Goal: Task Accomplishment & Management: Manage account settings

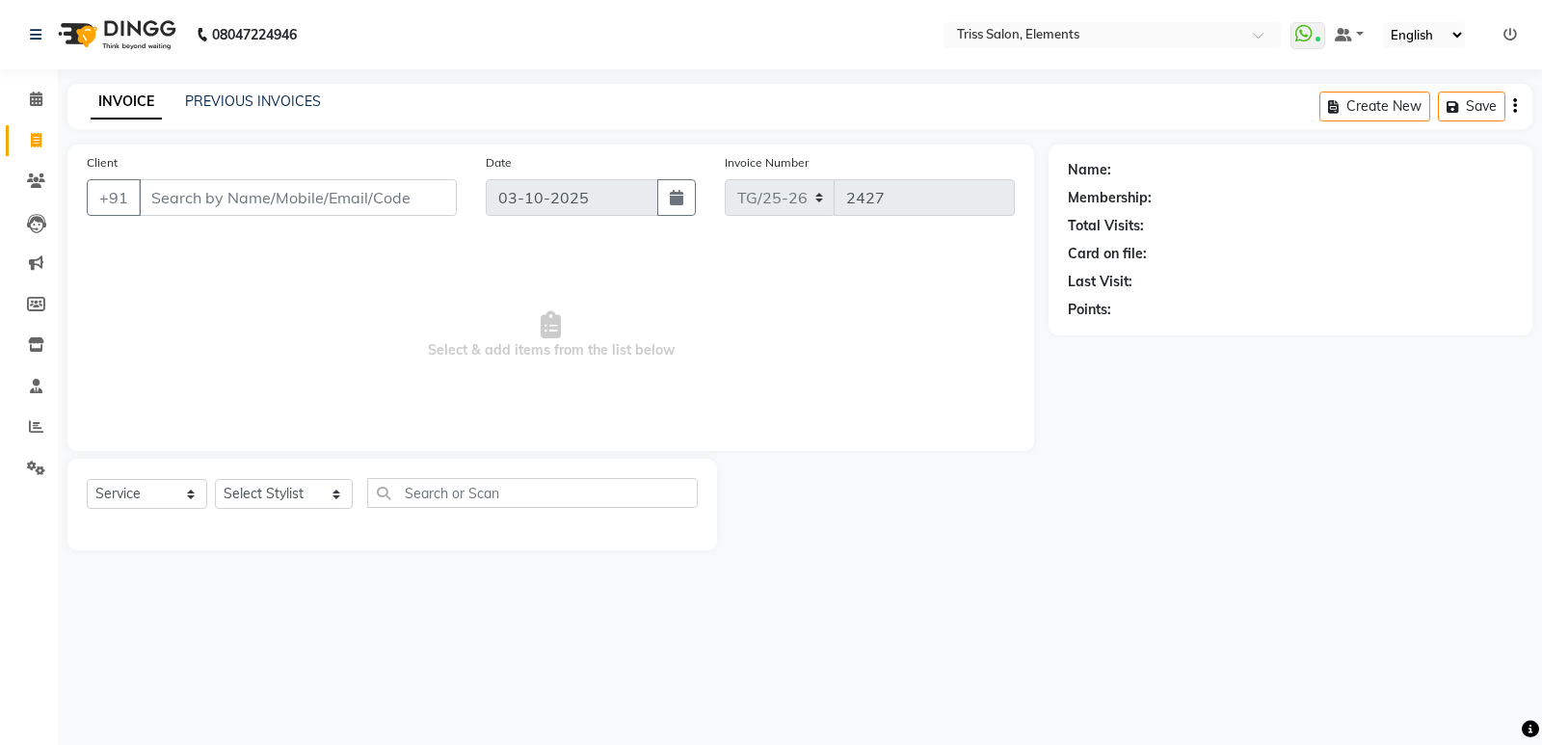
select select "service"
click at [291, 496] on select "Select Stylist Ankit ([PERSON_NAME]) [PERSON_NAME] ([PERSON_NAME]) [PERSON_NAME…" at bounding box center [284, 494] width 138 height 30
select select "20115"
click at [215, 479] on select "Select Stylist Ankit ([PERSON_NAME]) [PERSON_NAME] ([PERSON_NAME]) [PERSON_NAME…" at bounding box center [284, 494] width 138 height 30
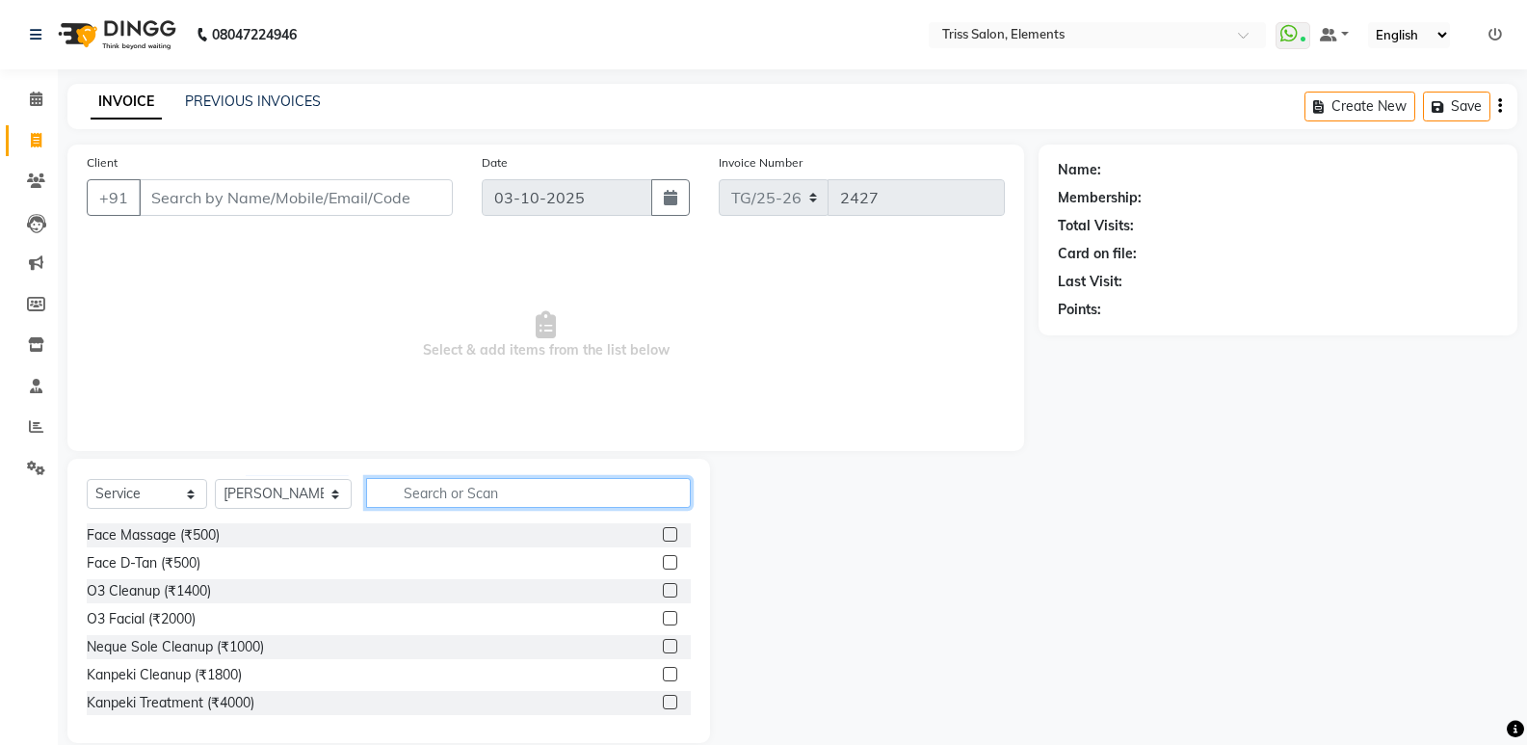
click at [503, 489] on input "text" at bounding box center [528, 493] width 325 height 30
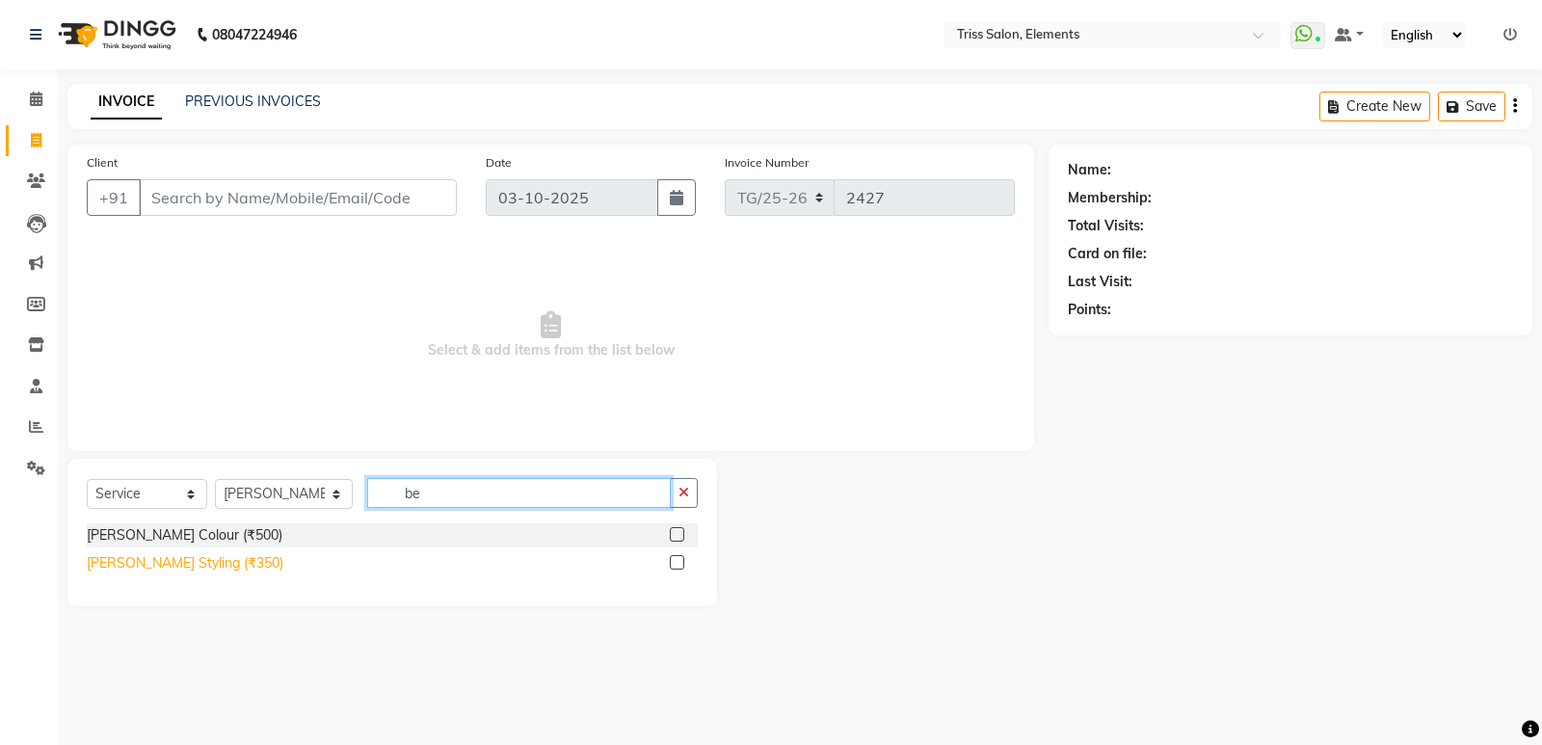
type input "be"
click at [157, 571] on div "[PERSON_NAME] Styling (₹350)" at bounding box center [185, 563] width 197 height 20
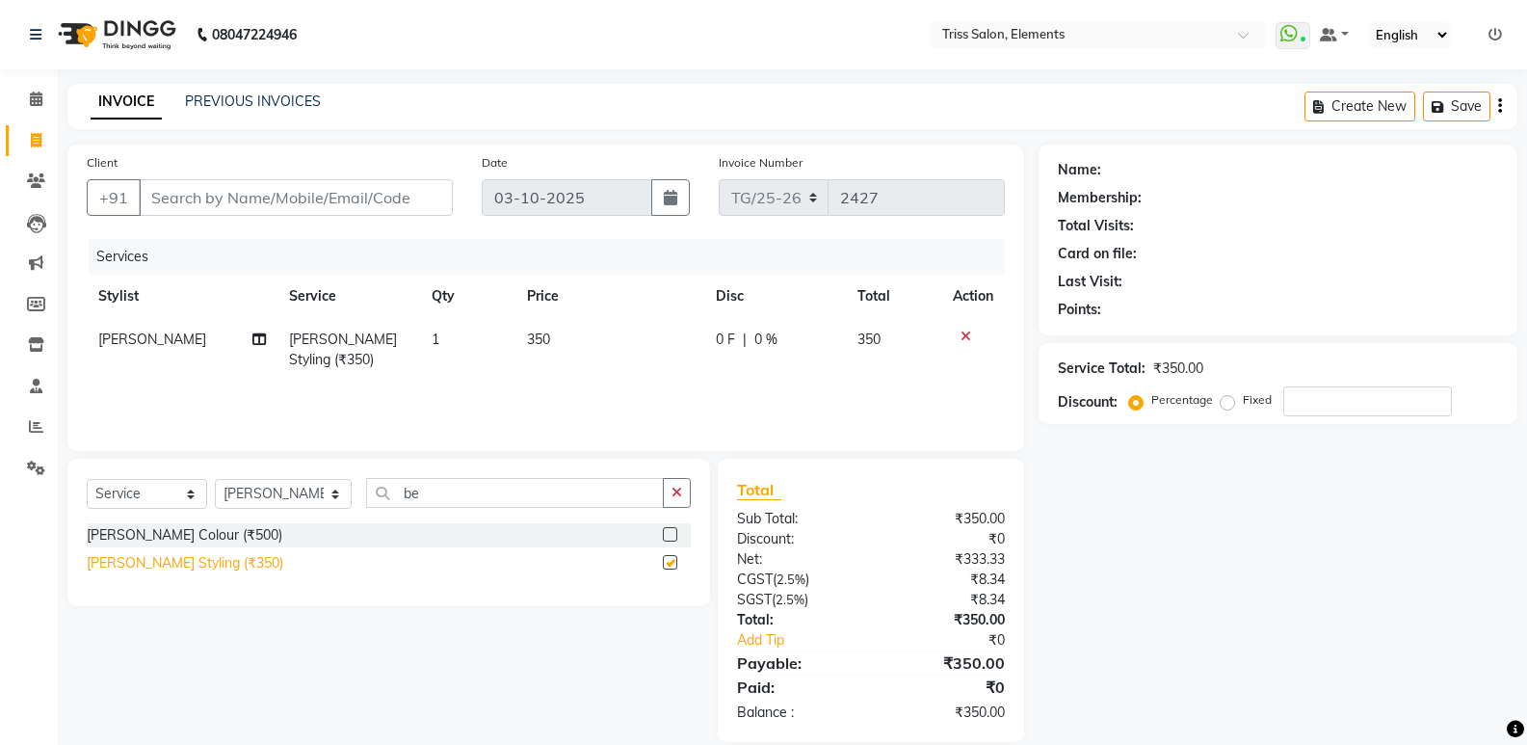
checkbox input "false"
click at [225, 197] on input "Client" at bounding box center [296, 197] width 314 height 37
type input "9"
type input "0"
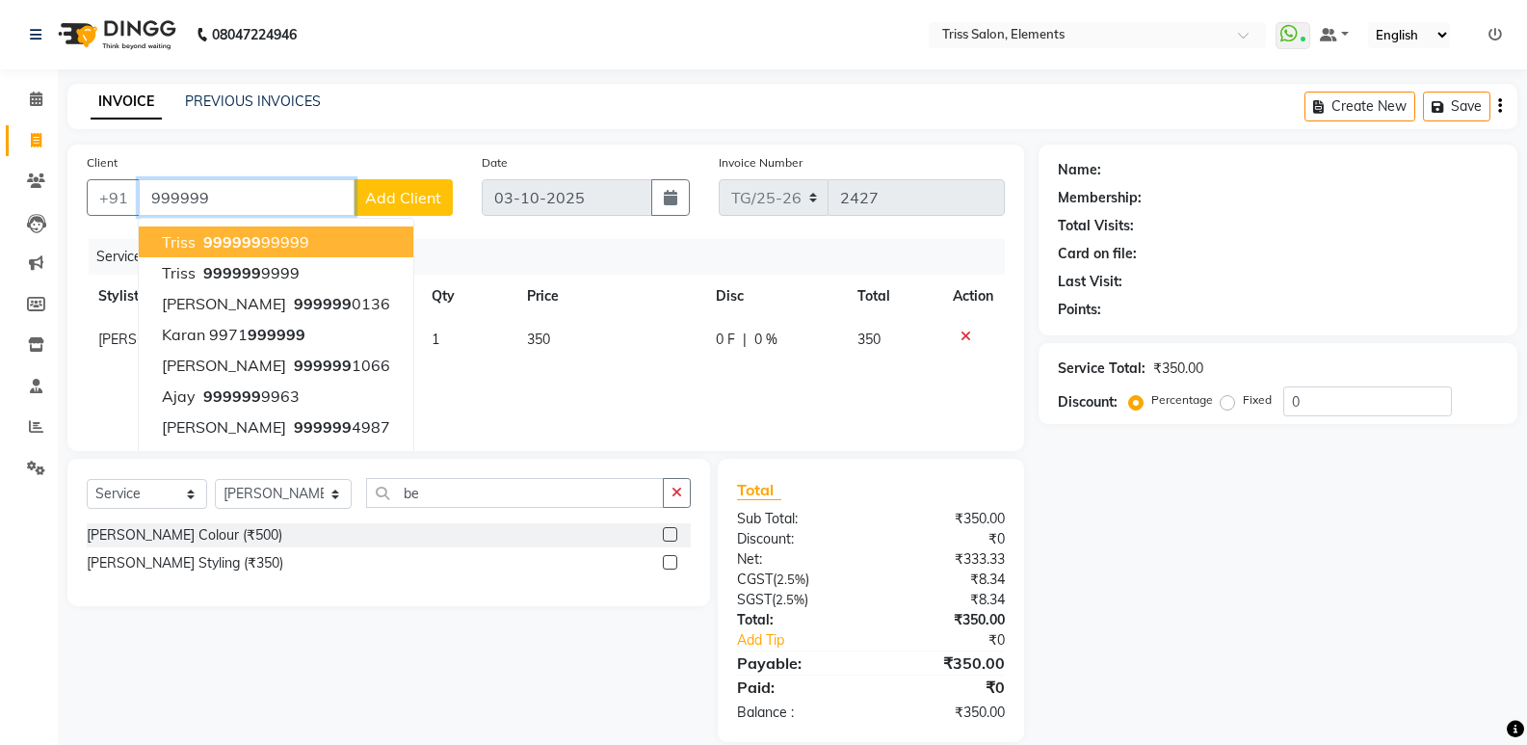
click at [237, 241] on span "999999" at bounding box center [232, 241] width 58 height 19
type input "99999999999"
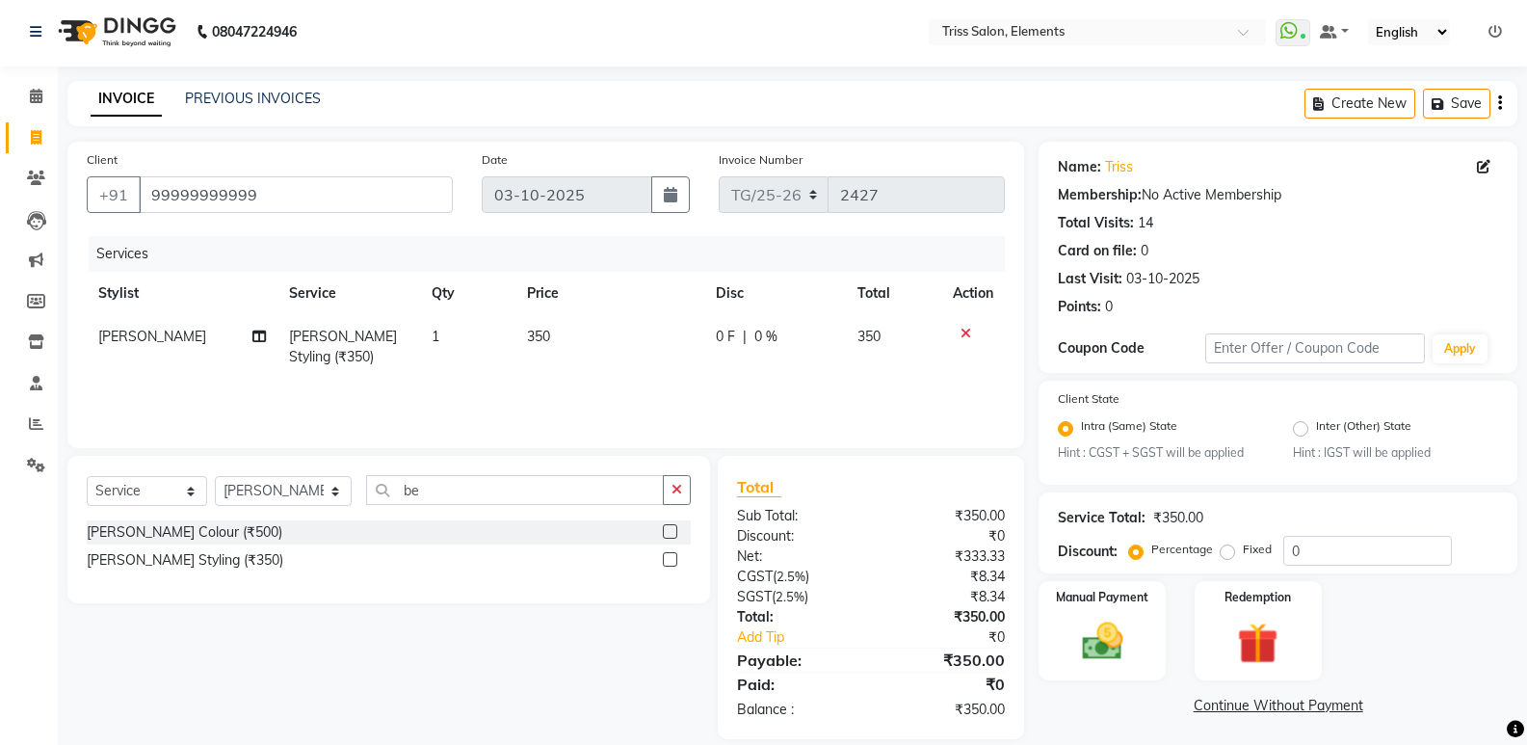
scroll to position [26, 0]
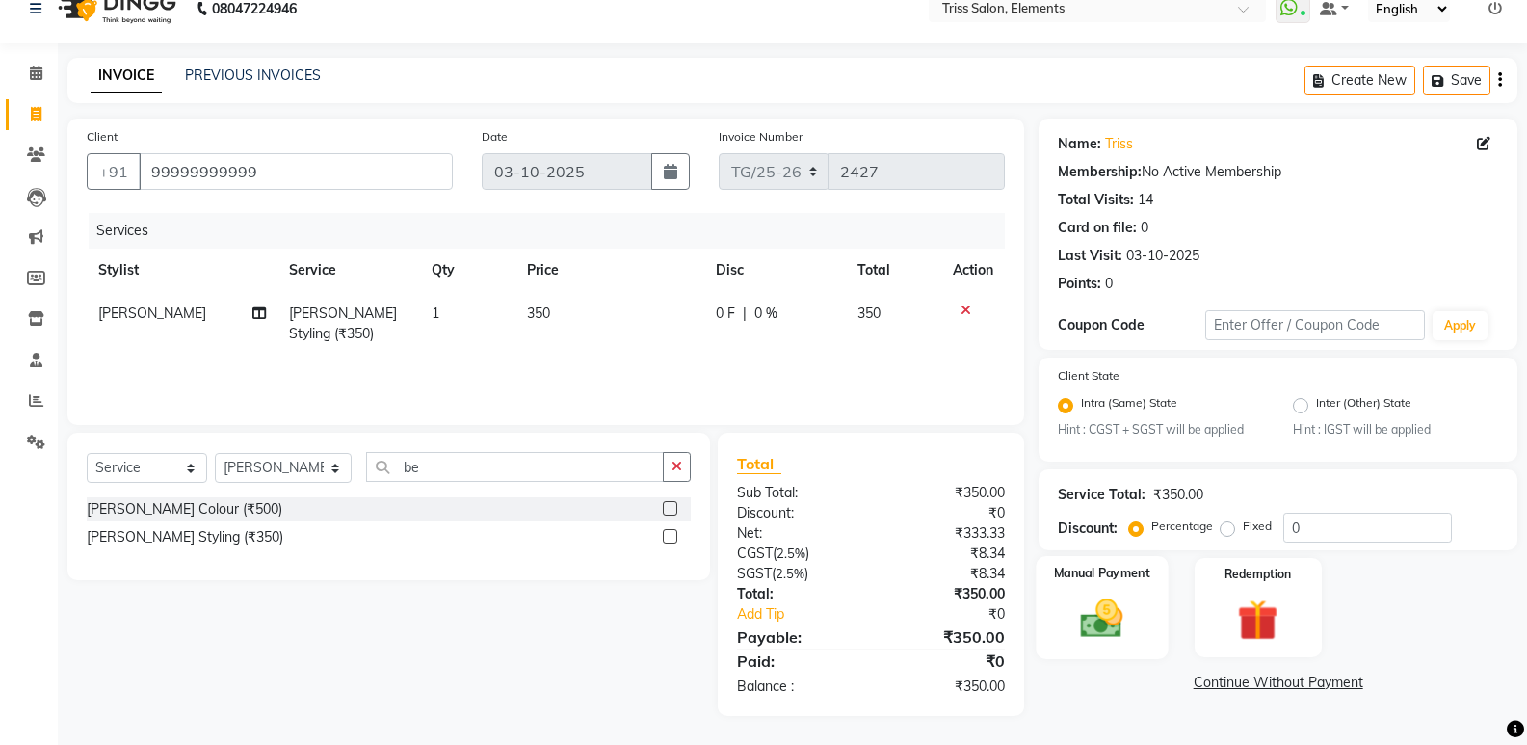
click at [1107, 623] on img at bounding box center [1102, 619] width 68 height 49
click at [1347, 682] on span "UPI" at bounding box center [1346, 684] width 30 height 22
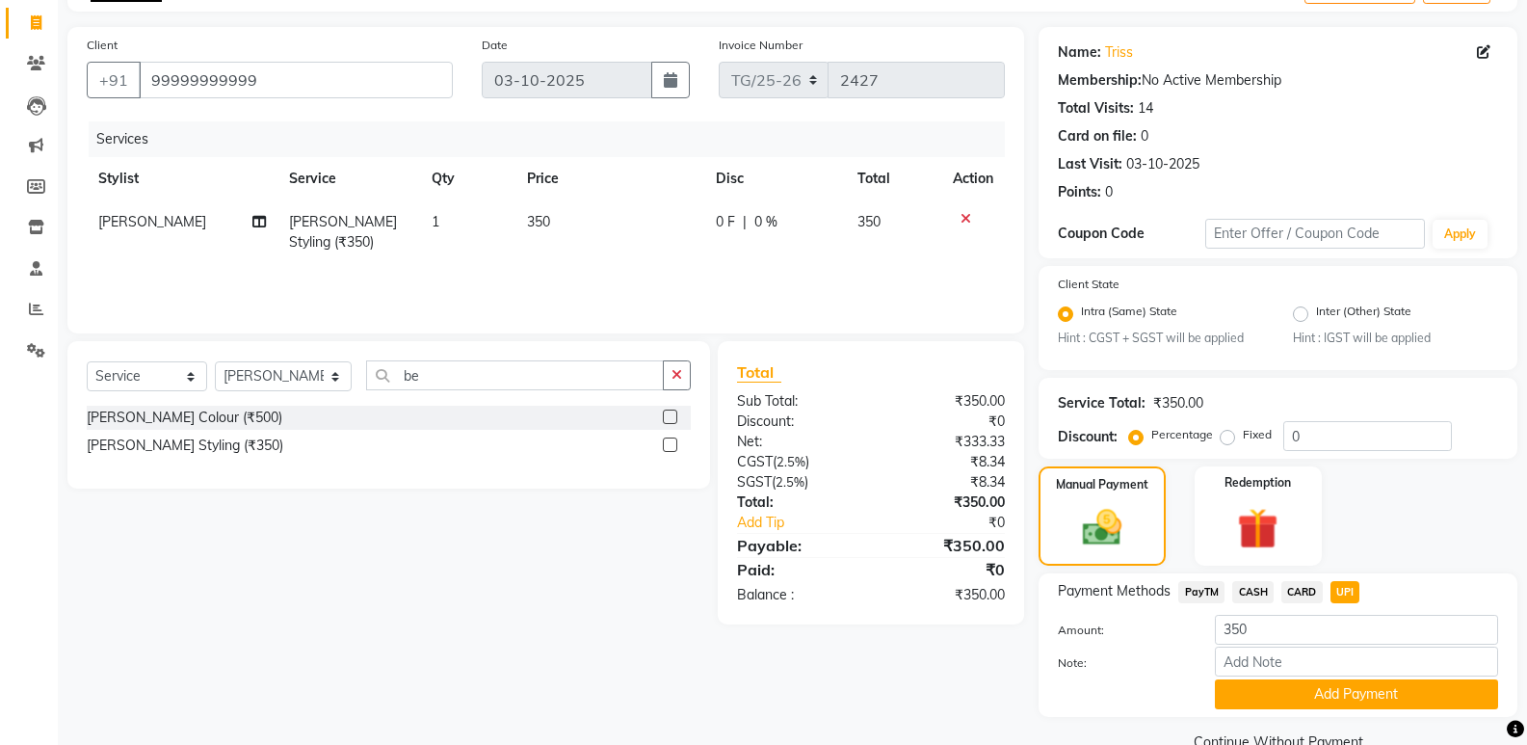
scroll to position [158, 0]
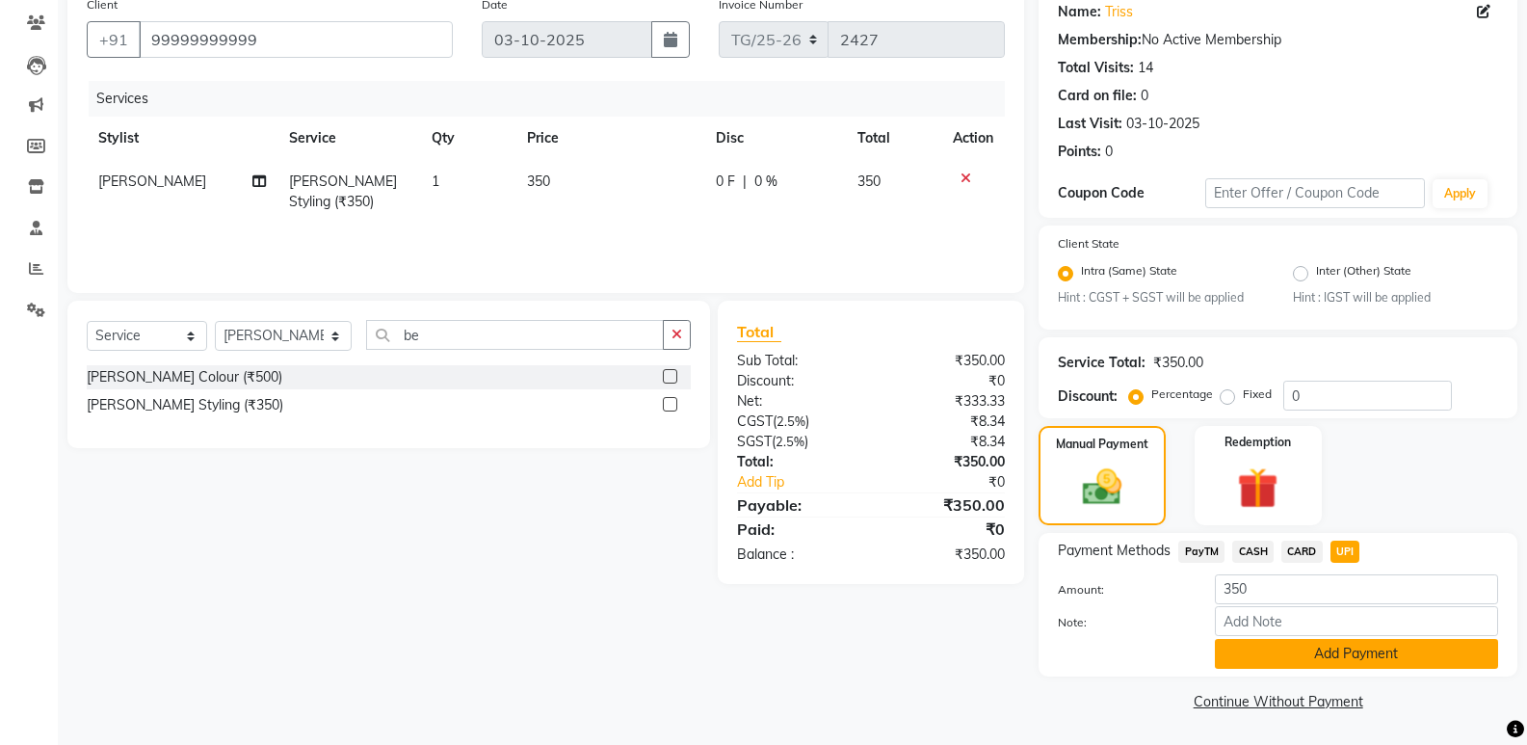
click at [1403, 655] on button "Add Payment" at bounding box center [1356, 654] width 283 height 30
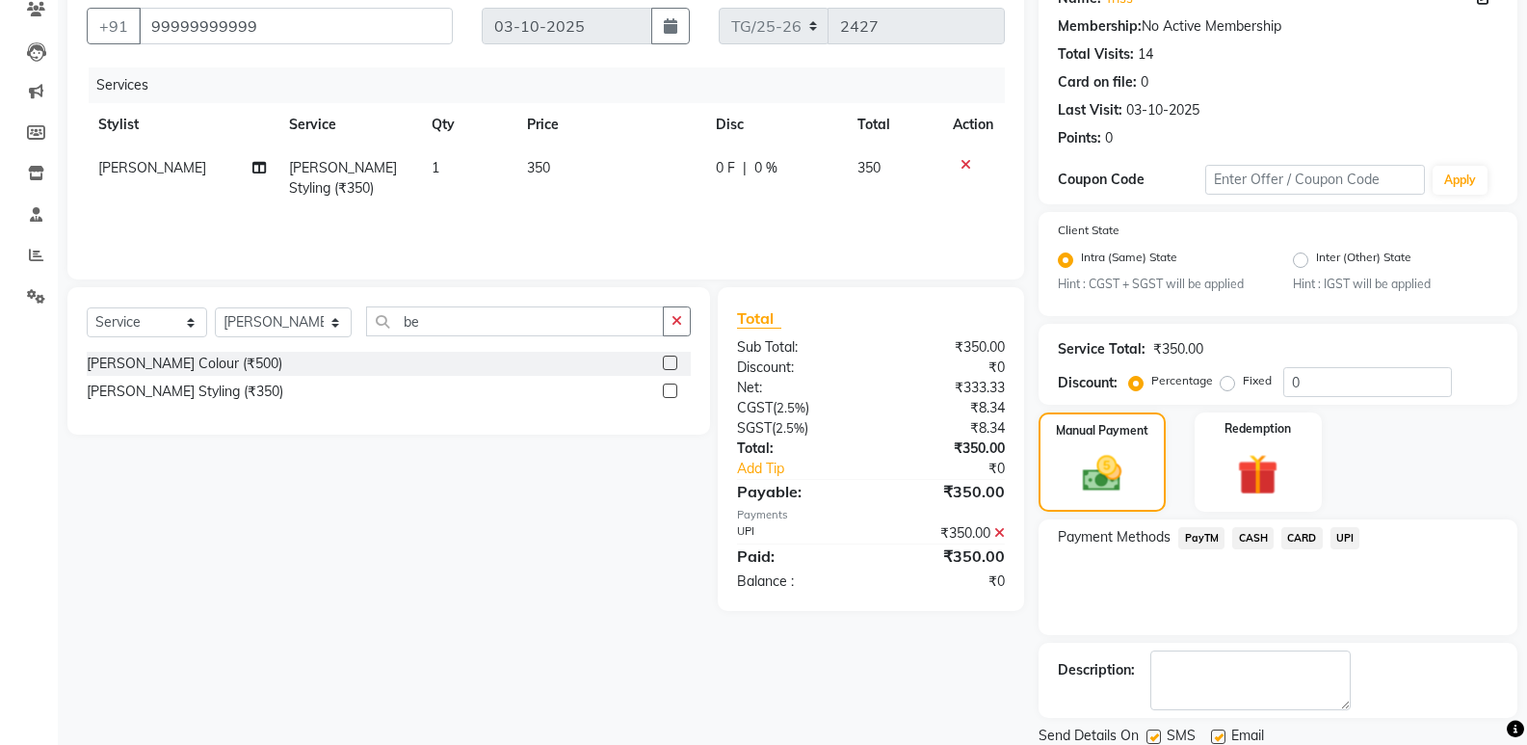
scroll to position [239, 0]
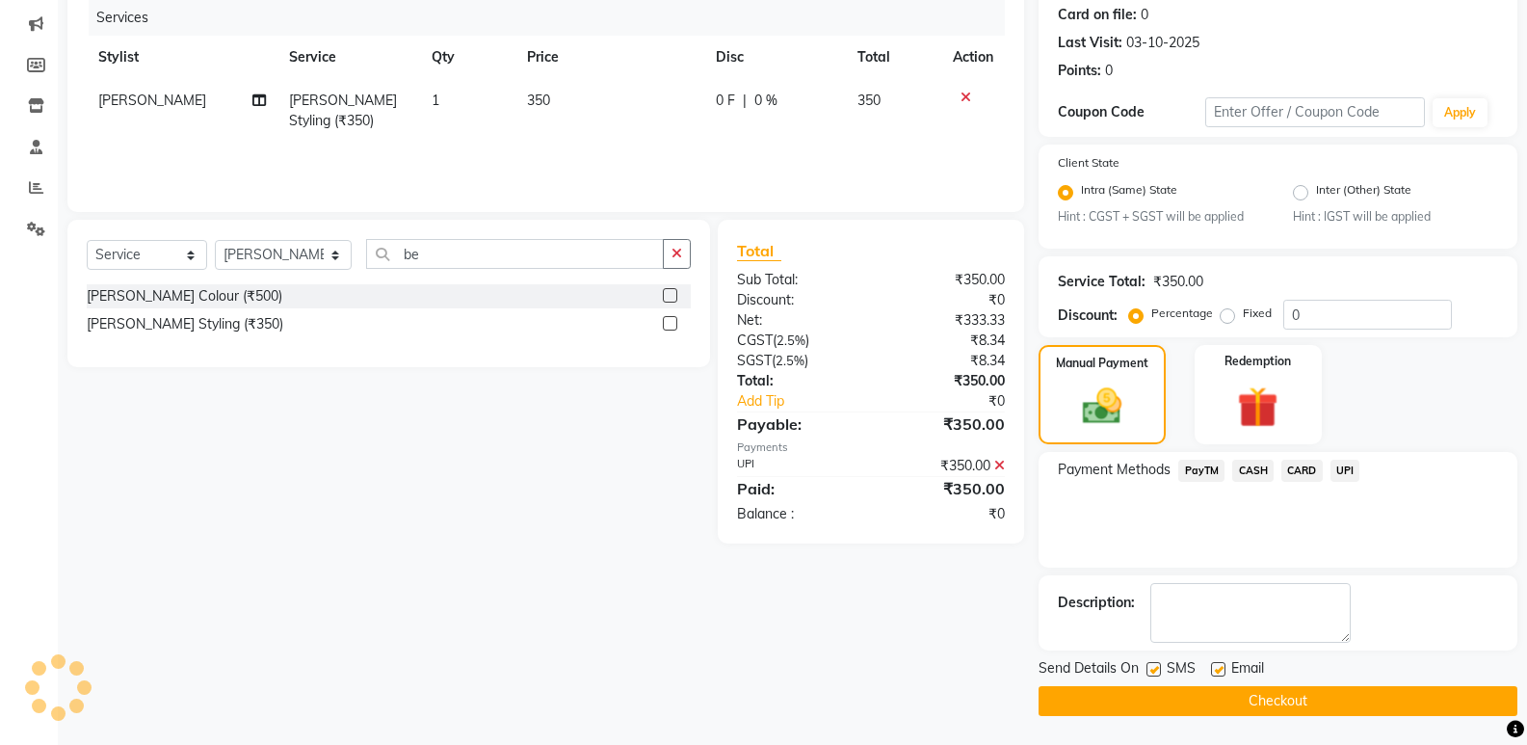
click at [1244, 702] on button "Checkout" at bounding box center [1278, 701] width 479 height 30
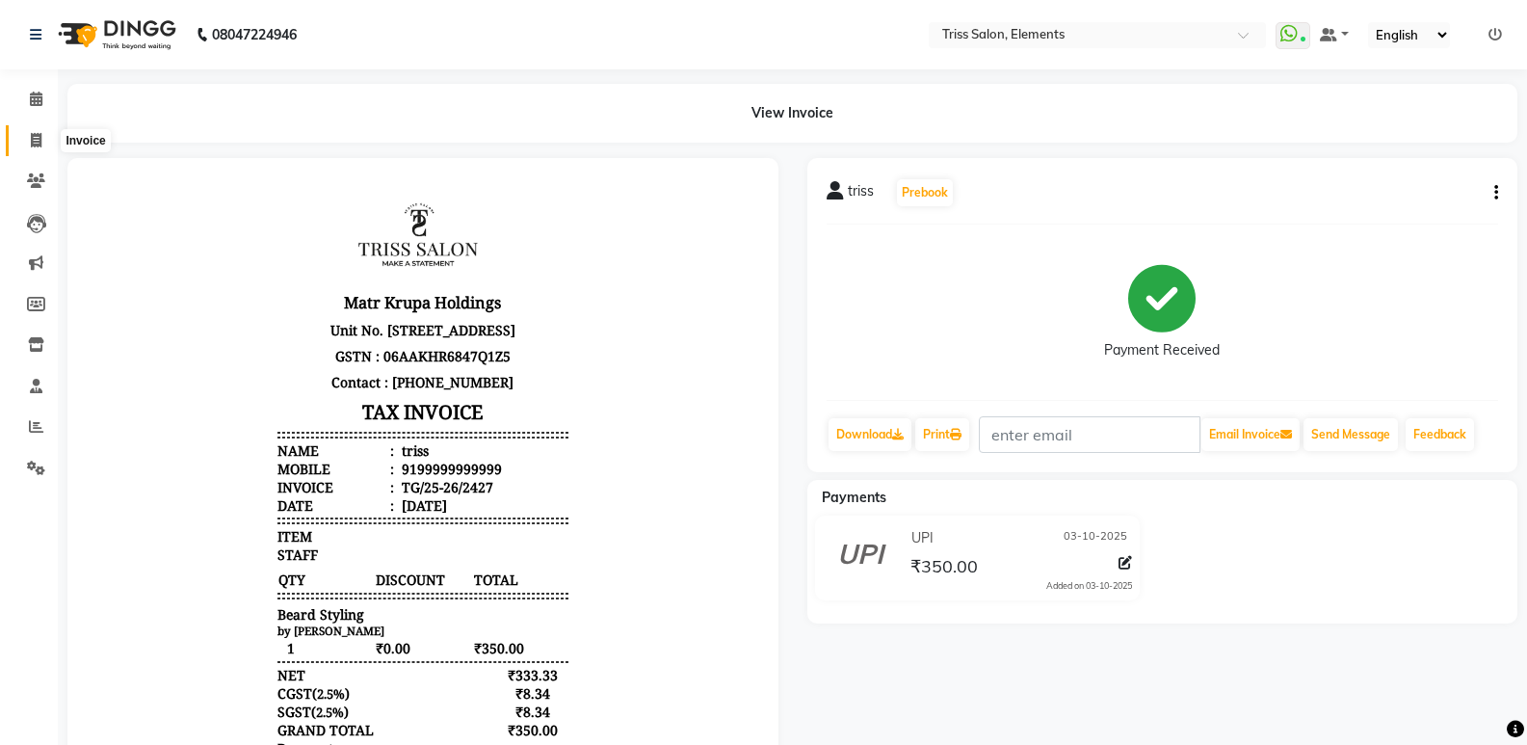
click at [38, 133] on icon at bounding box center [36, 140] width 11 height 14
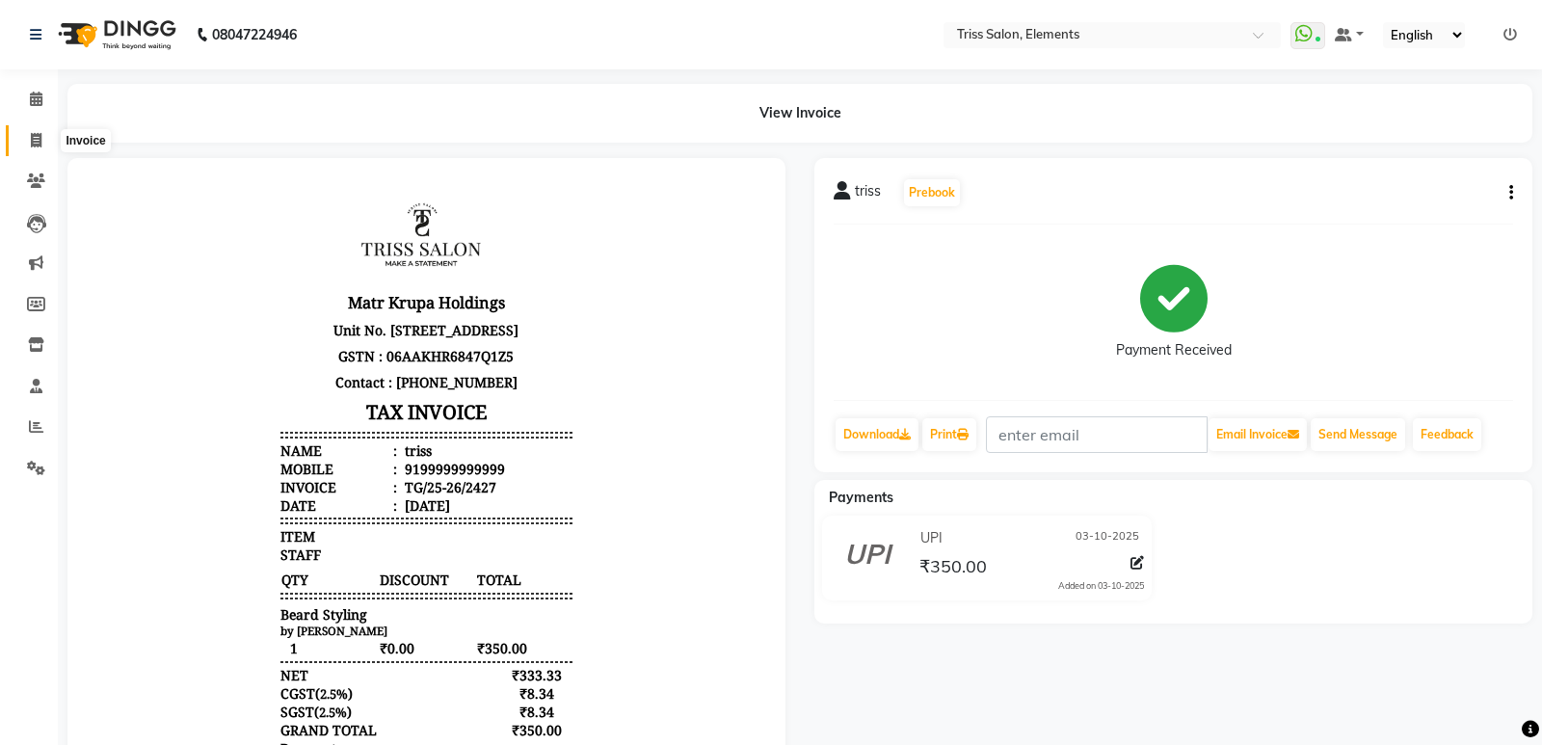
select select "service"
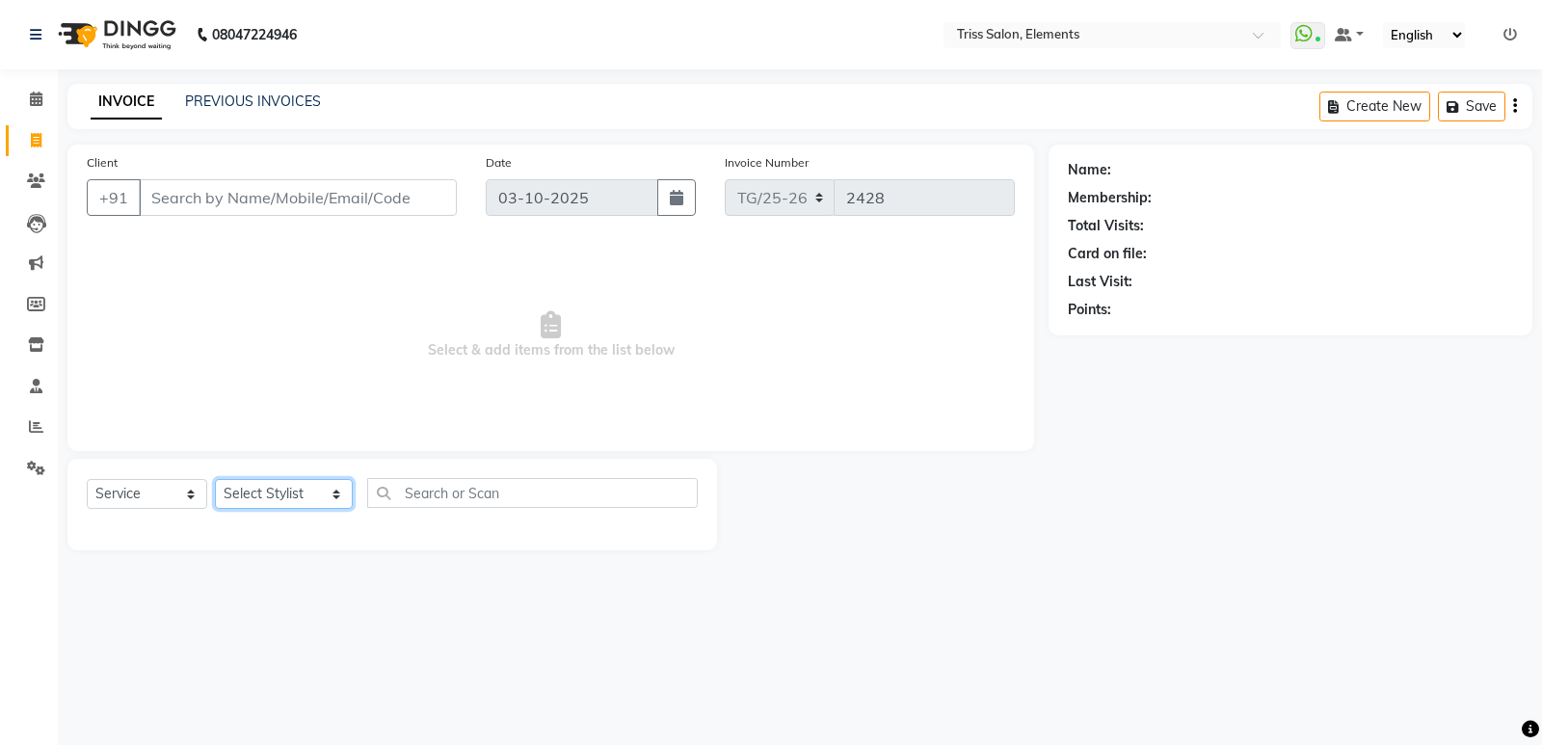
click at [288, 481] on select "Select Stylist Ankit ([PERSON_NAME]) [PERSON_NAME] ([PERSON_NAME]) [PERSON_NAME…" at bounding box center [284, 494] width 138 height 30
select select "85549"
click at [215, 479] on select "Select Stylist Ankit ([PERSON_NAME]) [PERSON_NAME] ([PERSON_NAME]) [PERSON_NAME…" at bounding box center [284, 494] width 138 height 30
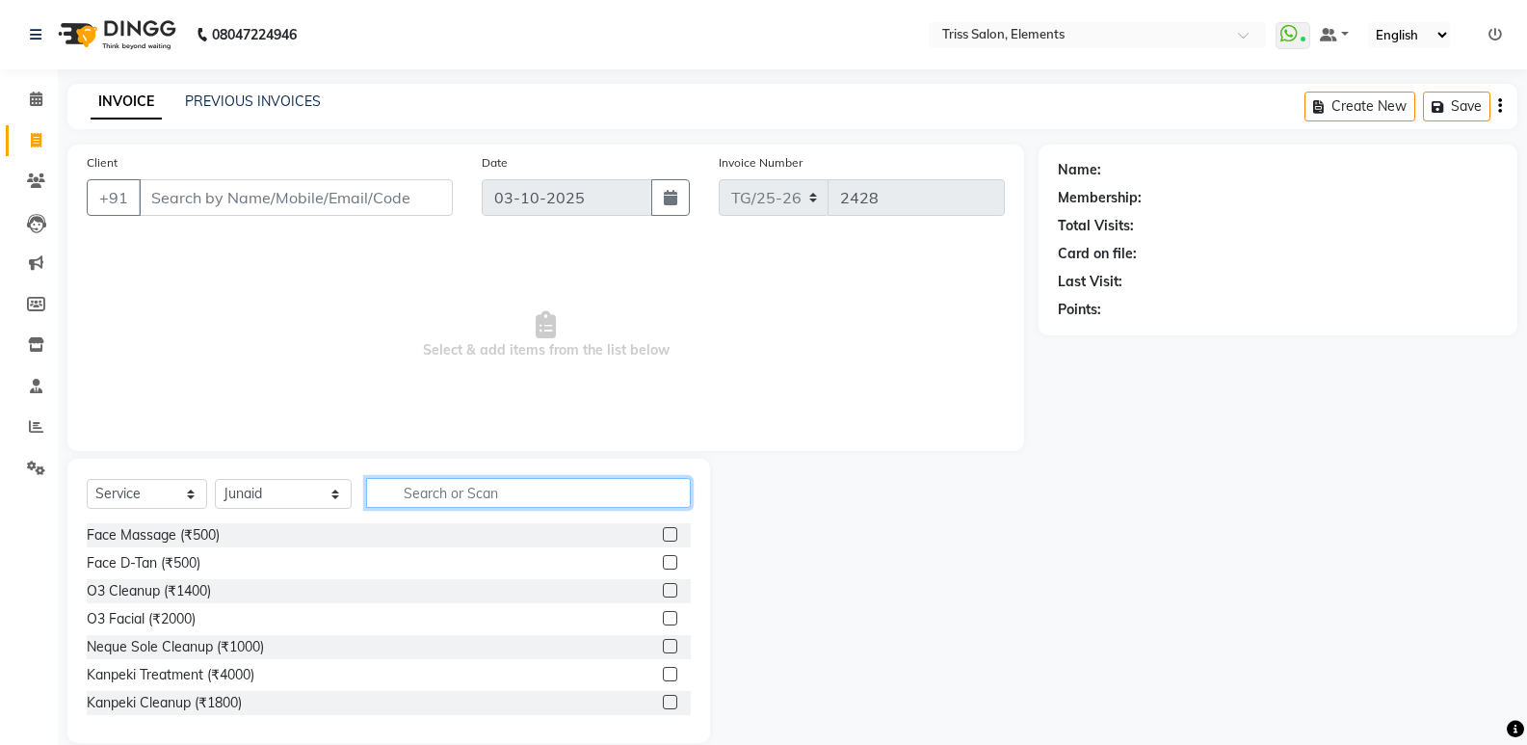
click at [424, 488] on input "text" at bounding box center [528, 493] width 325 height 30
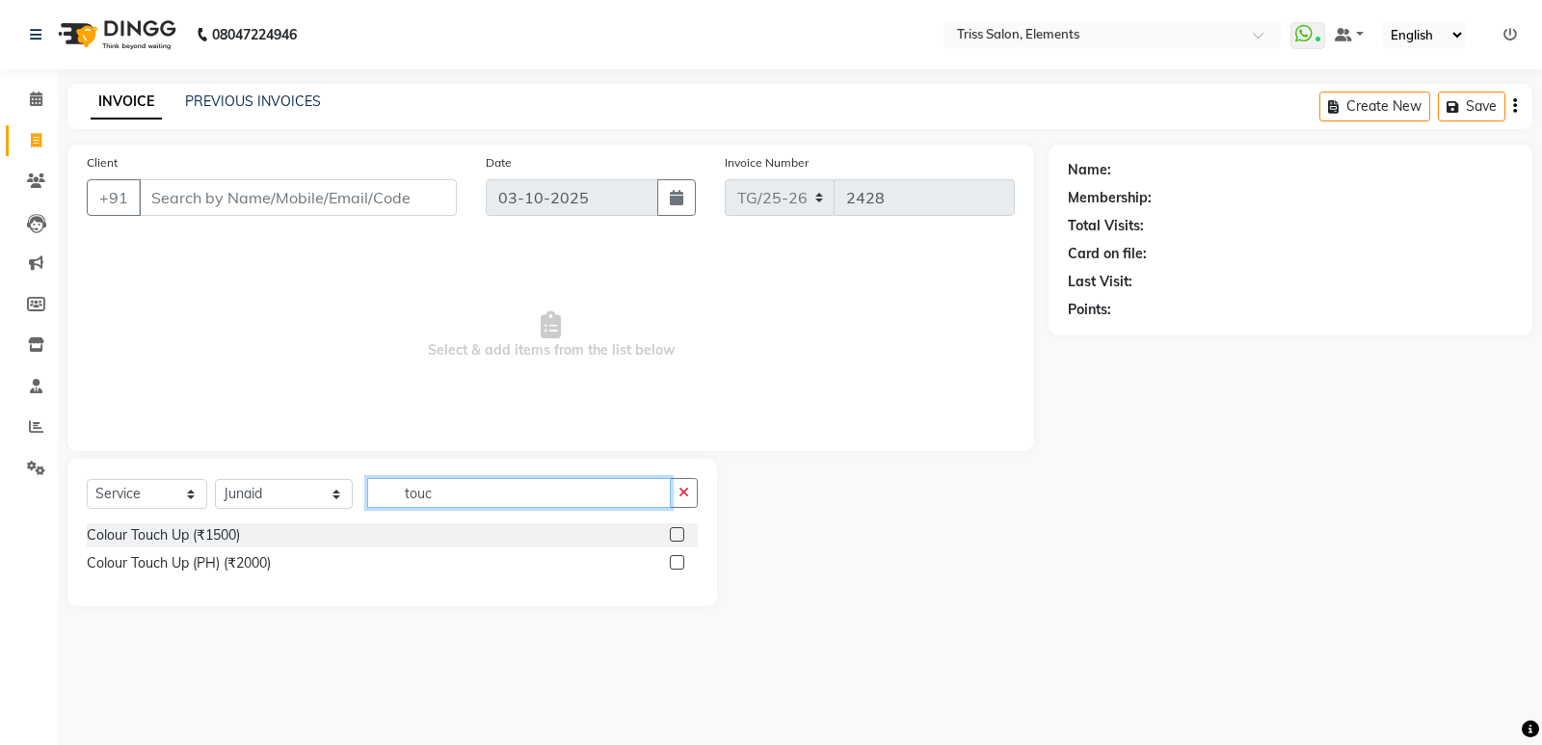
type input "touc"
click at [679, 531] on label at bounding box center [677, 534] width 14 height 14
click at [679, 531] on input "checkbox" at bounding box center [676, 535] width 13 height 13
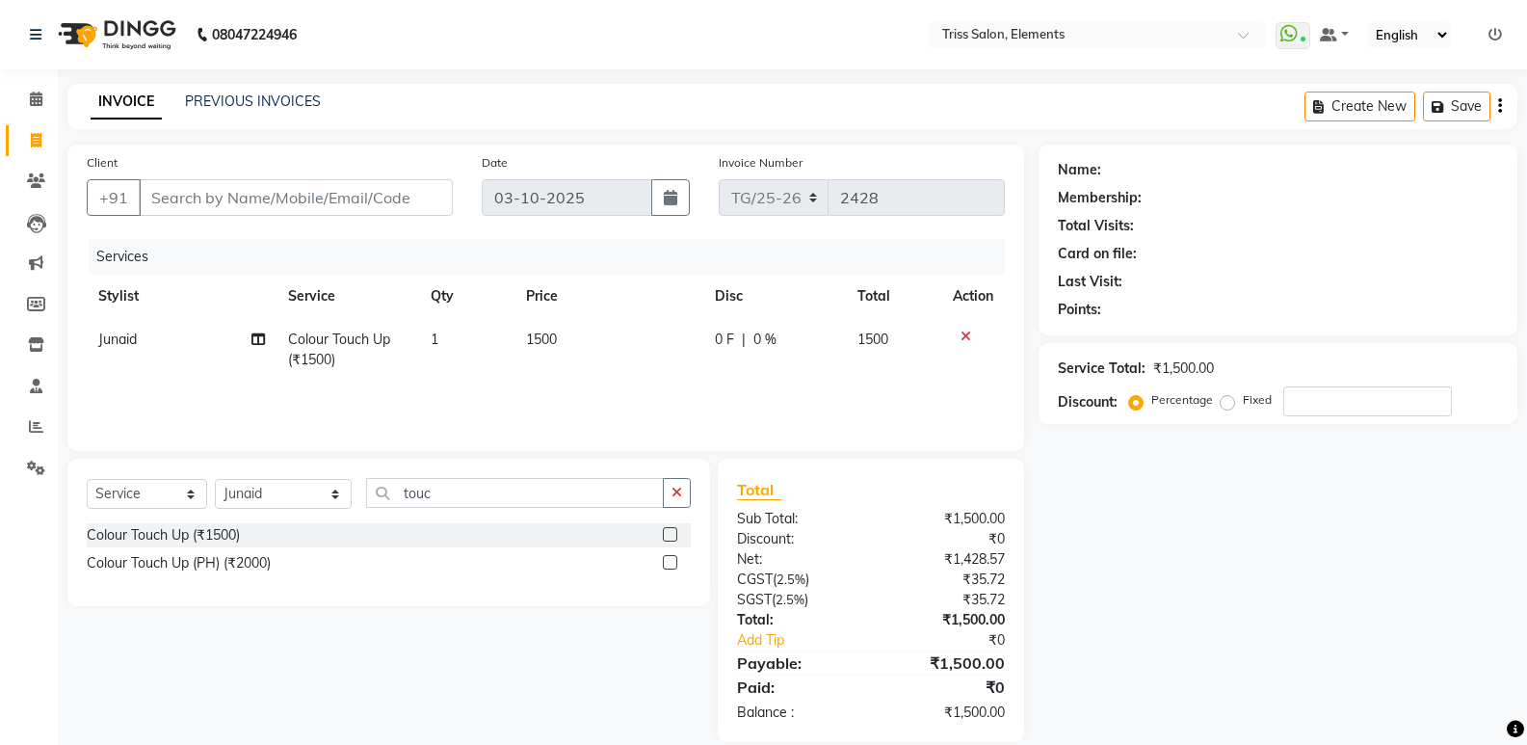
checkbox input "false"
drag, startPoint x: 558, startPoint y: 352, endPoint x: 573, endPoint y: 349, distance: 15.7
click at [573, 349] on td "1500" at bounding box center [610, 350] width 190 height 64
select select "85549"
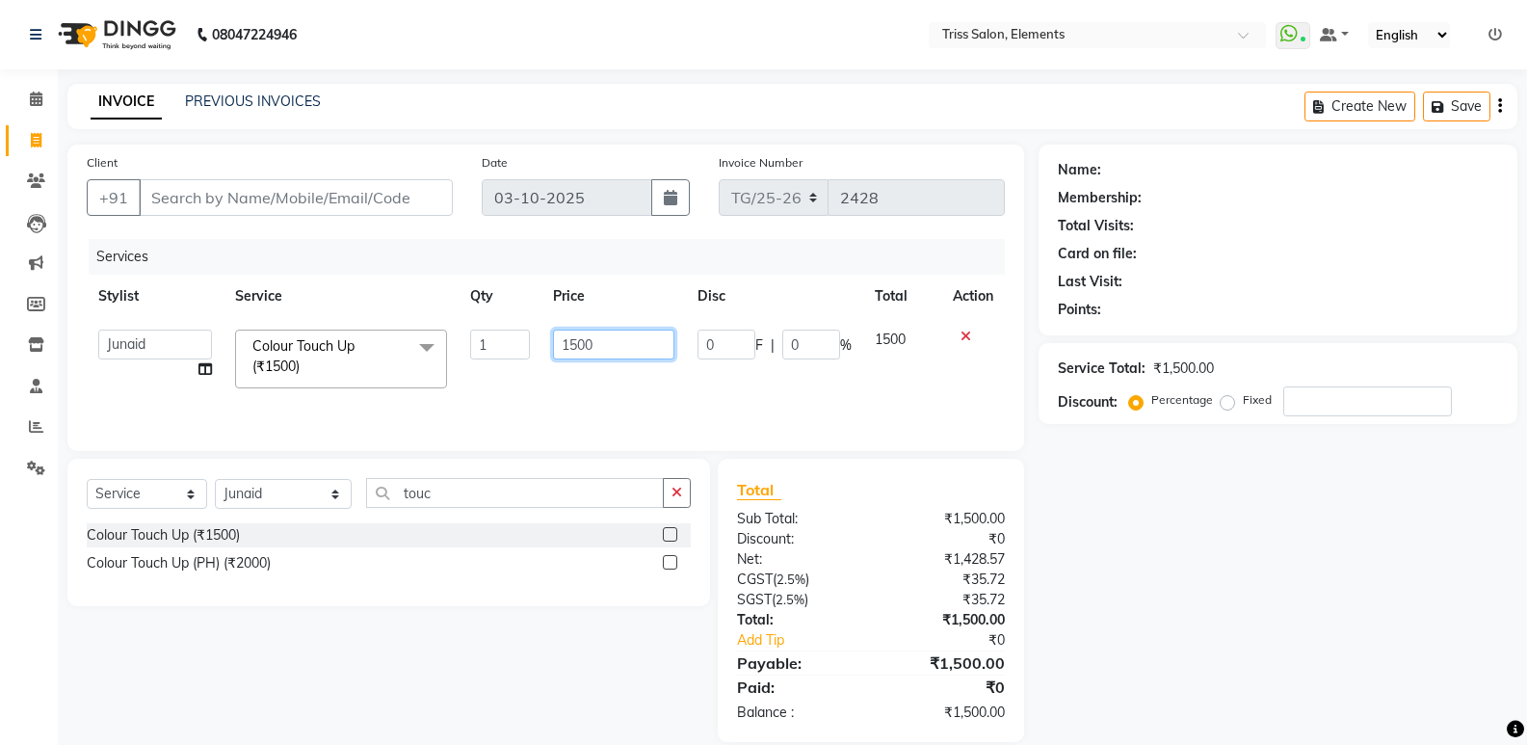
click at [586, 345] on input "1500" at bounding box center [613, 345] width 120 height 30
drag, startPoint x: 586, startPoint y: 345, endPoint x: 531, endPoint y: 348, distance: 55.0
click at [531, 348] on tr "Ankit (Viraj) Junaid Minarul (Munna) Mohan Pankaj Dilip Jangde Priya Varma Salm…" at bounding box center [546, 359] width 918 height 82
type input "1770"
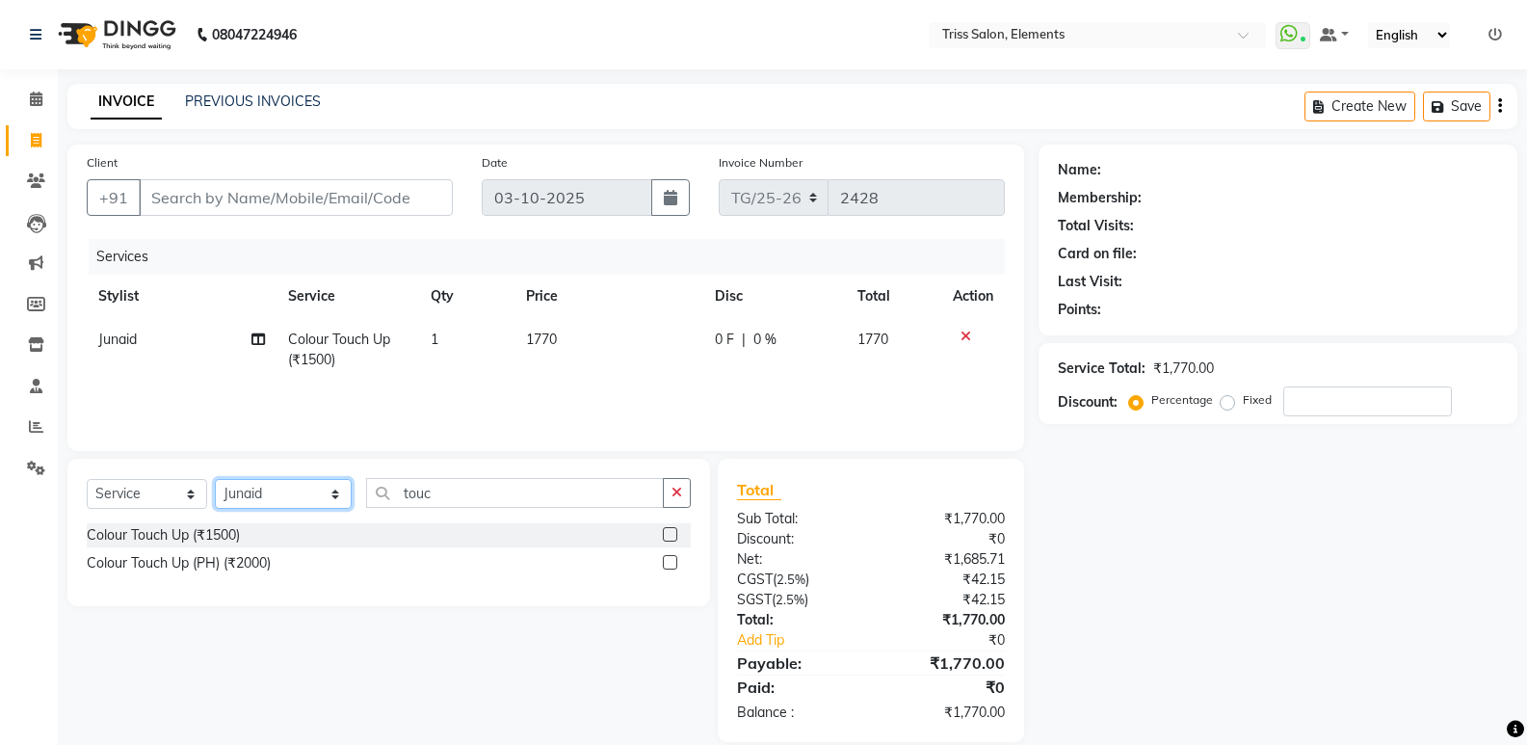
click at [283, 499] on select "Select Stylist Ankit ([PERSON_NAME]) [PERSON_NAME] ([PERSON_NAME]) [PERSON_NAME…" at bounding box center [283, 494] width 137 height 30
select select "83318"
click at [215, 479] on select "Select Stylist Ankit ([PERSON_NAME]) [PERSON_NAME] ([PERSON_NAME]) [PERSON_NAME…" at bounding box center [283, 494] width 137 height 30
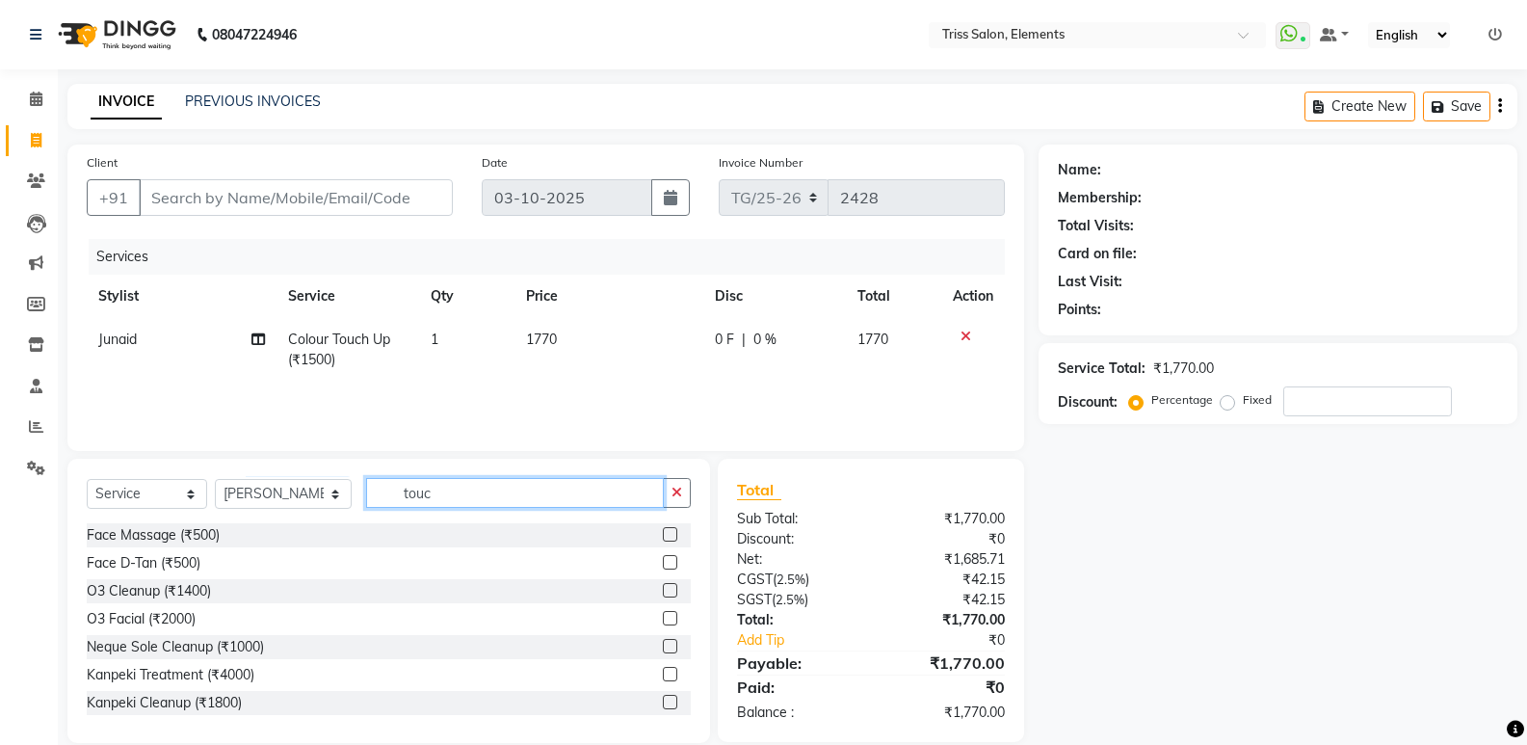
drag, startPoint x: 451, startPoint y: 496, endPoint x: 340, endPoint y: 502, distance: 111.0
click at [341, 502] on div "Select Service Product Membership Package Voucher Prepaid Gift Card Select Styl…" at bounding box center [389, 500] width 604 height 45
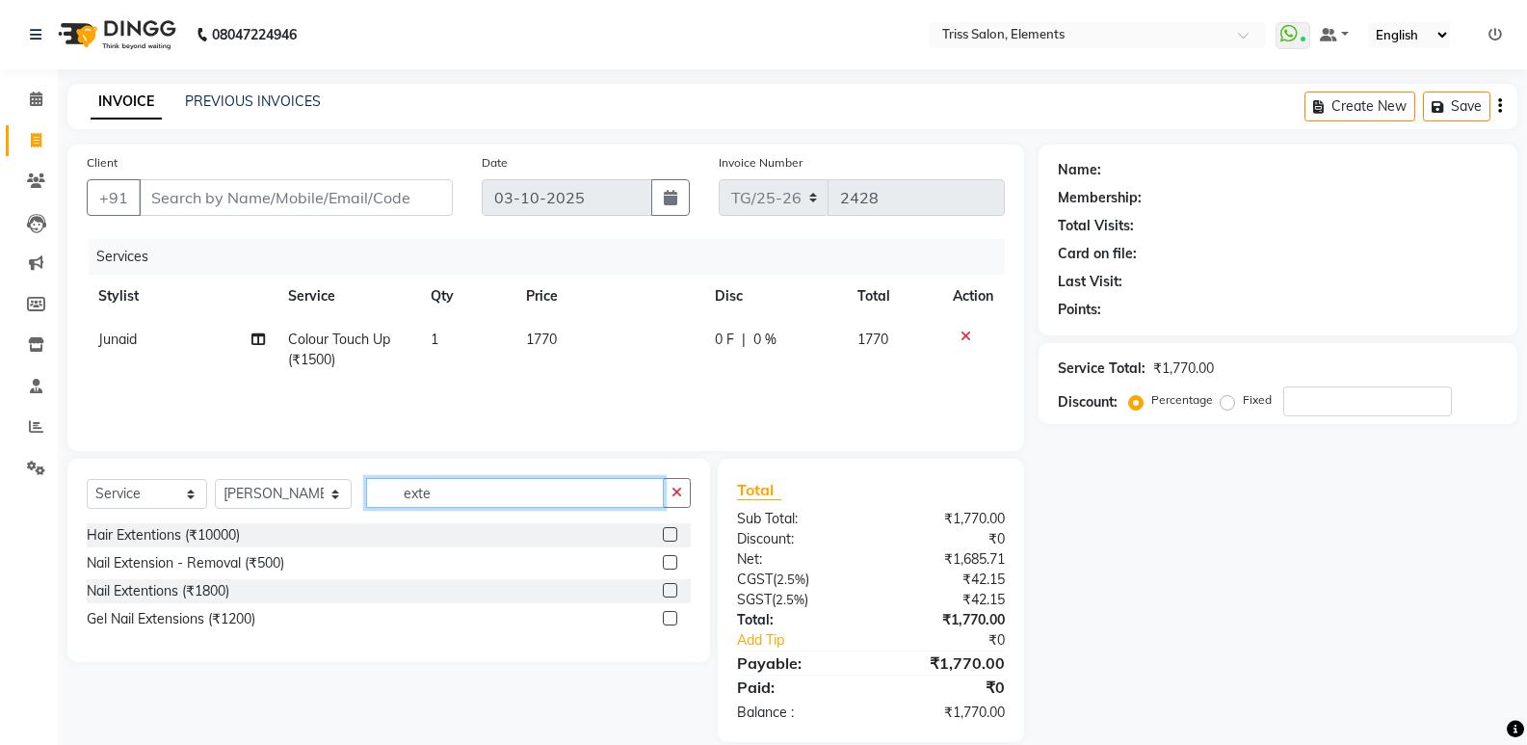
type input "exte"
click at [670, 593] on label at bounding box center [670, 590] width 14 height 14
click at [670, 593] on input "checkbox" at bounding box center [669, 591] width 13 height 13
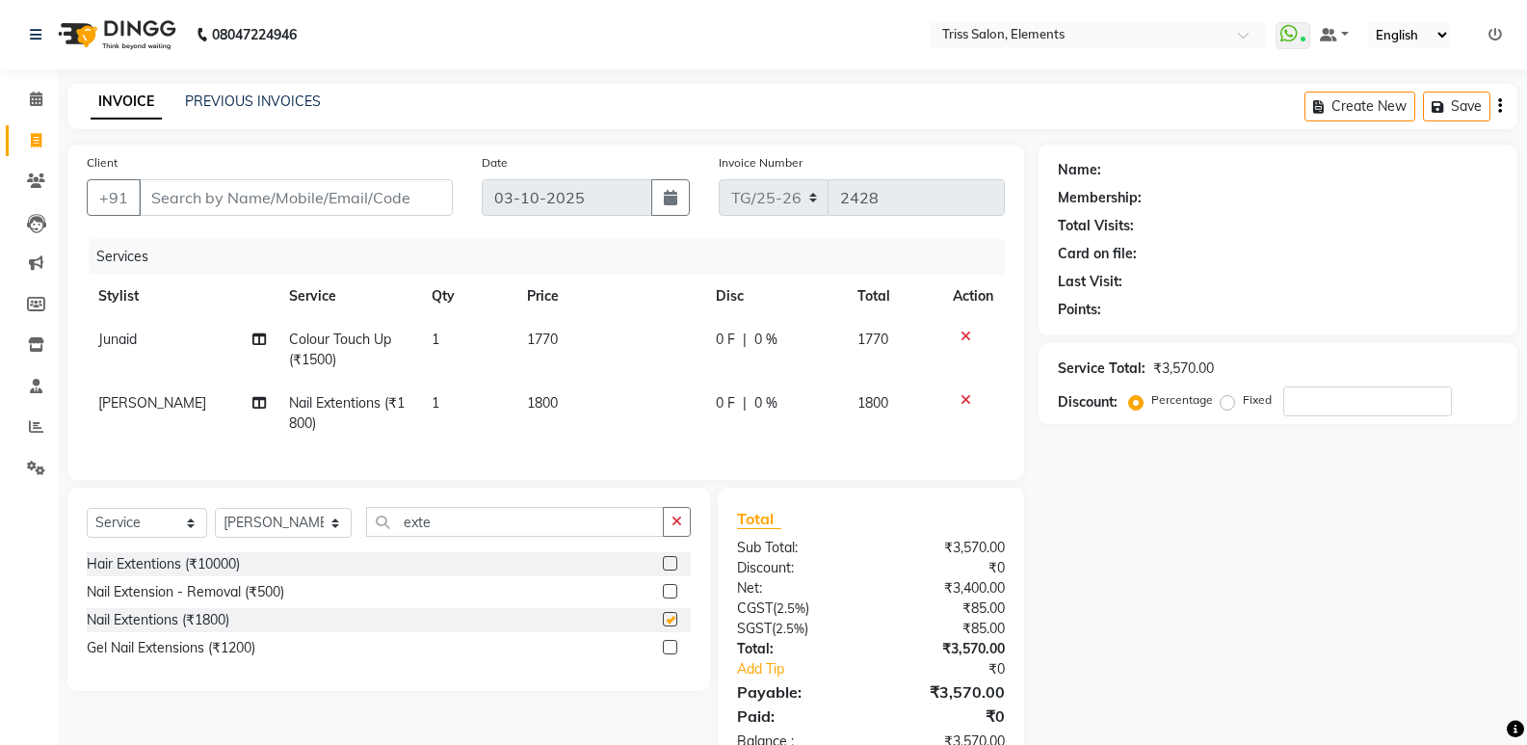
checkbox input "false"
drag, startPoint x: 602, startPoint y: 399, endPoint x: 309, endPoint y: 453, distance: 297.9
click at [309, 453] on div "Services Stylist Service Qty Price Disc Total Action Junaid Colour Touch Up (₹1…" at bounding box center [546, 350] width 918 height 222
click at [605, 445] on div "Services Stylist Service Qty Price Disc Total Action Junaid Colour Touch Up (₹1…" at bounding box center [546, 350] width 918 height 222
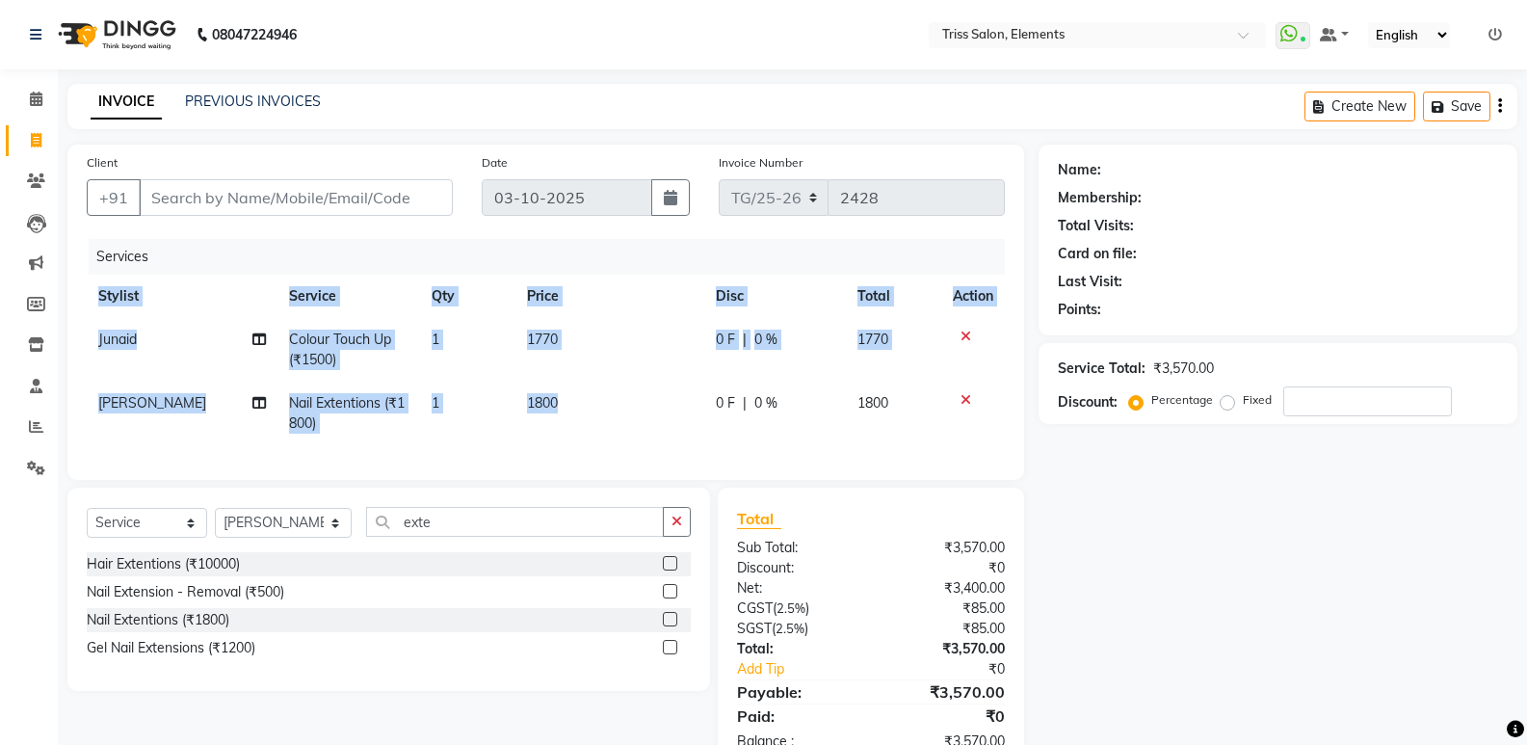
click at [602, 406] on td "1800" at bounding box center [610, 414] width 189 height 64
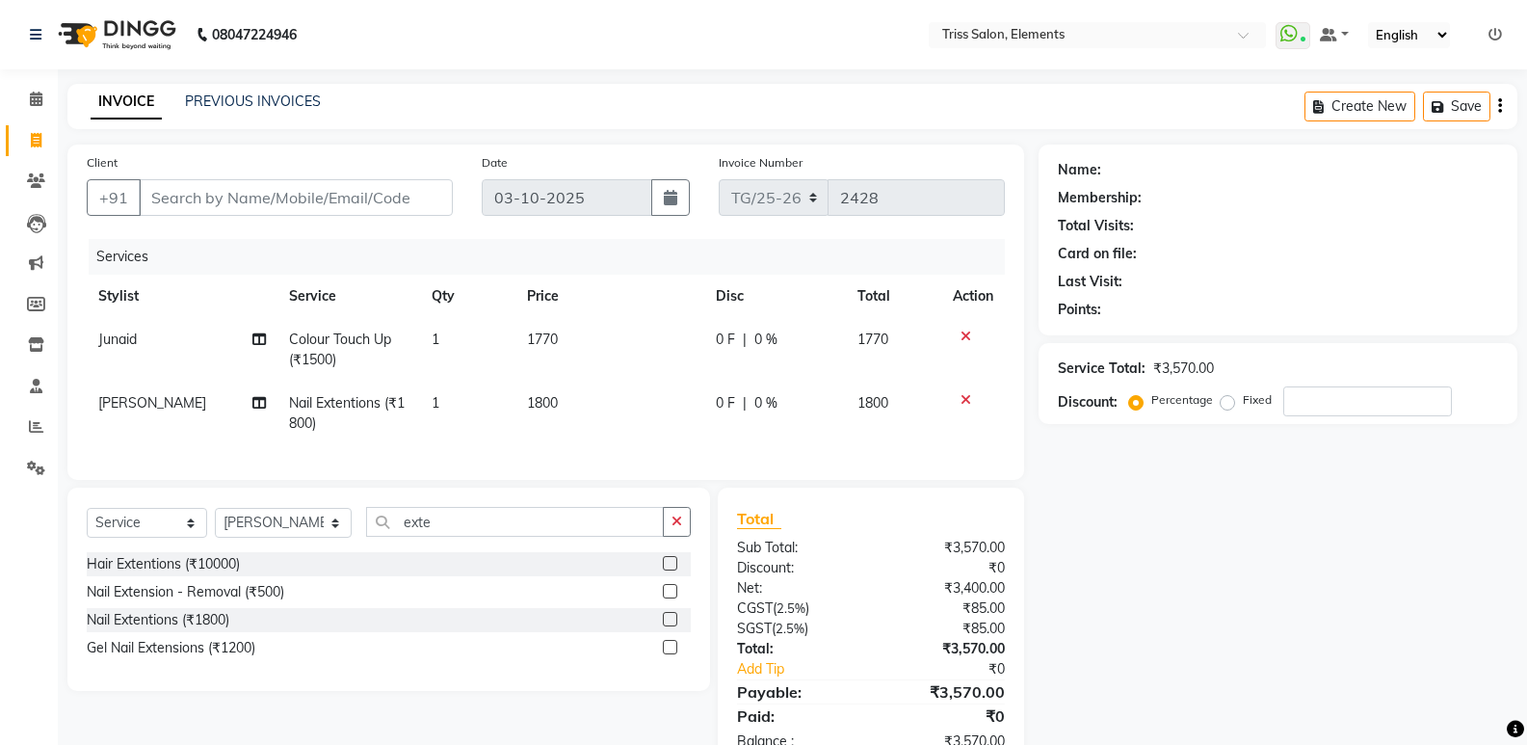
select select "83318"
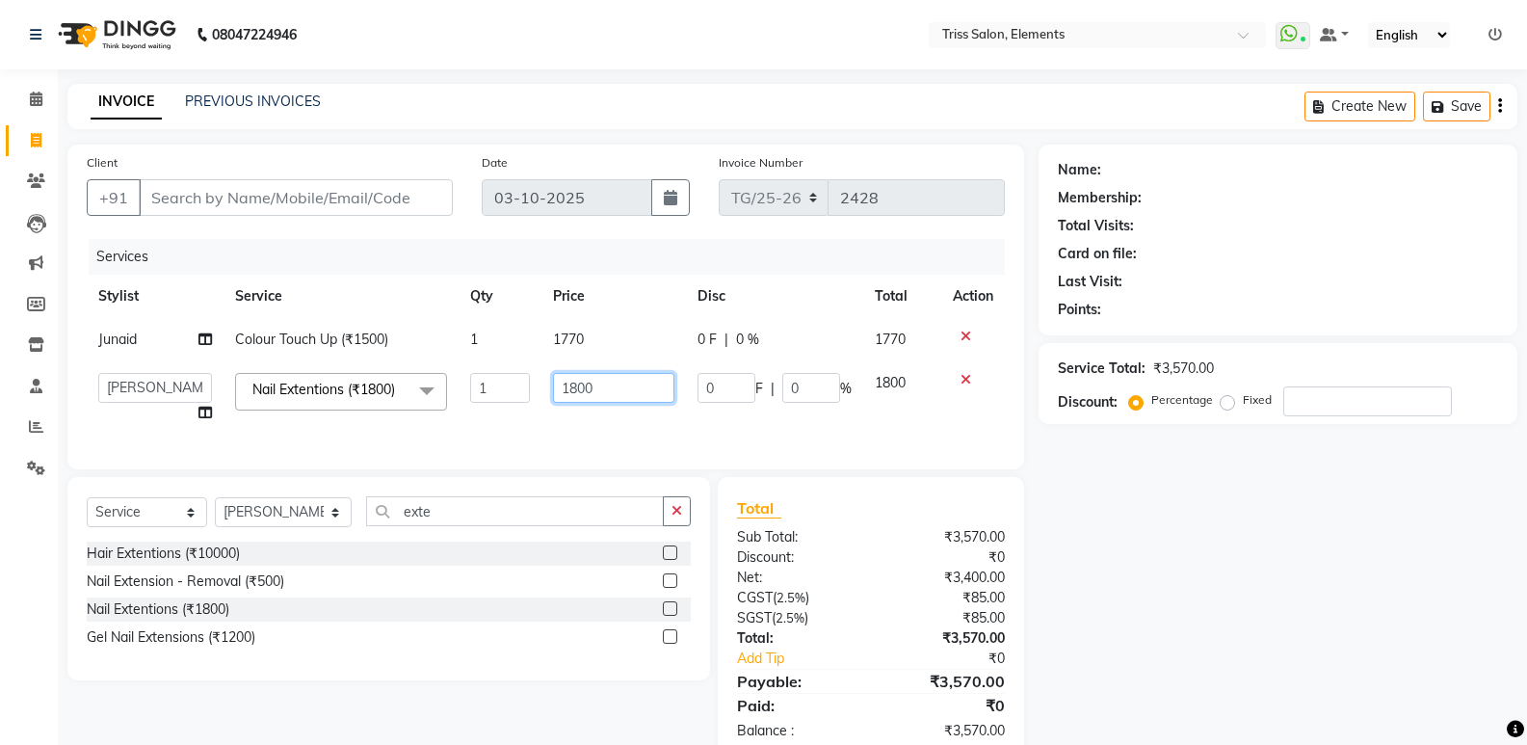
drag, startPoint x: 647, startPoint y: 392, endPoint x: 254, endPoint y: 436, distance: 394.6
click at [267, 430] on tr "Ankit (Viraj) Junaid Minarul (Munna) Mohan Pankaj Dilip Jangde Priya Varma Salm…" at bounding box center [546, 397] width 918 height 73
type input "2124"
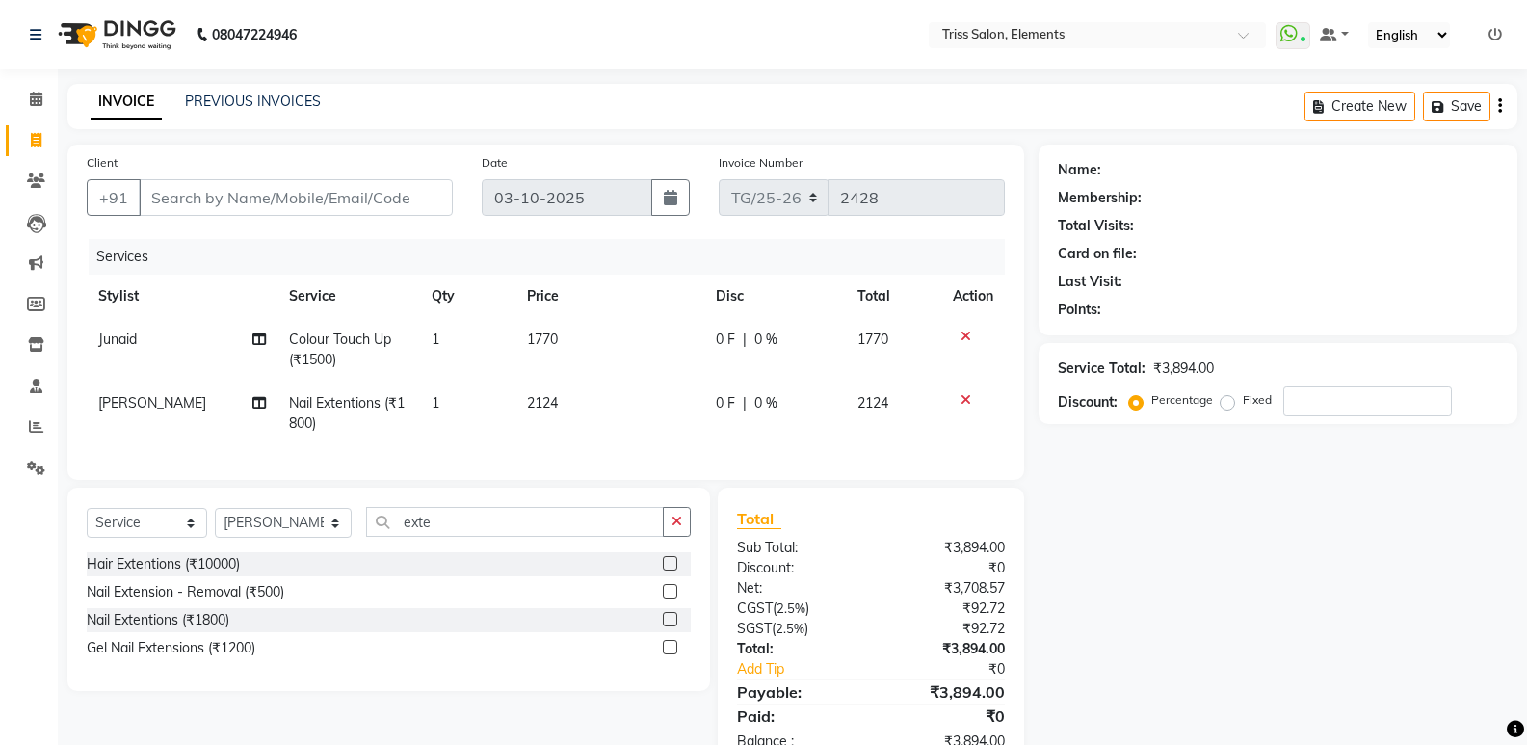
drag, startPoint x: 417, startPoint y: 510, endPoint x: 435, endPoint y: 521, distance: 20.8
click at [433, 518] on div "Select Service Product Membership Package Voucher Prepaid Gift Card Select Styl…" at bounding box center [388, 589] width 643 height 203
drag, startPoint x: 434, startPoint y: 534, endPoint x: 222, endPoint y: 579, distance: 216.8
click at [222, 579] on div "Select Service Product Membership Package Voucher Prepaid Gift Card Select Styl…" at bounding box center [388, 589] width 643 height 203
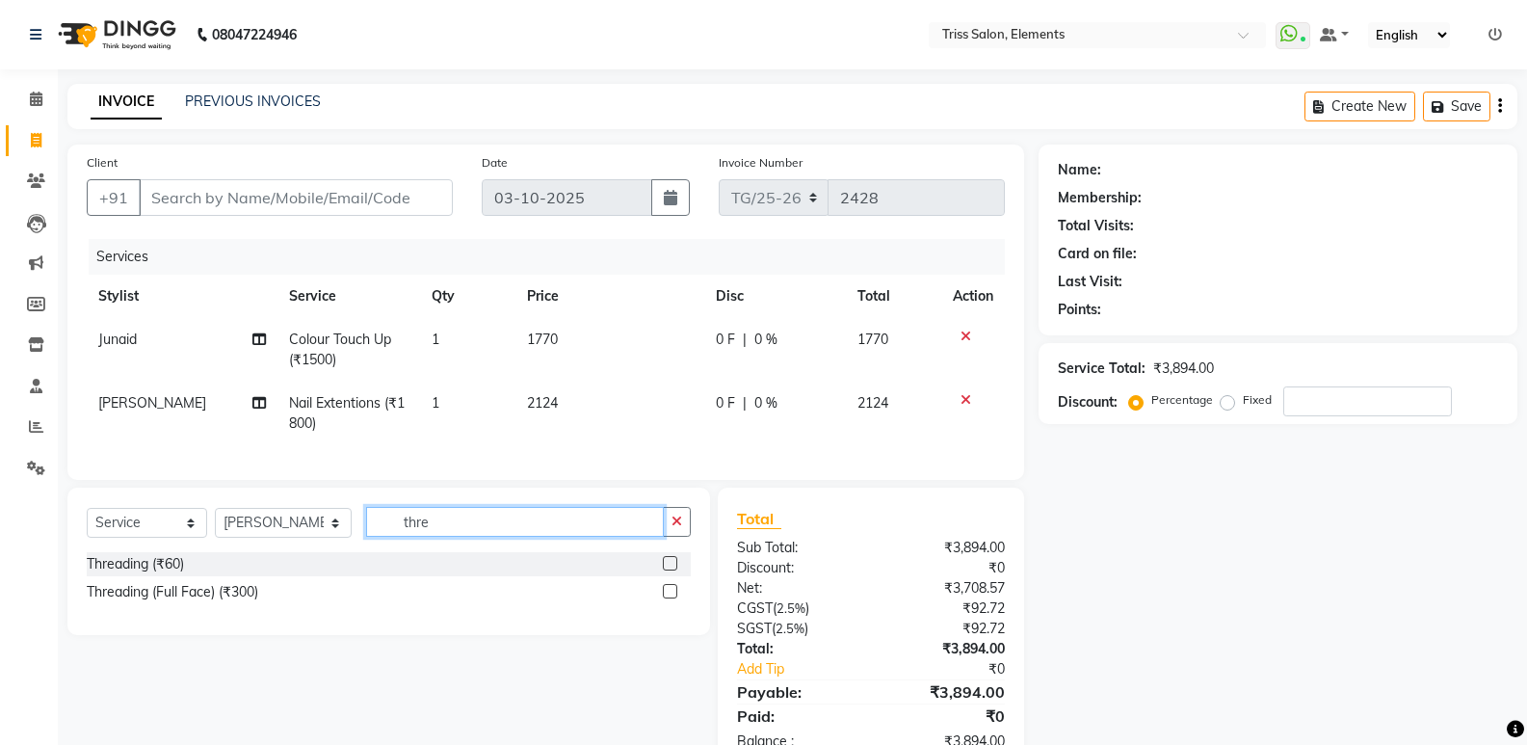
type input "thre"
click at [671, 570] on label at bounding box center [670, 563] width 14 height 14
click at [671, 570] on input "checkbox" at bounding box center [669, 564] width 13 height 13
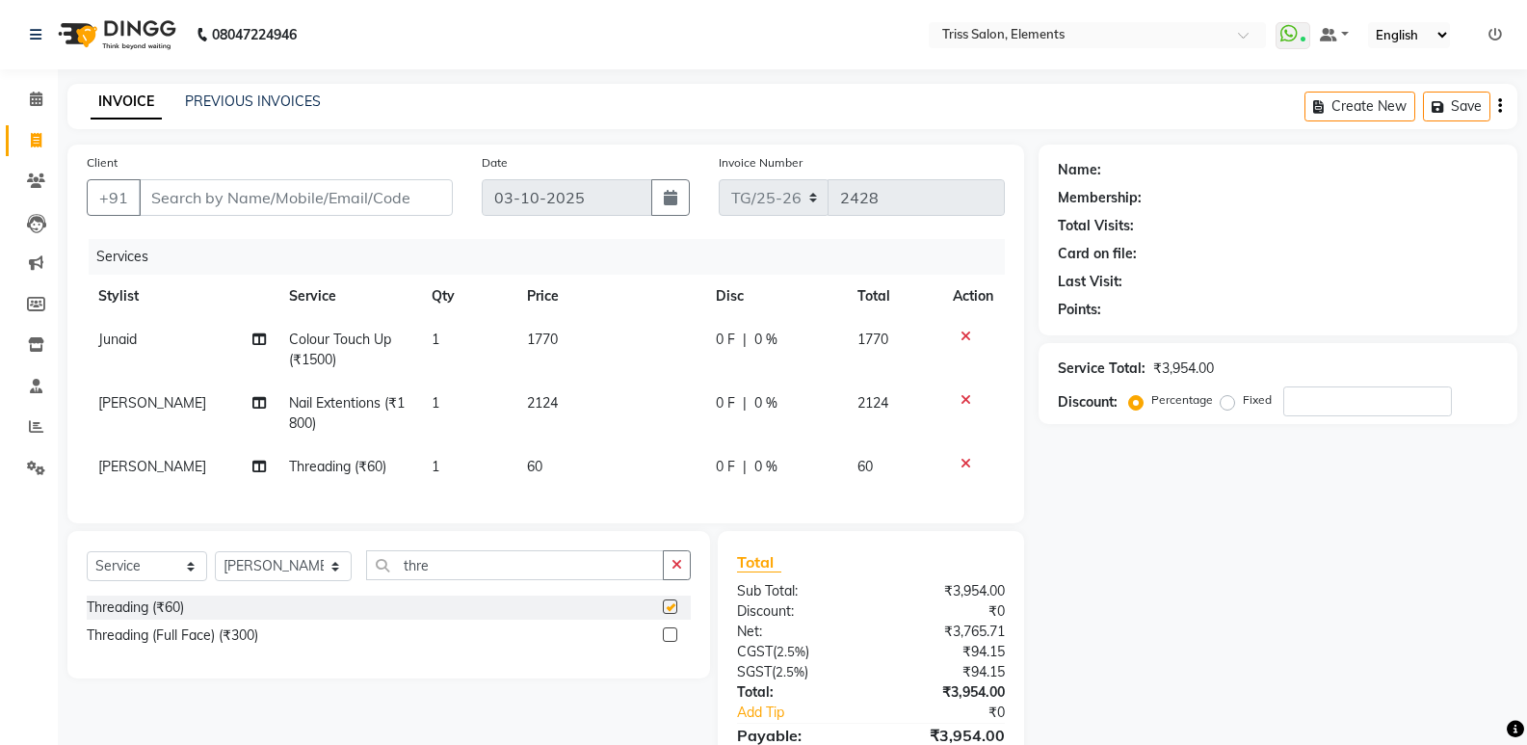
click at [543, 475] on td "60" at bounding box center [610, 466] width 189 height 43
checkbox input "false"
select select "83318"
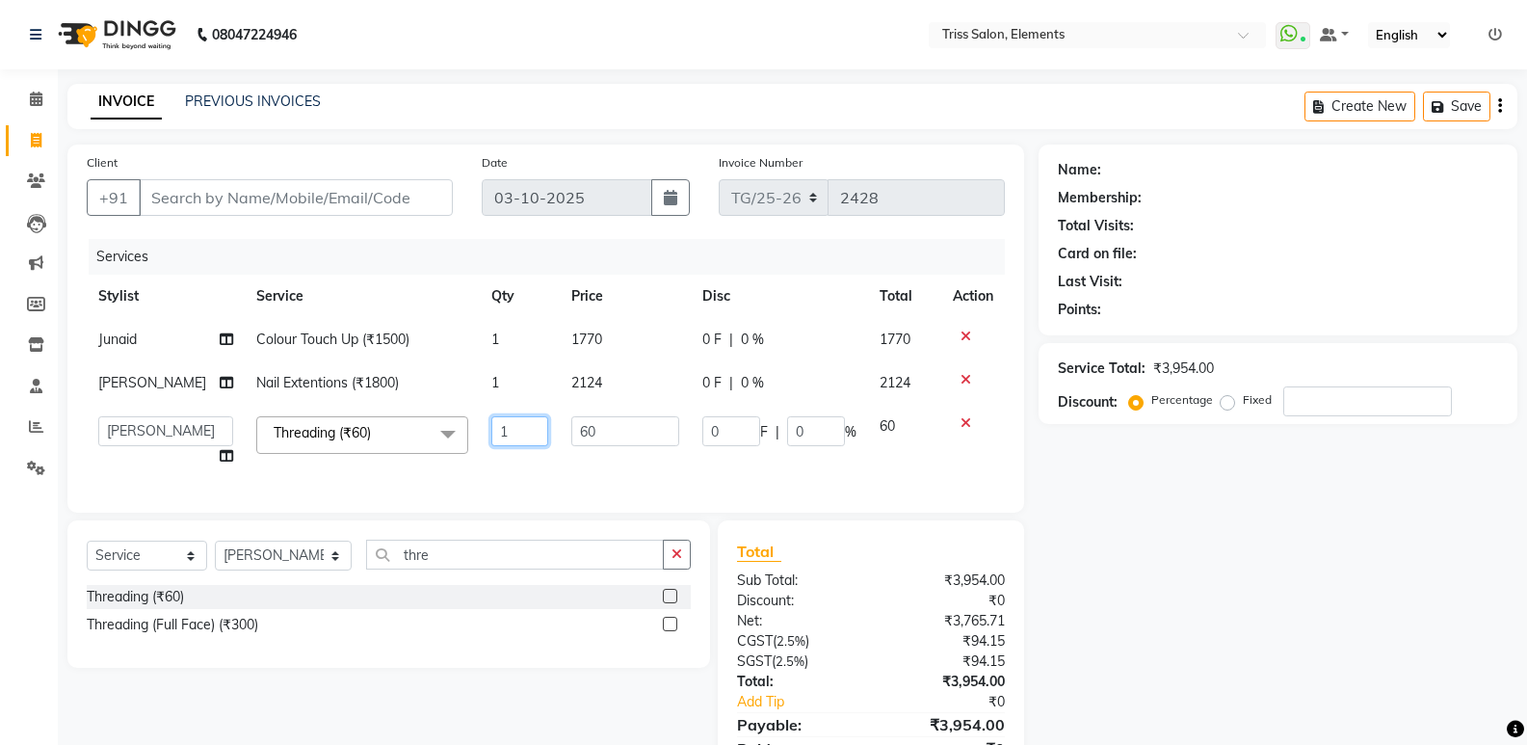
drag, startPoint x: 513, startPoint y: 439, endPoint x: 85, endPoint y: 521, distance: 435.6
click at [142, 513] on div "Client +91 Date 03-10-2025 Invoice Number TG/25-26 2428 Services Stylist Servic…" at bounding box center [545, 329] width 957 height 368
type input "3"
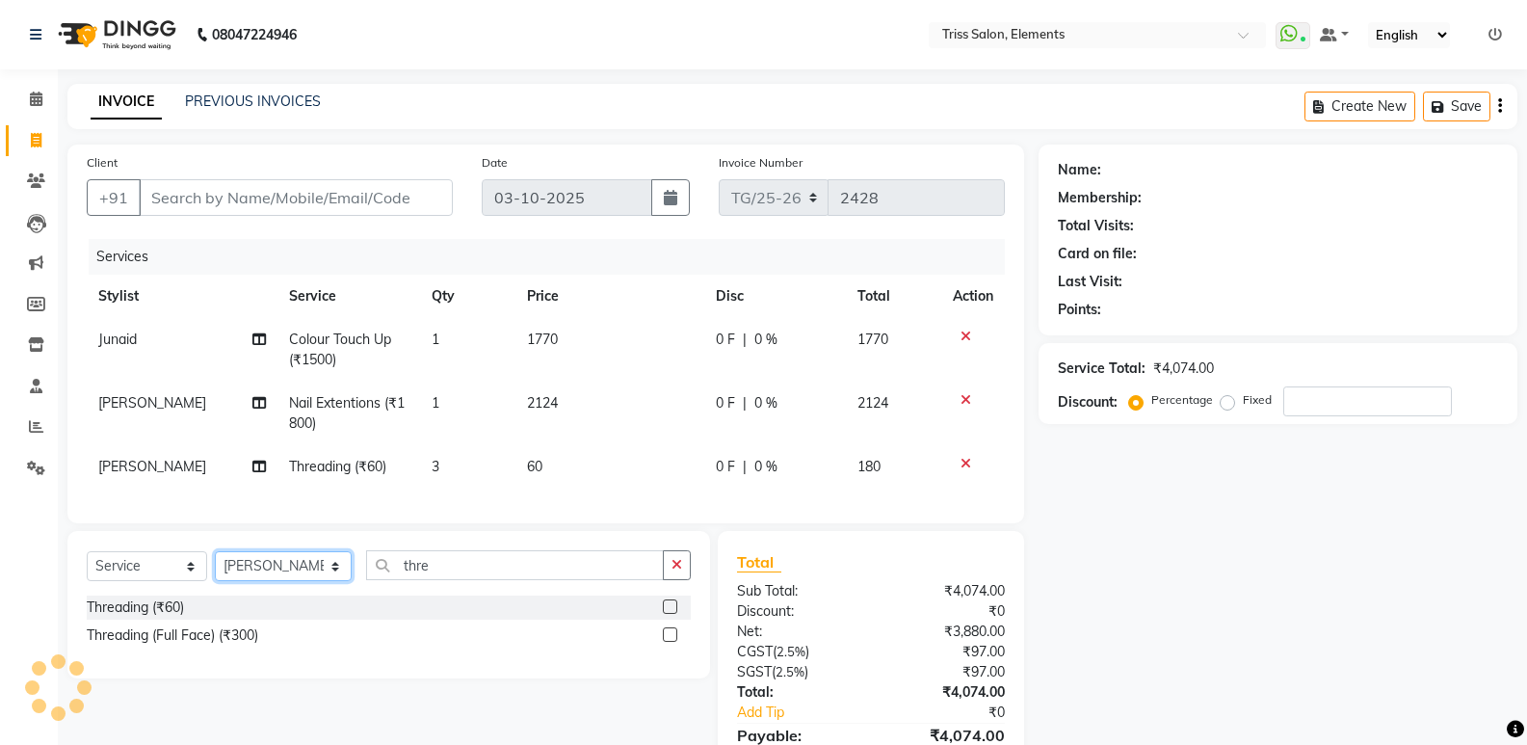
click at [278, 575] on select "Select Stylist Ankit (Viraj) Junaid Minarul (Munna) Mohan Pankaj Dilip Jangde P…" at bounding box center [283, 566] width 137 height 30
select select "87278"
click at [215, 566] on select "Select Stylist Ankit (Viraj) Junaid Minarul (Munna) Mohan Pankaj Dilip Jangde P…" at bounding box center [283, 566] width 137 height 30
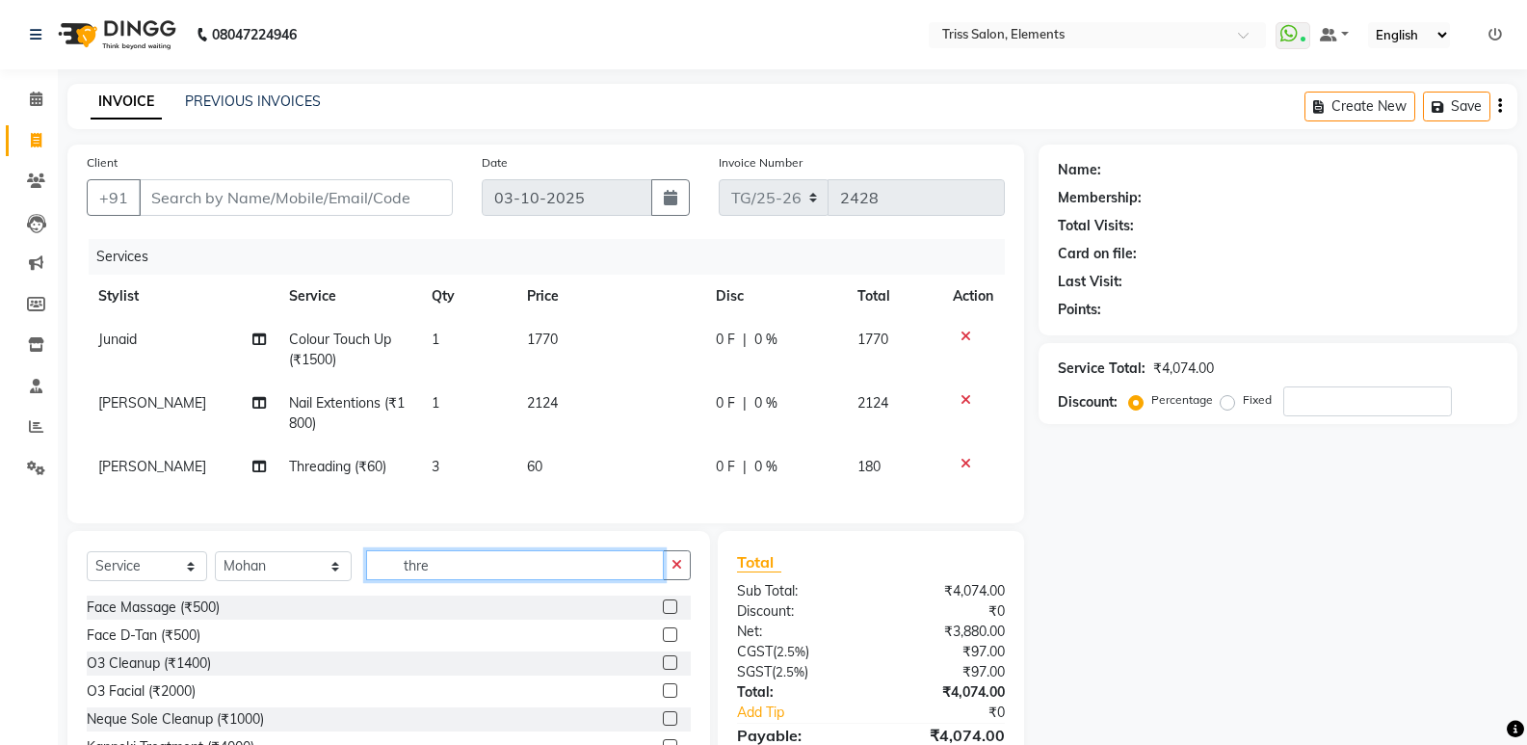
drag, startPoint x: 430, startPoint y: 583, endPoint x: 315, endPoint y: 601, distance: 116.1
click at [315, 595] on div "Select Service Product Membership Package Voucher Prepaid Gift Card Select Styl…" at bounding box center [389, 572] width 604 height 45
type input "bo"
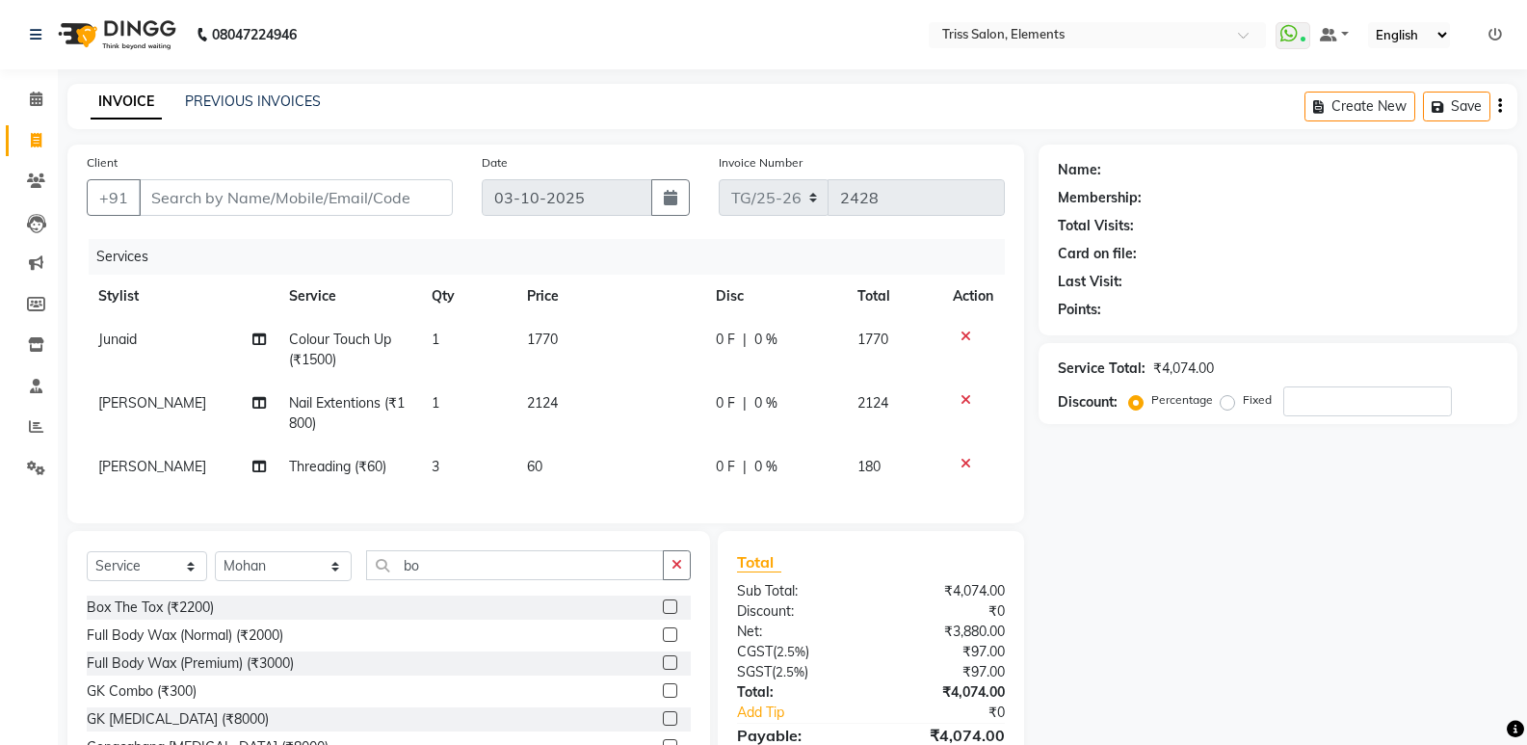
click at [663, 614] on label at bounding box center [670, 606] width 14 height 14
click at [663, 614] on input "checkbox" at bounding box center [669, 607] width 13 height 13
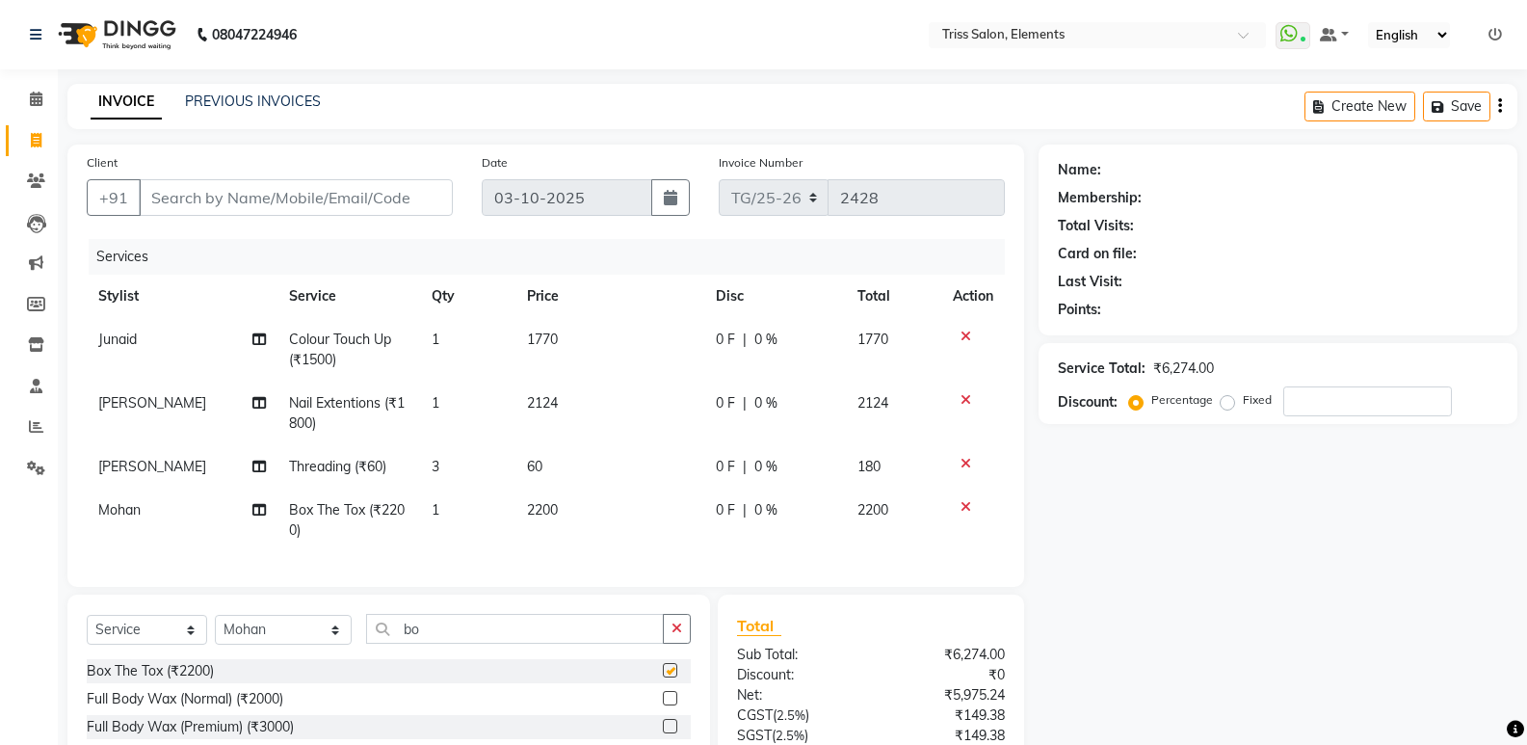
checkbox input "false"
click at [614, 502] on td "2200" at bounding box center [610, 521] width 189 height 64
select select "87278"
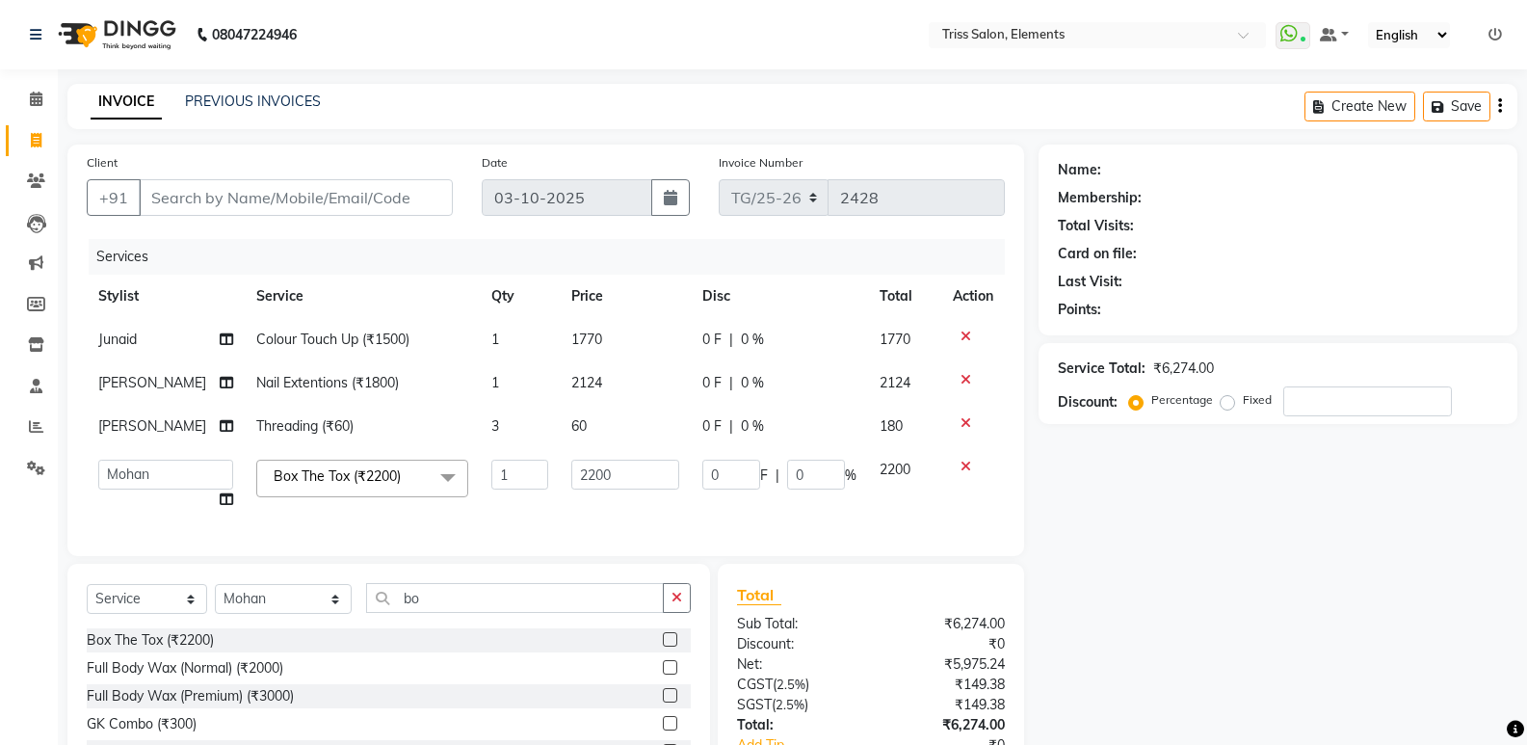
click at [617, 505] on td "2200" at bounding box center [625, 484] width 131 height 73
drag, startPoint x: 622, startPoint y: 474, endPoint x: 472, endPoint y: 506, distance: 153.6
click at [480, 501] on tr "Ankit (Viraj) Junaid Minarul (Munna) Mohan Pankaj Dilip Jangde Priya Varma Salm…" at bounding box center [546, 484] width 918 height 73
type input "2596"
click at [352, 187] on input "Client" at bounding box center [296, 197] width 314 height 37
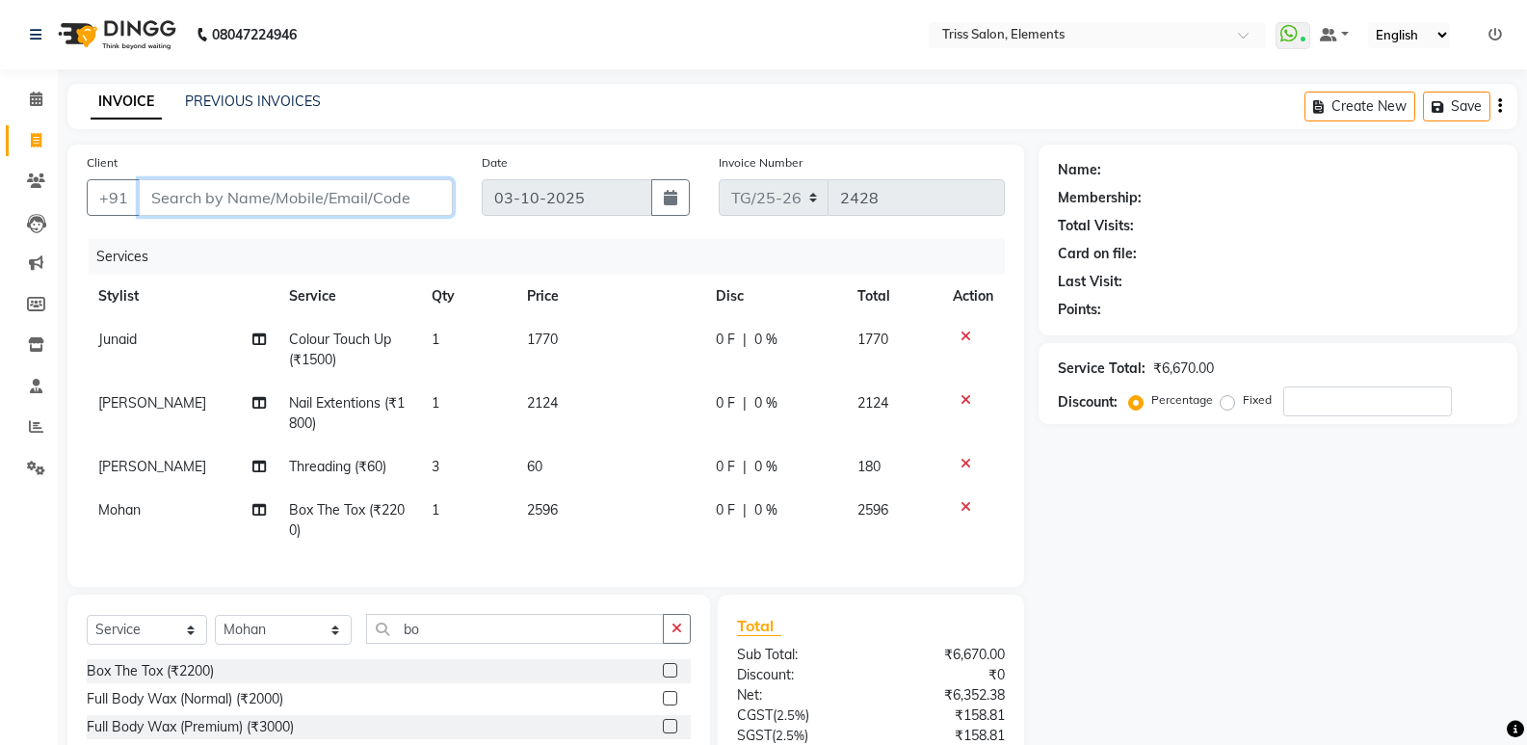
type input "9"
type input "0"
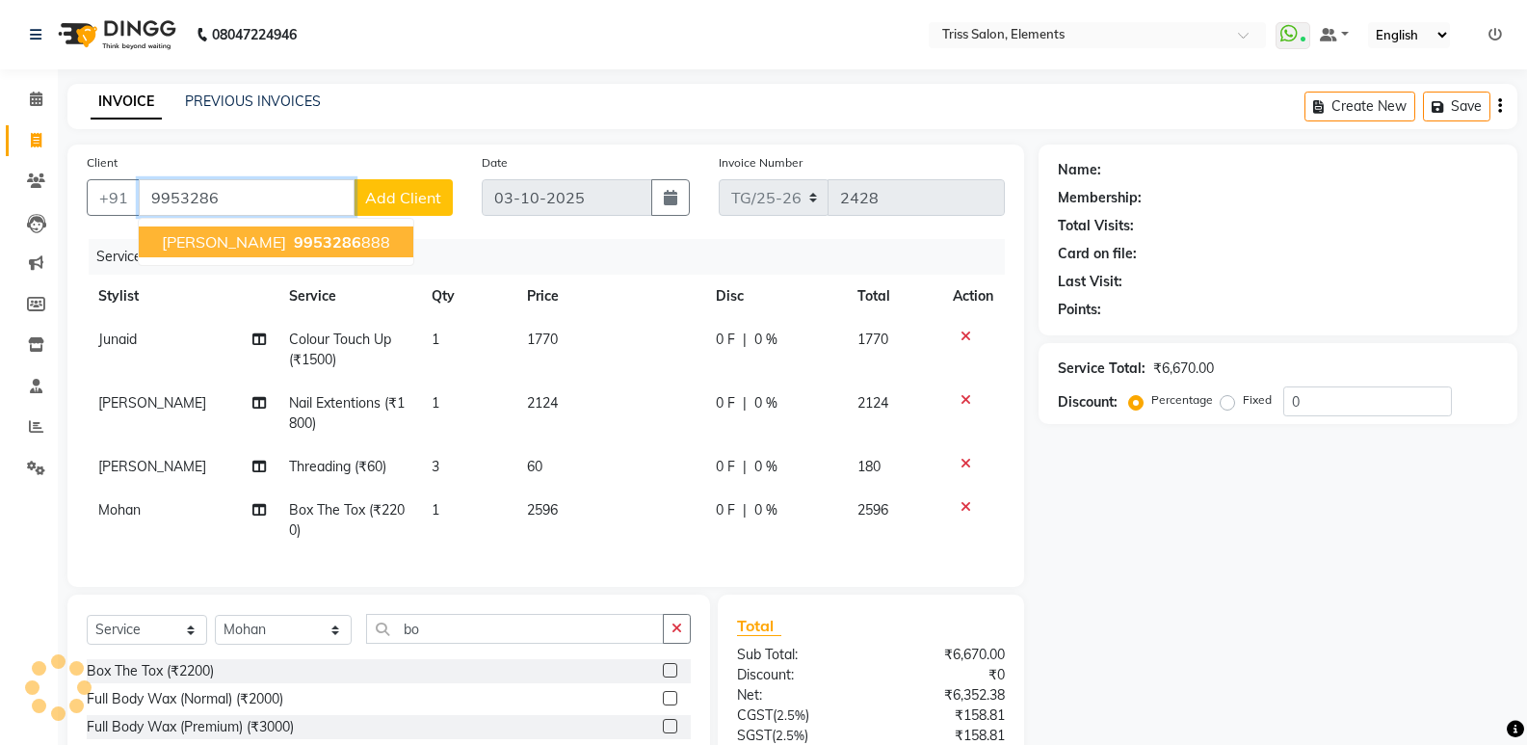
click at [356, 245] on ngb-highlight "9953286 888" at bounding box center [340, 241] width 100 height 19
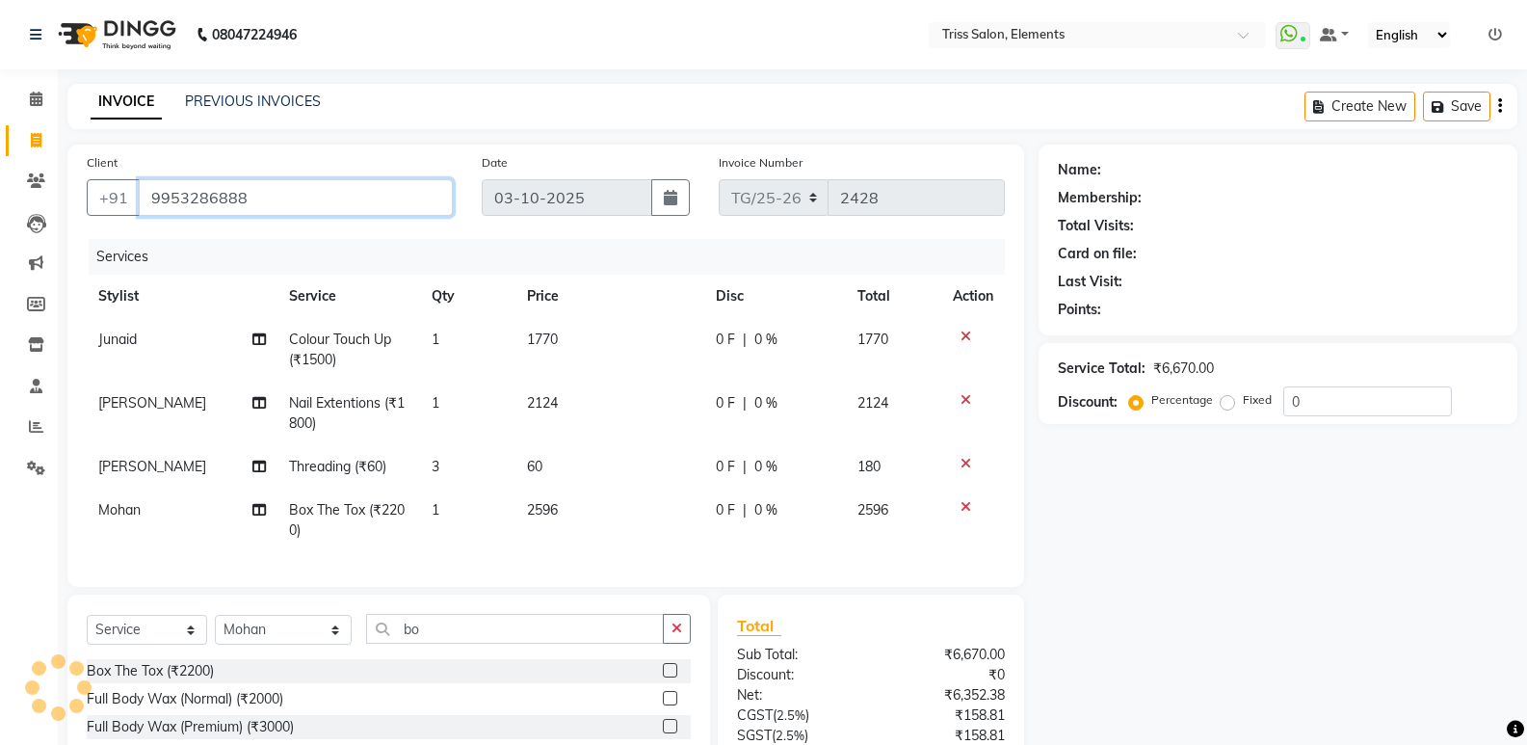
type input "9953286888"
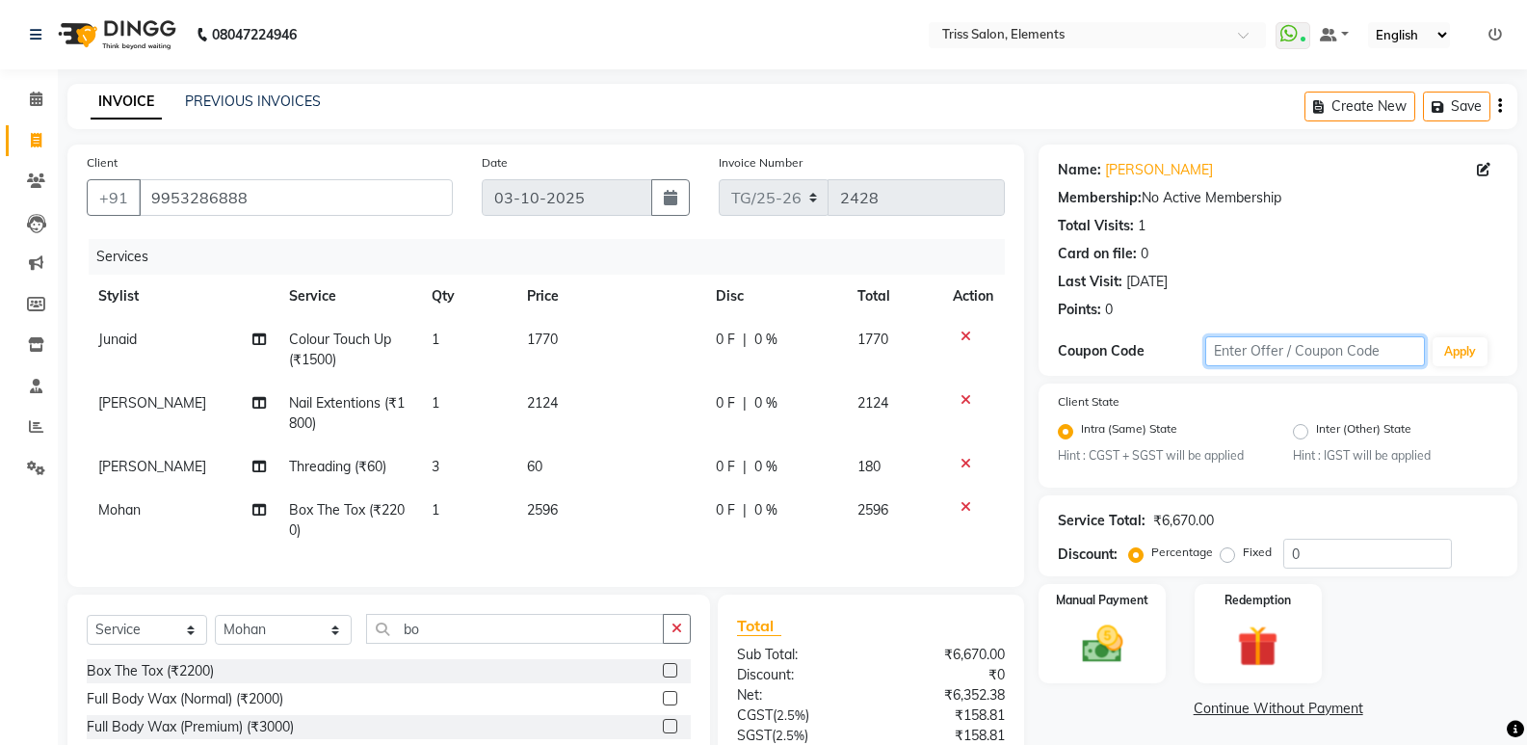
click at [1239, 359] on input "text" at bounding box center [1315, 351] width 220 height 30
type input "Oct40"
click at [1444, 358] on button "Apply" at bounding box center [1460, 351] width 55 height 29
type input "40"
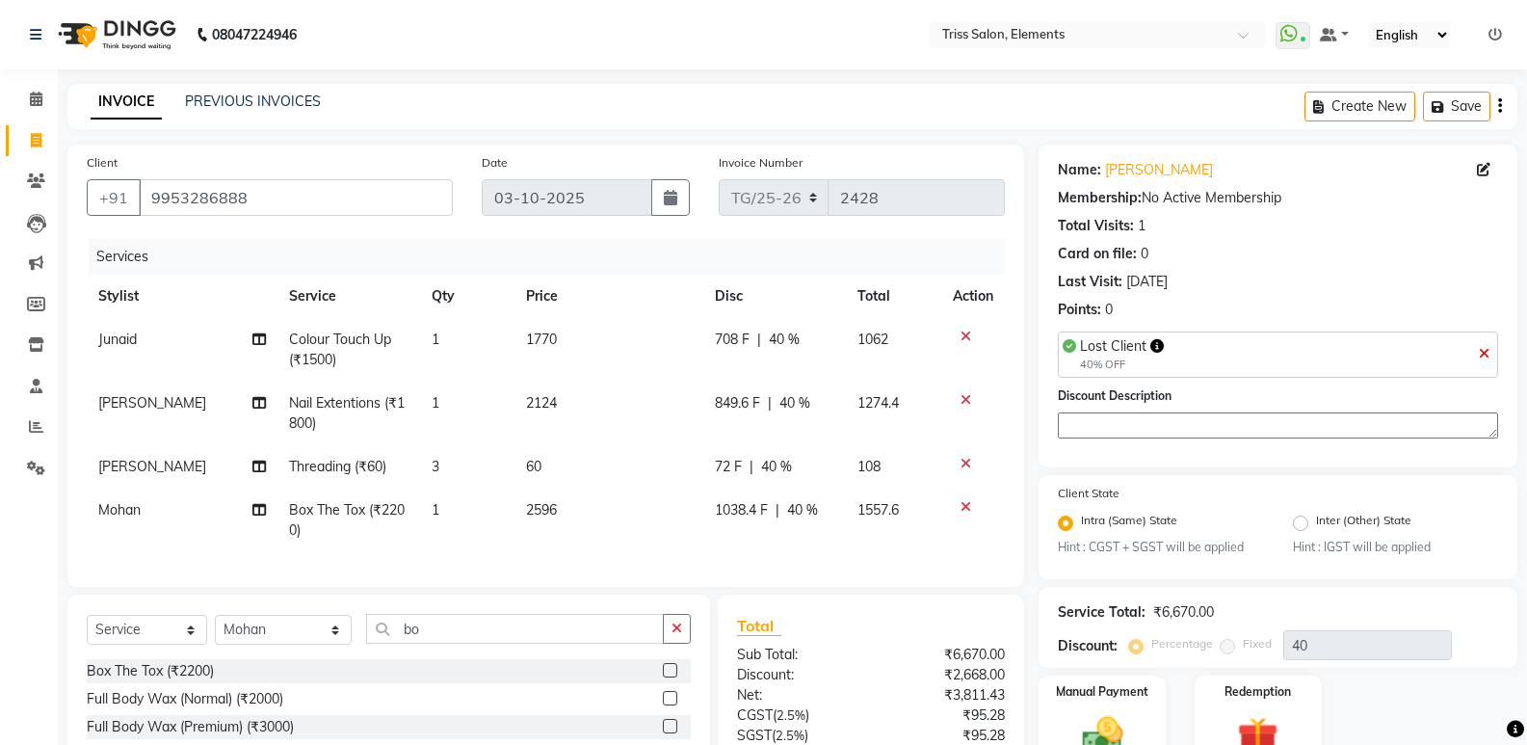
click at [727, 475] on td "72 F | 40 %" at bounding box center [775, 466] width 144 height 43
select select "83318"
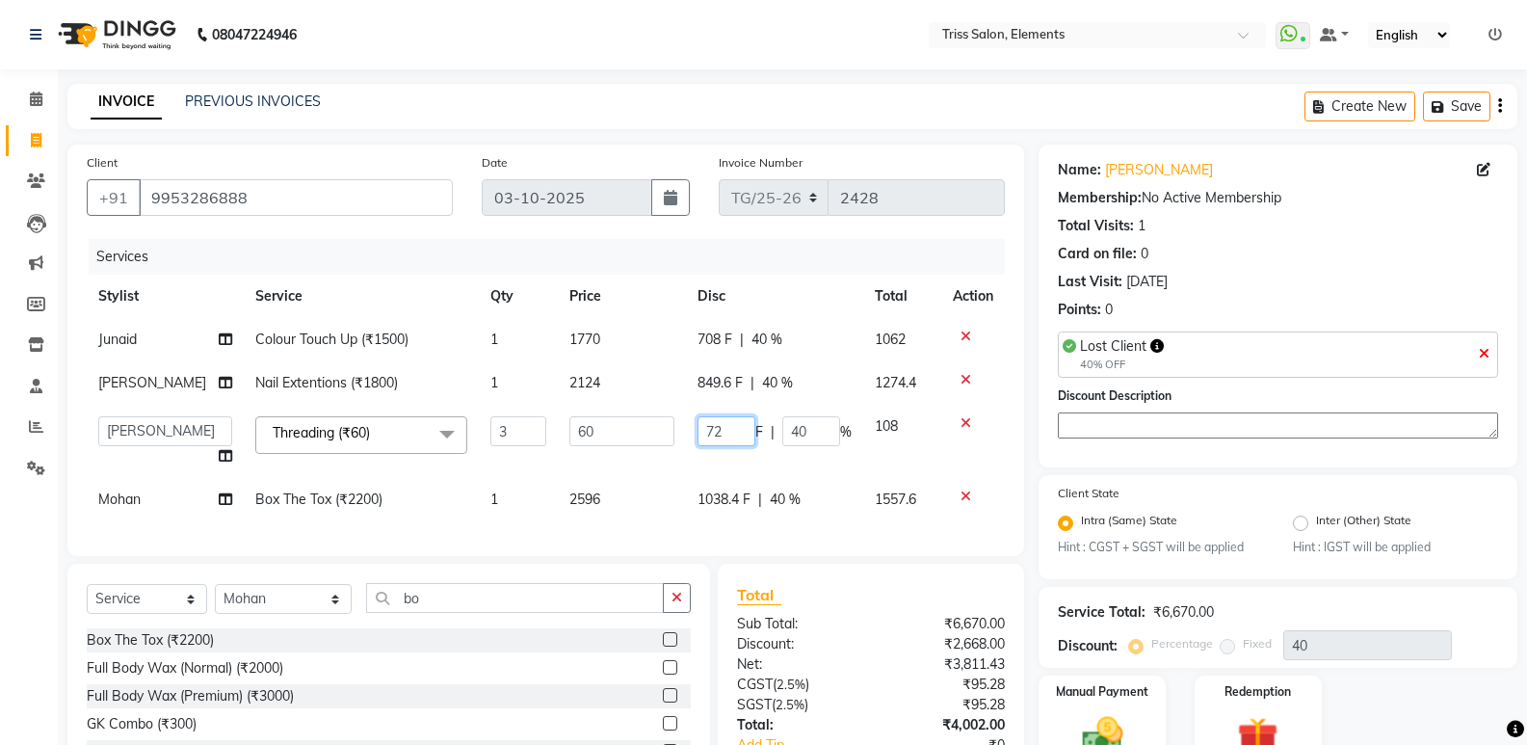
drag, startPoint x: 733, startPoint y: 436, endPoint x: 595, endPoint y: 472, distance: 142.6
click at [595, 472] on tr "Ankit (Viraj) Junaid Minarul (Munna) Mohan Pankaj Dilip Jangde Priya Varma Salm…" at bounding box center [546, 441] width 918 height 73
click at [928, 482] on tbody "Junaid Colour Touch Up (₹1500) 1 1770 708 F | 40 % 1062 Priya Varma Nail Extent…" at bounding box center [546, 419] width 918 height 203
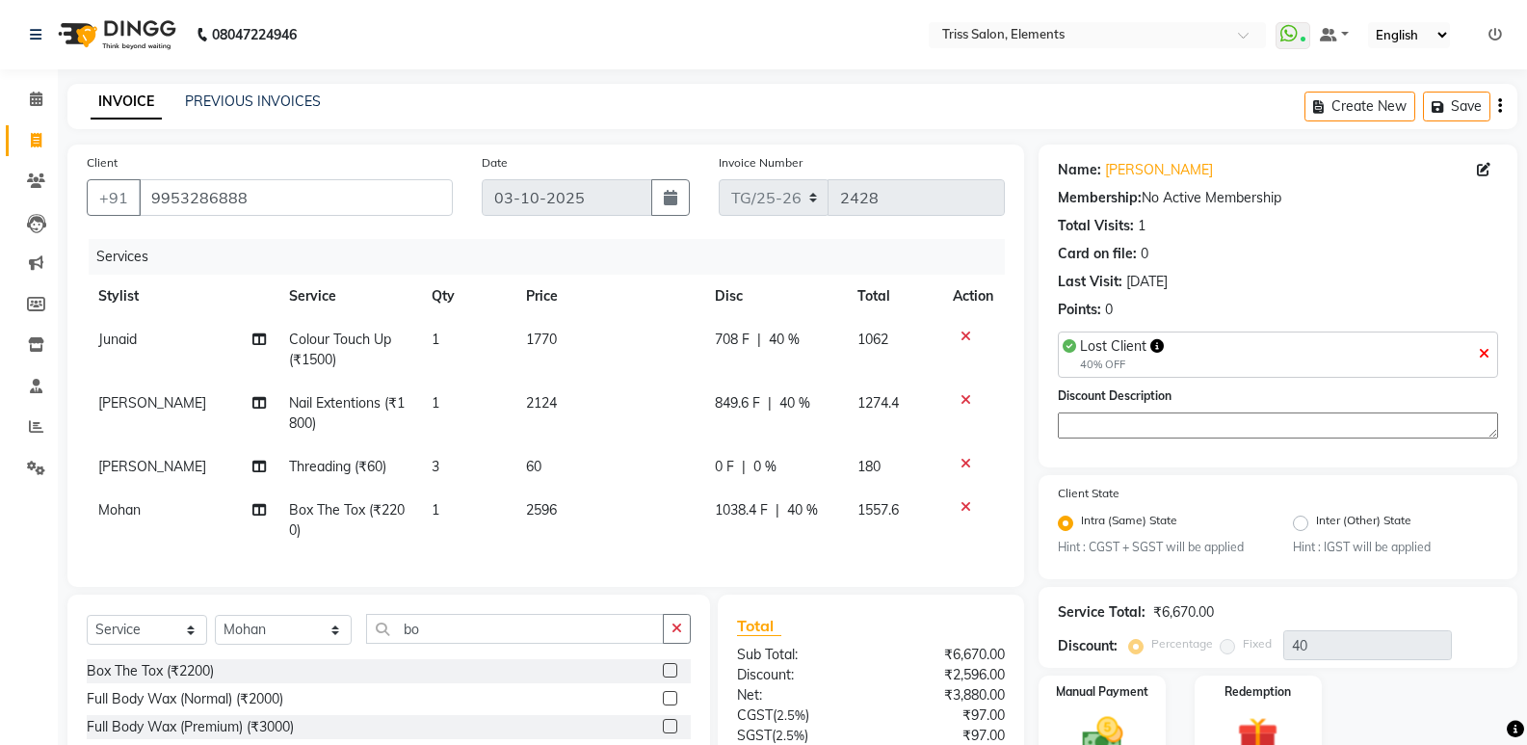
scroll to position [177, 0]
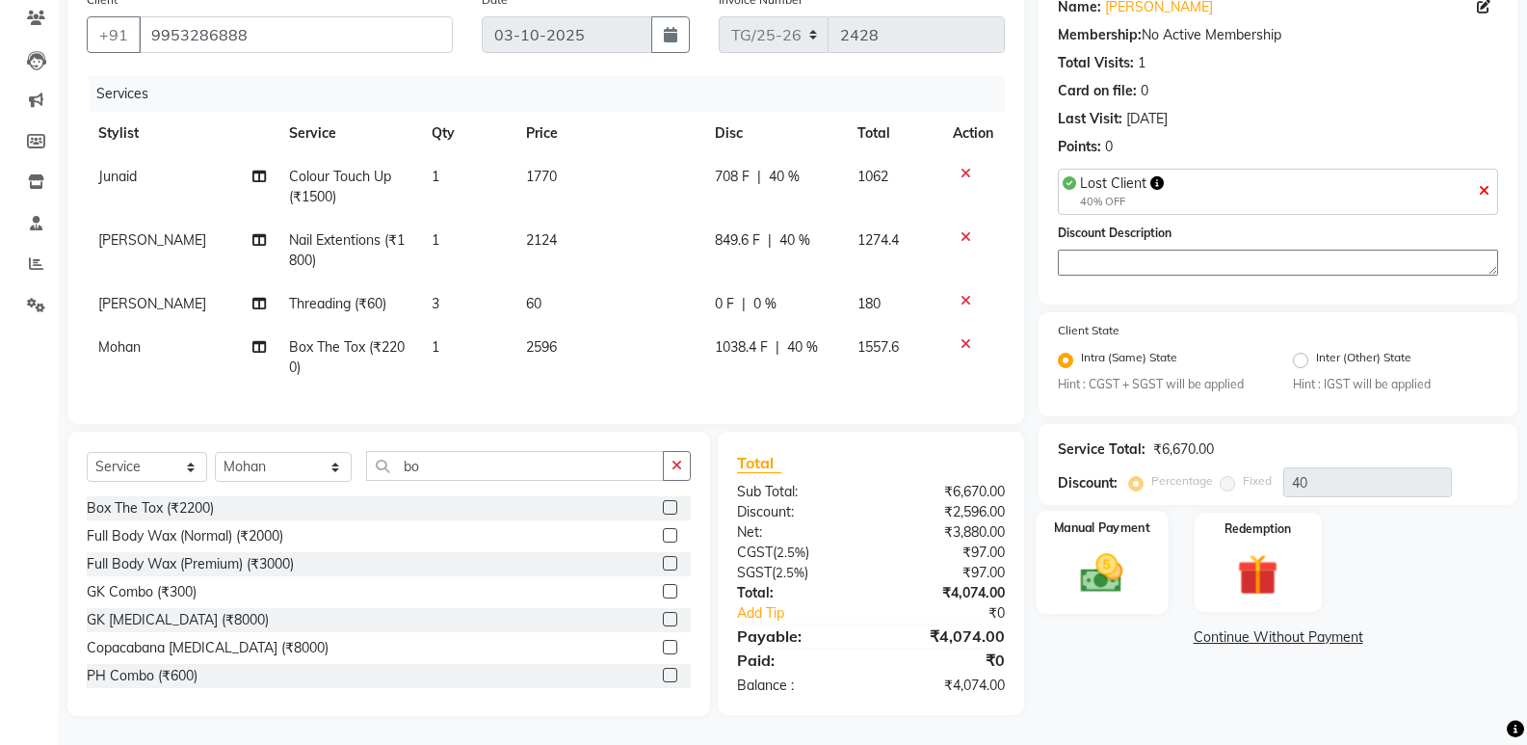
click at [1120, 554] on img at bounding box center [1102, 573] width 68 height 49
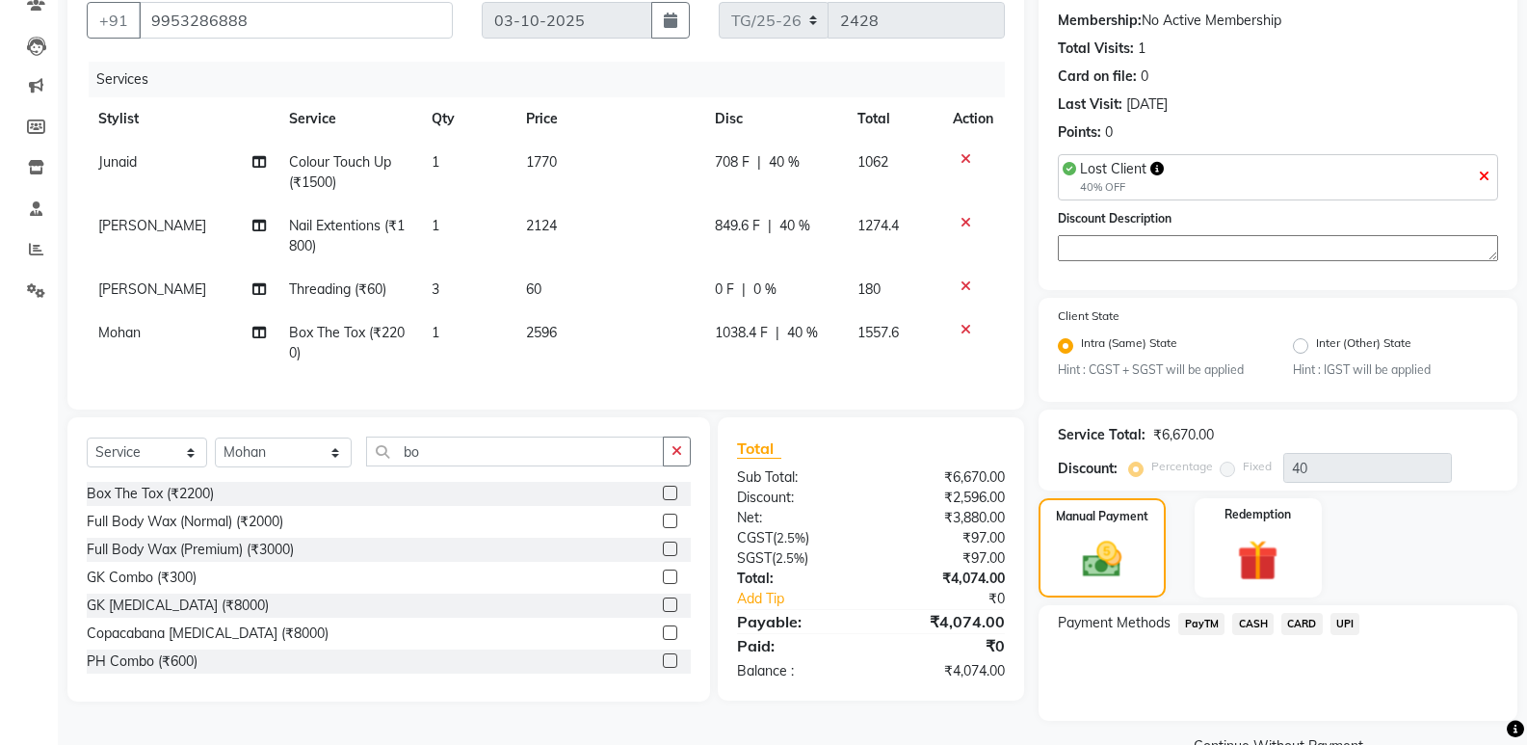
click at [1202, 627] on span "PayTM" at bounding box center [1201, 624] width 46 height 22
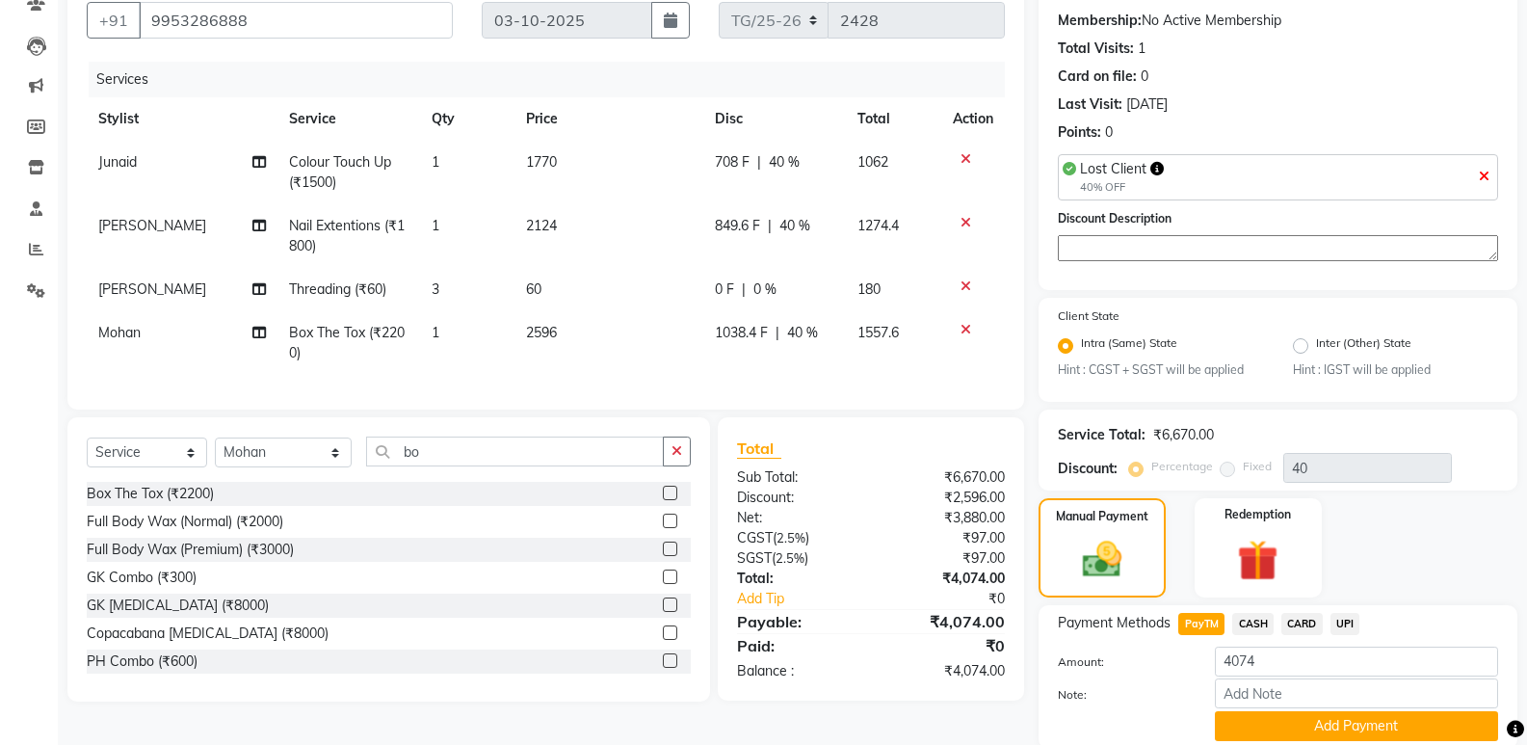
drag, startPoint x: 1413, startPoint y: 731, endPoint x: 1428, endPoint y: 719, distance: 19.9
click at [1413, 730] on button "Add Payment" at bounding box center [1356, 726] width 283 height 30
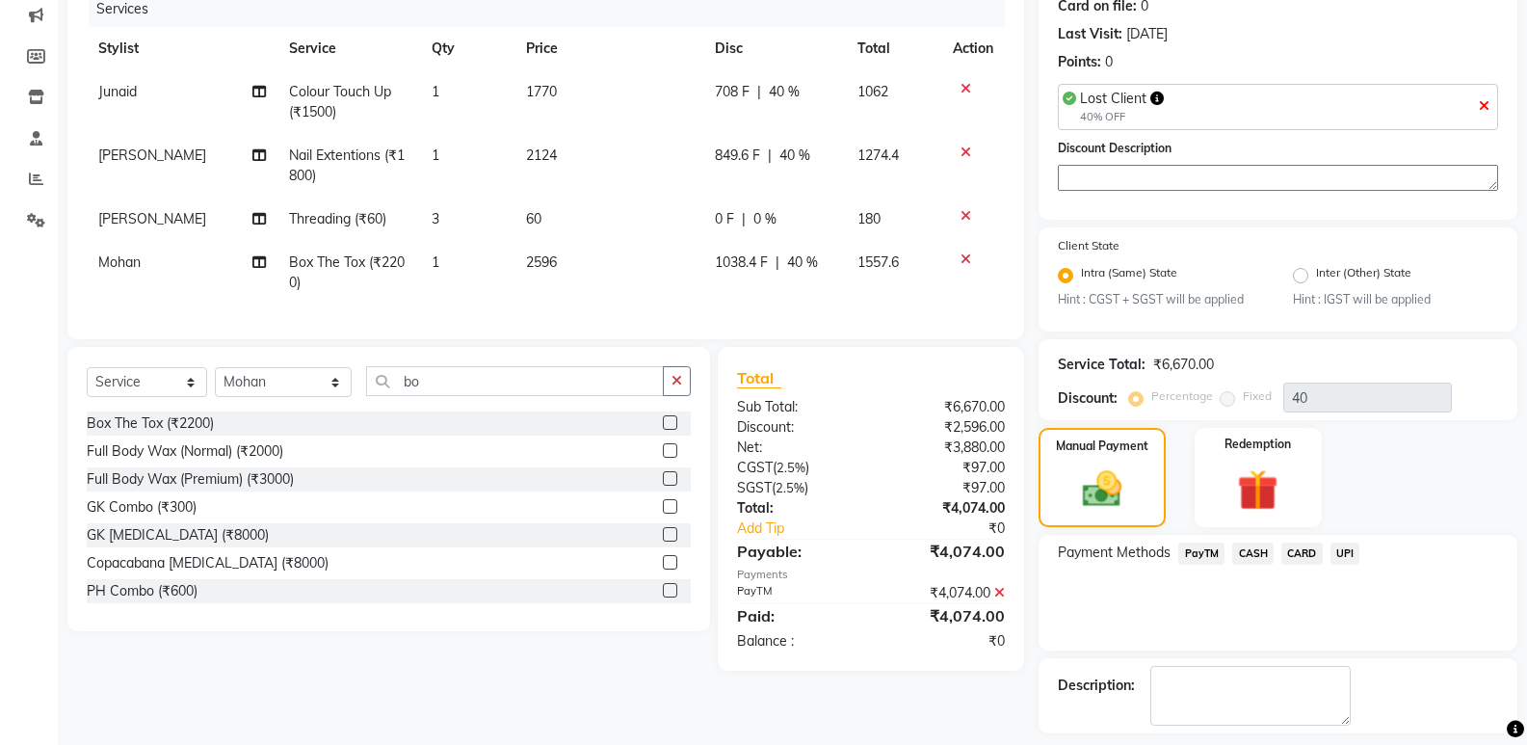
scroll to position [331, 0]
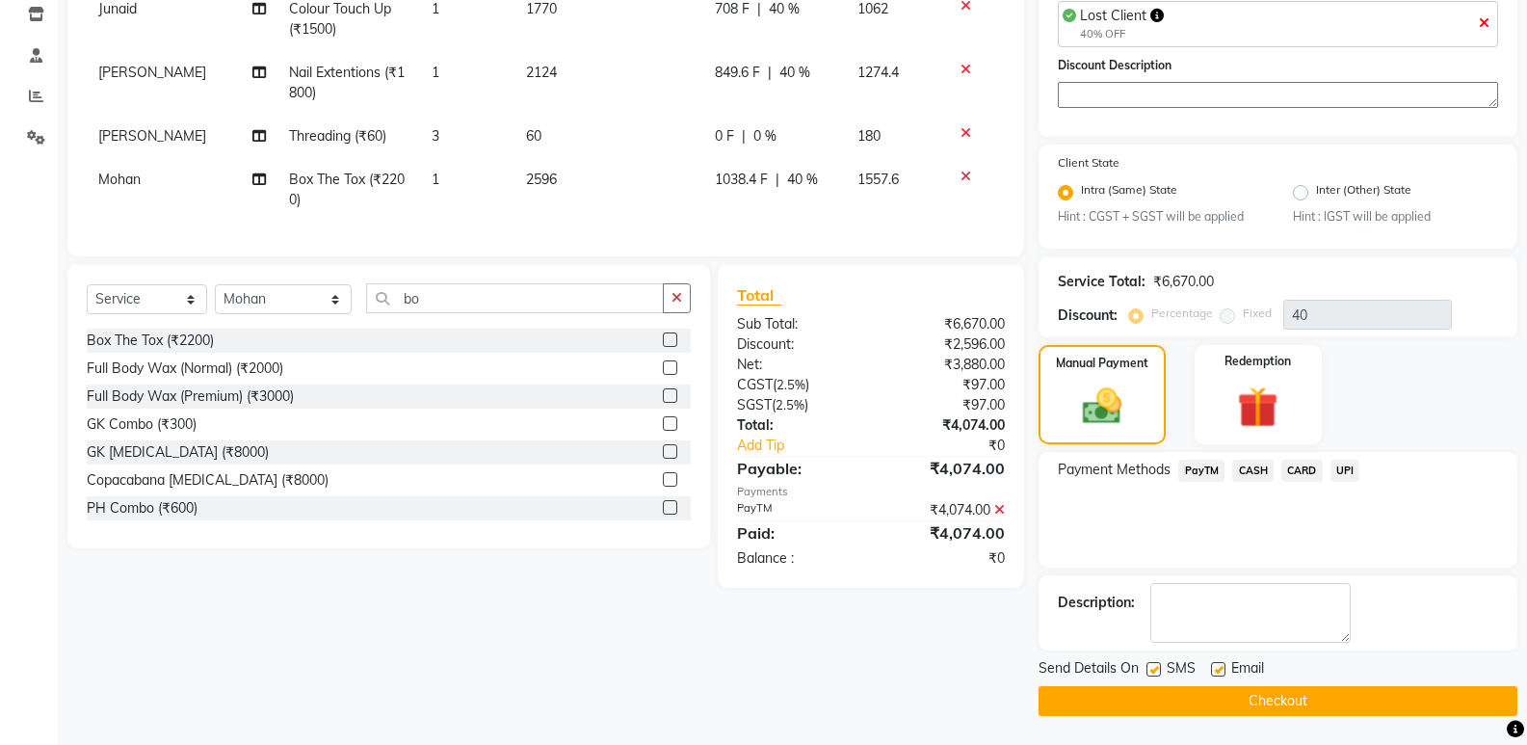
click at [1331, 718] on main "INVOICE PREVIOUS INVOICES Create New Save Client +91 9953286888 Date 03-10-2025…" at bounding box center [792, 249] width 1469 height 992
click at [1337, 700] on button "Checkout" at bounding box center [1278, 701] width 479 height 30
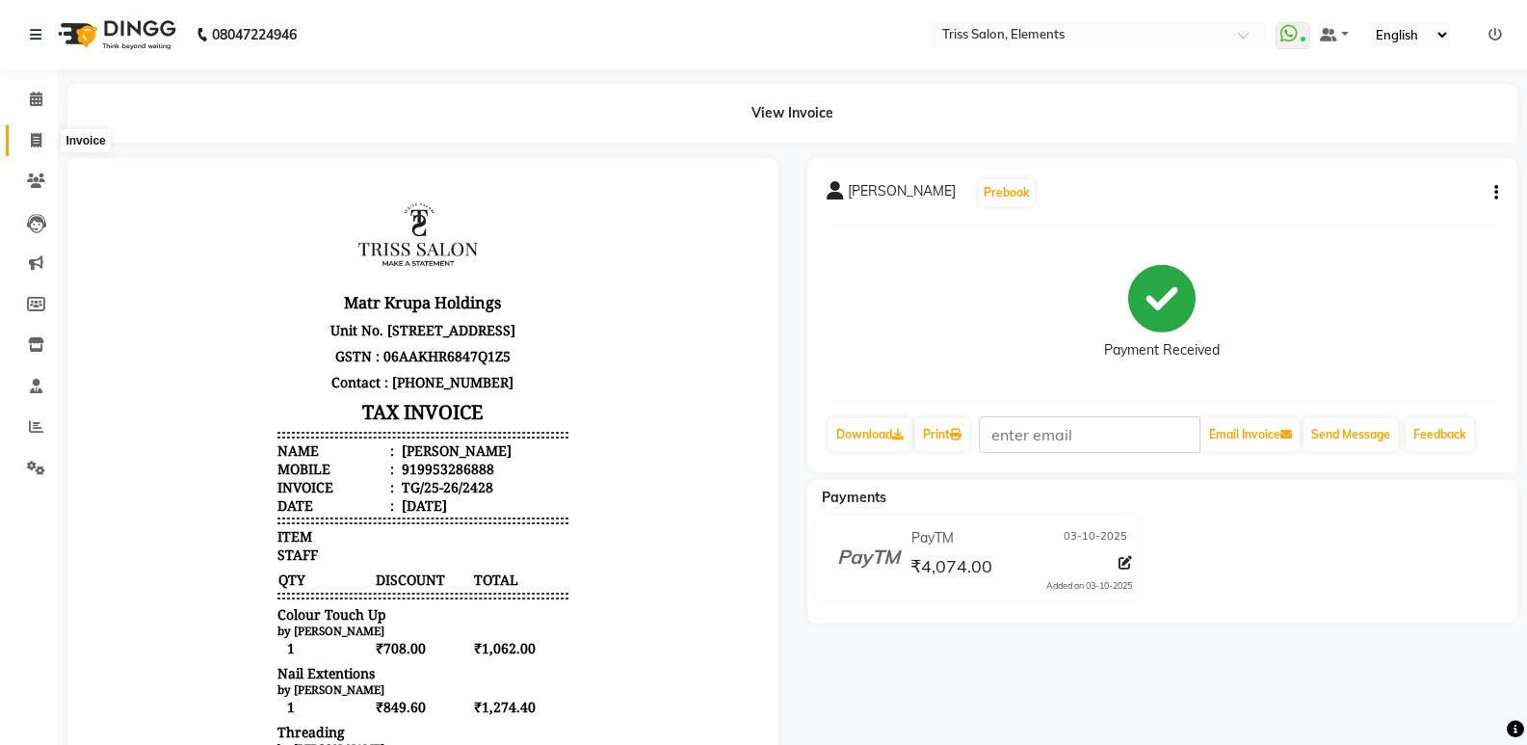
click at [42, 140] on span at bounding box center [36, 141] width 34 height 22
select select "service"
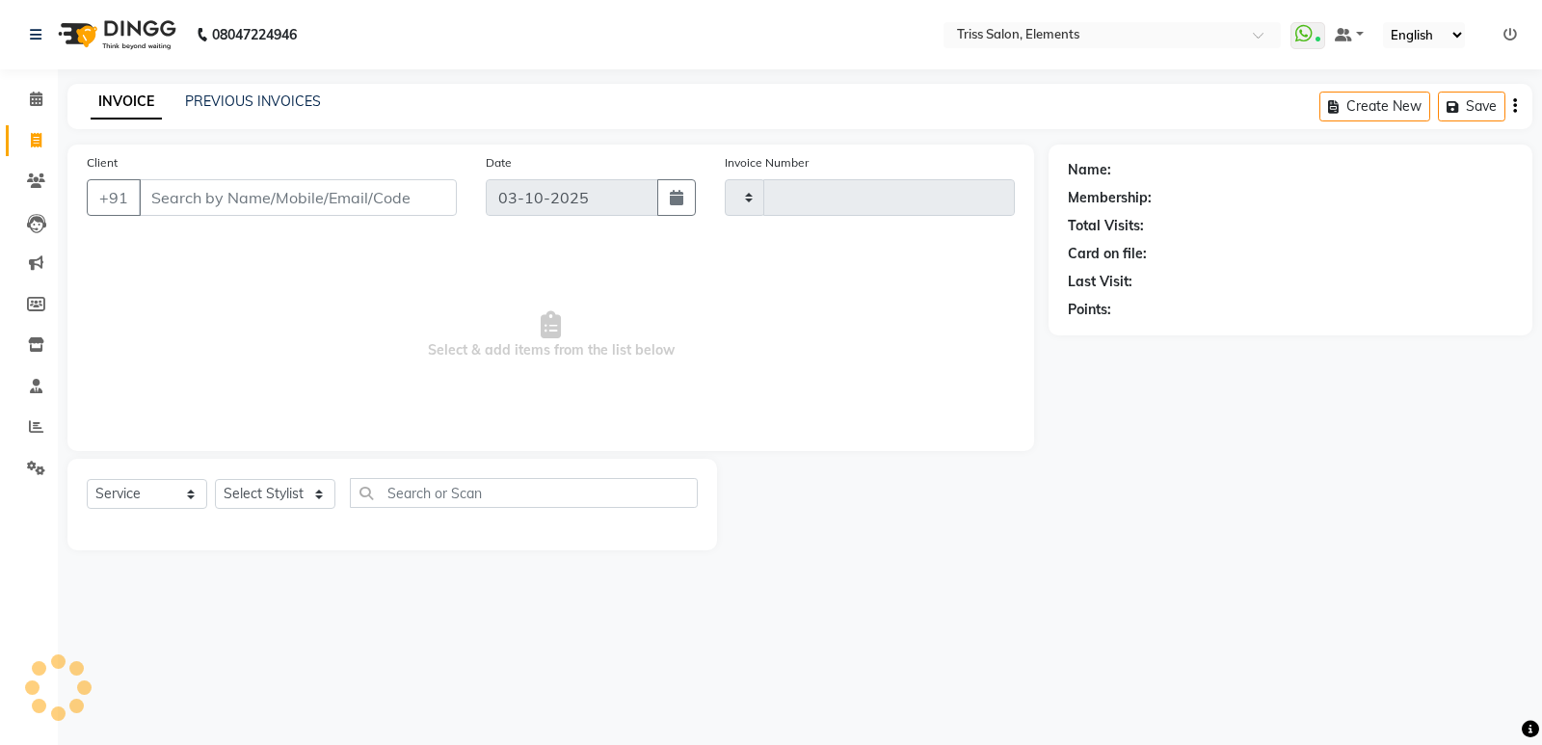
type input "2429"
select select "4303"
drag, startPoint x: 58, startPoint y: 180, endPoint x: 44, endPoint y: 180, distance: 13.5
click at [46, 180] on app-home "08047224946 Select Location × Triss Salon, Elements WhatsApp Status ✕ Status: C…" at bounding box center [771, 289] width 1542 height 579
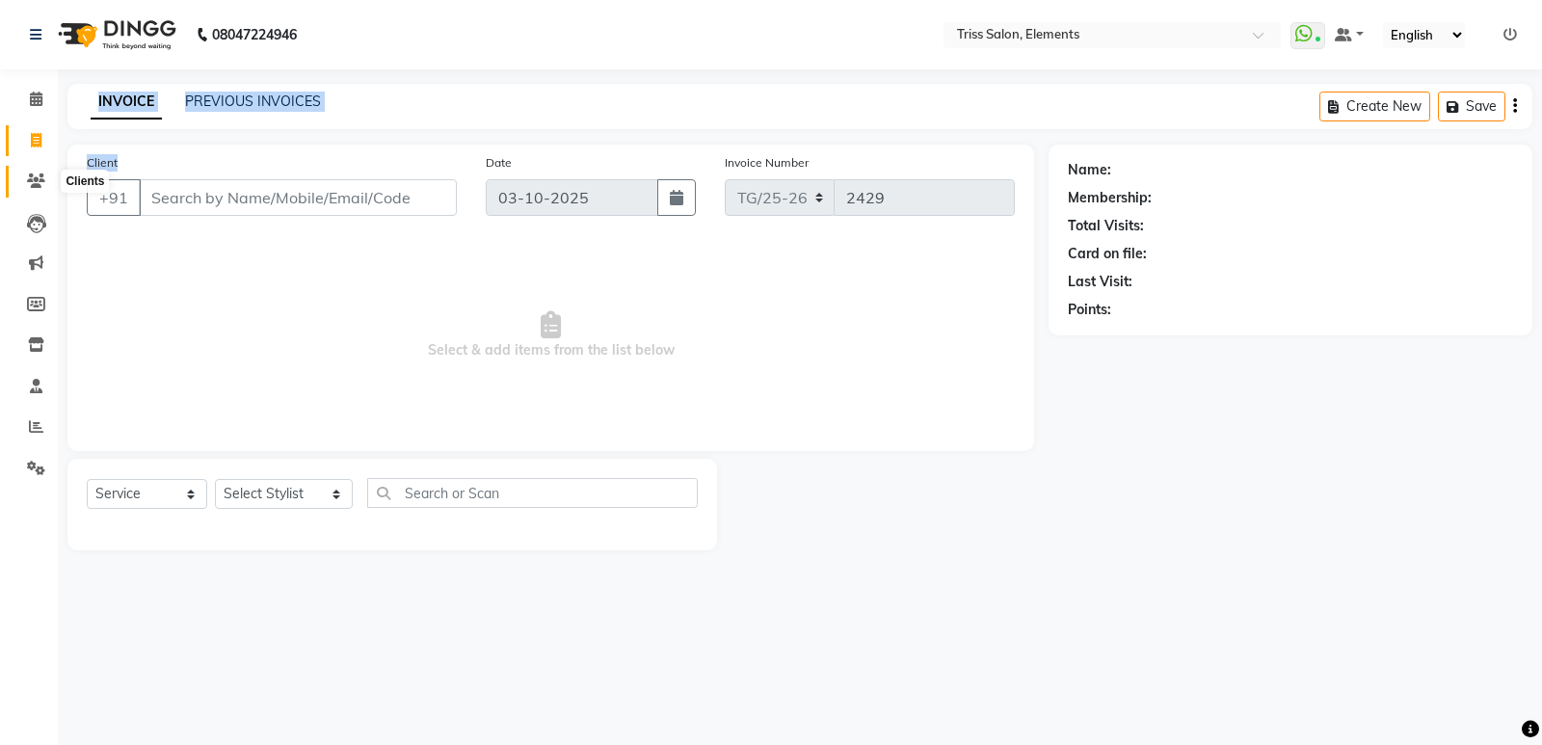
click at [44, 180] on icon at bounding box center [36, 180] width 18 height 14
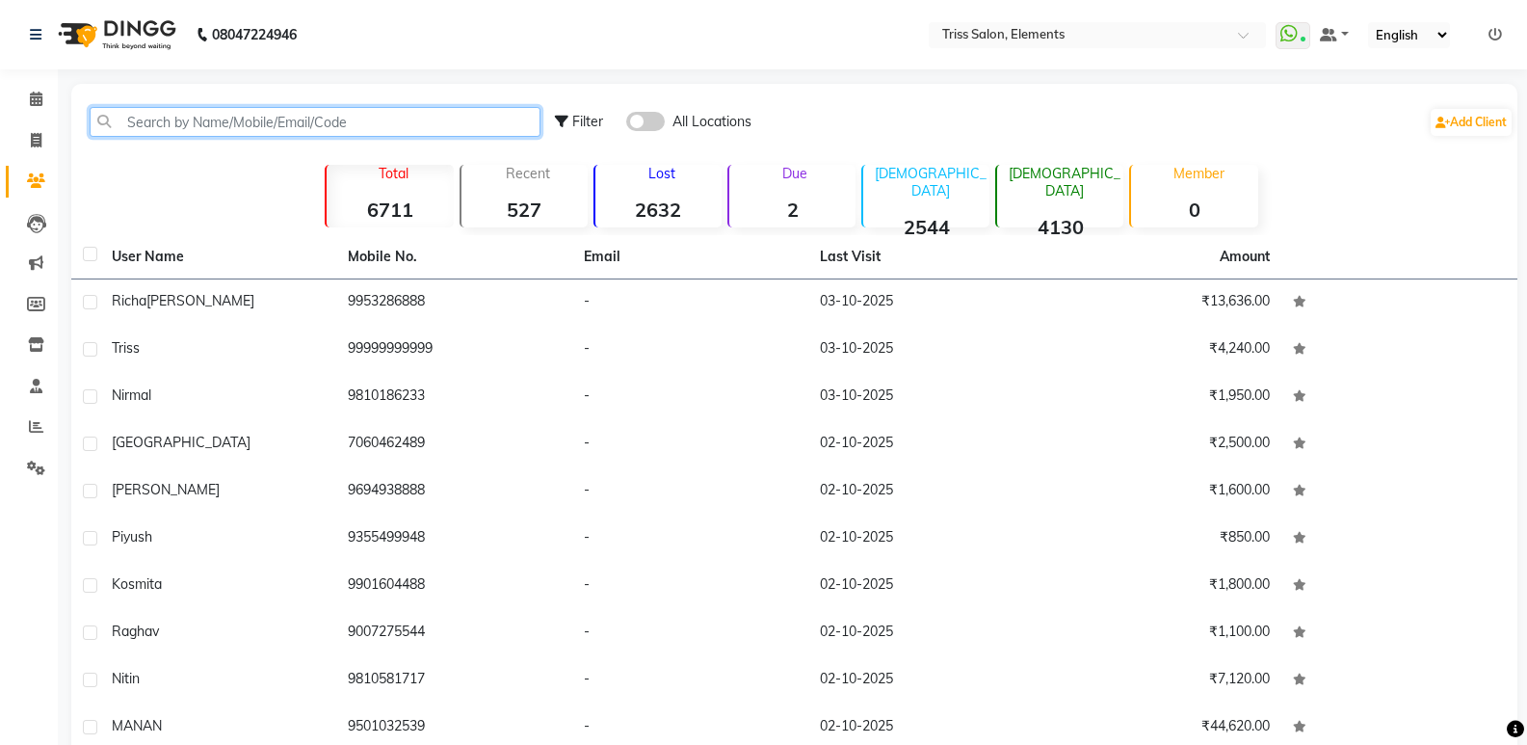
click at [268, 130] on input "text" at bounding box center [315, 122] width 451 height 30
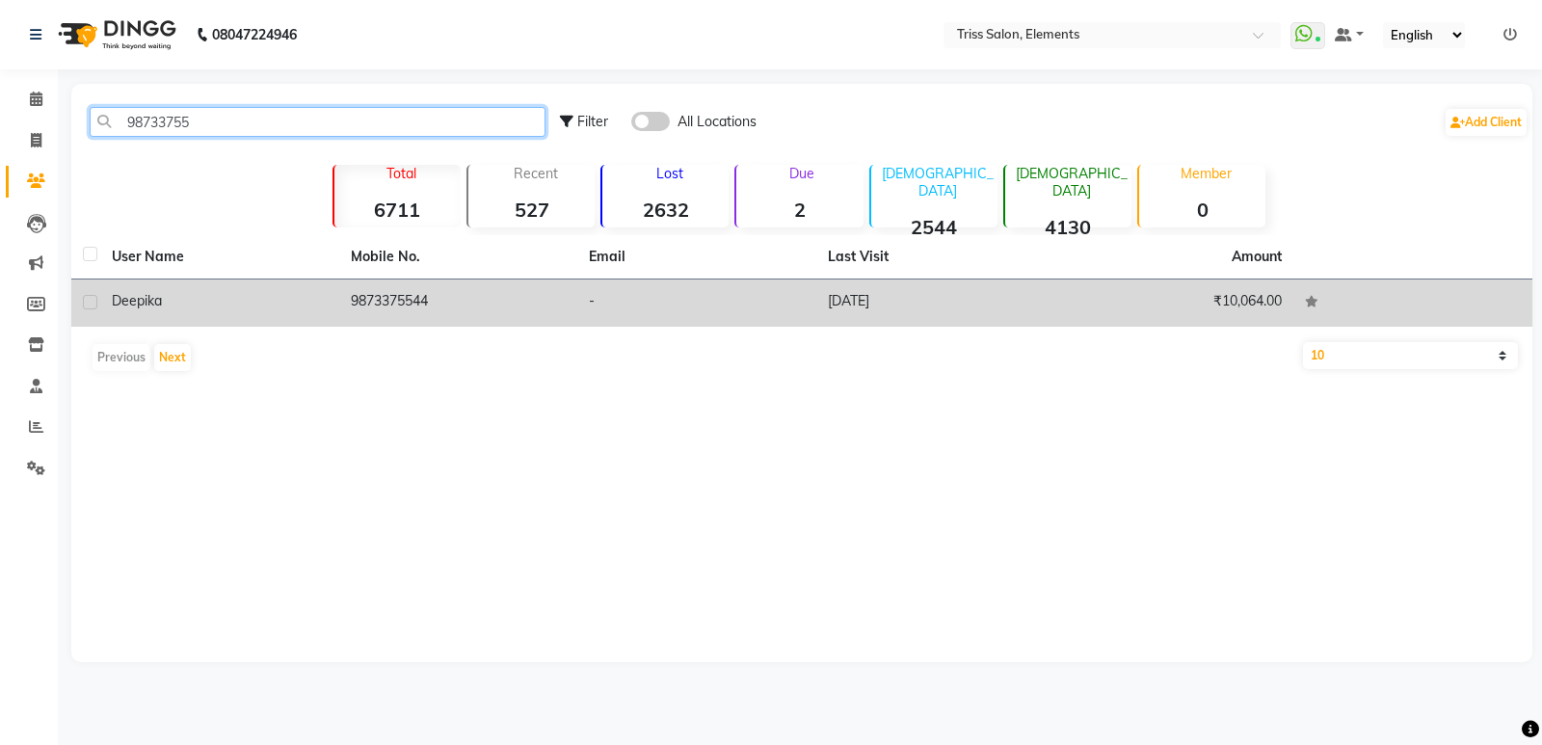
type input "98733755"
click at [382, 299] on td "9873375544" at bounding box center [458, 302] width 239 height 47
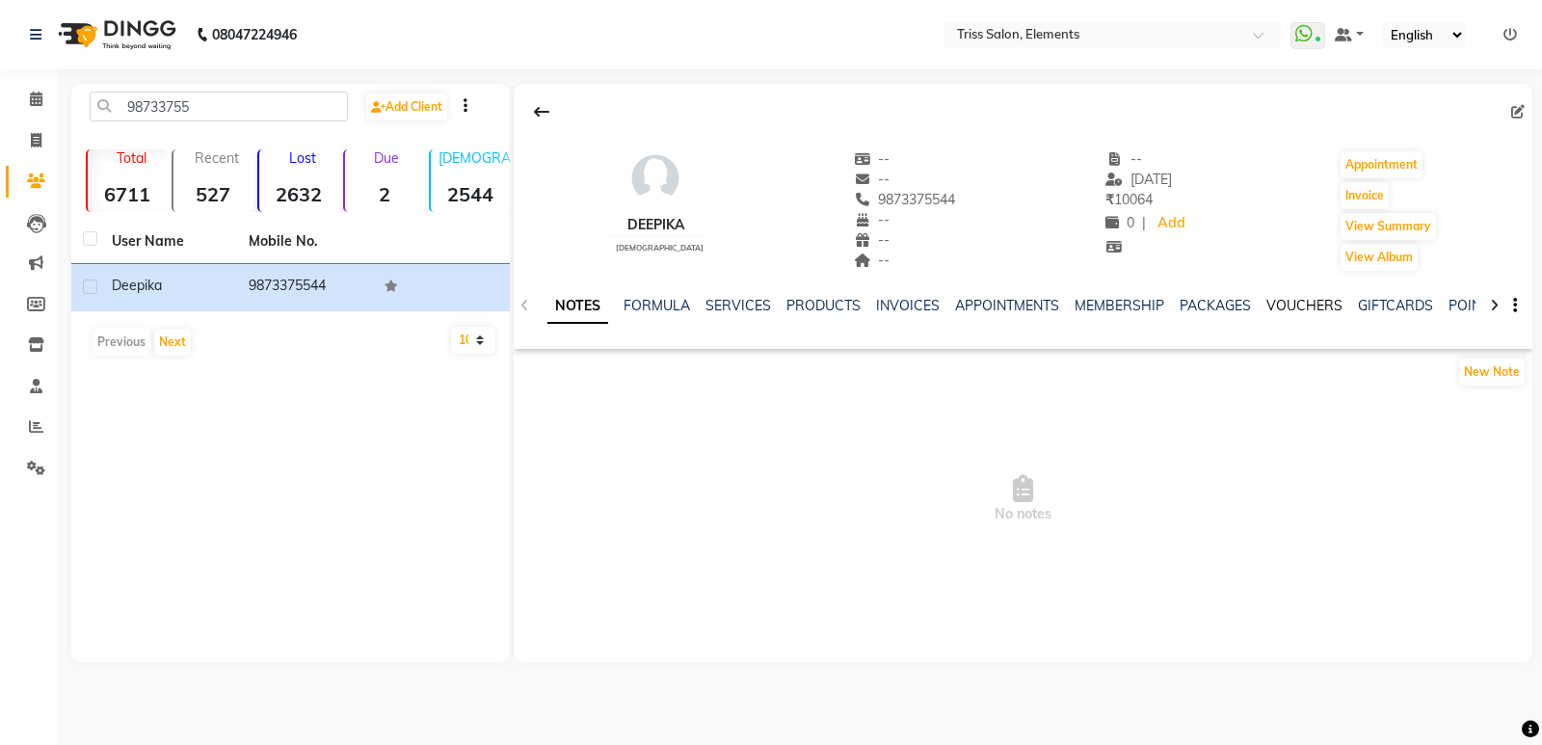
click at [1298, 306] on link "VOUCHERS" at bounding box center [1304, 305] width 76 height 17
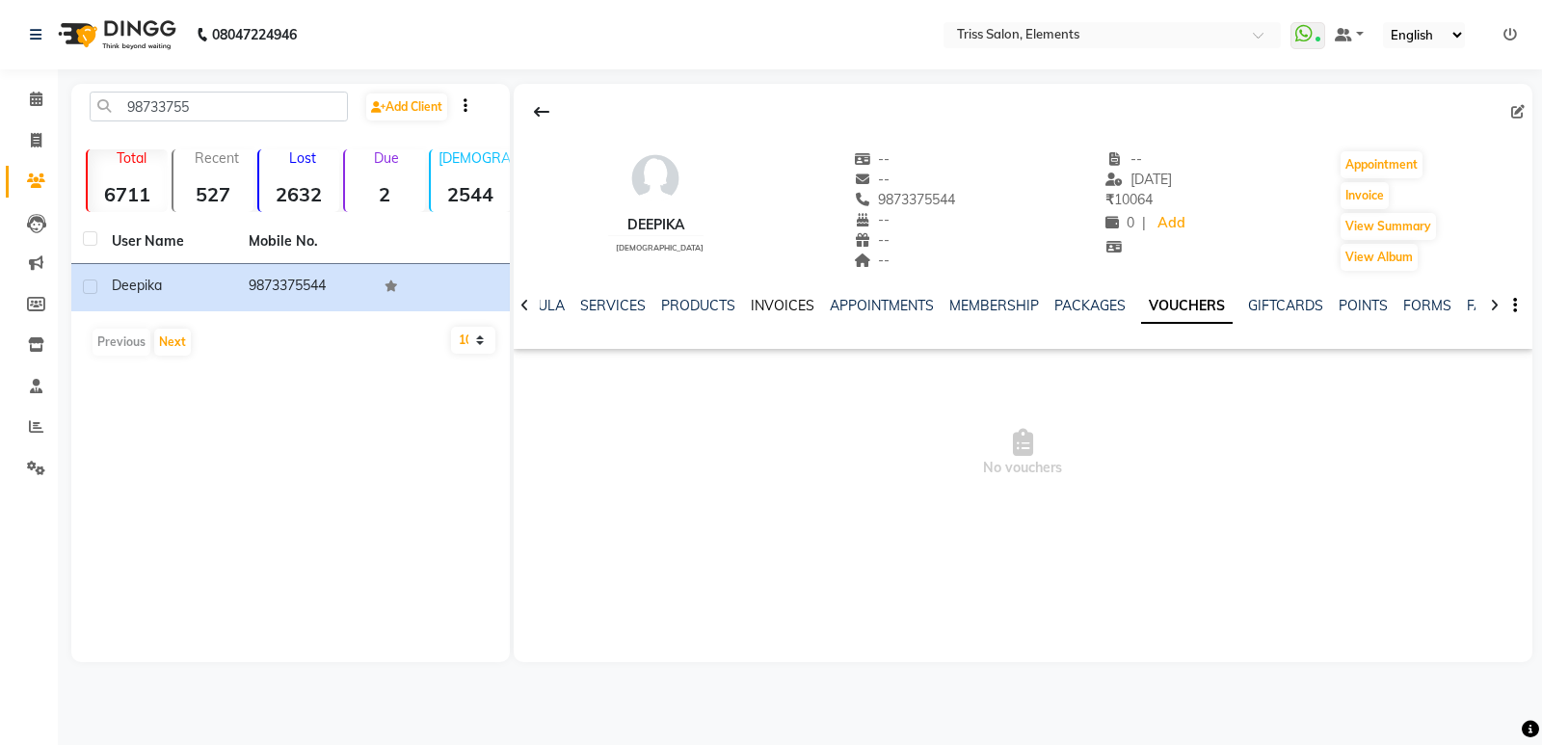
click at [757, 311] on link "INVOICES" at bounding box center [783, 305] width 64 height 17
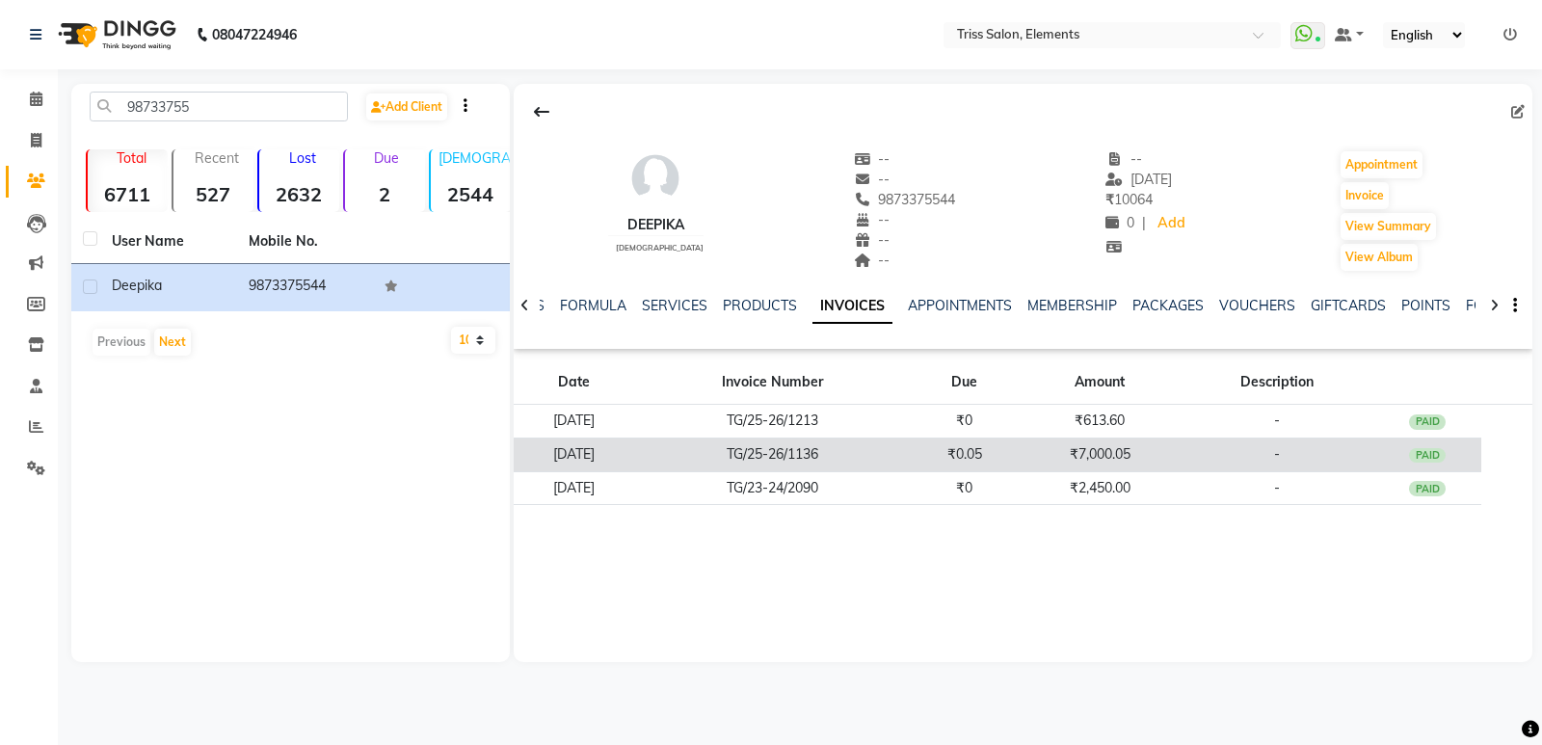
click at [634, 457] on td "20-06-2025" at bounding box center [574, 454] width 121 height 34
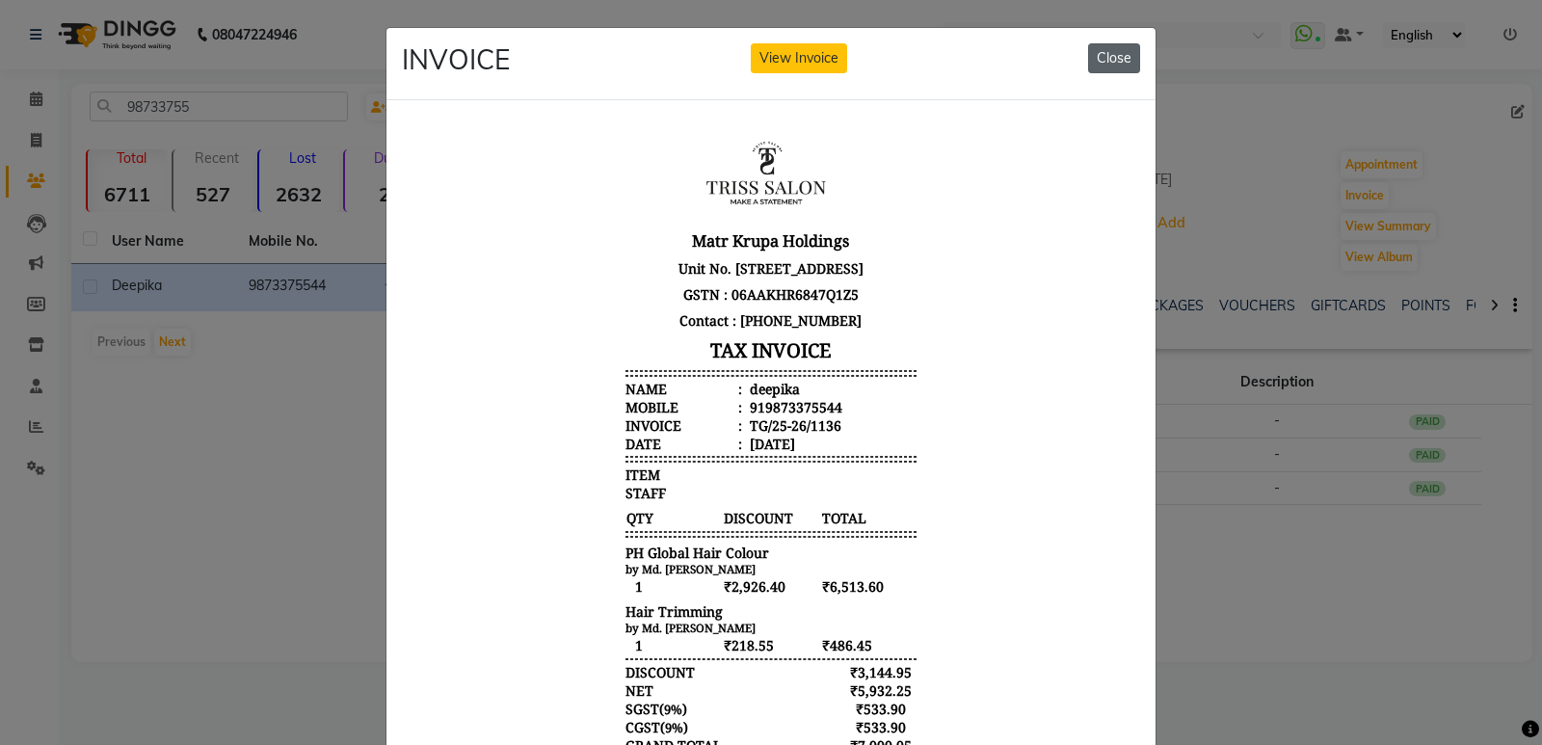
click at [1119, 46] on button "Close" at bounding box center [1114, 58] width 52 height 30
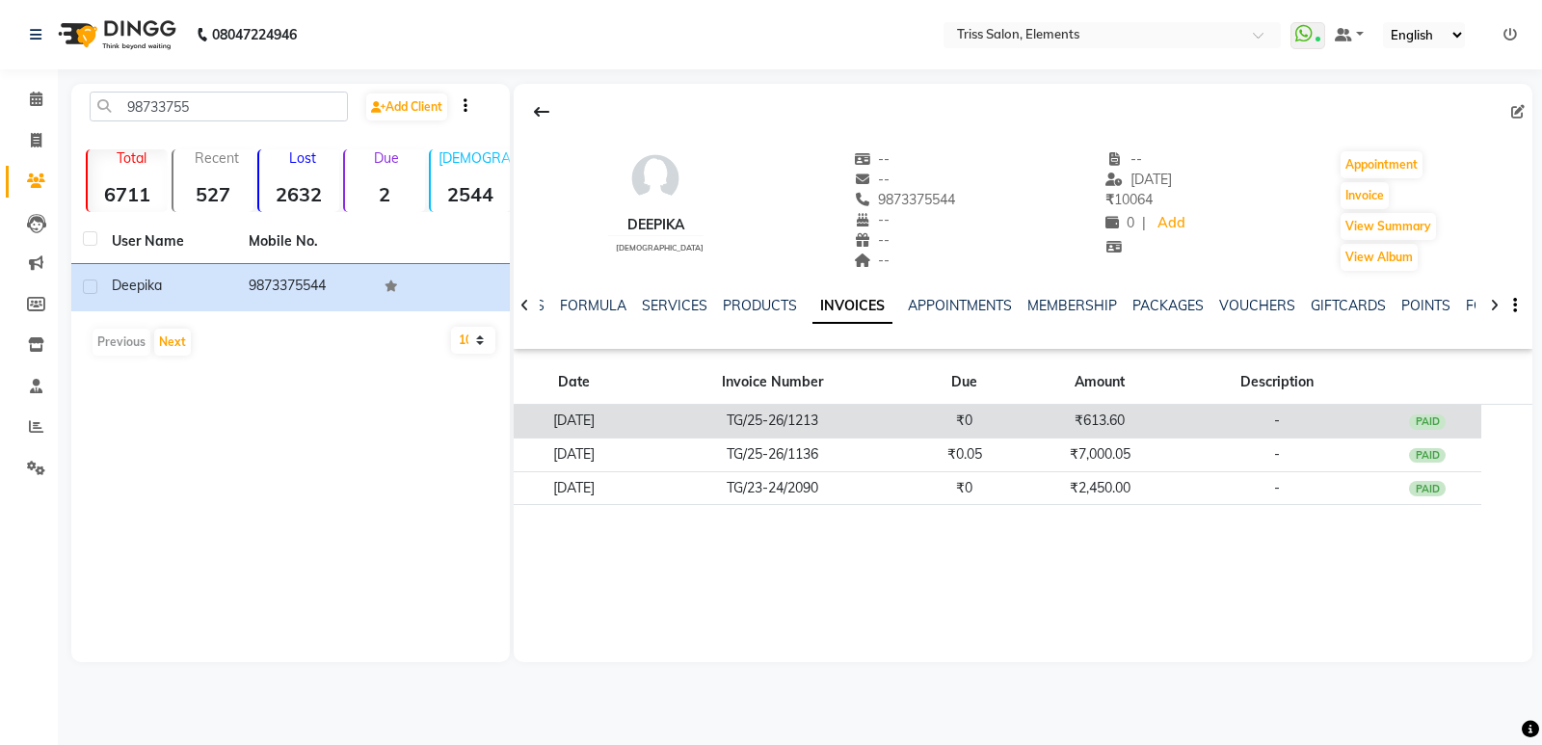
click at [1018, 420] on td "₹0" at bounding box center [964, 422] width 109 height 34
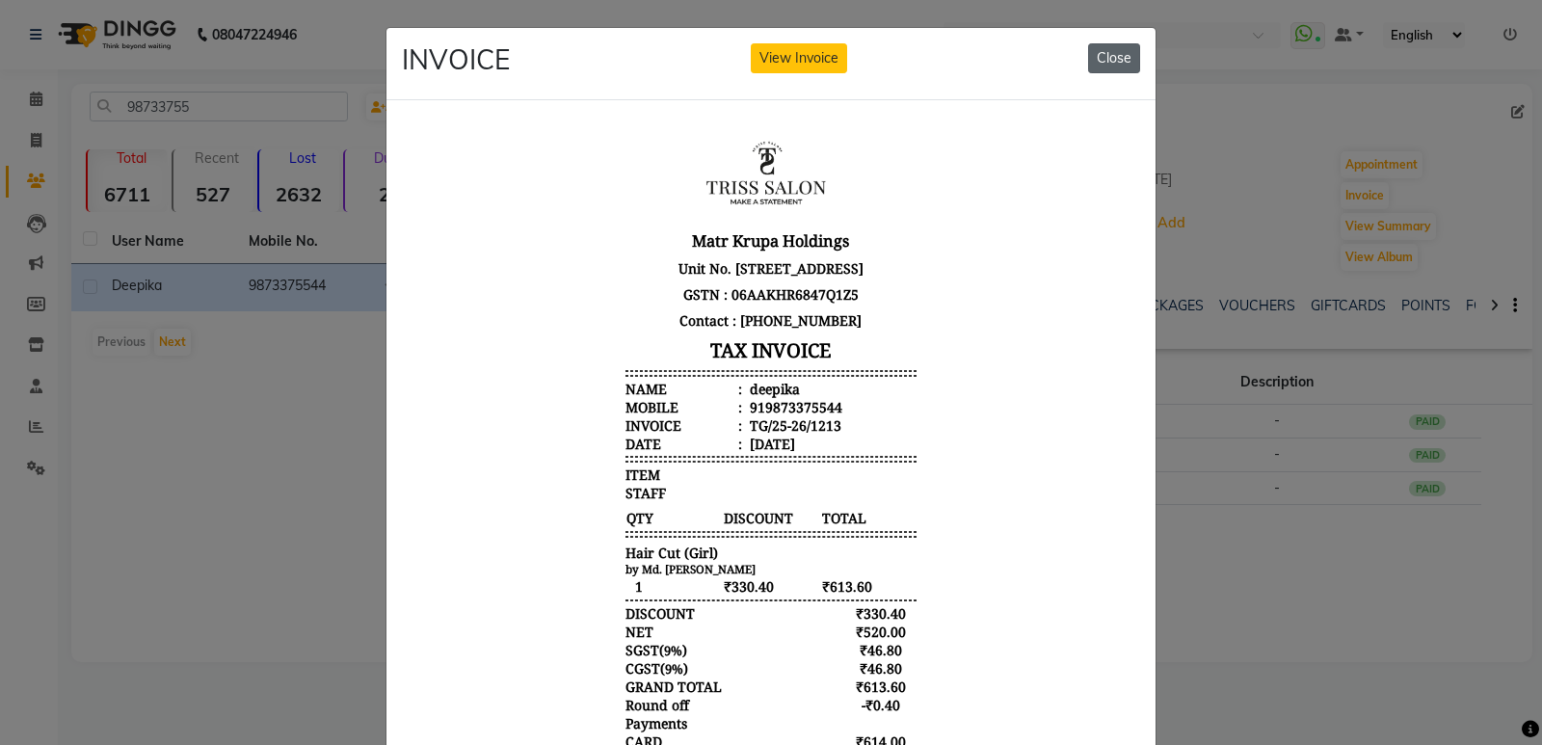
click at [1107, 66] on button "Close" at bounding box center [1114, 58] width 52 height 30
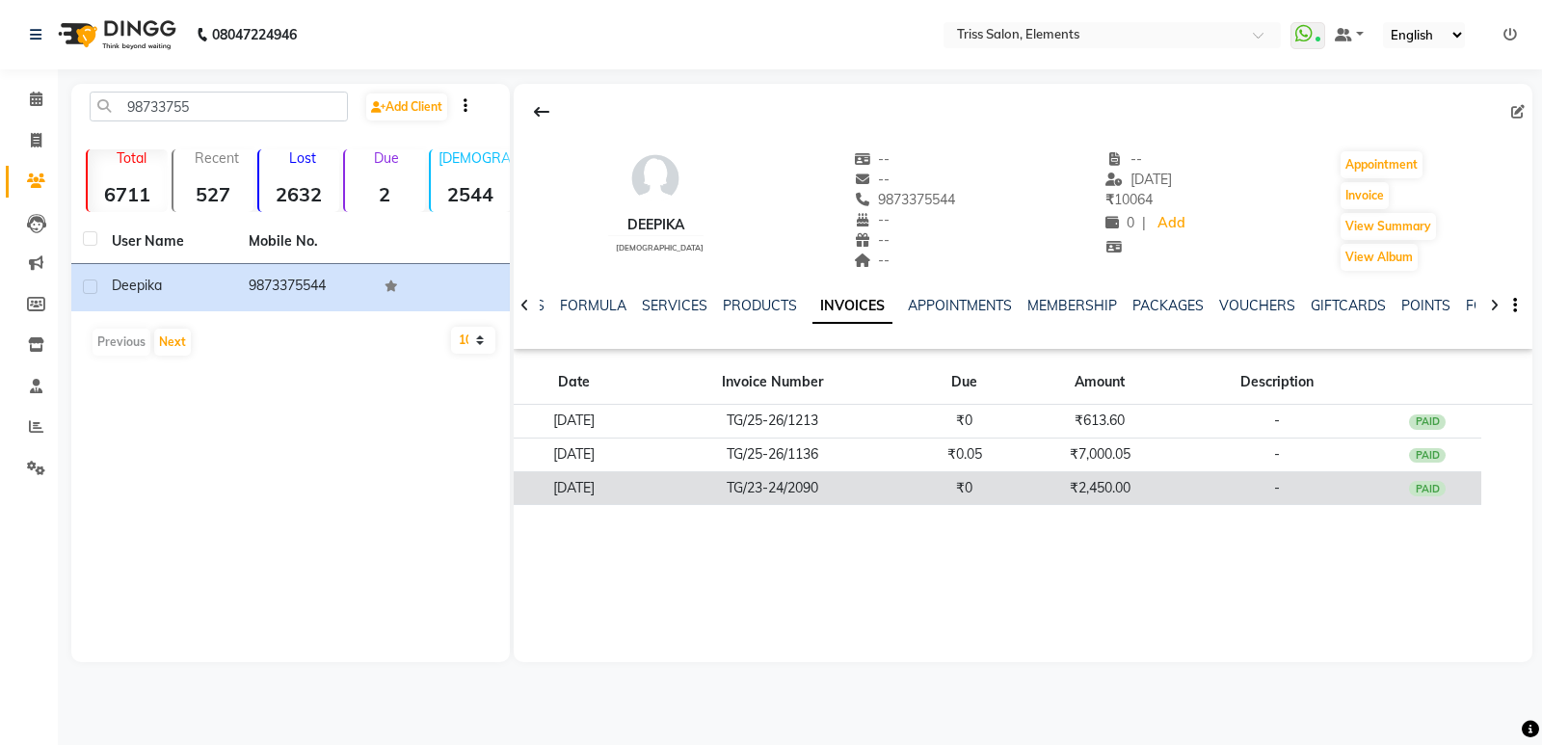
click at [1072, 491] on td "₹2,450.00" at bounding box center [1099, 488] width 162 height 34
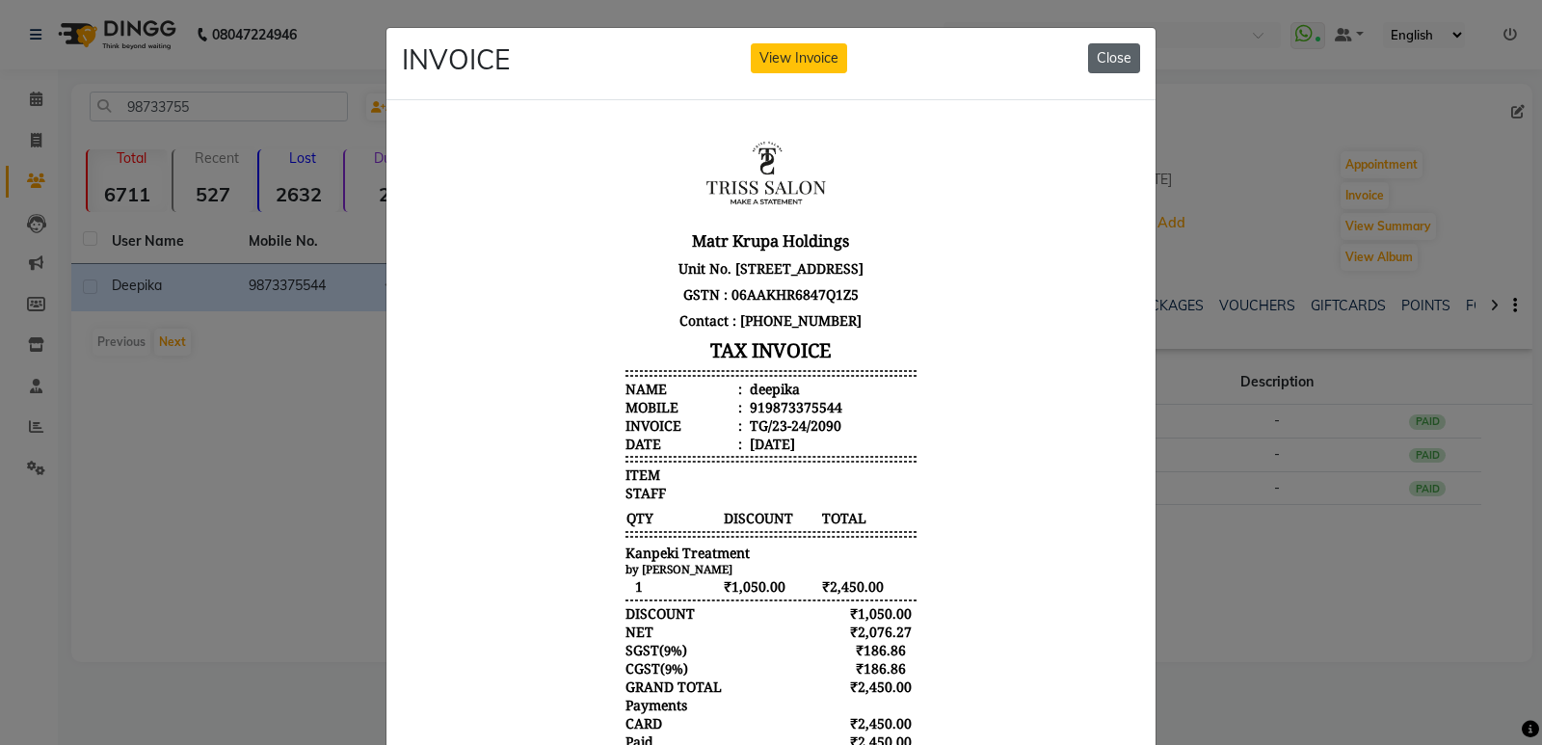
click at [1095, 53] on button "Close" at bounding box center [1114, 58] width 52 height 30
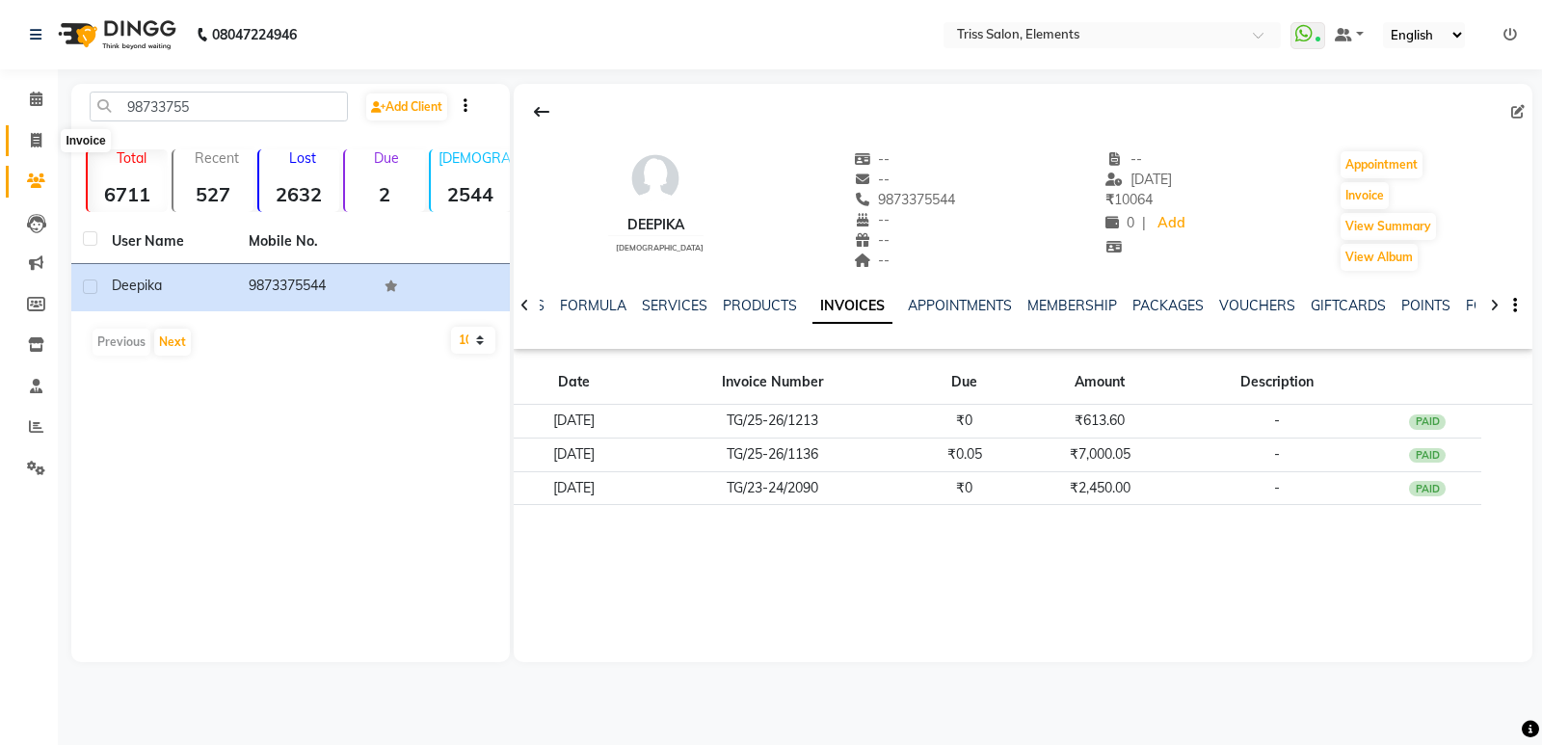
click at [31, 144] on icon at bounding box center [36, 140] width 11 height 14
select select "service"
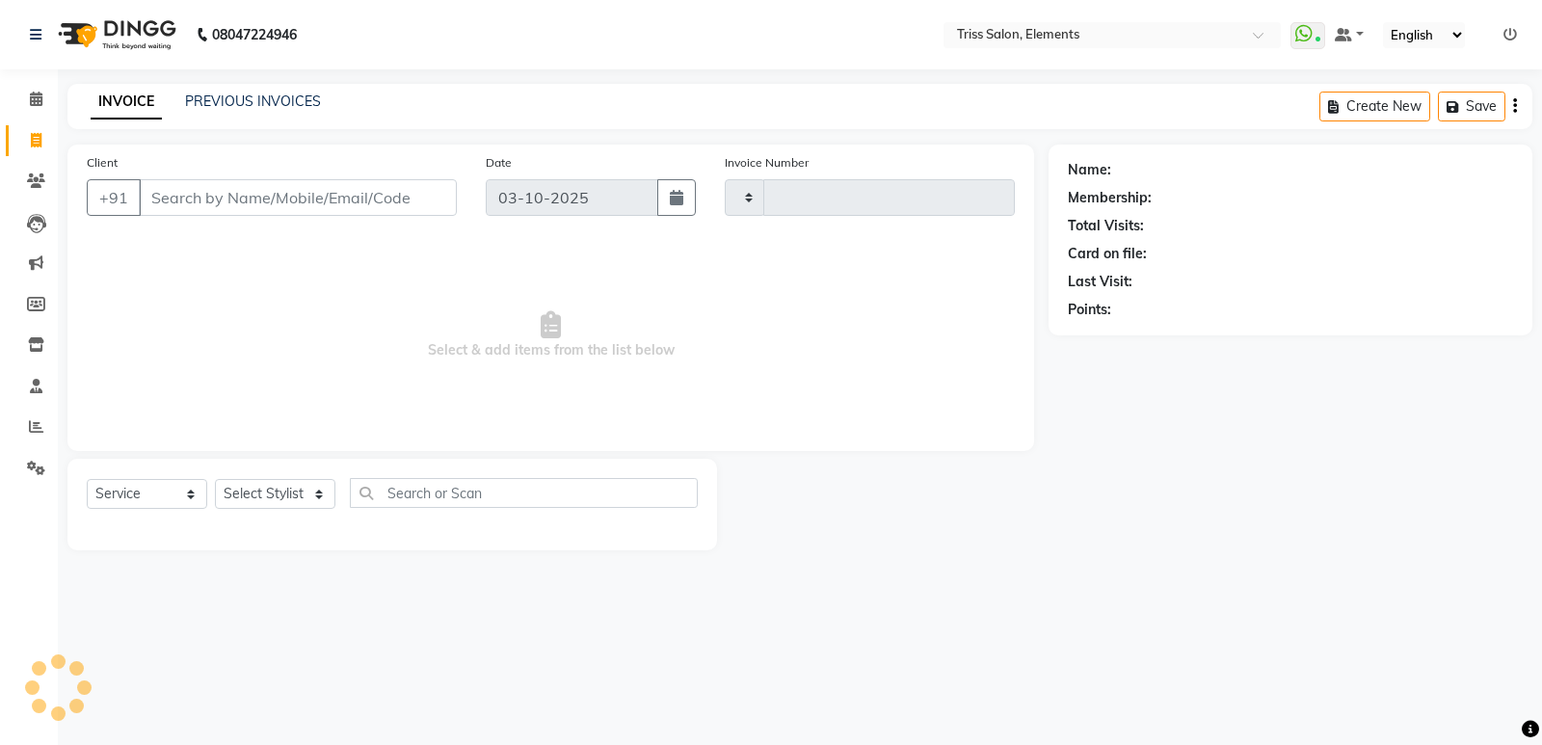
type input "2429"
select select "4303"
click at [237, 492] on select "Select Stylist Ankit (Viraj) Junaid Minarul (Munna) Mohan Pankaj Dilip Jangde P…" at bounding box center [284, 494] width 138 height 30
select select "85549"
click at [215, 479] on select "Select Stylist Ankit (Viraj) Junaid Minarul (Munna) Mohan Pankaj Dilip Jangde P…" at bounding box center [284, 494] width 138 height 30
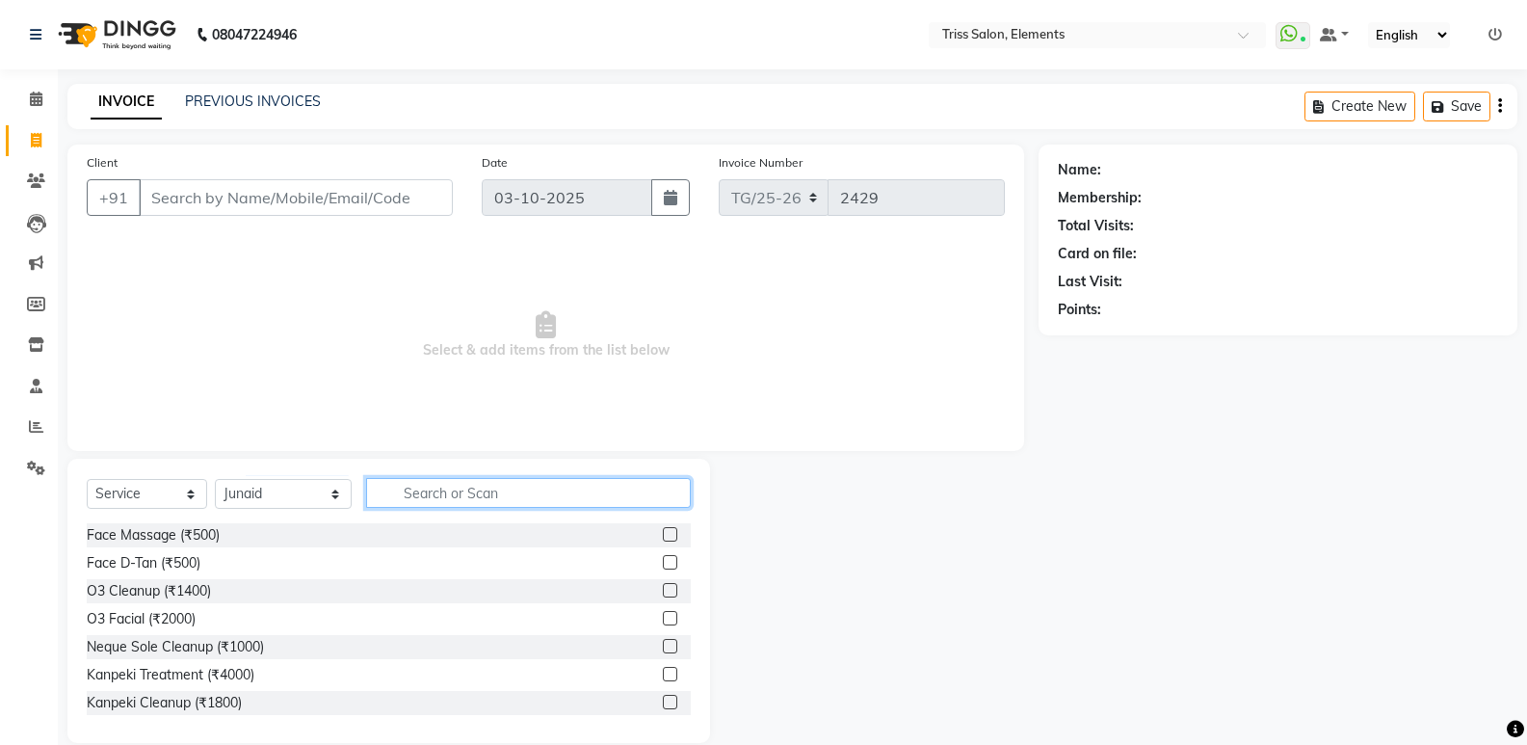
click at [398, 489] on input "text" at bounding box center [528, 493] width 325 height 30
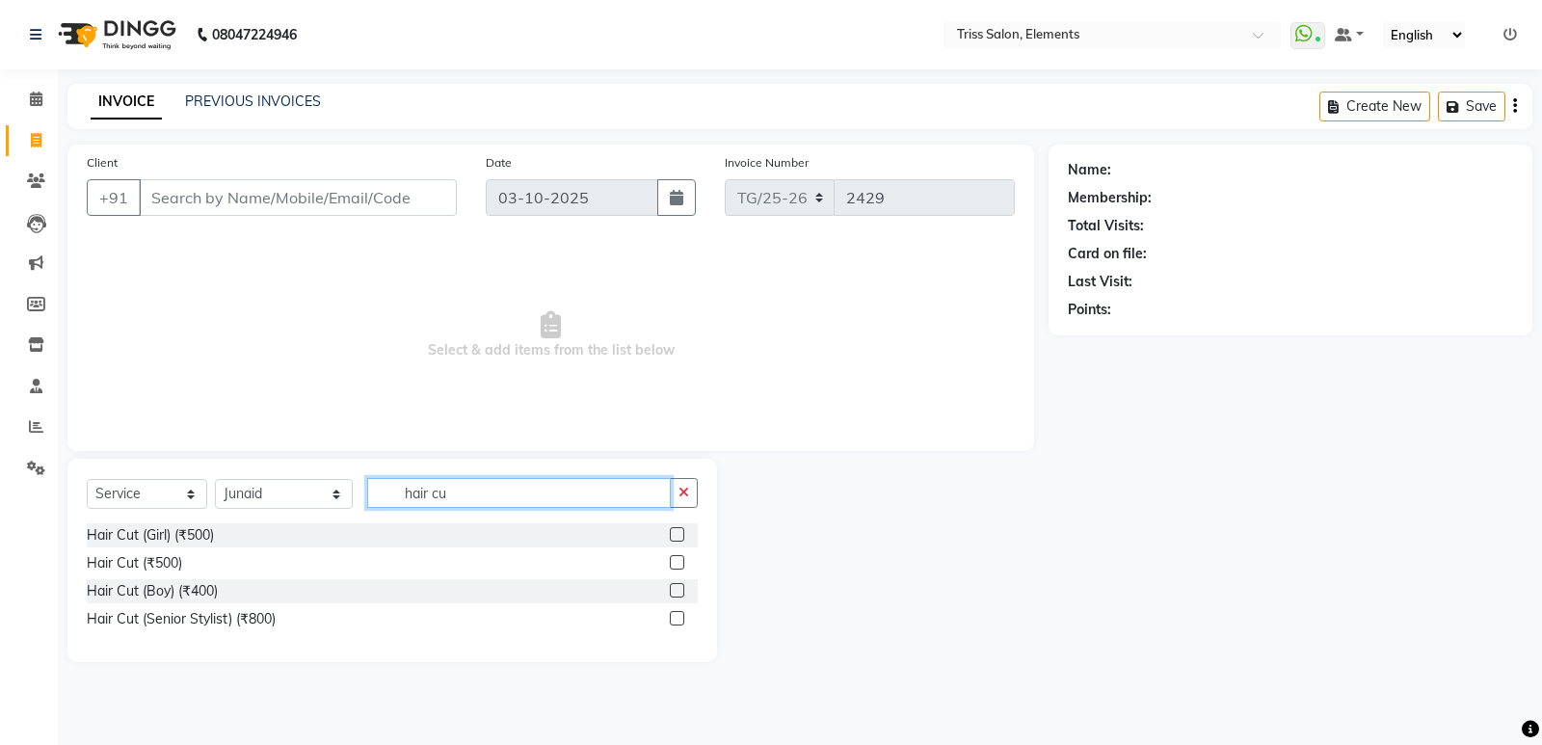
type input "hair cu"
click at [281, 194] on input "Client" at bounding box center [298, 197] width 318 height 37
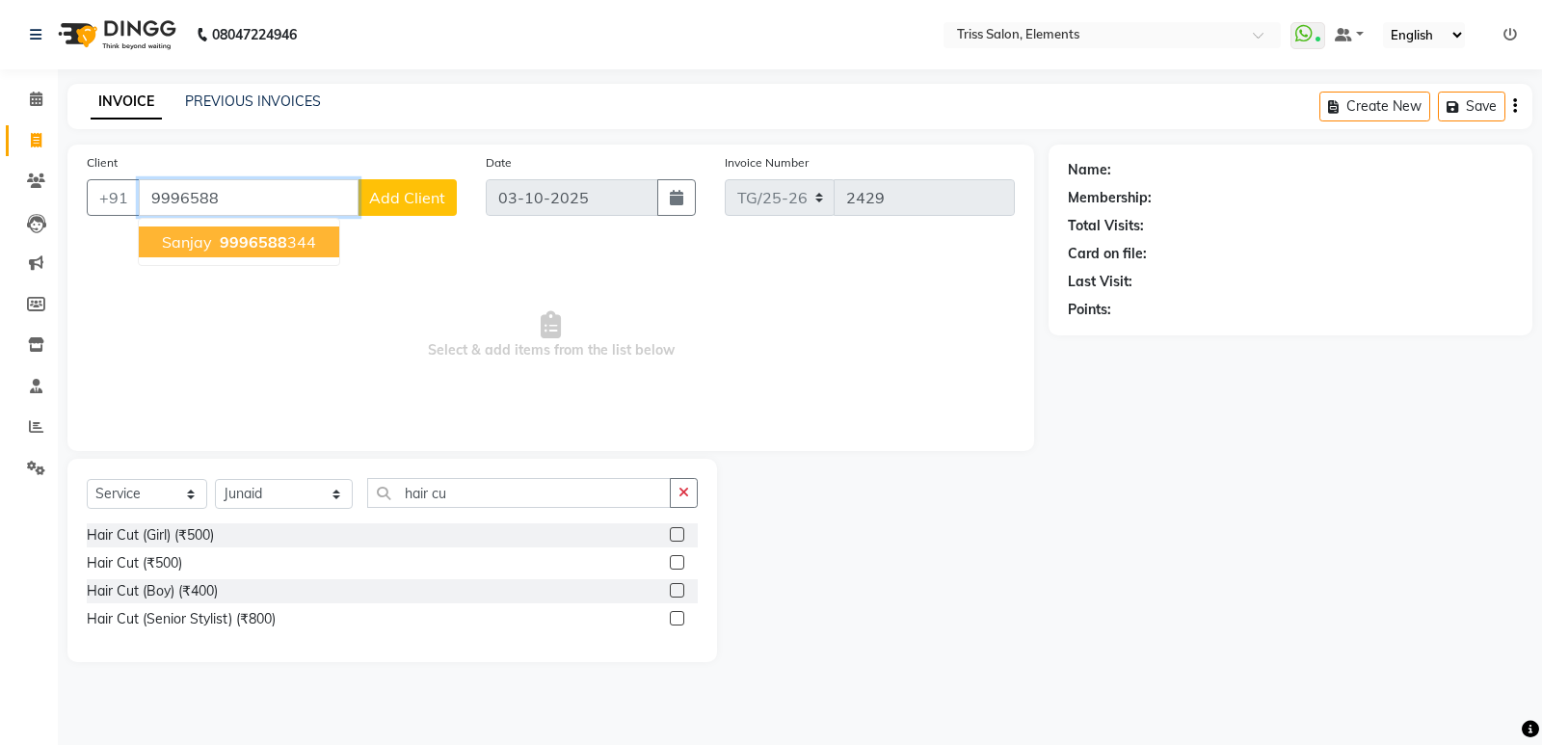
click at [288, 251] on ngb-highlight "9996588 344" at bounding box center [266, 241] width 100 height 19
type input "9996588344"
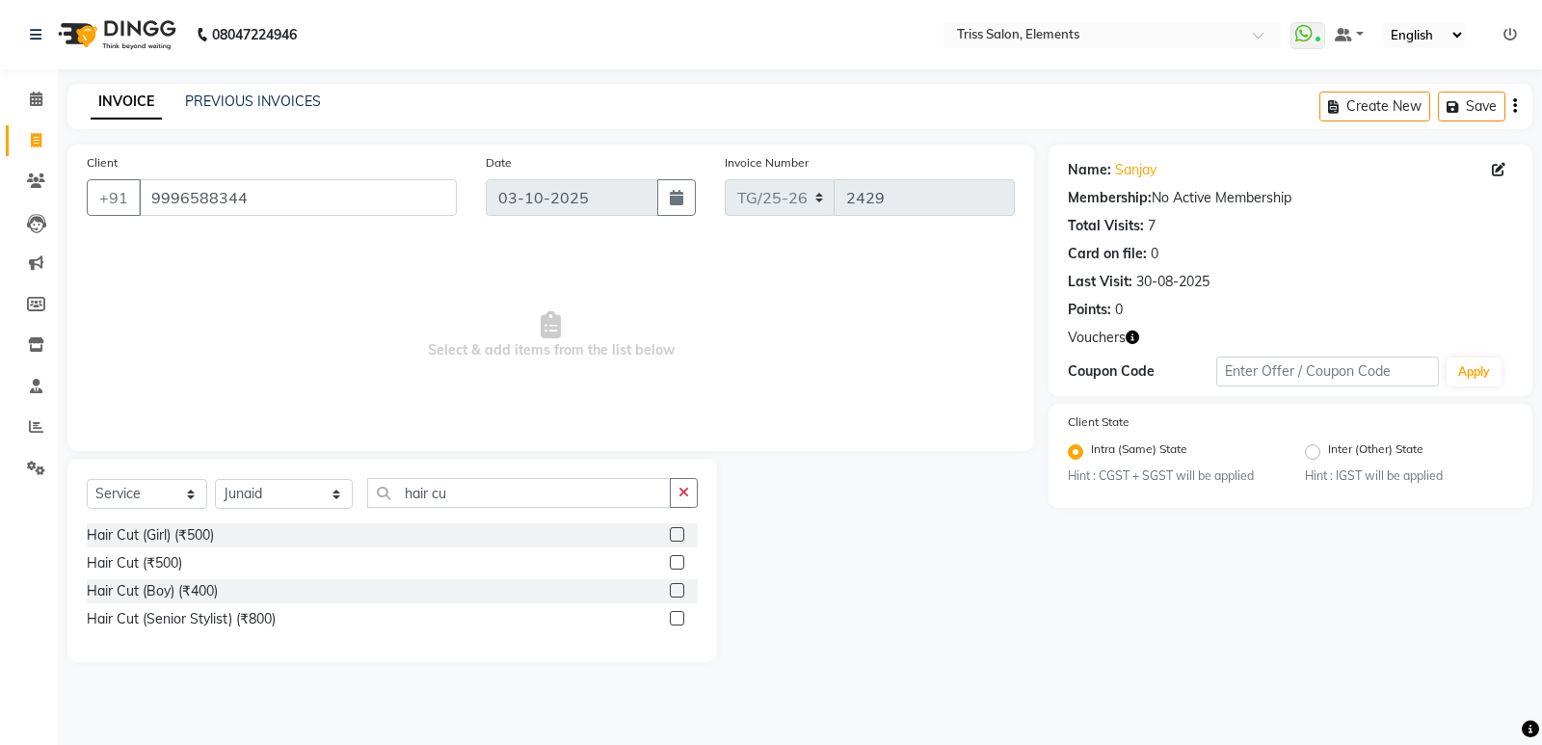
click at [471, 509] on div "Select Service Product Membership Package Voucher Prepaid Gift Card Select Styl…" at bounding box center [392, 500] width 611 height 45
click at [470, 491] on input "hair cu" at bounding box center [519, 493] width 304 height 30
type input "hair cut"
click at [674, 564] on label at bounding box center [677, 562] width 14 height 14
click at [674, 564] on input "checkbox" at bounding box center [676, 563] width 13 height 13
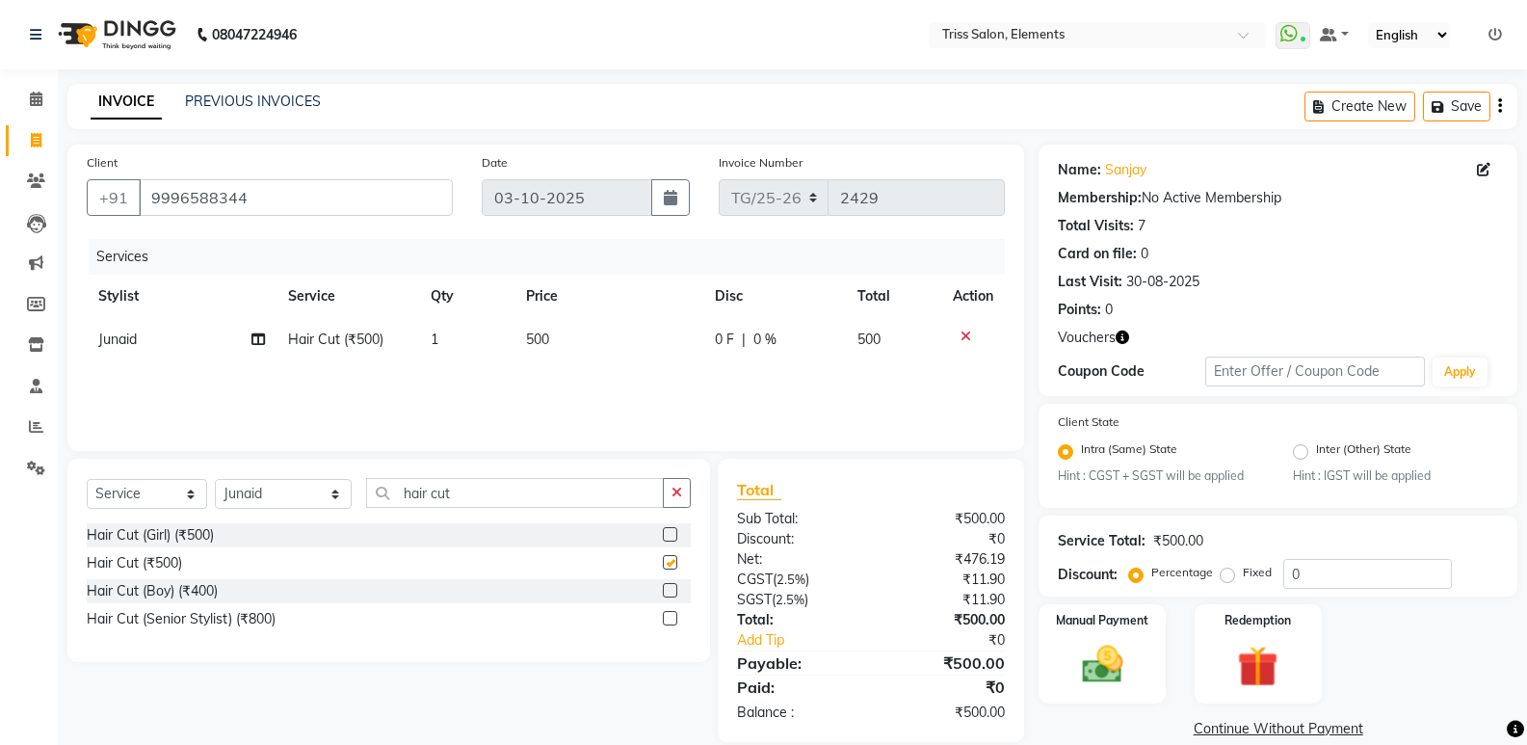
checkbox input "false"
drag, startPoint x: 1297, startPoint y: 648, endPoint x: 1284, endPoint y: 653, distance: 13.4
click at [1293, 649] on div "Redemption" at bounding box center [1258, 653] width 132 height 103
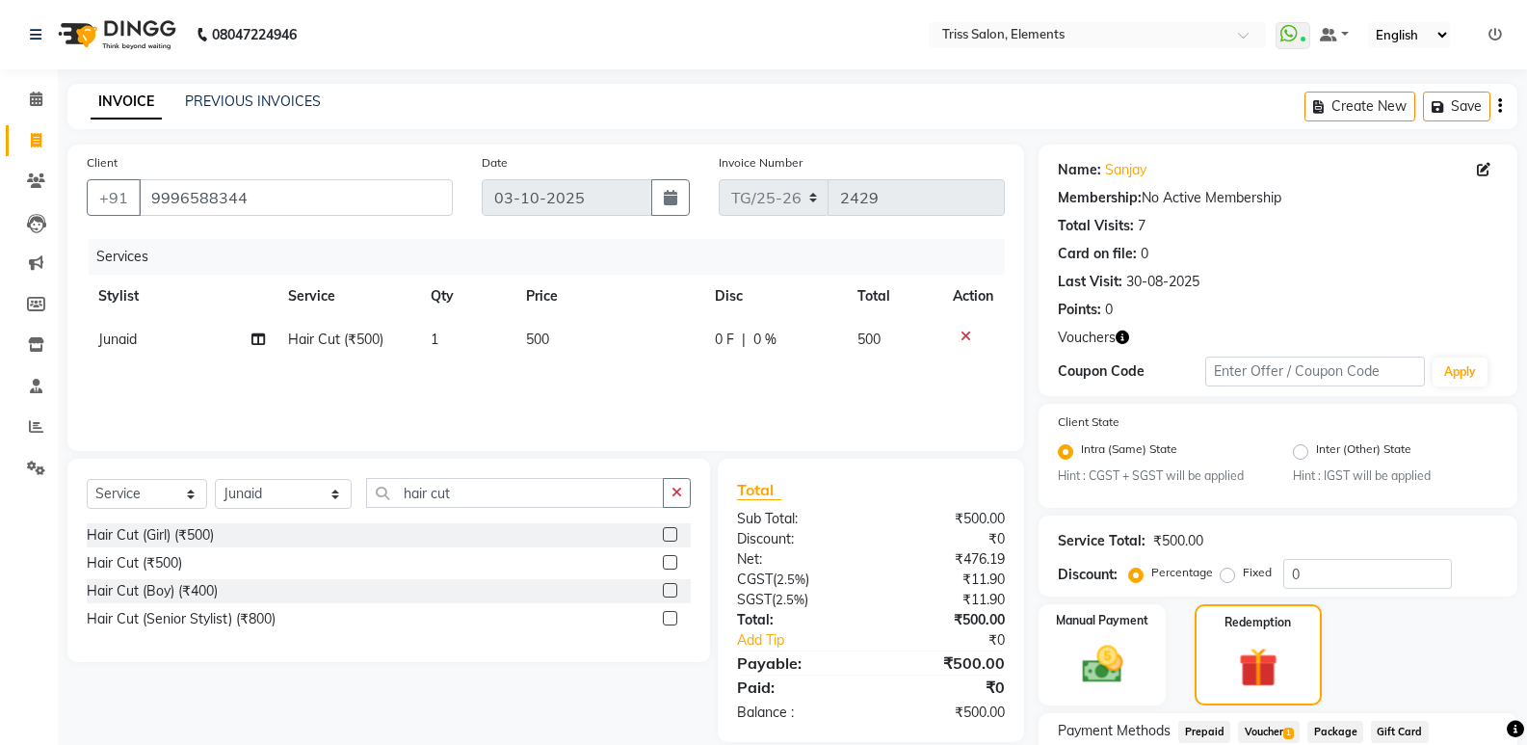
scroll to position [152, 0]
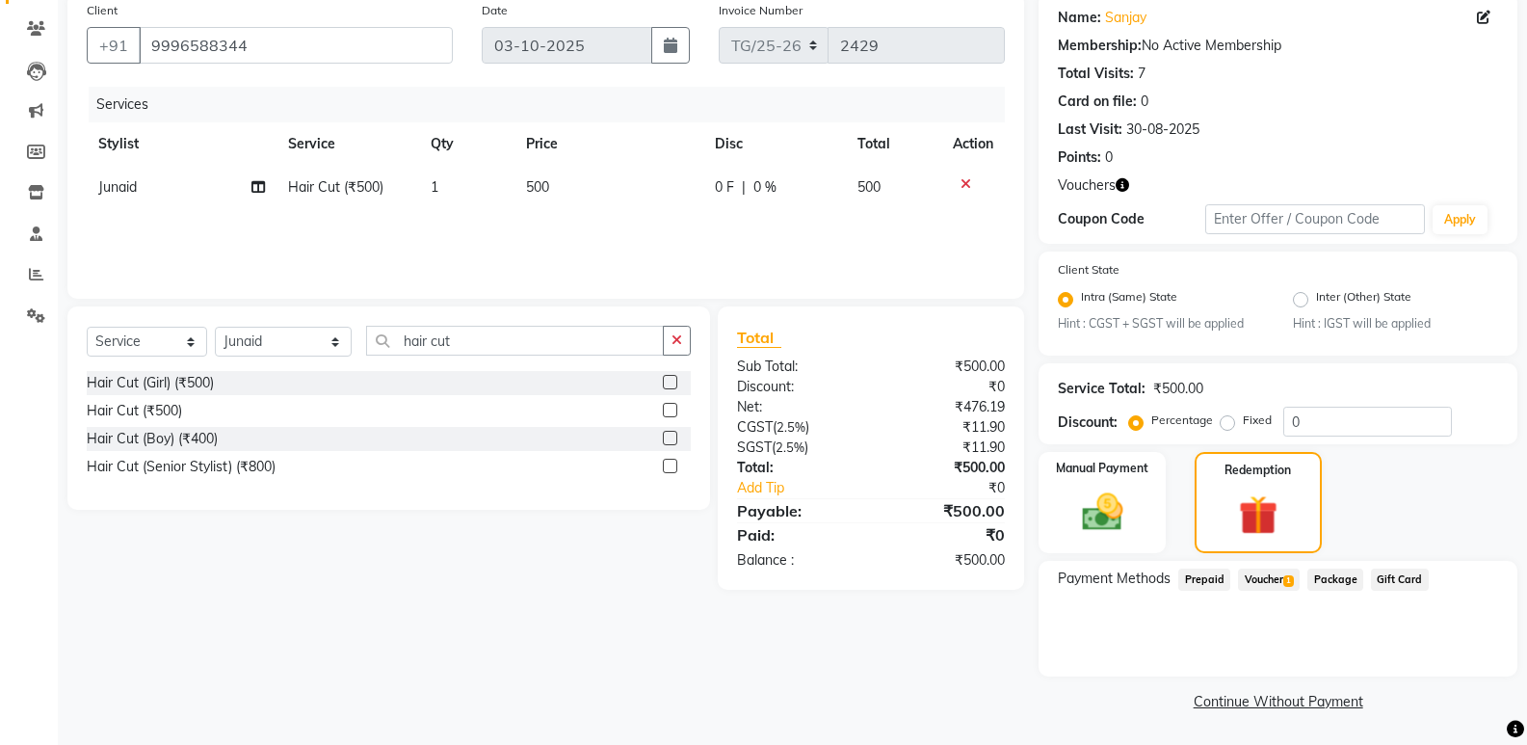
drag, startPoint x: 1310, startPoint y: 580, endPoint x: 1252, endPoint y: 570, distance: 59.6
click at [1309, 580] on span "Package" at bounding box center [1336, 580] width 56 height 22
click at [1252, 570] on span "Voucher 1" at bounding box center [1269, 580] width 62 height 22
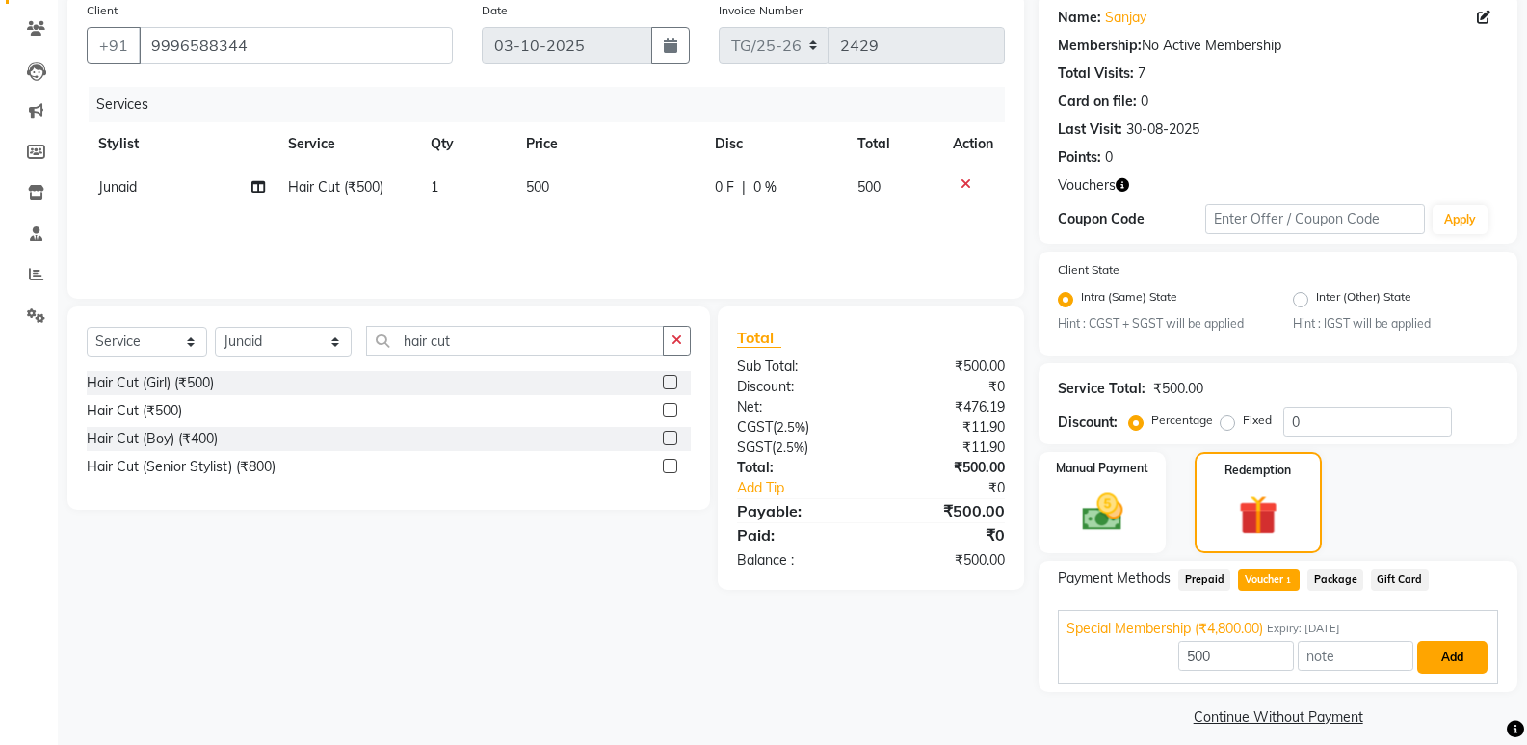
click at [1429, 649] on button "Add" at bounding box center [1452, 657] width 70 height 33
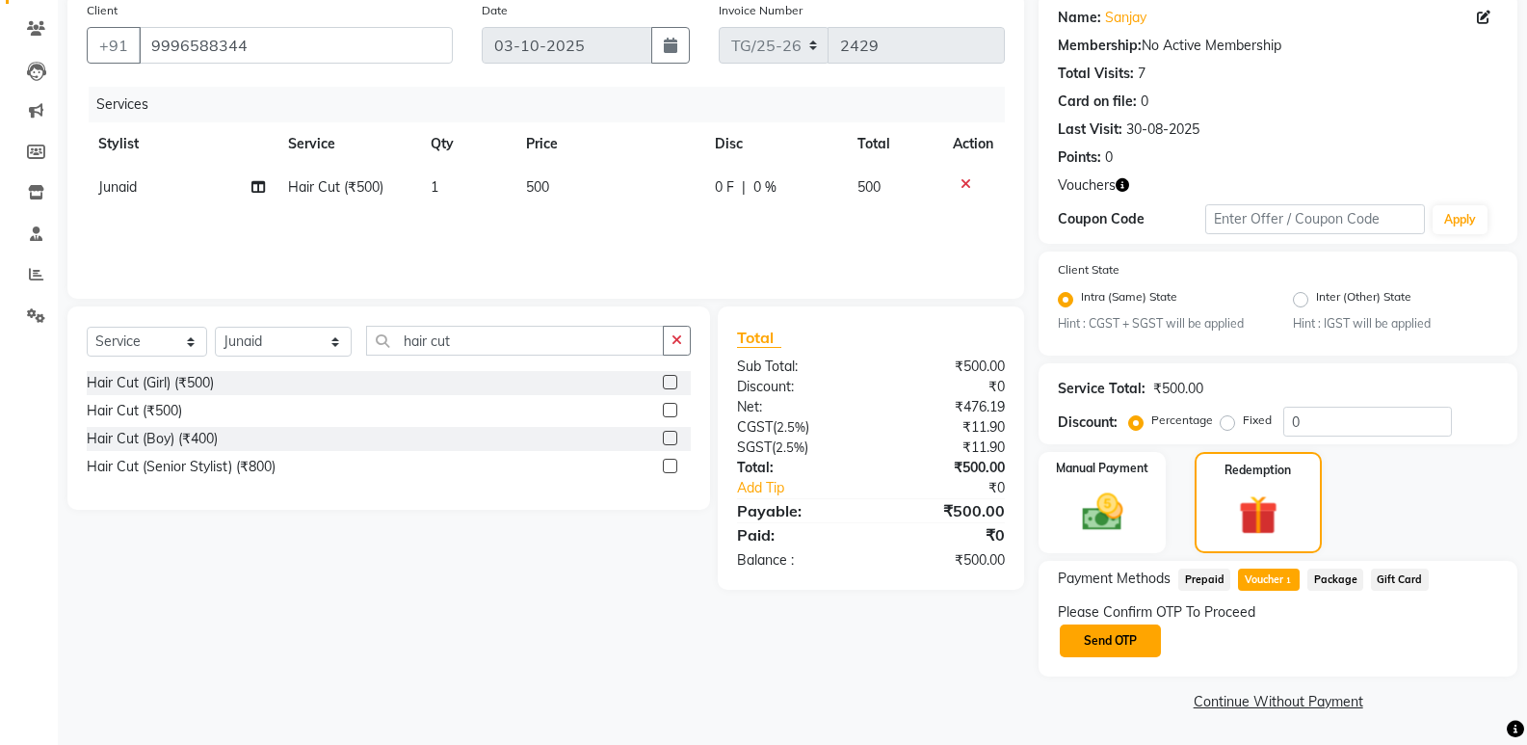
click at [1132, 639] on button "Send OTP" at bounding box center [1110, 640] width 101 height 33
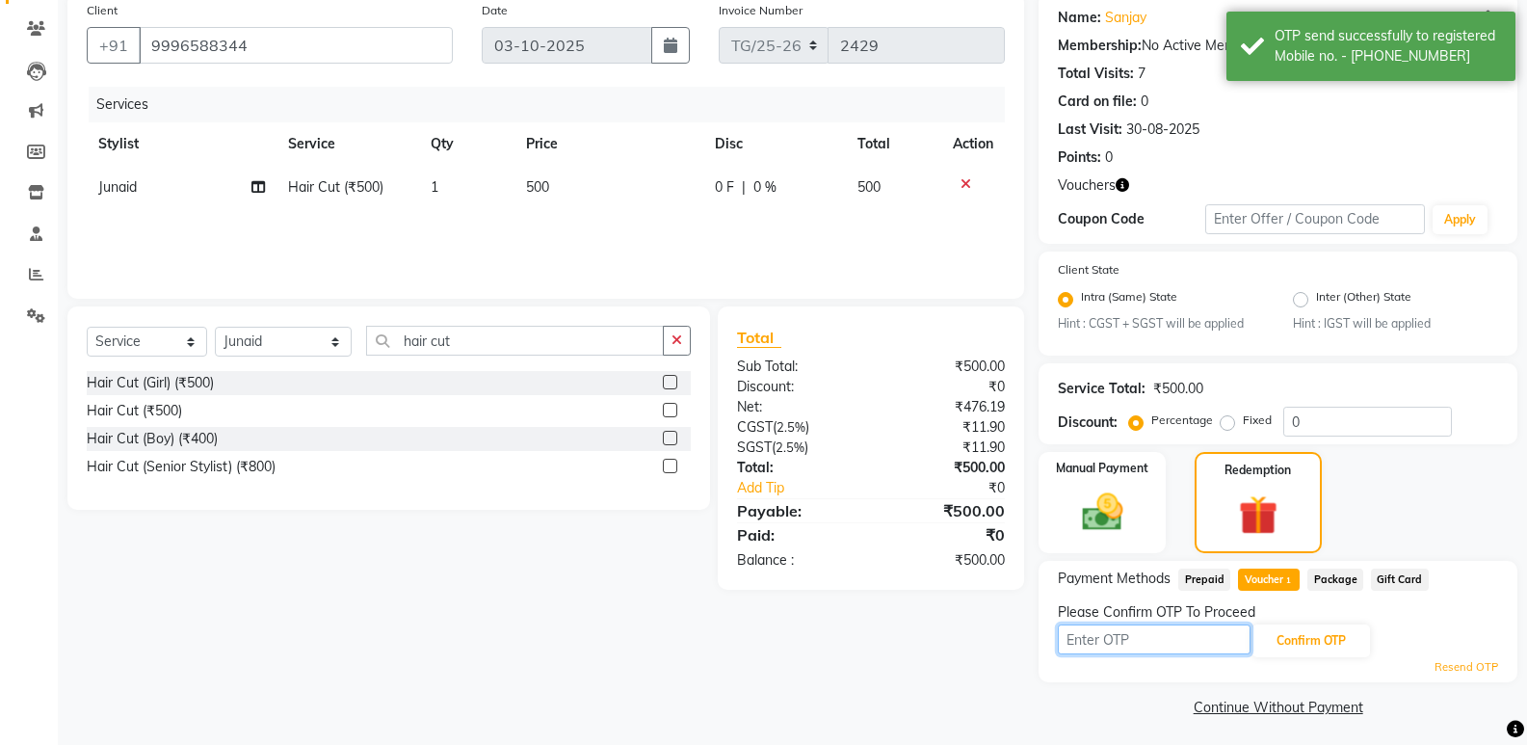
click at [1132, 639] on input "text" at bounding box center [1154, 639] width 193 height 30
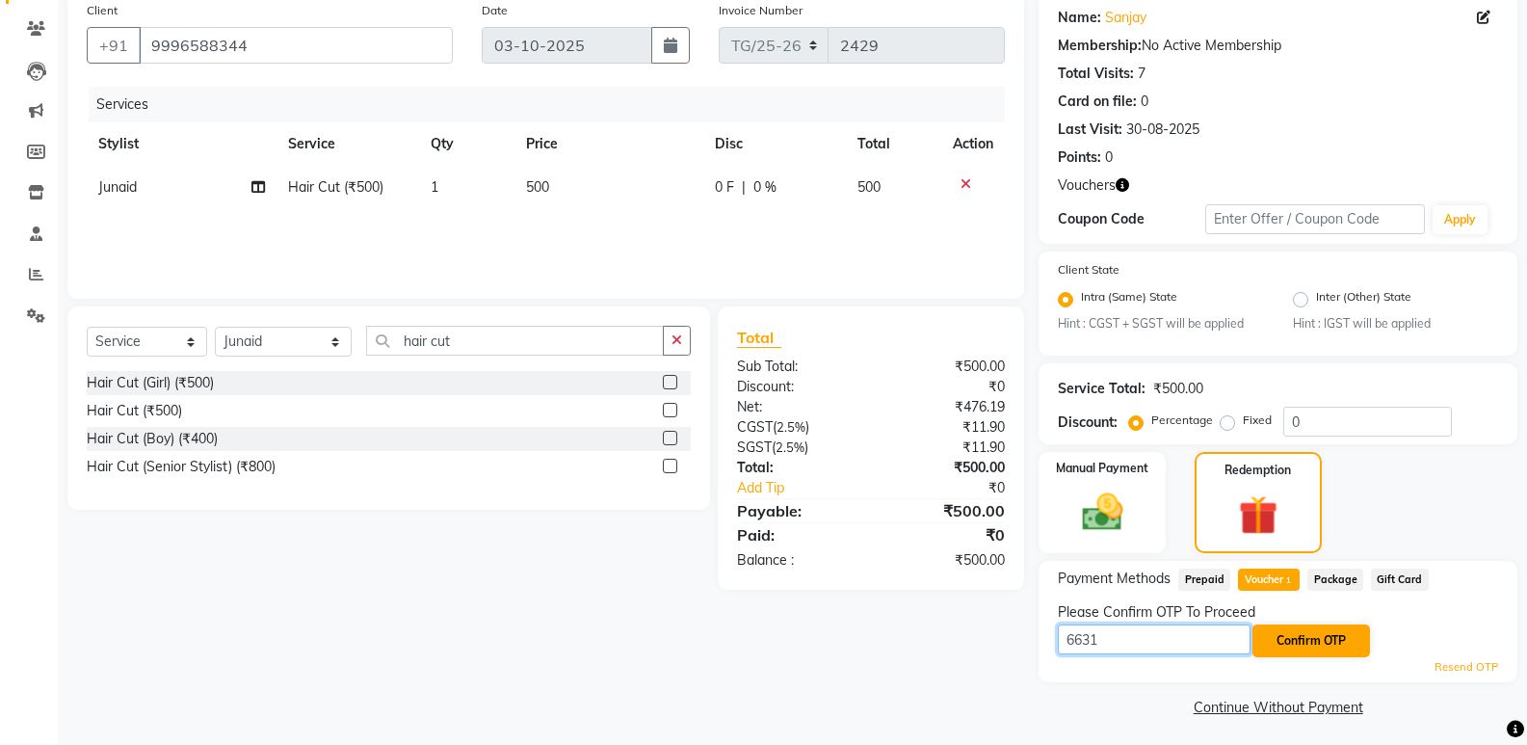
type input "6631"
drag, startPoint x: 1311, startPoint y: 638, endPoint x: 1401, endPoint y: 653, distance: 90.9
click at [1312, 638] on button "Confirm OTP" at bounding box center [1312, 640] width 118 height 33
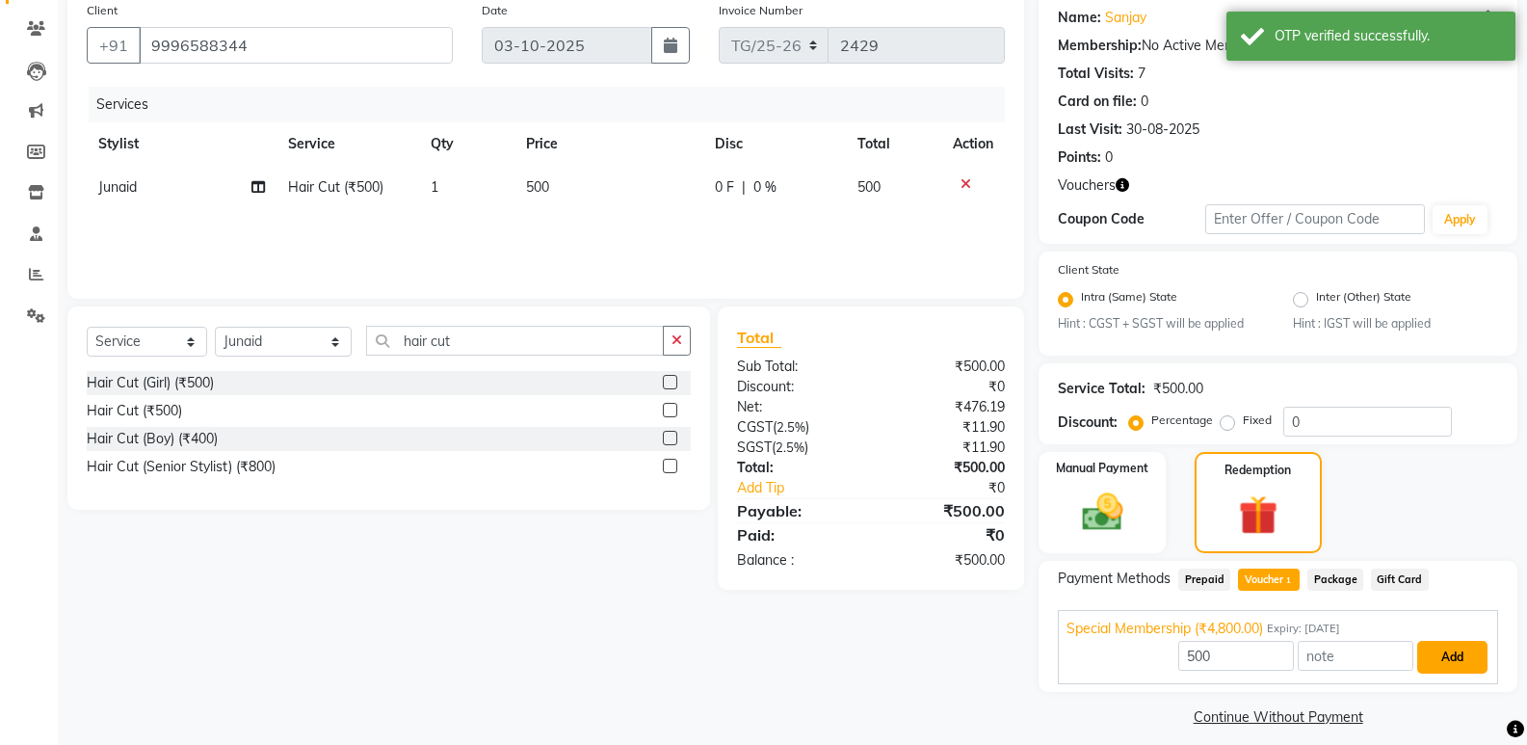
click at [1482, 666] on button "Add" at bounding box center [1452, 657] width 70 height 33
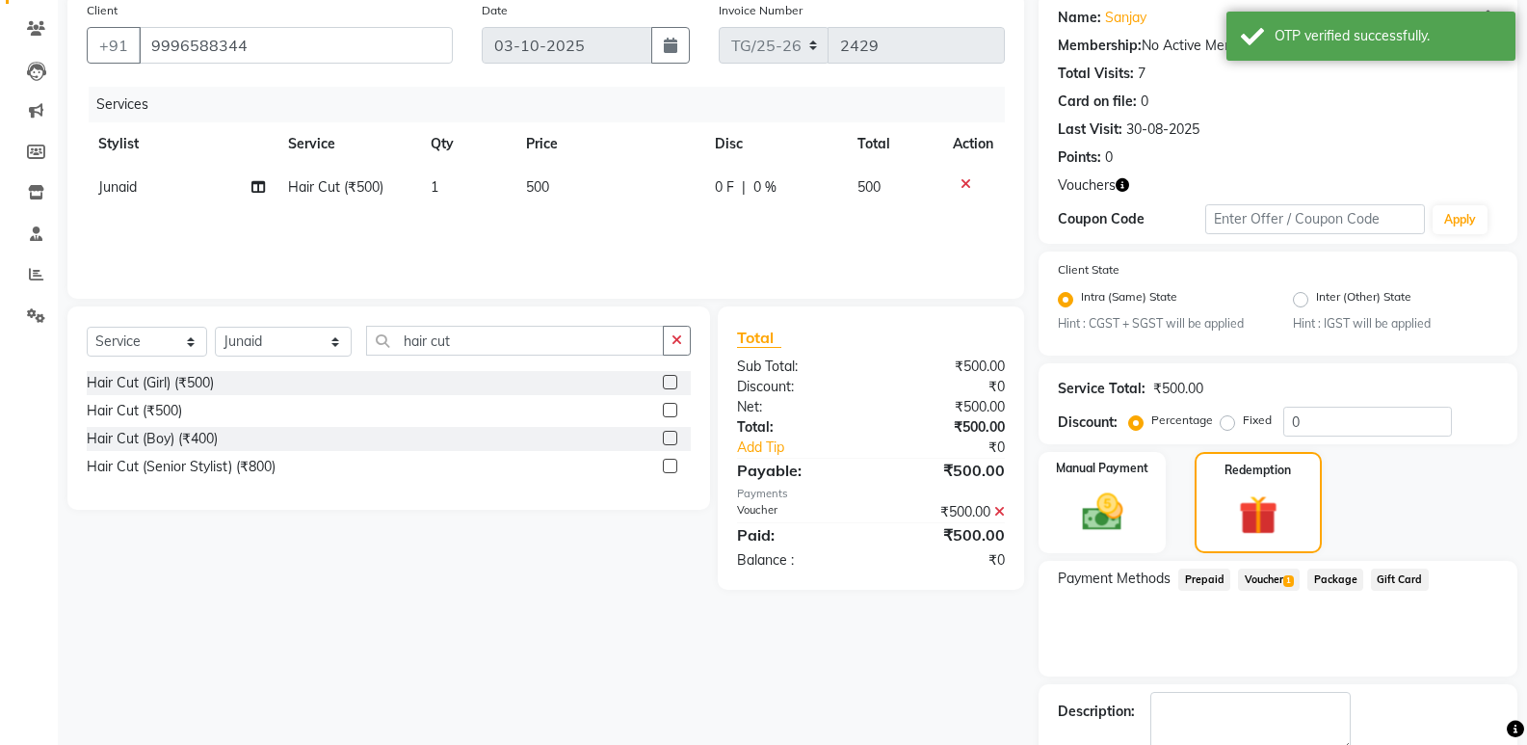
scroll to position [261, 0]
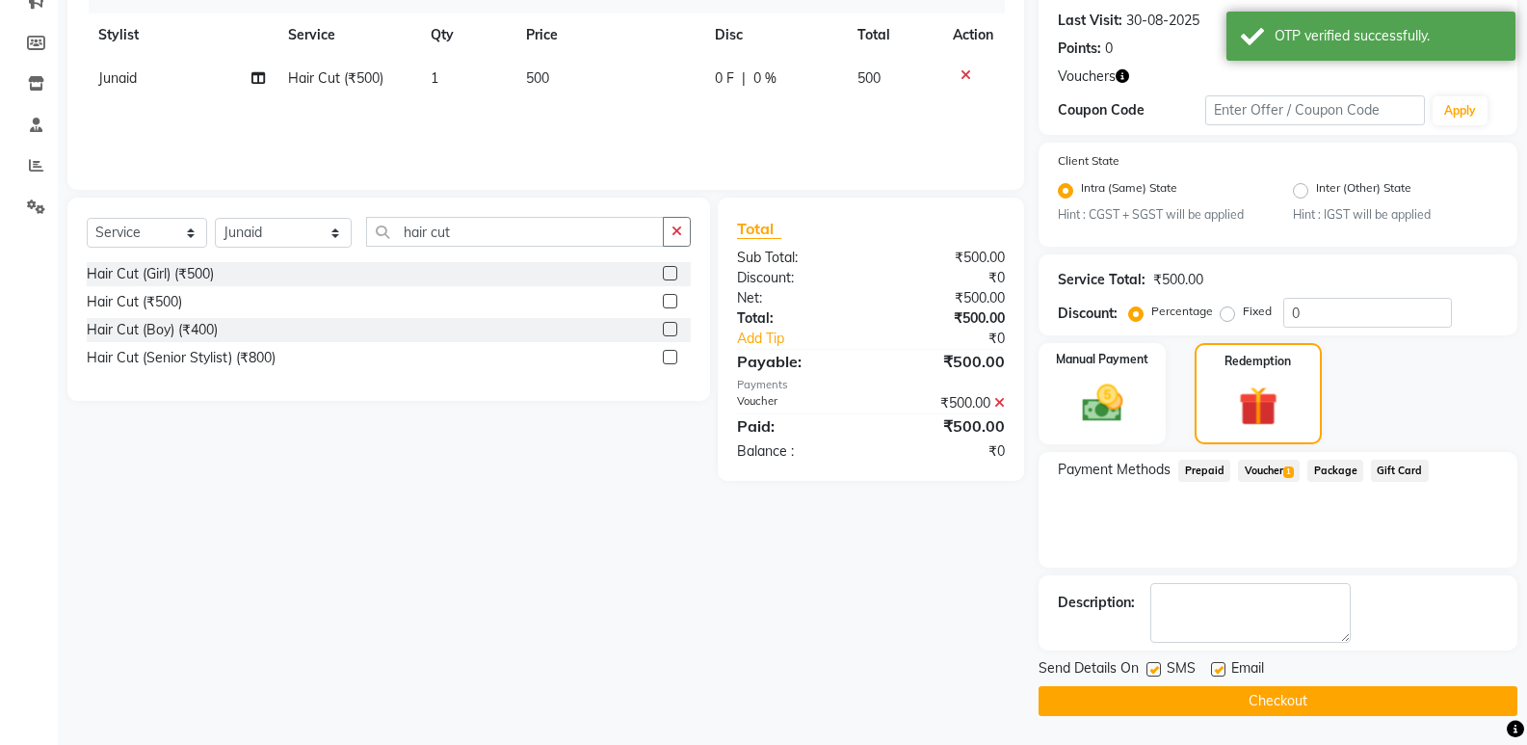
click at [1273, 704] on button "Checkout" at bounding box center [1278, 701] width 479 height 30
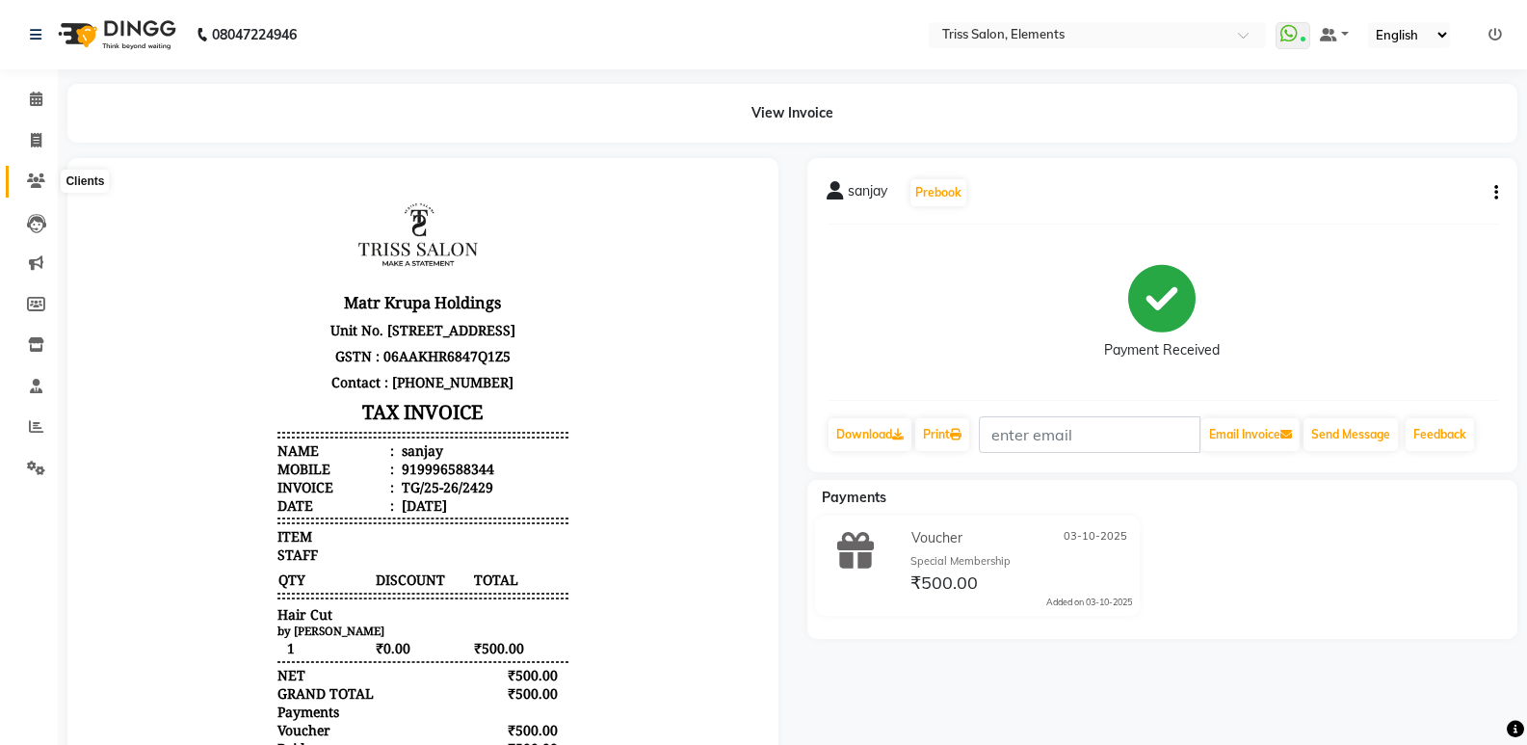
click at [33, 185] on icon at bounding box center [36, 180] width 18 height 14
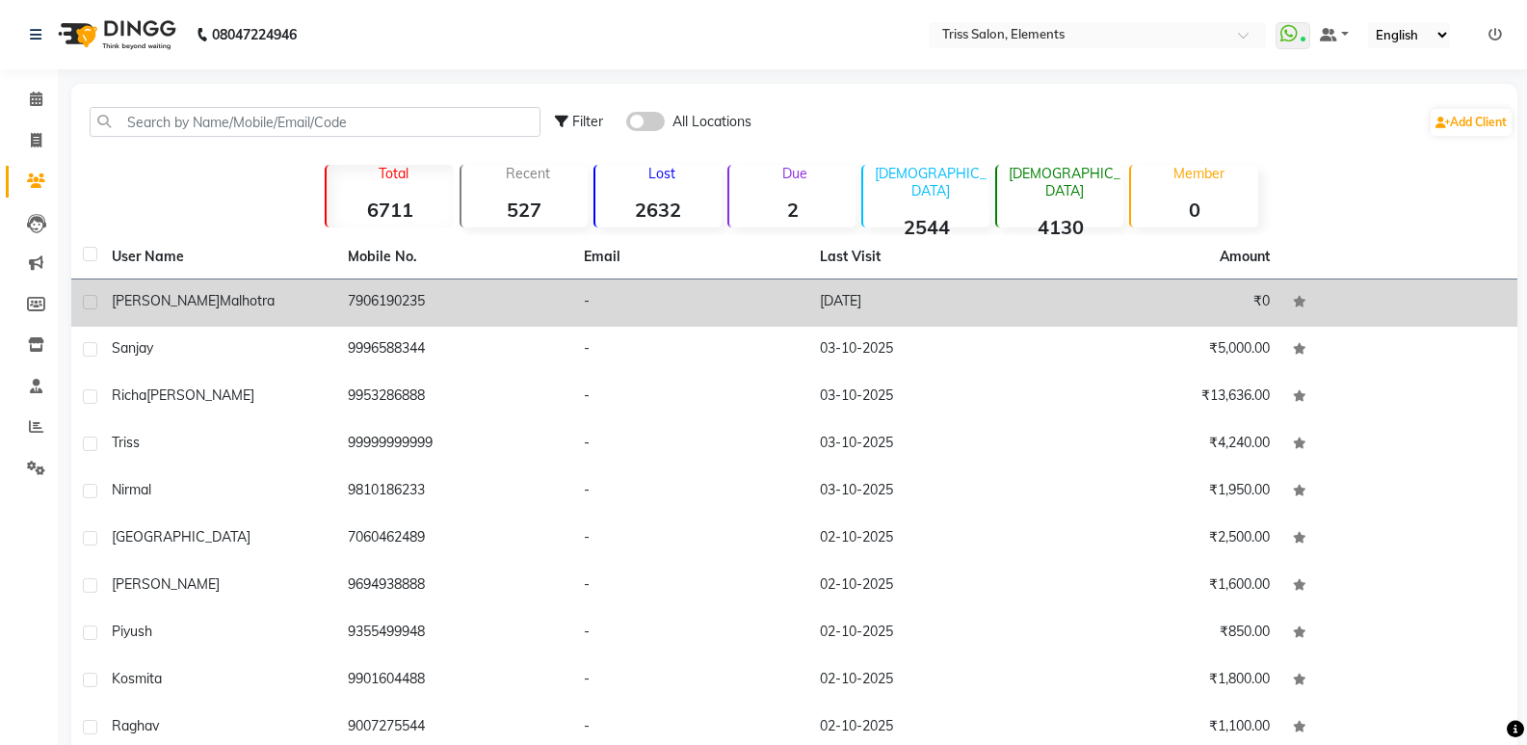
click at [390, 292] on td "7906190235" at bounding box center [454, 302] width 236 height 47
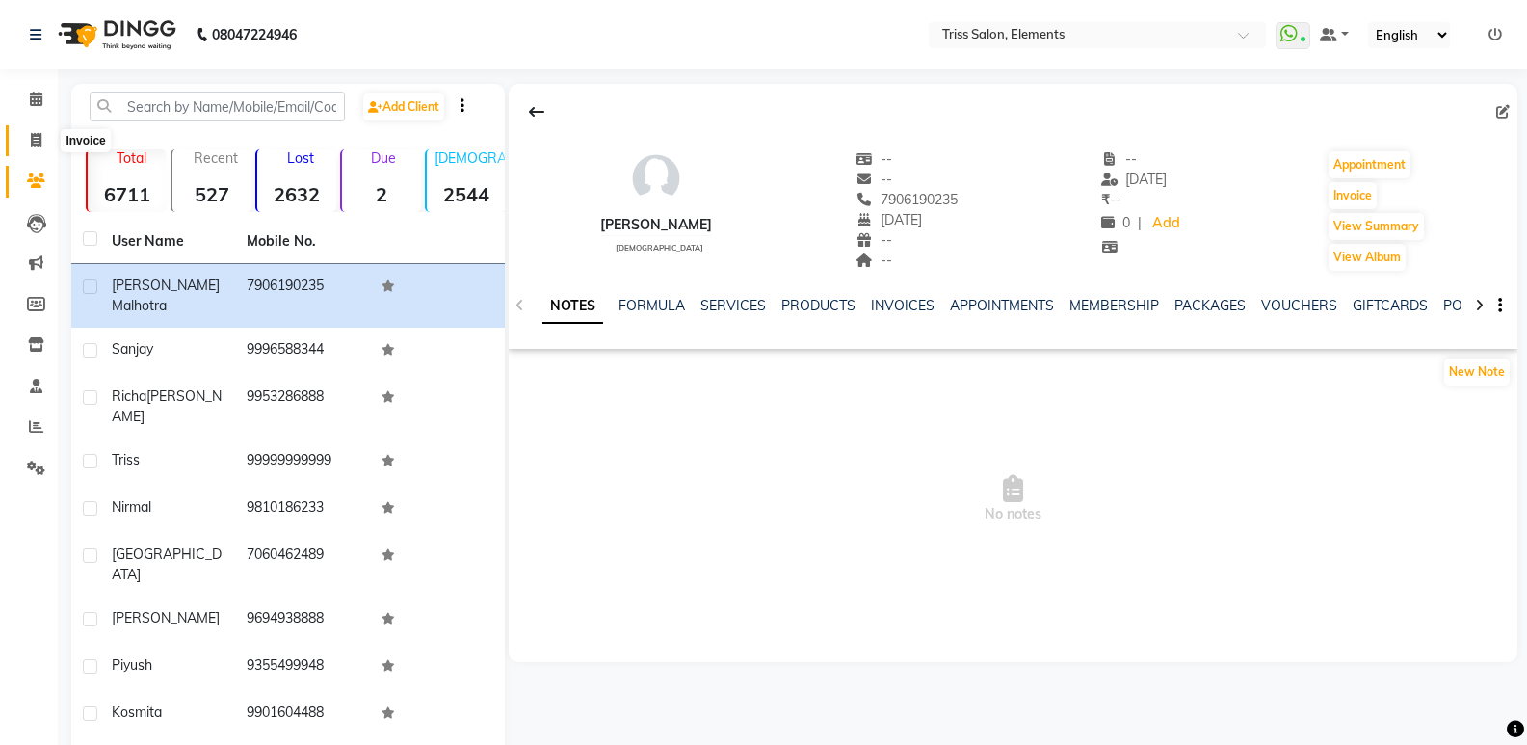
click at [36, 143] on icon at bounding box center [36, 140] width 11 height 14
select select "service"
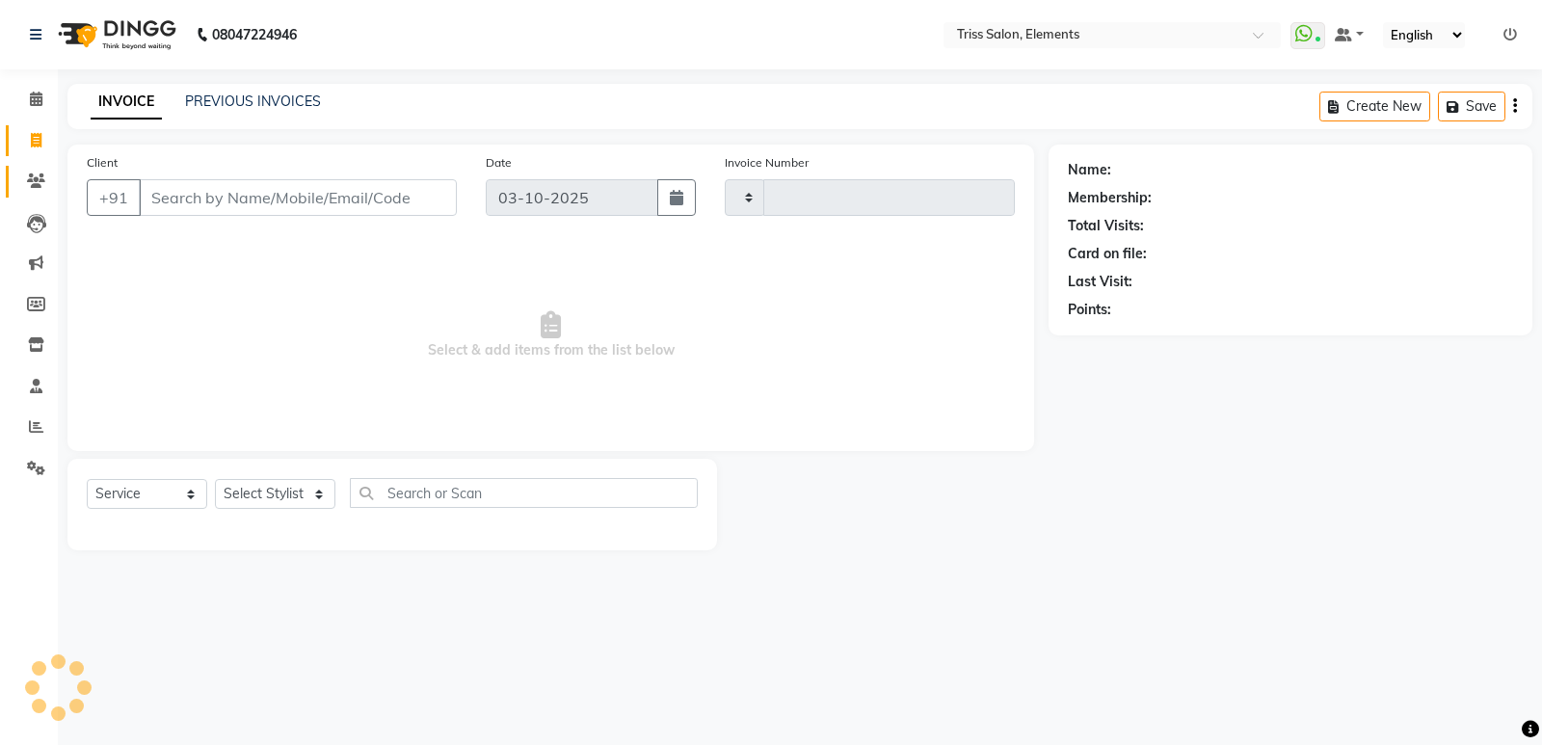
type input "2430"
select select "4303"
click at [35, 189] on span at bounding box center [36, 182] width 34 height 22
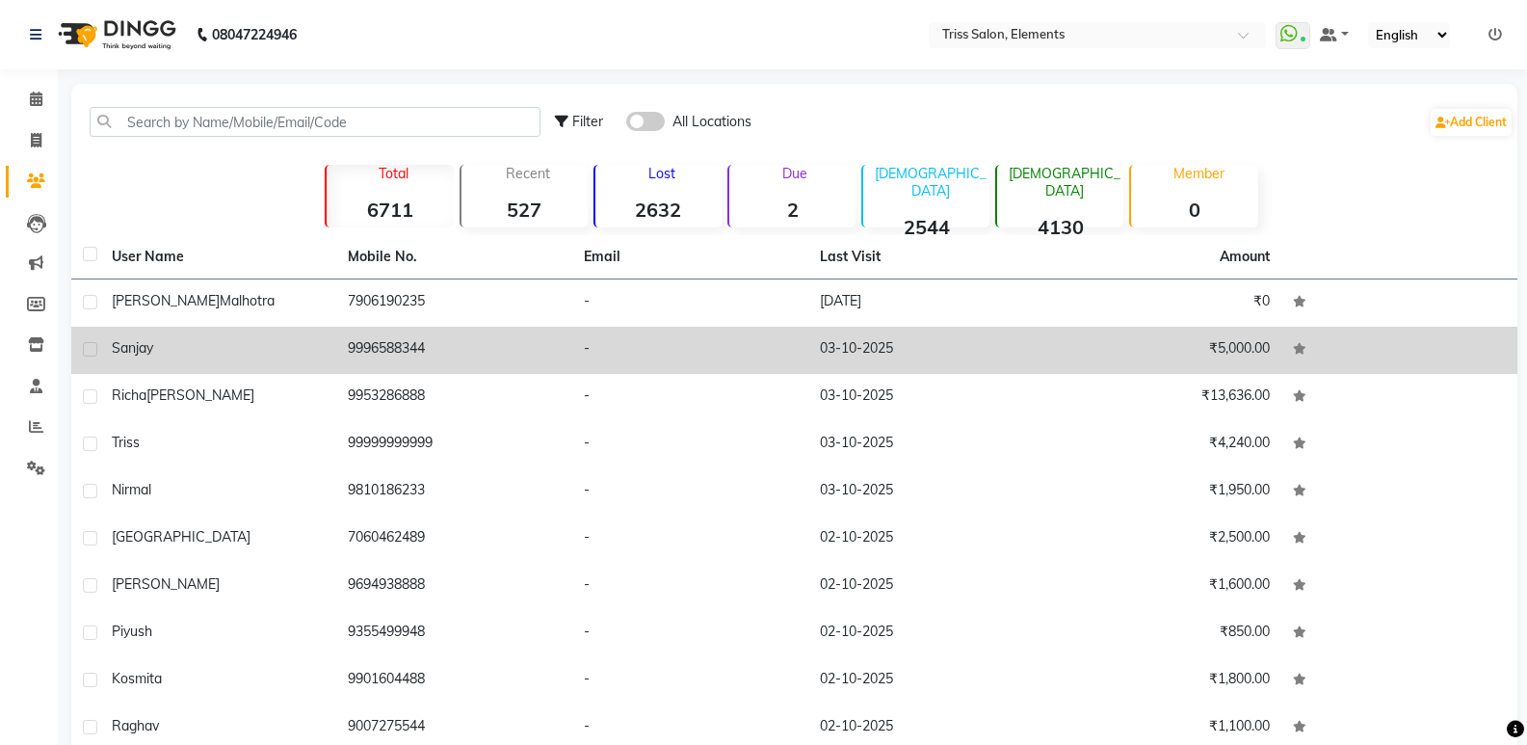
click at [406, 352] on td "9996588344" at bounding box center [454, 350] width 236 height 47
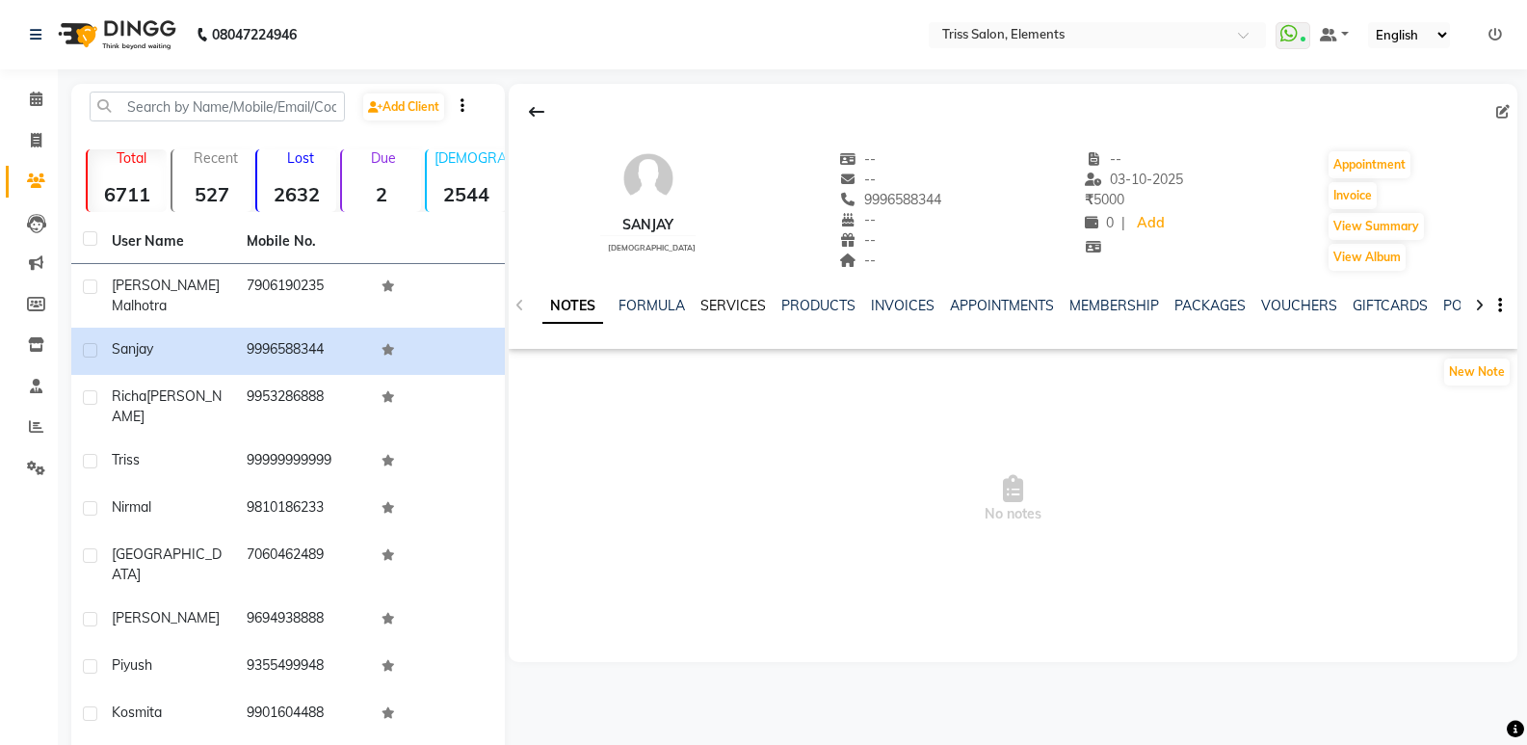
click at [750, 299] on link "SERVICES" at bounding box center [734, 305] width 66 height 17
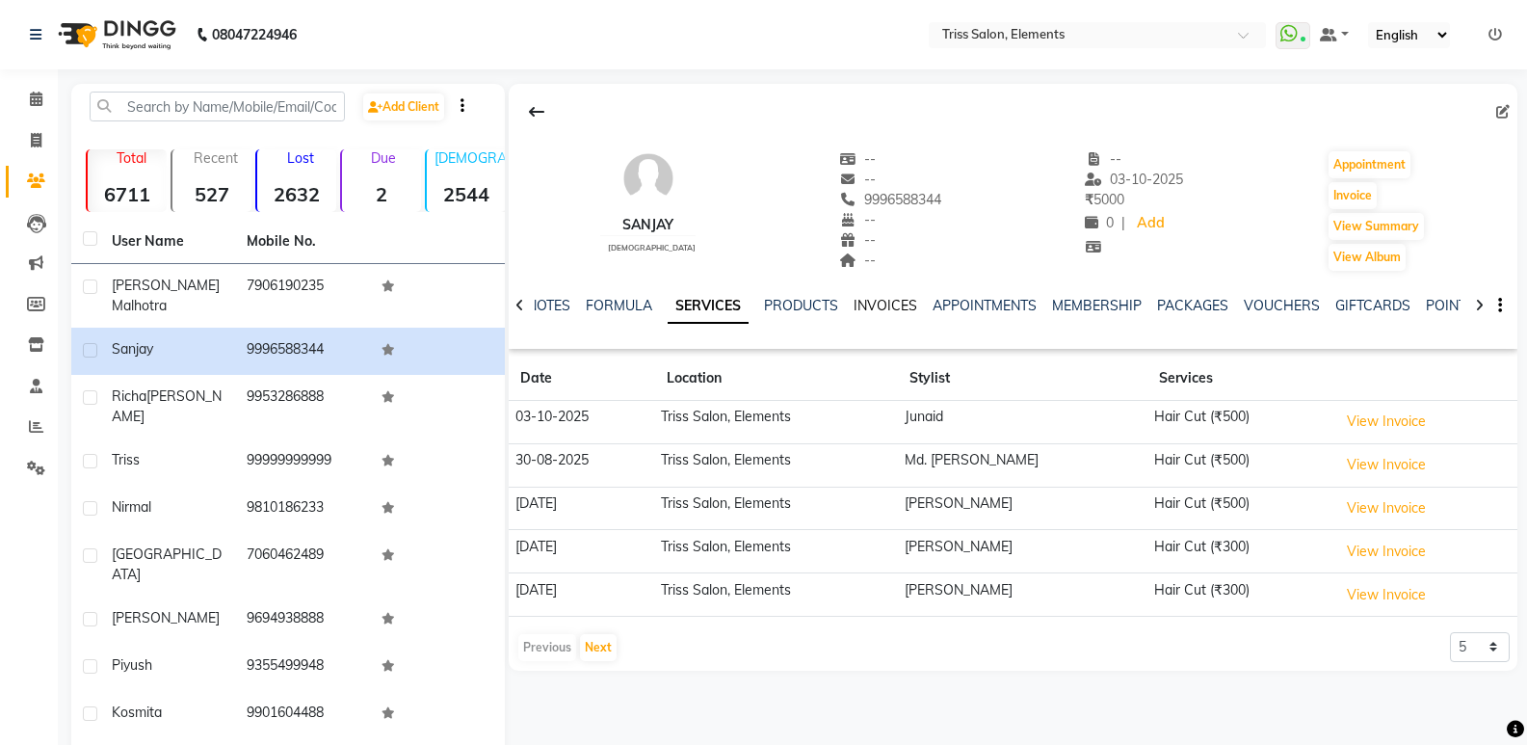
click at [902, 309] on link "INVOICES" at bounding box center [886, 305] width 64 height 17
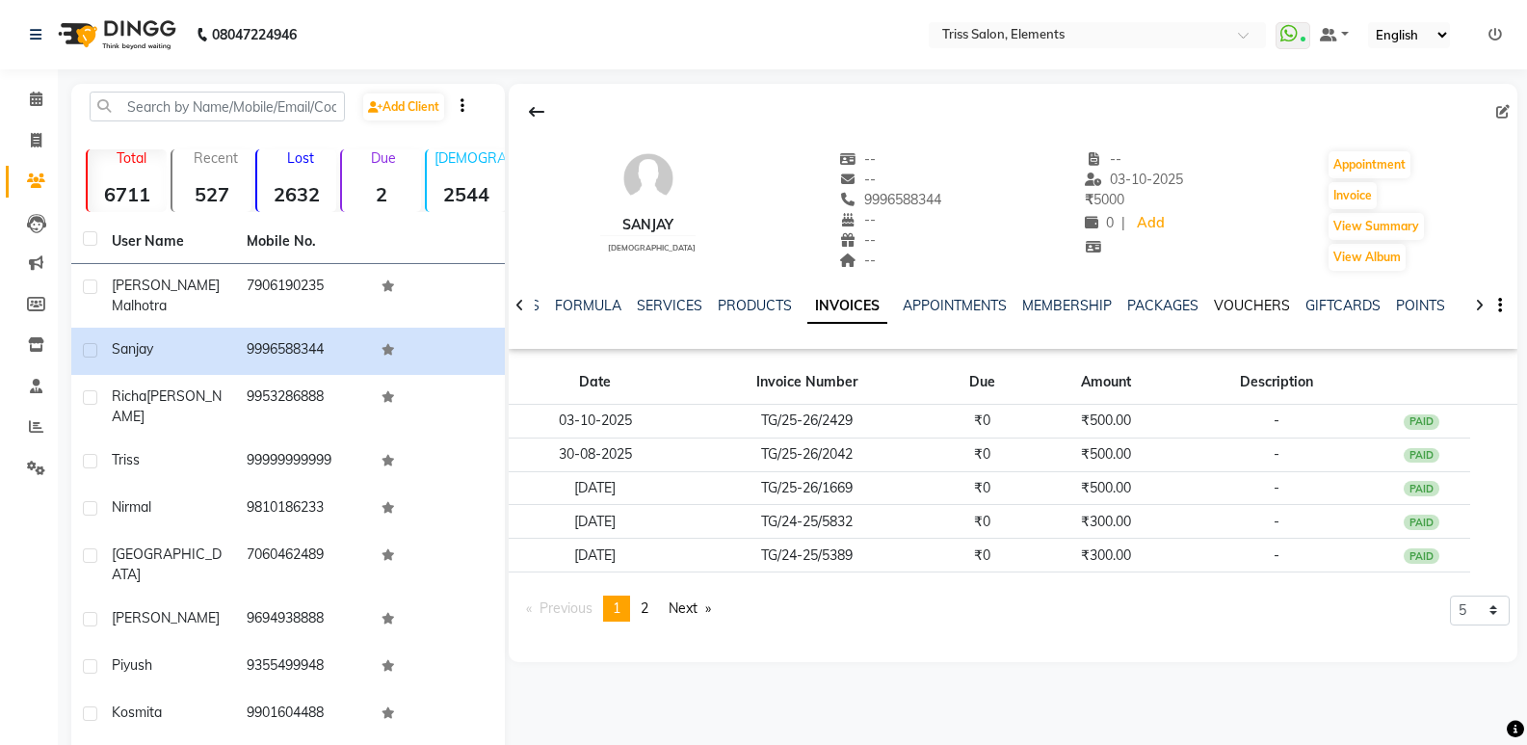
click at [1255, 307] on link "VOUCHERS" at bounding box center [1252, 305] width 76 height 17
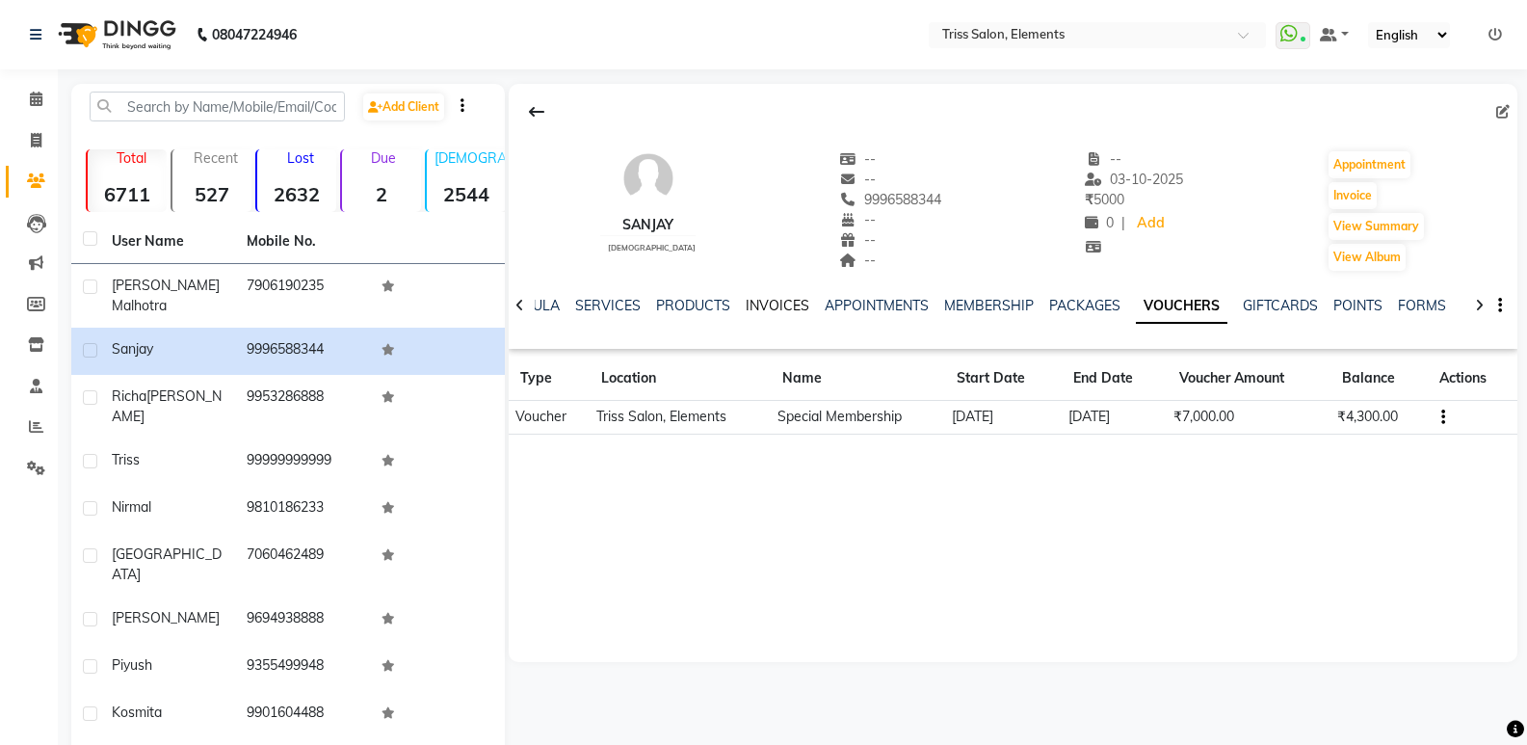
click at [774, 304] on link "INVOICES" at bounding box center [778, 305] width 64 height 17
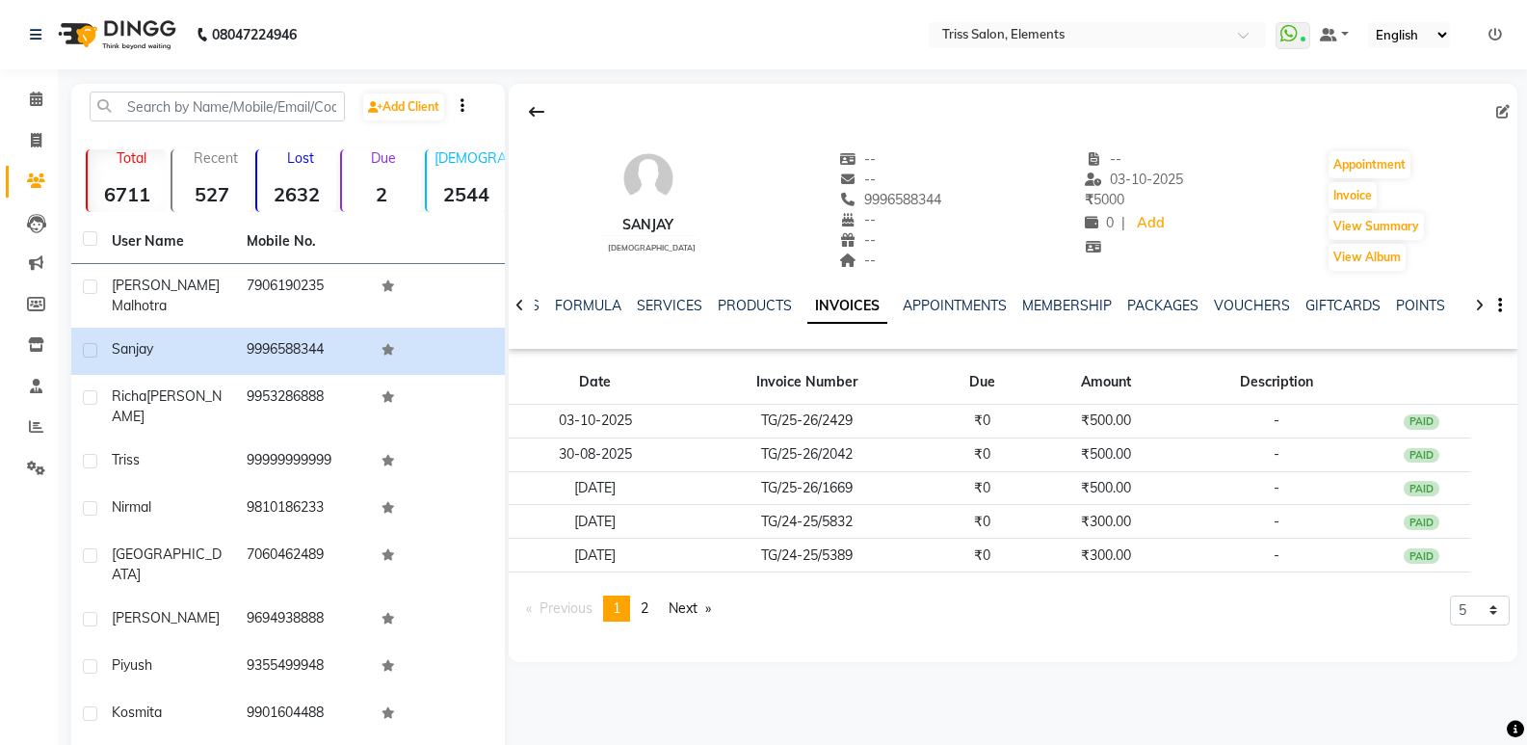
click at [640, 611] on link "page 2" at bounding box center [644, 608] width 27 height 26
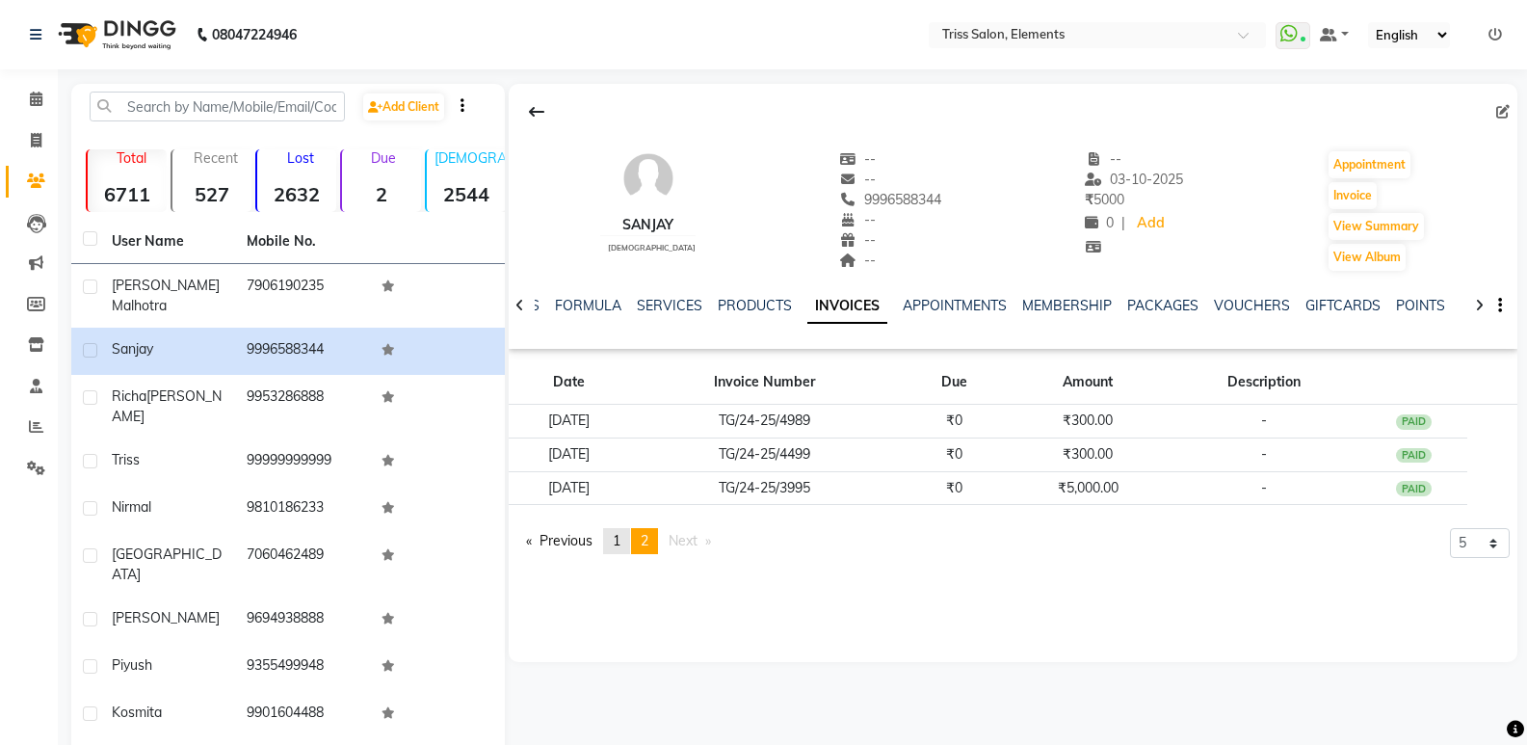
click at [608, 539] on link "page 1" at bounding box center [616, 541] width 27 height 26
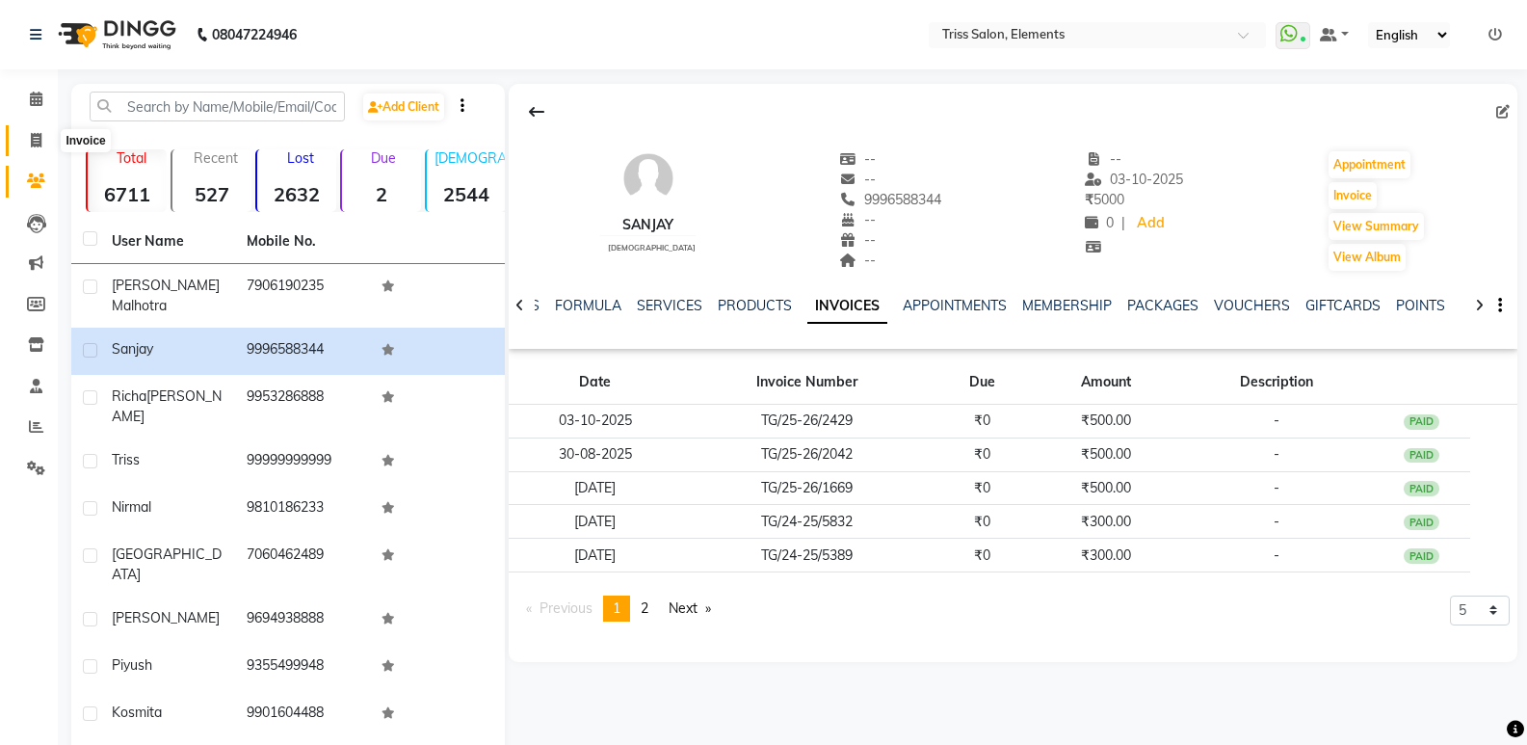
click at [35, 148] on span at bounding box center [36, 141] width 34 height 22
select select "service"
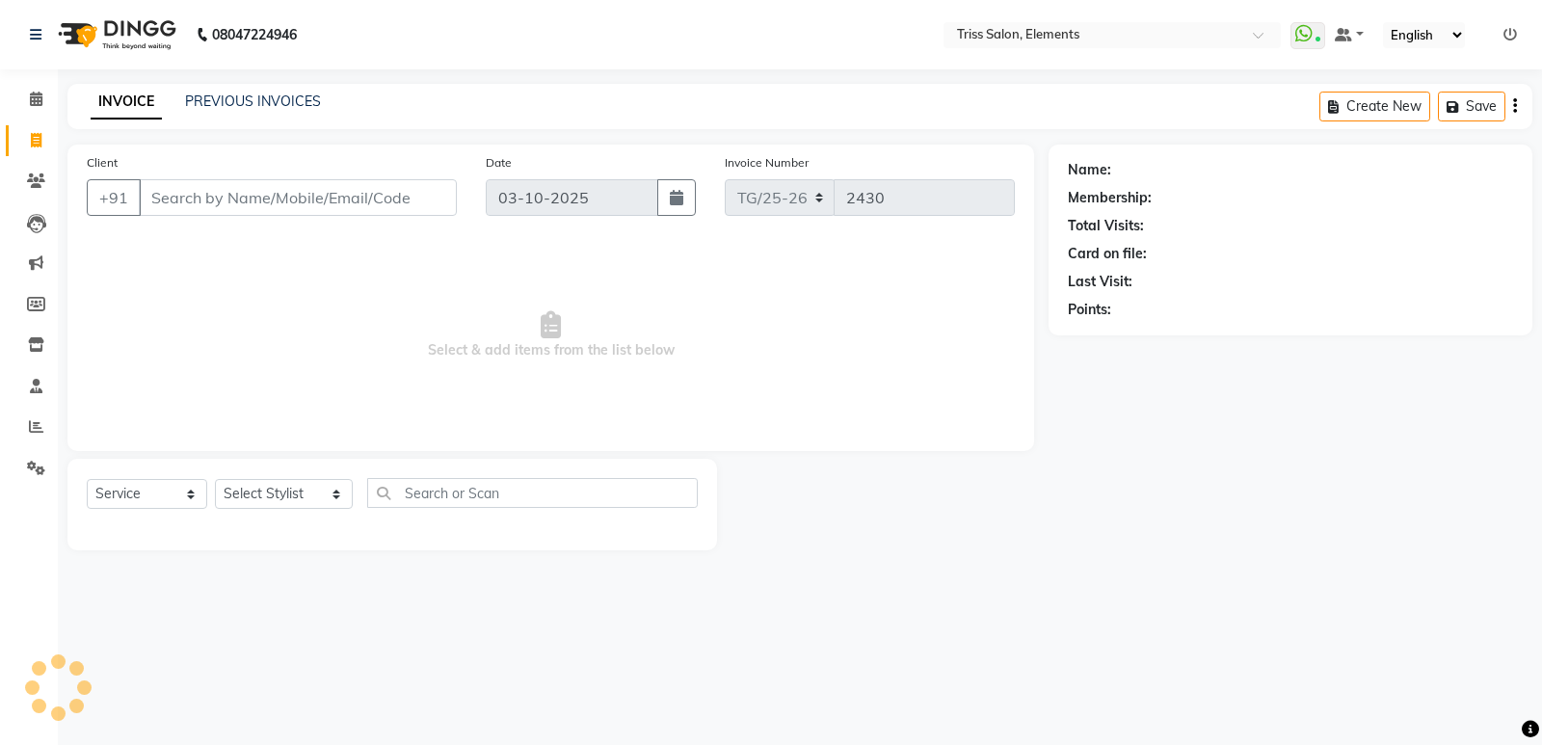
drag, startPoint x: 170, startPoint y: 9, endPoint x: 155, endPoint y: 23, distance: 20.4
click at [169, 8] on img at bounding box center [115, 35] width 132 height 54
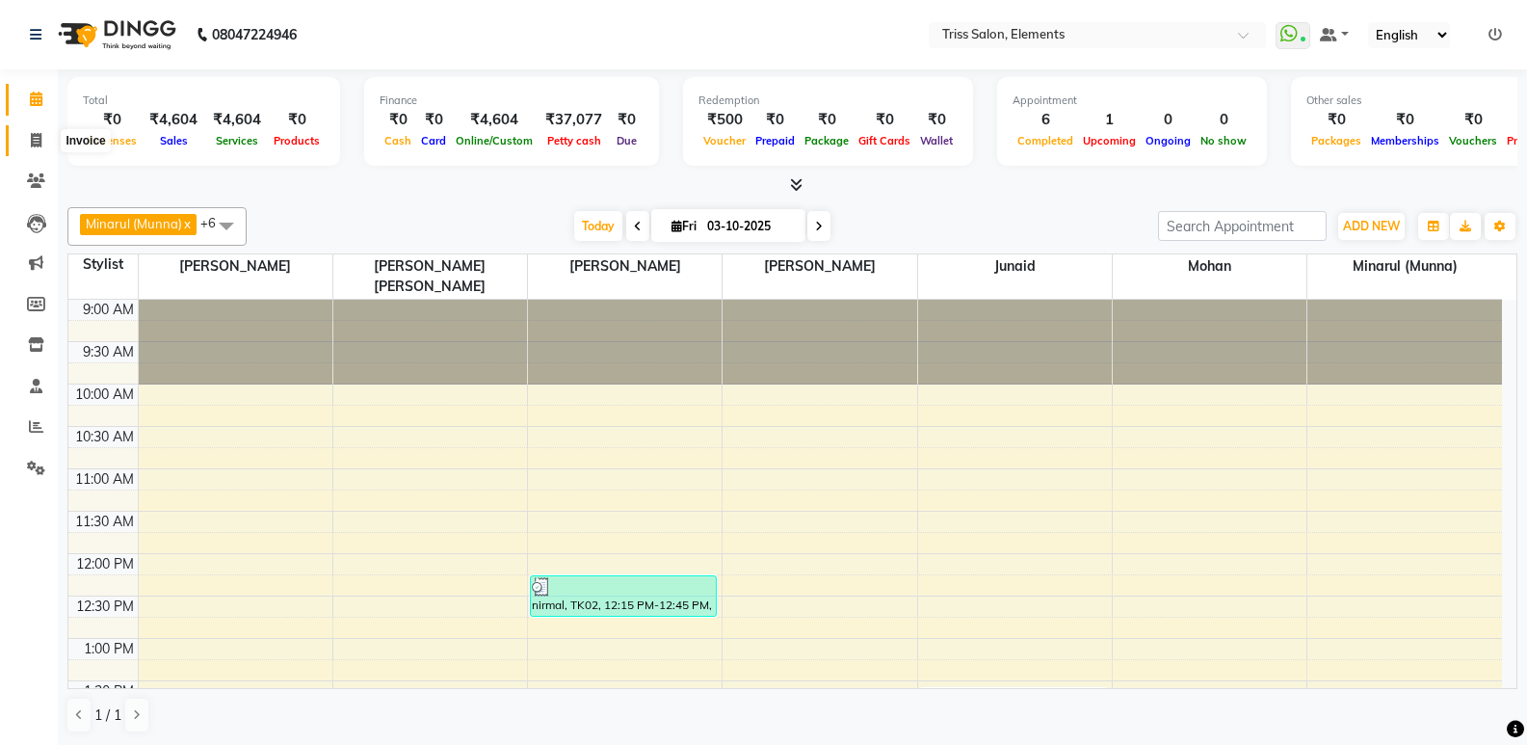
click at [39, 146] on icon at bounding box center [36, 140] width 11 height 14
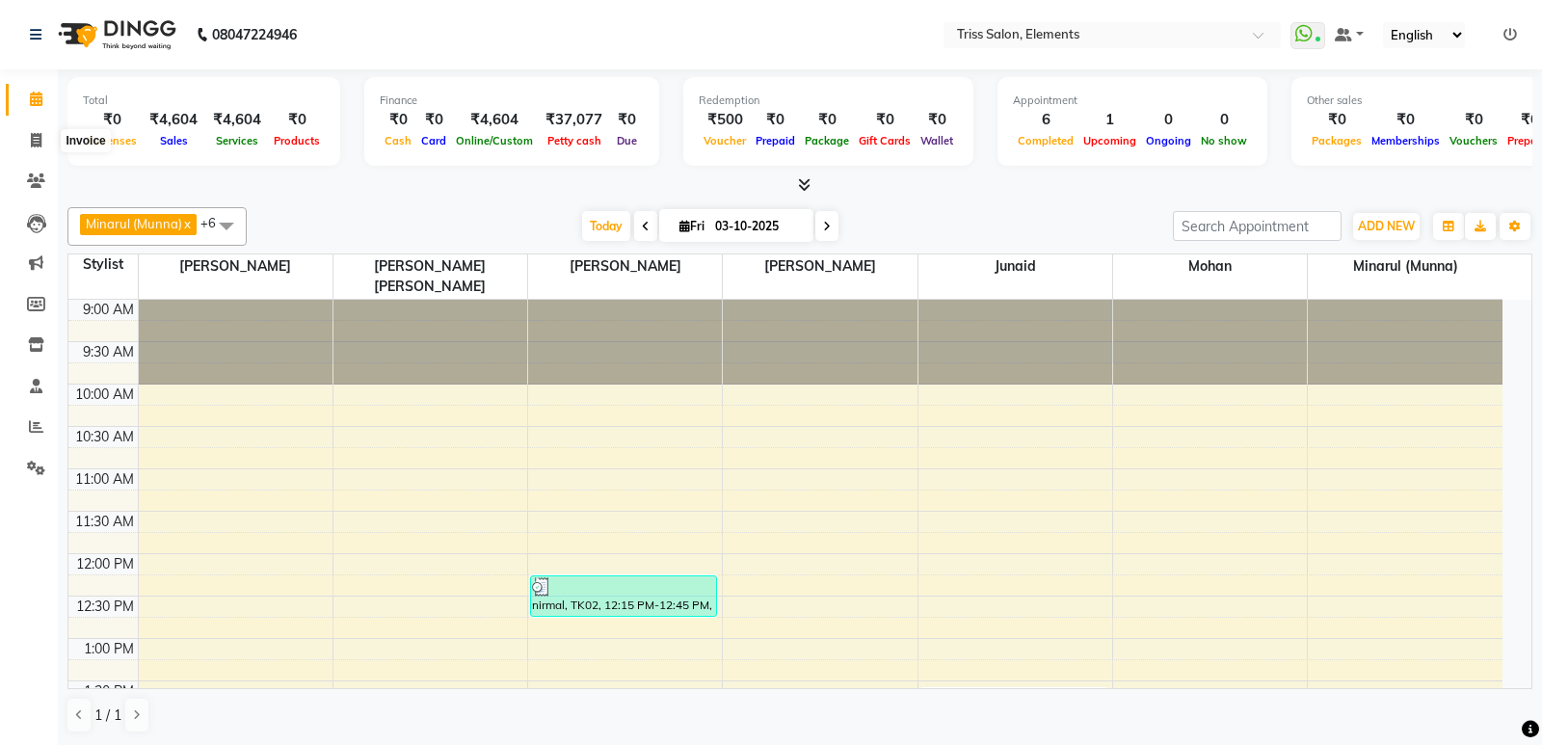
select select "service"
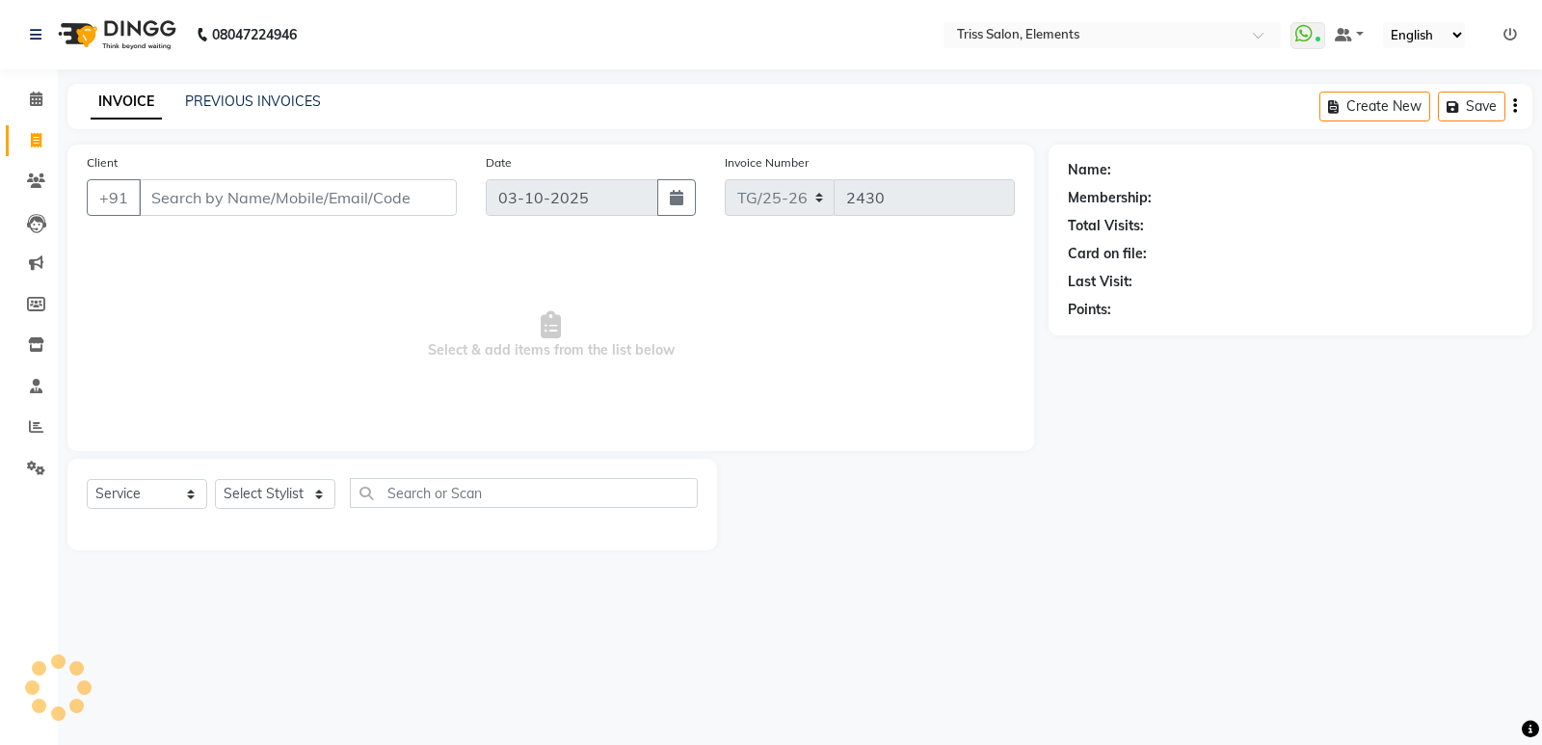
click at [34, 202] on li "Leads" at bounding box center [29, 222] width 58 height 41
click at [124, 50] on img at bounding box center [115, 35] width 132 height 54
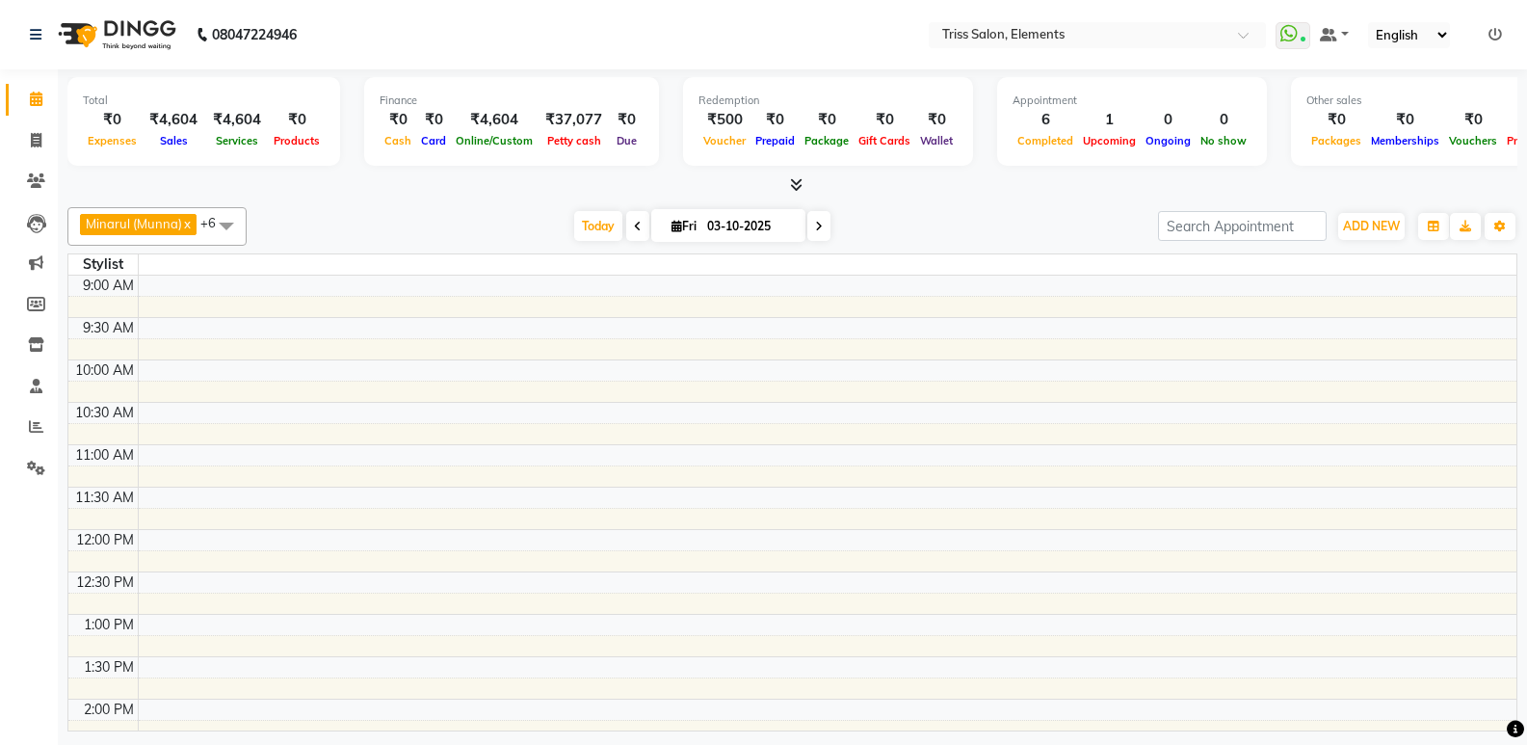
scroll to position [510, 0]
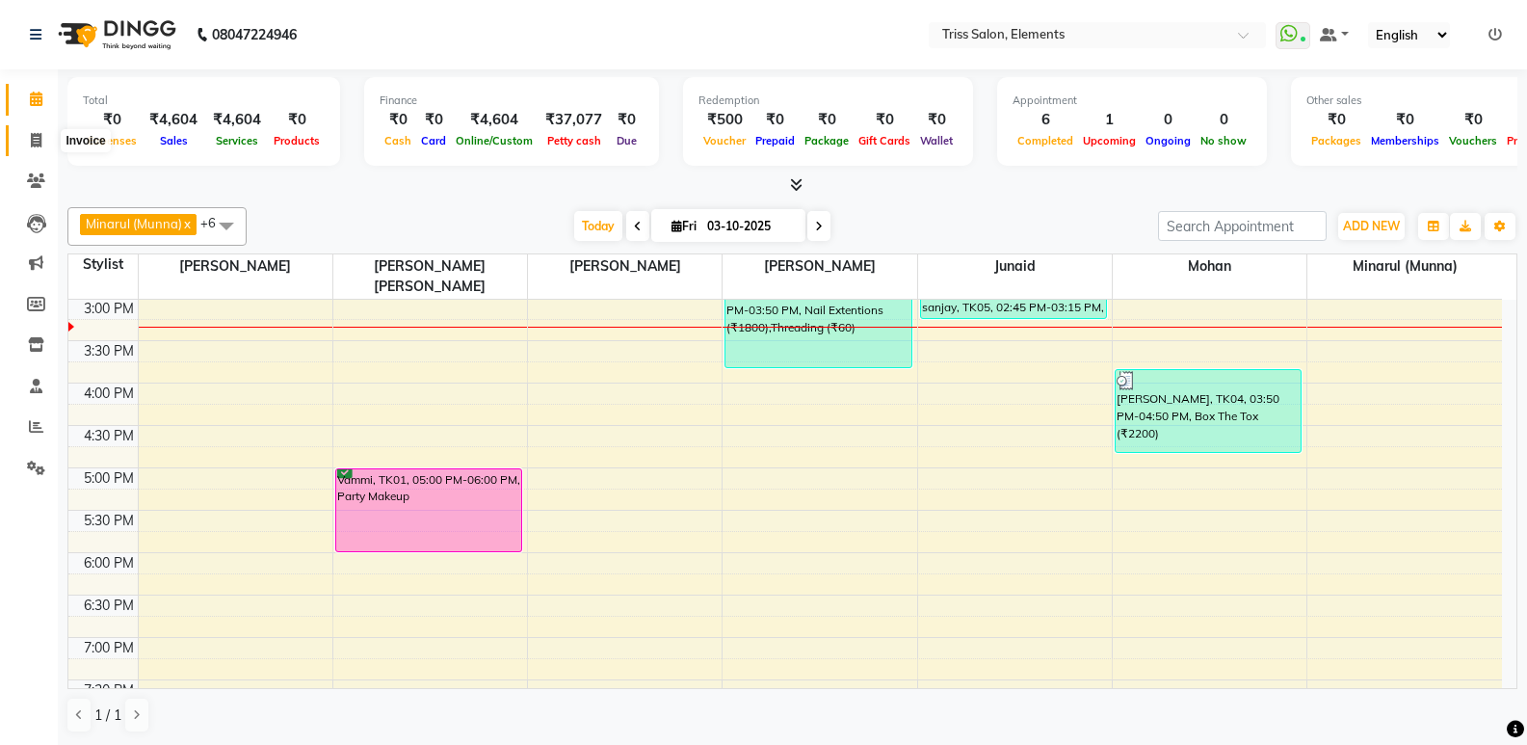
click at [37, 142] on icon at bounding box center [36, 140] width 11 height 14
select select "service"
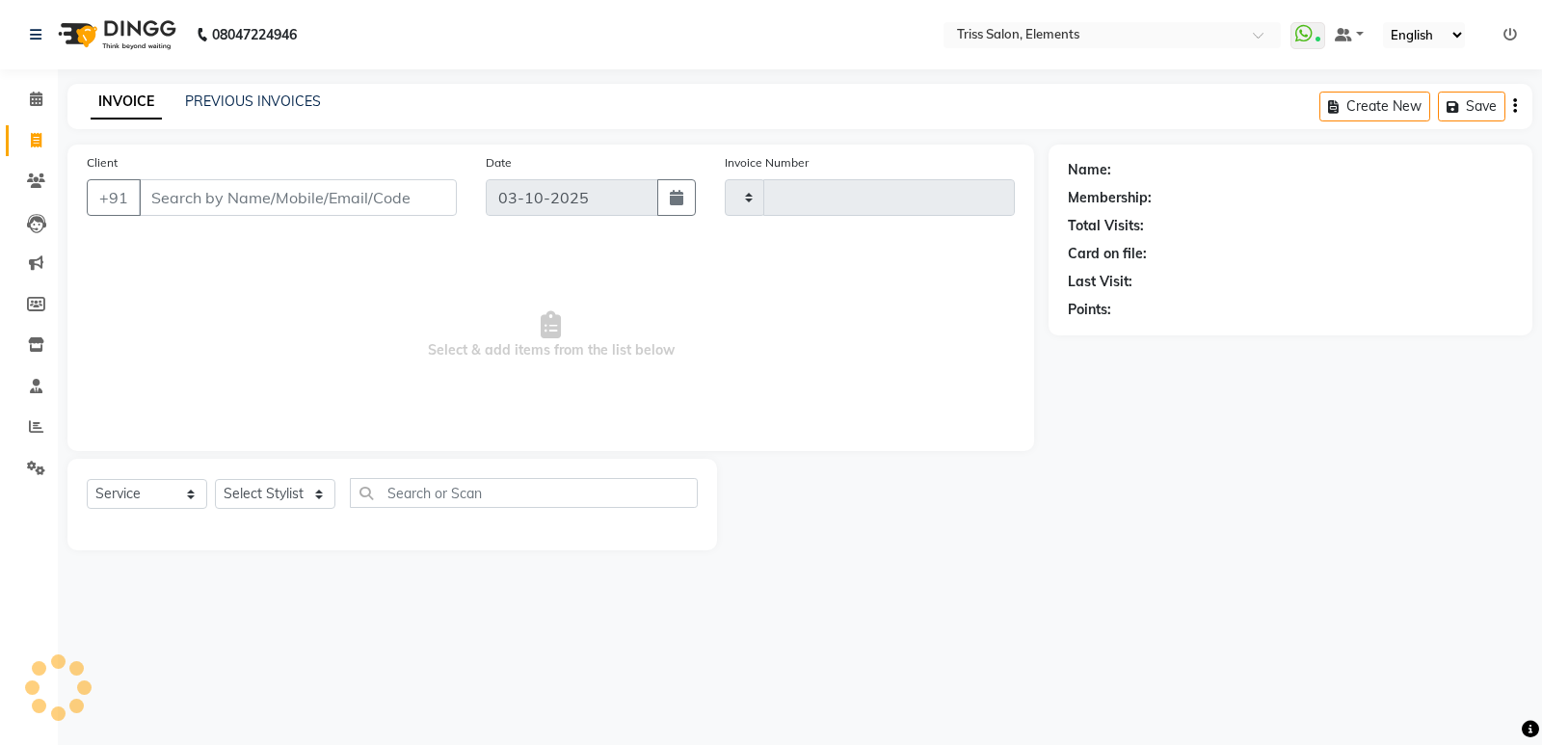
type input "2430"
select select "4303"
click at [278, 494] on select "Select Stylist" at bounding box center [275, 494] width 120 height 30
select select "66361"
click at [215, 479] on select "Select Stylist Ankit (Viraj) Junaid Minarul (Munna) Mohan Pankaj Dilip Jangde P…" at bounding box center [284, 494] width 138 height 30
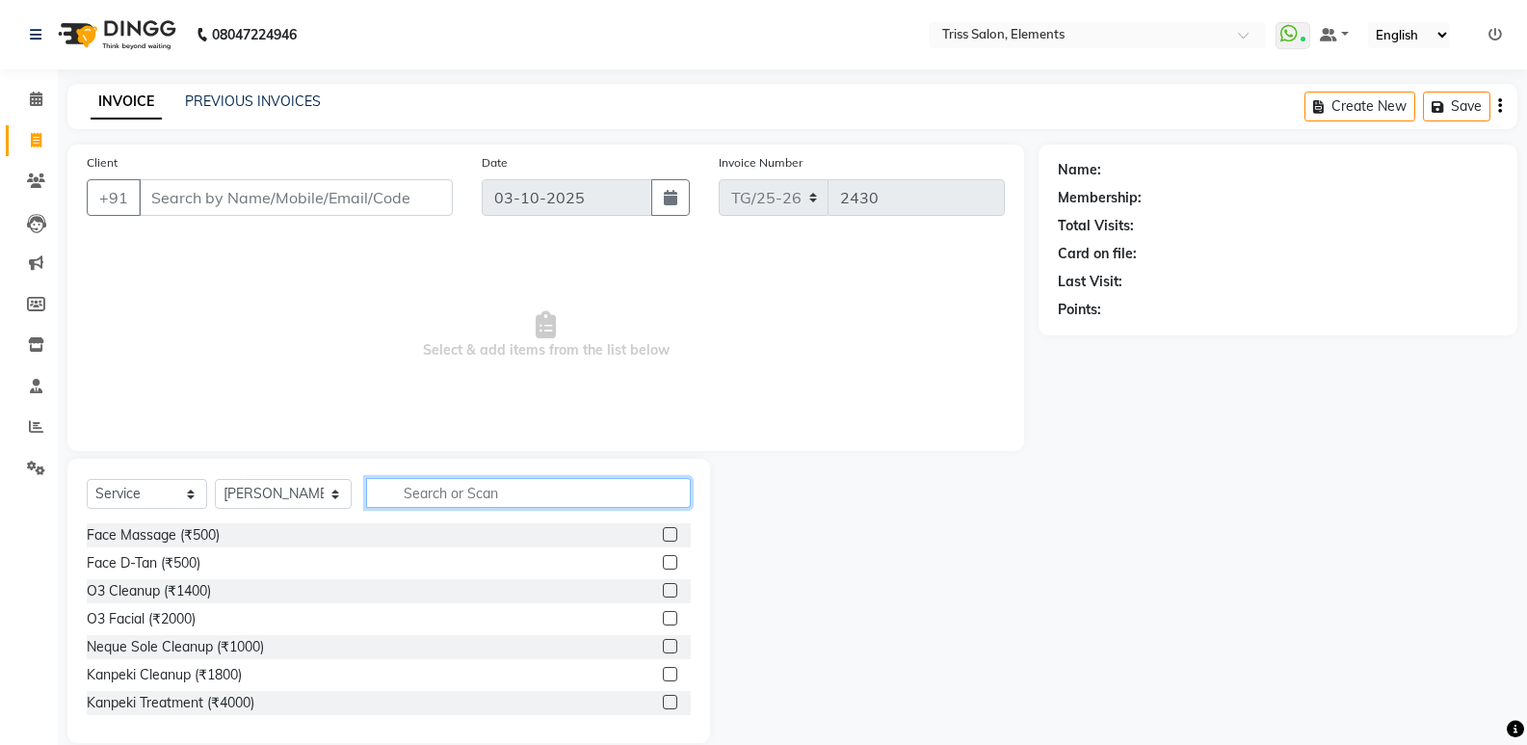
click at [434, 491] on input "text" at bounding box center [528, 493] width 325 height 30
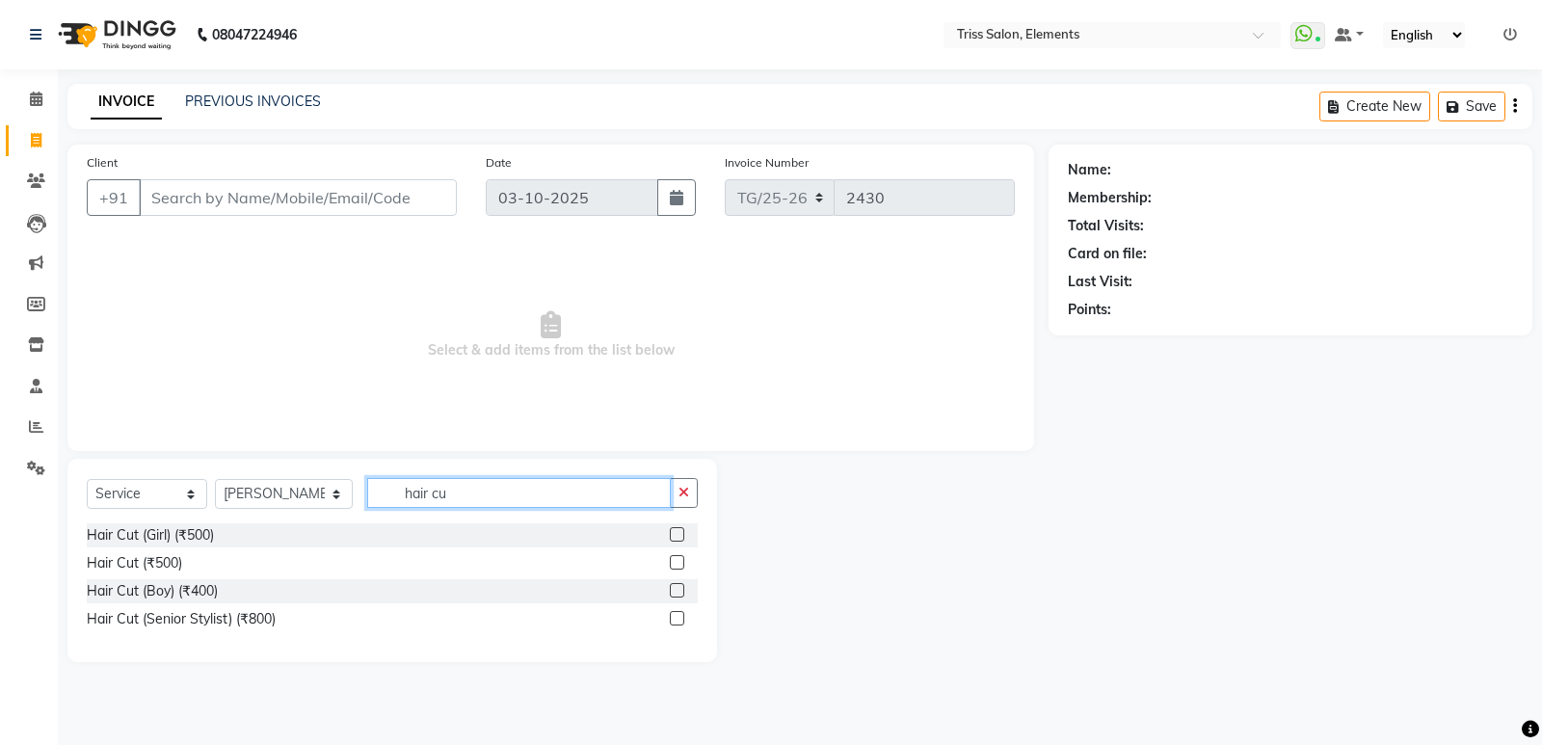
type input "hair cu"
drag, startPoint x: 680, startPoint y: 567, endPoint x: 663, endPoint y: 565, distance: 17.5
click at [676, 569] on div at bounding box center [676, 565] width 13 height 20
drag, startPoint x: 676, startPoint y: 561, endPoint x: 645, endPoint y: 557, distance: 32.0
click at [672, 563] on label at bounding box center [677, 562] width 14 height 14
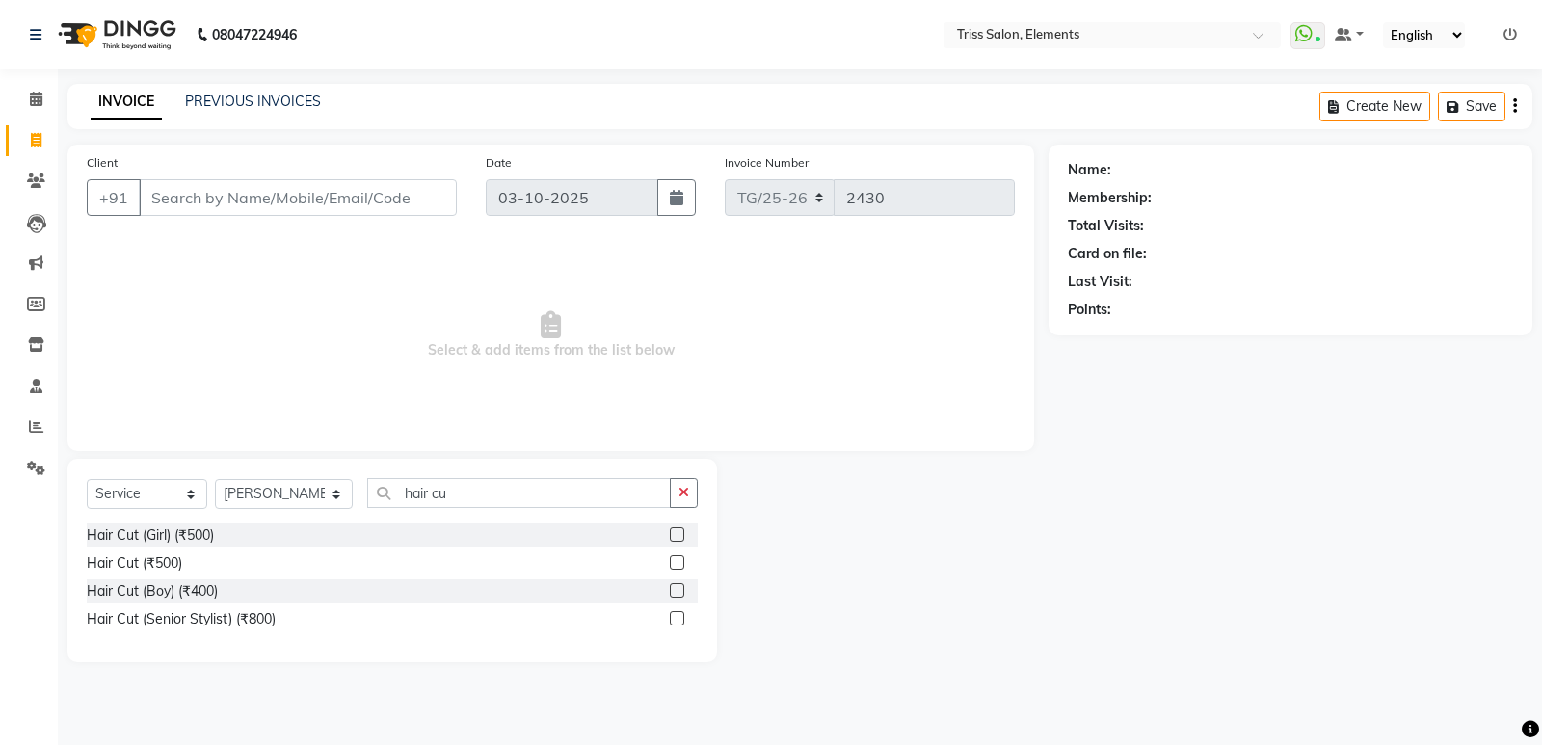
click at [672, 563] on input "checkbox" at bounding box center [676, 563] width 13 height 13
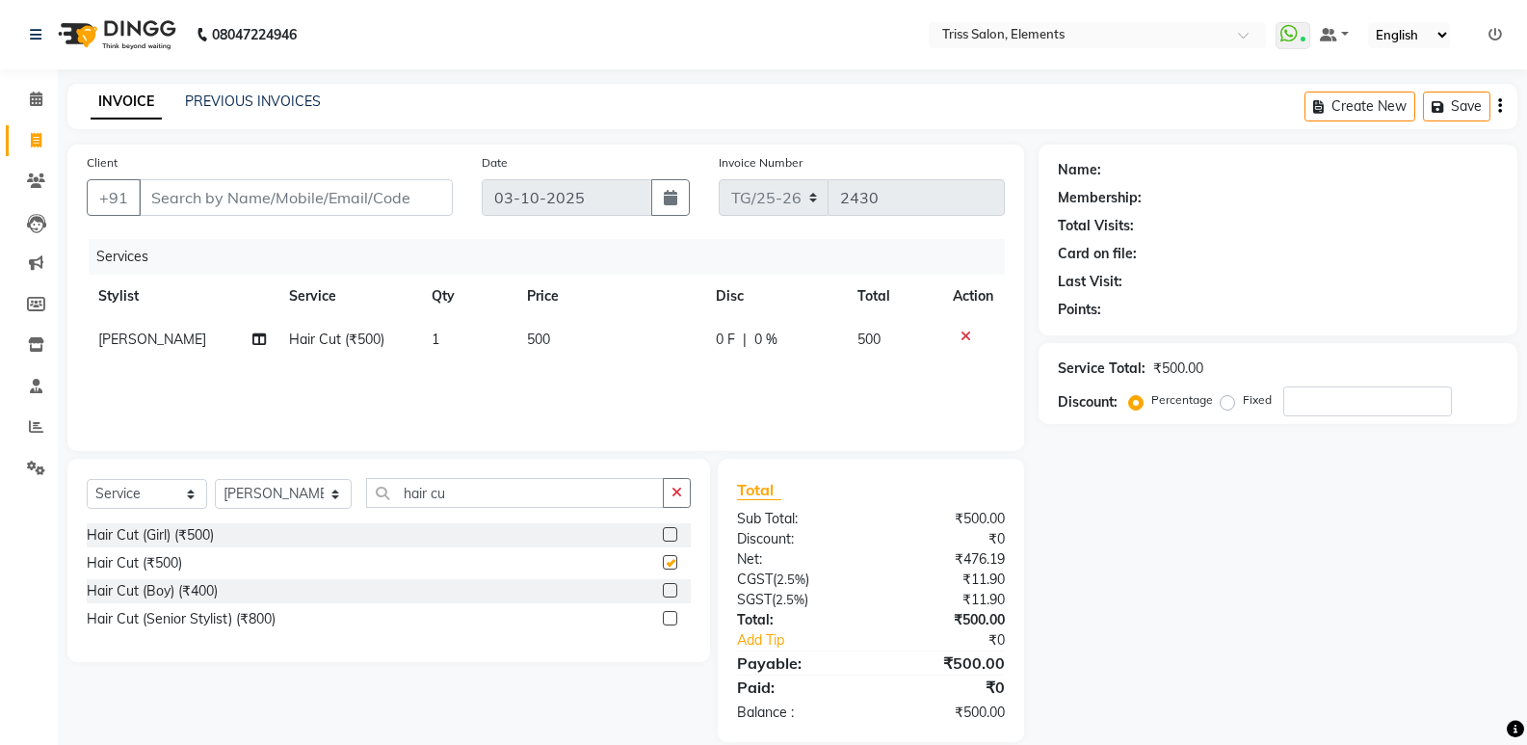
checkbox input "false"
click at [302, 489] on select "Select Stylist Ankit (Viraj) Junaid Minarul (Munna) Mohan Pankaj Dilip Jangde P…" at bounding box center [283, 494] width 137 height 30
select select "90319"
click at [215, 479] on select "Select Stylist Ankit (Viraj) Junaid Minarul (Munna) Mohan Pankaj Dilip Jangde P…" at bounding box center [283, 494] width 137 height 30
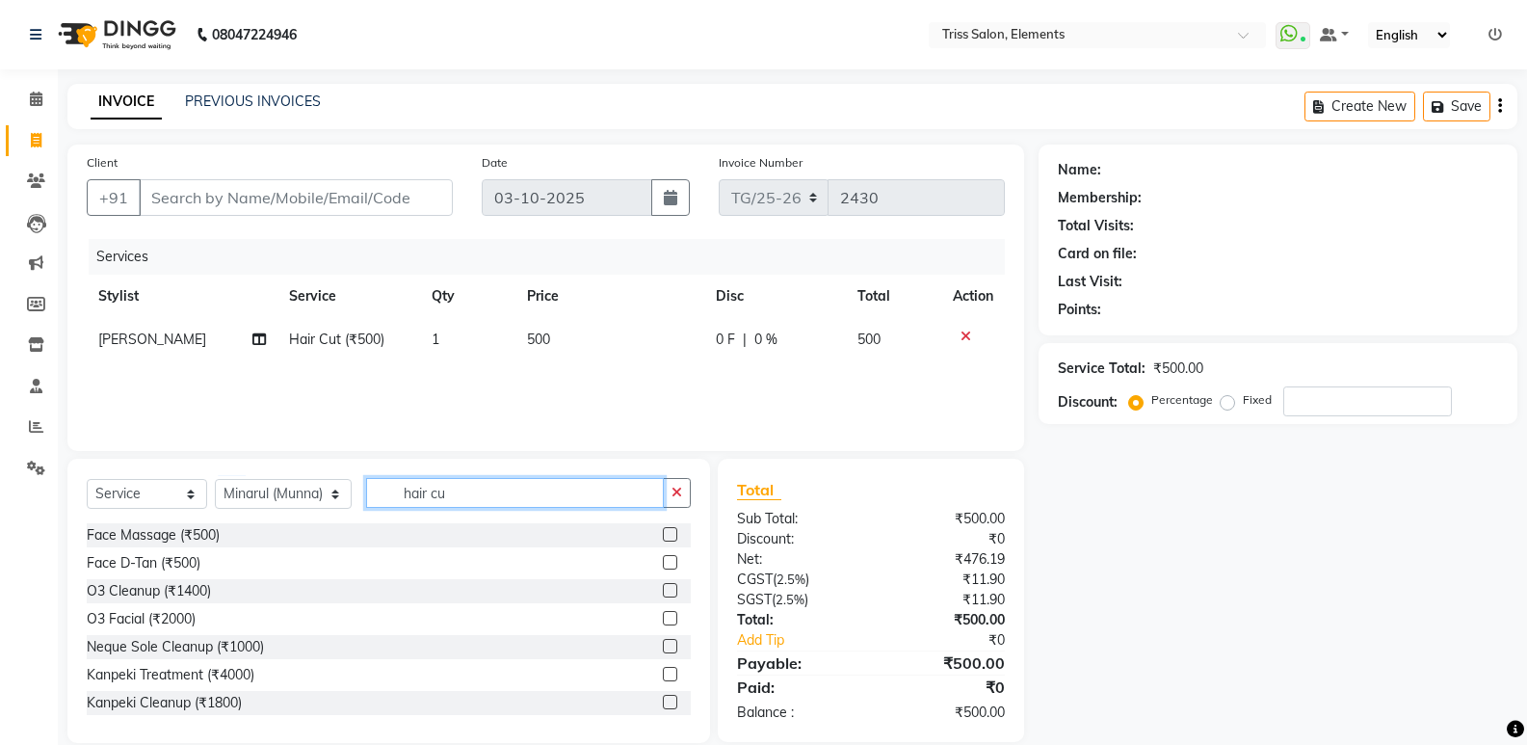
drag, startPoint x: 442, startPoint y: 498, endPoint x: 224, endPoint y: 537, distance: 222.1
click at [236, 536] on div "Select Service Product Membership Package Voucher Prepaid Gift Card Select Styl…" at bounding box center [388, 601] width 643 height 284
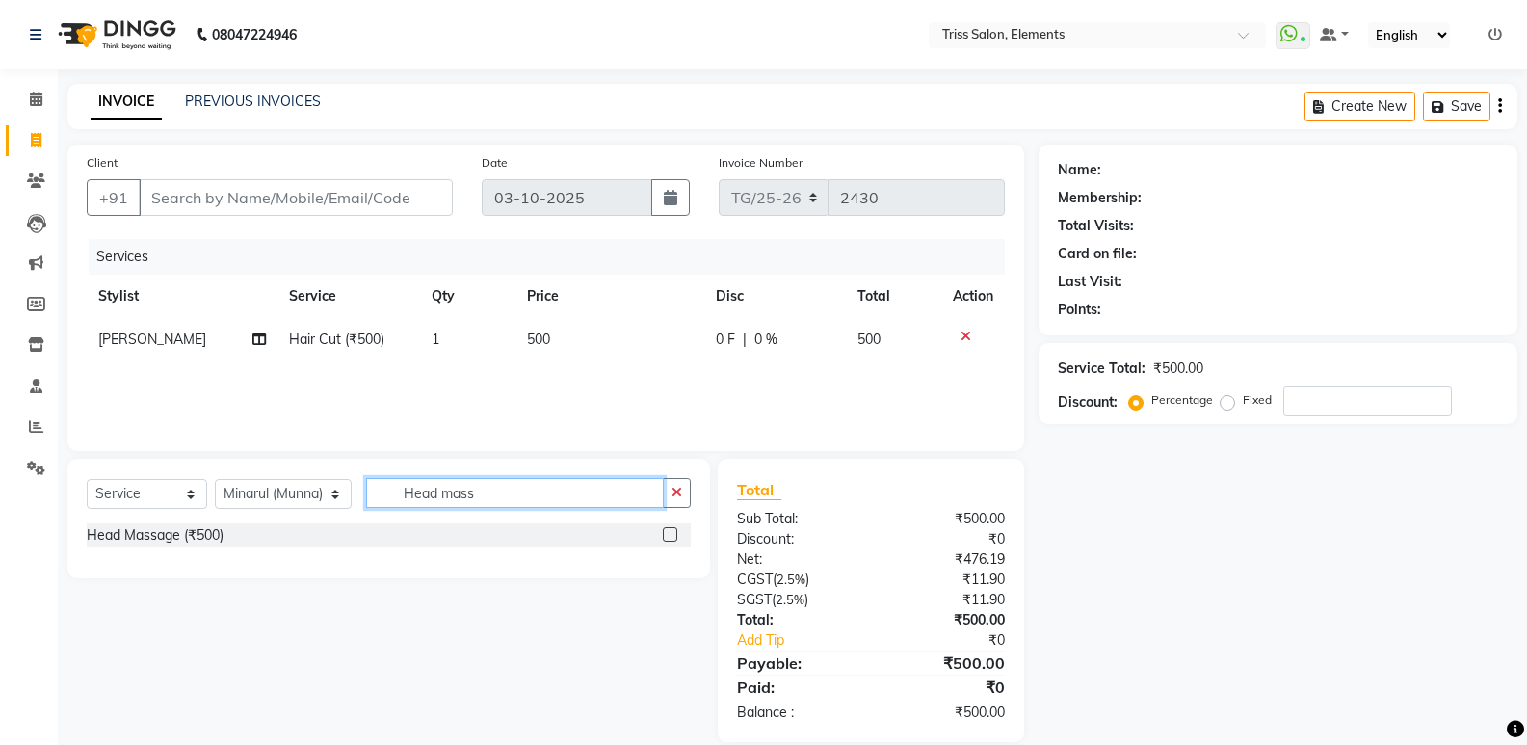
type input "Head mass"
click at [669, 533] on label at bounding box center [670, 534] width 14 height 14
click at [669, 533] on input "checkbox" at bounding box center [669, 535] width 13 height 13
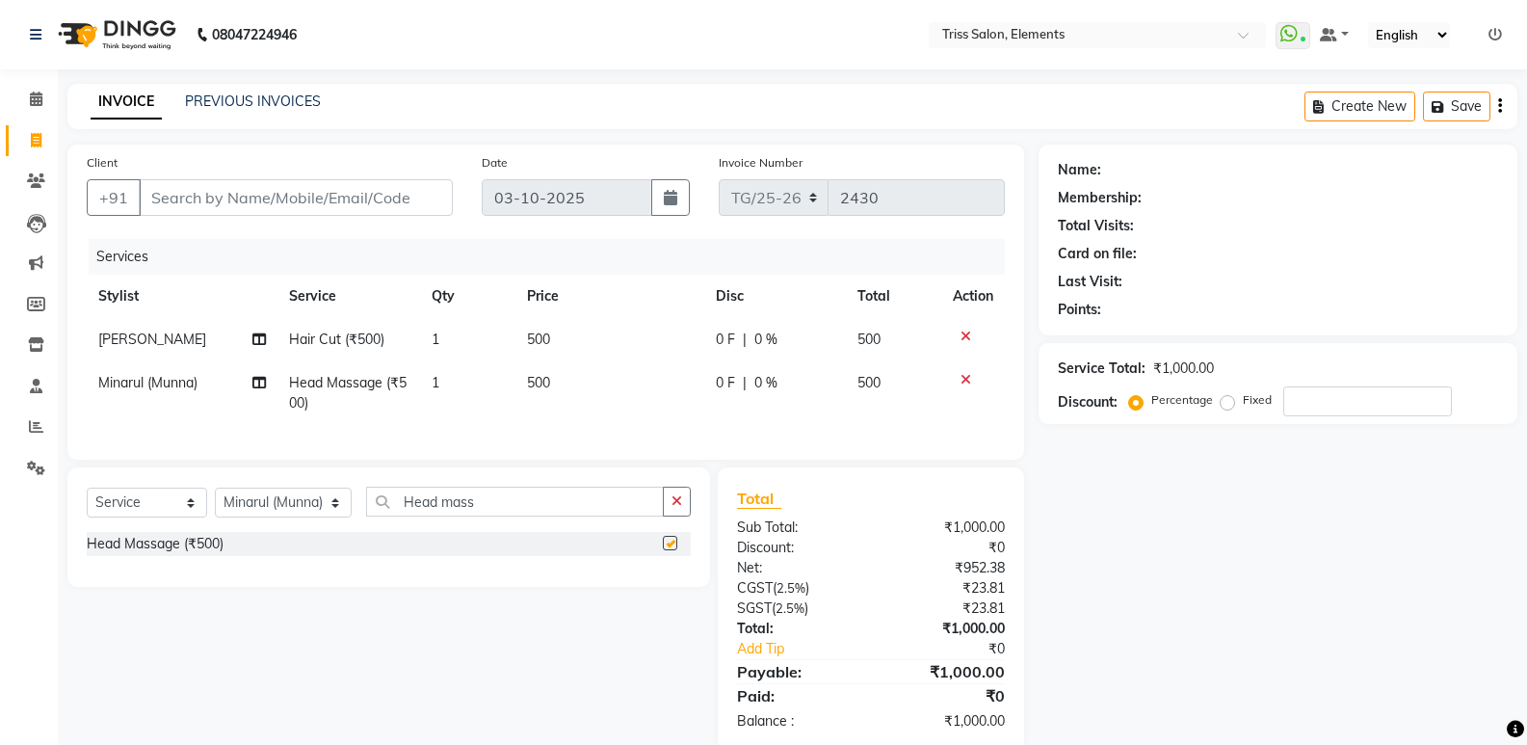
checkbox input "false"
click at [476, 531] on div "Select Service Product Membership Package Voucher Prepaid Gift Card Select Styl…" at bounding box center [389, 509] width 604 height 45
drag, startPoint x: 471, startPoint y: 527, endPoint x: 232, endPoint y: 513, distance: 239.4
click at [251, 515] on div "Select Service Product Membership Package Voucher Prepaid Gift Card Select Styl…" at bounding box center [389, 509] width 604 height 45
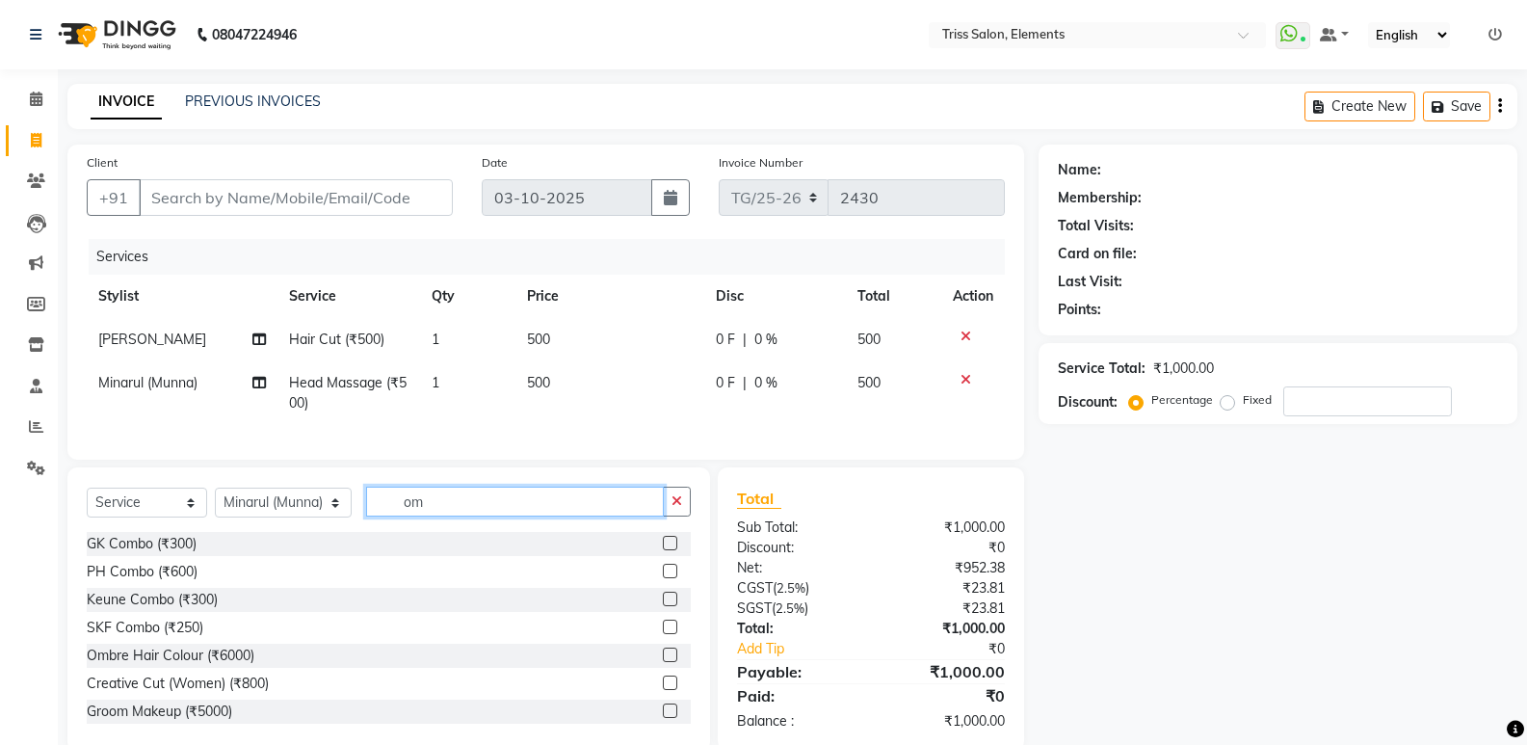
type input "o"
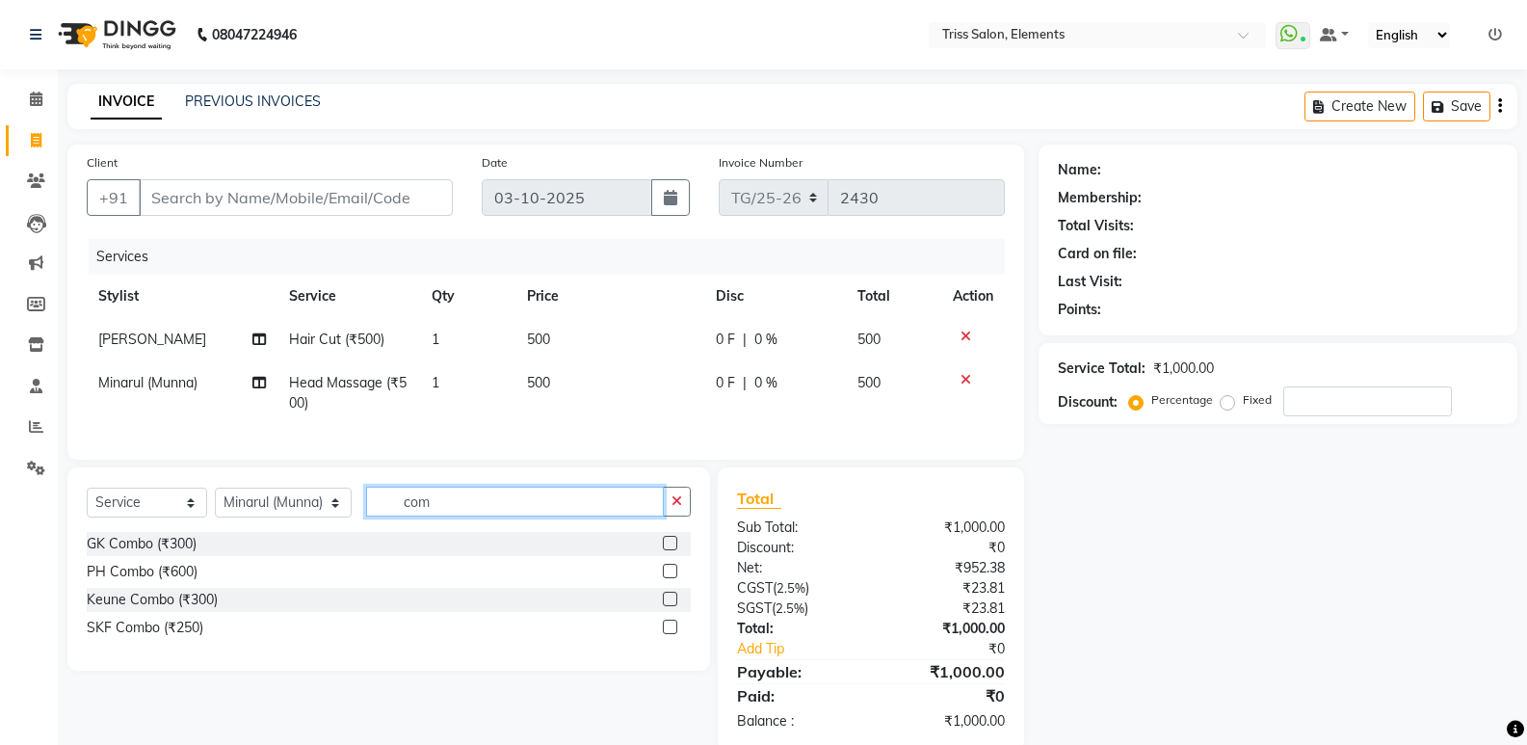
type input "com"
click at [667, 634] on label at bounding box center [670, 627] width 14 height 14
click at [667, 634] on input "checkbox" at bounding box center [669, 628] width 13 height 13
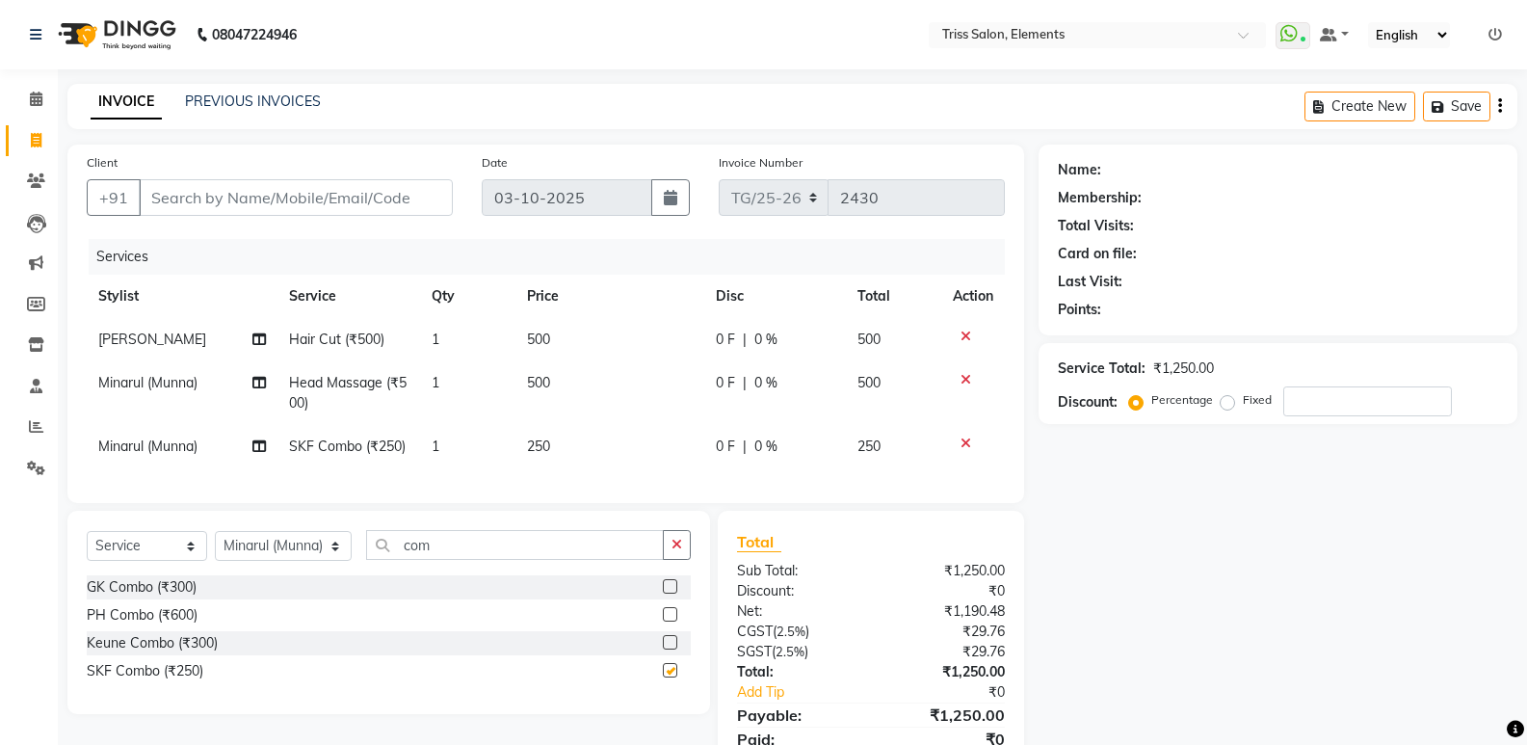
checkbox input "false"
click at [606, 449] on td "250" at bounding box center [610, 446] width 189 height 43
select select "90319"
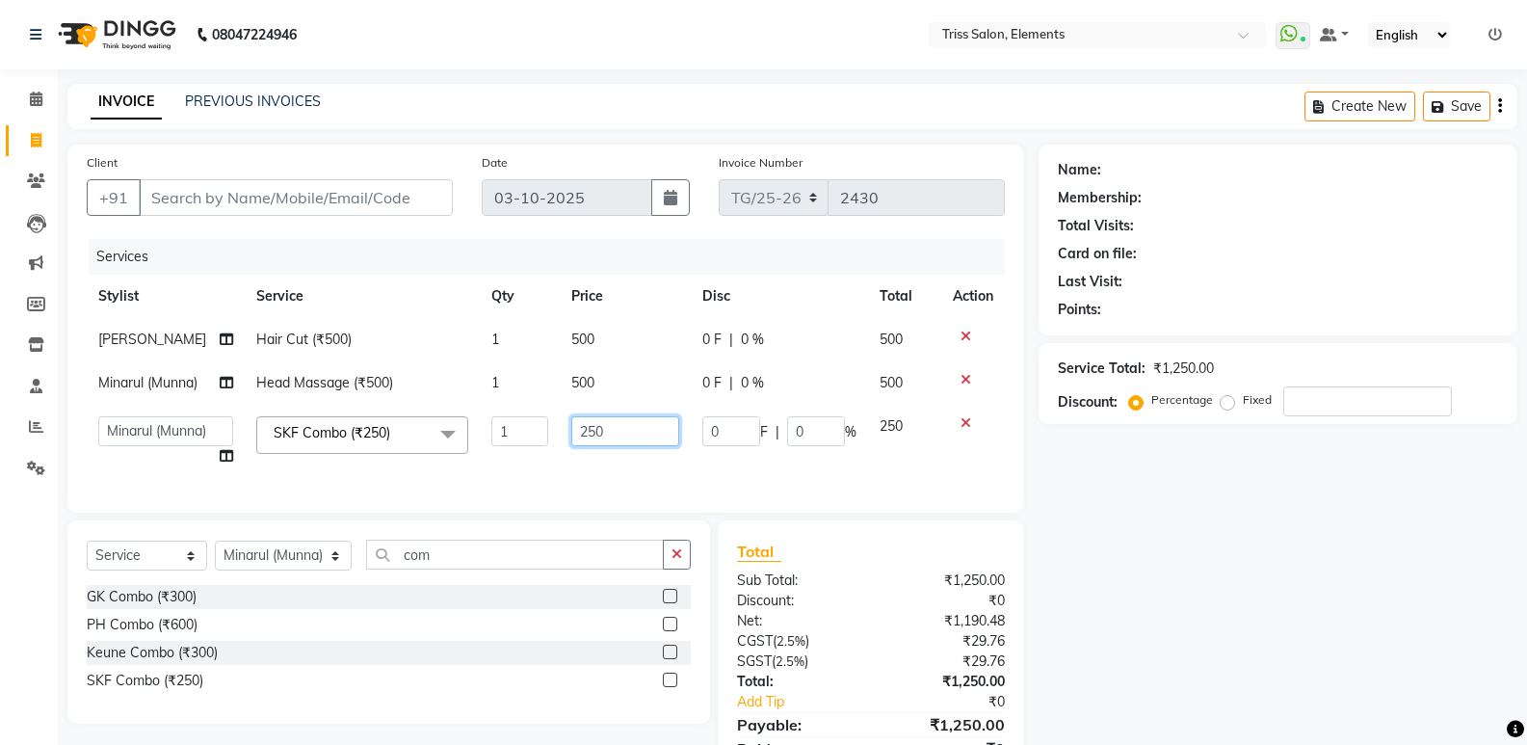
drag, startPoint x: 473, startPoint y: 460, endPoint x: 417, endPoint y: 471, distance: 57.1
click at [417, 471] on tr "Ankit (Viraj) Junaid Minarul (Munna) Mohan Pankaj Dilip Jangde Priya Varma Salm…" at bounding box center [546, 441] width 918 height 73
drag, startPoint x: 632, startPoint y: 422, endPoint x: 428, endPoint y: 471, distance: 210.1
click at [430, 470] on tr "Ankit (Viraj) Junaid Minarul (Munna) Mohan Pankaj Dilip Jangde Priya Varma Salm…" at bounding box center [546, 441] width 918 height 73
type input "350"
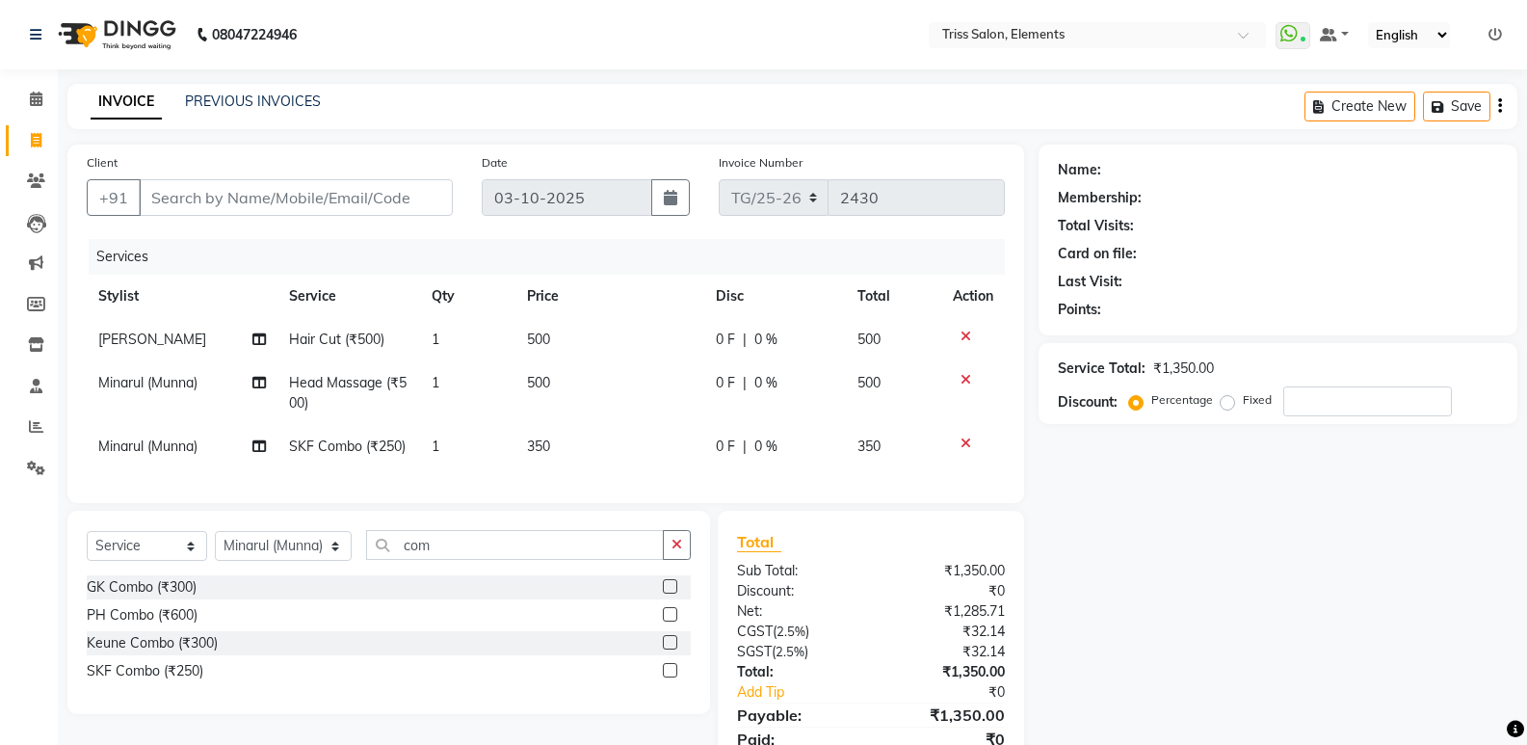
click at [449, 503] on div "Client +91 Date 03-10-2025 Invoice Number TG/25-26 2430 Services Stylist Servic…" at bounding box center [545, 324] width 957 height 358
click at [365, 195] on input "Client" at bounding box center [296, 197] width 314 height 37
click at [363, 195] on input "Client" at bounding box center [296, 197] width 314 height 37
click at [262, 198] on input "Client" at bounding box center [296, 197] width 314 height 37
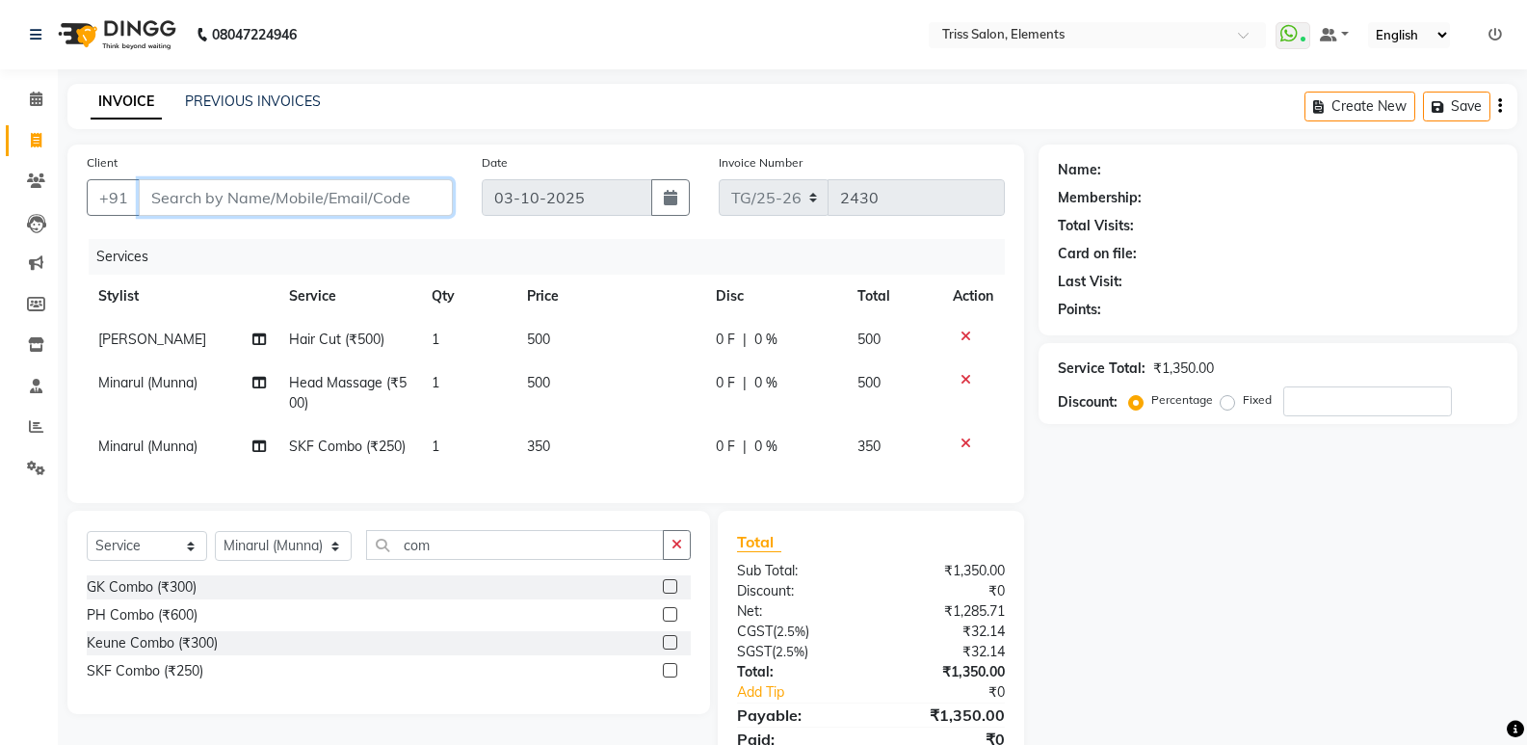
click at [262, 198] on input "Client" at bounding box center [296, 197] width 314 height 37
type input "9"
type input "0"
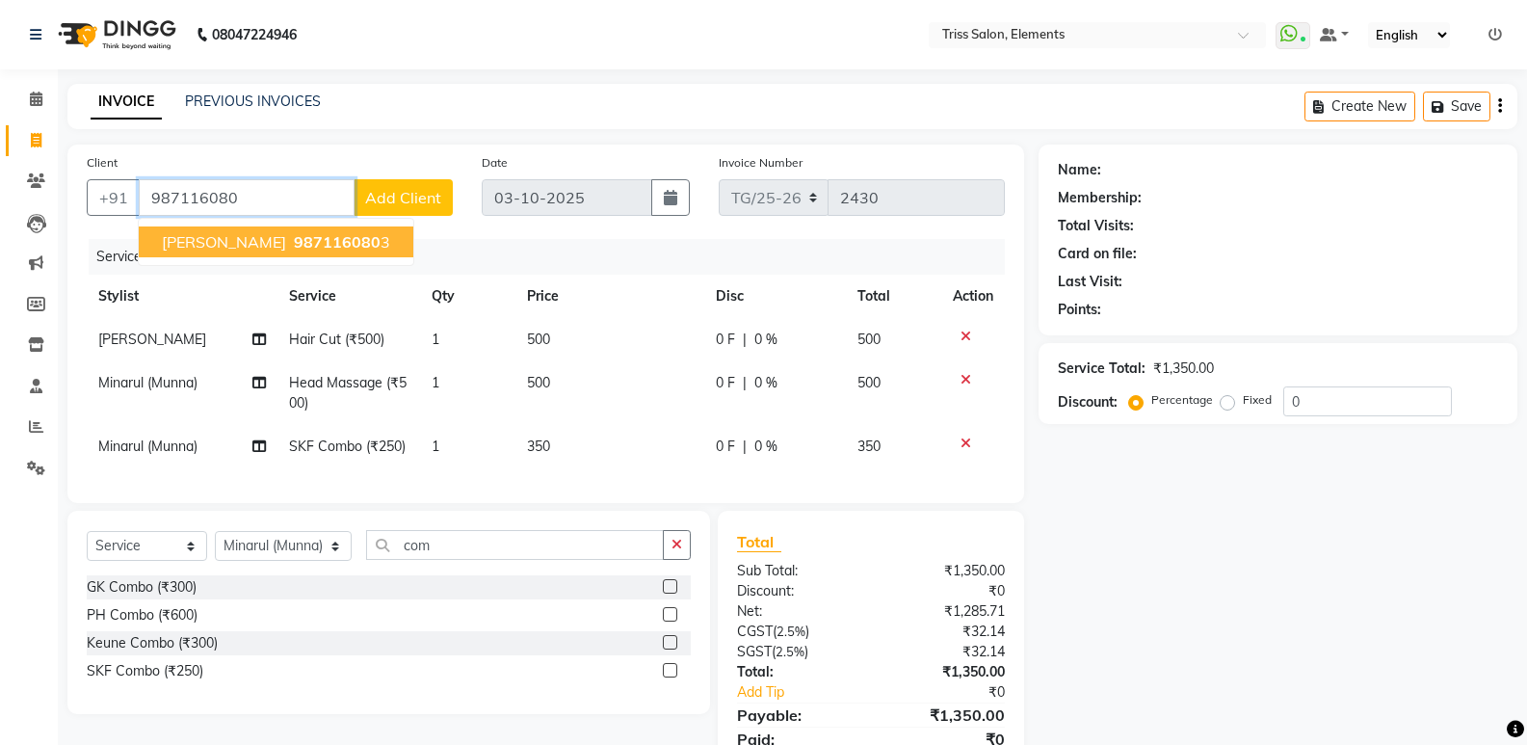
click at [294, 233] on span "987116080" at bounding box center [337, 241] width 87 height 19
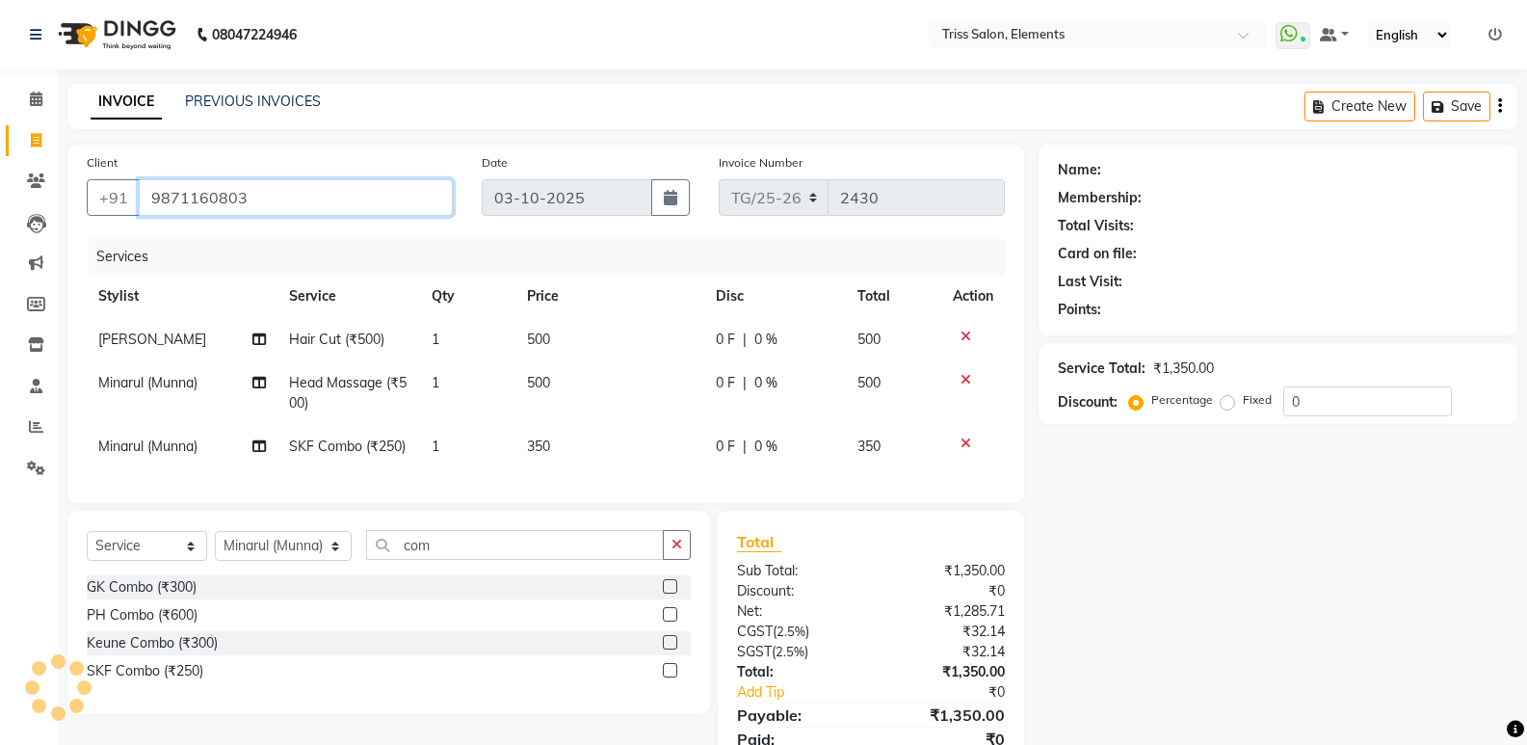
type input "9871160803"
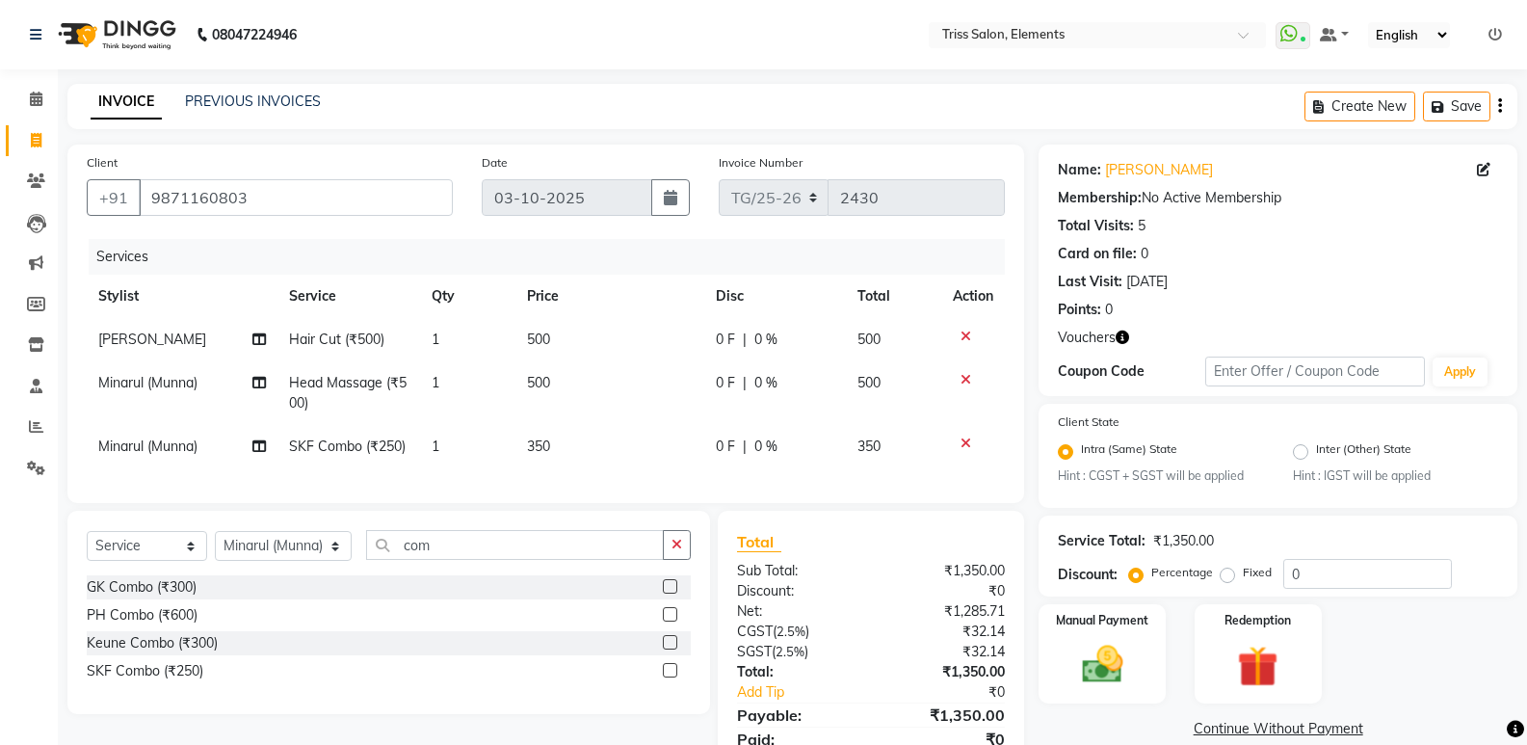
click at [1125, 329] on button "button" at bounding box center [1122, 338] width 13 height 20
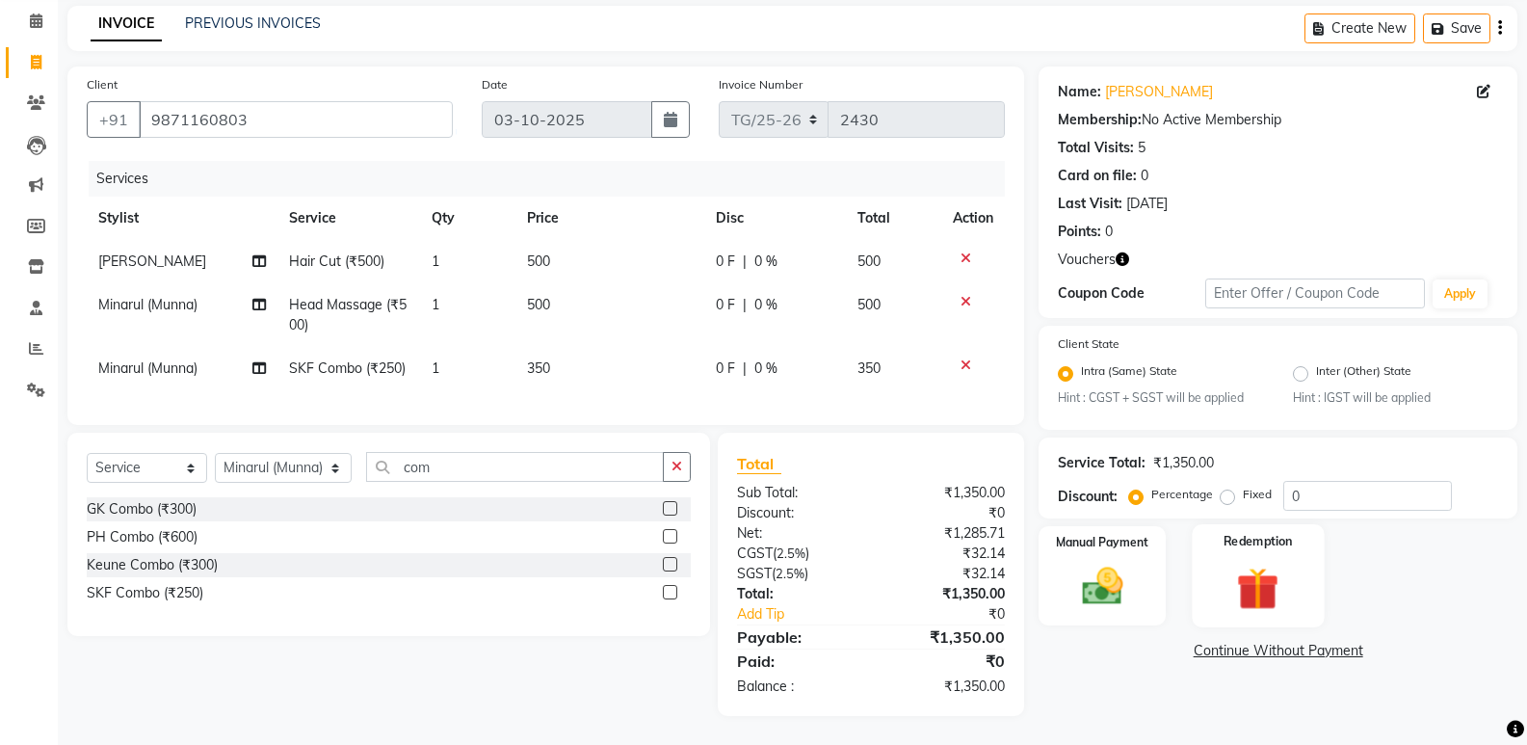
click at [1283, 572] on img at bounding box center [1258, 589] width 68 height 53
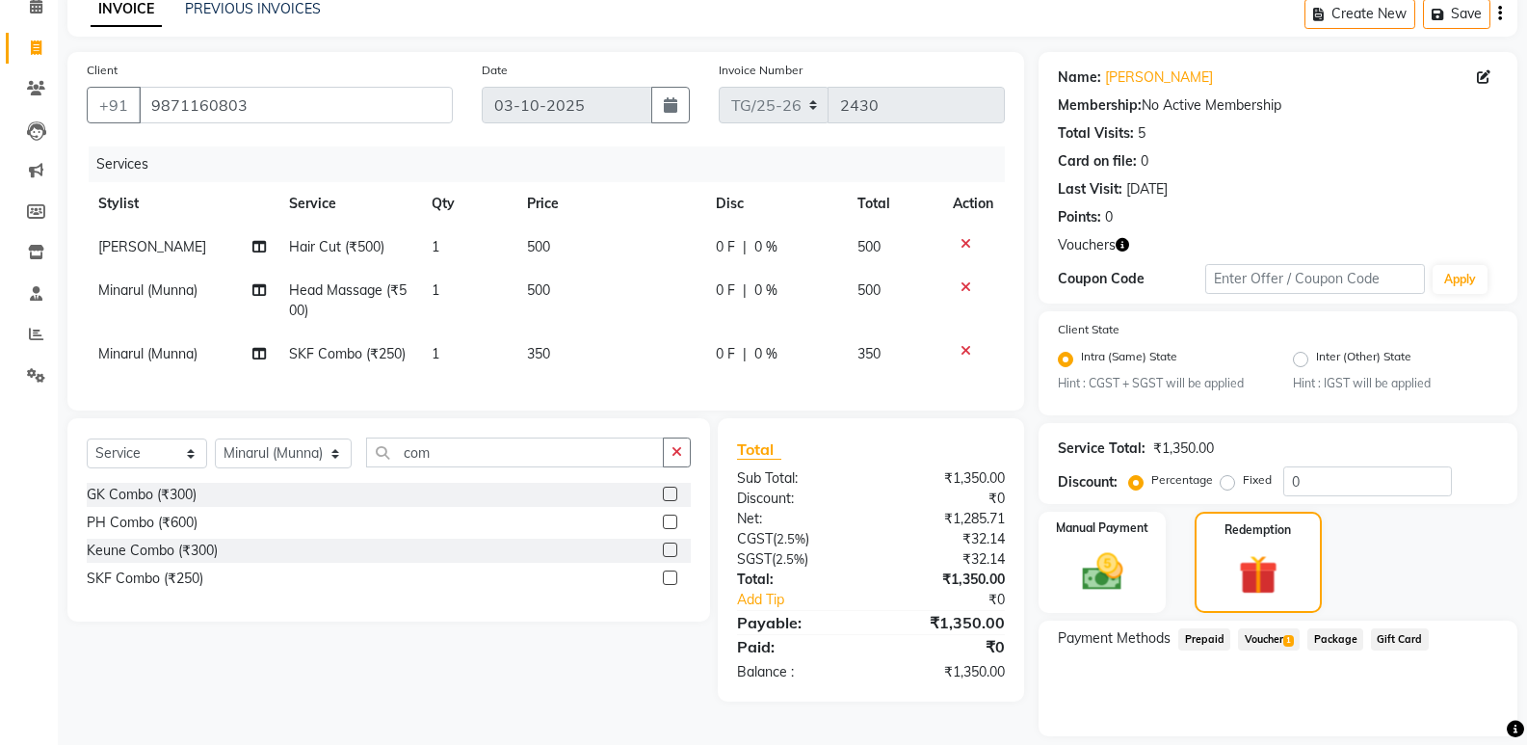
drag, startPoint x: 1277, startPoint y: 635, endPoint x: 1331, endPoint y: 647, distance: 55.2
click at [1279, 636] on span "Voucher 1" at bounding box center [1269, 639] width 62 height 22
drag, startPoint x: 1439, startPoint y: 702, endPoint x: 1541, endPoint y: 701, distance: 102.2
click at [1442, 704] on button "Add" at bounding box center [1452, 717] width 70 height 33
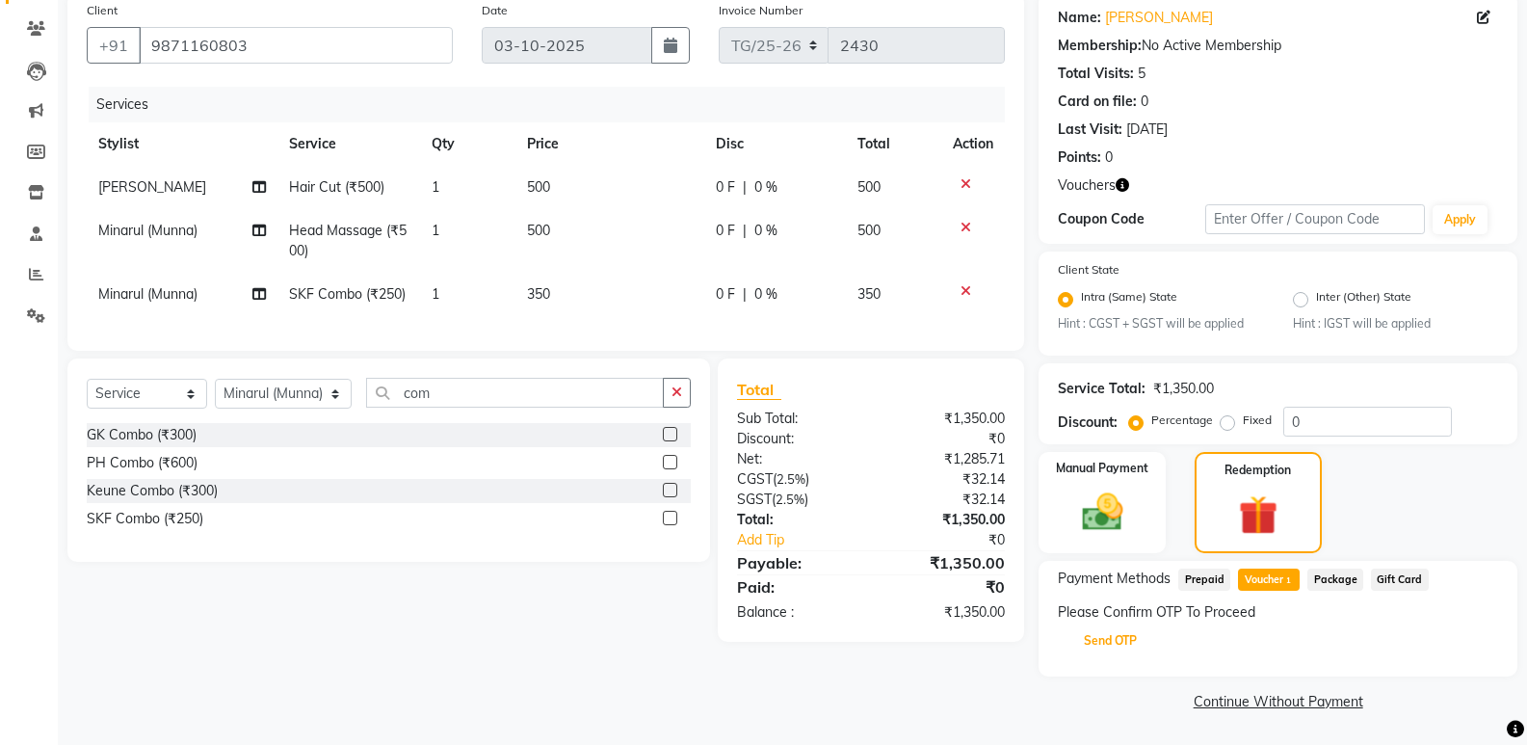
click at [1100, 644] on button "Send OTP" at bounding box center [1110, 640] width 101 height 33
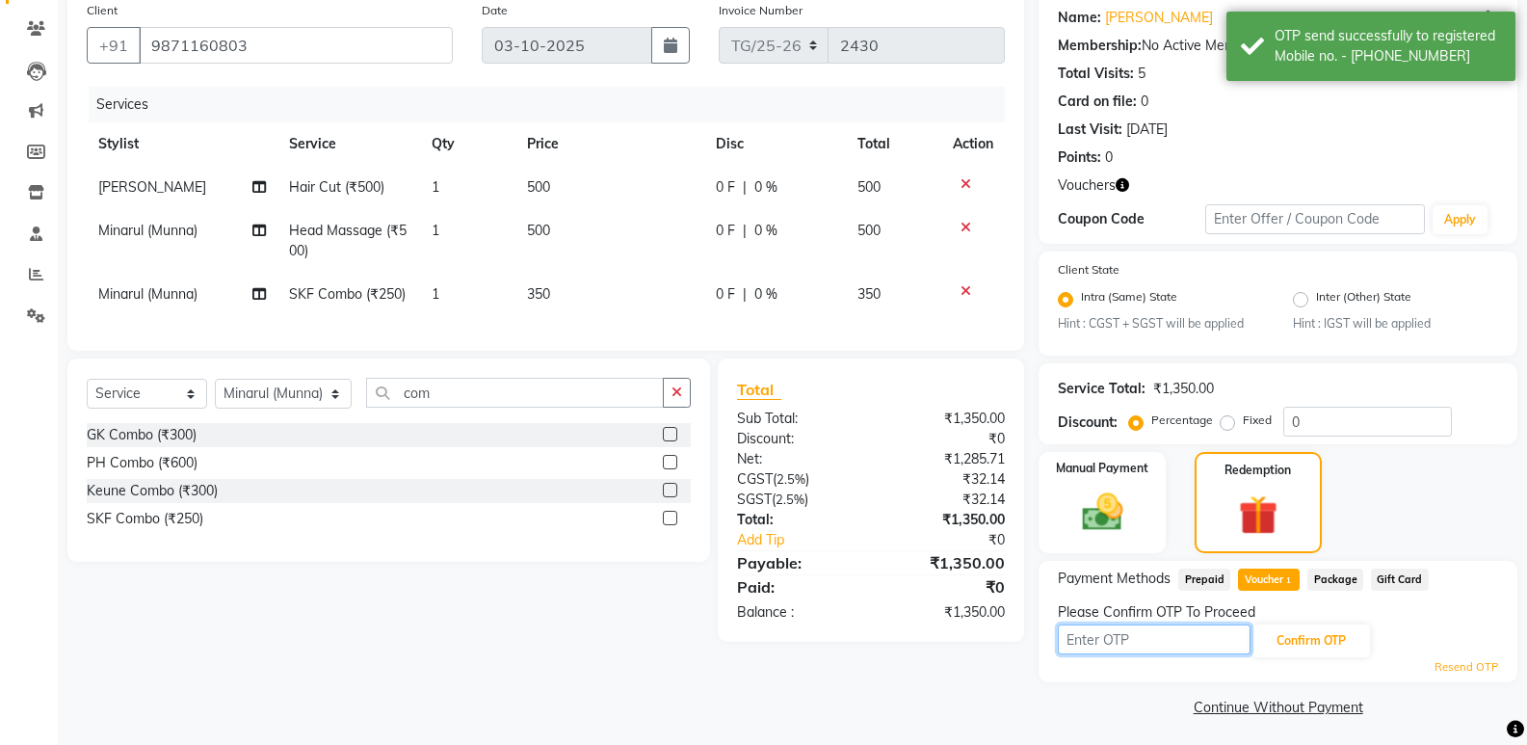
click at [1098, 644] on input "text" at bounding box center [1154, 639] width 193 height 30
click at [1127, 188] on icon "button" at bounding box center [1122, 184] width 13 height 13
click at [1251, 163] on div "Points: 0" at bounding box center [1278, 157] width 440 height 20
click at [1091, 639] on input "text" at bounding box center [1154, 639] width 193 height 30
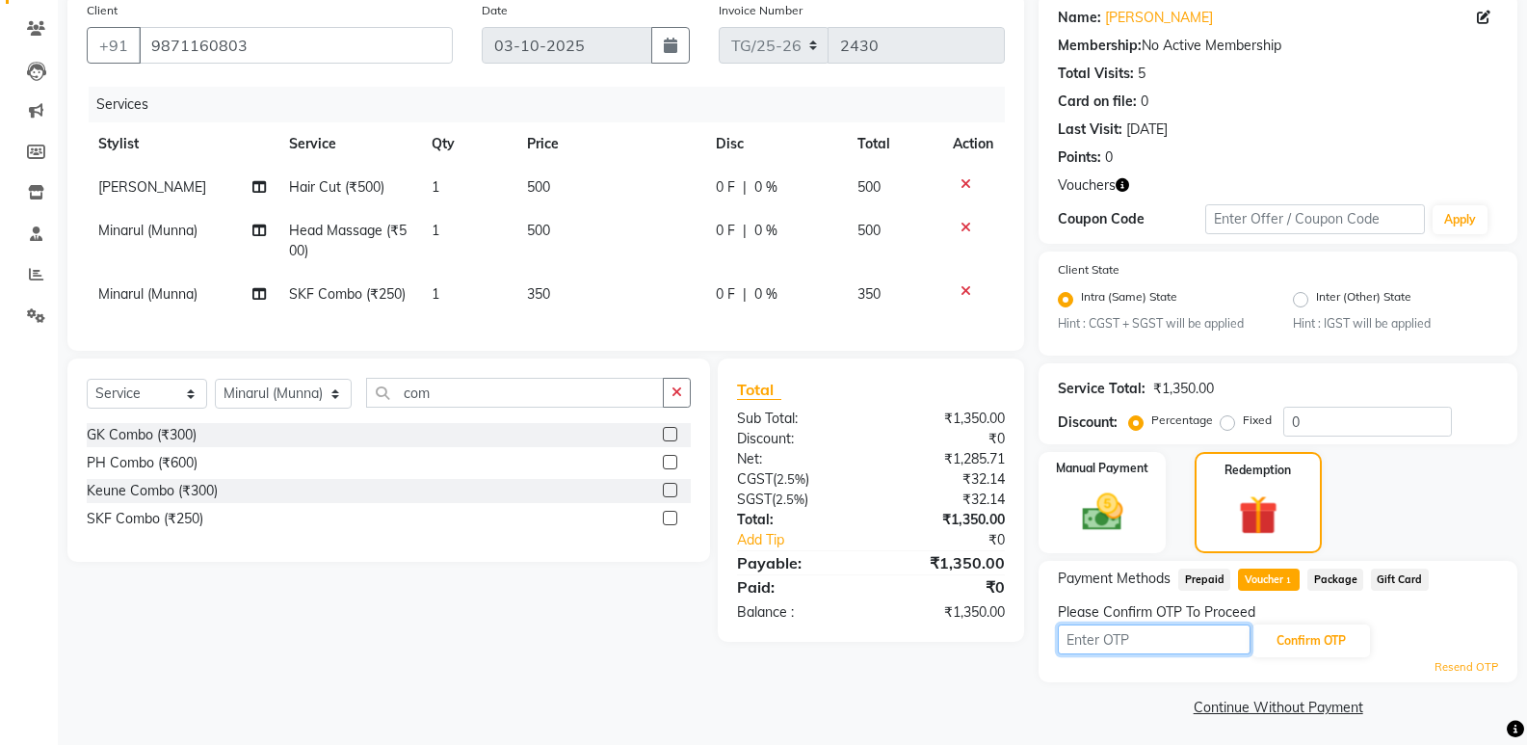
scroll to position [0, 0]
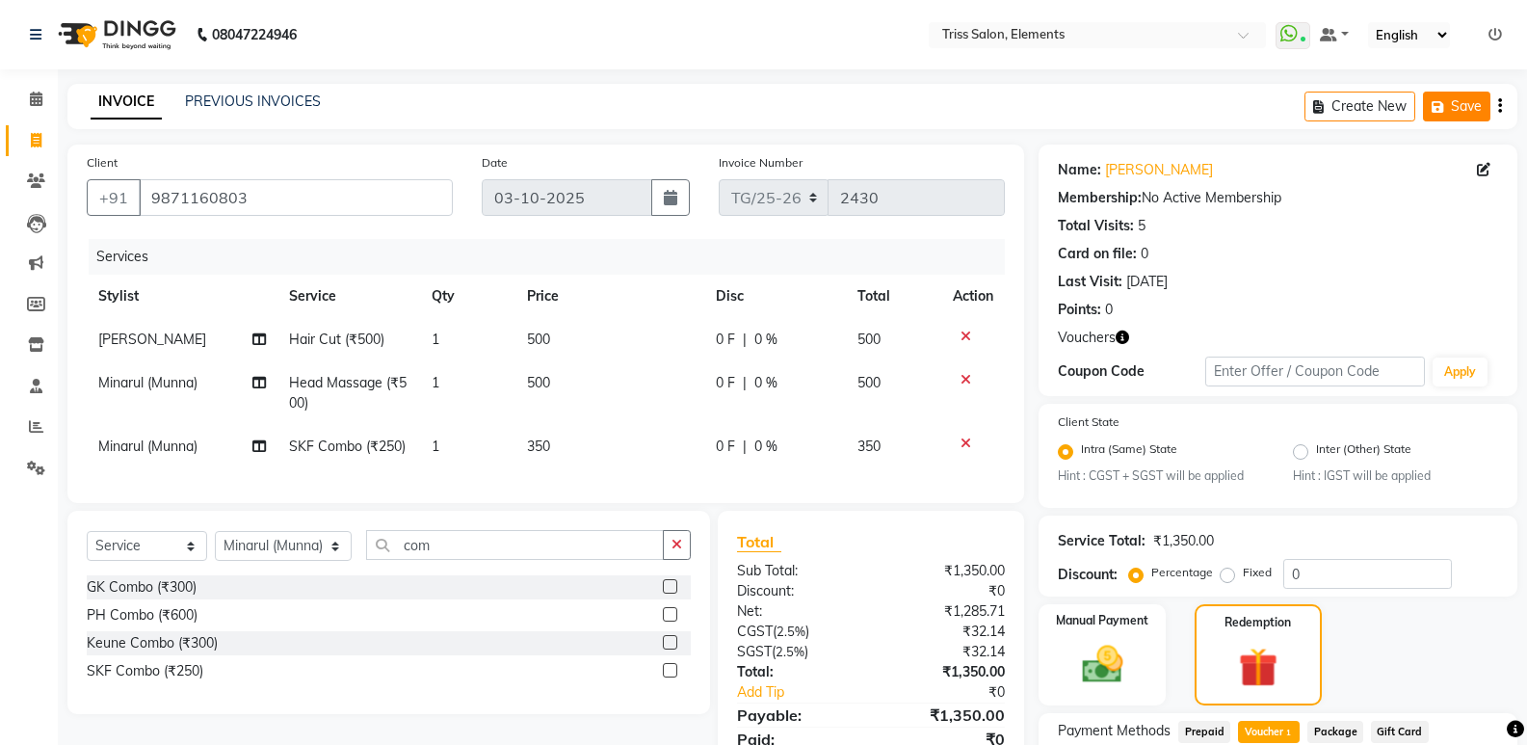
click at [1477, 104] on button "Save" at bounding box center [1456, 107] width 67 height 30
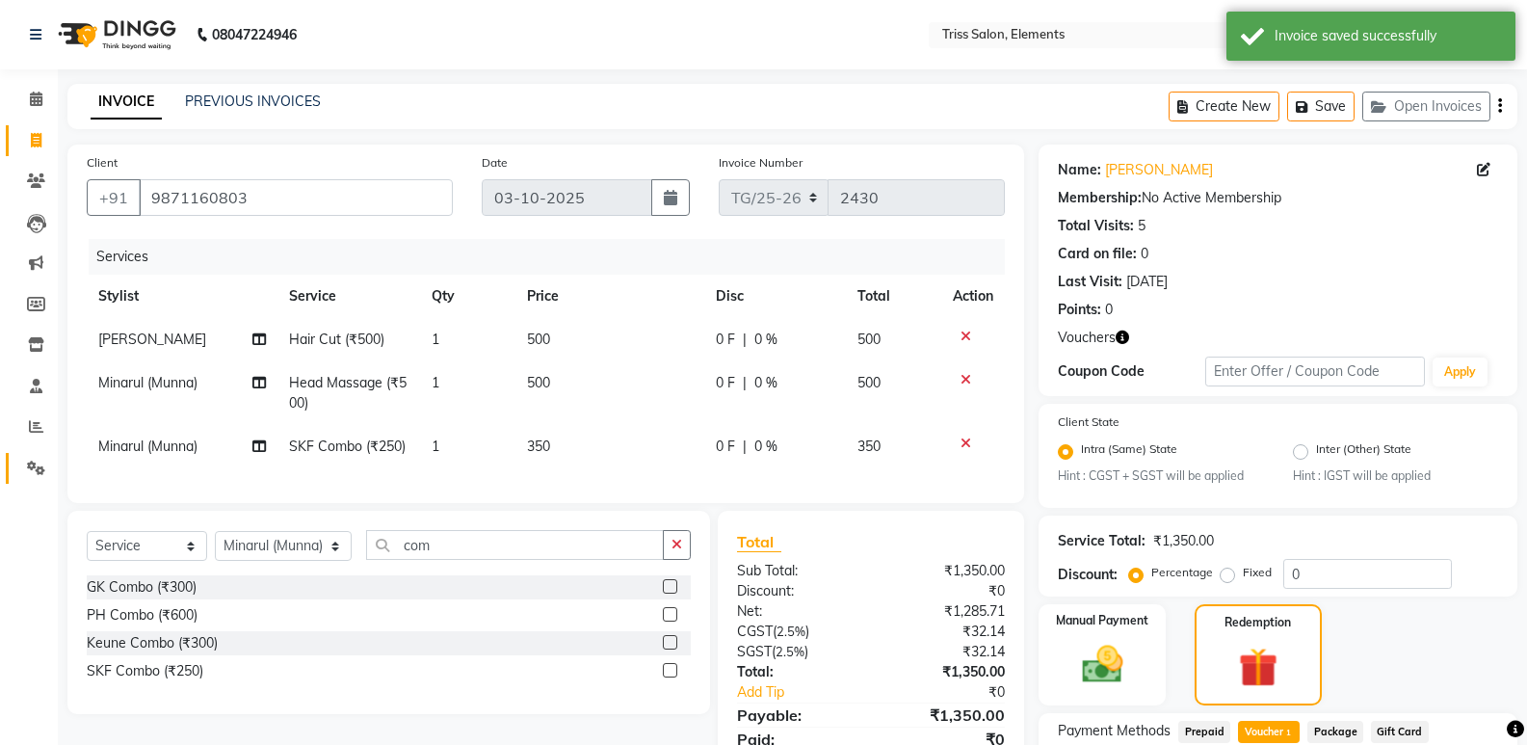
click at [50, 456] on link "Settings" at bounding box center [29, 469] width 46 height 32
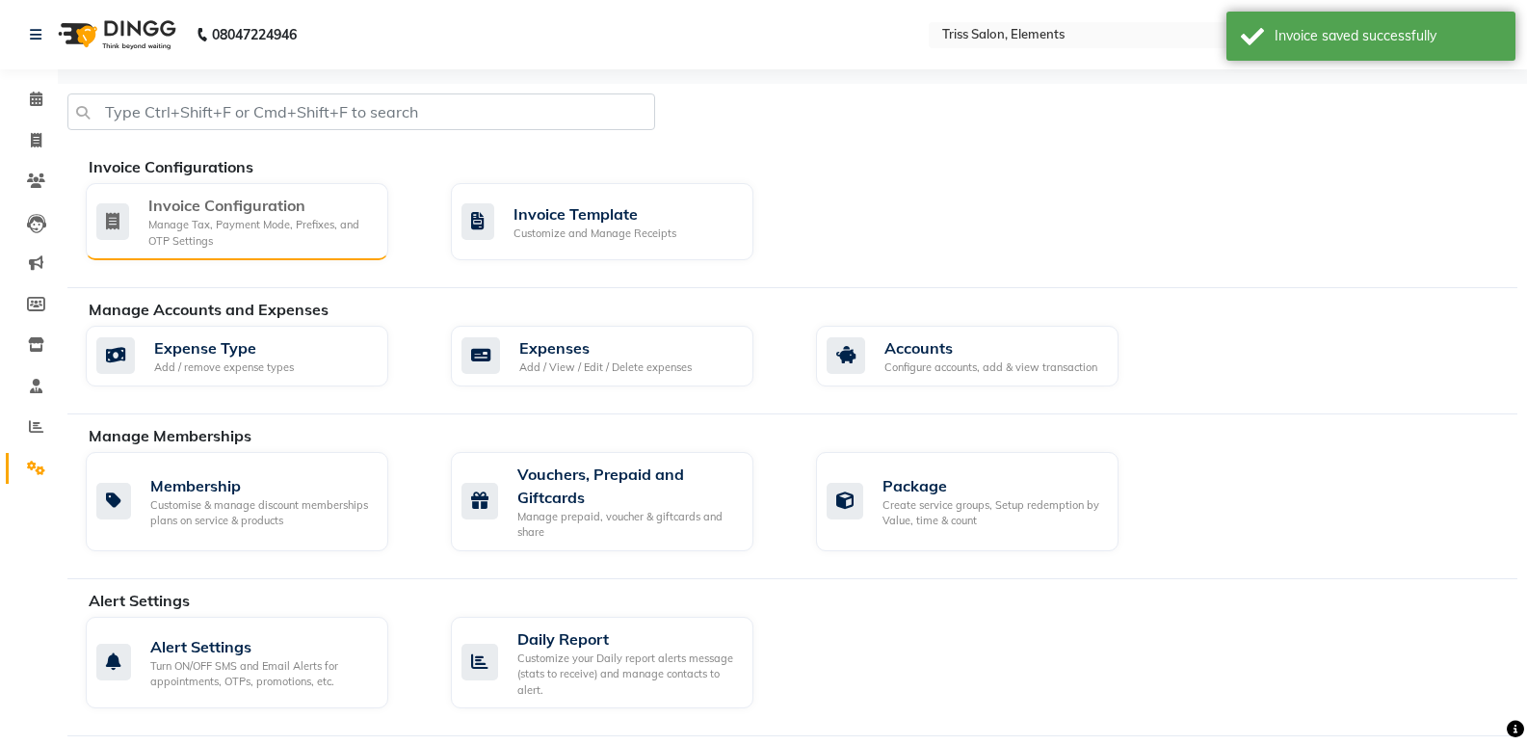
click at [181, 230] on div "Manage Tax, Payment Mode, Prefixes, and OTP Settings" at bounding box center [260, 233] width 225 height 32
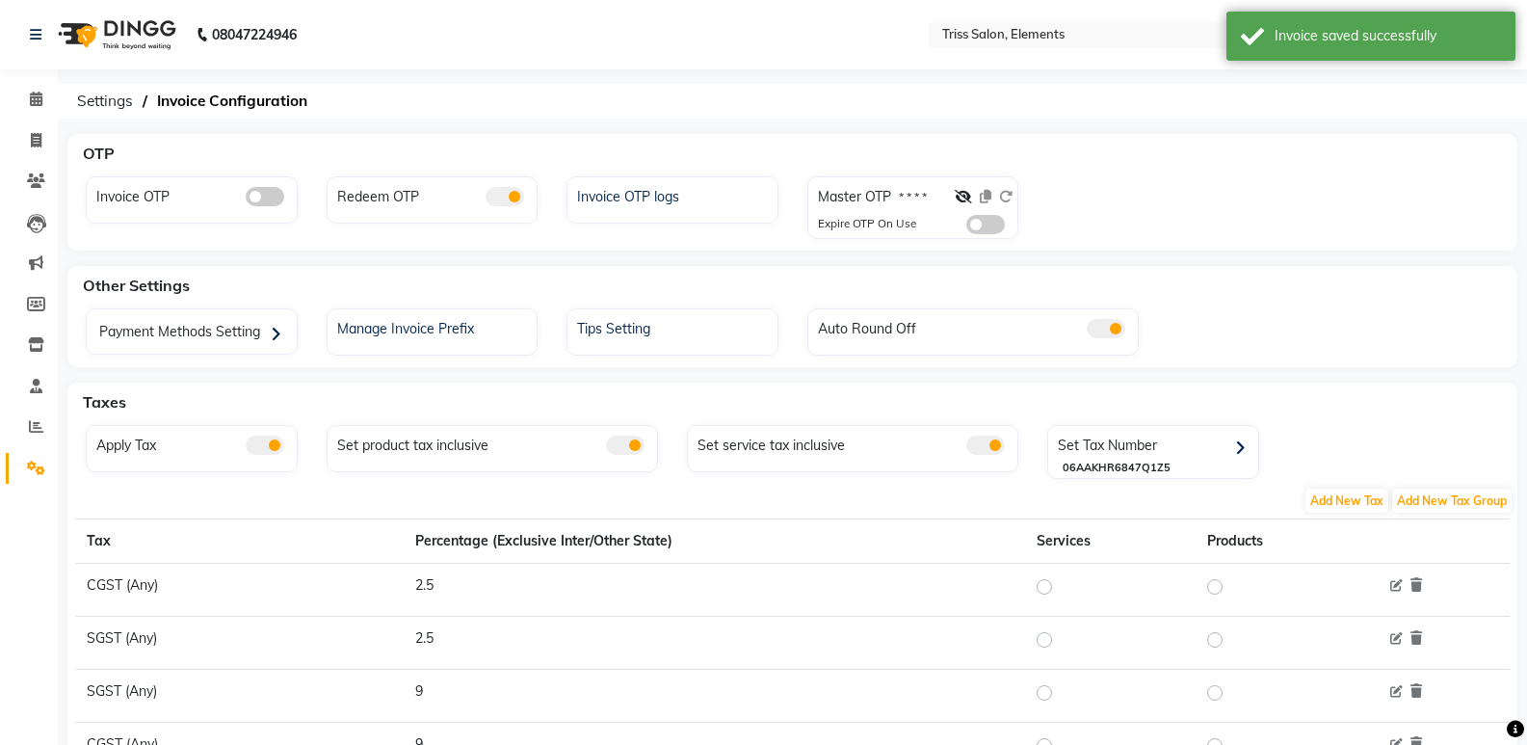
drag, startPoint x: 498, startPoint y: 196, endPoint x: 330, endPoint y: 189, distance: 168.8
click at [493, 196] on span at bounding box center [505, 196] width 39 height 19
click at [486, 199] on input "checkbox" at bounding box center [486, 199] width 0 height 0
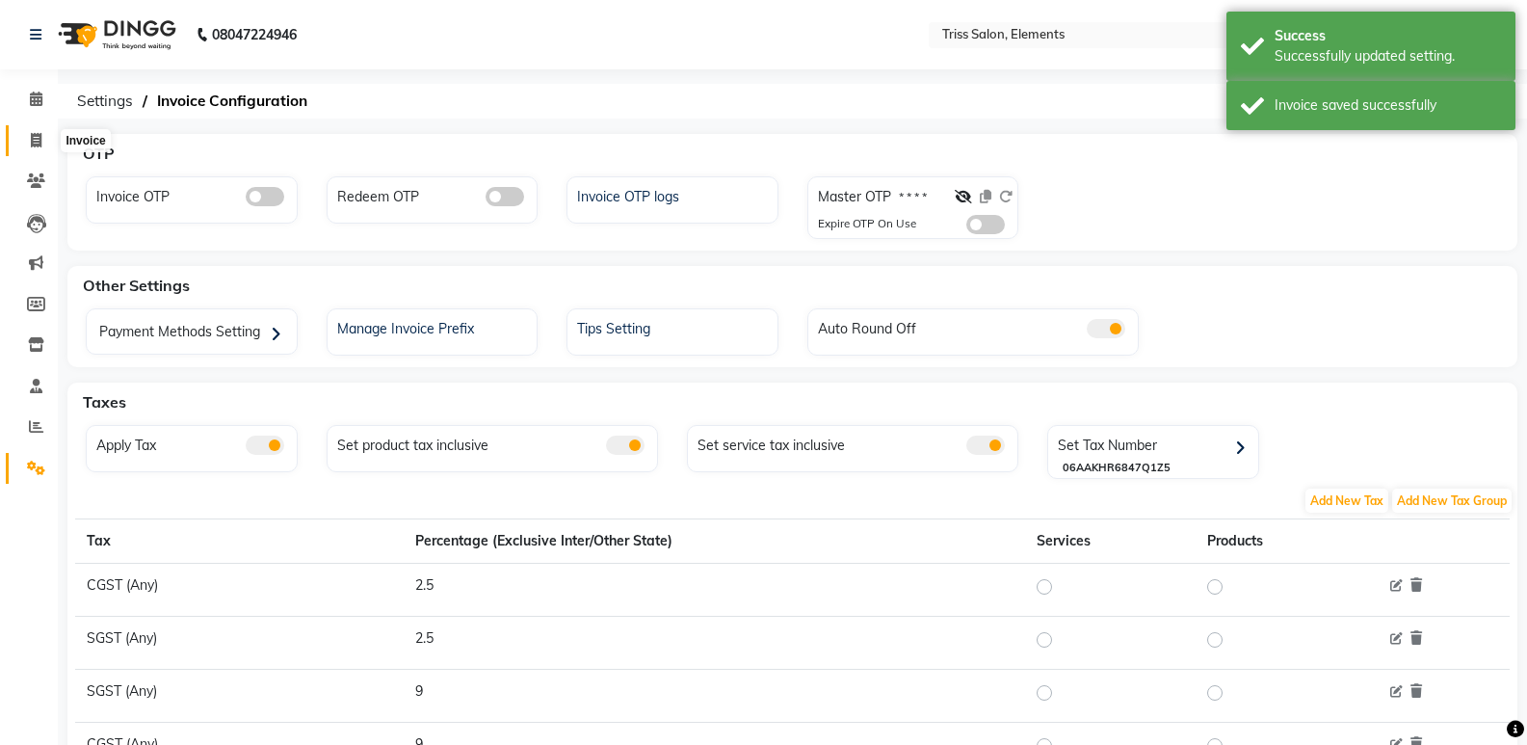
click at [50, 130] on span at bounding box center [36, 141] width 34 height 22
select select "service"
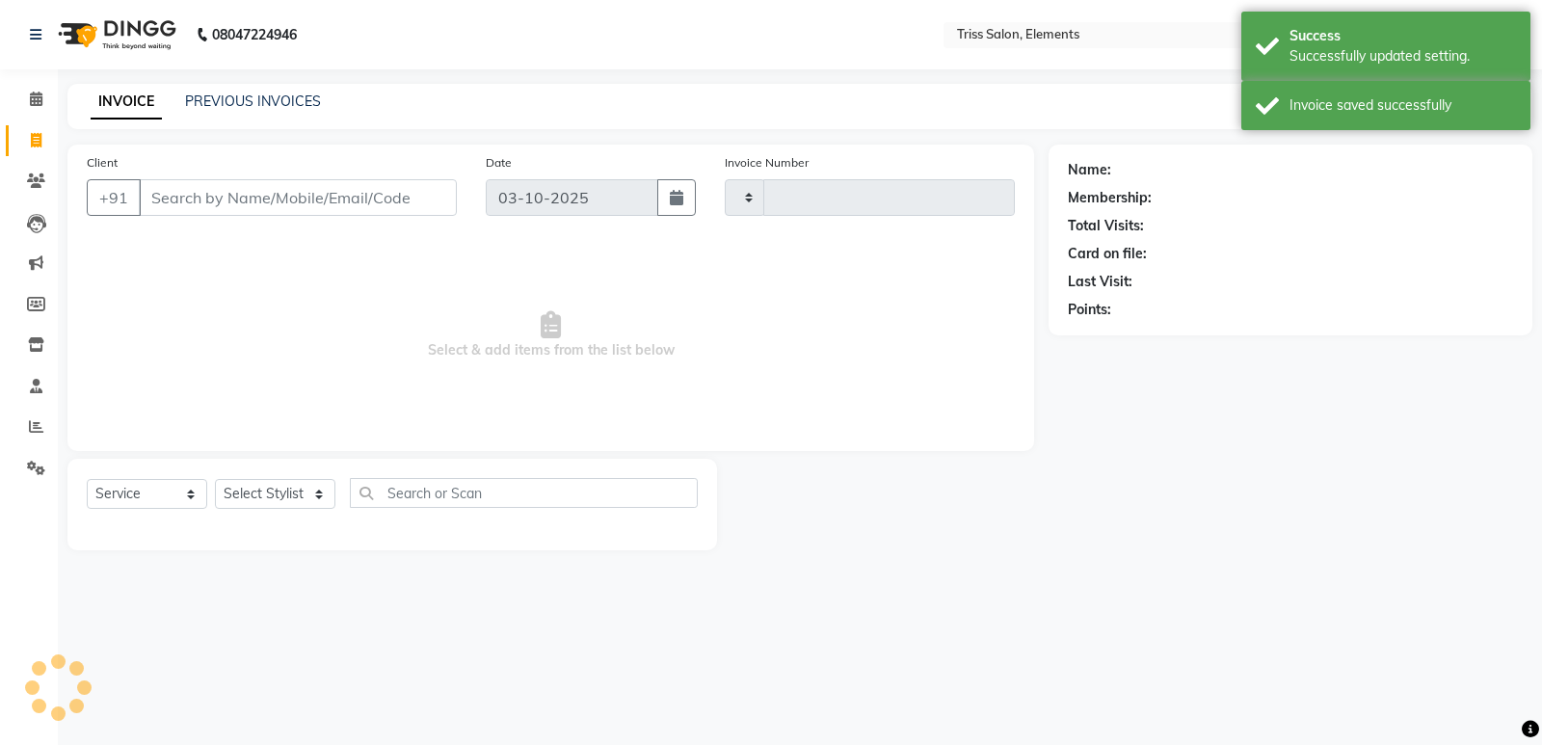
type input "2430"
select select "4303"
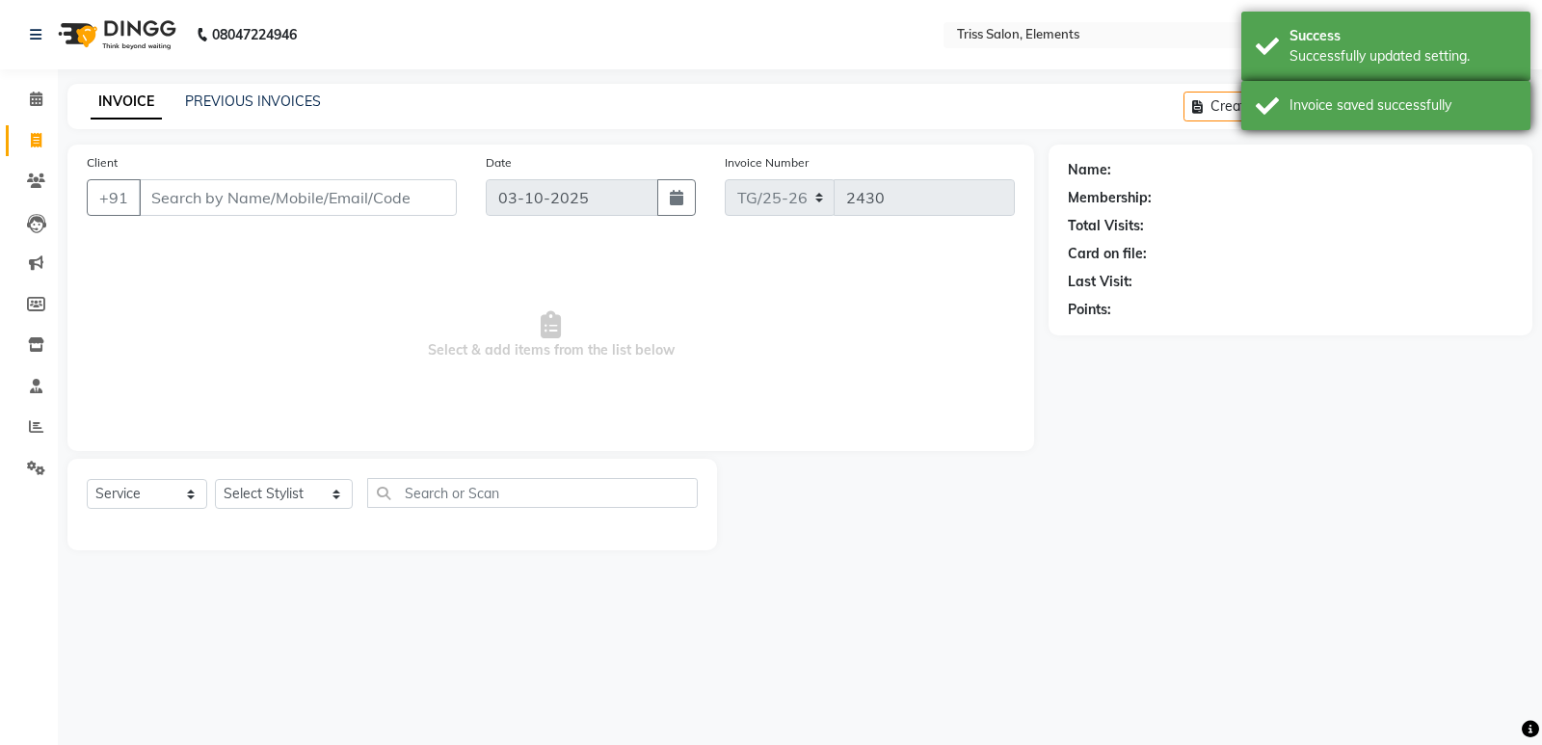
click at [1438, 113] on div "Invoice saved successfully" at bounding box center [1402, 105] width 226 height 20
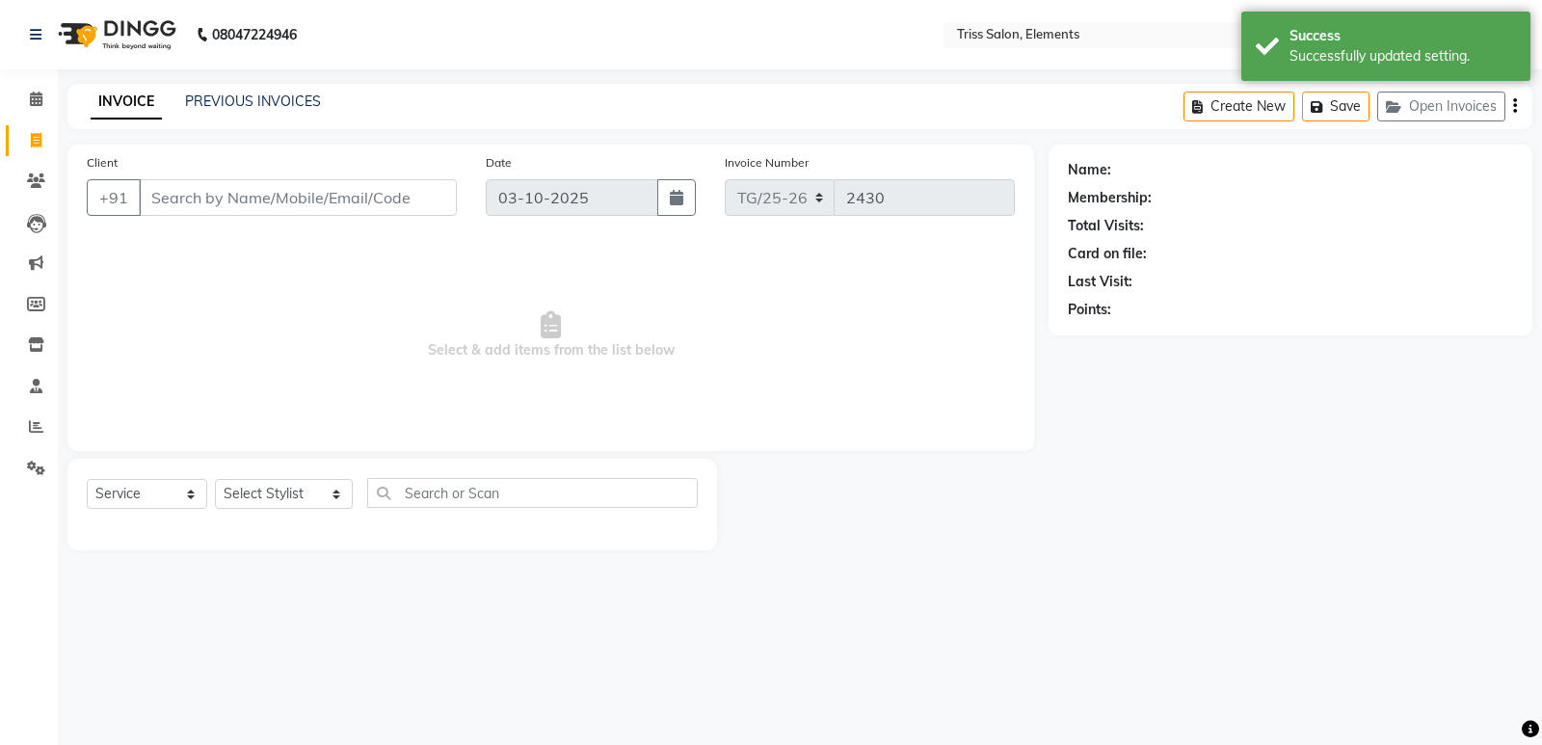
click at [1435, 112] on button "Open Invoices" at bounding box center [1441, 107] width 128 height 30
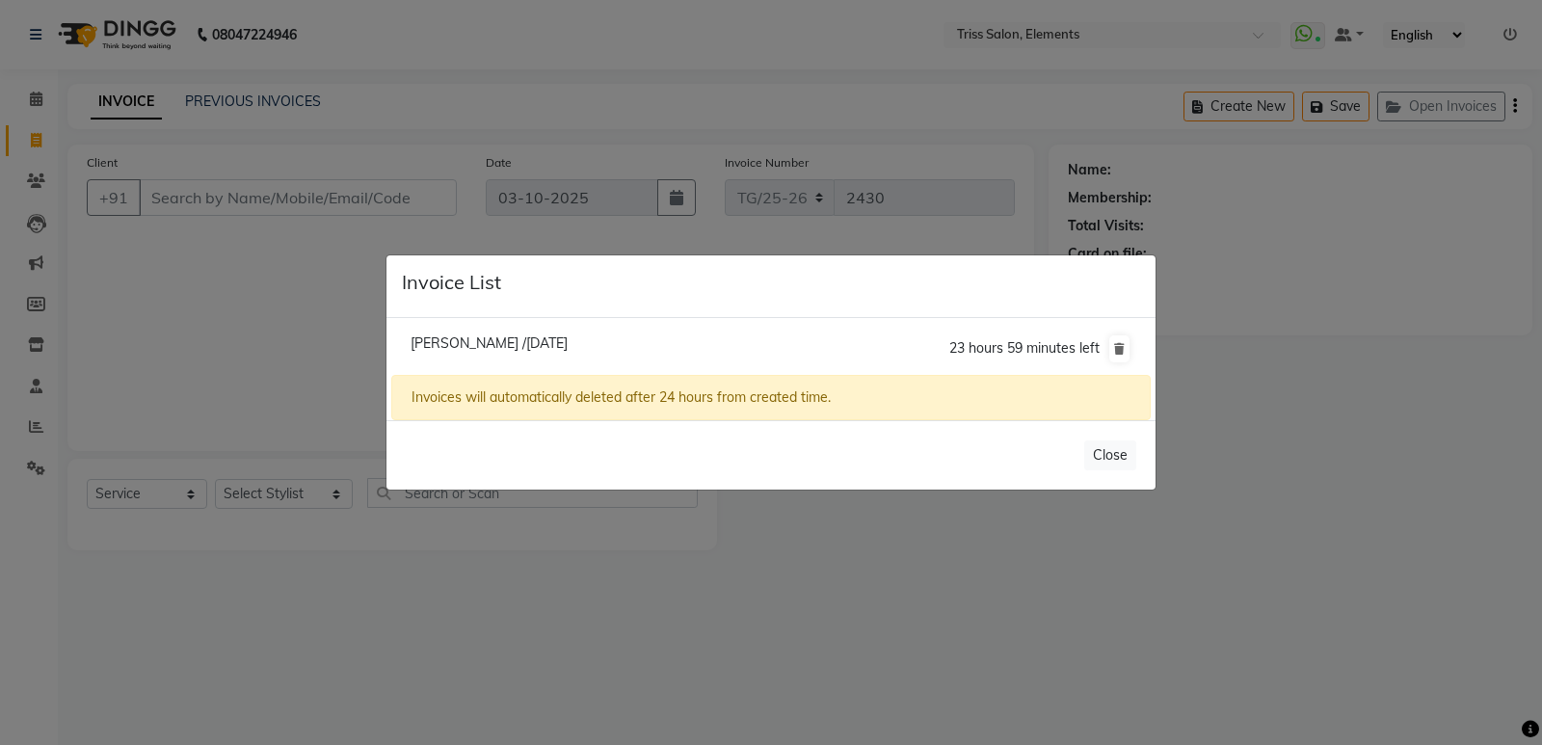
click at [482, 340] on span "Namrita /03 October 2025" at bounding box center [488, 342] width 157 height 17
type input "9871160803"
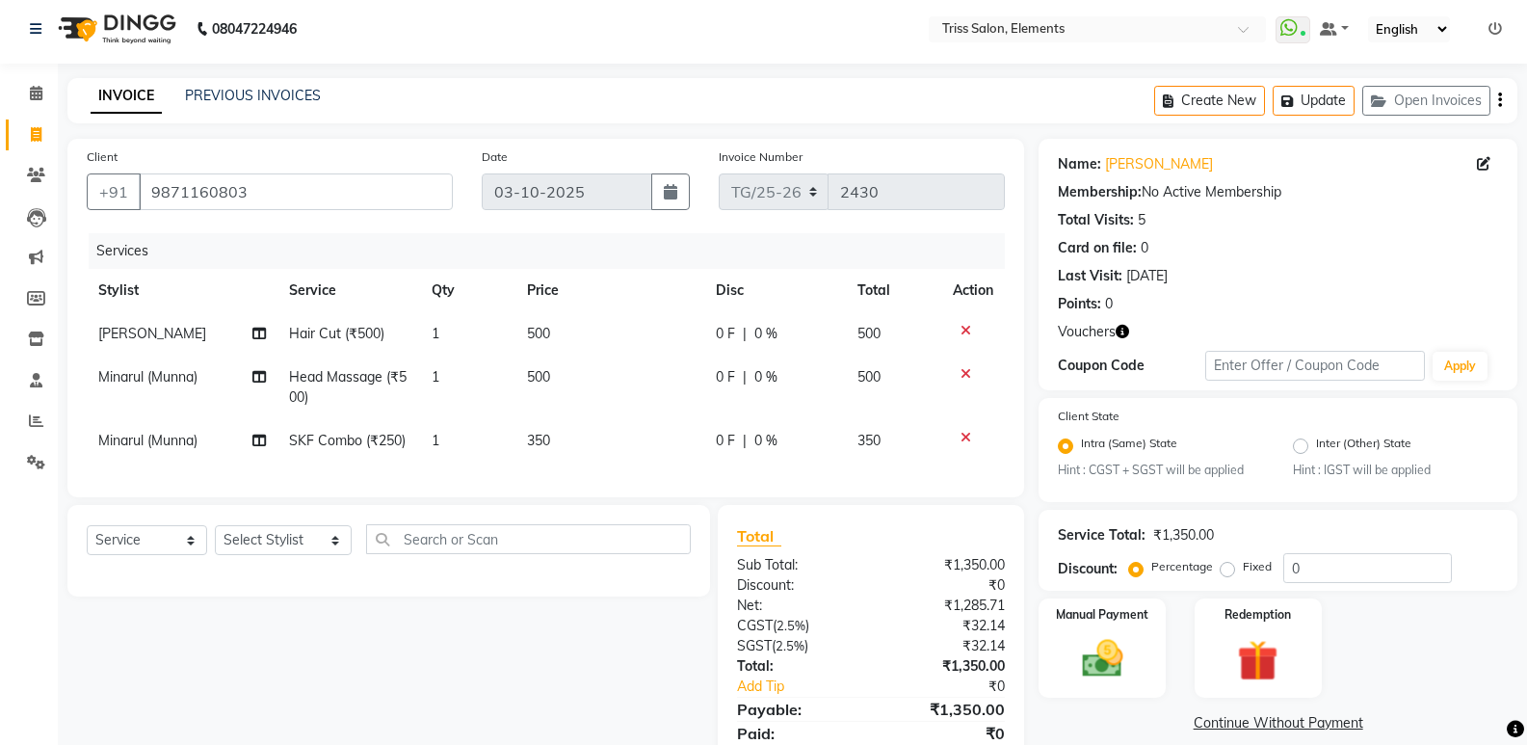
scroll to position [93, 0]
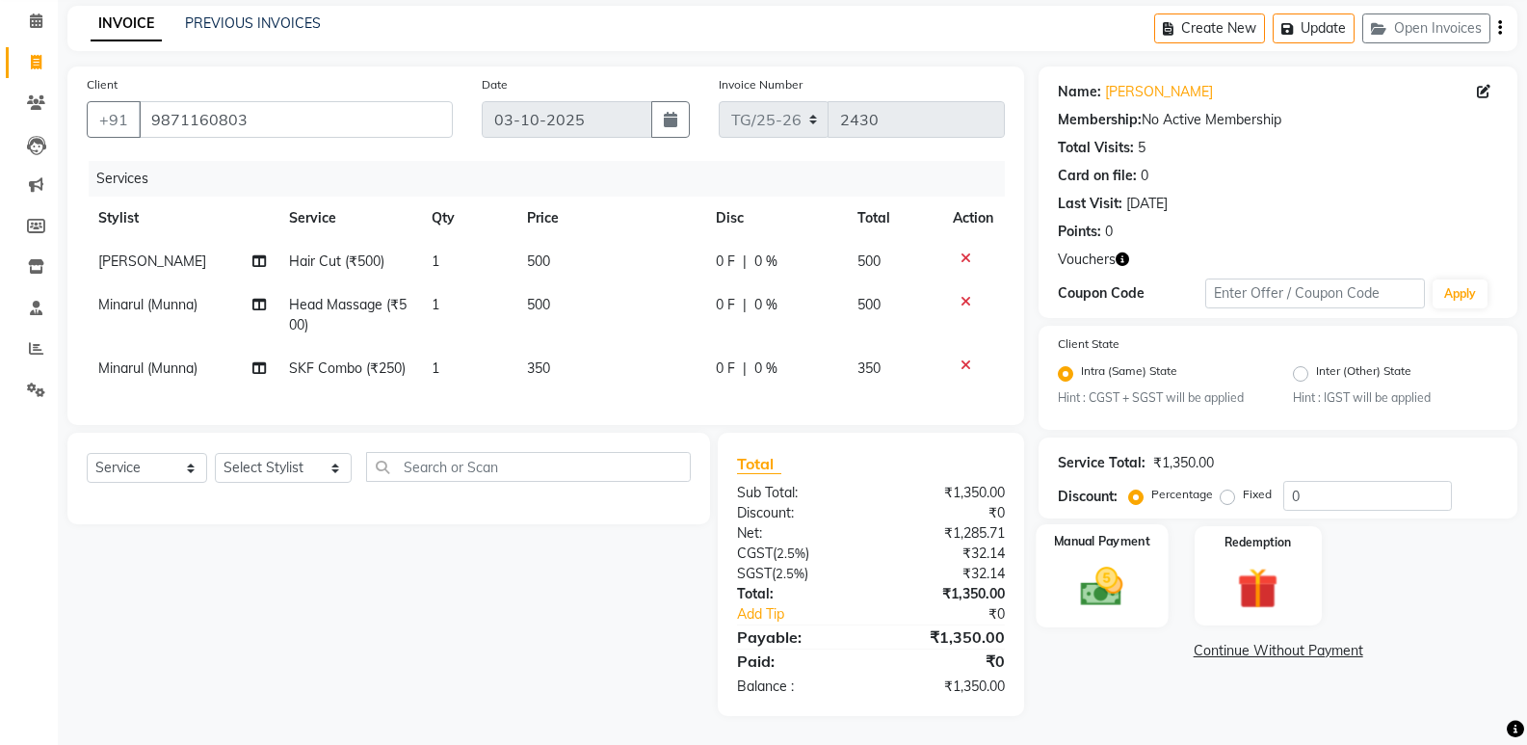
click at [1088, 563] on img at bounding box center [1102, 587] width 68 height 49
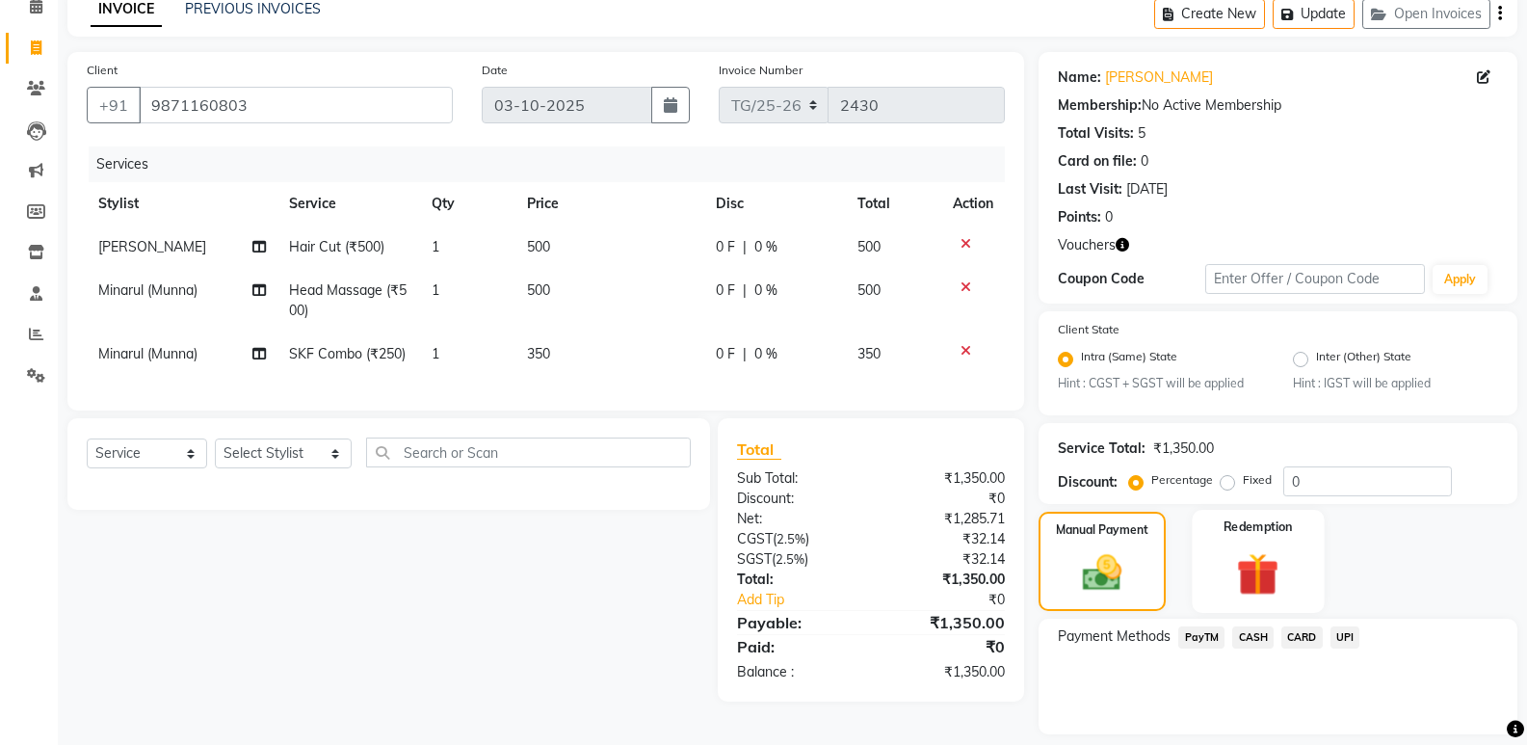
click at [1267, 586] on img at bounding box center [1258, 574] width 68 height 53
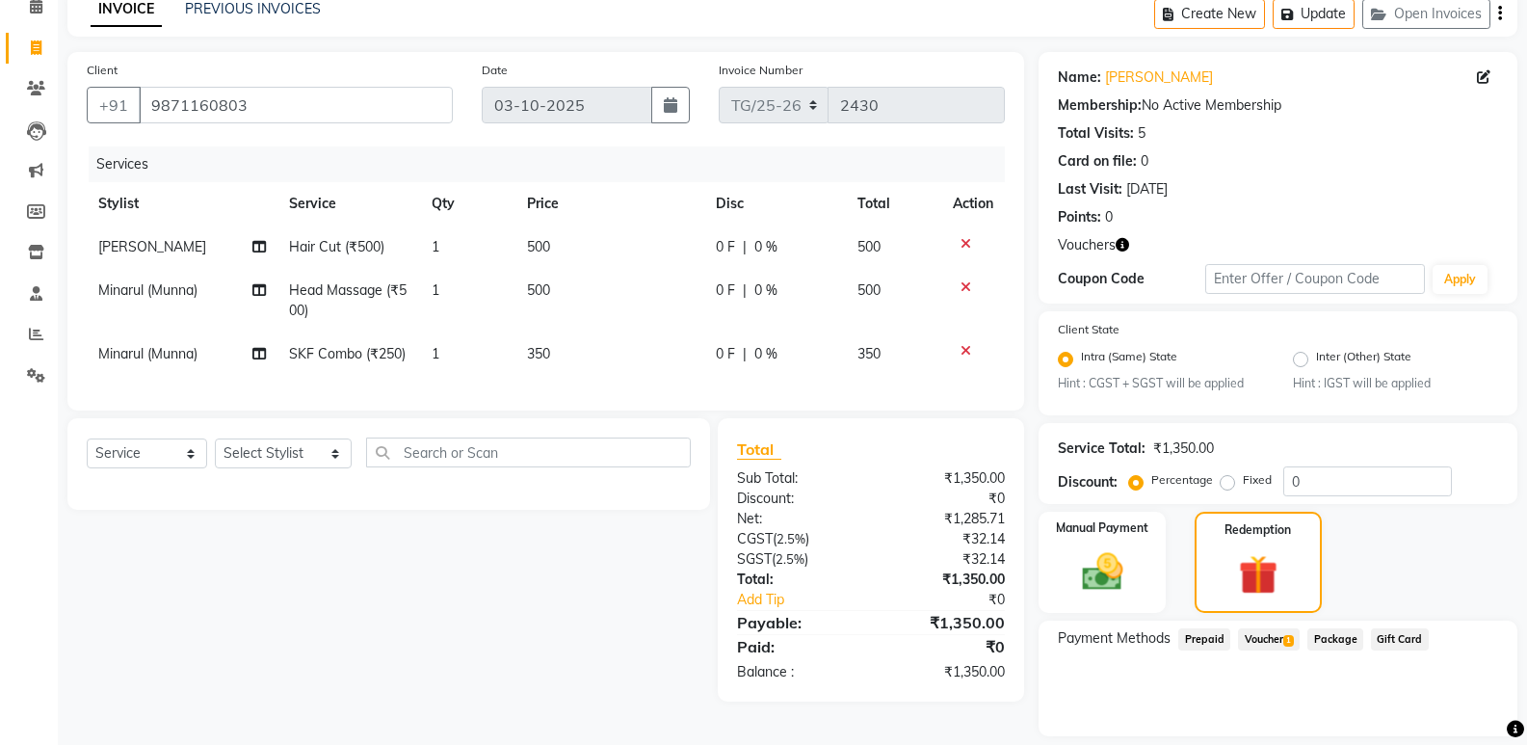
click at [1250, 644] on span "Voucher 1" at bounding box center [1269, 639] width 62 height 22
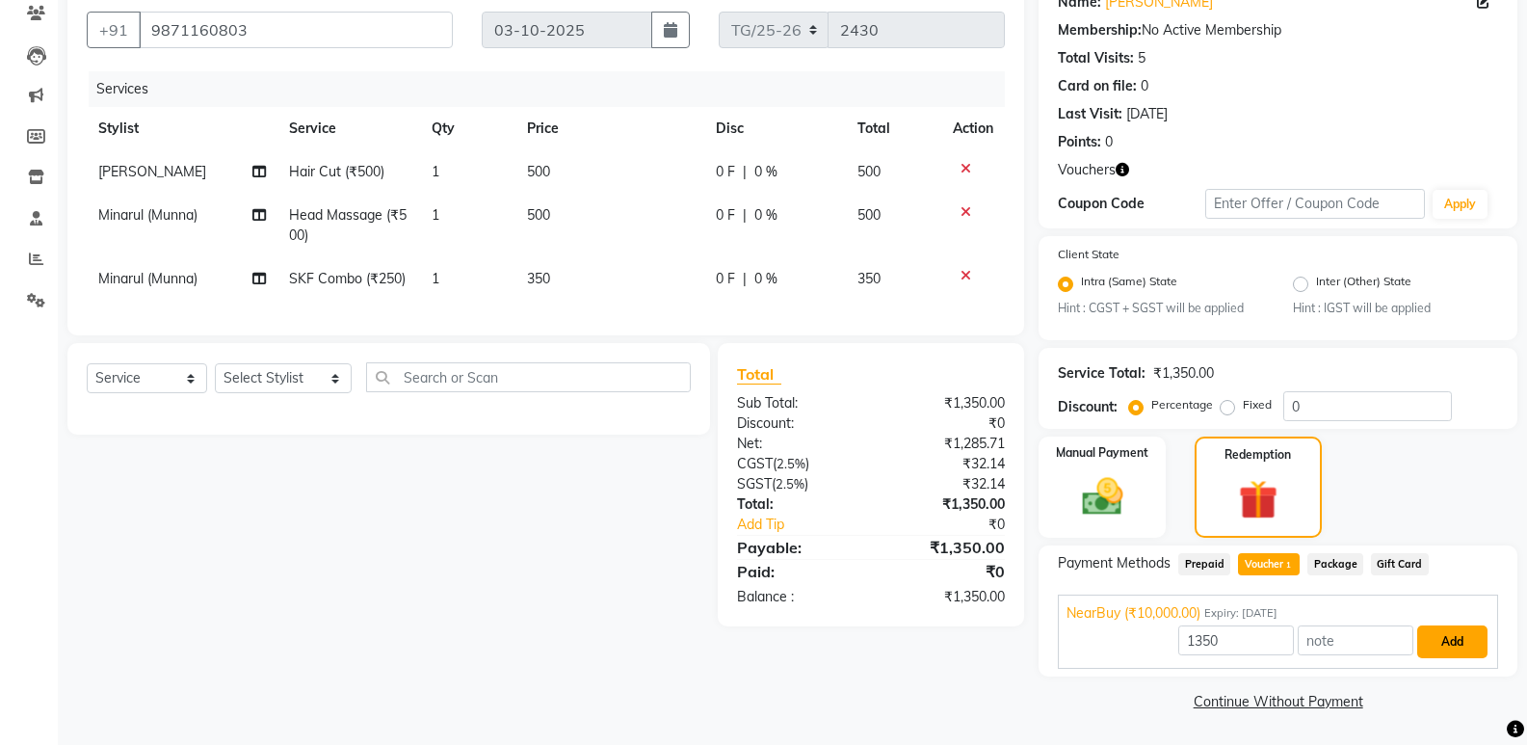
click at [1457, 650] on button "Add" at bounding box center [1452, 641] width 70 height 33
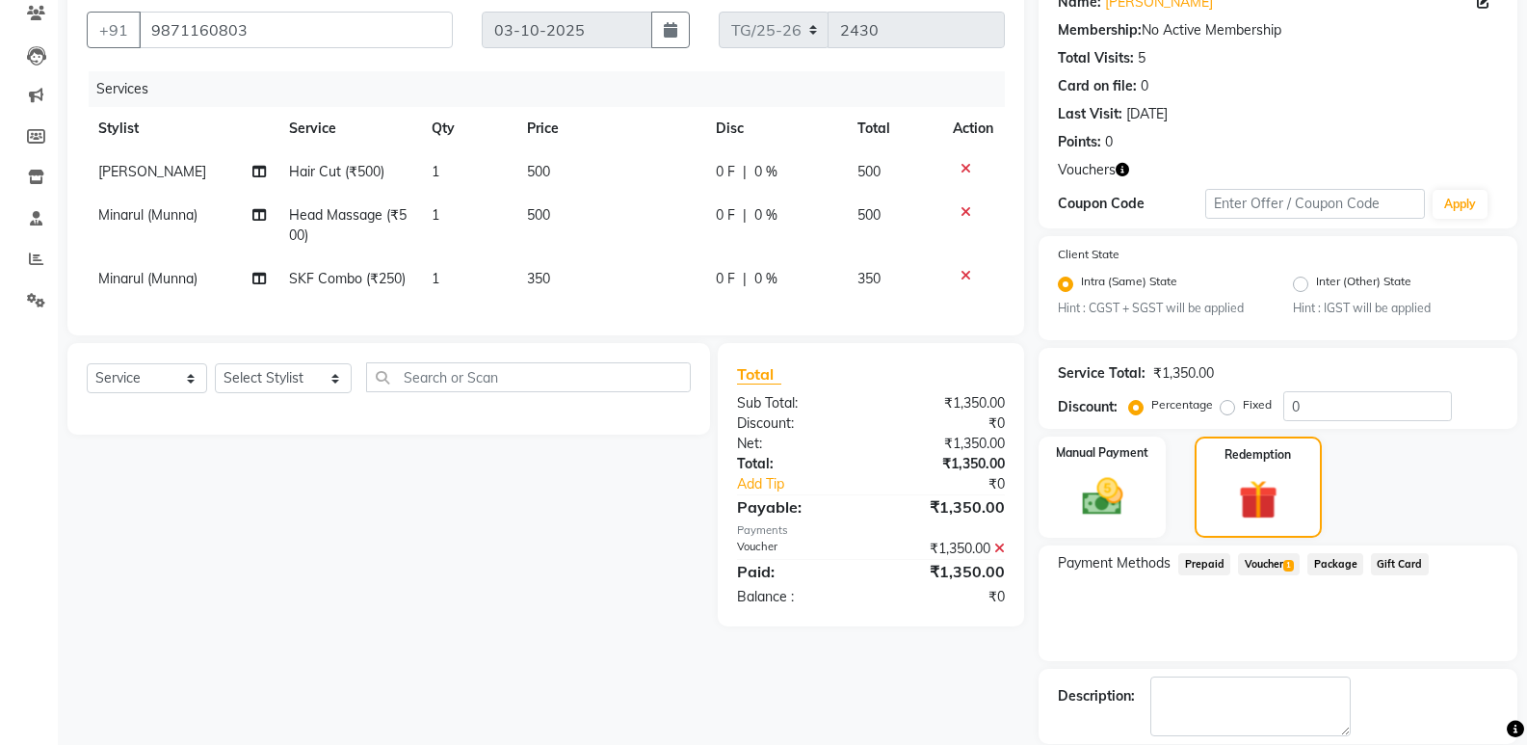
scroll to position [261, 0]
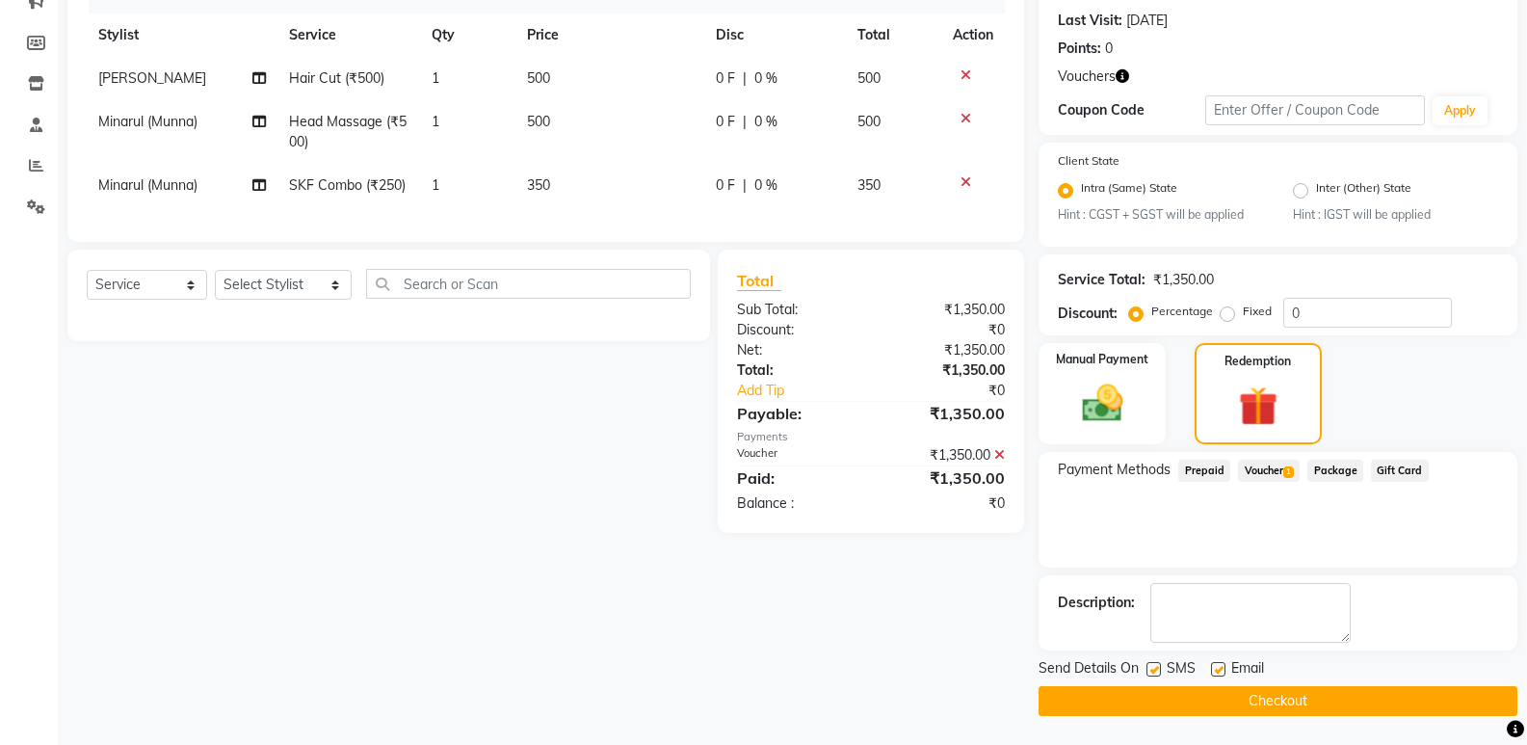
click at [1276, 702] on button "Checkout" at bounding box center [1278, 701] width 479 height 30
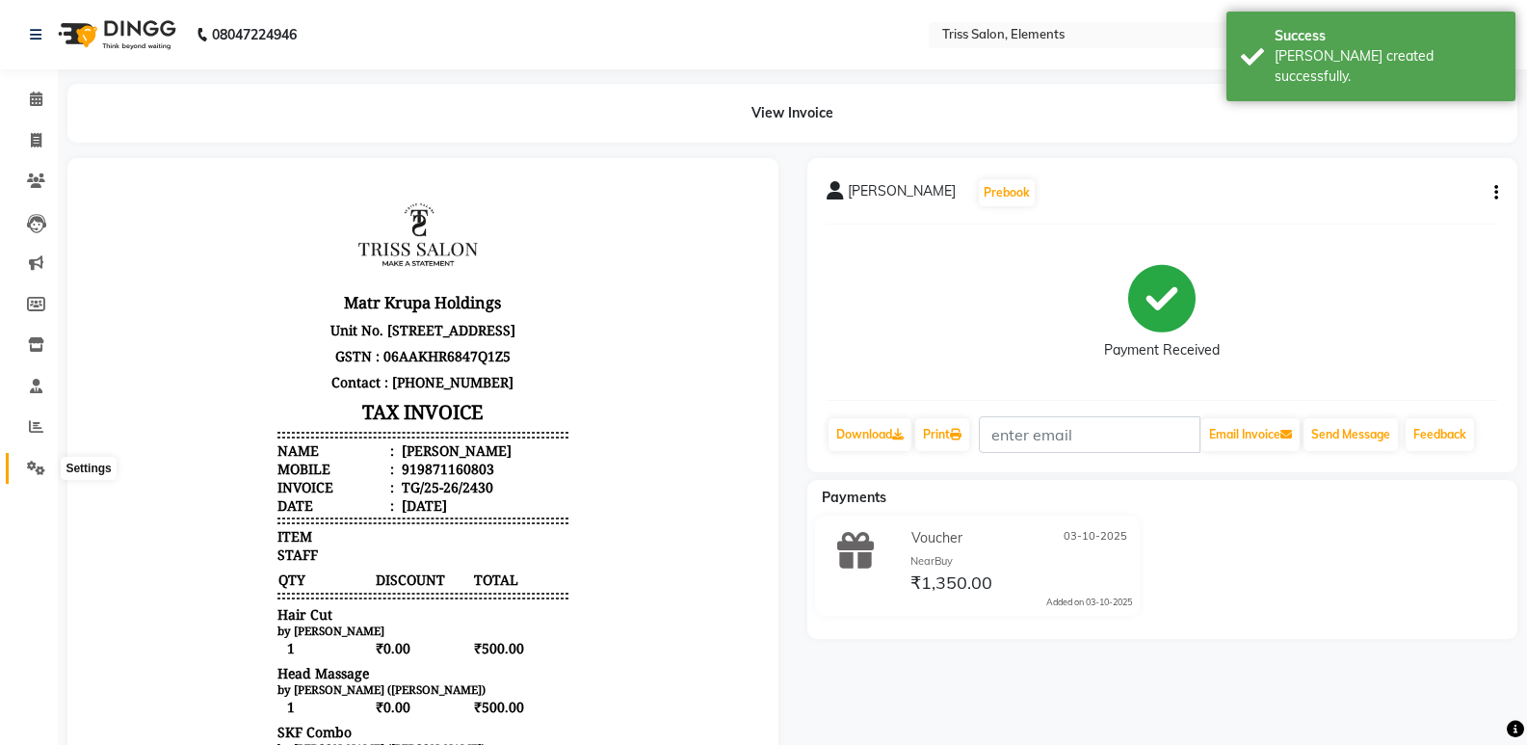
click at [32, 465] on icon at bounding box center [36, 468] width 18 height 14
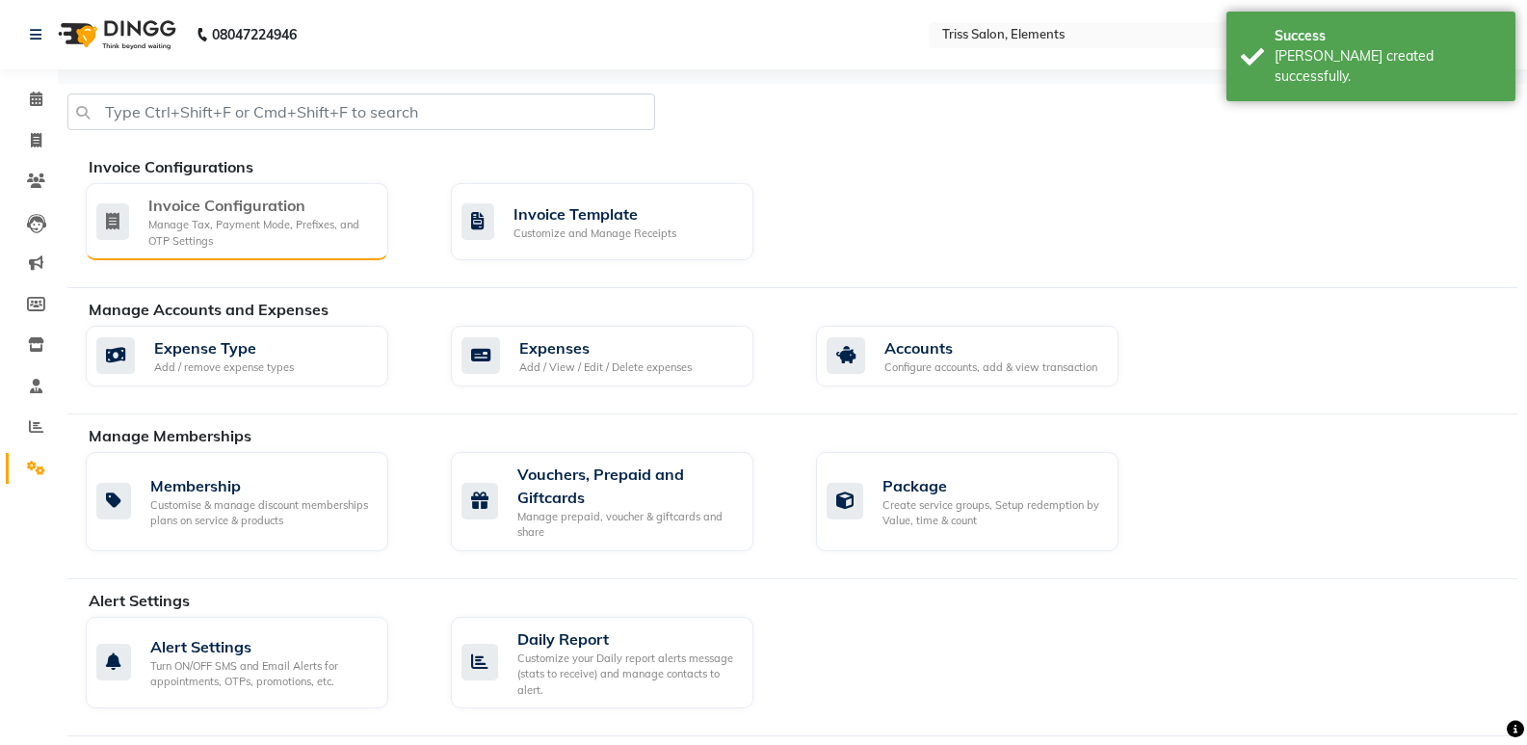
click at [236, 249] on div "Invoice Configuration Manage Tax, Payment Mode, Prefixes, and OTP Settings" at bounding box center [237, 221] width 303 height 77
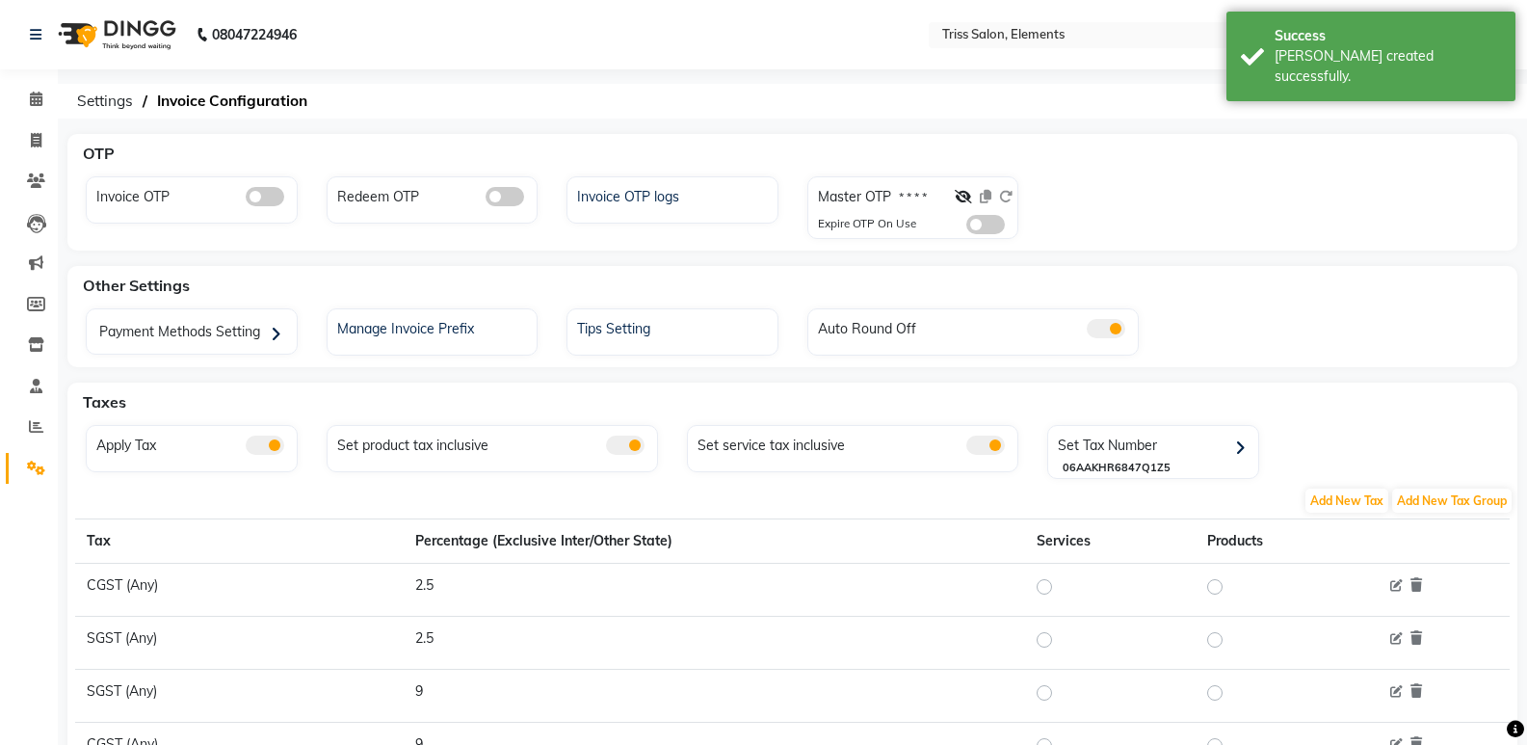
click at [509, 194] on span at bounding box center [505, 196] width 39 height 19
click at [486, 199] on input "checkbox" at bounding box center [486, 199] width 0 height 0
click at [36, 148] on span at bounding box center [36, 141] width 34 height 22
select select "service"
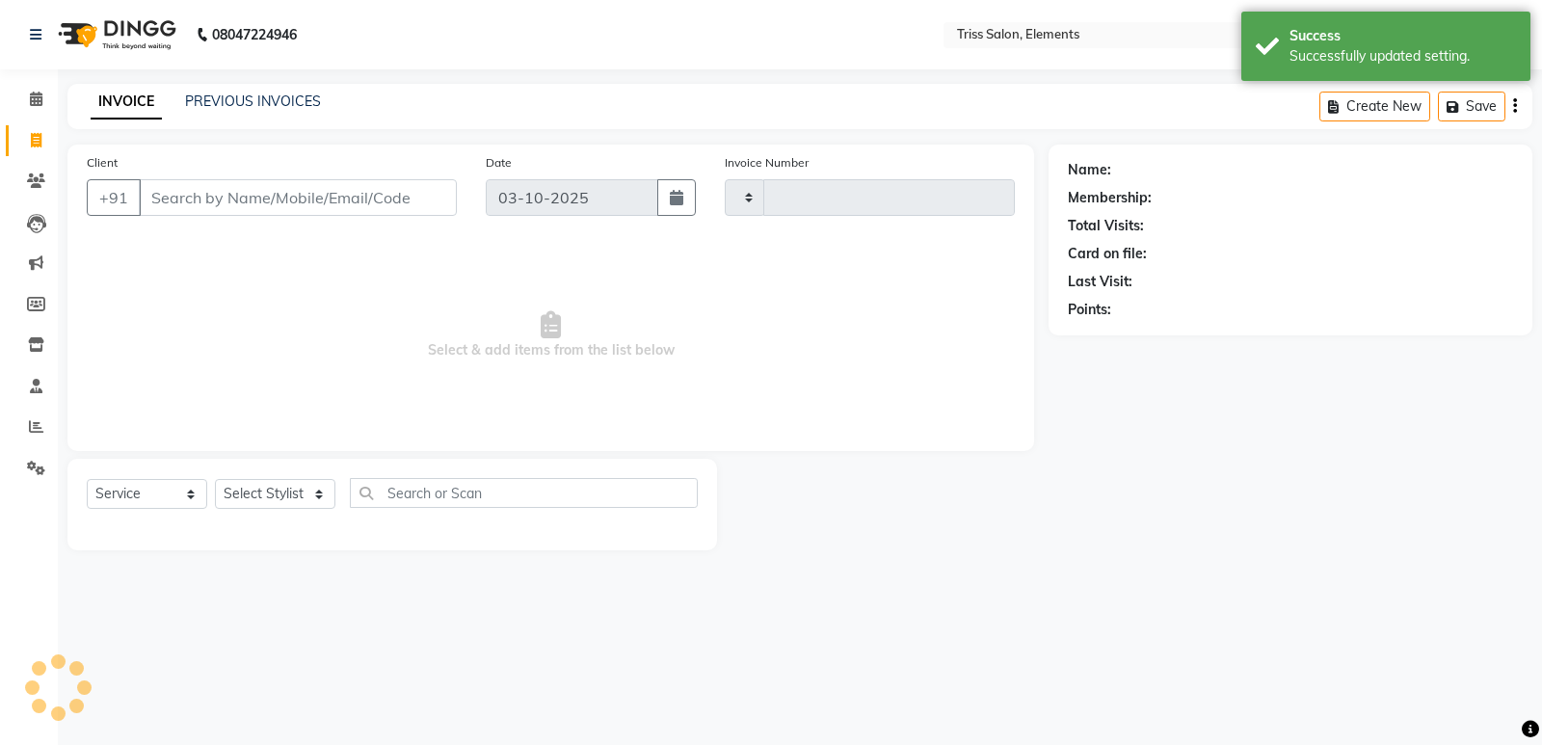
type input "2431"
select select "4303"
click at [262, 196] on input "Client" at bounding box center [298, 197] width 318 height 37
click at [312, 336] on span "Select & add items from the list below" at bounding box center [551, 335] width 928 height 193
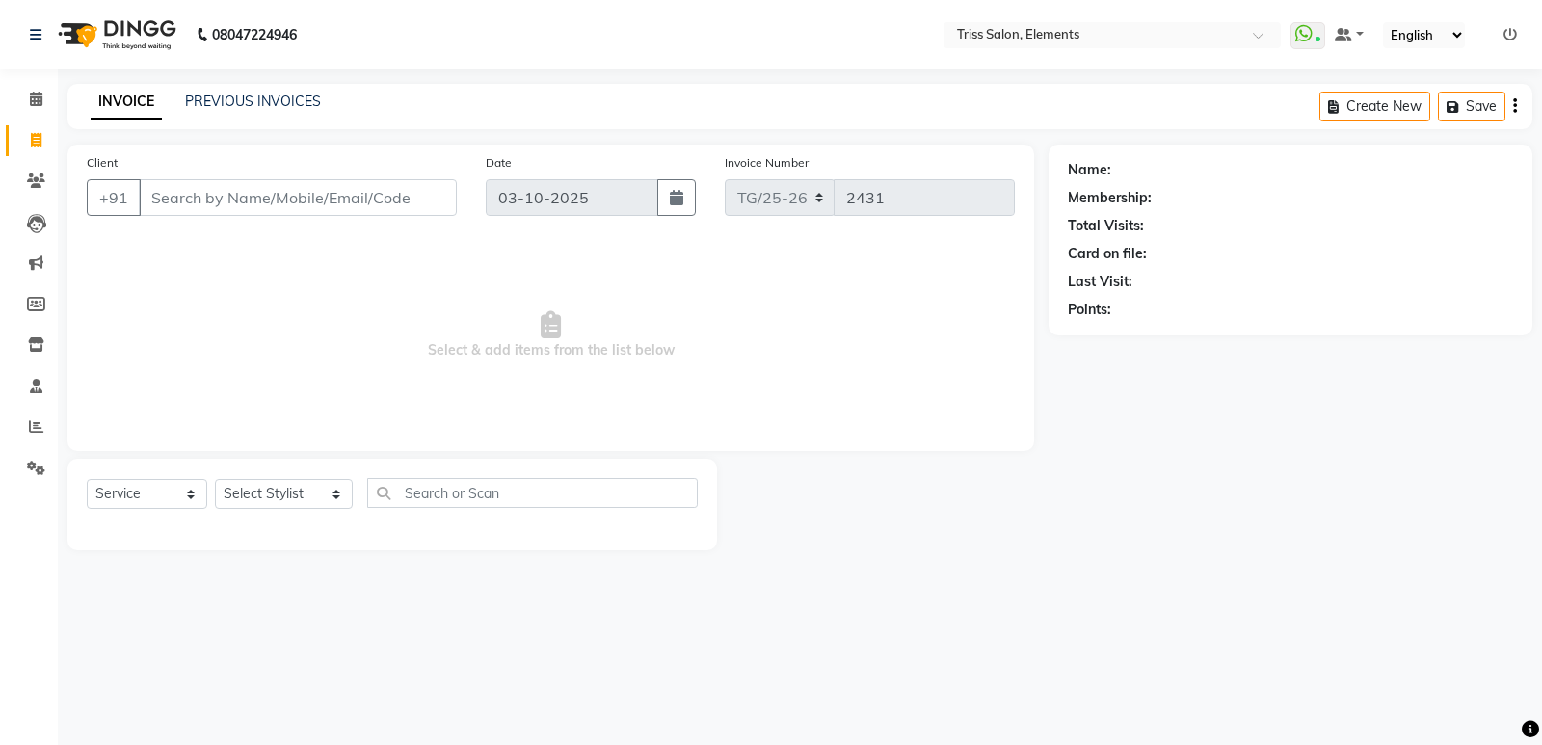
click at [312, 336] on span "Select & add items from the list below" at bounding box center [551, 335] width 928 height 193
click at [372, 360] on span "Select & add items from the list below" at bounding box center [551, 335] width 928 height 193
click at [372, 358] on span "Select & add items from the list below" at bounding box center [551, 335] width 928 height 193
click at [33, 434] on span at bounding box center [36, 427] width 34 height 22
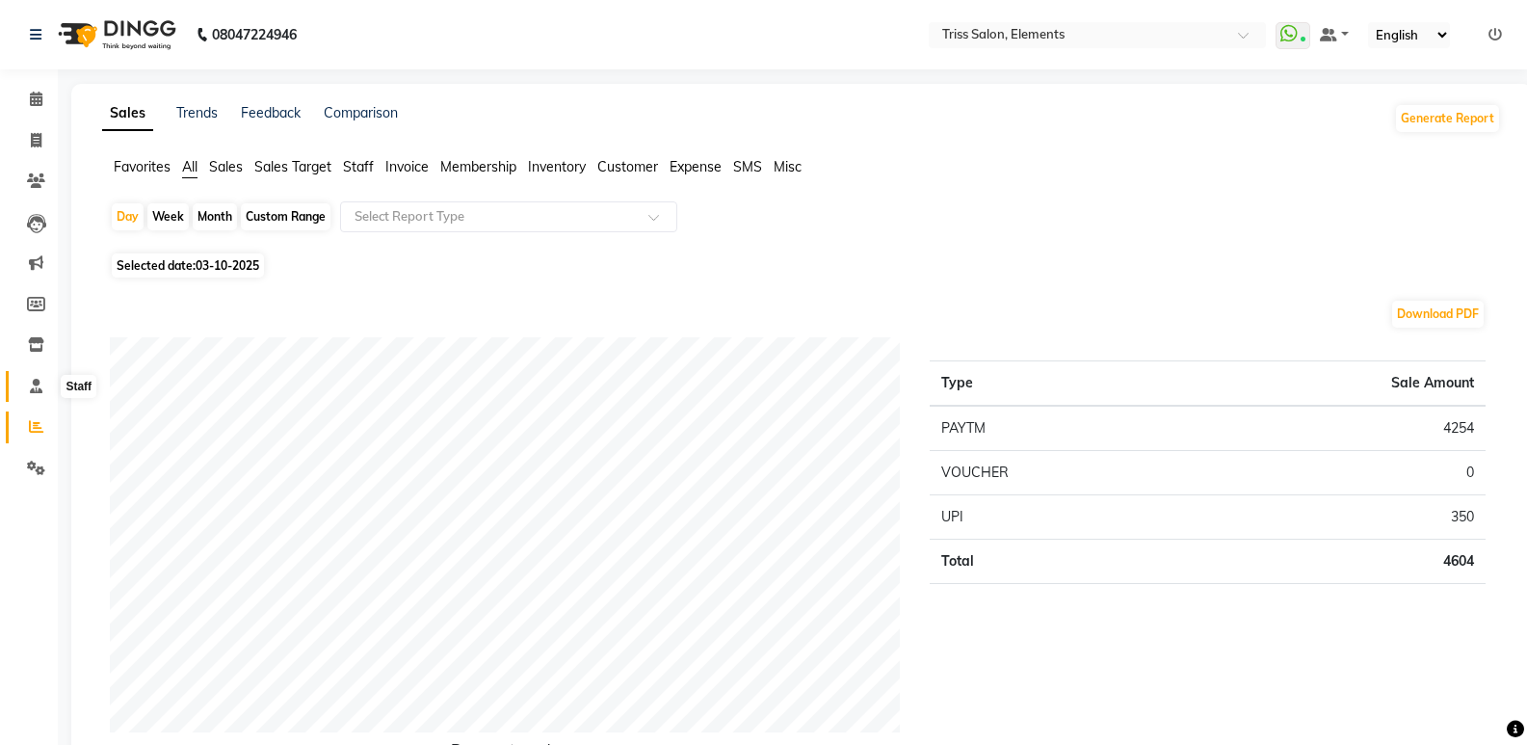
click at [37, 387] on icon at bounding box center [36, 386] width 13 height 14
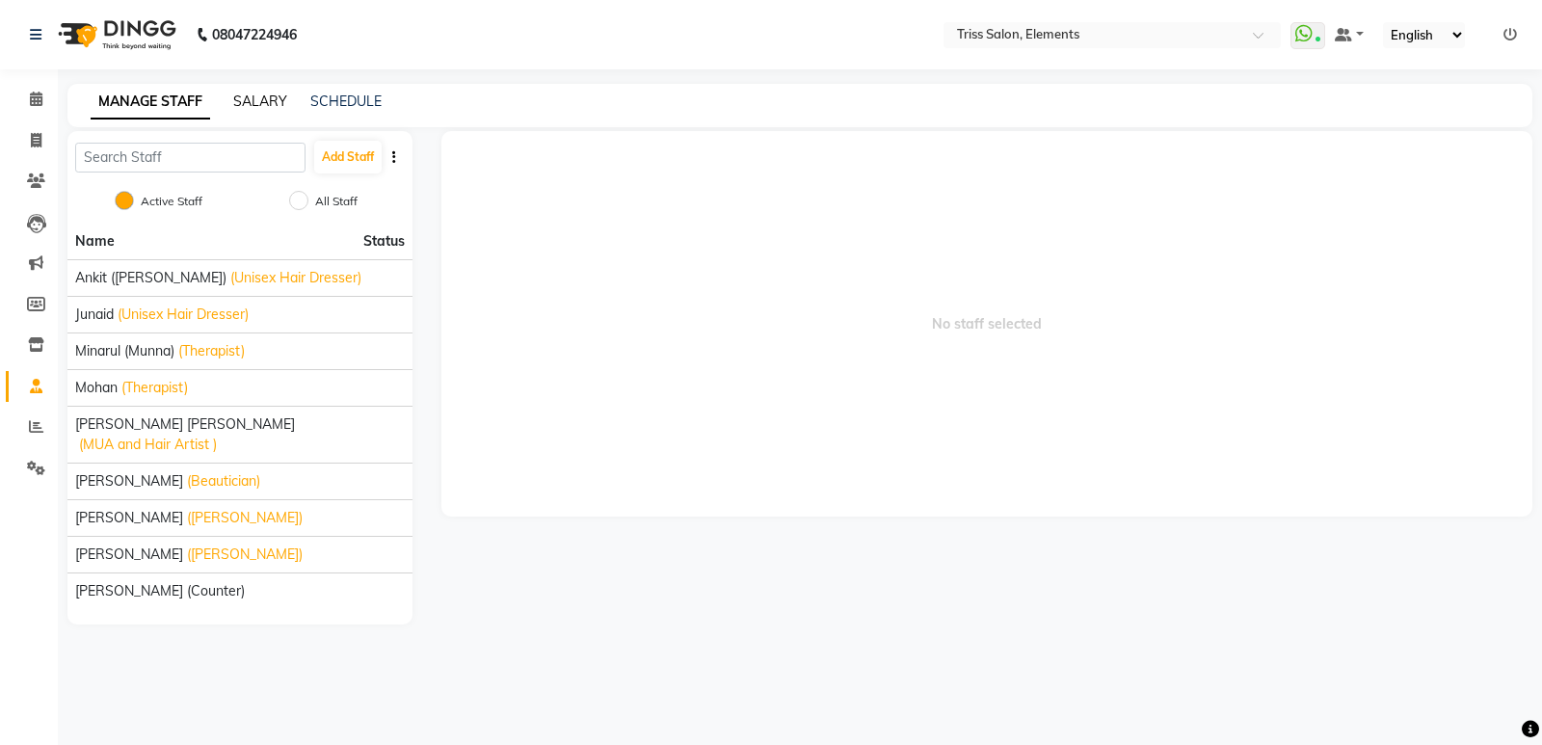
click at [278, 98] on link "SALARY" at bounding box center [260, 101] width 54 height 17
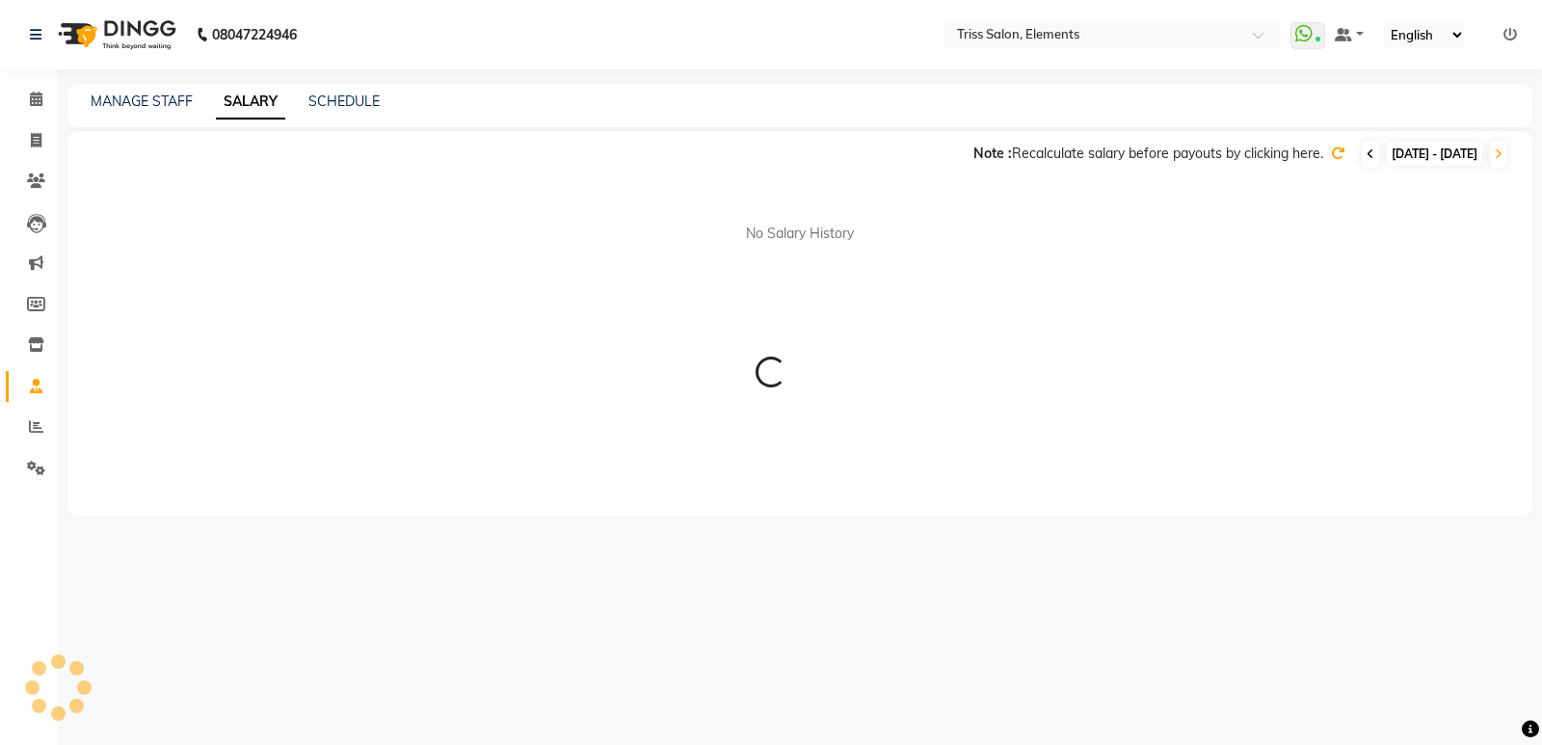
click at [1362, 160] on span at bounding box center [1370, 154] width 17 height 27
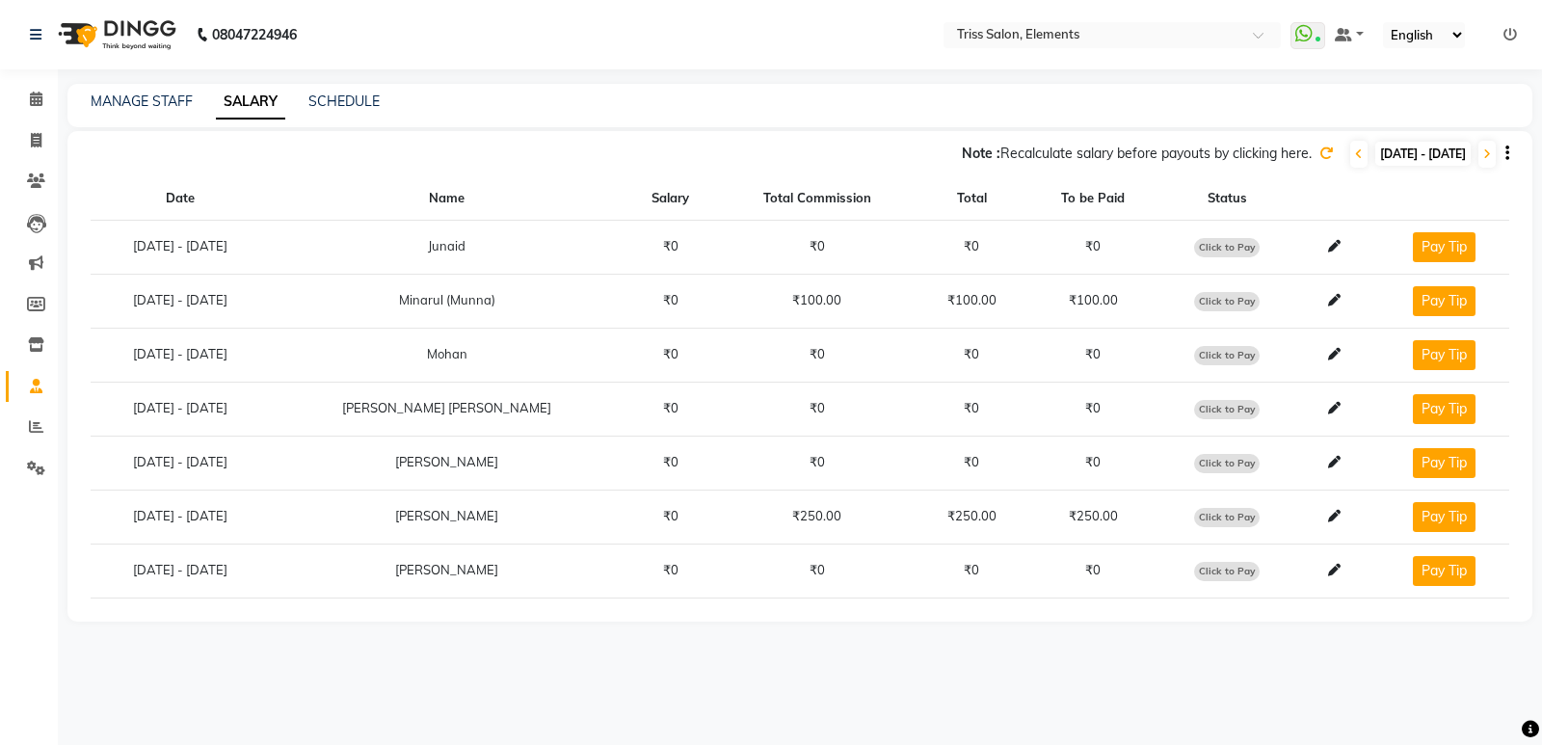
click at [165, 43] on img at bounding box center [115, 35] width 132 height 54
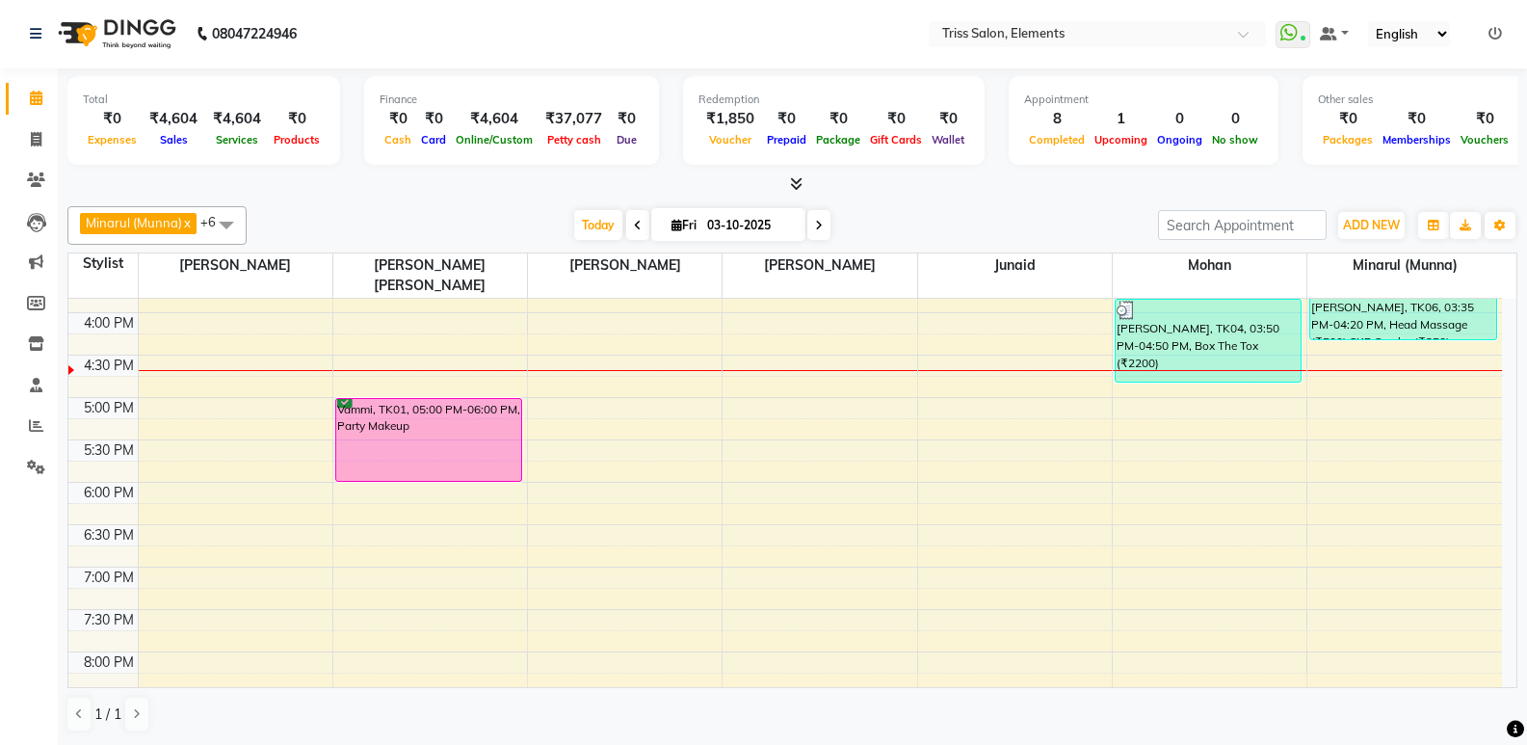
scroll to position [506, 0]
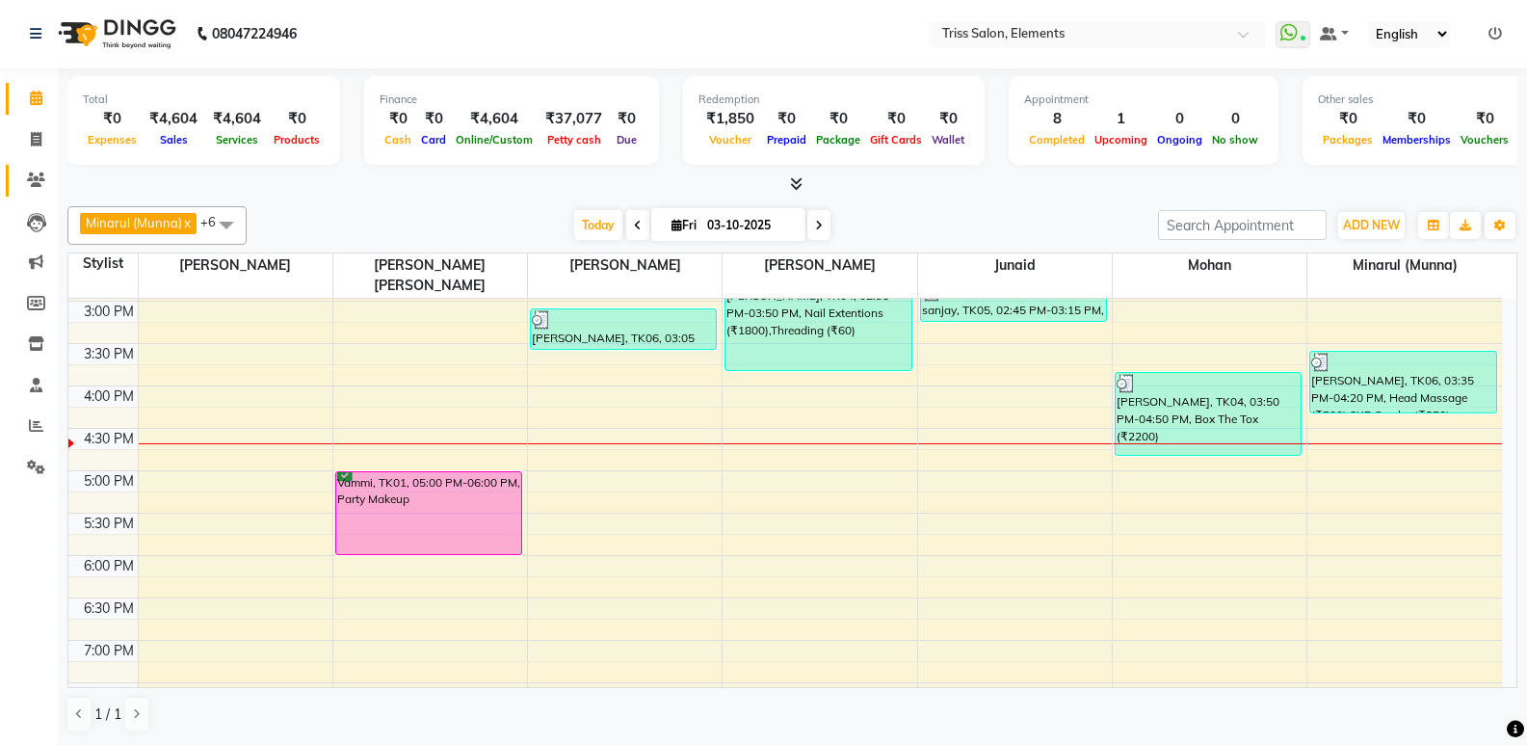
click at [12, 179] on link "Clients" at bounding box center [29, 181] width 46 height 32
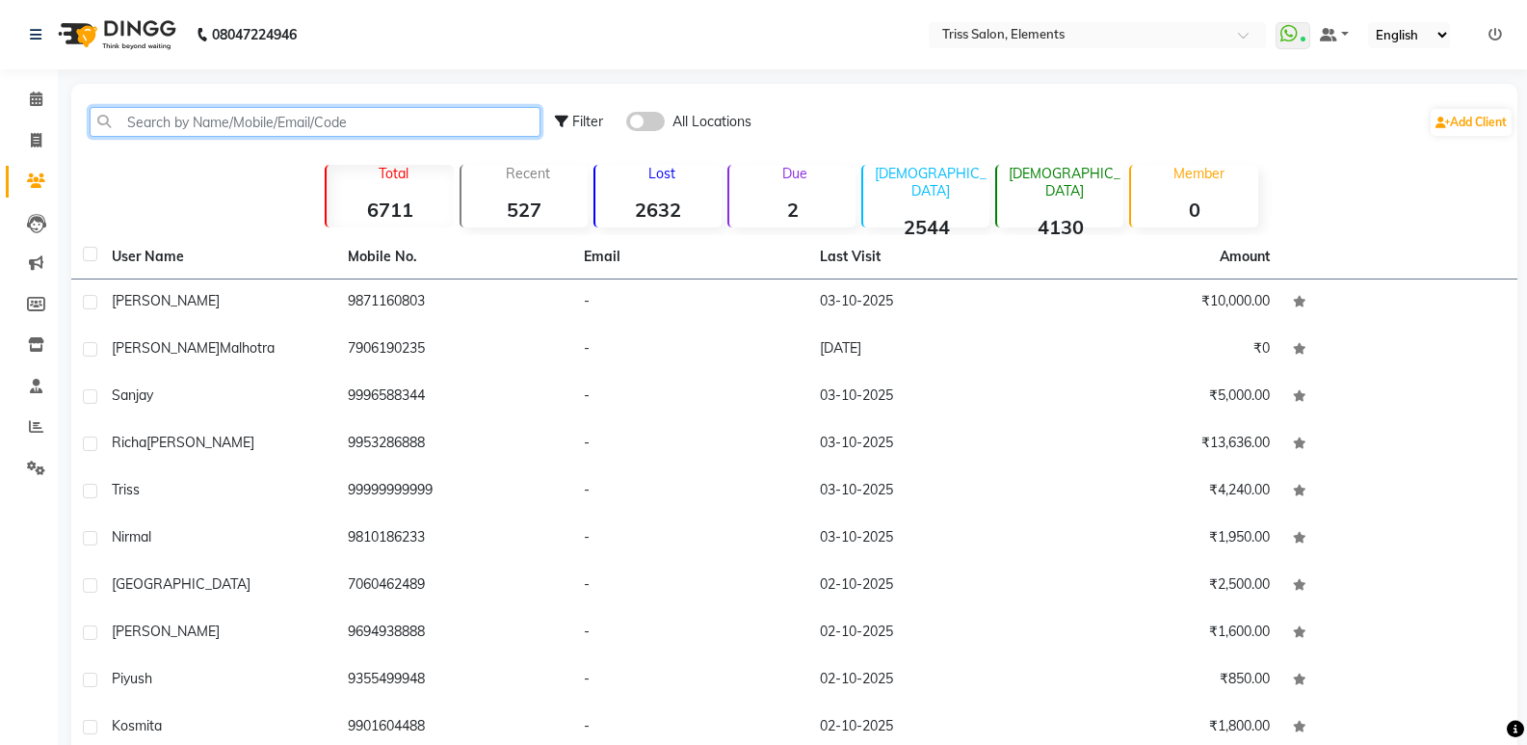
click at [236, 119] on input "text" at bounding box center [315, 122] width 451 height 30
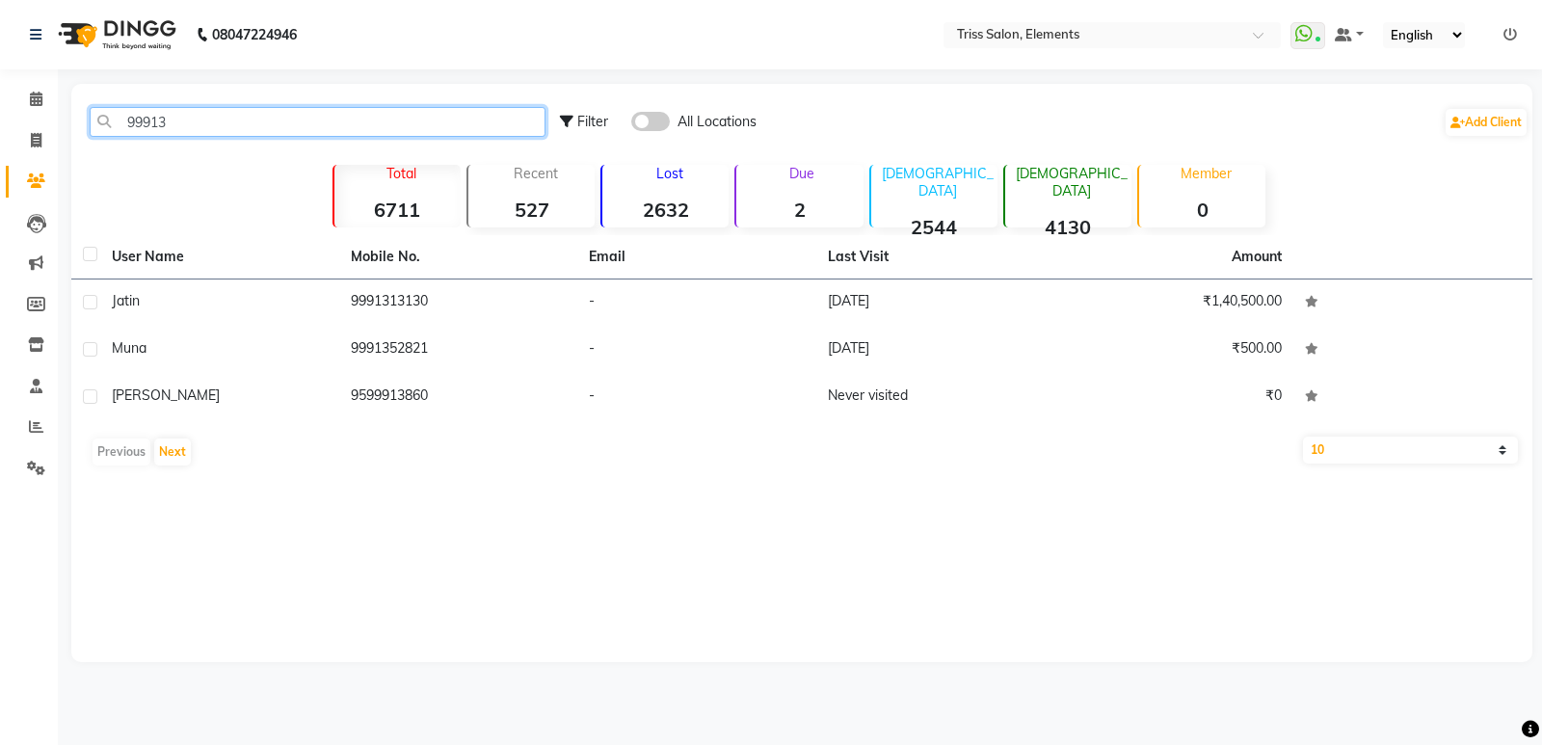
type input "99913"
click at [354, 278] on th "Mobile No." at bounding box center [458, 257] width 239 height 44
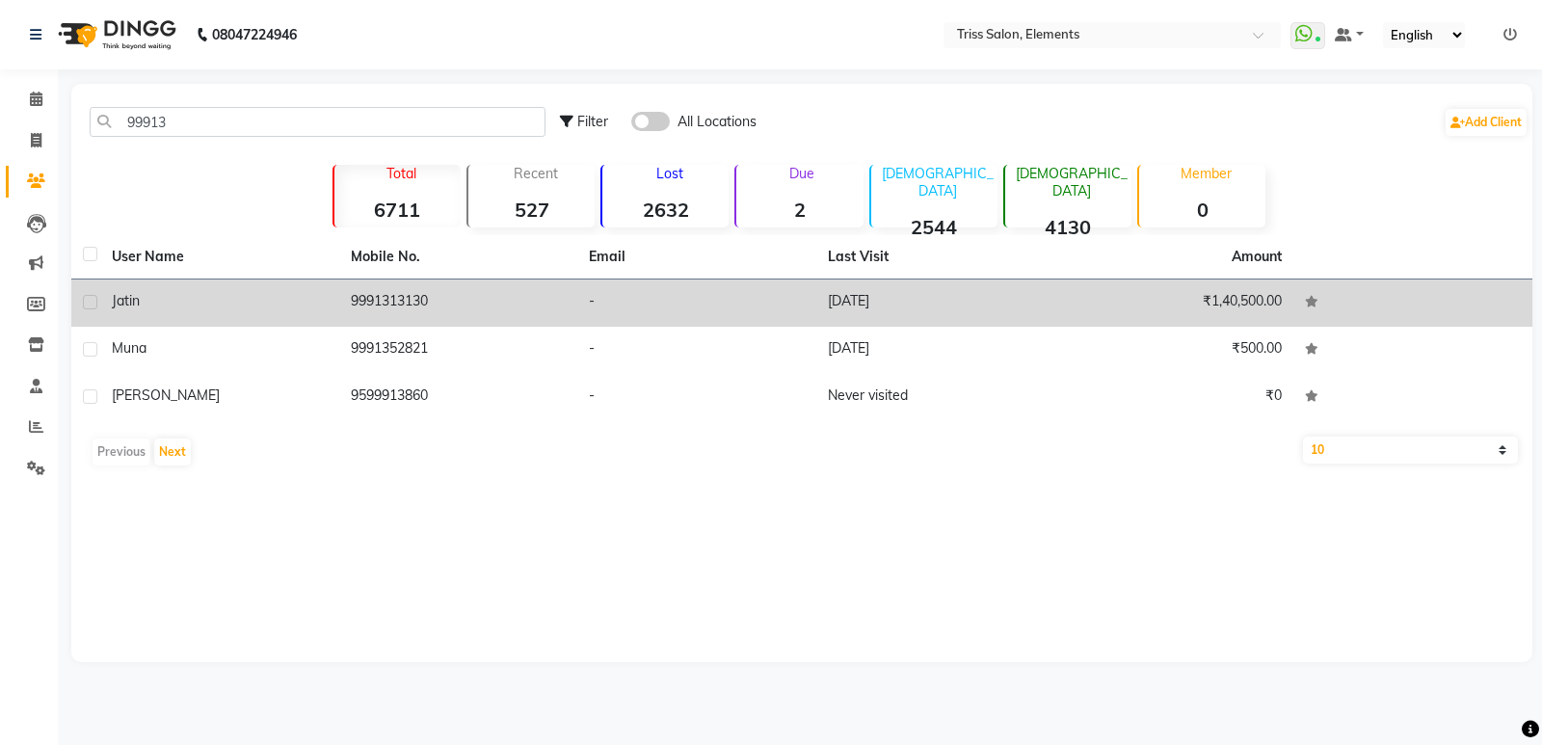
click at [383, 296] on td "9991313130" at bounding box center [458, 302] width 239 height 47
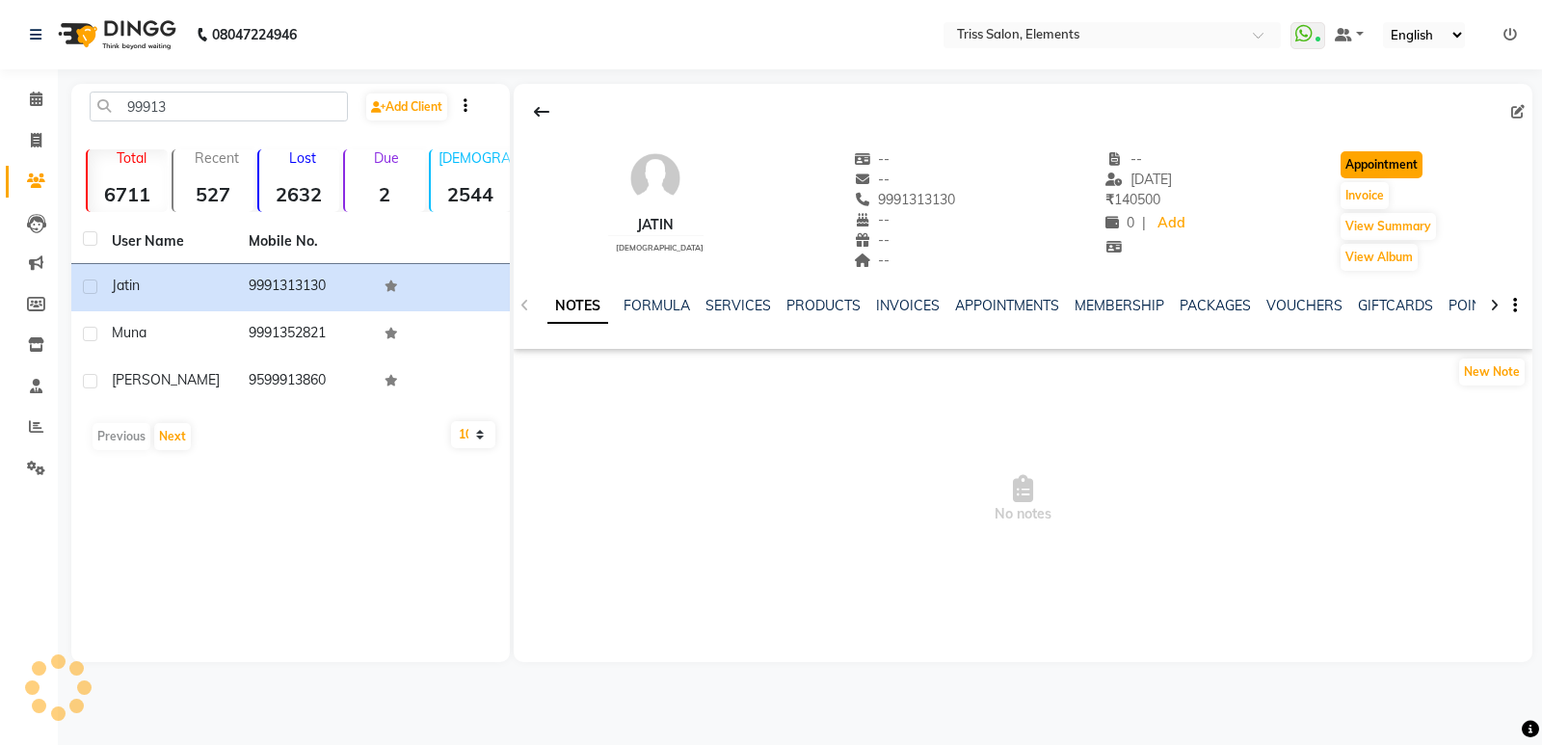
click at [1395, 160] on button "Appointment" at bounding box center [1381, 164] width 82 height 27
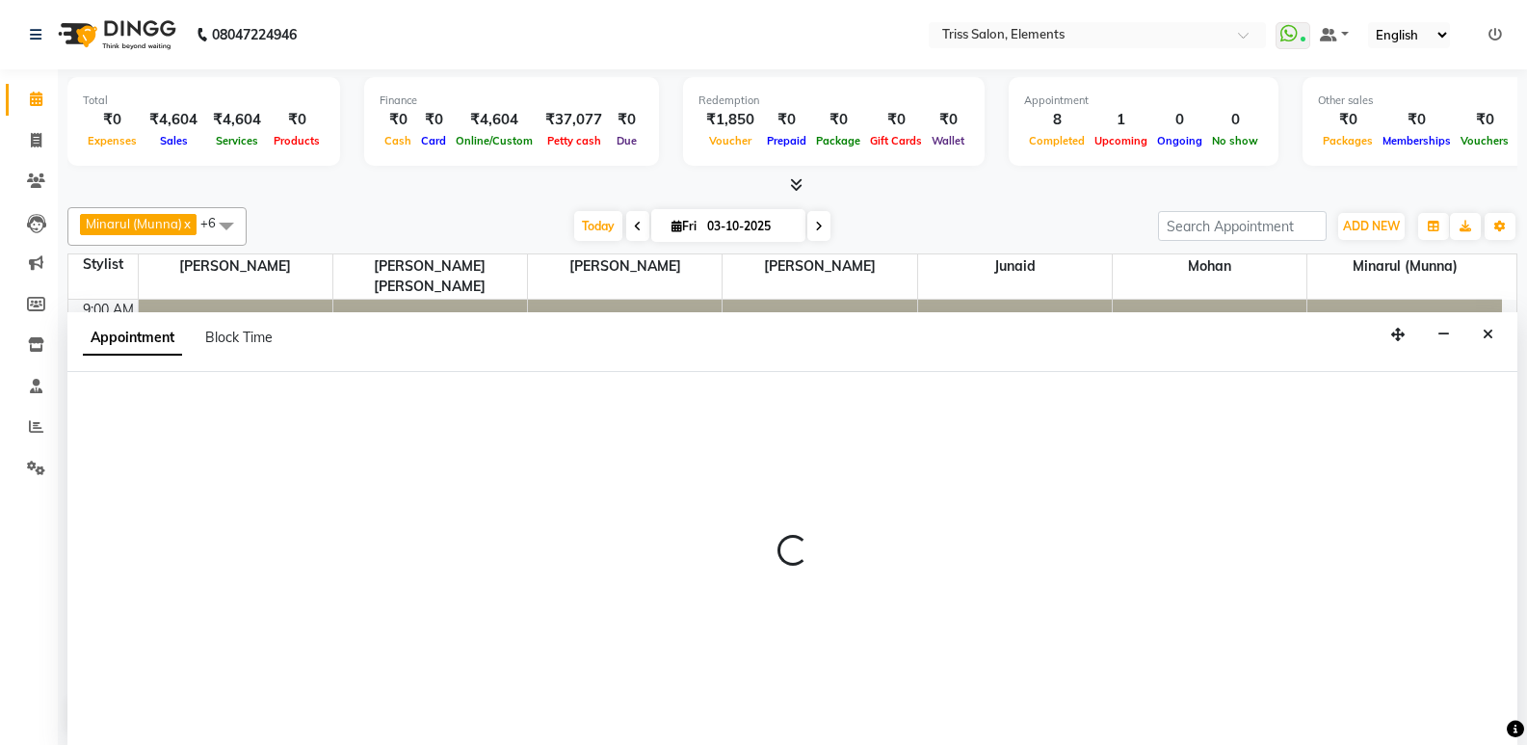
scroll to position [1, 0]
select select "600"
select select "tentative"
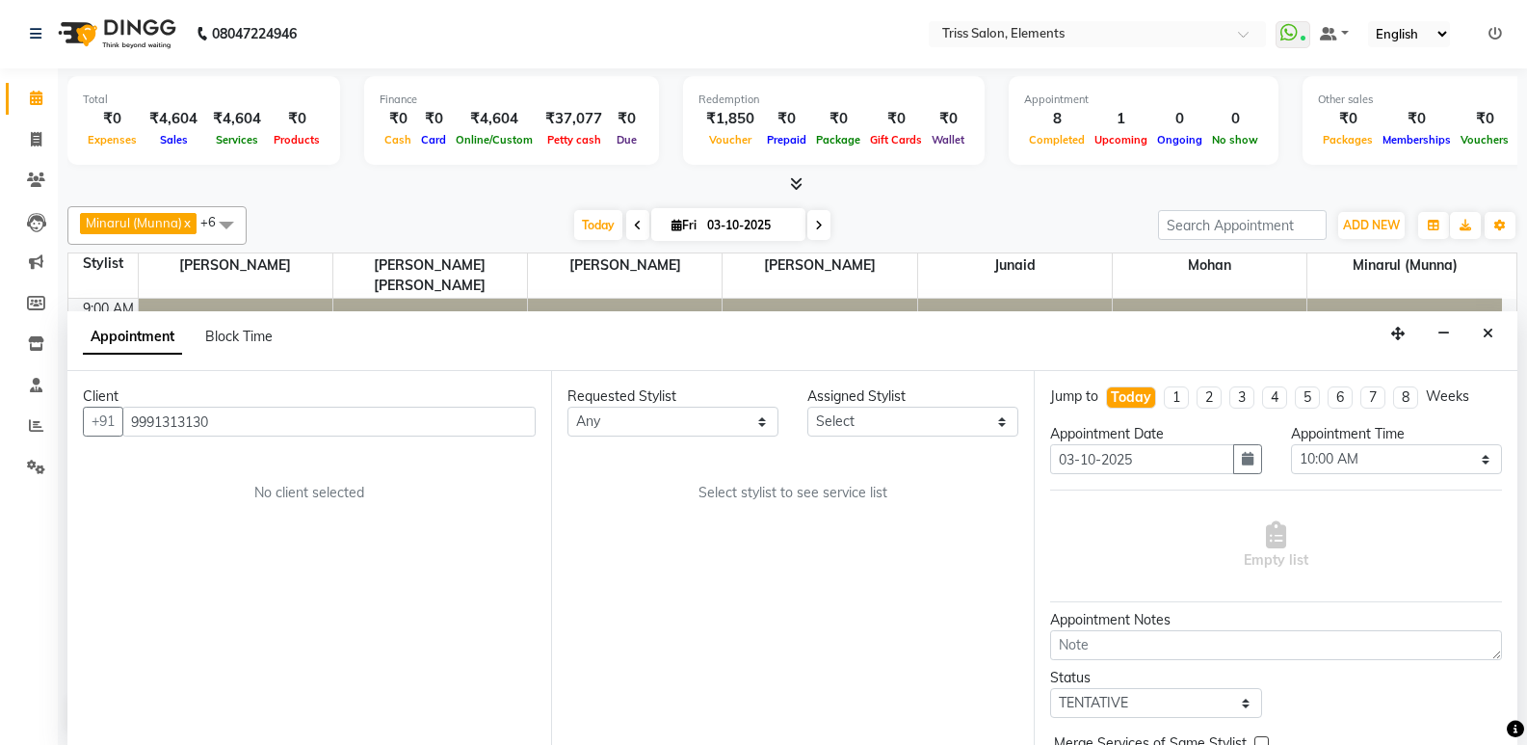
scroll to position [595, 0]
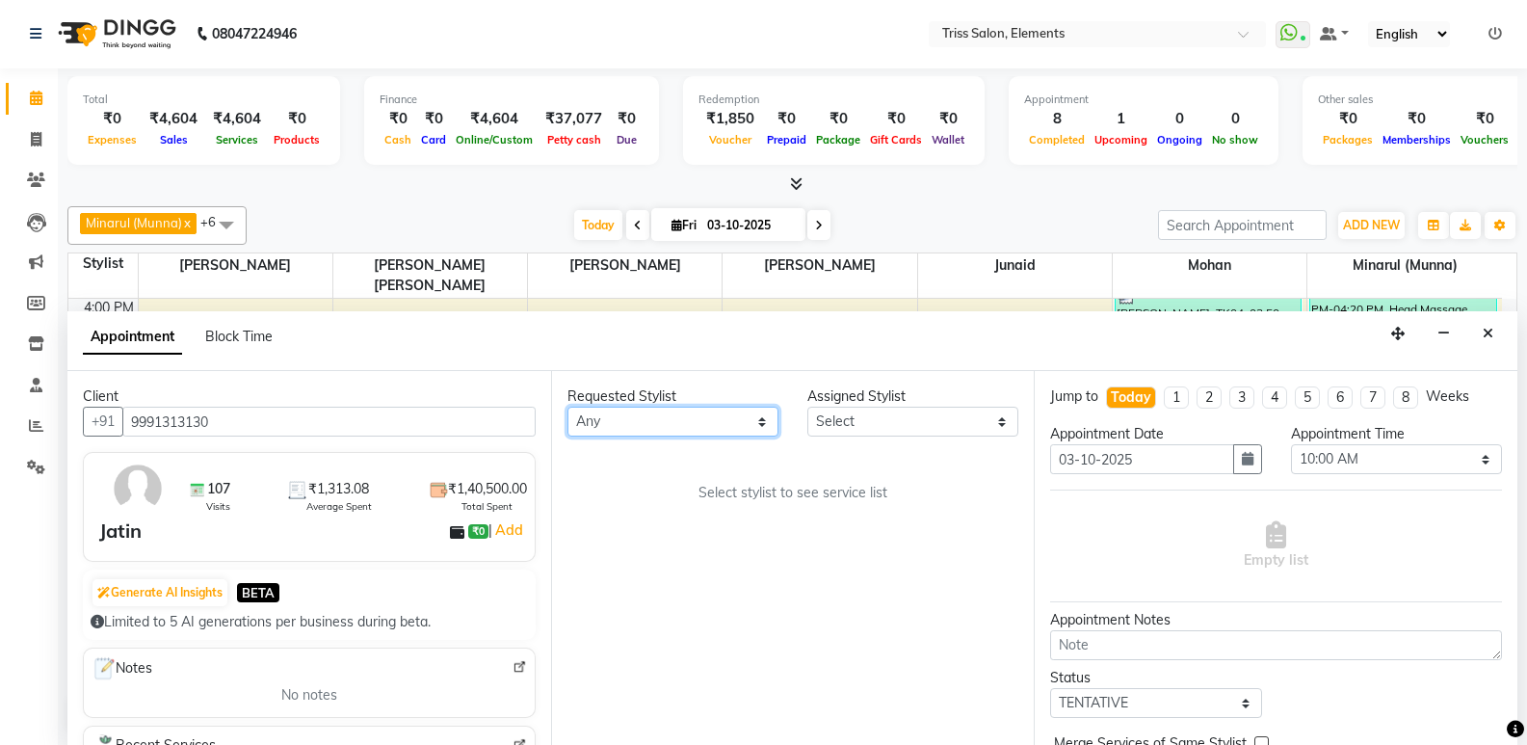
click at [711, 433] on select "Any Ankit (Viraj) Junaid Minarul (Munna) Mohan Pankaj Dilip Jangde Priya Varma …" at bounding box center [673, 422] width 211 height 30
select select "20115"
click at [568, 407] on select "Any Ankit (Viraj) Junaid Minarul (Munna) Mohan Pankaj Dilip Jangde Priya Varma …" at bounding box center [673, 422] width 211 height 30
select select "20115"
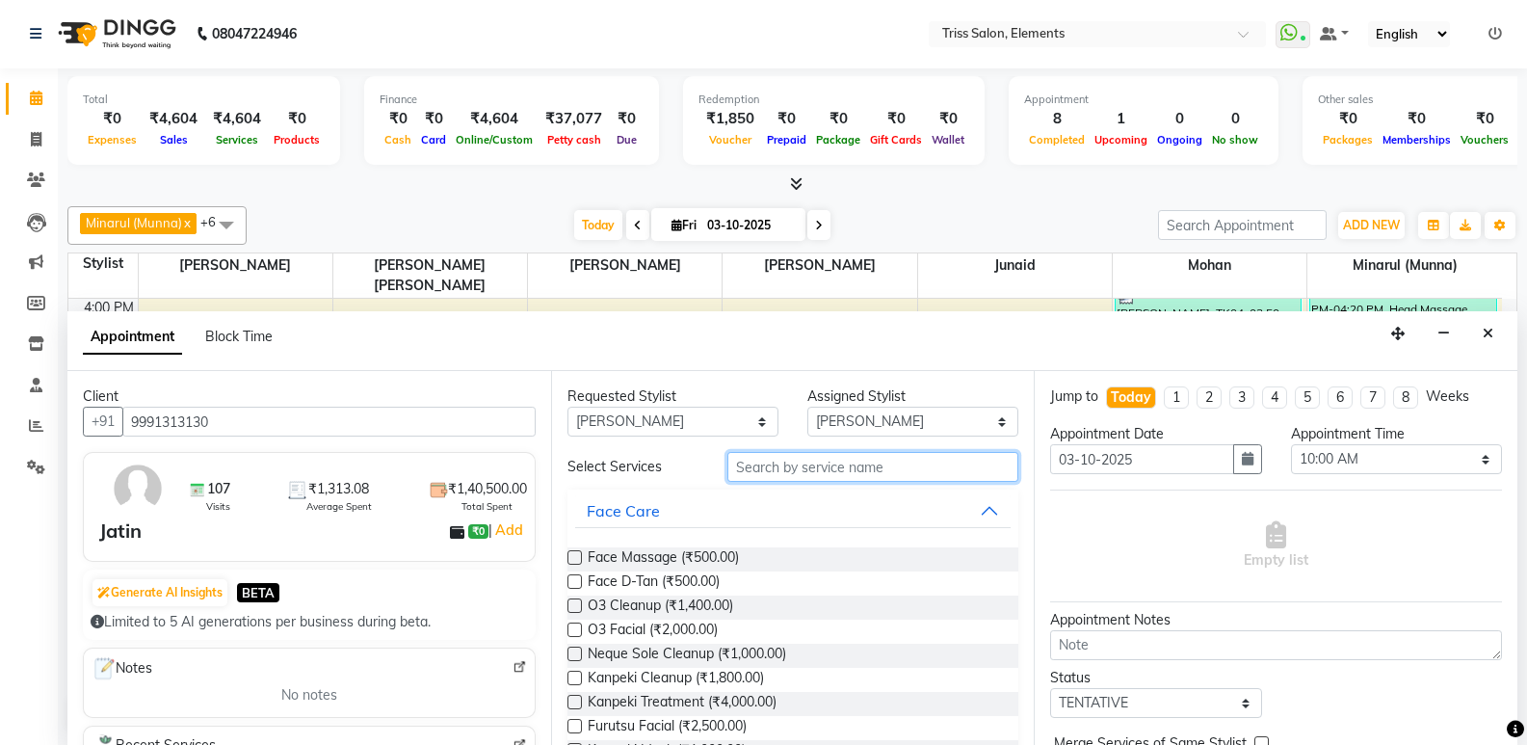
click at [839, 463] on input "text" at bounding box center [872, 467] width 291 height 30
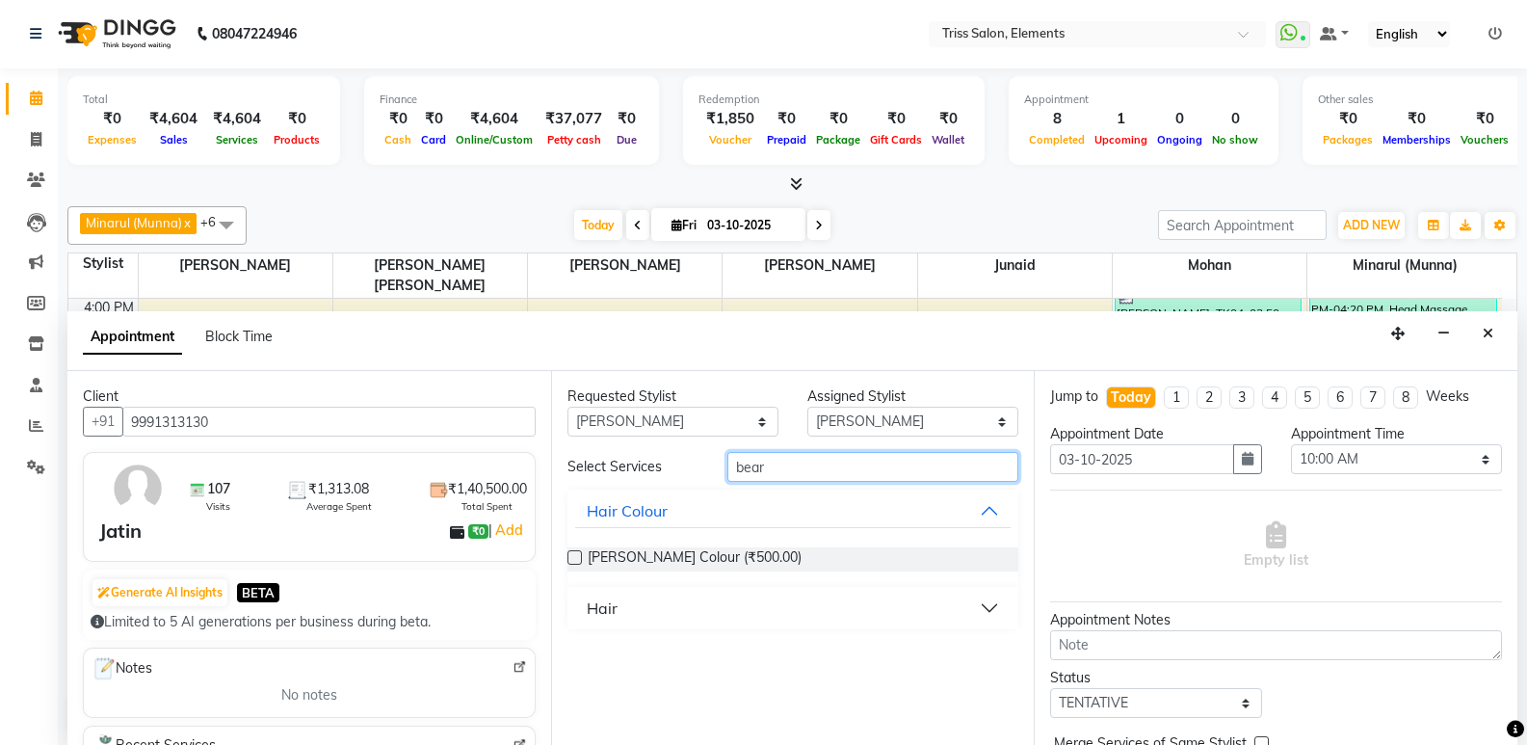
type input "bear"
click at [609, 607] on div "Hair" at bounding box center [602, 607] width 31 height 23
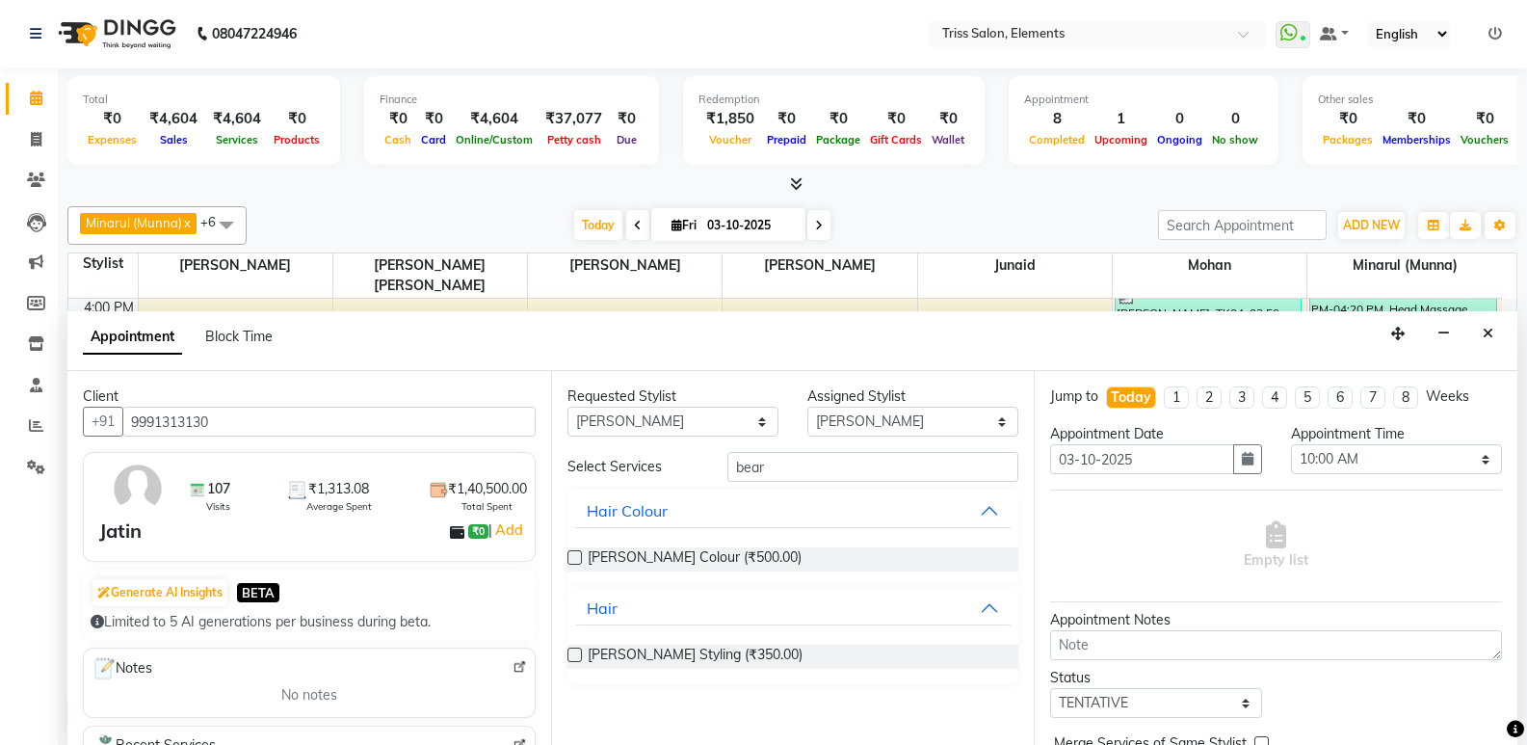
click at [576, 651] on label at bounding box center [575, 655] width 14 height 14
click at [576, 651] on input "checkbox" at bounding box center [574, 656] width 13 height 13
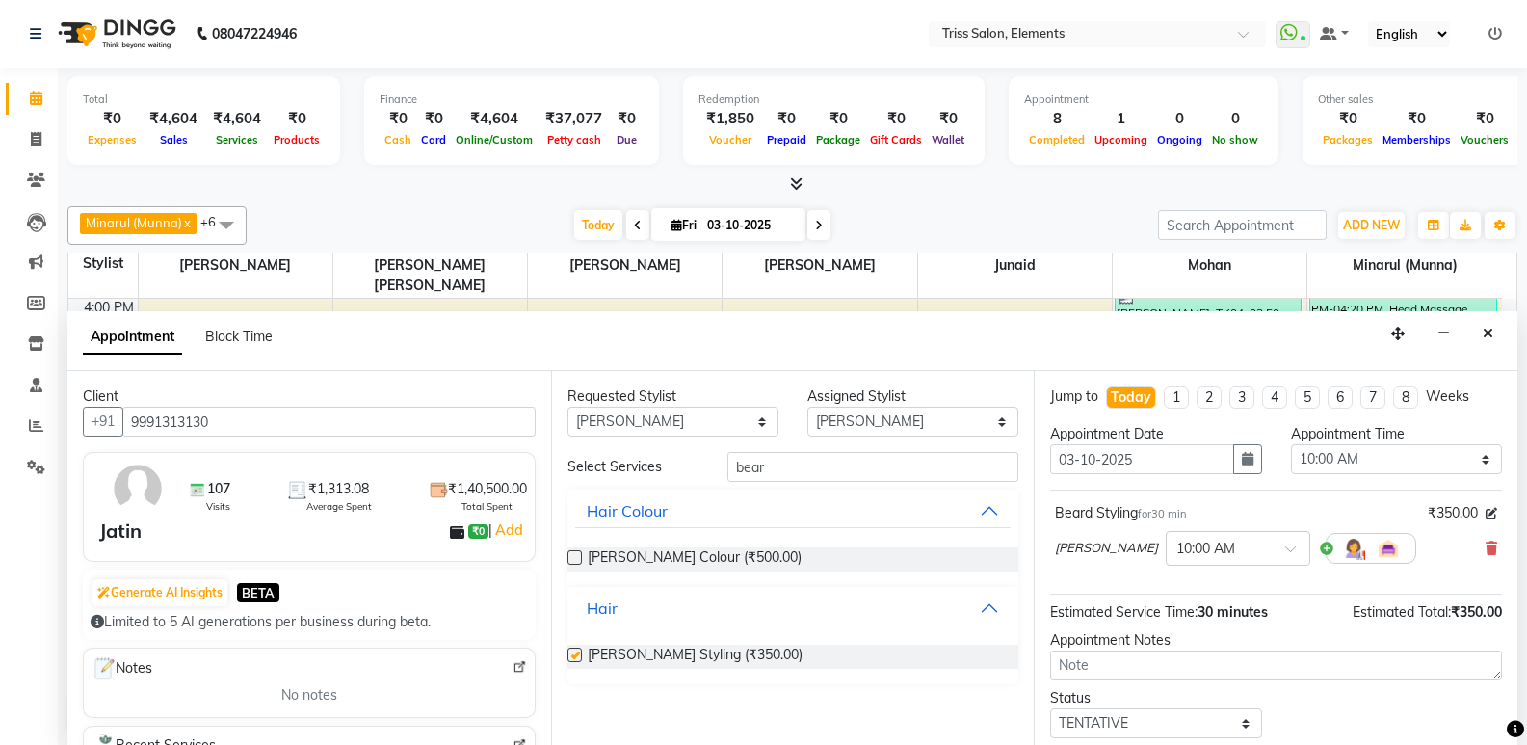
checkbox input "false"
click at [1247, 558] on div "× 10:00 AM" at bounding box center [1223, 549] width 113 height 20
click at [1229, 649] on div "06:00 PM" at bounding box center [1238, 649] width 143 height 36
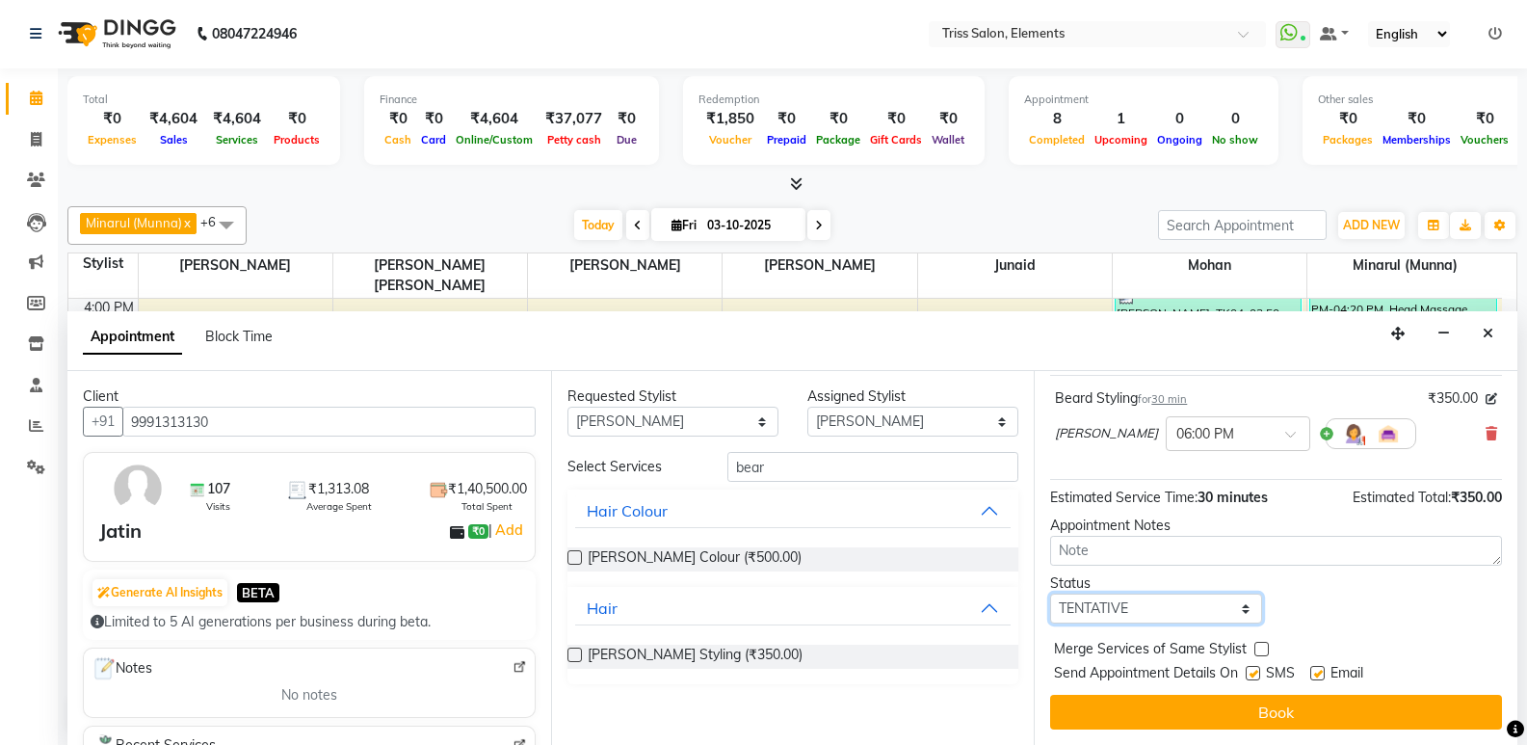
click at [1177, 608] on select "Select TENTATIVE CONFIRM CHECK-IN UPCOMING" at bounding box center [1155, 609] width 211 height 30
select select "confirm booking"
click at [1050, 594] on select "Select TENTATIVE CONFIRM CHECK-IN UPCOMING" at bounding box center [1155, 609] width 211 height 30
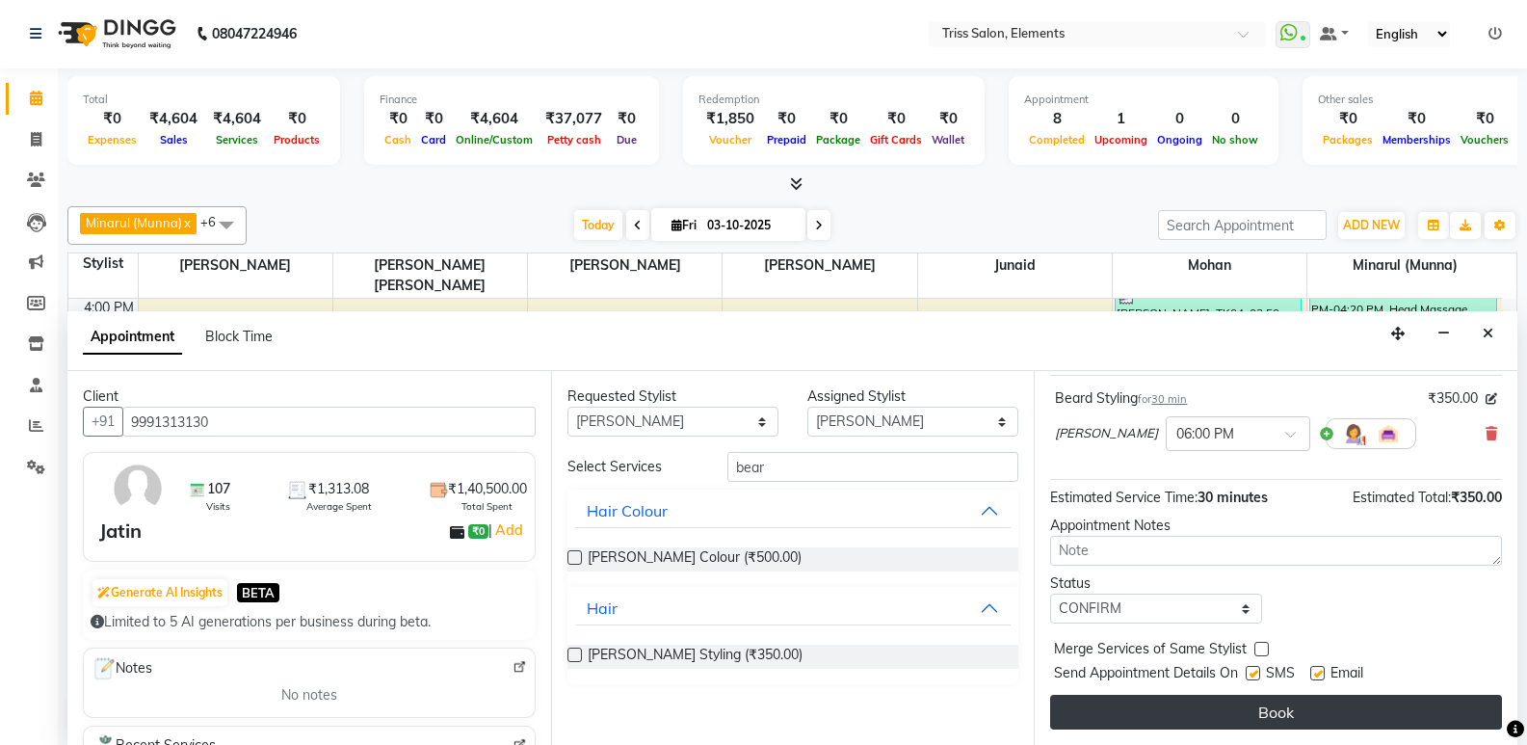
click at [1155, 714] on button "Book" at bounding box center [1276, 712] width 452 height 35
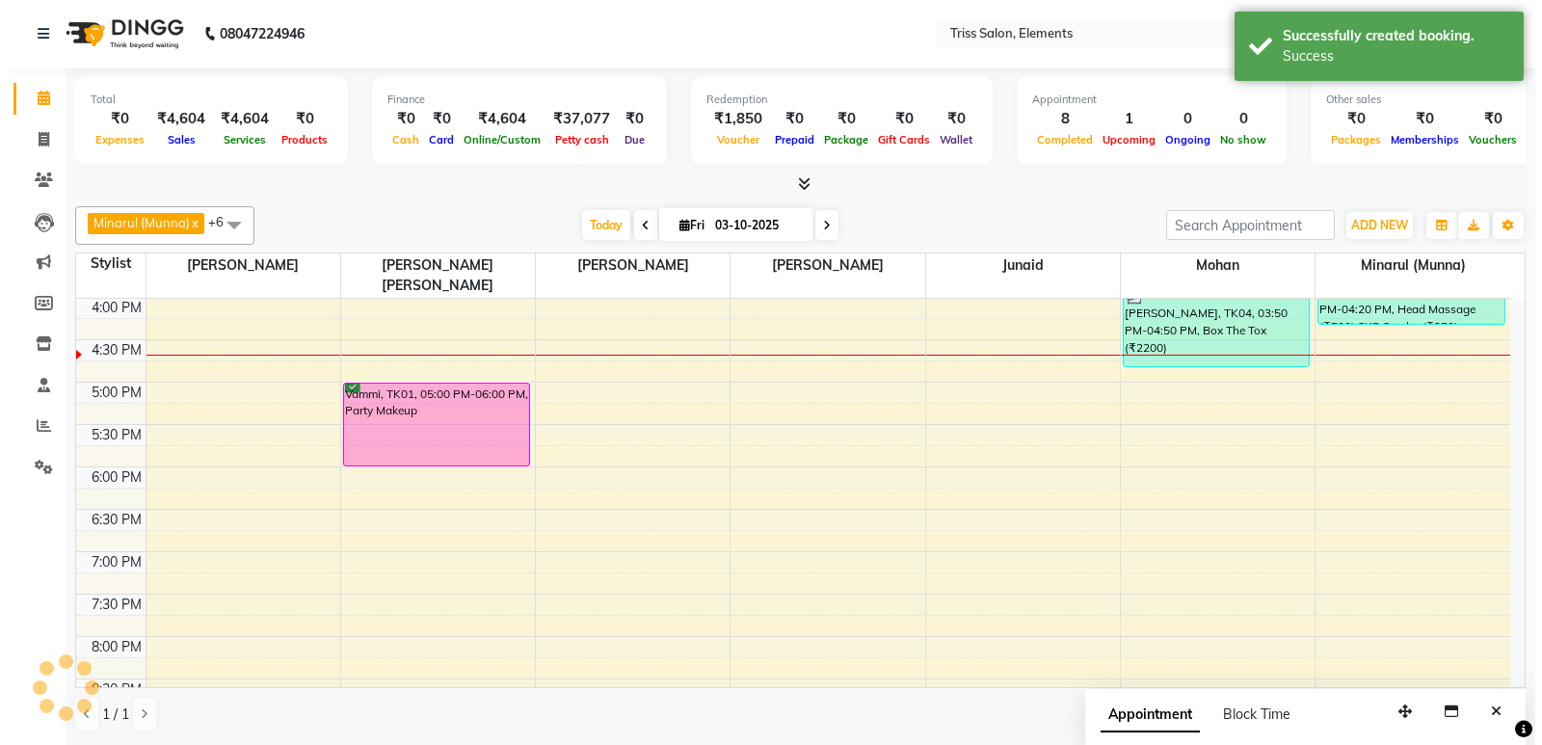
scroll to position [0, 0]
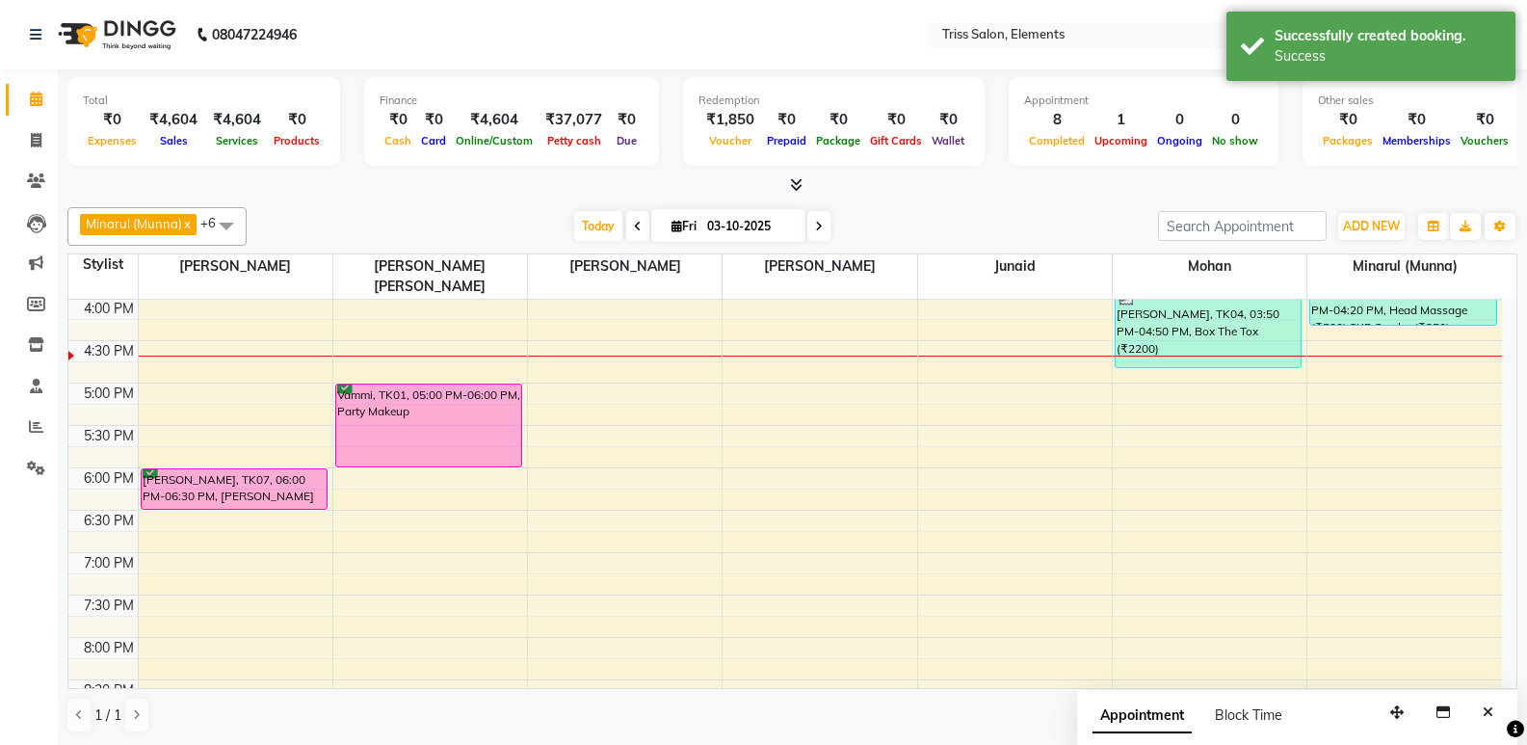
click at [37, 198] on li "Clients" at bounding box center [29, 181] width 58 height 41
click at [38, 179] on icon at bounding box center [36, 180] width 18 height 14
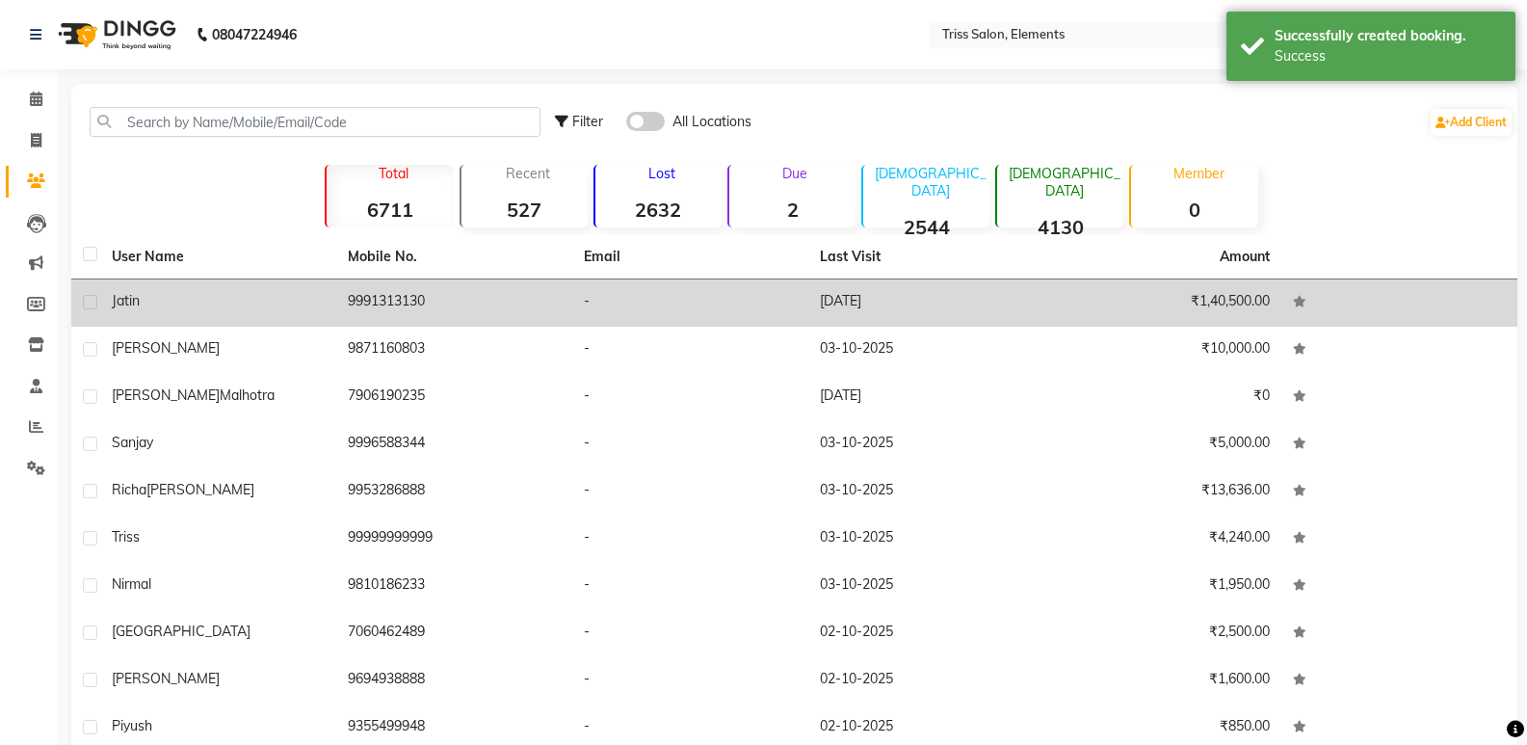
click at [414, 308] on td "9991313130" at bounding box center [454, 302] width 236 height 47
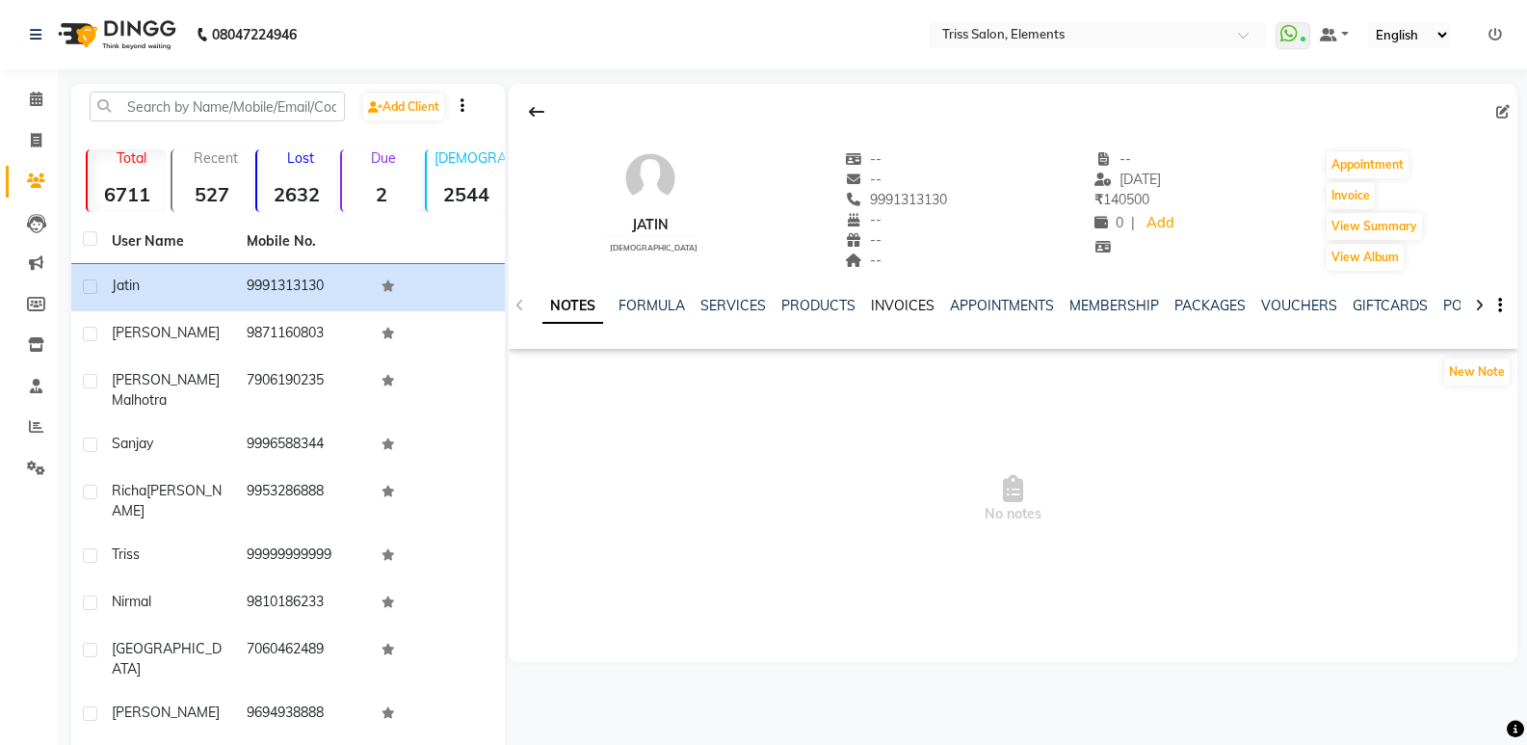
click at [900, 312] on link "INVOICES" at bounding box center [903, 305] width 64 height 17
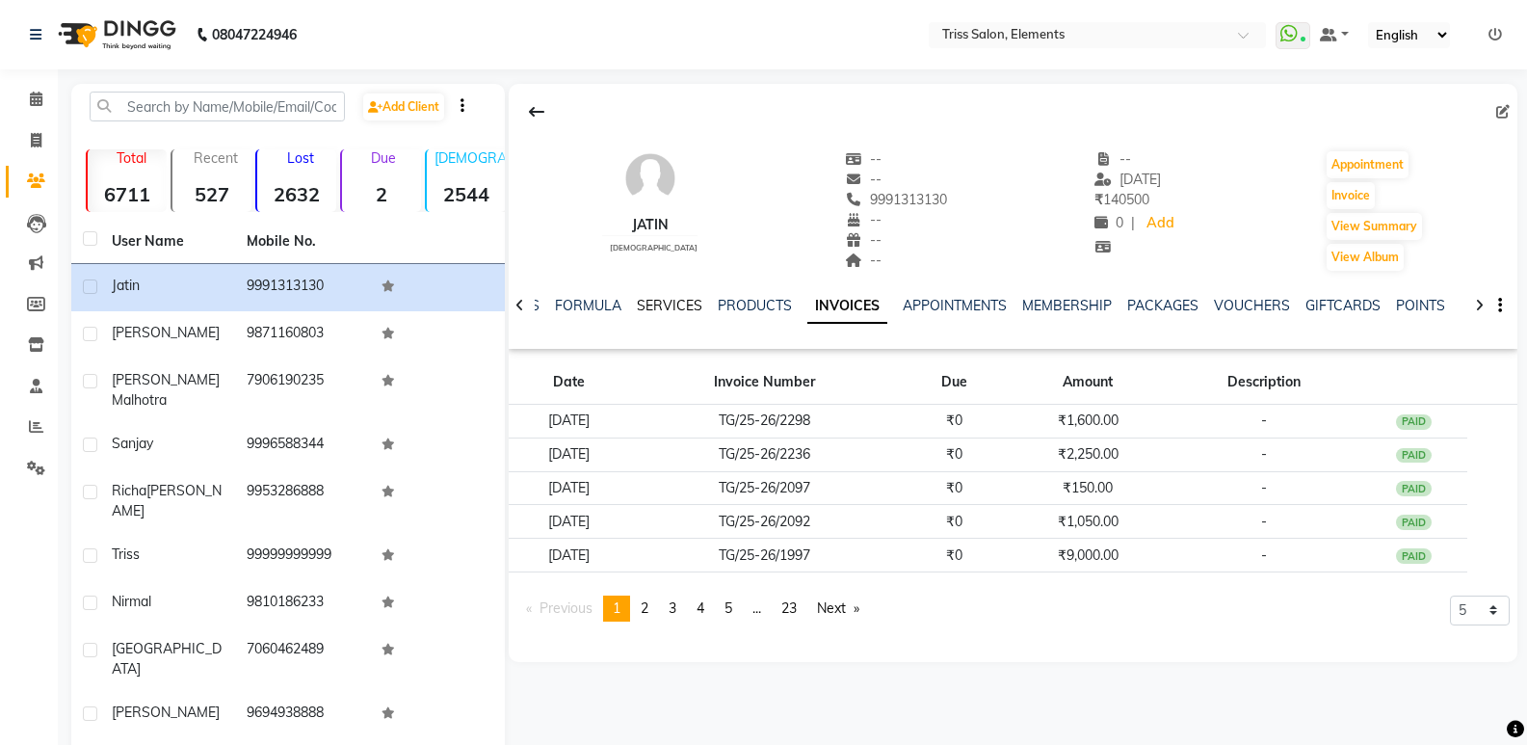
click at [697, 301] on link "SERVICES" at bounding box center [670, 305] width 66 height 17
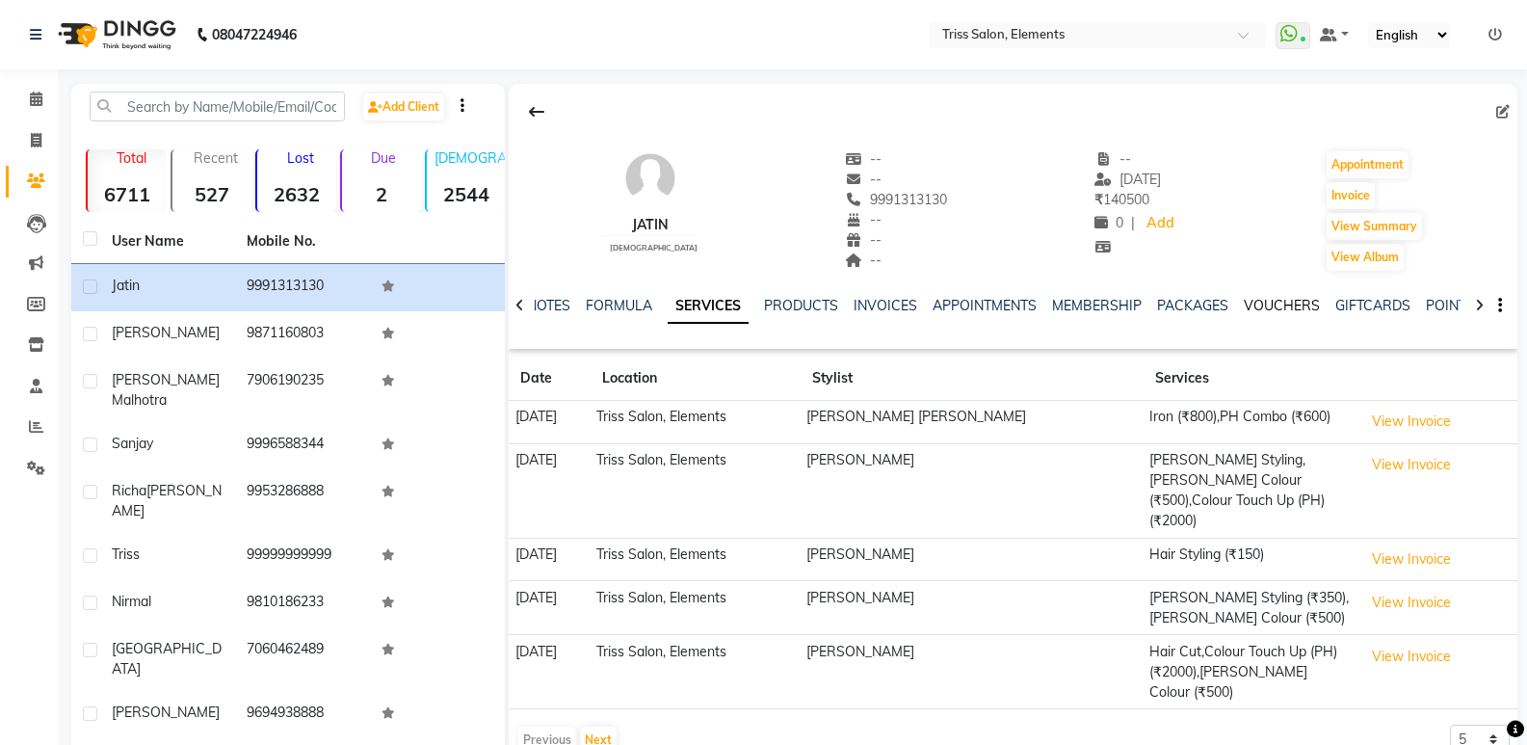
click at [1294, 299] on link "VOUCHERS" at bounding box center [1282, 305] width 76 height 17
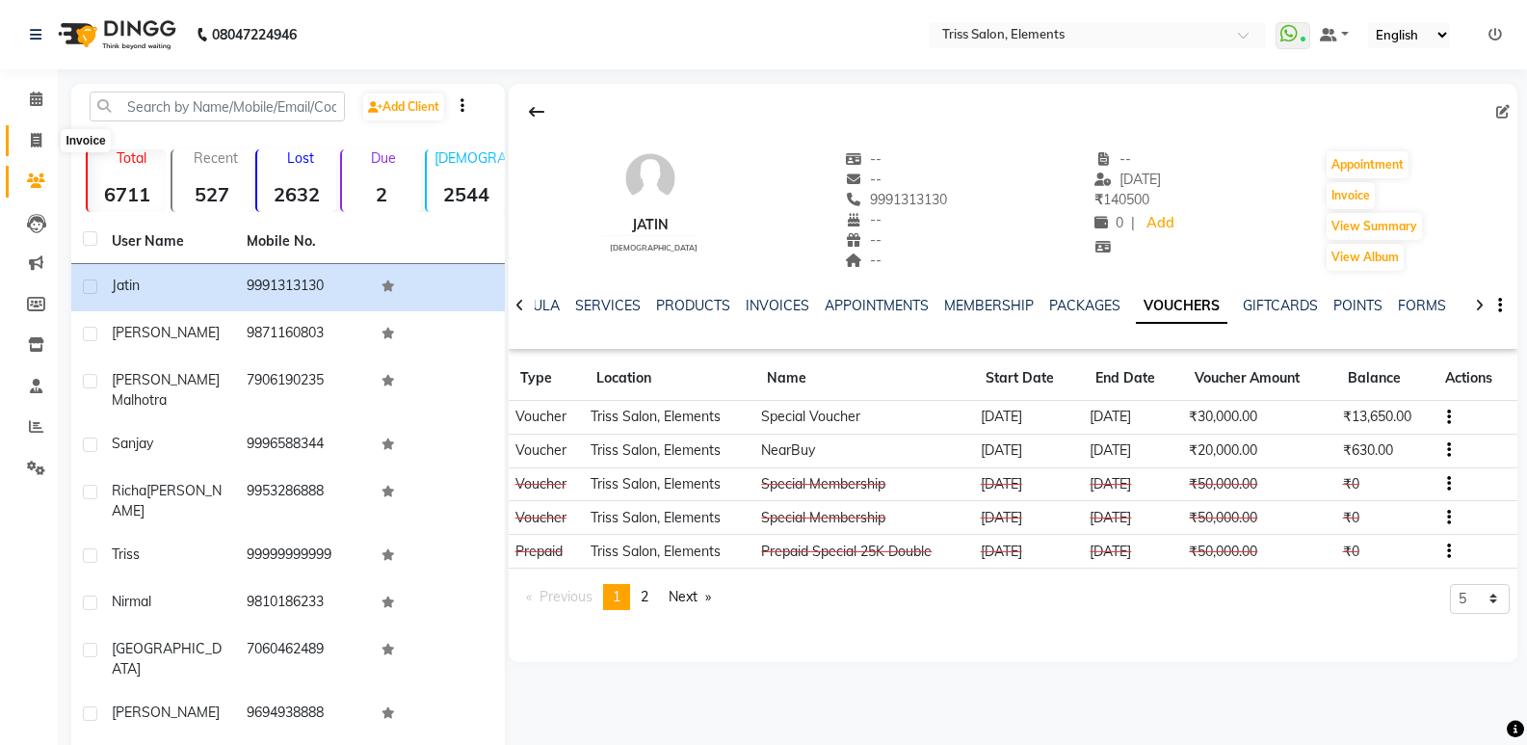
click at [40, 133] on icon at bounding box center [36, 140] width 11 height 14
select select "service"
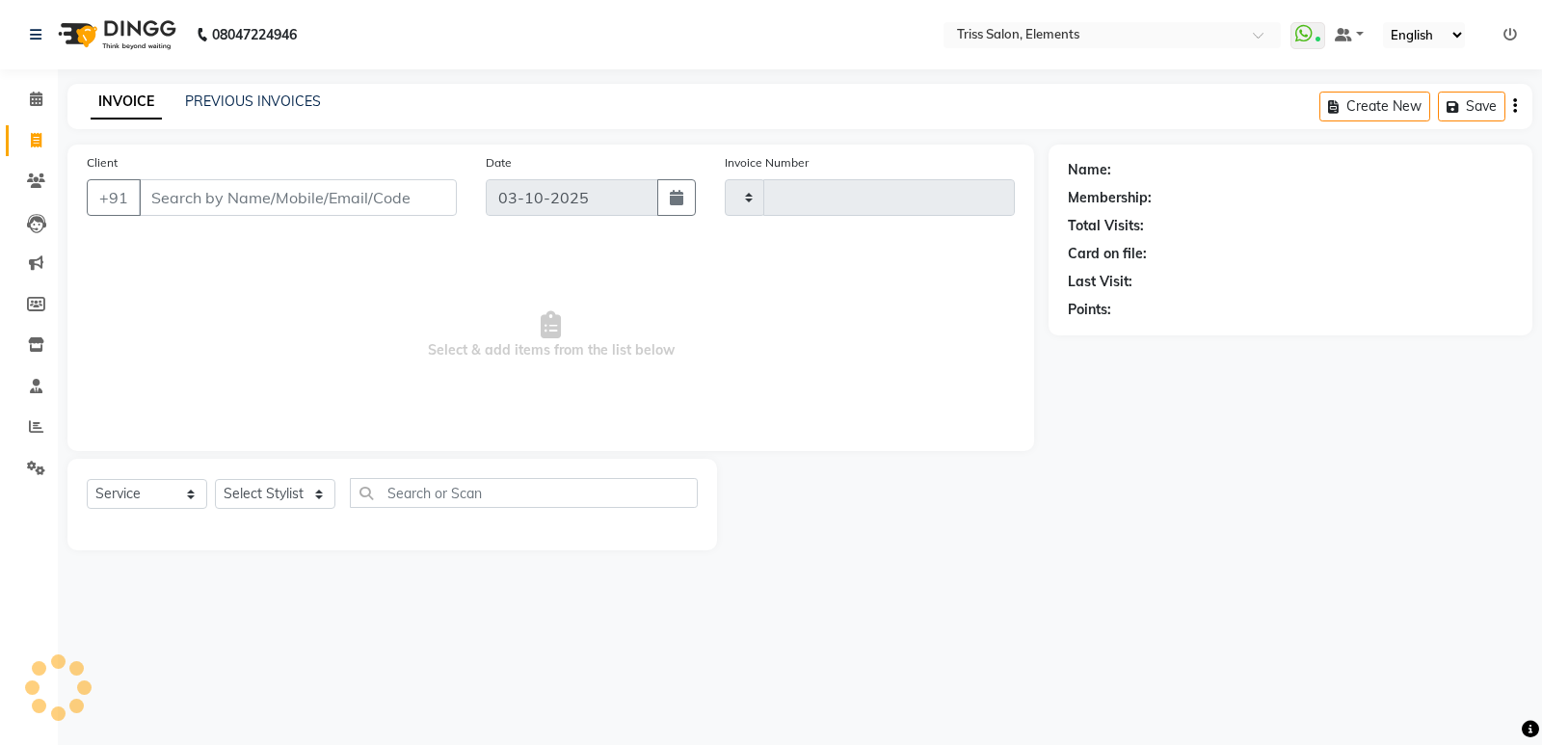
type input "2431"
select select "4303"
click at [16, 182] on link "Clients" at bounding box center [29, 182] width 46 height 32
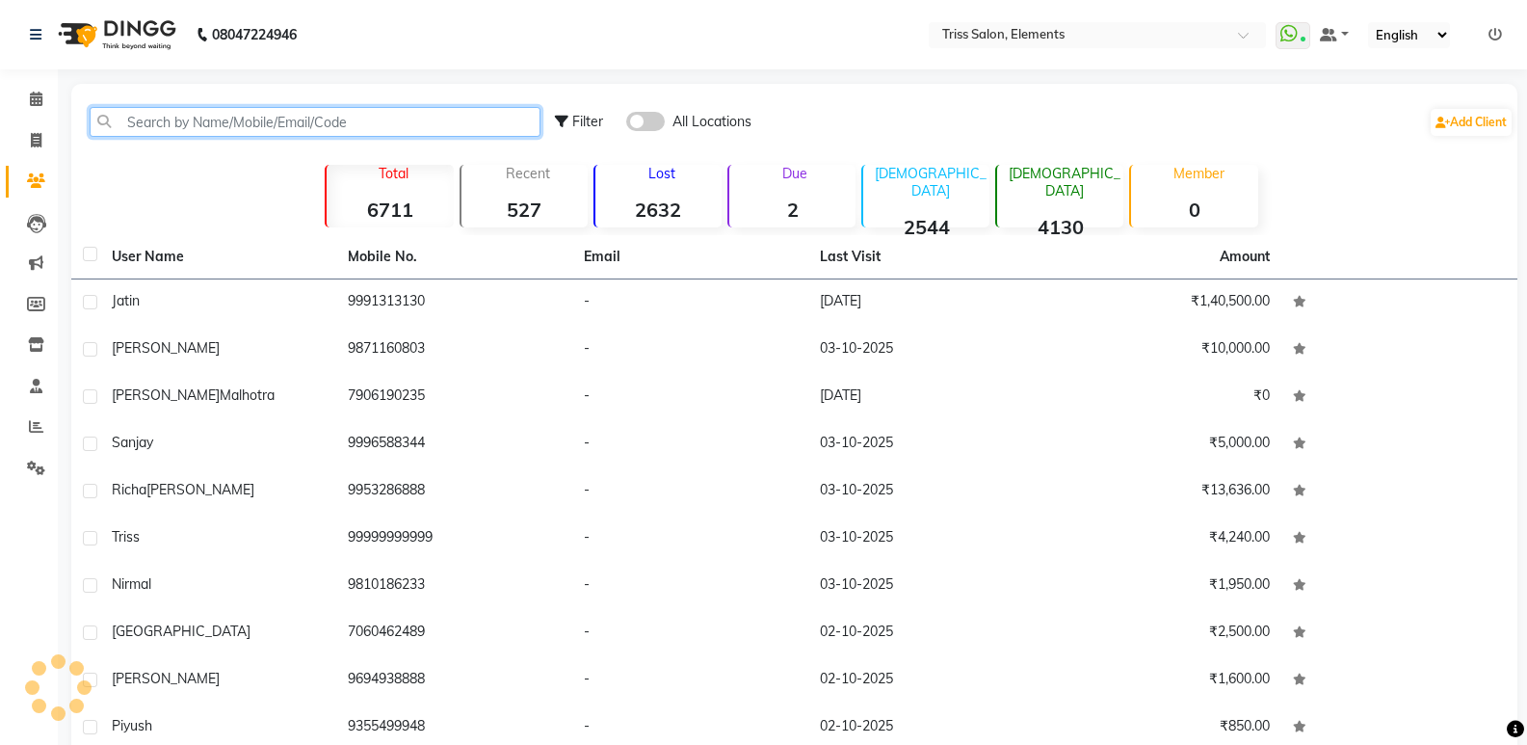
click at [226, 118] on input "text" at bounding box center [315, 122] width 451 height 30
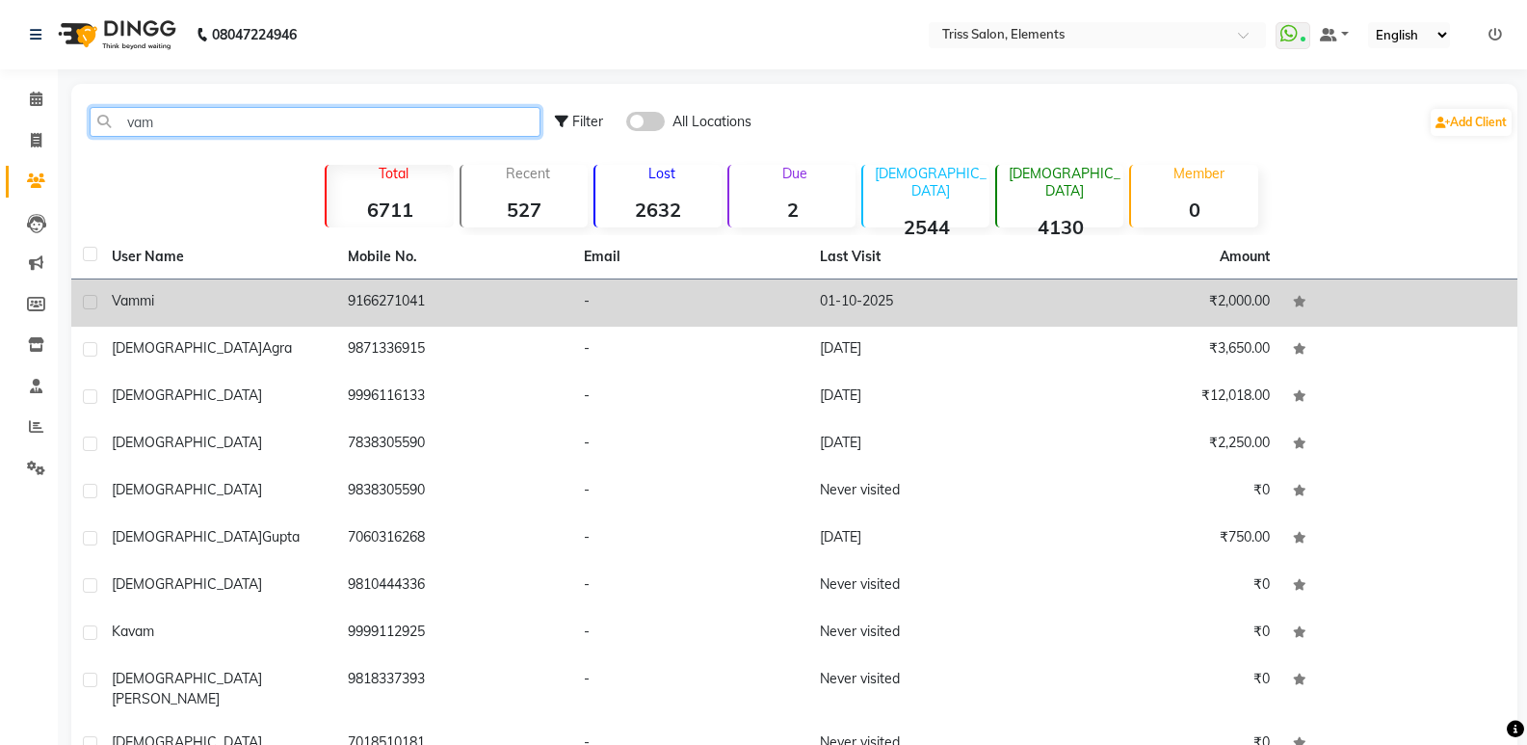
type input "vam"
click at [399, 304] on td "9166271041" at bounding box center [454, 302] width 236 height 47
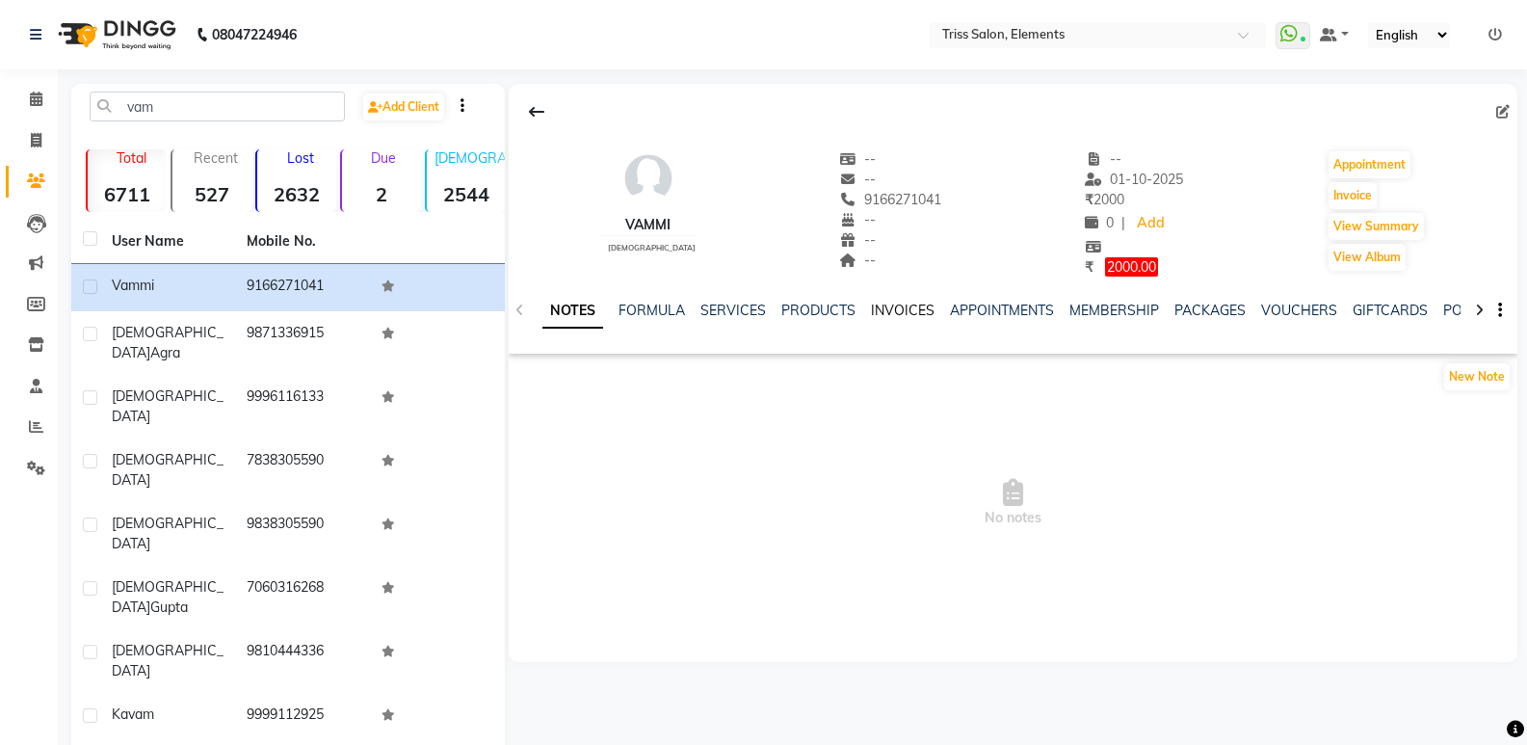
click at [892, 318] on div "INVOICES" at bounding box center [903, 311] width 64 height 20
click at [892, 315] on link "INVOICES" at bounding box center [903, 310] width 64 height 17
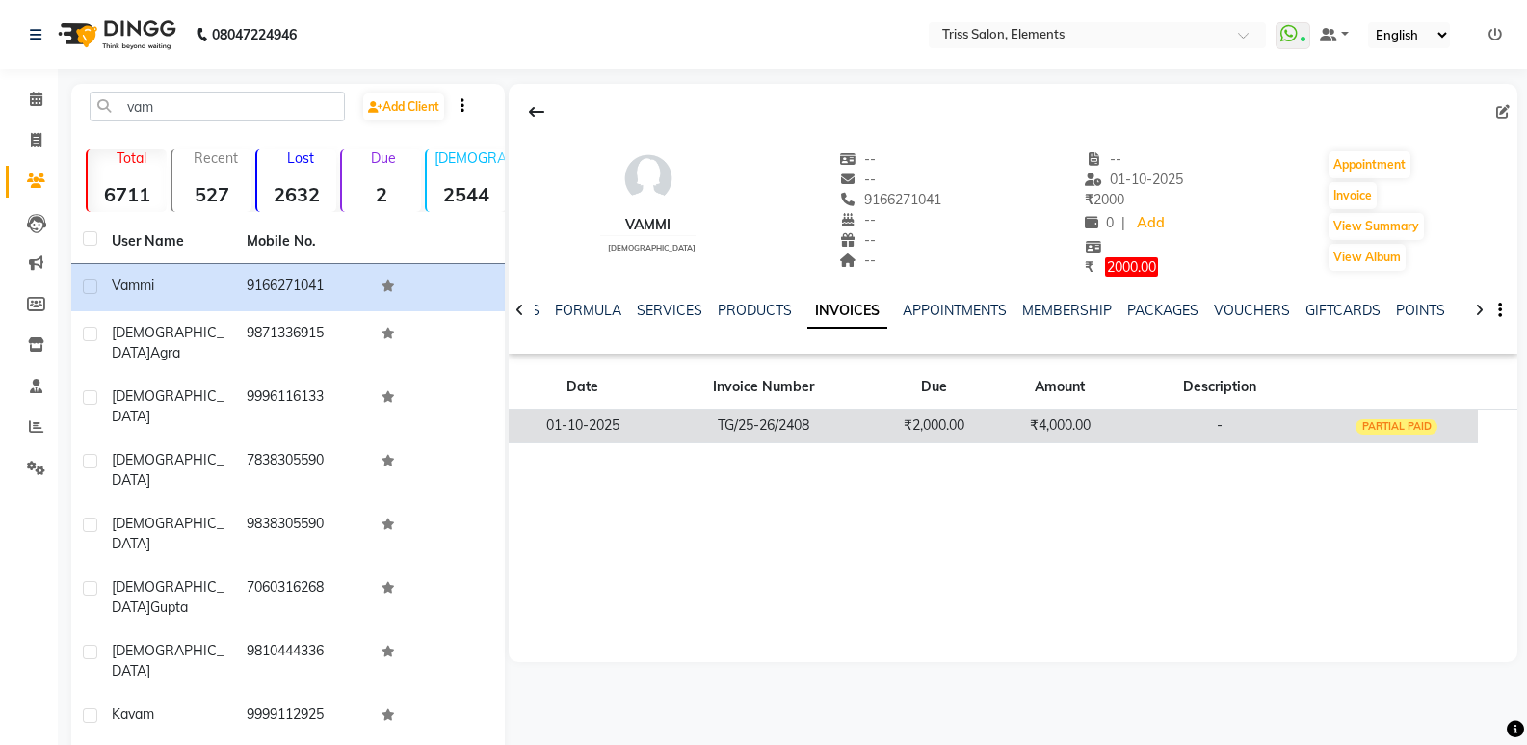
click at [978, 419] on td "₹2,000.00" at bounding box center [934, 426] width 126 height 34
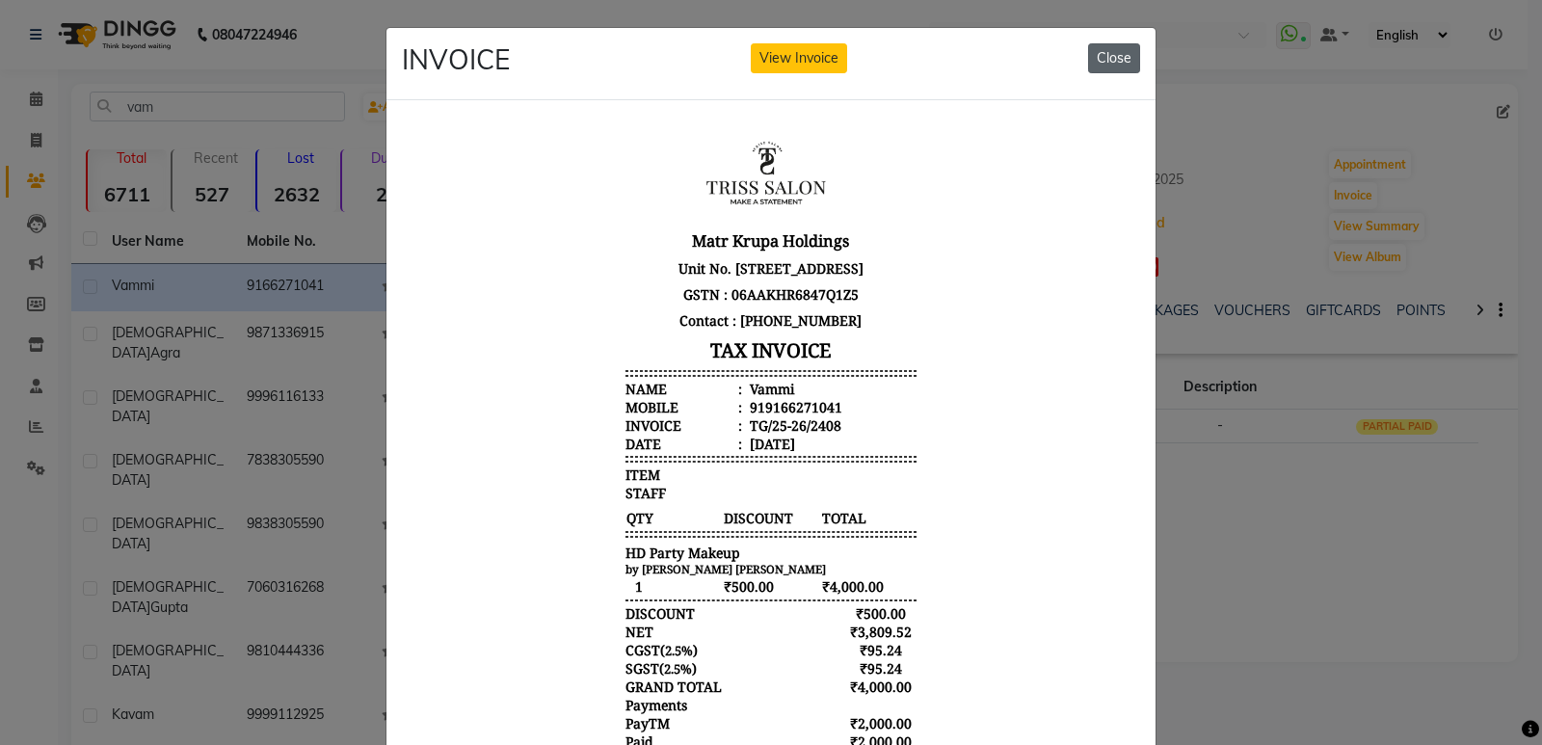
click at [1104, 65] on button "Close" at bounding box center [1114, 58] width 52 height 30
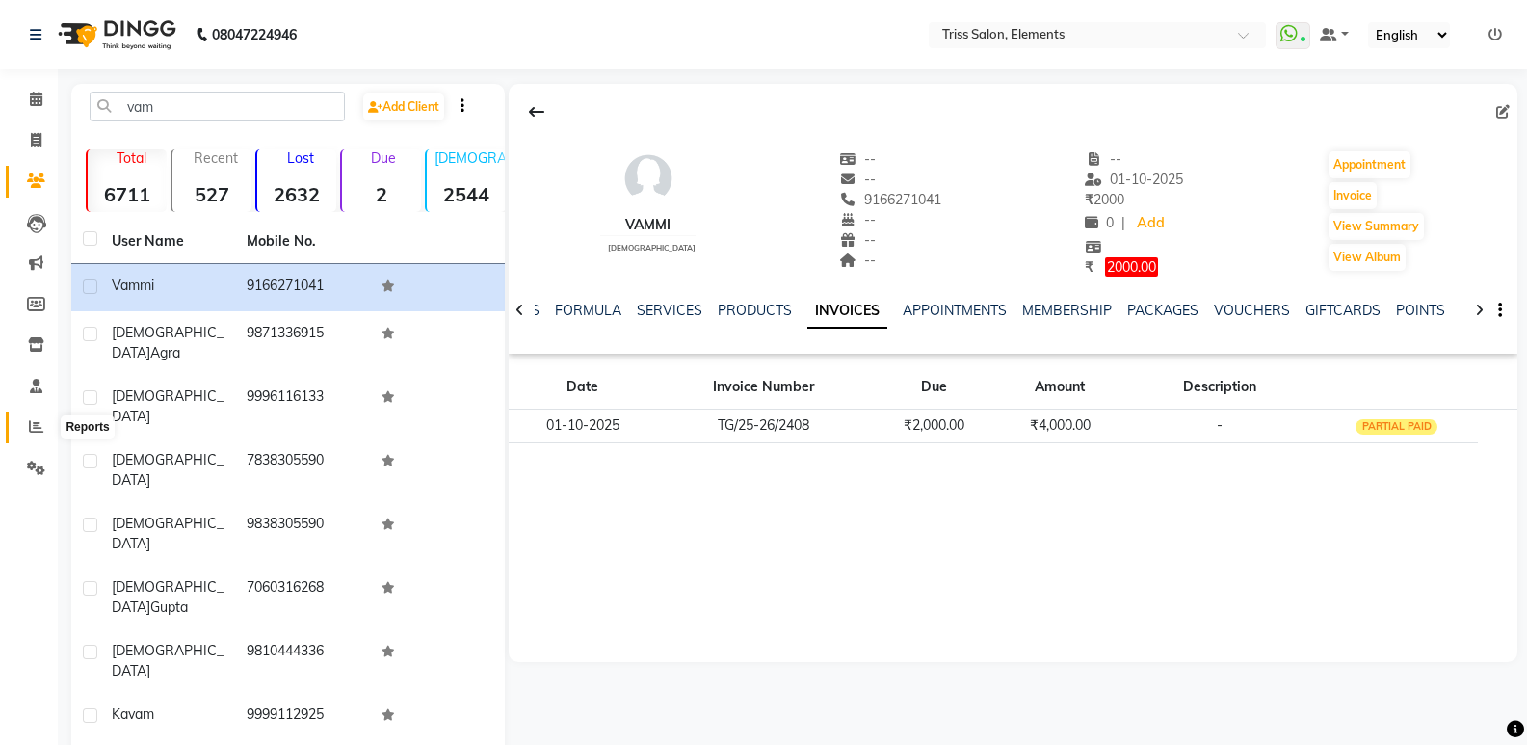
click at [34, 427] on icon at bounding box center [36, 426] width 14 height 14
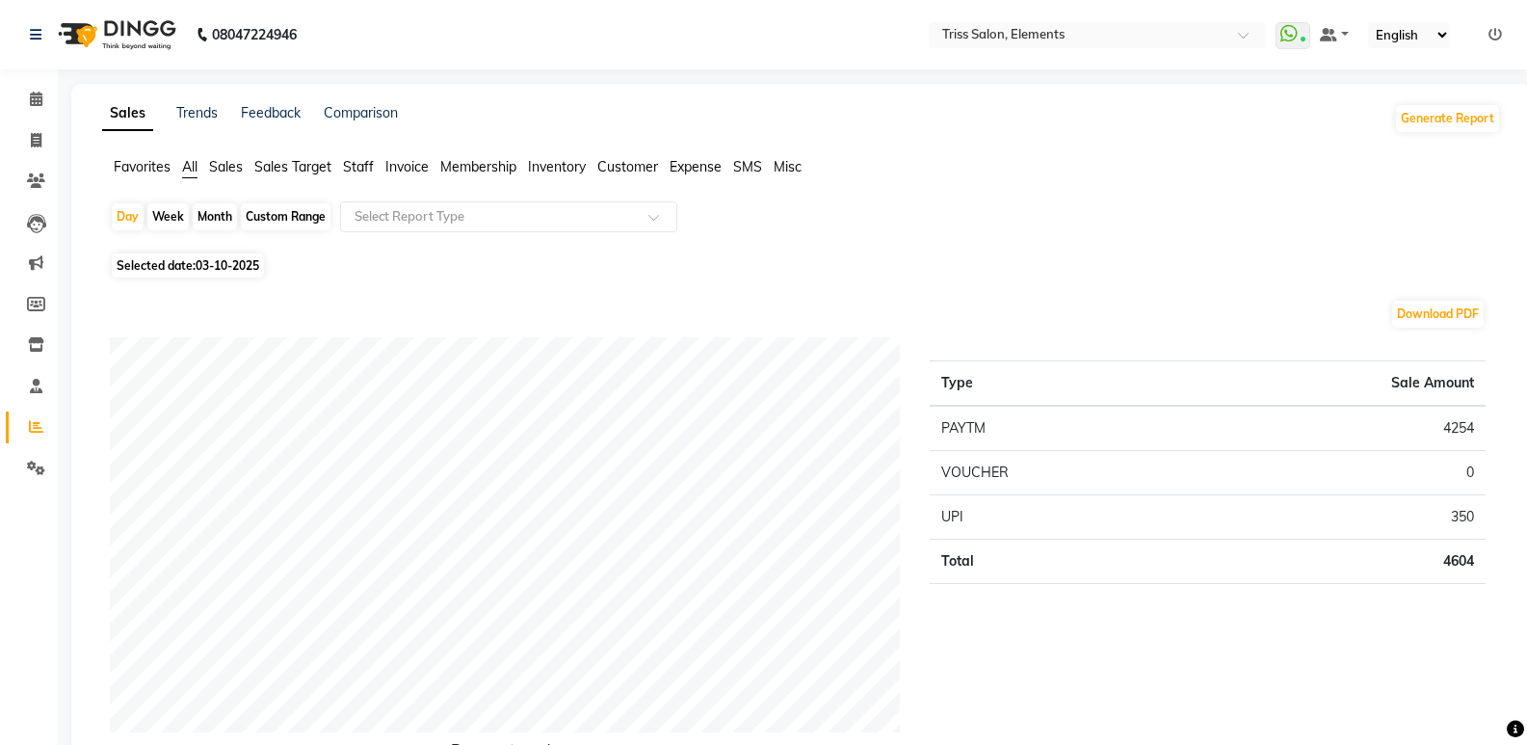
click at [369, 163] on span "Staff" at bounding box center [358, 166] width 31 height 17
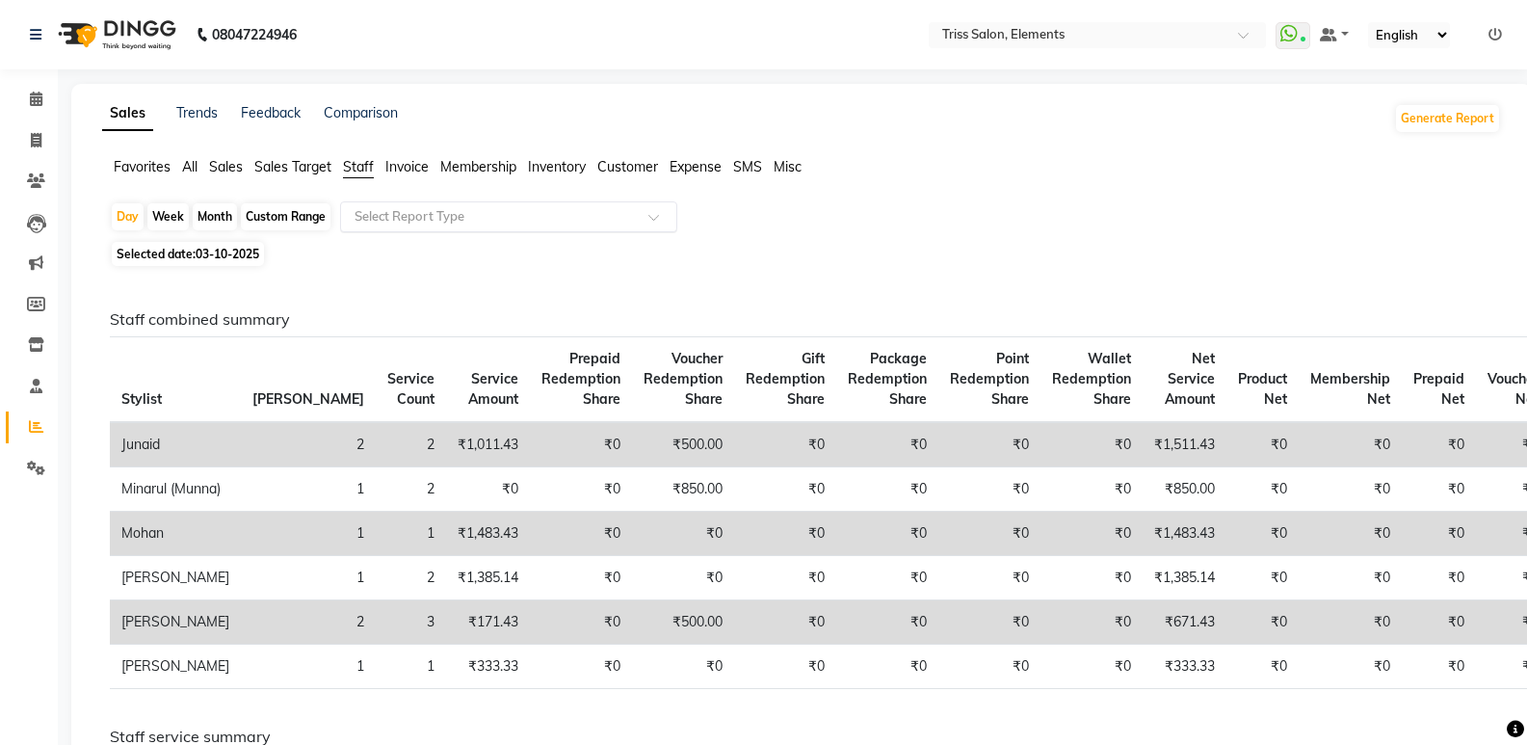
click at [385, 209] on div "Select Report Type" at bounding box center [508, 216] width 337 height 31
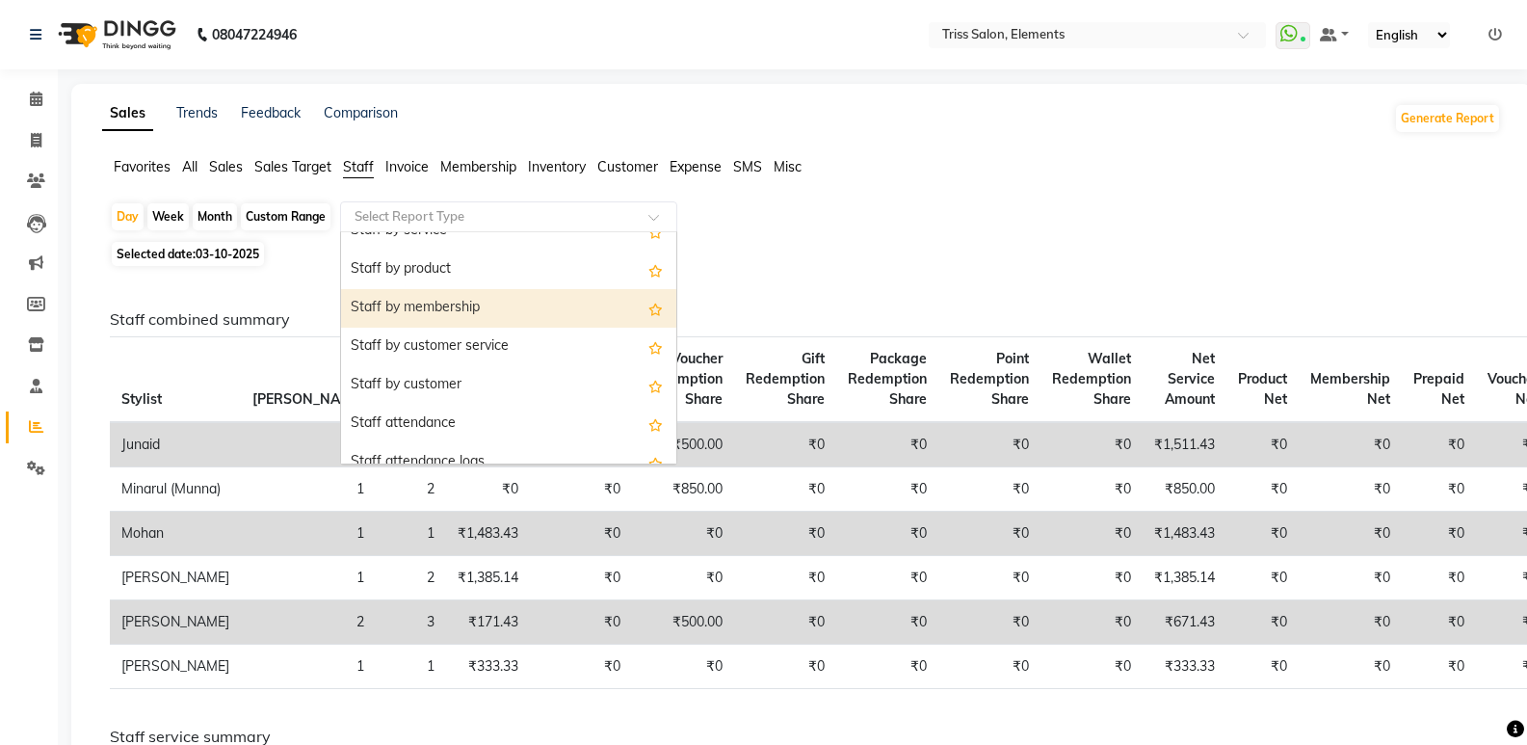
scroll to position [66, 0]
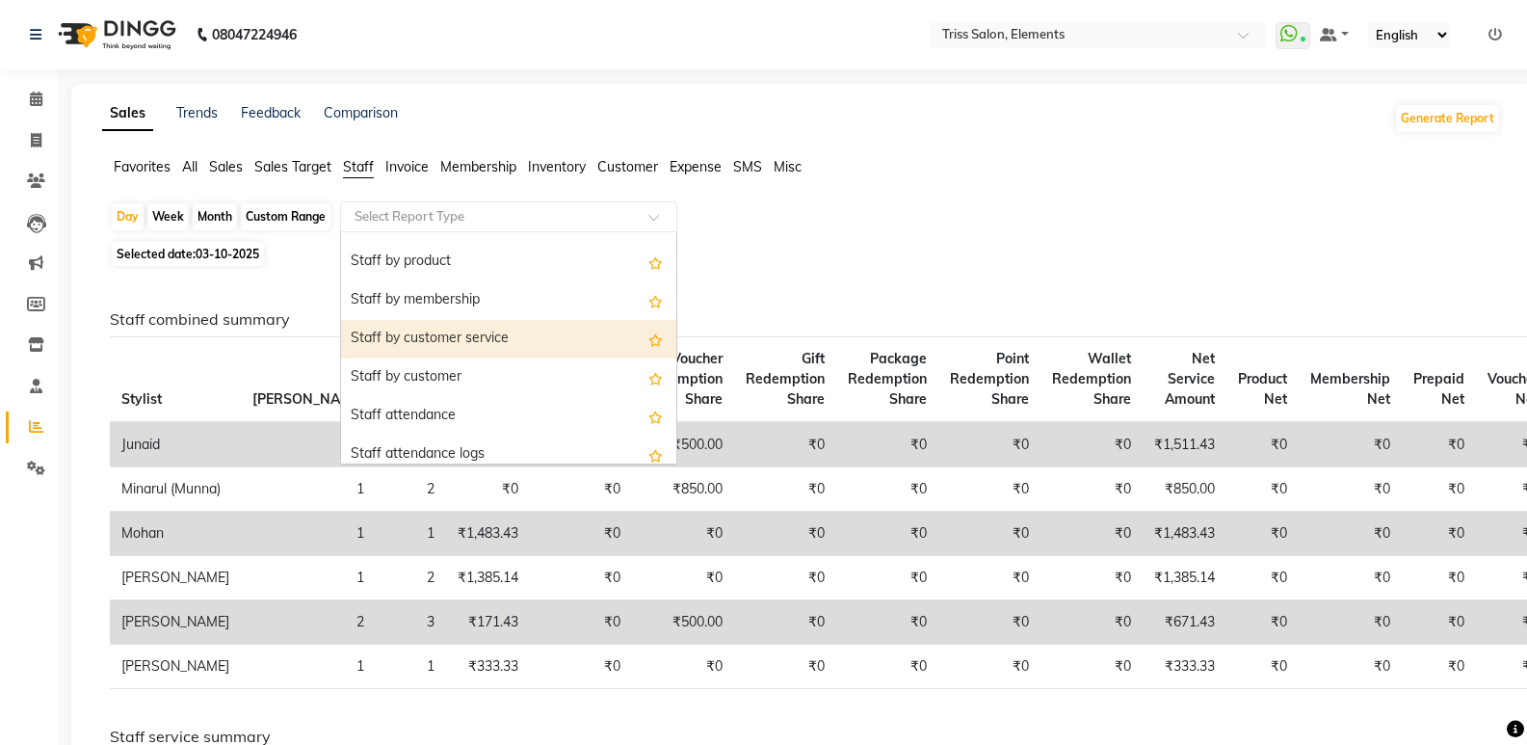
click at [545, 331] on div "Staff by customer service" at bounding box center [508, 339] width 335 height 39
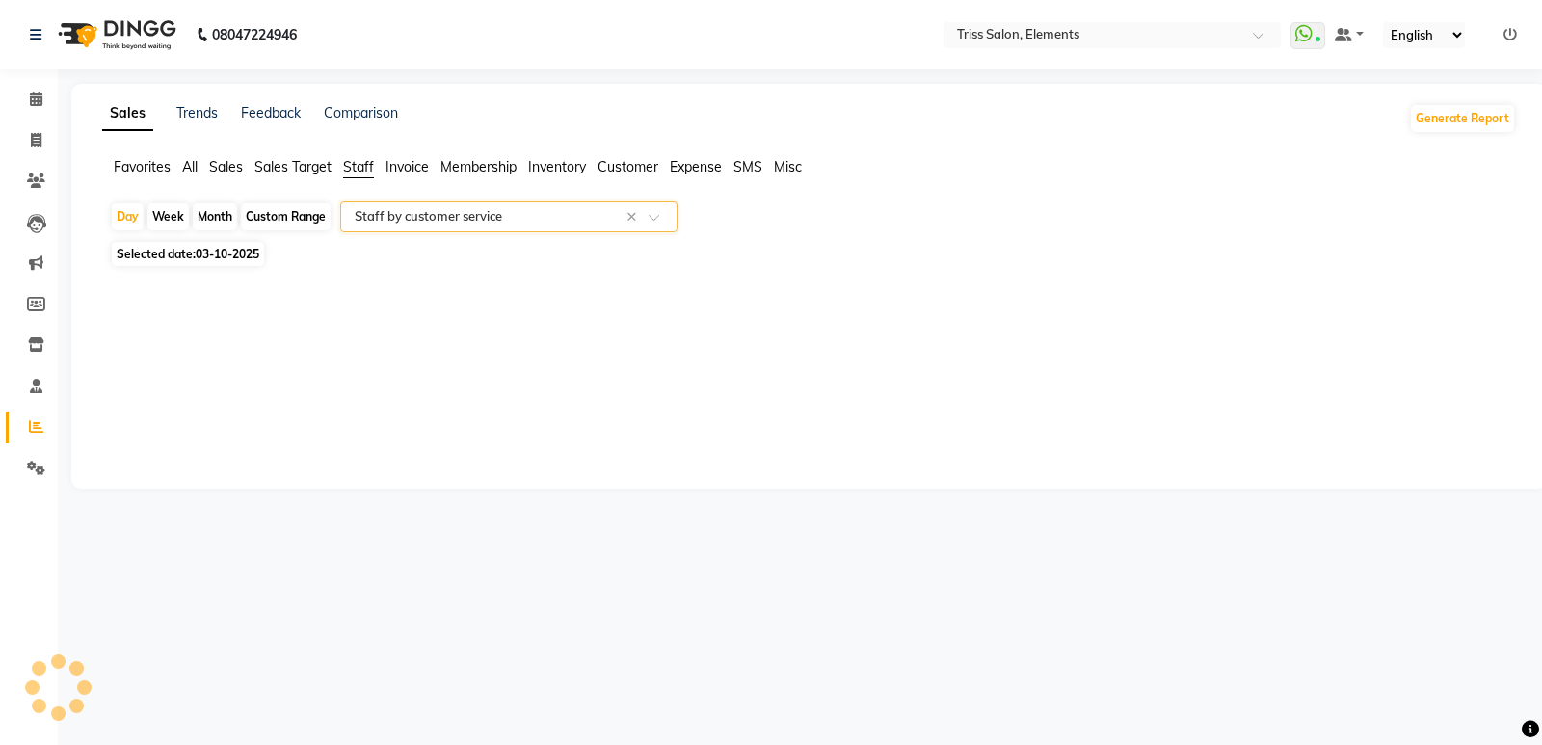
select select "full_report"
select select "csv"
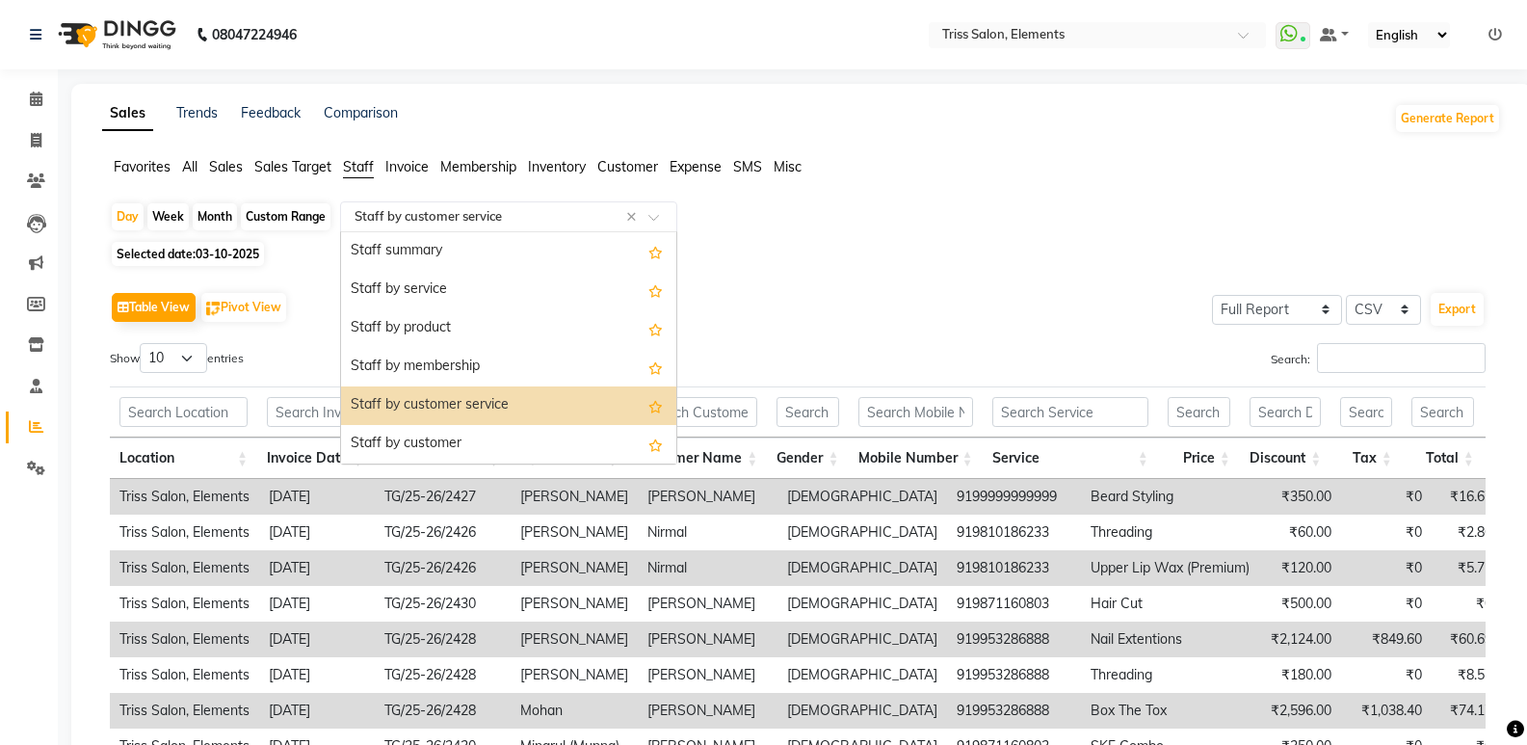
click at [558, 226] on div "Select Report Type × Staff by customer service ×" at bounding box center [508, 216] width 337 height 31
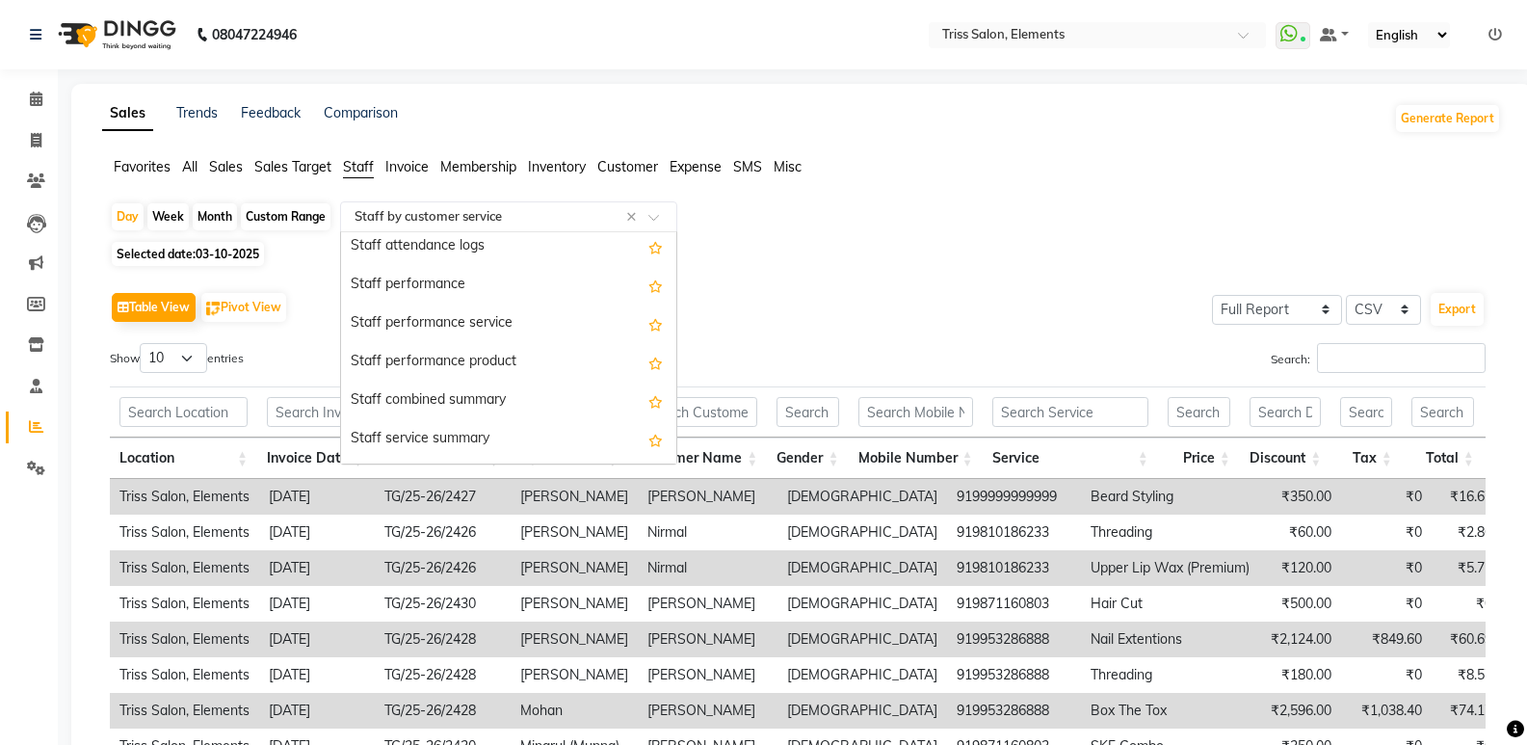
scroll to position [283, 0]
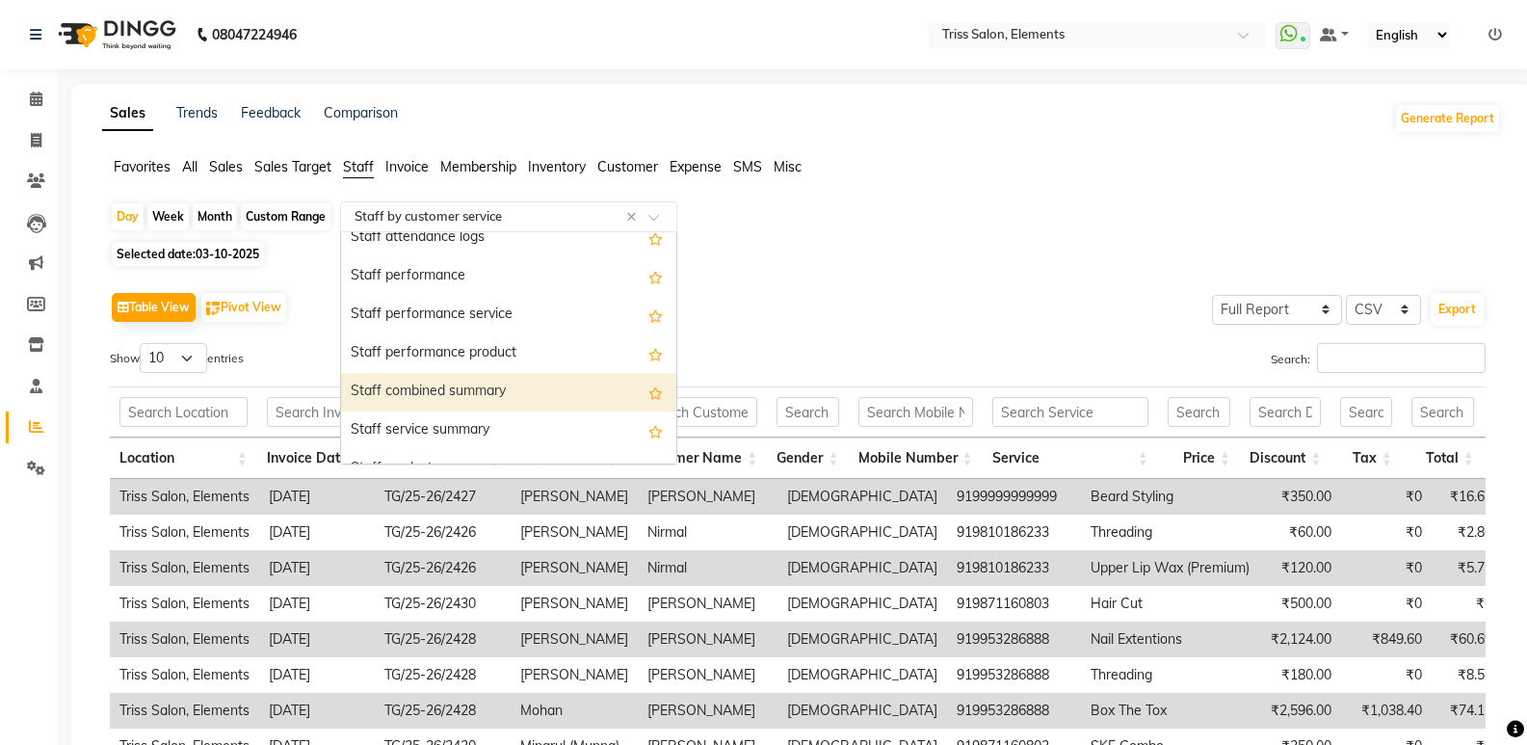
click at [548, 393] on div "Staff combined summary" at bounding box center [508, 392] width 335 height 39
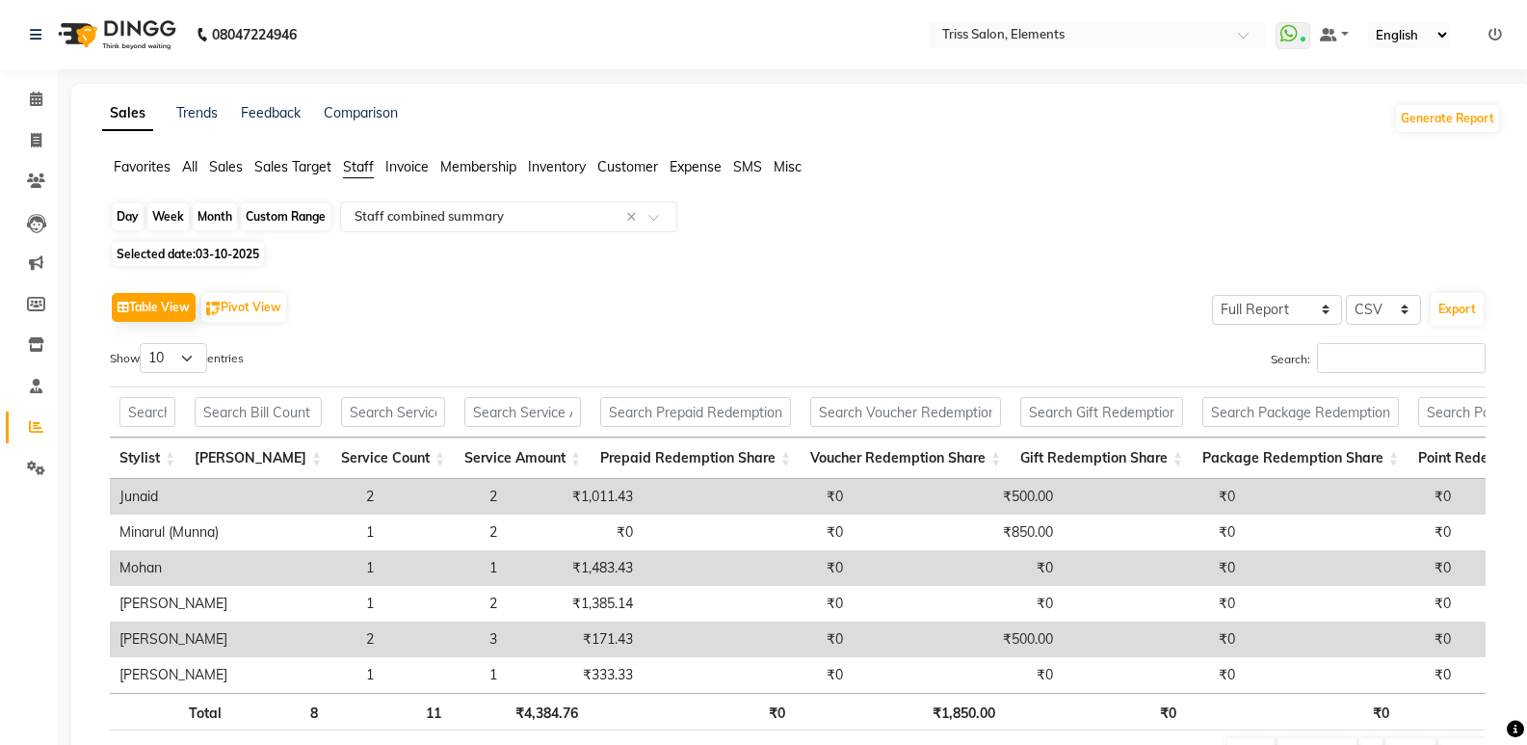
click at [127, 218] on div "Day" at bounding box center [128, 216] width 32 height 27
select select "10"
select select "2025"
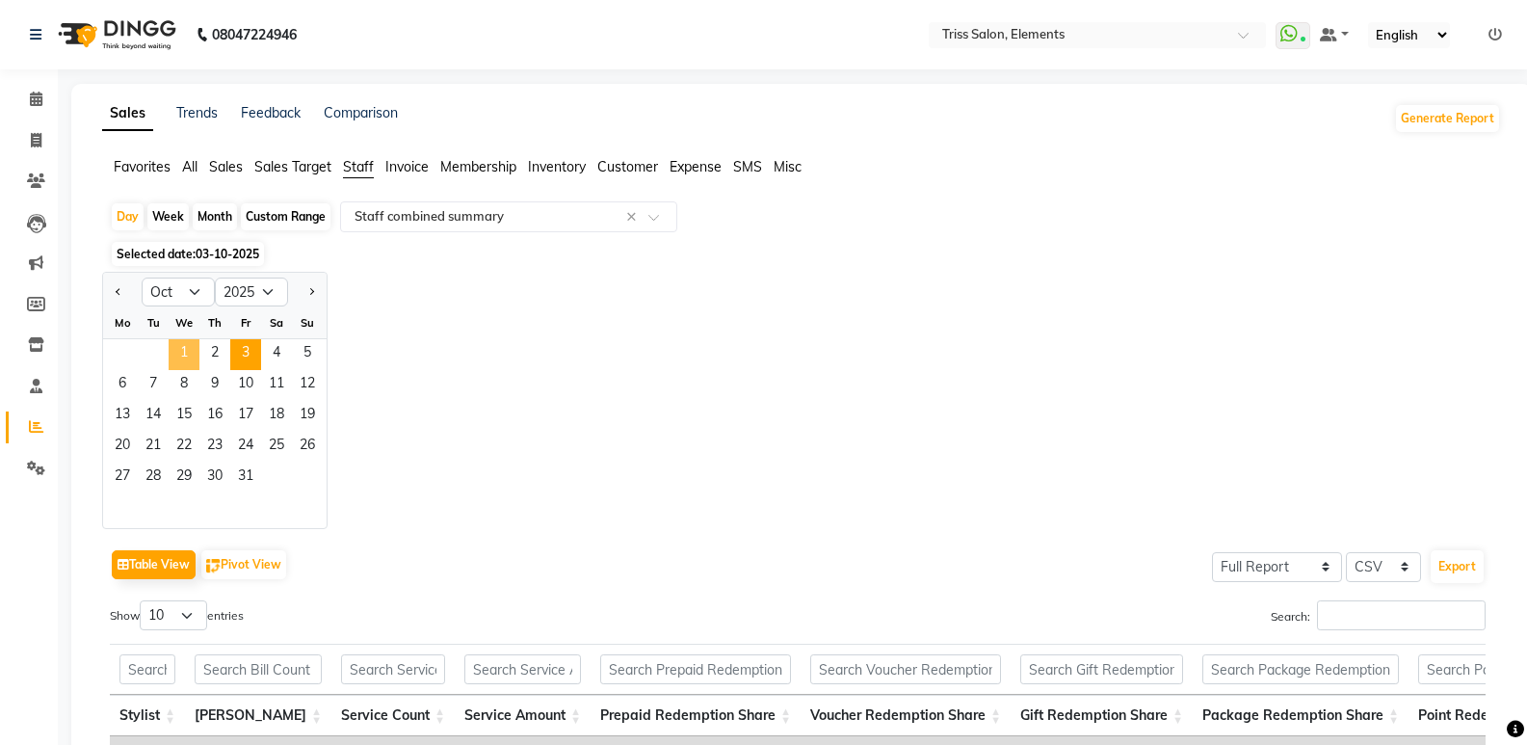
click at [176, 351] on span "1" at bounding box center [184, 354] width 31 height 31
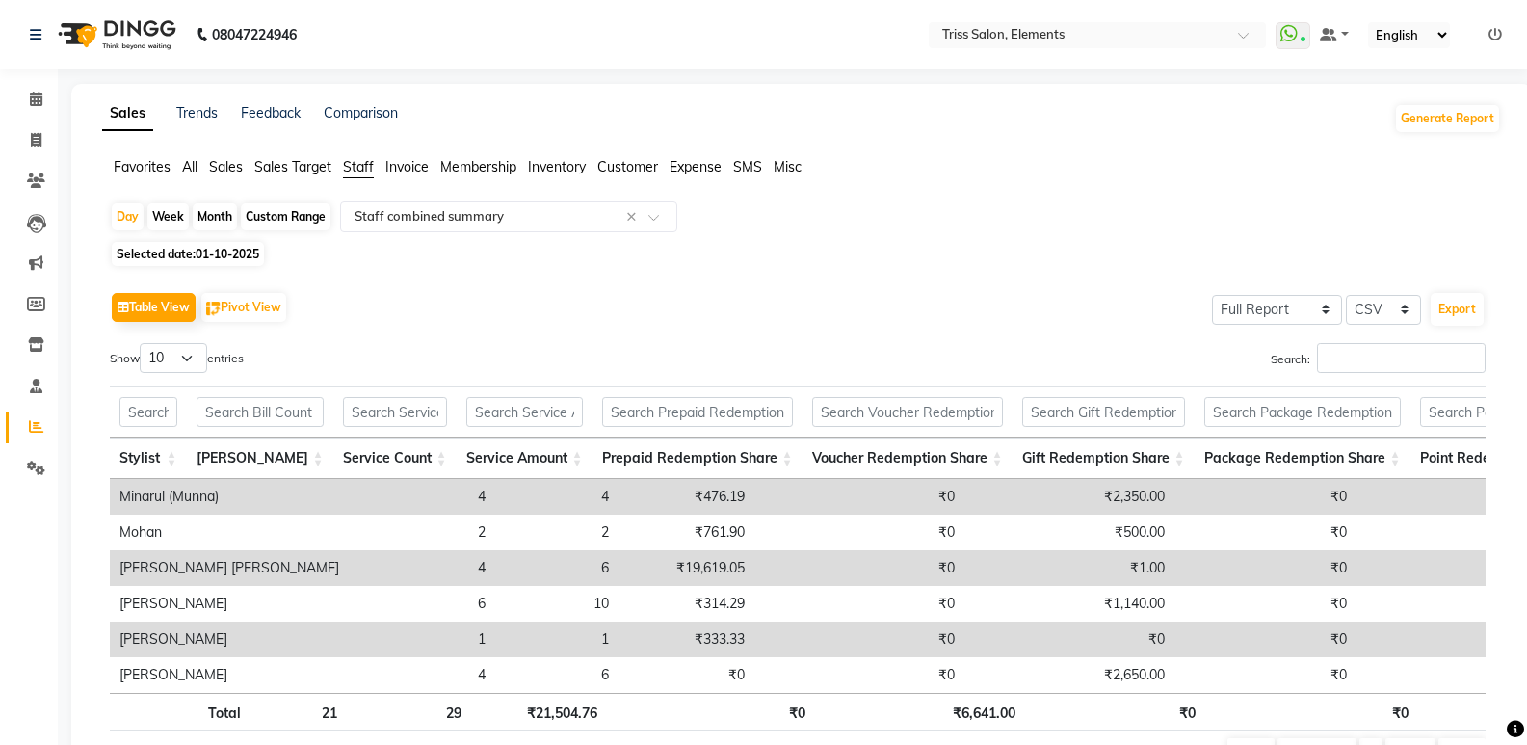
click at [1488, 338] on div "Table View Pivot View Select Full Report Filtered Report Select CSV PDF Export …" at bounding box center [797, 531] width 1407 height 518
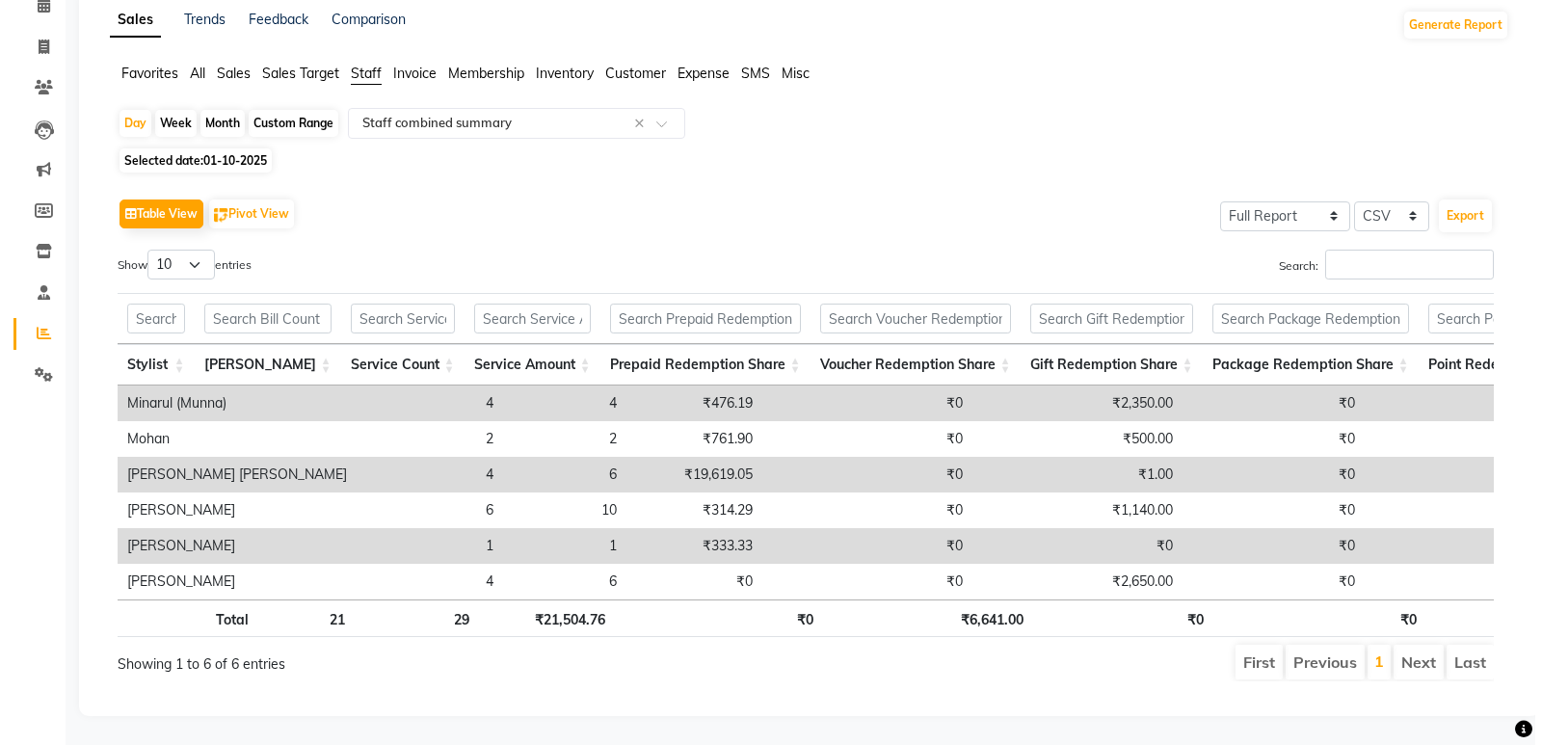
scroll to position [0, 0]
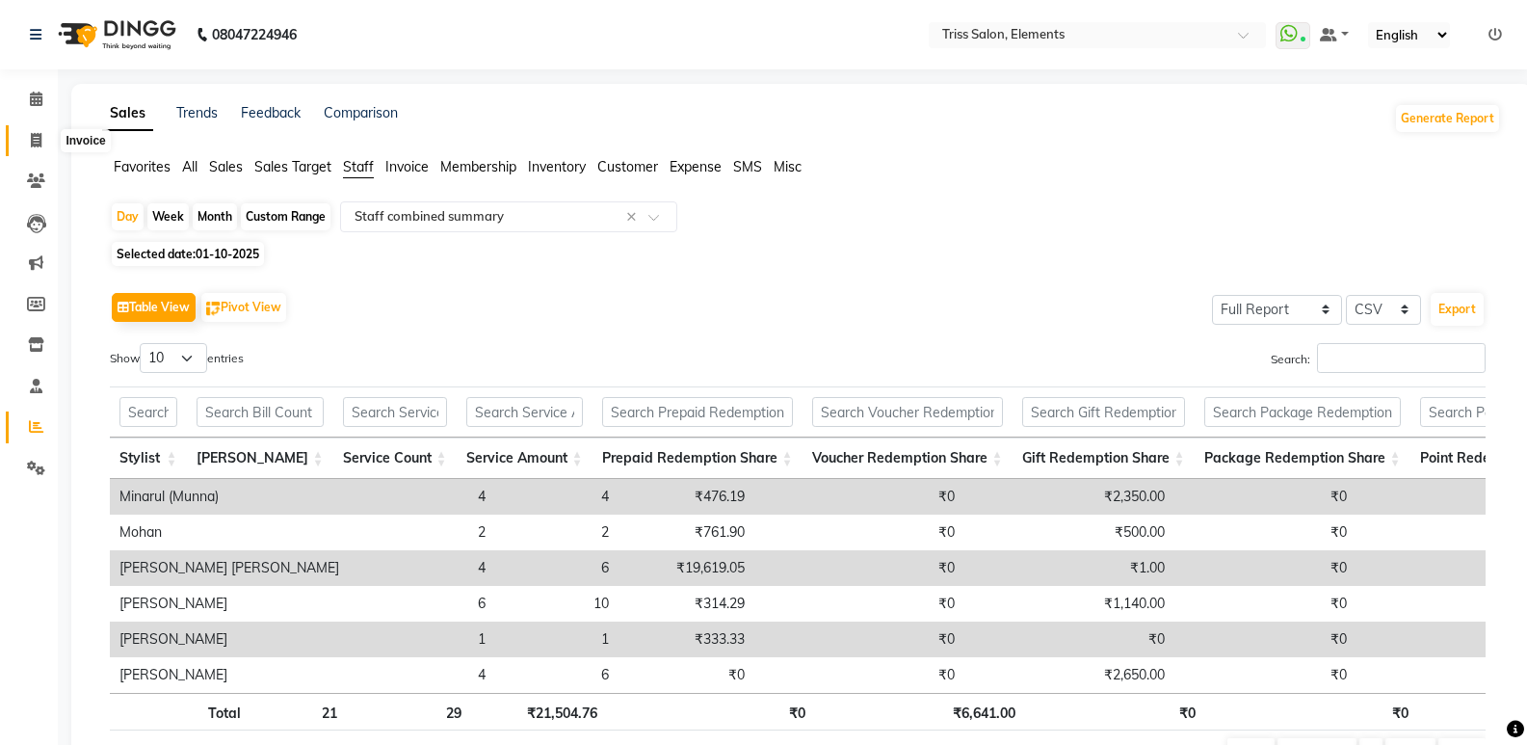
click at [31, 146] on icon at bounding box center [36, 140] width 11 height 14
select select "service"
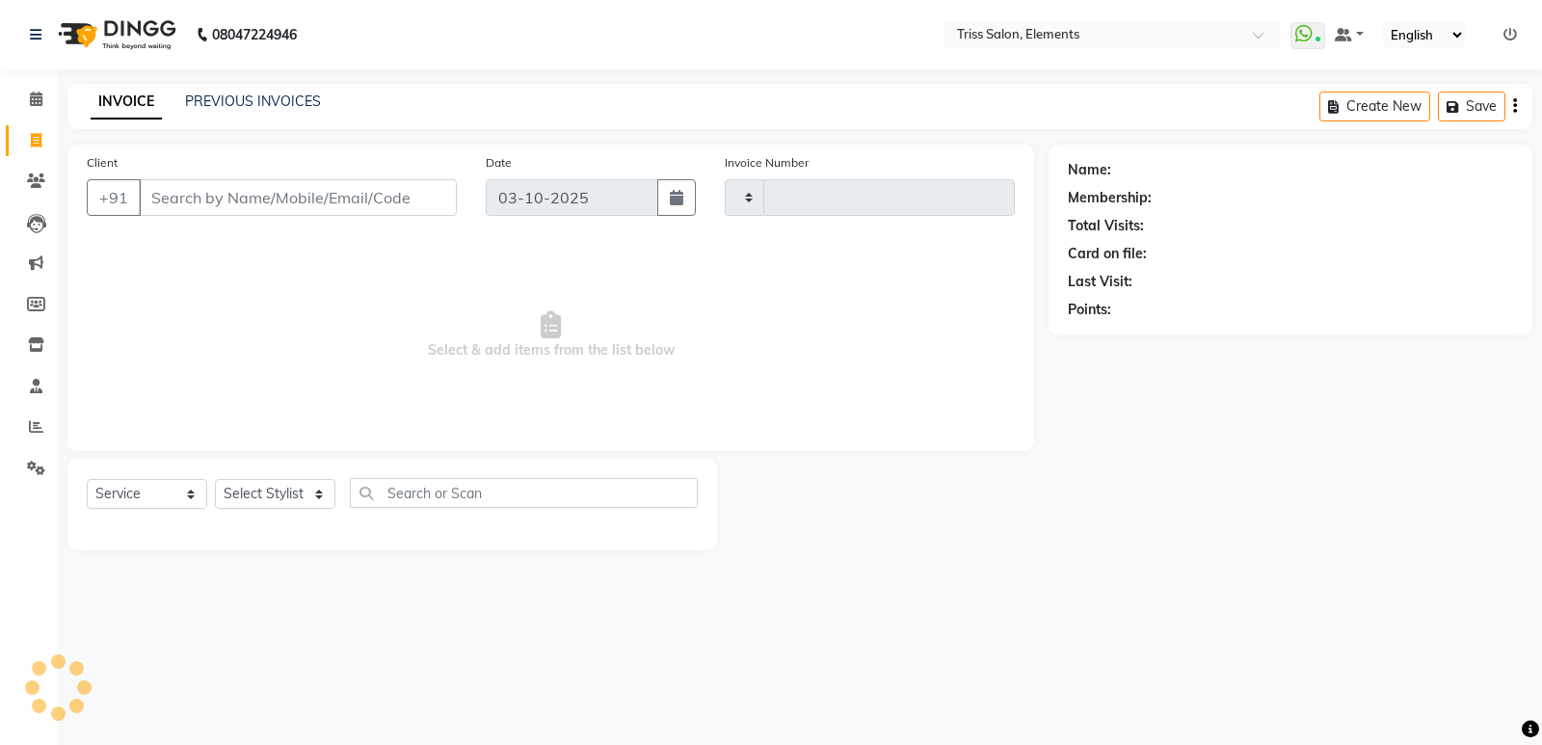
type input "2431"
select select "4303"
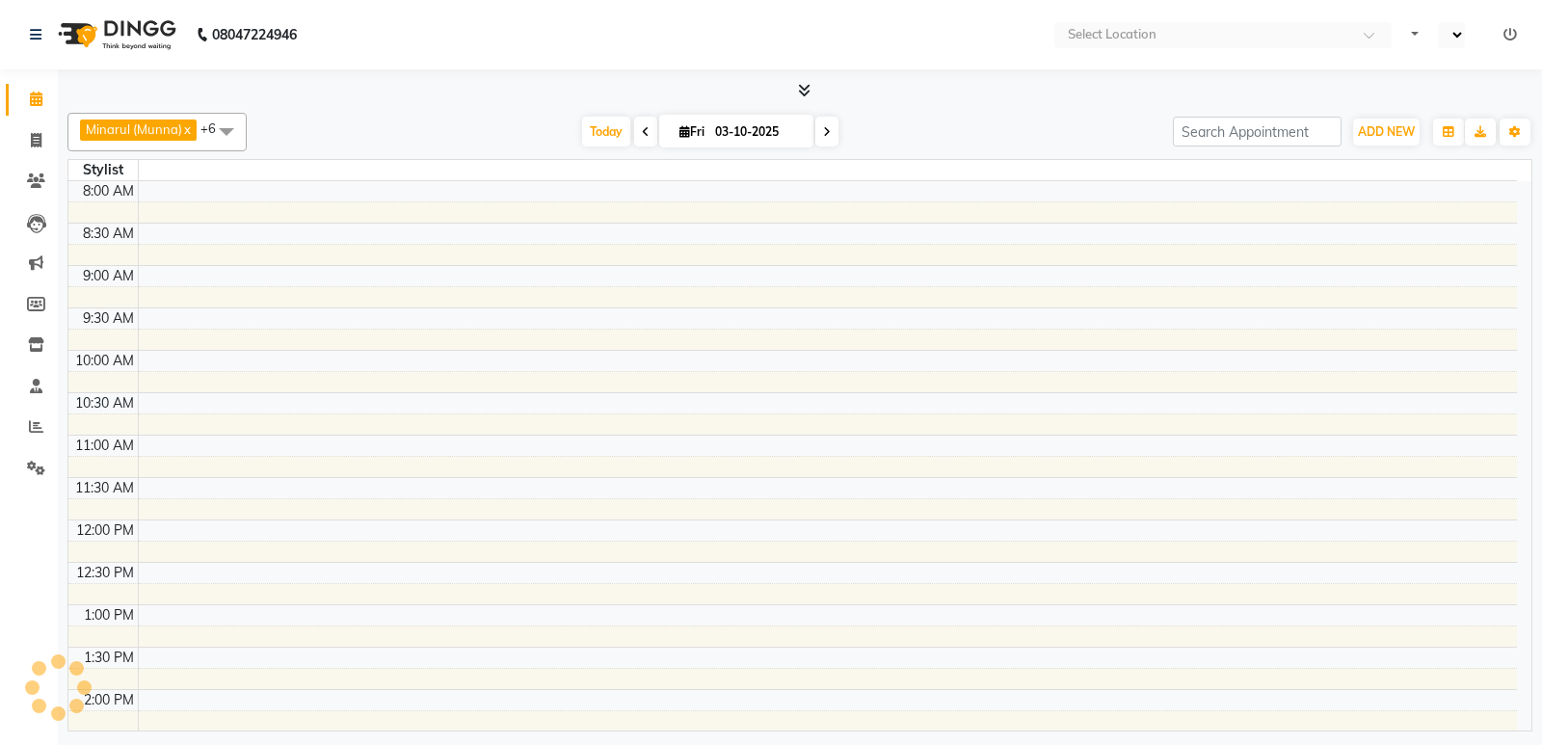
select select "en"
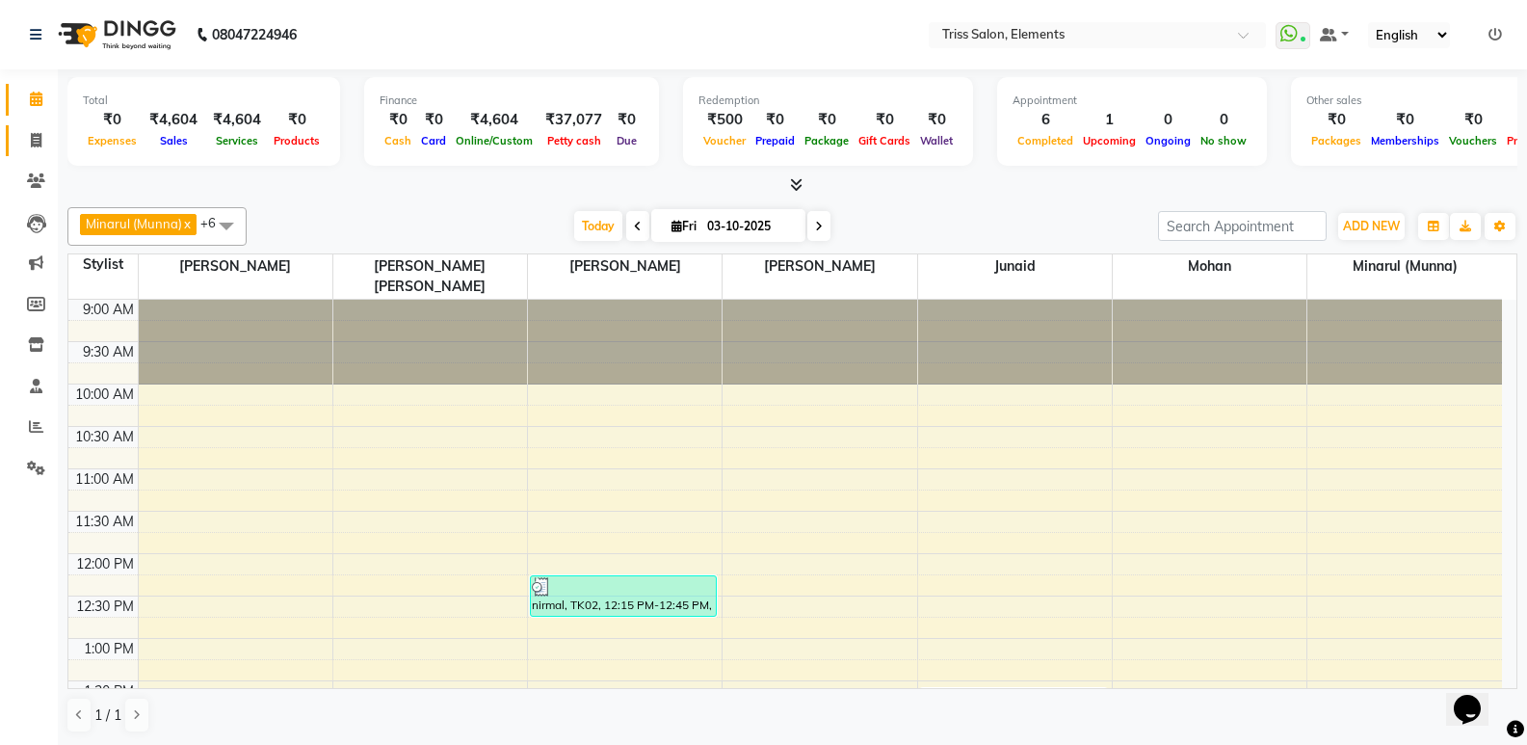
click at [18, 136] on link "Invoice" at bounding box center [29, 141] width 46 height 32
select select "service"
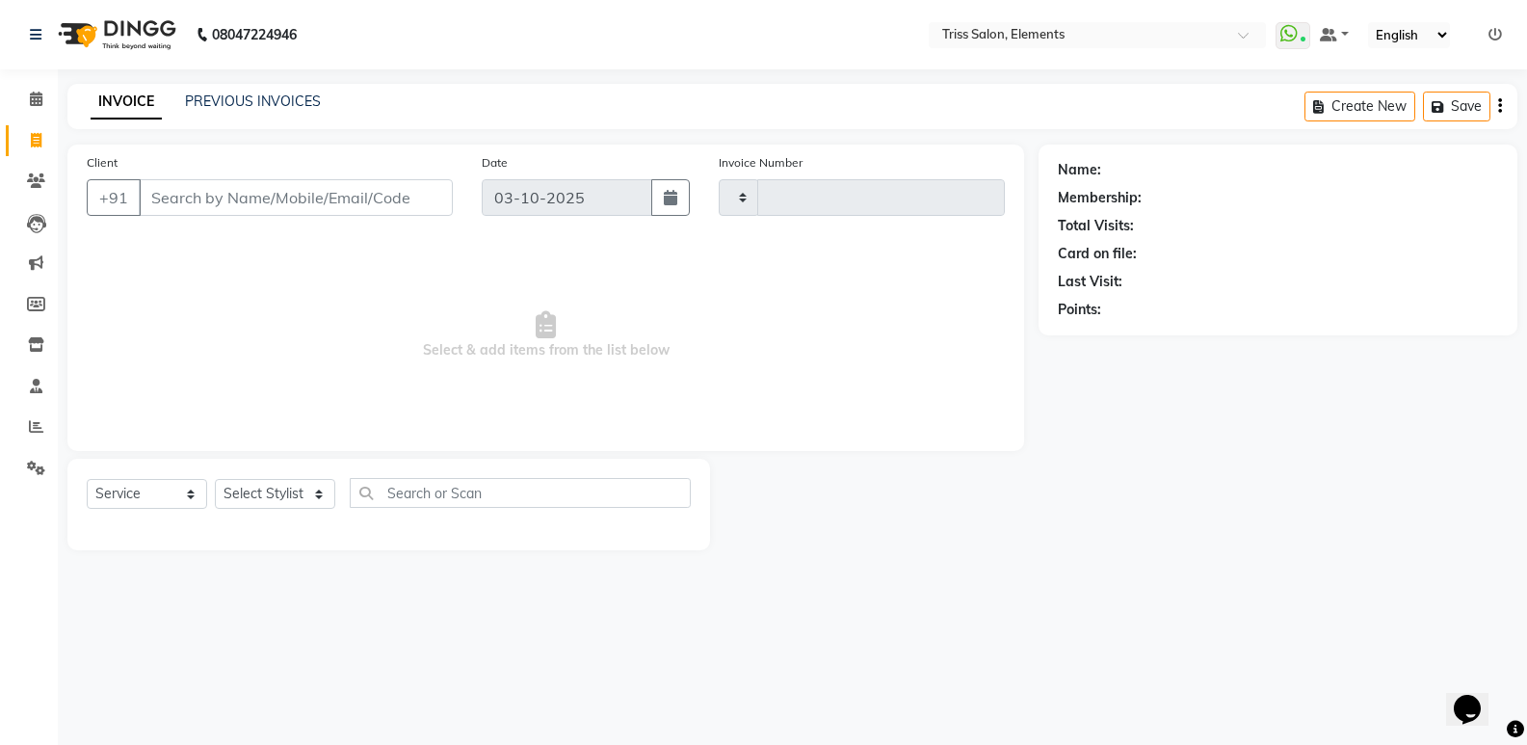
type input "2430"
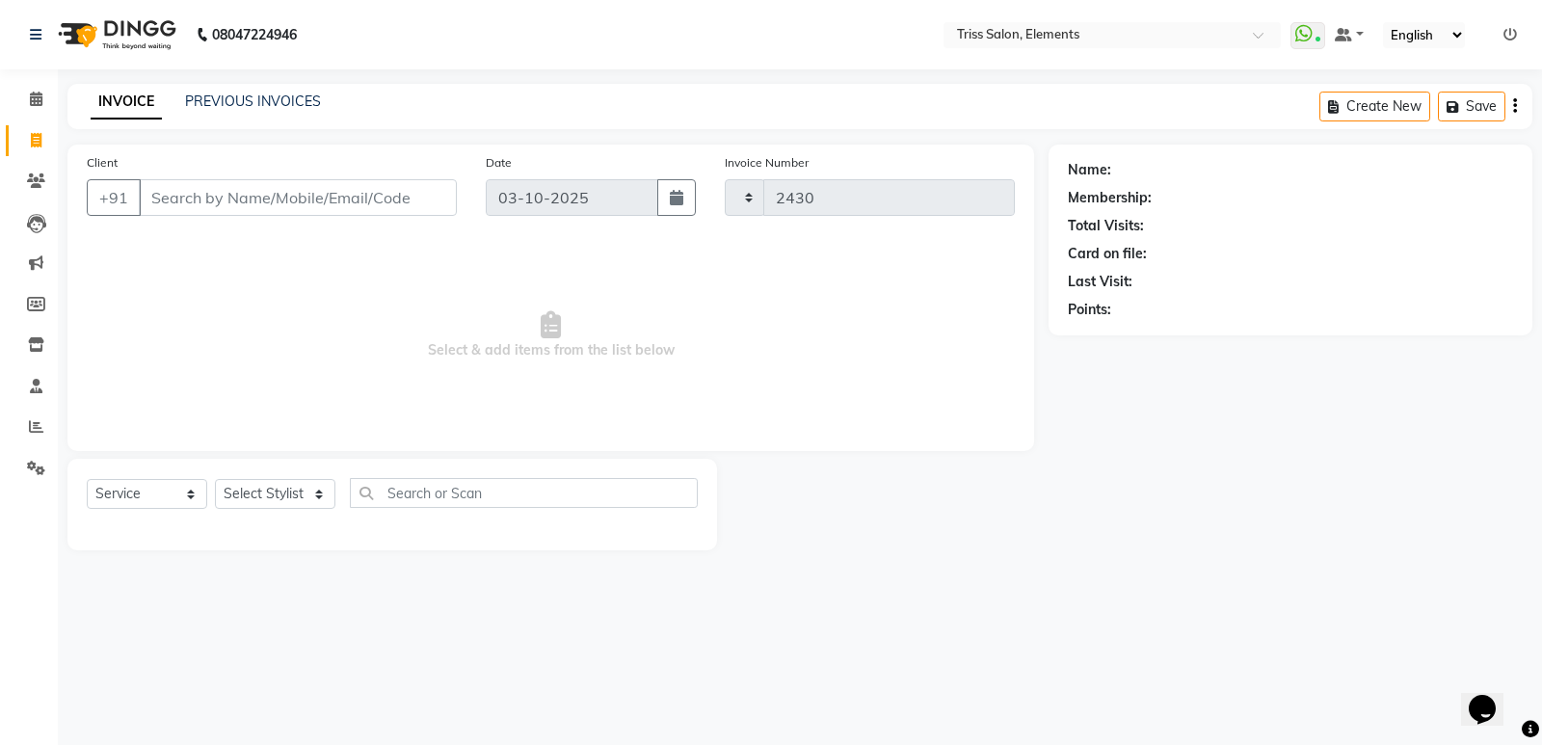
select select "4303"
select select "service"
drag, startPoint x: 41, startPoint y: 349, endPoint x: 51, endPoint y: 333, distance: 18.2
click at [40, 348] on icon at bounding box center [36, 344] width 16 height 14
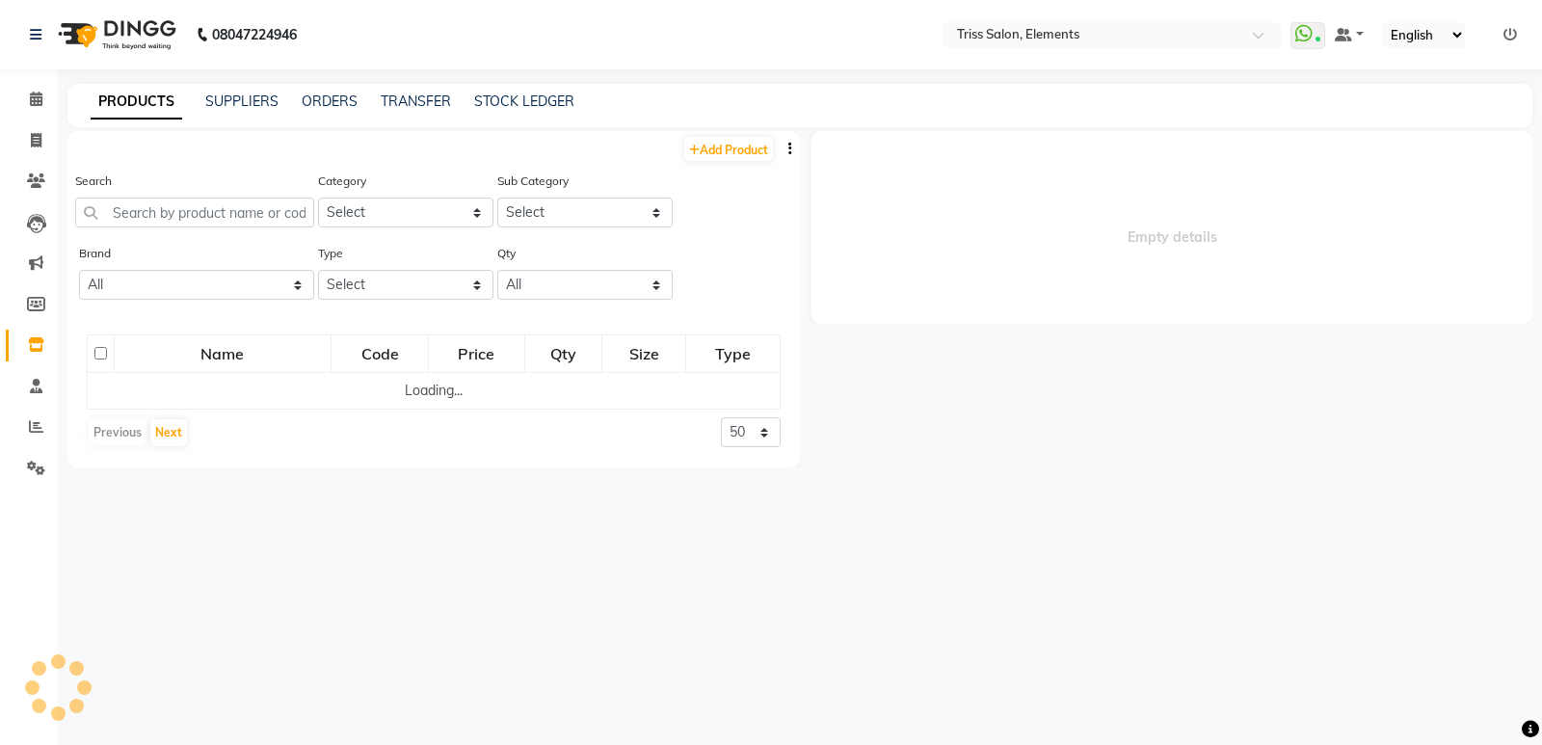
select select
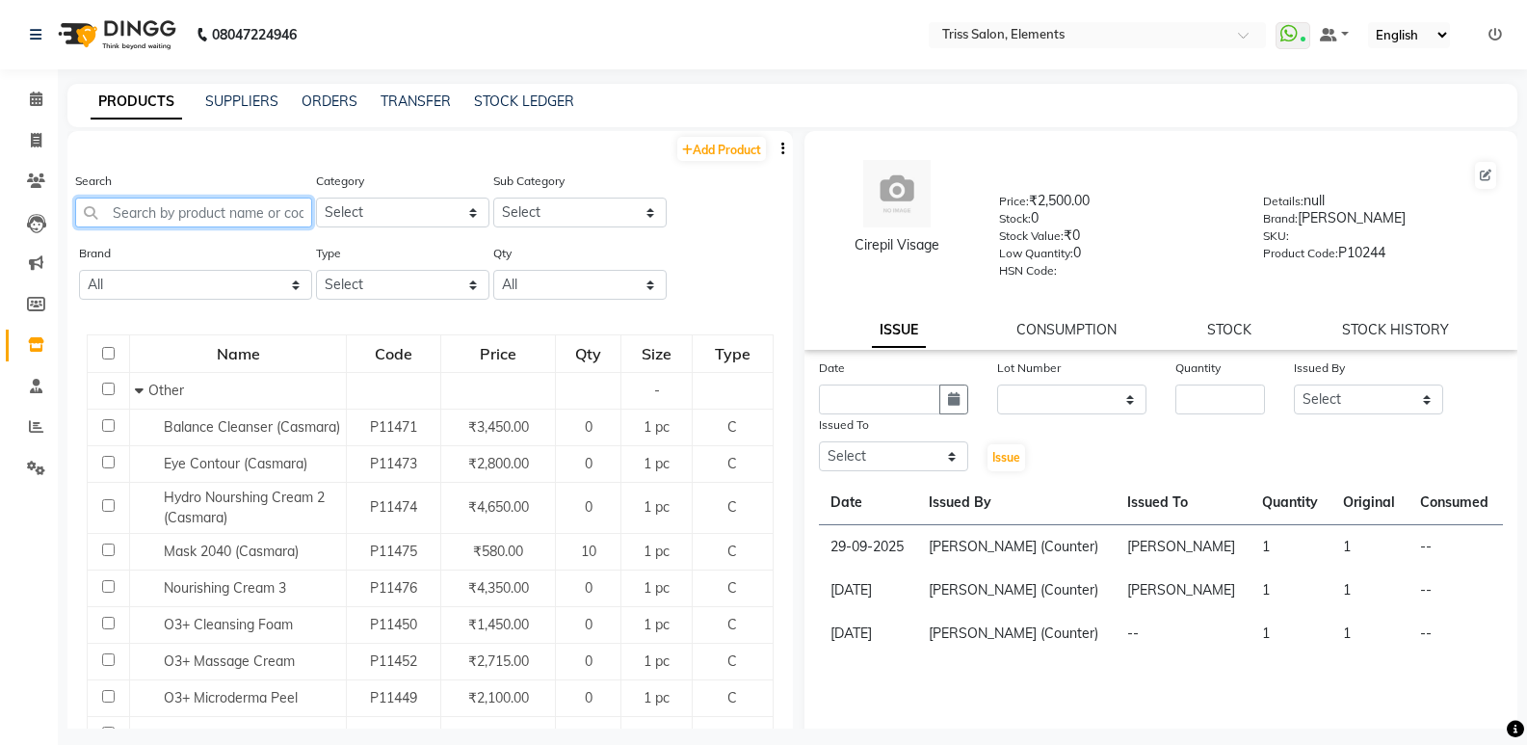
click at [246, 212] on input "text" at bounding box center [193, 213] width 237 height 30
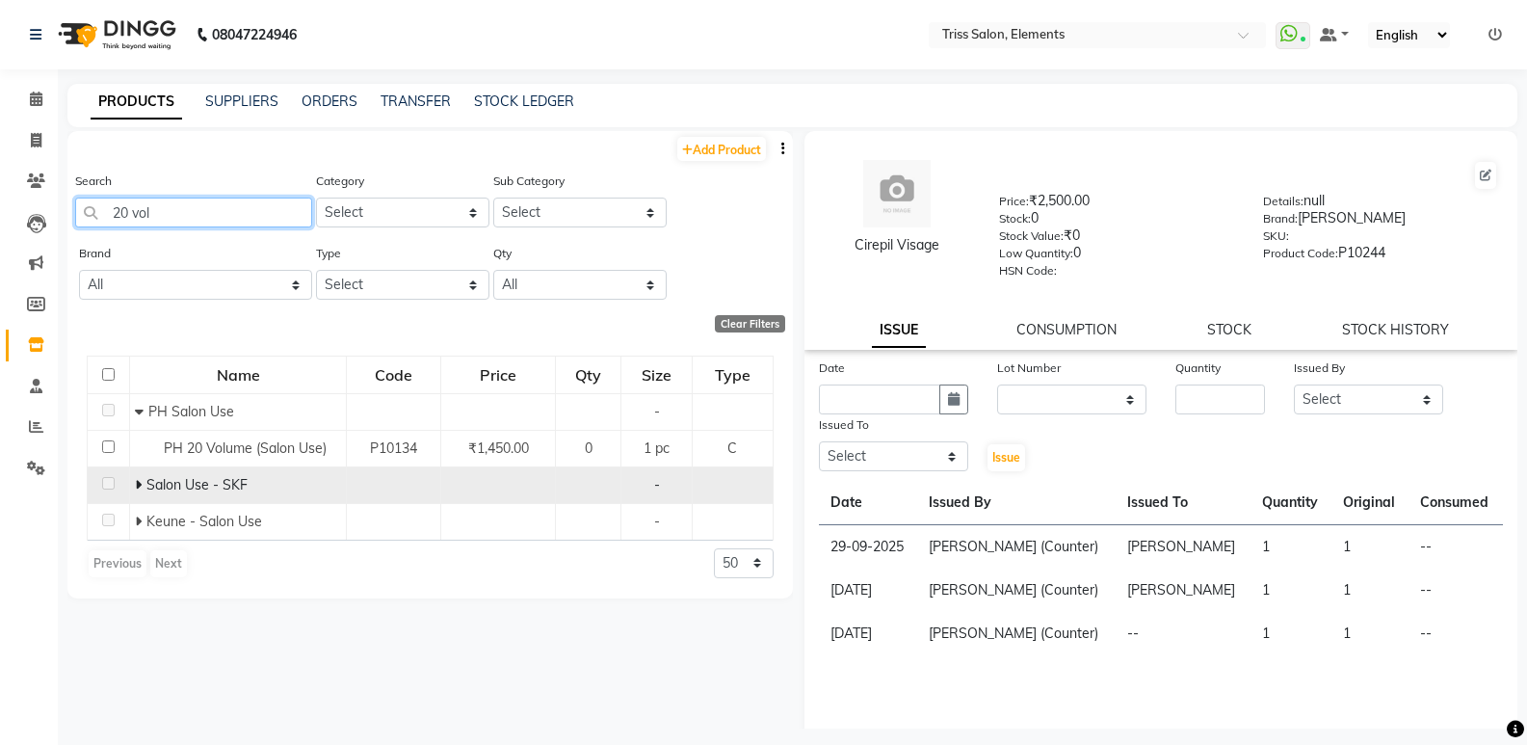
type input "20 vol"
click at [147, 485] on span "Salon Use - SKF" at bounding box center [196, 484] width 101 height 17
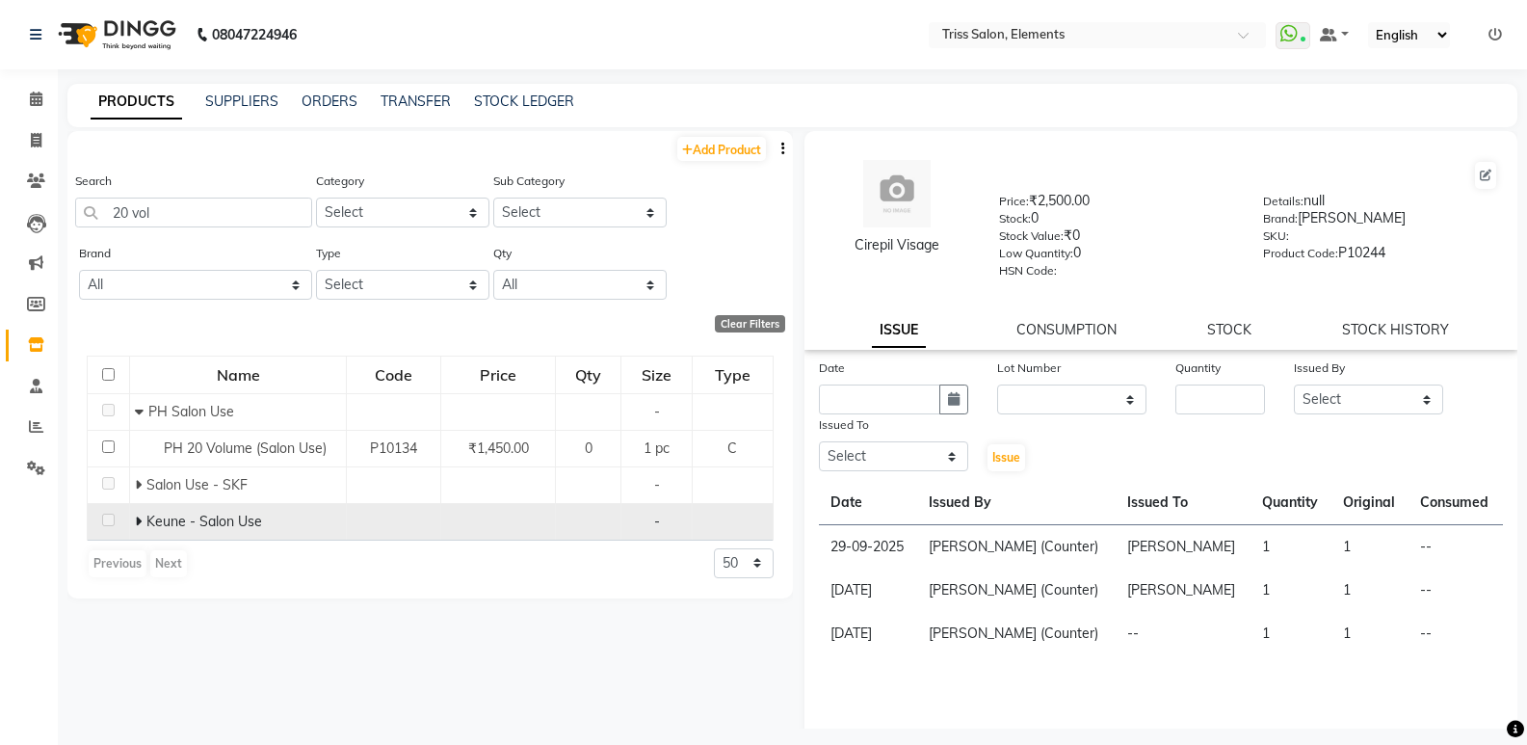
click at [141, 522] on icon at bounding box center [138, 521] width 7 height 13
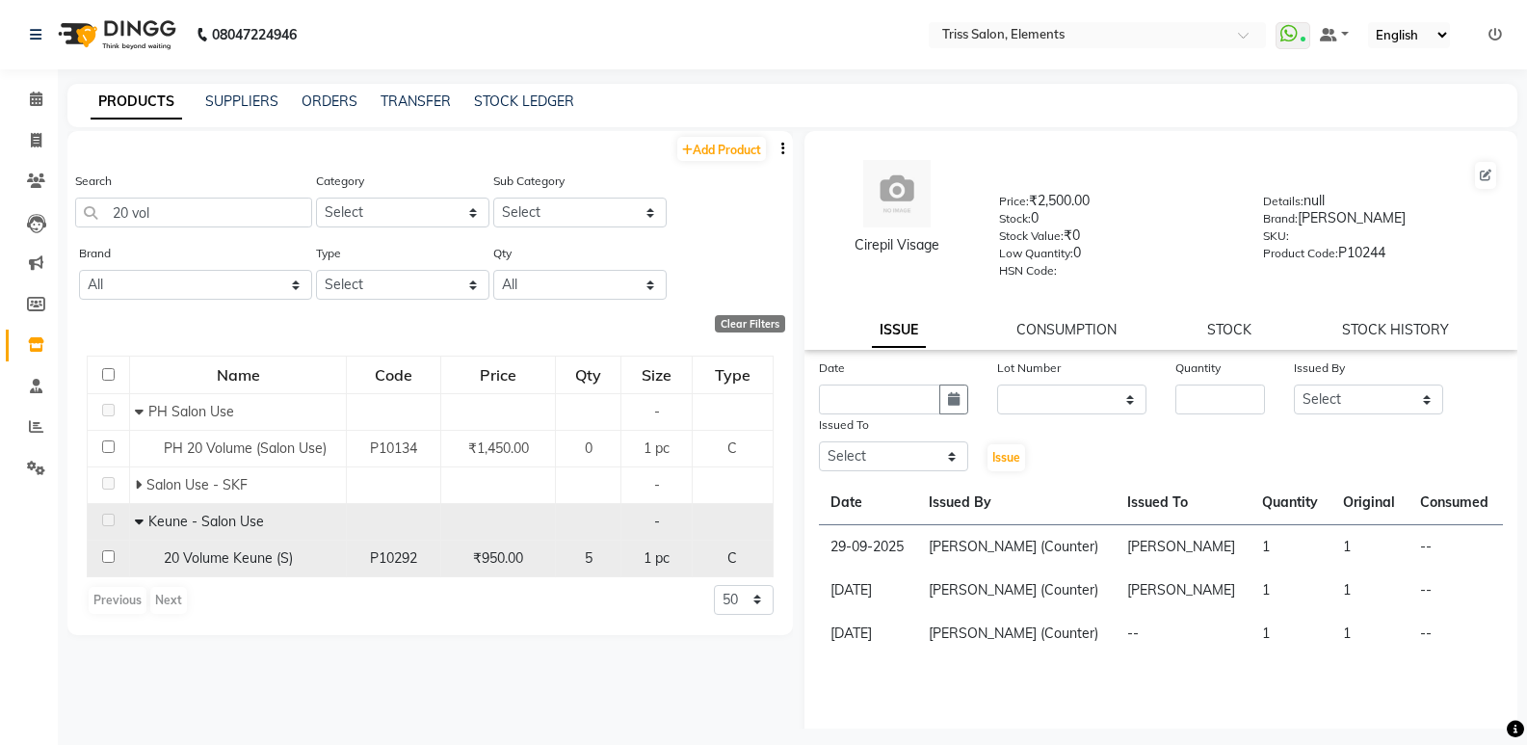
click at [585, 561] on div "5" at bounding box center [588, 558] width 49 height 20
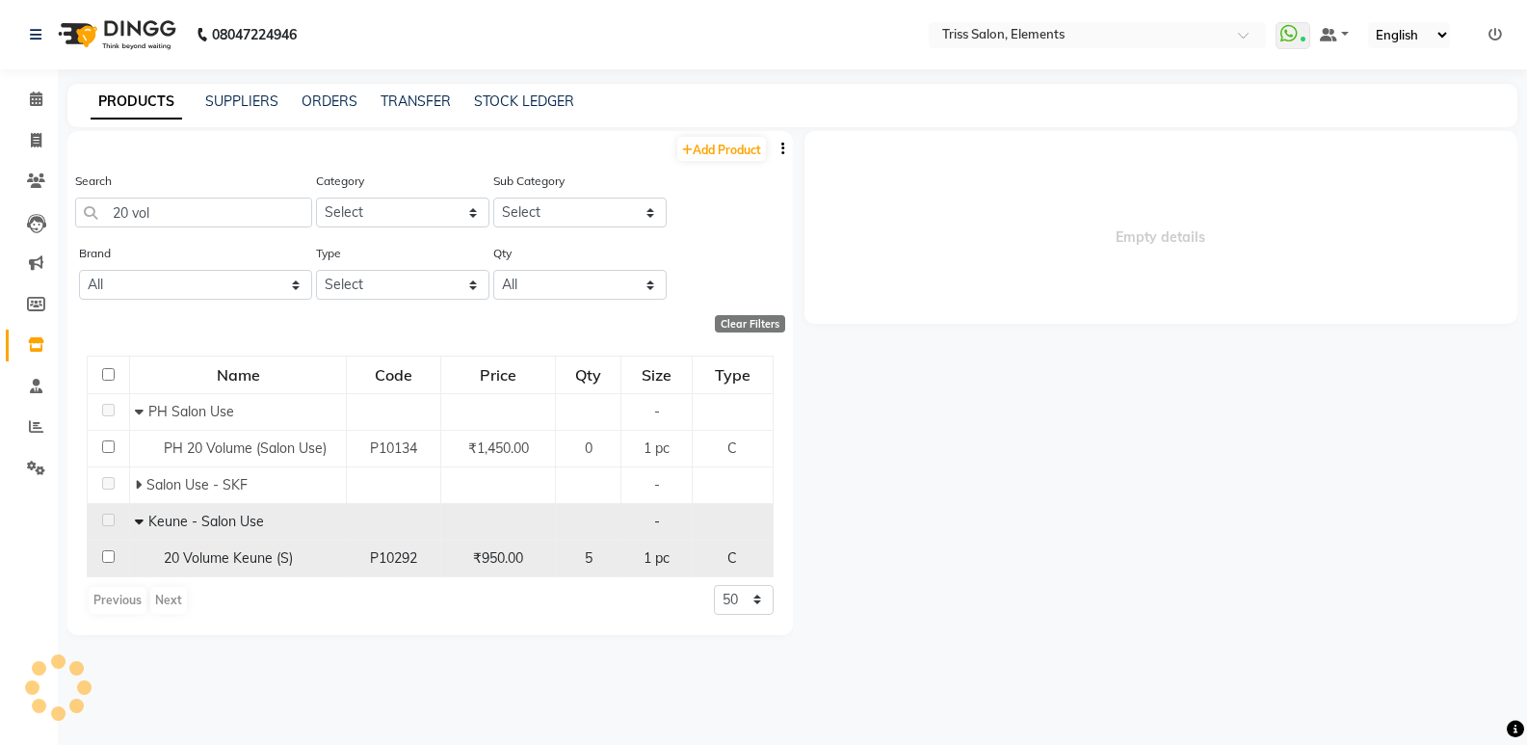
select select
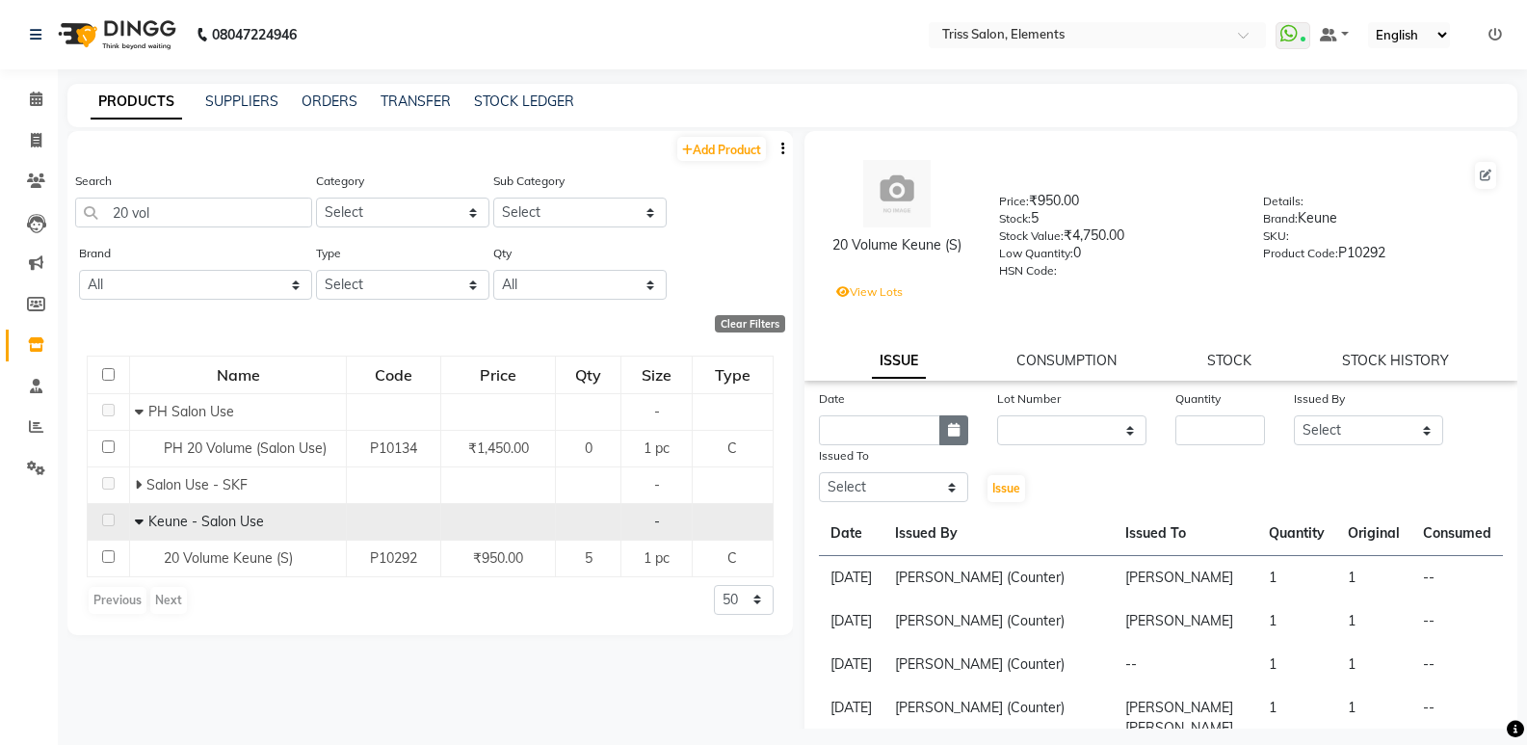
click at [950, 437] on button "button" at bounding box center [953, 430] width 29 height 30
select select "10"
select select "2025"
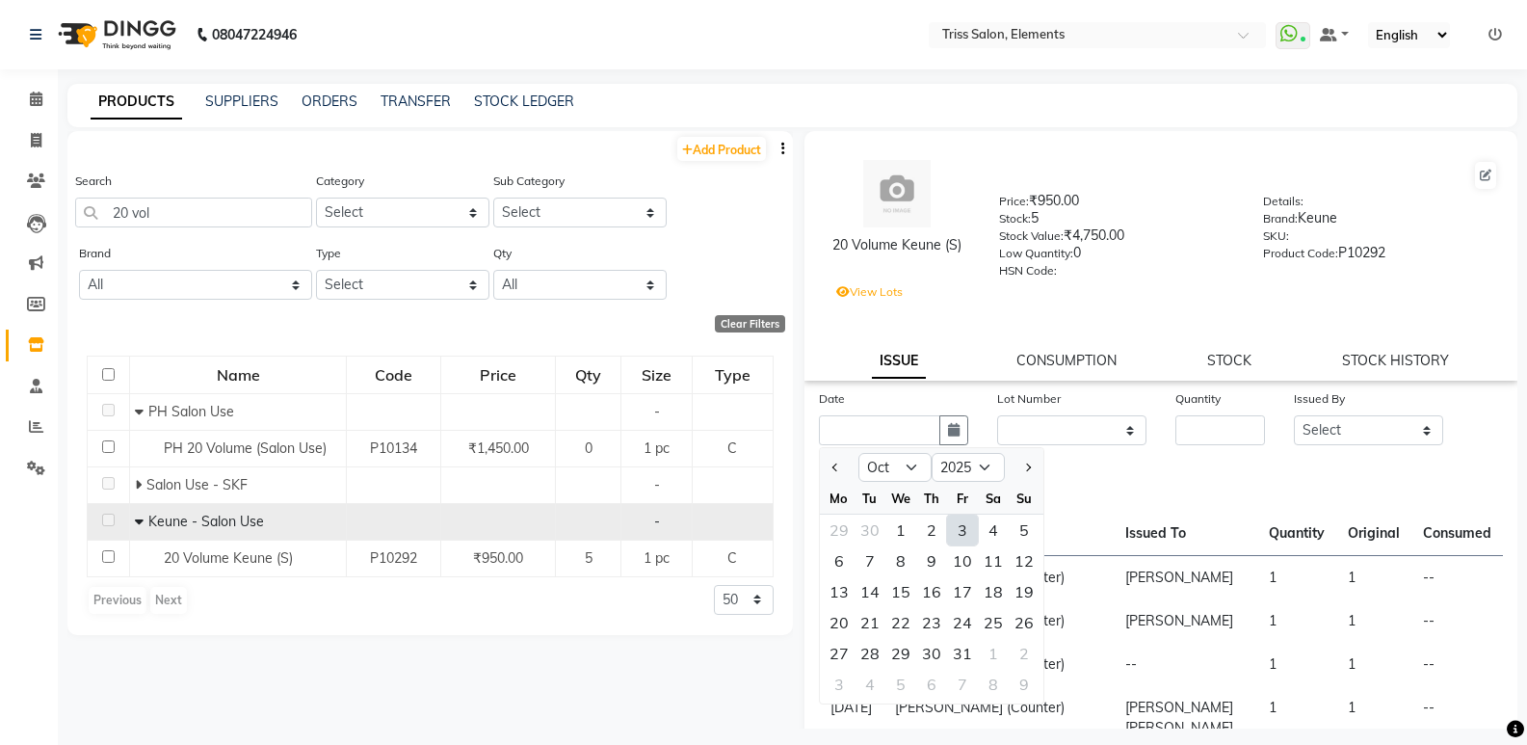
click at [963, 538] on div "3" at bounding box center [962, 530] width 31 height 31
type input "03-10-2025"
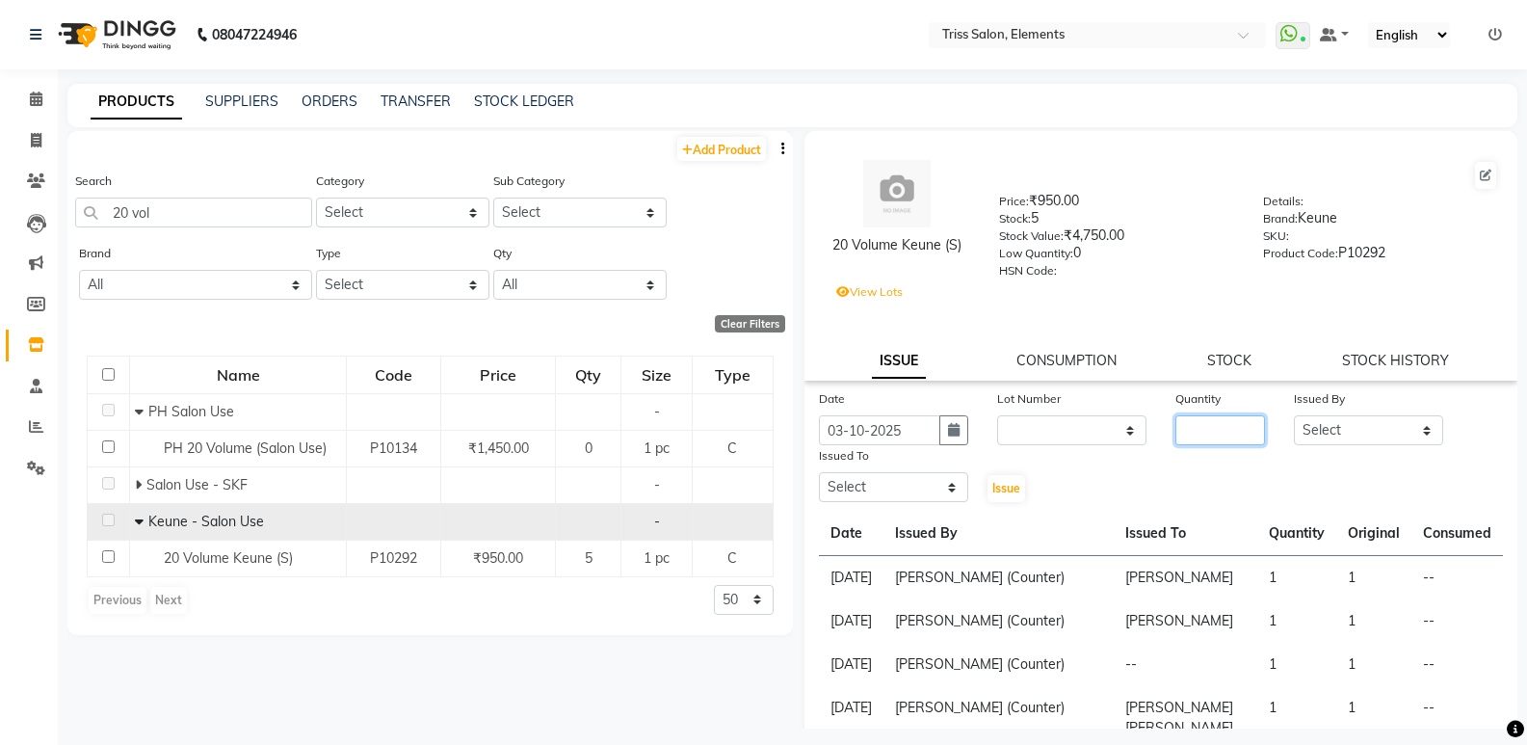
click at [1225, 431] on input "number" at bounding box center [1221, 430] width 90 height 30
type input "1"
click at [1363, 438] on select "Select Ankit (Viraj) Junaid Minarul (Munna) Mohan Pankaj Dilip Jangde Priya Var…" at bounding box center [1368, 430] width 149 height 30
select select "14588"
click at [1294, 415] on select "Select Ankit (Viraj) Junaid Minarul (Munna) Mohan Pankaj Dilip Jangde Priya Var…" at bounding box center [1368, 430] width 149 height 30
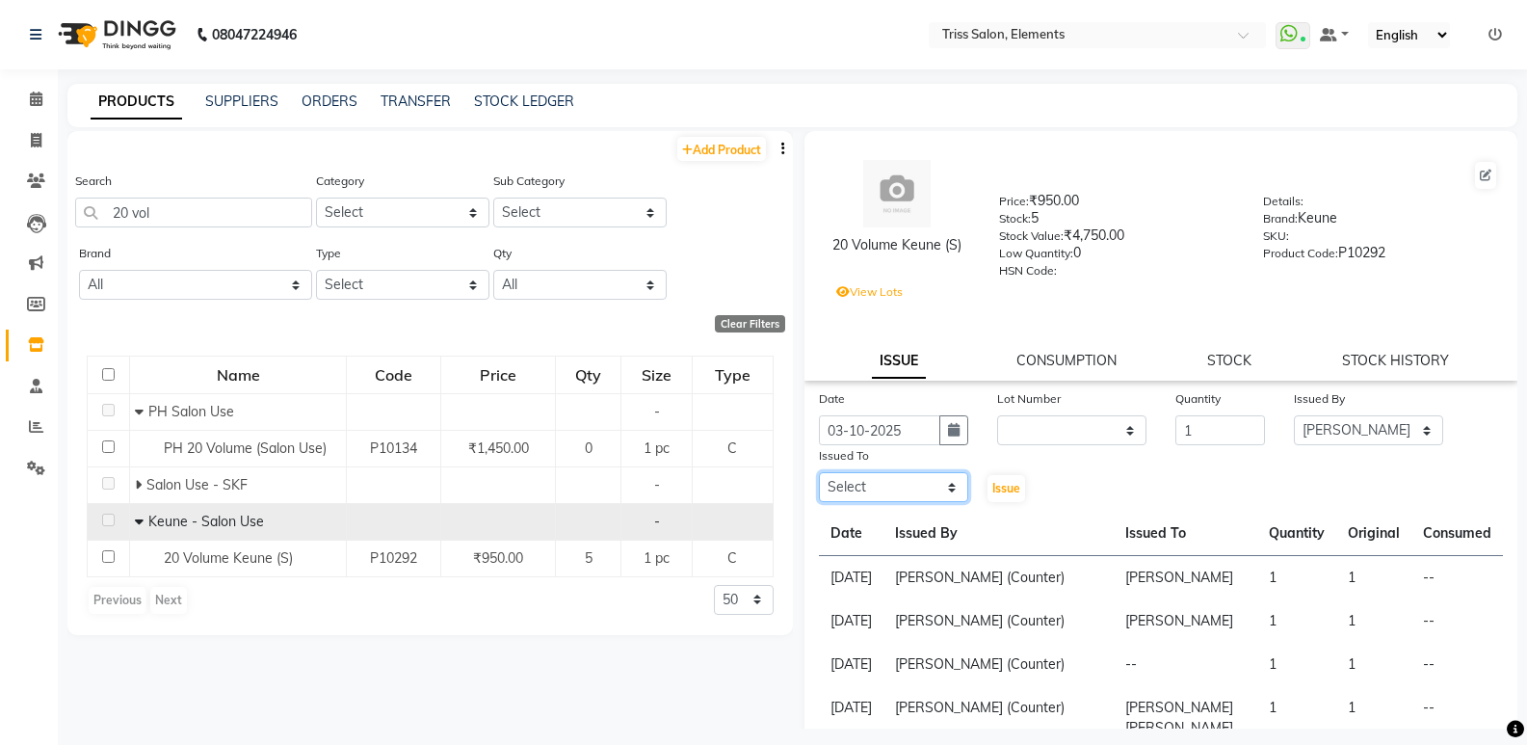
click at [935, 479] on select "Select Ankit (Viraj) Junaid Minarul (Munna) Mohan Pankaj Dilip Jangde Priya Var…" at bounding box center [893, 487] width 149 height 30
select select "66361"
click at [819, 472] on select "Select Ankit (Viraj) Junaid Minarul (Munna) Mohan Pankaj Dilip Jangde Priya Var…" at bounding box center [893, 487] width 149 height 30
click at [996, 489] on span "Issue" at bounding box center [1006, 488] width 28 height 14
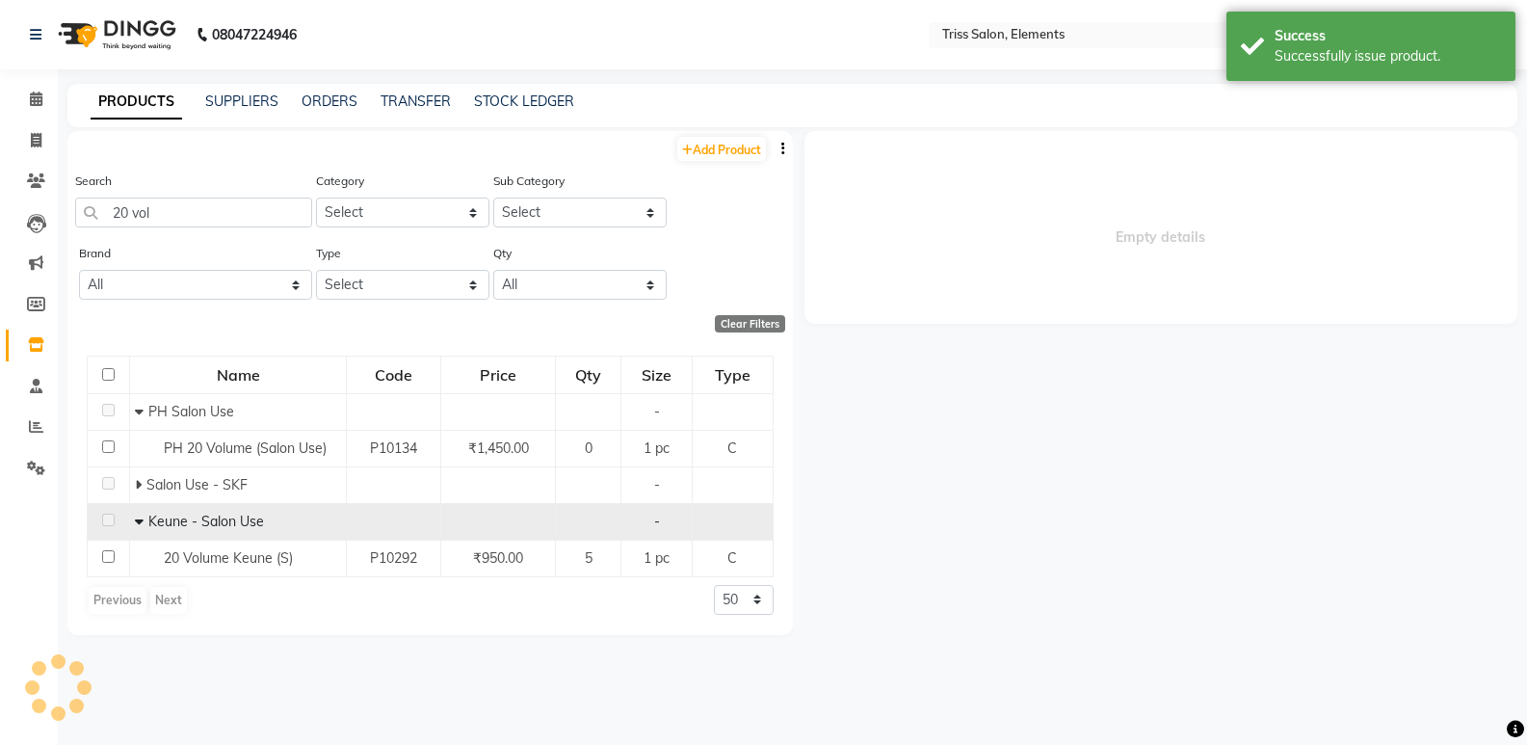
select select
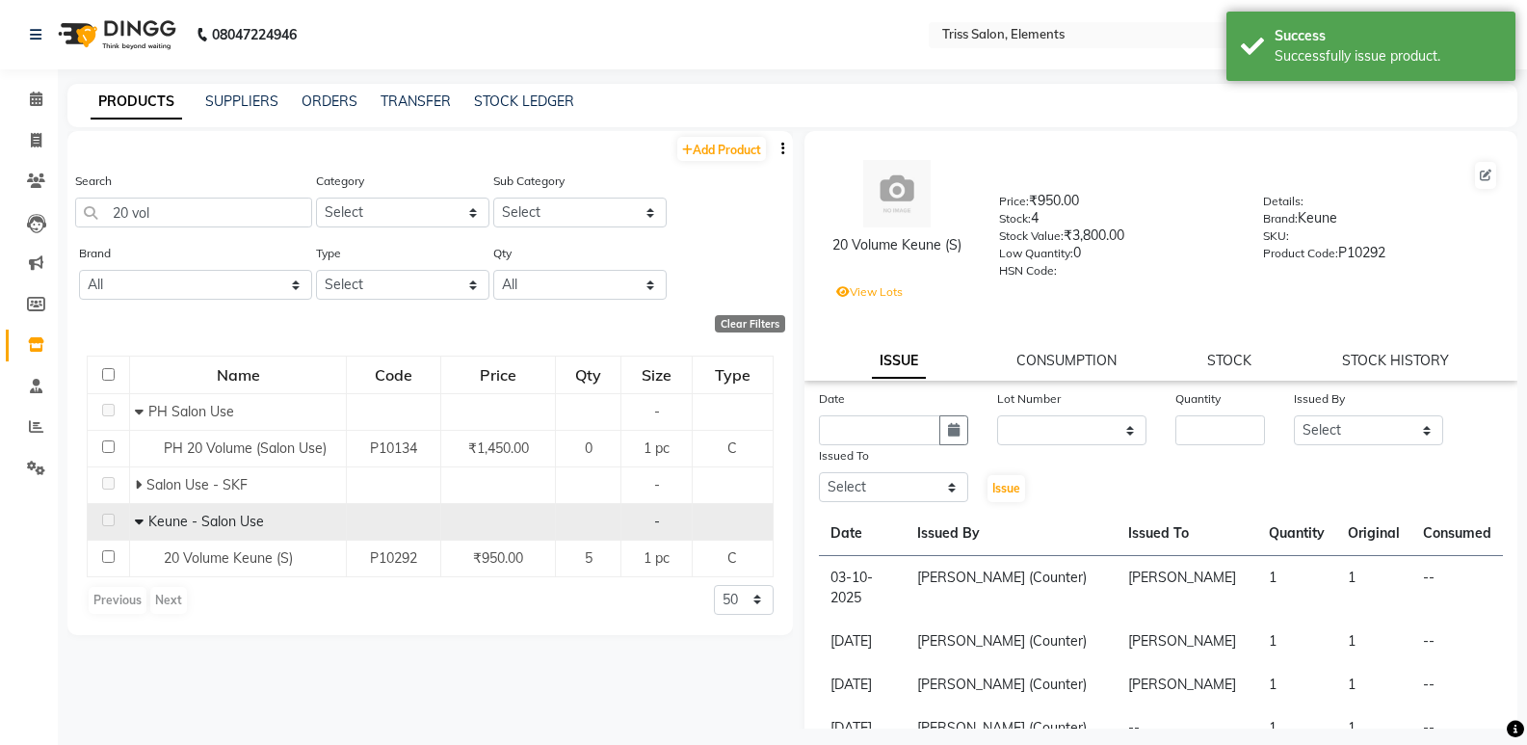
click at [155, 43] on img at bounding box center [115, 35] width 132 height 54
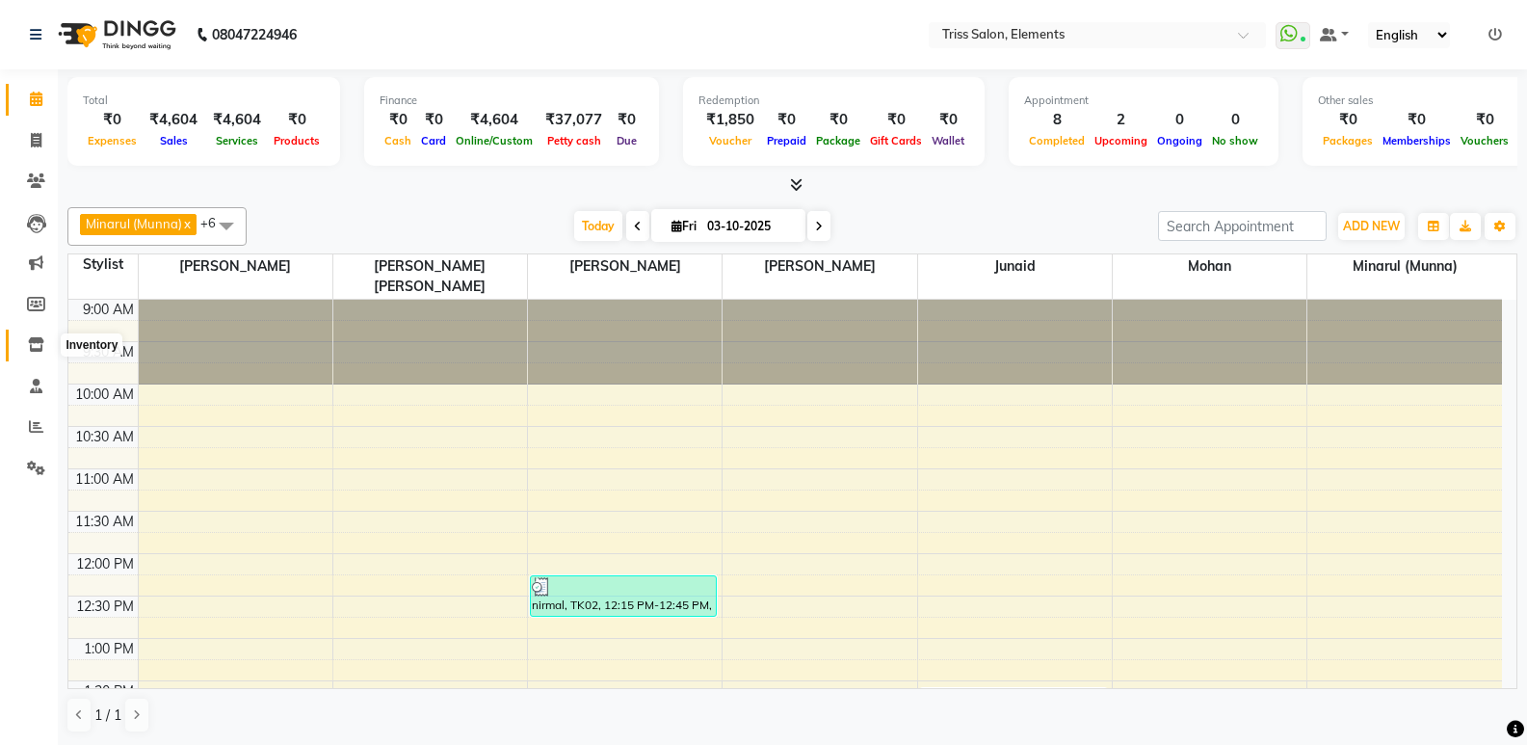
click at [48, 338] on span at bounding box center [36, 345] width 34 height 22
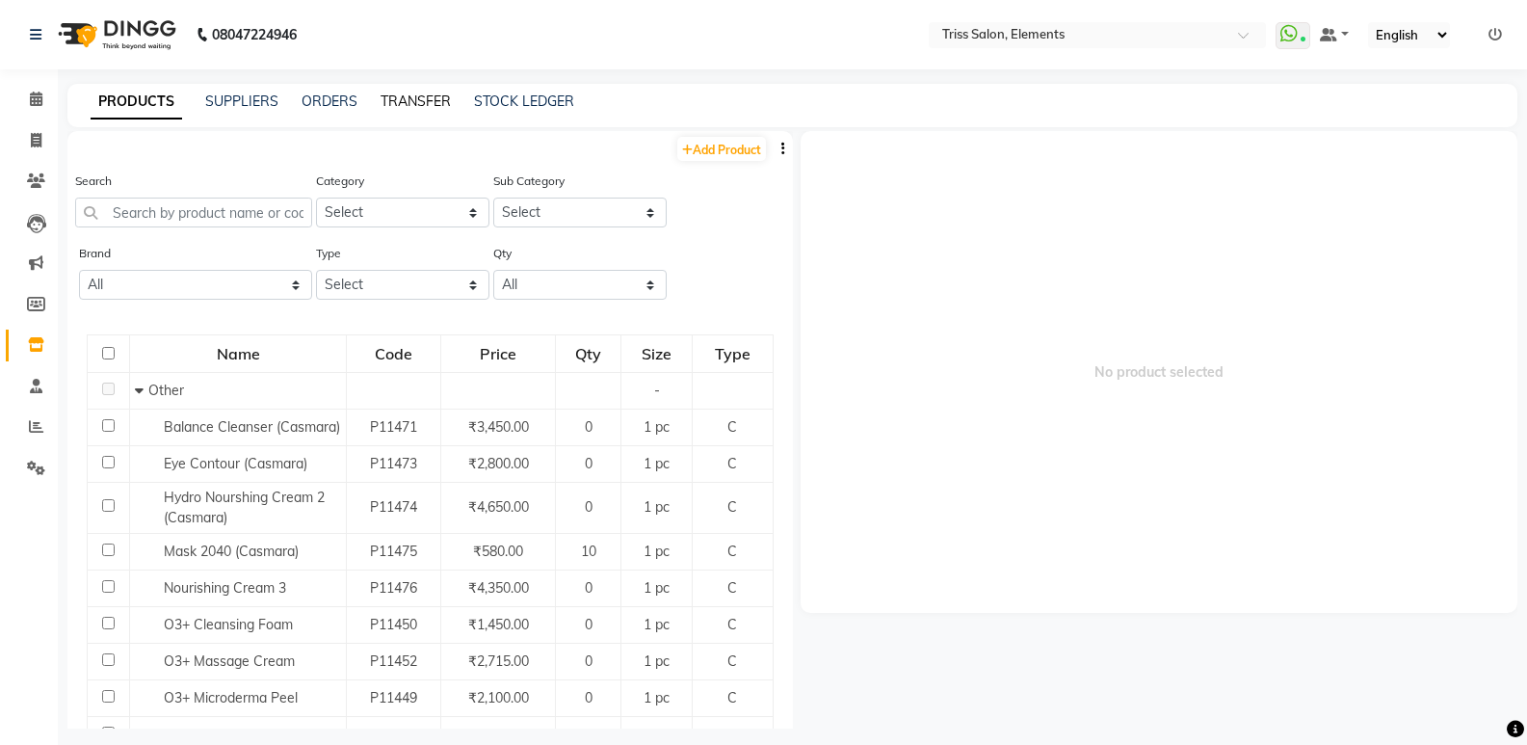
click at [414, 96] on link "TRANSFER" at bounding box center [416, 101] width 70 height 17
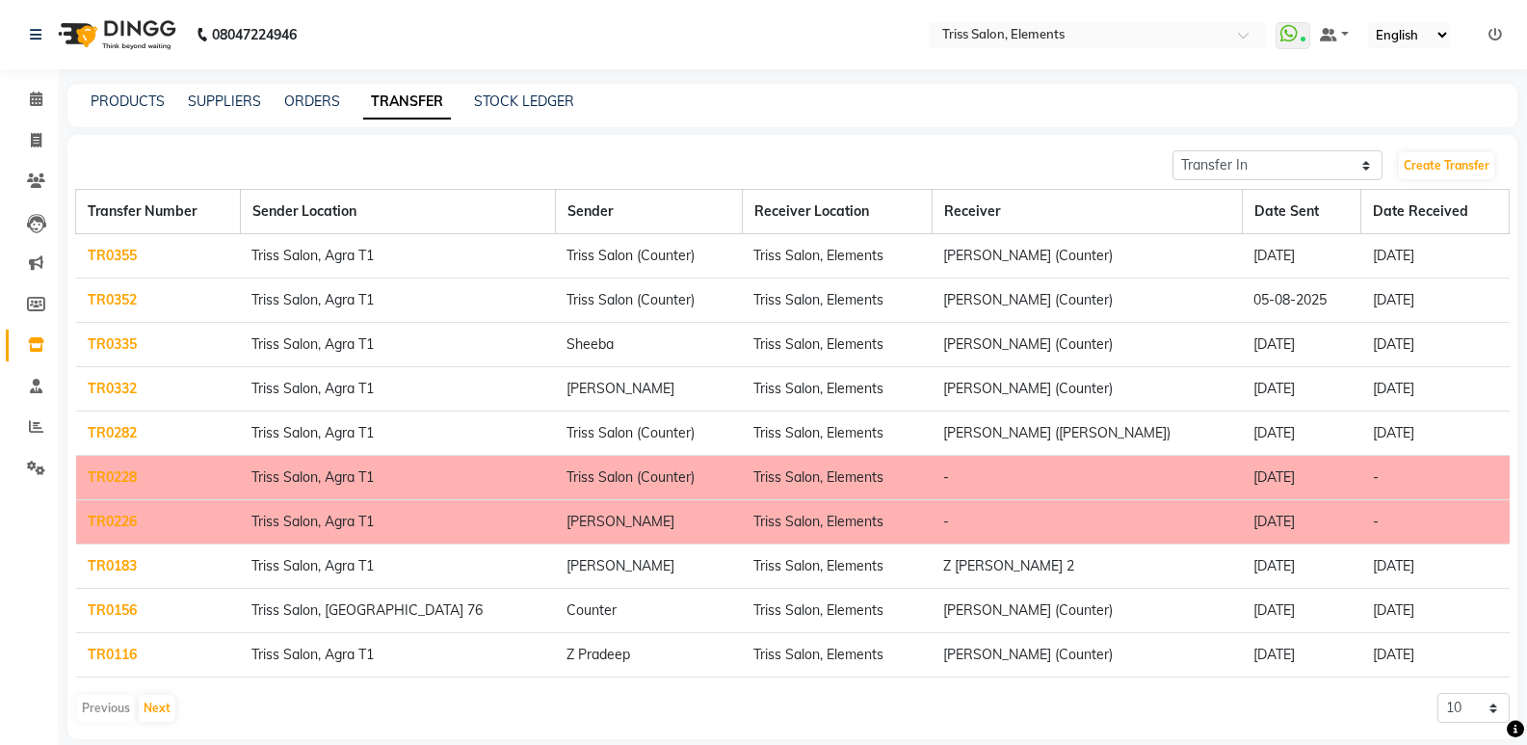
click at [123, 296] on link "TR0352" at bounding box center [112, 299] width 49 height 17
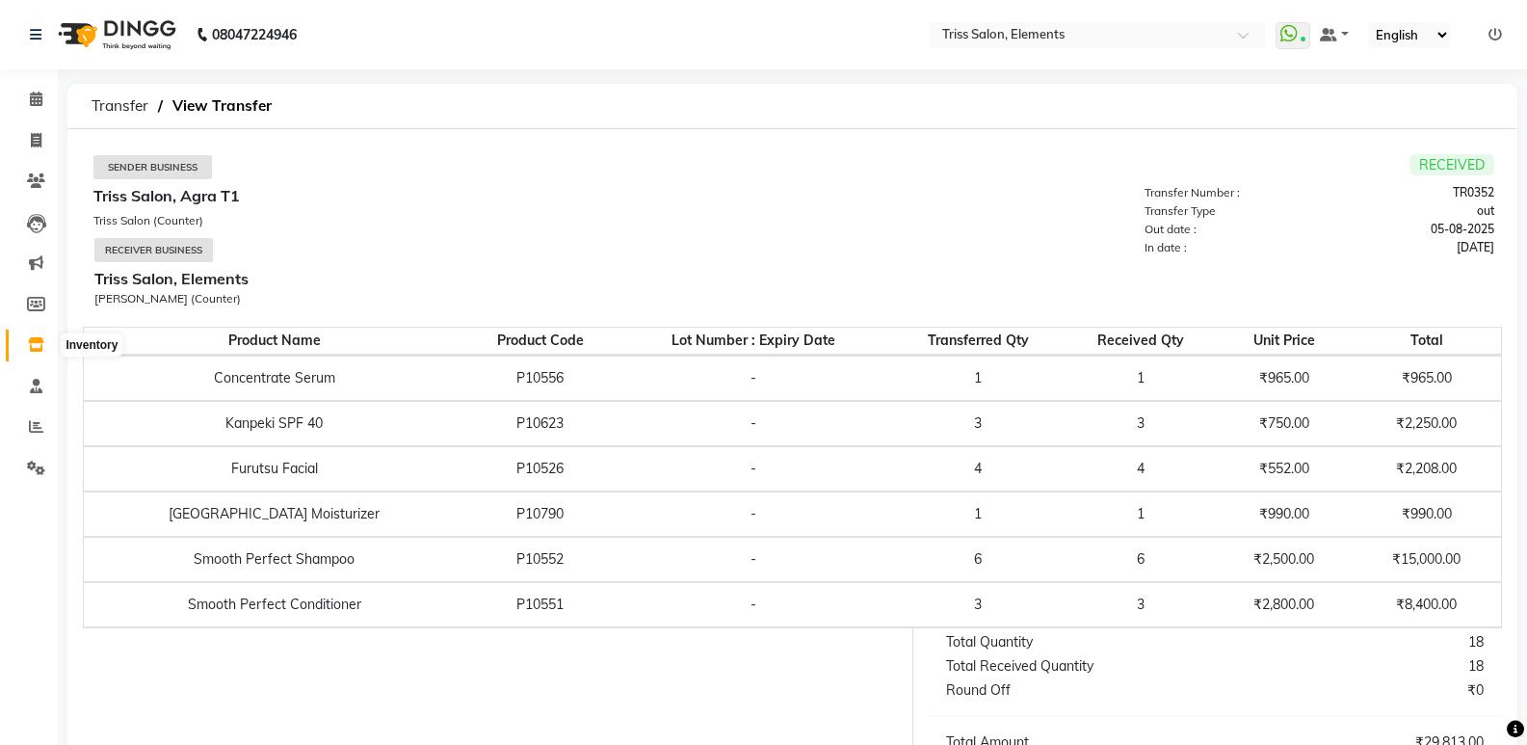
click at [36, 338] on icon at bounding box center [36, 344] width 16 height 14
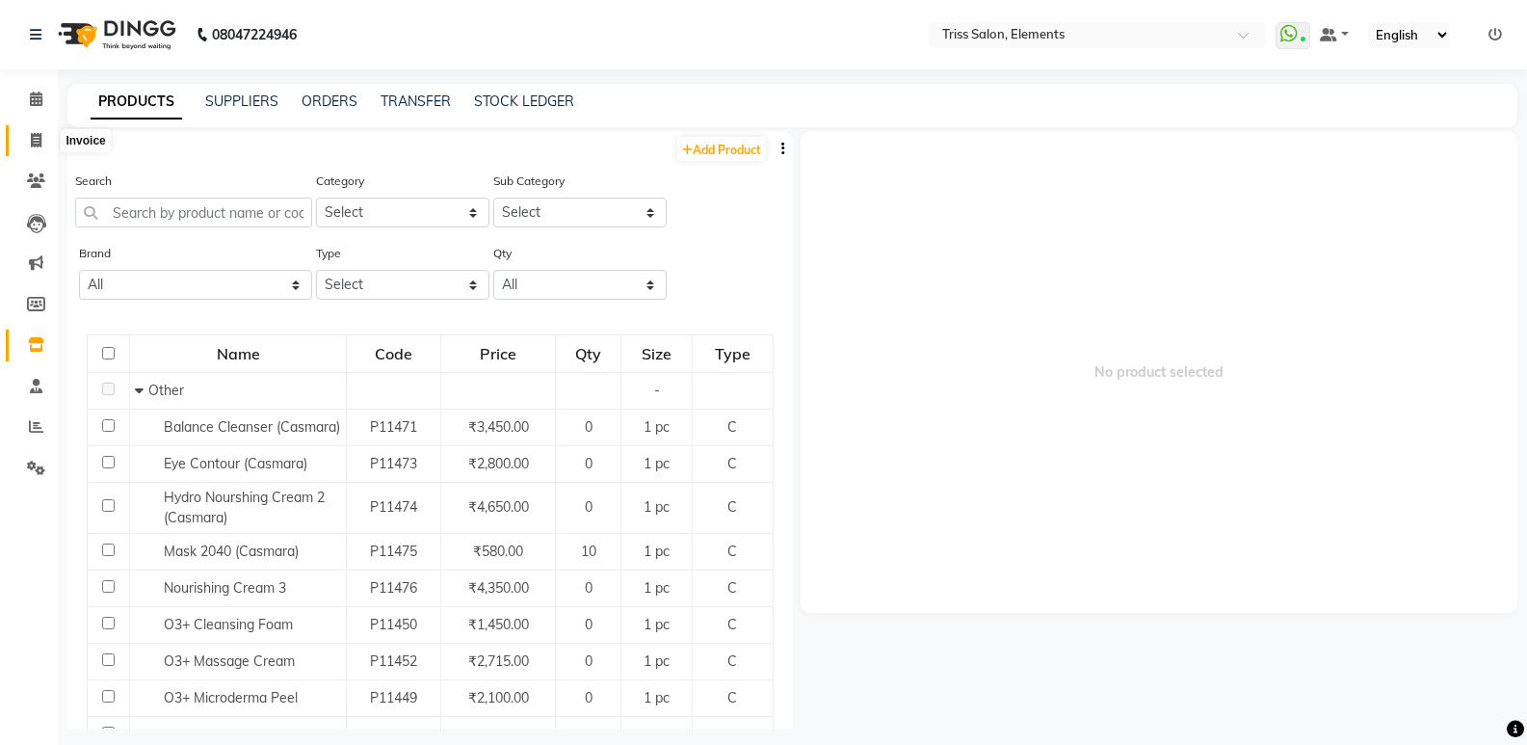
click at [40, 147] on span at bounding box center [36, 141] width 34 height 22
select select "service"
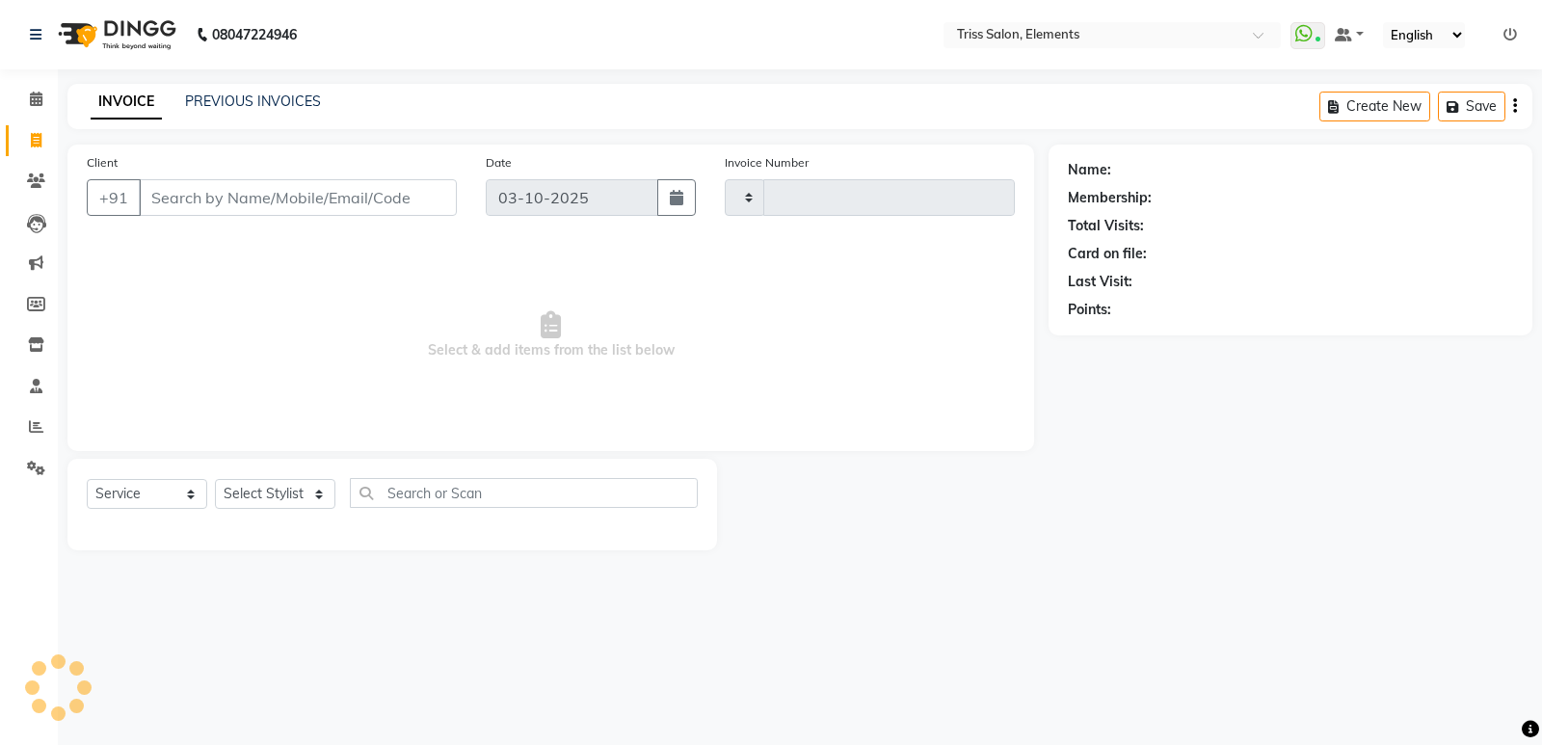
type input "2432"
select select "4303"
click at [297, 498] on select "Select Stylist" at bounding box center [275, 494] width 120 height 30
select select "66361"
click at [215, 479] on select "Select Stylist Ankit (Viraj) Junaid Minarul (Munna) Mohan Pankaj Dilip Jangde P…" at bounding box center [284, 494] width 138 height 30
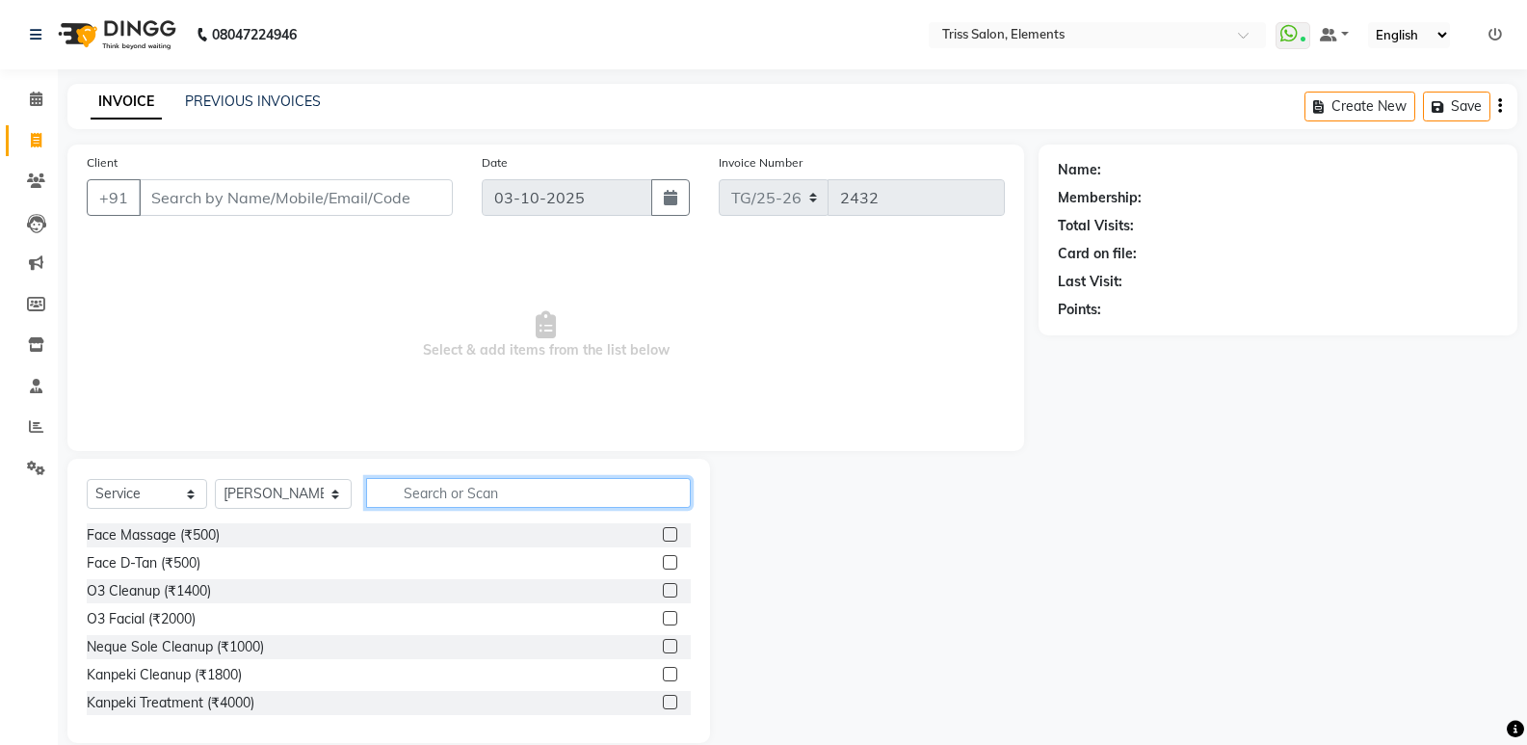
click at [526, 503] on input "text" at bounding box center [528, 493] width 325 height 30
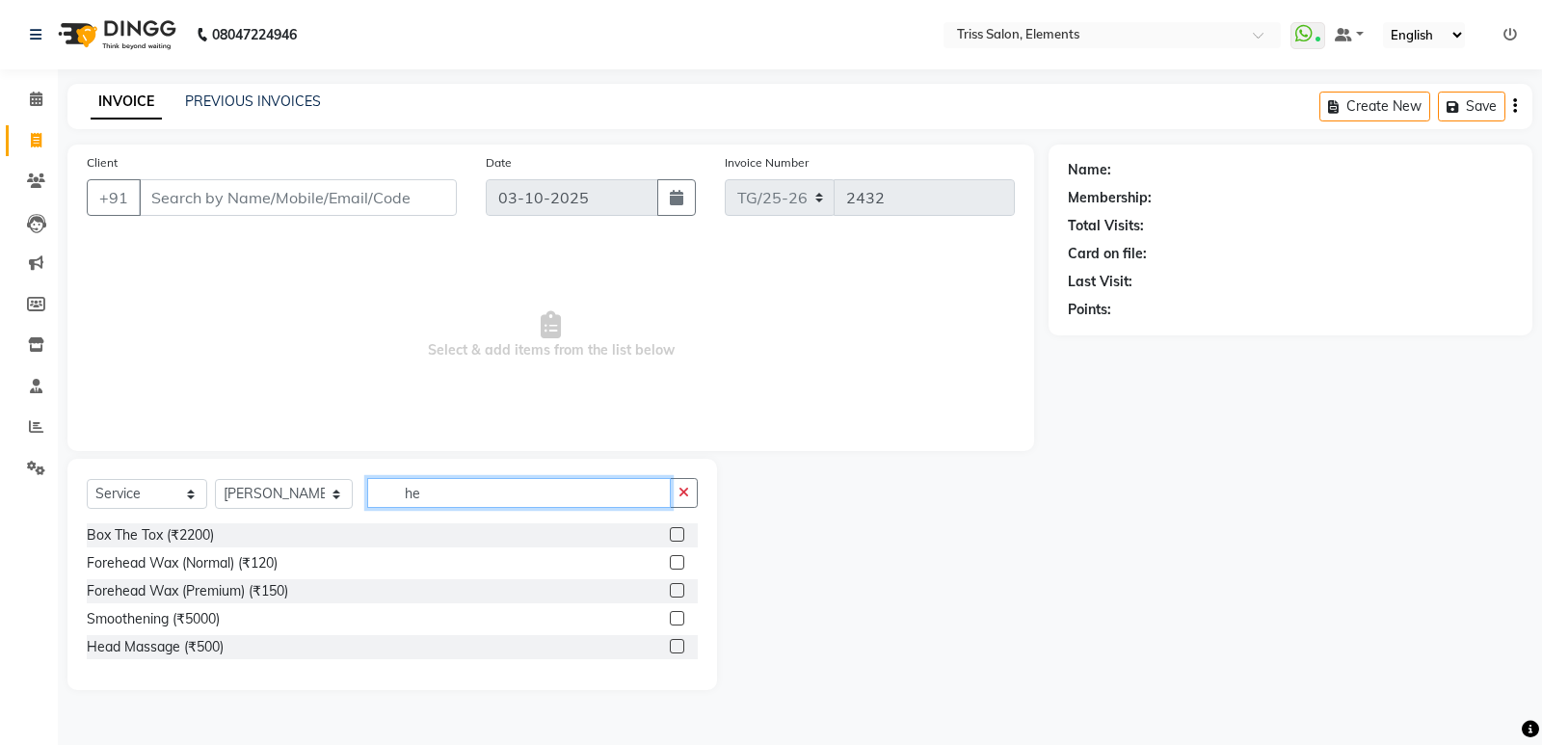
type input "h"
type input "skf"
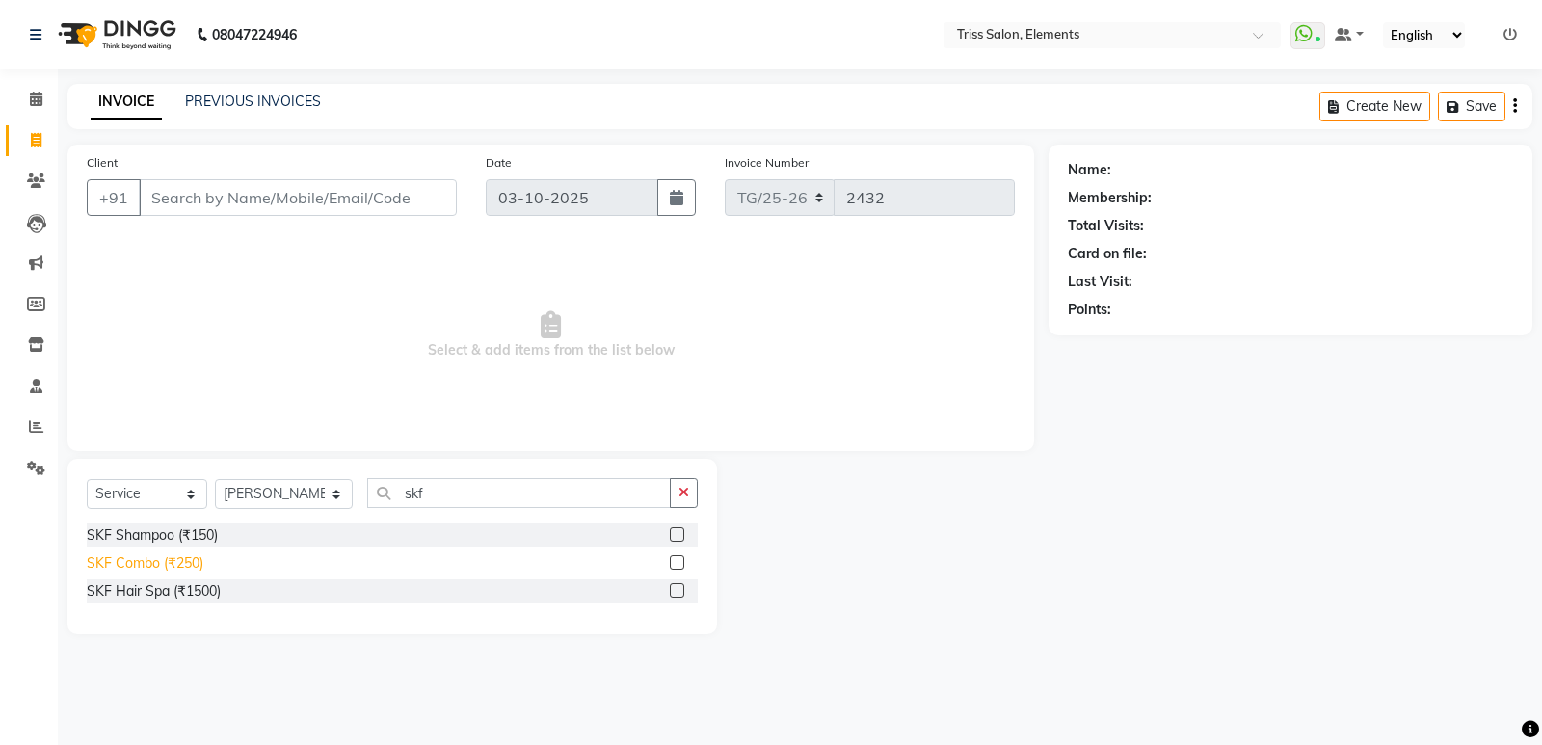
click at [172, 562] on div "SKF Combo (₹250)" at bounding box center [145, 563] width 117 height 20
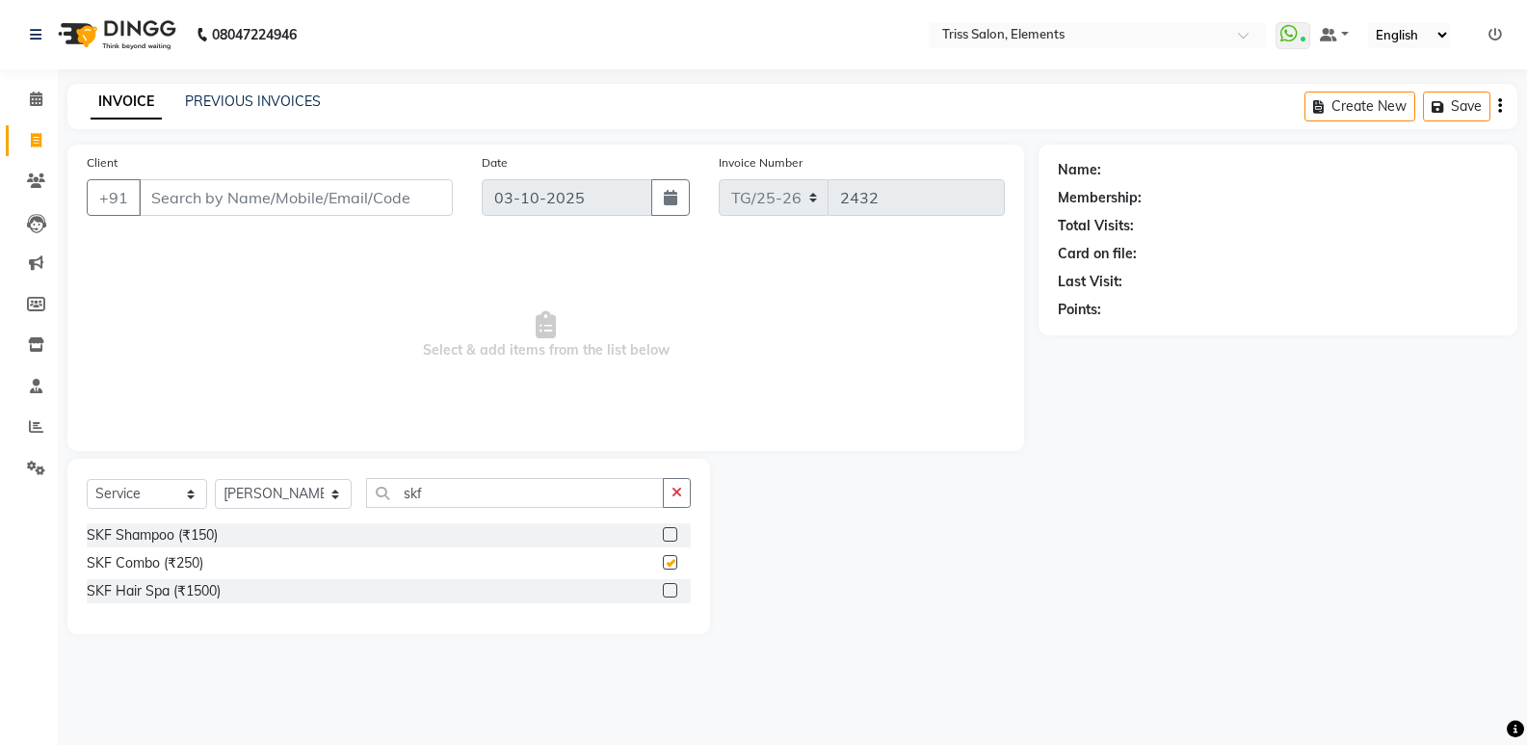
checkbox input "false"
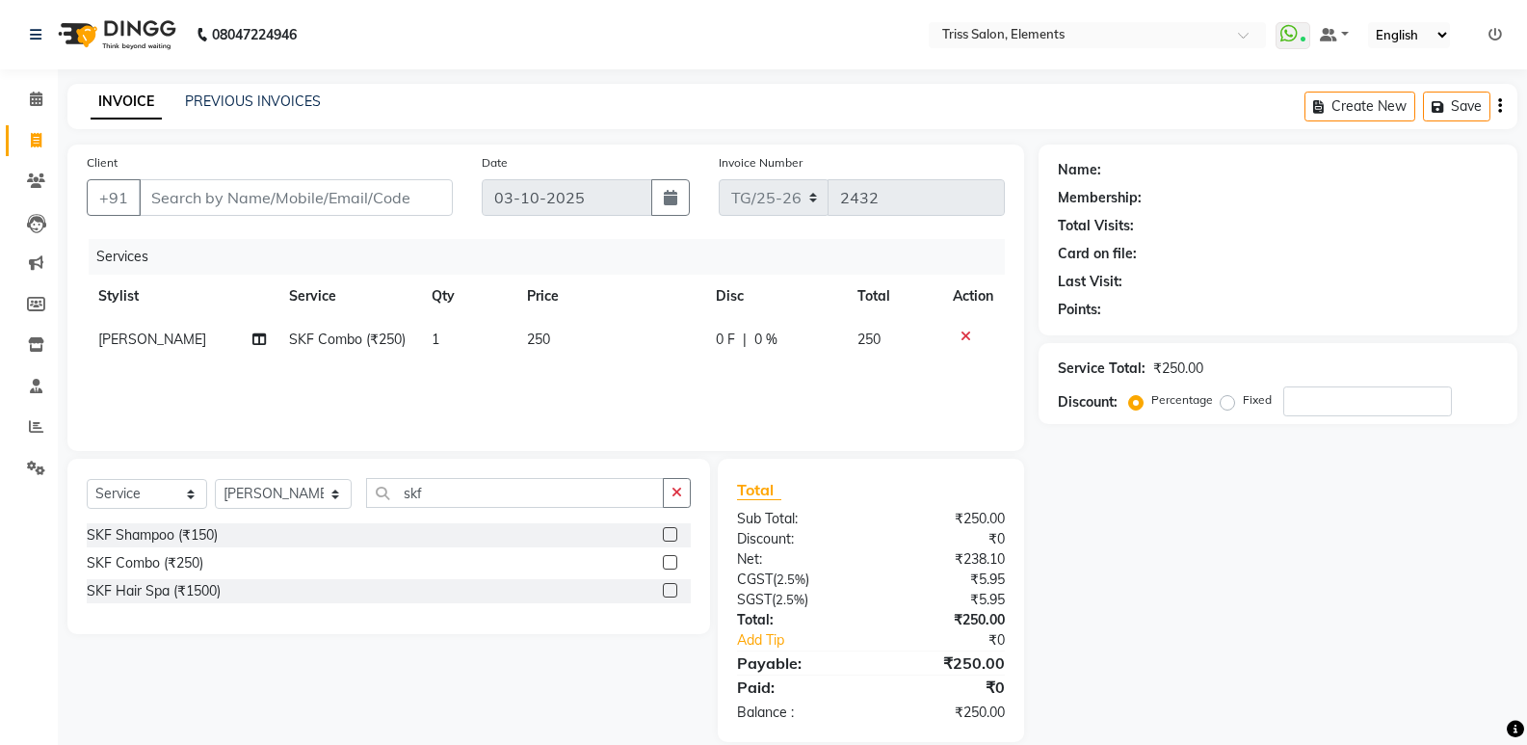
click at [564, 337] on td "250" at bounding box center [610, 339] width 189 height 43
select select "66361"
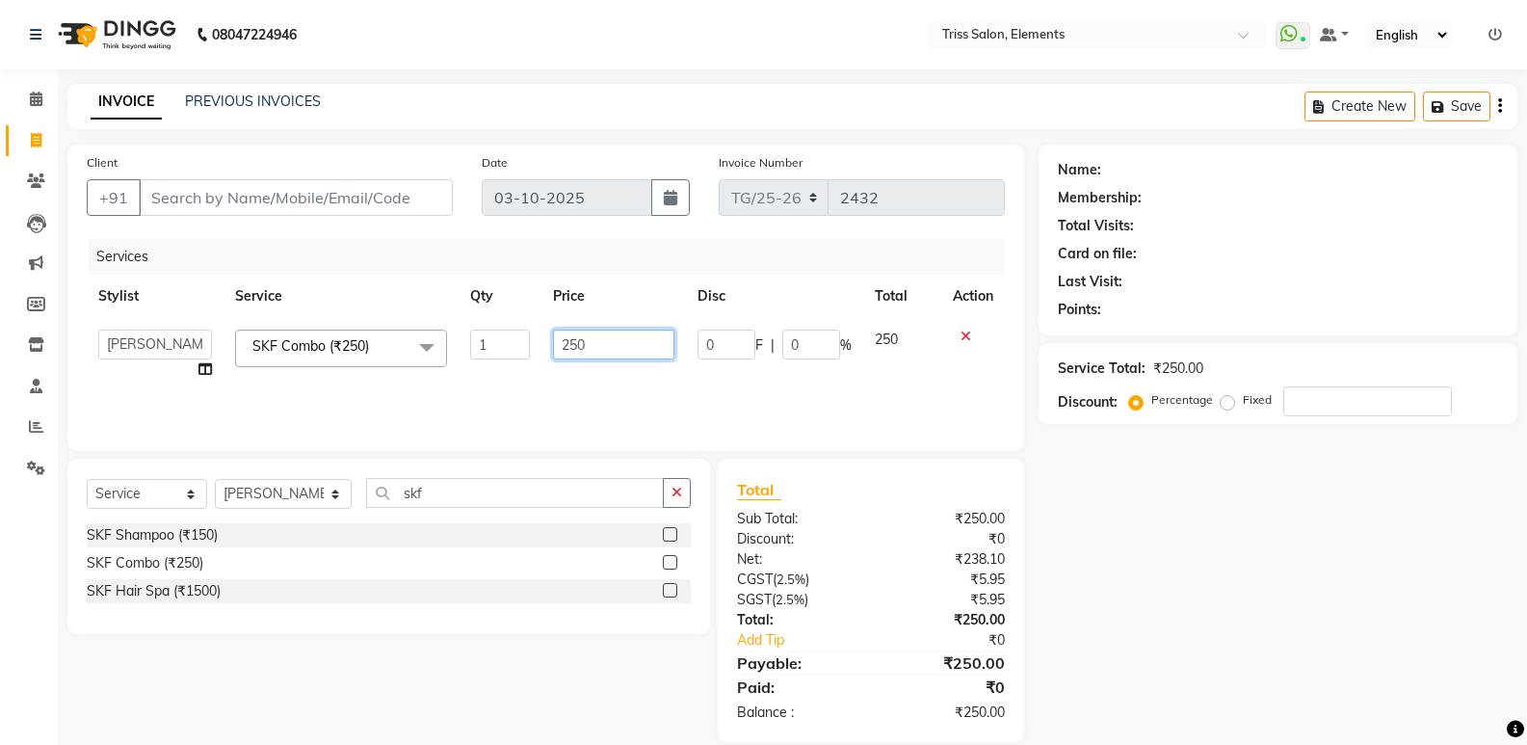
click at [584, 345] on input "250" at bounding box center [613, 345] width 120 height 30
click at [639, 344] on input "250" at bounding box center [613, 345] width 120 height 30
type input "2"
type input "350"
click at [450, 497] on input "skf" at bounding box center [515, 493] width 298 height 30
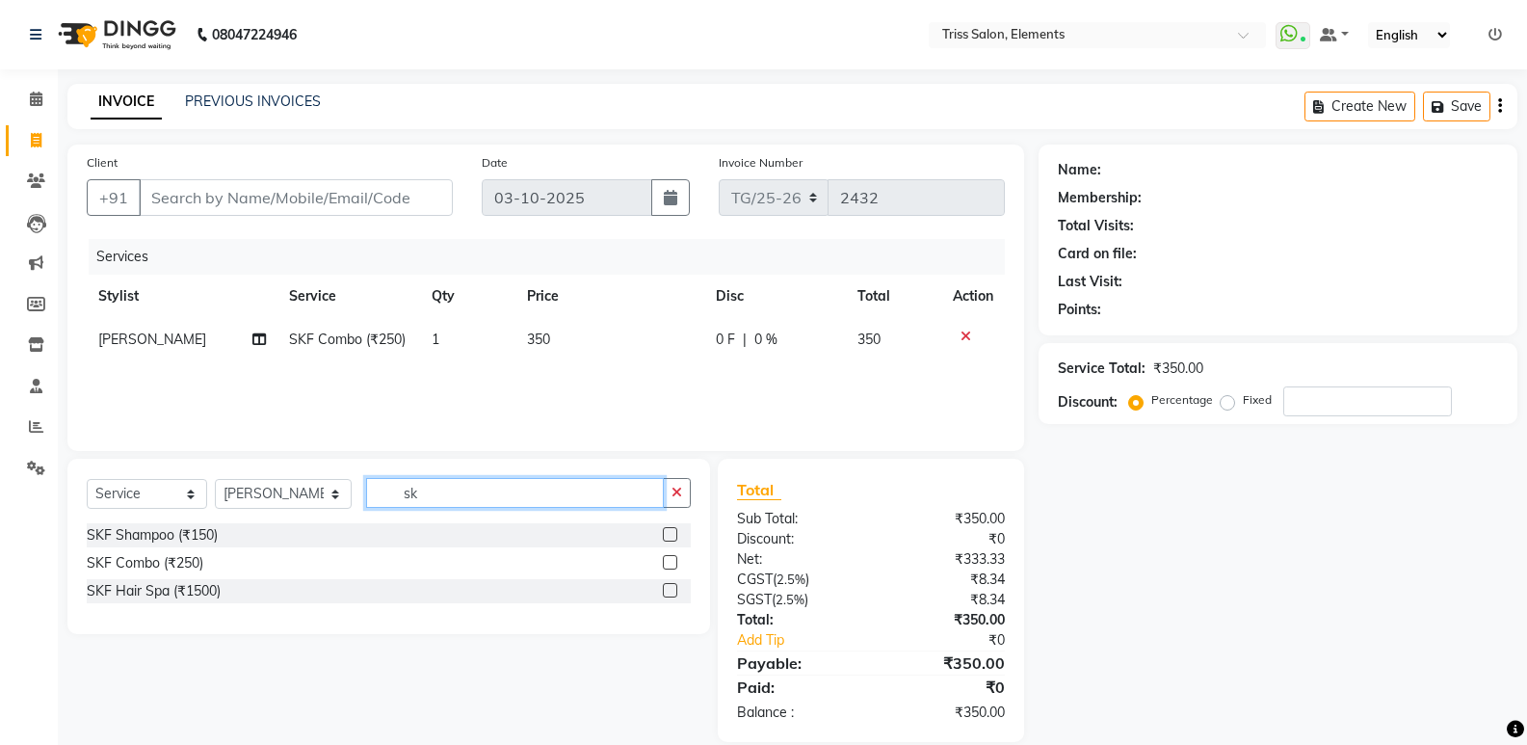
type input "s"
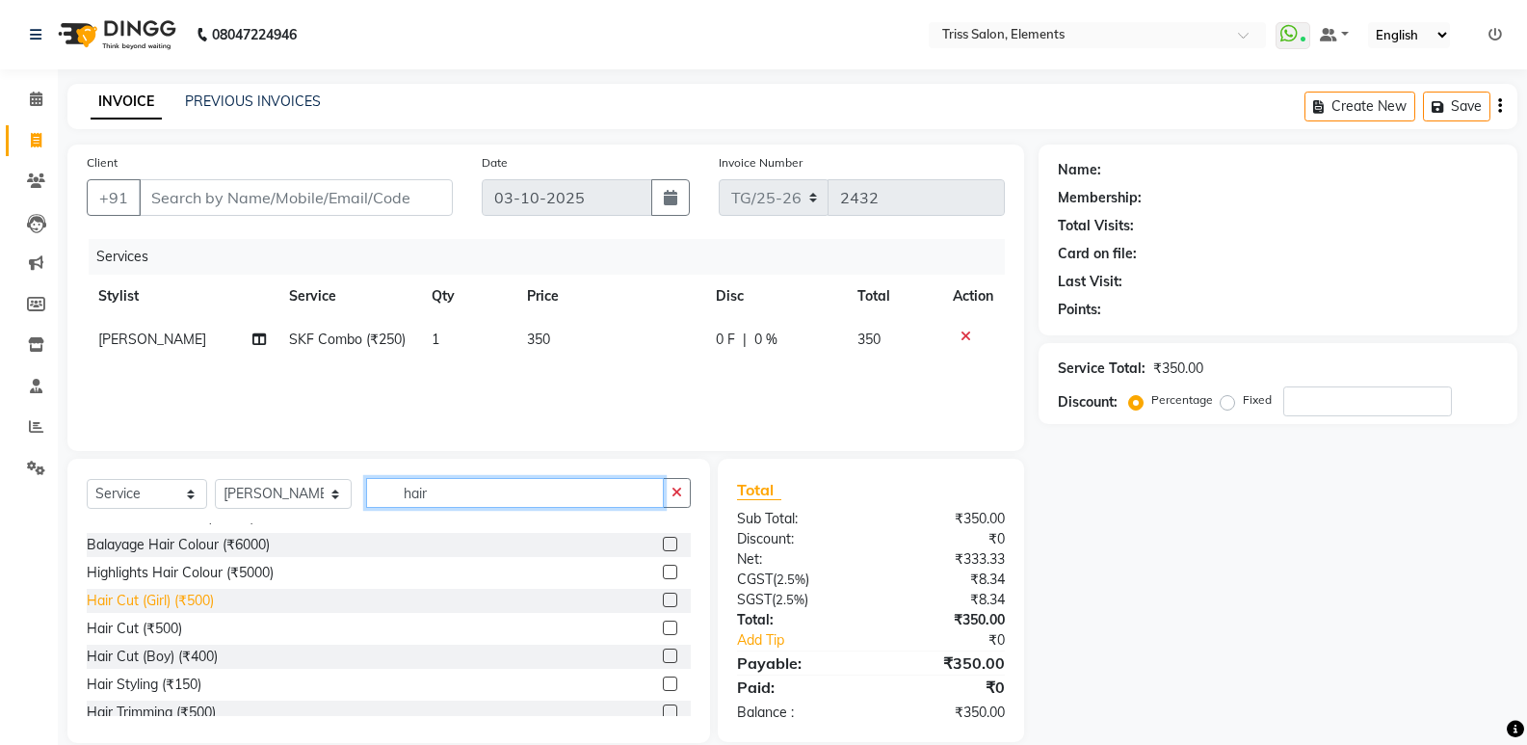
scroll to position [110, 0]
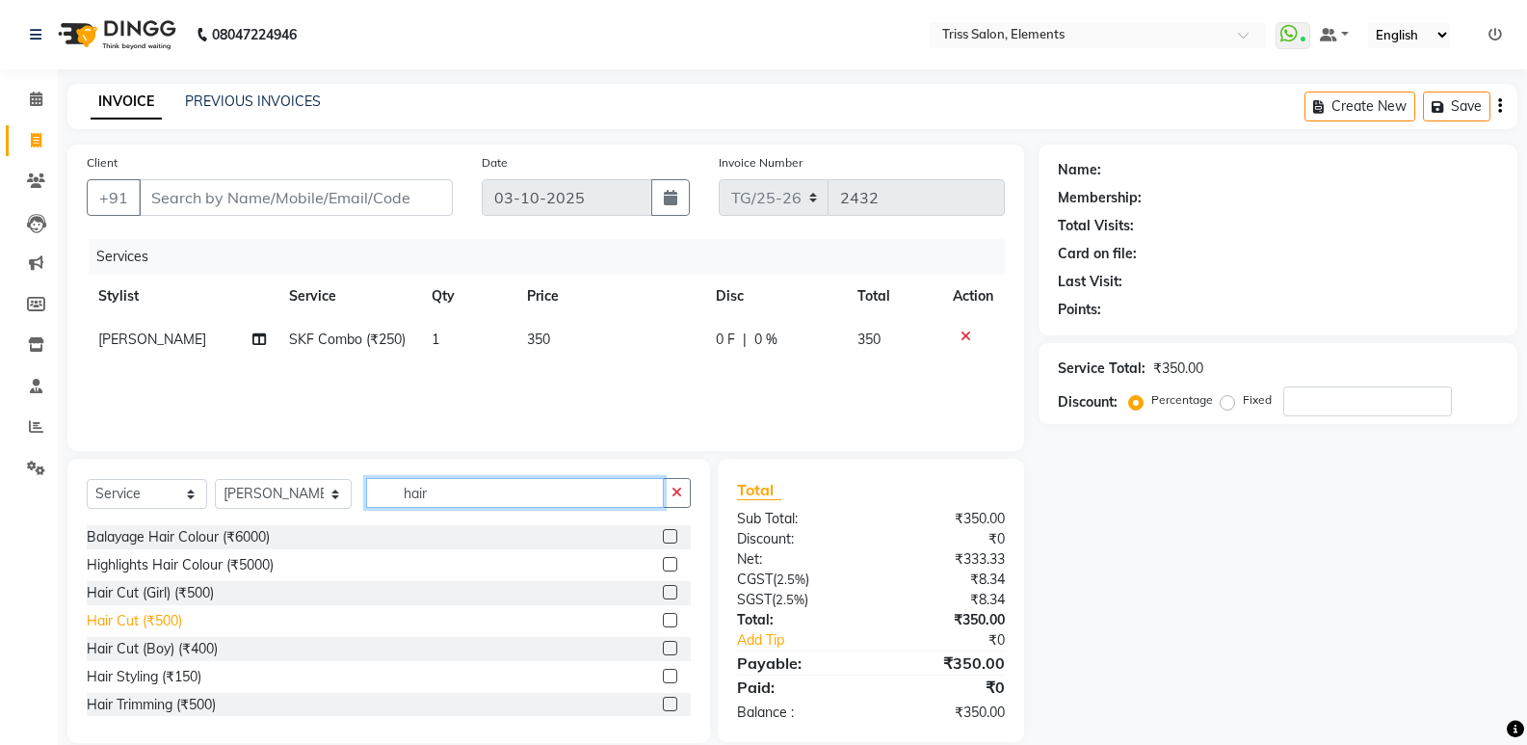
type input "hair"
click at [159, 624] on div "Hair Cut (₹500)" at bounding box center [134, 621] width 95 height 20
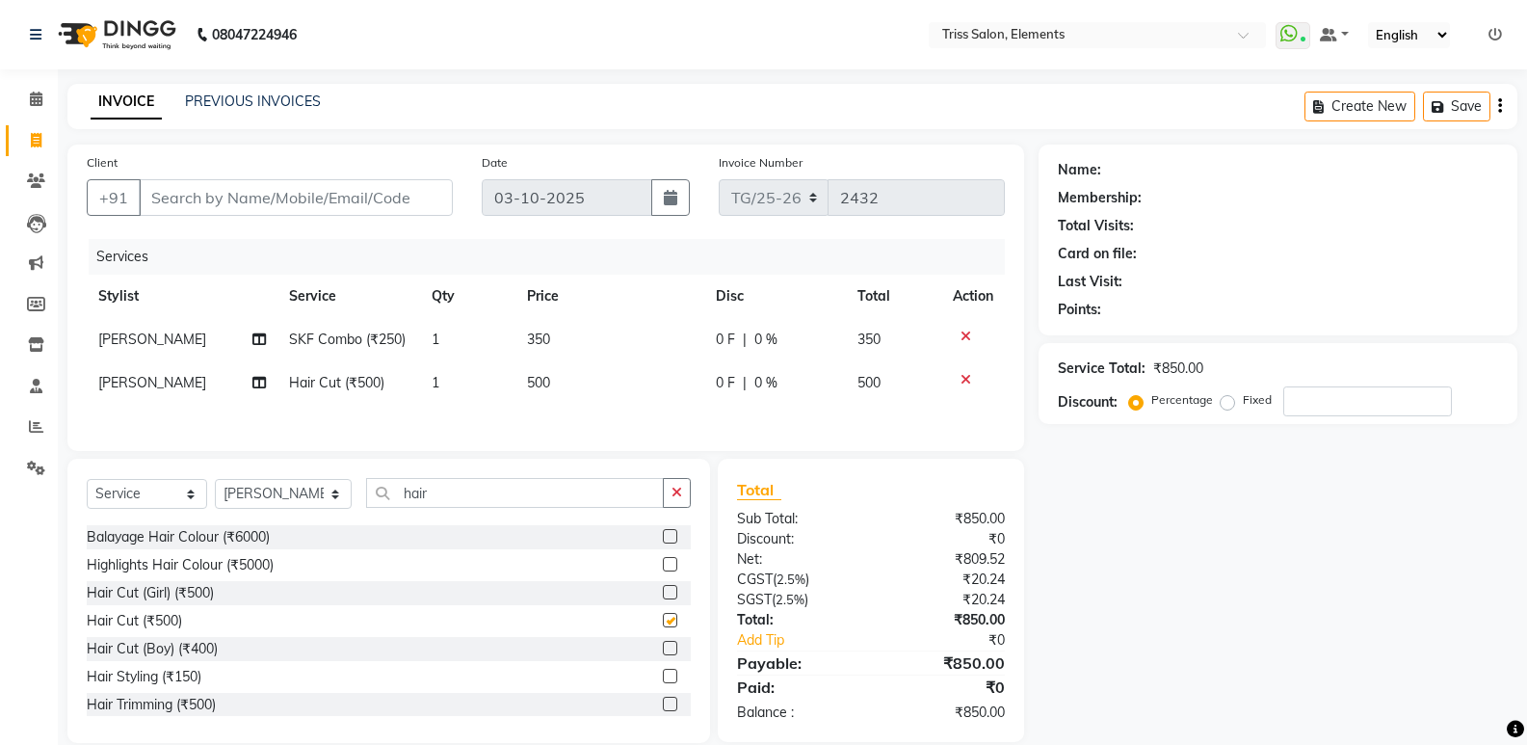
checkbox input "false"
click at [425, 497] on input "hair" at bounding box center [515, 493] width 298 height 30
type input "h"
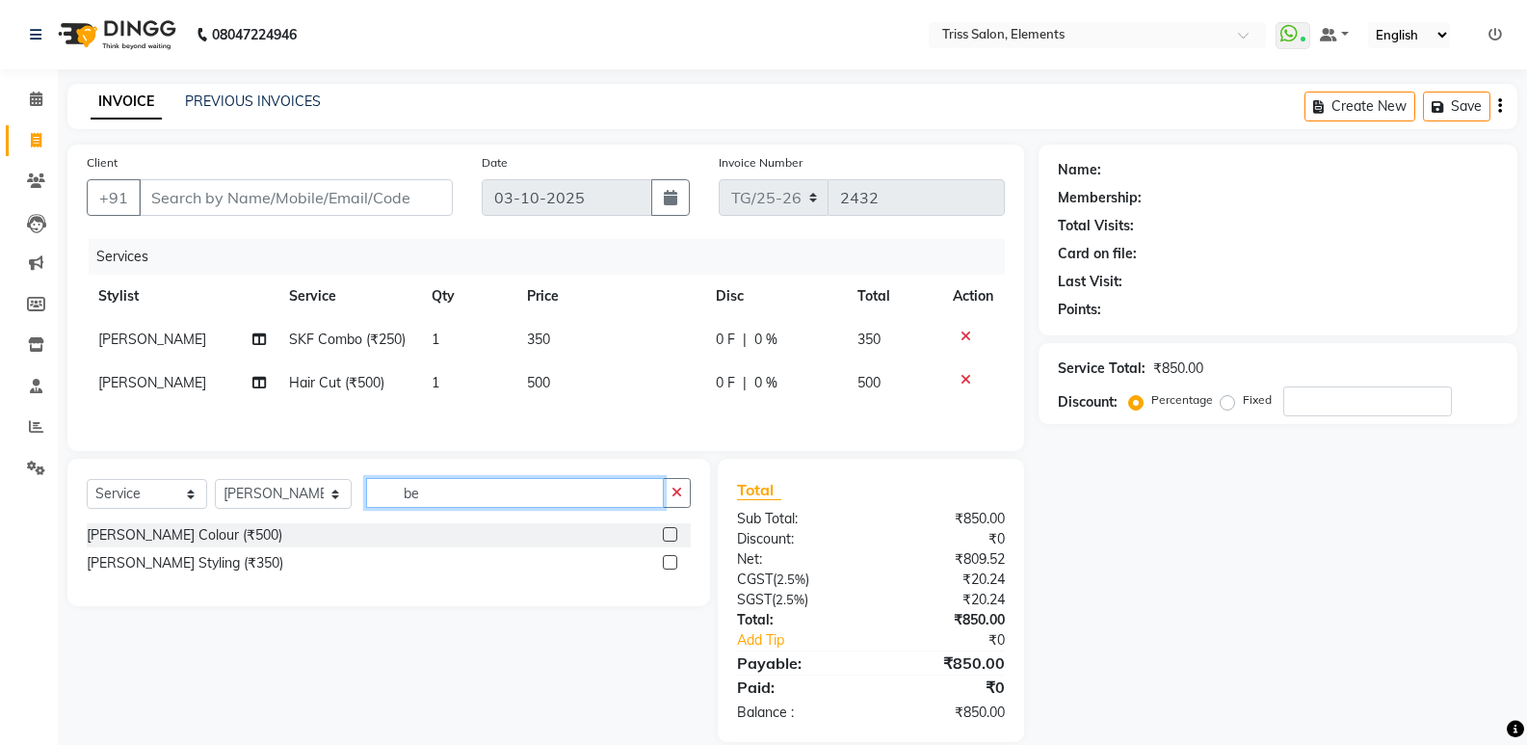
scroll to position [0, 0]
type input "beard"
click at [215, 563] on div "Beard Styling (₹350)" at bounding box center [185, 563] width 197 height 20
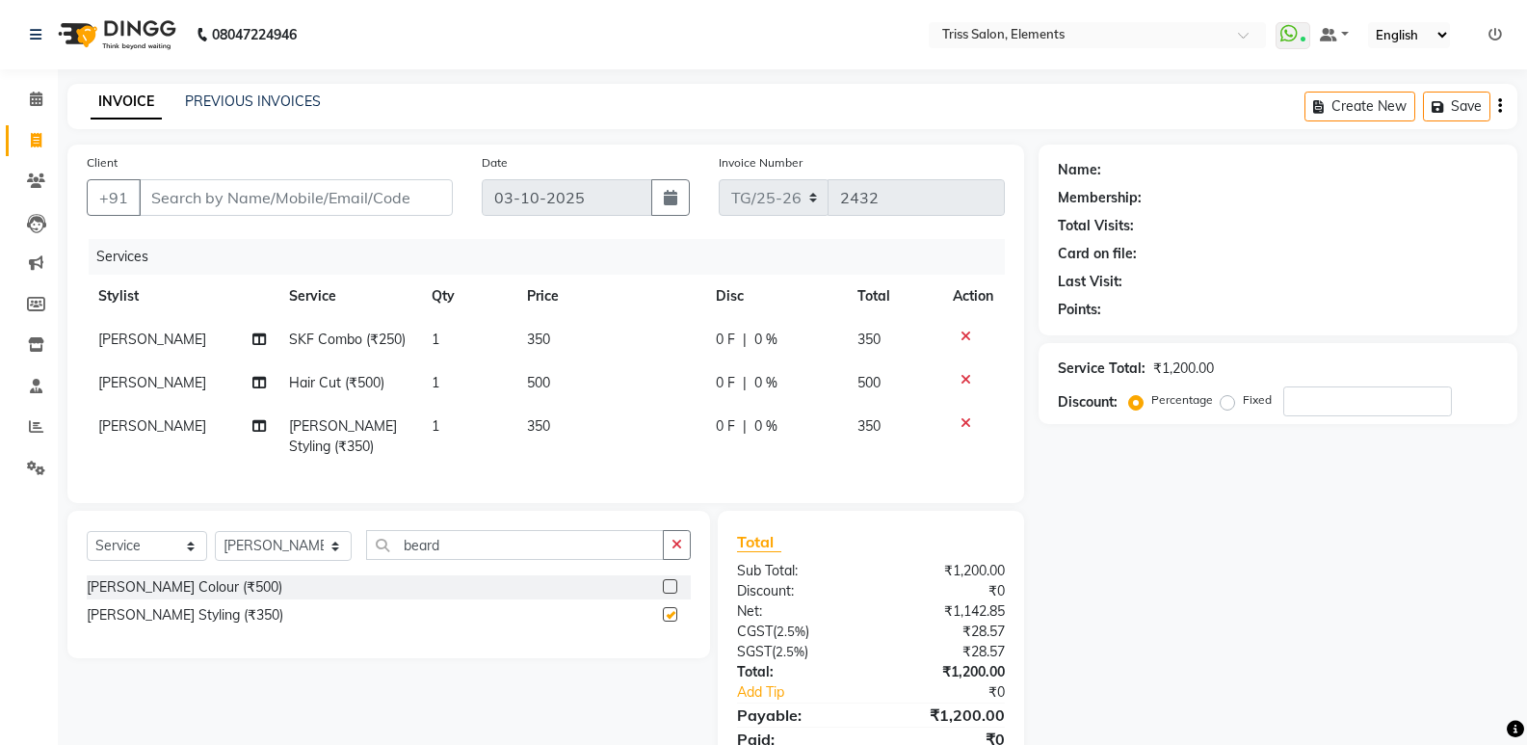
checkbox input "false"
click at [455, 560] on input "beard" at bounding box center [515, 545] width 298 height 30
type input "b"
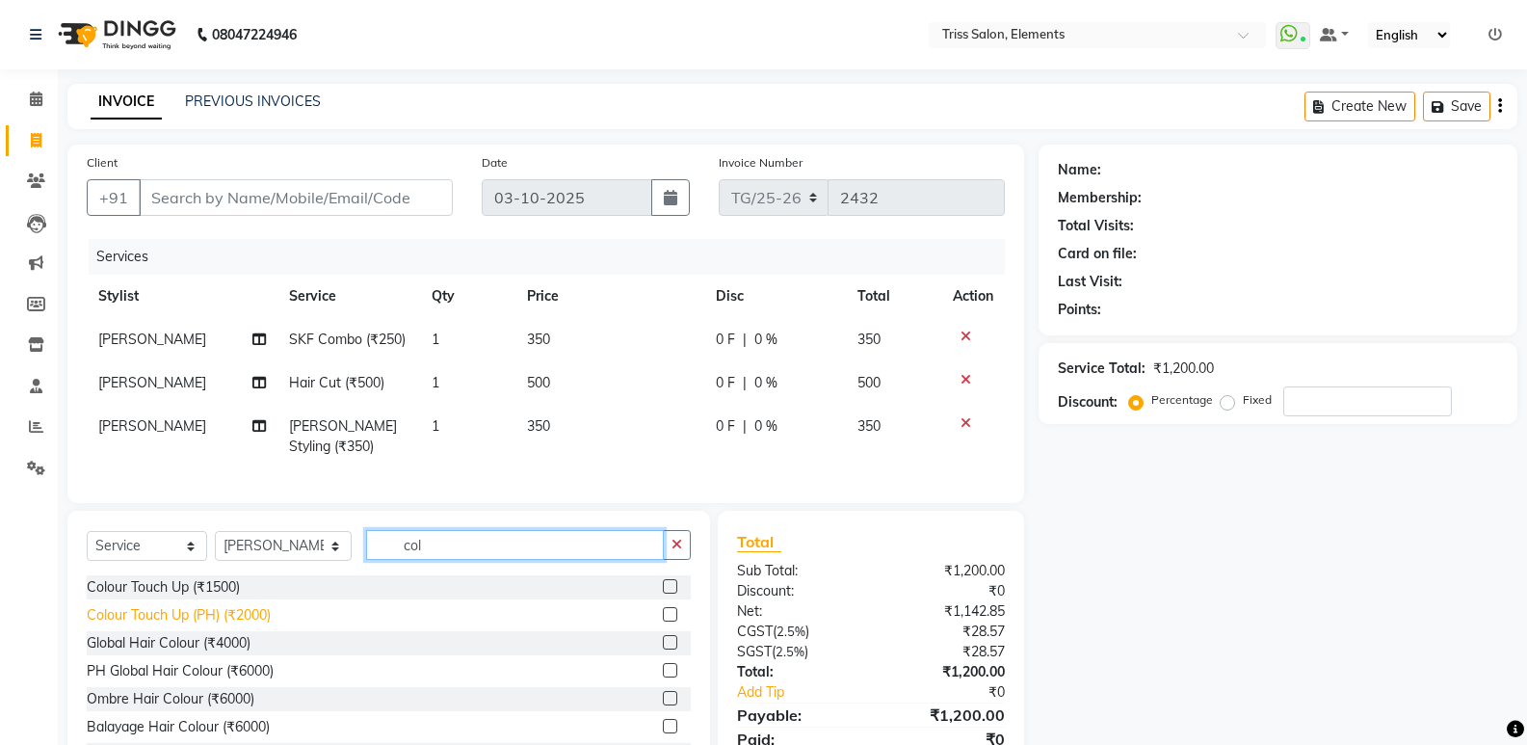
type input "col"
click at [231, 625] on div "Colour Touch Up (PH) (₹2000)" at bounding box center [179, 615] width 184 height 20
checkbox input "false"
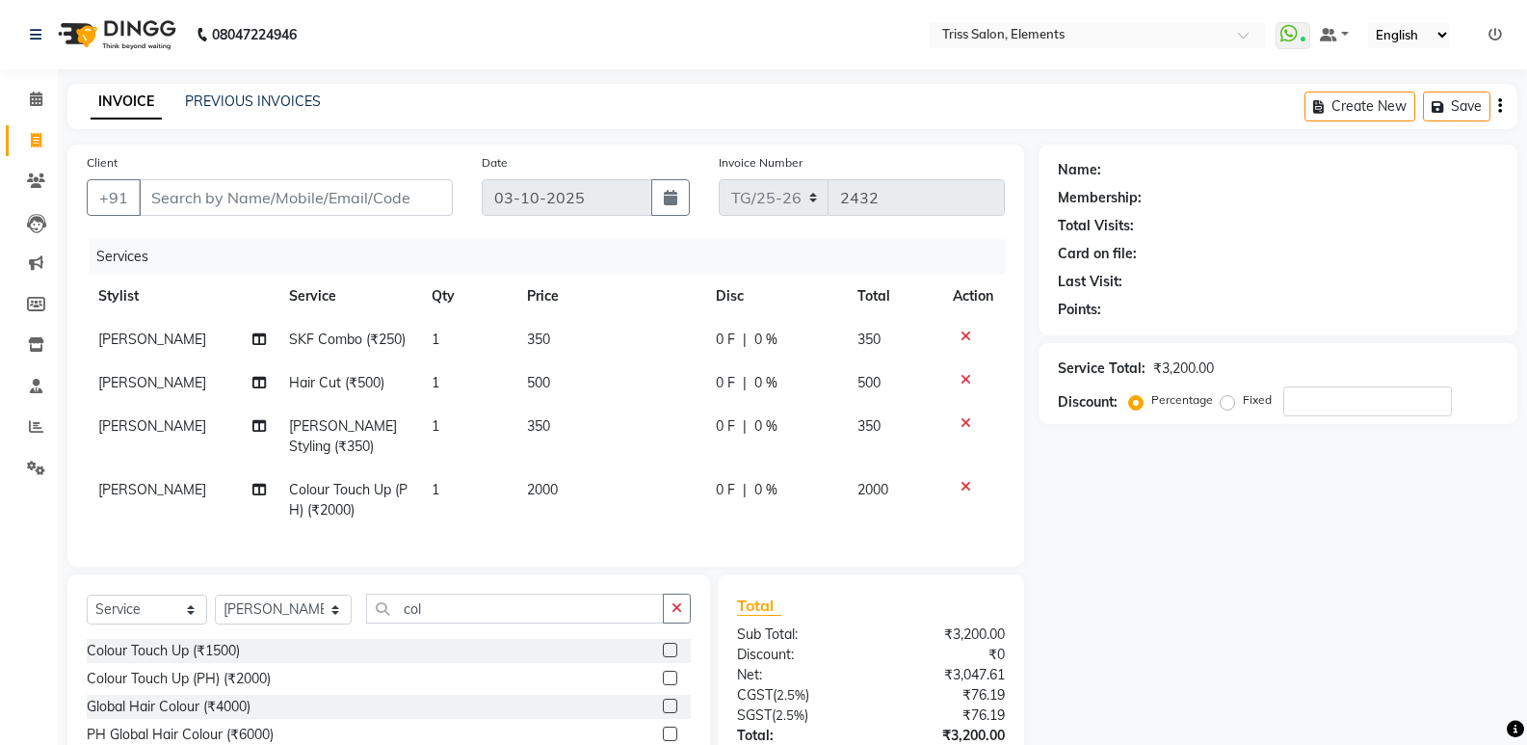
click at [563, 491] on td "2000" at bounding box center [610, 500] width 189 height 64
select select "66361"
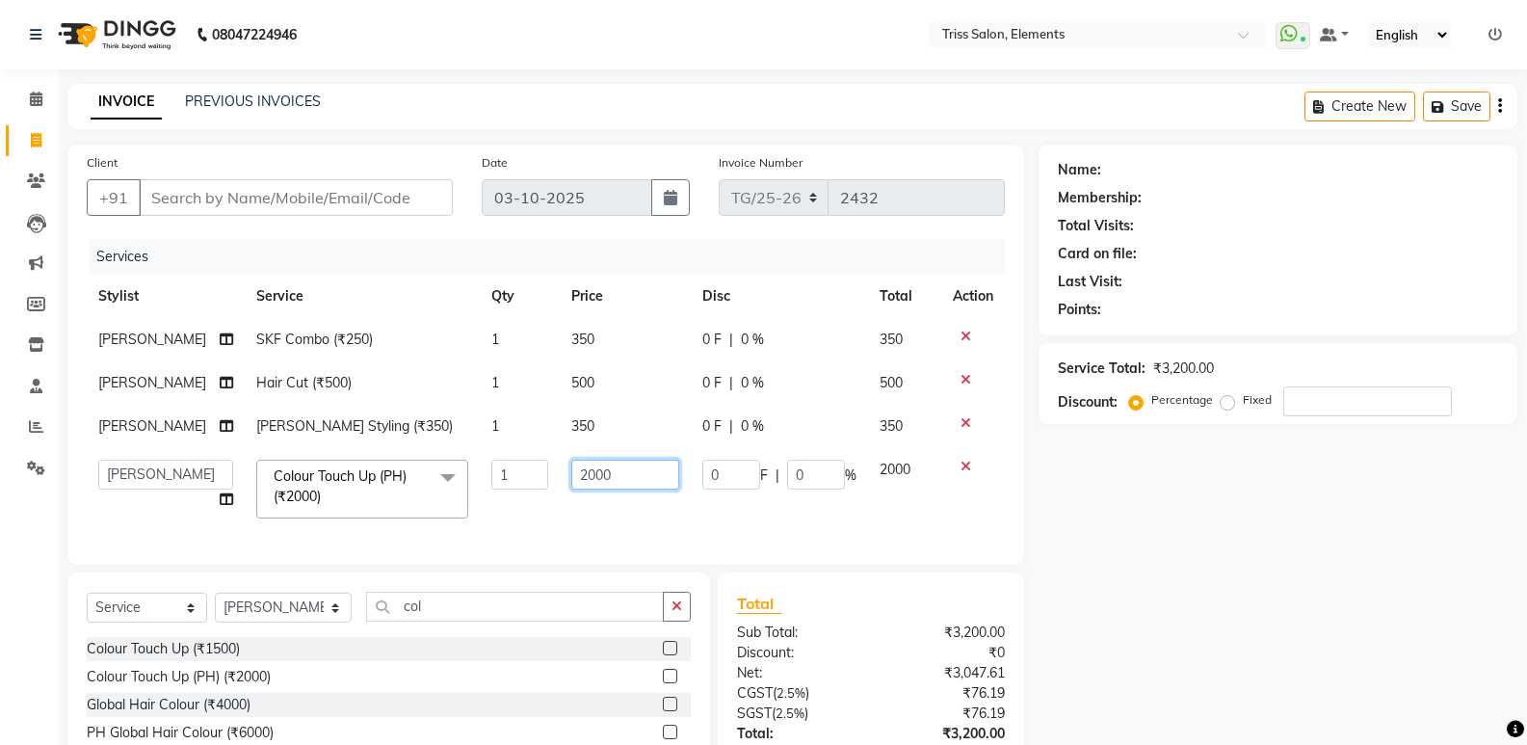
click at [605, 474] on input "2000" at bounding box center [625, 475] width 108 height 30
type input "2"
type input "3000"
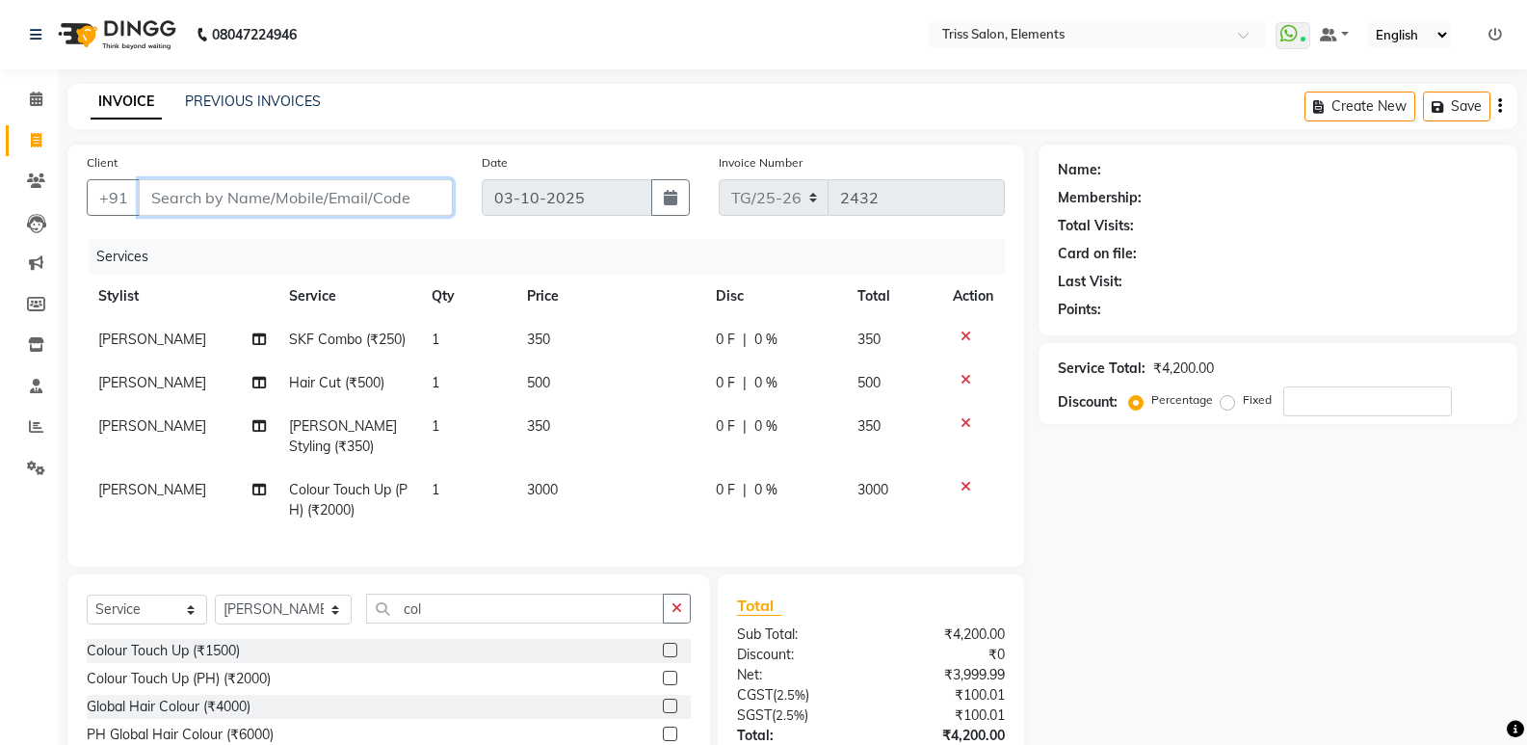
click at [324, 189] on input "Client" at bounding box center [296, 197] width 314 height 37
type input "9"
type input "0"
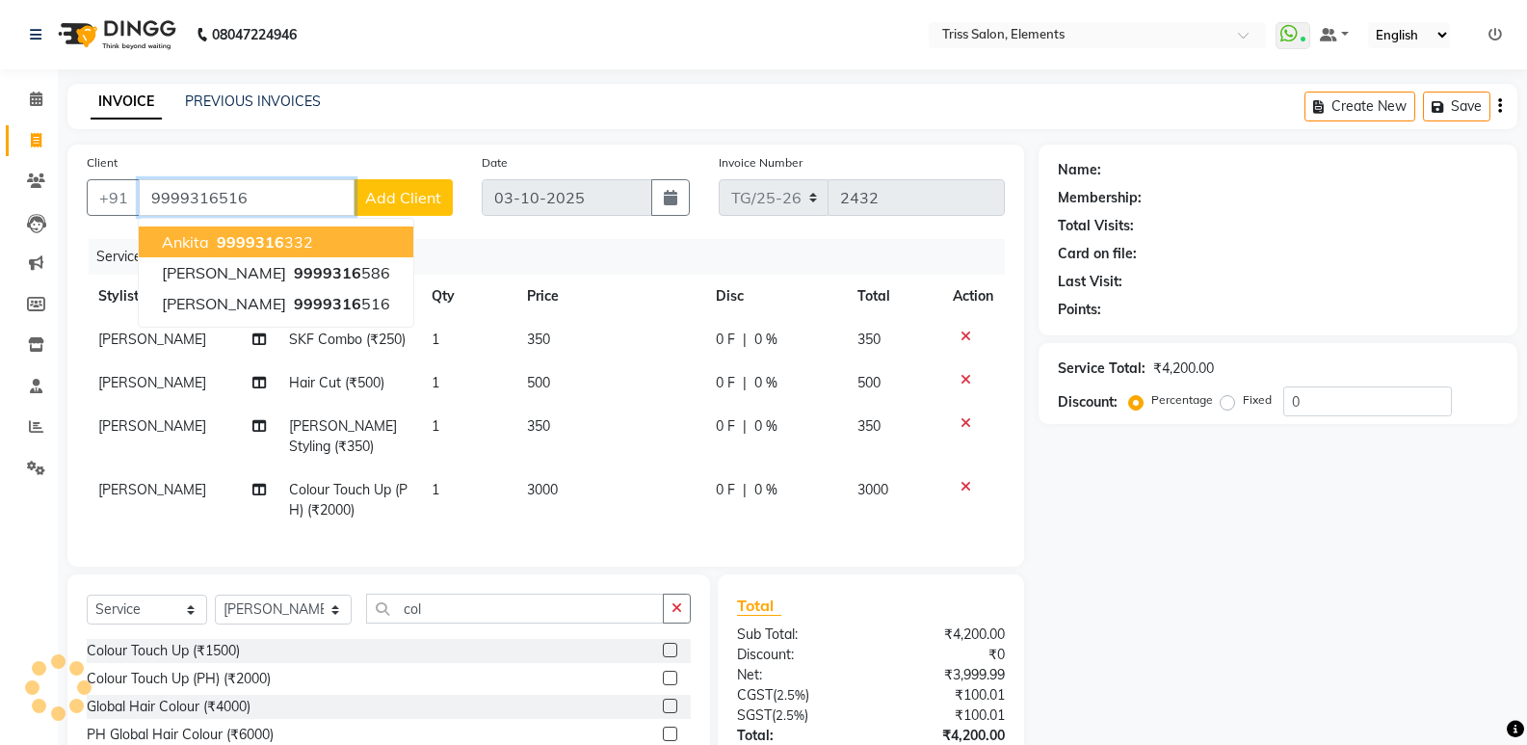
type input "9999316516"
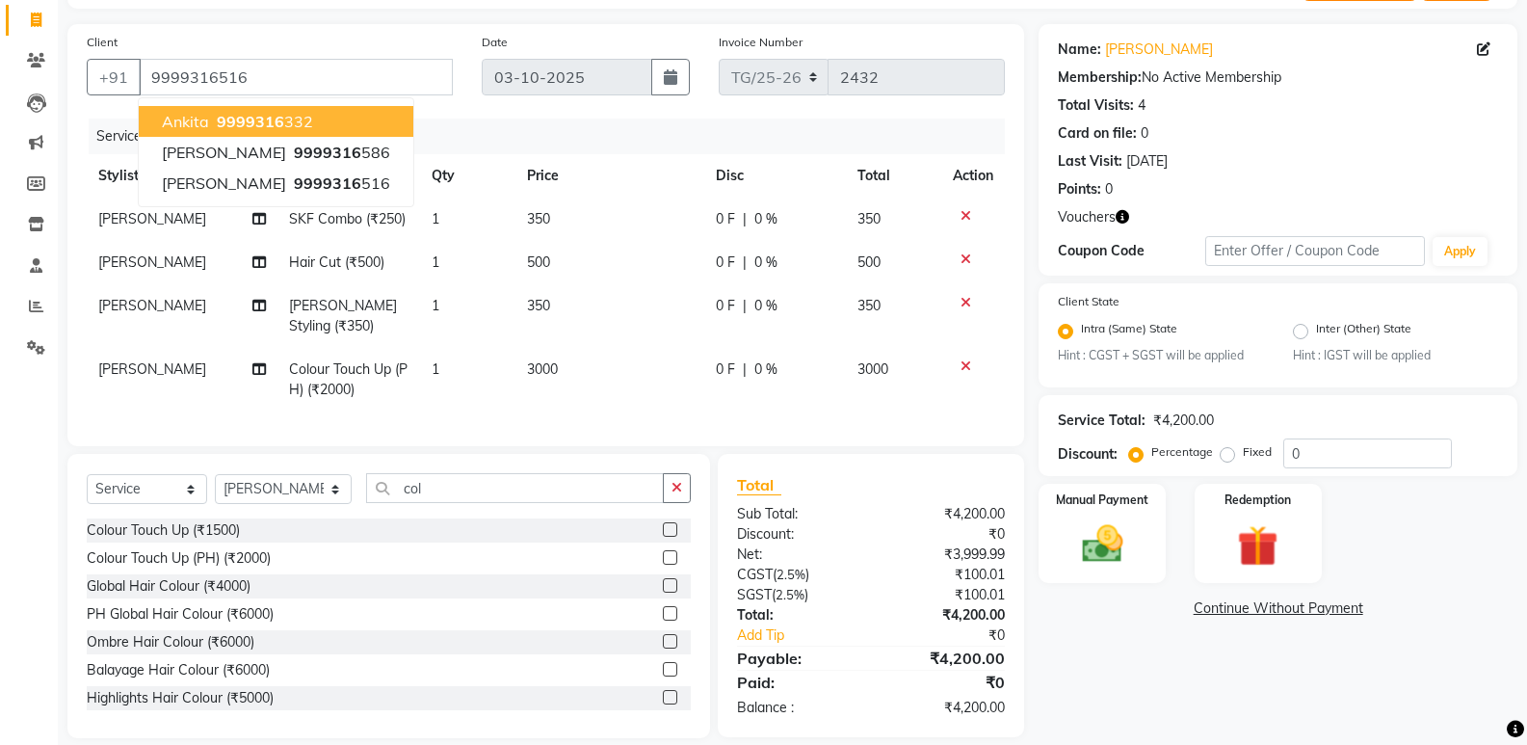
scroll to position [157, 0]
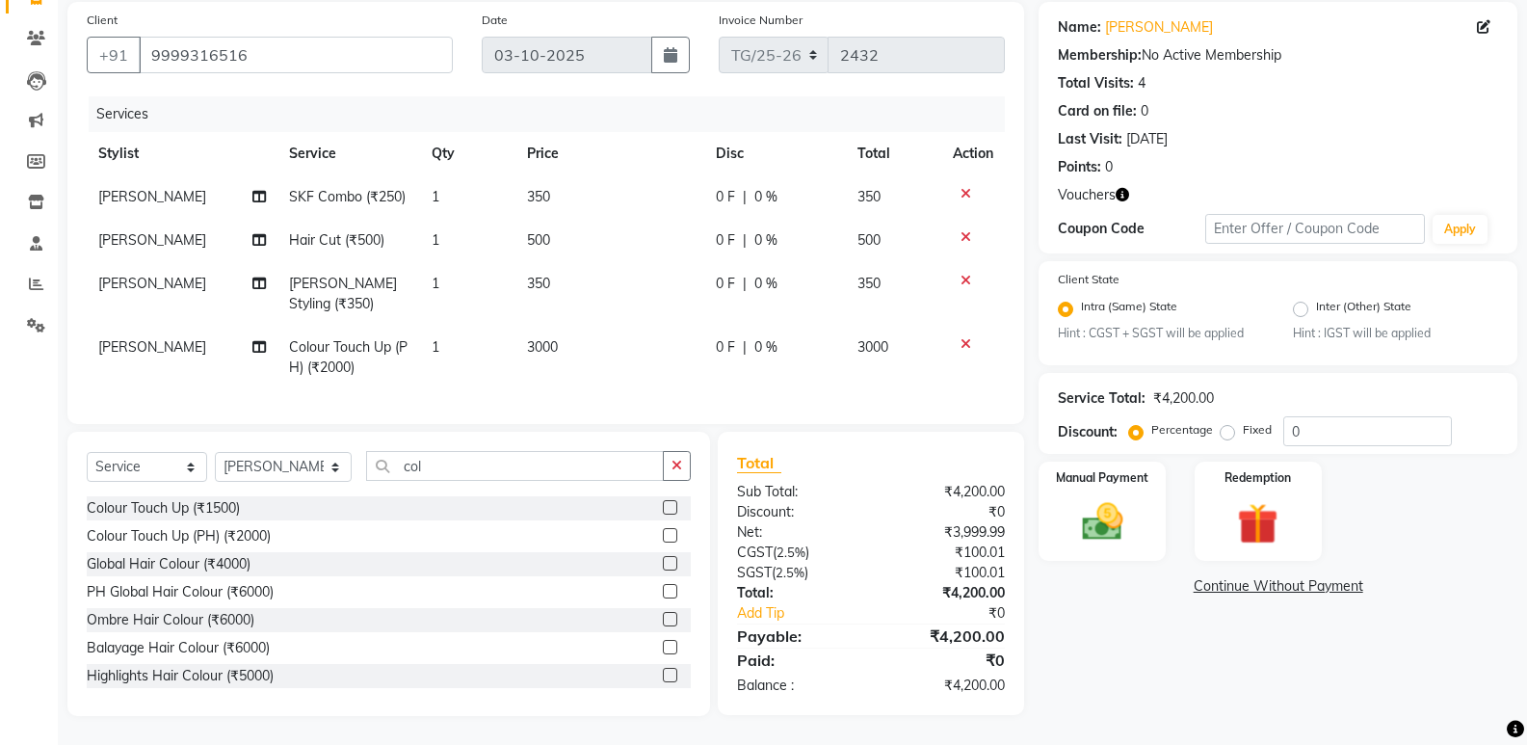
click at [1126, 188] on icon "button" at bounding box center [1122, 194] width 13 height 13
click at [1247, 510] on img at bounding box center [1258, 524] width 68 height 53
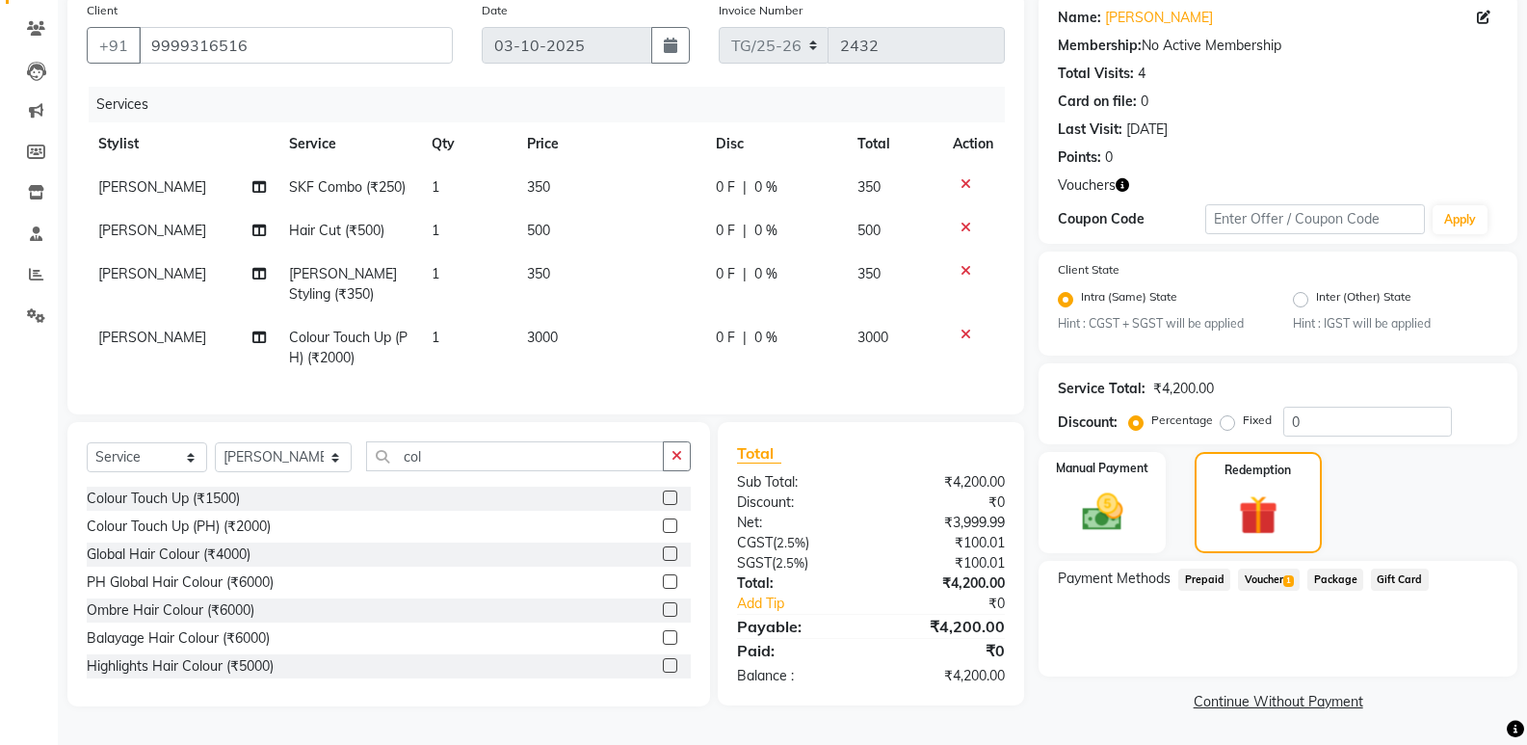
click at [1282, 573] on span "Voucher 1" at bounding box center [1269, 580] width 62 height 22
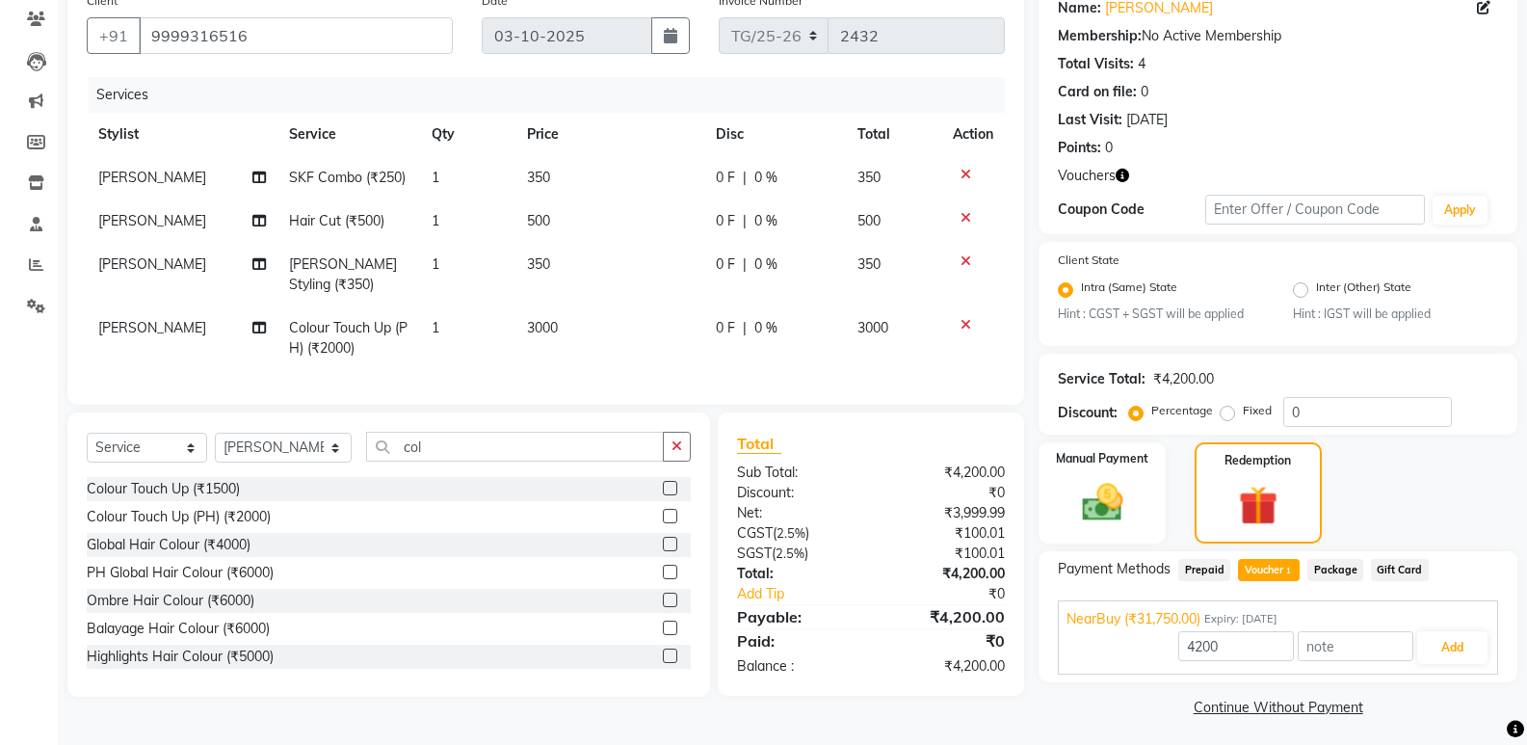
scroll to position [168, 0]
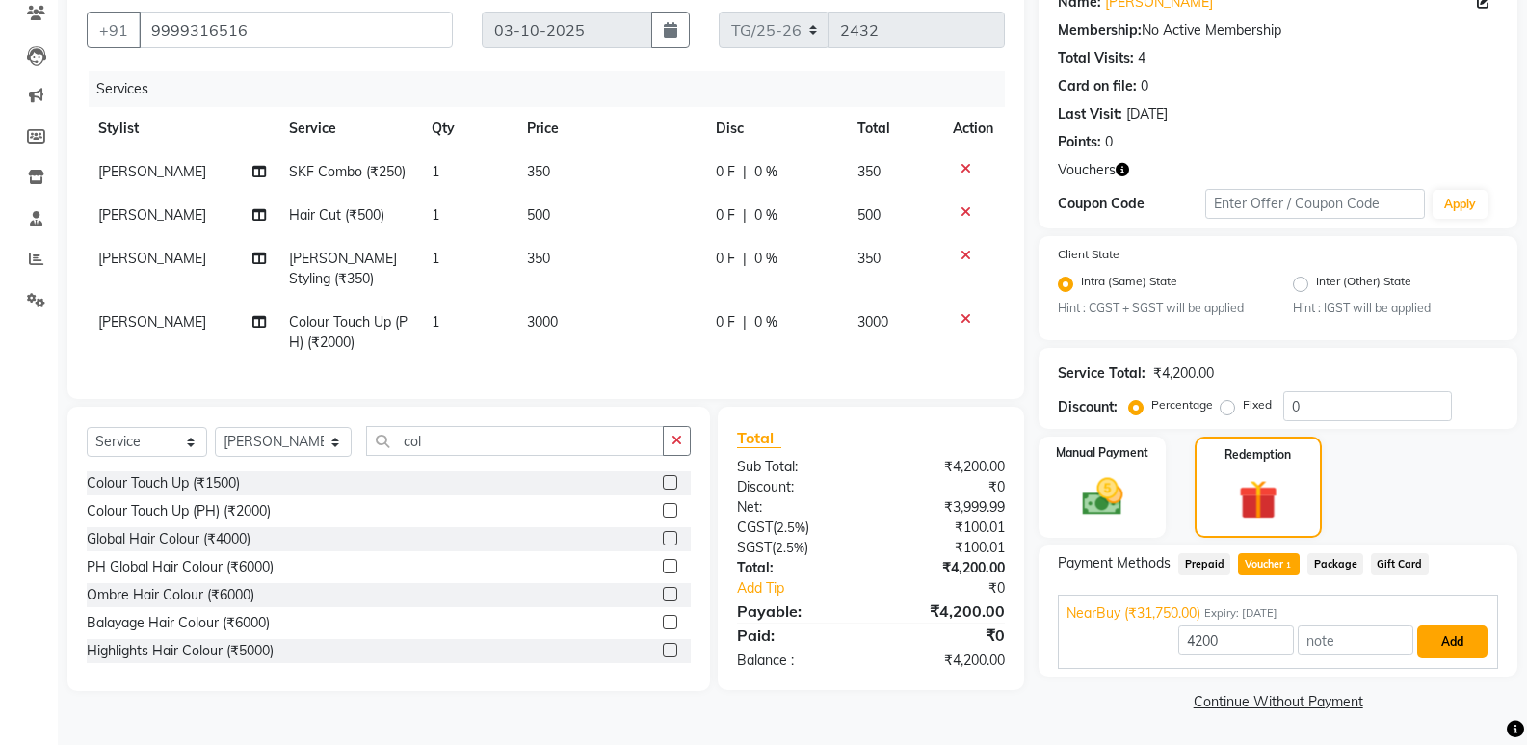
click at [1445, 635] on button "Add" at bounding box center [1452, 641] width 70 height 33
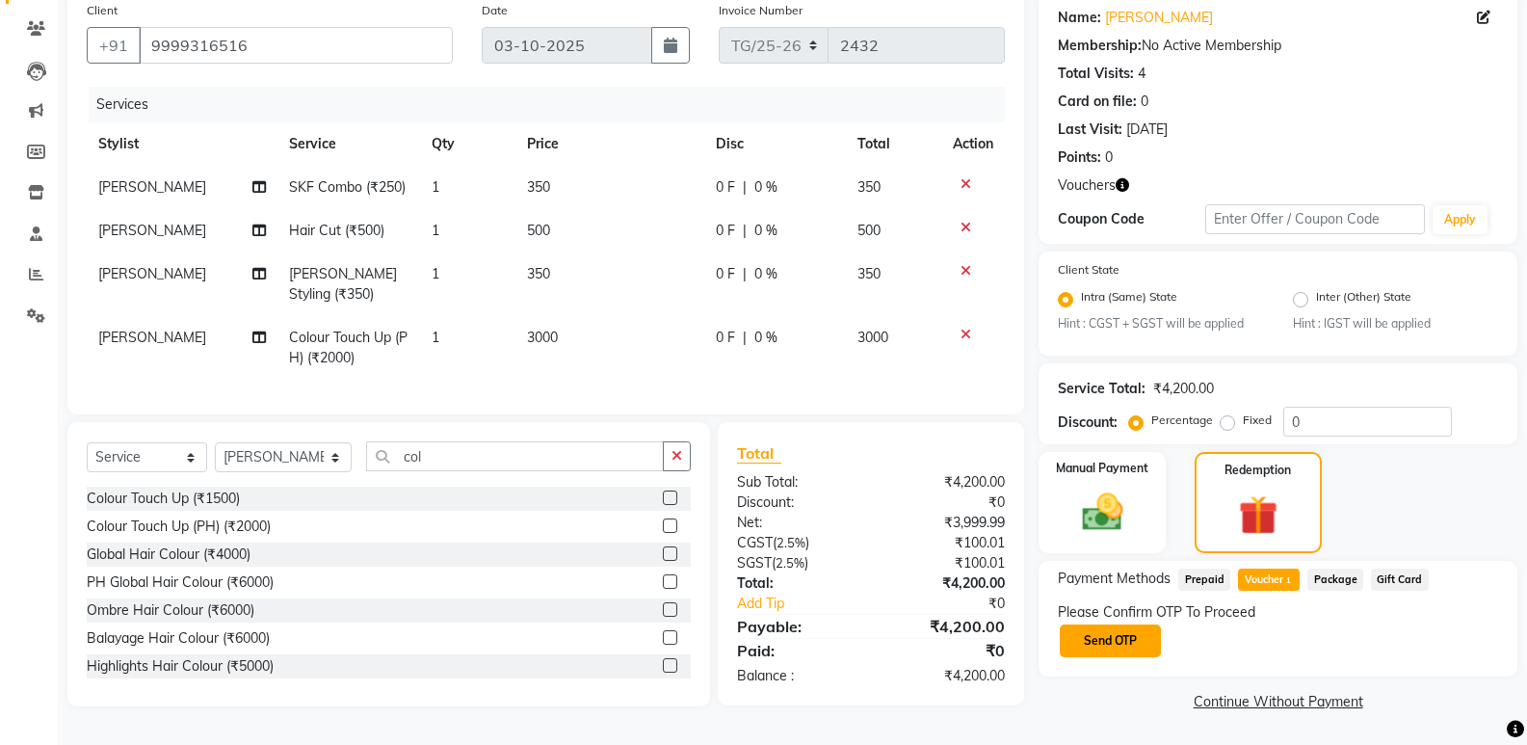
click at [1135, 632] on button "Send OTP" at bounding box center [1110, 640] width 101 height 33
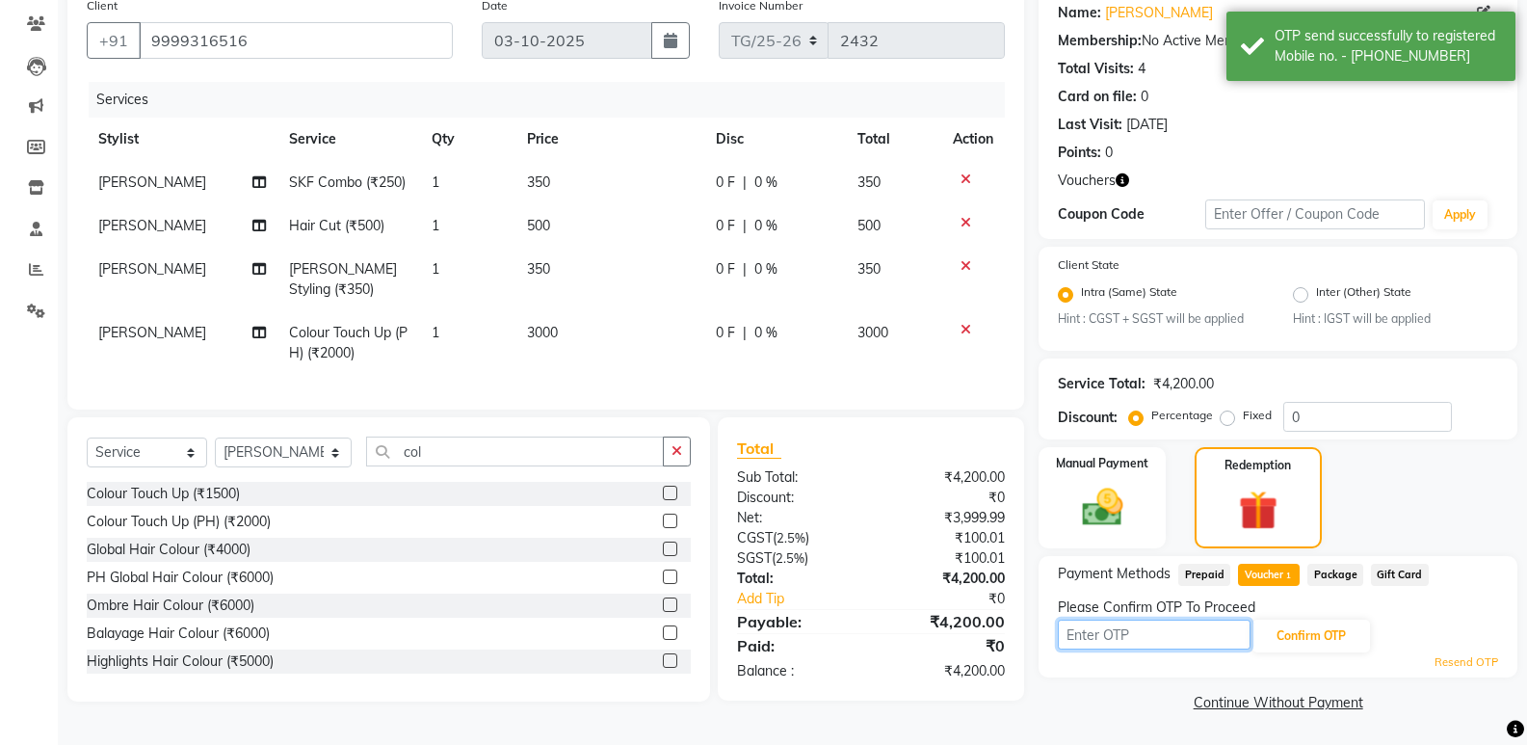
click at [1127, 630] on input "text" at bounding box center [1154, 635] width 193 height 30
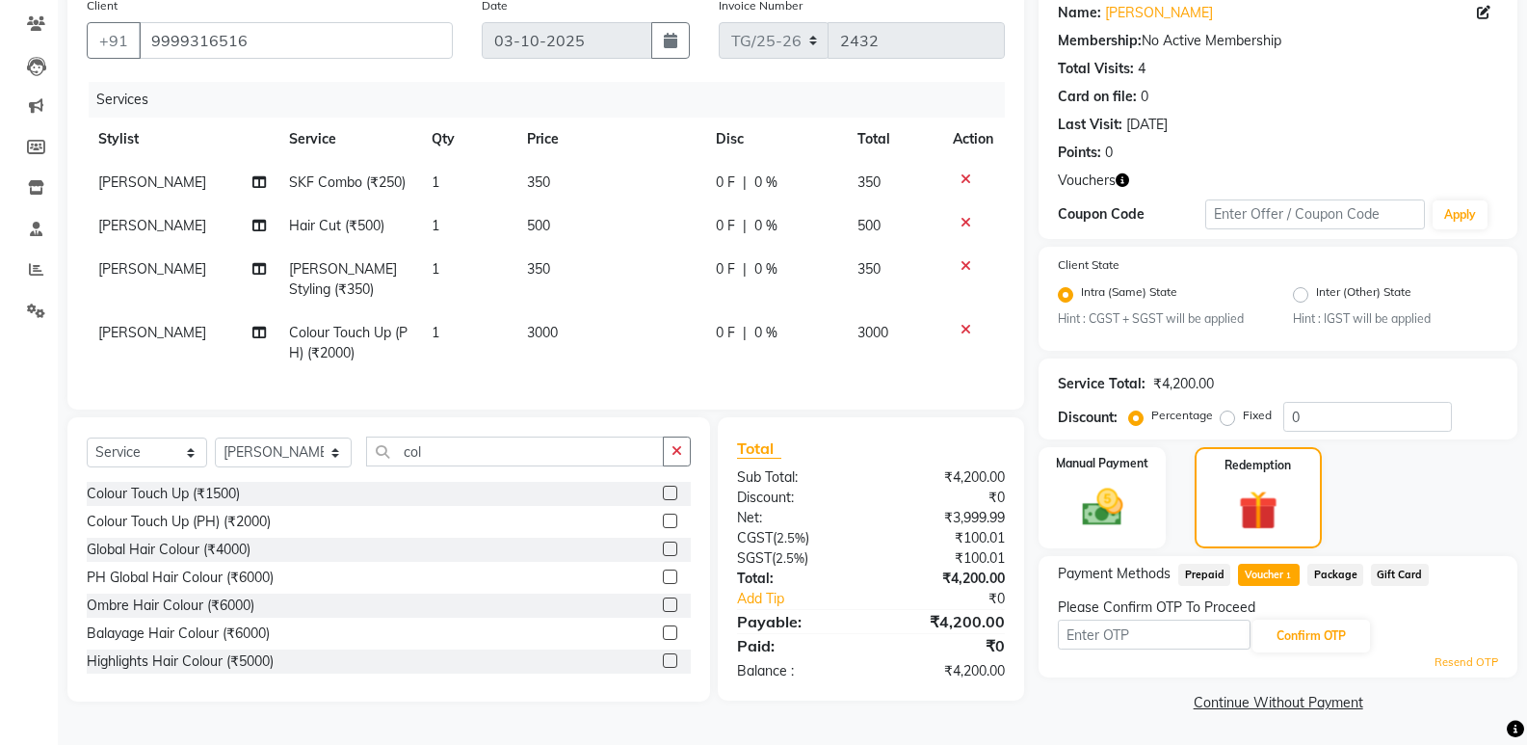
click at [1452, 661] on link "Resend OTP" at bounding box center [1467, 662] width 64 height 16
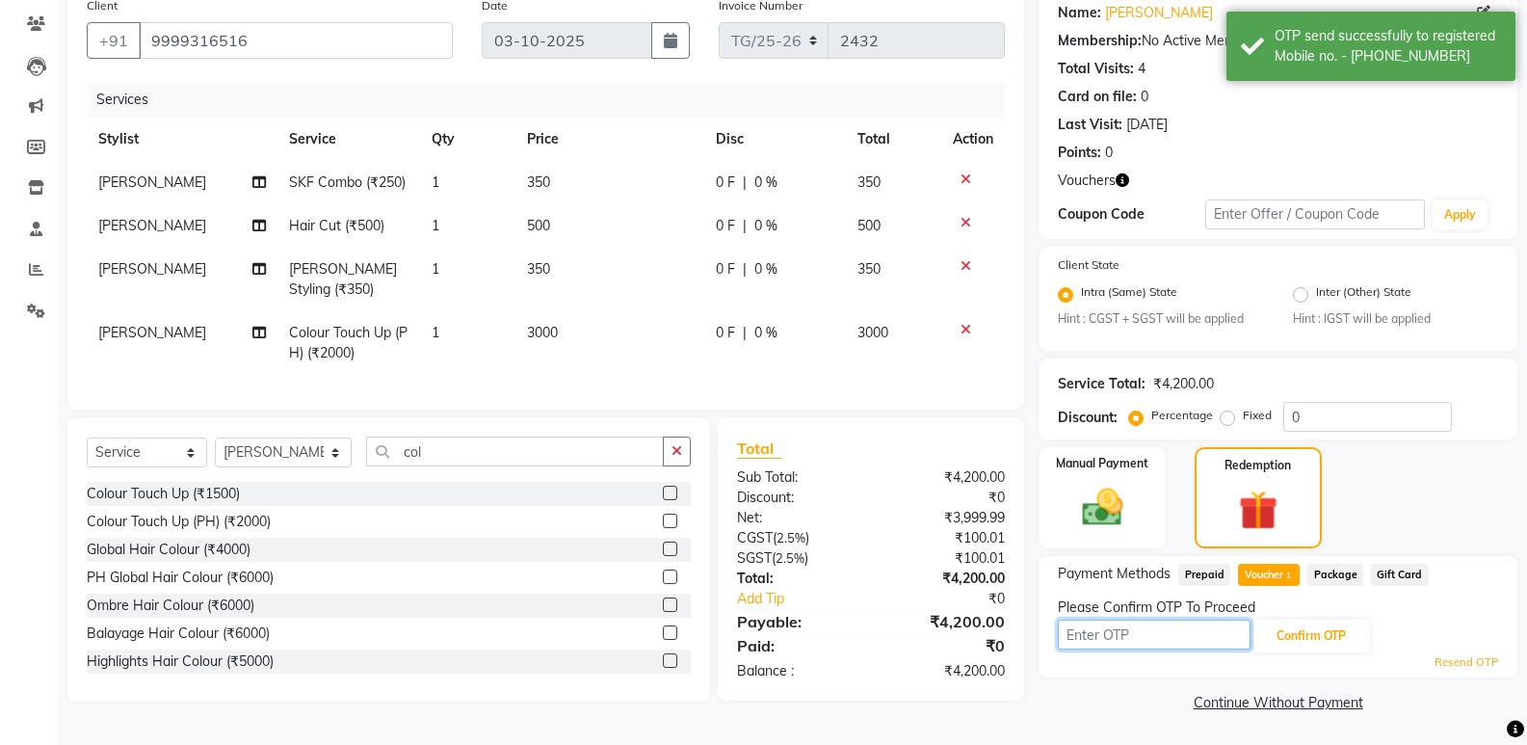
click at [1118, 631] on input "text" at bounding box center [1154, 635] width 193 height 30
click at [1165, 626] on input "text" at bounding box center [1154, 635] width 193 height 30
type input "7534"
drag, startPoint x: 1329, startPoint y: 636, endPoint x: 1541, endPoint y: 637, distance: 212.0
click at [1331, 634] on button "Confirm OTP" at bounding box center [1312, 636] width 118 height 33
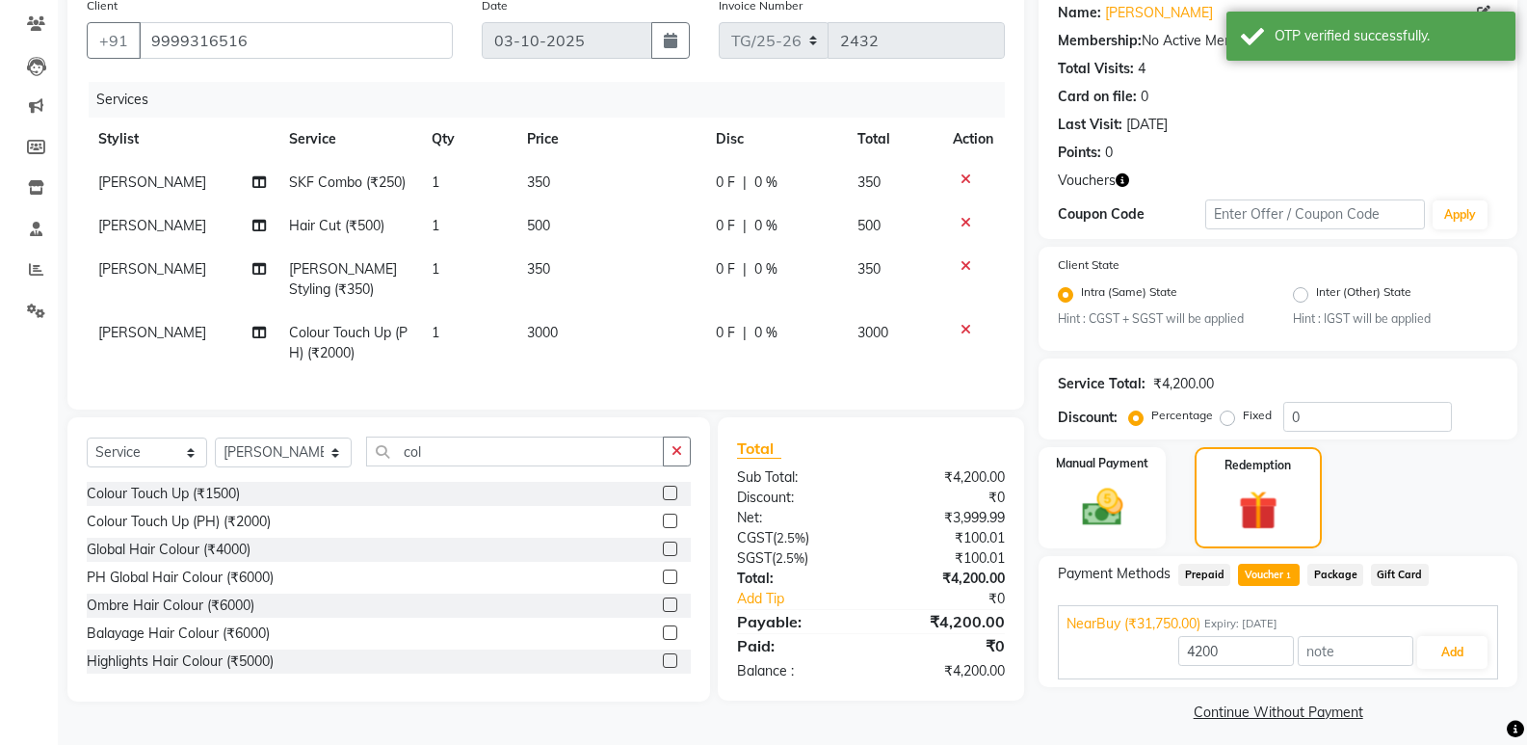
scroll to position [168, 0]
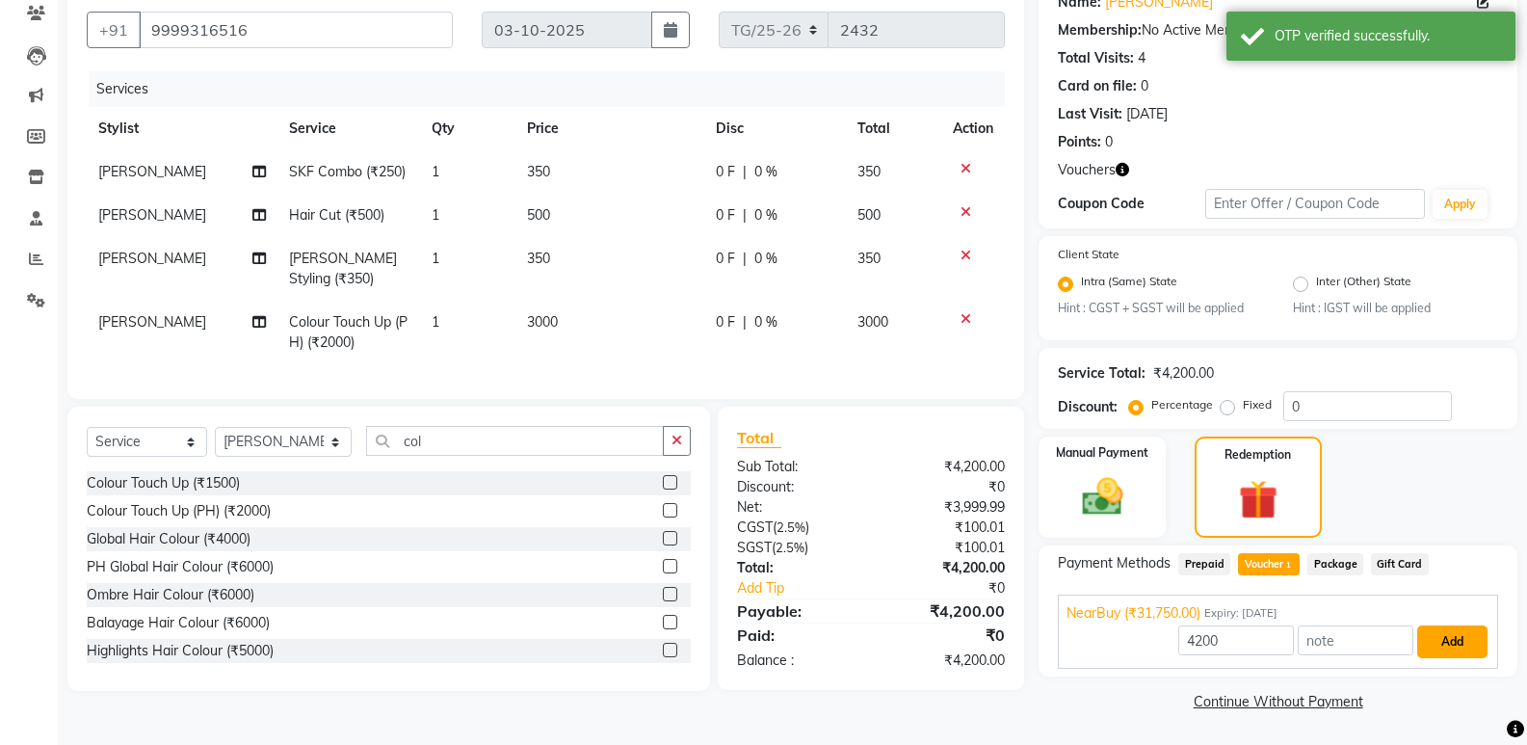
click at [1443, 644] on button "Add" at bounding box center [1452, 641] width 70 height 33
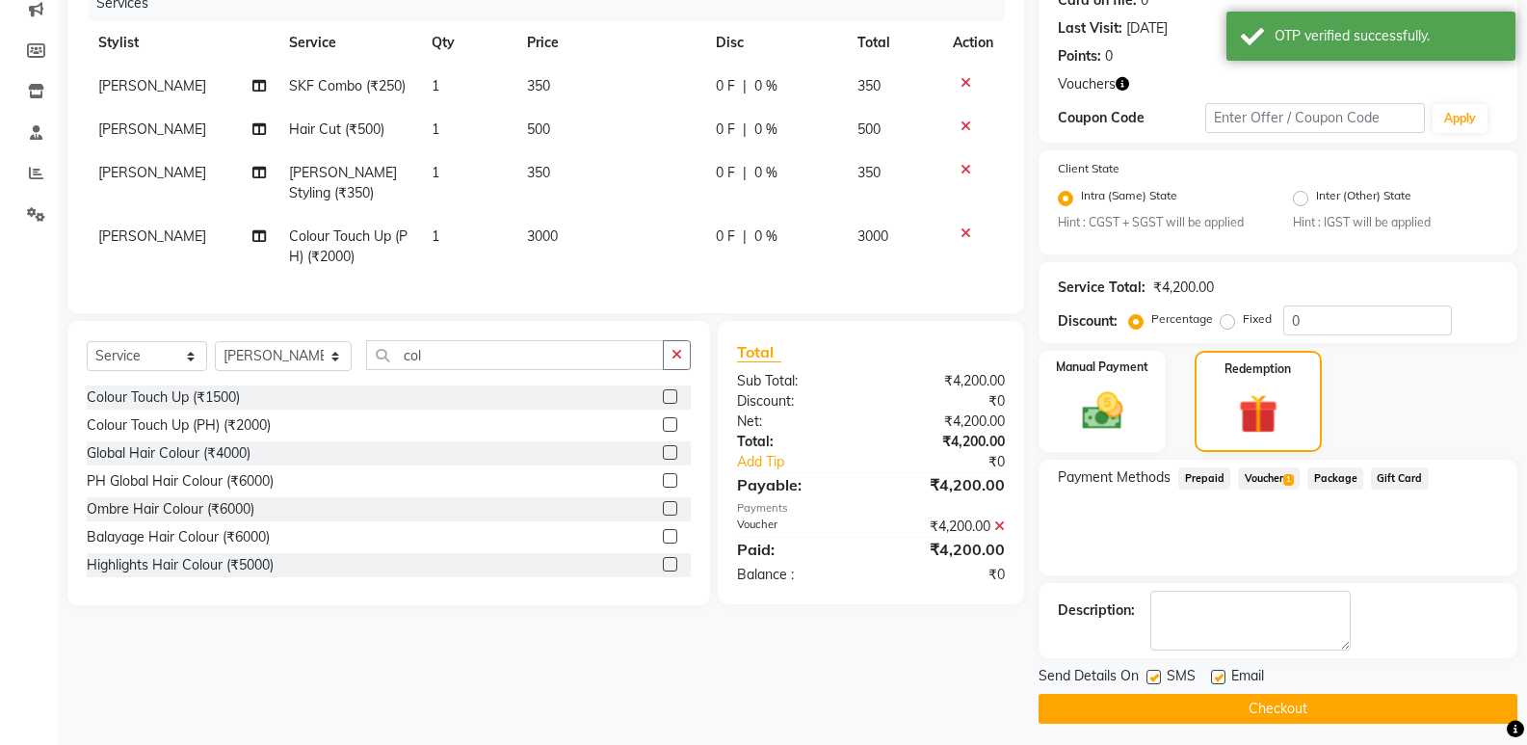
scroll to position [261, 0]
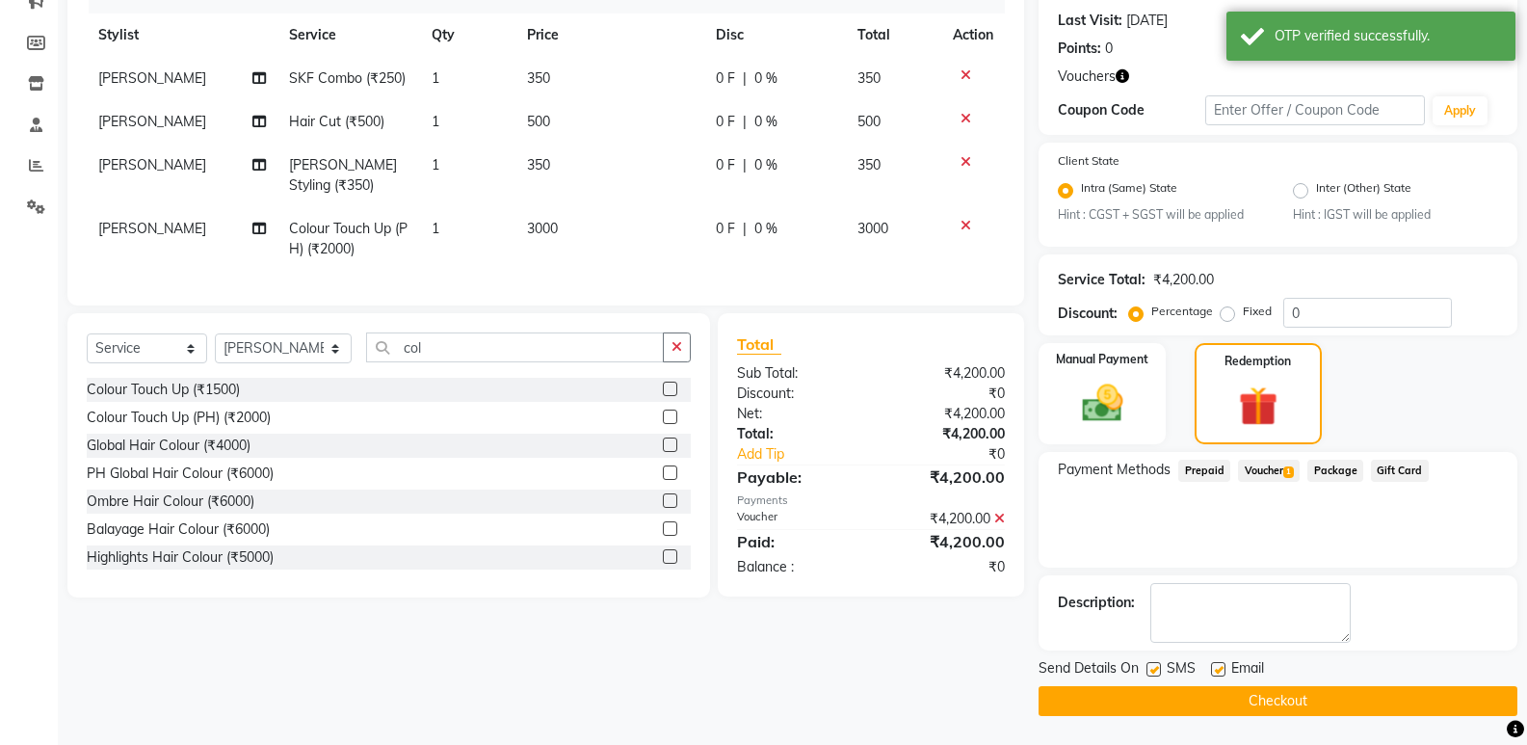
click at [1294, 695] on button "Checkout" at bounding box center [1278, 701] width 479 height 30
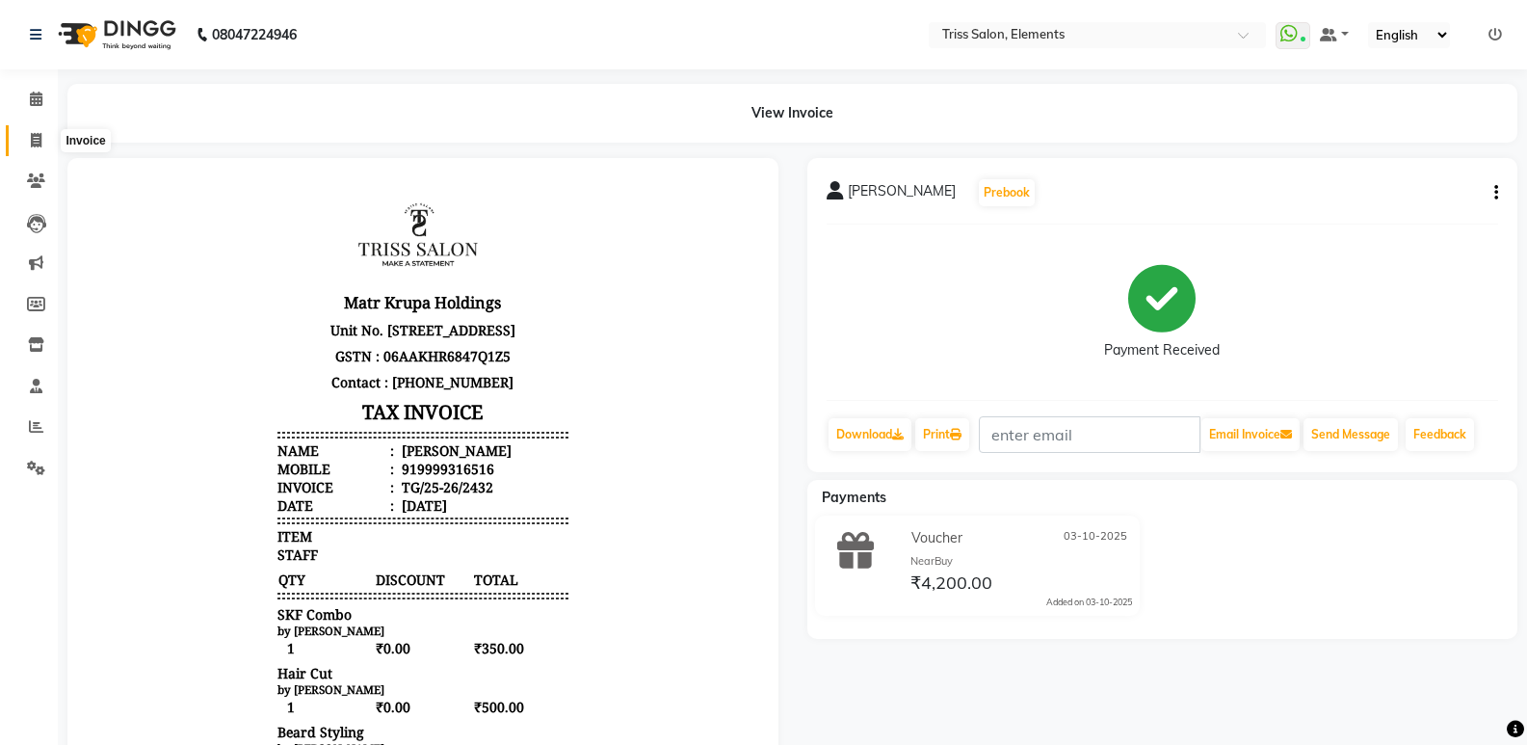
click at [36, 137] on icon at bounding box center [36, 140] width 11 height 14
select select "service"
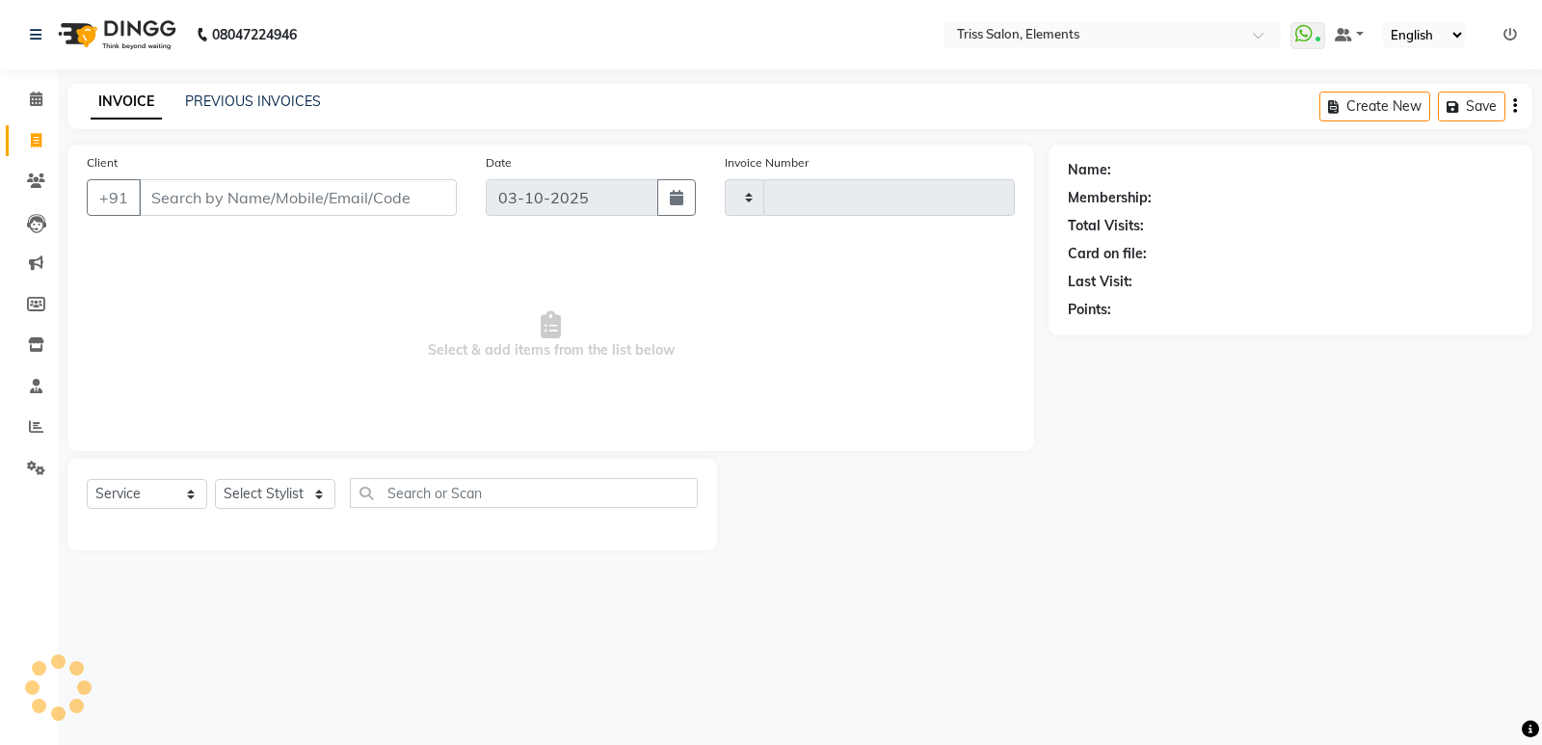
type input "2433"
select select "4303"
drag, startPoint x: 247, startPoint y: 503, endPoint x: 255, endPoint y: 493, distance: 13.0
click at [249, 498] on select "Select Stylist Ankit (Viraj) Junaid Minarul (Munna) Mohan Pankaj Dilip Jangde P…" at bounding box center [284, 494] width 138 height 30
select select "66361"
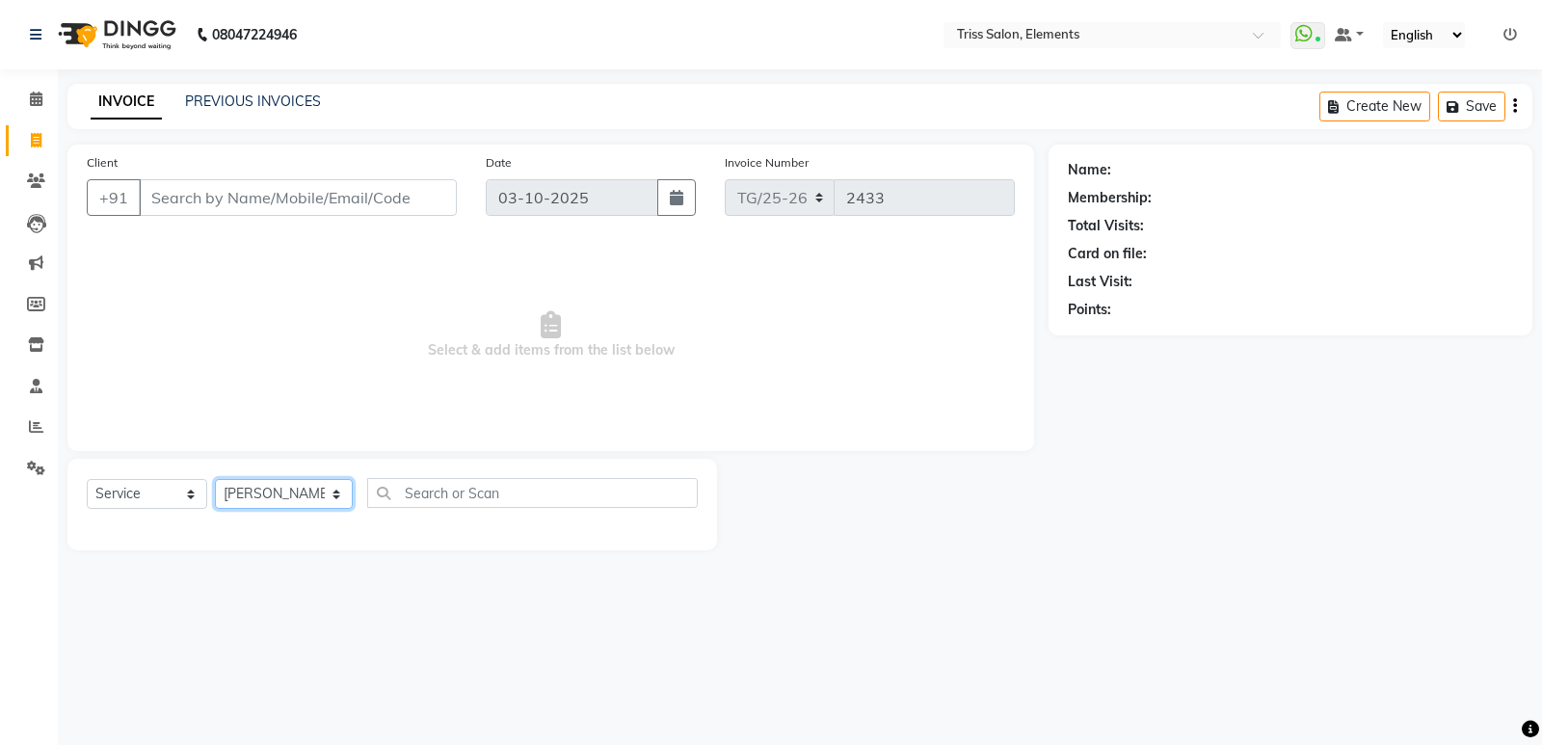
click at [215, 479] on select "Select Stylist Ankit (Viraj) Junaid Minarul (Munna) Mohan Pankaj Dilip Jangde P…" at bounding box center [284, 494] width 138 height 30
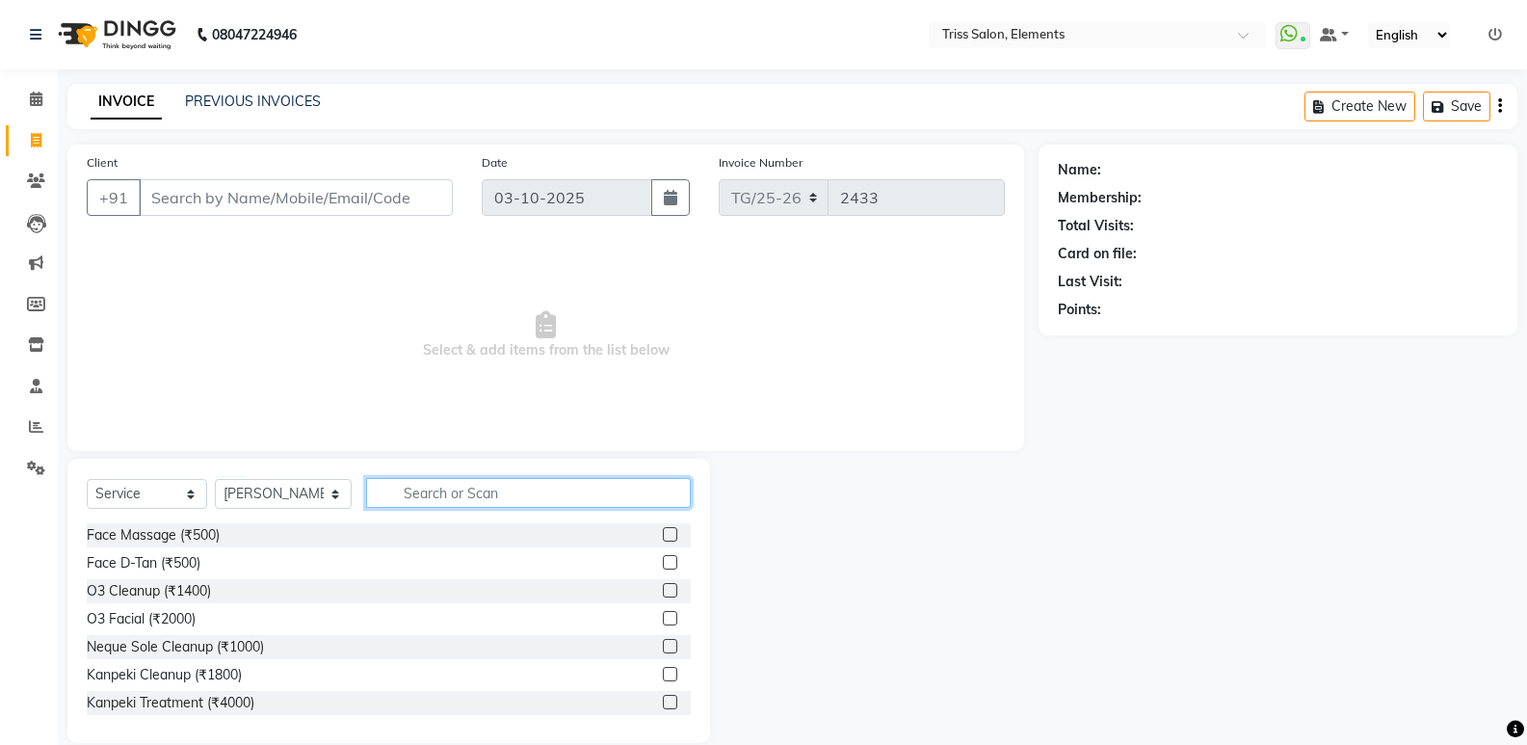
click at [472, 488] on input "text" at bounding box center [528, 493] width 325 height 30
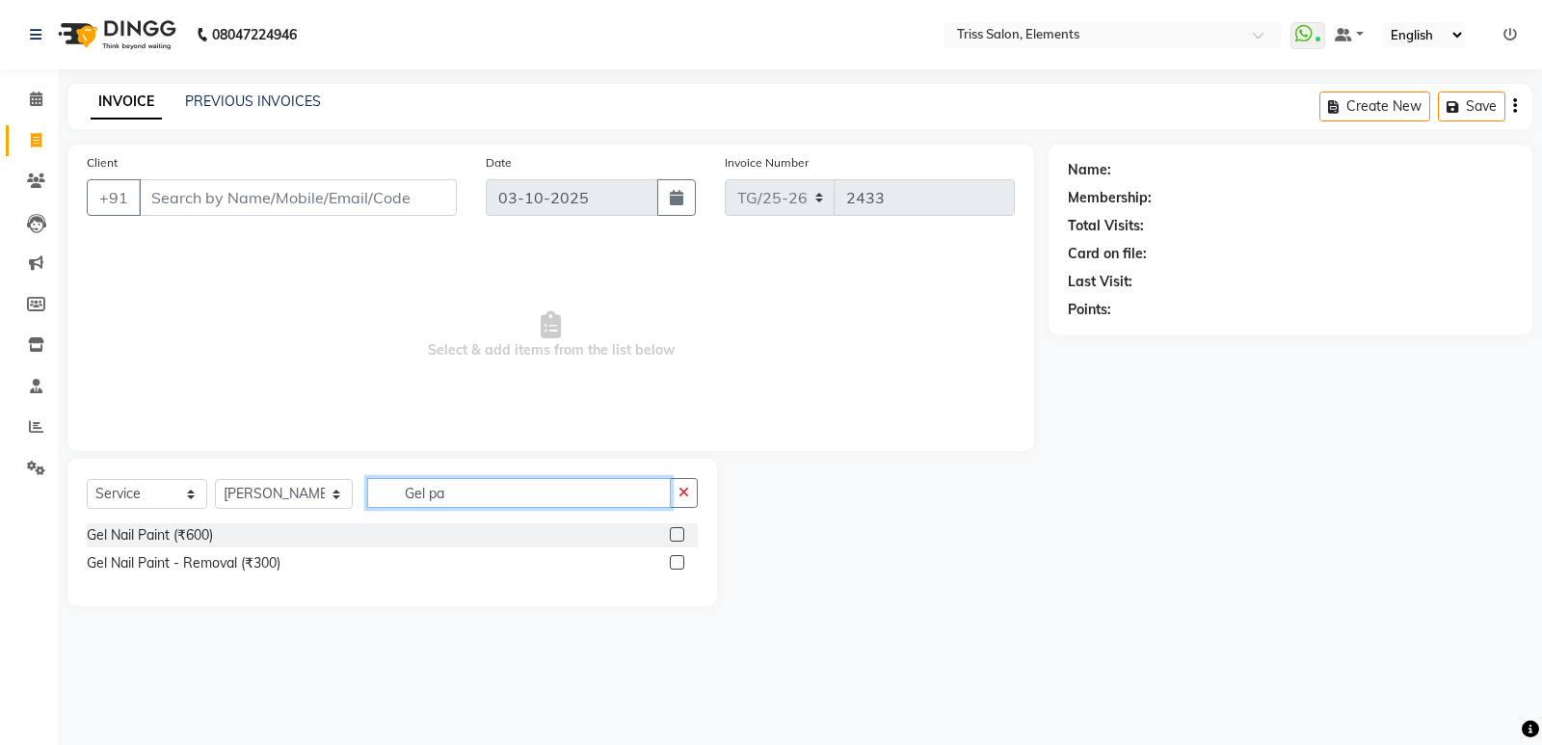
type input "Gel pa"
click at [683, 535] on label at bounding box center [677, 534] width 14 height 14
click at [682, 535] on input "checkbox" at bounding box center [676, 535] width 13 height 13
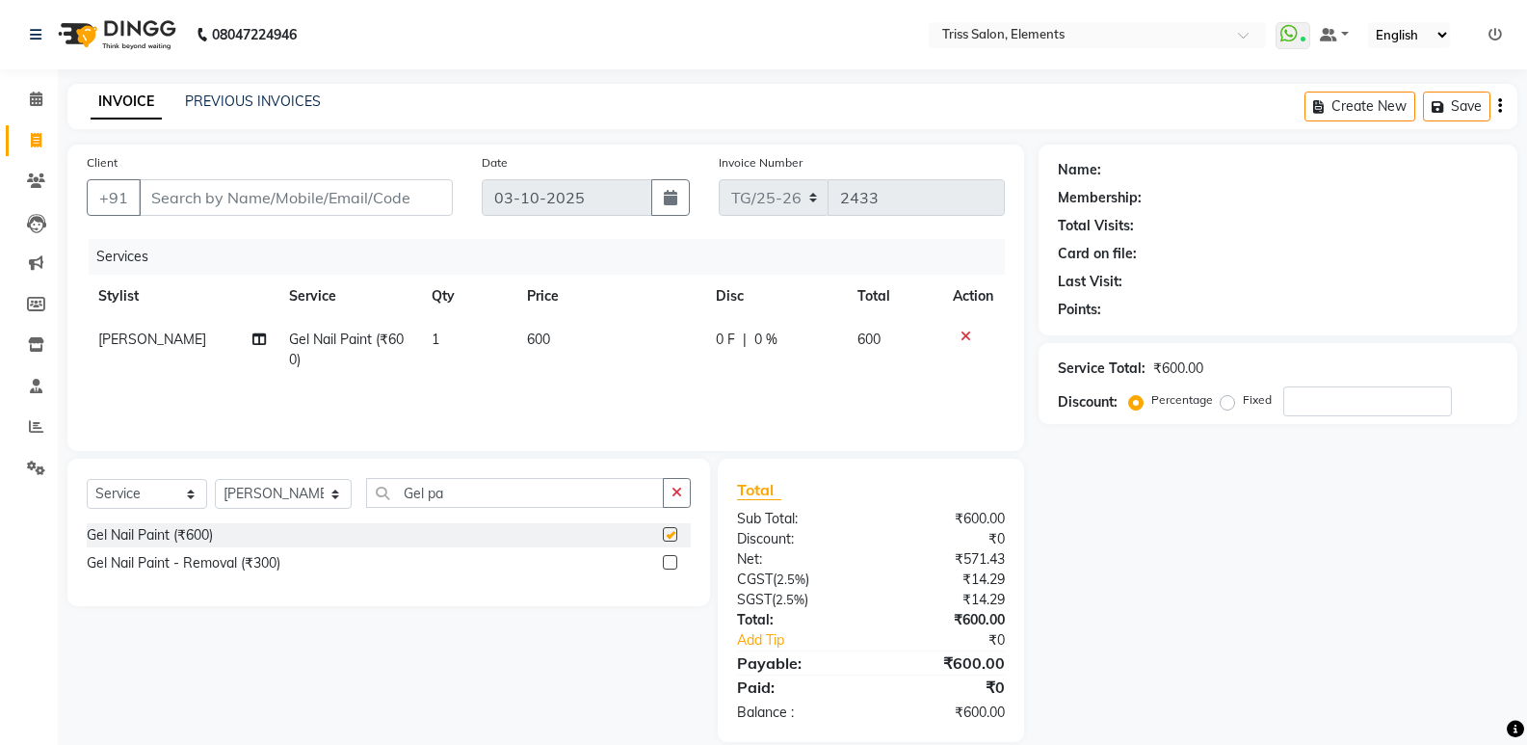
checkbox input "false"
drag, startPoint x: 591, startPoint y: 372, endPoint x: 597, endPoint y: 351, distance: 22.2
click at [597, 351] on td "600" at bounding box center [610, 350] width 189 height 64
select select "66361"
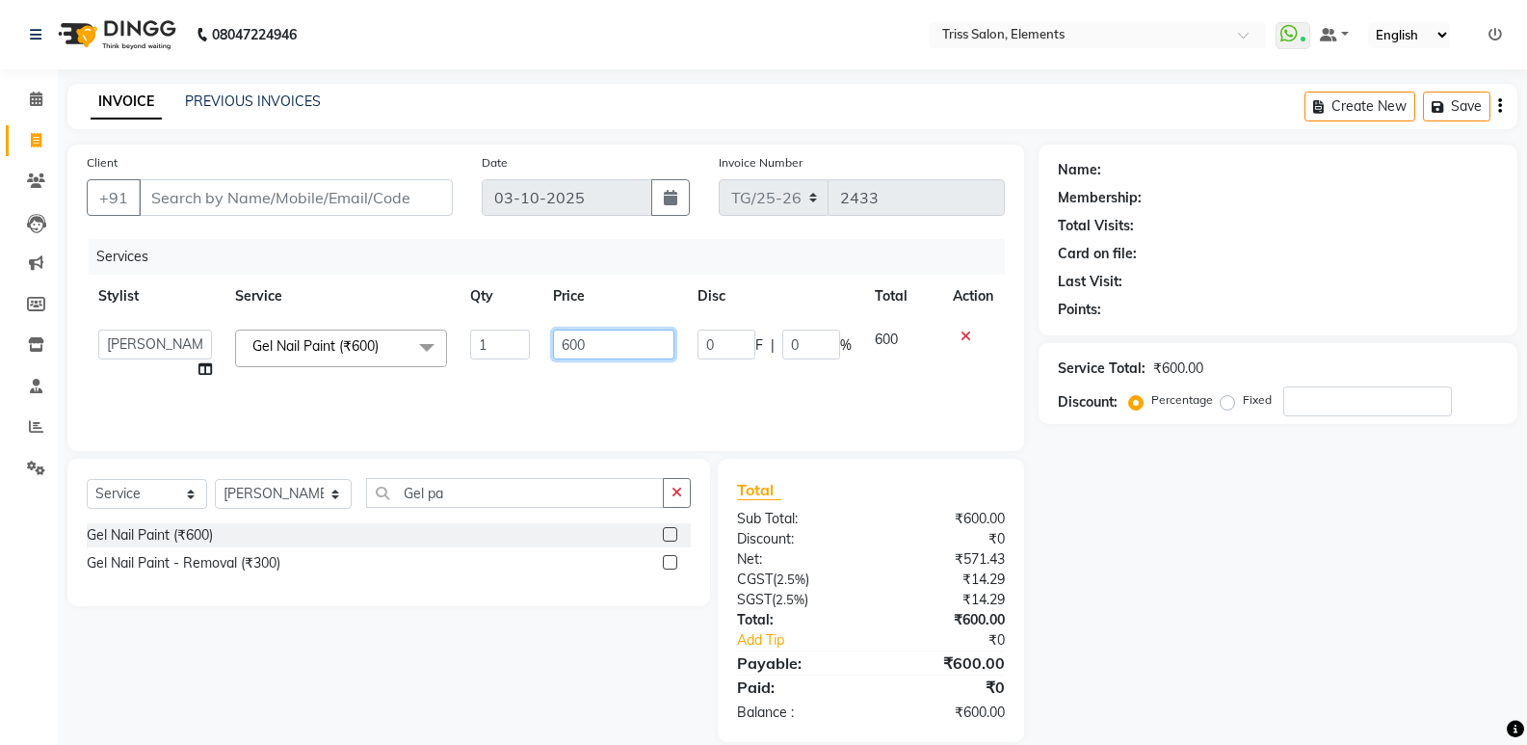
drag, startPoint x: 410, startPoint y: 410, endPoint x: 388, endPoint y: 417, distance: 23.5
click at [389, 417] on div "Services Stylist Service Qty Price Disc Total Action Ankit (Viraj) Junaid Minar…" at bounding box center [546, 335] width 918 height 193
type input "800"
click at [247, 185] on input "Client" at bounding box center [296, 197] width 314 height 37
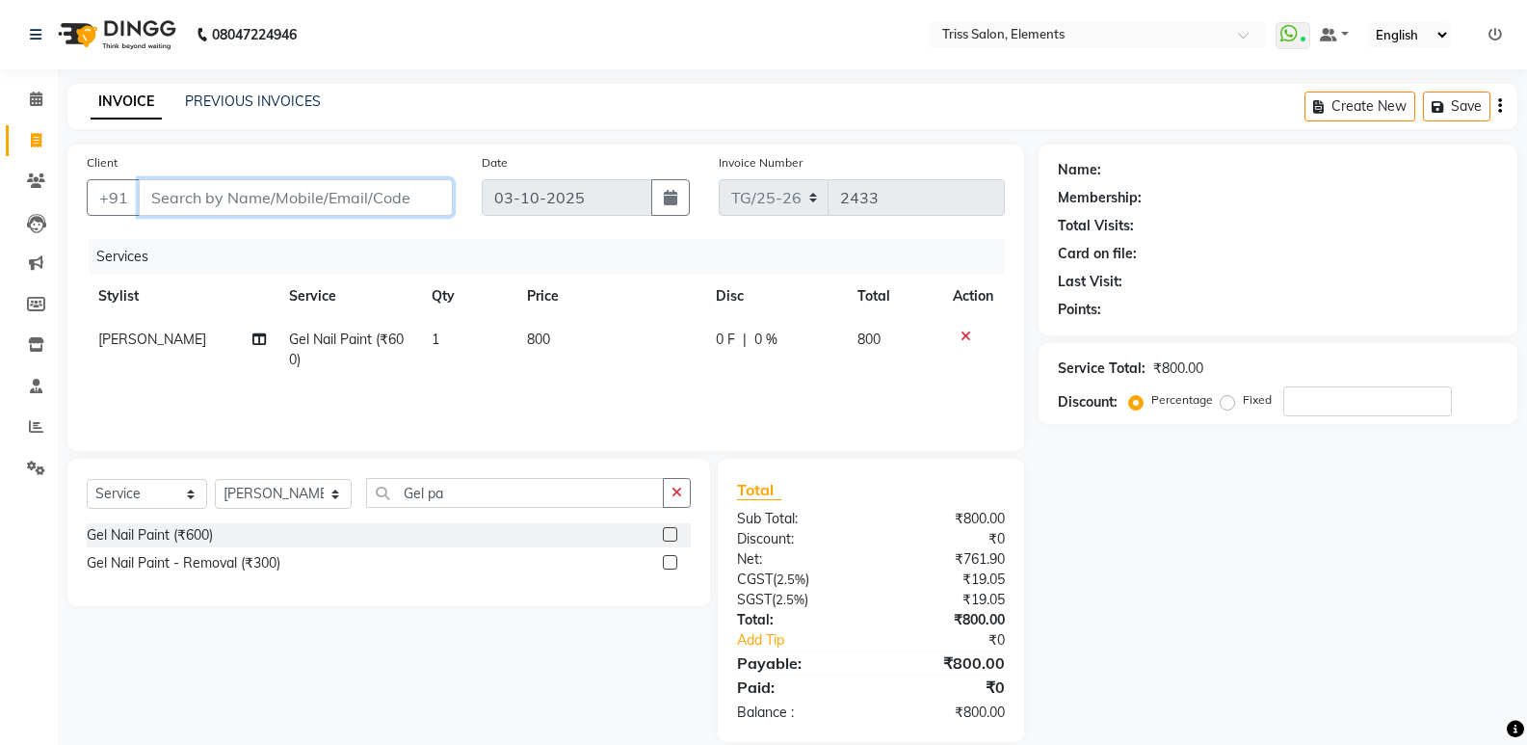
type input "9"
type input "0"
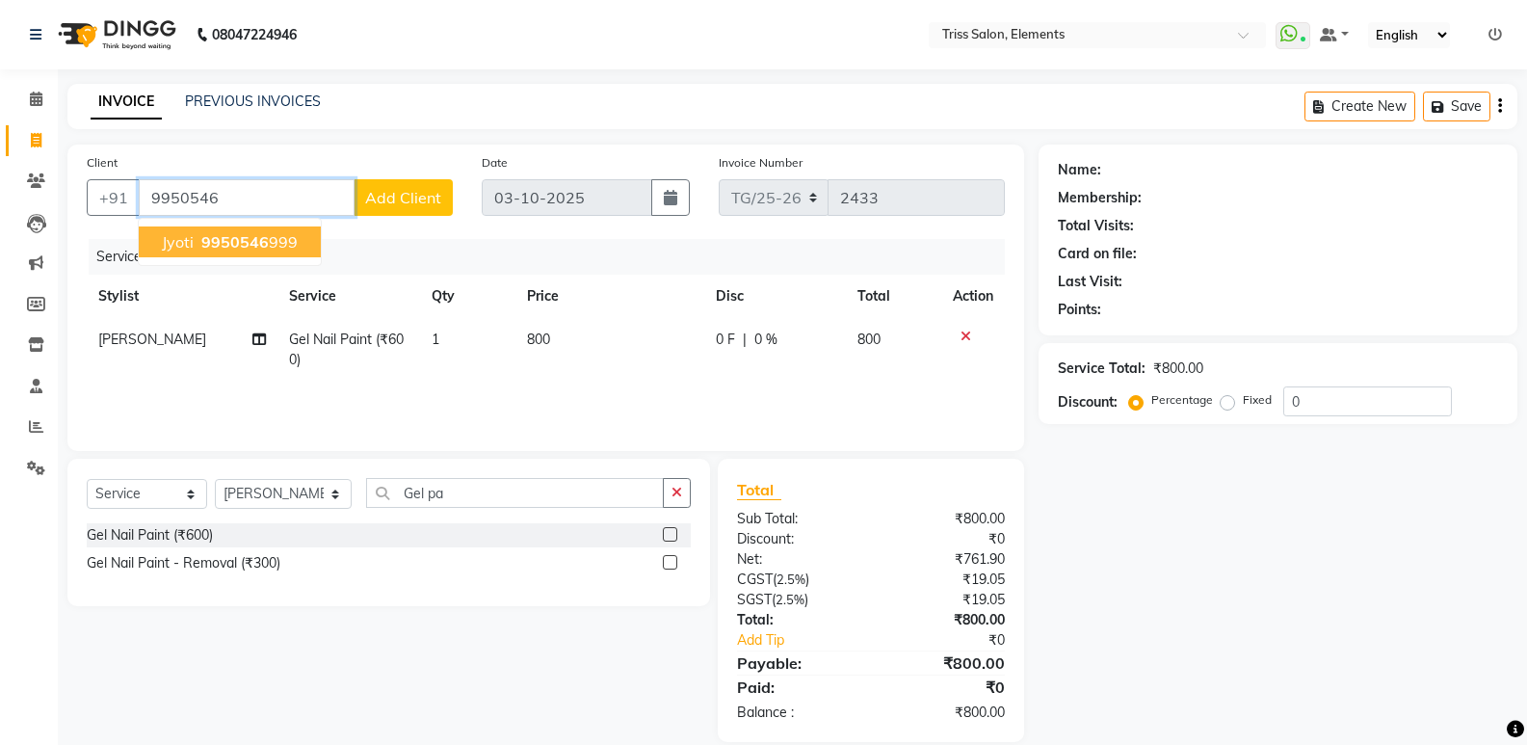
click at [267, 239] on ngb-highlight "9950546 999" at bounding box center [248, 241] width 100 height 19
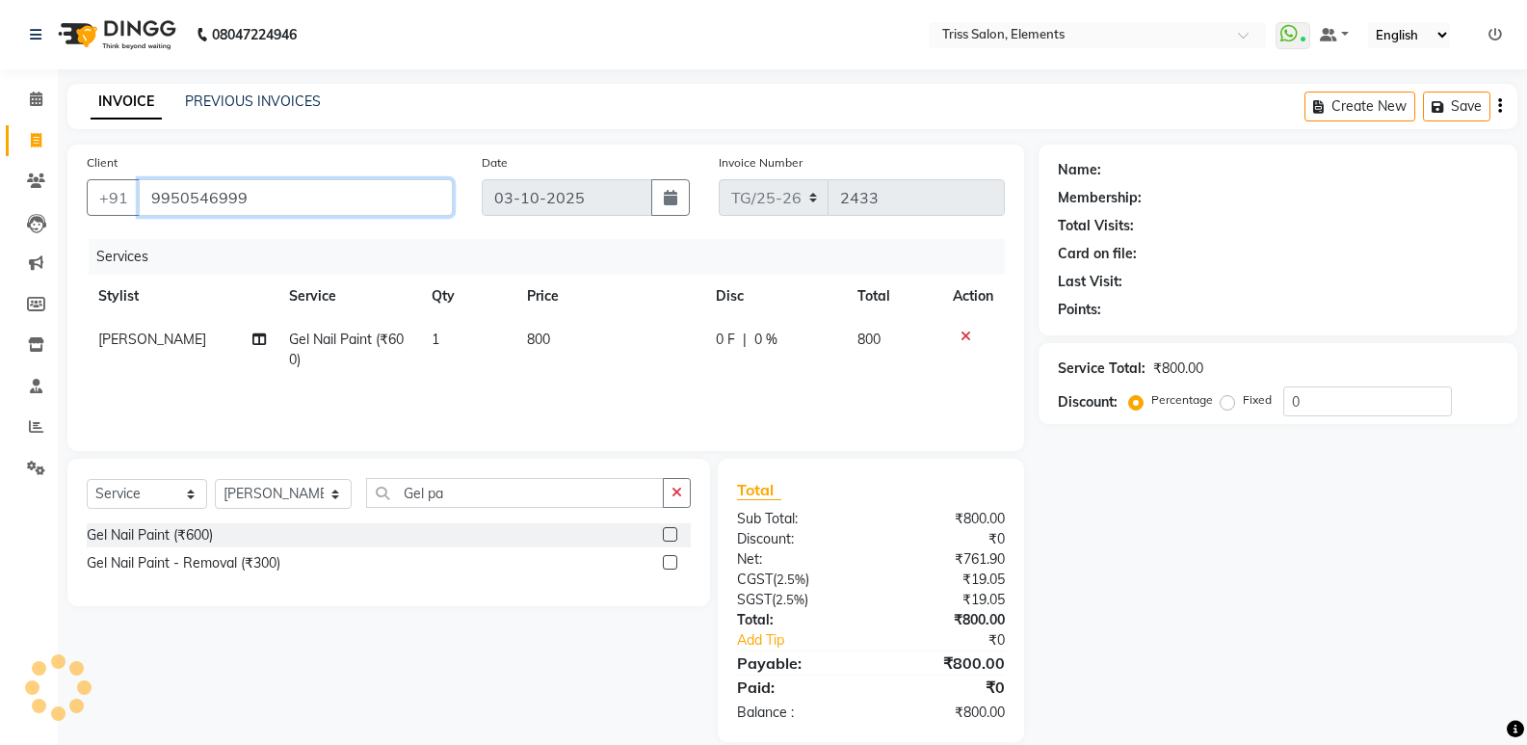
type input "9950546999"
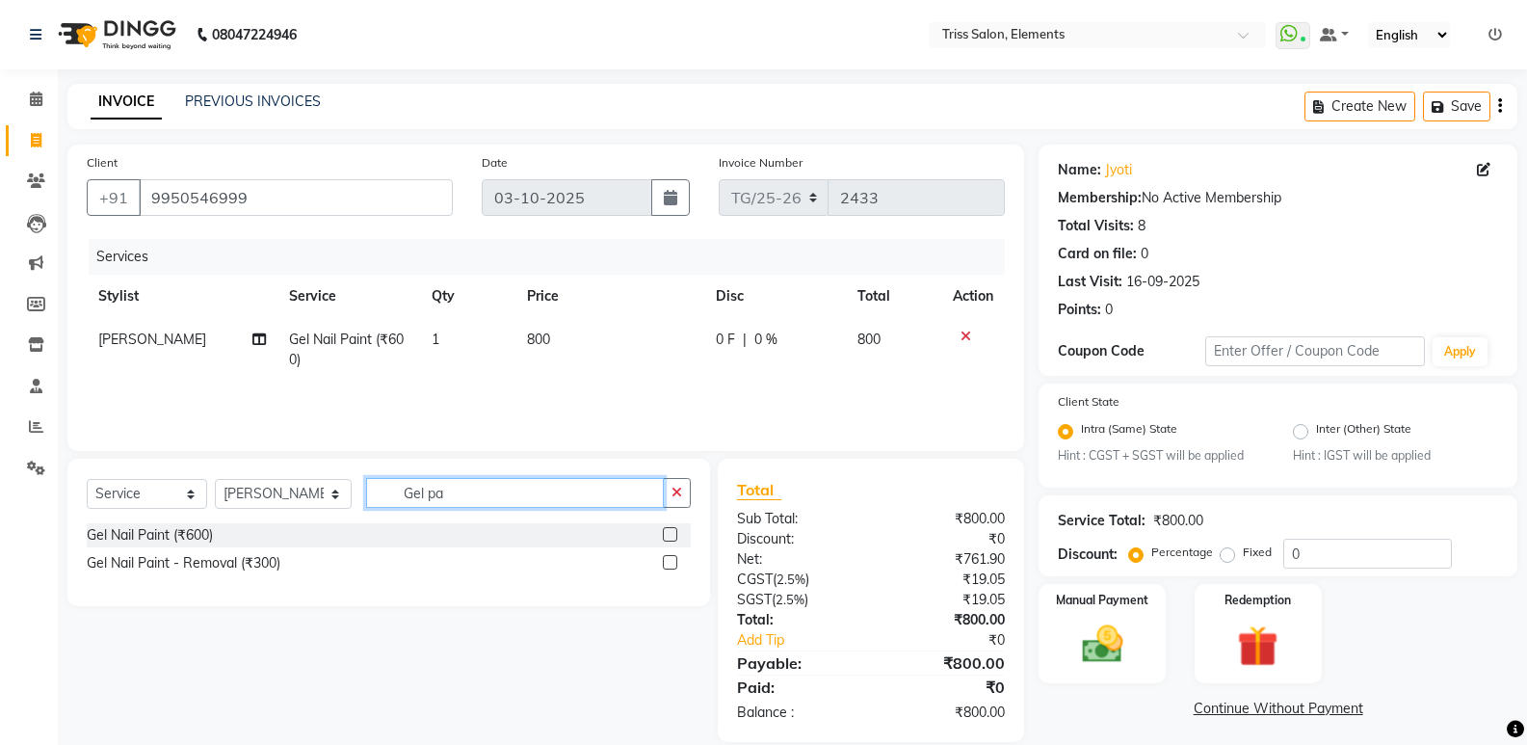
drag, startPoint x: 455, startPoint y: 487, endPoint x: 353, endPoint y: 486, distance: 102.1
click at [413, 487] on input "Gel pa" at bounding box center [515, 493] width 298 height 30
click at [273, 499] on select "Select Stylist Ankit (Viraj) Junaid Minarul (Munna) Mohan Pankaj Dilip Jangde P…" at bounding box center [283, 494] width 137 height 30
select select "14588"
click at [215, 479] on select "Select Stylist Ankit (Viraj) Junaid Minarul (Munna) Mohan Pankaj Dilip Jangde P…" at bounding box center [283, 494] width 137 height 30
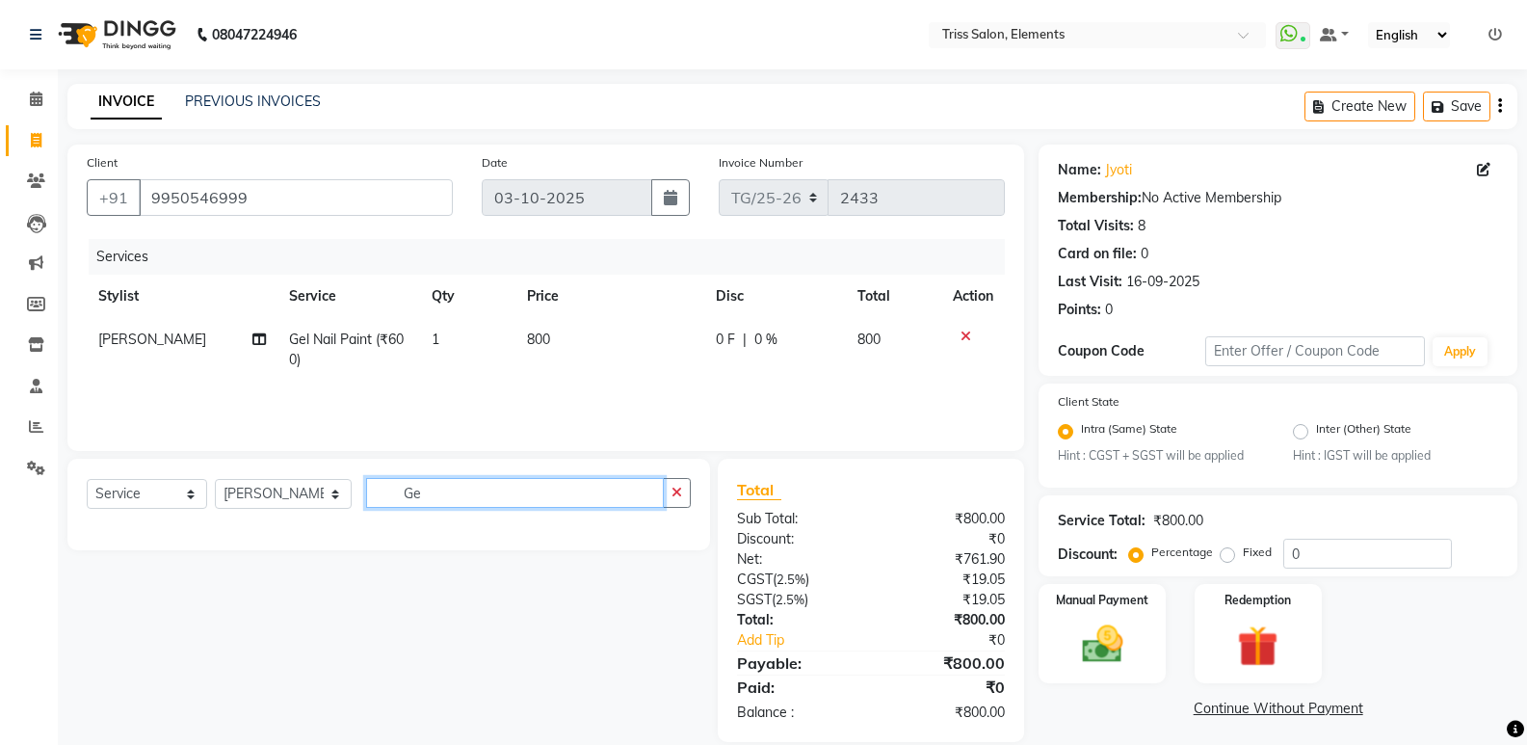
type input "G"
type input "remo"
drag, startPoint x: 243, startPoint y: 488, endPoint x: 254, endPoint y: 495, distance: 13.9
click at [253, 495] on select "Select Stylist Ankit (Viraj) Junaid Minarul (Munna) Mohan Pankaj Dilip Jangde P…" at bounding box center [283, 494] width 137 height 30
select select "83318"
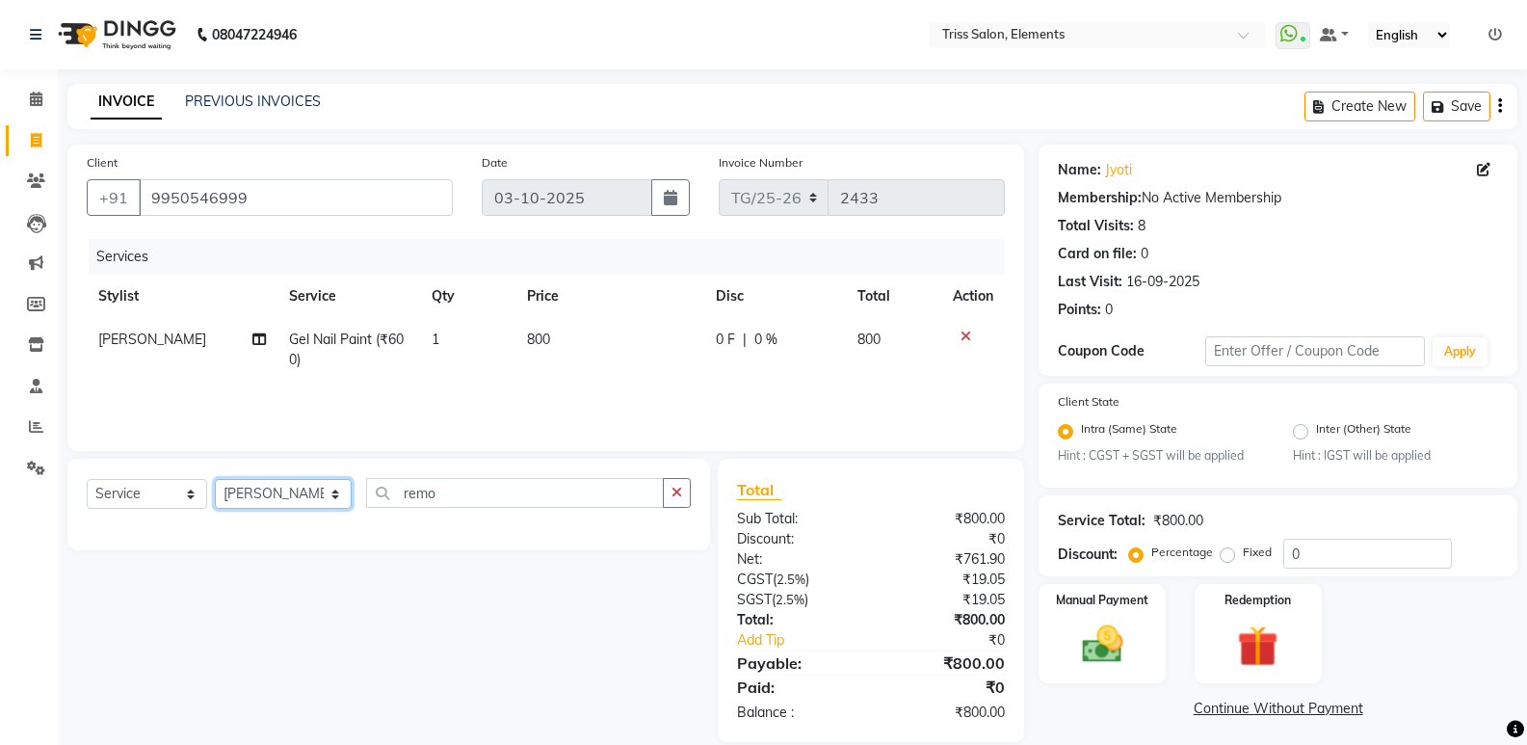
click at [215, 479] on select "Select Stylist Ankit (Viraj) Junaid Minarul (Munna) Mohan Pankaj Dilip Jangde P…" at bounding box center [283, 494] width 137 height 30
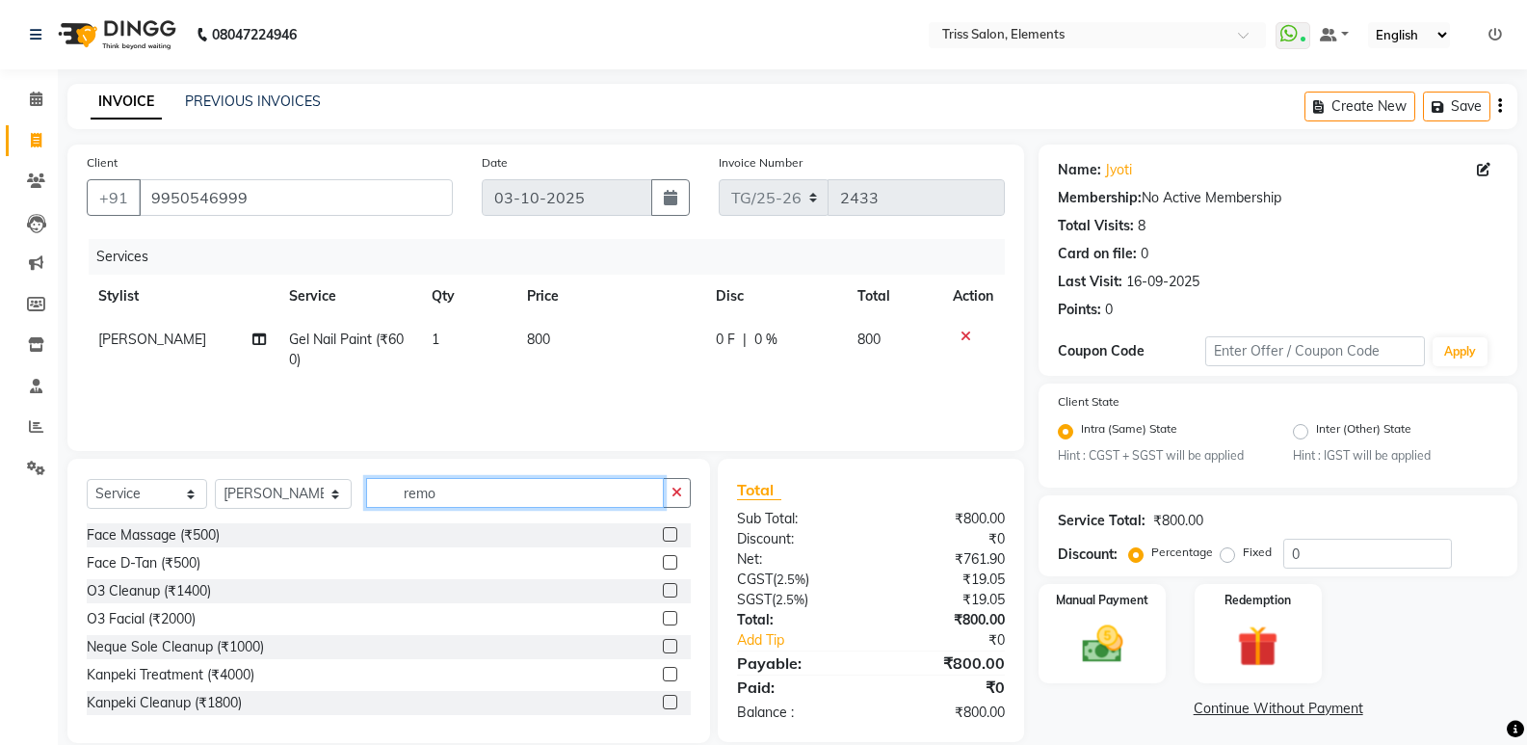
click at [475, 496] on input "remo" at bounding box center [515, 493] width 298 height 30
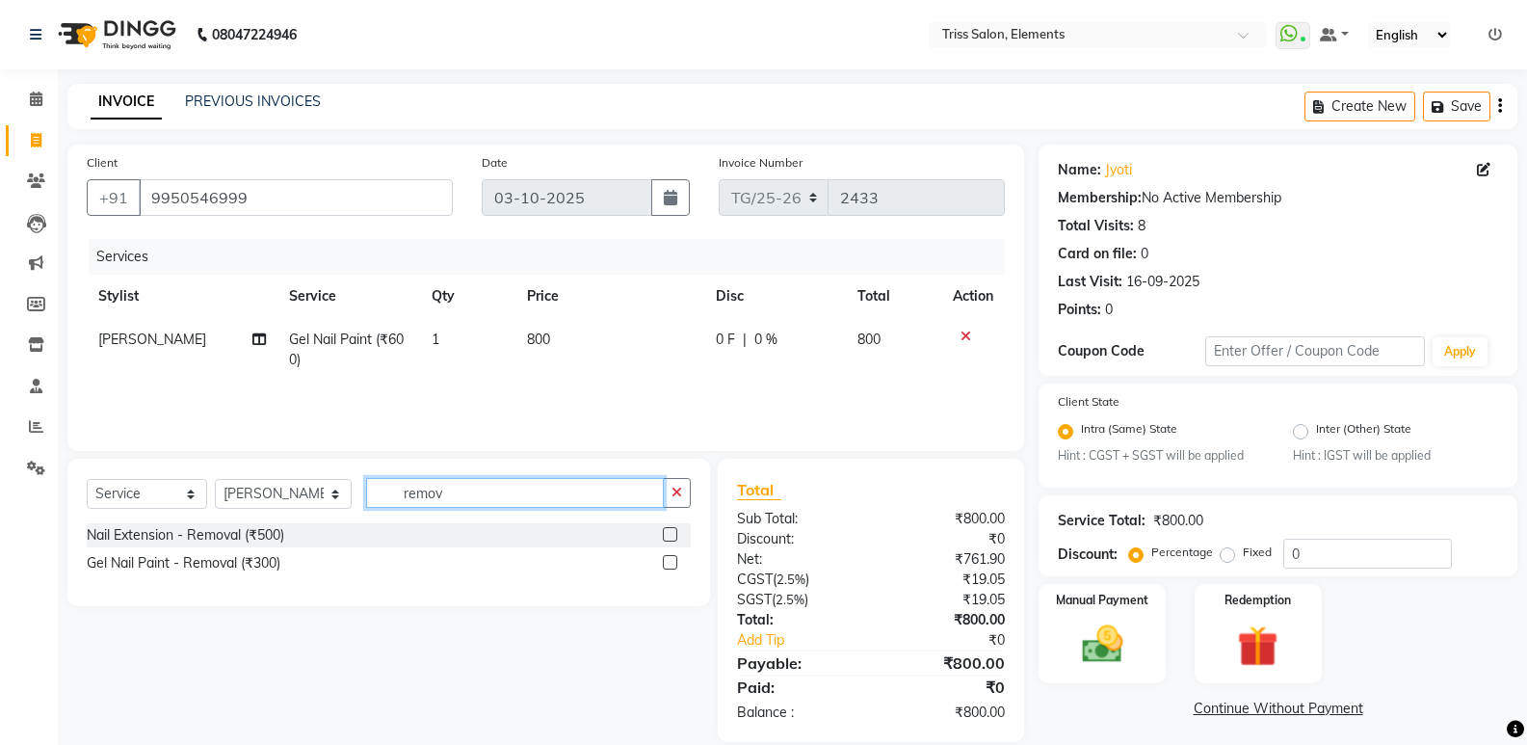
type input "remov"
click at [663, 537] on label at bounding box center [670, 534] width 14 height 14
click at [663, 537] on input "checkbox" at bounding box center [669, 535] width 13 height 13
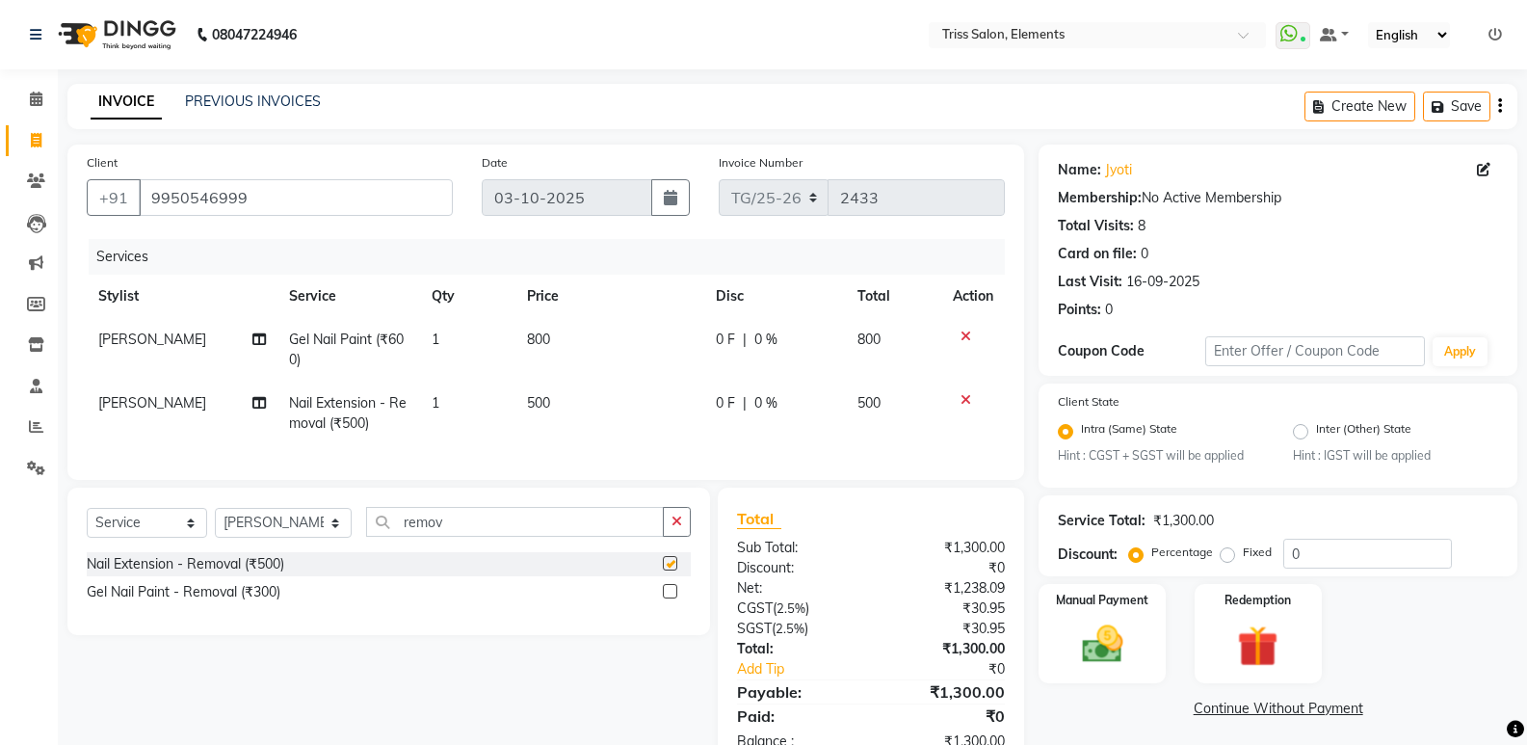
checkbox input "false"
drag, startPoint x: 196, startPoint y: 318, endPoint x: 183, endPoint y: 327, distance: 15.2
click at [193, 322] on td "[PERSON_NAME]" at bounding box center [182, 350] width 191 height 64
select select "66361"
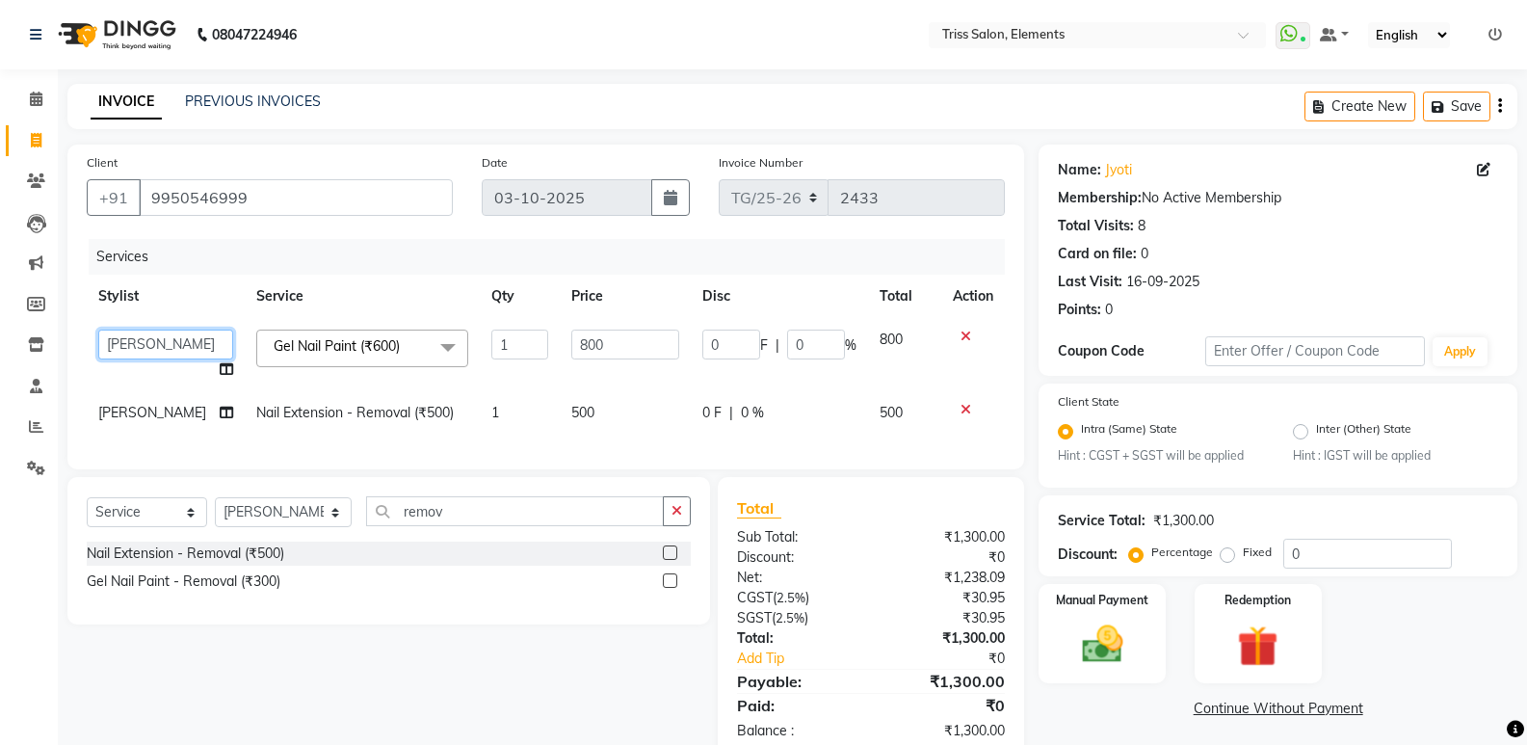
click at [175, 332] on select "Ankit (Viraj) Junaid Minarul (Munna) Mohan Pankaj Dilip Jangde Priya Varma Salm…" at bounding box center [165, 345] width 135 height 30
select select "83318"
click at [504, 586] on div "Gel Nail Paint - Removal (₹300)" at bounding box center [389, 581] width 604 height 24
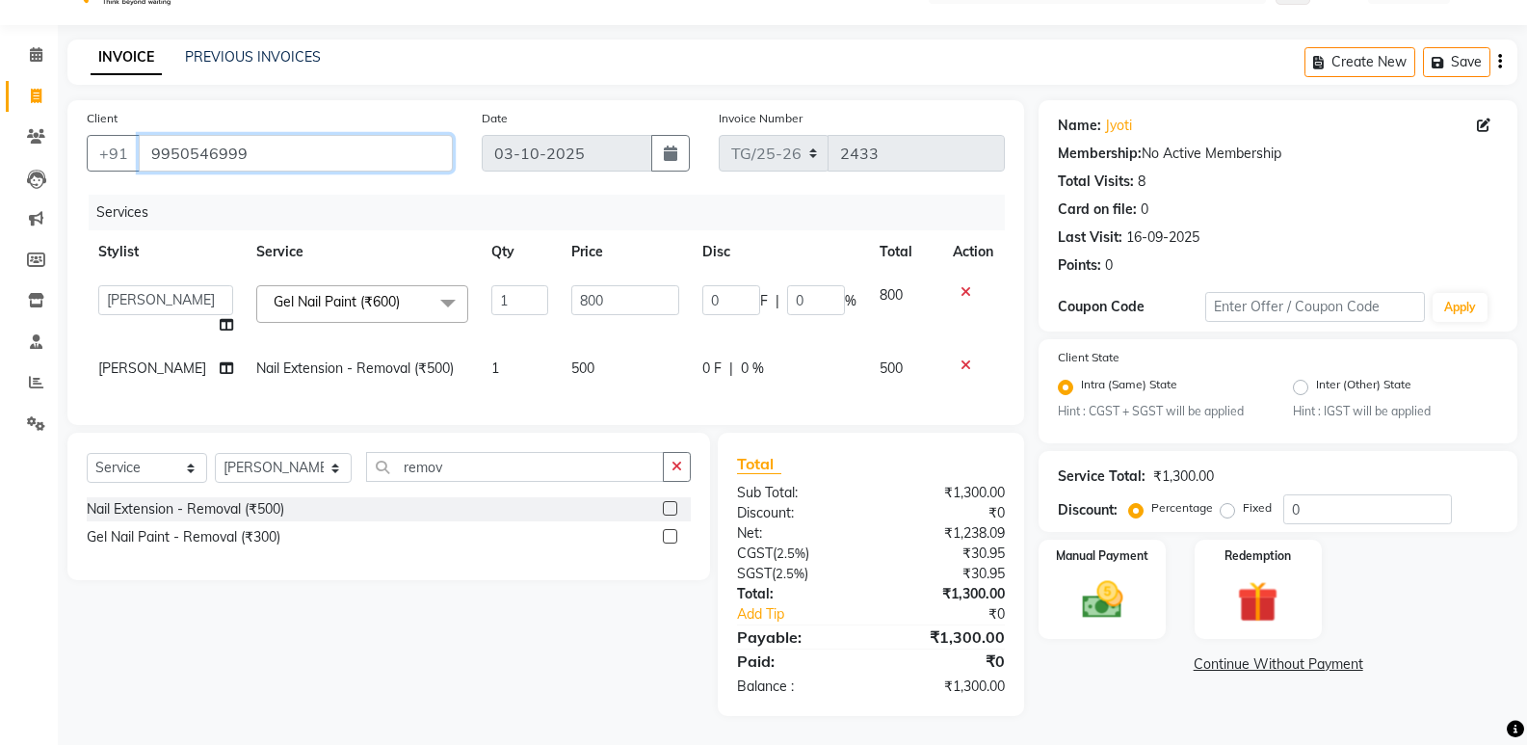
drag, startPoint x: 0, startPoint y: 239, endPoint x: 0, endPoint y: 268, distance: 28.9
click at [0, 267] on app-home "08047224946 Select Location × Triss Salon, Elements WhatsApp Status ✕ Status: C…" at bounding box center [763, 350] width 1527 height 789
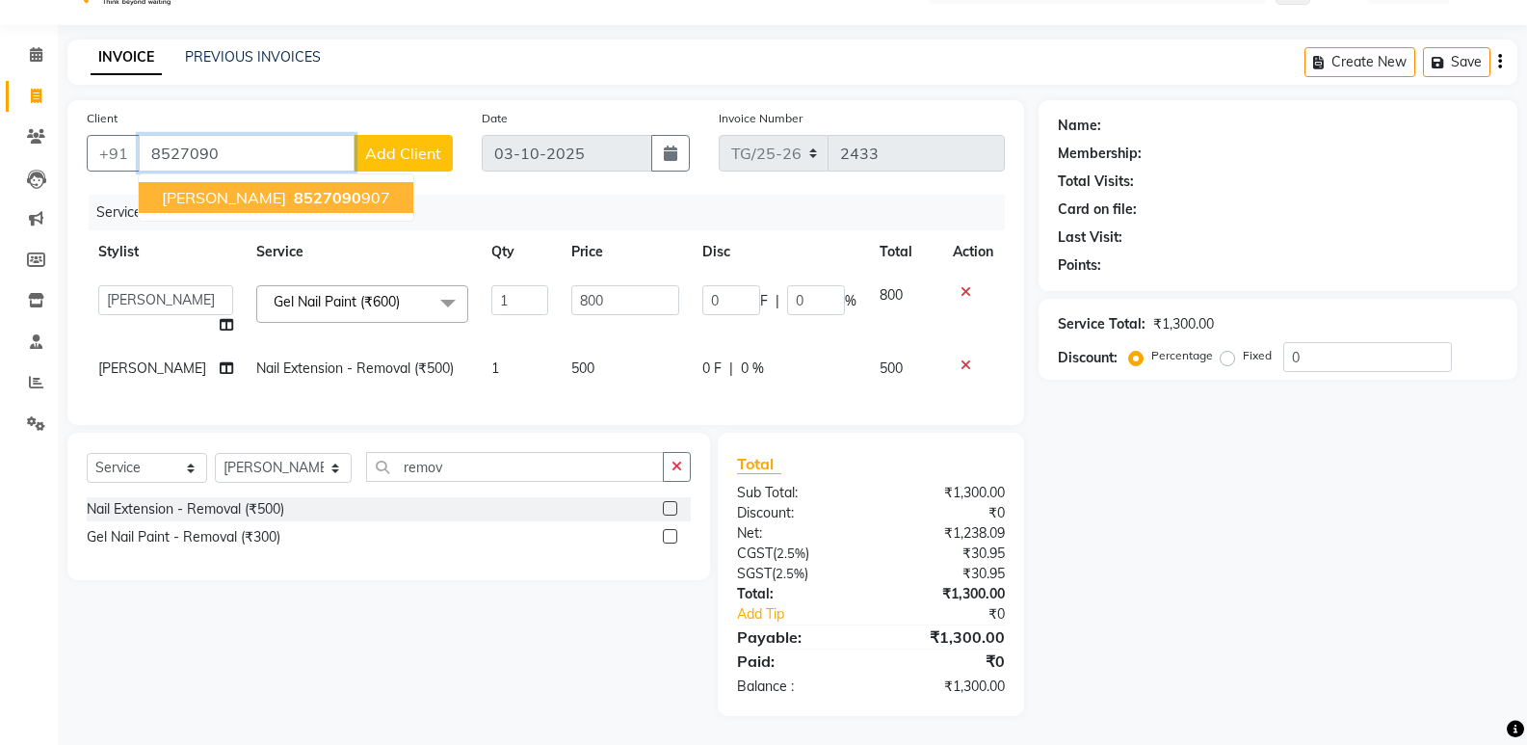
click at [203, 188] on span "Ravi Bhadwaj" at bounding box center [224, 197] width 124 height 19
type input "8527090907"
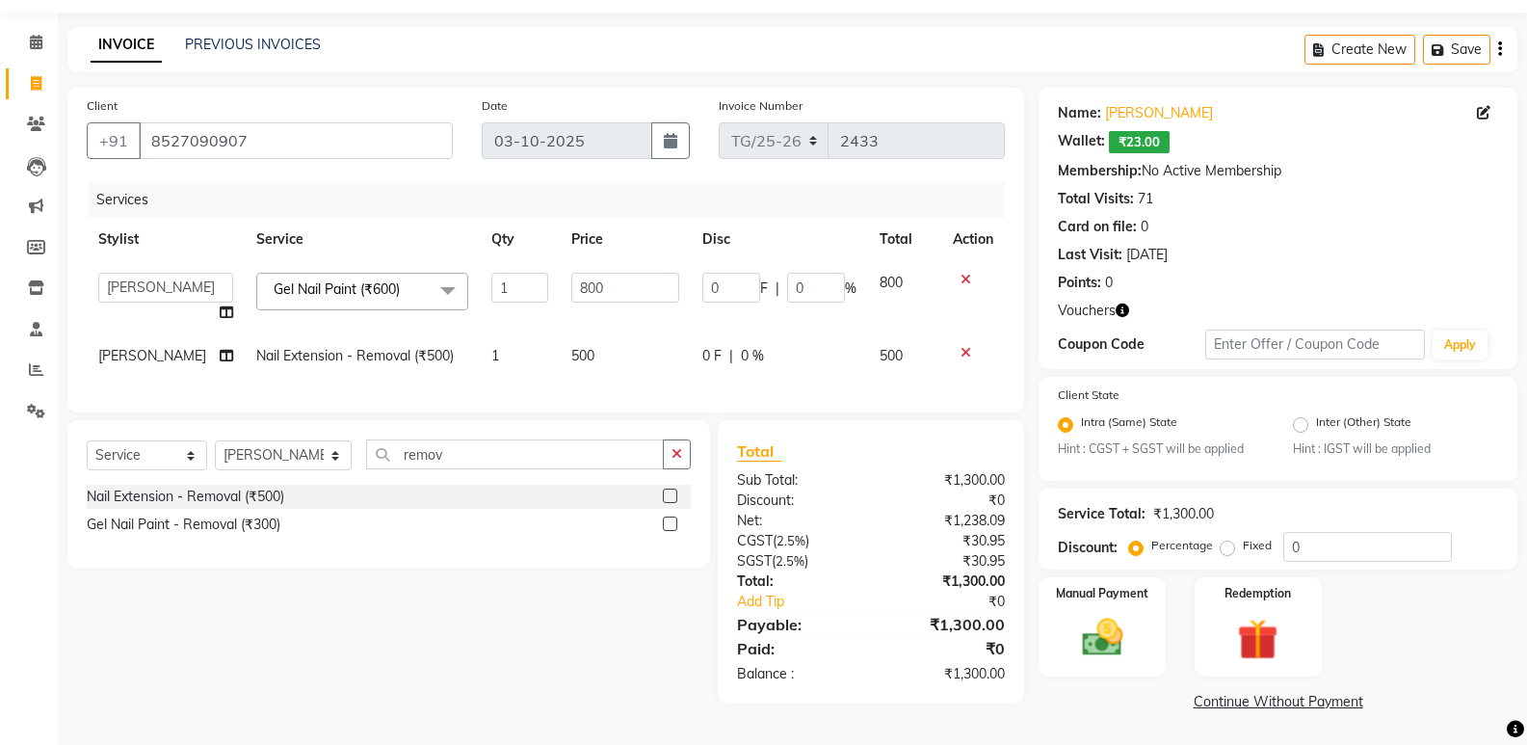
drag, startPoint x: 1124, startPoint y: 311, endPoint x: 1141, endPoint y: 325, distance: 22.0
click at [1125, 313] on icon "button" at bounding box center [1122, 310] width 13 height 13
click at [1264, 644] on img at bounding box center [1258, 640] width 68 height 53
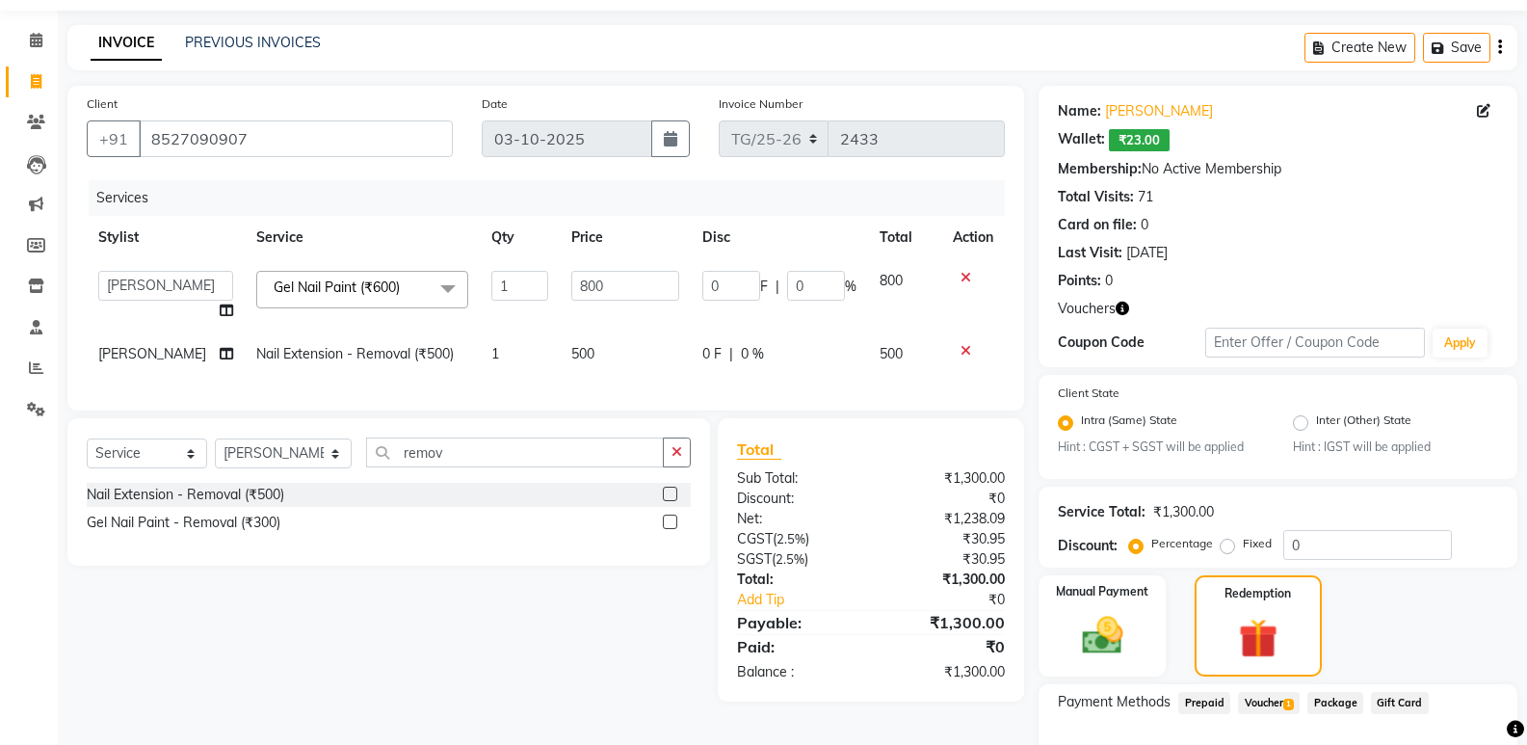
drag, startPoint x: 1301, startPoint y: 701, endPoint x: 1273, endPoint y: 708, distance: 28.7
click at [1289, 705] on div "Payment Methods Prepaid Voucher 1 Package Gift Card" at bounding box center [1278, 705] width 440 height 26
click at [1273, 708] on span "Voucher 1" at bounding box center [1269, 703] width 62 height 22
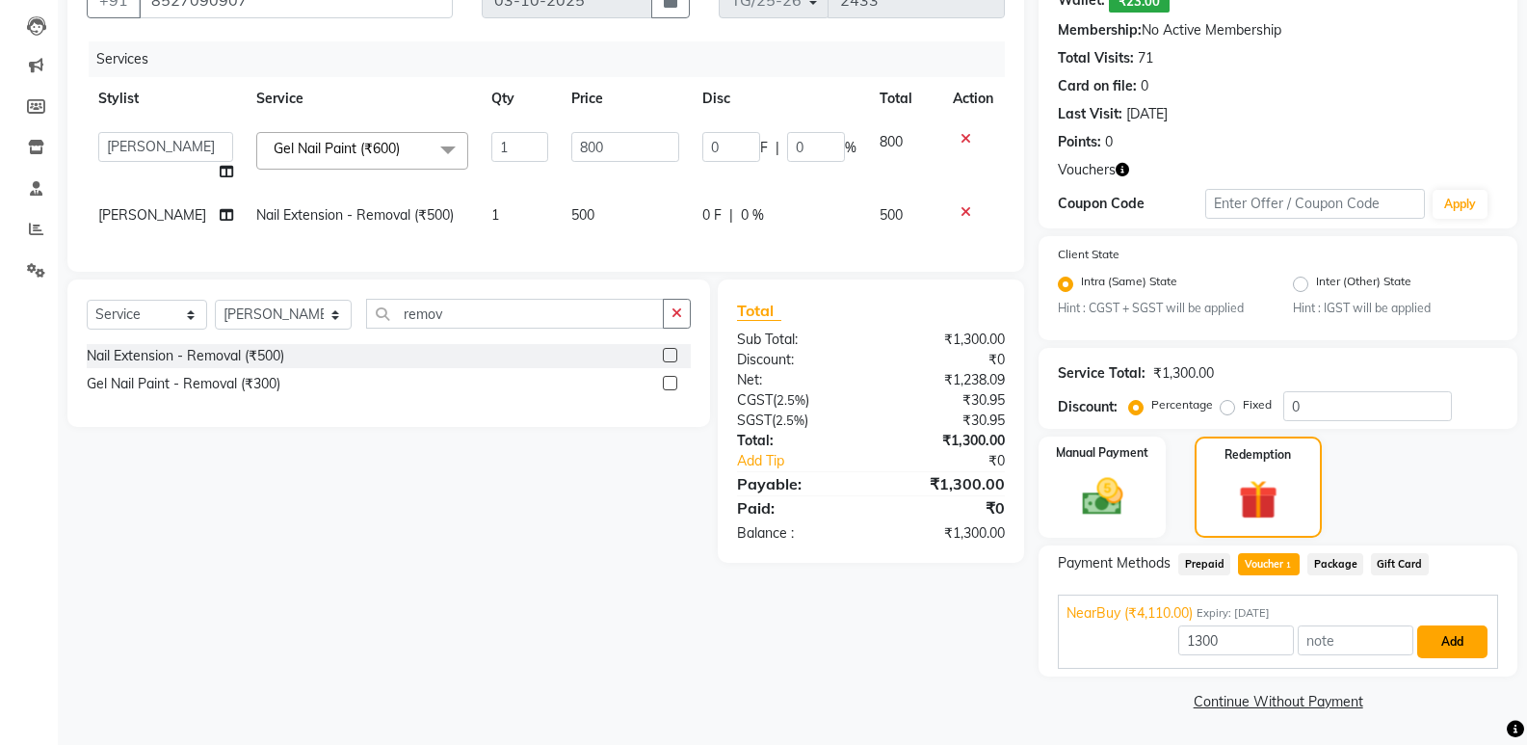
click at [1429, 642] on button "Add" at bounding box center [1452, 641] width 70 height 33
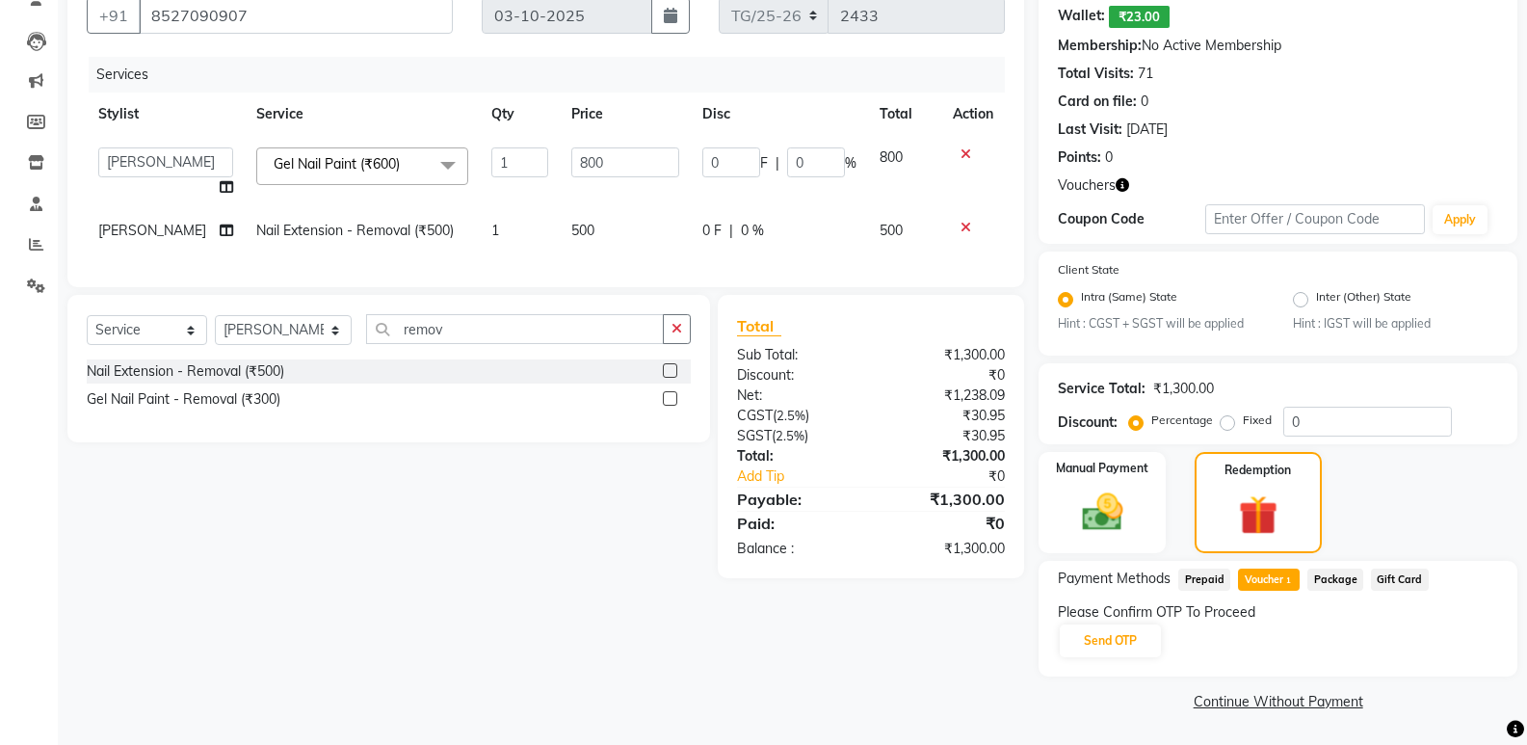
scroll to position [182, 0]
click at [1098, 637] on button "Send OTP" at bounding box center [1110, 640] width 101 height 33
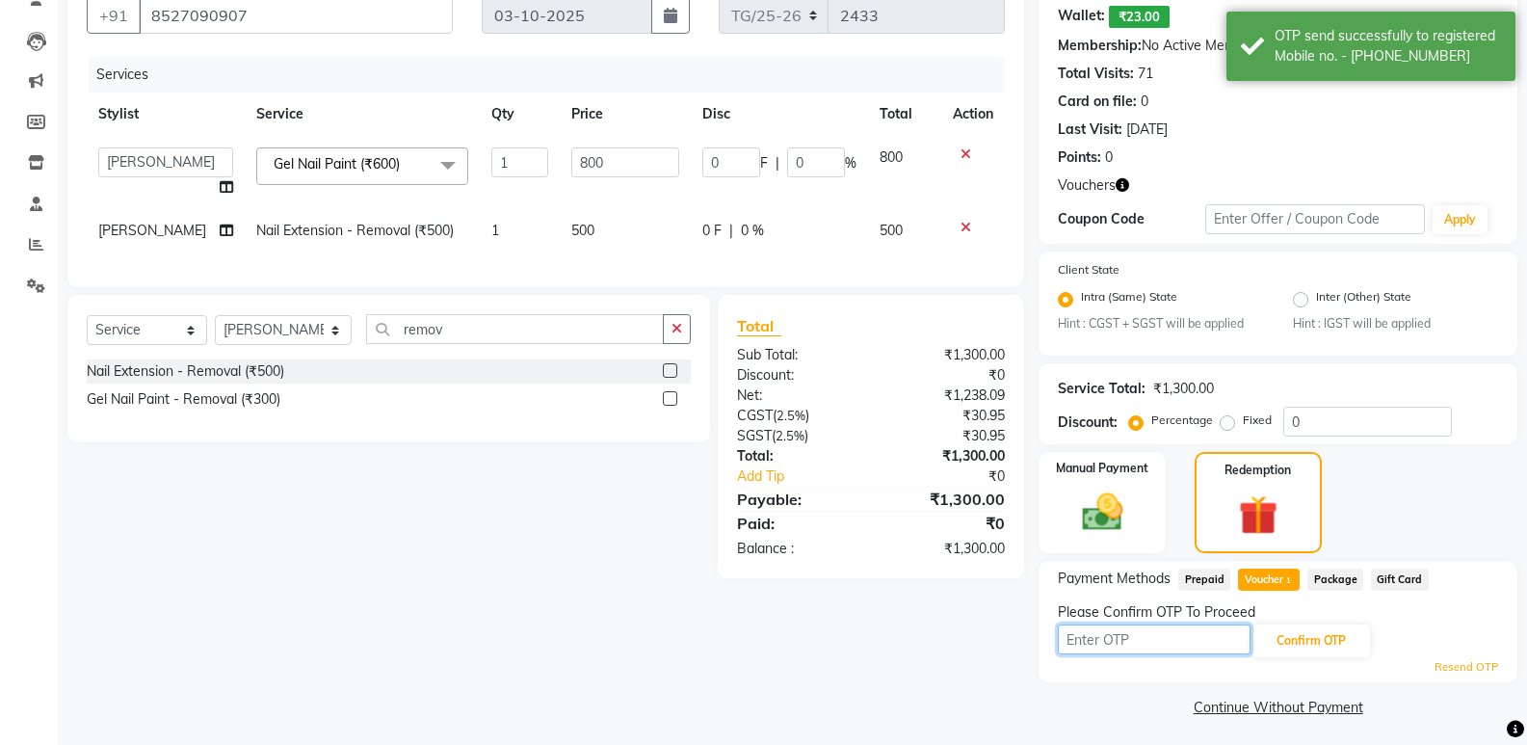
click at [1098, 637] on input "text" at bounding box center [1154, 639] width 193 height 30
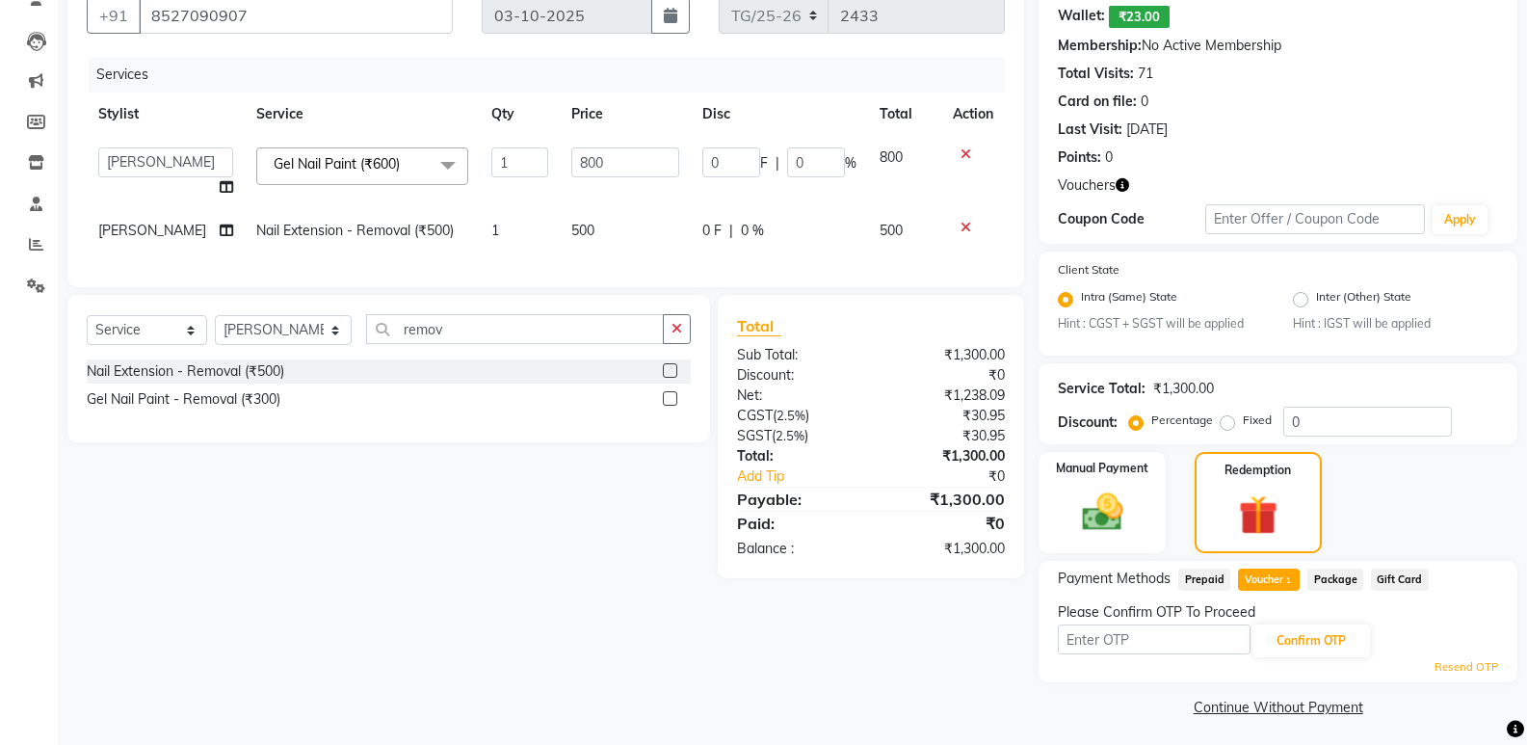
click at [1115, 178] on span "Vouchers" at bounding box center [1087, 185] width 58 height 20
click at [1121, 185] on icon "button" at bounding box center [1122, 184] width 13 height 13
click at [1183, 178] on div "Vouchers" at bounding box center [1278, 185] width 440 height 20
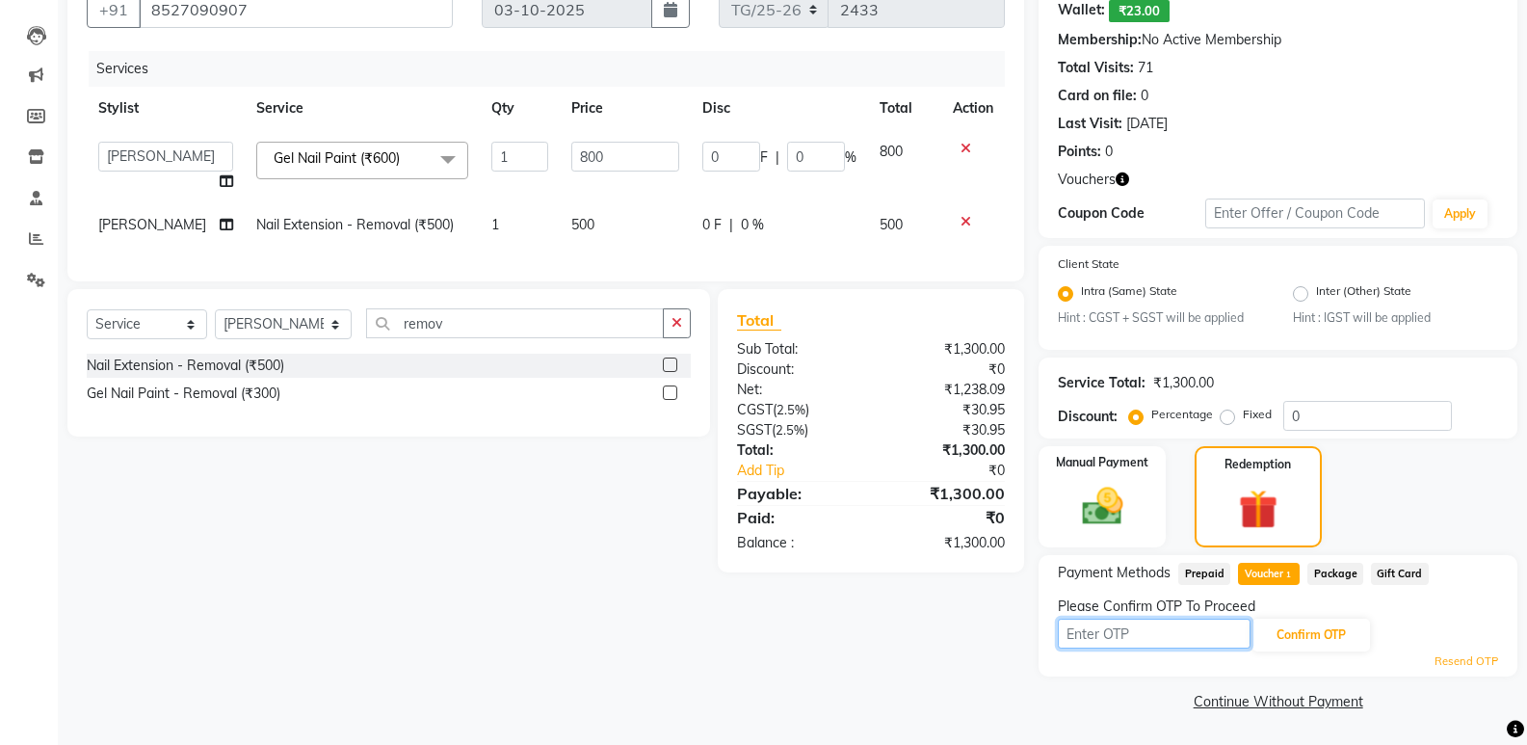
click at [1212, 641] on input "text" at bounding box center [1154, 634] width 193 height 30
type input "7512"
click at [1327, 625] on button "Confirm OTP" at bounding box center [1312, 635] width 118 height 33
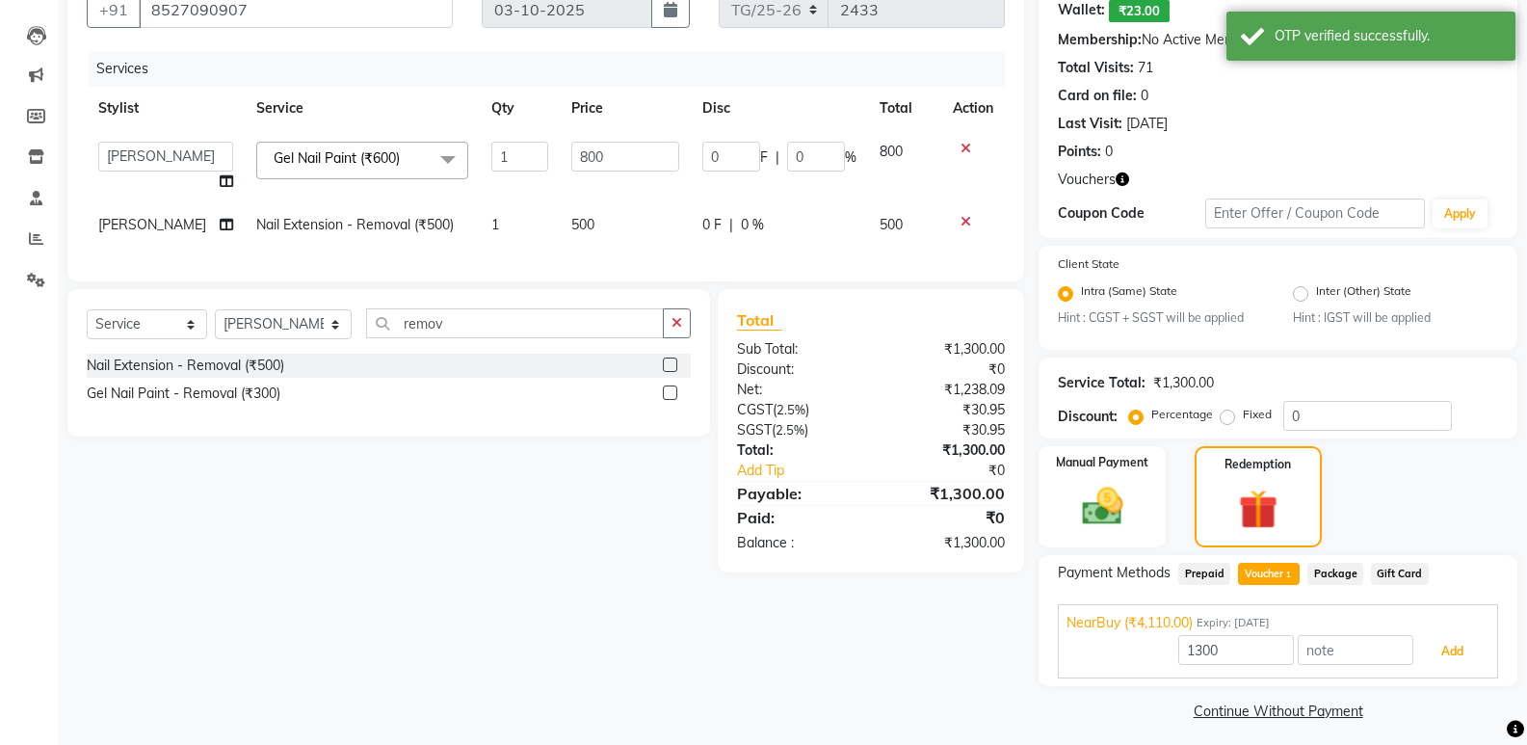
drag, startPoint x: 1464, startPoint y: 639, endPoint x: 1495, endPoint y: 676, distance: 49.2
click at [1465, 642] on button "Add" at bounding box center [1452, 651] width 70 height 33
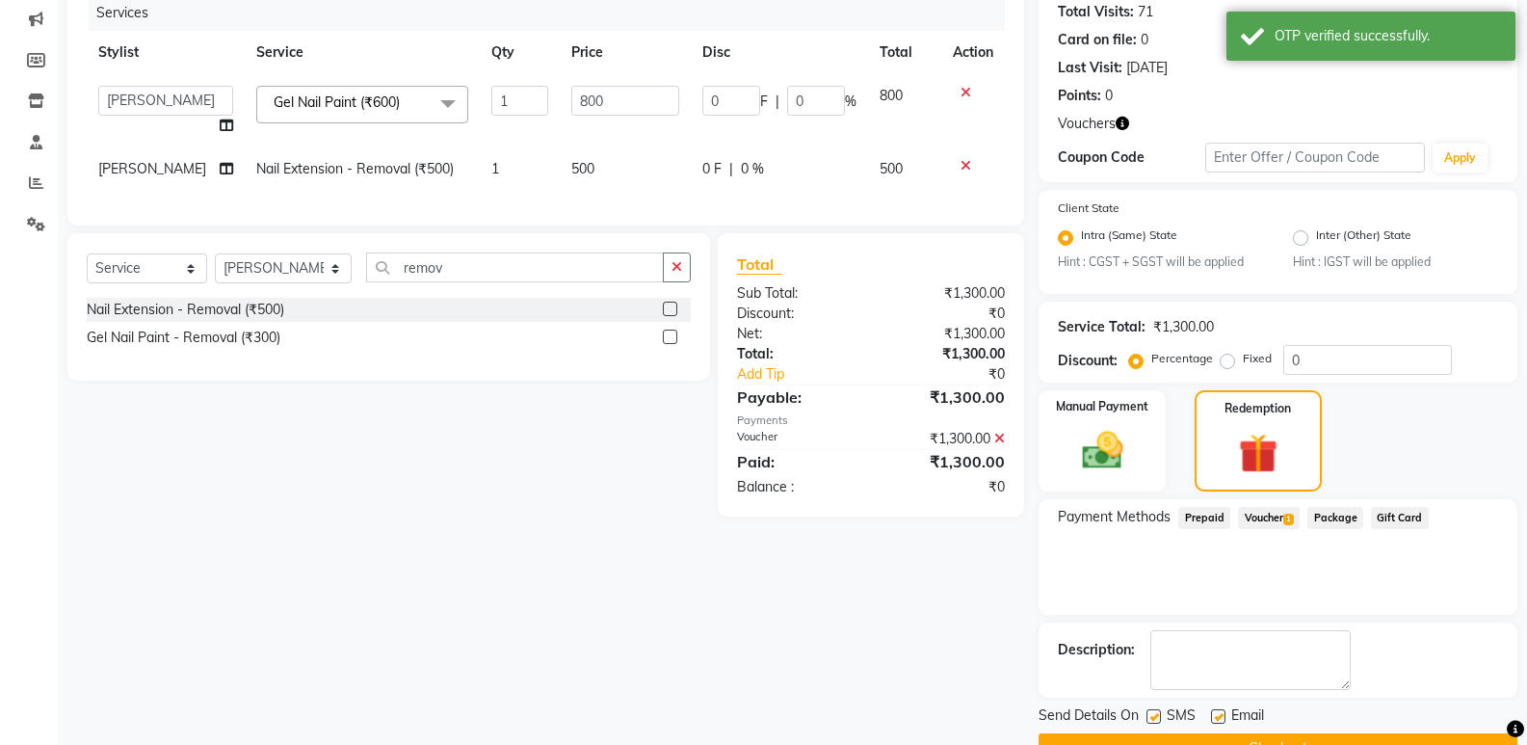
scroll to position [291, 0]
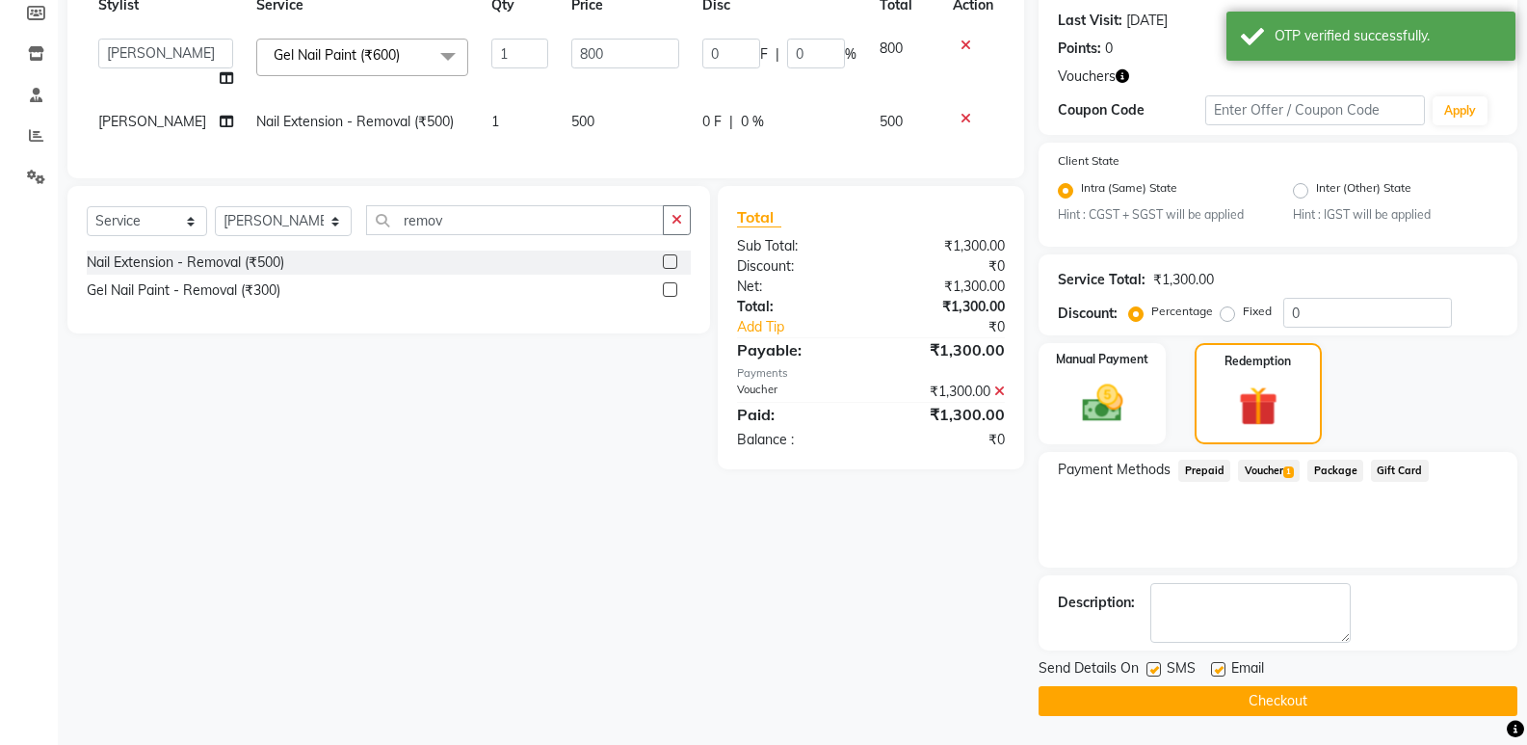
click at [1351, 693] on button "Checkout" at bounding box center [1278, 701] width 479 height 30
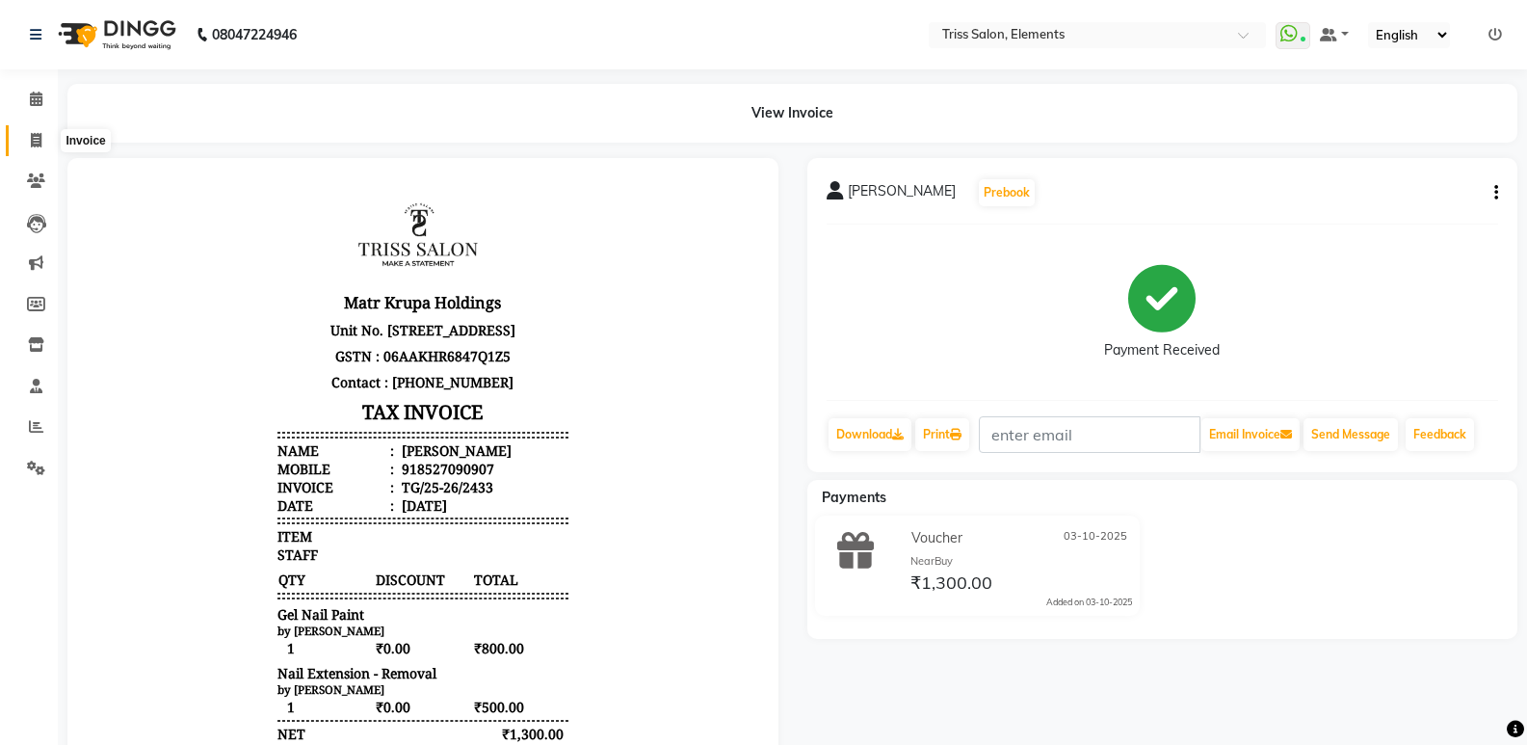
click at [43, 133] on span at bounding box center [36, 141] width 34 height 22
select select "service"
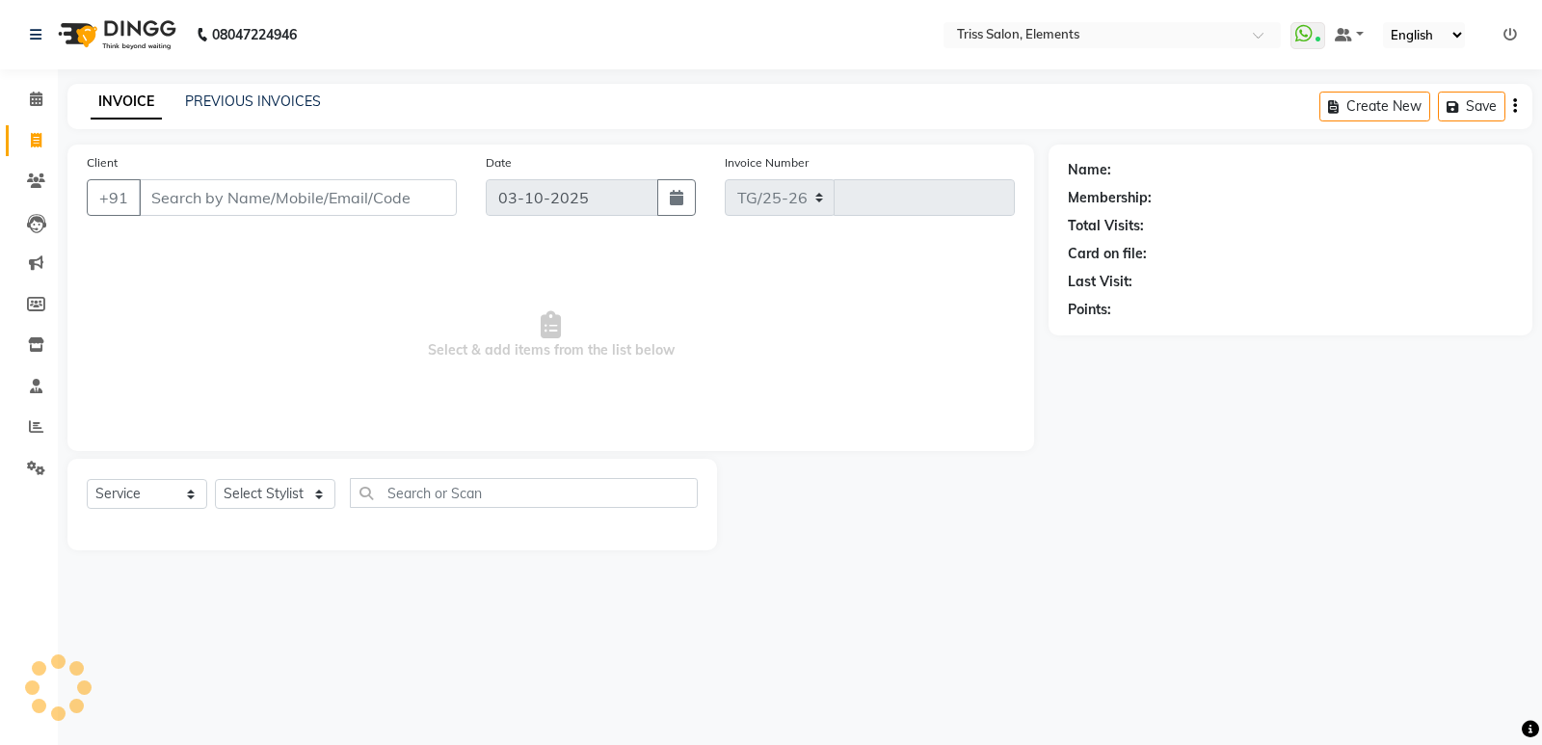
select select "4303"
type input "2434"
click at [130, 33] on img at bounding box center [115, 35] width 132 height 54
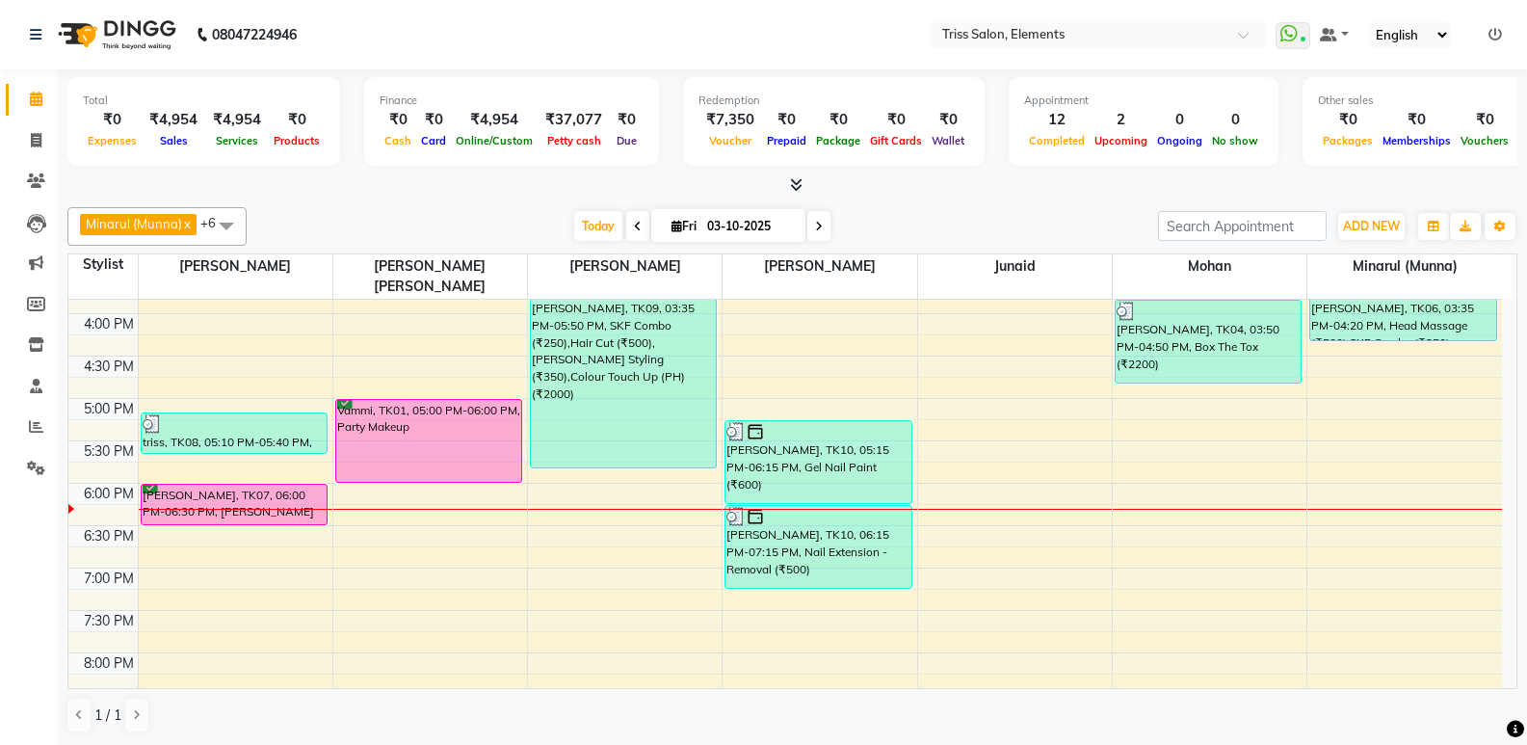
scroll to position [568, 0]
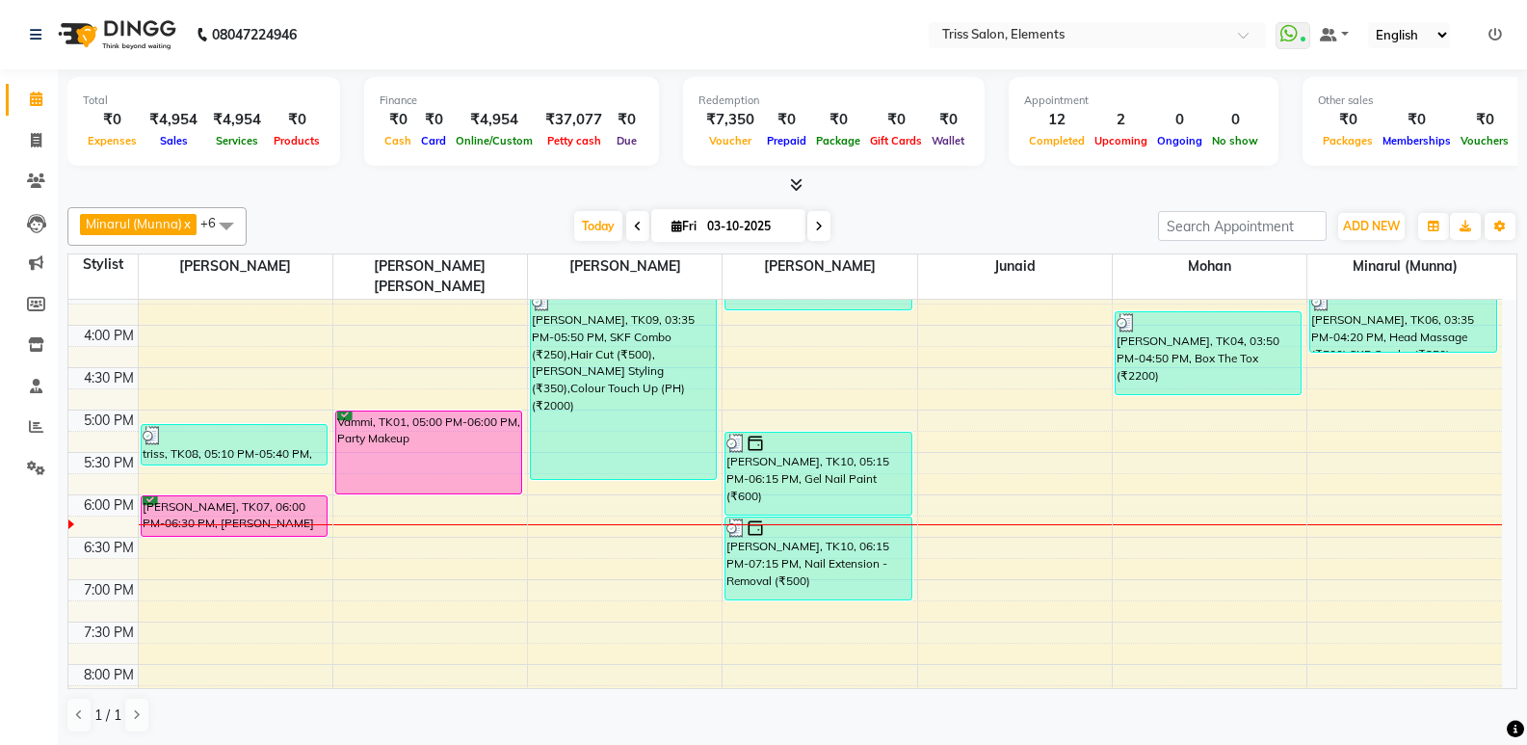
click at [21, 156] on li "Invoice" at bounding box center [29, 140] width 58 height 41
click at [39, 137] on icon at bounding box center [36, 140] width 11 height 14
select select "service"
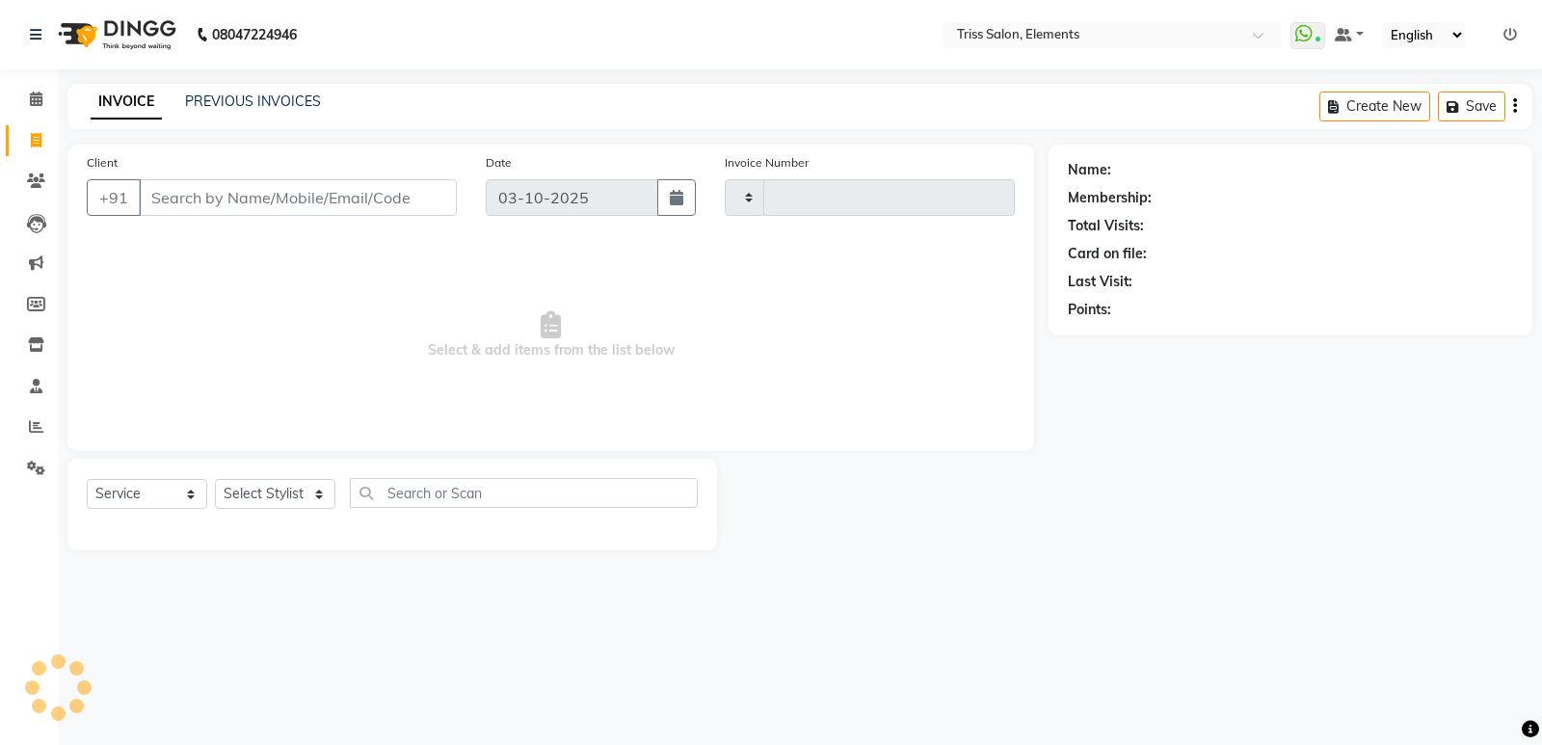
type input "2434"
select select "4303"
click at [128, 44] on img at bounding box center [115, 35] width 132 height 54
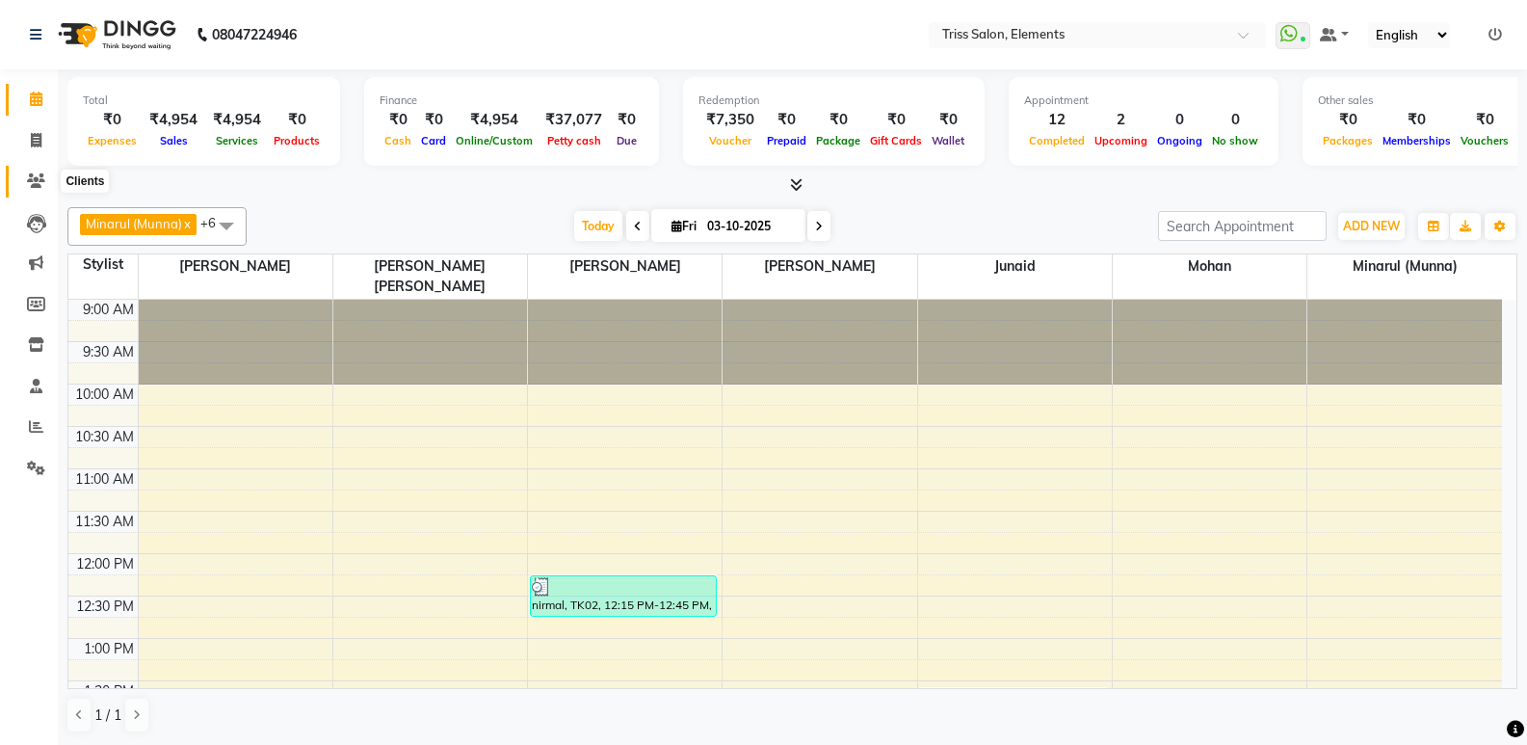
click at [40, 180] on icon at bounding box center [36, 180] width 18 height 14
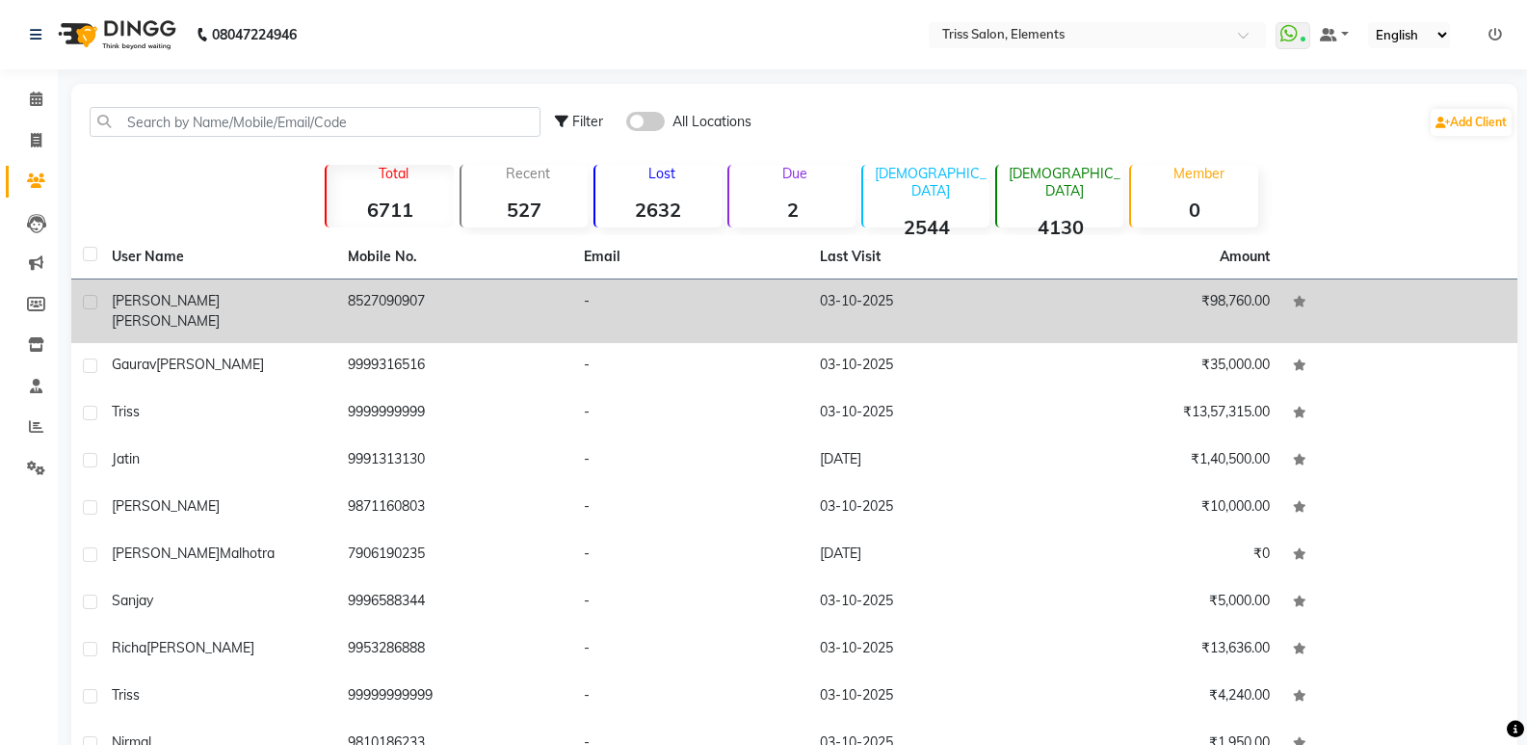
click at [426, 312] on td "8527090907" at bounding box center [454, 311] width 236 height 64
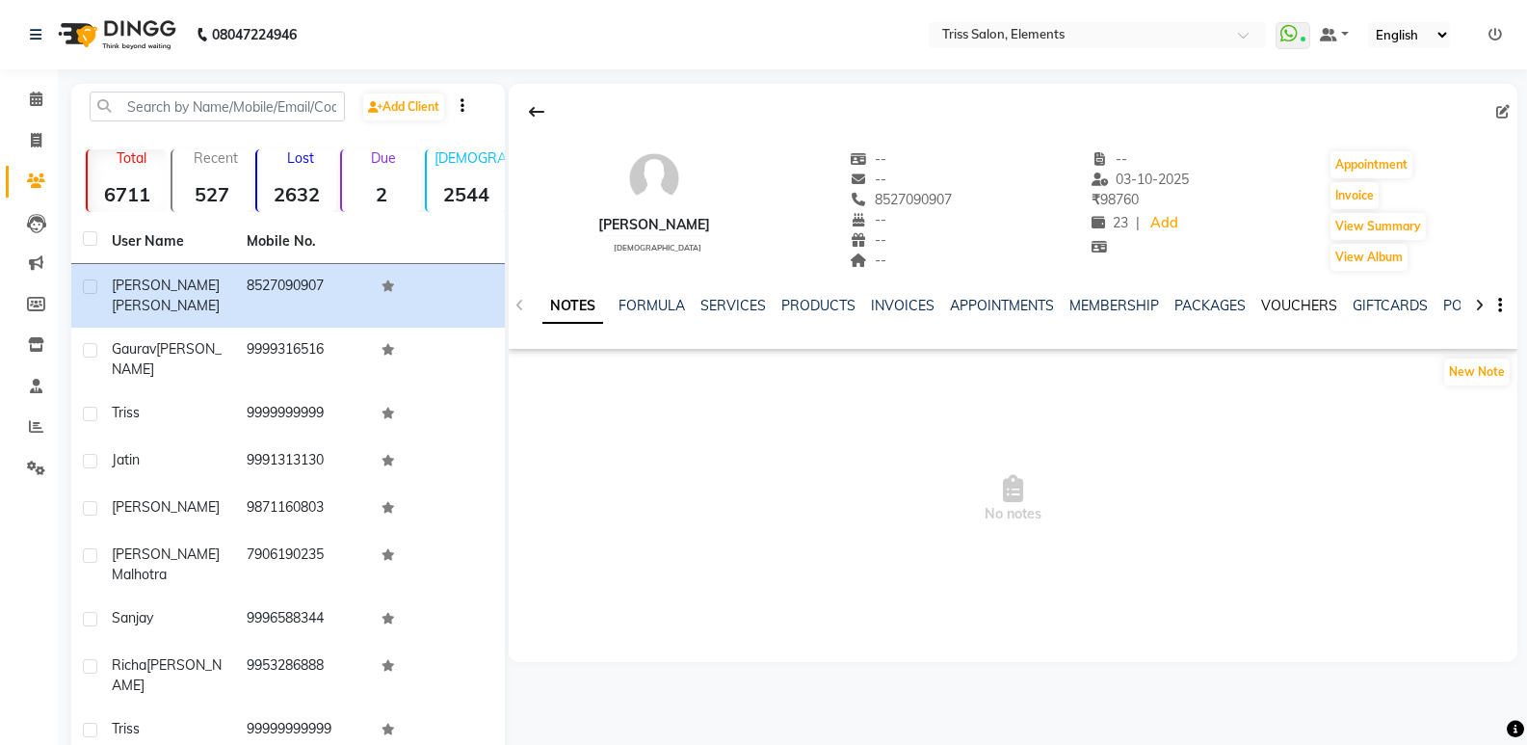
click at [1299, 304] on link "VOUCHERS" at bounding box center [1299, 305] width 76 height 17
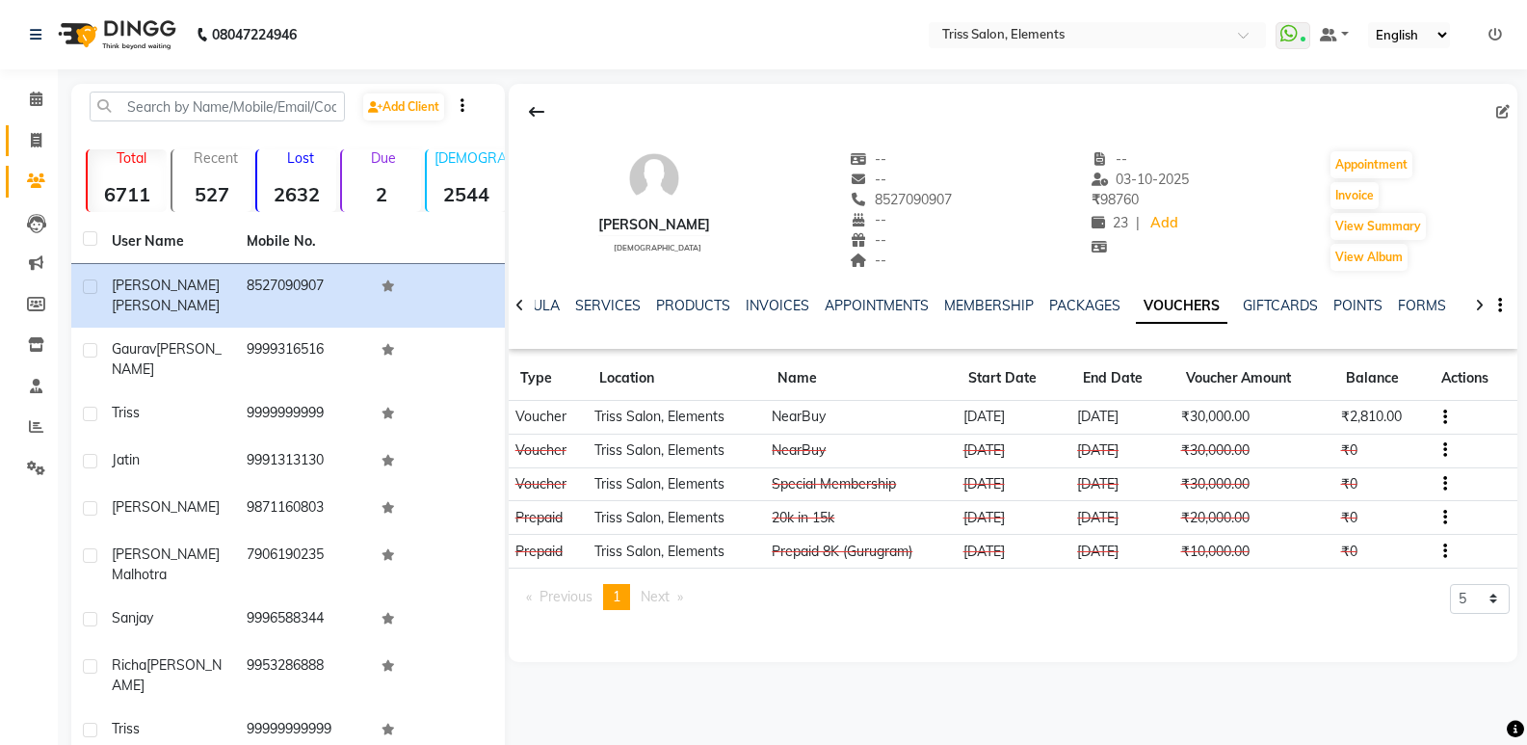
click at [18, 137] on link "Invoice" at bounding box center [29, 141] width 46 height 32
select select "service"
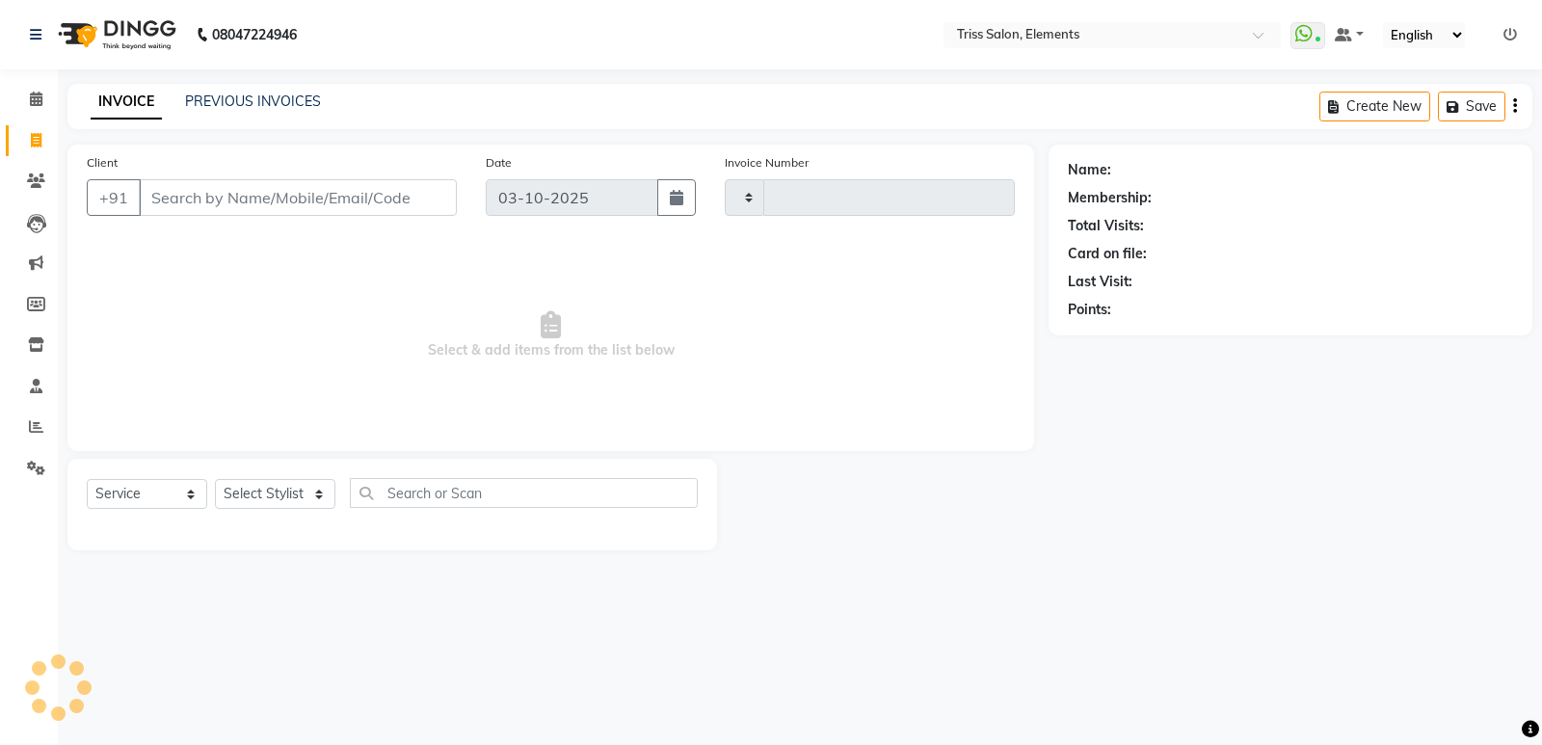
type input "2434"
select select "4303"
click at [159, 43] on img at bounding box center [115, 35] width 132 height 54
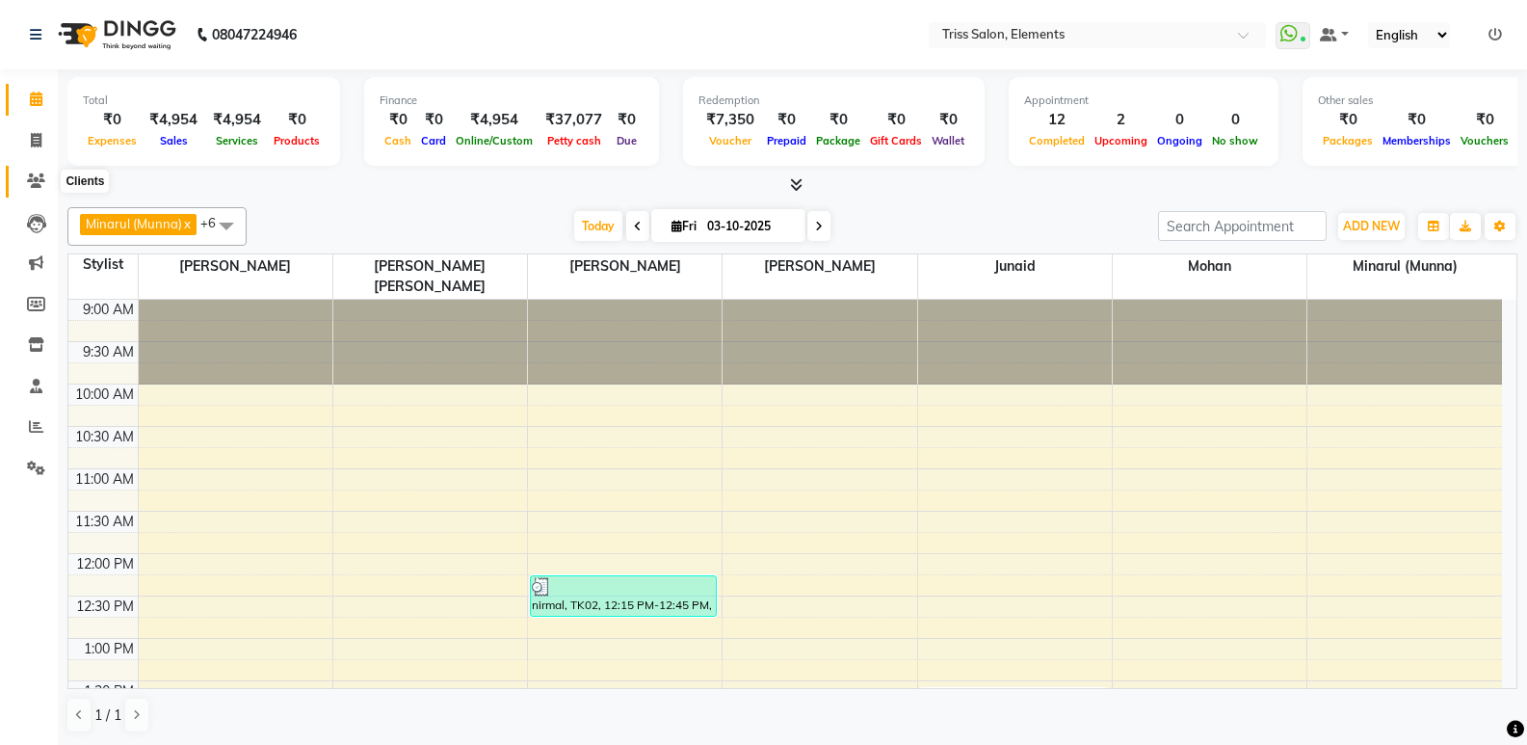
click at [35, 188] on span at bounding box center [36, 182] width 34 height 22
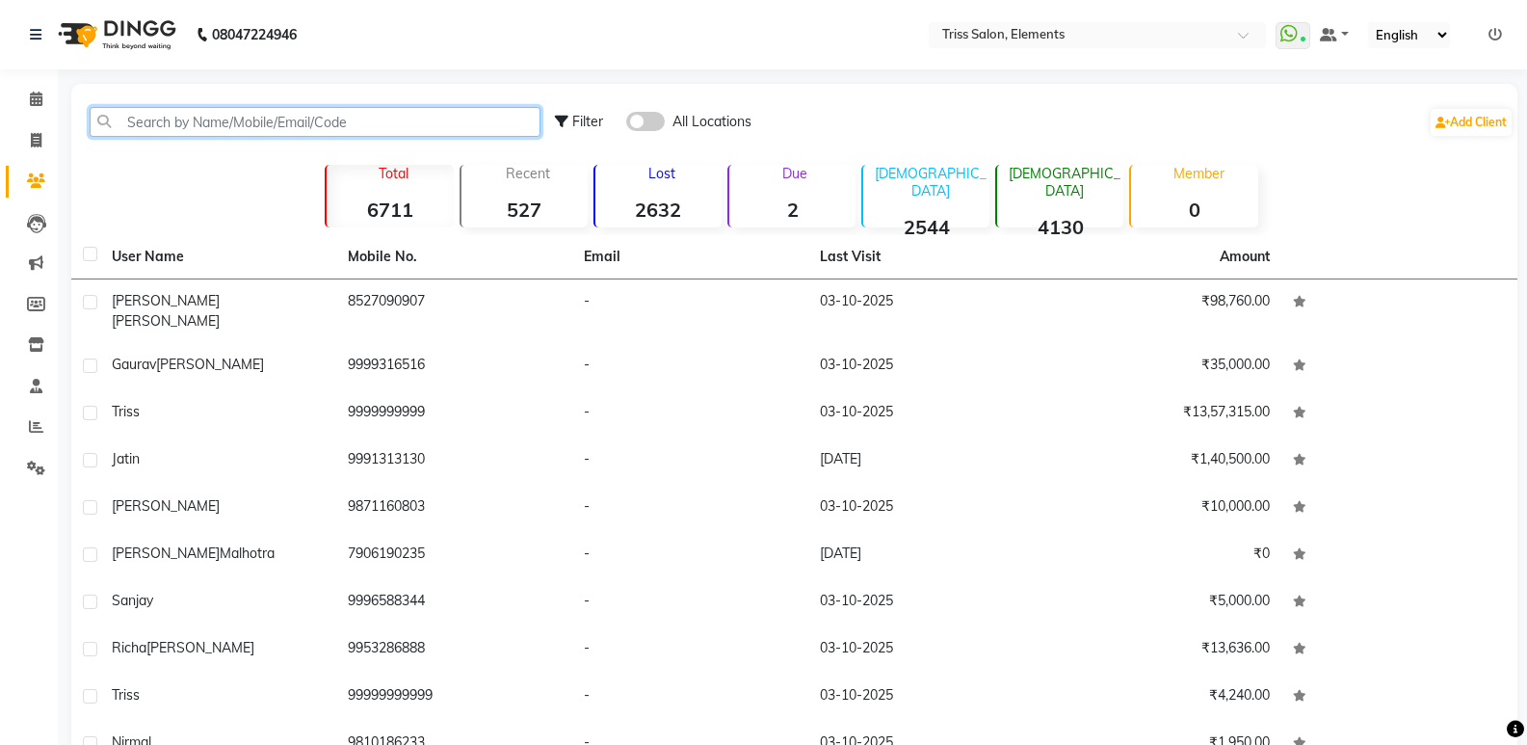
click at [194, 128] on input "text" at bounding box center [315, 122] width 451 height 30
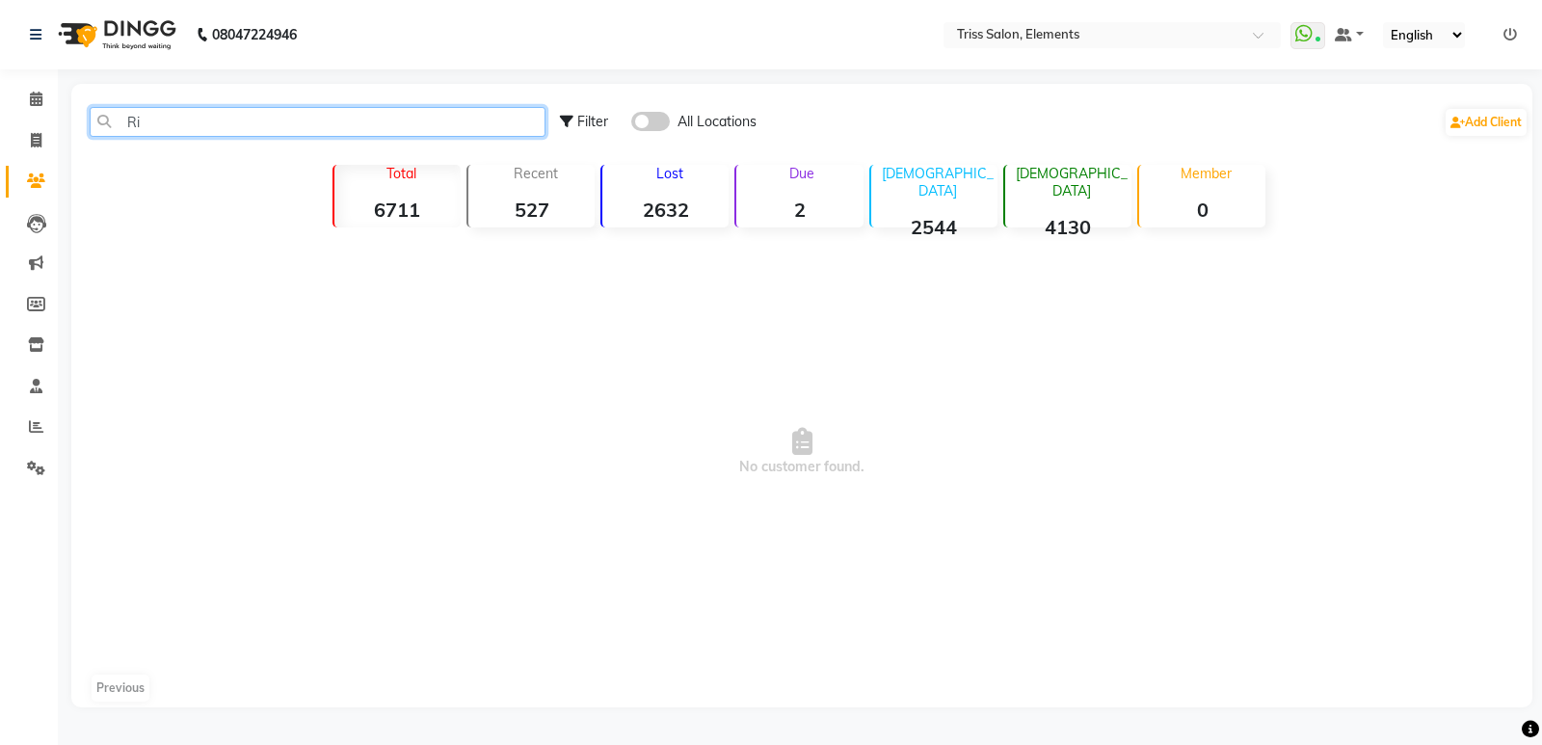
type input "R"
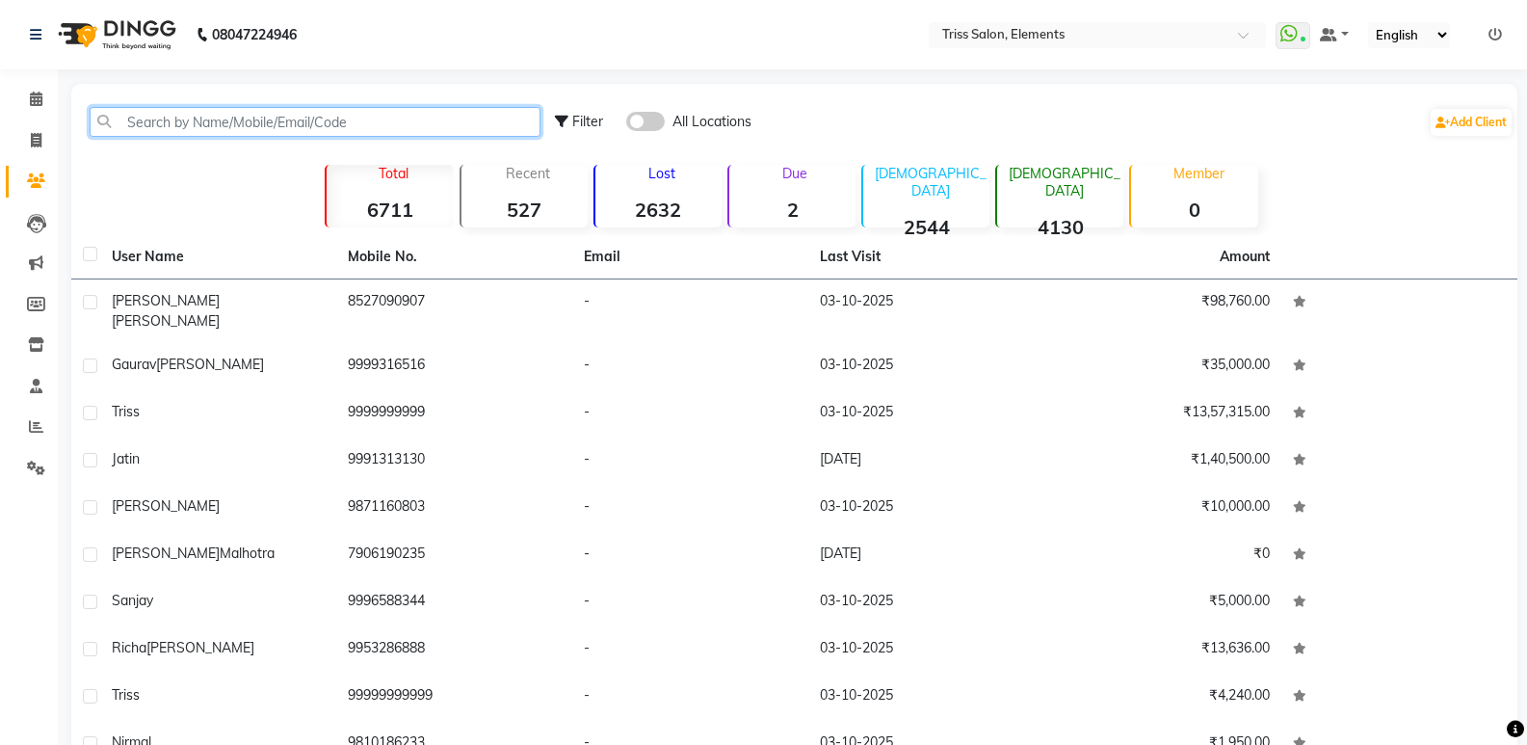
click at [336, 117] on input "text" at bounding box center [315, 122] width 451 height 30
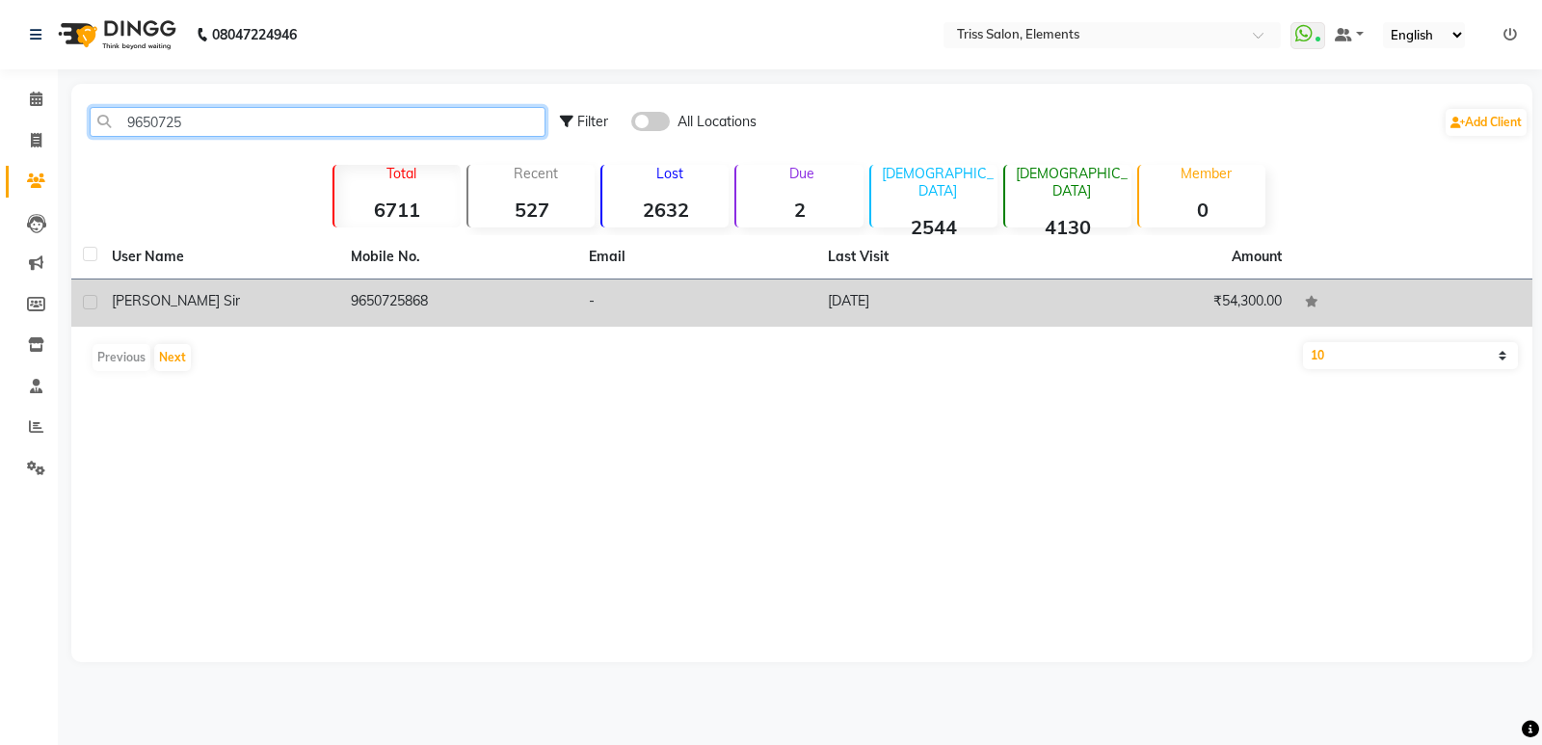
type input "9650725"
click at [425, 302] on td "9650725868" at bounding box center [458, 302] width 239 height 47
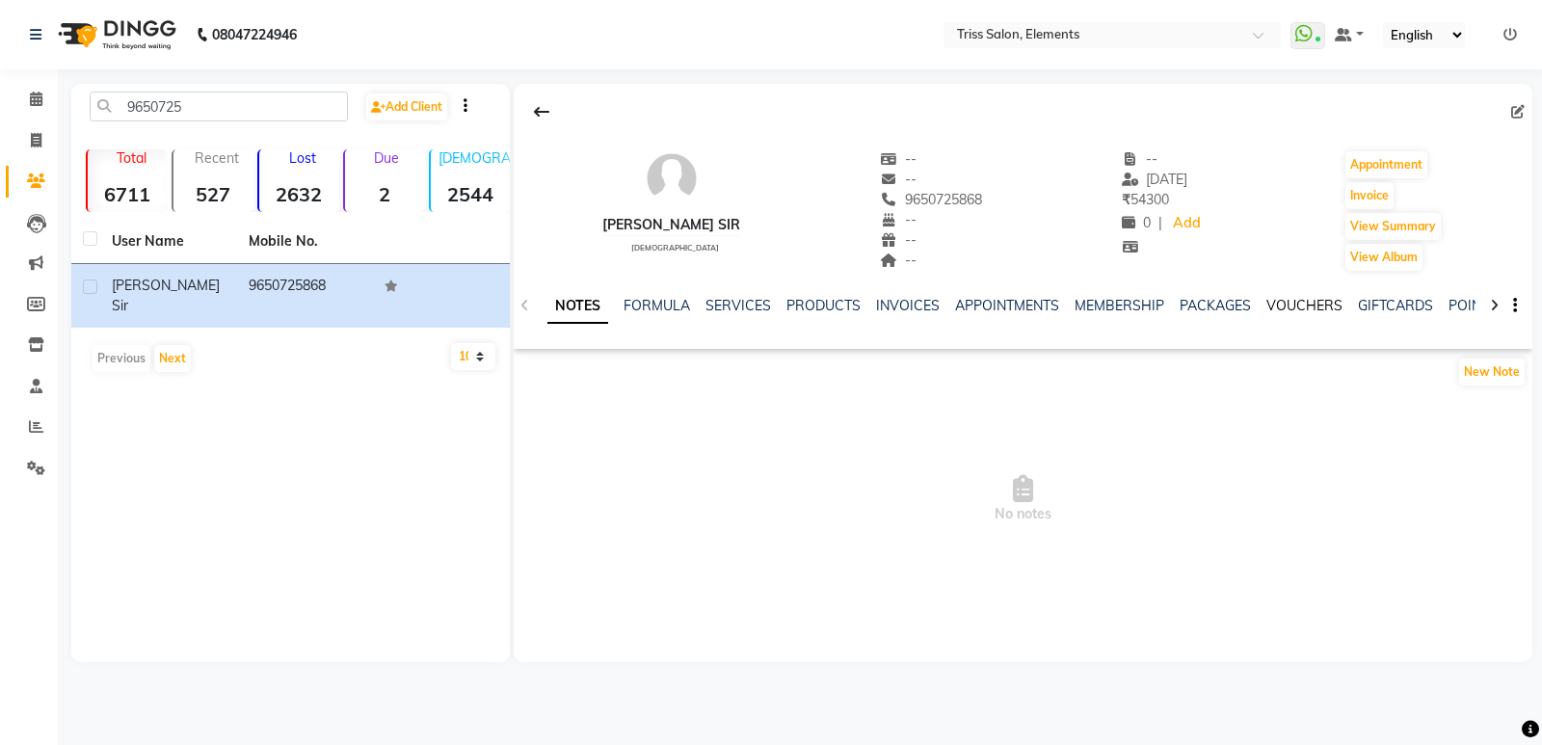
click at [1290, 306] on link "VOUCHERS" at bounding box center [1304, 305] width 76 height 17
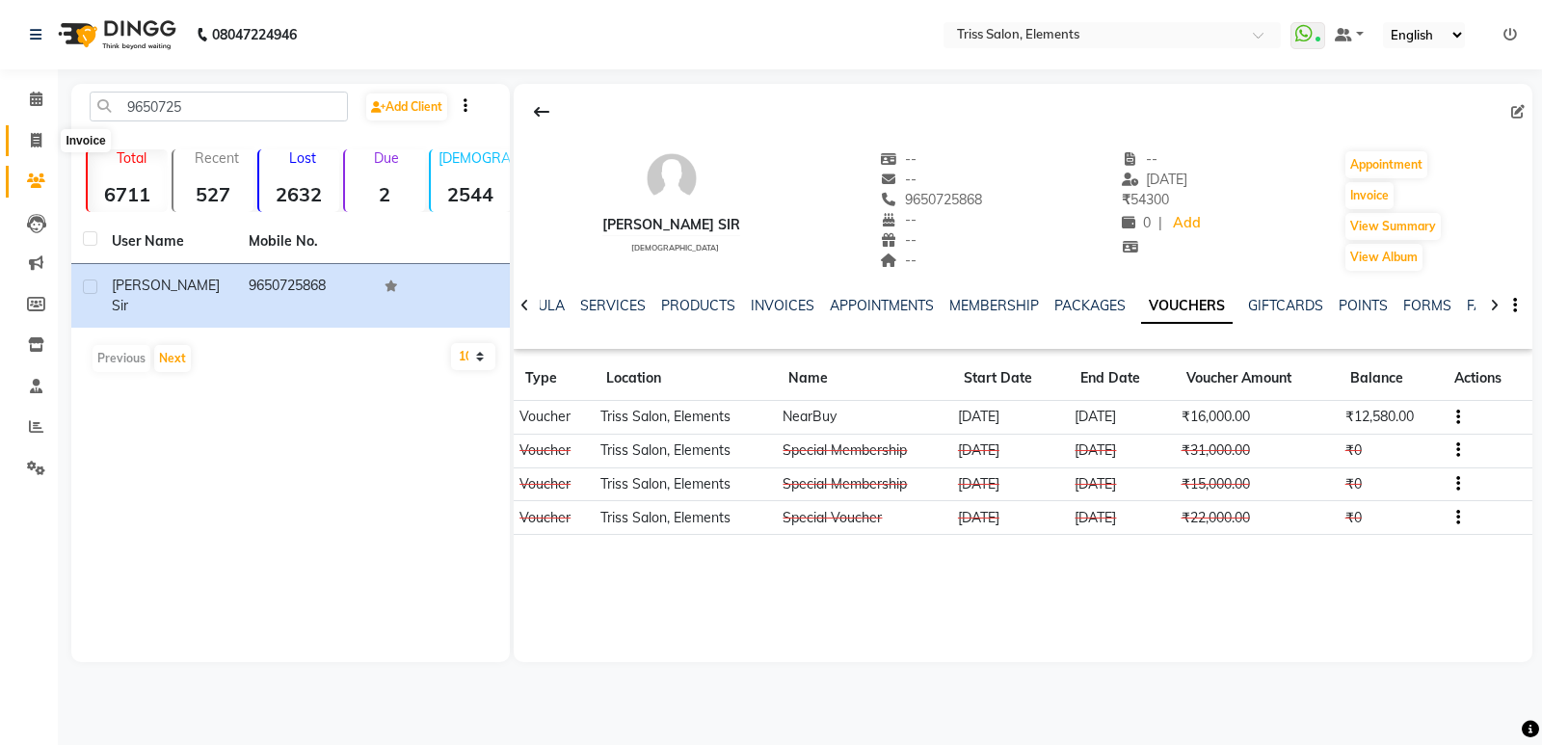
click at [37, 140] on icon at bounding box center [36, 140] width 11 height 14
select select "service"
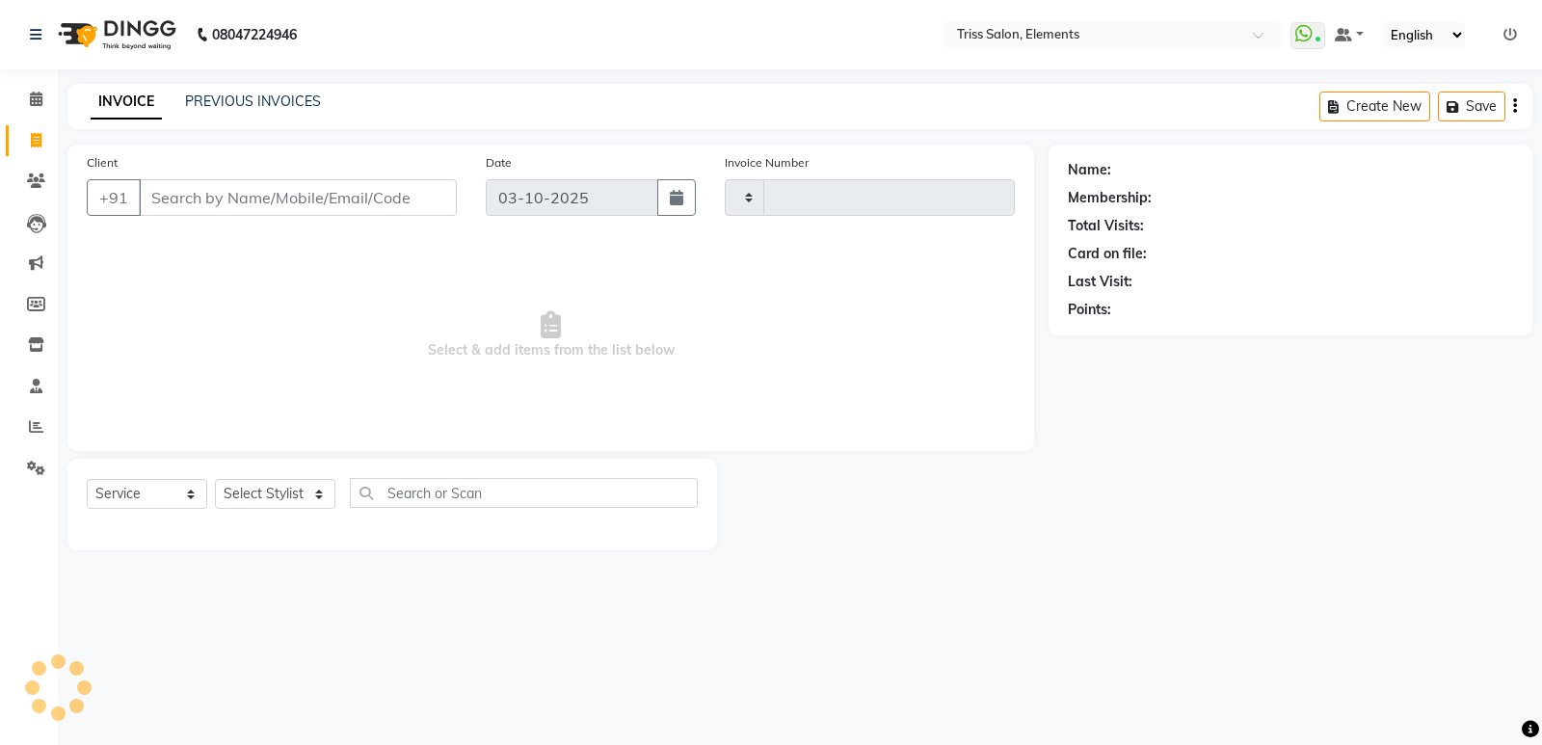
type input "2434"
select select "4303"
click at [130, 11] on img at bounding box center [115, 35] width 132 height 54
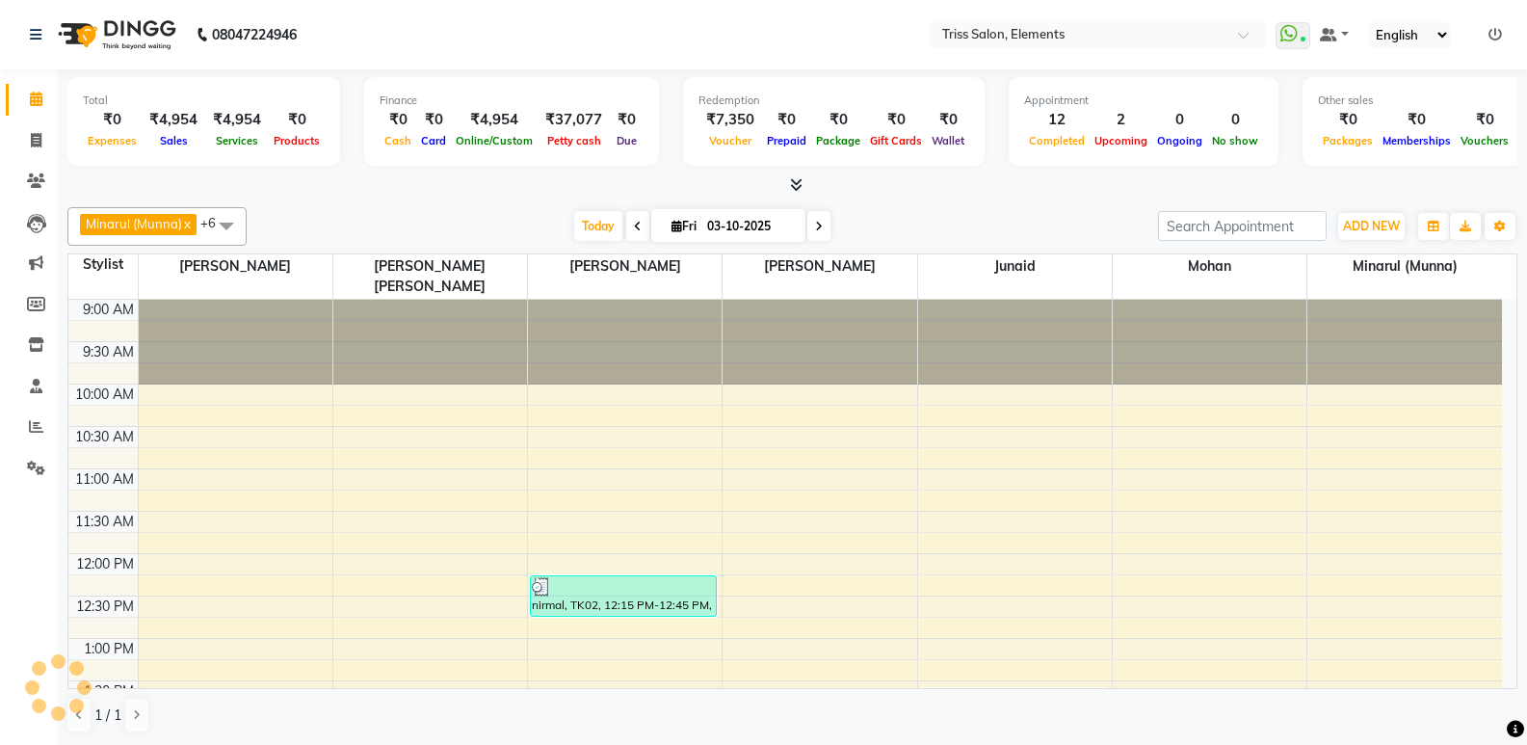
click at [124, 36] on img at bounding box center [115, 35] width 132 height 54
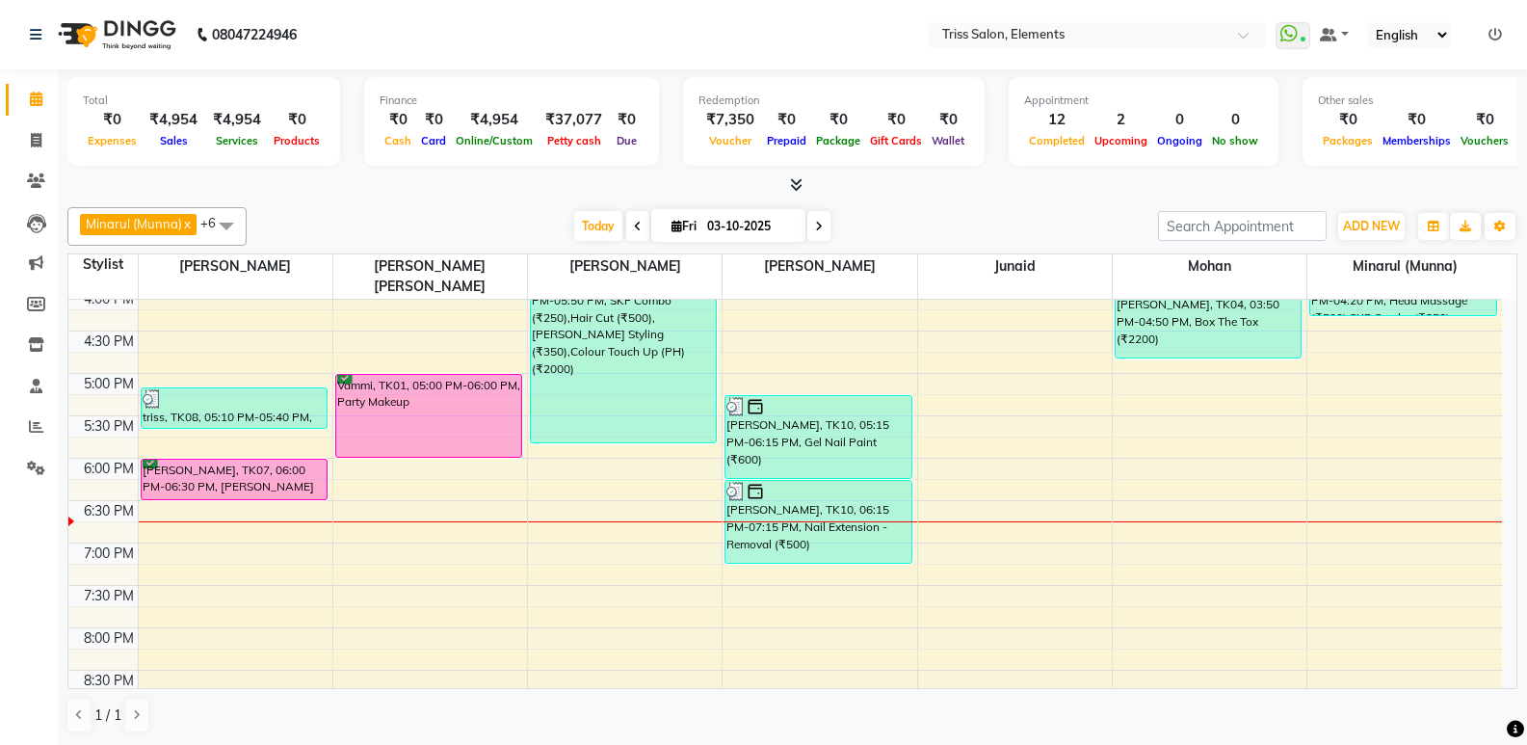
scroll to position [693, 0]
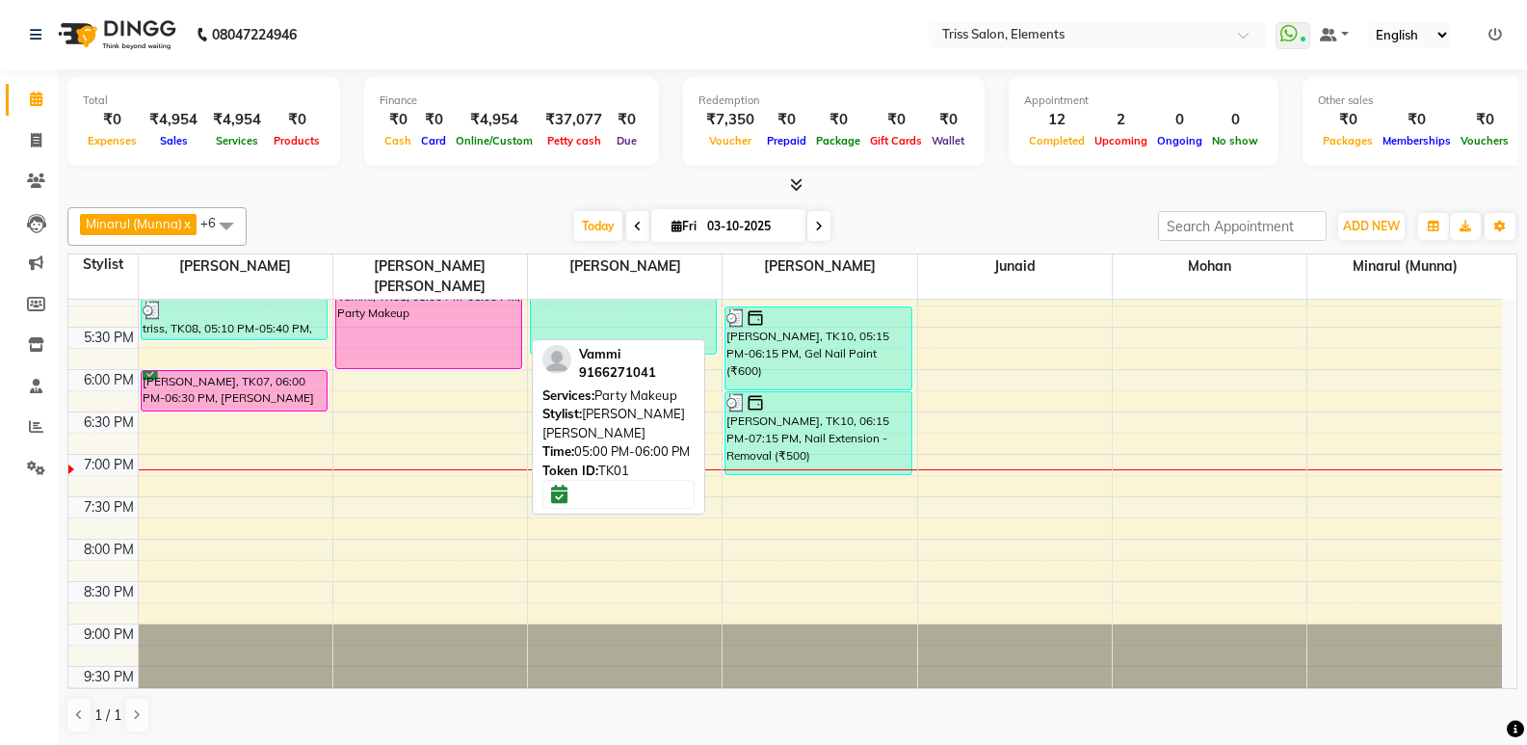
click at [429, 336] on div "Vammi, TK01, 05:00 PM-06:00 PM, Party Makeup" at bounding box center [428, 327] width 185 height 82
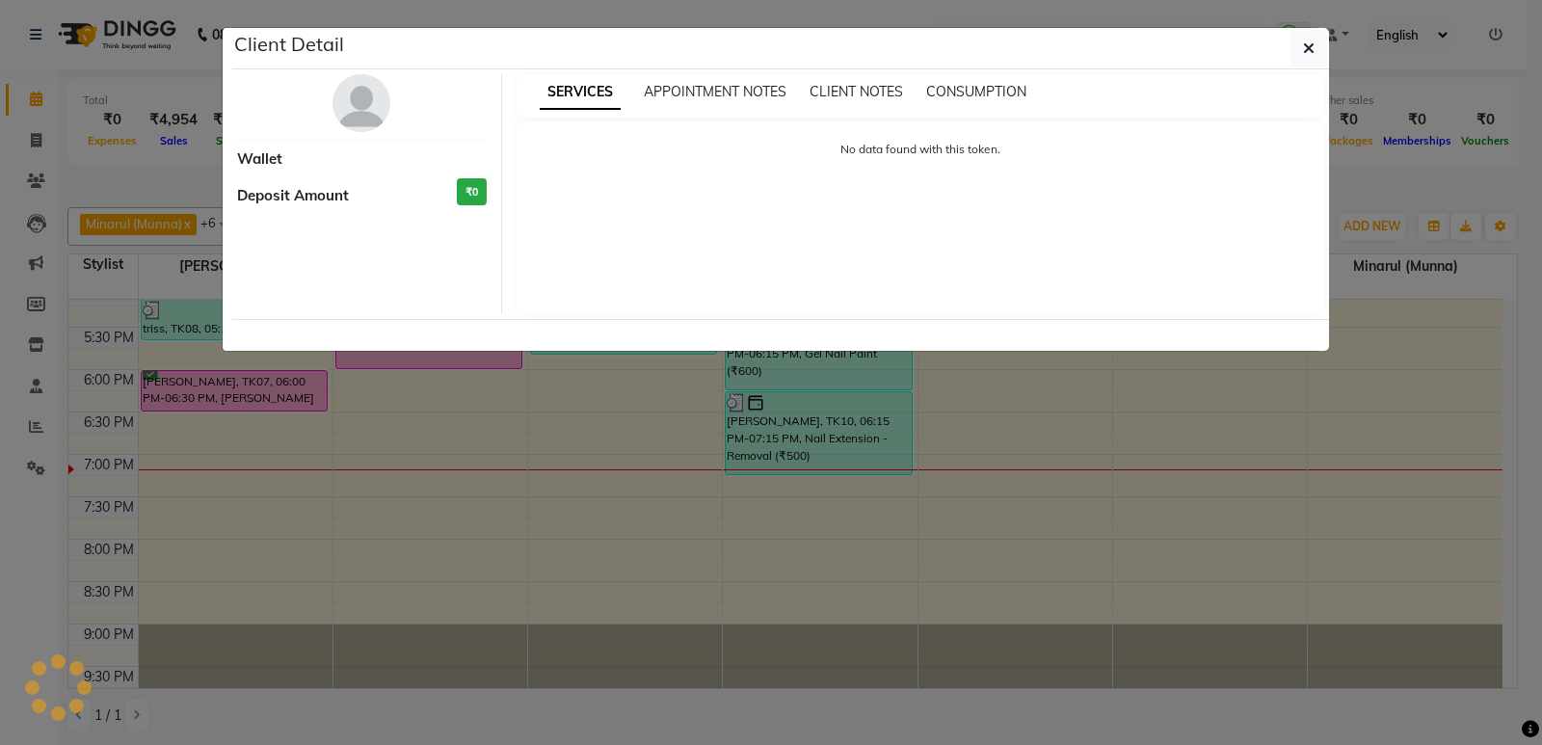
select select "6"
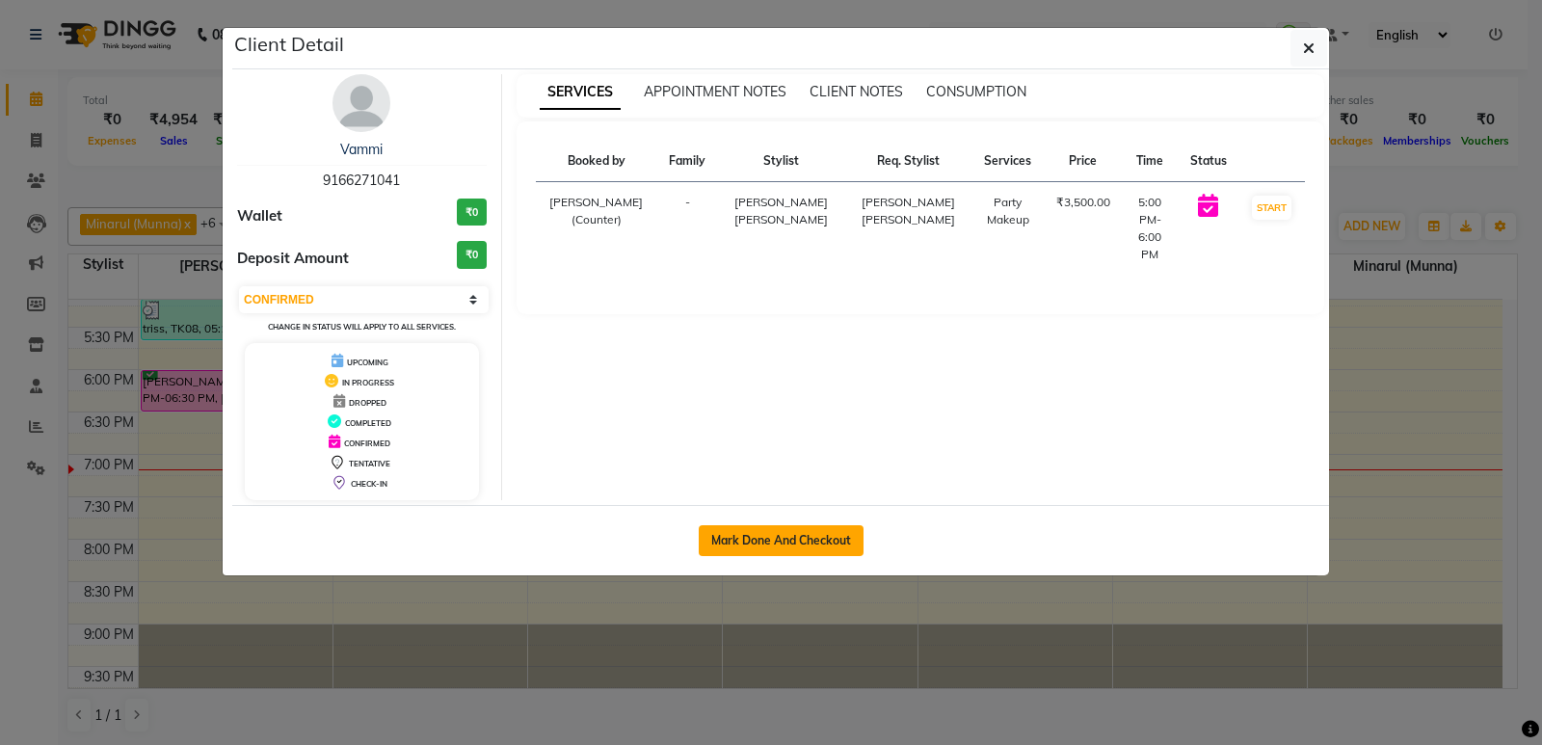
click at [788, 548] on button "Mark Done And Checkout" at bounding box center [781, 540] width 165 height 31
select select "service"
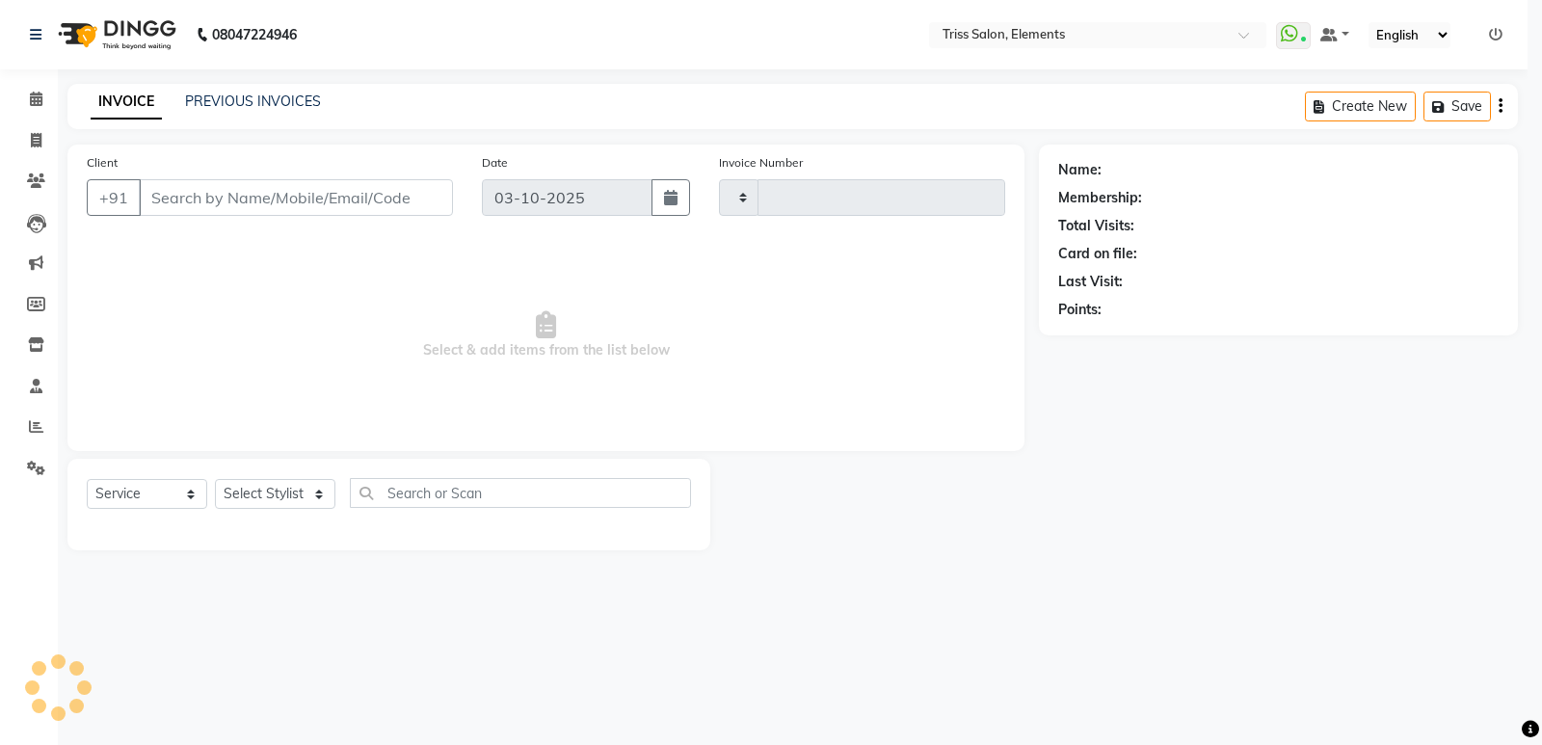
type input "2434"
select select "4303"
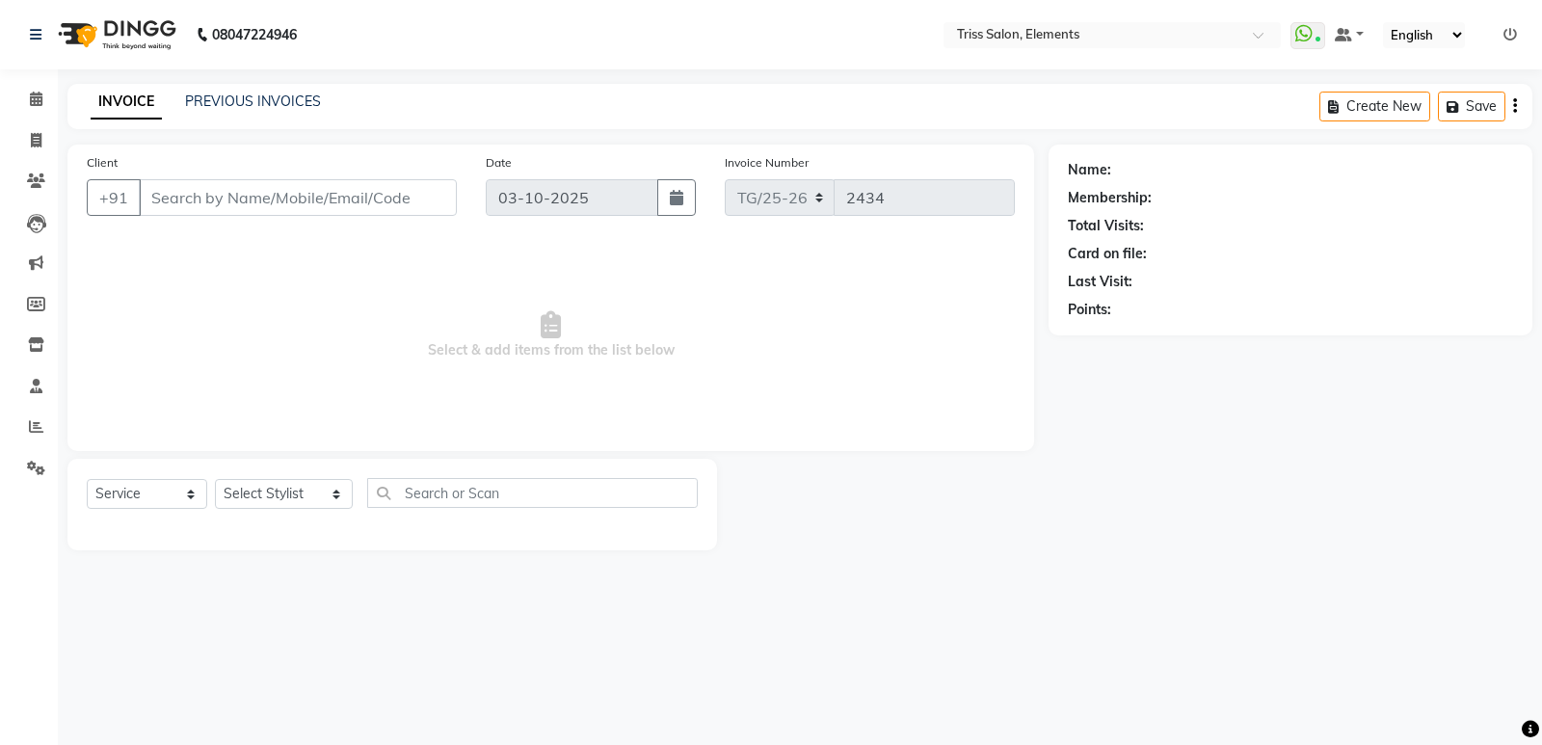
type input "9166271041"
select select "39785"
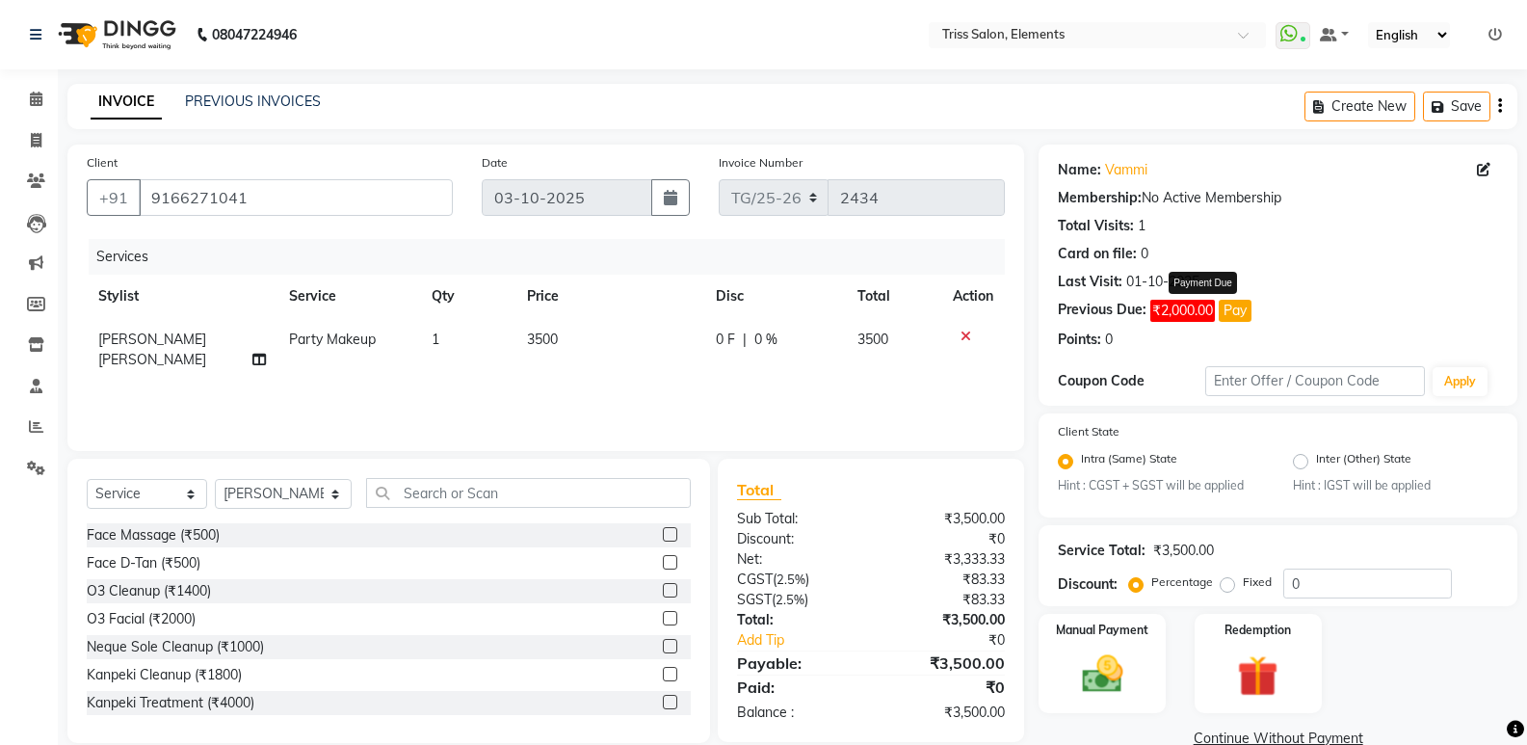
click at [1227, 306] on button "Pay" at bounding box center [1235, 311] width 33 height 22
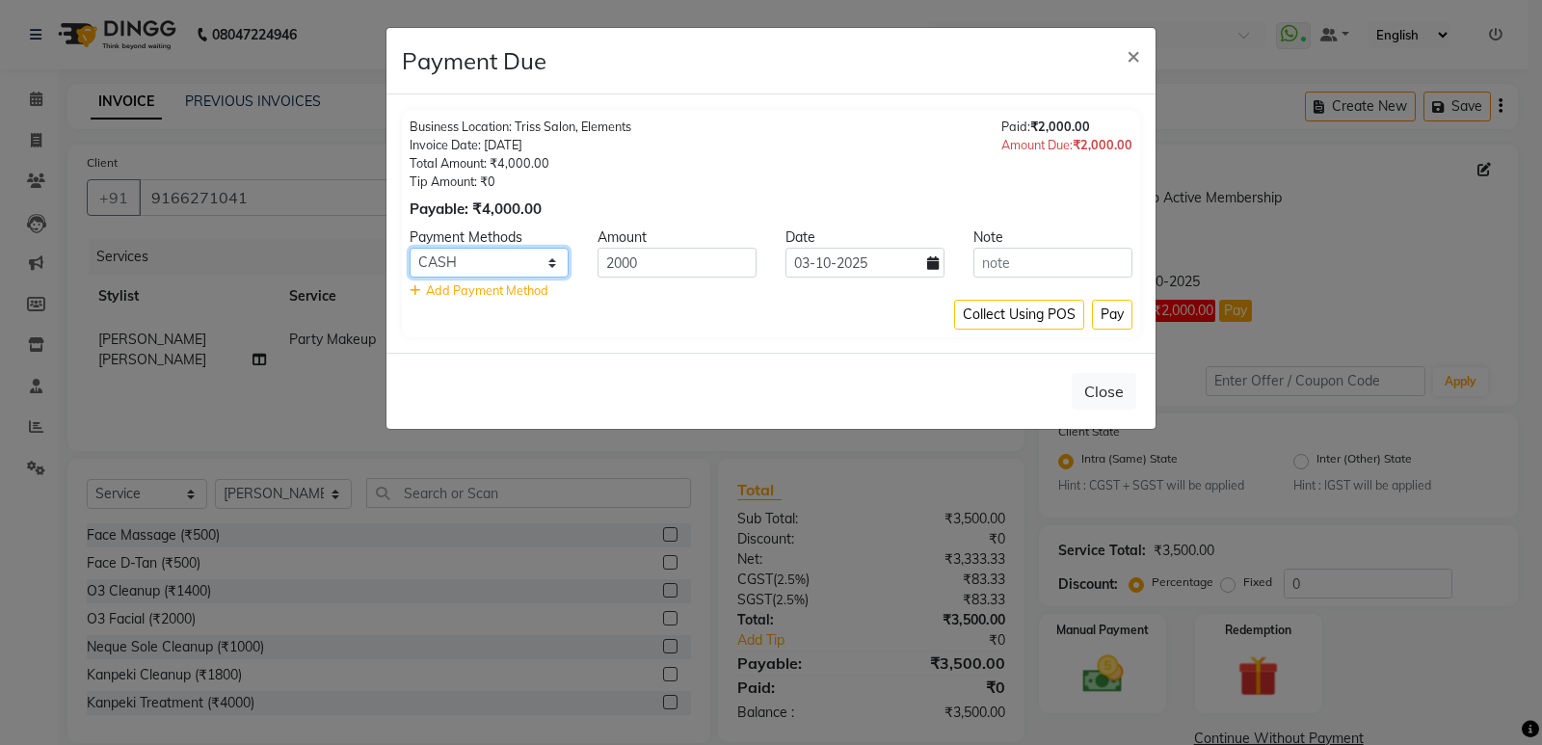
drag, startPoint x: 493, startPoint y: 256, endPoint x: 492, endPoint y: 269, distance: 12.6
click at [493, 256] on select "PayTM CASH CARD UPI" at bounding box center [489, 263] width 159 height 30
select select "6"
click at [410, 248] on select "PayTM CASH CARD UPI" at bounding box center [489, 263] width 159 height 30
click at [1110, 314] on button "Pay" at bounding box center [1112, 315] width 40 height 30
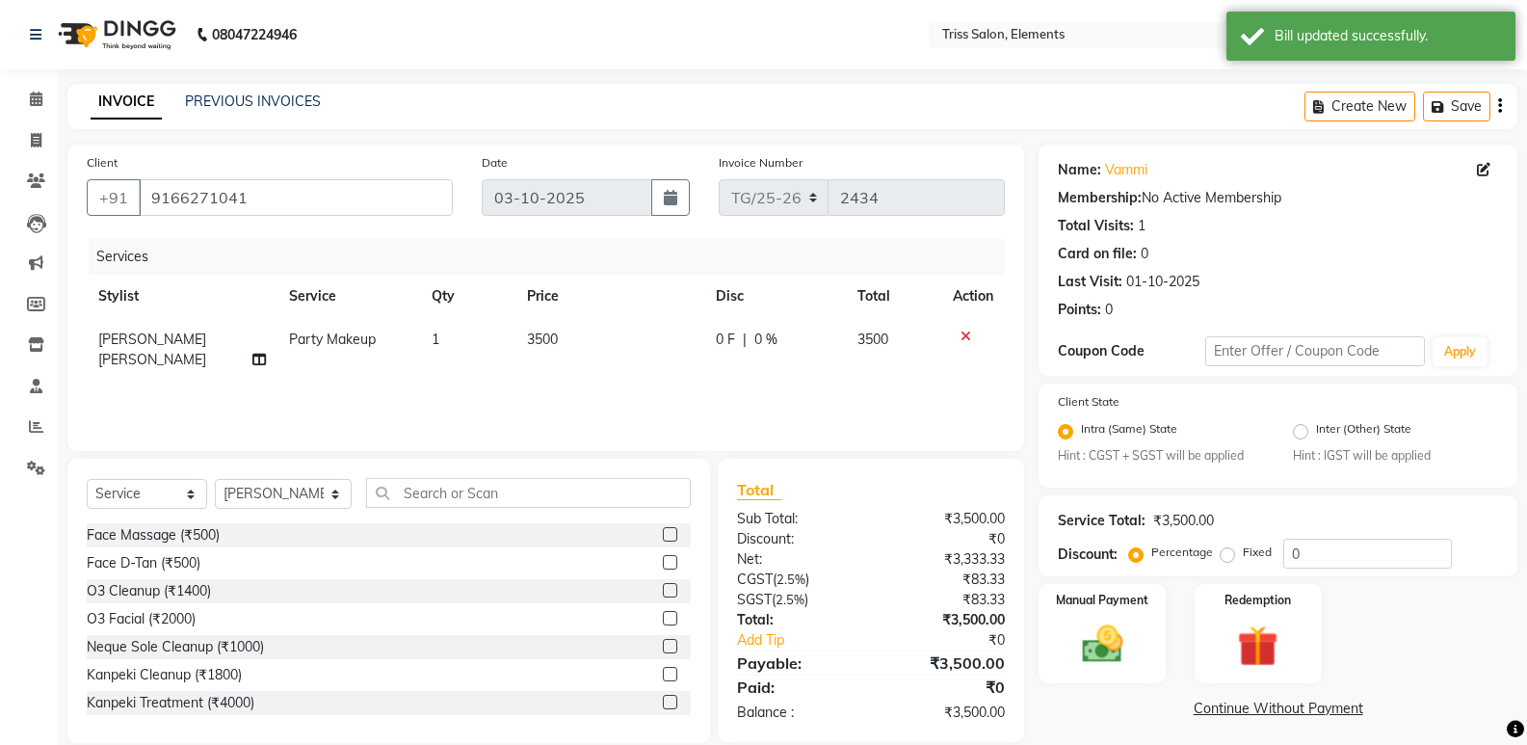
click at [127, 24] on img at bounding box center [115, 35] width 132 height 54
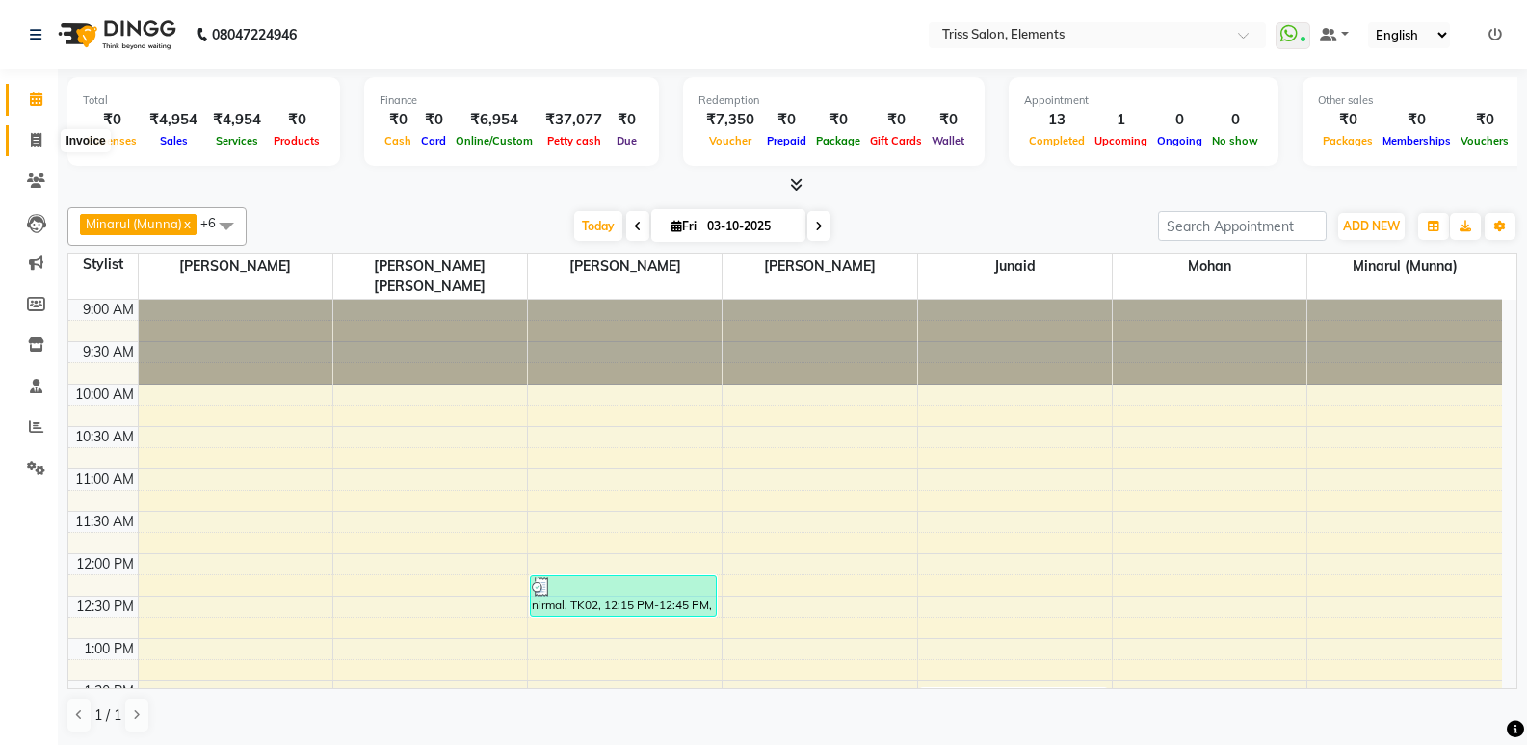
click at [47, 130] on span at bounding box center [36, 141] width 34 height 22
select select "service"
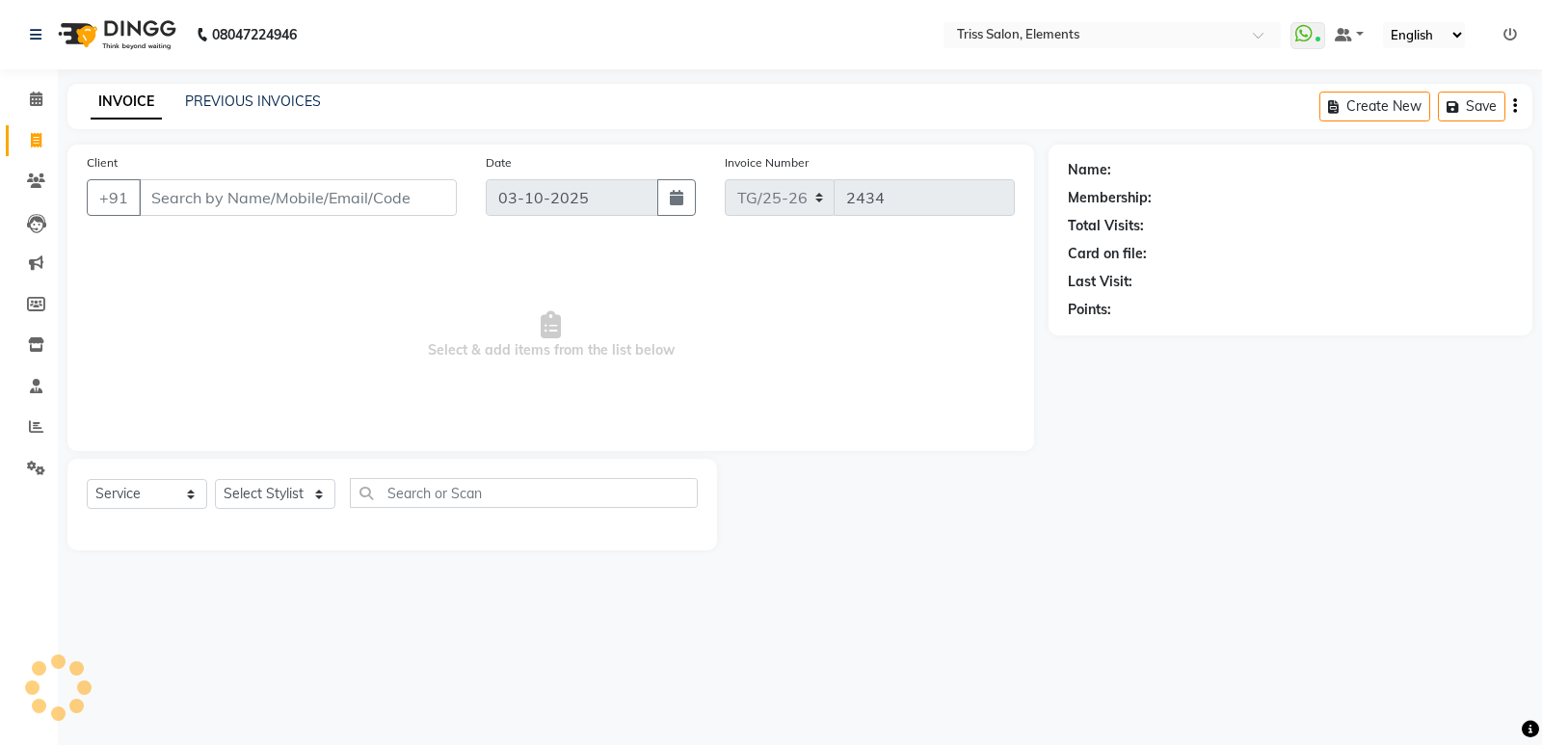
click at [37, 198] on li "Clients" at bounding box center [29, 181] width 58 height 41
click at [34, 183] on icon at bounding box center [36, 180] width 18 height 14
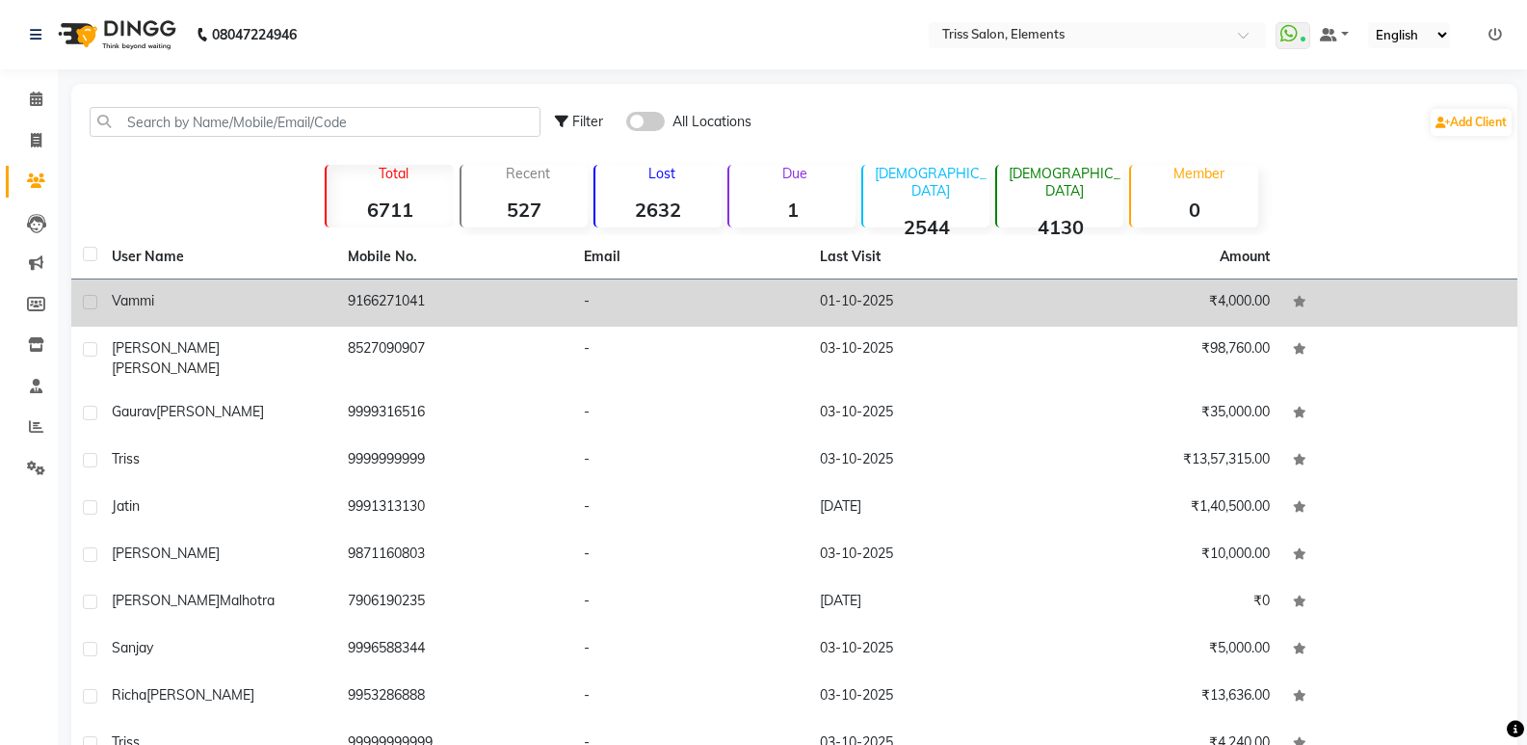
click at [414, 307] on td "9166271041" at bounding box center [454, 302] width 236 height 47
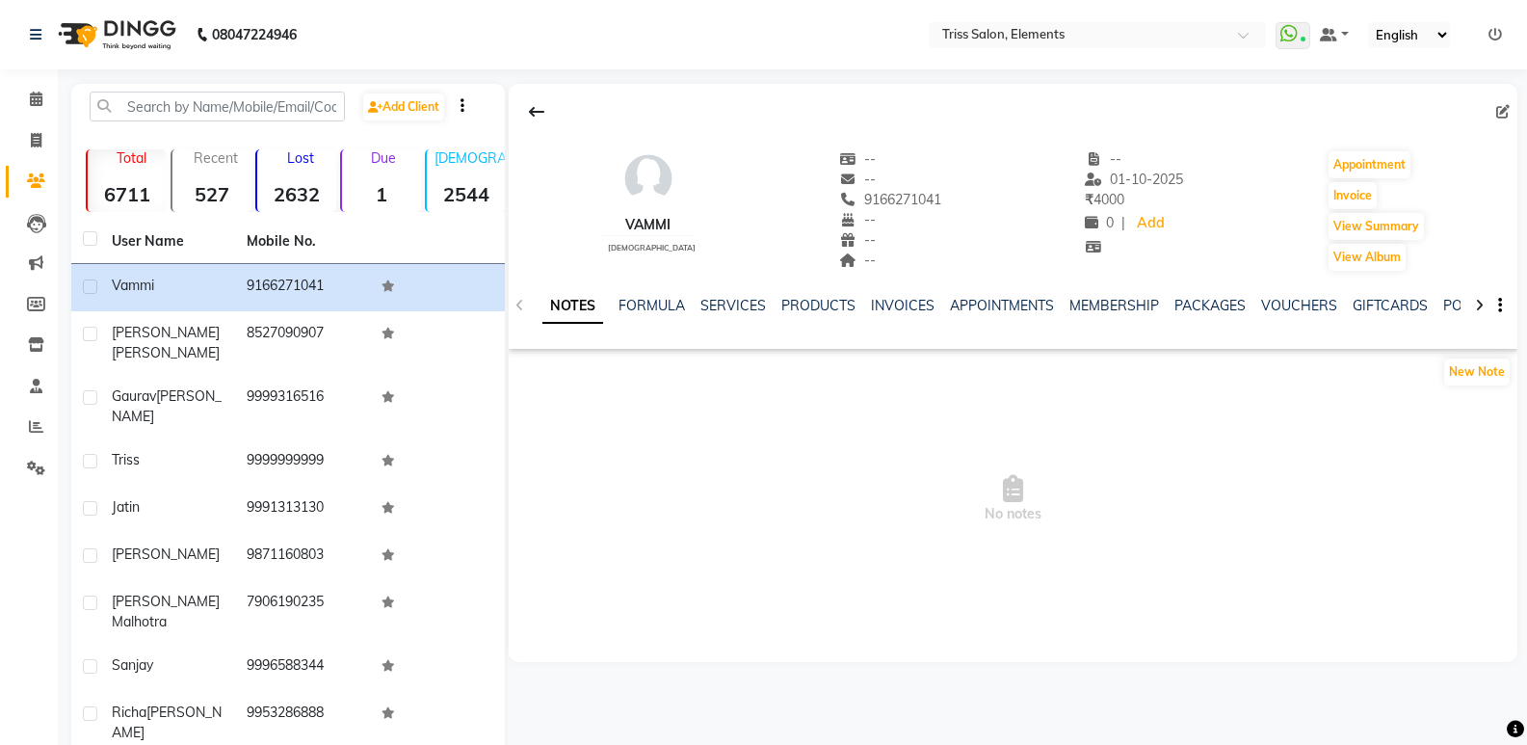
click at [147, 52] on img at bounding box center [115, 35] width 132 height 54
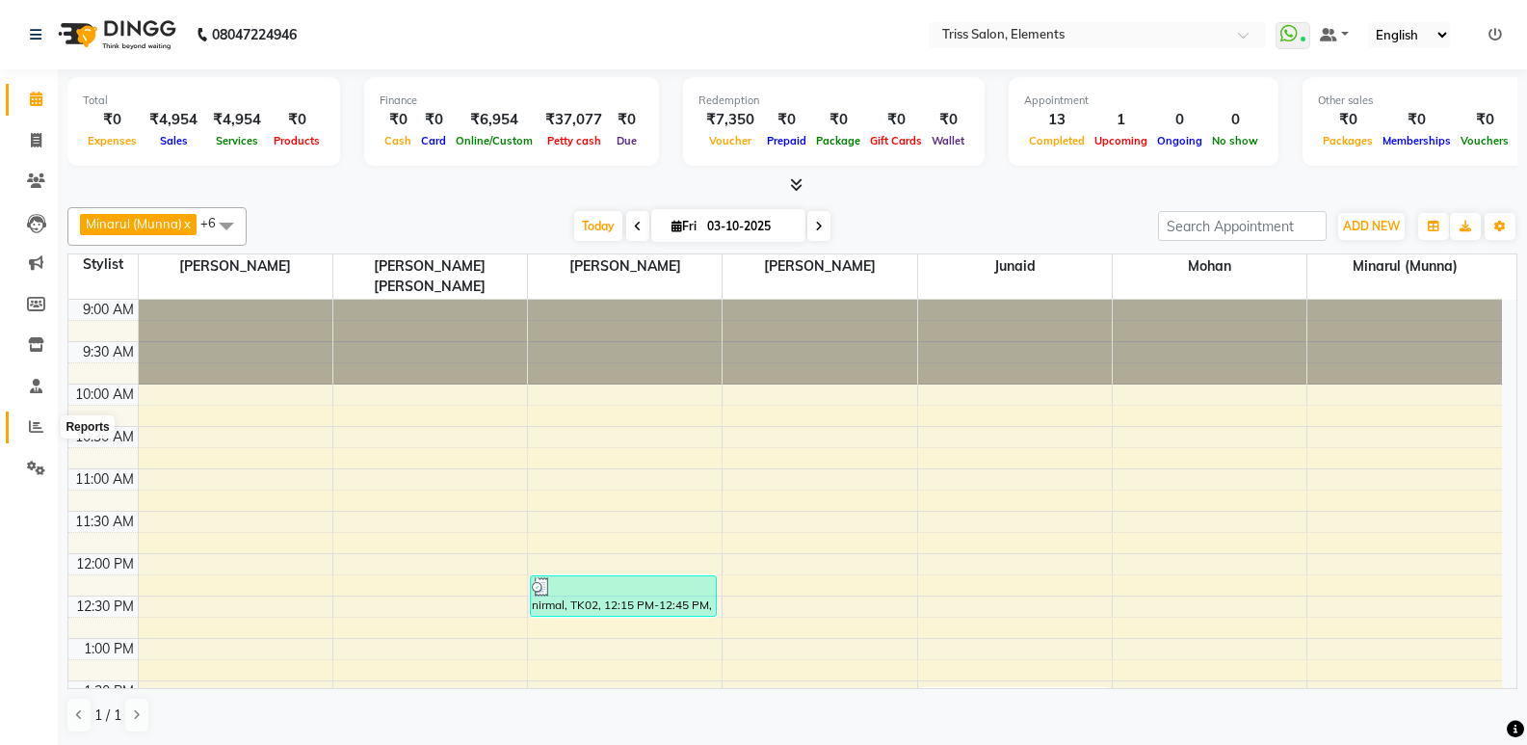
click at [37, 431] on icon at bounding box center [36, 426] width 14 height 14
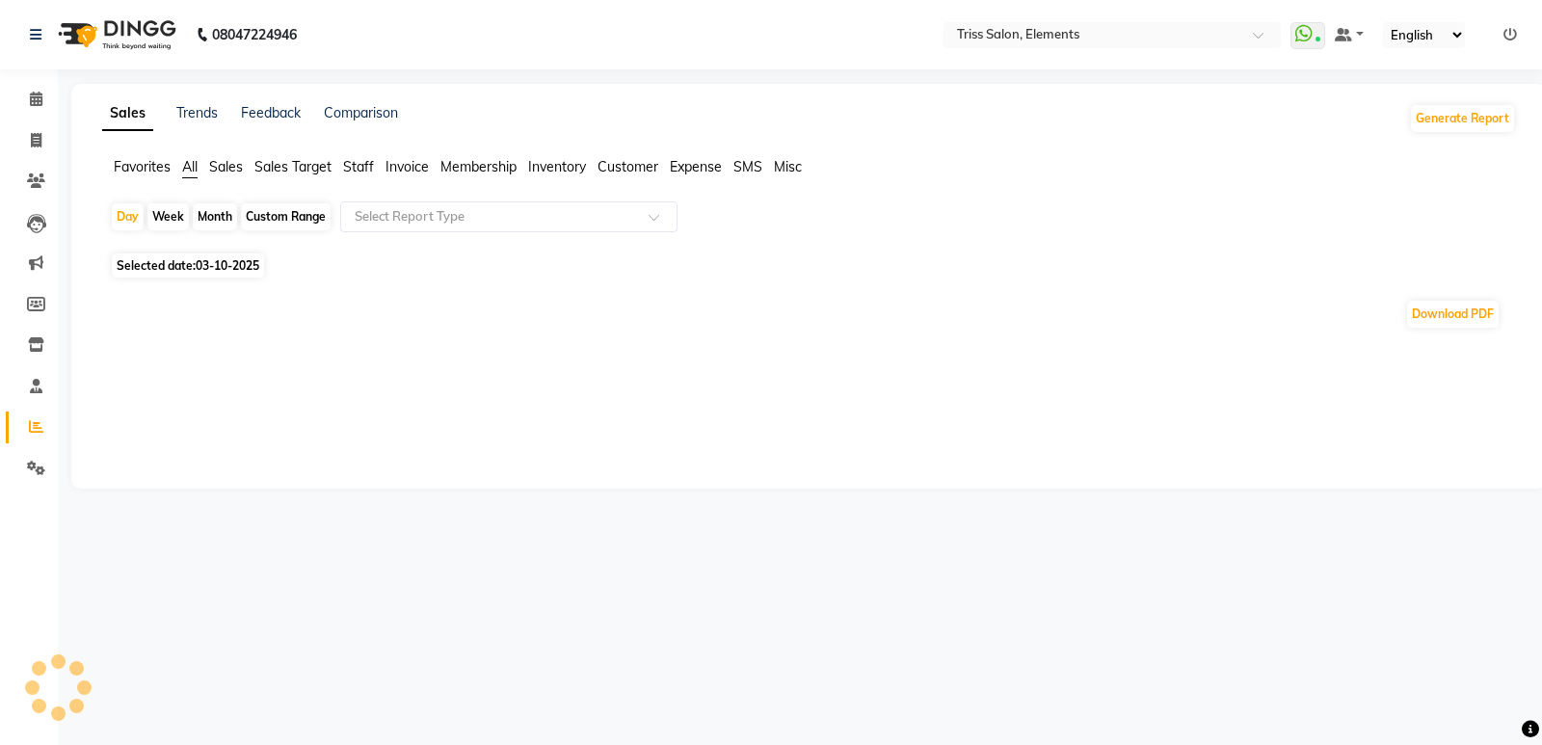
click at [369, 168] on span "Staff" at bounding box center [358, 166] width 31 height 17
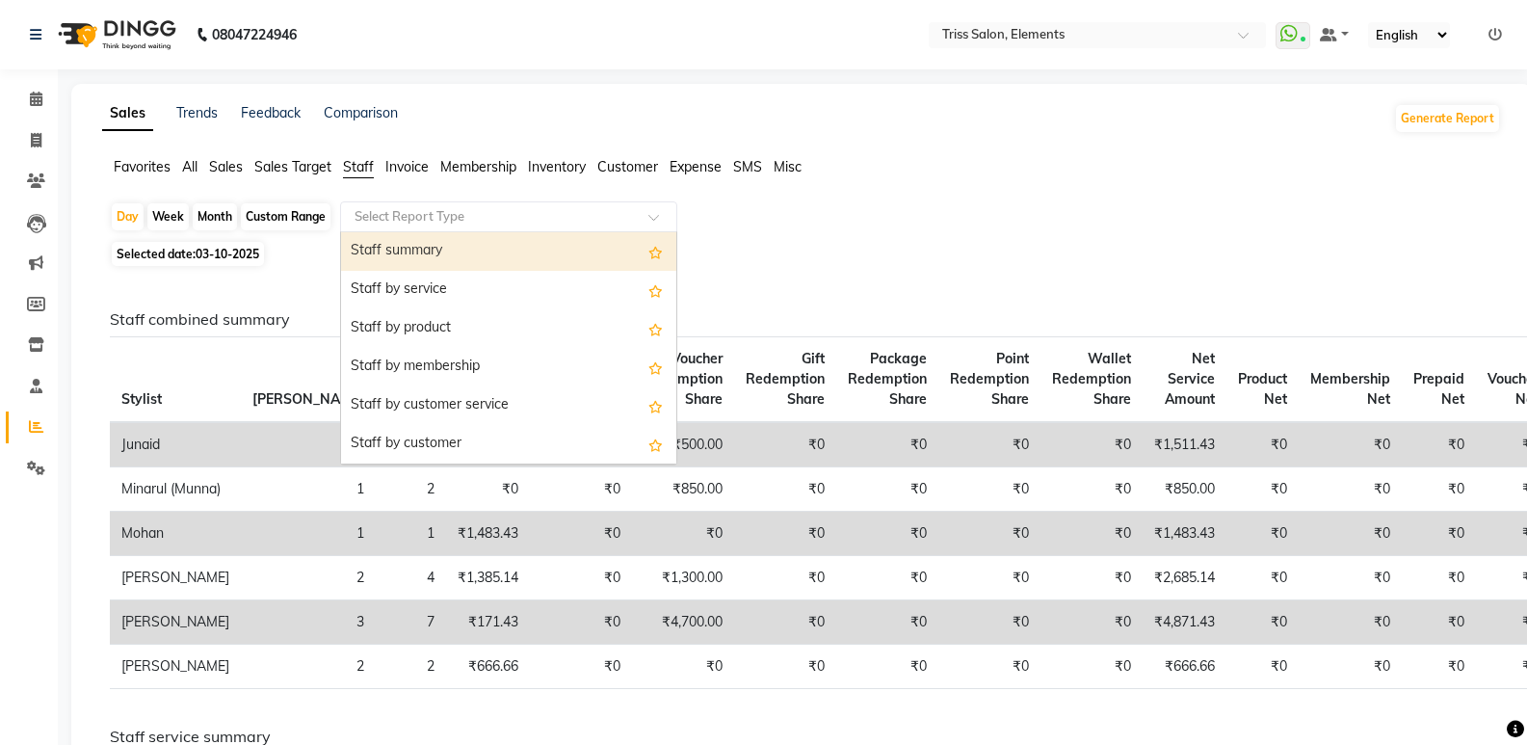
click at [388, 218] on input "text" at bounding box center [490, 216] width 278 height 19
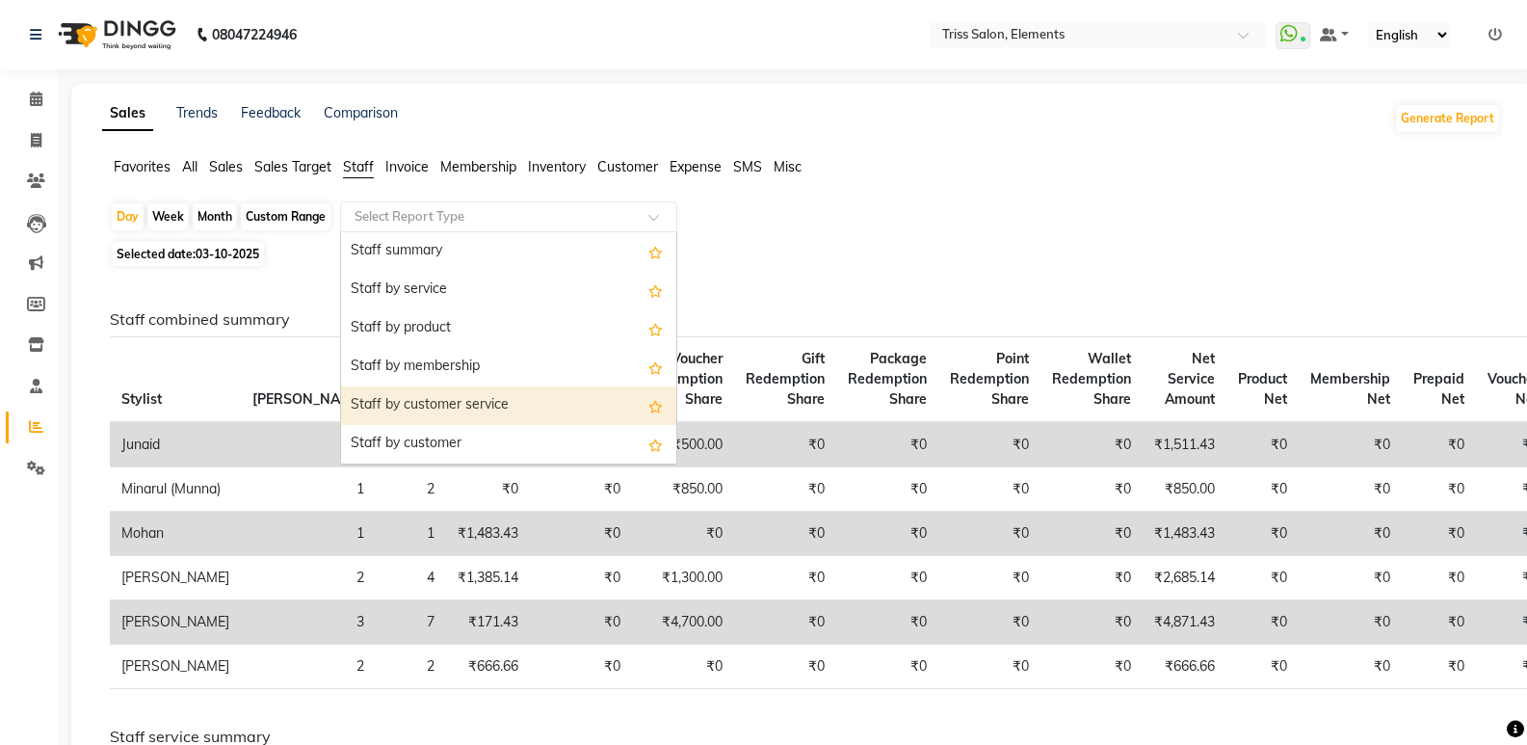
drag, startPoint x: 439, startPoint y: 405, endPoint x: 544, endPoint y: 346, distance: 120.4
click at [440, 405] on div "Staff by customer service" at bounding box center [508, 405] width 335 height 39
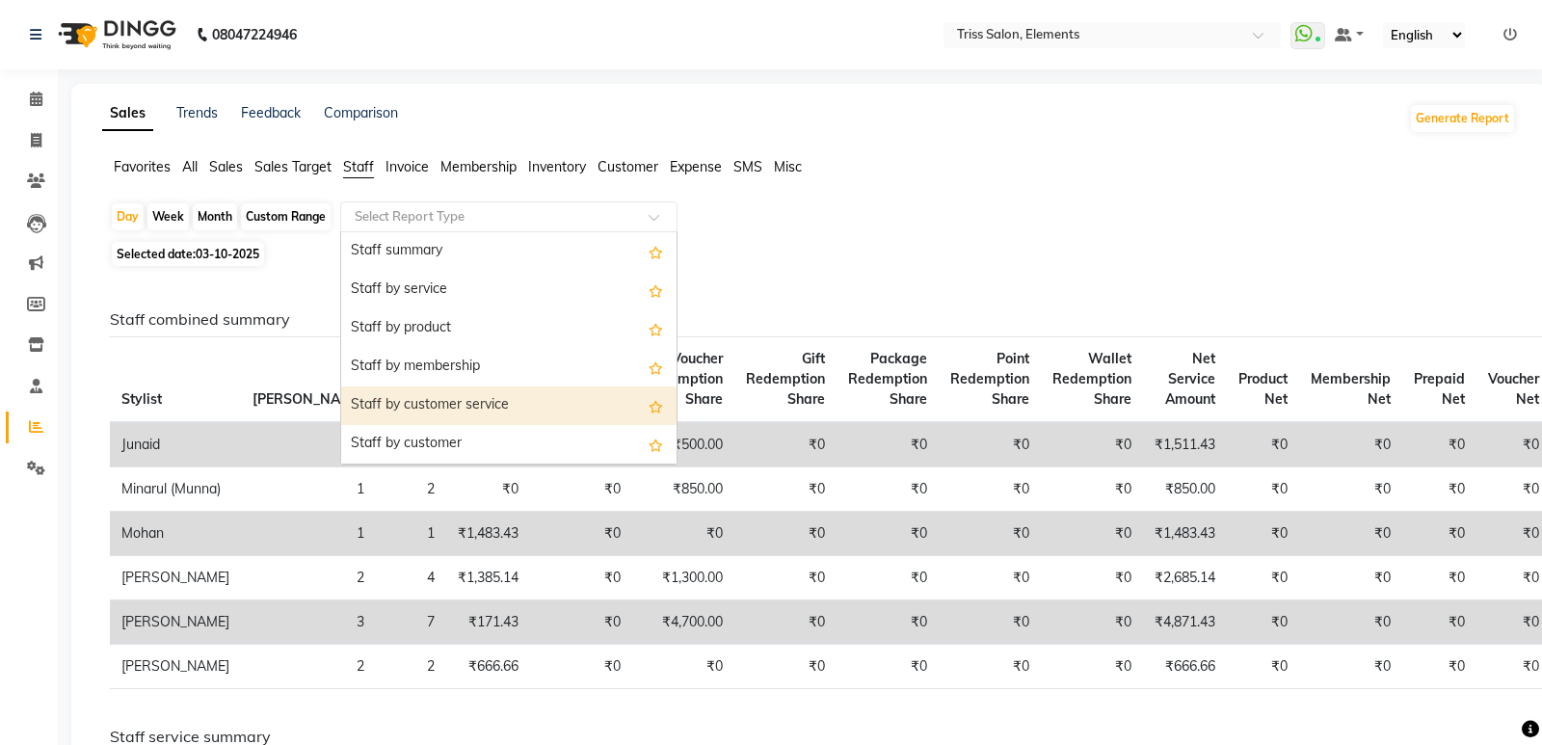
select select "full_report"
select select "csv"
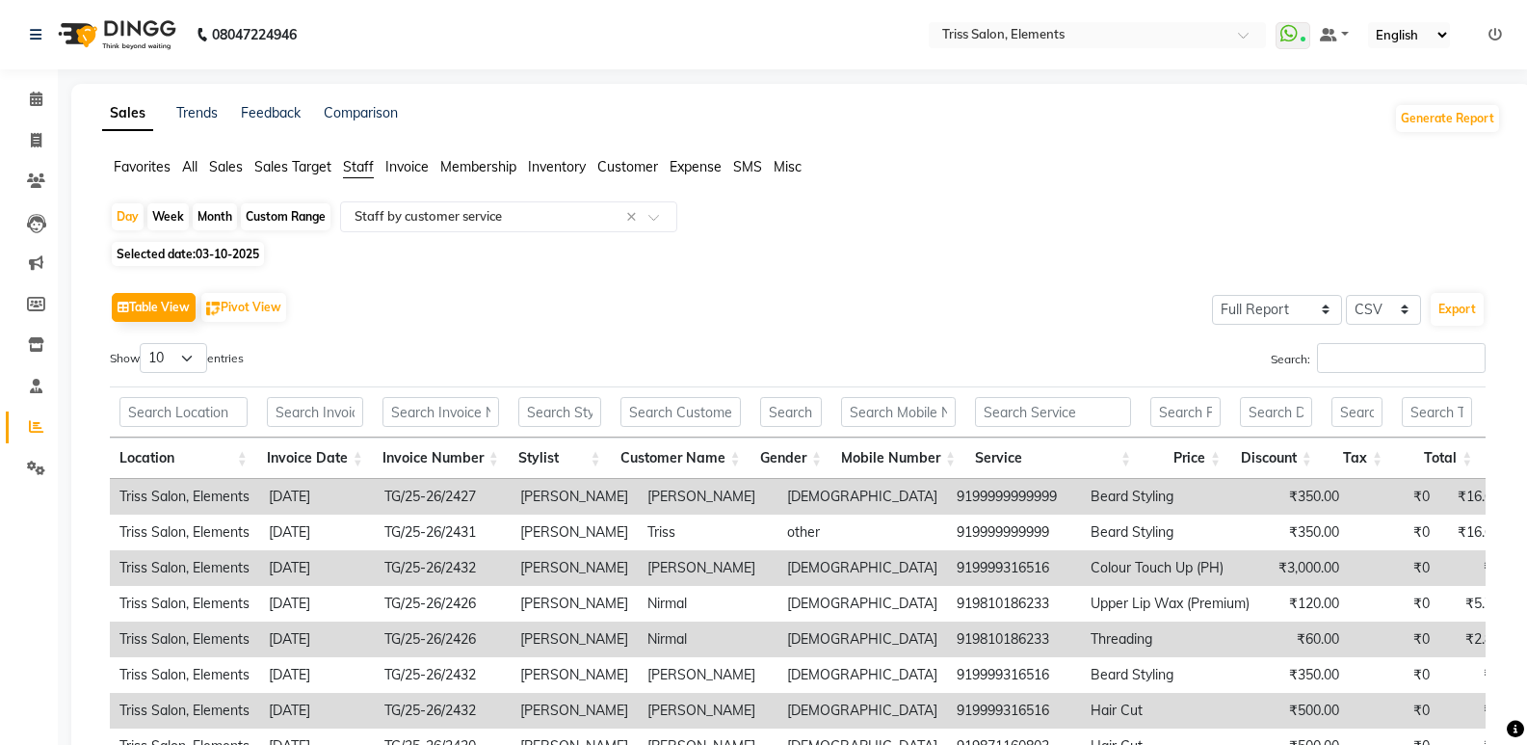
click at [276, 212] on div "Custom Range" at bounding box center [286, 216] width 90 height 27
select select "10"
select select "2025"
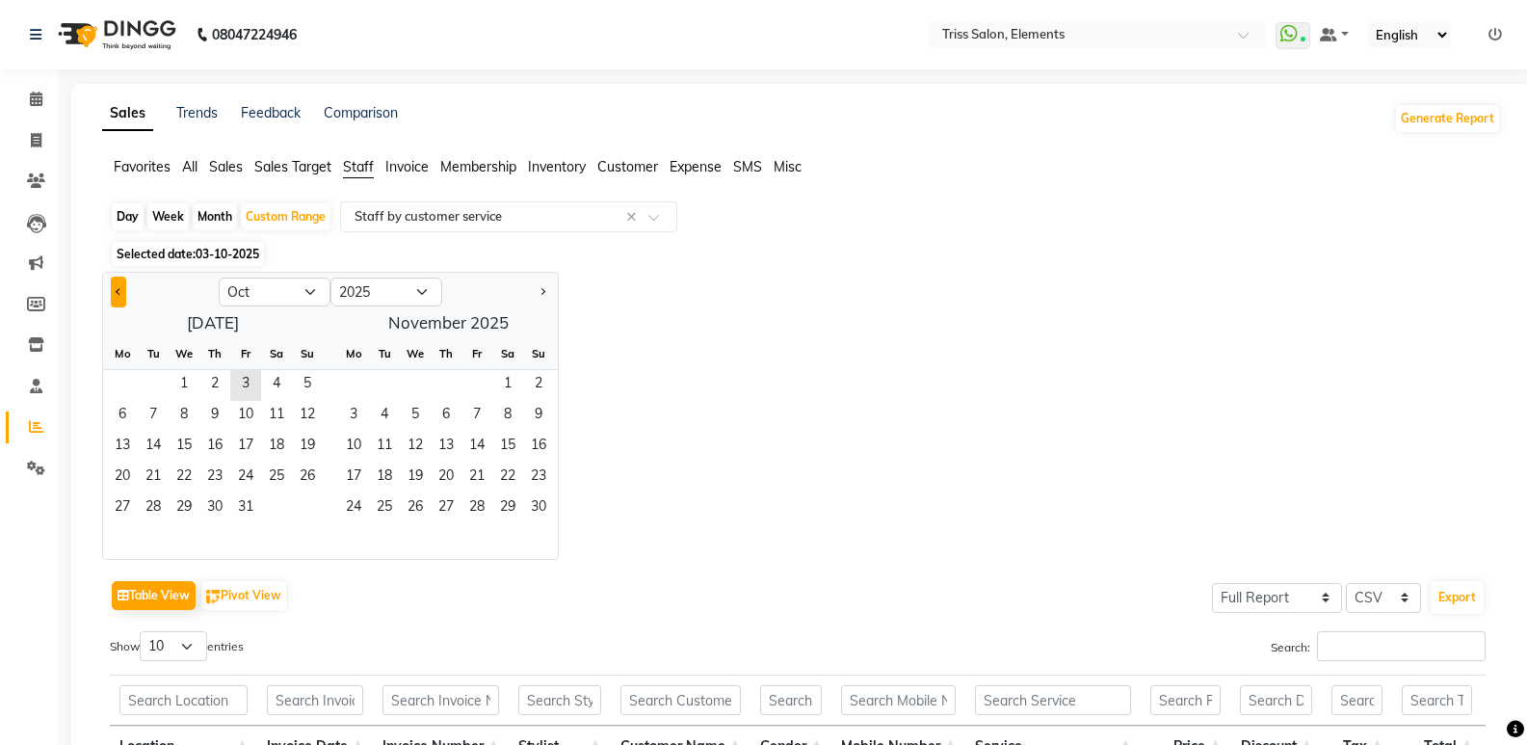
click at [118, 294] on span "Previous month" at bounding box center [119, 291] width 7 height 7
click at [300, 384] on span "1" at bounding box center [307, 385] width 31 height 31
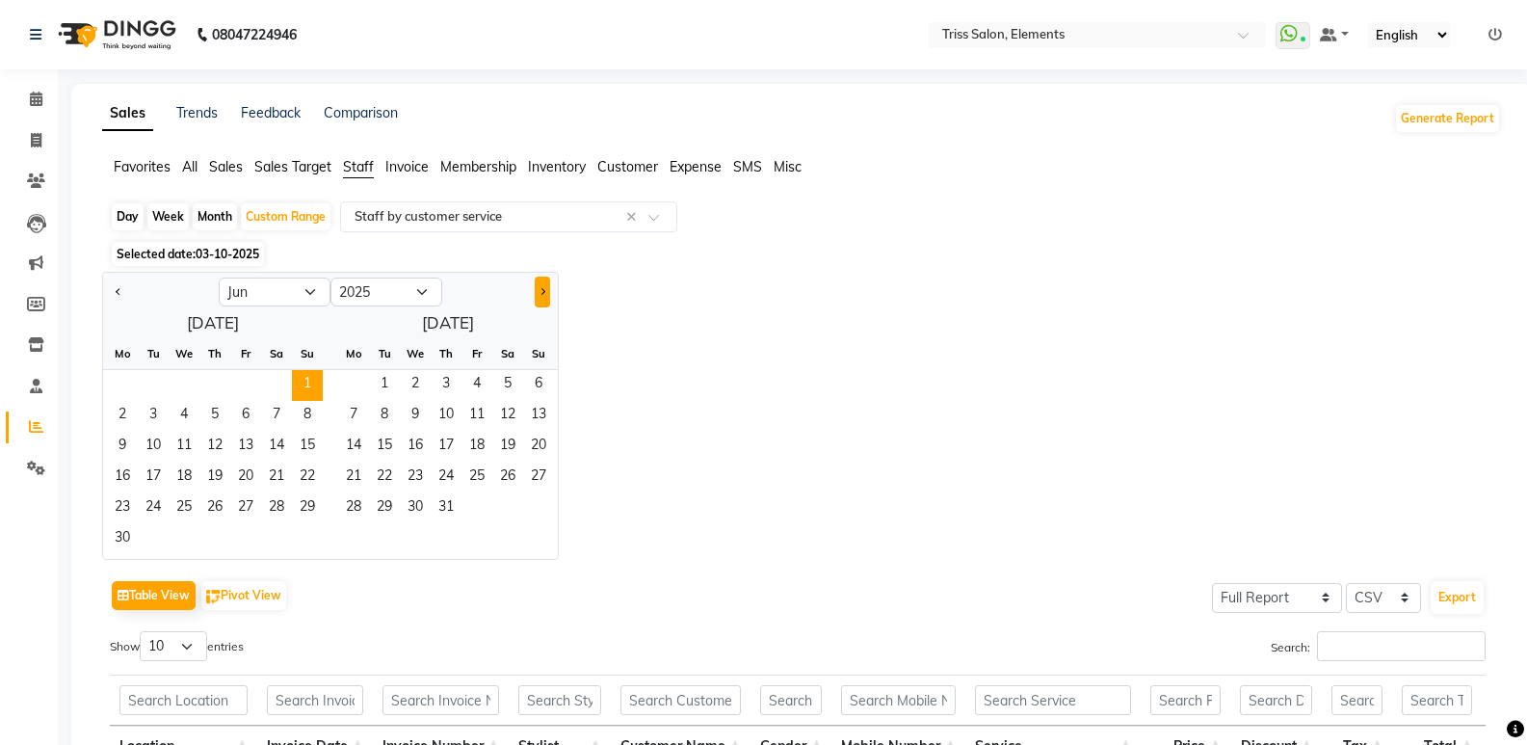
click at [547, 293] on button "Next month" at bounding box center [542, 292] width 15 height 31
select select "10"
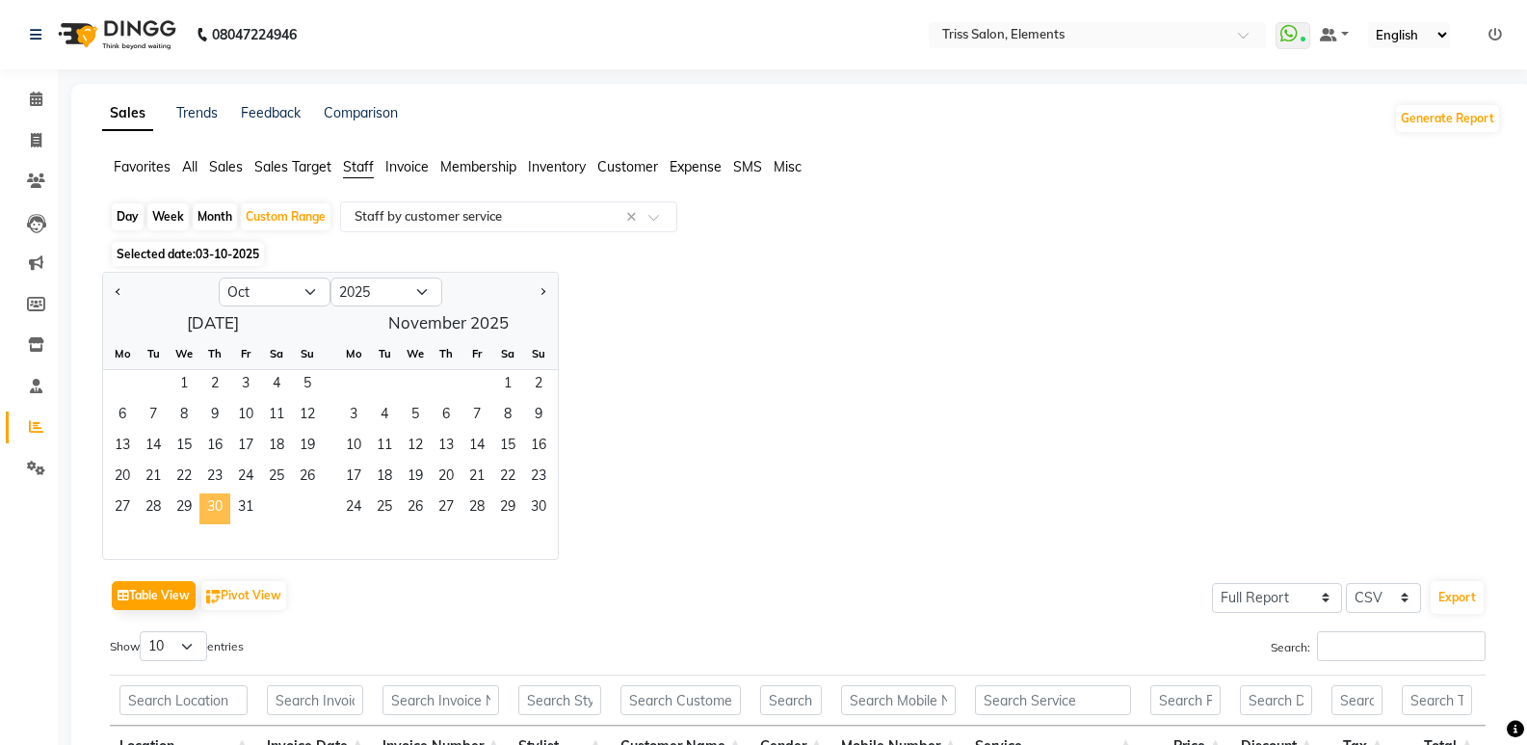
click at [228, 499] on span "30" at bounding box center [214, 508] width 31 height 31
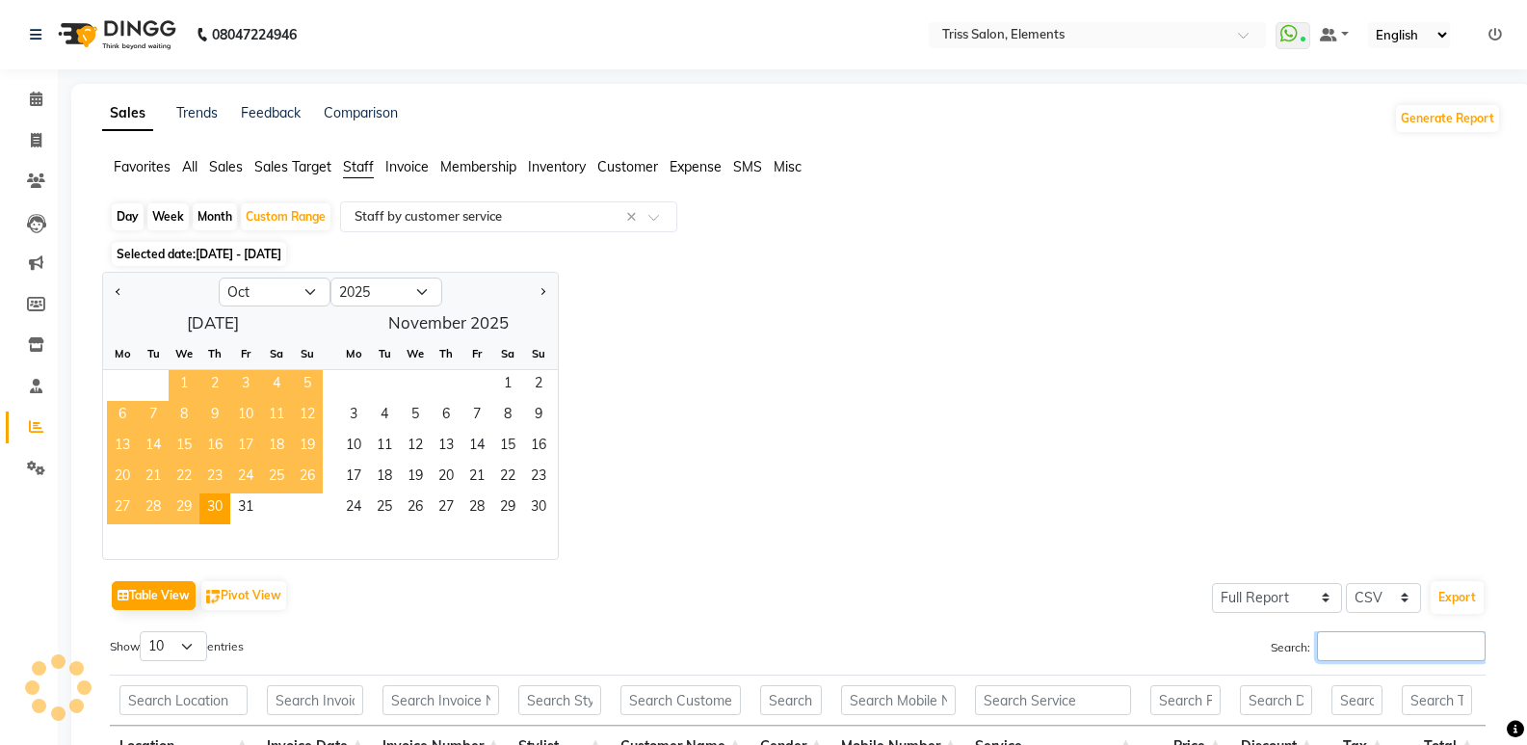
click at [1368, 650] on input "Search:" at bounding box center [1401, 646] width 169 height 30
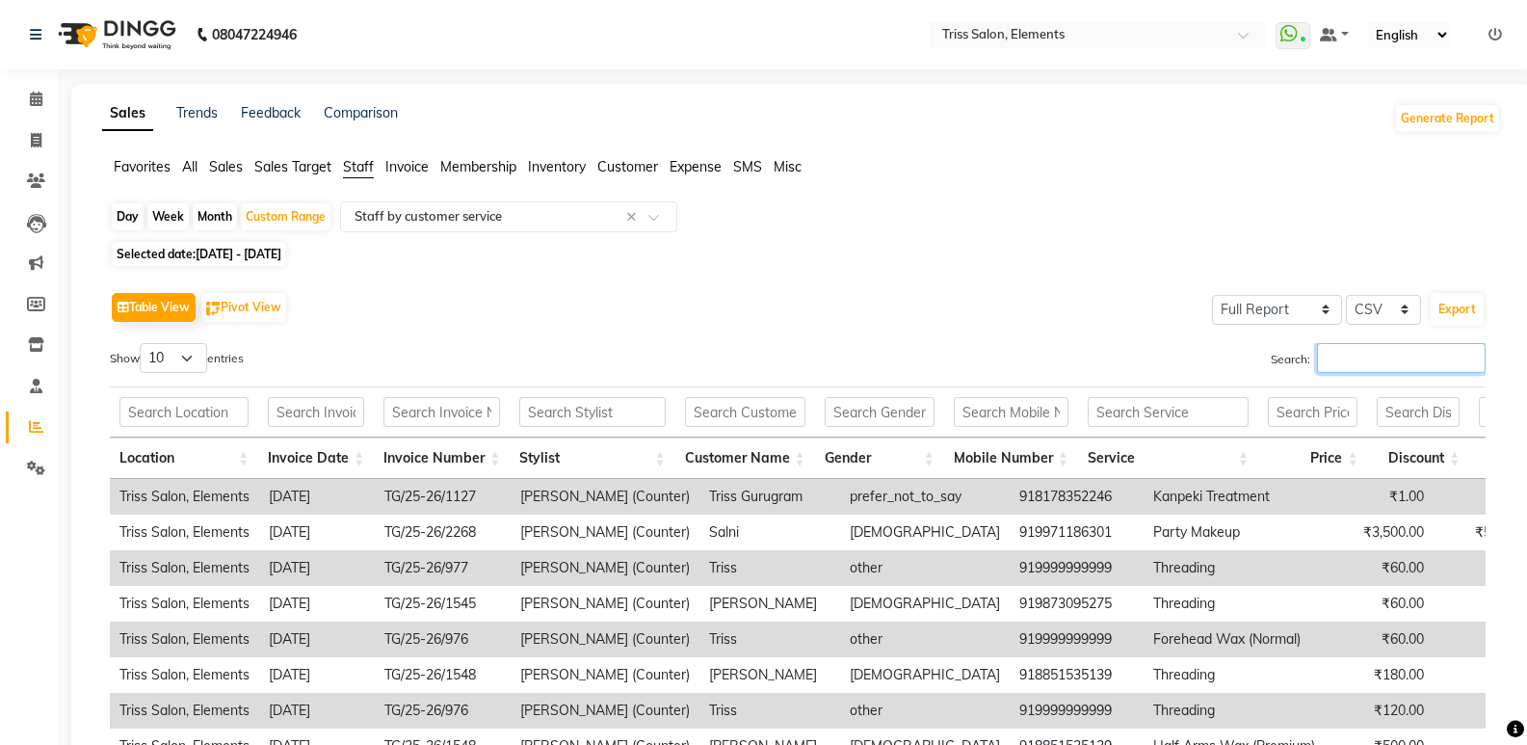
click at [1337, 357] on input "Search:" at bounding box center [1401, 358] width 169 height 30
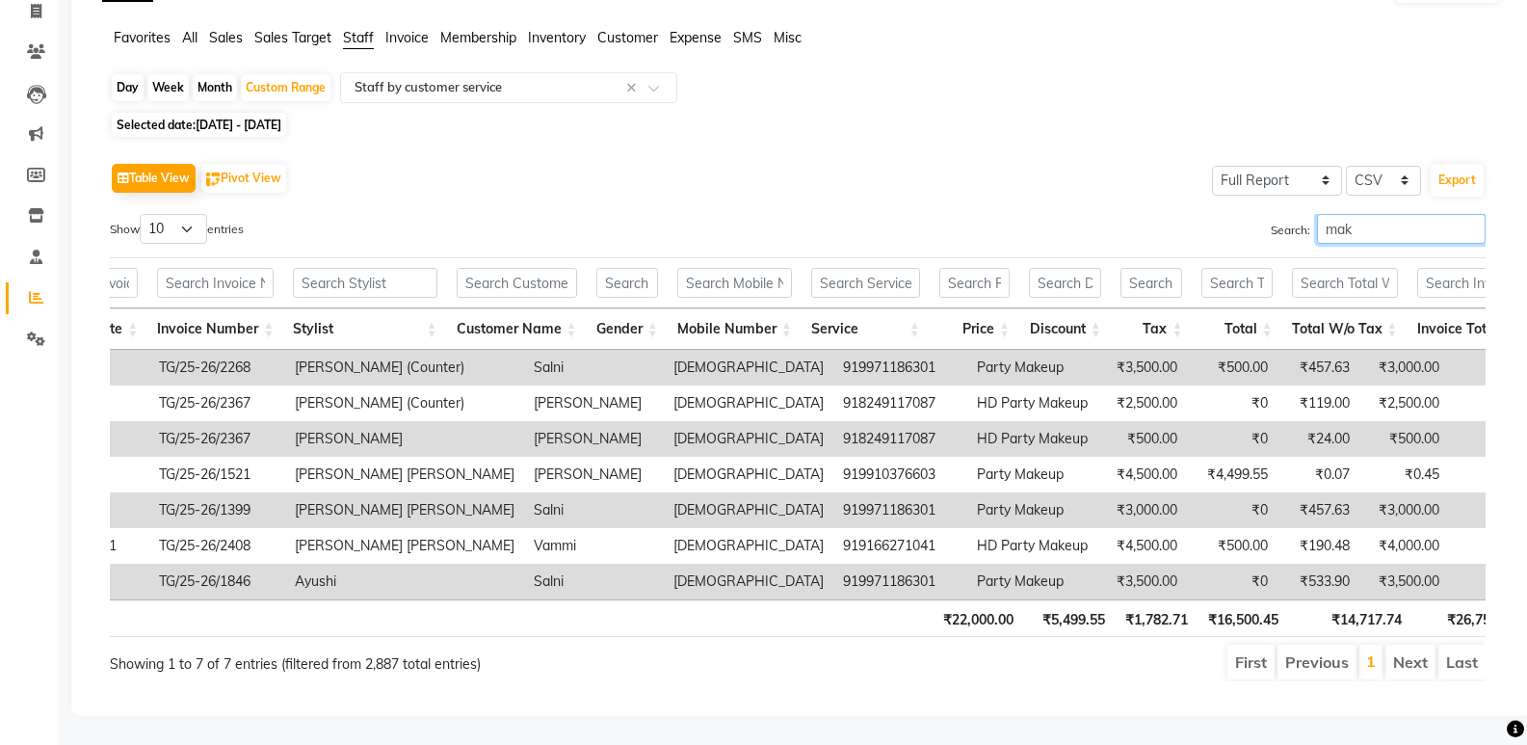
scroll to position [0, 223]
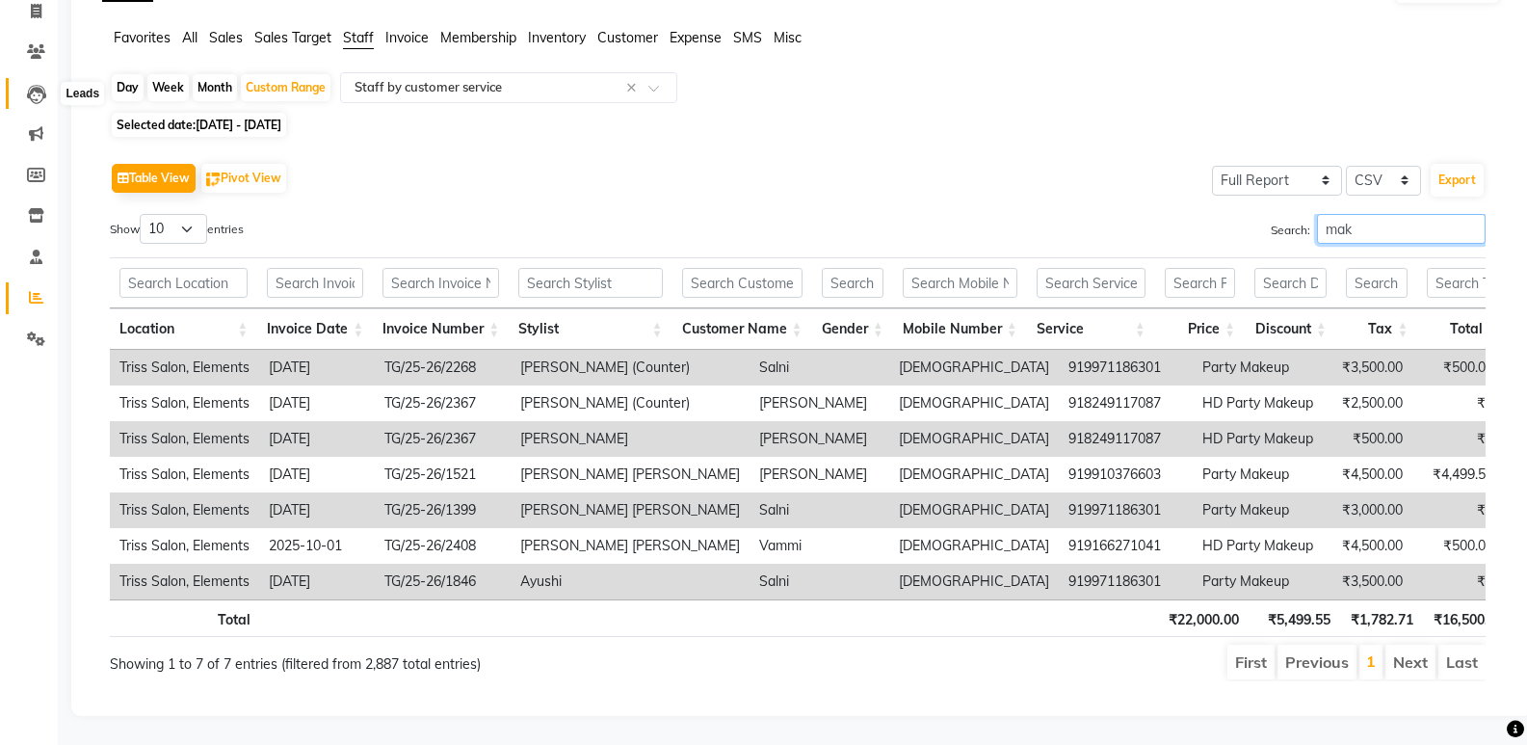
type input "mak"
click at [42, 85] on icon at bounding box center [36, 94] width 19 height 19
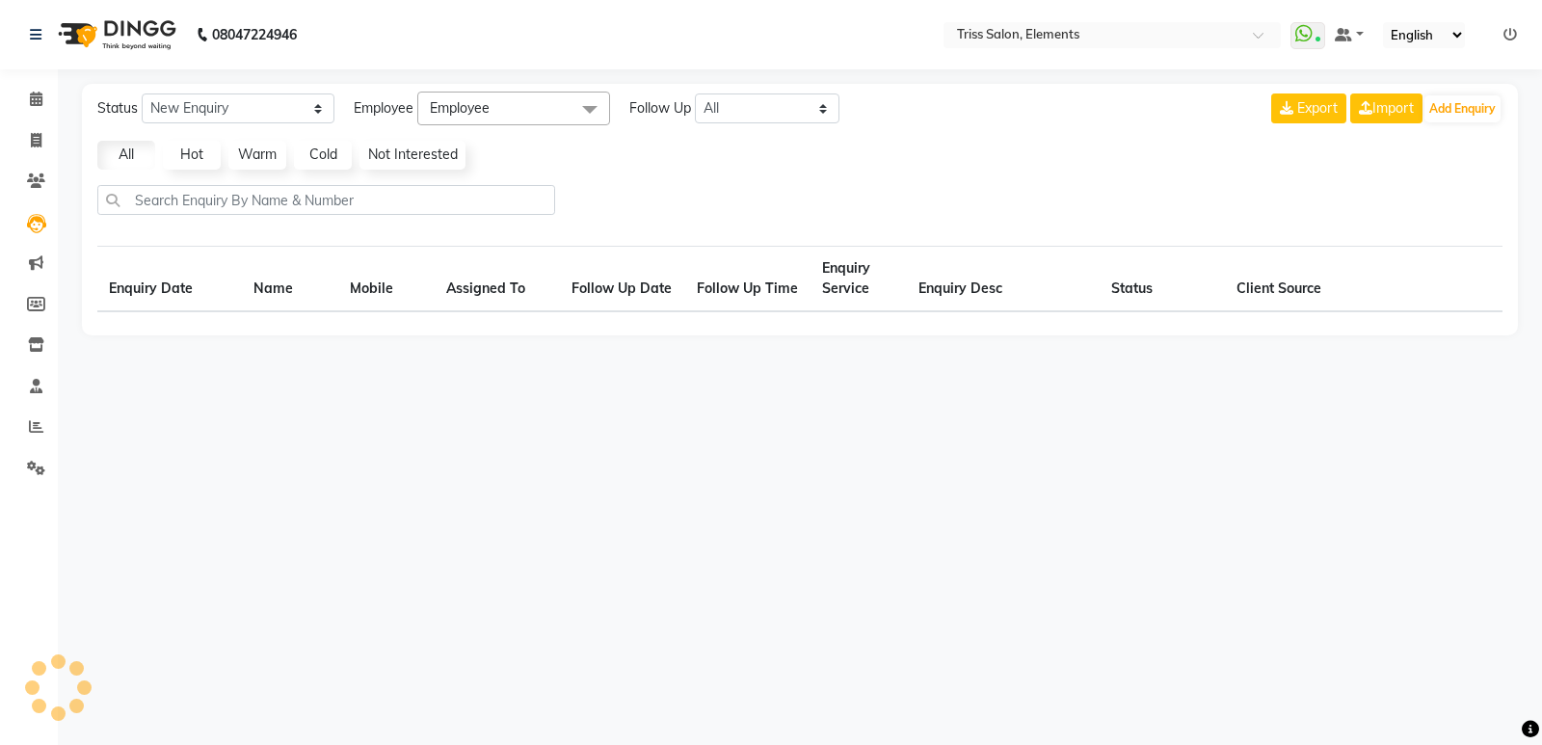
click at [48, 6] on nav "08047224946 Select Location × Triss Salon, Elements WhatsApp Status ✕ Status: C…" at bounding box center [771, 34] width 1542 height 69
select select "10"
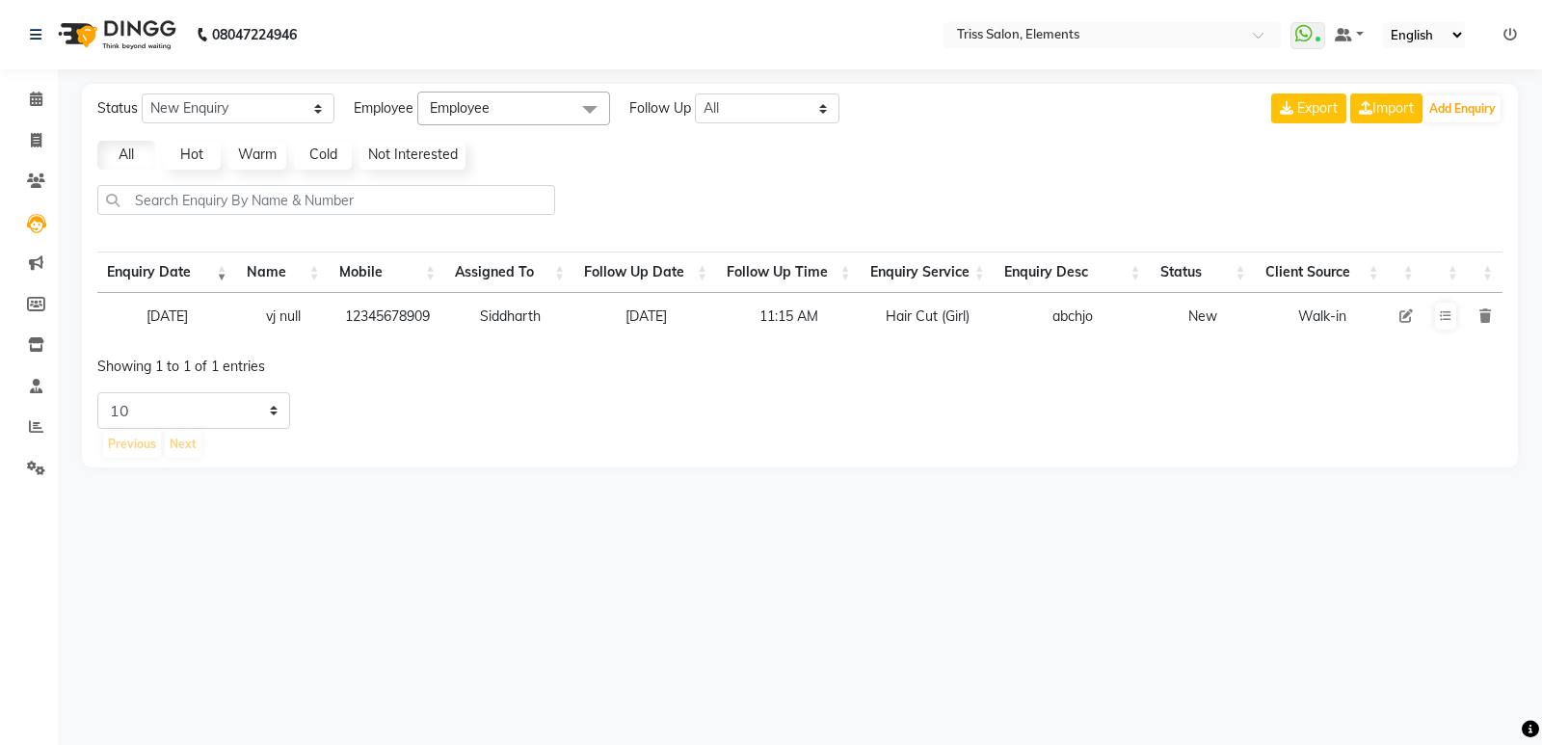
click at [117, 24] on img at bounding box center [115, 35] width 132 height 54
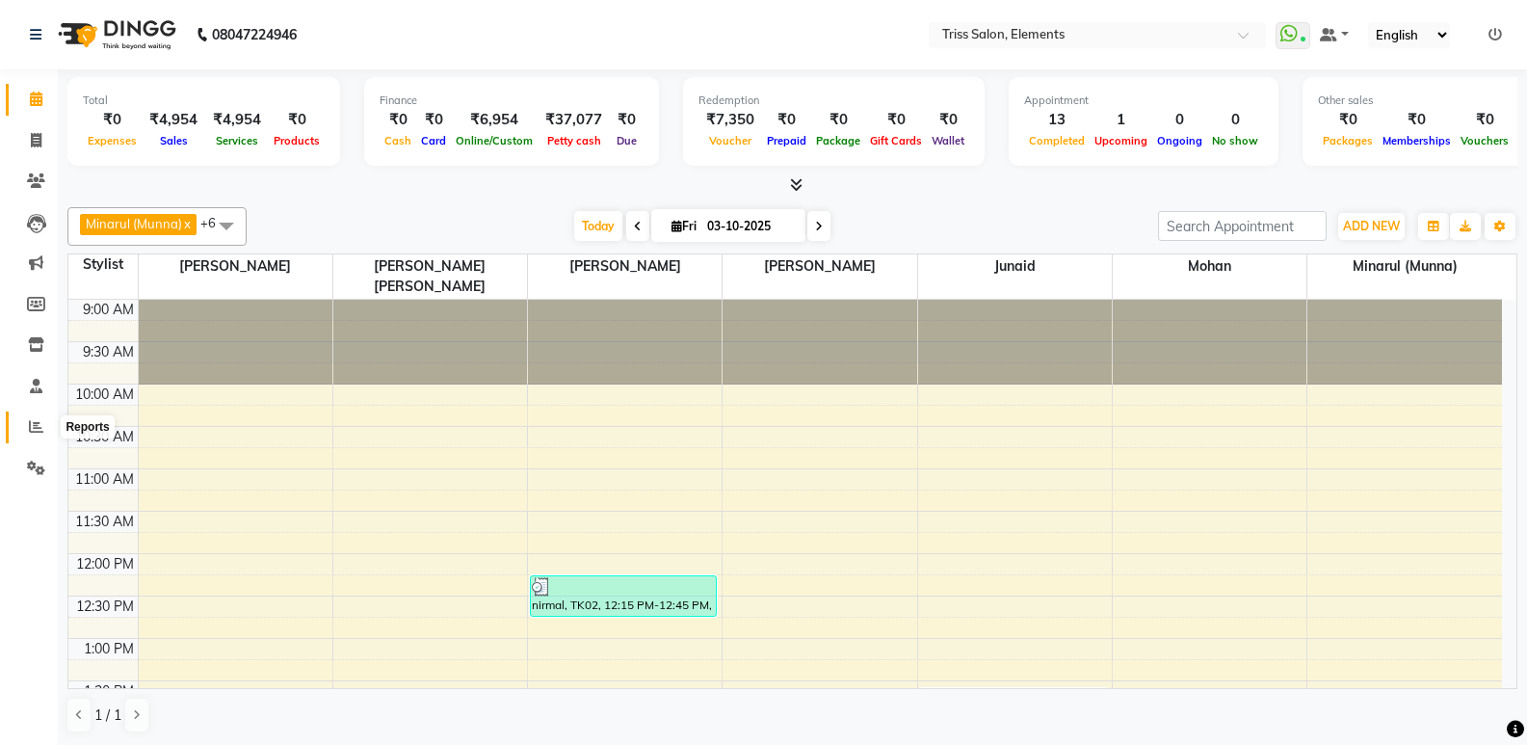
click at [24, 422] on span at bounding box center [36, 427] width 34 height 22
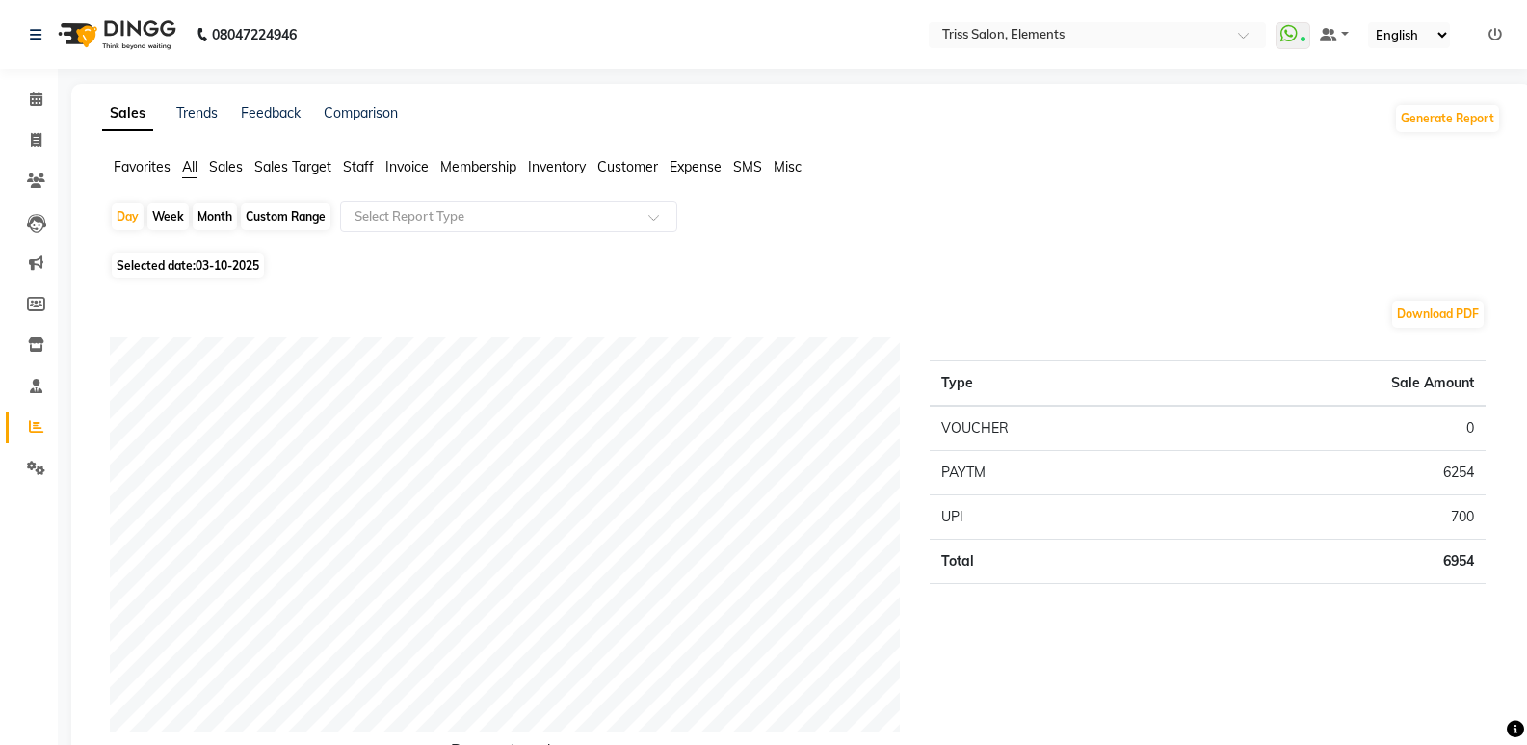
click at [376, 159] on ul "Favorites All Sales Sales Target Staff Invoice Membership Inventory Customer Ex…" at bounding box center [801, 167] width 1399 height 21
click at [365, 165] on span "Staff" at bounding box center [358, 166] width 31 height 17
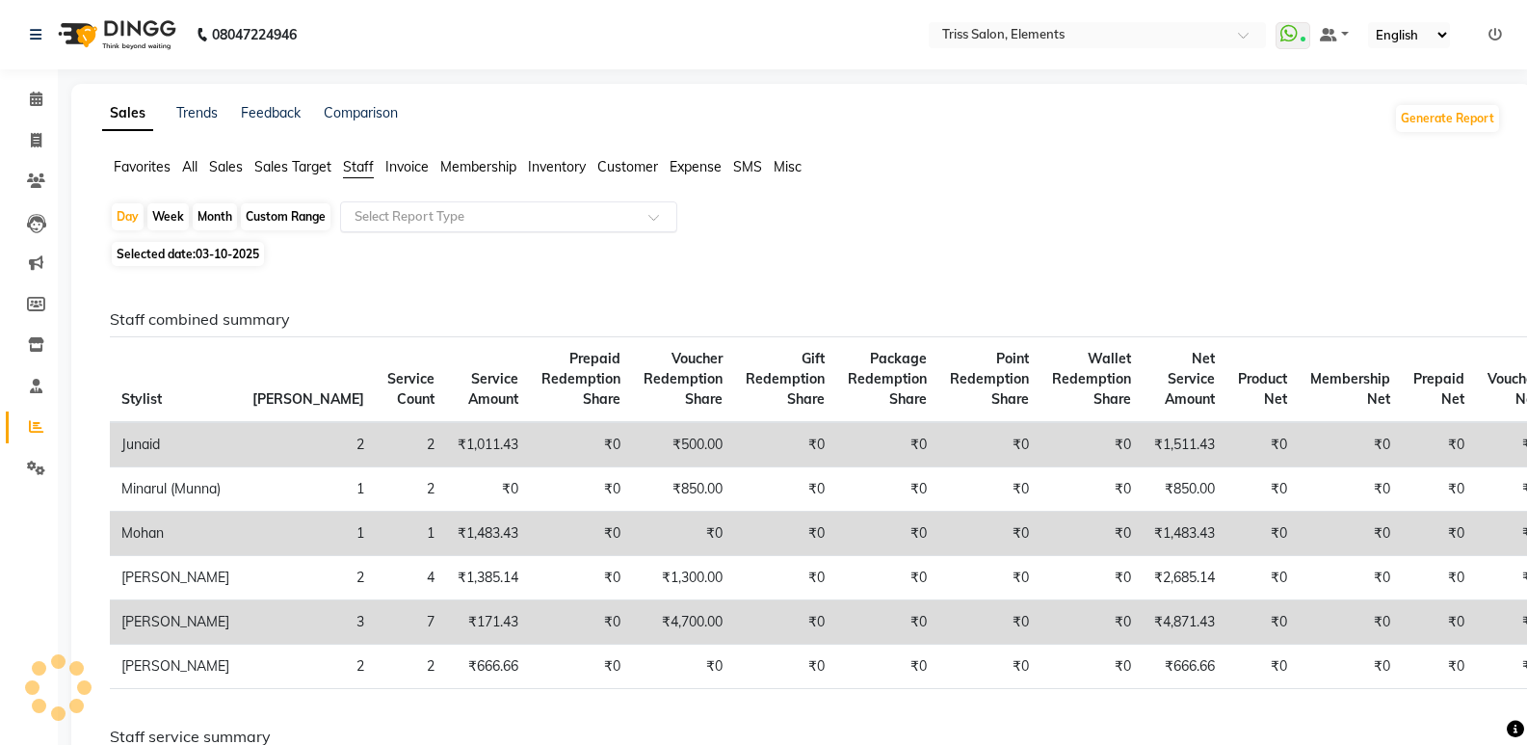
click at [477, 223] on input "text" at bounding box center [490, 216] width 278 height 19
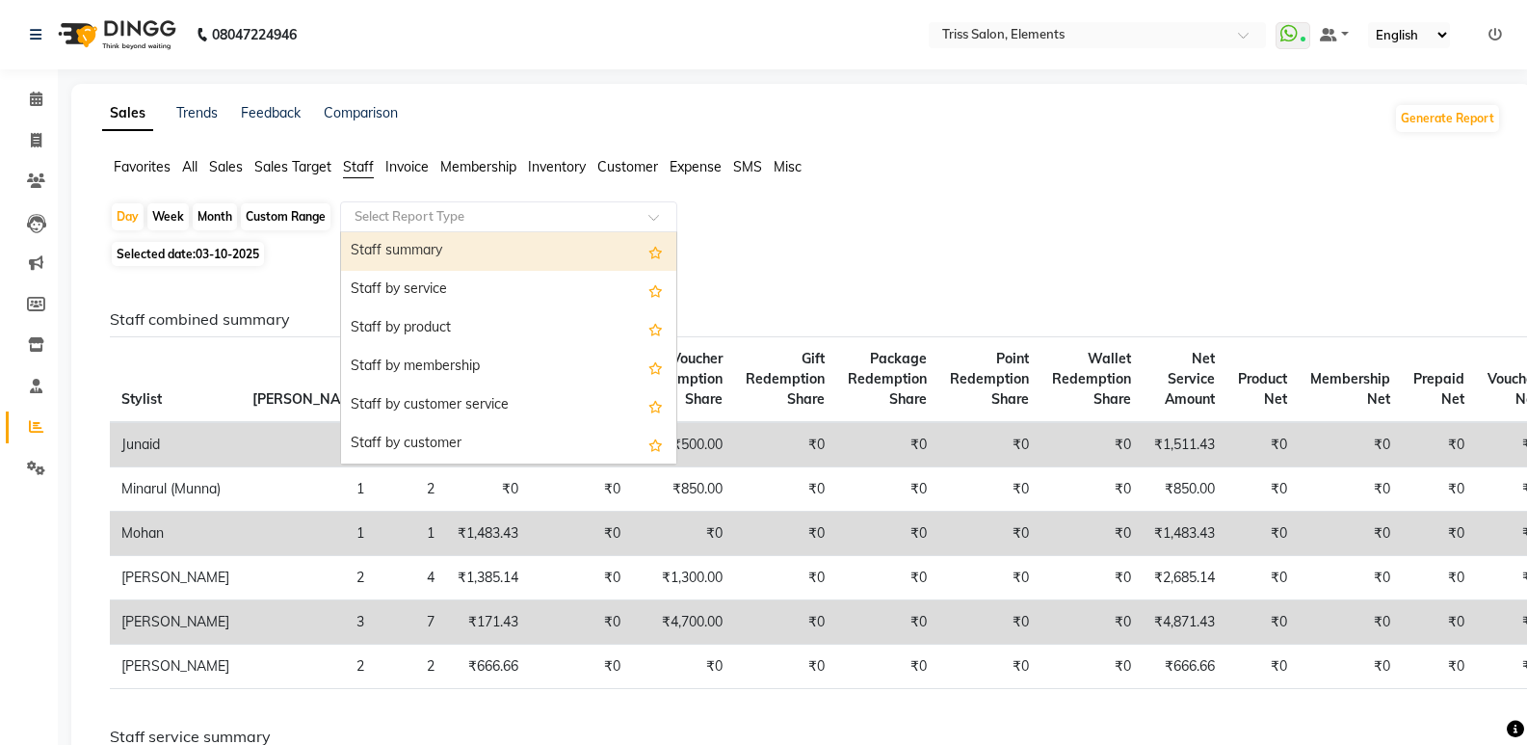
click at [509, 263] on div "Staff summary" at bounding box center [508, 251] width 335 height 39
select select "full_report"
select select "csv"
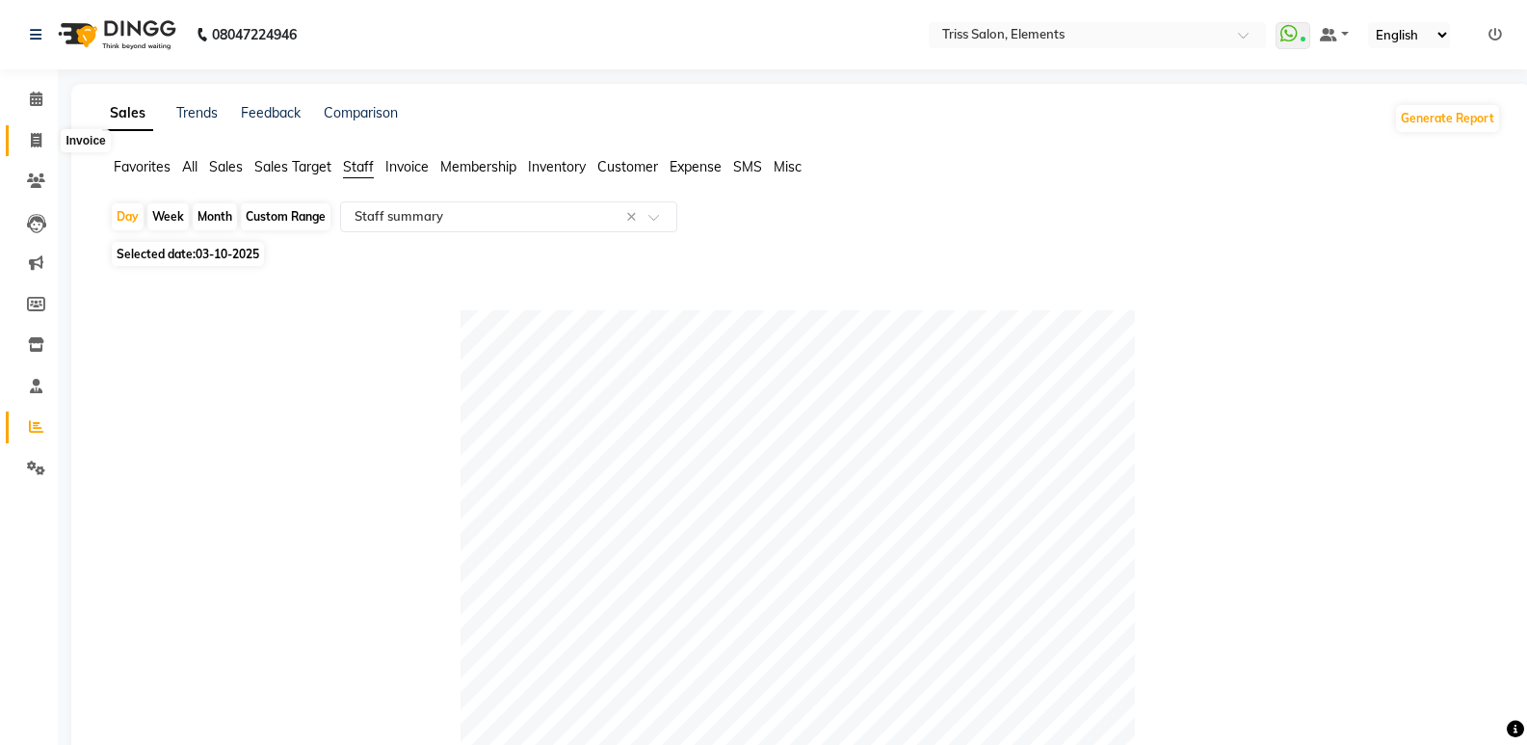
click at [42, 132] on span at bounding box center [36, 141] width 34 height 22
select select "service"
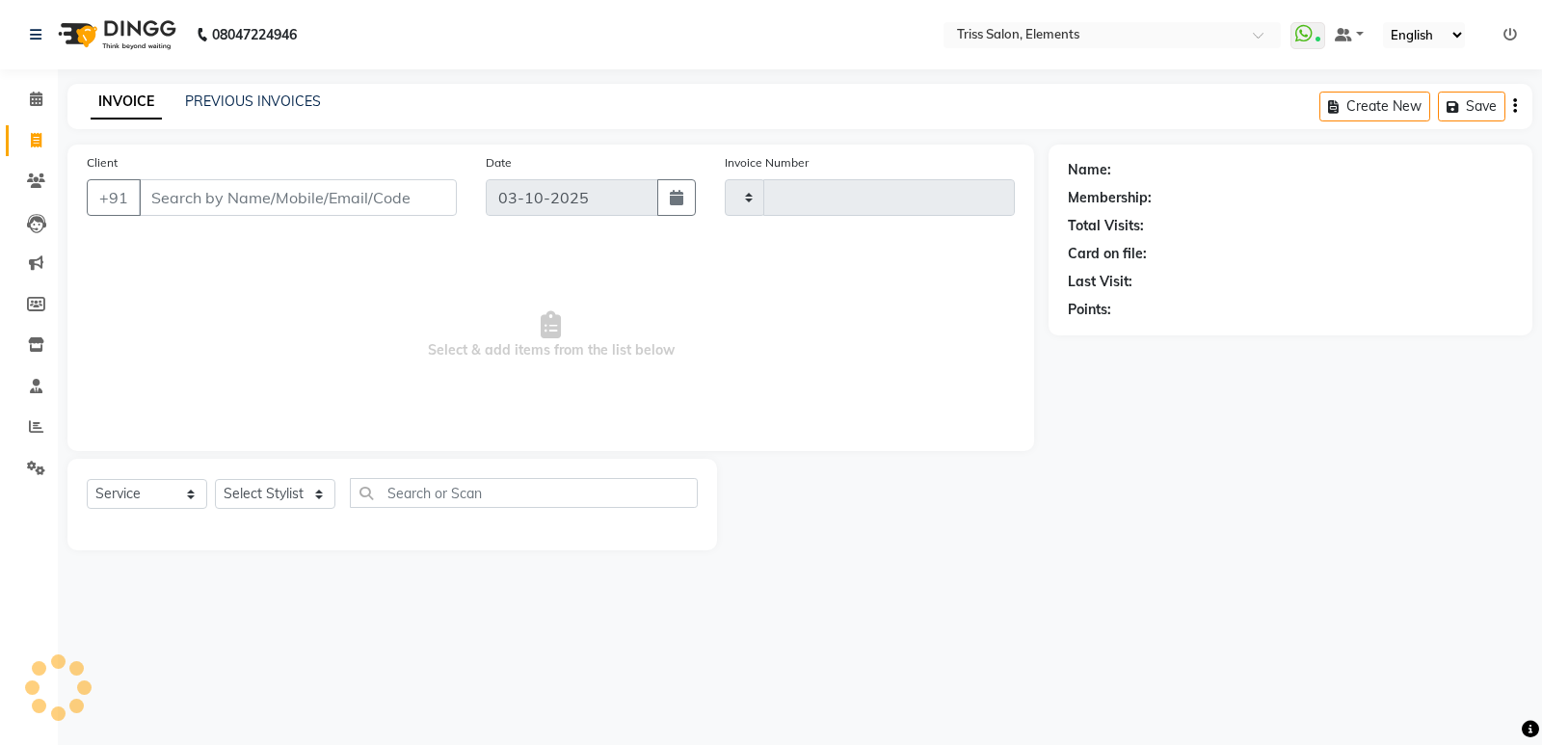
type input "2434"
select select "4303"
click at [13, 175] on link "Clients" at bounding box center [29, 182] width 46 height 32
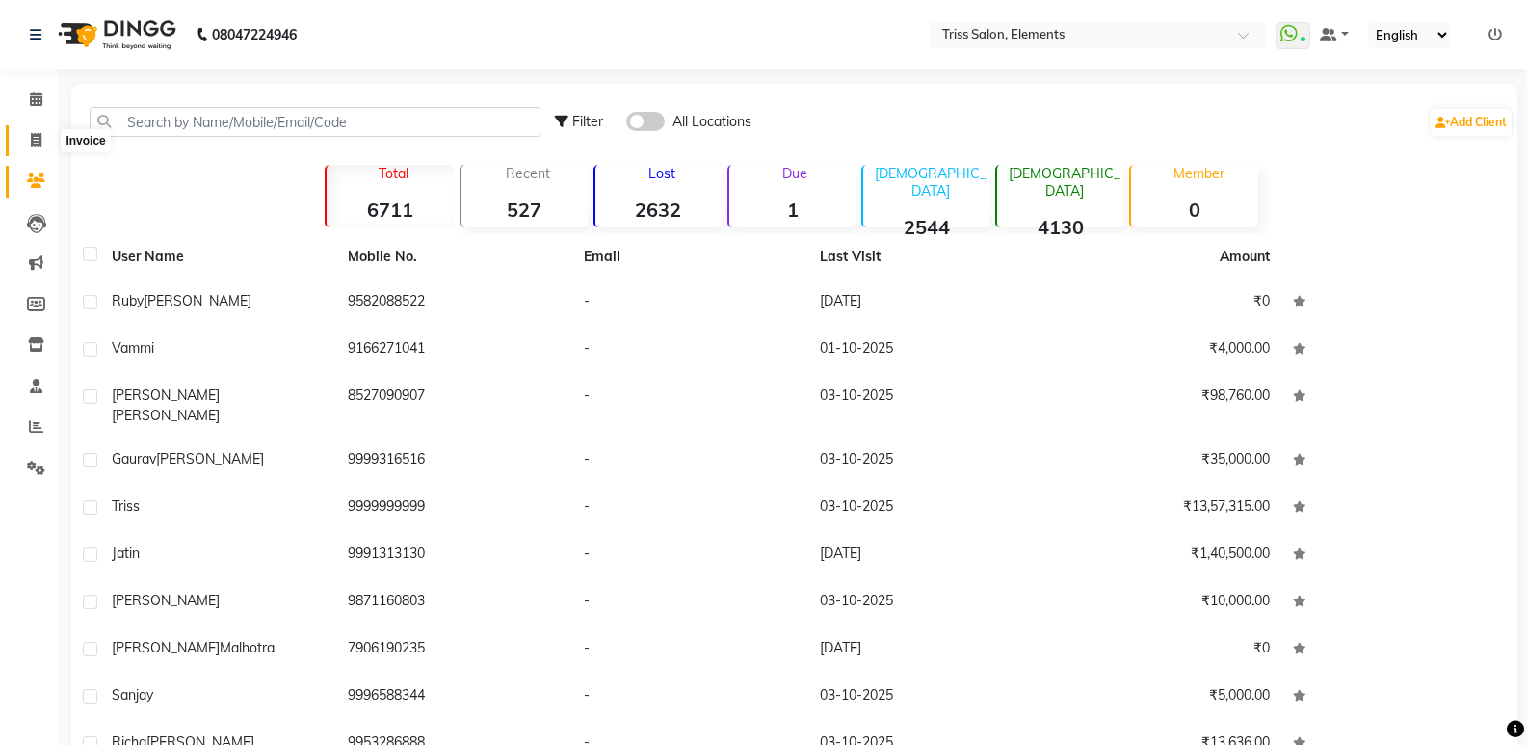
click at [45, 143] on span at bounding box center [36, 141] width 34 height 22
select select "service"
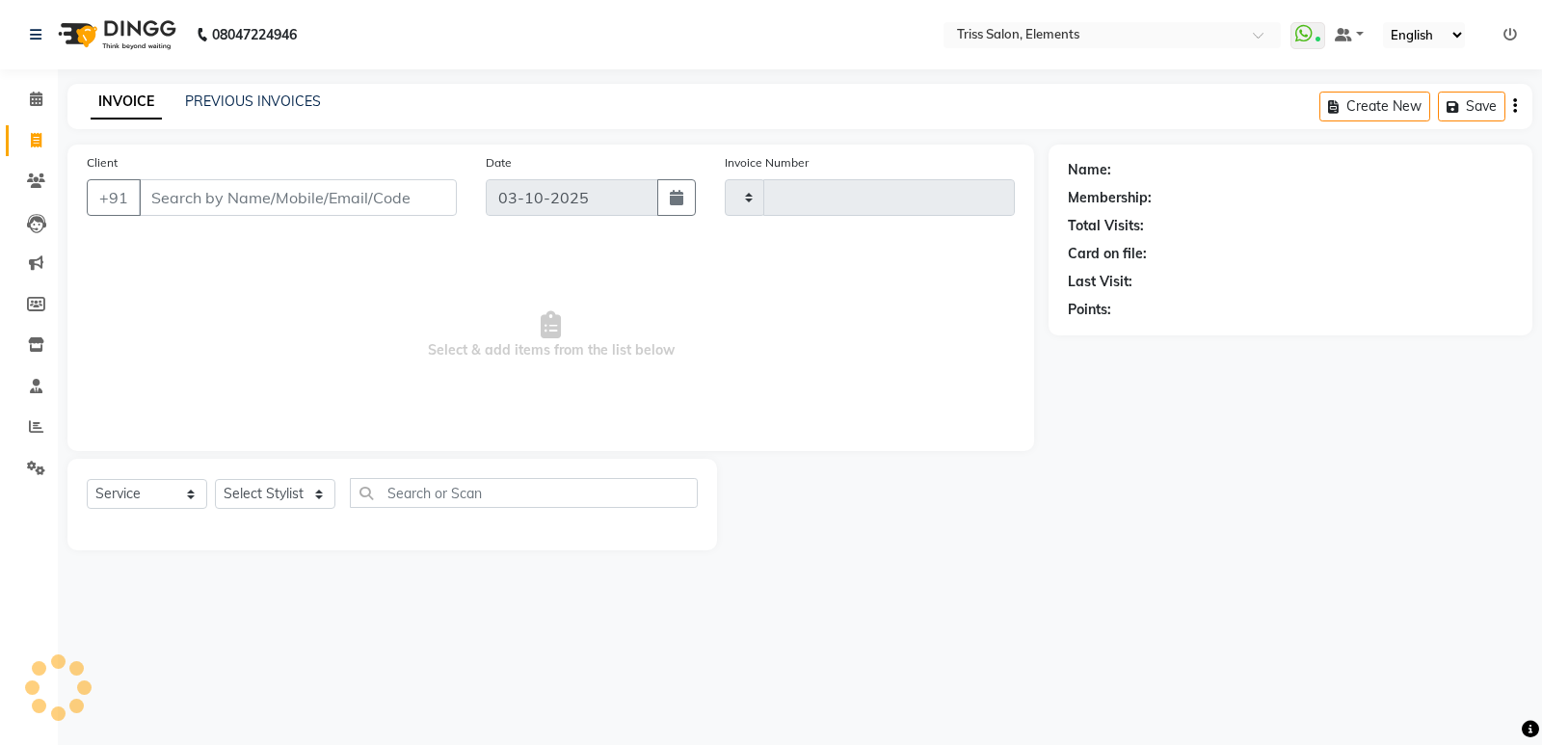
type input "2434"
select select "4303"
click at [279, 493] on select "Select Stylist Ankit (Viraj) Junaid Minarul (Munna) Mohan Pankaj Dilip Jangde P…" at bounding box center [284, 494] width 138 height 30
click at [203, 183] on input "Client" at bounding box center [298, 197] width 318 height 37
click at [206, 207] on input "Client" at bounding box center [298, 197] width 318 height 37
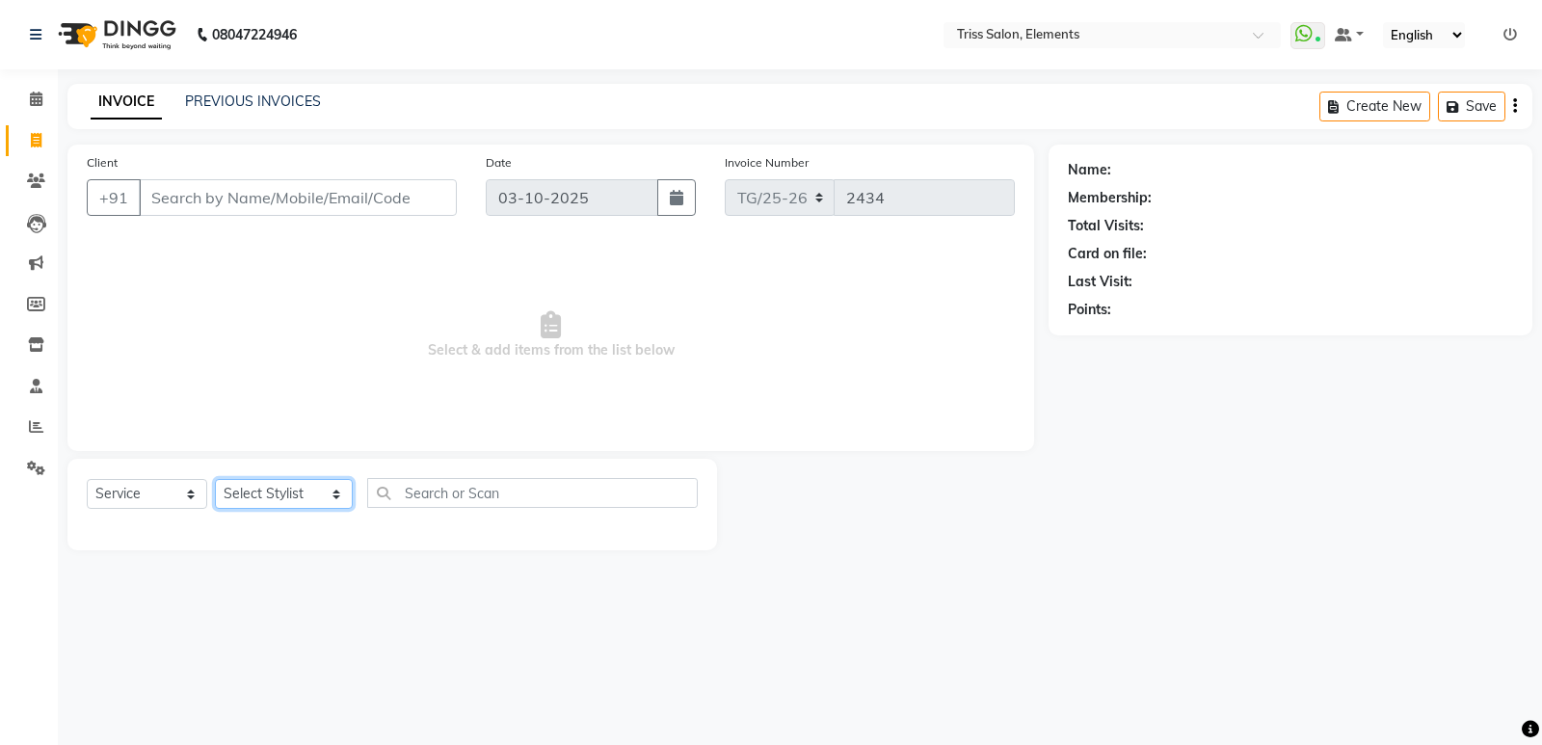
click at [262, 491] on select "Select Stylist Ankit (Viraj) Junaid Minarul (Munna) Mohan Pankaj Dilip Jangde P…" at bounding box center [284, 494] width 138 height 30
click at [238, 199] on input "Client" at bounding box center [298, 197] width 318 height 37
click at [298, 489] on select "Select Stylist Ankit (Viraj) Junaid Minarul (Munna) Mohan Pankaj Dilip Jangde P…" at bounding box center [284, 494] width 138 height 30
select select "87278"
click at [215, 479] on select "Select Stylist Ankit (Viraj) Junaid Minarul (Munna) Mohan Pankaj Dilip Jangde P…" at bounding box center [284, 494] width 138 height 30
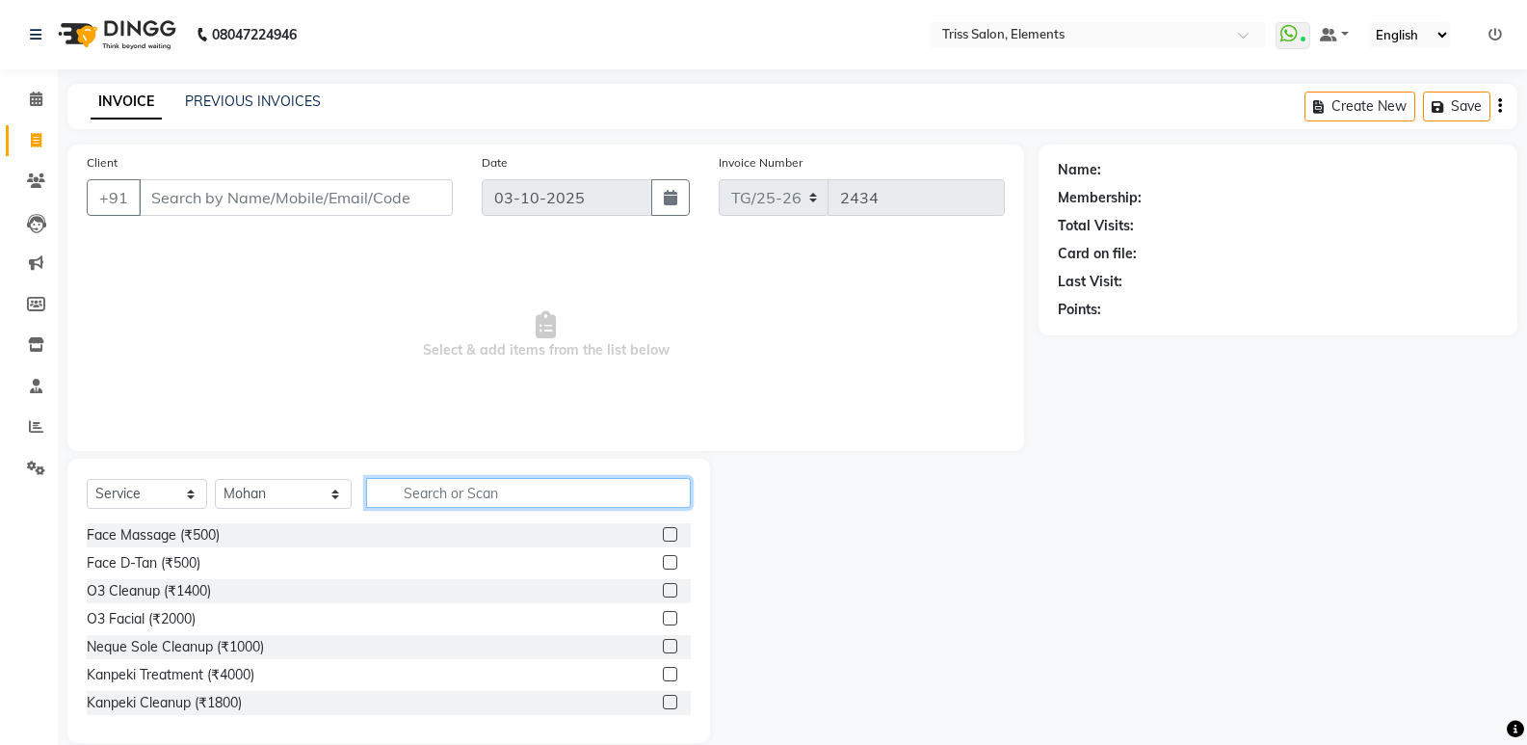
click at [430, 482] on input "text" at bounding box center [528, 493] width 325 height 30
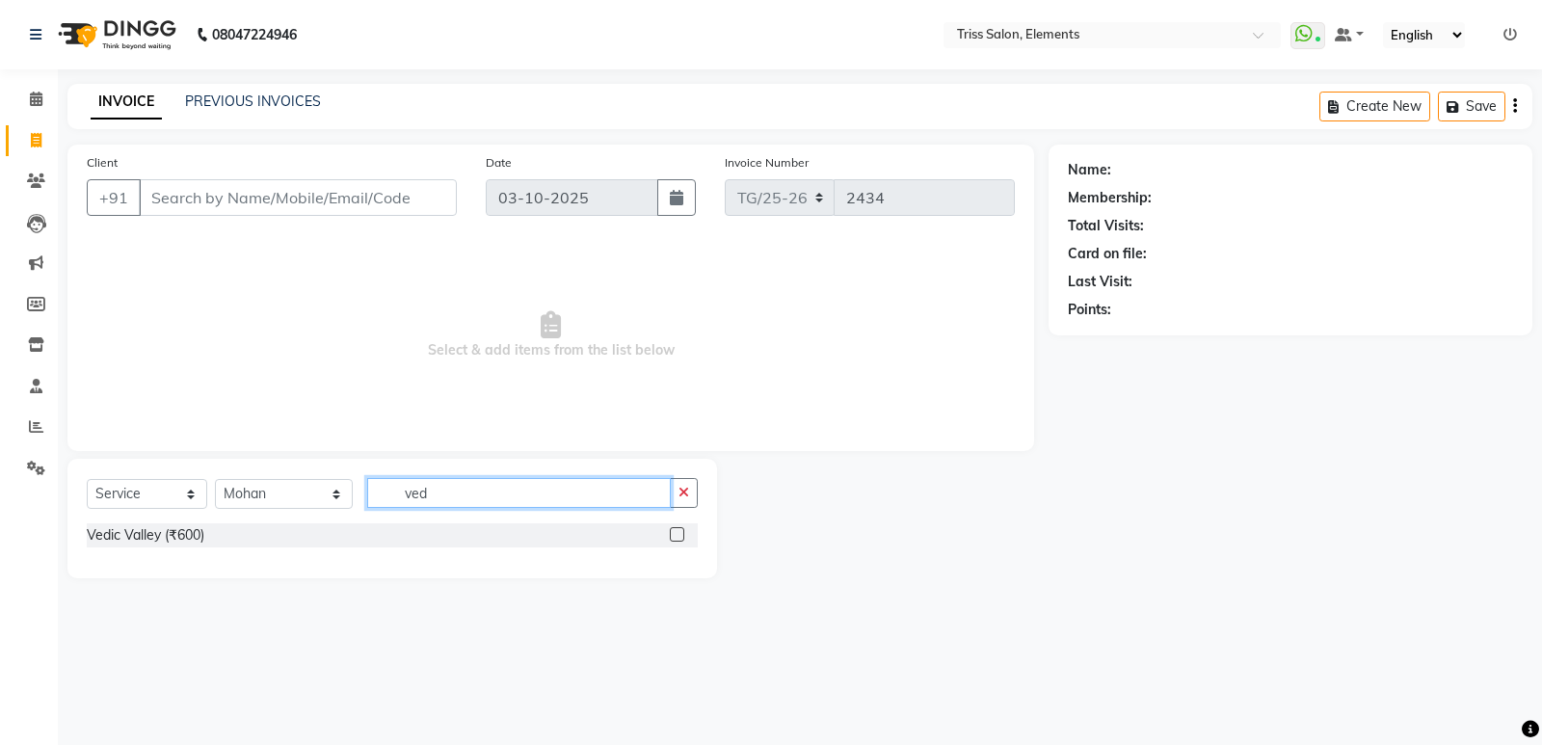
type input "ved"
click at [676, 531] on label at bounding box center [677, 534] width 14 height 14
click at [676, 531] on input "checkbox" at bounding box center [676, 535] width 13 height 13
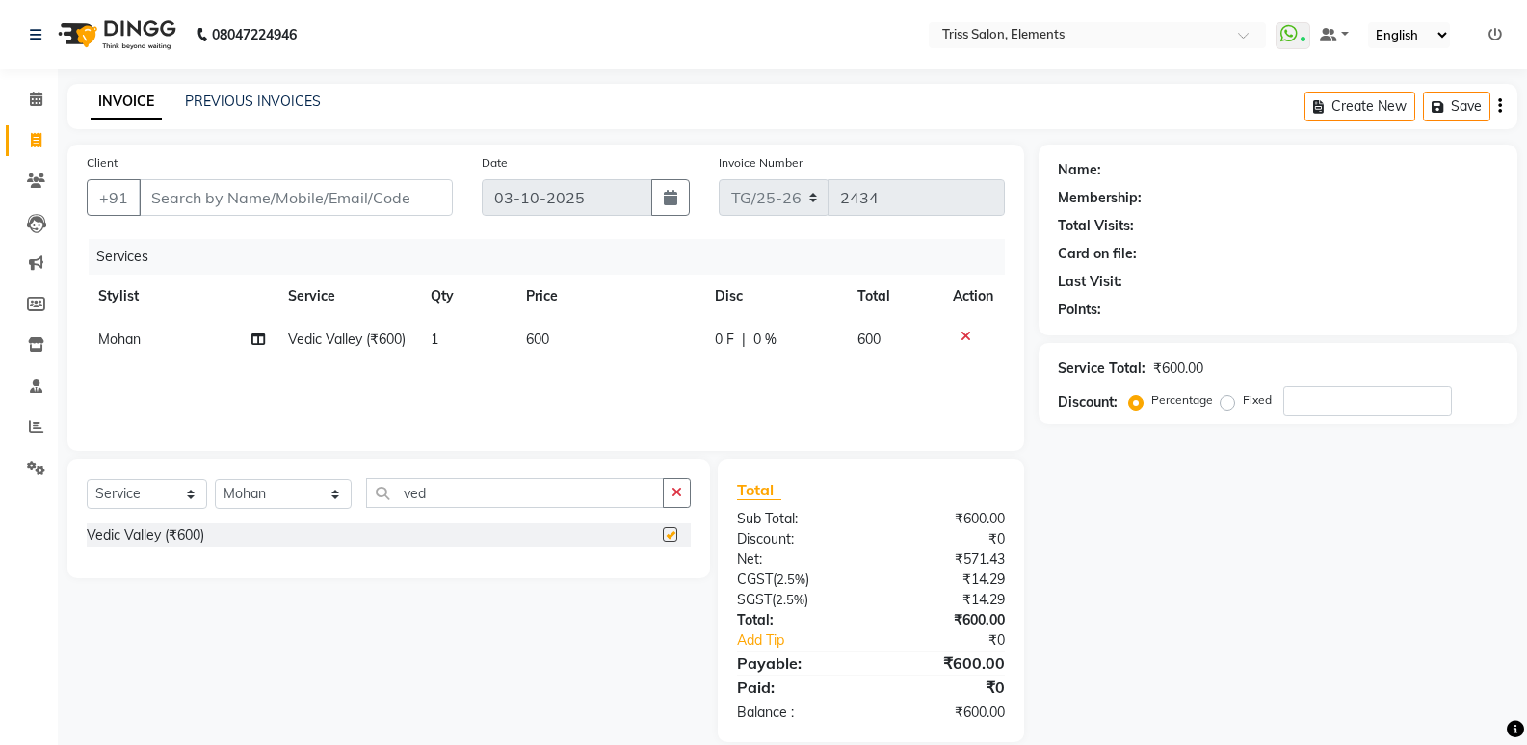
checkbox input "false"
drag, startPoint x: 508, startPoint y: 495, endPoint x: 194, endPoint y: 547, distance: 318.4
click at [209, 545] on div "Select Service Product Membership Package Voucher Prepaid Gift Card Select Styl…" at bounding box center [388, 518] width 643 height 119
click at [270, 495] on select "Select Stylist Ankit (Viraj) Junaid Minarul (Munna) Mohan Pankaj Dilip Jangde P…" at bounding box center [283, 494] width 137 height 30
drag, startPoint x: 465, startPoint y: 497, endPoint x: 375, endPoint y: 513, distance: 91.9
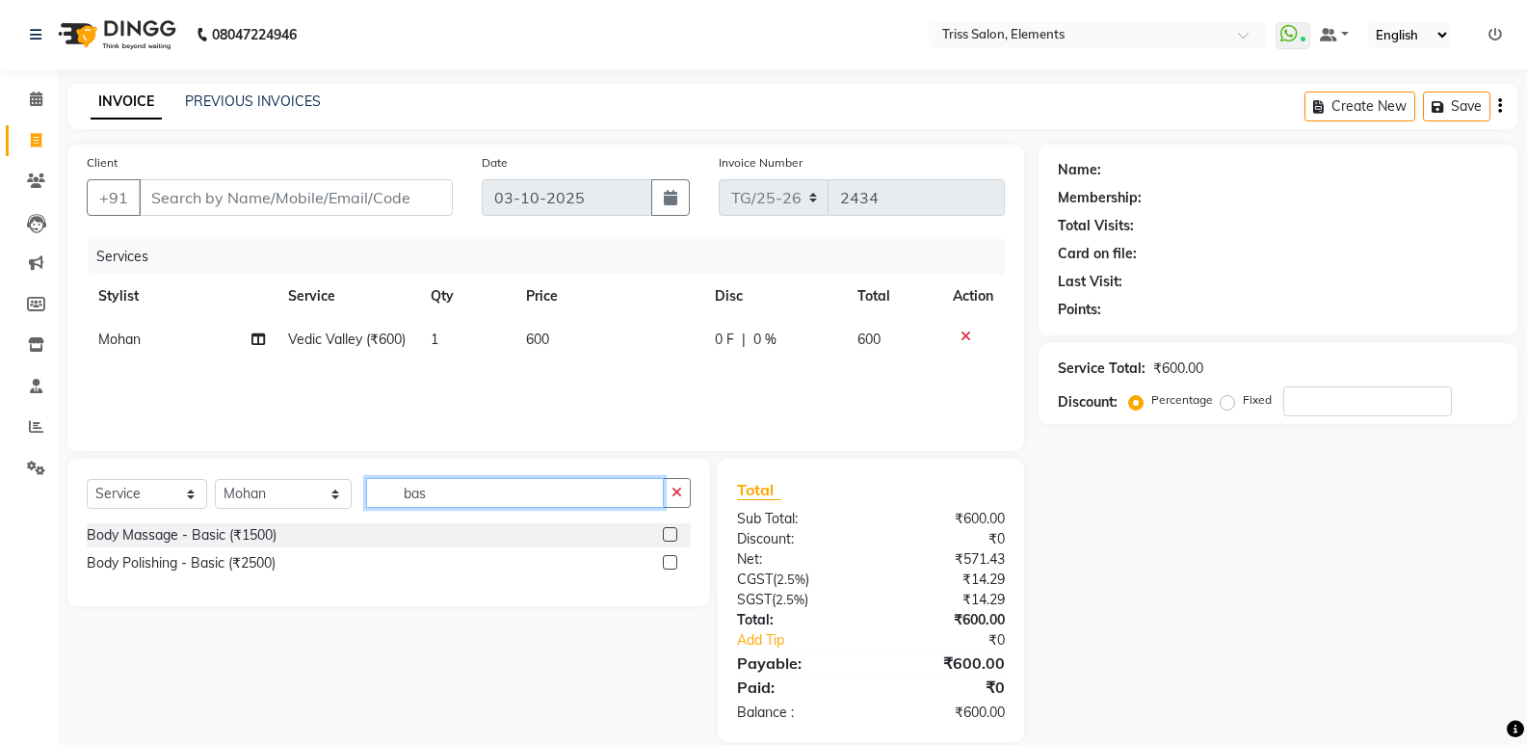
click at [375, 513] on div "Select Service Product Membership Package Voucher Prepaid Gift Card Select Styl…" at bounding box center [389, 500] width 604 height 45
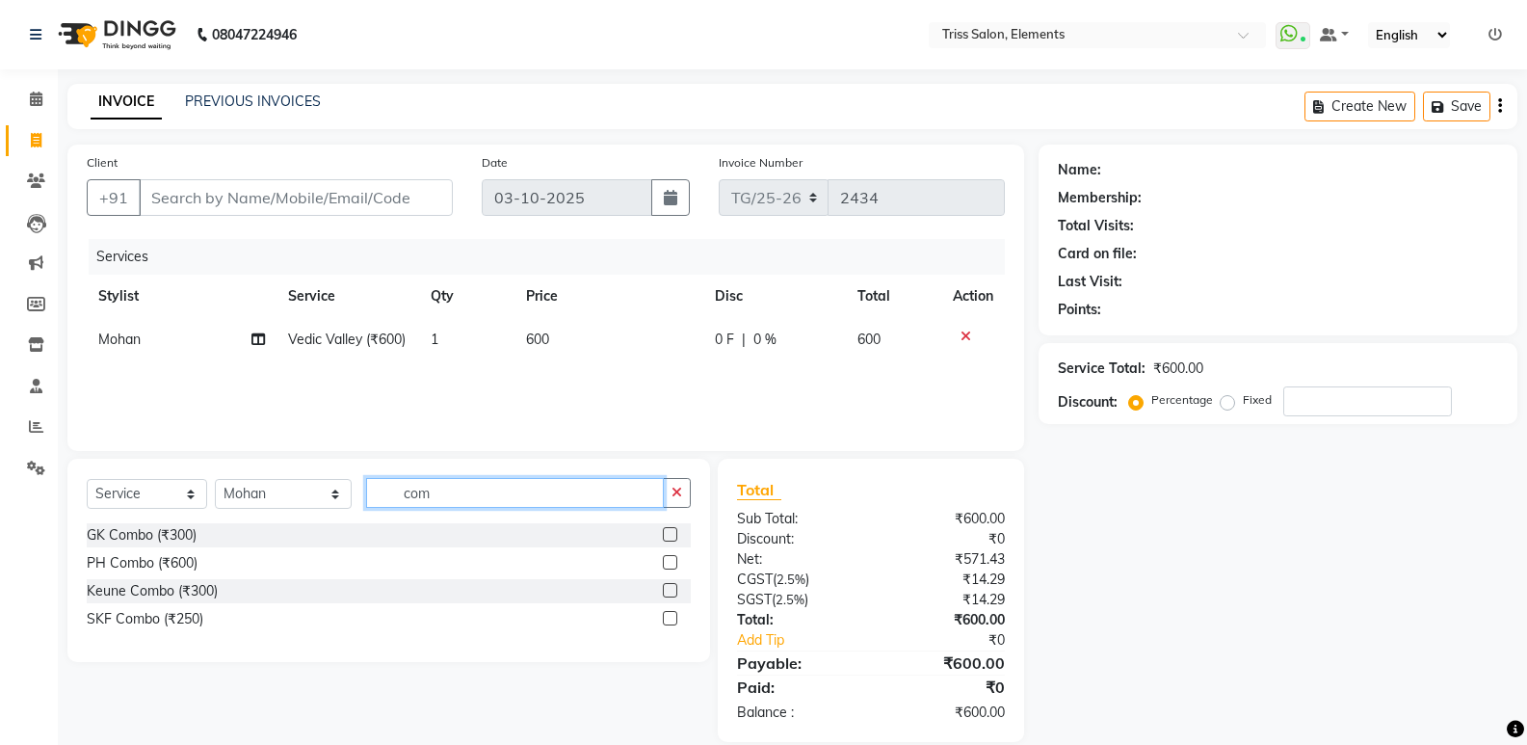
type input "com"
drag, startPoint x: 673, startPoint y: 619, endPoint x: 658, endPoint y: 626, distance: 16.4
click at [665, 624] on label at bounding box center [670, 618] width 14 height 14
click at [665, 624] on input "checkbox" at bounding box center [669, 619] width 13 height 13
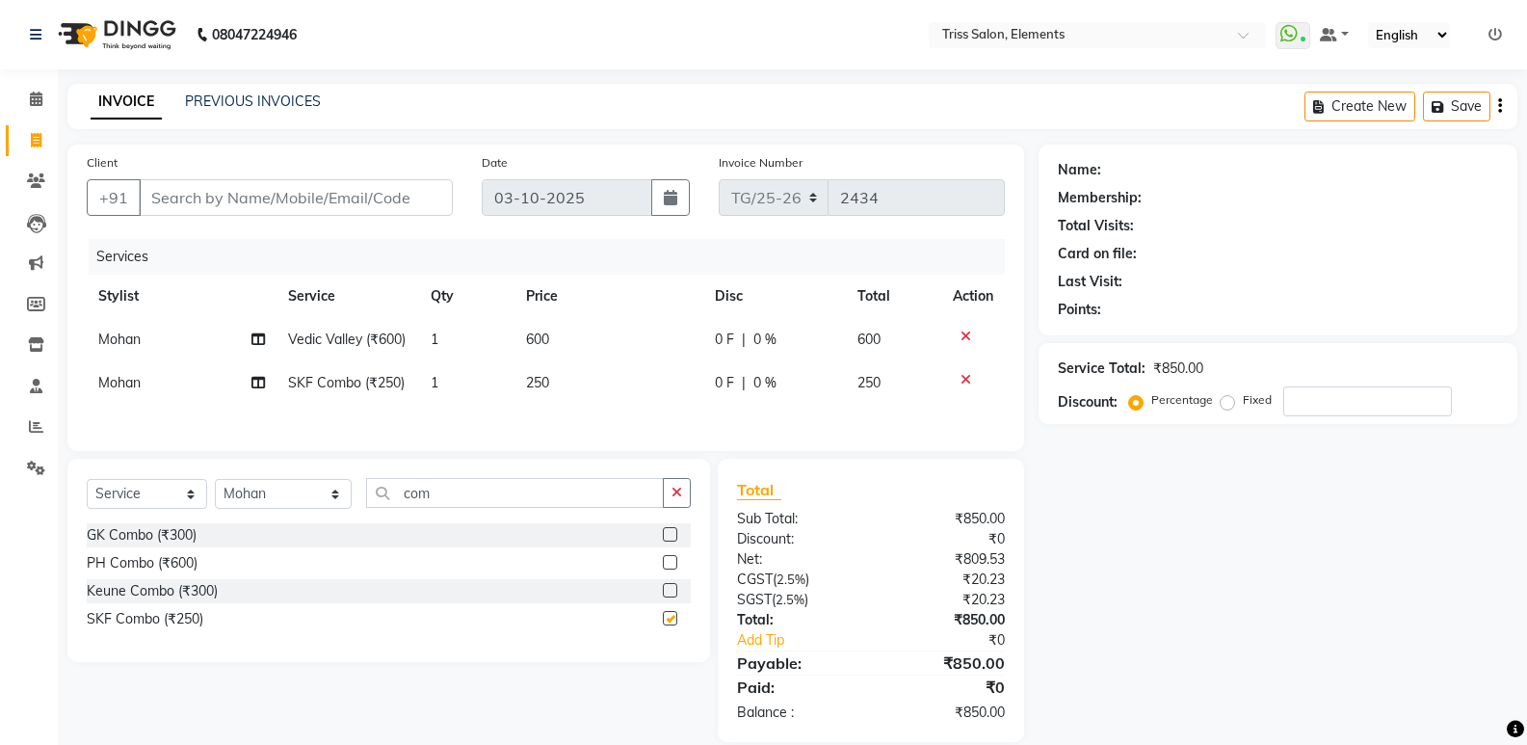
checkbox input "false"
click at [596, 405] on td "250" at bounding box center [610, 382] width 190 height 43
select select "87278"
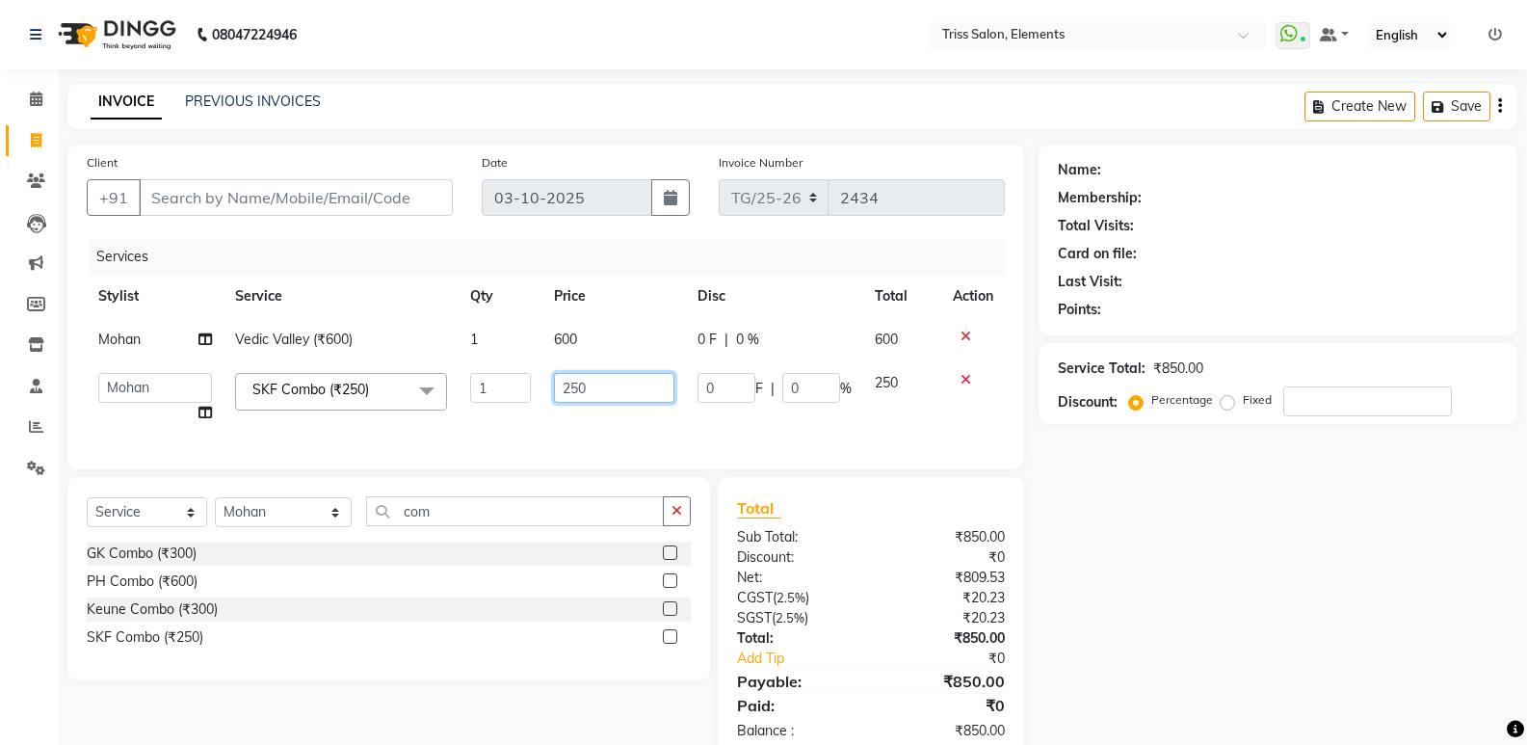
drag, startPoint x: 499, startPoint y: 411, endPoint x: 489, endPoint y: 415, distance: 11.3
click at [489, 415] on tr "Ankit (Viraj) Junaid Minarul (Munna) Mohan Pankaj Dilip Jangde Priya Varma Salm…" at bounding box center [546, 397] width 918 height 73
type input "350"
click at [266, 534] on div "Select Service Product Membership Package Voucher Prepaid Gift Card Select Styl…" at bounding box center [389, 518] width 604 height 45
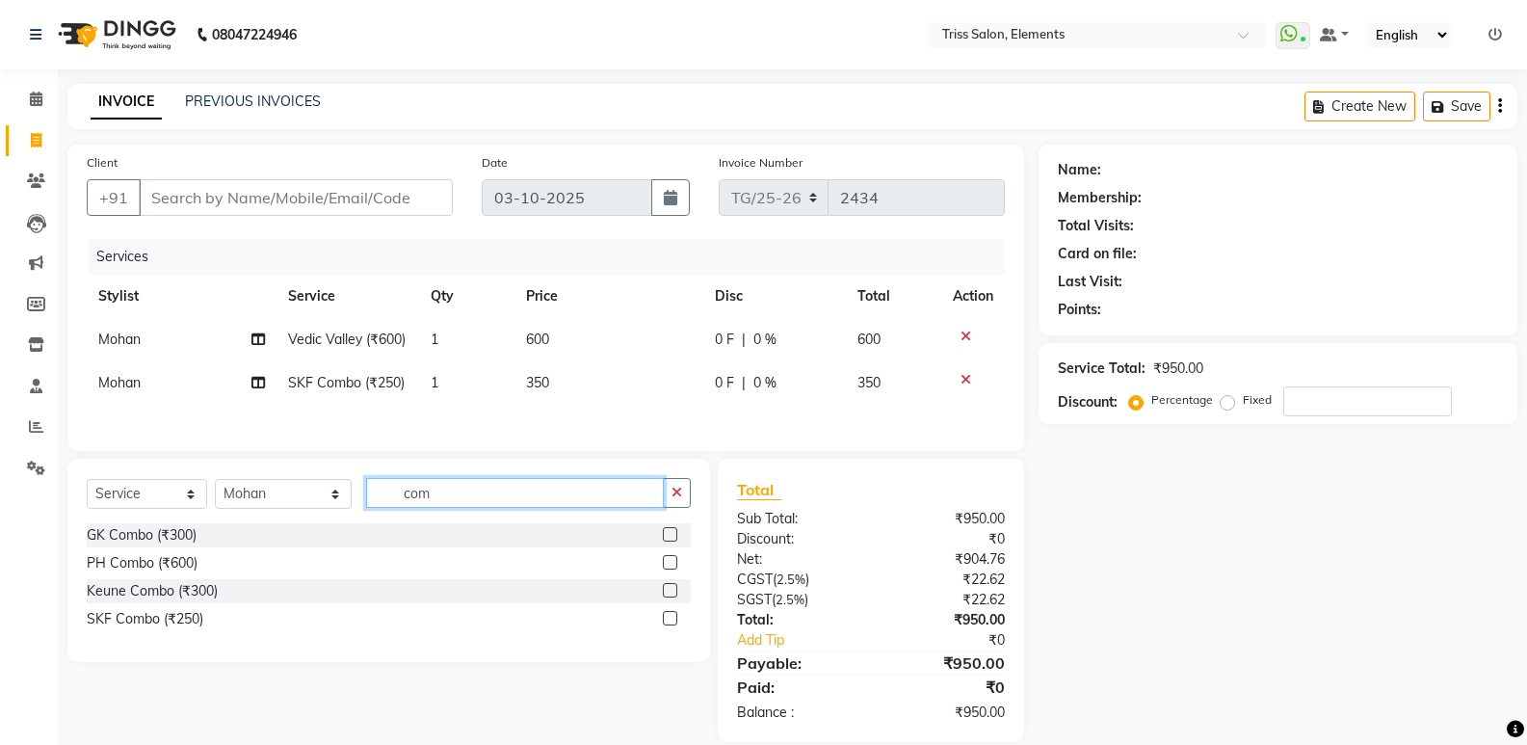
click at [422, 508] on input "com" at bounding box center [515, 493] width 298 height 30
type input "c"
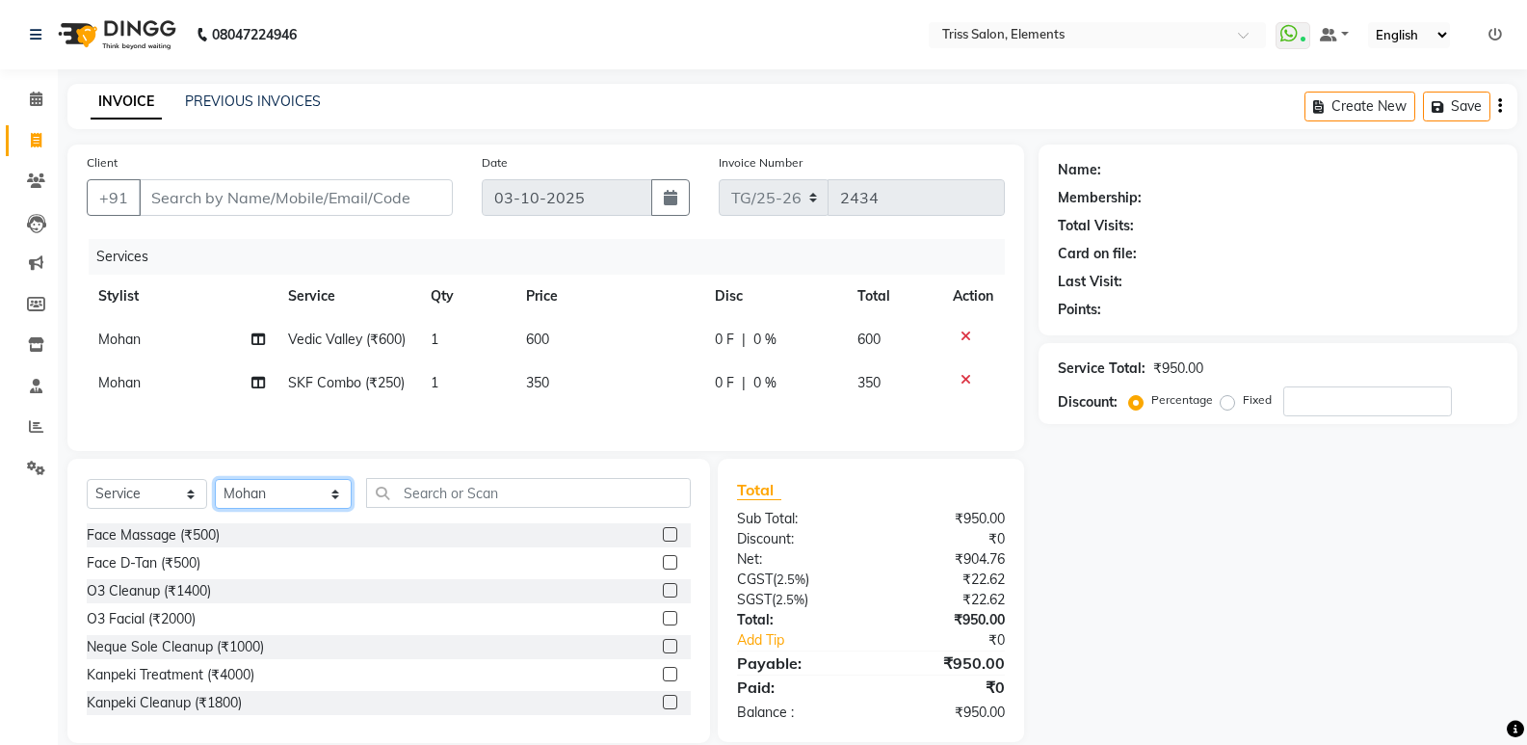
click at [254, 509] on select "Select Stylist Ankit (Viraj) Junaid Minarul (Munna) Mohan Pankaj Dilip Jangde P…" at bounding box center [283, 494] width 137 height 30
select select "83318"
click at [215, 502] on select "Select Stylist Ankit (Viraj) Junaid Minarul (Munna) Mohan Pankaj Dilip Jangde P…" at bounding box center [283, 494] width 137 height 30
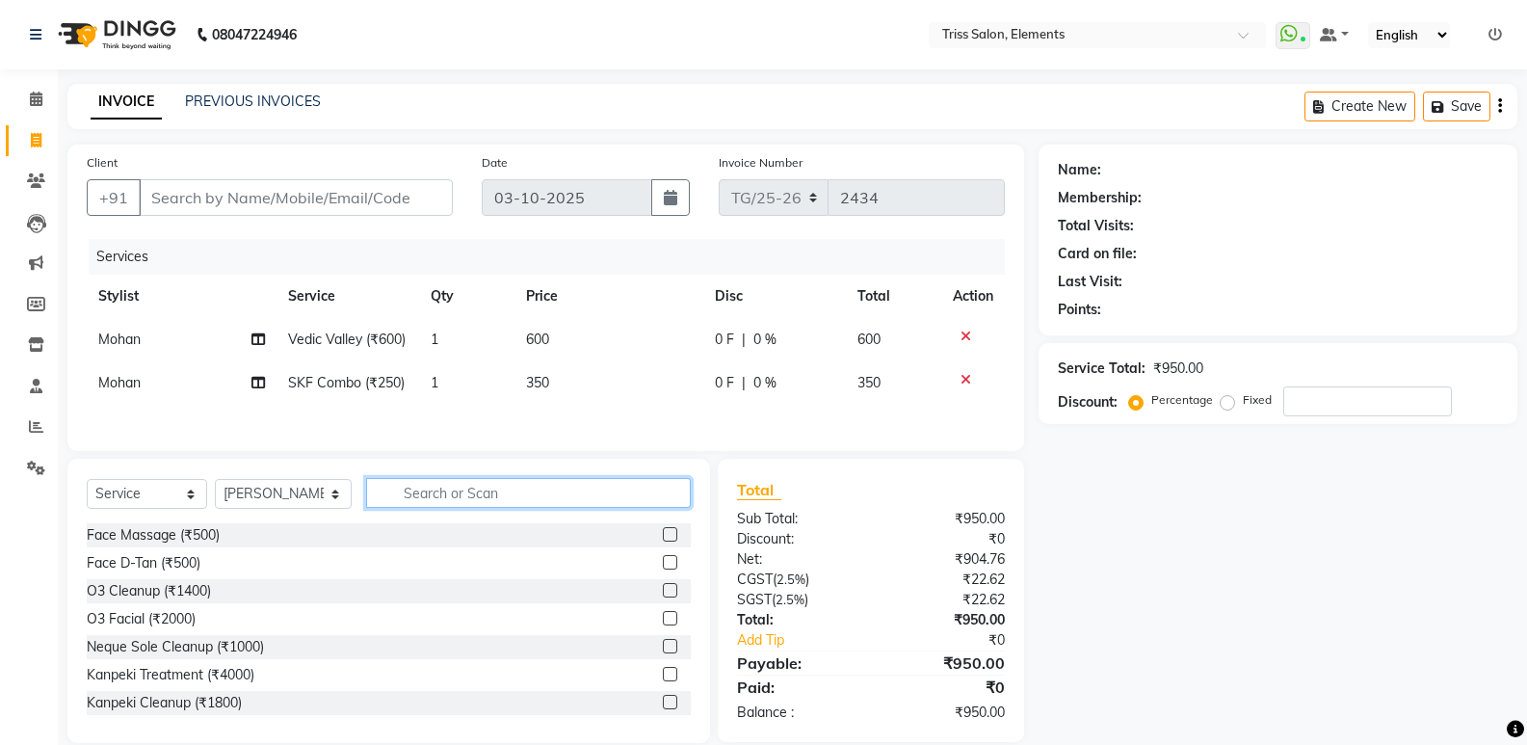
click at [418, 508] on input "text" at bounding box center [528, 493] width 325 height 30
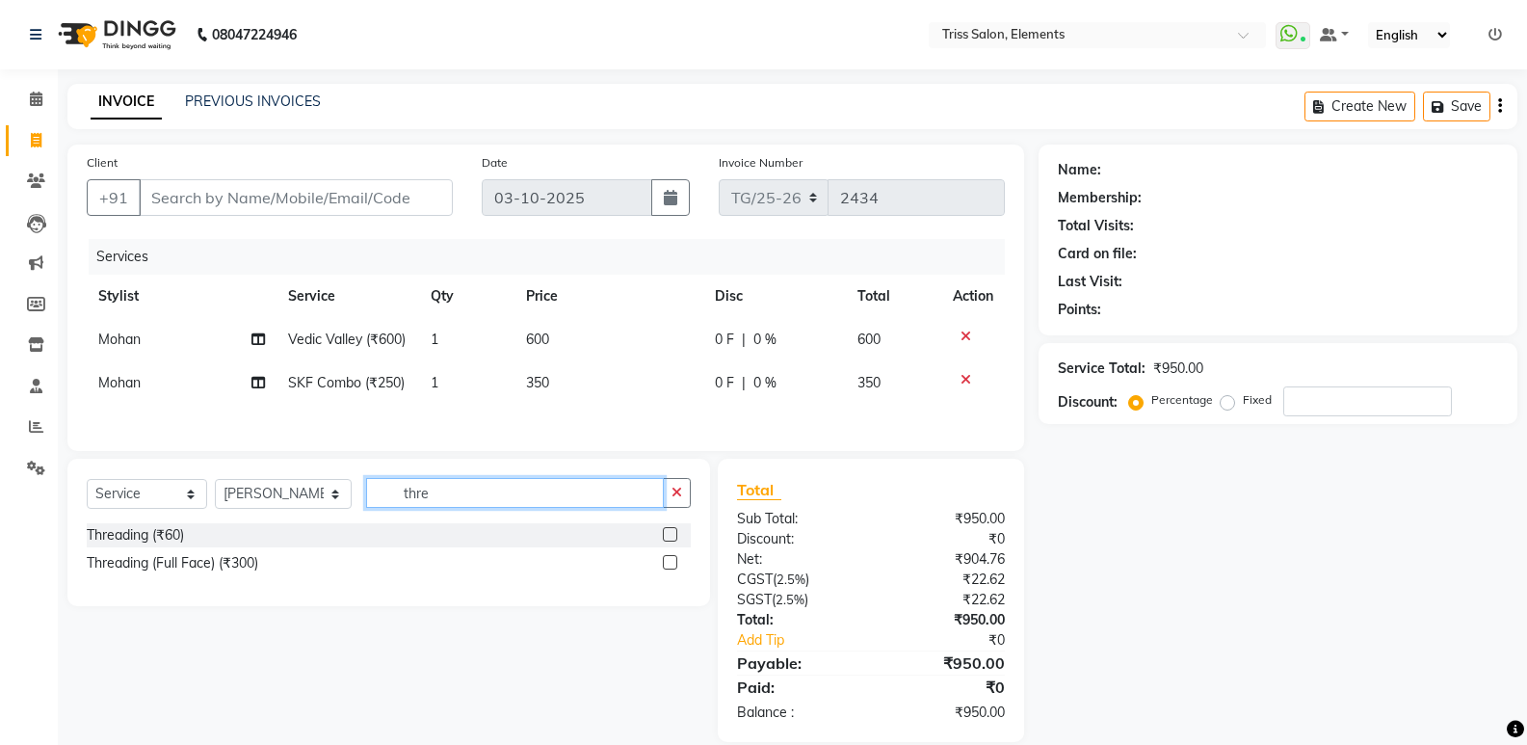
type input "thre"
click at [677, 542] on label at bounding box center [670, 534] width 14 height 14
click at [675, 542] on input "checkbox" at bounding box center [669, 535] width 13 height 13
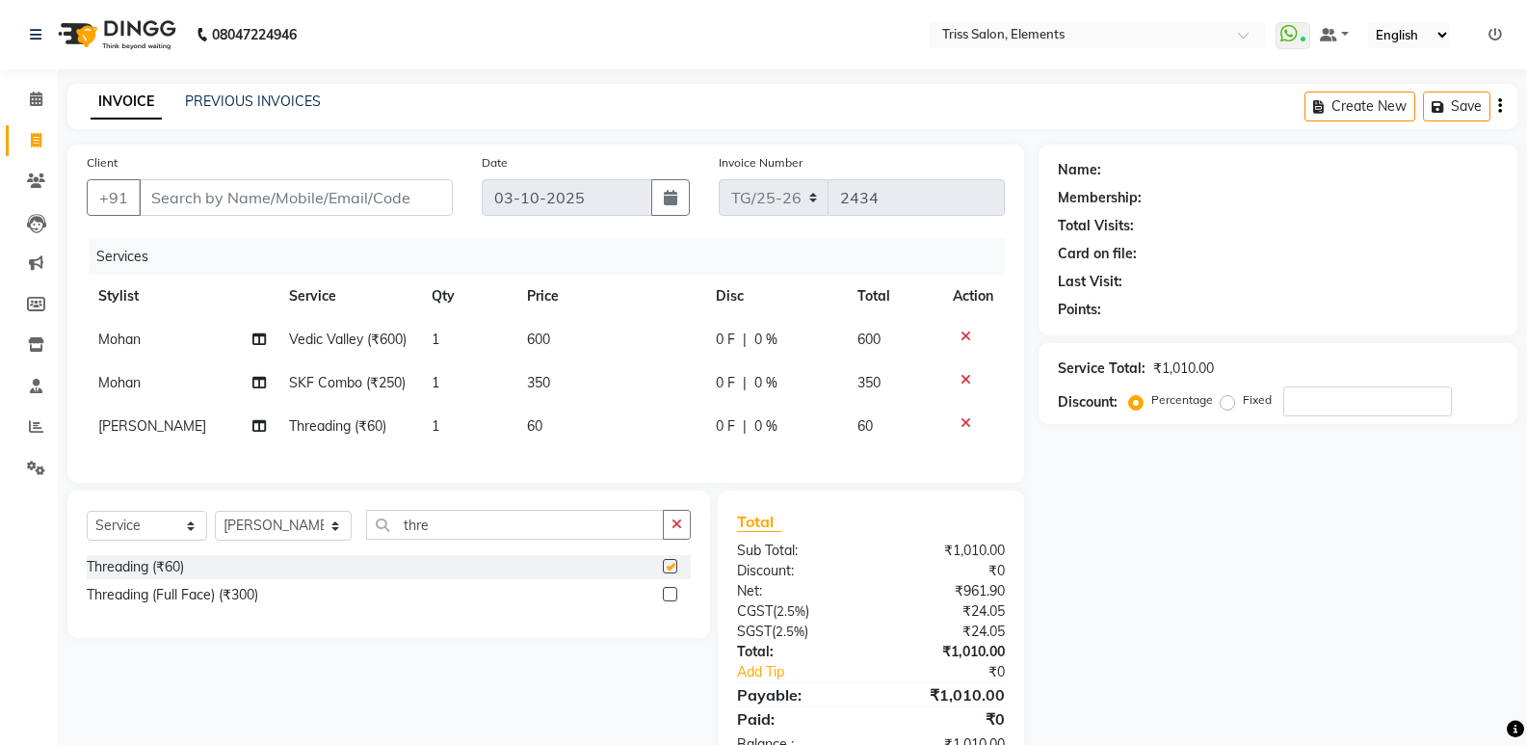
checkbox input "false"
click at [477, 448] on td "1" at bounding box center [467, 426] width 95 height 43
select select "83318"
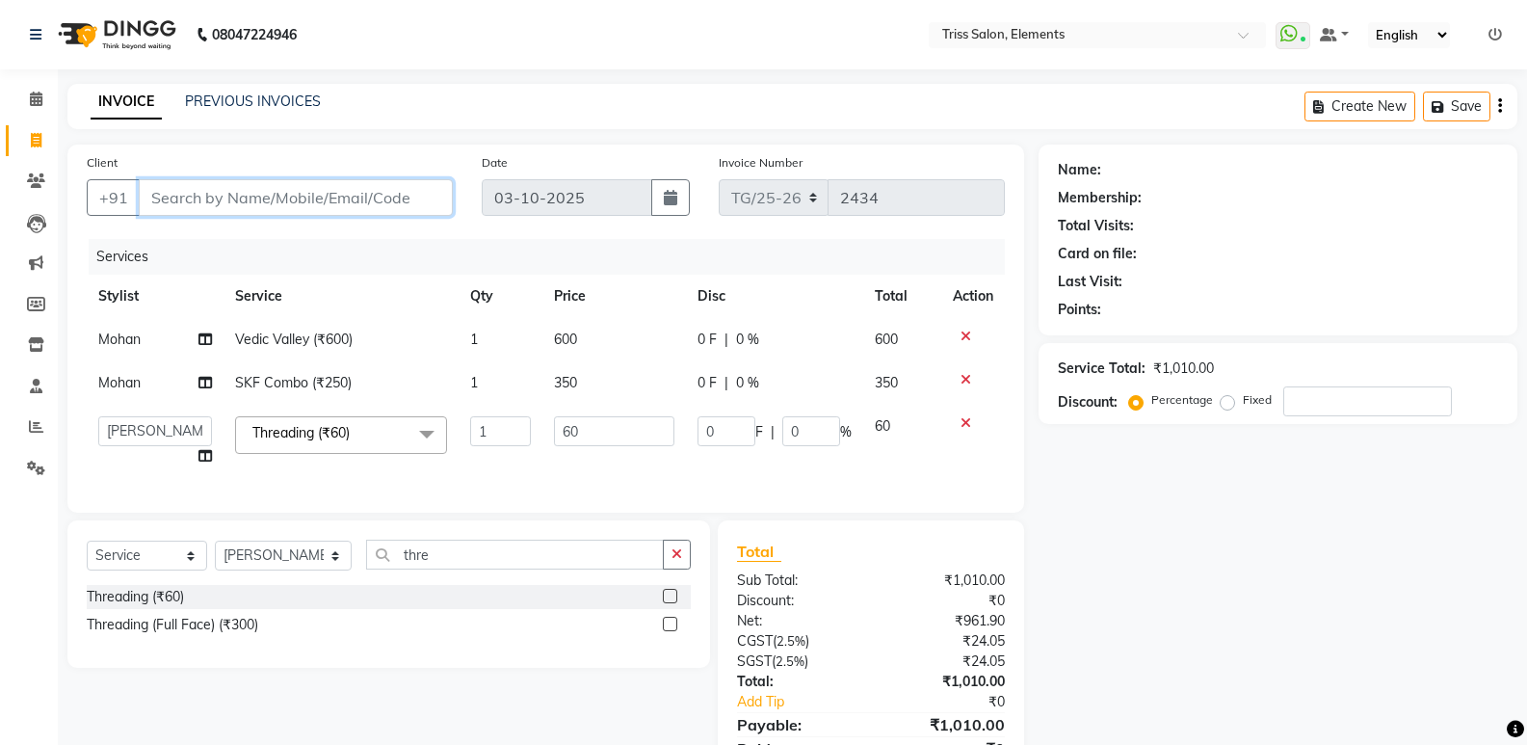
click at [323, 205] on input "Client" at bounding box center [296, 197] width 314 height 37
click at [333, 210] on input "Client" at bounding box center [296, 197] width 314 height 37
click at [333, 209] on input "Client" at bounding box center [296, 197] width 314 height 37
type input "9"
type input "0"
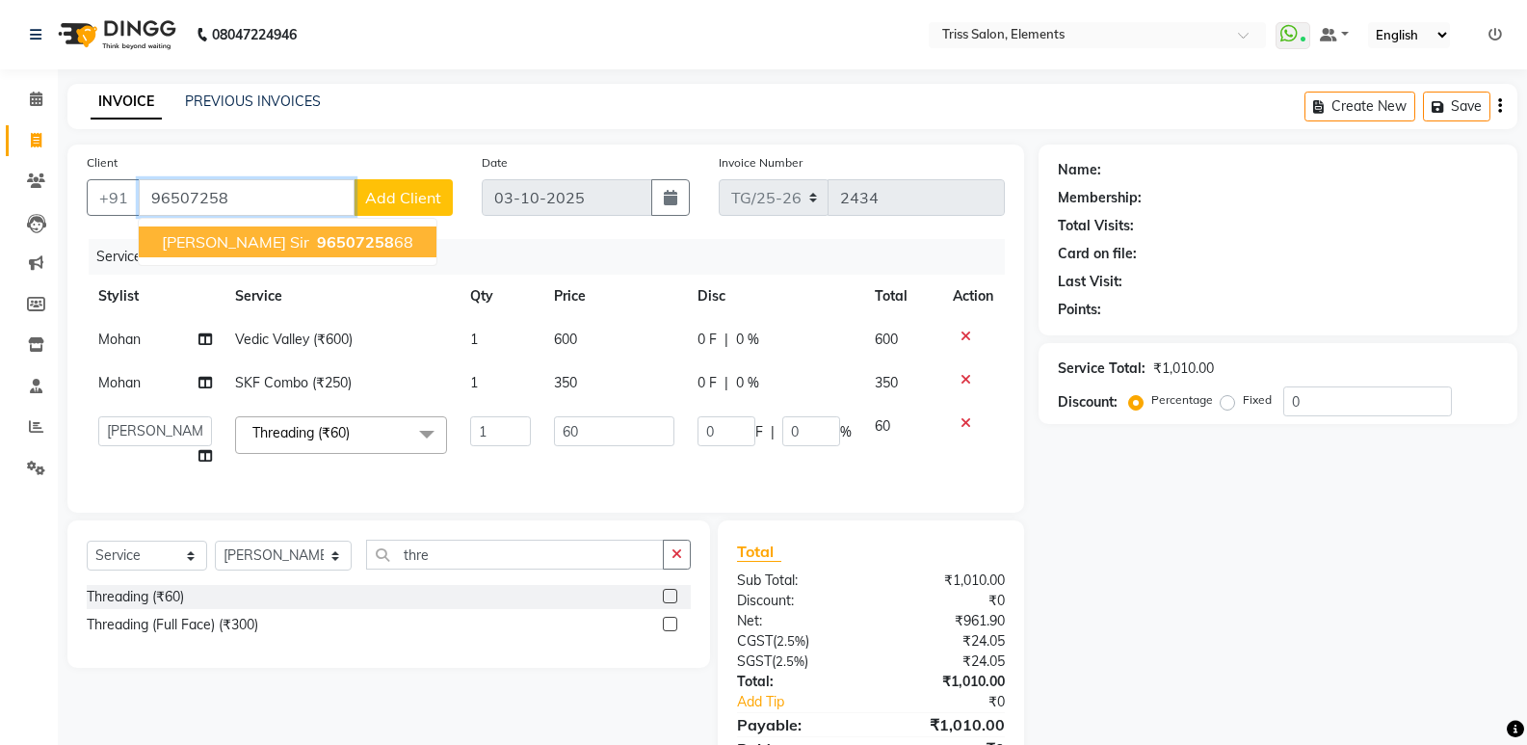
click at [313, 247] on ngb-highlight "96507258 68" at bounding box center [363, 241] width 100 height 19
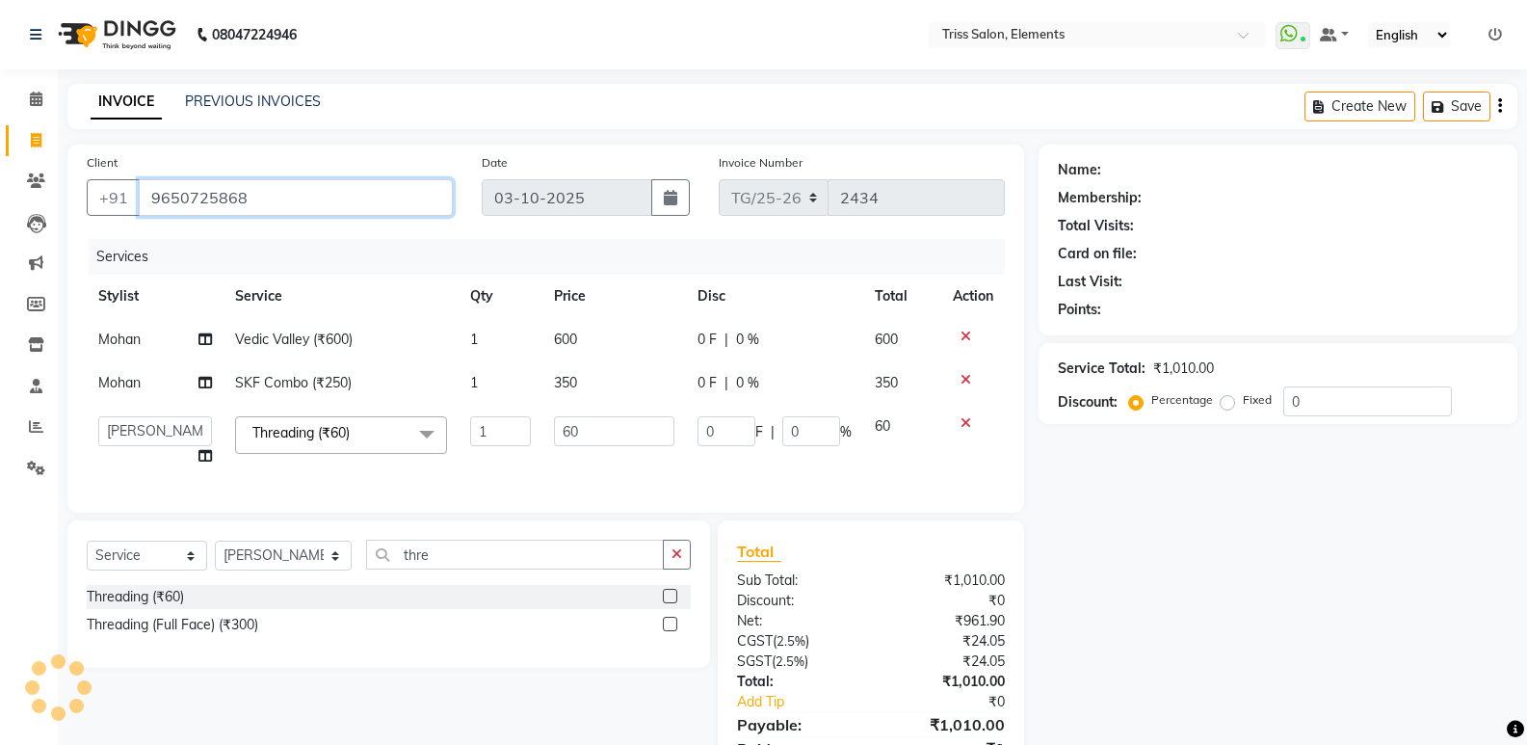
type input "9650725868"
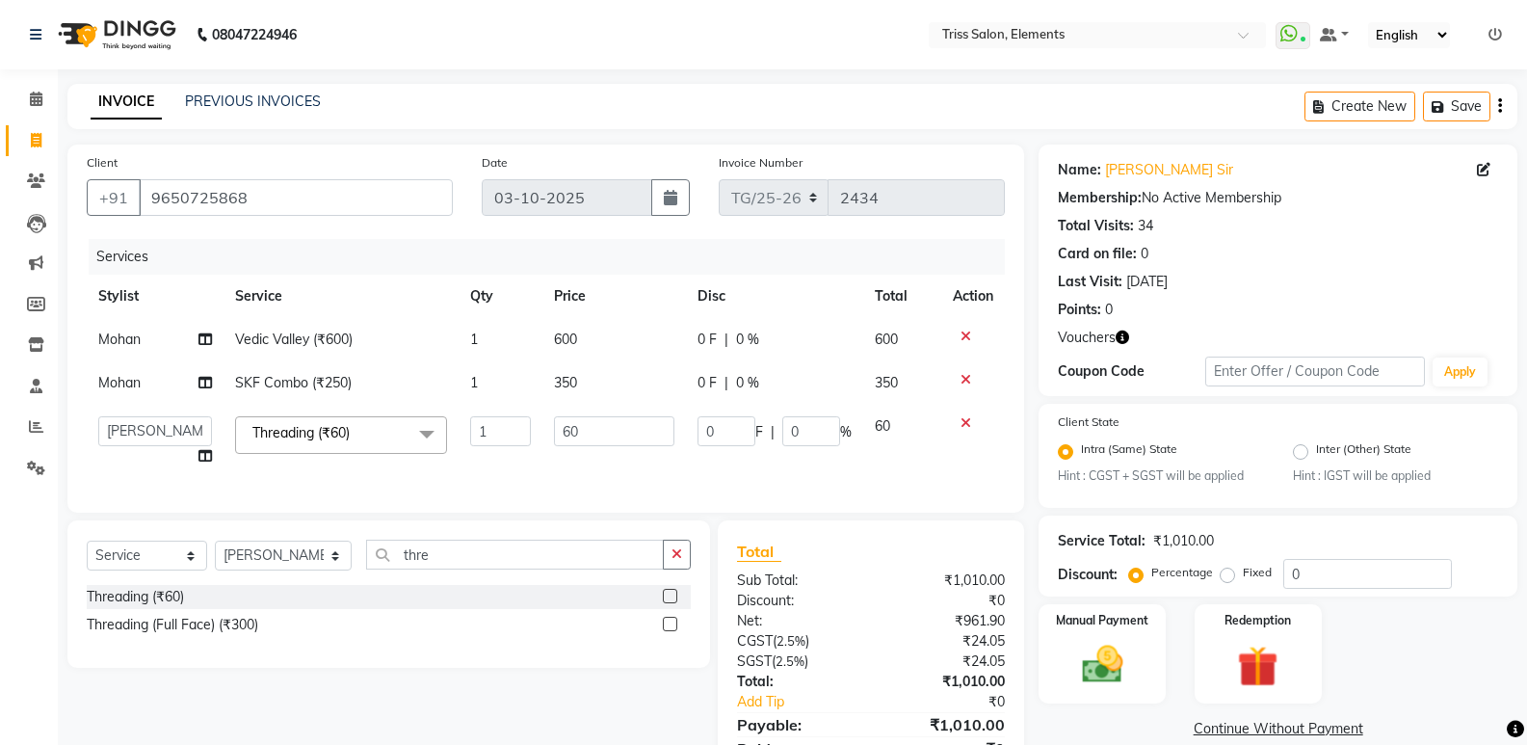
scroll to position [102, 0]
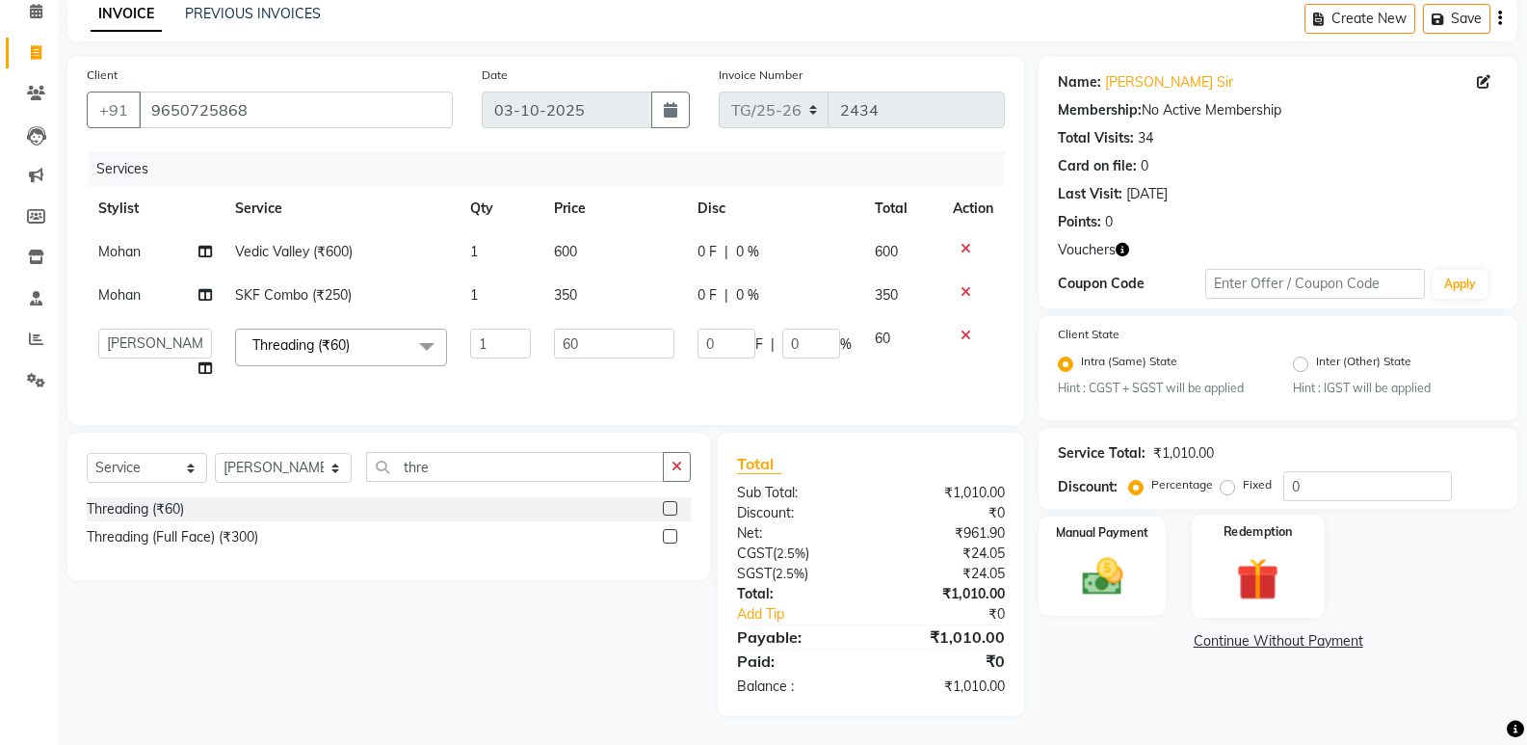
drag, startPoint x: 1287, startPoint y: 578, endPoint x: 1270, endPoint y: 578, distance: 17.3
click at [1288, 577] on img at bounding box center [1258, 579] width 68 height 53
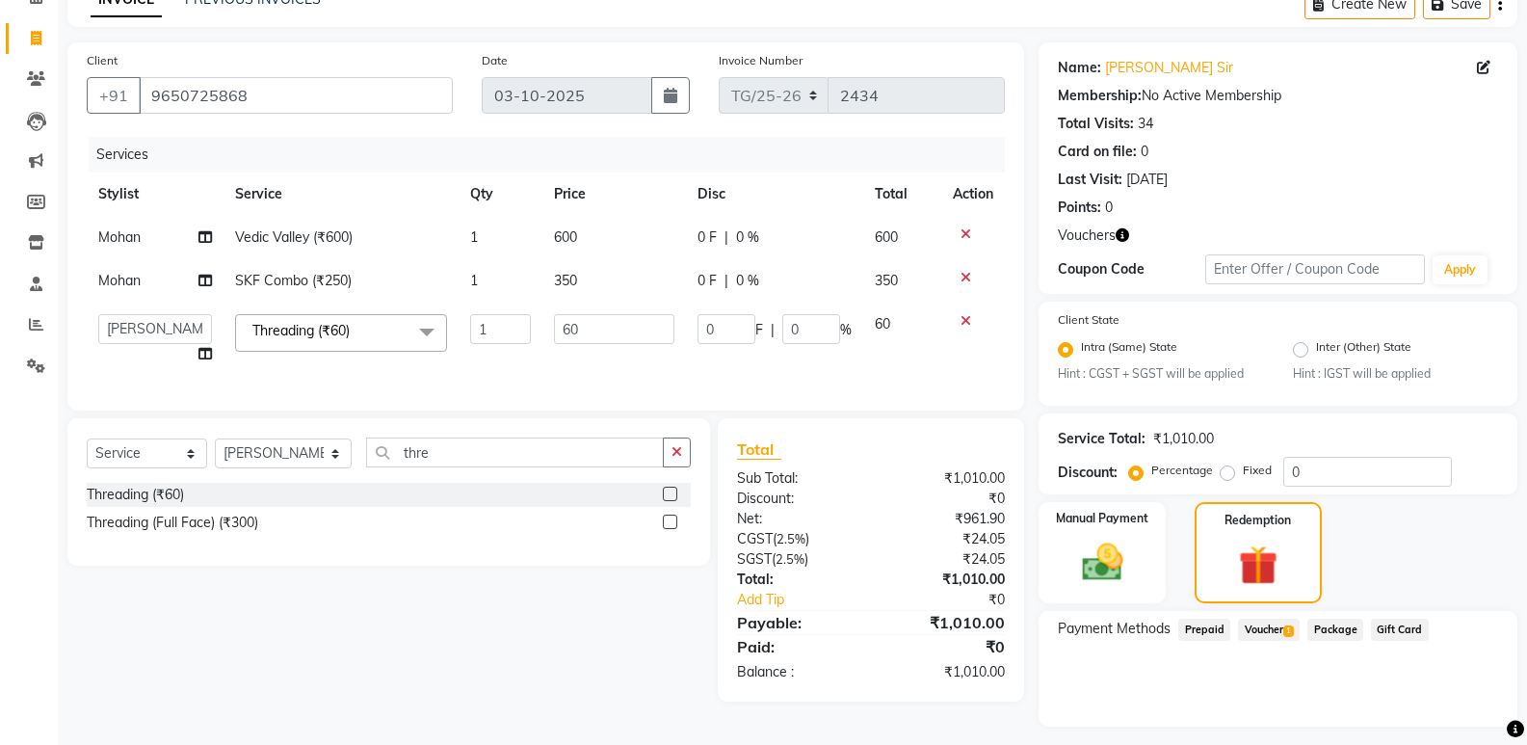
drag, startPoint x: 1283, startPoint y: 637, endPoint x: 1376, endPoint y: 642, distance: 92.6
click at [1284, 636] on span "Voucher 1" at bounding box center [1269, 630] width 62 height 22
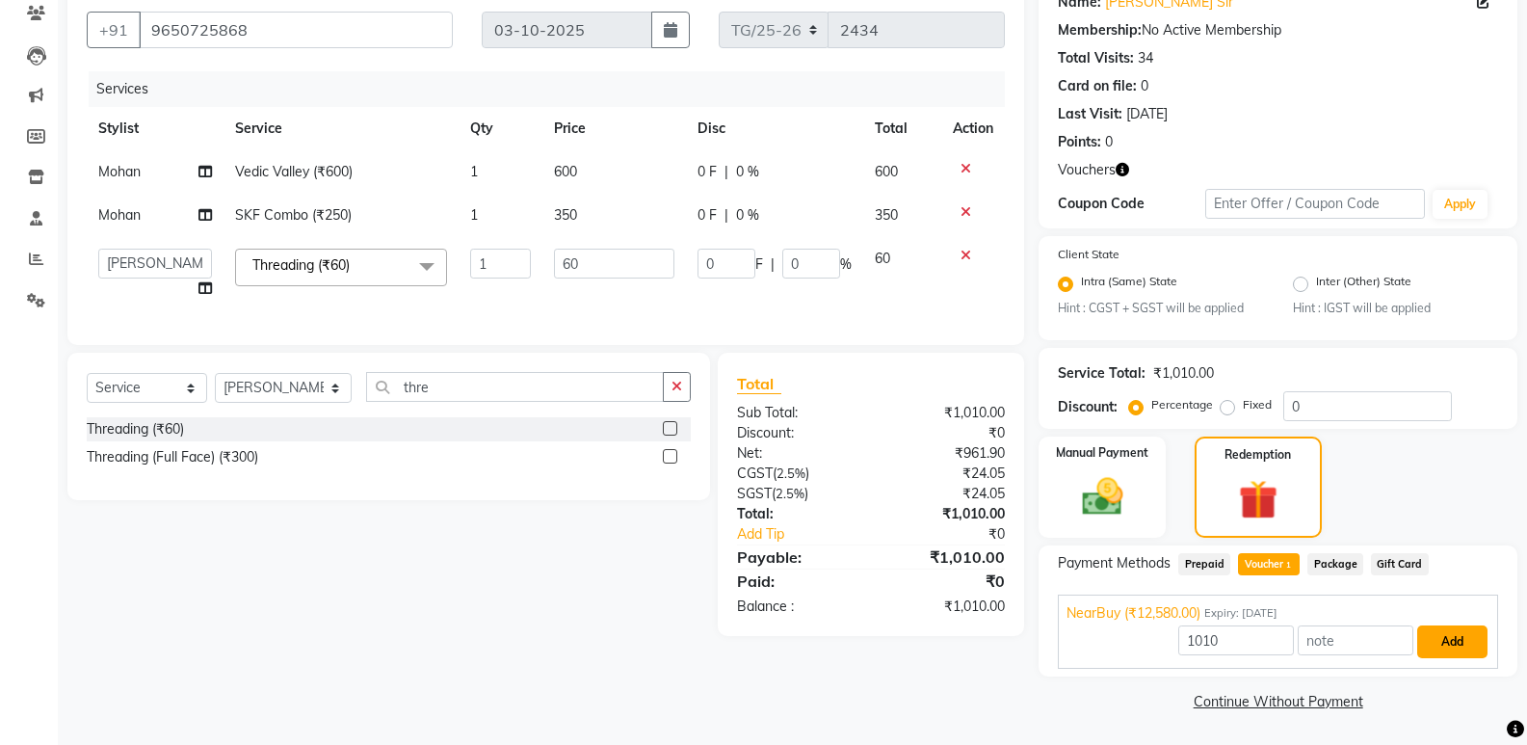
click at [1436, 643] on button "Add" at bounding box center [1452, 641] width 70 height 33
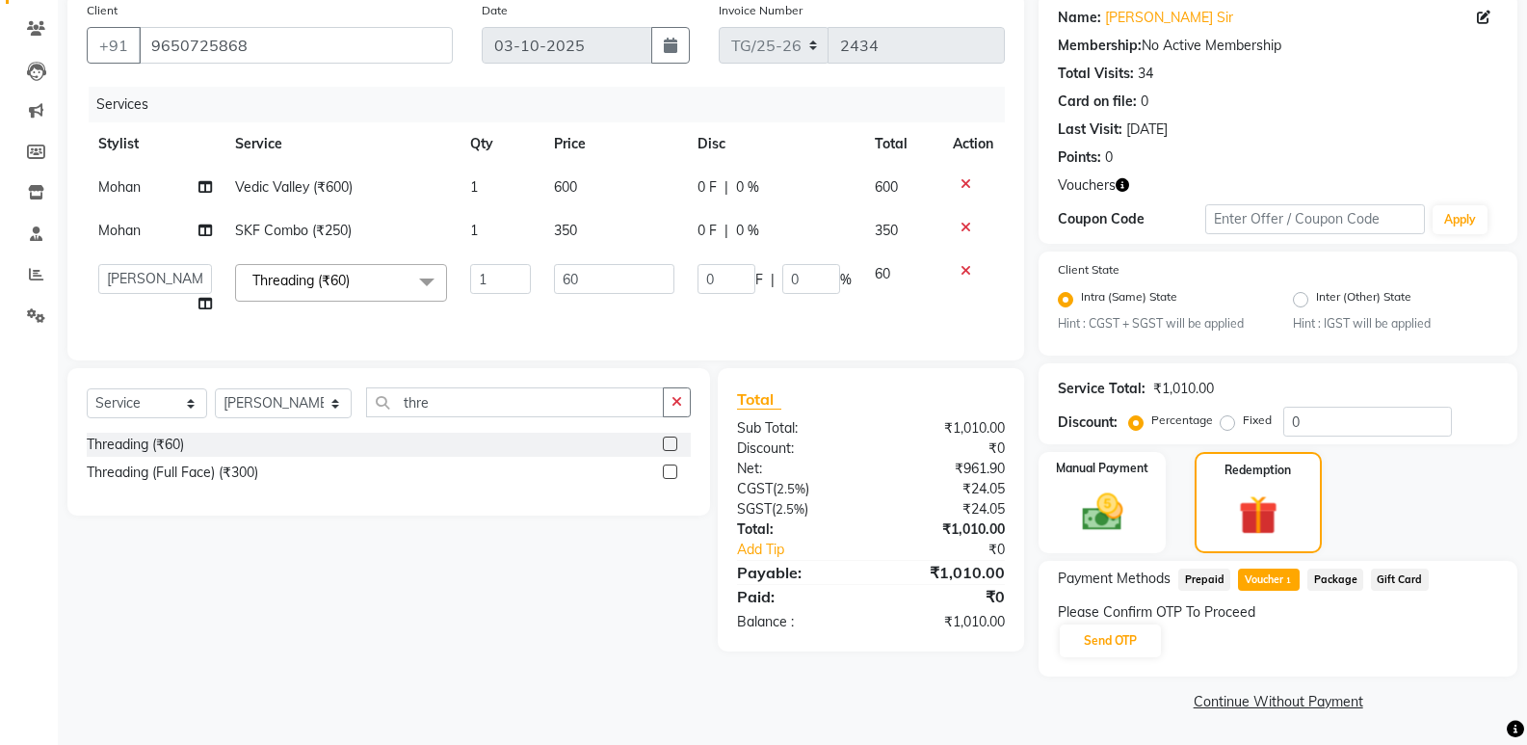
scroll to position [152, 0]
click at [1097, 636] on button "Send OTP" at bounding box center [1110, 640] width 101 height 33
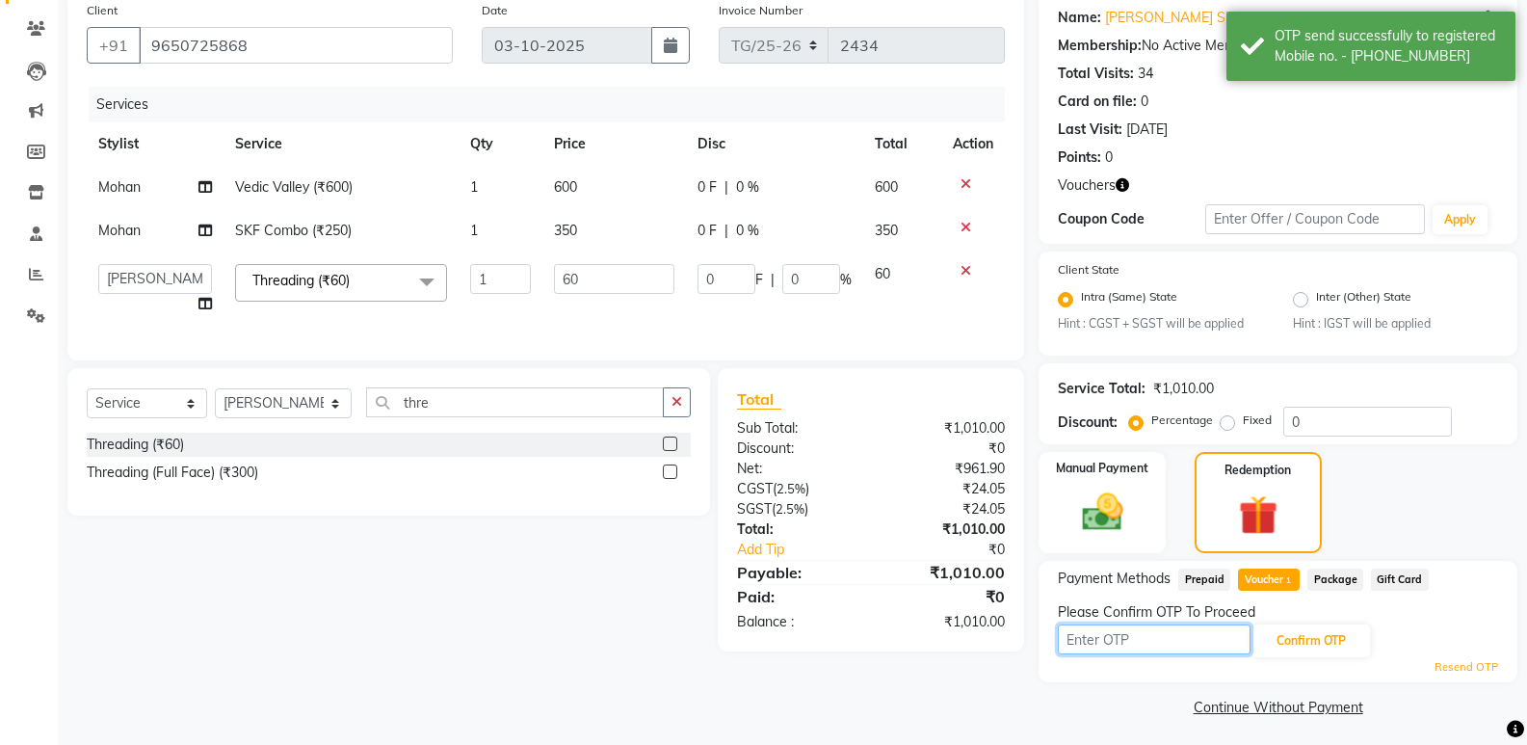
click at [1097, 636] on input "text" at bounding box center [1154, 639] width 193 height 30
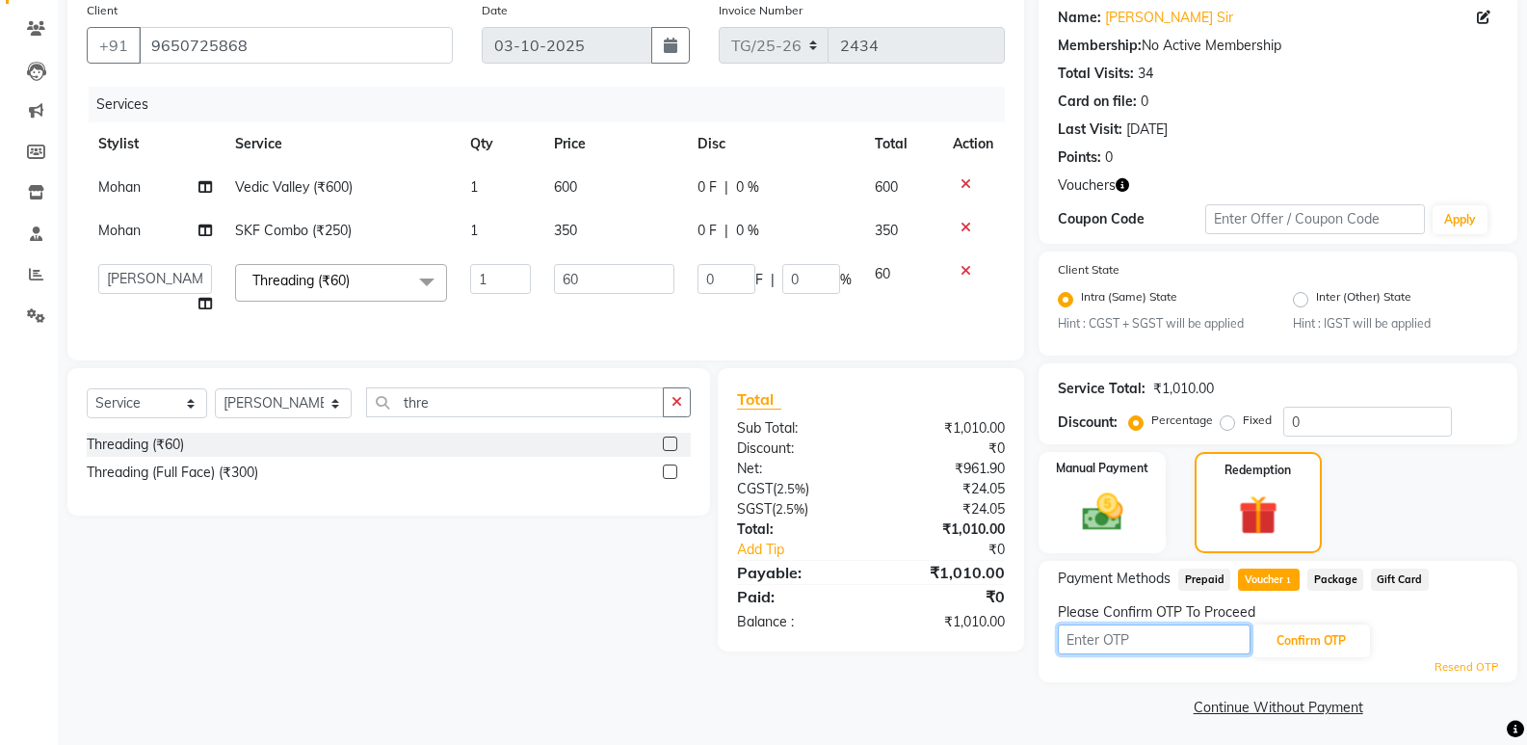
click at [1169, 644] on input "text" at bounding box center [1154, 639] width 193 height 30
type input "7762"
click at [1268, 643] on button "Confirm OTP" at bounding box center [1312, 640] width 118 height 33
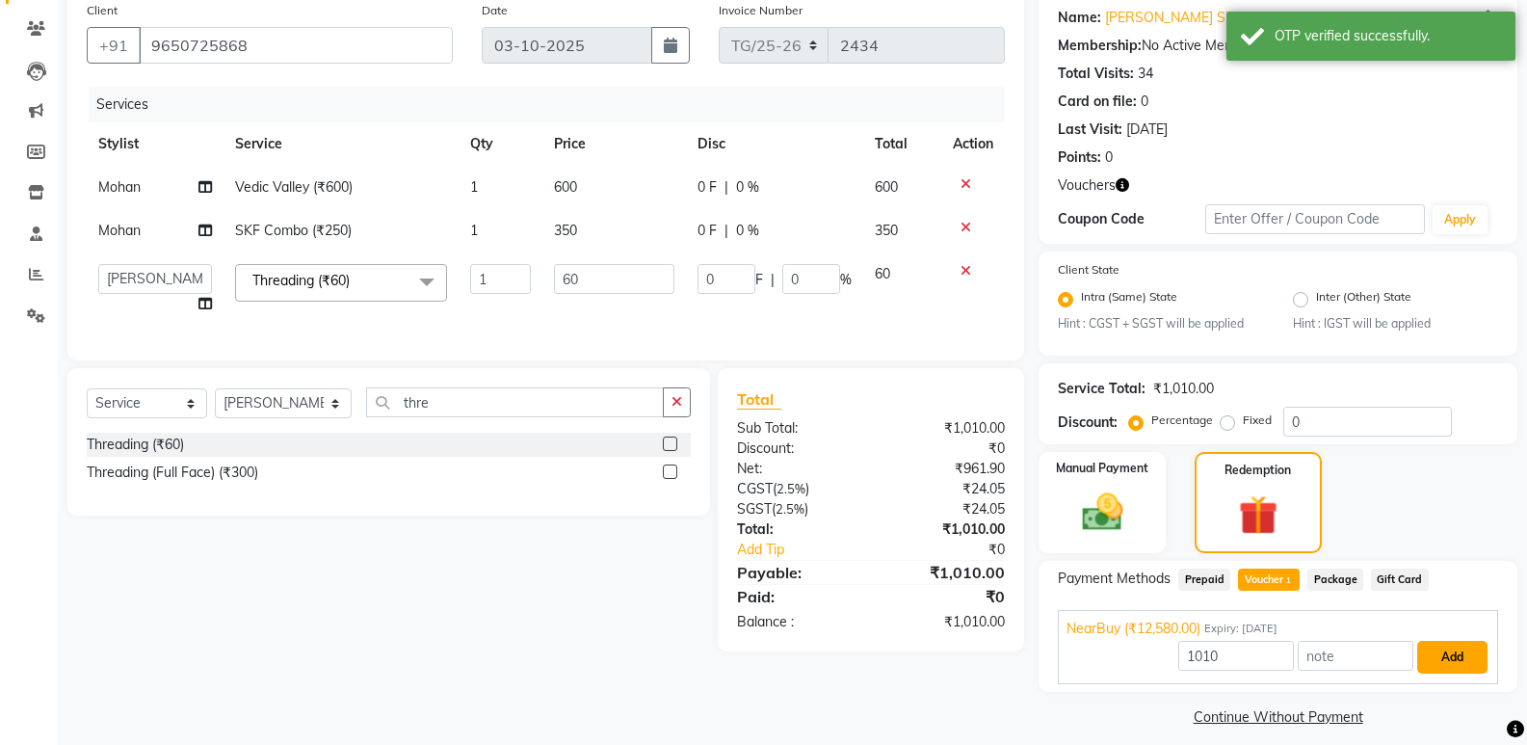
click at [1449, 649] on button "Add" at bounding box center [1452, 657] width 70 height 33
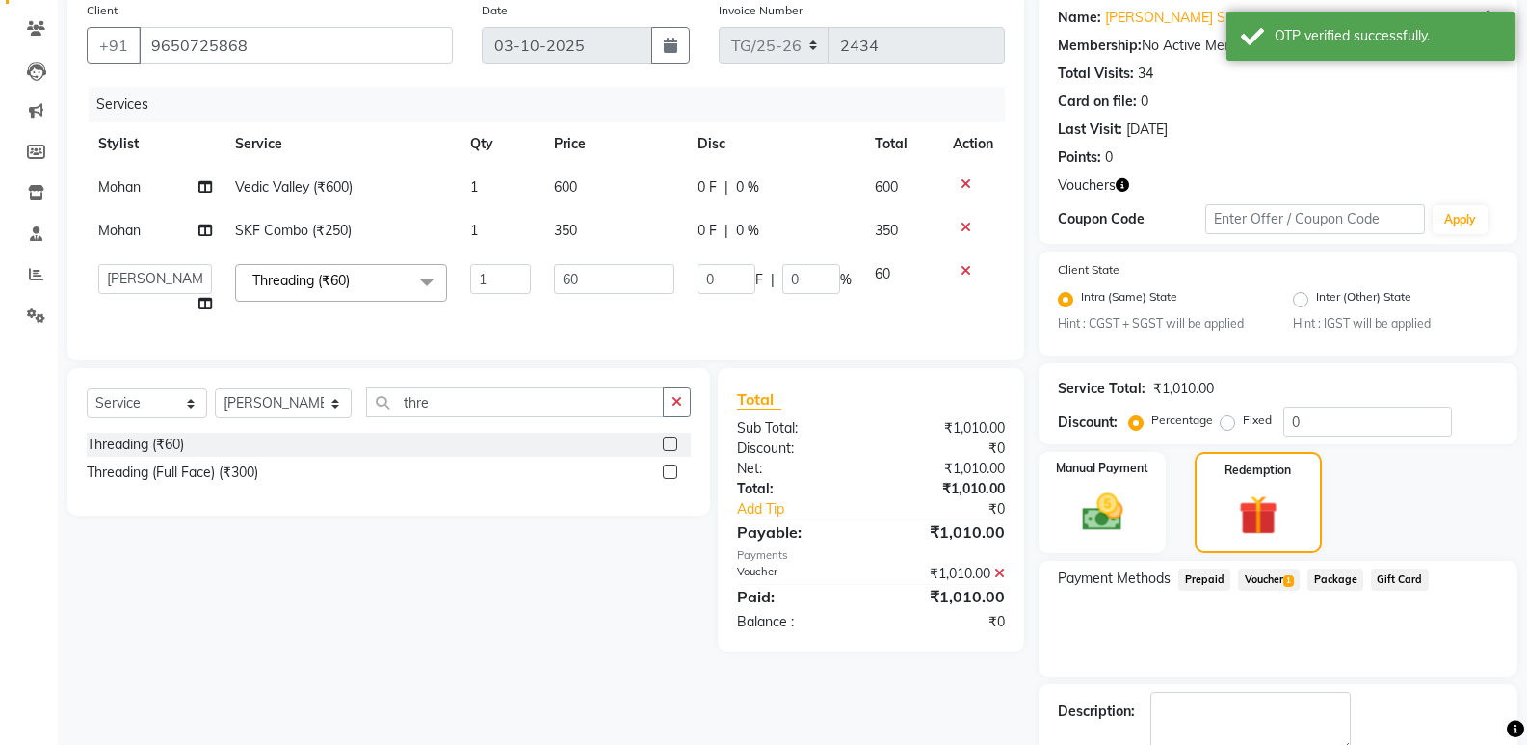
scroll to position [261, 0]
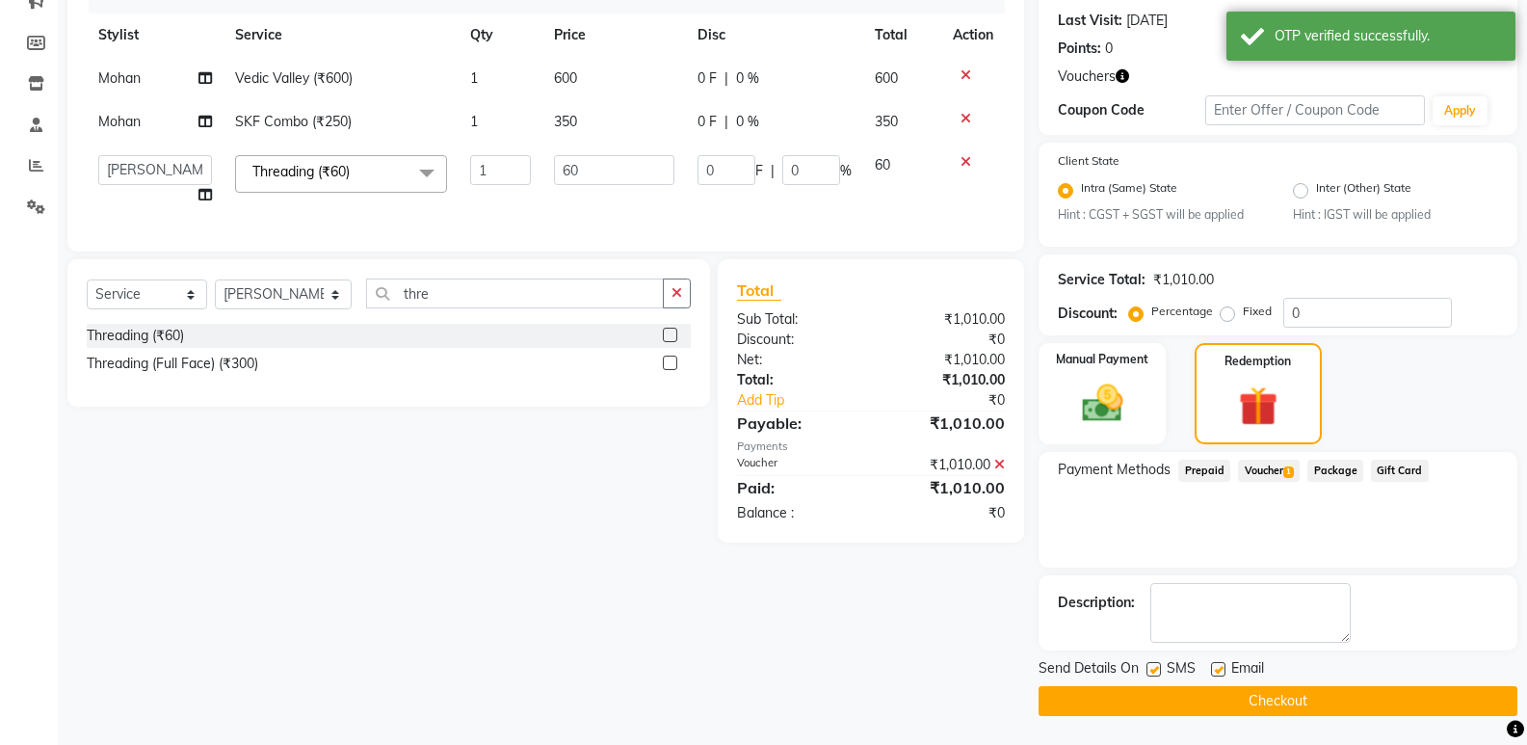
drag, startPoint x: 1405, startPoint y: 684, endPoint x: 1392, endPoint y: 701, distance: 20.6
click at [1403, 688] on div "Send Details On SMS Email Checkout" at bounding box center [1278, 687] width 479 height 58
click at [1391, 702] on button "Checkout" at bounding box center [1278, 701] width 479 height 30
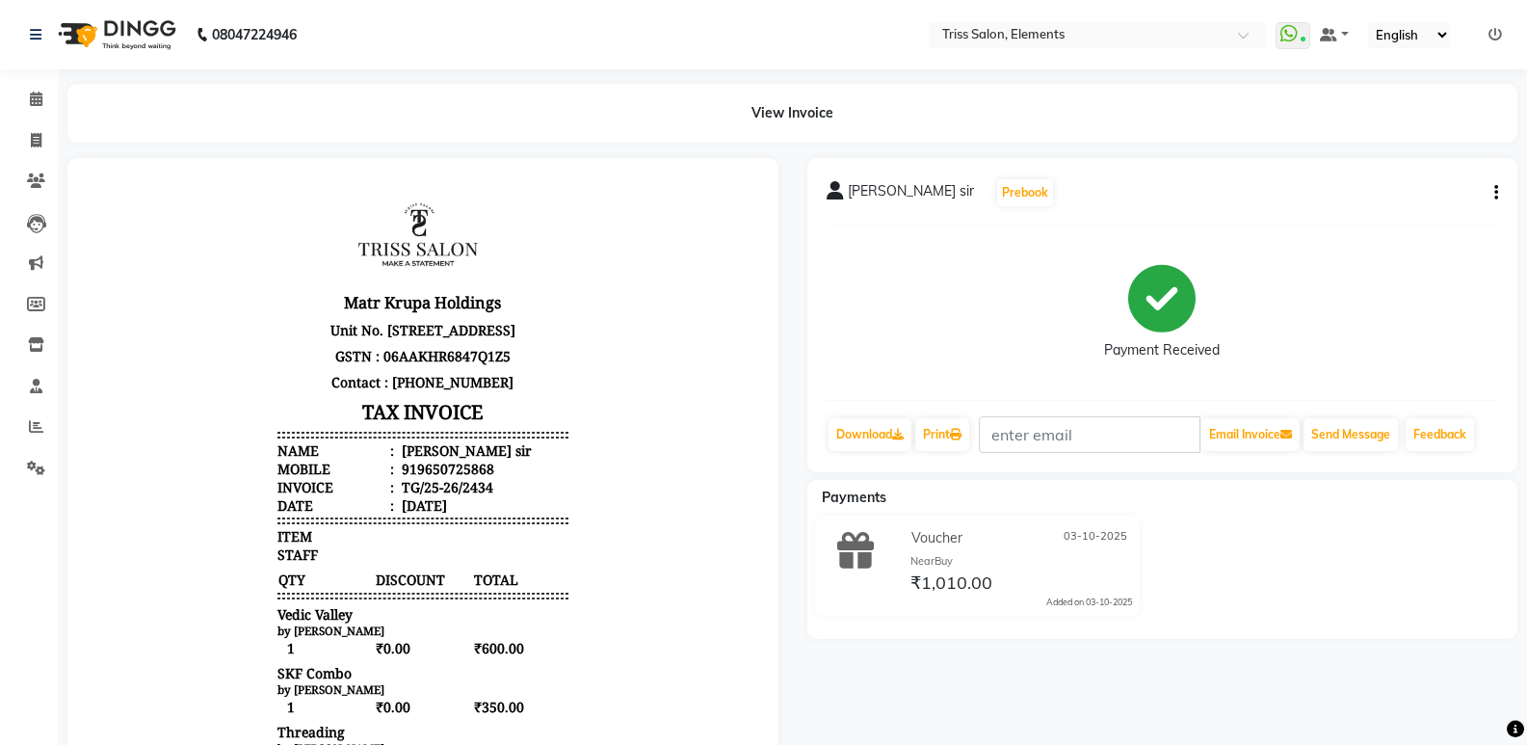
click at [148, 24] on img at bounding box center [115, 35] width 132 height 54
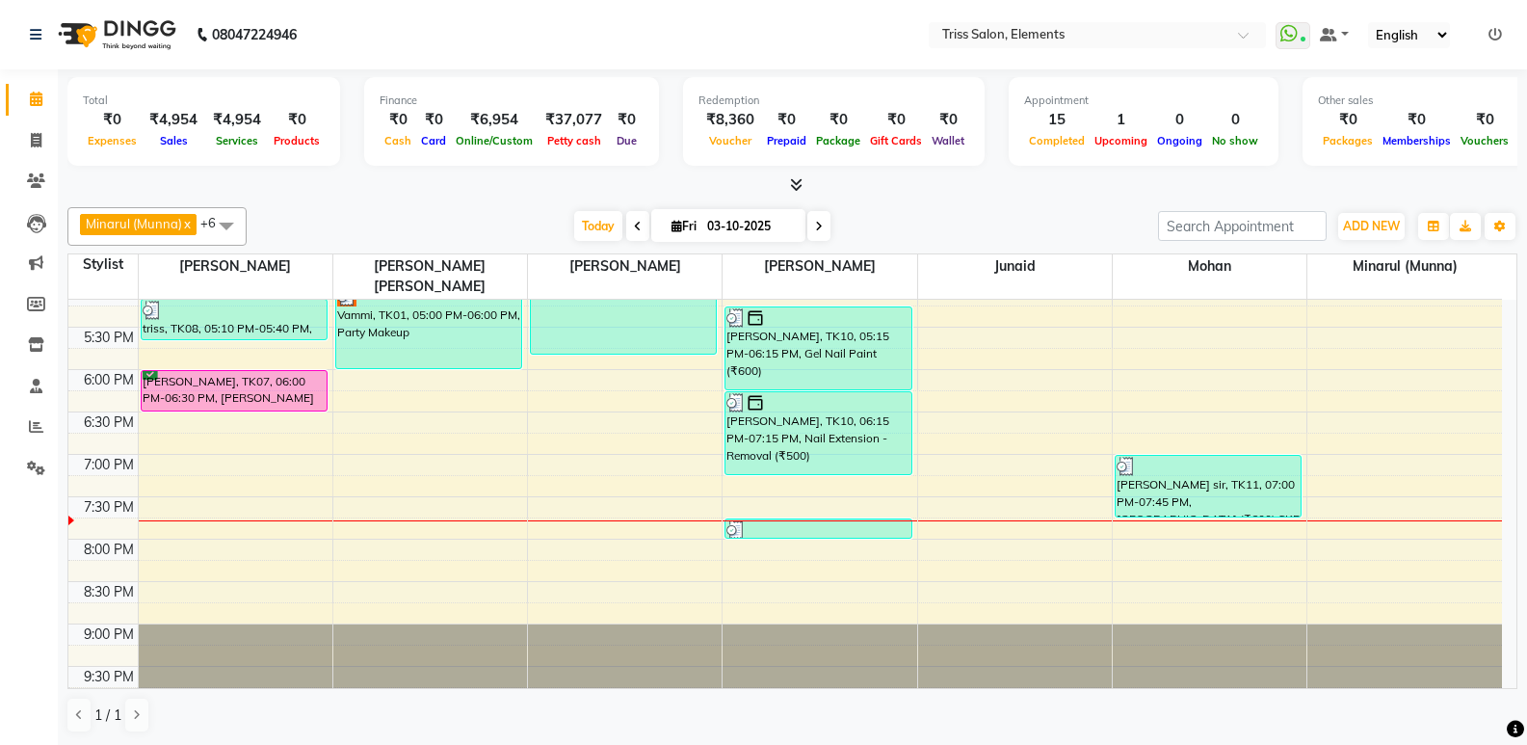
scroll to position [573, 0]
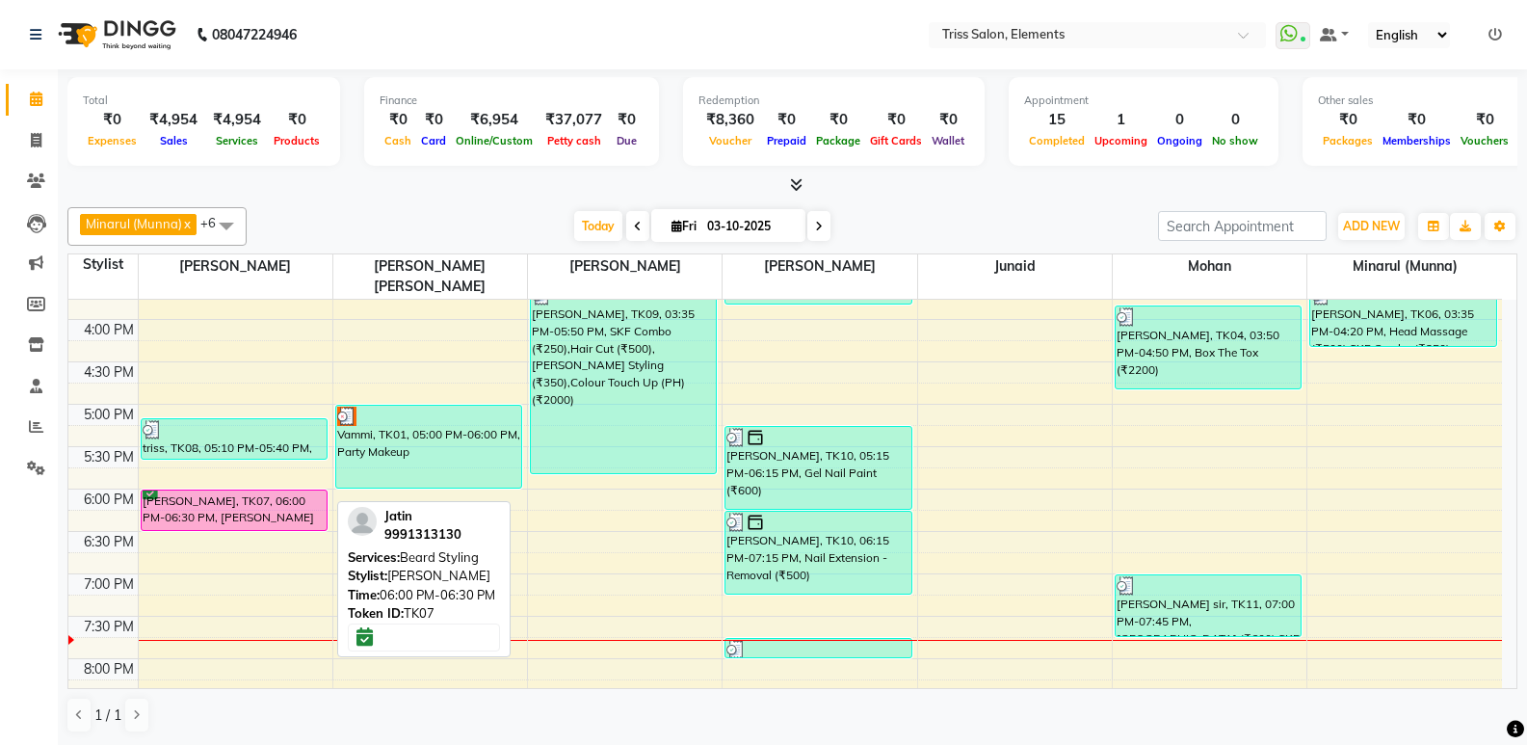
click at [198, 490] on div "Jatin, TK07, 06:00 PM-06:30 PM, Beard Styling" at bounding box center [234, 510] width 185 height 40
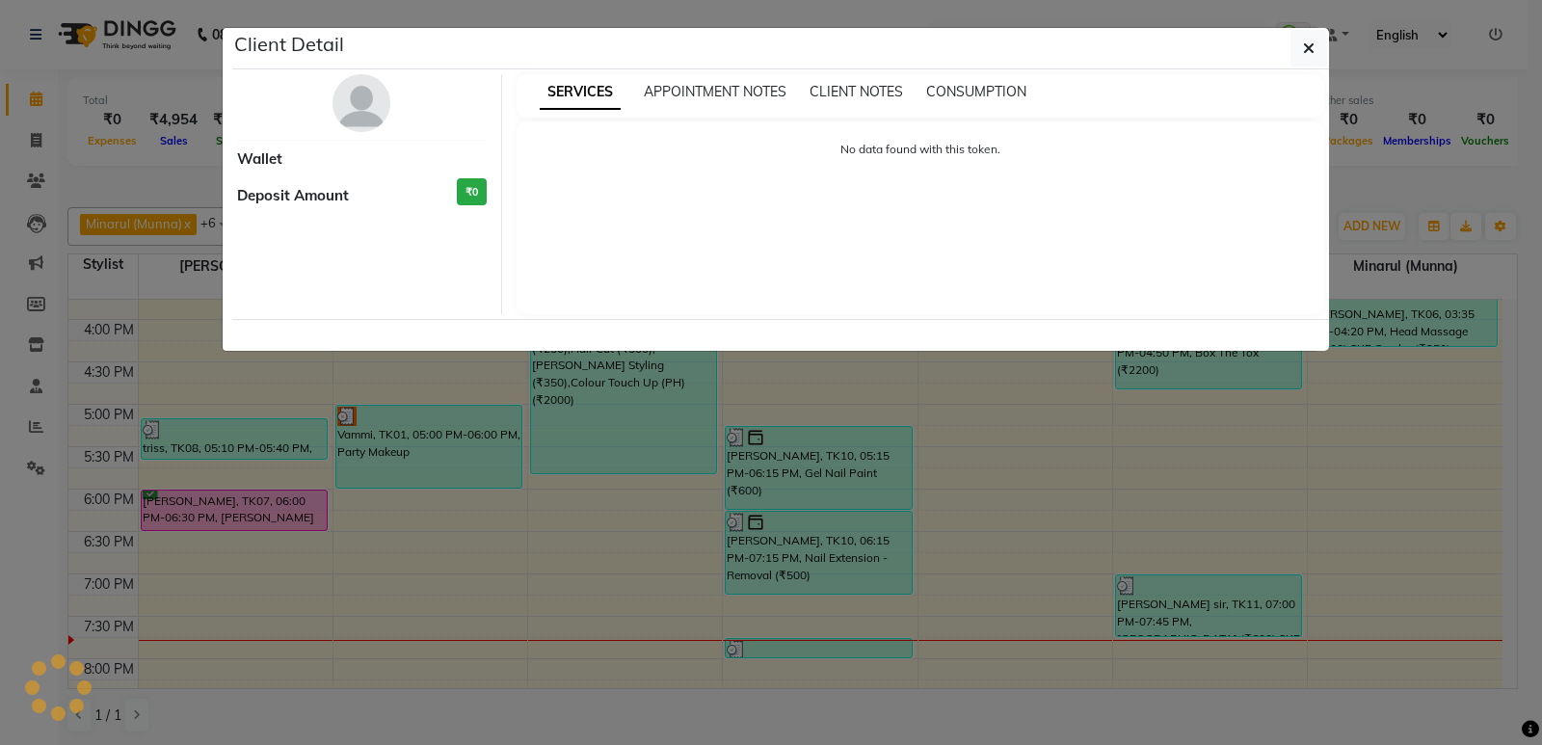
select select "6"
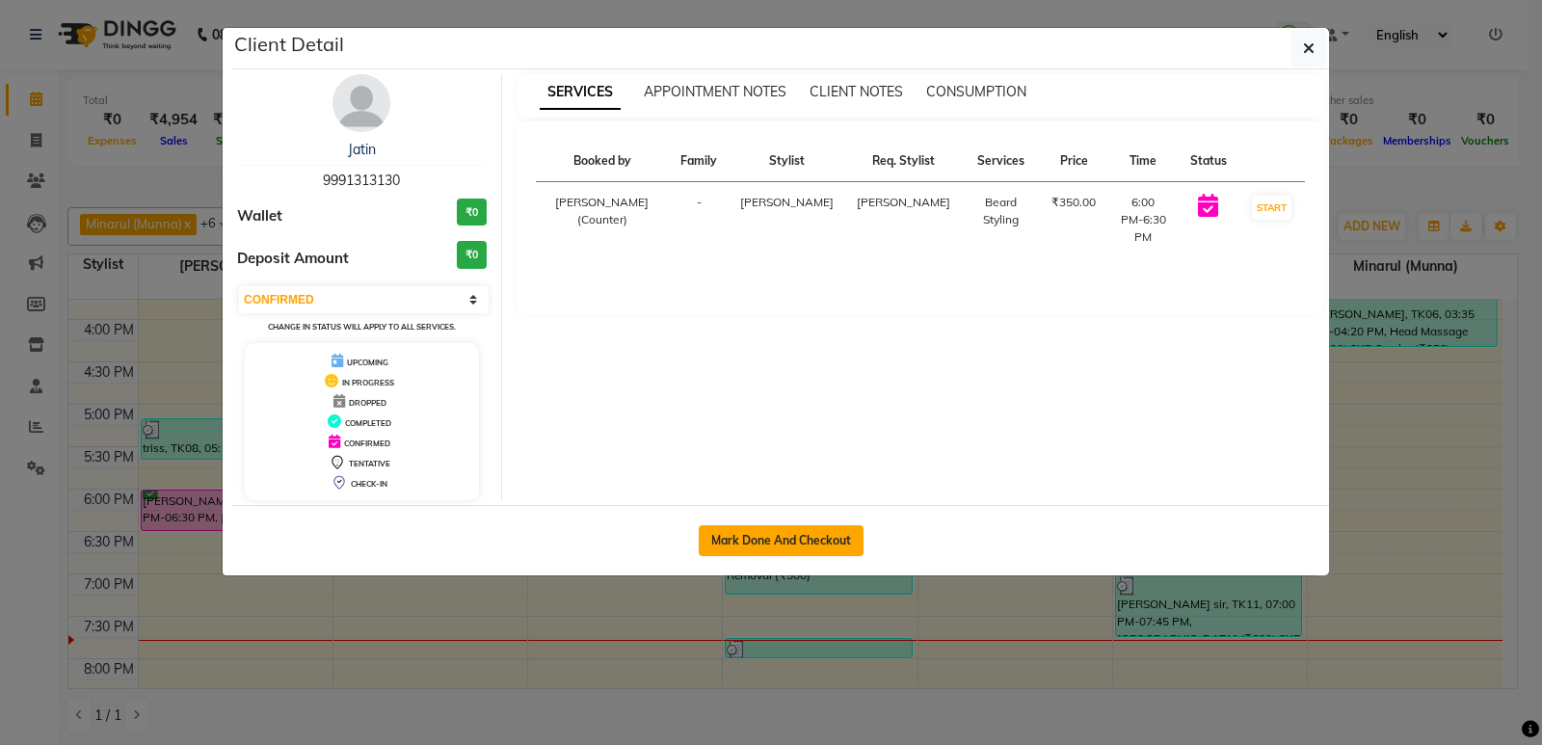
click at [753, 533] on button "Mark Done And Checkout" at bounding box center [781, 540] width 165 height 31
select select "service"
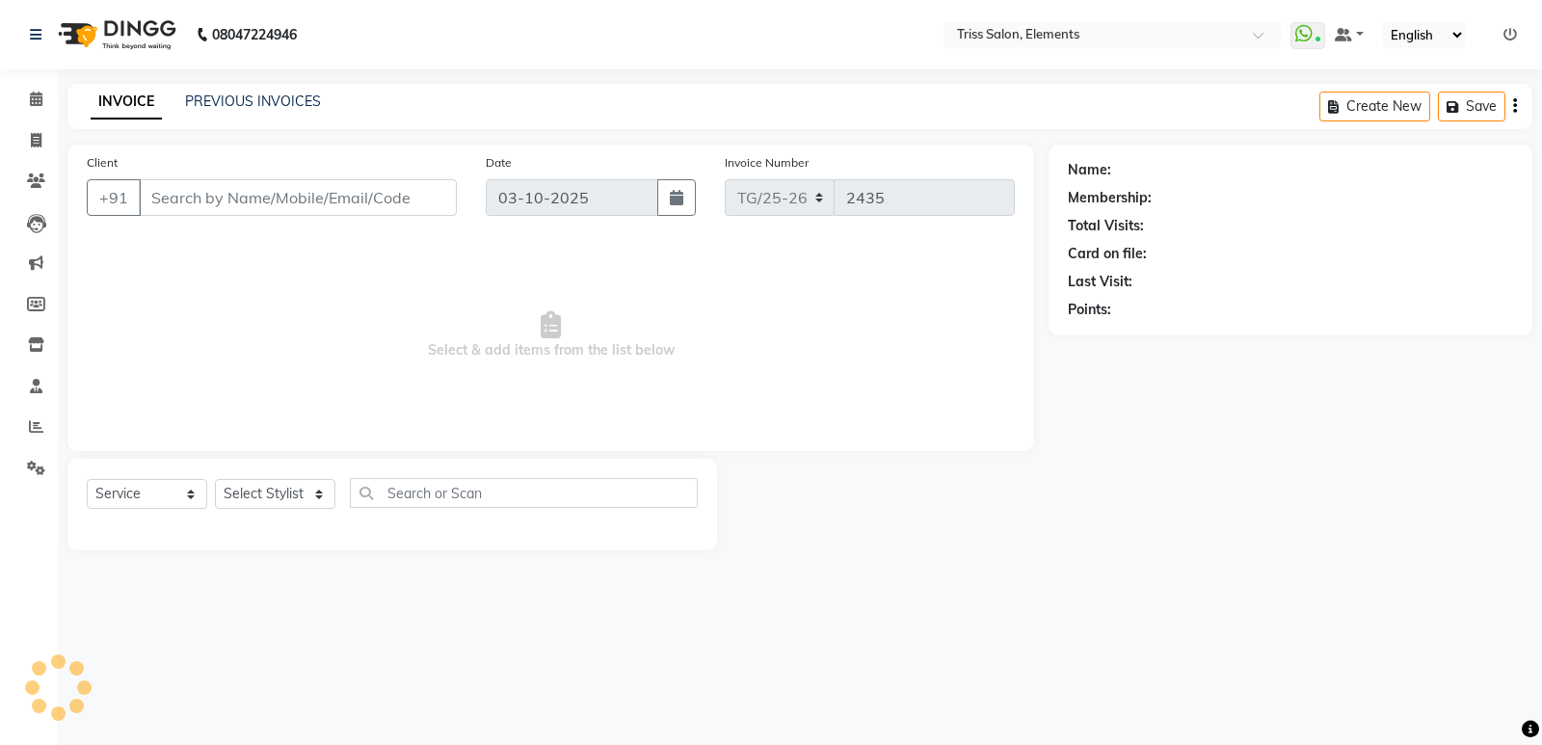
type input "9991313130"
select select "20115"
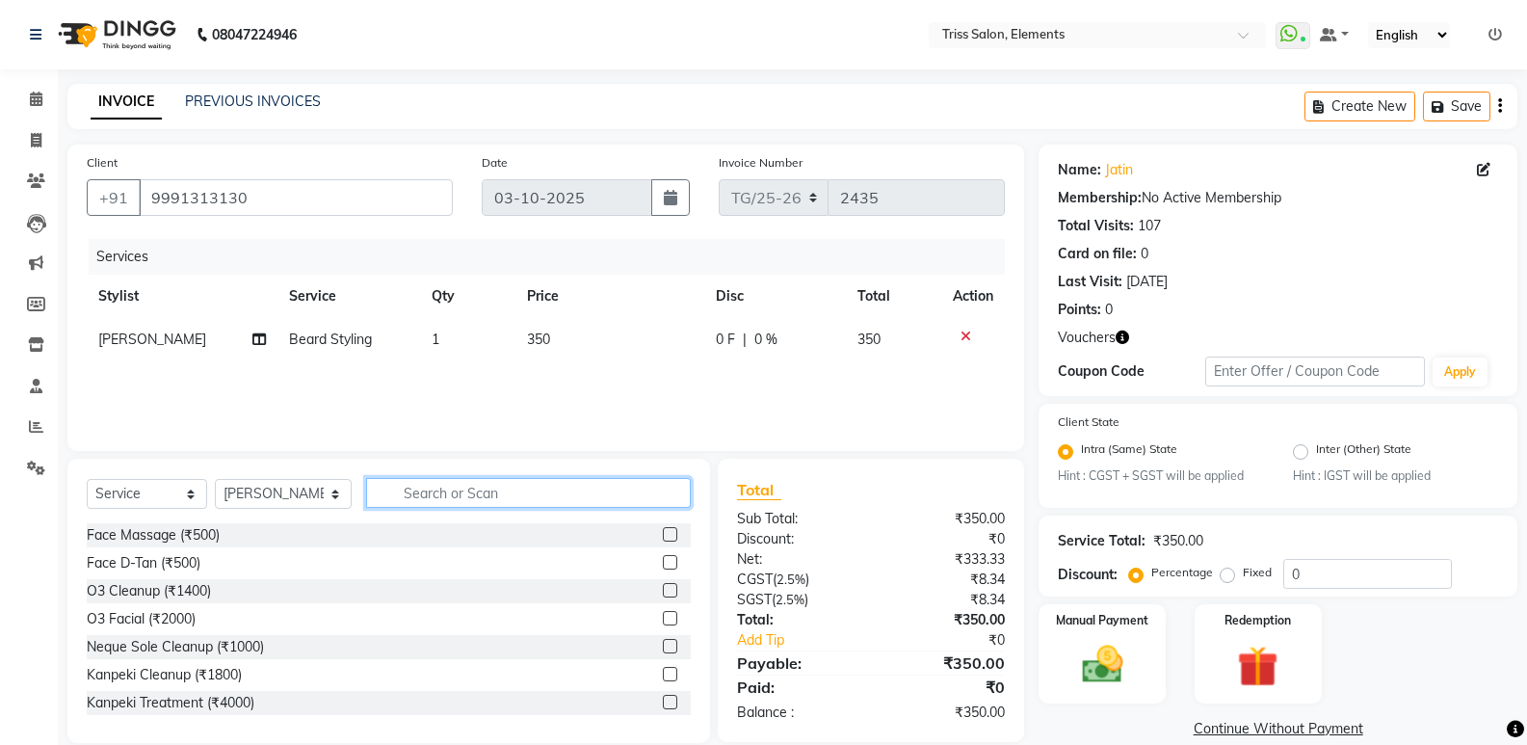
click at [436, 495] on input "text" at bounding box center [528, 493] width 325 height 30
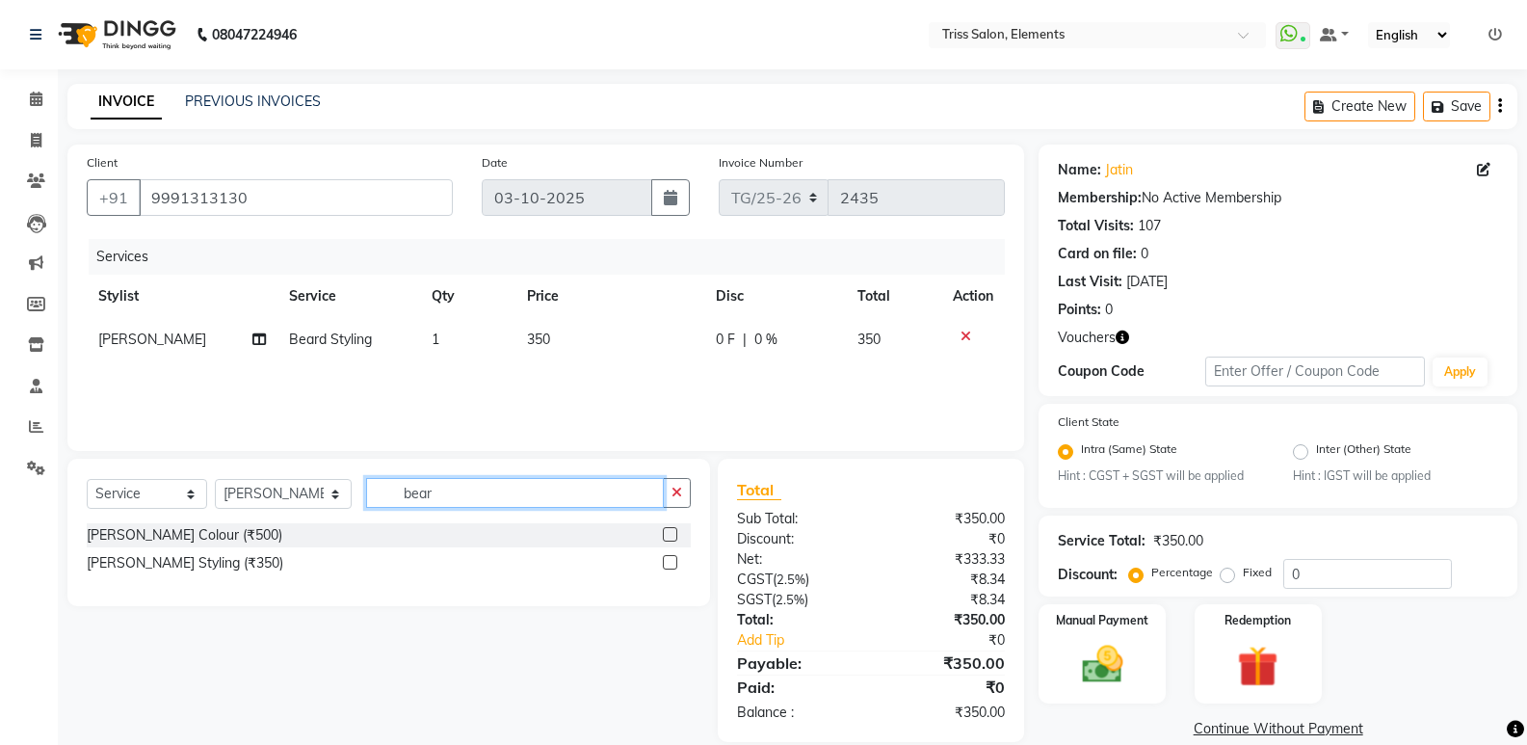
type input "bear"
drag, startPoint x: 671, startPoint y: 535, endPoint x: 640, endPoint y: 511, distance: 39.1
click at [668, 531] on label at bounding box center [670, 534] width 14 height 14
click at [668, 531] on input "checkbox" at bounding box center [669, 535] width 13 height 13
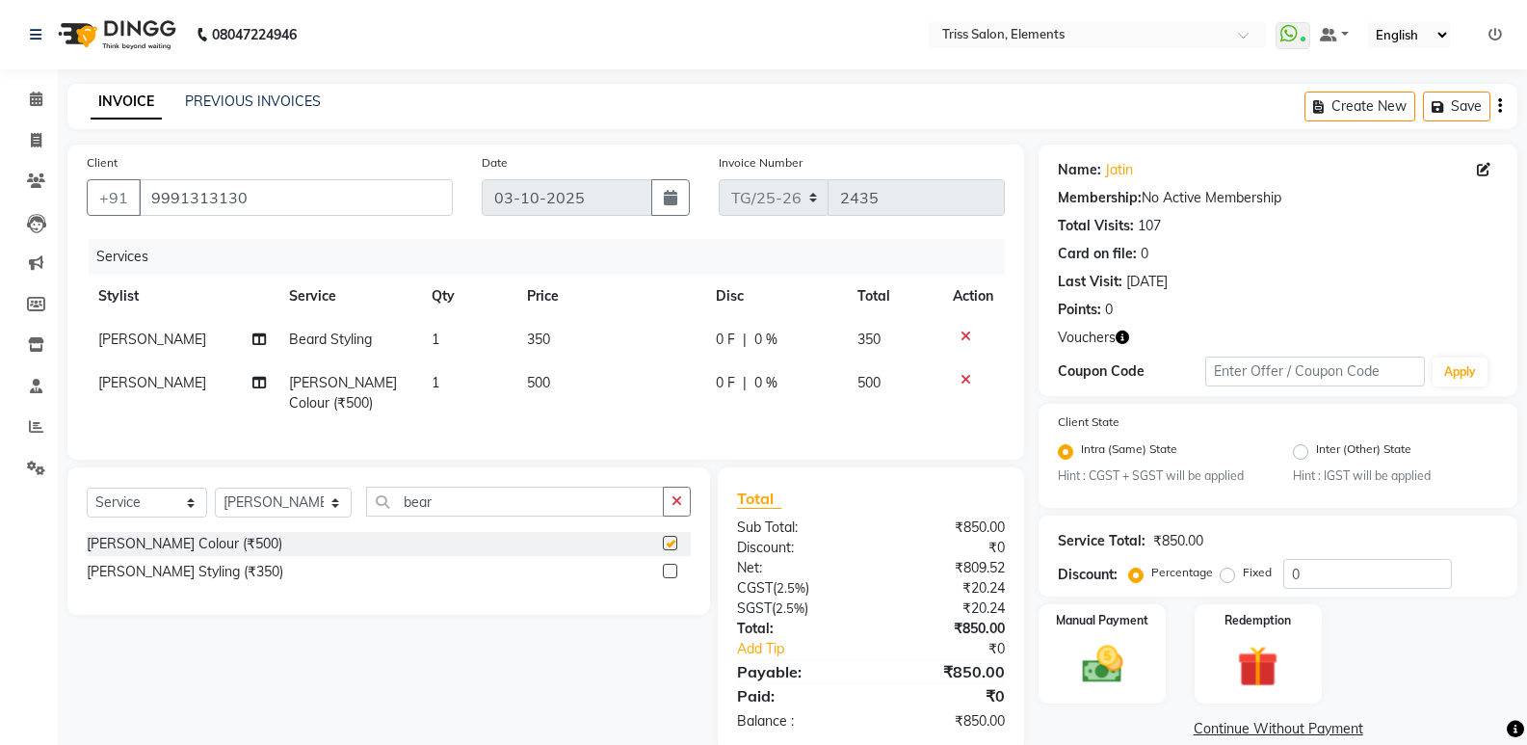
checkbox input "false"
click at [601, 421] on td "500" at bounding box center [610, 393] width 189 height 64
select select "20115"
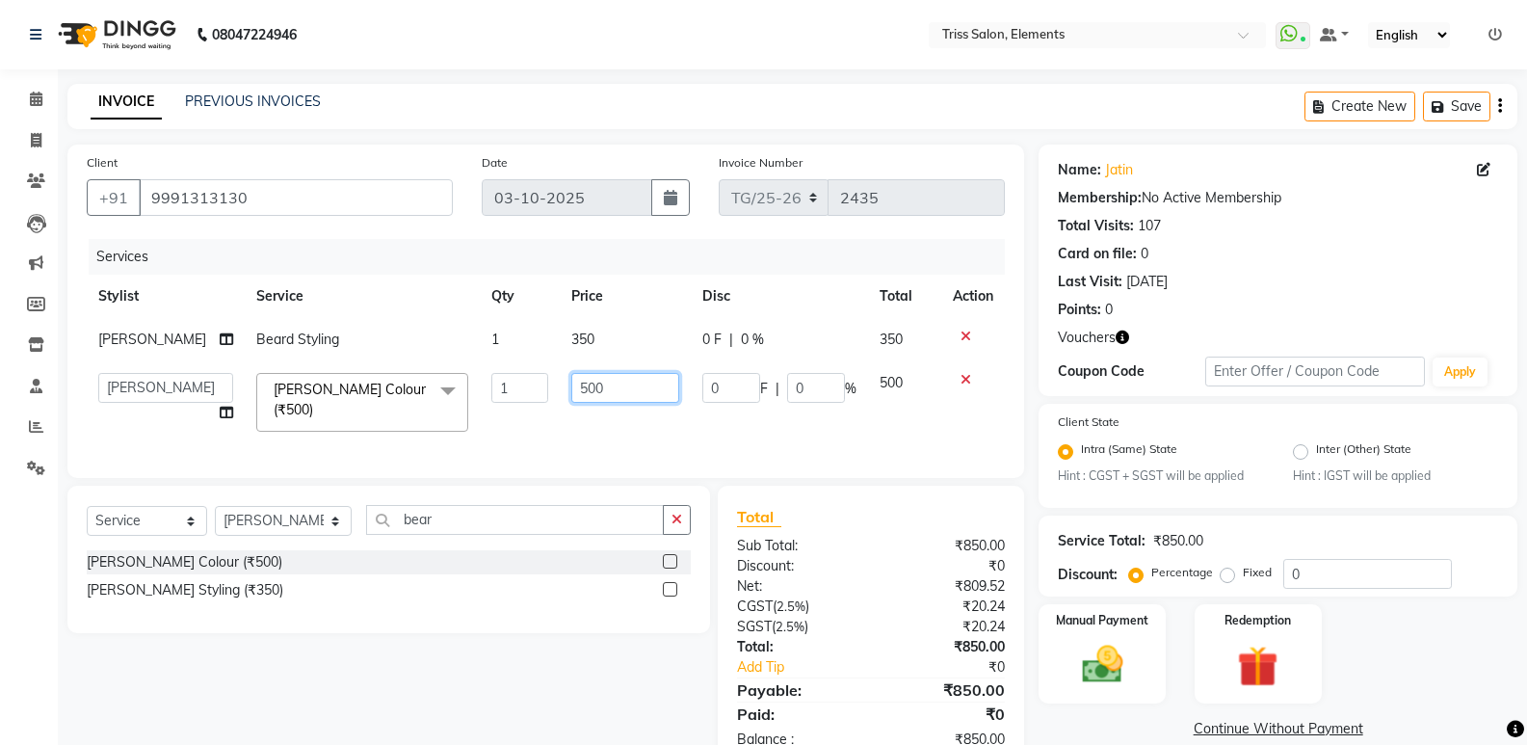
drag, startPoint x: 608, startPoint y: 390, endPoint x: 343, endPoint y: 414, distance: 266.1
click at [368, 413] on tr "Ankit (Viraj) Junaid Minarul (Munna) Mohan Pankaj Dilip Jangde Priya Varma Salm…" at bounding box center [546, 402] width 918 height 82
type input "700"
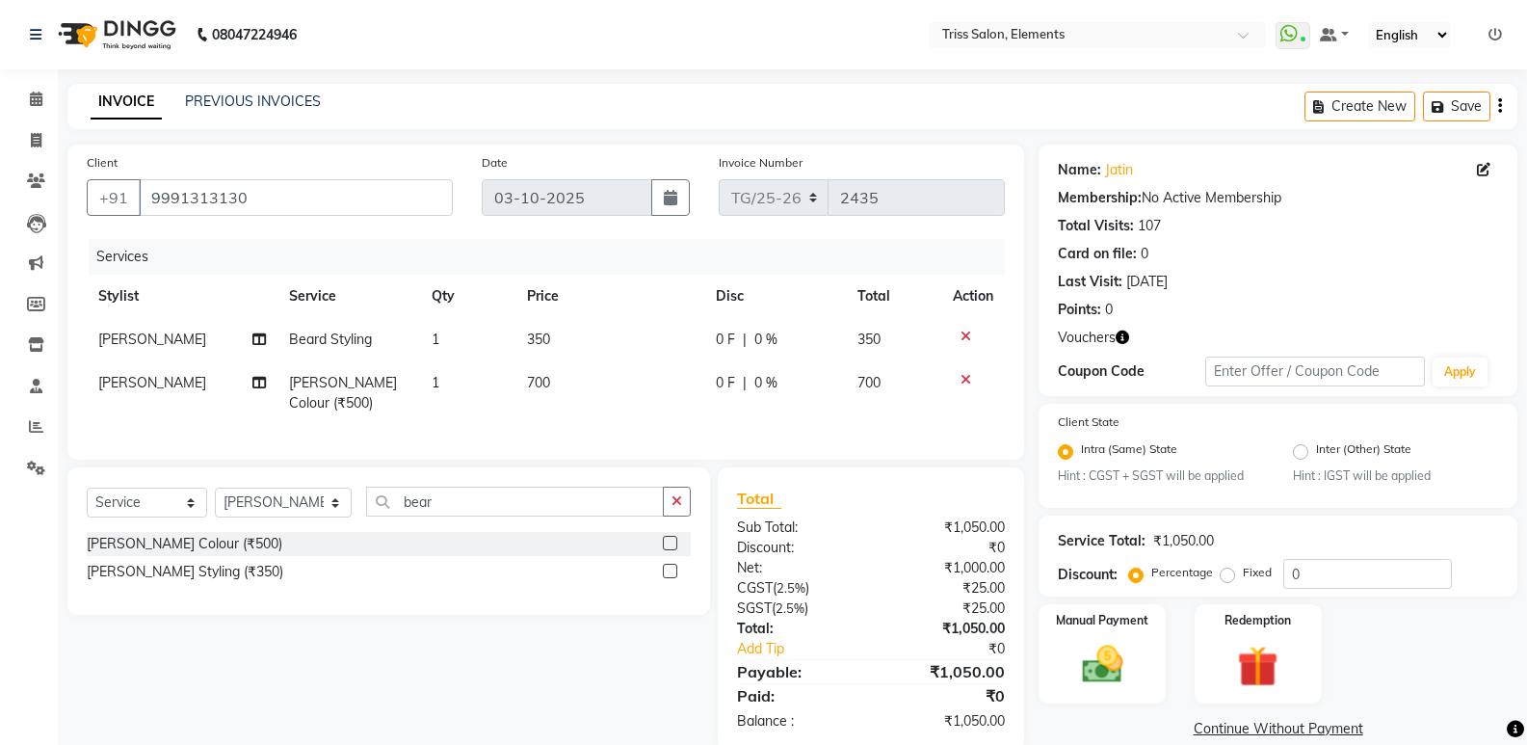
click at [473, 436] on div "Services Stylist Service Qty Price Disc Total Action Talib Salmani Beard Stylin…" at bounding box center [546, 339] width 918 height 201
click at [1275, 667] on img at bounding box center [1258, 667] width 68 height 53
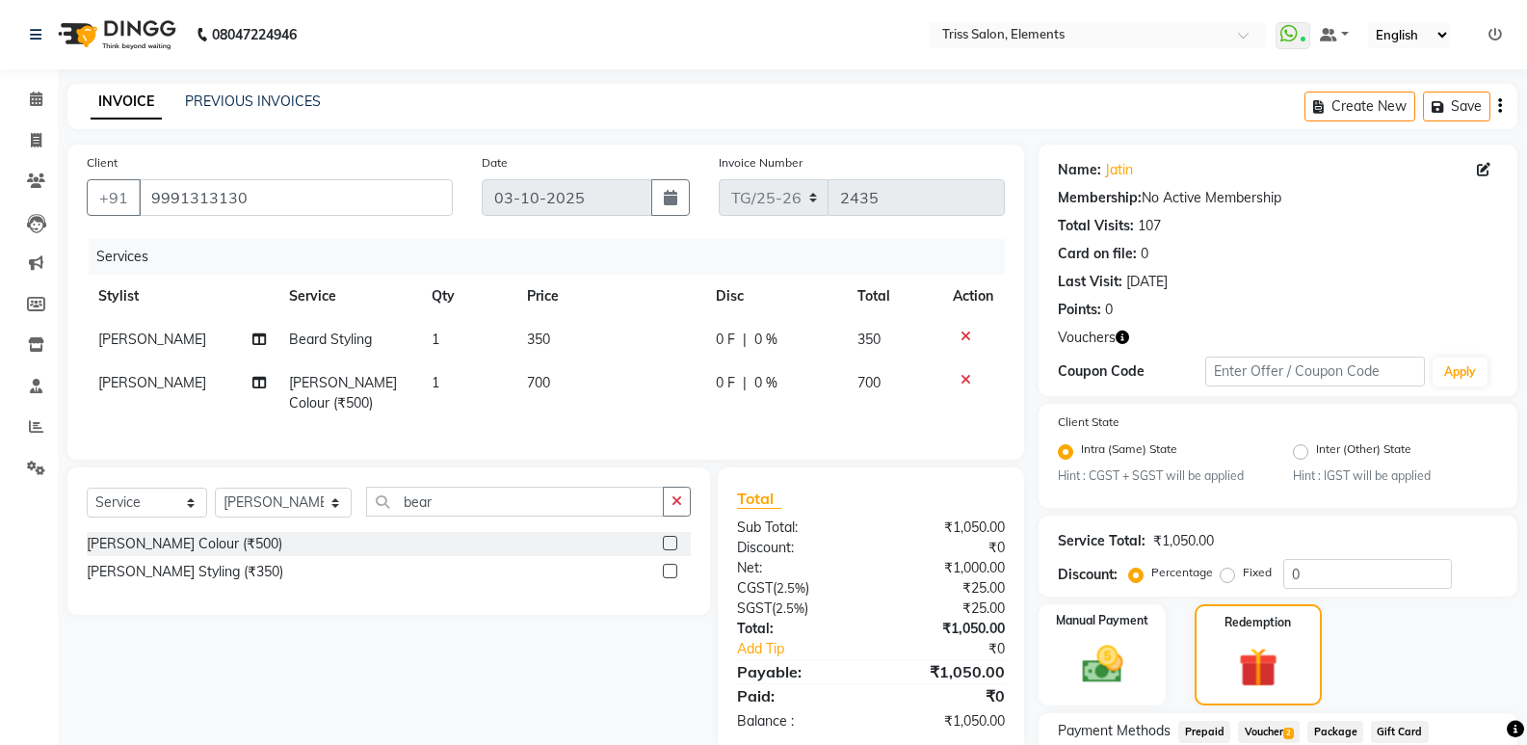
scroll to position [152, 0]
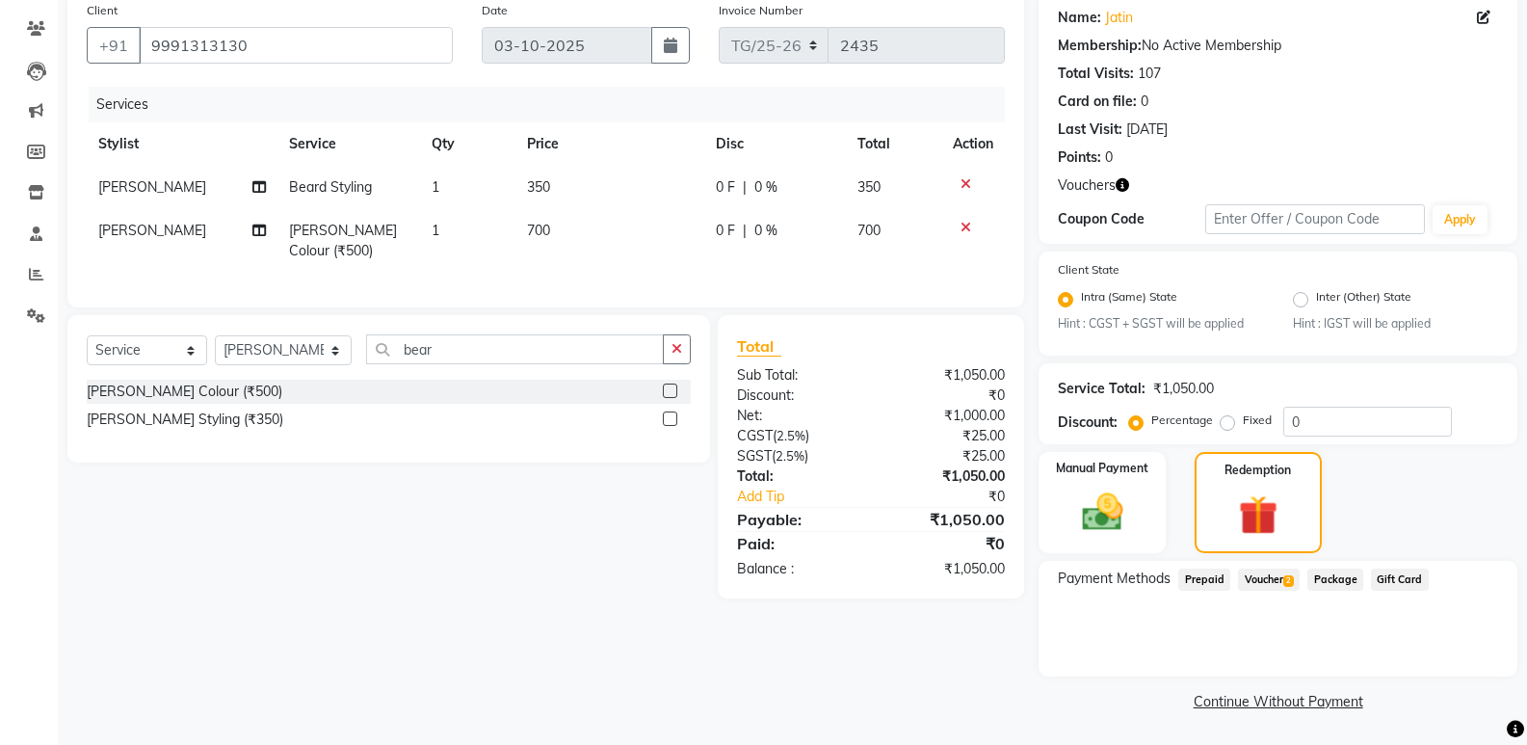
click at [1264, 580] on span "Voucher 2" at bounding box center [1269, 580] width 62 height 22
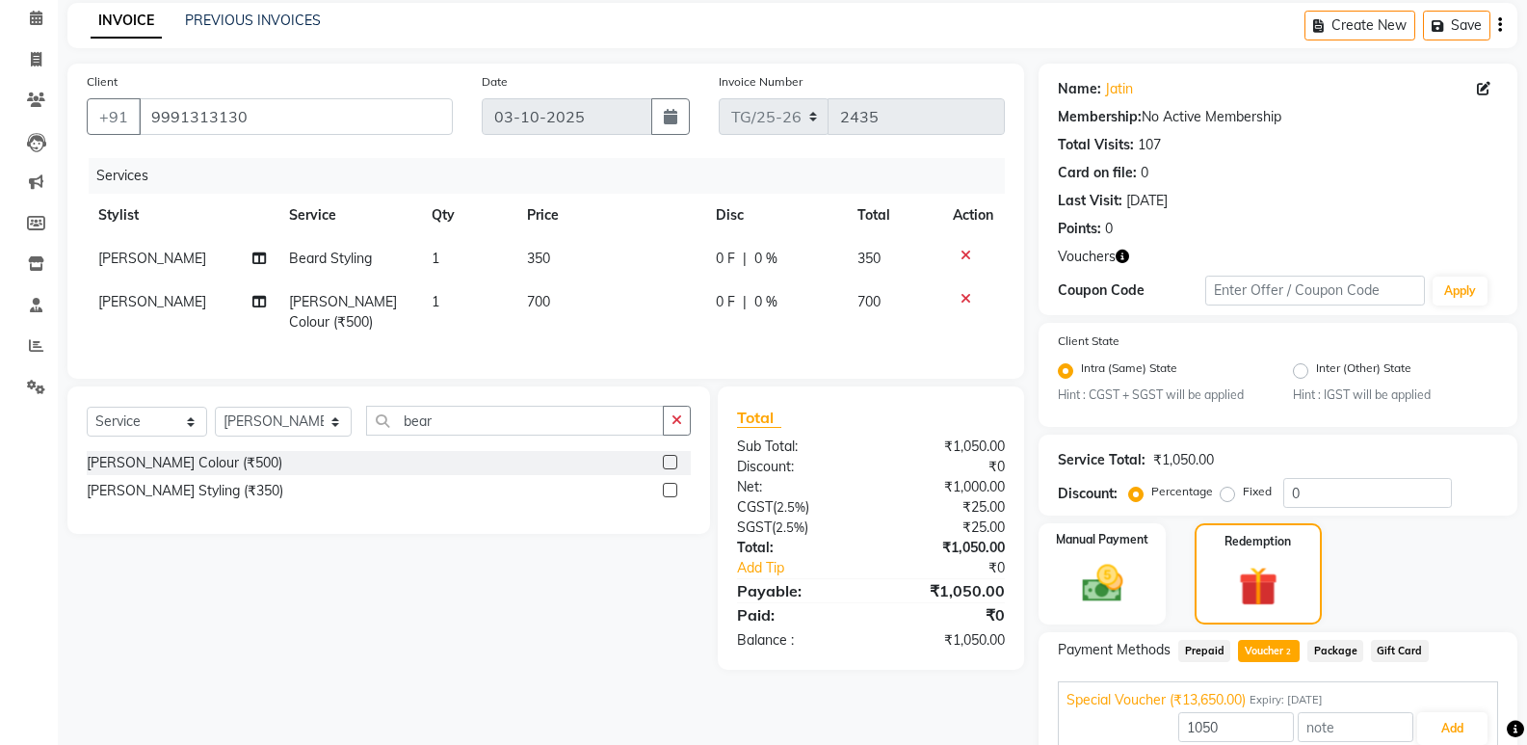
scroll to position [213, 0]
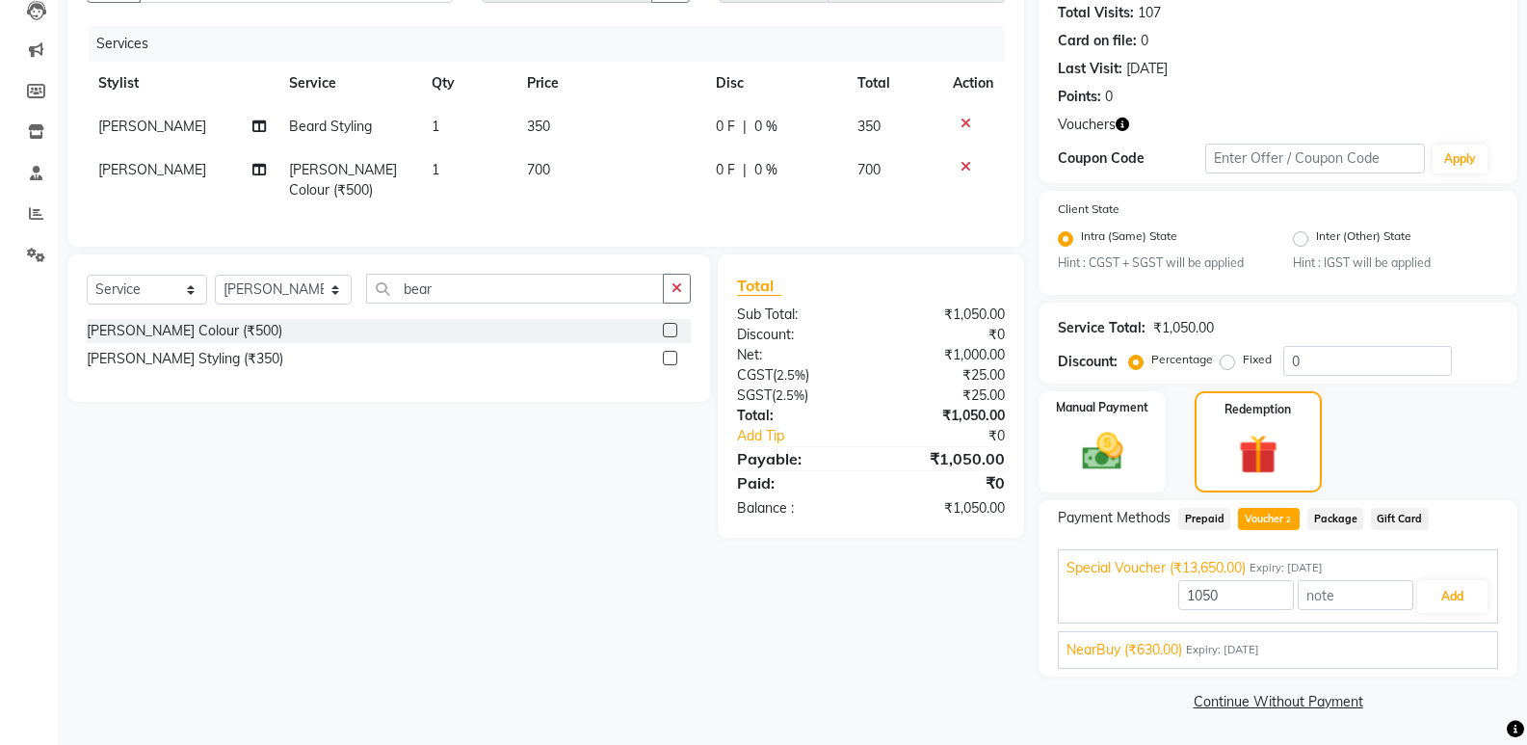
click at [1232, 648] on span "Expiry: 24-03-2035" at bounding box center [1222, 650] width 73 height 16
click at [1460, 648] on button "Add" at bounding box center [1452, 641] width 70 height 33
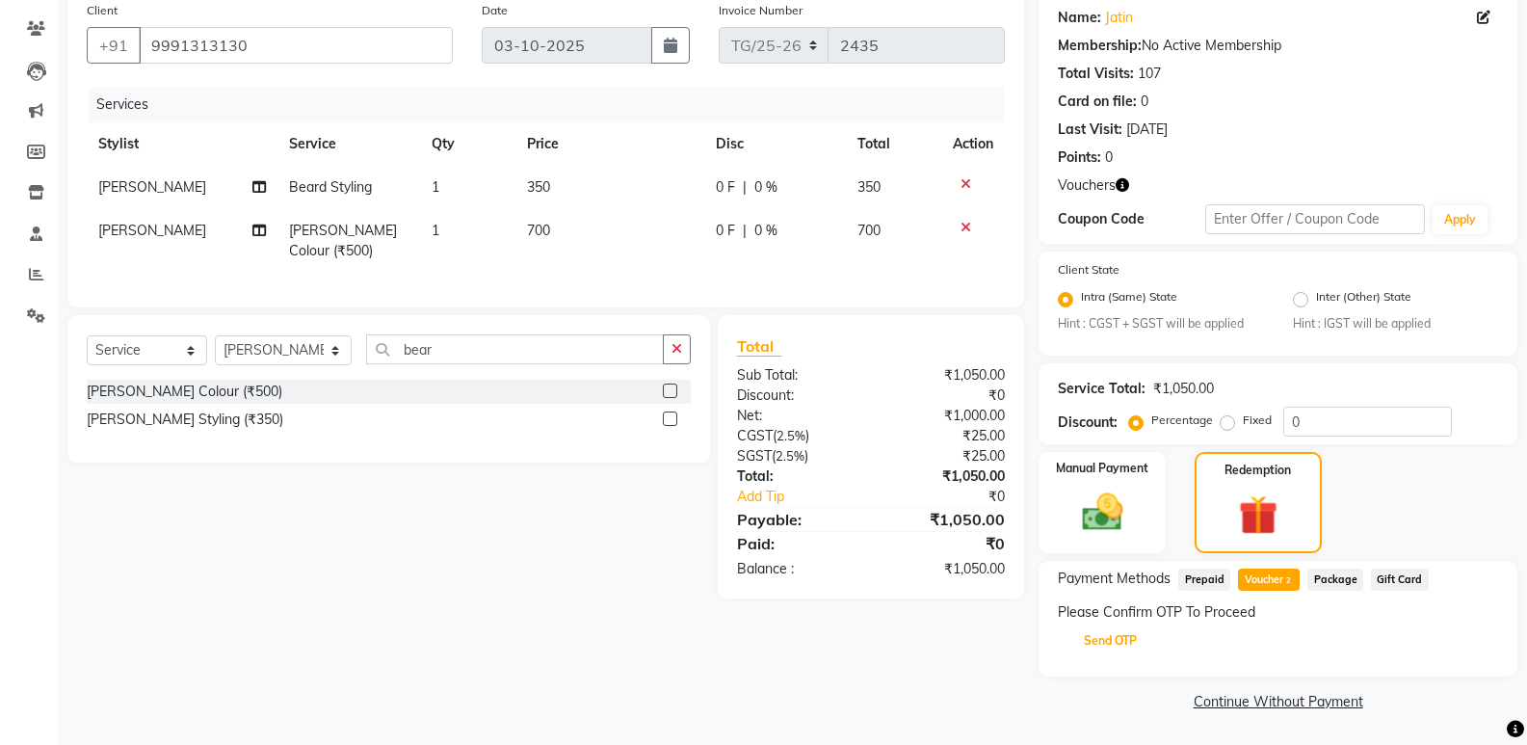
click at [1110, 640] on button "Send OTP" at bounding box center [1110, 640] width 101 height 33
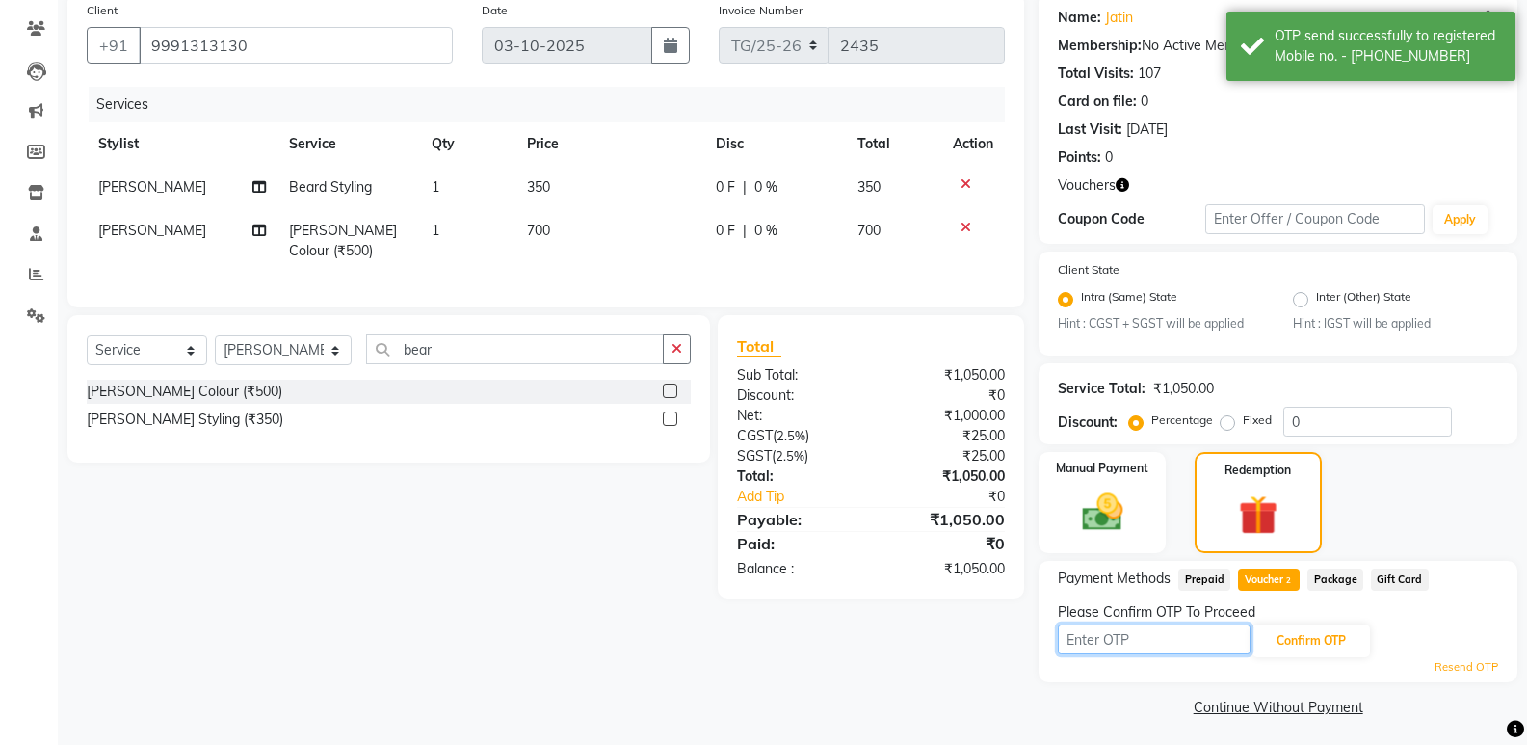
click at [1183, 639] on input "text" at bounding box center [1154, 639] width 193 height 30
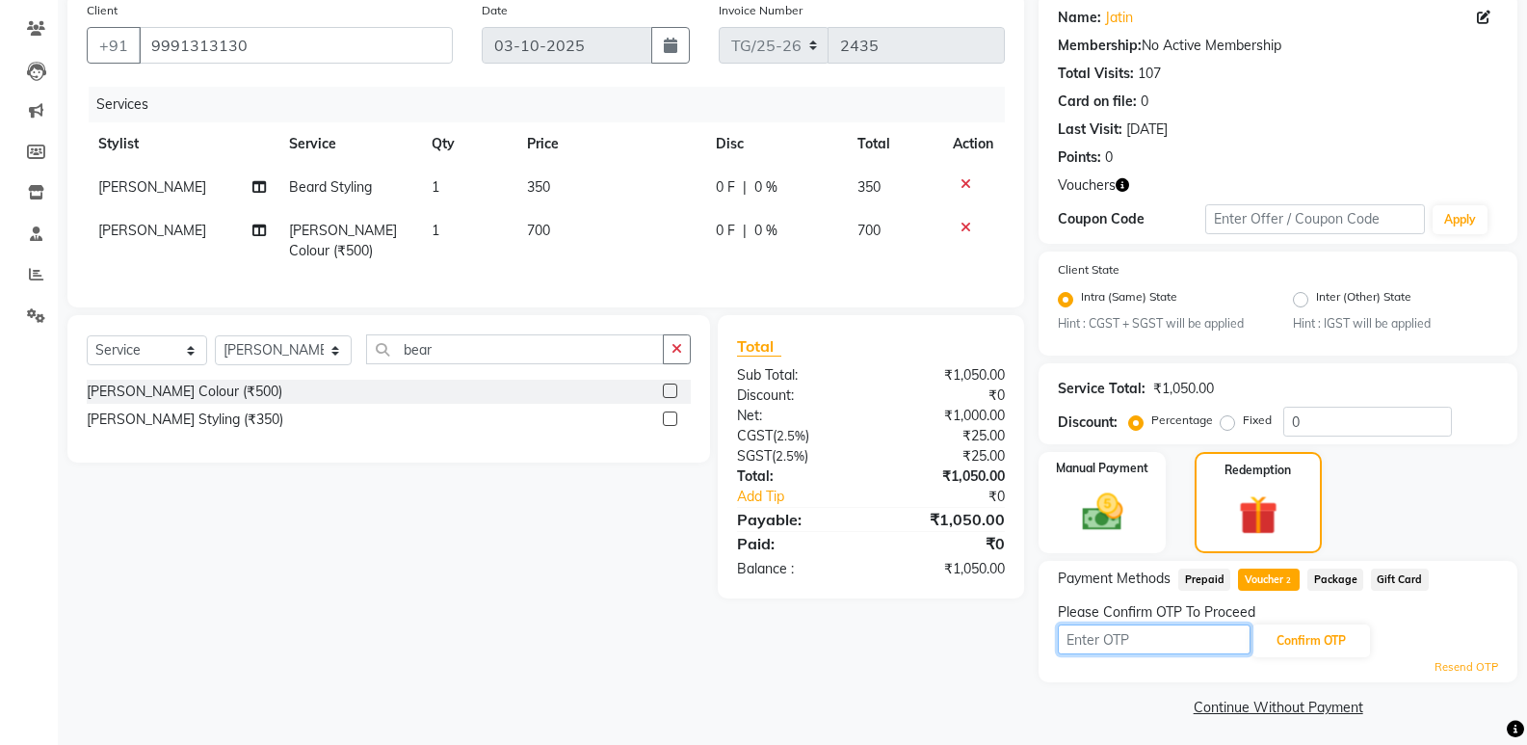
click at [1183, 639] on input "text" at bounding box center [1154, 639] width 193 height 30
type input "6137"
click at [1322, 647] on button "Confirm OTP" at bounding box center [1312, 640] width 118 height 33
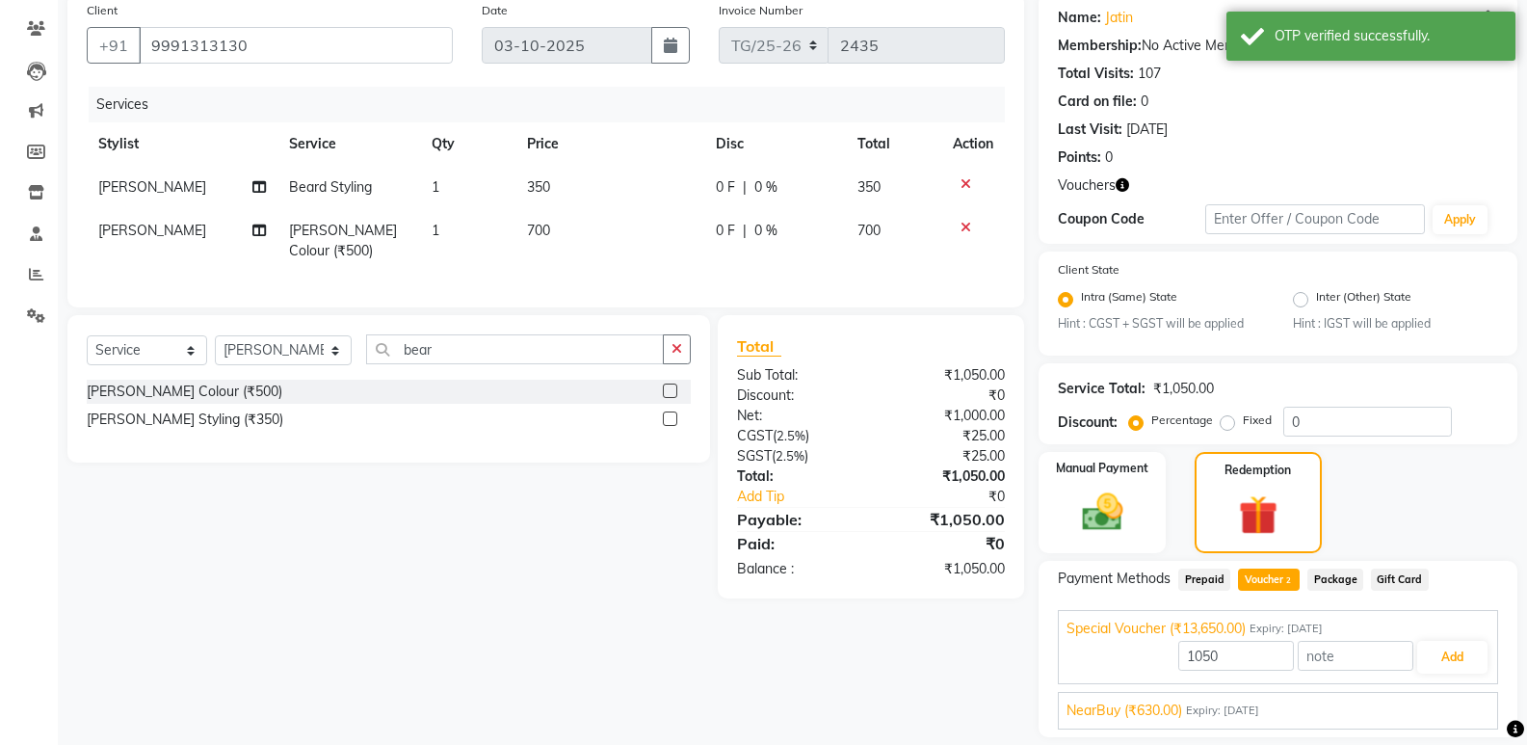
scroll to position [213, 0]
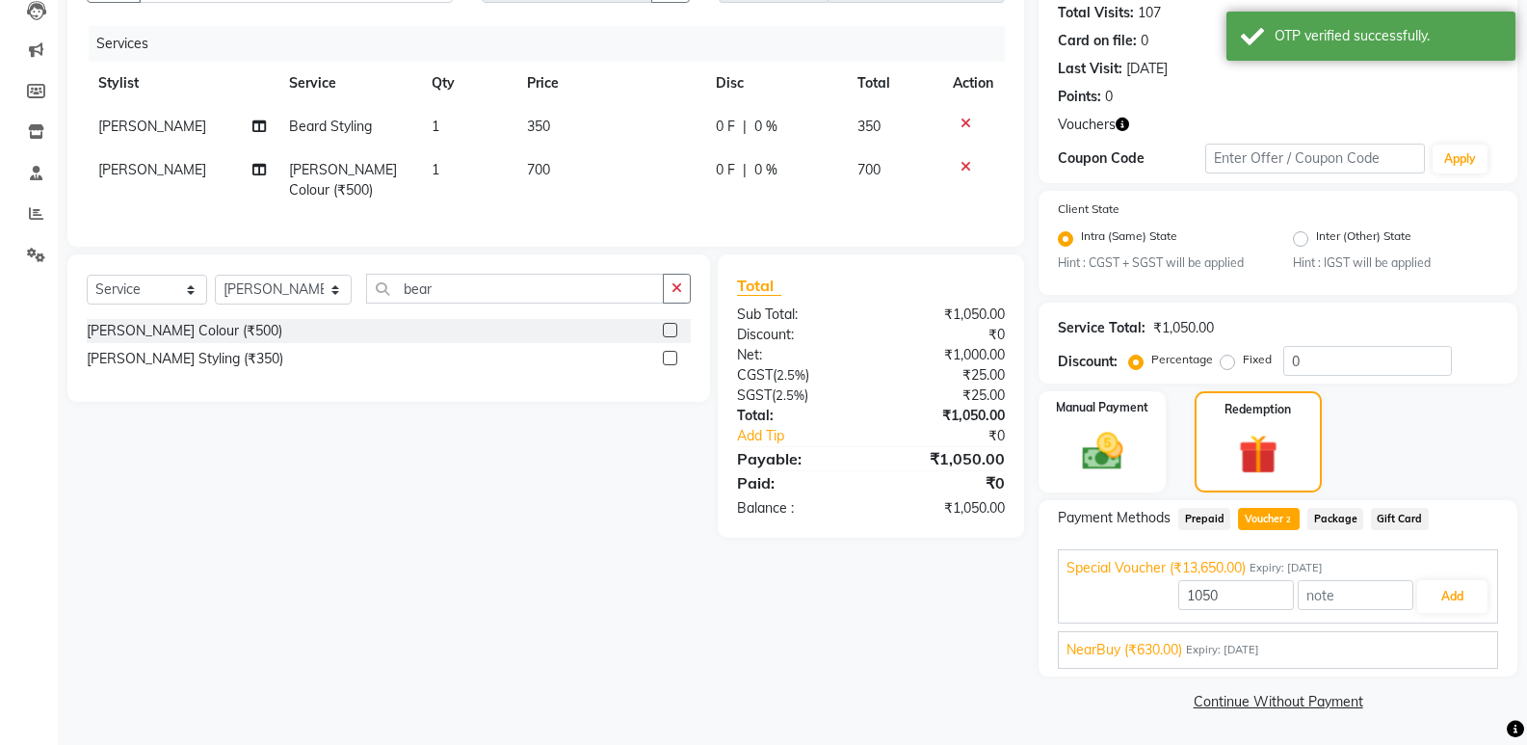
click at [1299, 649] on div "NearBuy (₹630.00) Expiry: 24-03-2035" at bounding box center [1278, 650] width 423 height 20
click at [1443, 644] on button "Add" at bounding box center [1452, 641] width 70 height 33
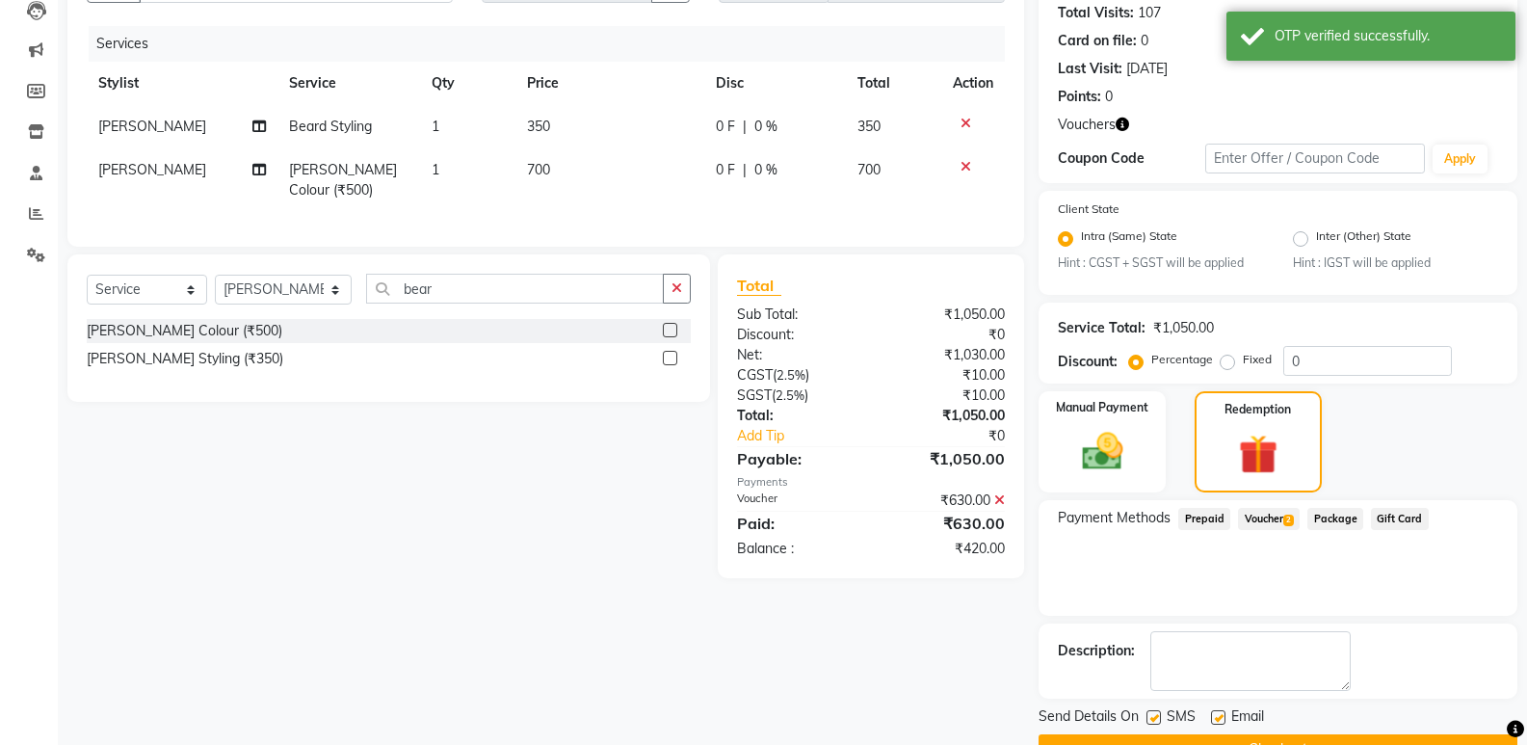
click at [1287, 515] on span "2" at bounding box center [1288, 521] width 11 height 12
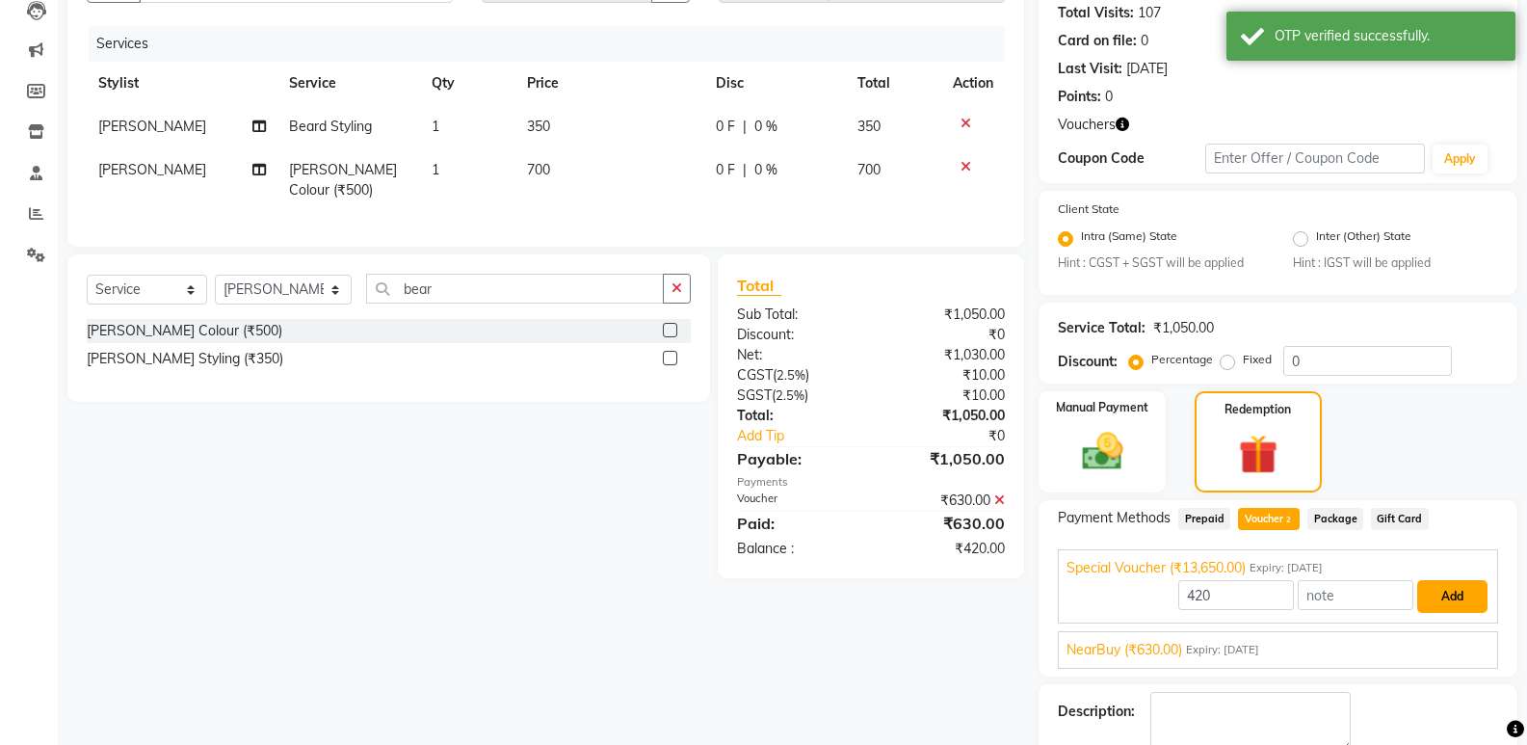
click at [1449, 605] on button "Add" at bounding box center [1452, 596] width 70 height 33
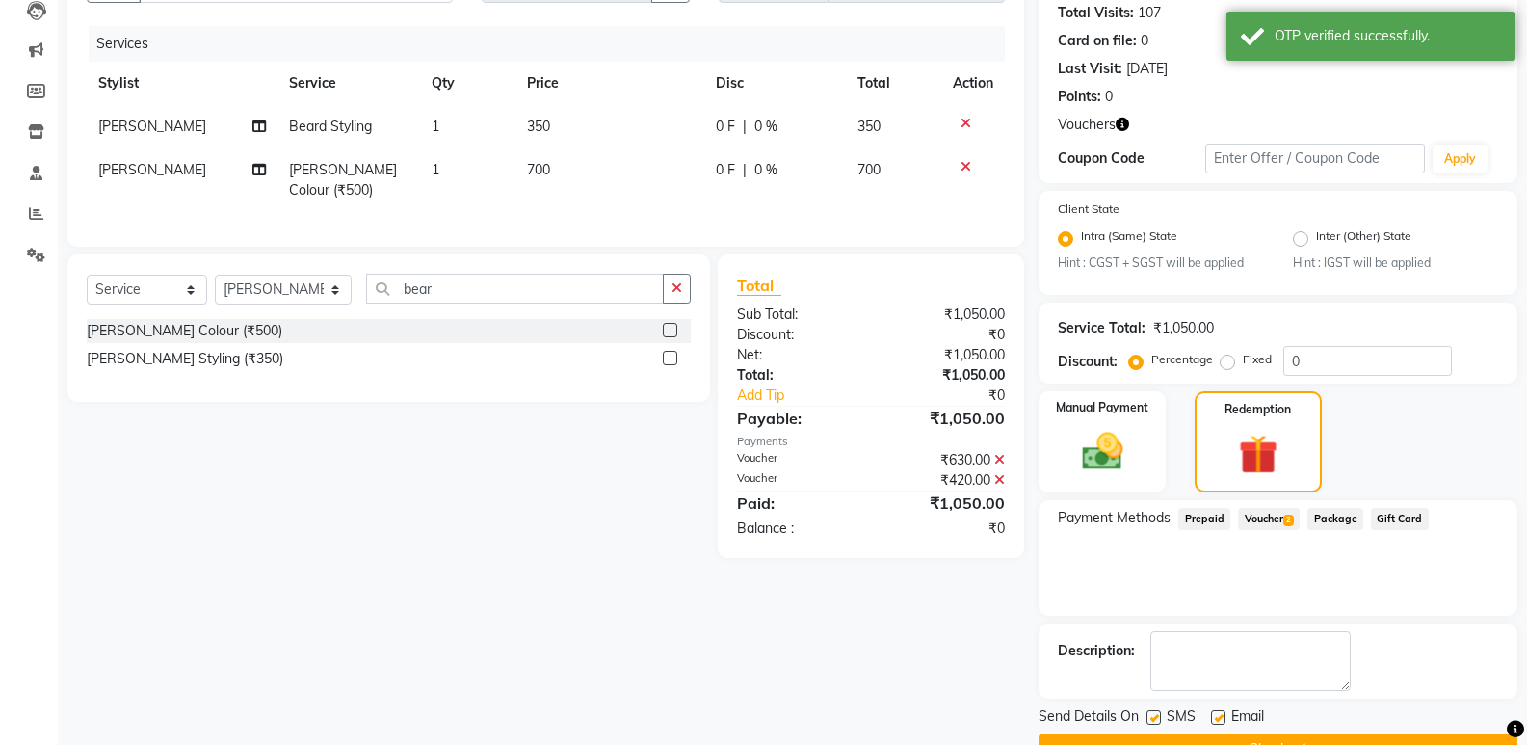
scroll to position [261, 0]
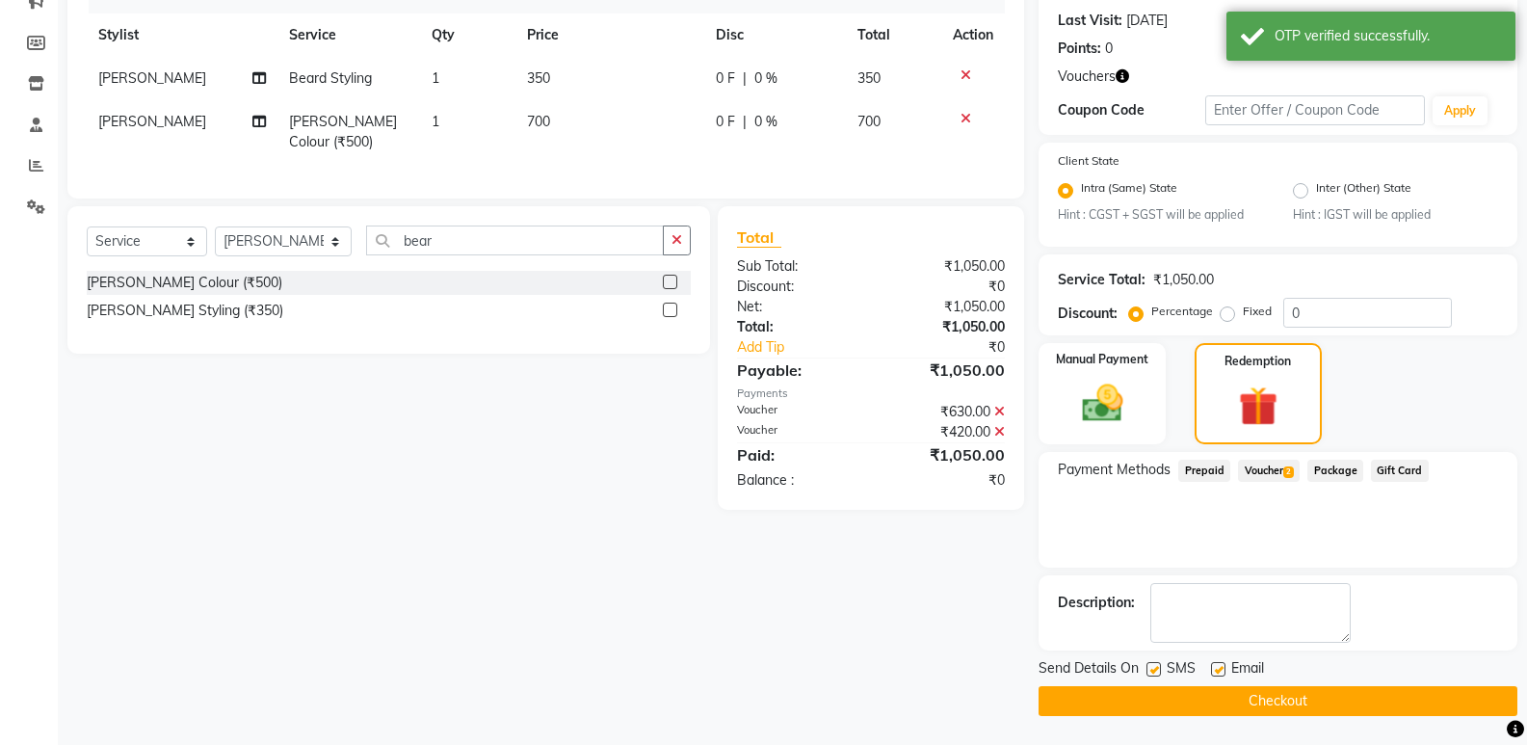
click at [1417, 532] on div "Payment Methods Prepaid Voucher 2 Package Gift Card" at bounding box center [1278, 510] width 479 height 116
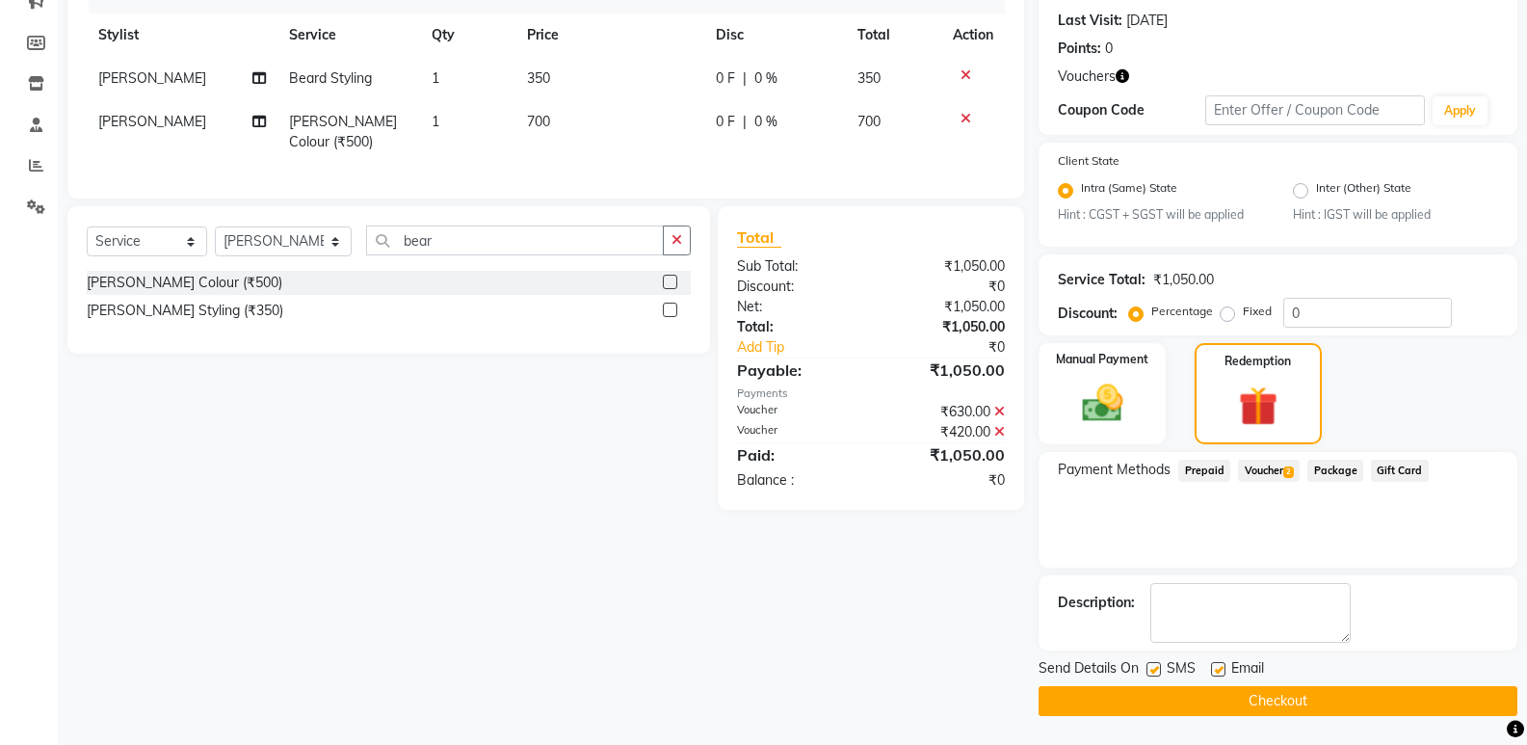
click at [607, 171] on div "Services Stylist Service Qty Price Disc Total Action Talib Salmani Beard Stylin…" at bounding box center [546, 78] width 918 height 201
click at [1347, 588] on textarea at bounding box center [1251, 613] width 200 height 60
click at [1287, 517] on div "Payment Methods Prepaid Voucher 2 Package Gift Card" at bounding box center [1278, 510] width 479 height 116
click at [1251, 603] on textarea at bounding box center [1251, 613] width 200 height 60
click at [1285, 540] on div "Payment Methods Prepaid Voucher 2 Package Gift Card" at bounding box center [1278, 510] width 479 height 116
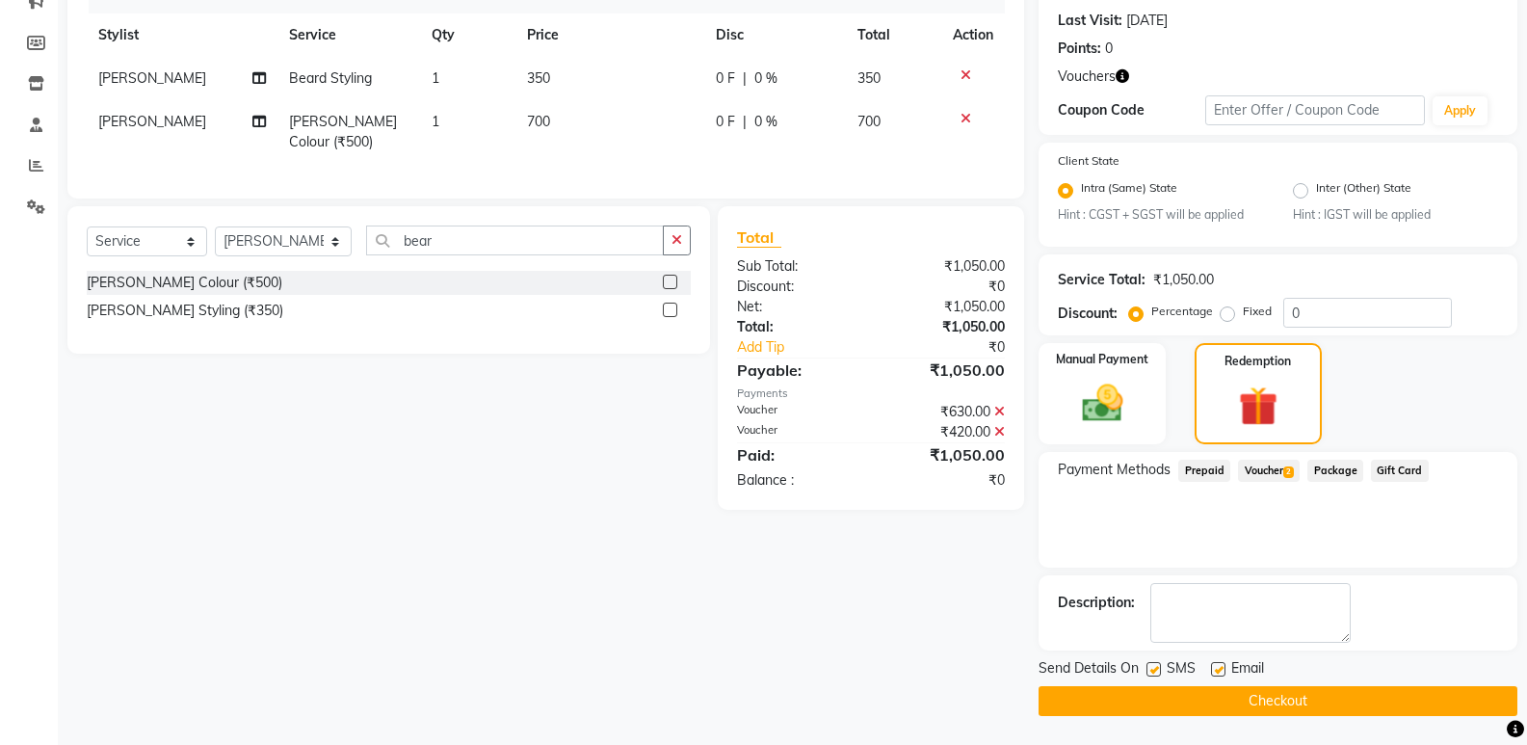
drag, startPoint x: 1370, startPoint y: 595, endPoint x: 1359, endPoint y: 646, distance: 52.4
click at [1369, 611] on div "Description:" at bounding box center [1278, 613] width 440 height 60
drag, startPoint x: 1349, startPoint y: 679, endPoint x: 1338, endPoint y: 702, distance: 25.4
click at [1344, 692] on div "Send Details On SMS Email Checkout" at bounding box center [1278, 687] width 479 height 58
click at [1338, 702] on button "Checkout" at bounding box center [1278, 701] width 479 height 30
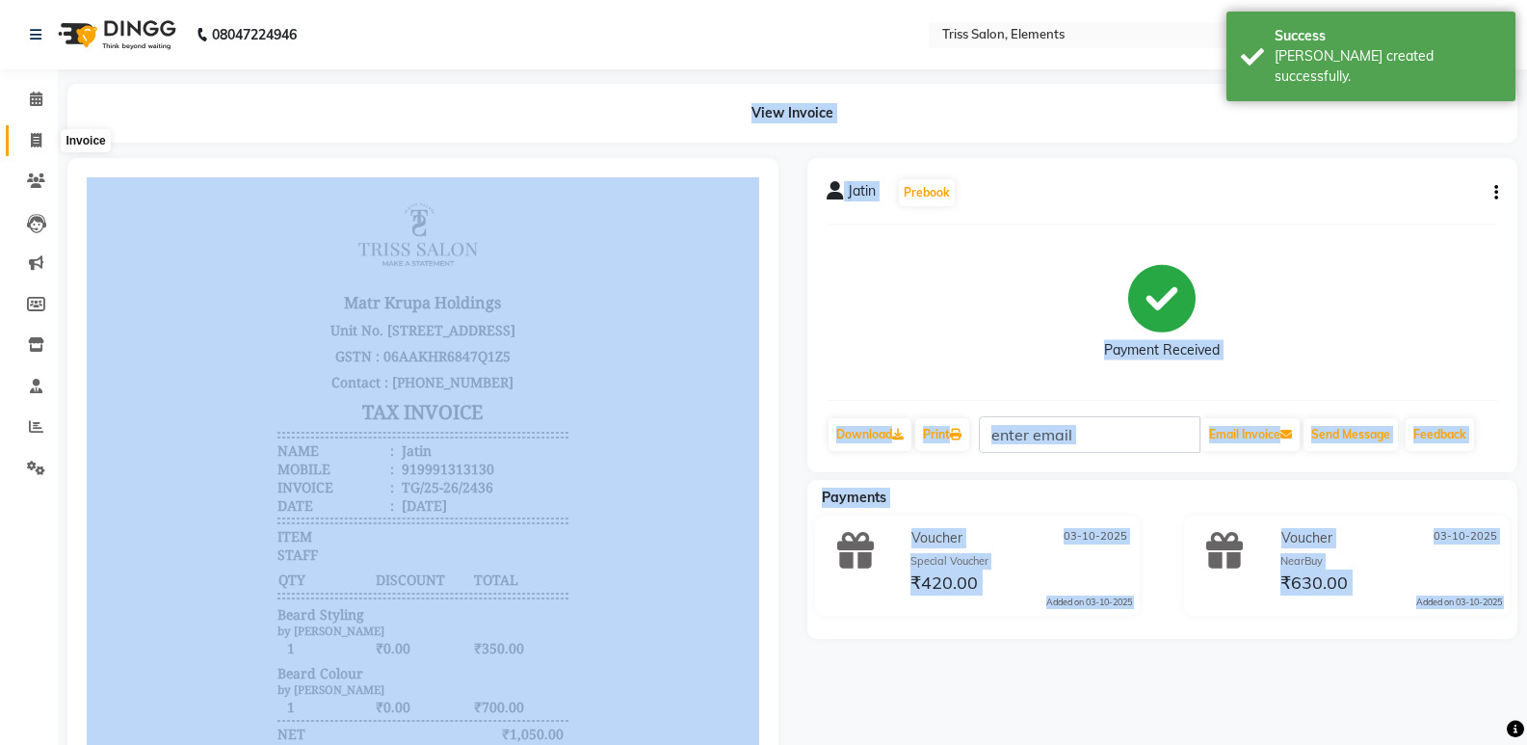
click at [40, 148] on span at bounding box center [36, 141] width 34 height 22
select select "service"
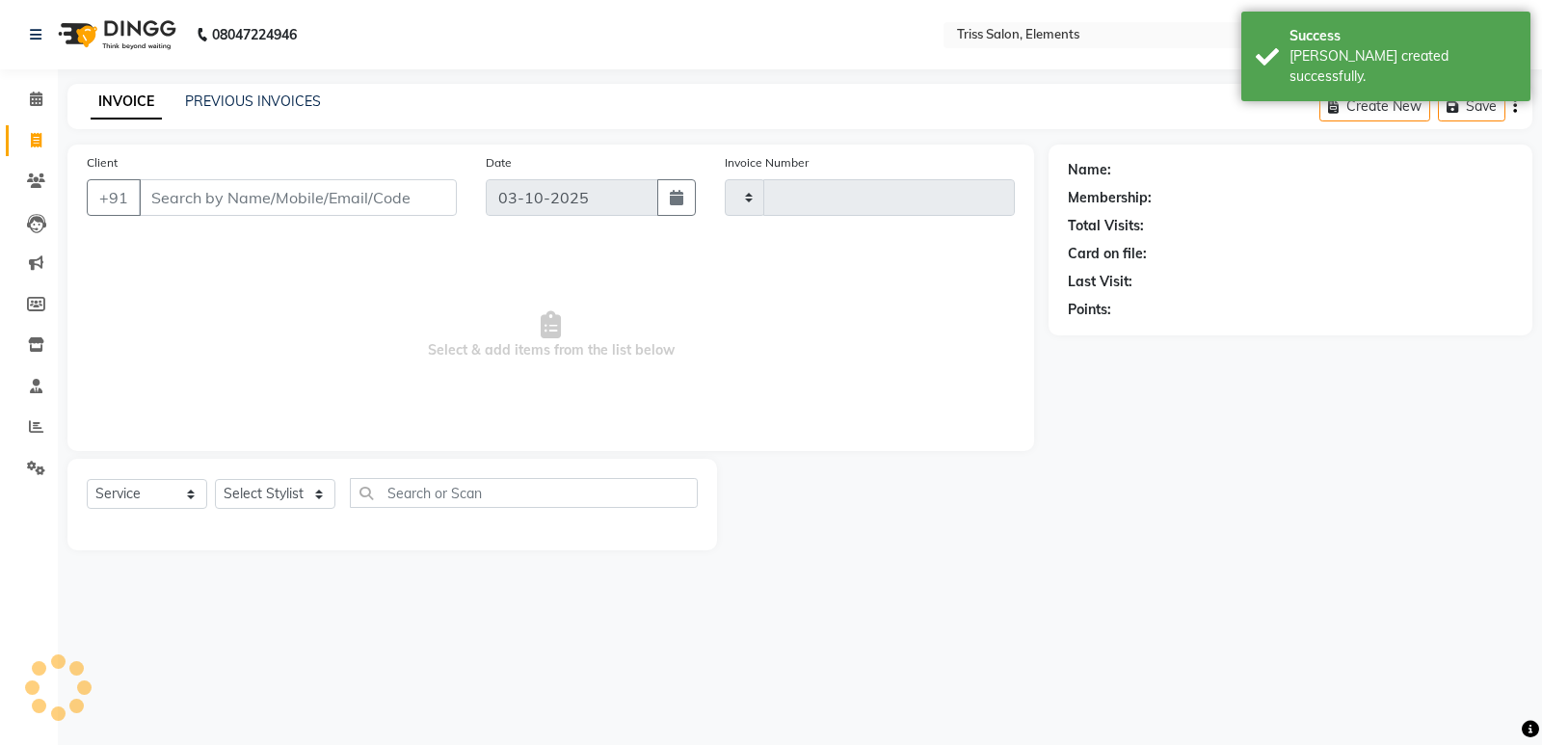
type input "2437"
select select "4303"
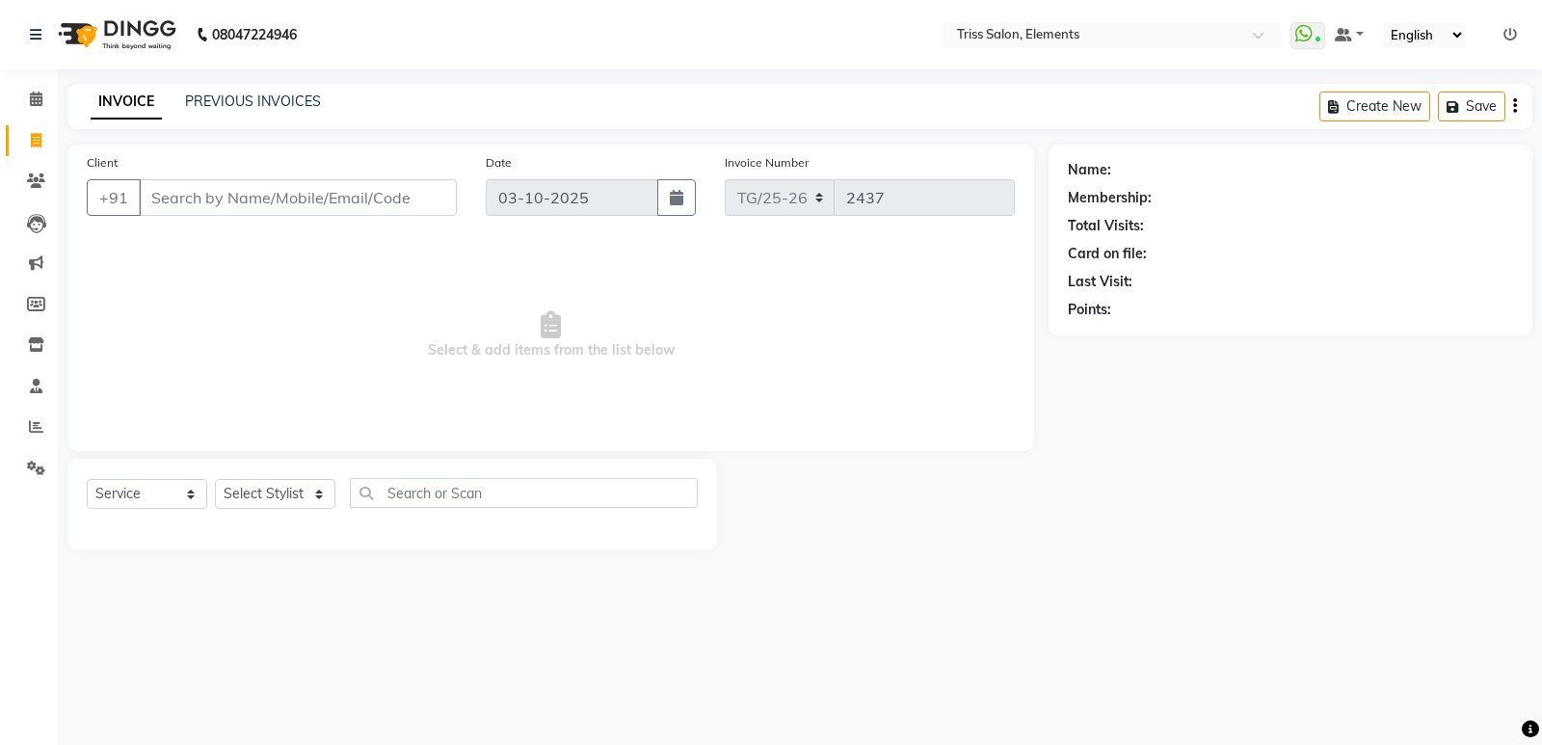
click at [332, 145] on div "Client +91 Date 03-10-2025 Invoice Number TG/25-26 2437 Select & add items from…" at bounding box center [550, 298] width 966 height 306
click at [114, 33] on img at bounding box center [115, 35] width 132 height 54
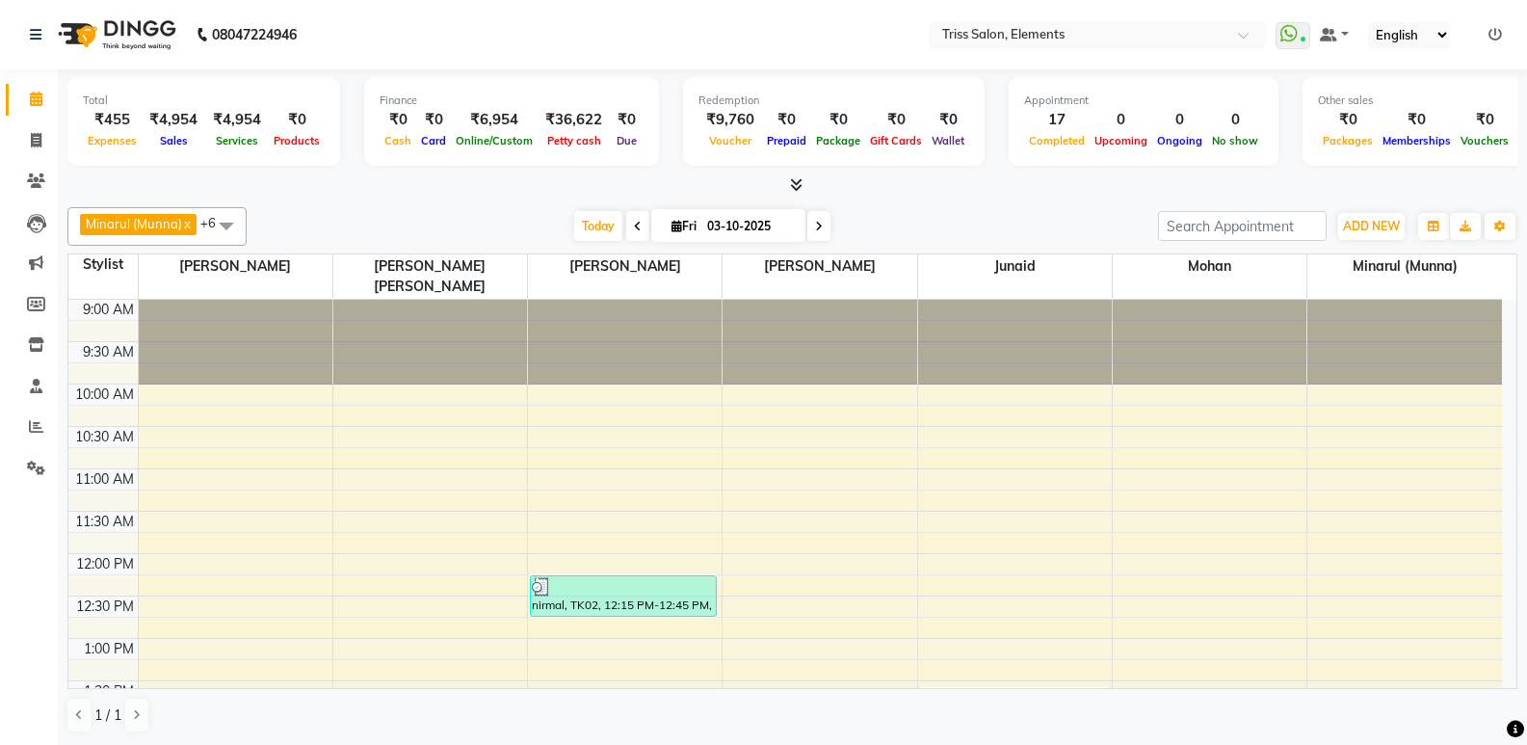
click at [148, 32] on img at bounding box center [115, 35] width 132 height 54
click at [126, 32] on img at bounding box center [115, 35] width 132 height 54
click at [31, 146] on icon at bounding box center [36, 140] width 11 height 14
select select "service"
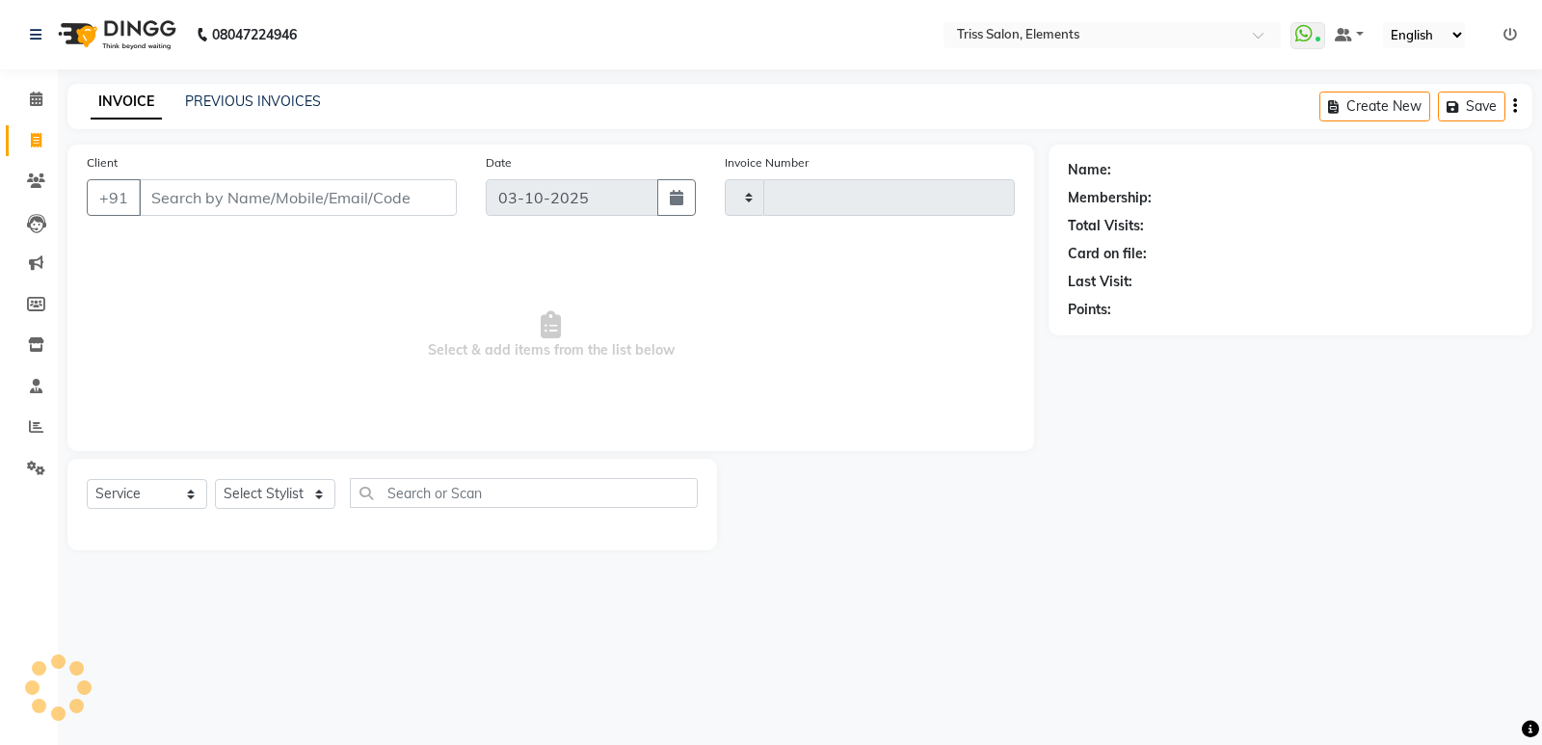
type input "2437"
select select "4303"
click at [208, 103] on link "PREVIOUS INVOICES" at bounding box center [253, 101] width 136 height 17
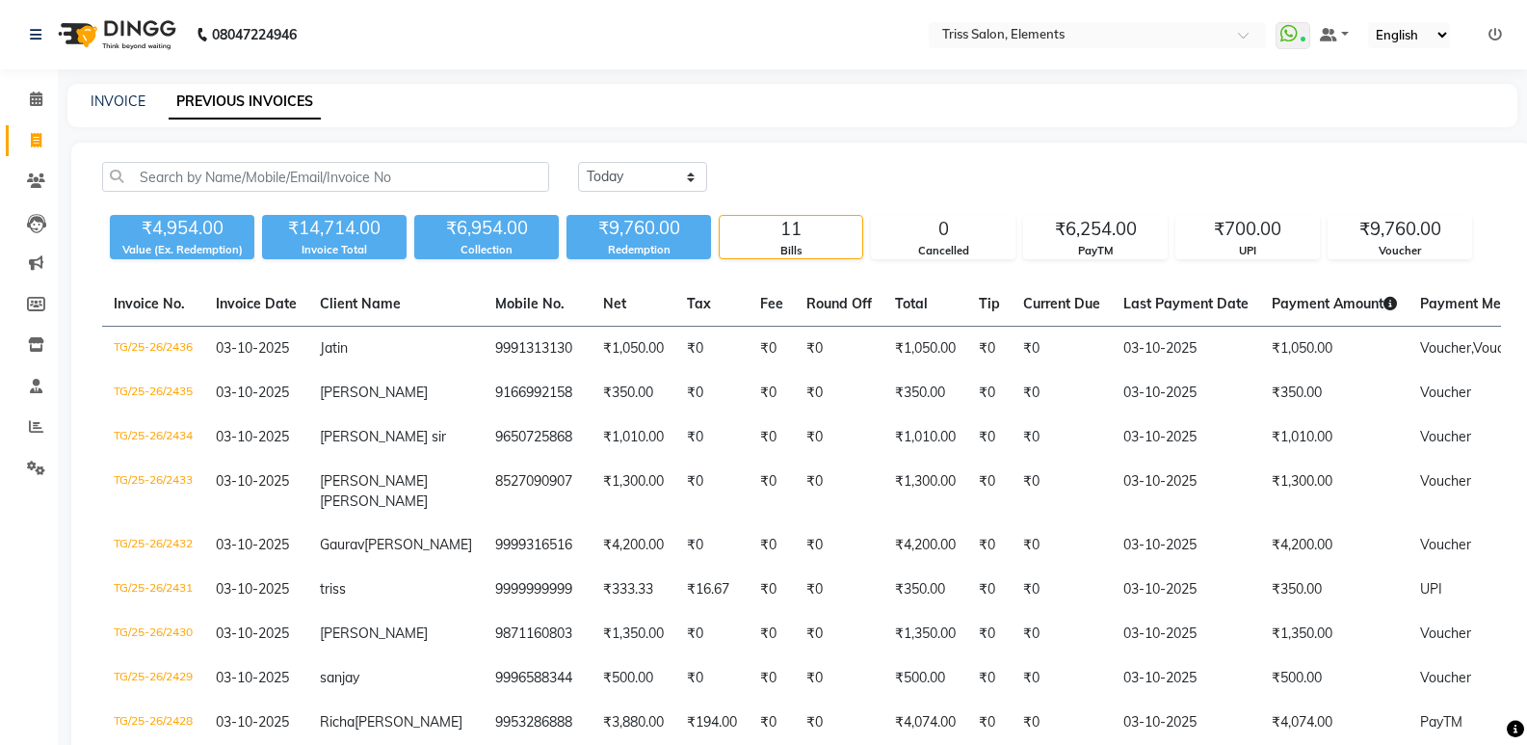
click at [141, 35] on img at bounding box center [115, 35] width 132 height 54
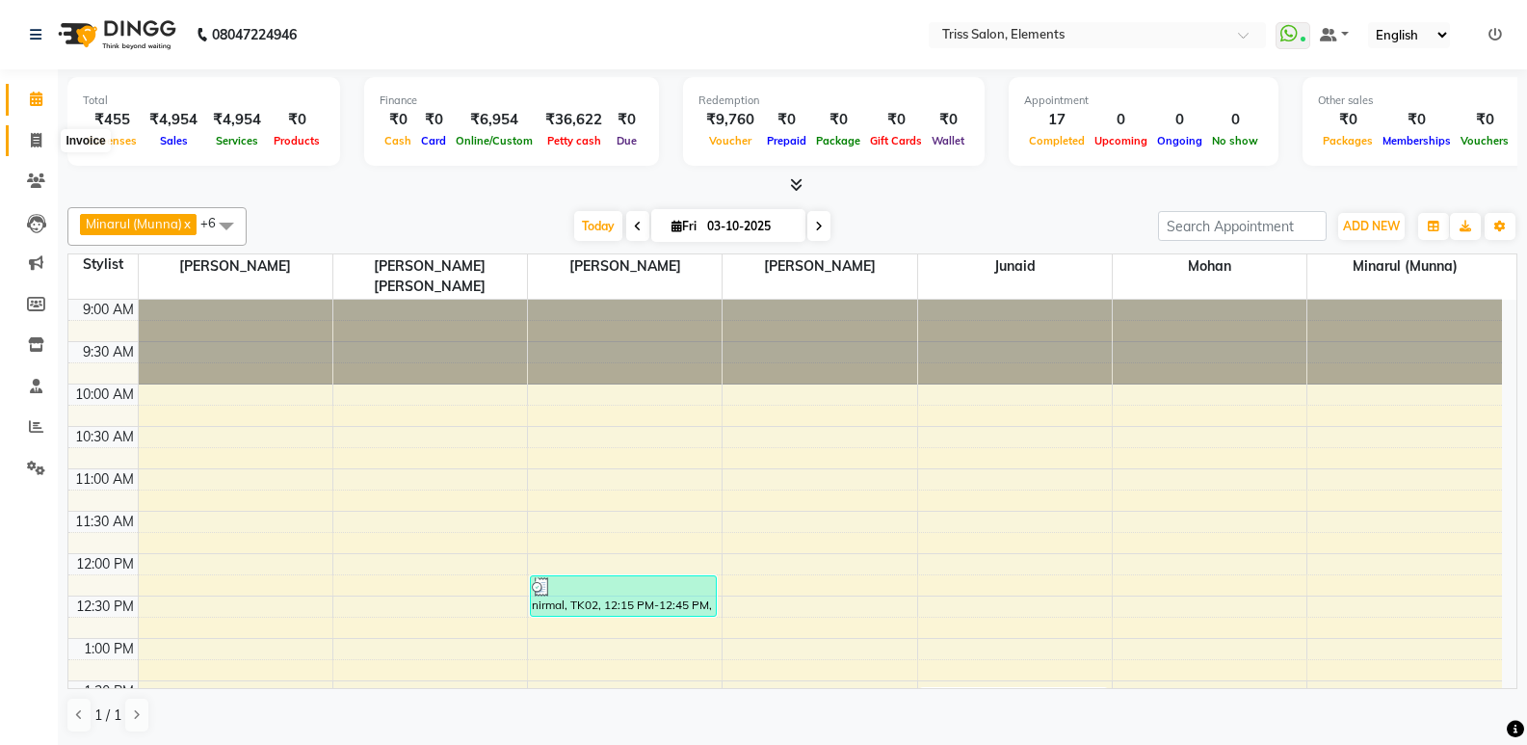
click at [39, 144] on icon at bounding box center [36, 140] width 11 height 14
select select "service"
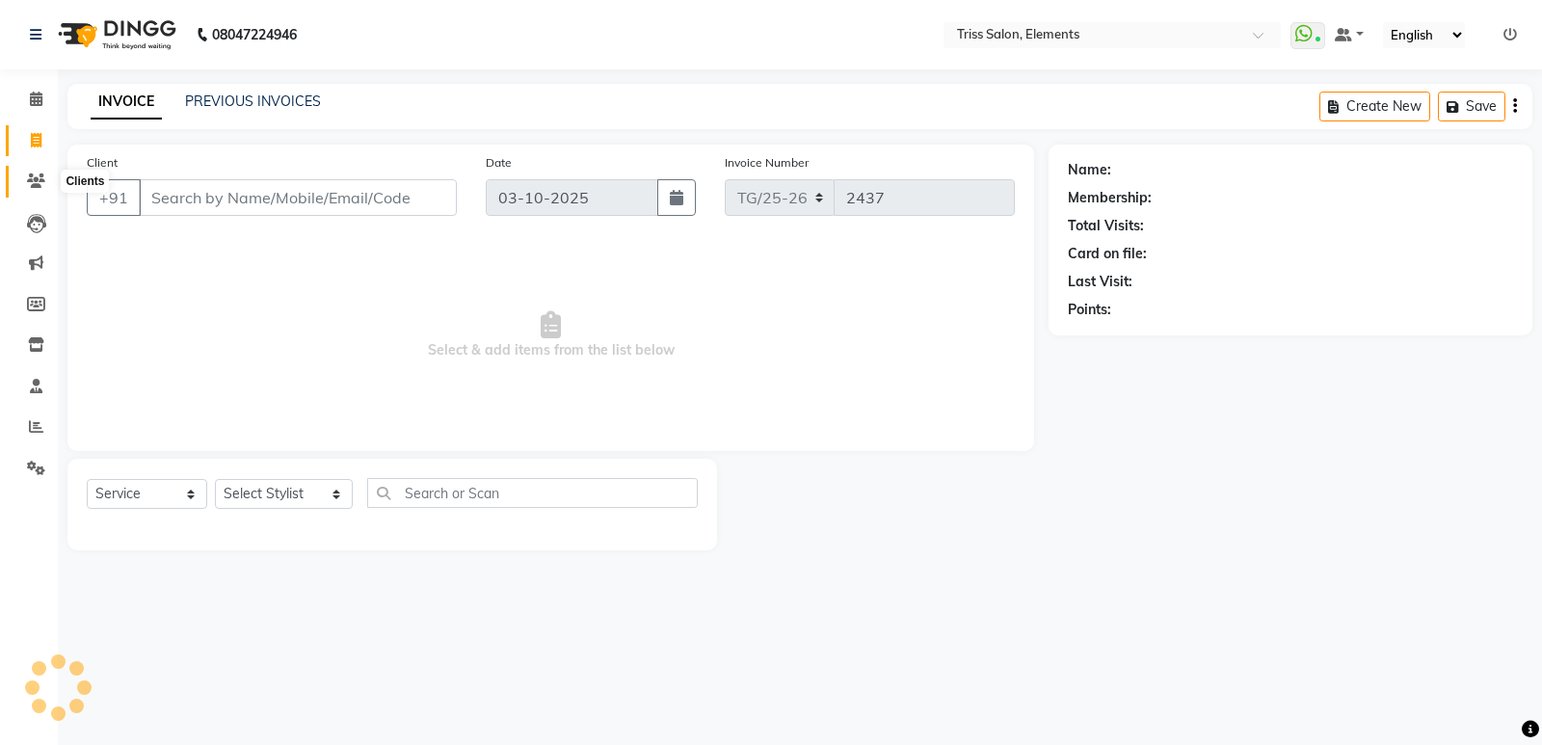
click at [35, 191] on span at bounding box center [36, 182] width 34 height 22
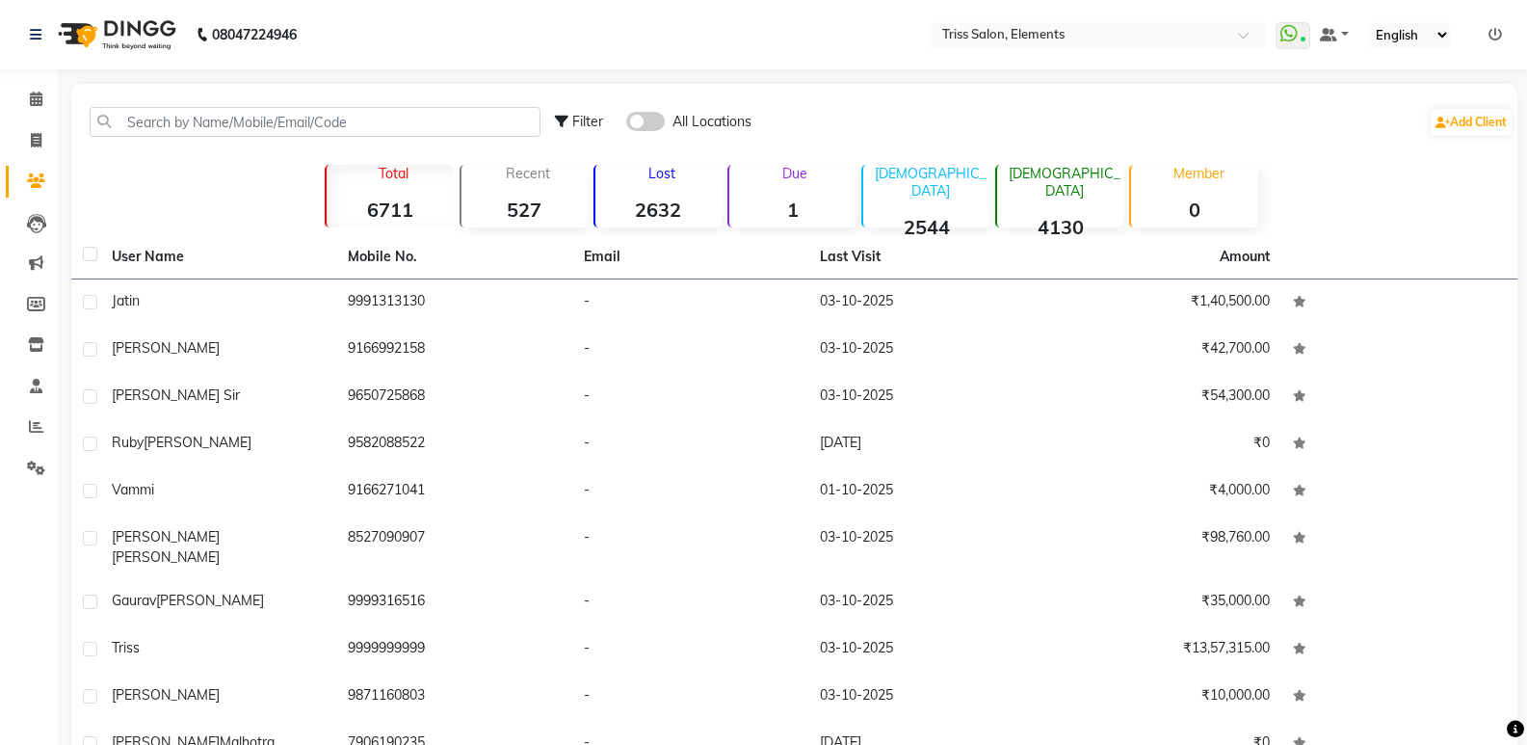
click at [153, 39] on img at bounding box center [115, 35] width 132 height 54
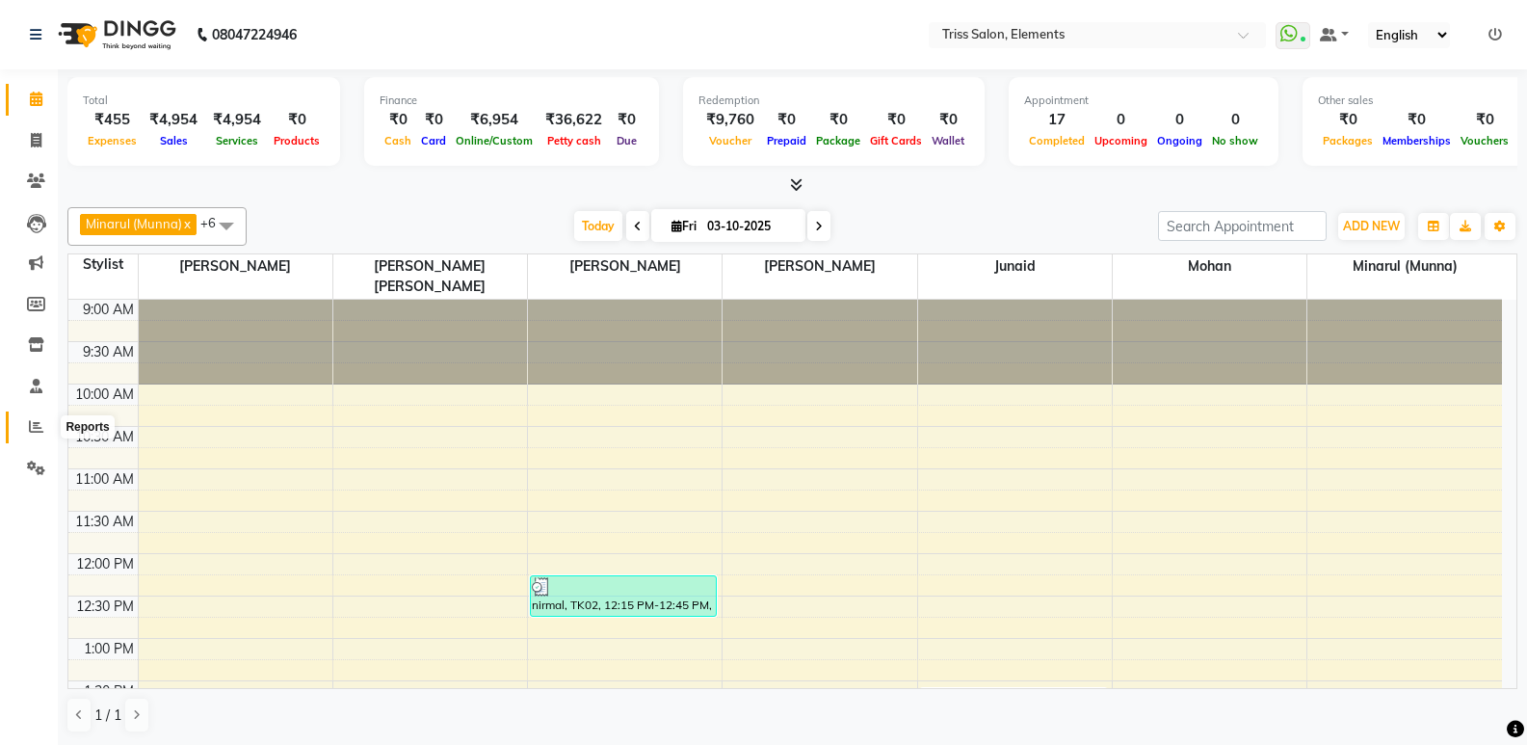
click at [39, 437] on span at bounding box center [36, 427] width 34 height 22
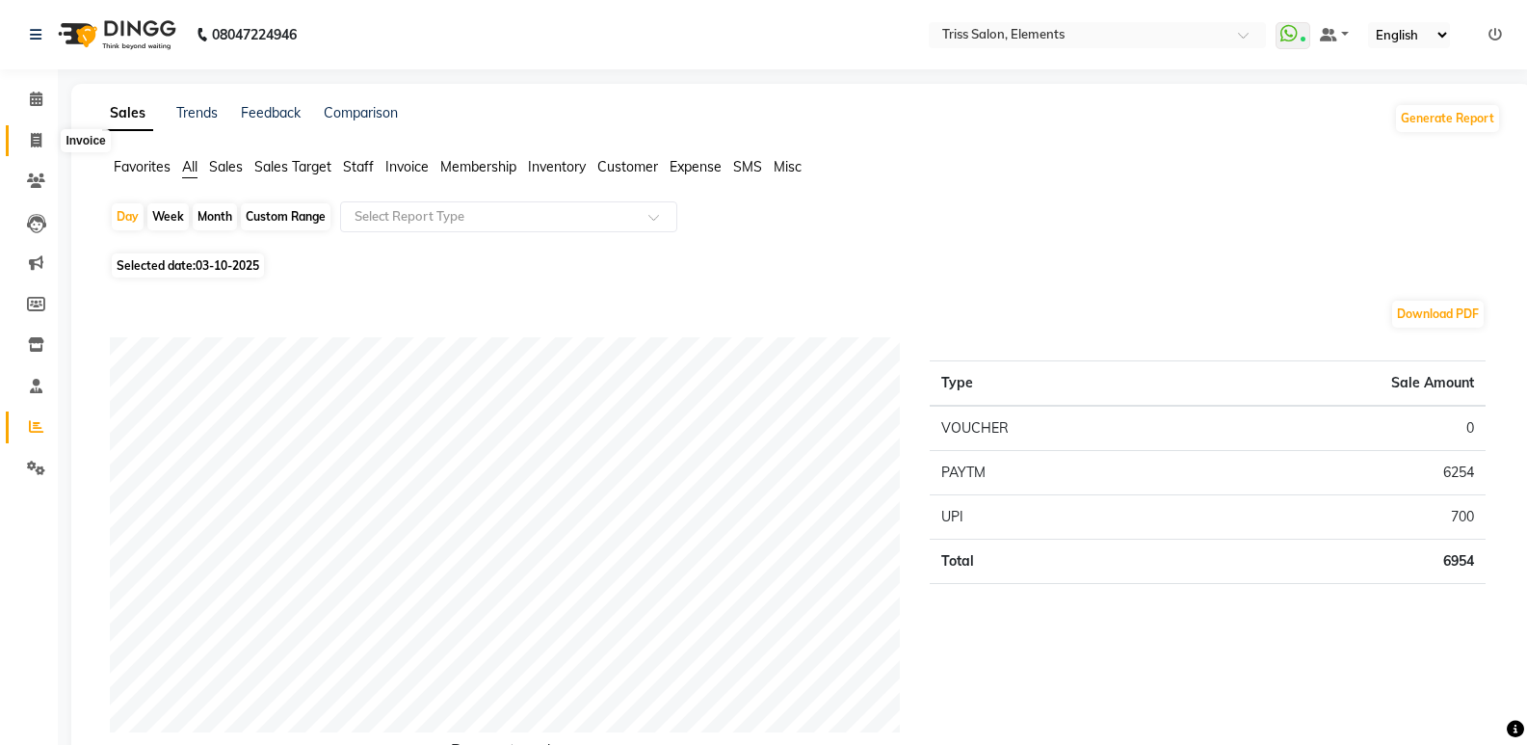
click at [50, 130] on span at bounding box center [36, 141] width 34 height 22
select select "service"
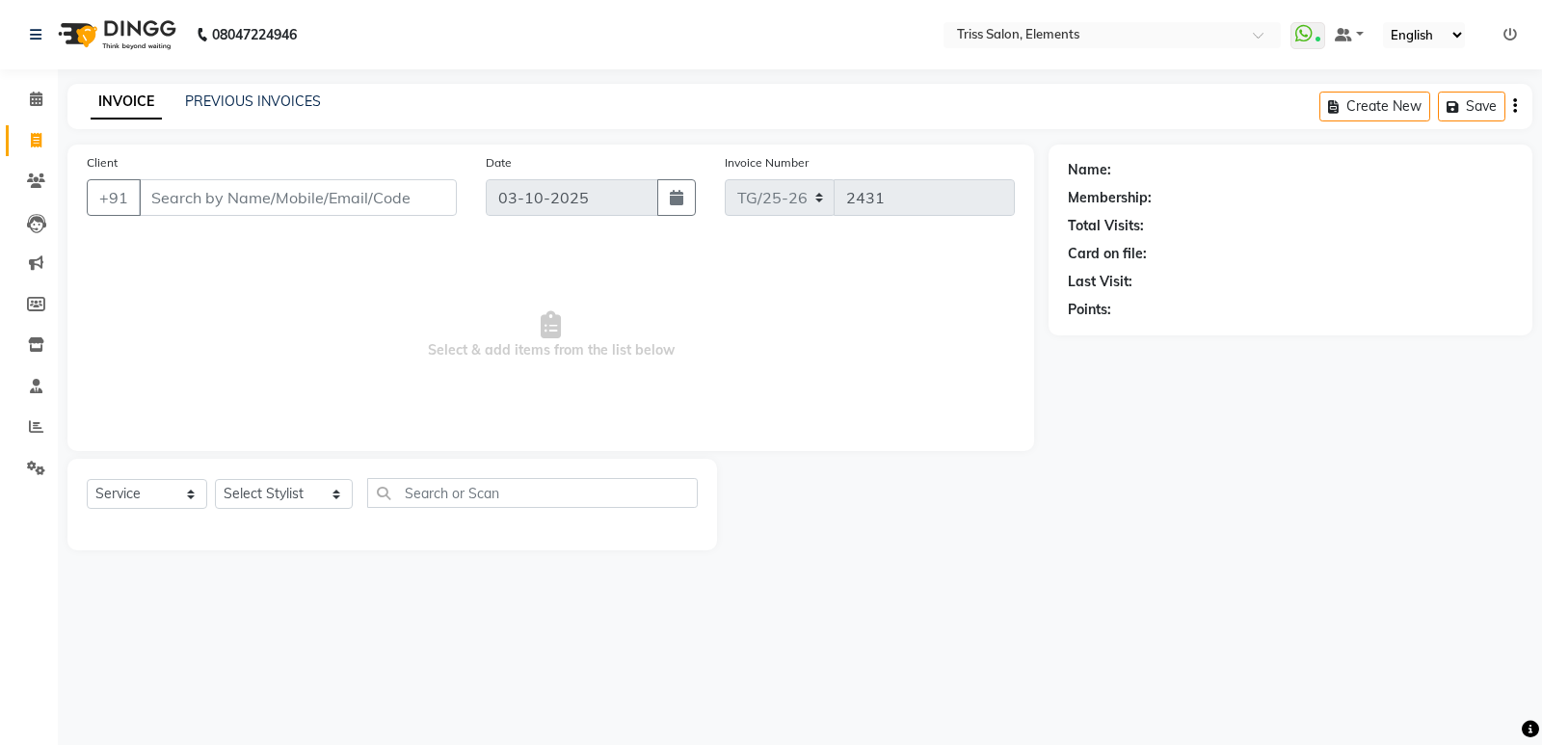
select select "service"
click at [282, 487] on select "Select Stylist Ankit ([PERSON_NAME]) [PERSON_NAME] ([PERSON_NAME]) [PERSON_NAME…" at bounding box center [284, 494] width 138 height 30
select select "20115"
click at [215, 479] on select "Select Stylist Ankit ([PERSON_NAME]) [PERSON_NAME] ([PERSON_NAME]) [PERSON_NAME…" at bounding box center [284, 494] width 138 height 30
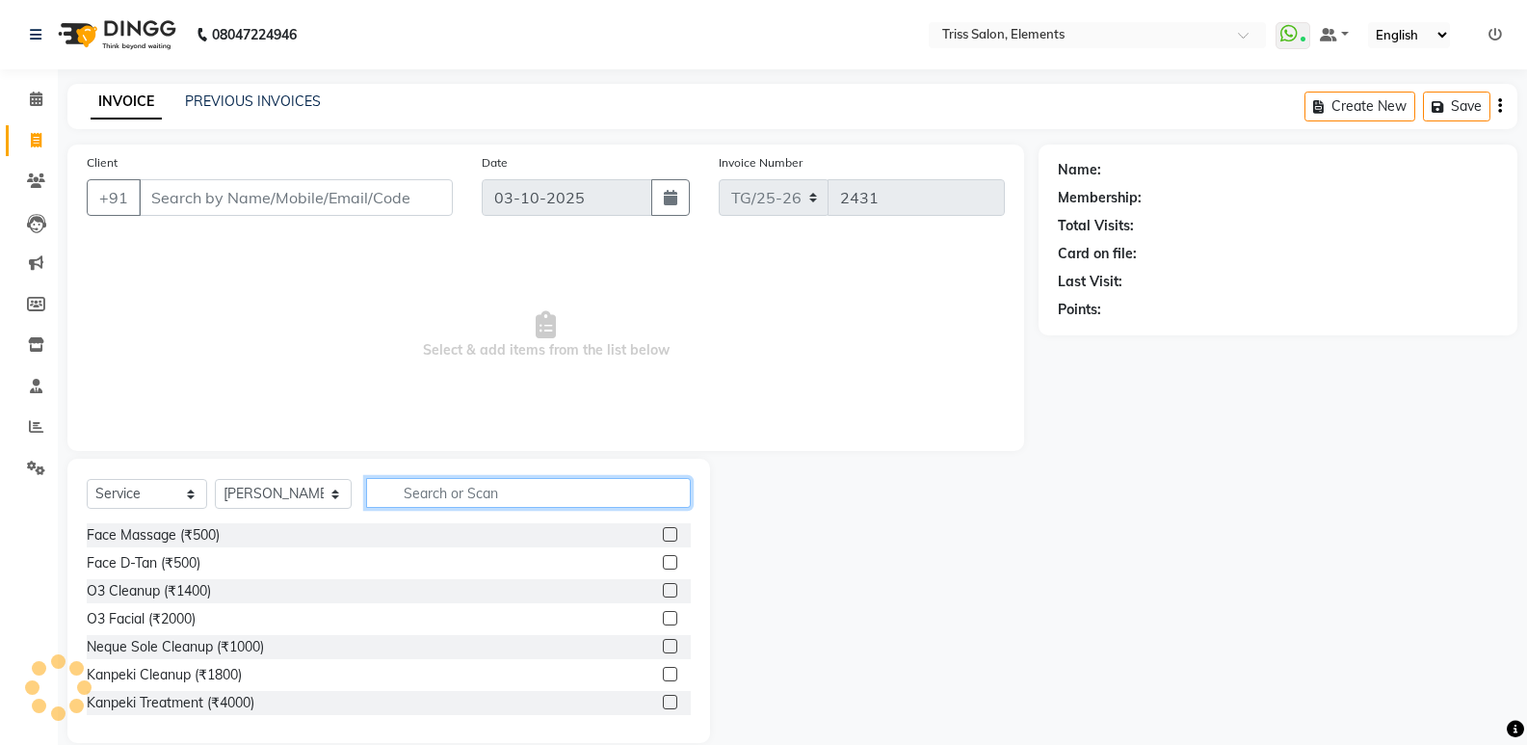
click at [462, 499] on input "text" at bounding box center [528, 493] width 325 height 30
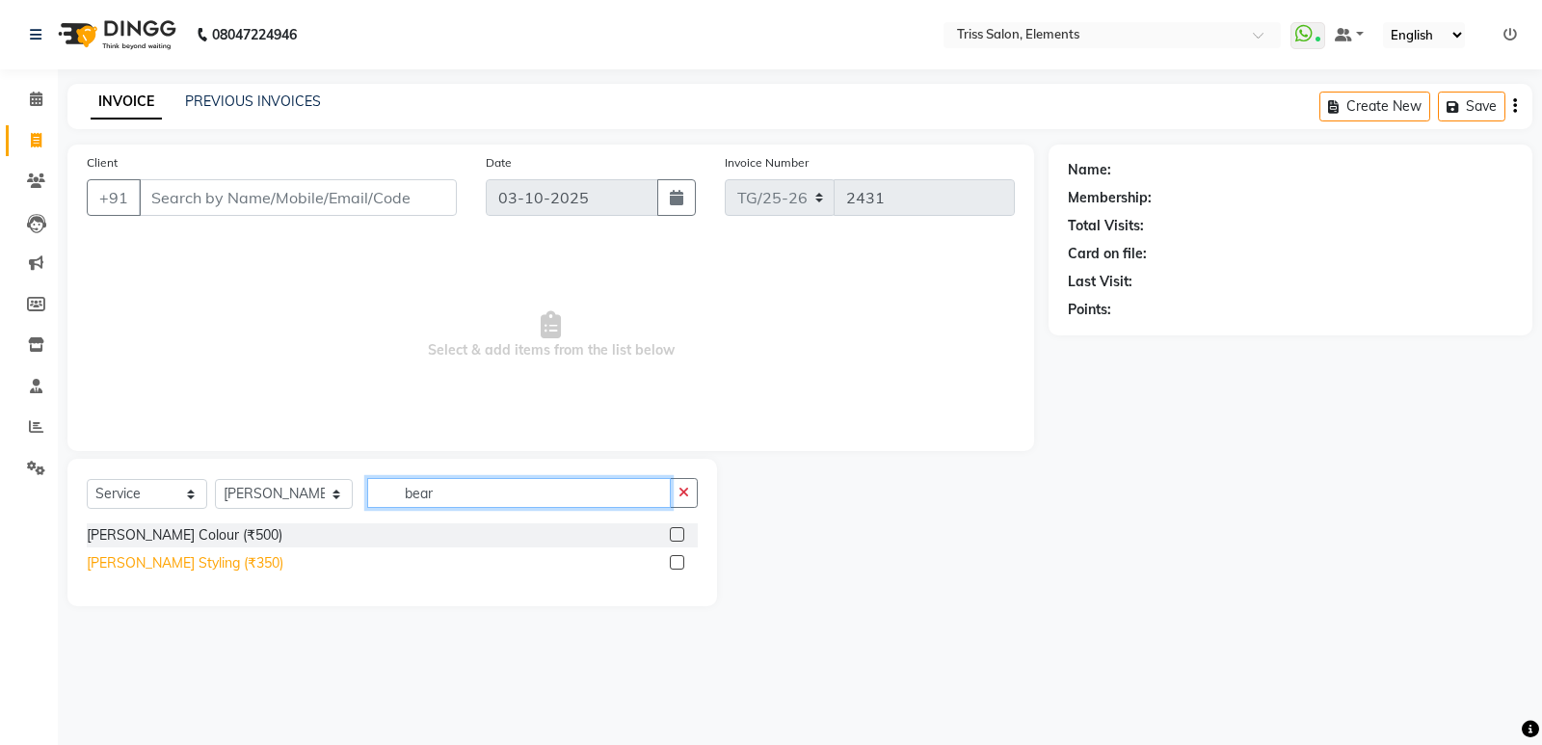
type input "bear"
click at [182, 565] on div "[PERSON_NAME] Styling (₹350)" at bounding box center [185, 563] width 197 height 20
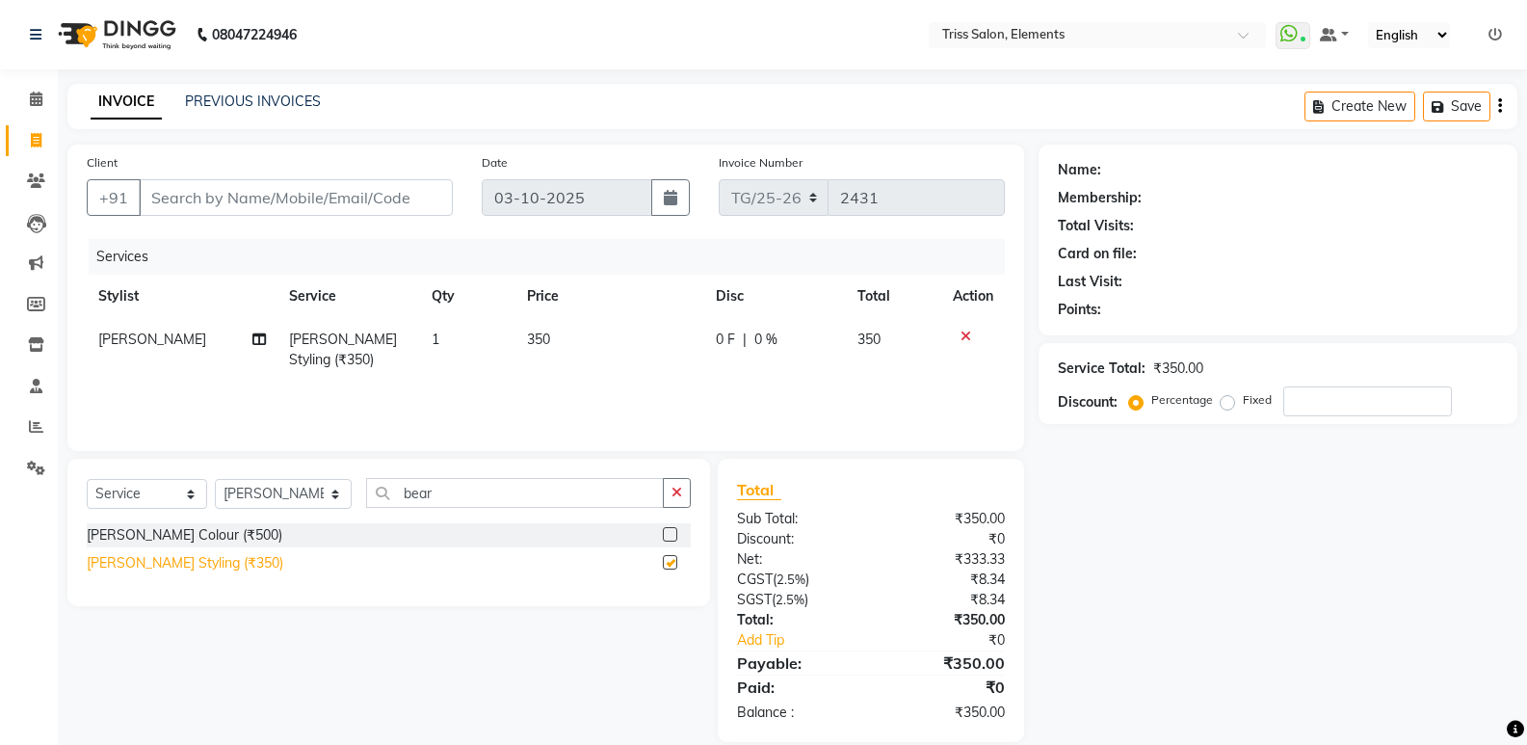
checkbox input "false"
click at [322, 206] on input "Client" at bounding box center [296, 197] width 314 height 37
type input "9"
type input "0"
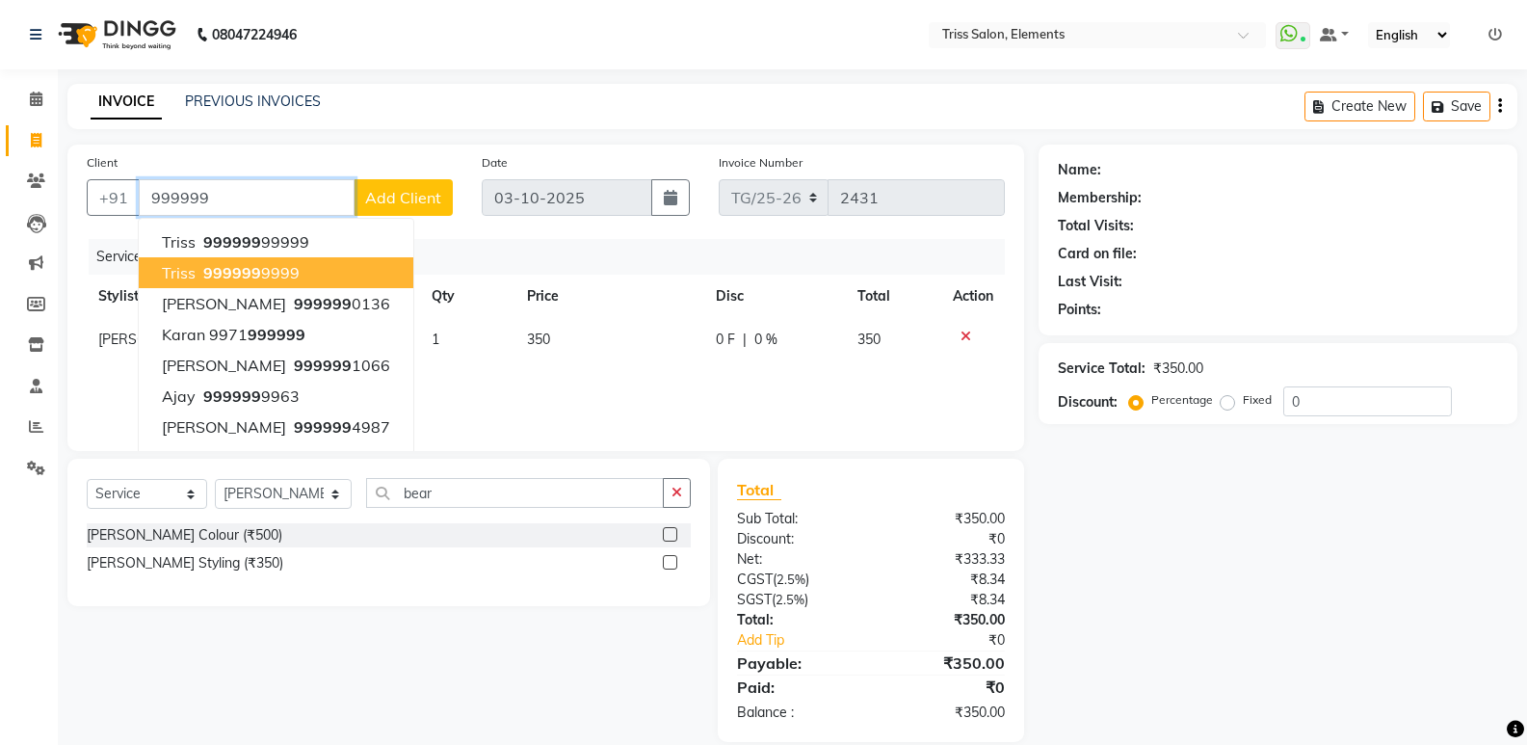
click at [269, 278] on ngb-highlight "999999 9999" at bounding box center [249, 272] width 100 height 19
type input "9999999999"
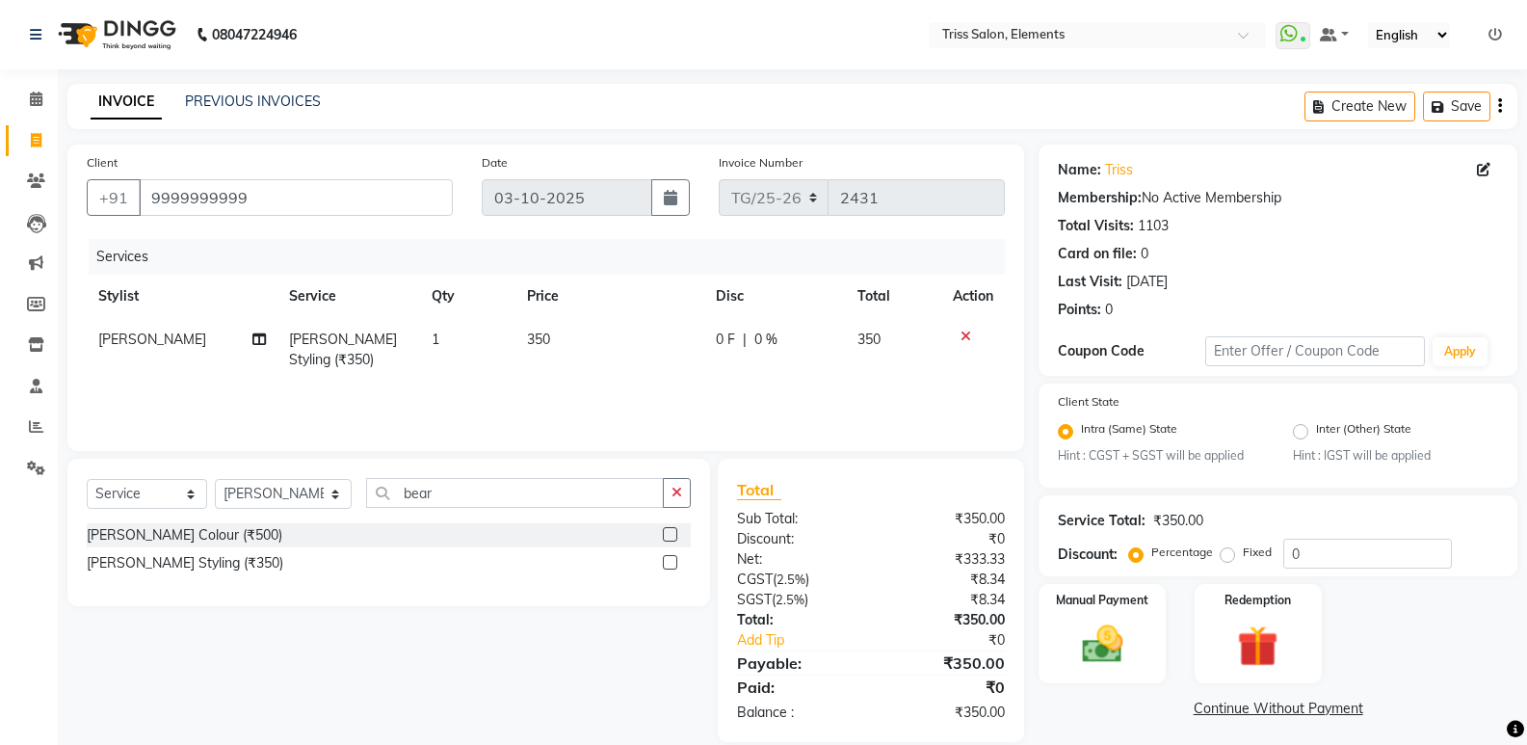
scroll to position [26, 0]
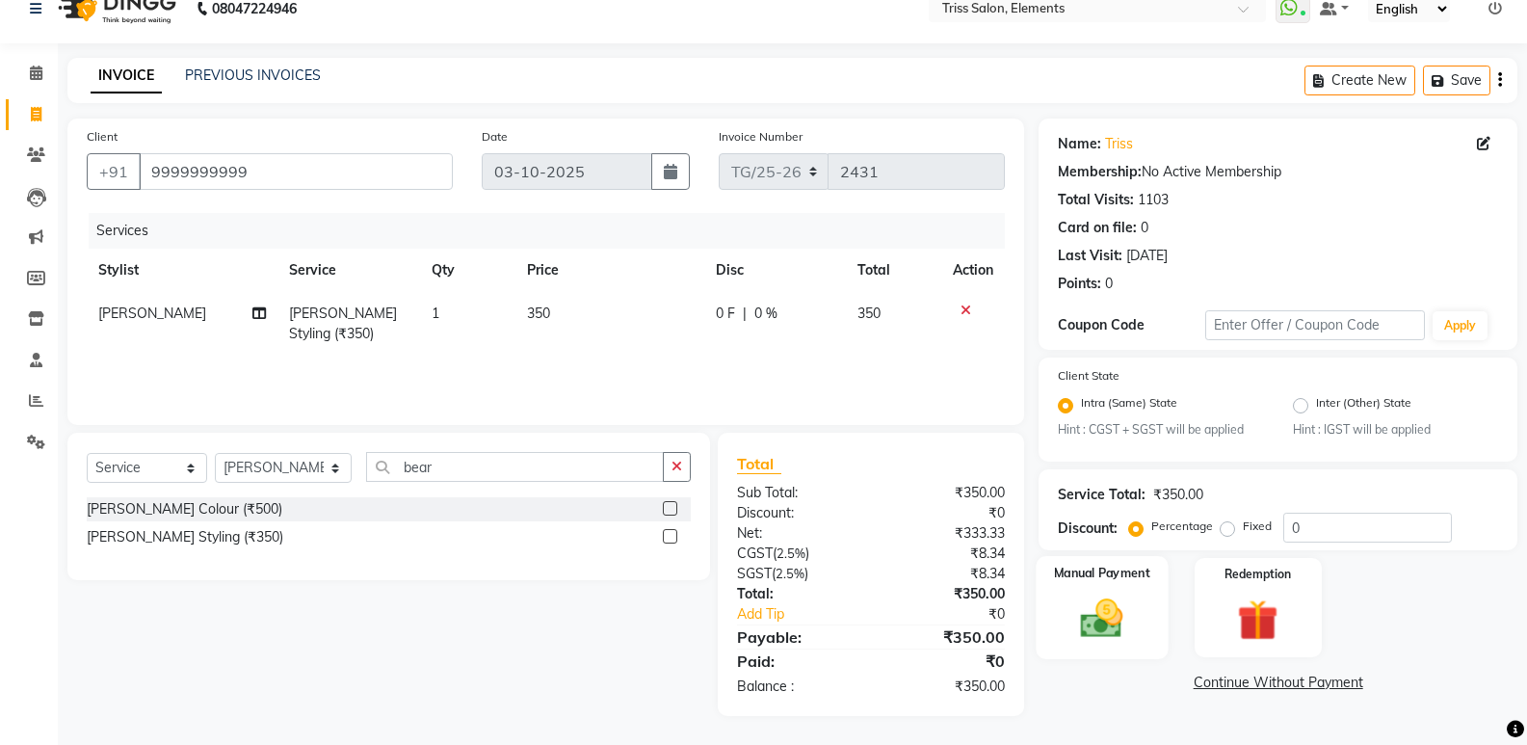
drag, startPoint x: 1045, startPoint y: 607, endPoint x: 1135, endPoint y: 622, distance: 91.9
click at [1119, 620] on div "Manual Payment" at bounding box center [1103, 607] width 132 height 103
click at [1352, 683] on span "UPI" at bounding box center [1346, 684] width 30 height 22
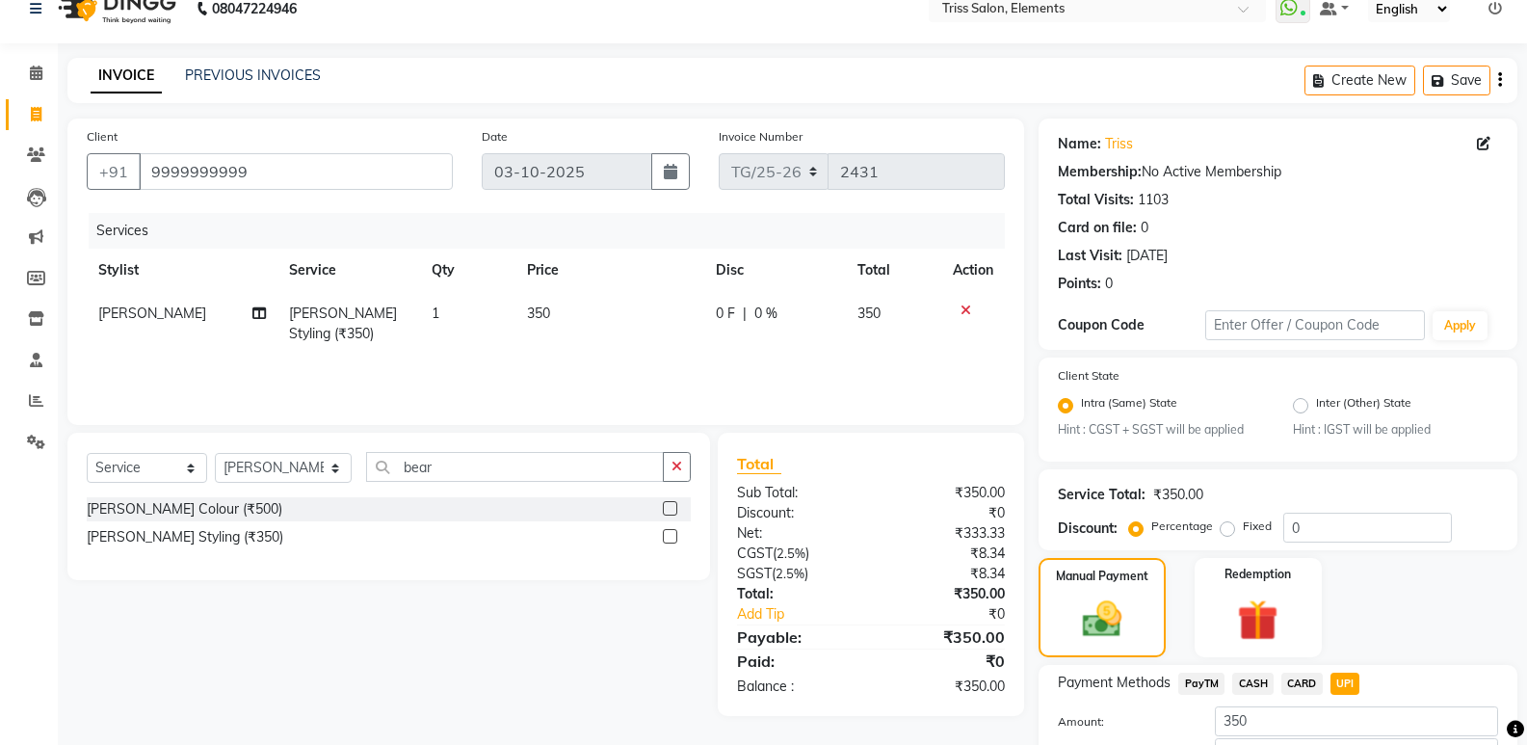
scroll to position [158, 0]
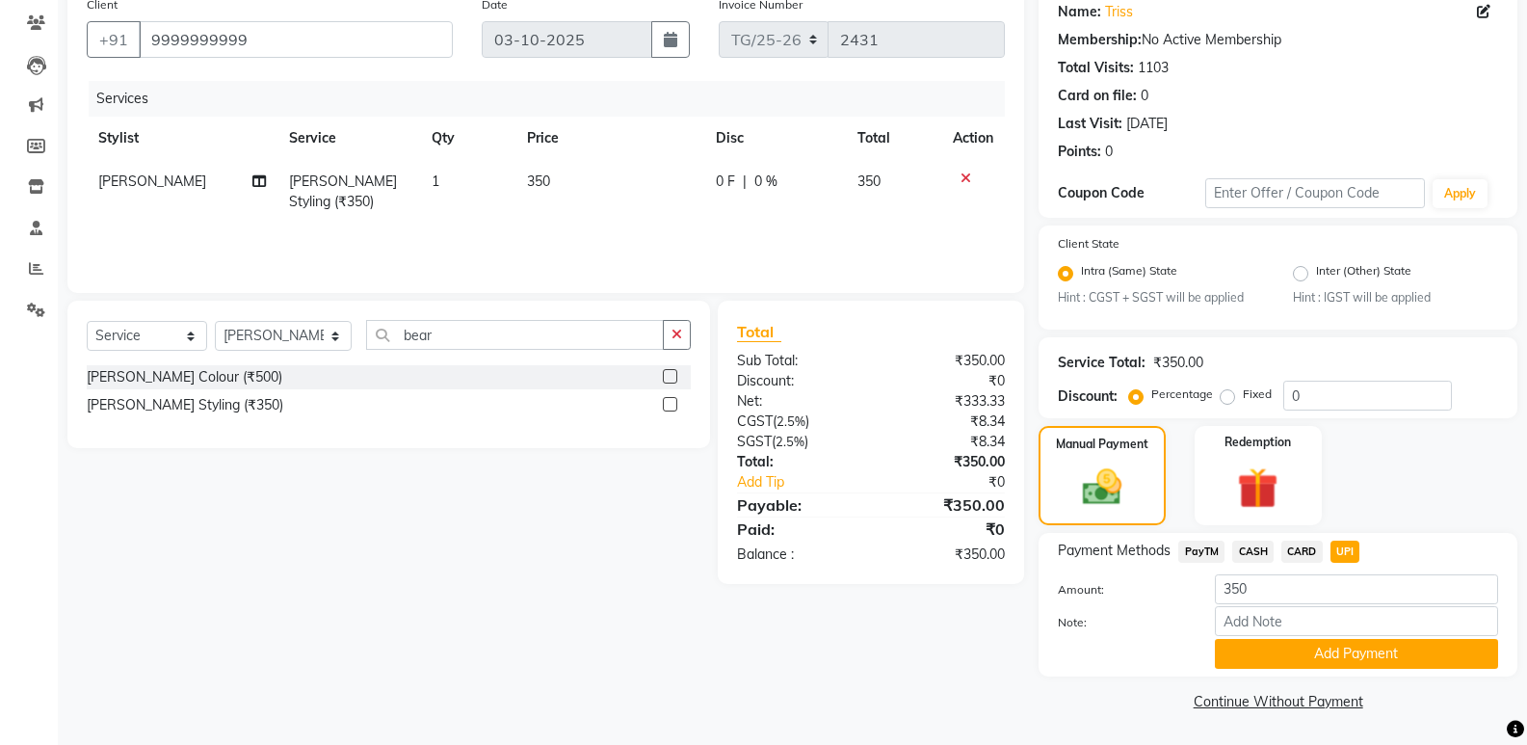
click at [1425, 652] on button "Add Payment" at bounding box center [1356, 654] width 283 height 30
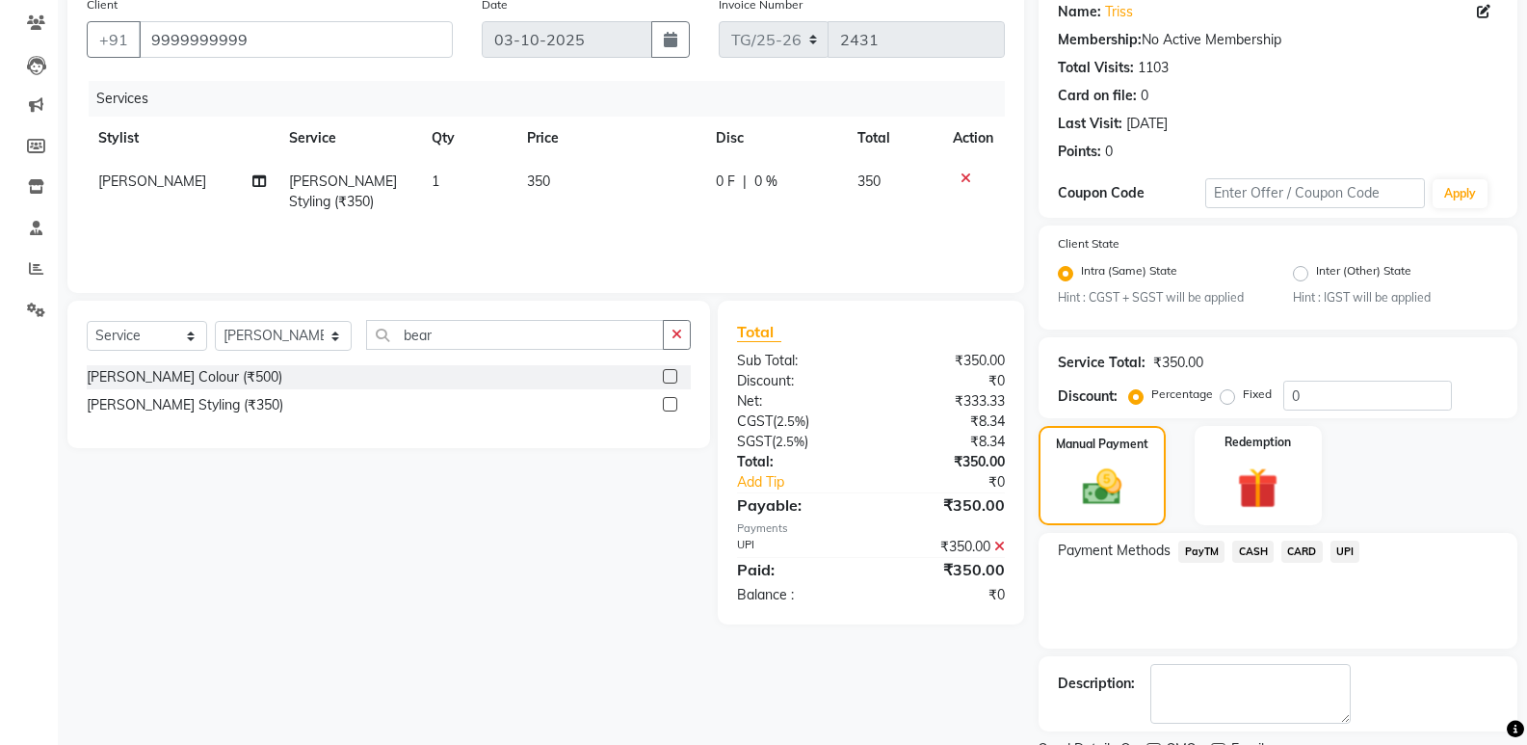
scroll to position [239, 0]
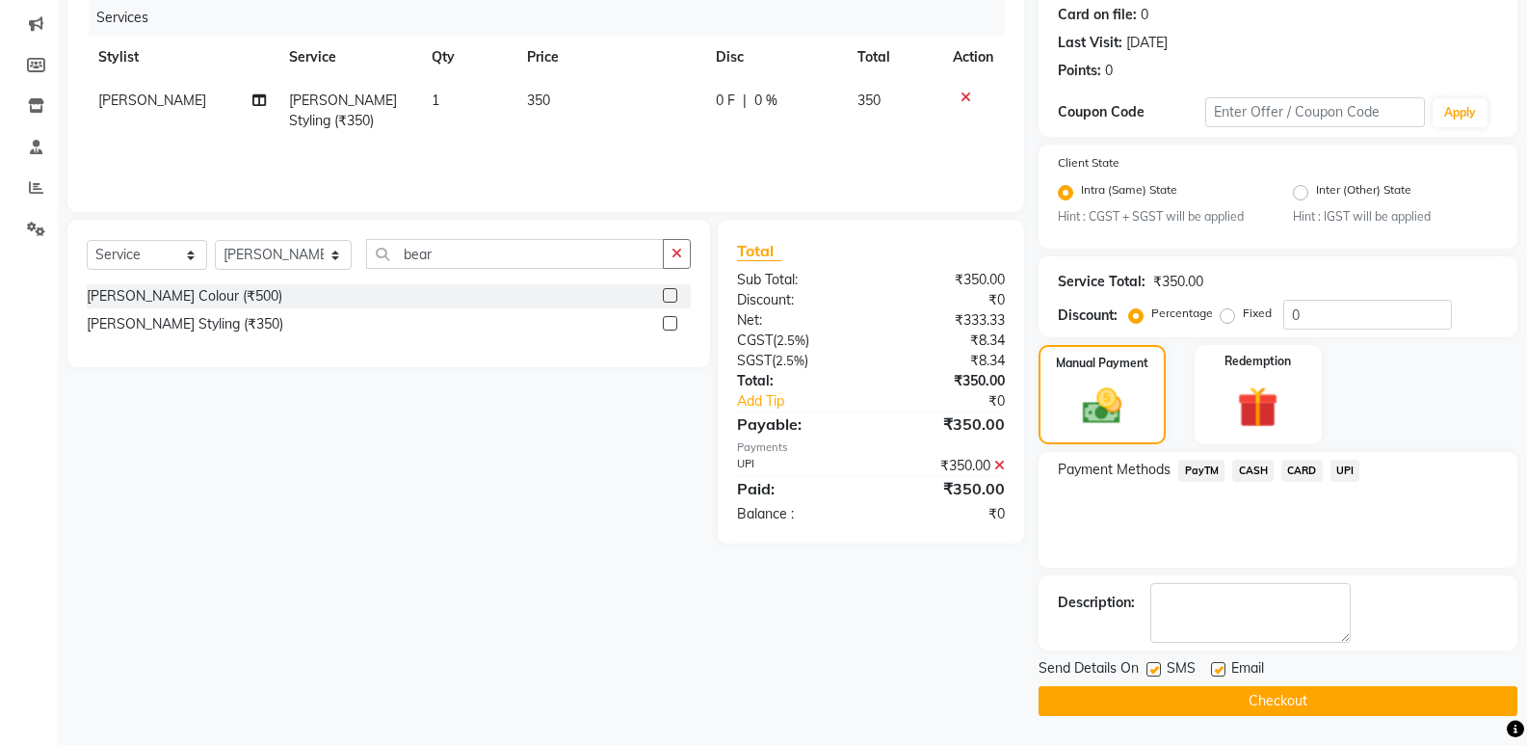
click at [1274, 702] on button "Checkout" at bounding box center [1278, 701] width 479 height 30
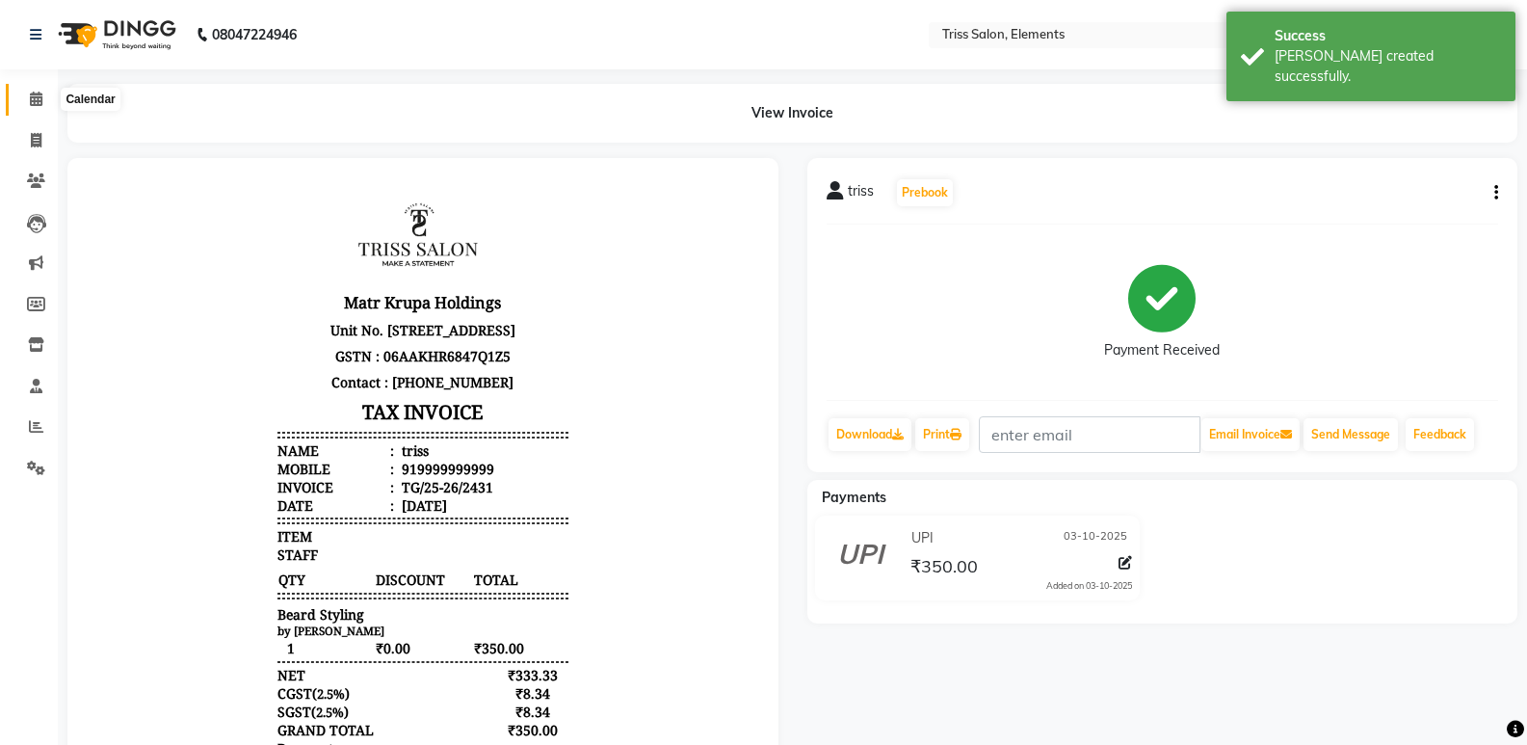
click at [41, 97] on icon at bounding box center [36, 99] width 13 height 14
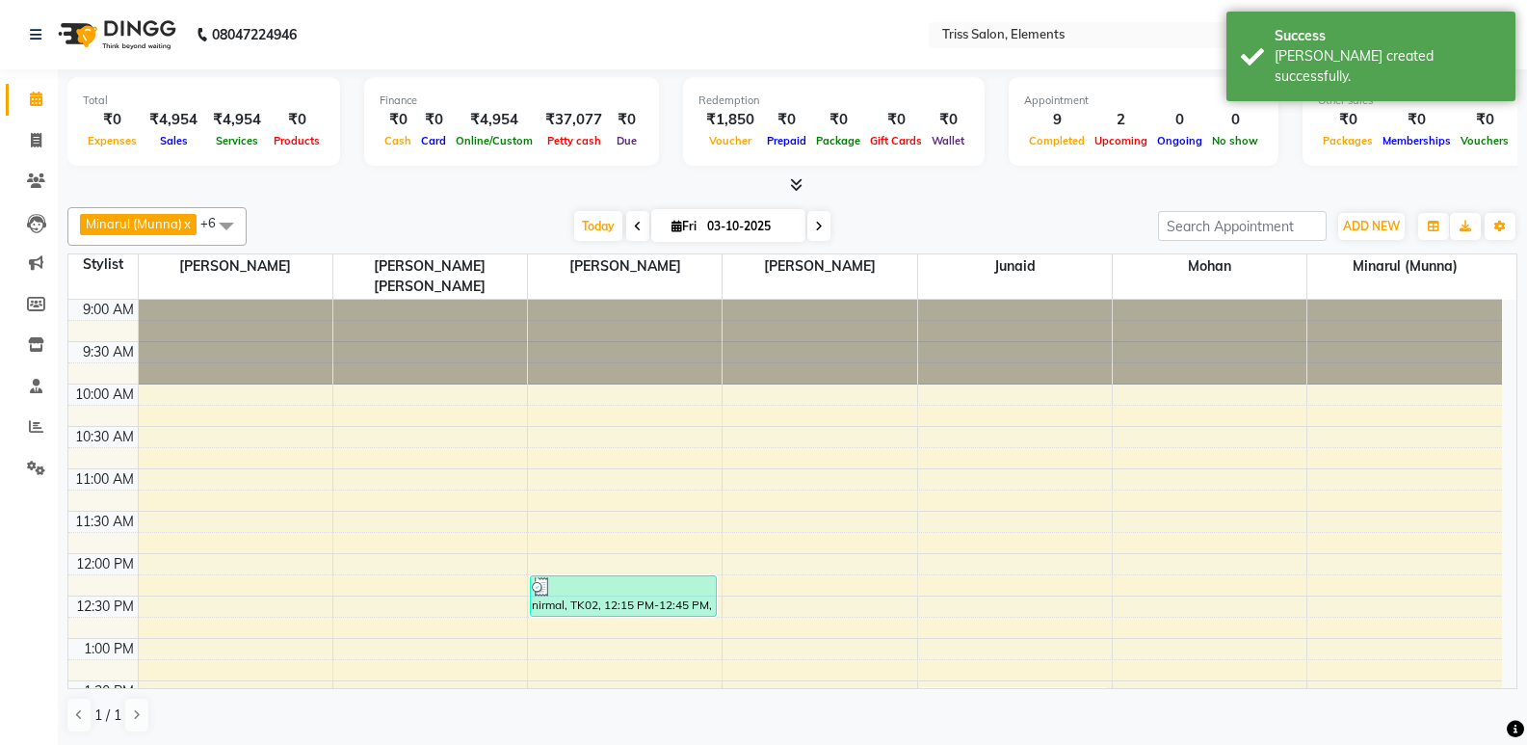
scroll to position [1, 0]
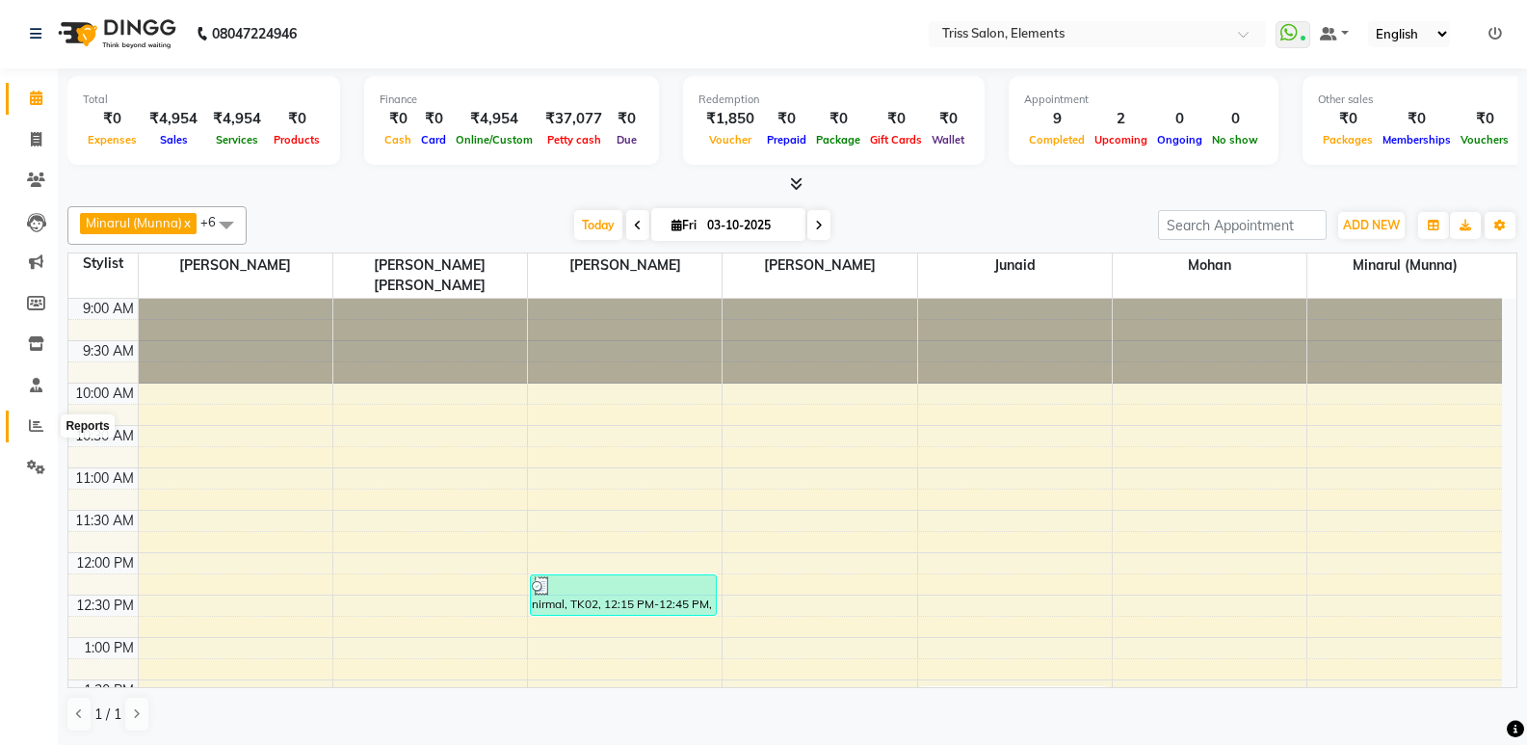
click at [38, 425] on icon at bounding box center [36, 425] width 14 height 14
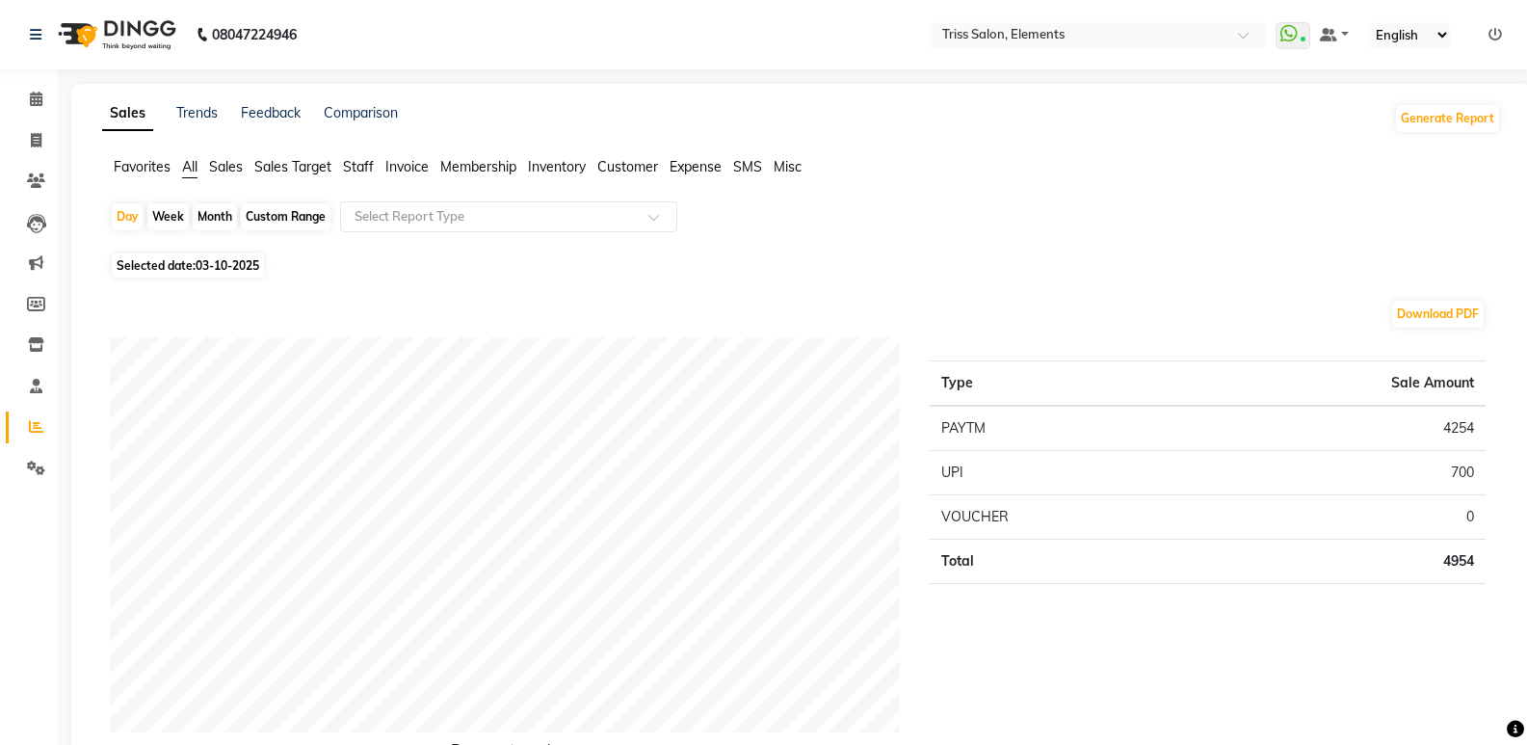
click at [228, 218] on div "Month" at bounding box center [215, 216] width 44 height 27
select select "10"
select select "2025"
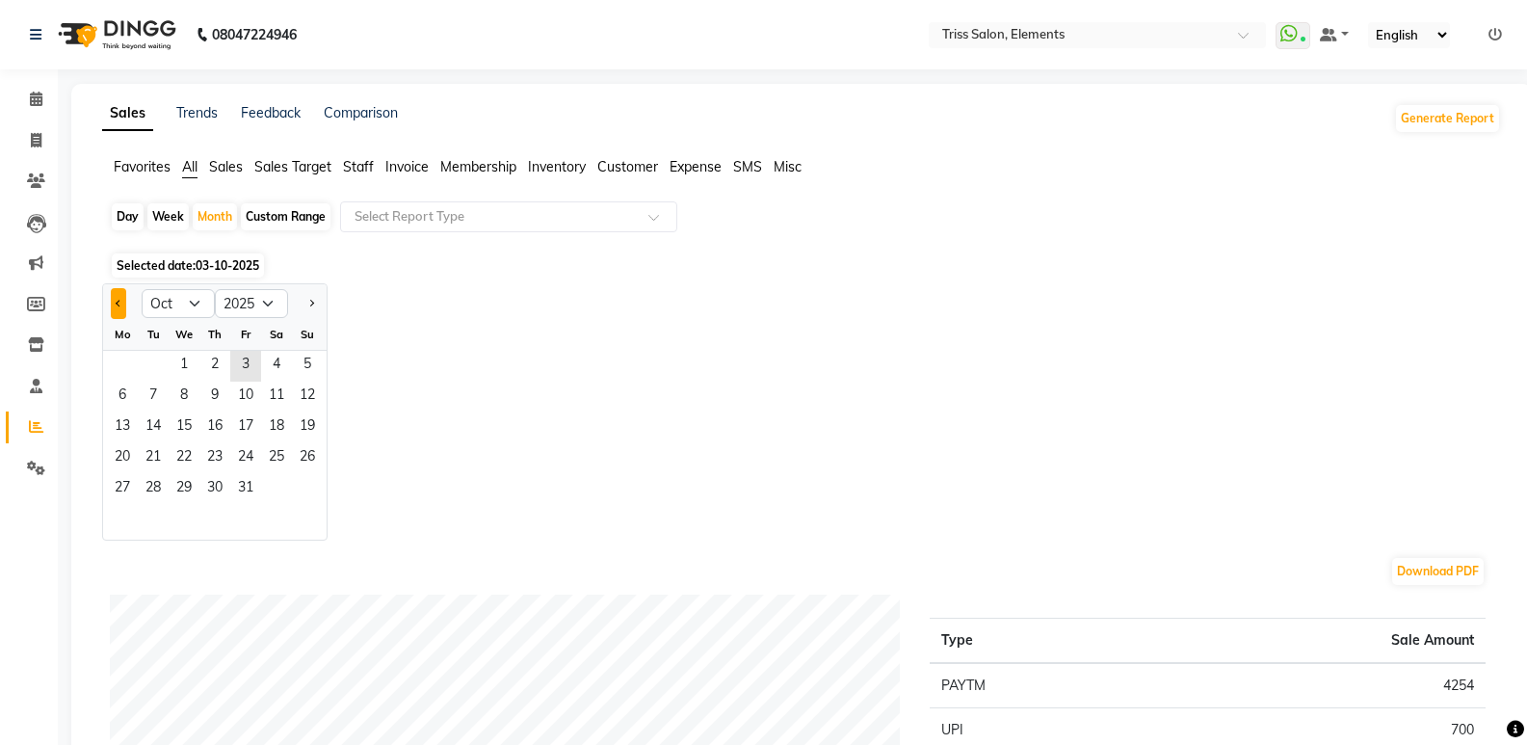
click at [118, 305] on span "Previous month" at bounding box center [119, 302] width 7 height 7
select select "9"
click at [356, 164] on span "Staff" at bounding box center [358, 166] width 31 height 17
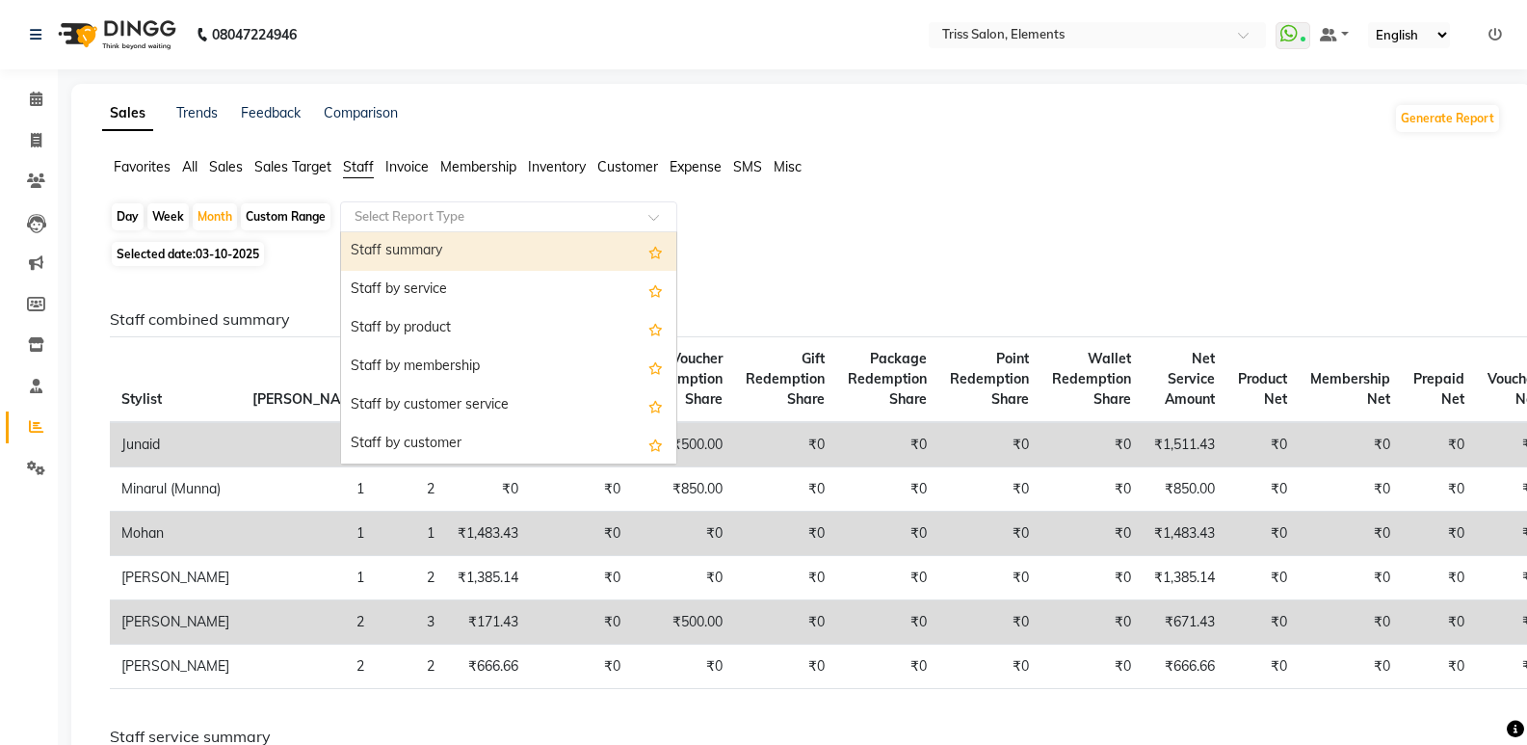
click at [524, 217] on input "text" at bounding box center [490, 216] width 278 height 19
click at [427, 255] on div "Staff summary" at bounding box center [508, 251] width 335 height 39
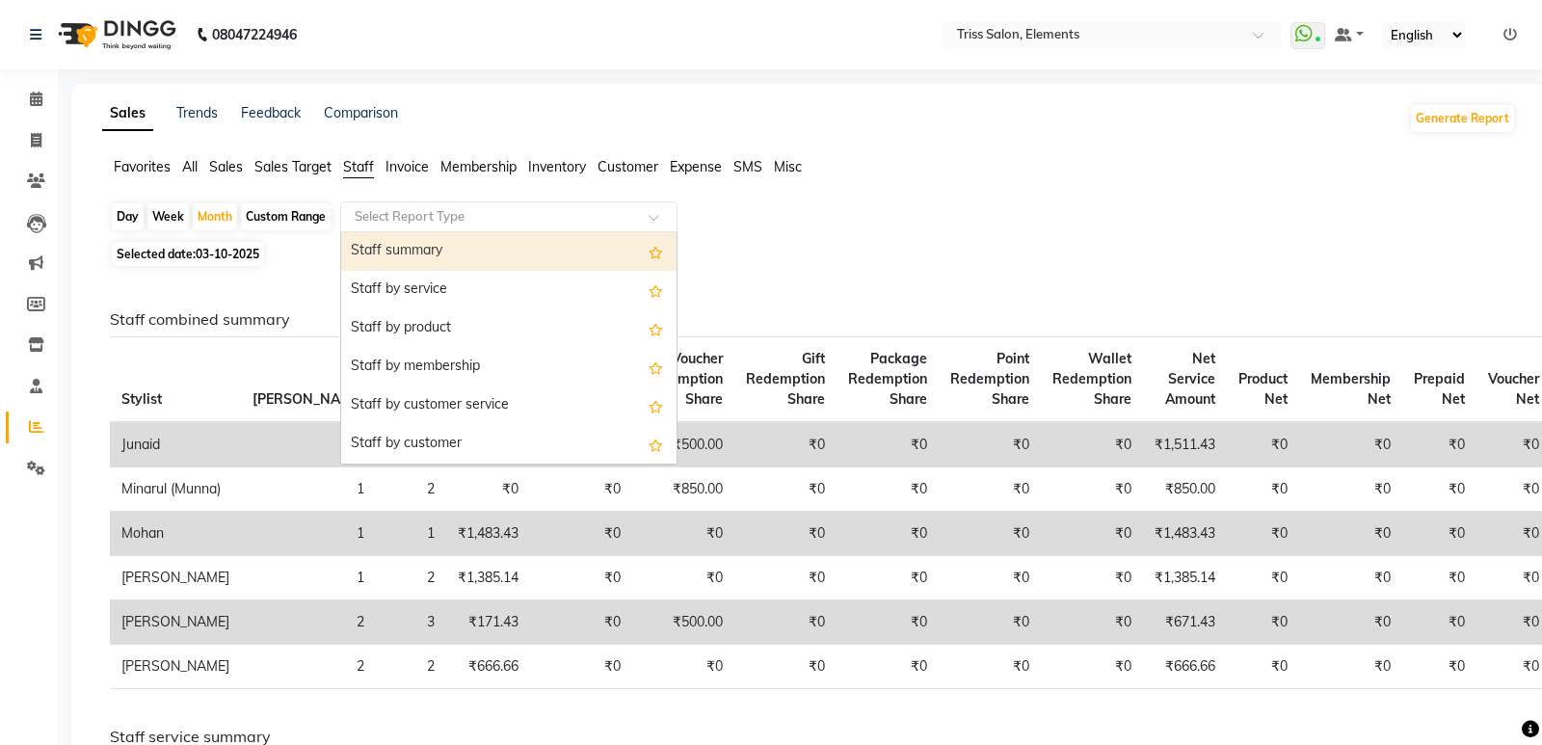
select select "full_report"
select select "csv"
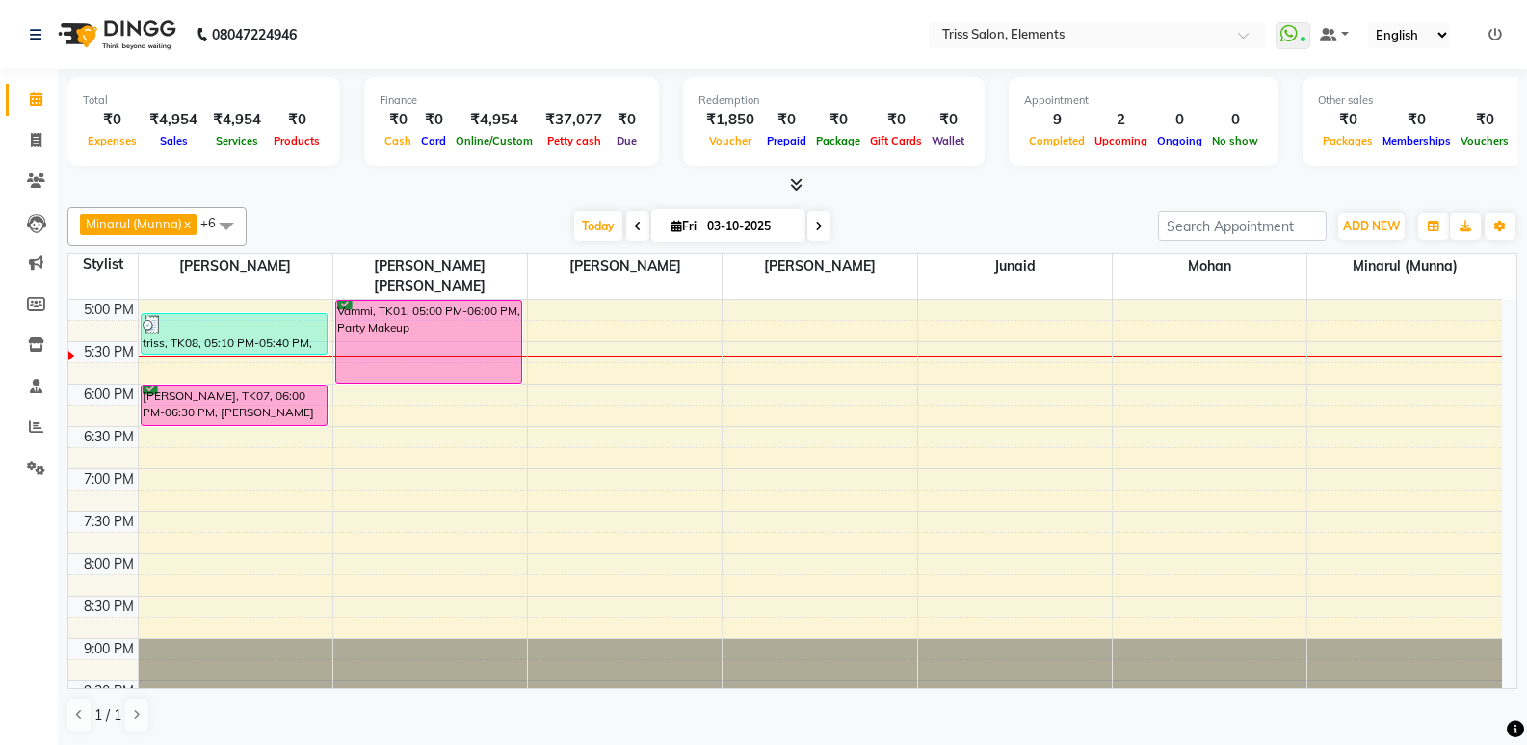
scroll to position [648, 0]
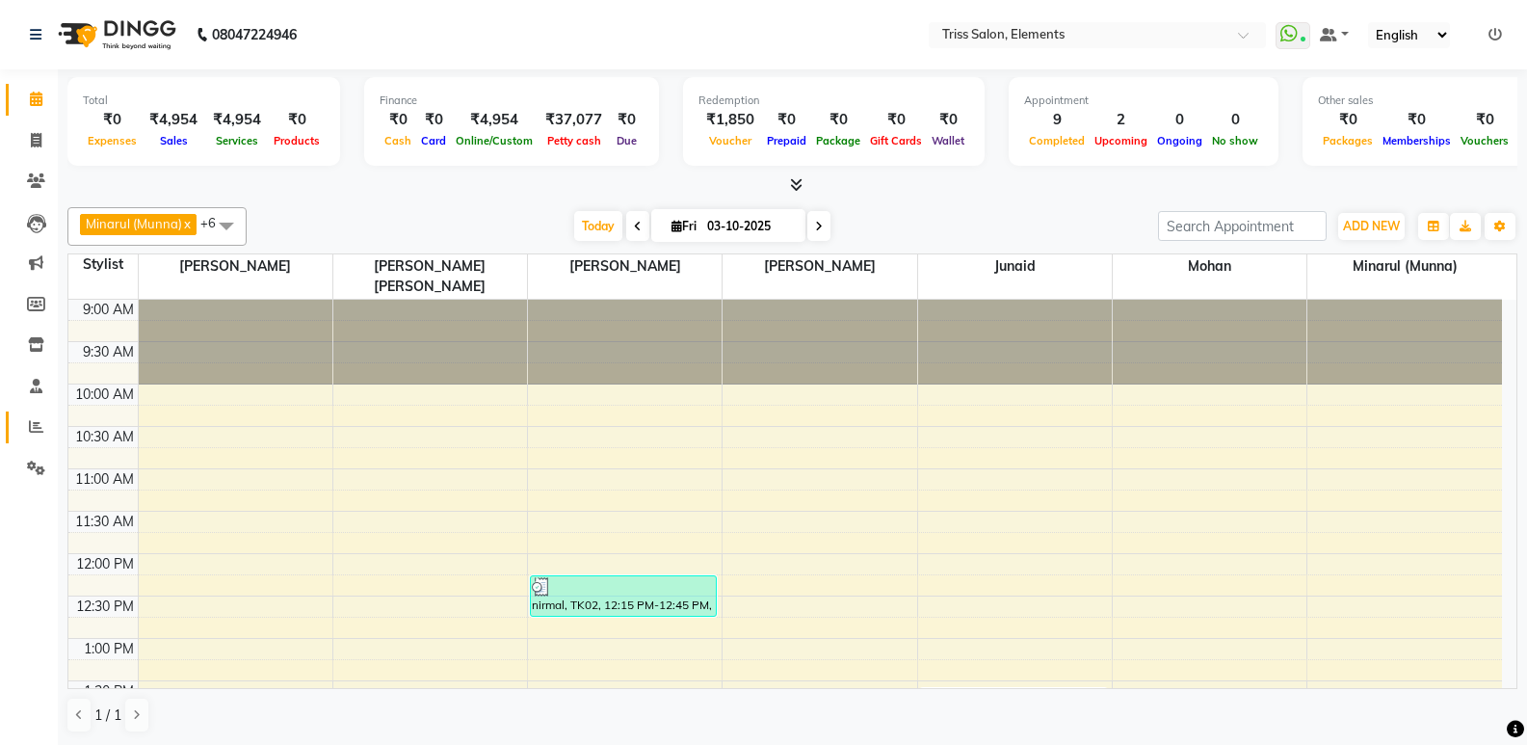
scroll to position [648, 0]
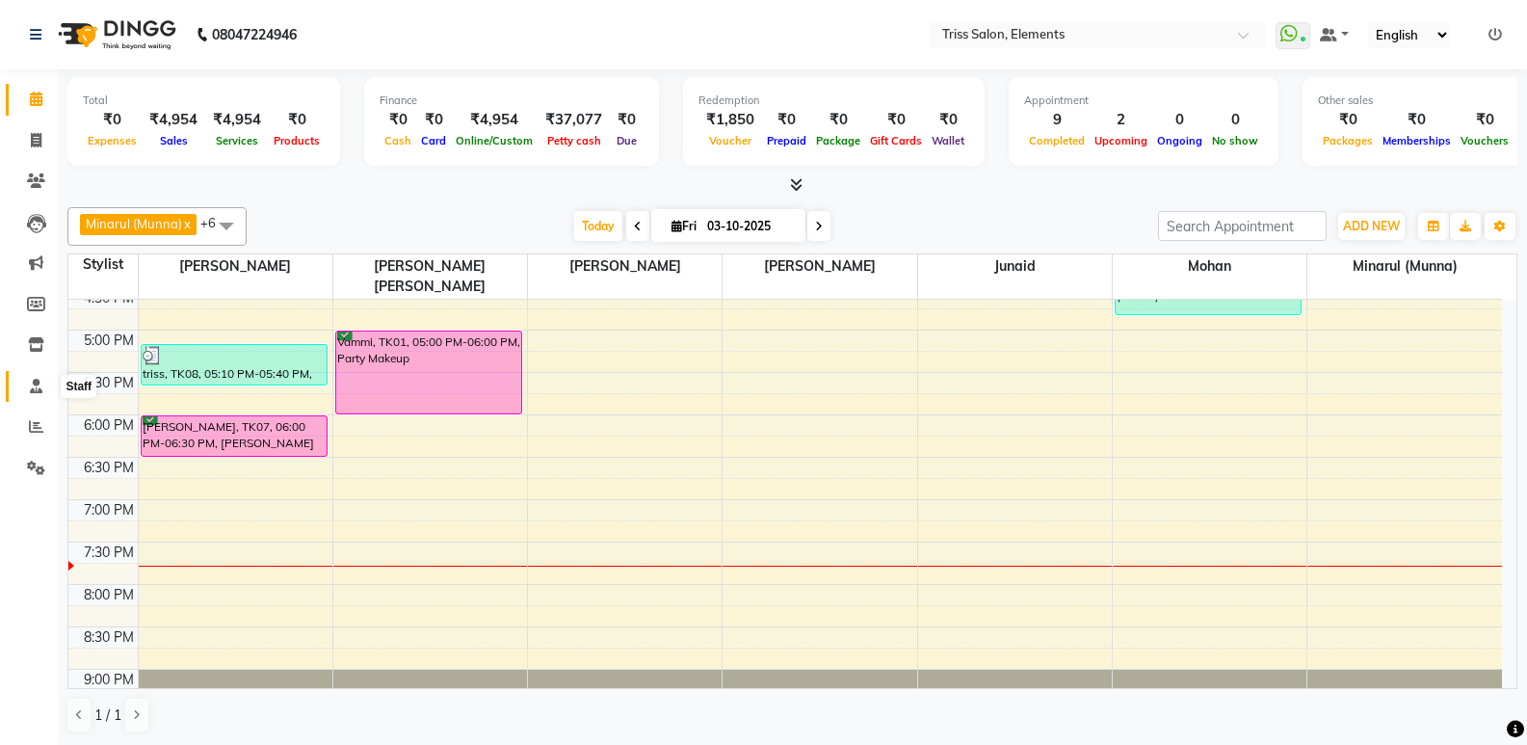
click at [39, 385] on icon at bounding box center [36, 386] width 13 height 14
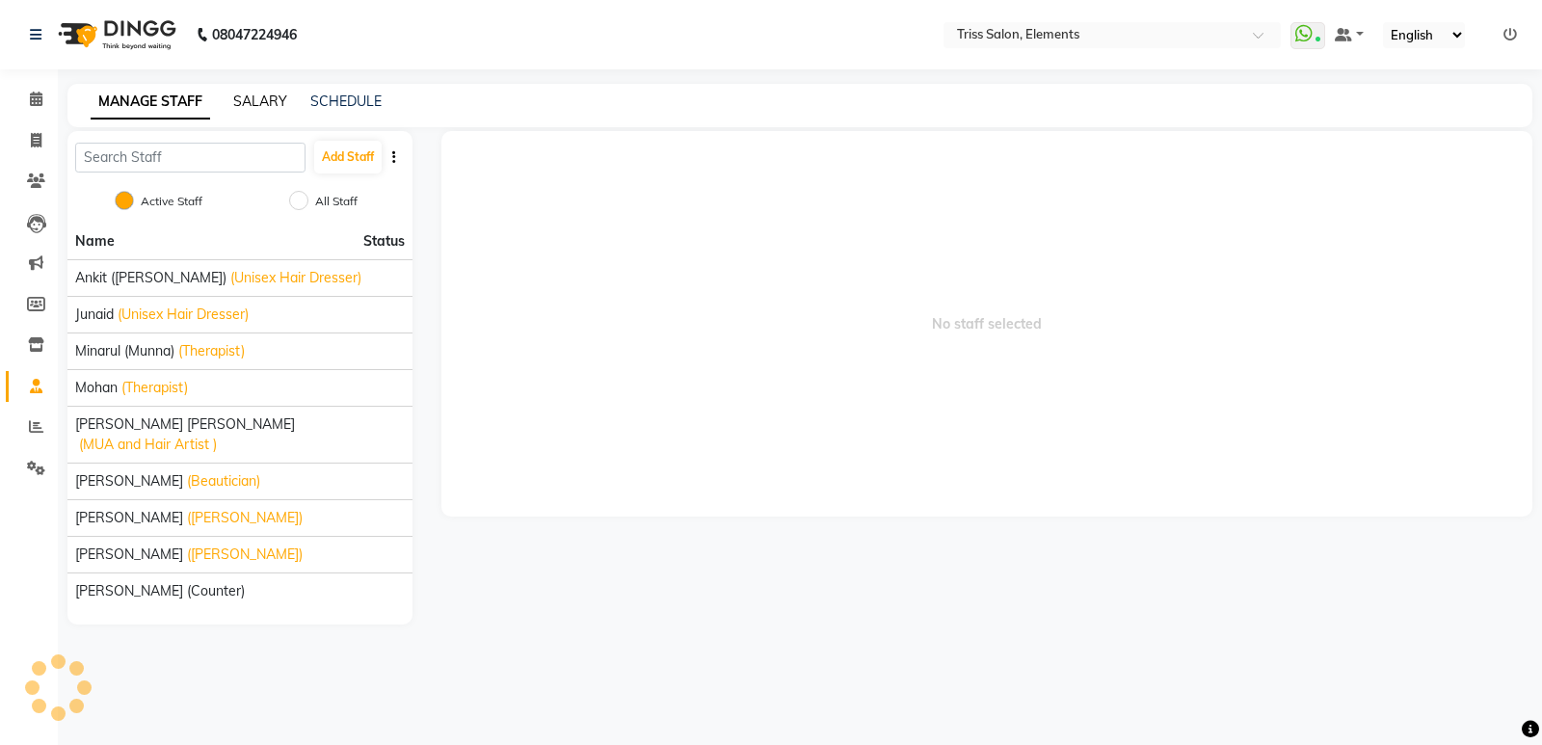
click at [256, 94] on link "SALARY" at bounding box center [260, 101] width 54 height 17
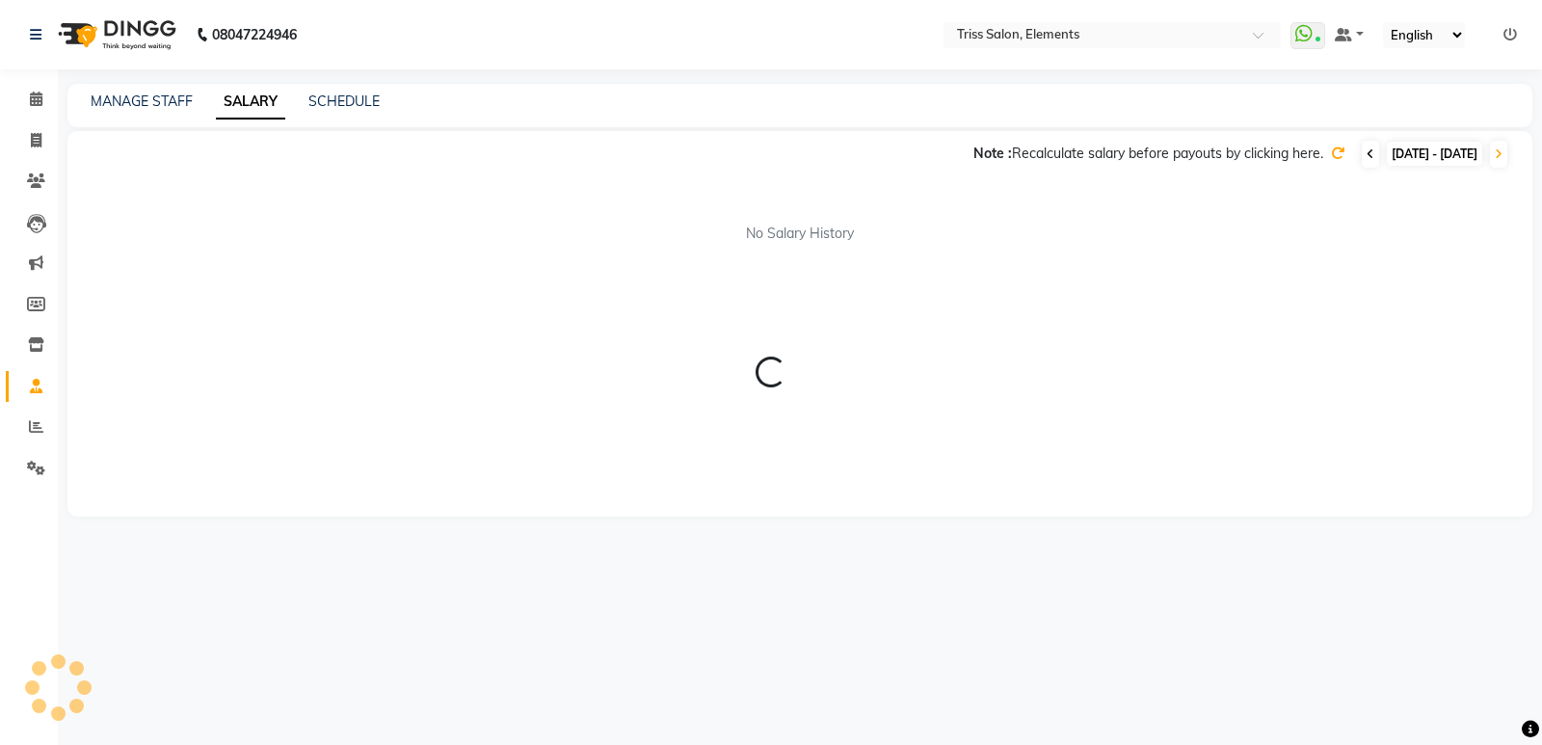
click at [1366, 154] on icon at bounding box center [1370, 154] width 8 height 12
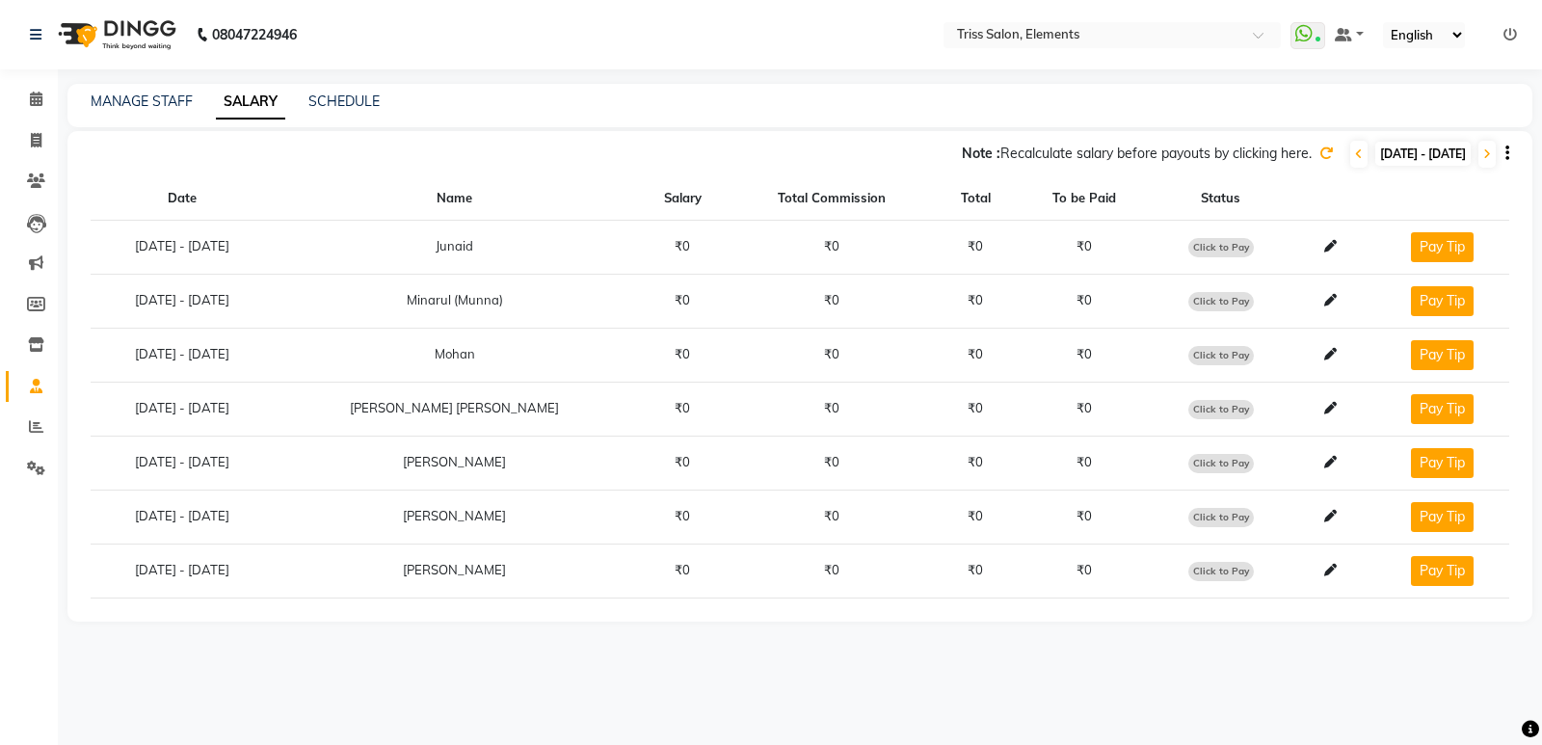
click at [1319, 152] on icon at bounding box center [1325, 152] width 13 height 13
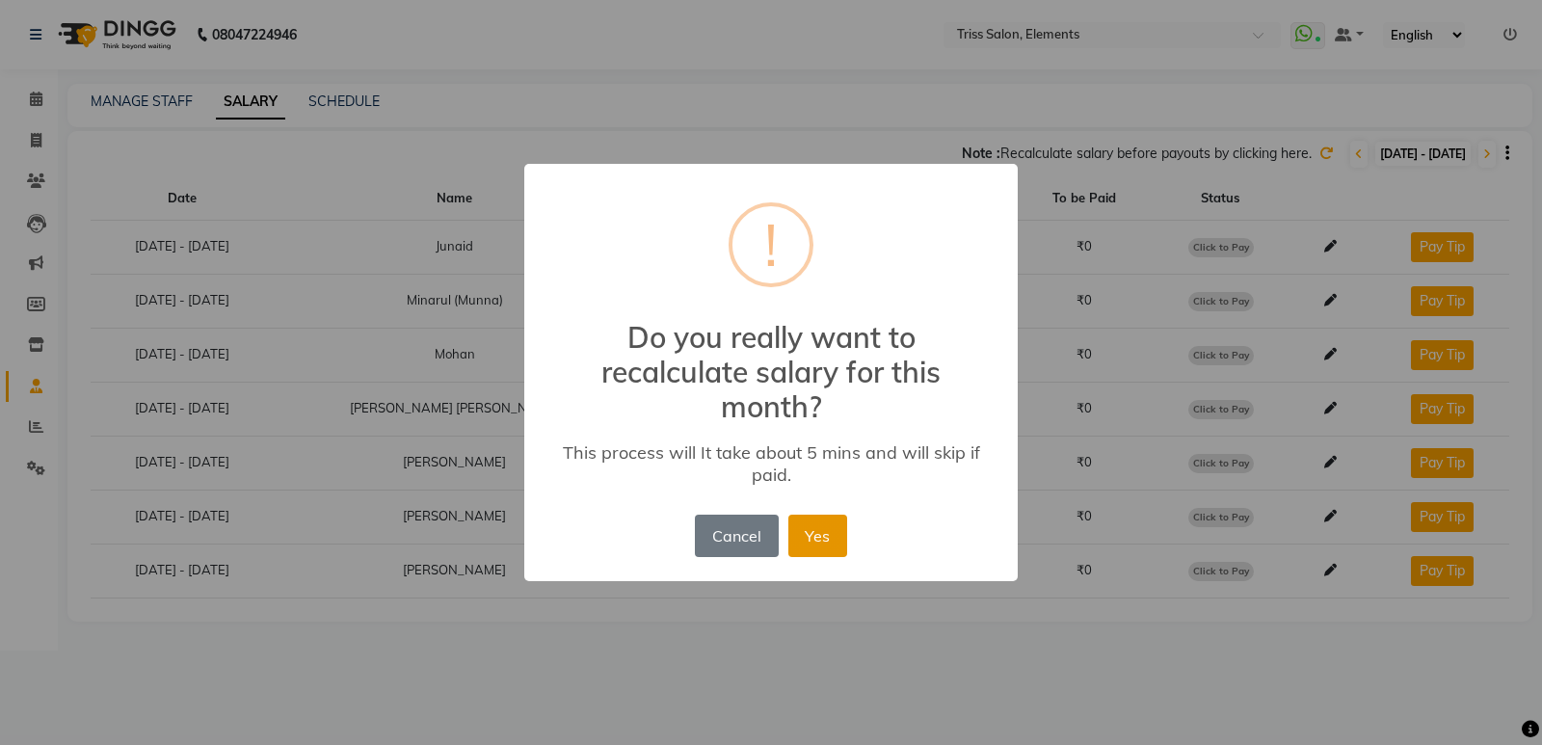
click at [805, 526] on button "Yes" at bounding box center [817, 536] width 59 height 42
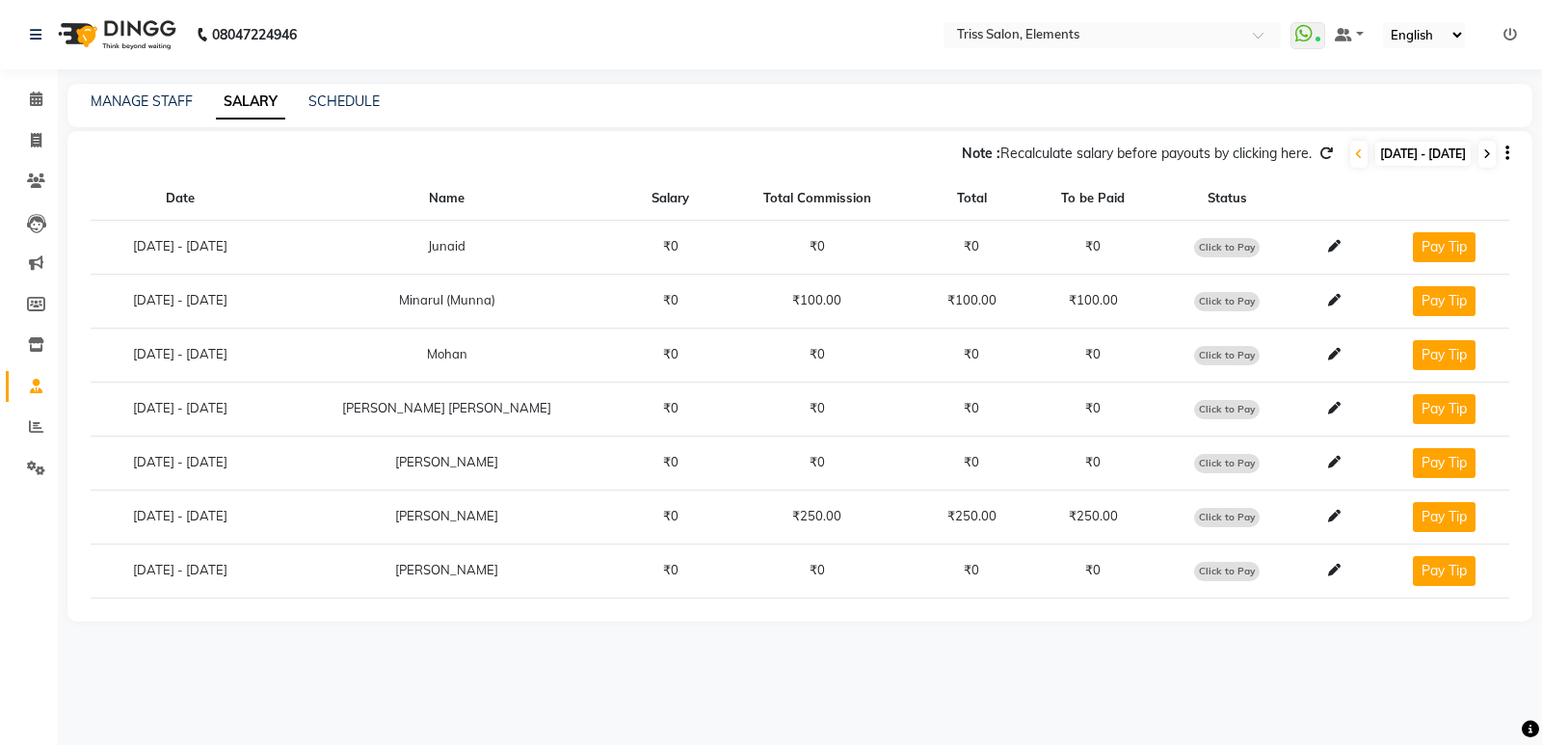
click at [1484, 145] on span at bounding box center [1486, 154] width 17 height 27
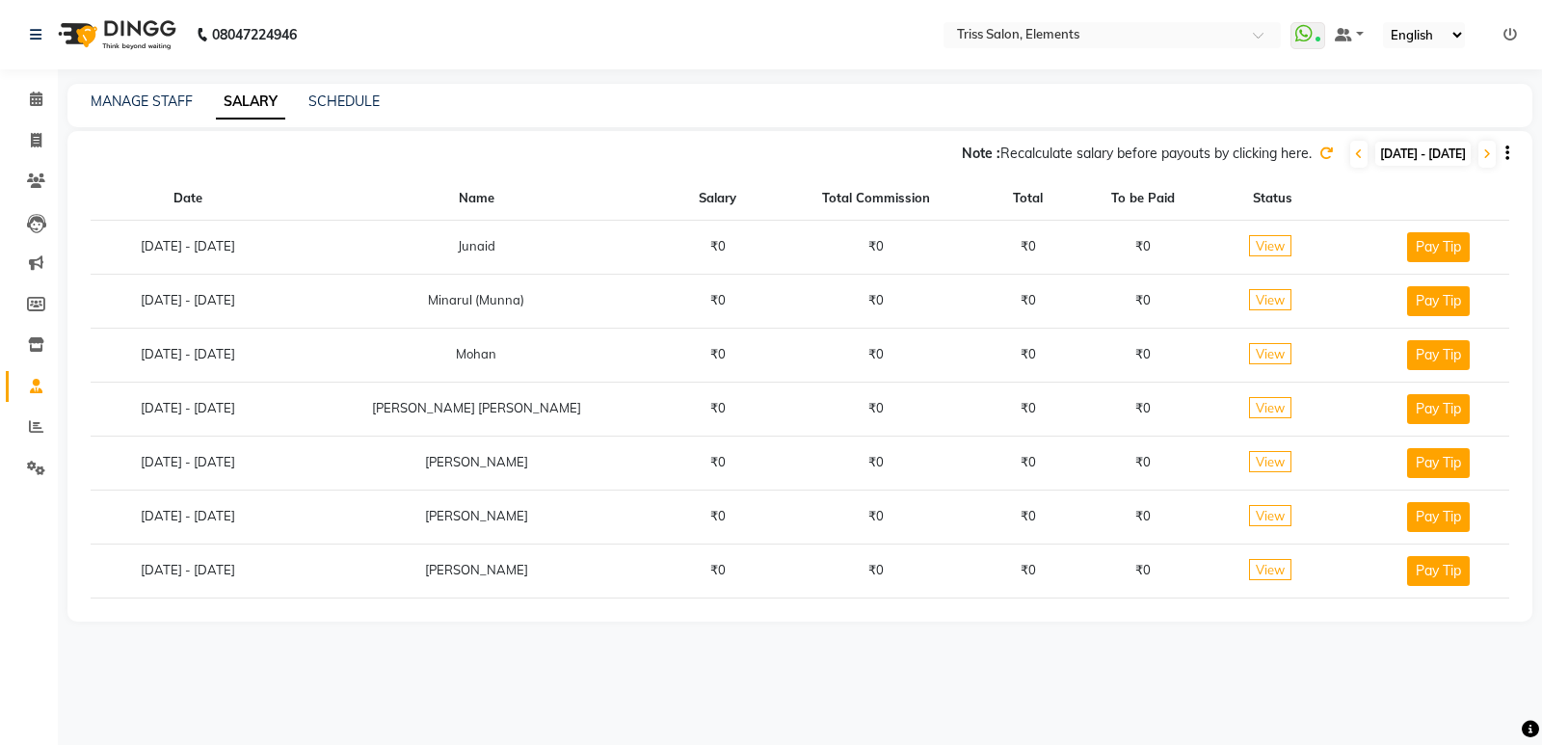
drag, startPoint x: 1279, startPoint y: 145, endPoint x: 1270, endPoint y: 150, distance: 9.9
click at [1278, 145] on div "Note : Recalculate salary before payouts by clicking here. [DATE] - [DATE]" at bounding box center [787, 154] width 1441 height 31
click at [1319, 151] on icon at bounding box center [1325, 152] width 13 height 13
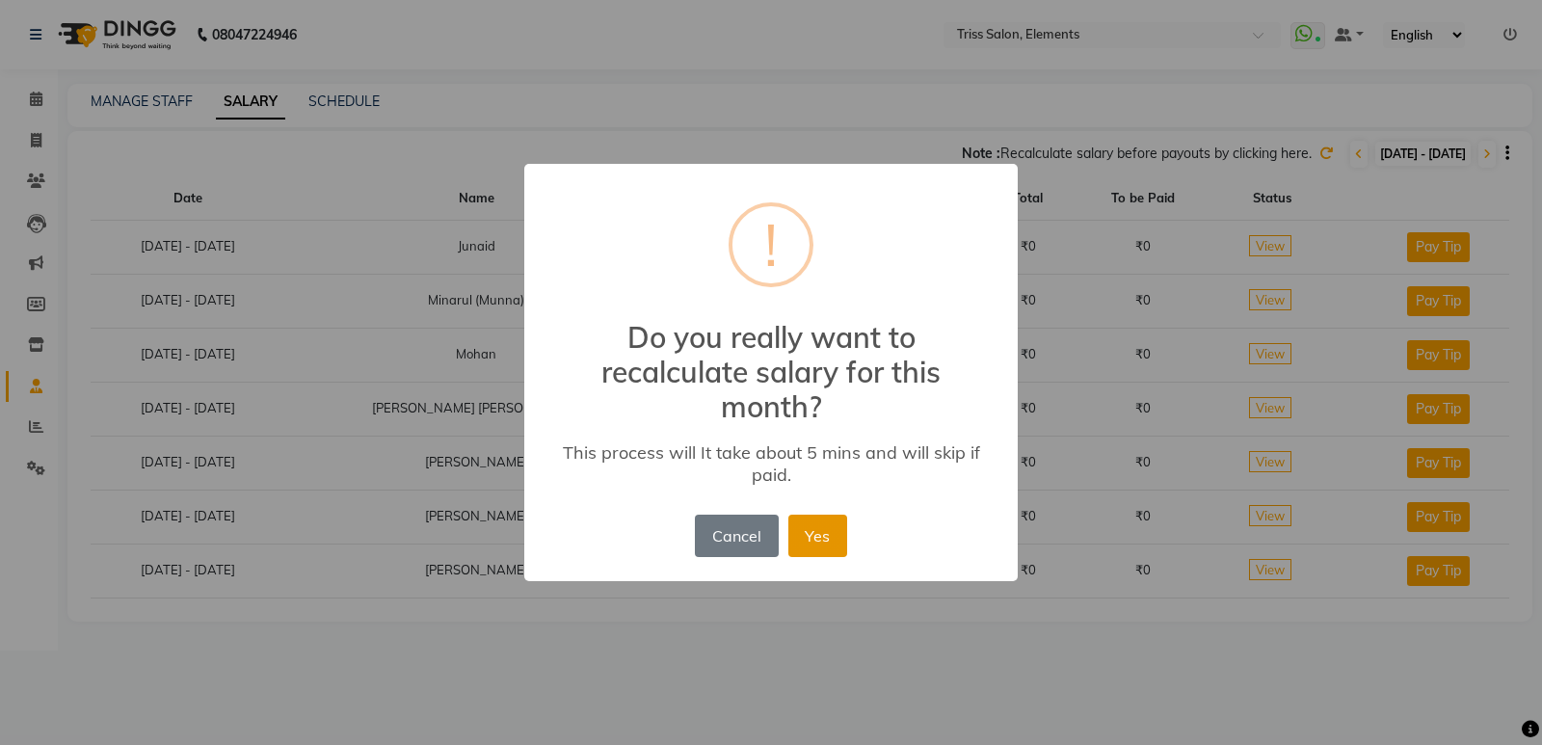
click at [819, 539] on button "Yes" at bounding box center [817, 536] width 59 height 42
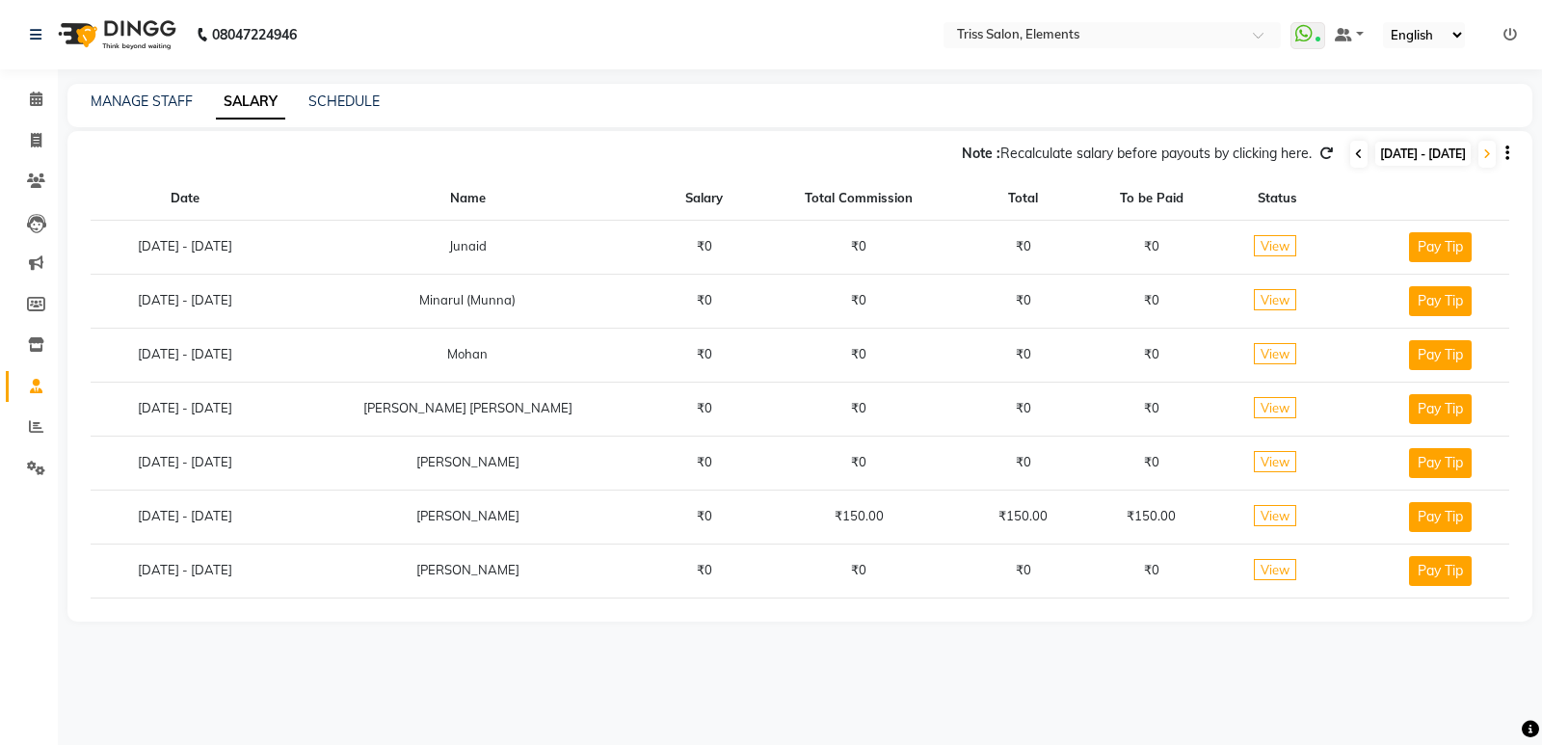
click at [1350, 151] on span at bounding box center [1358, 154] width 17 height 27
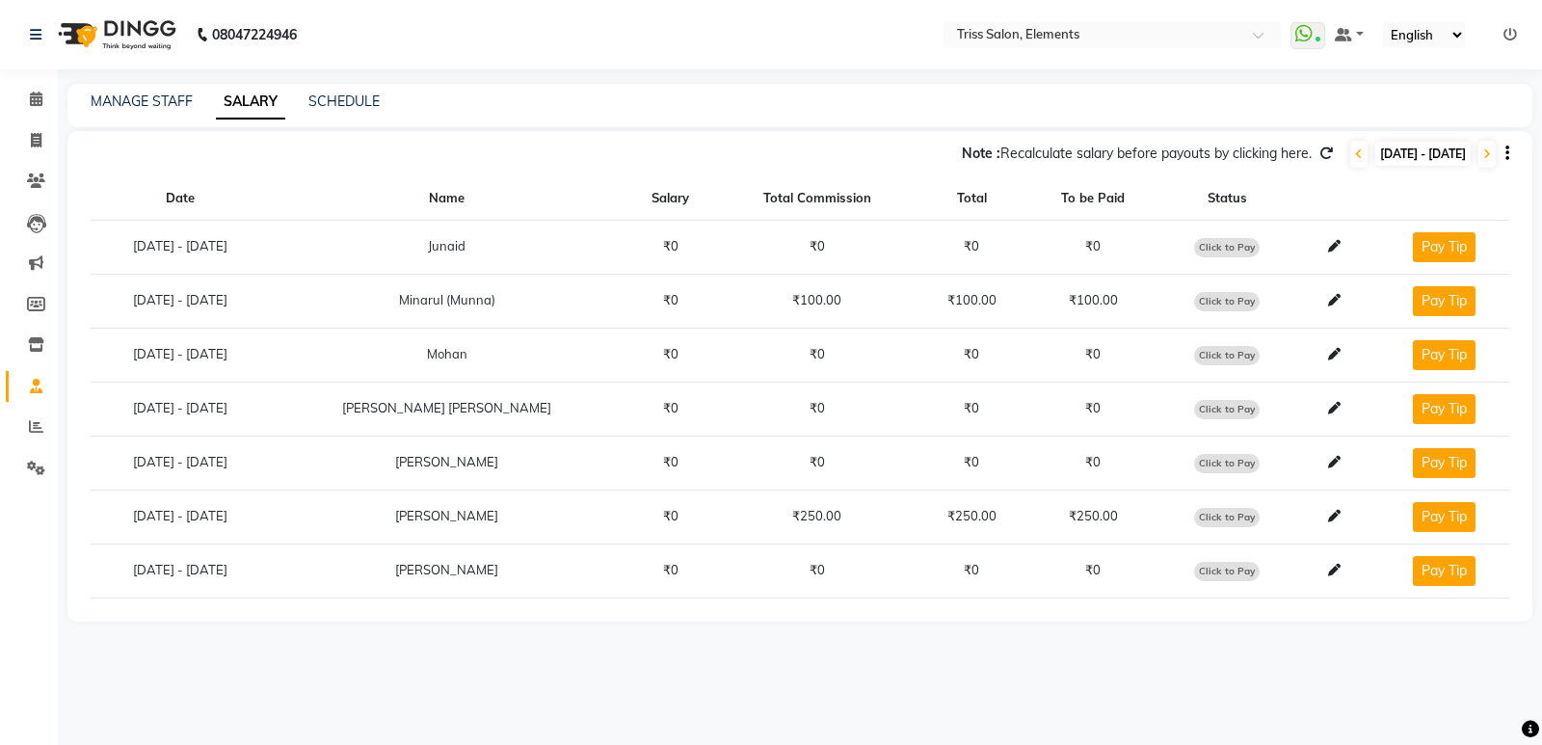
click at [1194, 305] on span "Click to Pay" at bounding box center [1227, 301] width 66 height 19
select select "1"
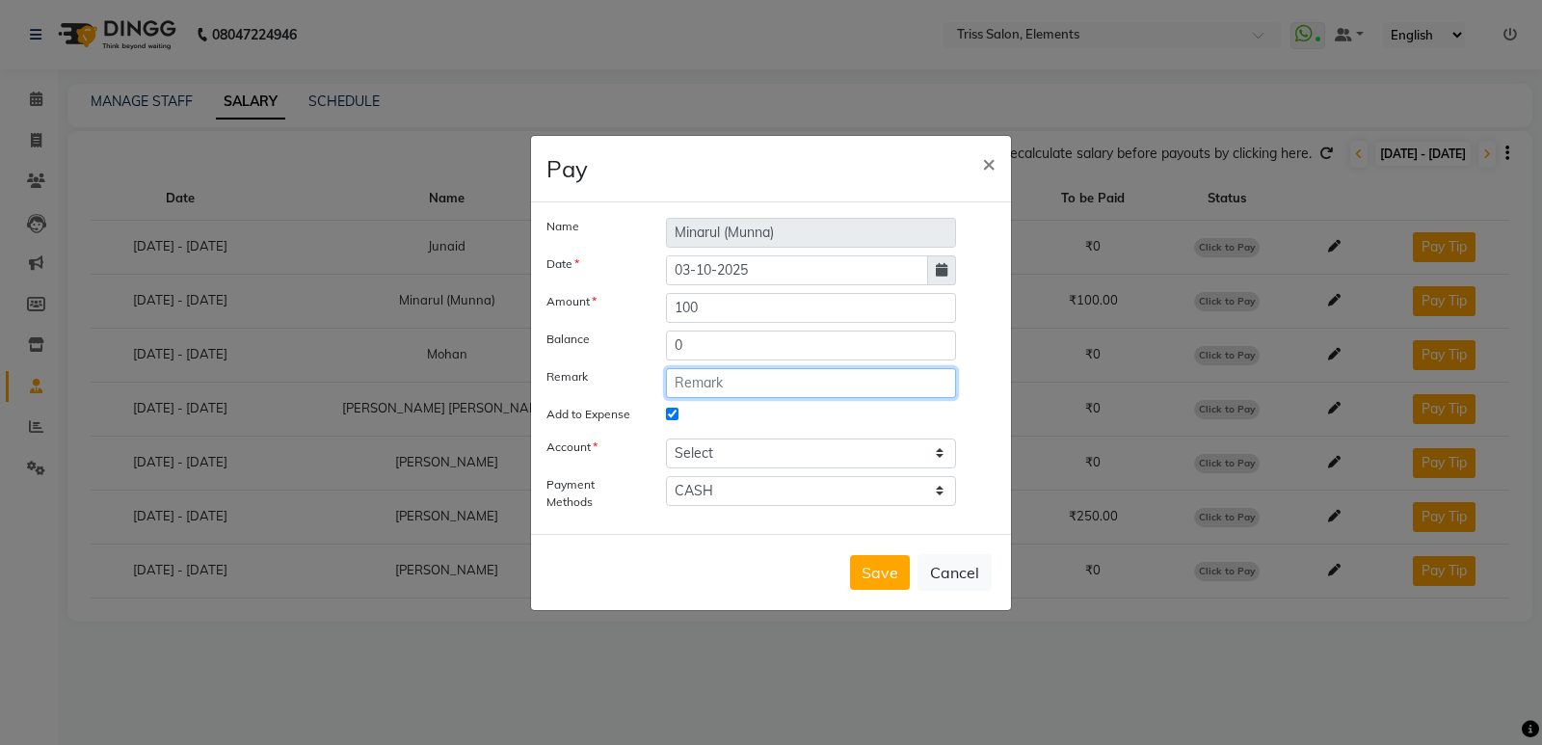
click at [721, 376] on input "text" at bounding box center [811, 383] width 290 height 30
drag, startPoint x: 782, startPoint y: 384, endPoint x: 336, endPoint y: 429, distance: 448.4
click at [344, 428] on ngb-modal-window "Pay × Name Minarul (Munna) Date 03-10-2025 Amount 100 Balance 0 Remark Staff In…" at bounding box center [771, 372] width 1542 height 745
type input "Staff Incentives 02.10.25"
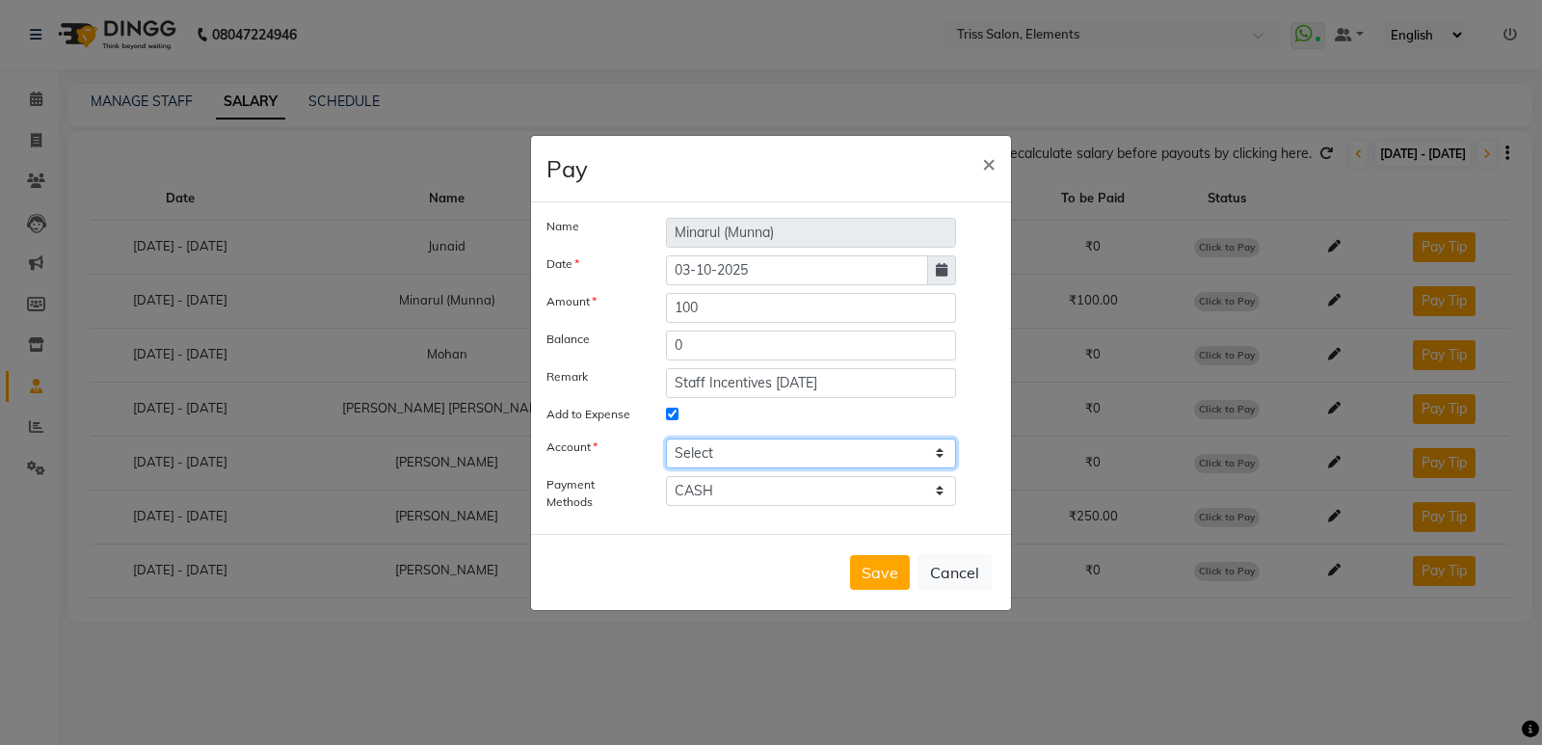
drag, startPoint x: 798, startPoint y: 447, endPoint x: 785, endPoint y: 466, distance: 23.0
click at [791, 462] on select "Select Petty cash" at bounding box center [811, 453] width 290 height 30
select select "2499"
click at [666, 438] on select "Select Petty cash" at bounding box center [811, 453] width 290 height 30
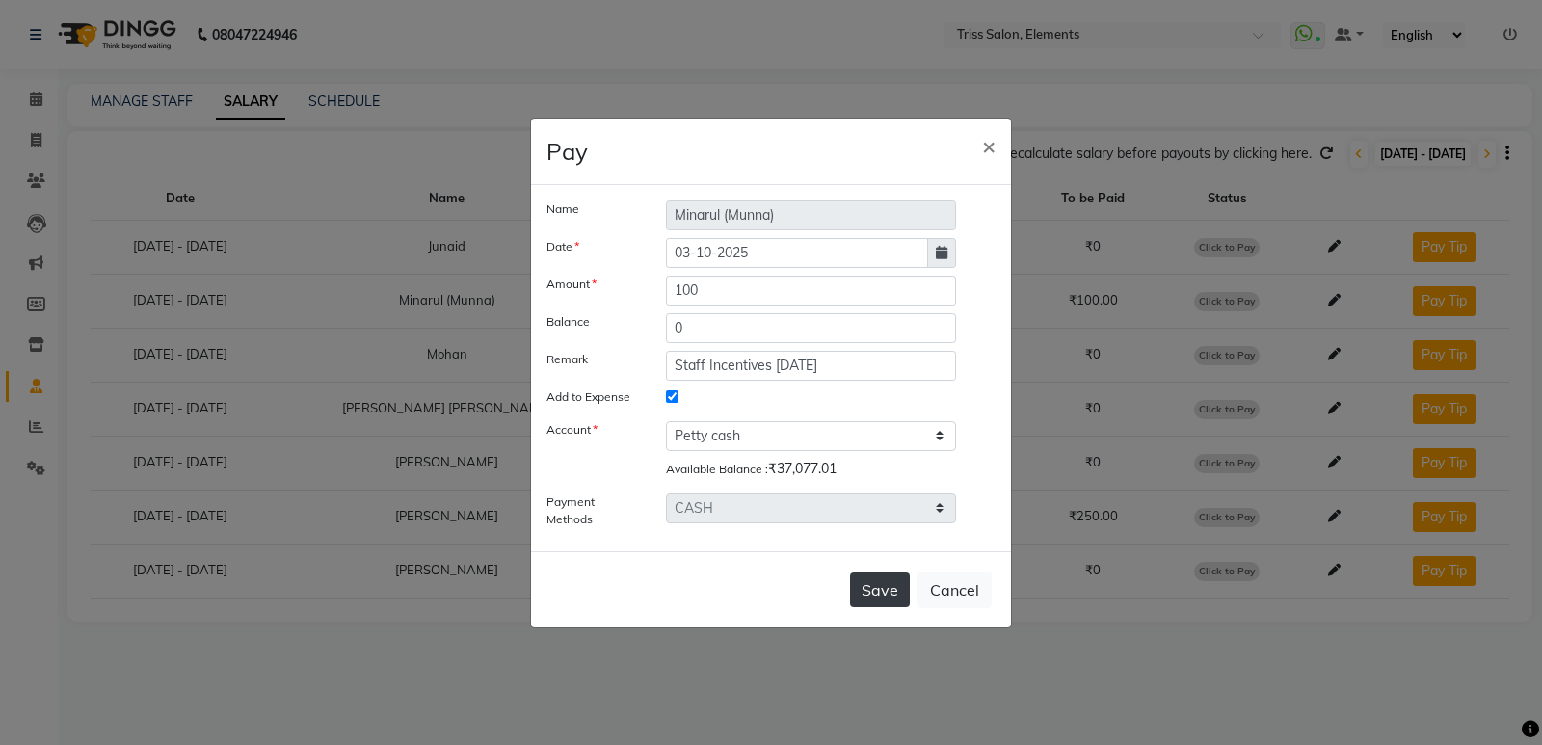
click at [864, 571] on div "Save Cancel" at bounding box center [771, 589] width 480 height 76
click at [864, 579] on button "Save" at bounding box center [880, 589] width 60 height 35
select select
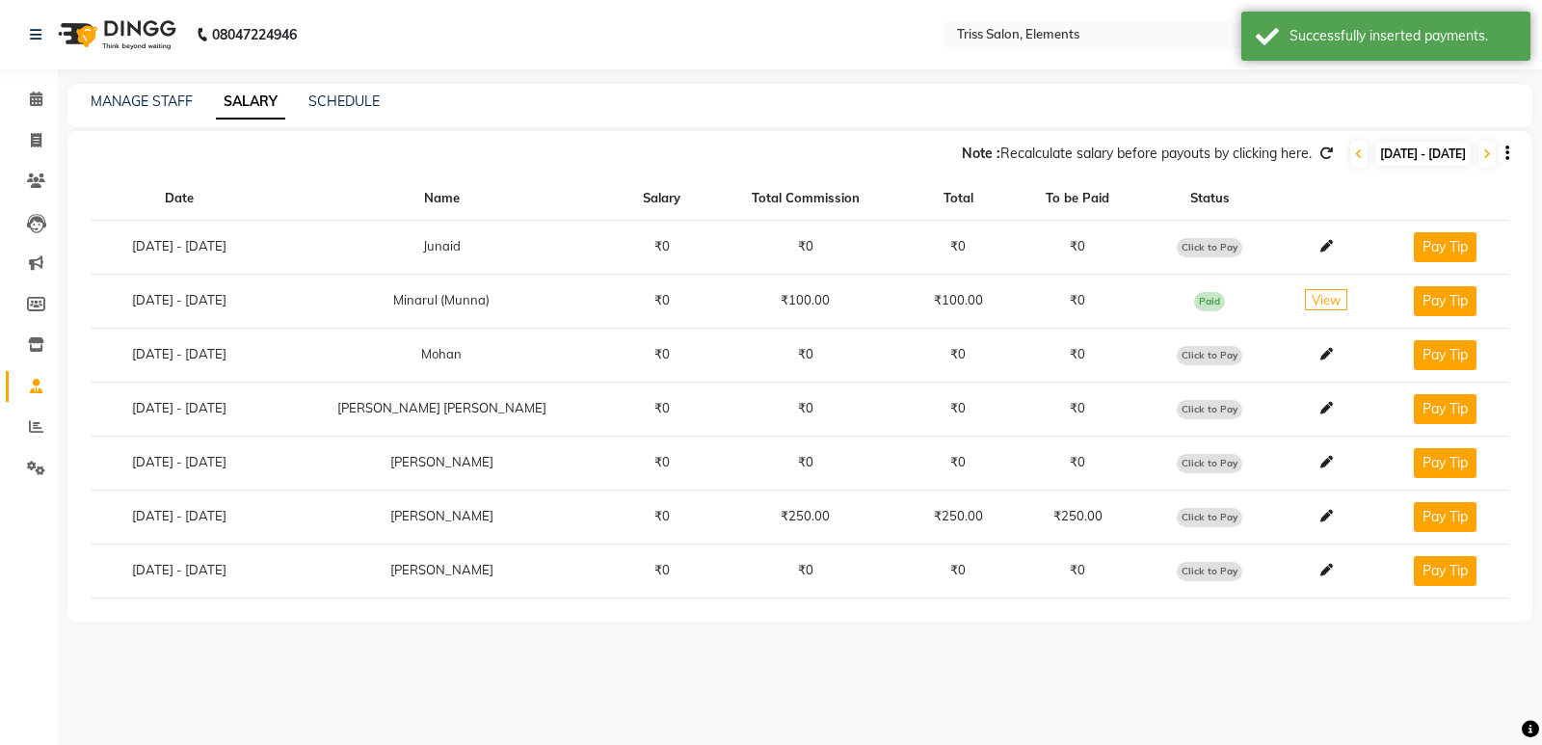
click at [1203, 508] on span "Click to Pay" at bounding box center [1210, 517] width 66 height 19
select select "1"
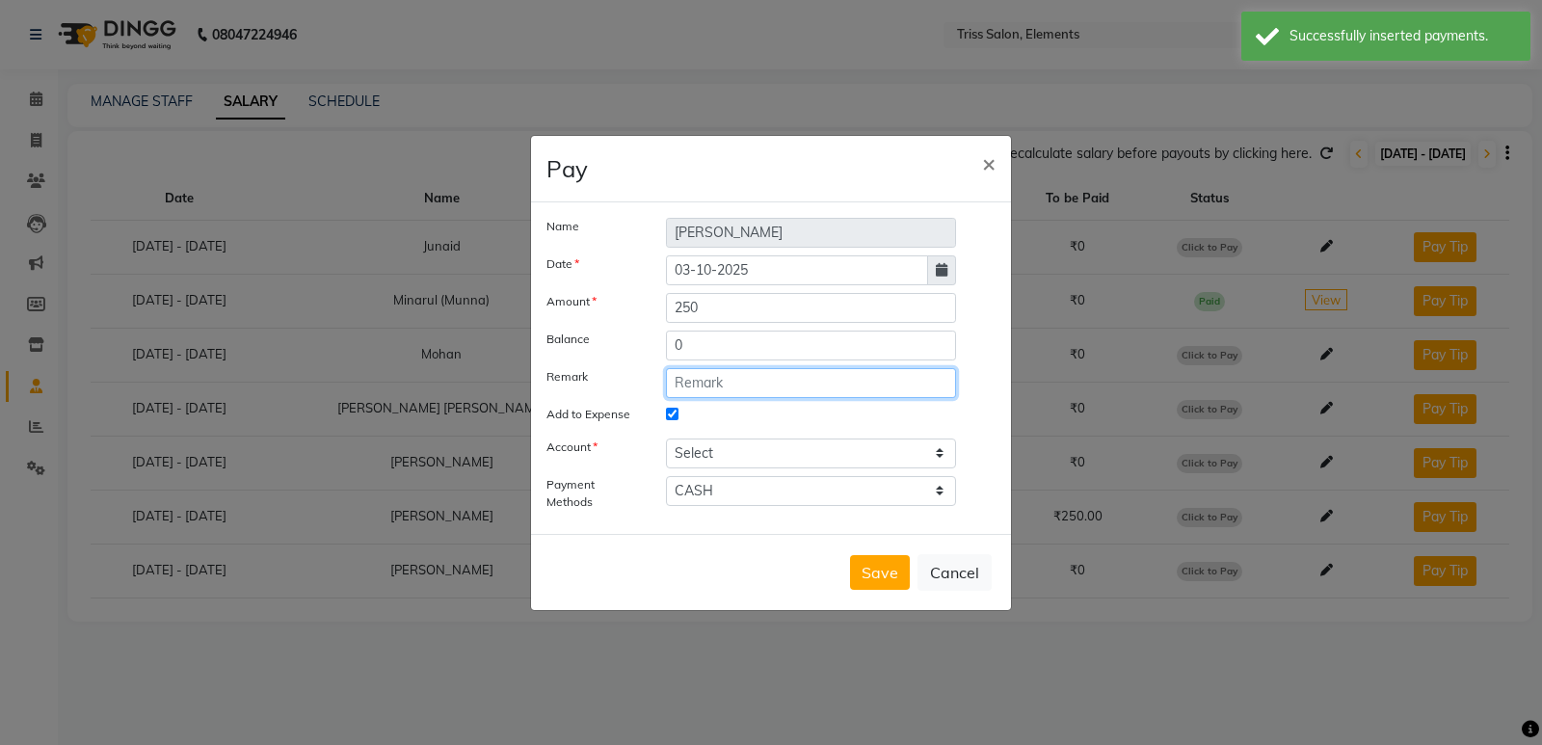
click at [758, 380] on input "text" at bounding box center [811, 383] width 290 height 30
paste input "Staff Incentives 02.10.25"
type input "Staff Incentives 02.10.25"
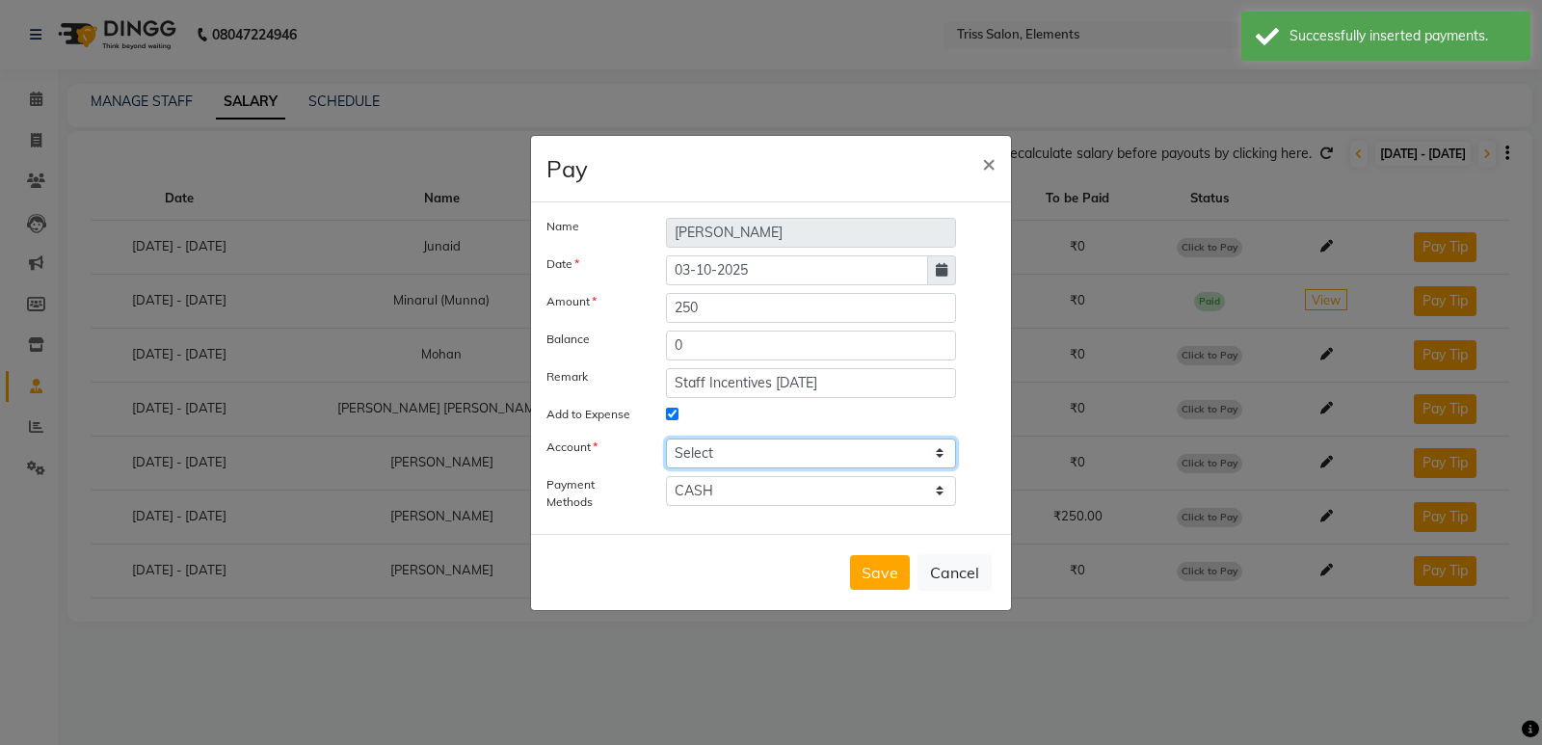
click at [778, 442] on select "Select Petty cash" at bounding box center [811, 453] width 290 height 30
click at [762, 462] on select "Select Petty cash" at bounding box center [811, 453] width 290 height 30
click at [666, 438] on select "Select Petty cash" at bounding box center [811, 453] width 290 height 30
click at [753, 462] on select "Select Petty cash" at bounding box center [811, 453] width 290 height 30
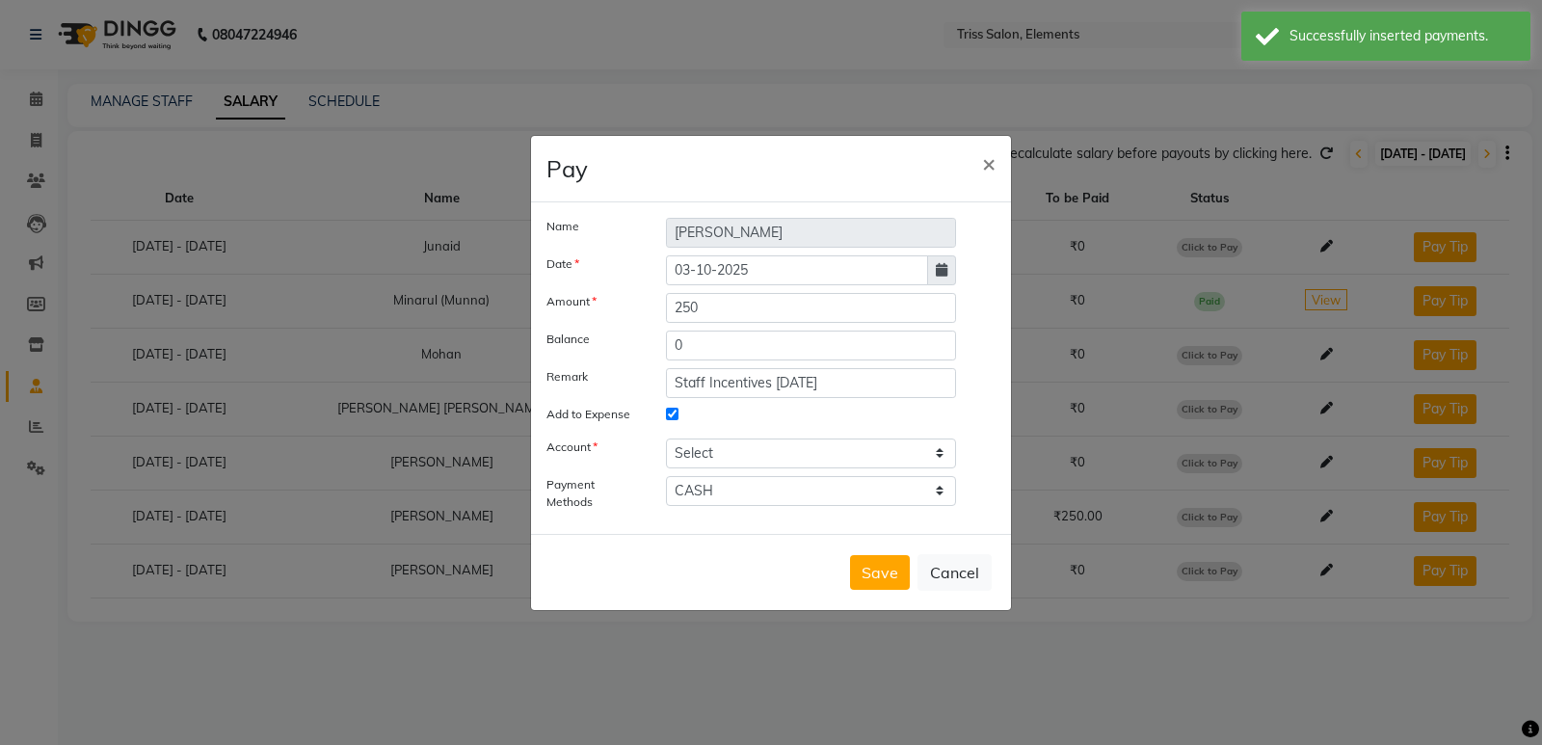
drag, startPoint x: 735, startPoint y: 524, endPoint x: 753, endPoint y: 474, distance: 53.0
click at [735, 525] on div "Name Salman Date 03-10-2025 Amount 250 Balance 0 Remark Staff Incentives 02.10.…" at bounding box center [771, 367] width 480 height 331
drag, startPoint x: 756, startPoint y: 456, endPoint x: 752, endPoint y: 464, distance: 9.9
click at [756, 456] on select "Select Petty cash" at bounding box center [811, 453] width 290 height 30
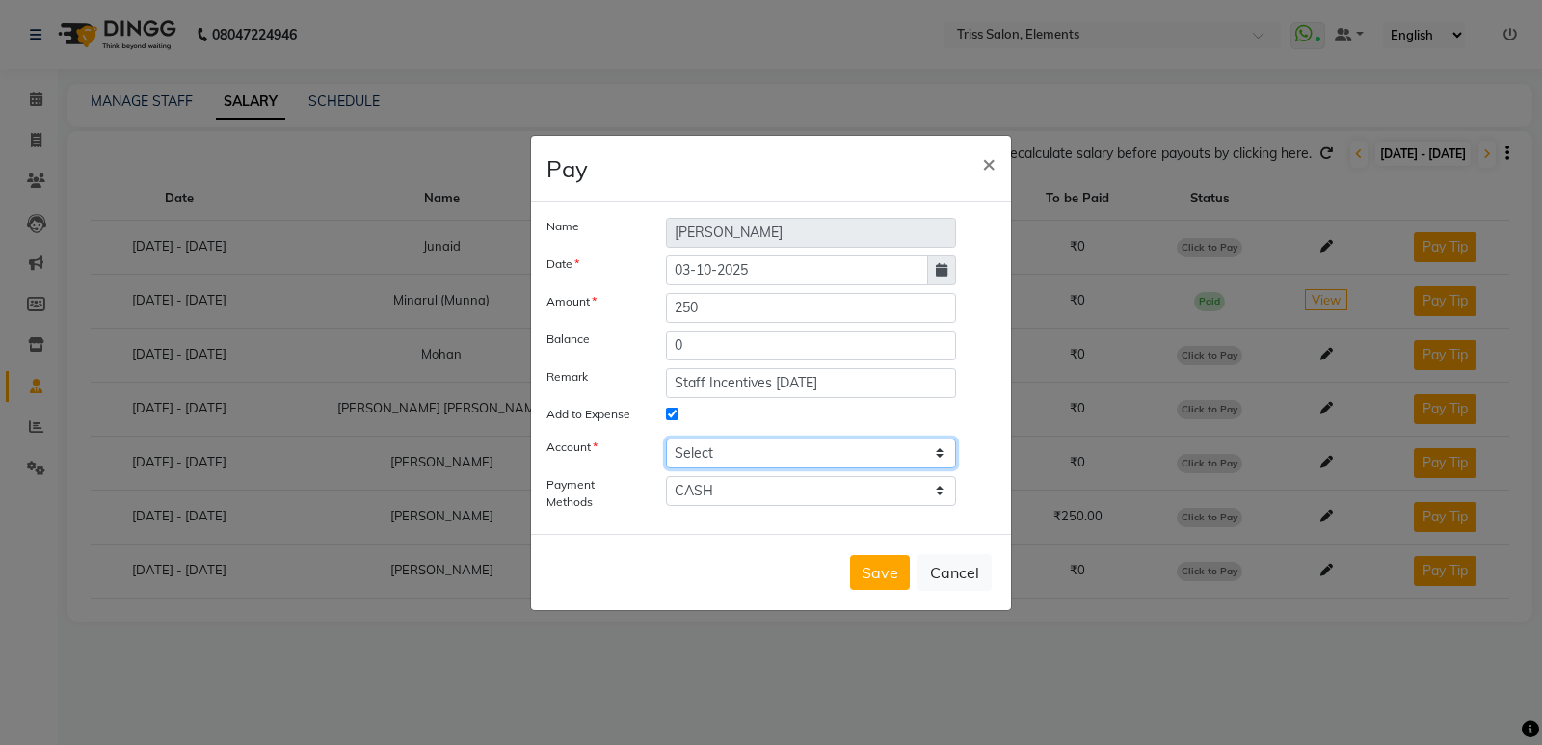
select select "2499"
click at [666, 438] on select "Select Petty cash" at bounding box center [811, 453] width 290 height 30
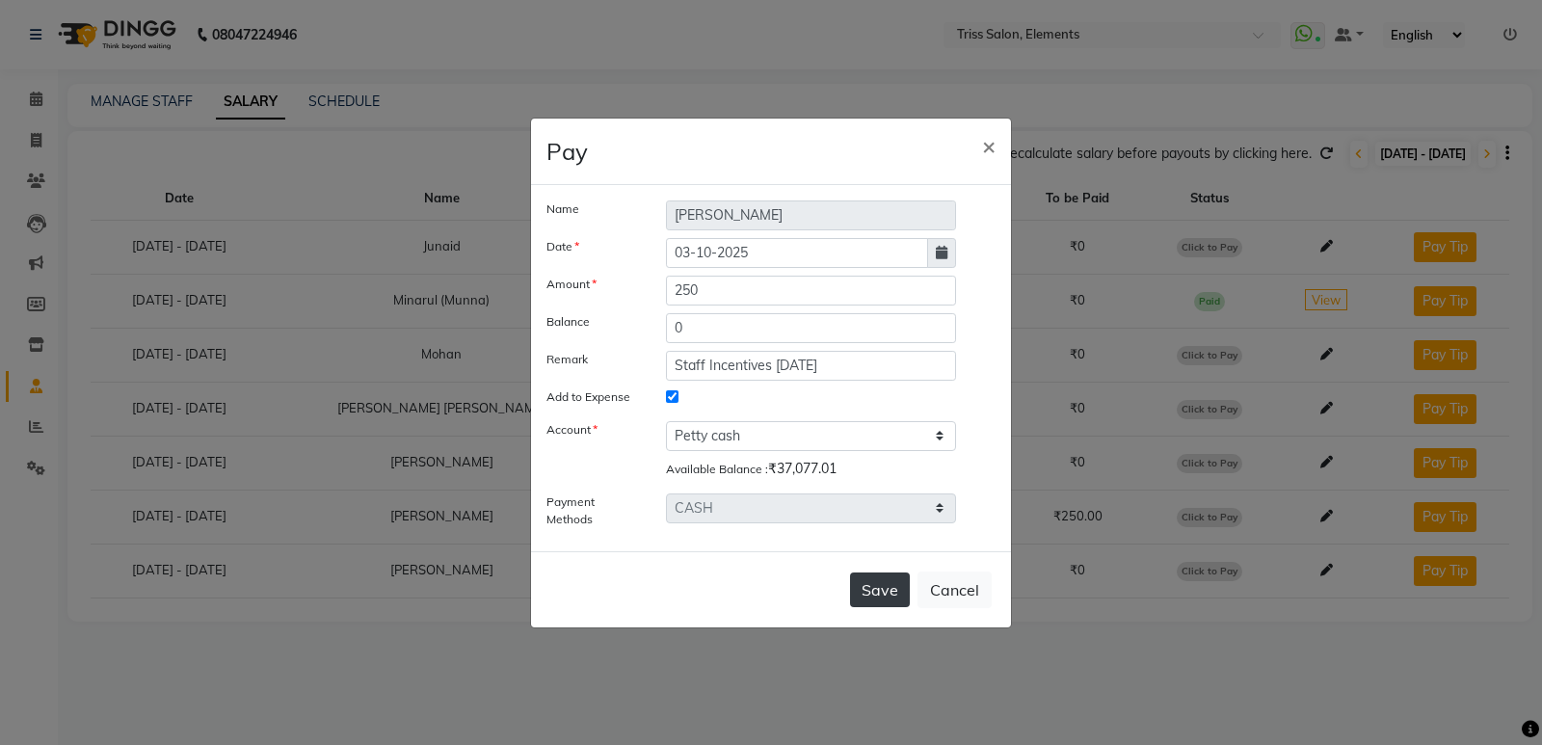
click at [879, 584] on button "Save" at bounding box center [880, 589] width 60 height 35
select select
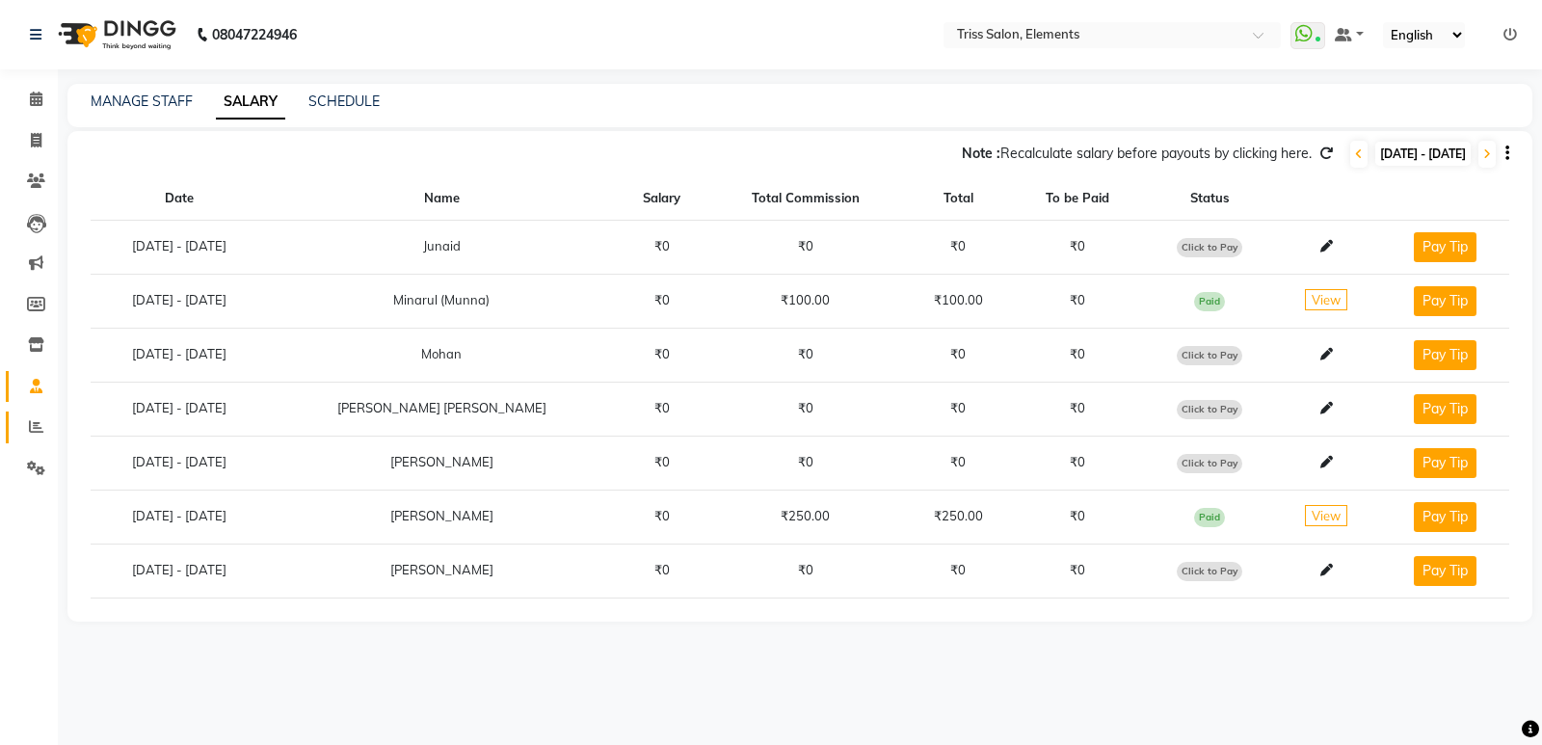
click at [25, 414] on link "Reports" at bounding box center [29, 427] width 46 height 32
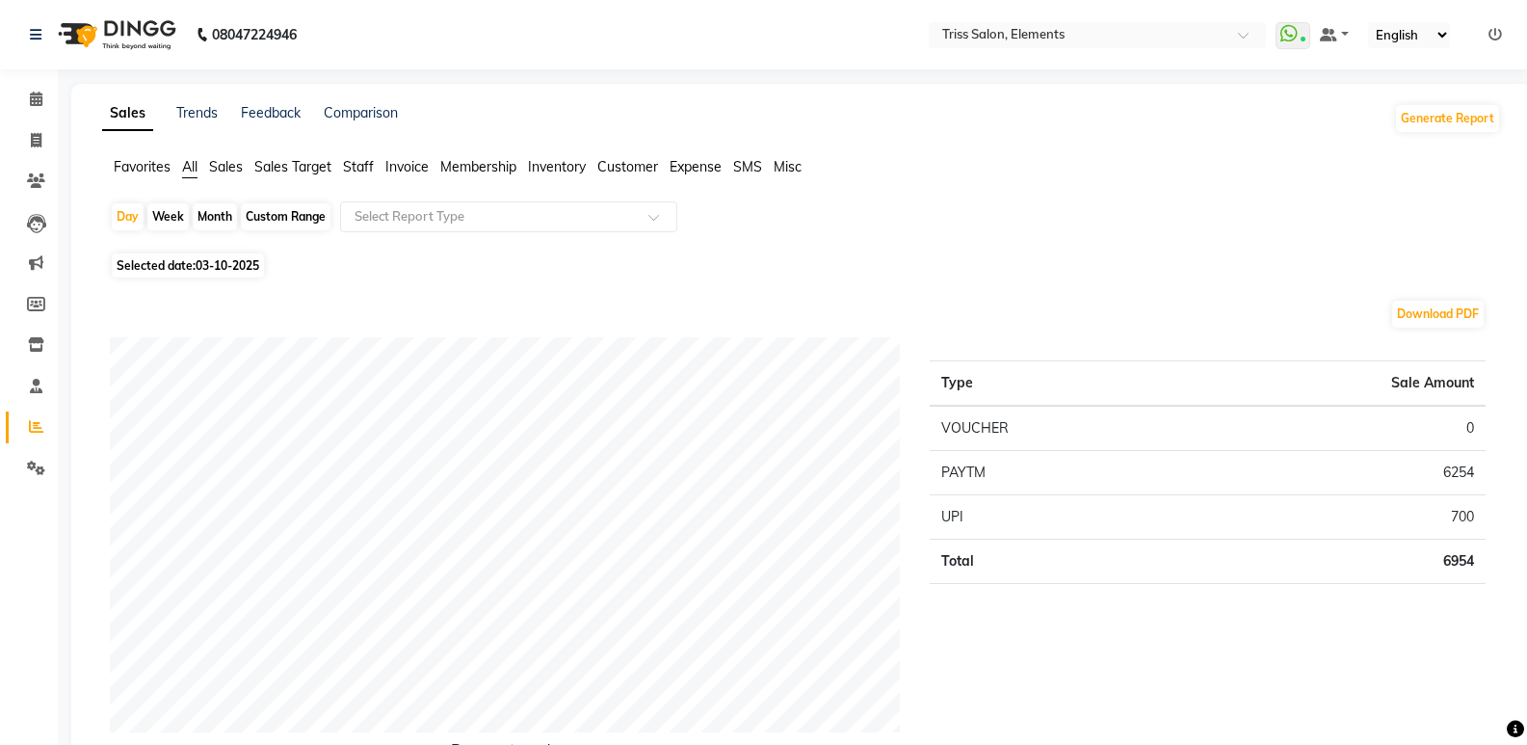
click at [357, 160] on span "Staff" at bounding box center [358, 166] width 31 height 17
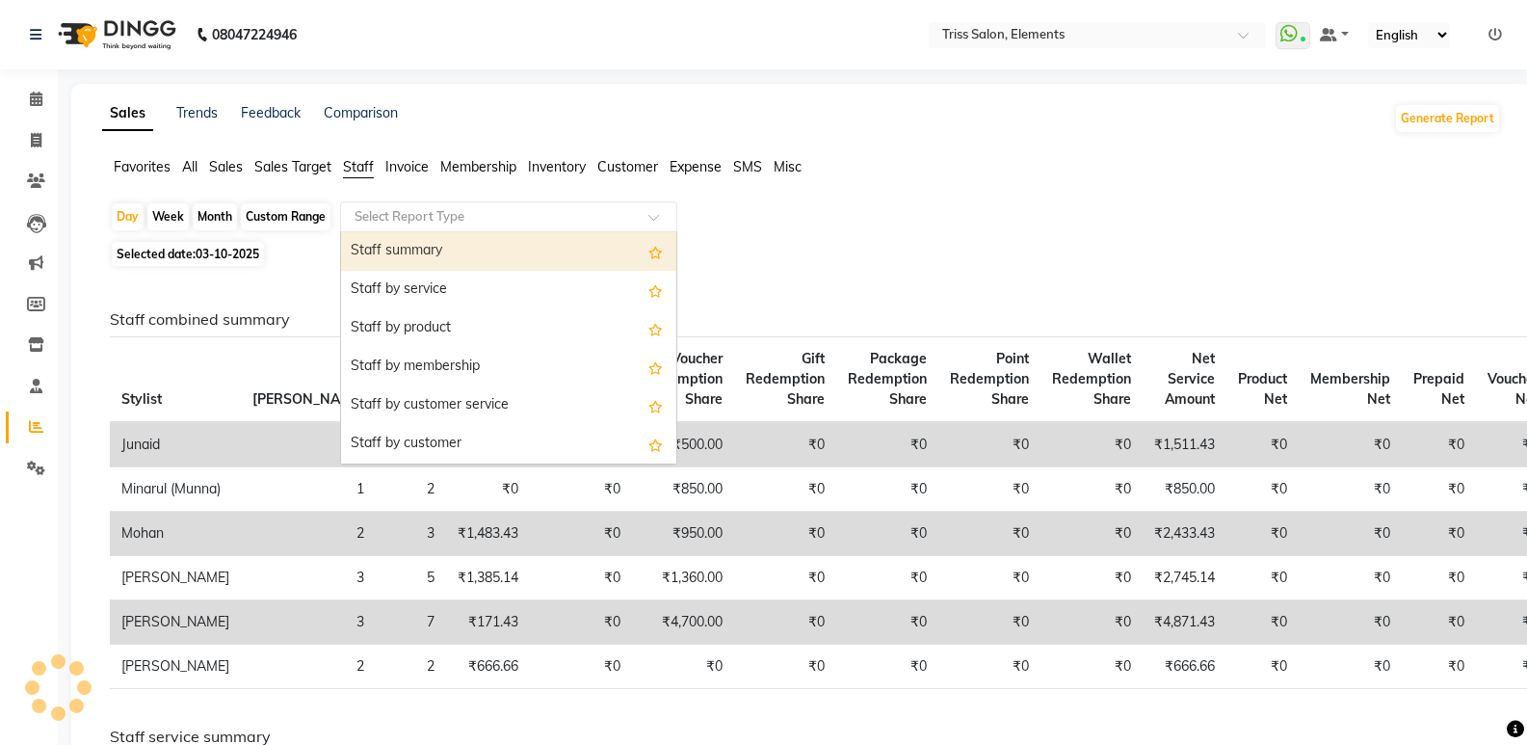
click at [423, 207] on input "text" at bounding box center [490, 216] width 278 height 19
click at [425, 247] on div "Staff summary" at bounding box center [508, 251] width 335 height 39
select select "full_report"
select select "csv"
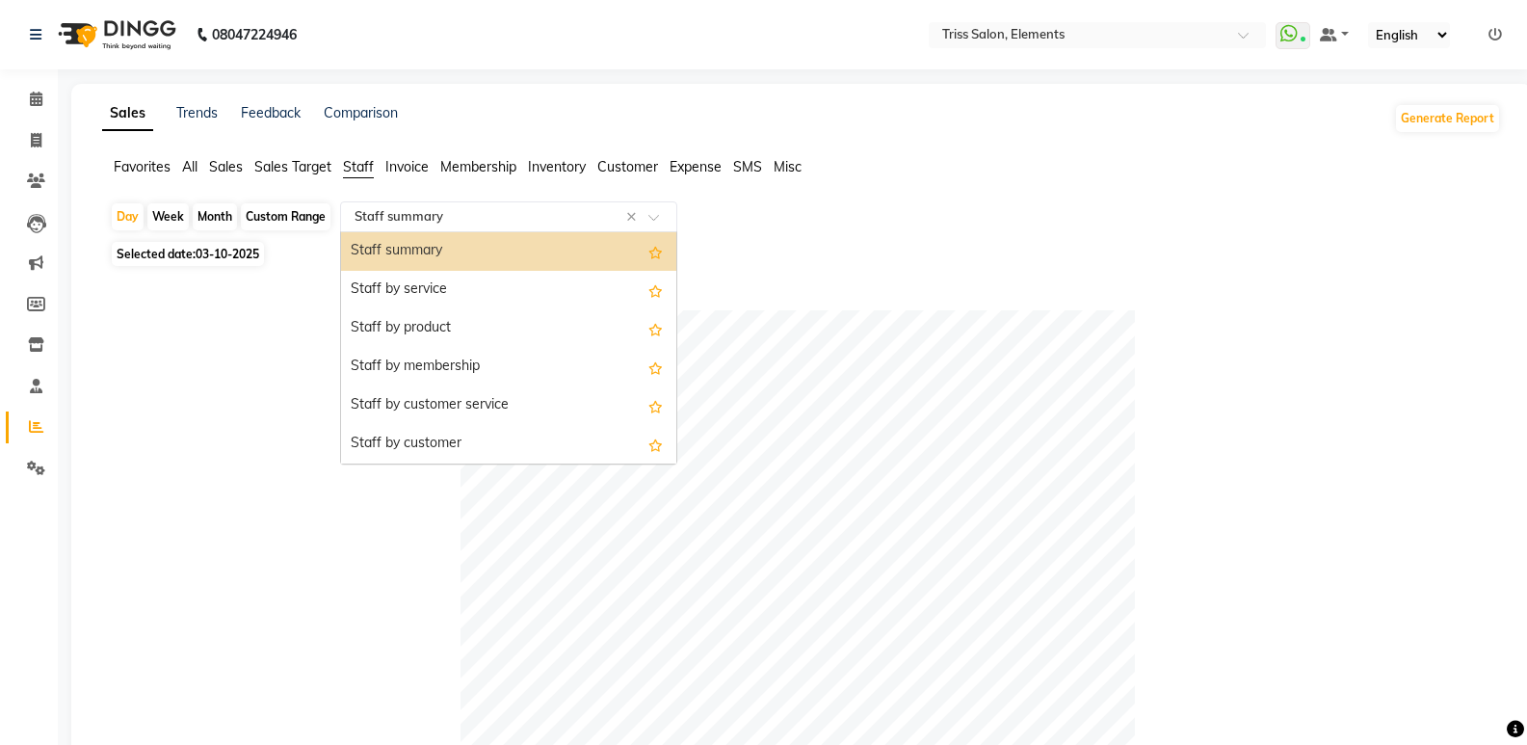
click at [434, 211] on input "text" at bounding box center [490, 216] width 278 height 19
click at [435, 401] on div "Staff by customer service" at bounding box center [508, 405] width 335 height 39
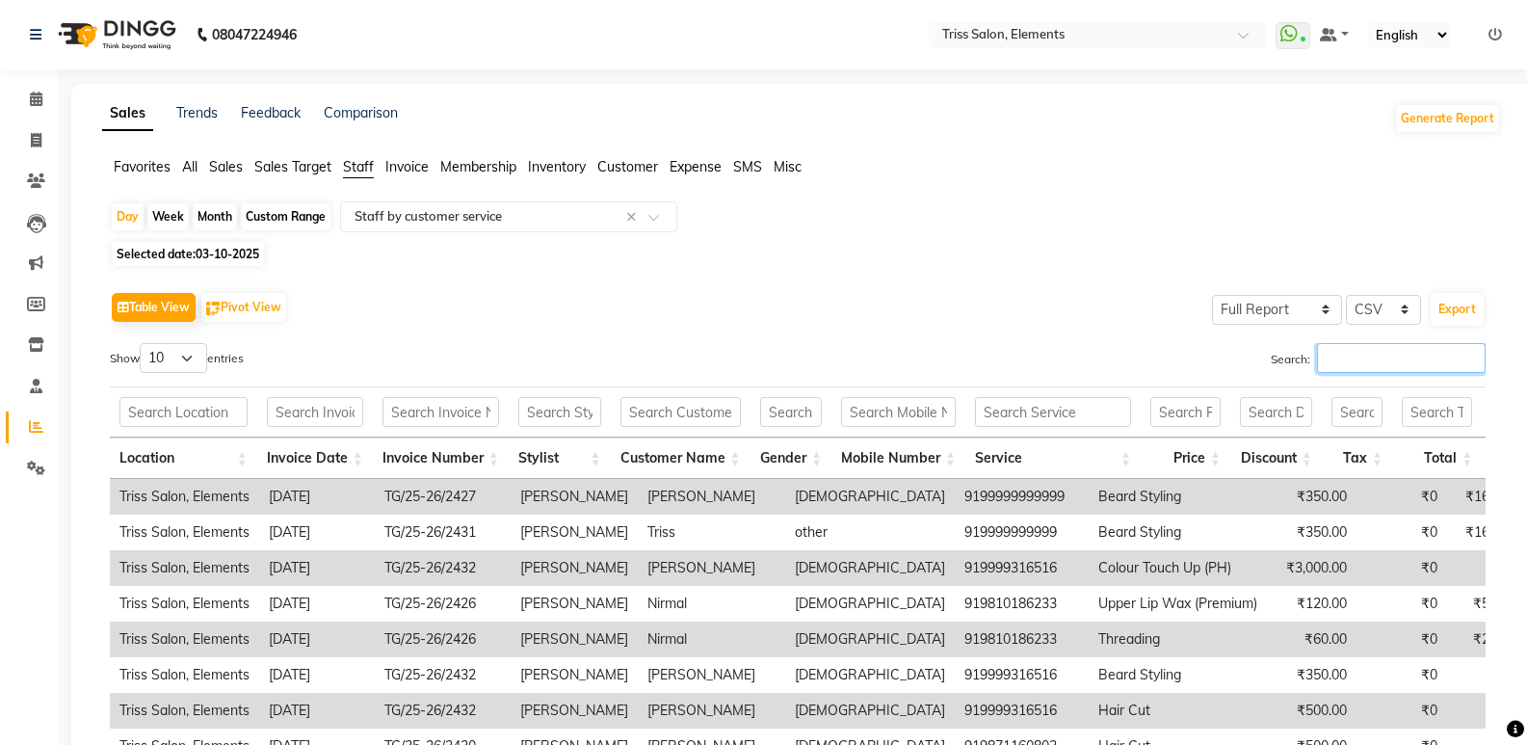
click at [1346, 368] on input "Search:" at bounding box center [1401, 358] width 169 height 30
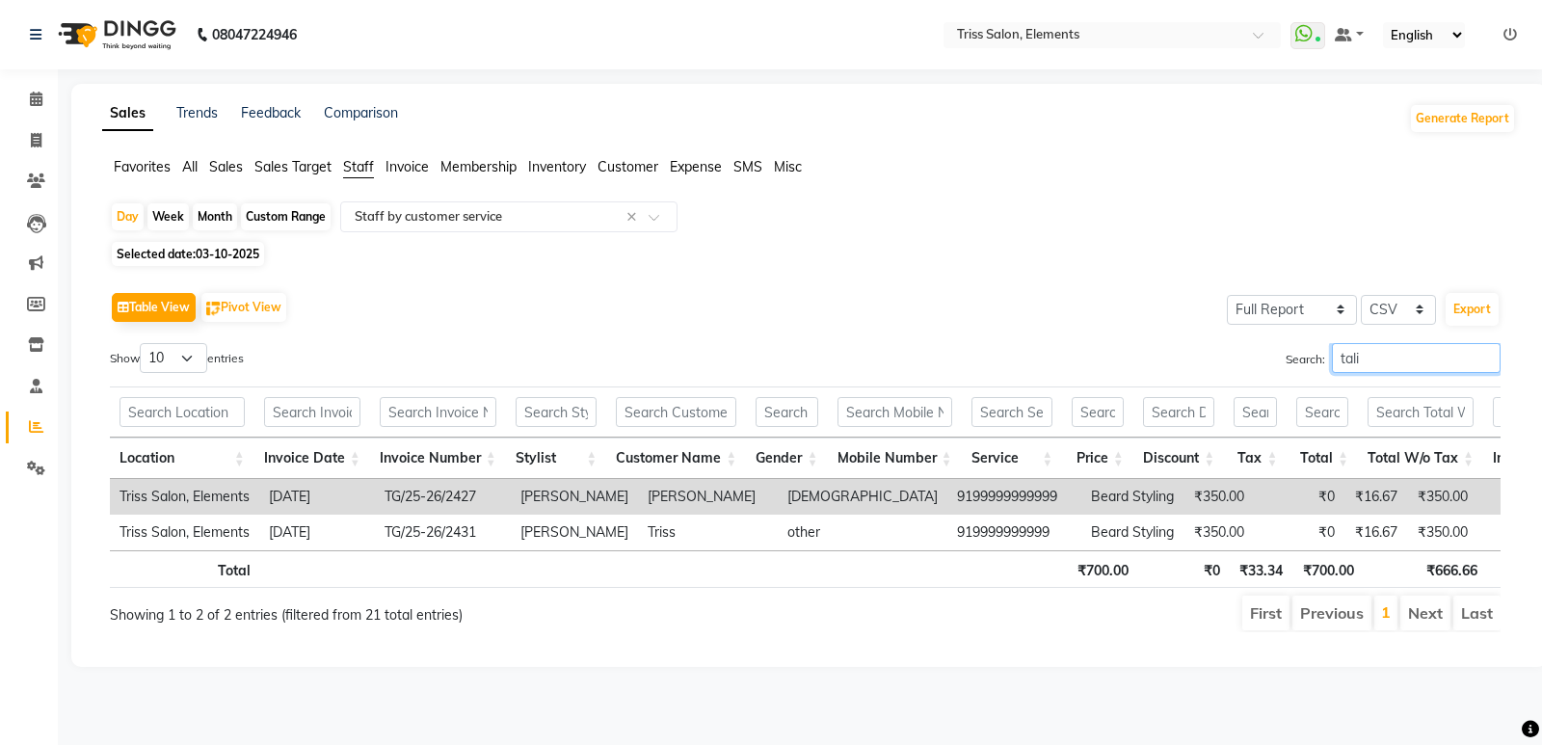
type input "tali"
click at [128, 36] on img at bounding box center [115, 35] width 132 height 54
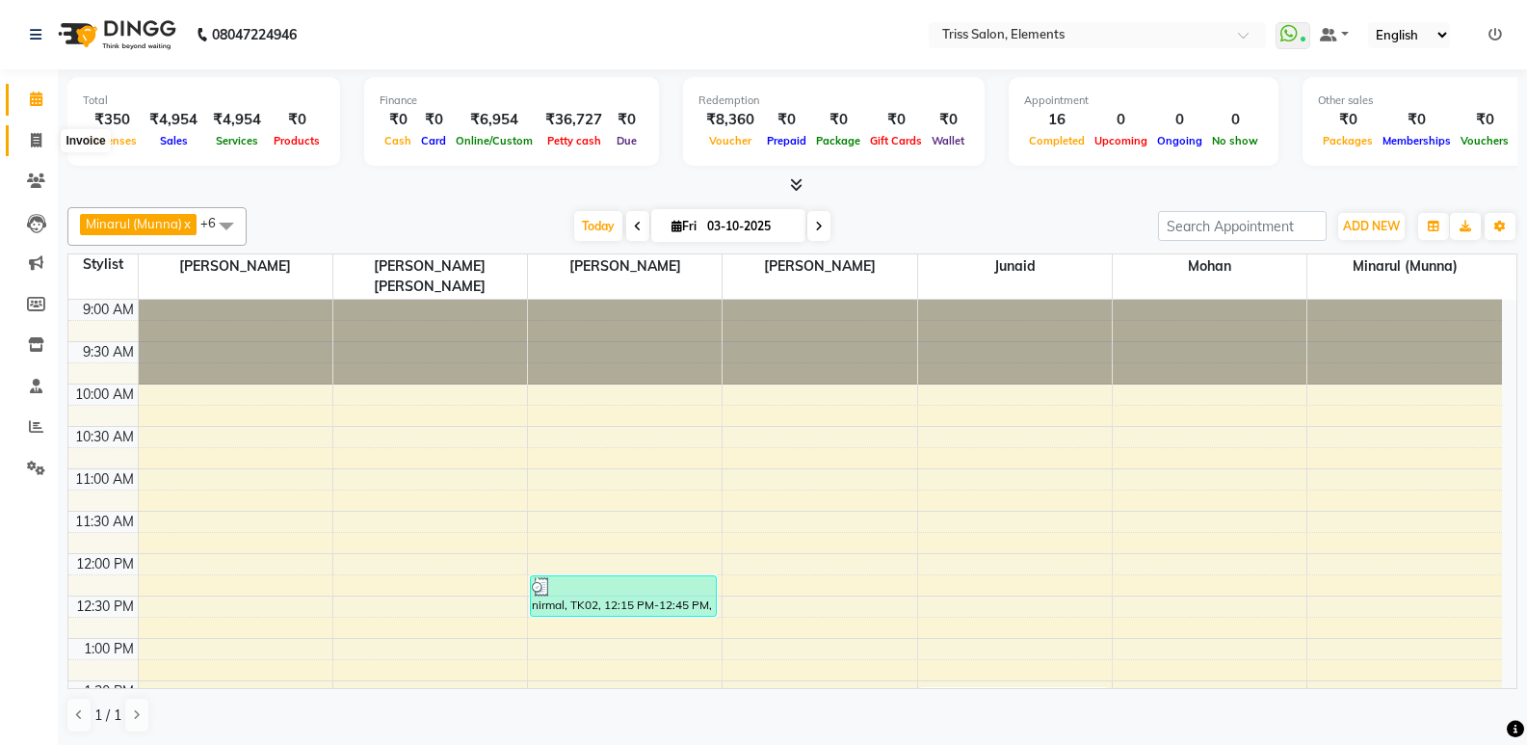
click at [36, 140] on icon at bounding box center [36, 140] width 11 height 14
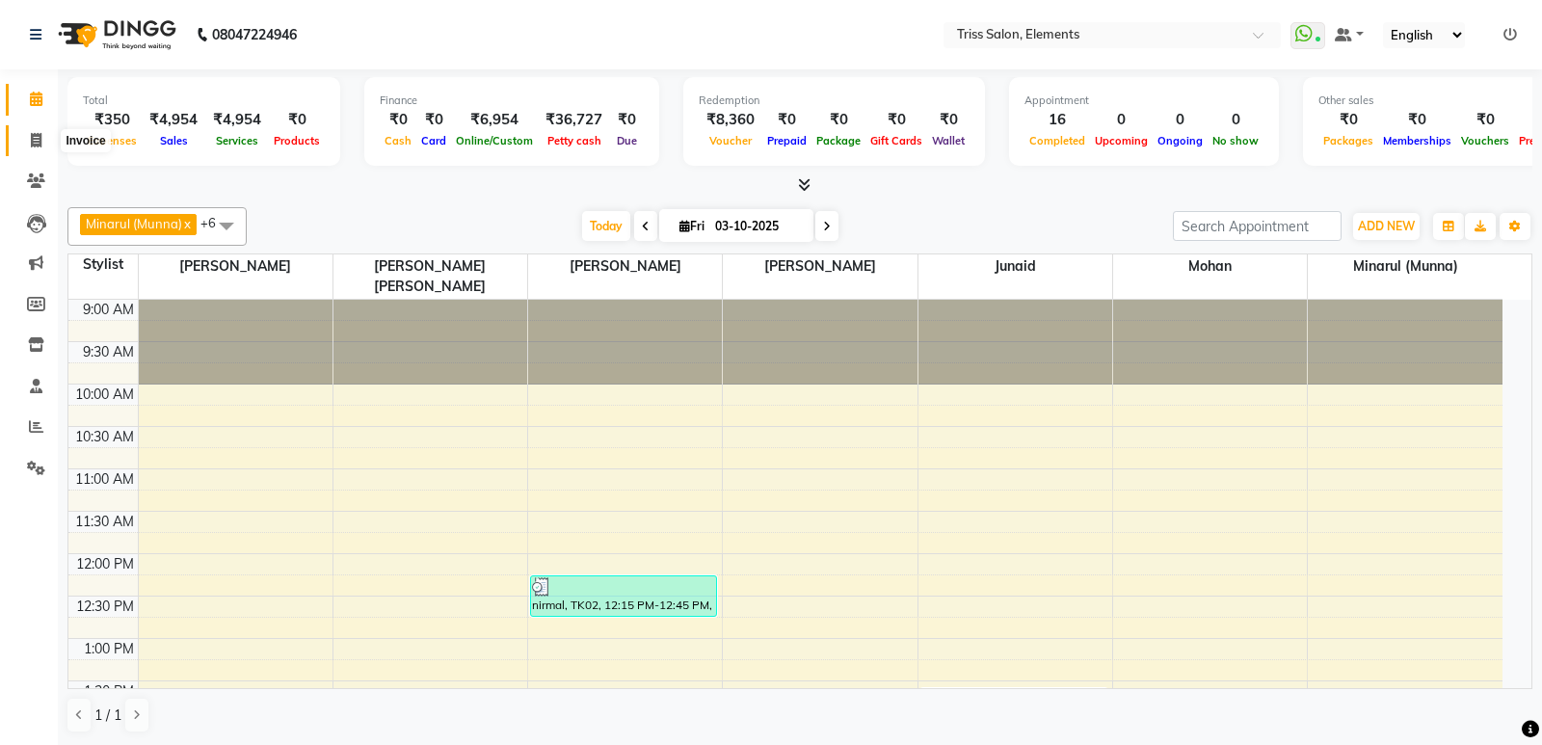
select select "service"
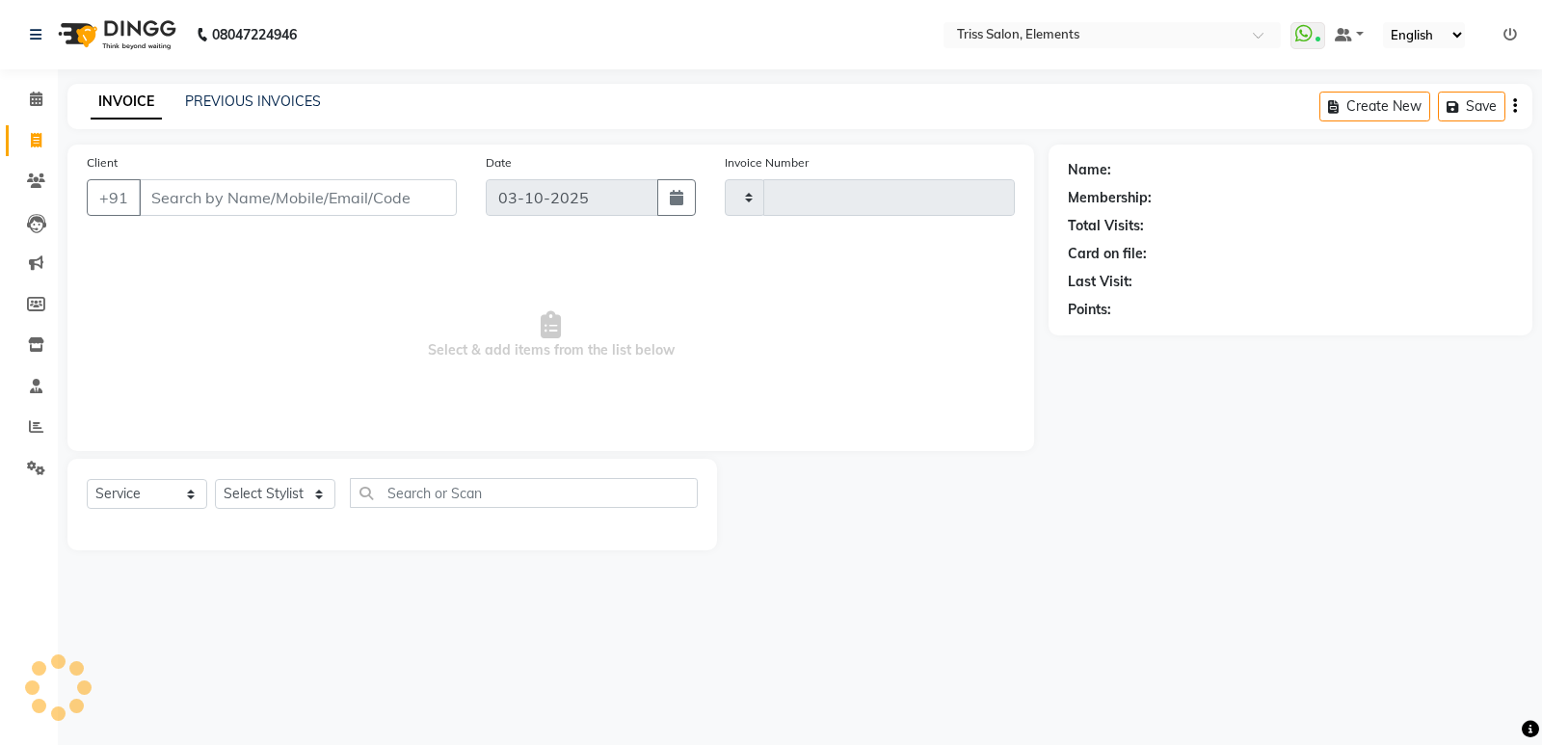
type input "2435"
click at [271, 195] on input "Client" at bounding box center [298, 197] width 318 height 37
select select "4303"
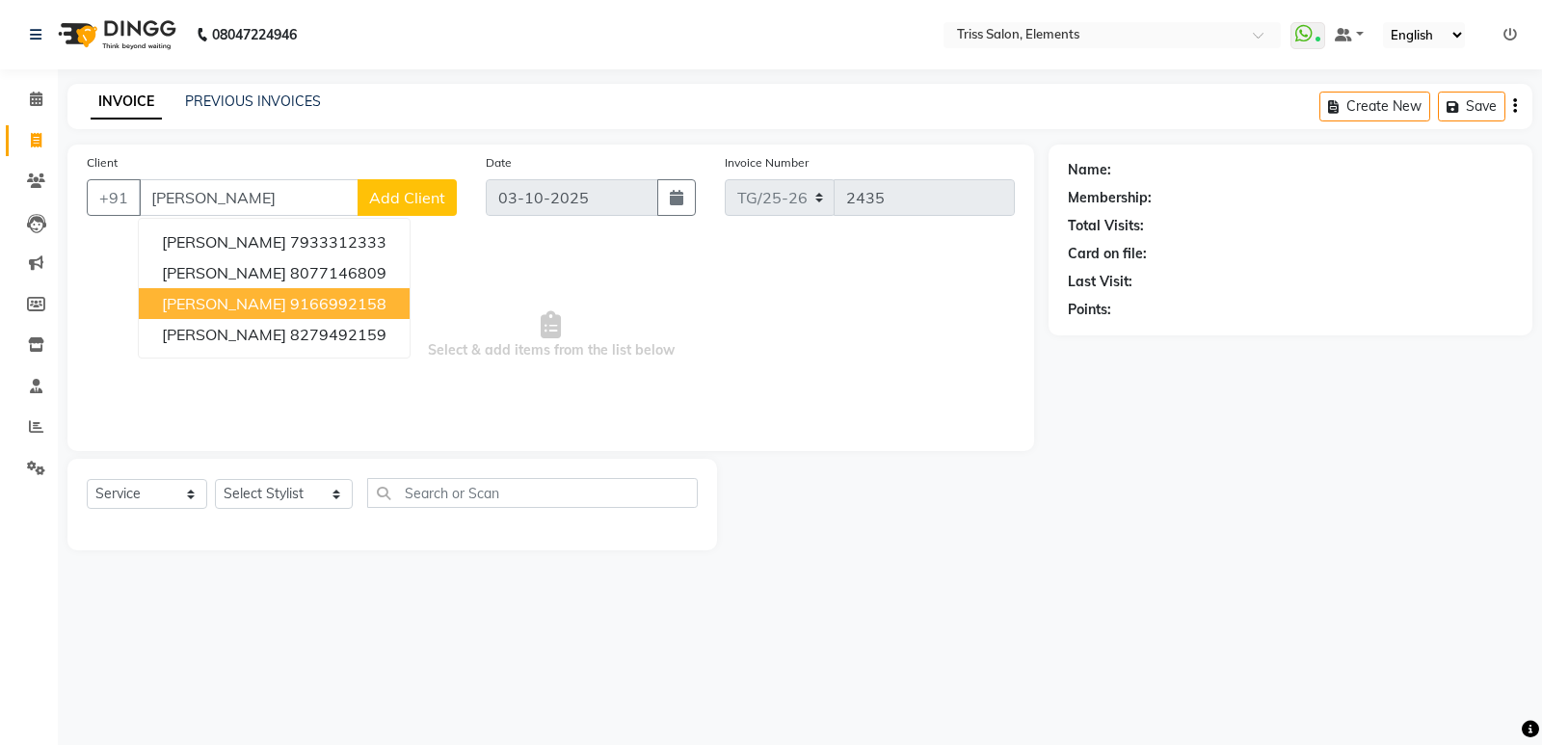
click at [326, 298] on button "David 9166992158" at bounding box center [274, 303] width 271 height 31
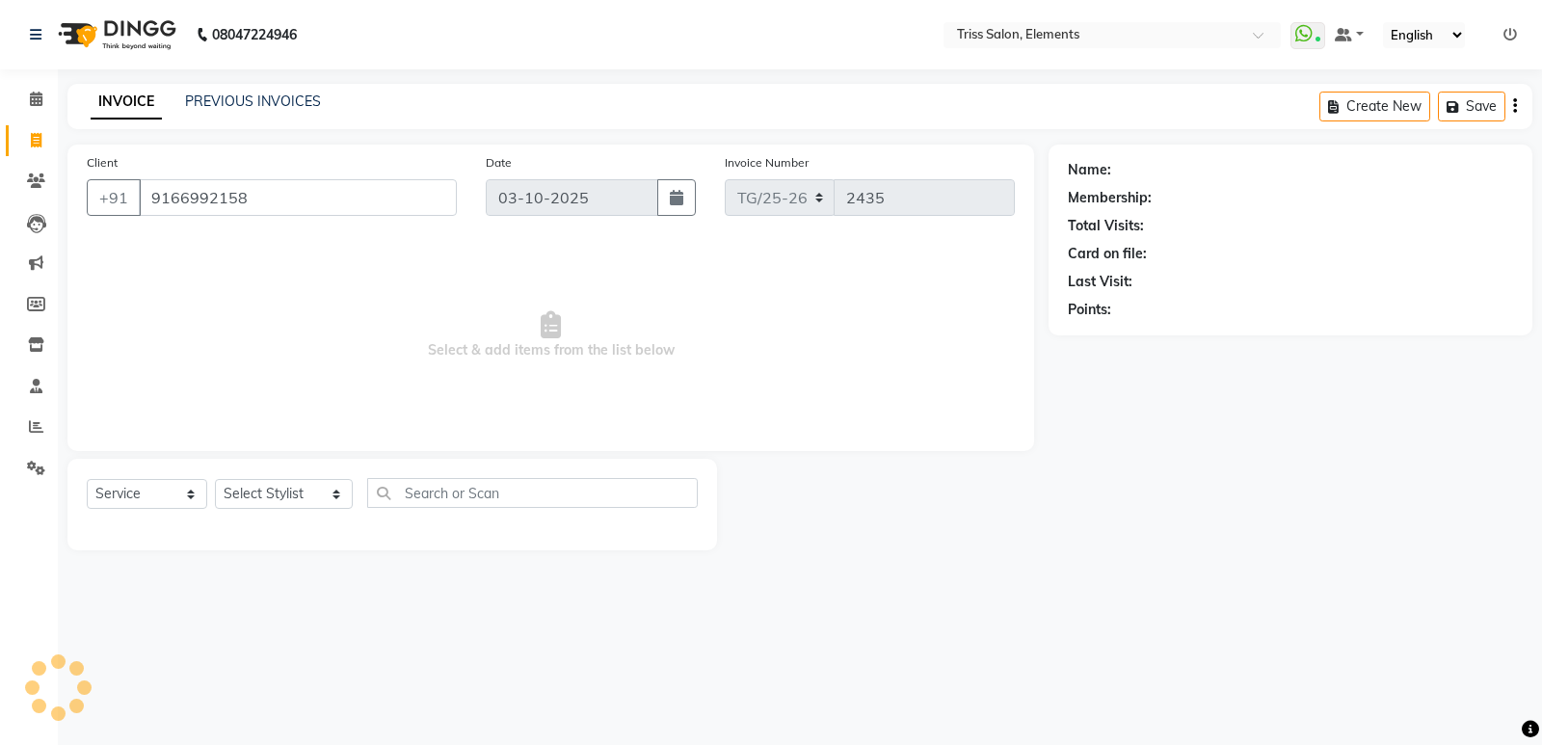
type input "9166992158"
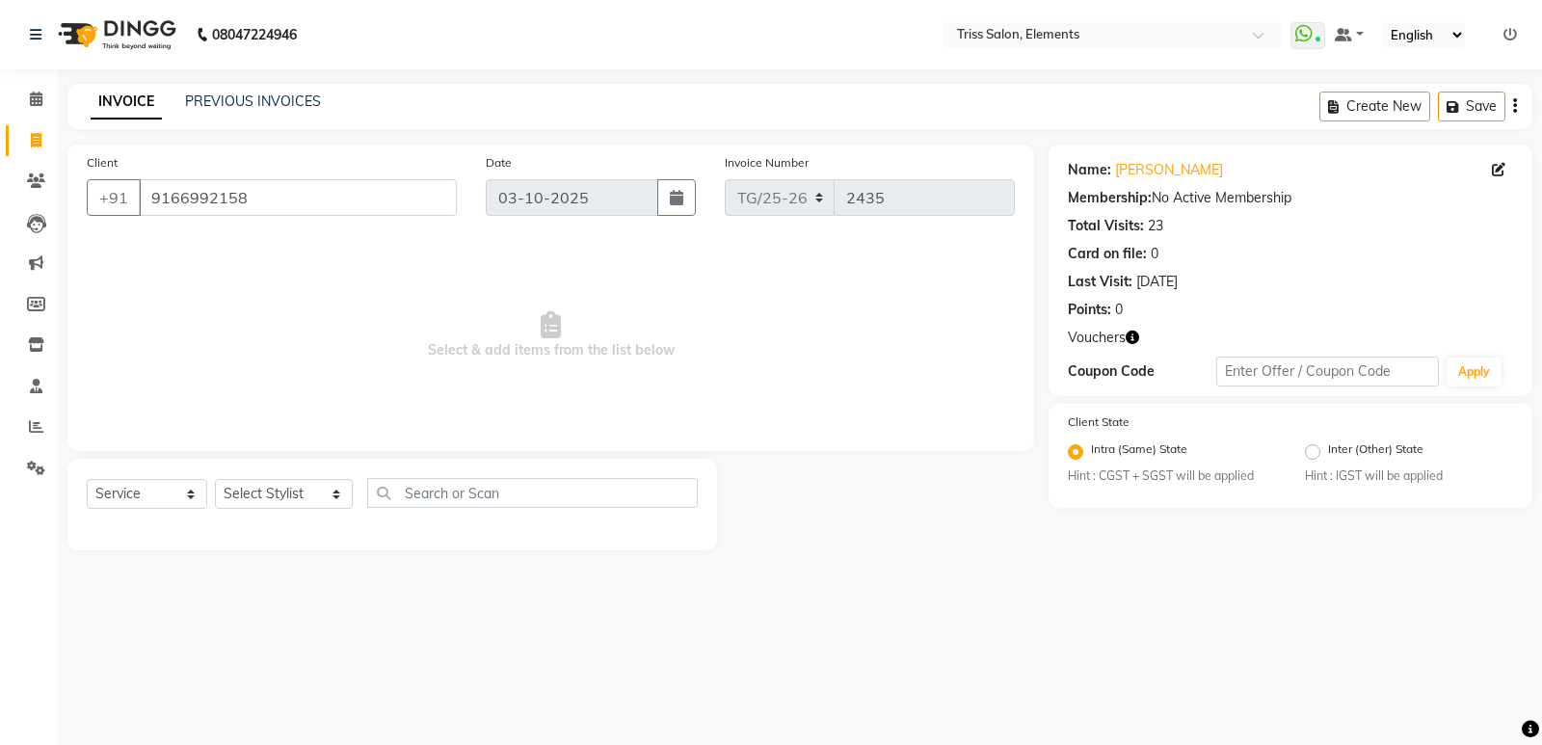
click at [1129, 336] on icon "button" at bounding box center [1131, 337] width 13 height 13
drag, startPoint x: 293, startPoint y: 206, endPoint x: 0, endPoint y: 217, distance: 293.1
click at [266, 205] on input "9166992158" at bounding box center [298, 197] width 318 height 37
click at [19, 178] on span at bounding box center [36, 182] width 34 height 22
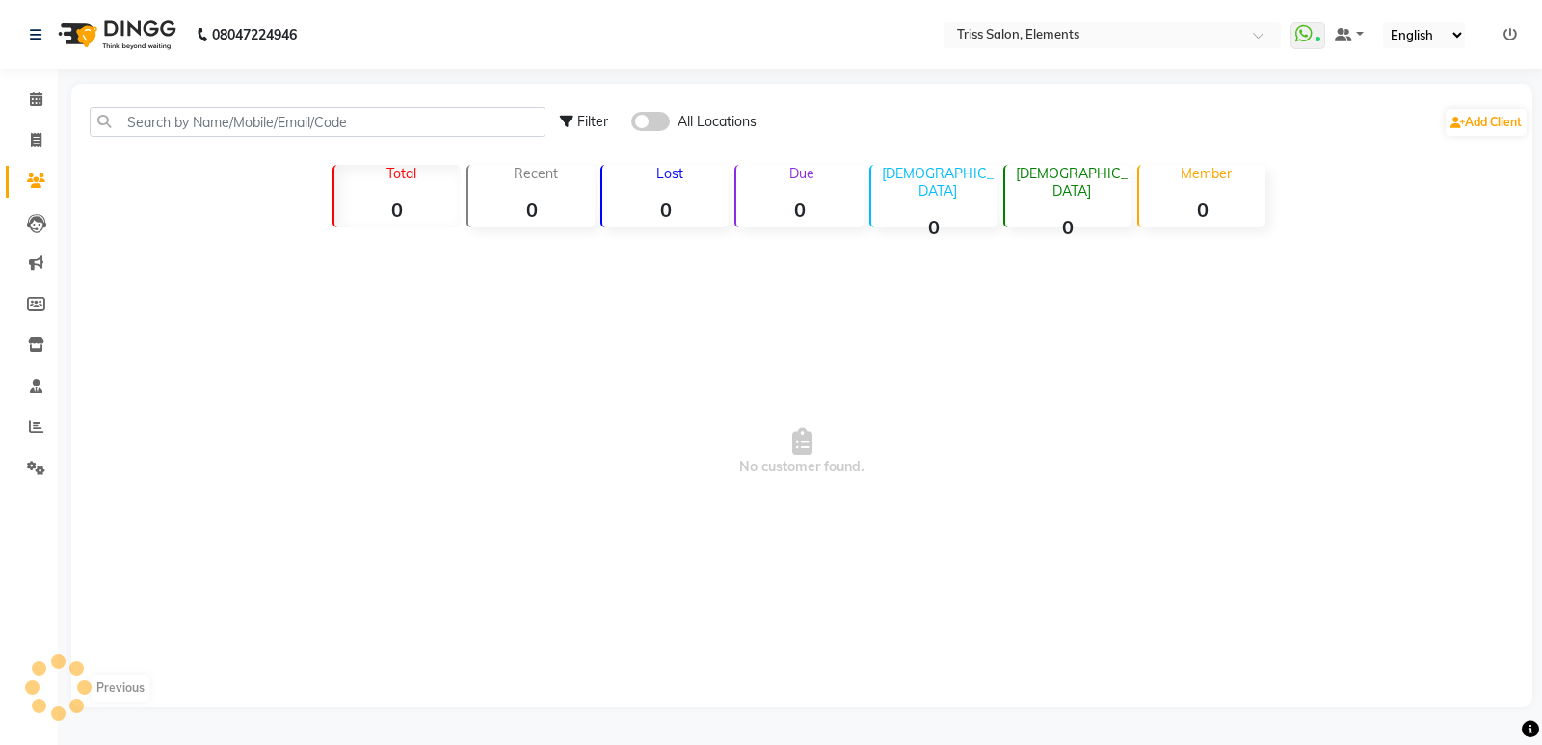
drag, startPoint x: 19, startPoint y: 178, endPoint x: 876, endPoint y: 126, distance: 858.2
click at [877, 125] on div "Filter All Locations Add Client" at bounding box center [1044, 122] width 968 height 61
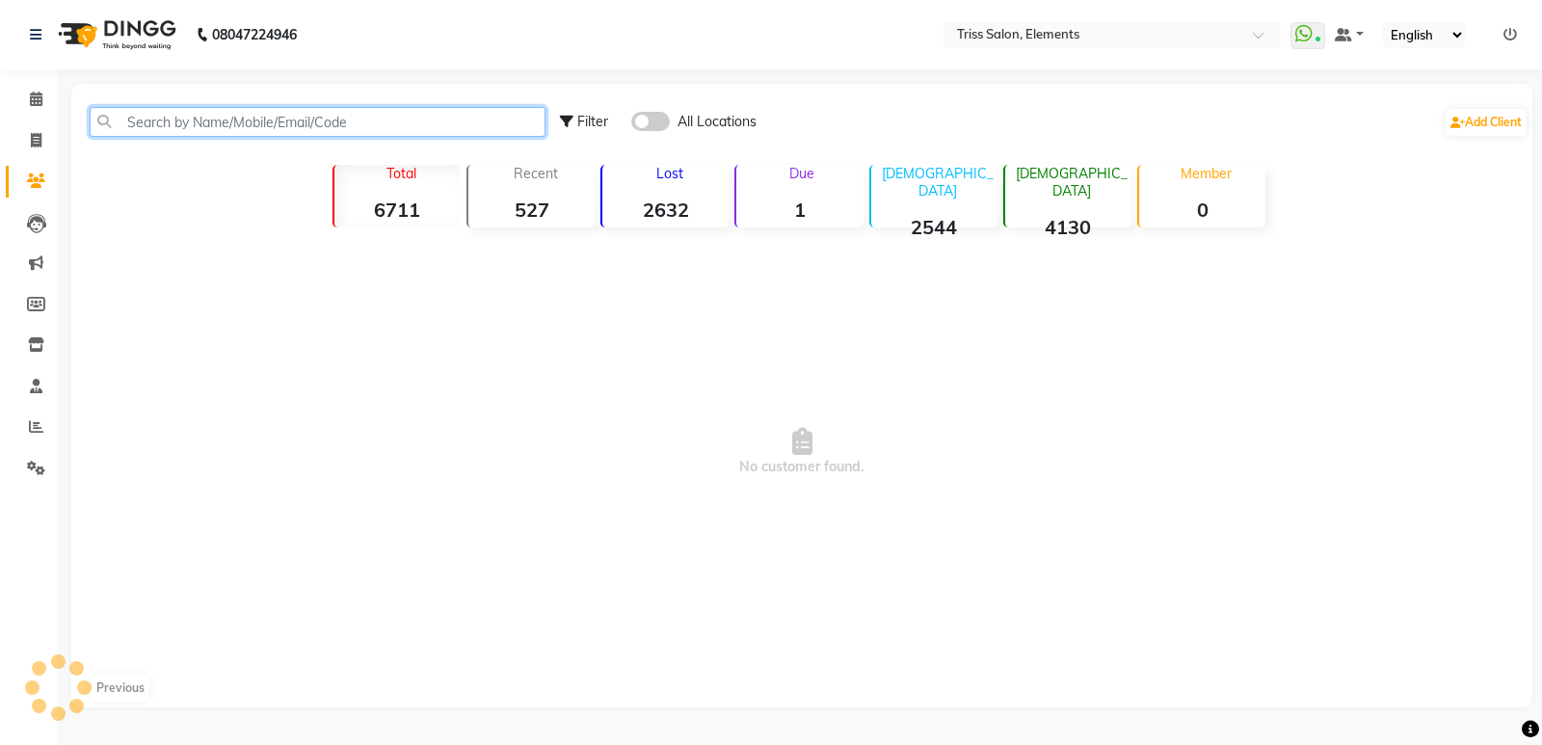
click at [411, 125] on input "text" at bounding box center [318, 122] width 456 height 30
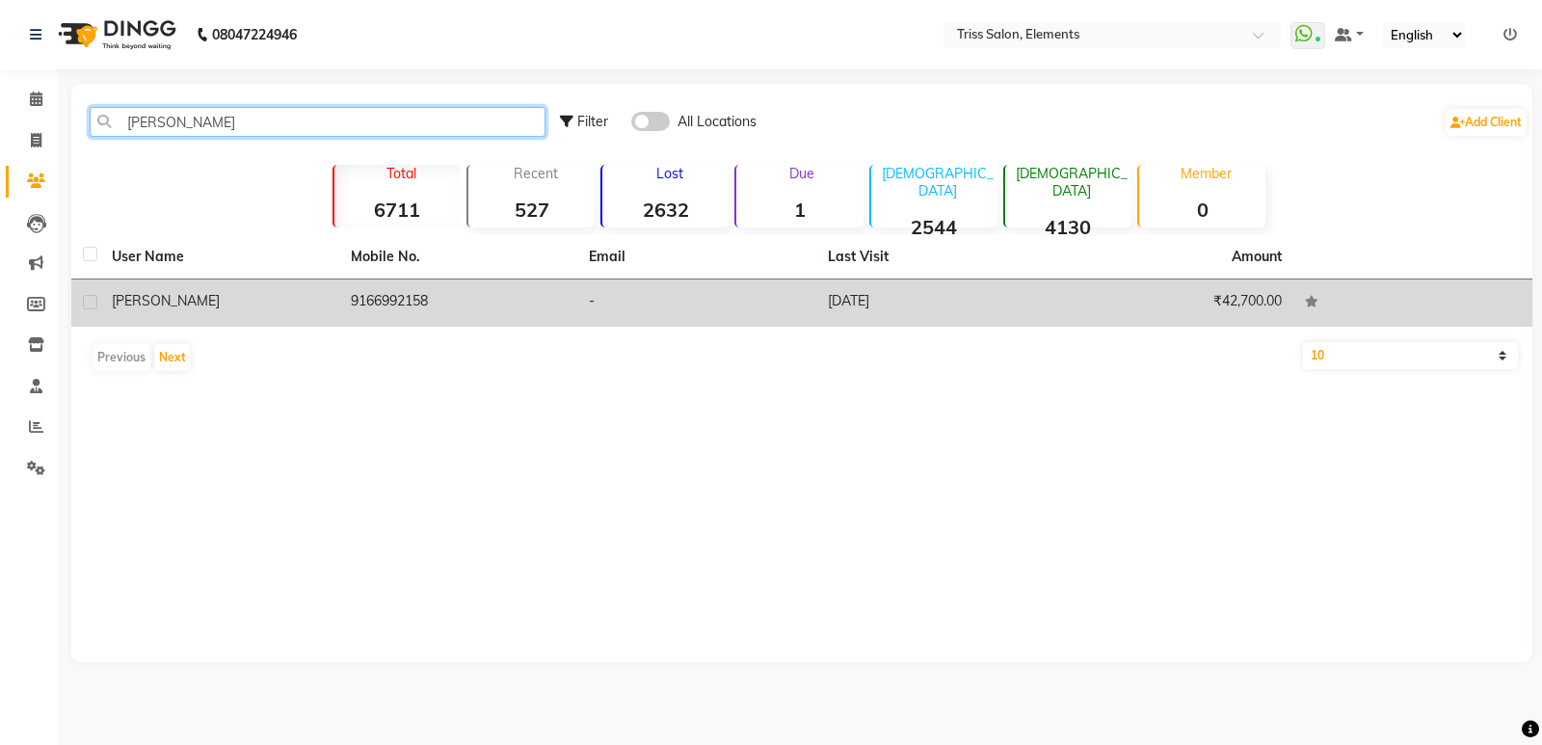
type input "[PERSON_NAME]"
click at [438, 297] on td "9166992158" at bounding box center [458, 302] width 239 height 47
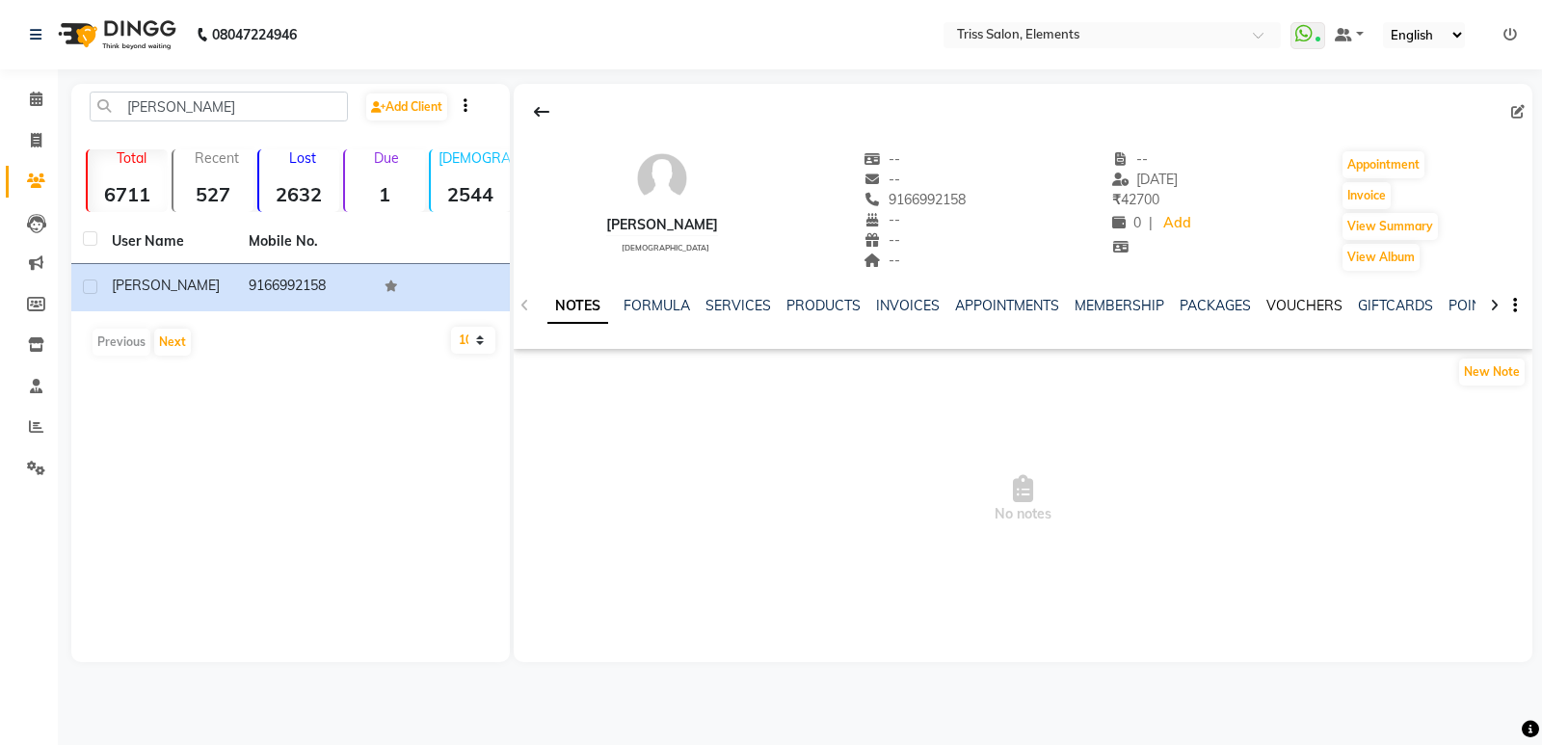
click at [1313, 297] on link "VOUCHERS" at bounding box center [1304, 305] width 76 height 17
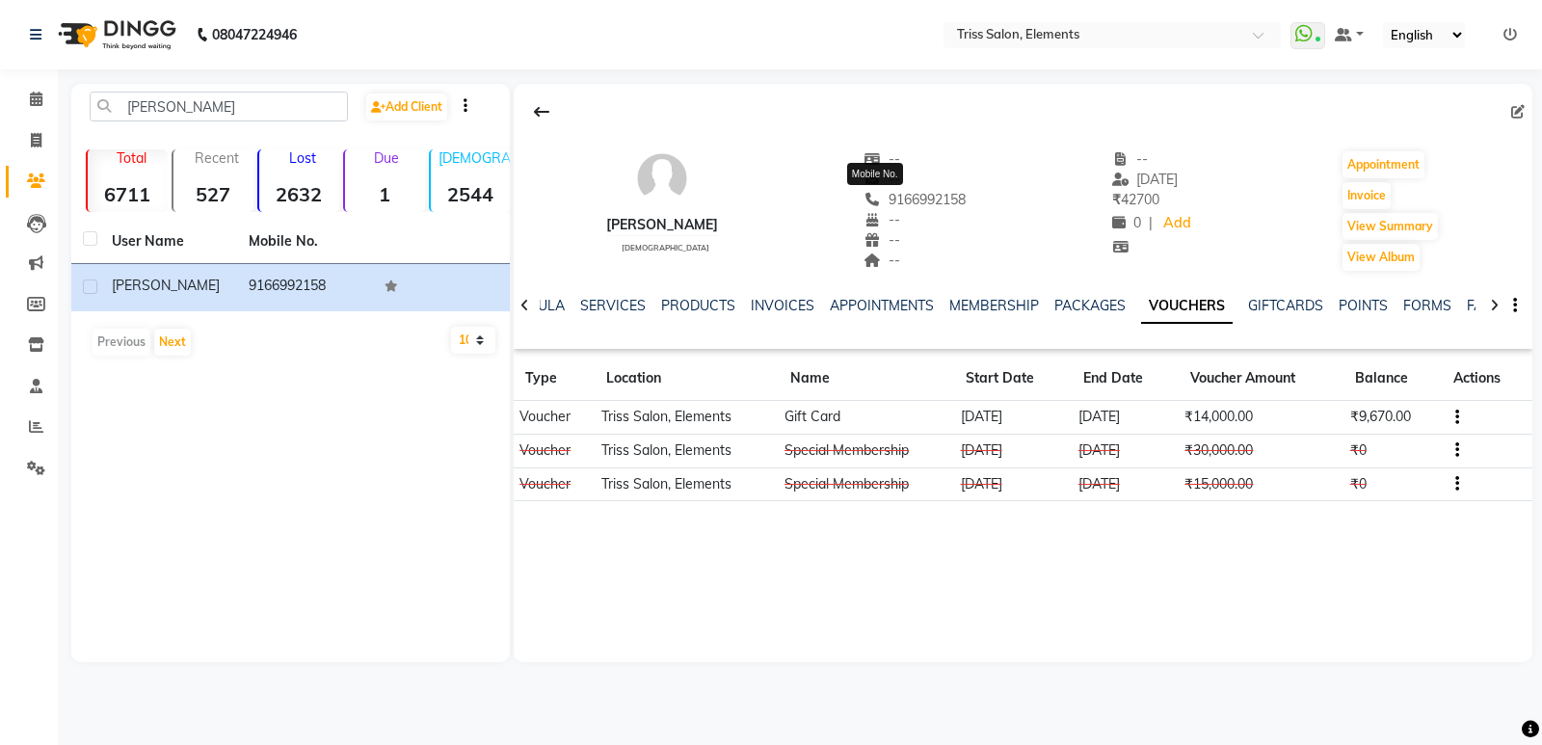
drag, startPoint x: 904, startPoint y: 203, endPoint x: 846, endPoint y: 203, distance: 57.8
click at [846, 203] on div "David male -- -- 9166992158 Mobile No. -- -- -- -- 18-09-2025 ₹ 42700 0 | Add A…" at bounding box center [1023, 201] width 1018 height 143
copy span "9166992158"
click at [47, 142] on span at bounding box center [36, 141] width 34 height 22
select select "service"
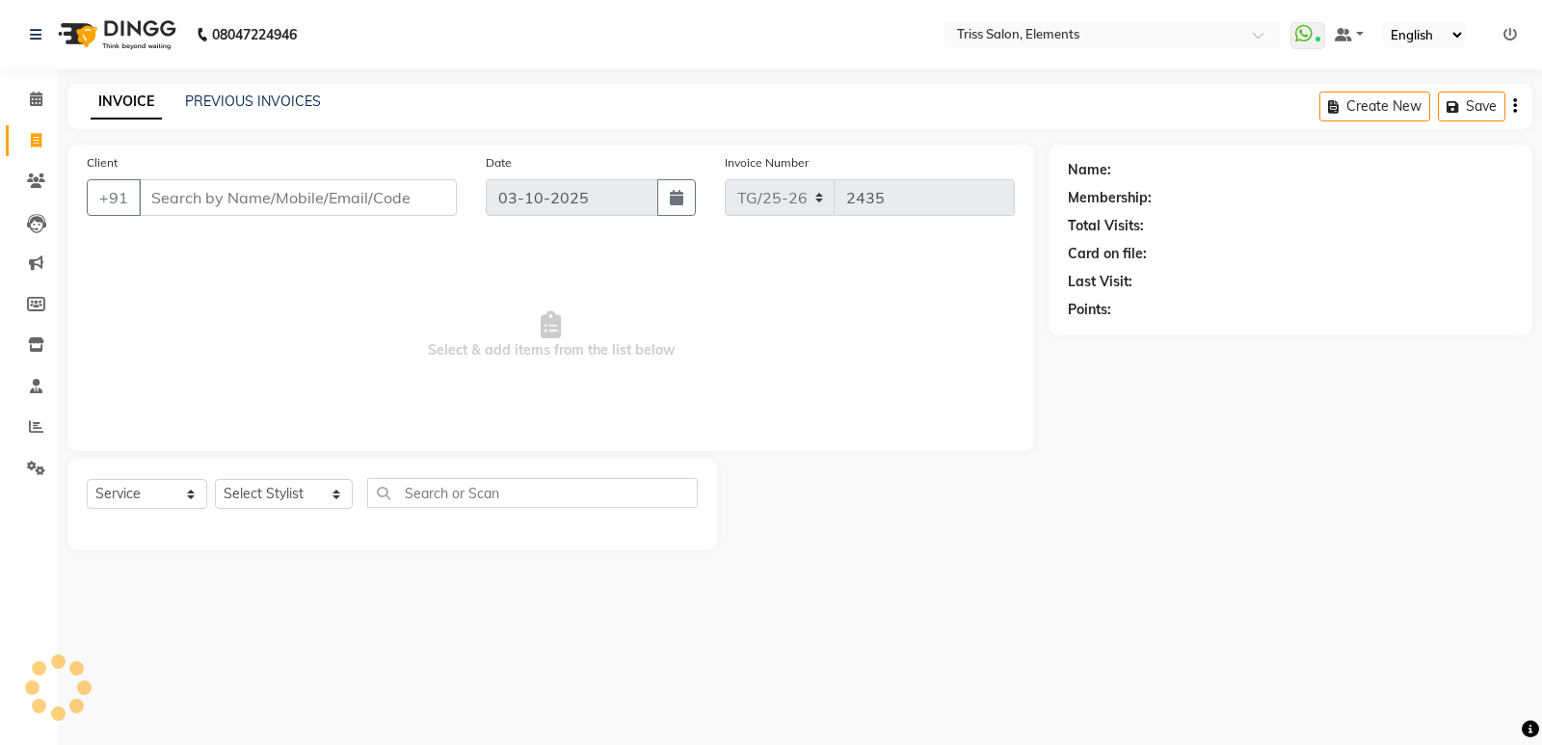
click at [230, 176] on div "Client +91" at bounding box center [271, 191] width 399 height 79
click at [229, 186] on input "Client" at bounding box center [298, 197] width 318 height 37
paste input "9166992158"
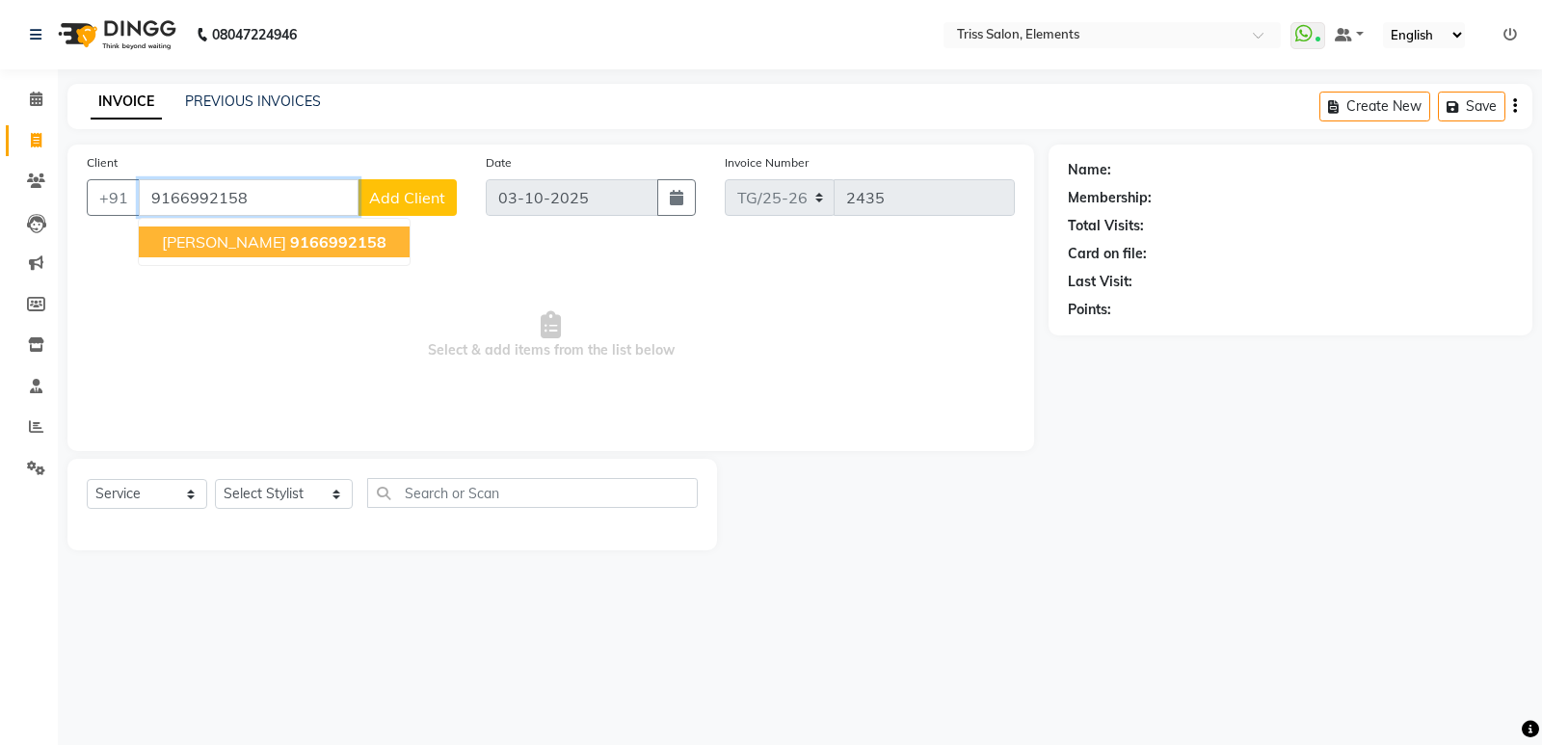
type input "9166992158"
drag, startPoint x: 241, startPoint y: 500, endPoint x: 241, endPoint y: 480, distance: 20.2
click at [241, 489] on select "Select Stylist Ankit (Viraj) Junaid Minarul (Munna) Mohan Pankaj Dilip Jangde P…" at bounding box center [284, 494] width 138 height 30
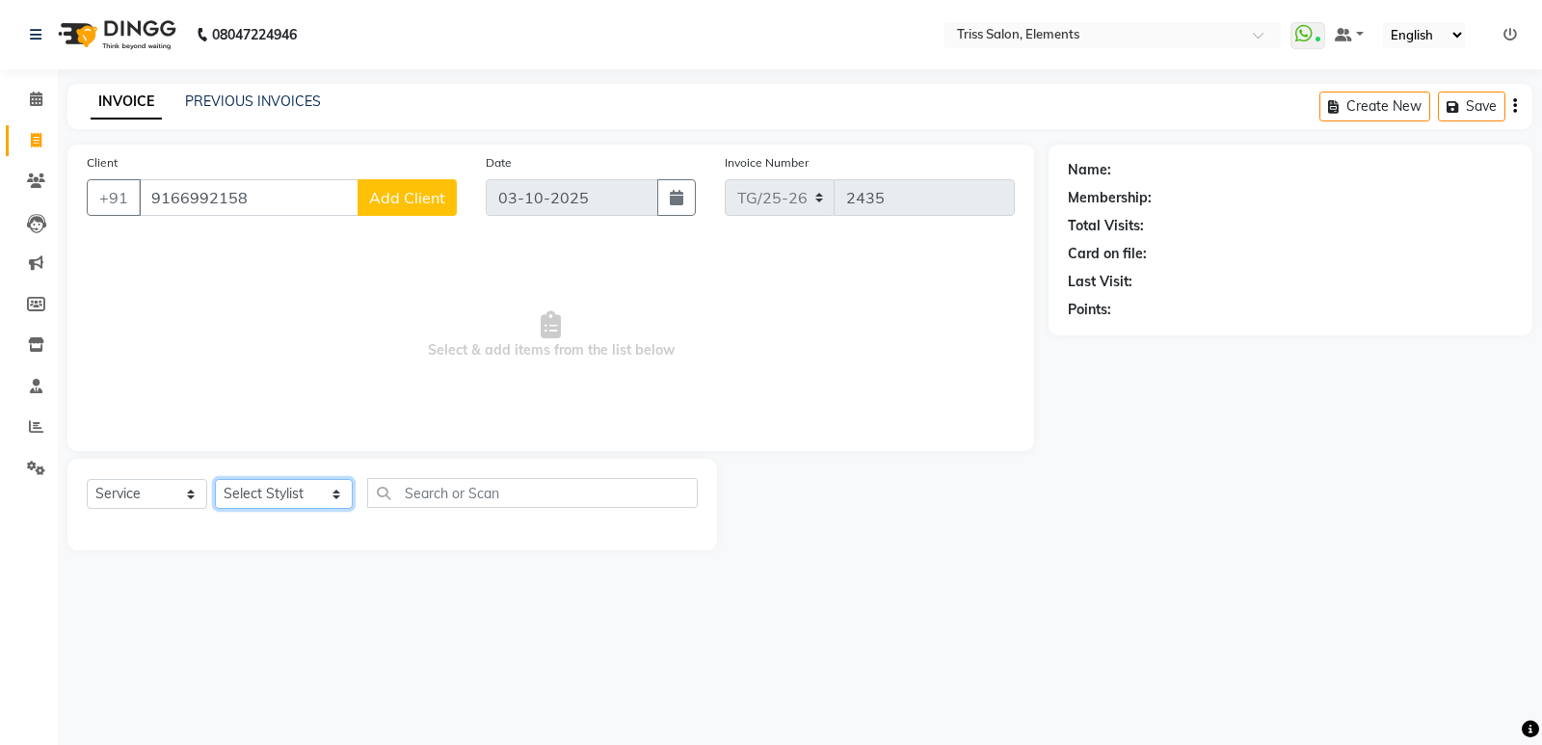
select select "14588"
click at [215, 479] on select "Select Stylist Ankit (Viraj) Junaid Minarul (Munna) Mohan Pankaj Dilip Jangde P…" at bounding box center [284, 494] width 138 height 30
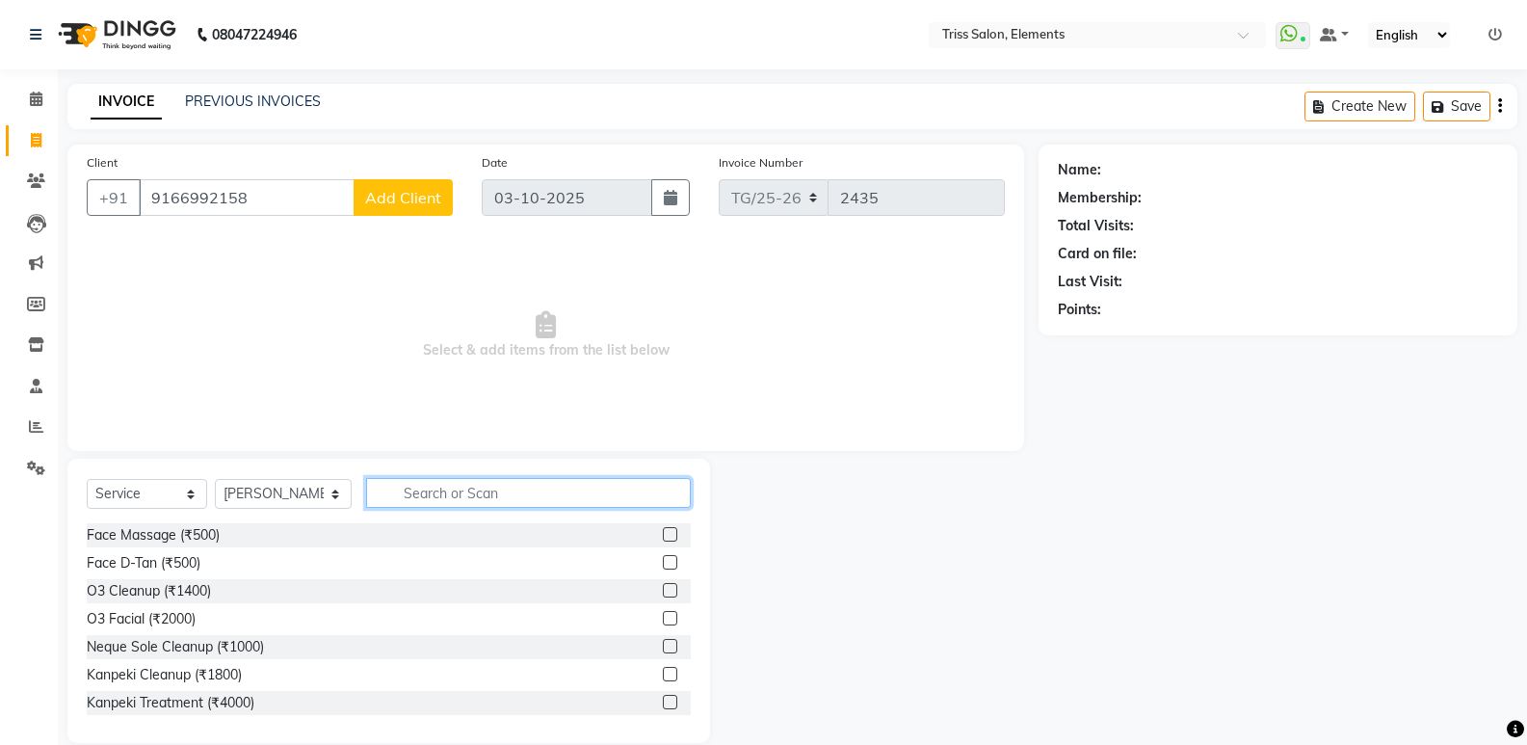
click at [415, 482] on input "text" at bounding box center [528, 493] width 325 height 30
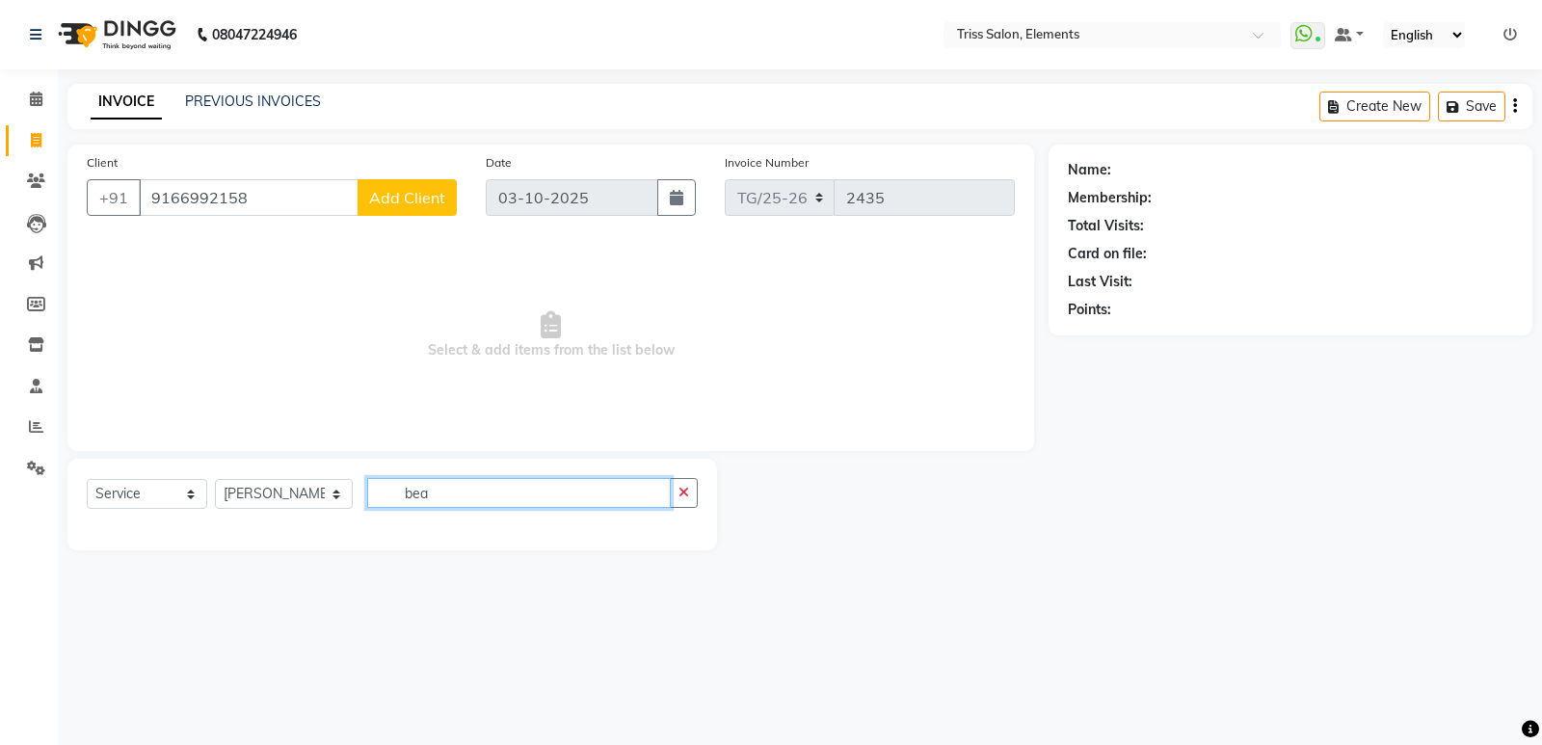
type input "bea"
click at [239, 505] on select "Select Stylist Ankit (Viraj) Junaid Minarul (Munna) Mohan Pankaj Dilip Jangde P…" at bounding box center [284, 494] width 138 height 30
select select "20115"
click at [215, 479] on select "Select Stylist Ankit (Viraj) Junaid Minarul (Munna) Mohan Pankaj Dilip Jangde P…" at bounding box center [284, 494] width 138 height 30
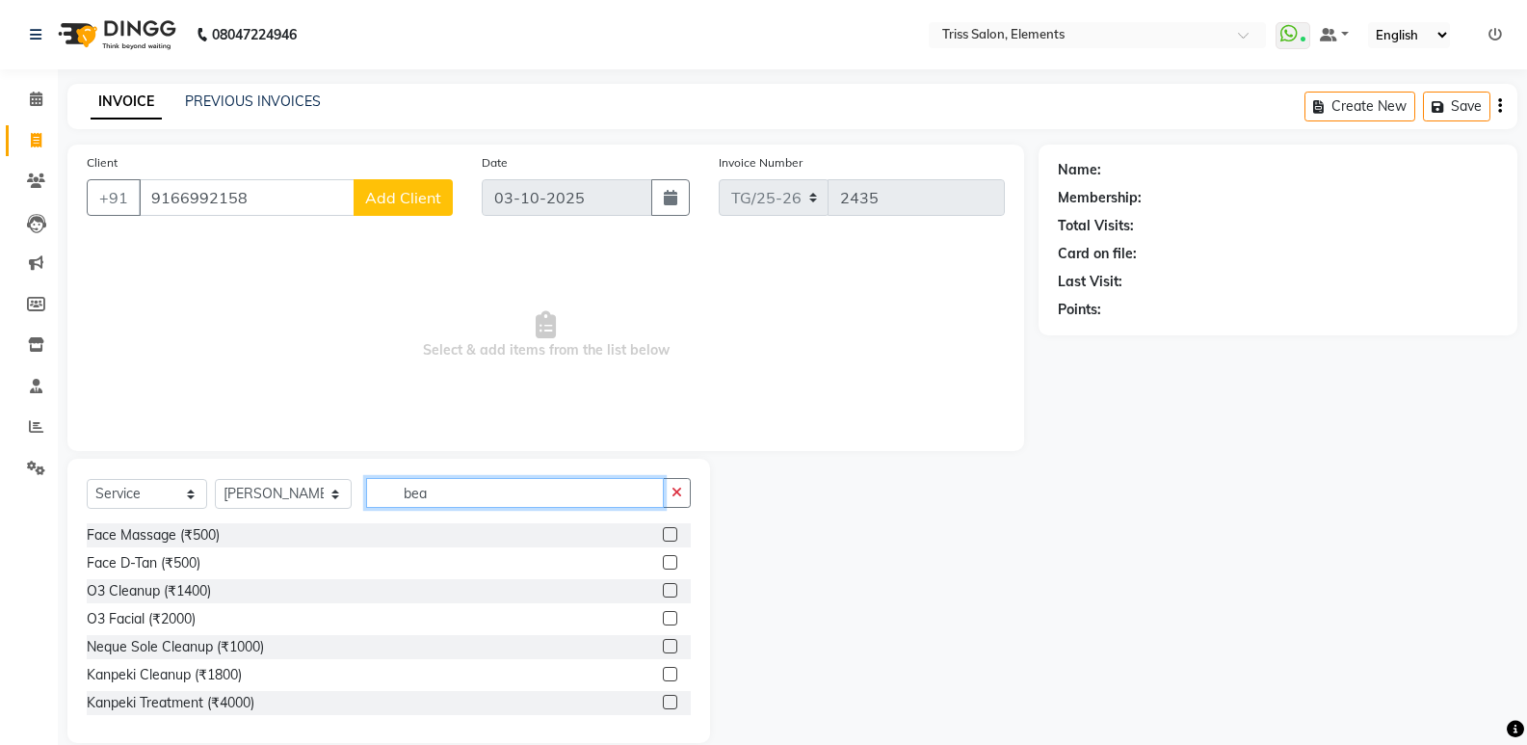
click at [424, 488] on input "bea" at bounding box center [515, 493] width 298 height 30
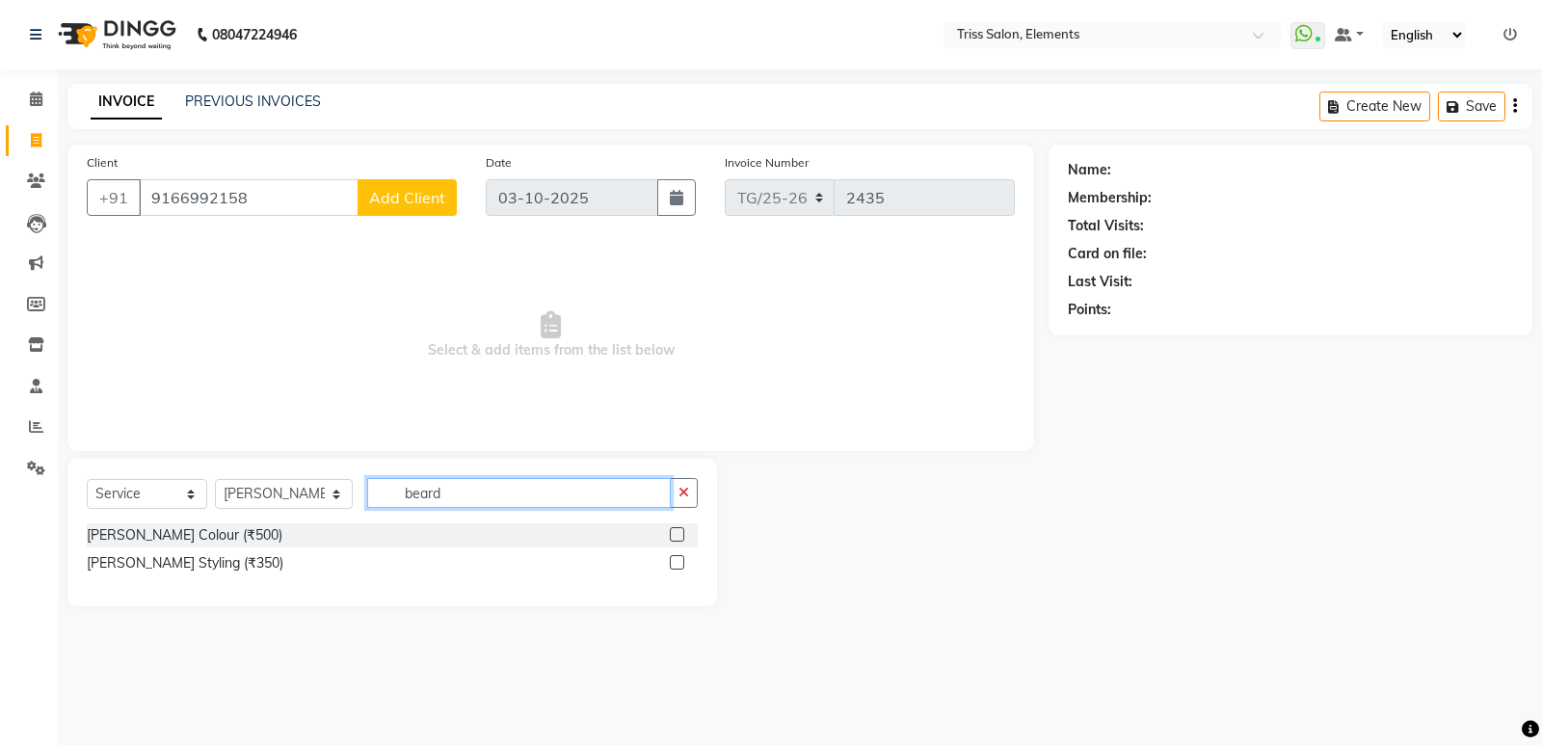
type input "beard"
drag, startPoint x: 677, startPoint y: 557, endPoint x: 508, endPoint y: 438, distance: 206.9
click at [670, 555] on div at bounding box center [676, 565] width 13 height 20
click at [307, 205] on input "9166992158" at bounding box center [249, 197] width 220 height 37
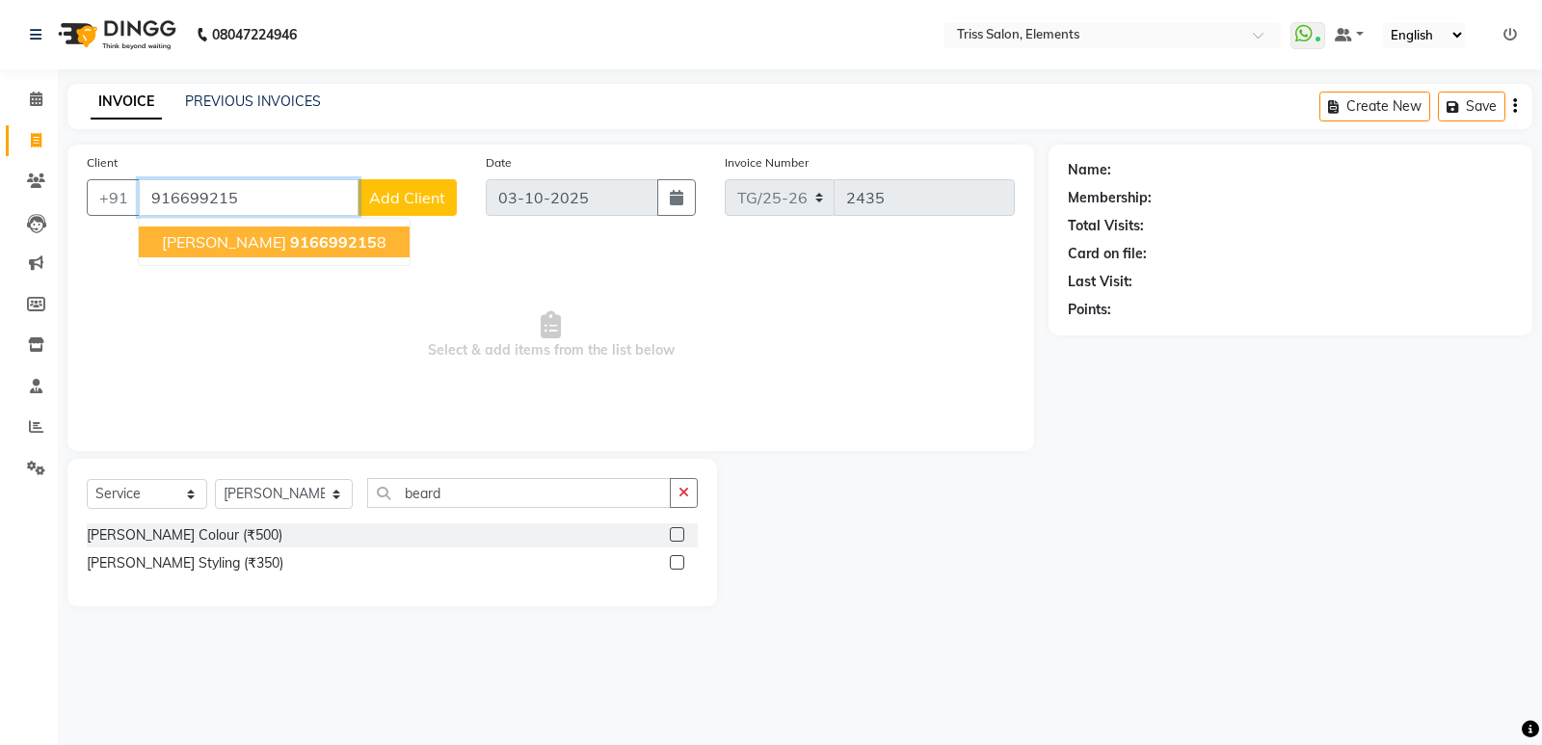
click at [304, 236] on button "David 916699215 8" at bounding box center [274, 241] width 271 height 31
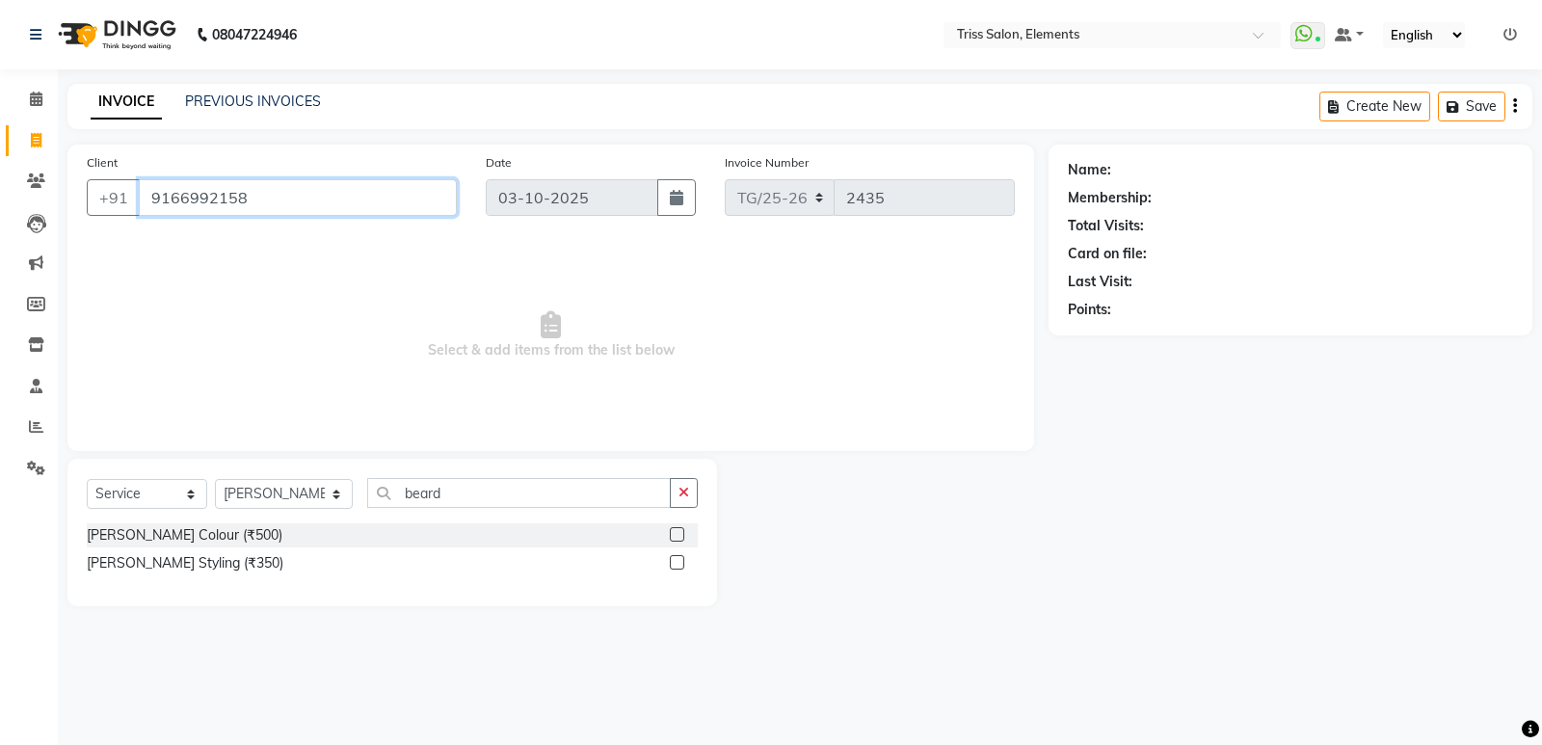
type input "9166992158"
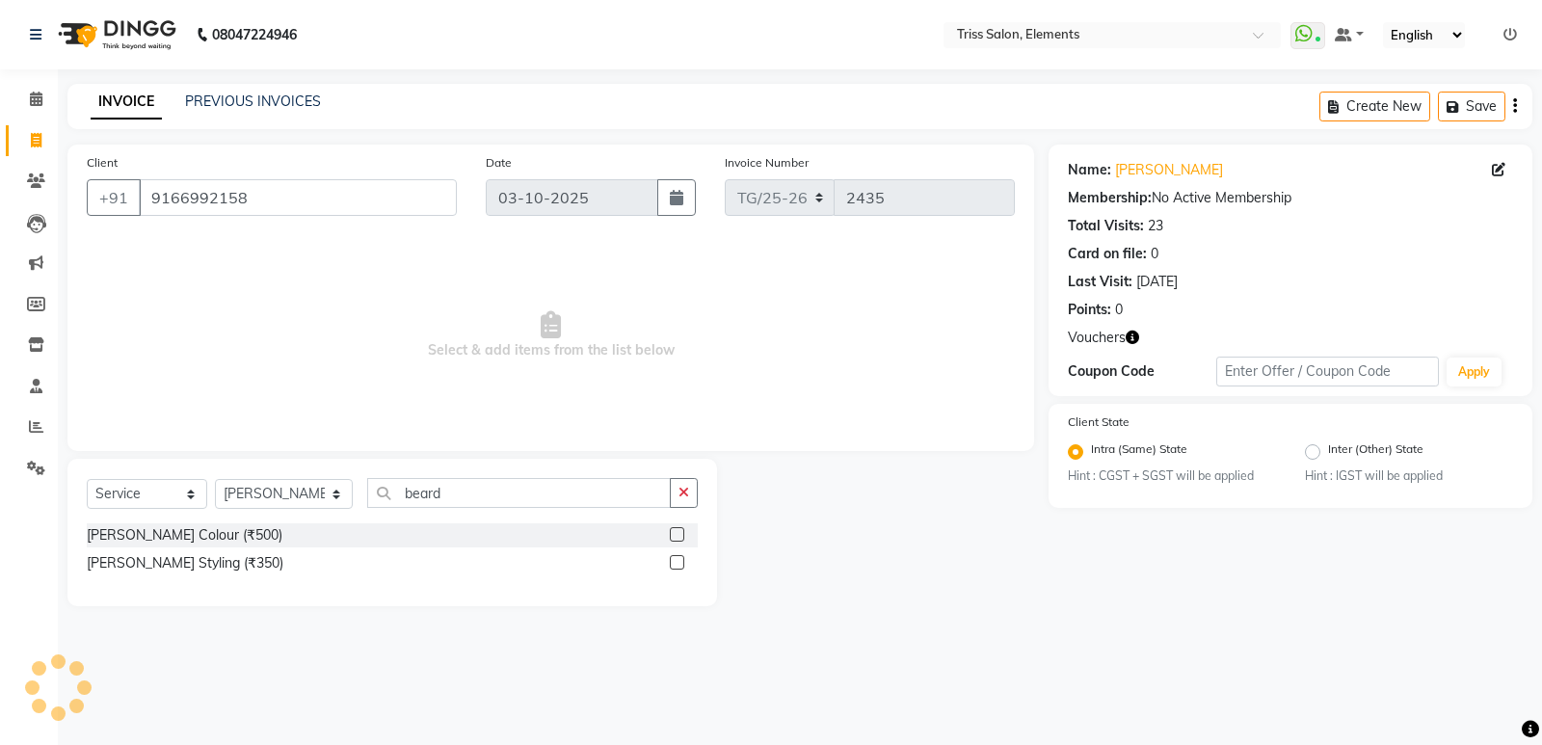
click at [677, 560] on label at bounding box center [677, 562] width 14 height 14
click at [677, 560] on input "checkbox" at bounding box center [676, 563] width 13 height 13
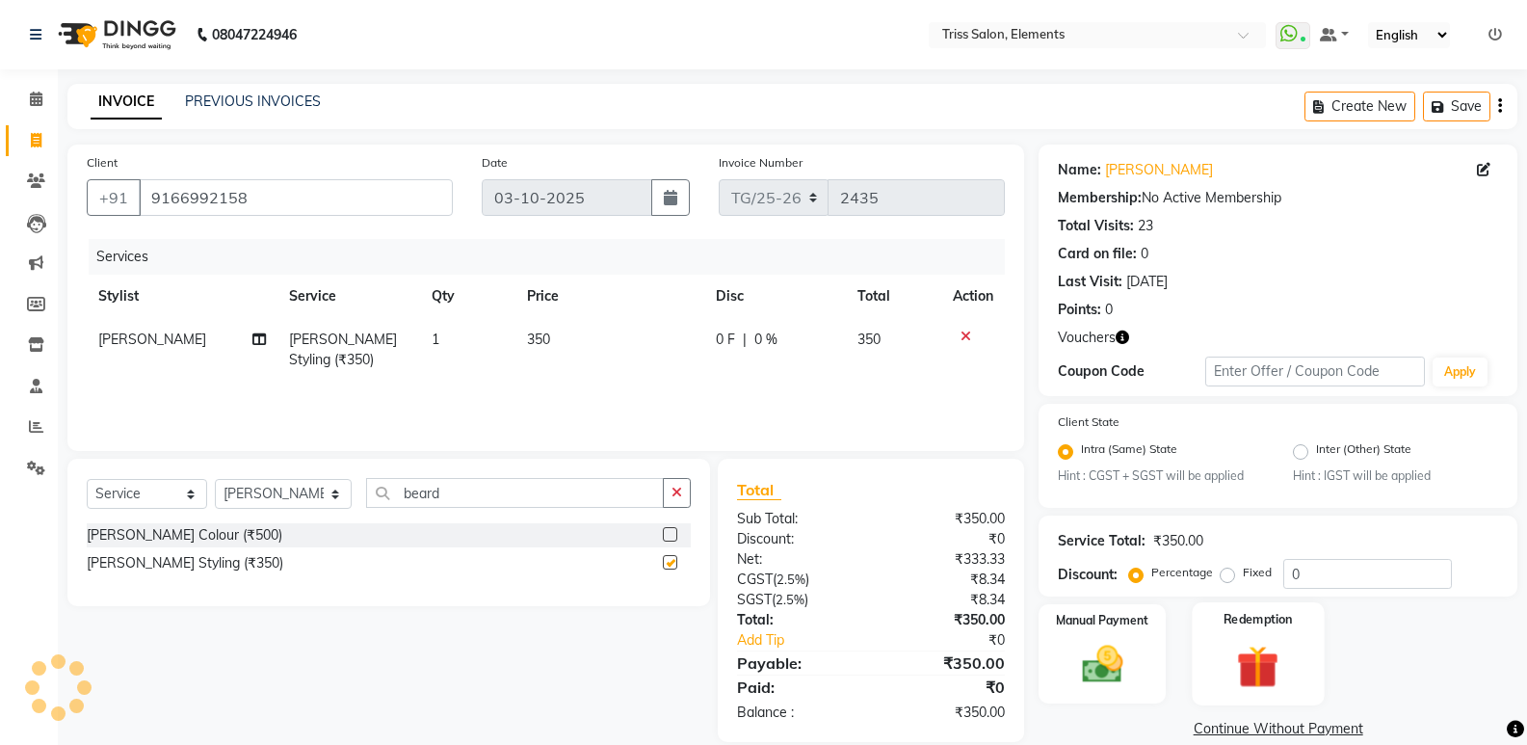
checkbox input "false"
click at [1271, 659] on img at bounding box center [1258, 667] width 68 height 53
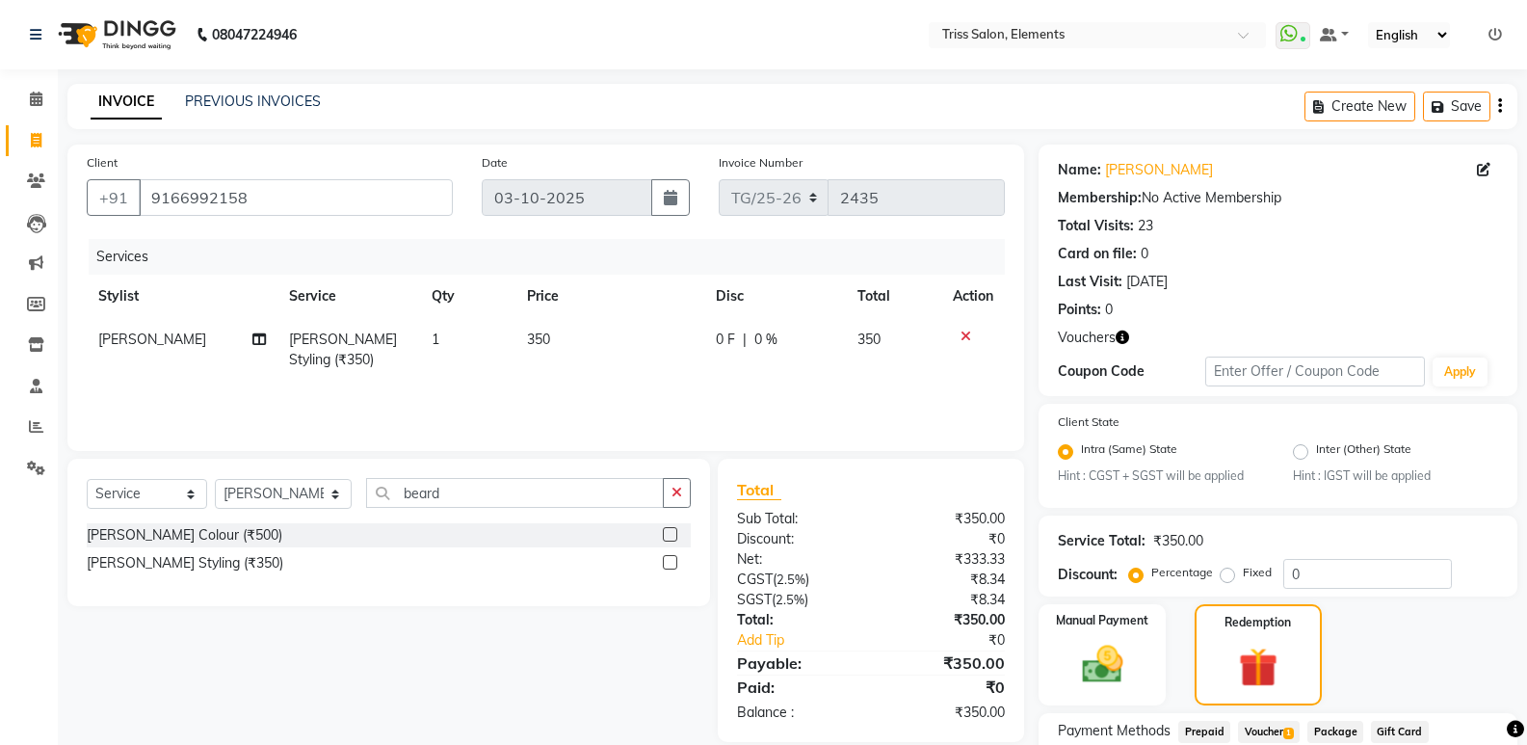
scroll to position [152, 0]
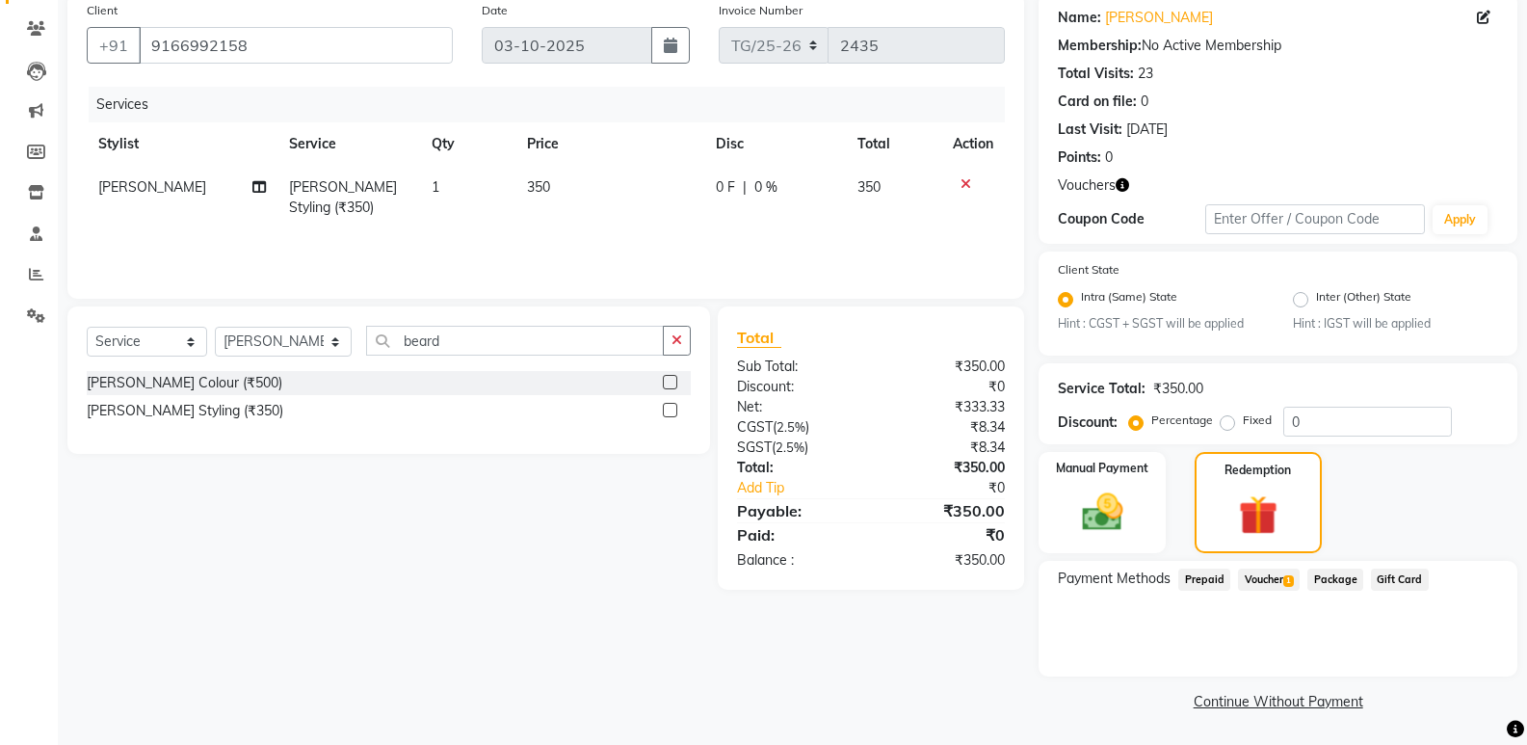
click at [1253, 575] on span "Voucher 1" at bounding box center [1269, 580] width 62 height 22
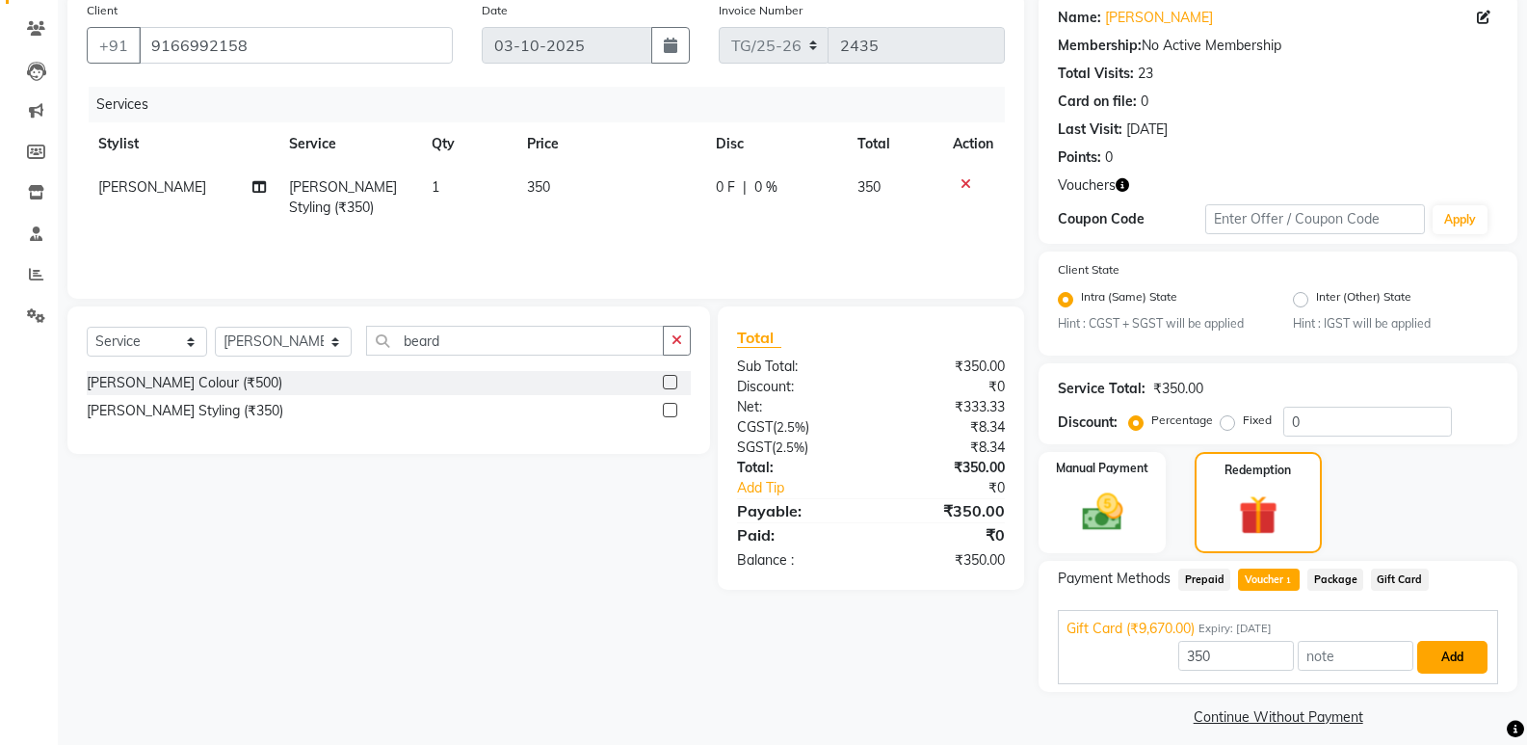
click at [1442, 653] on button "Add" at bounding box center [1452, 657] width 70 height 33
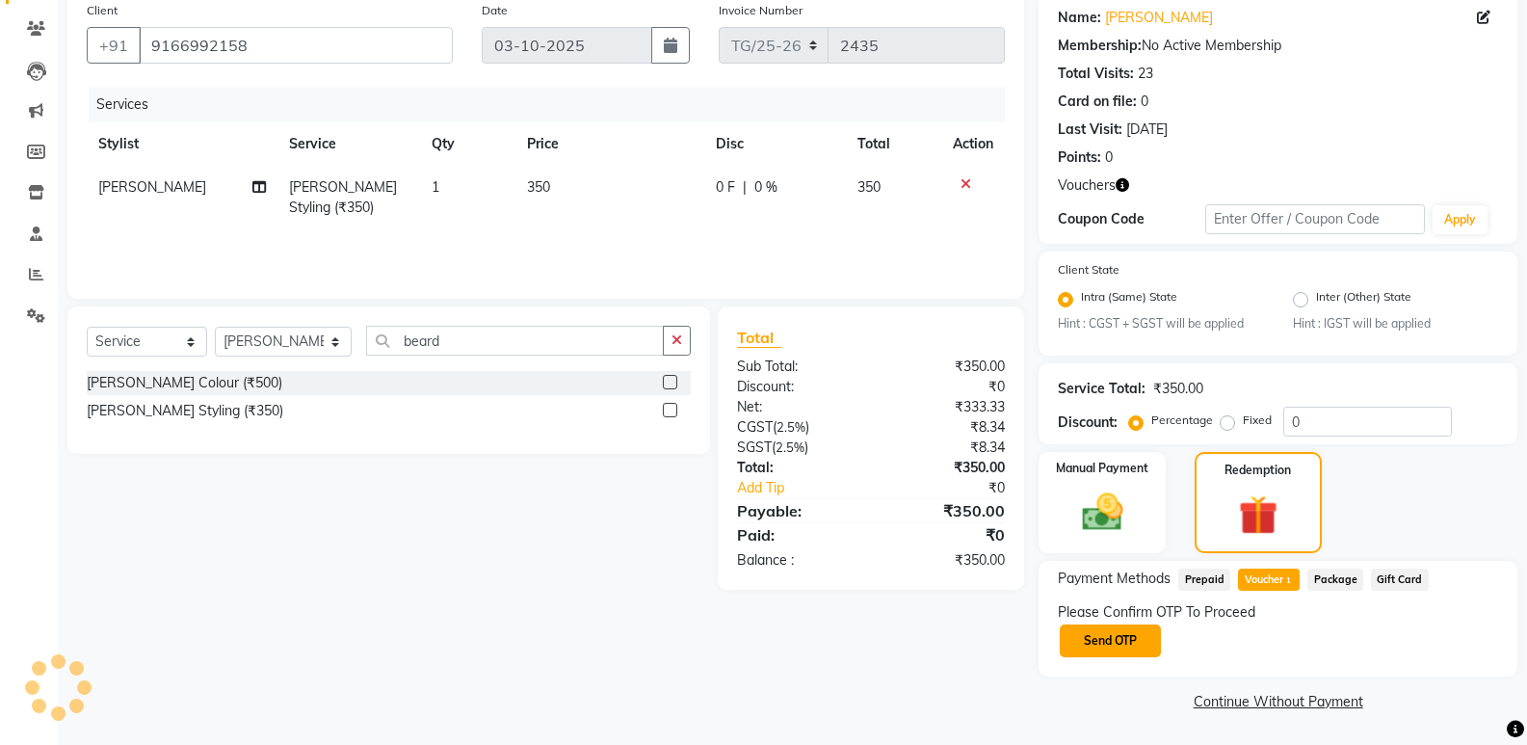
click at [1139, 641] on button "Send OTP" at bounding box center [1110, 640] width 101 height 33
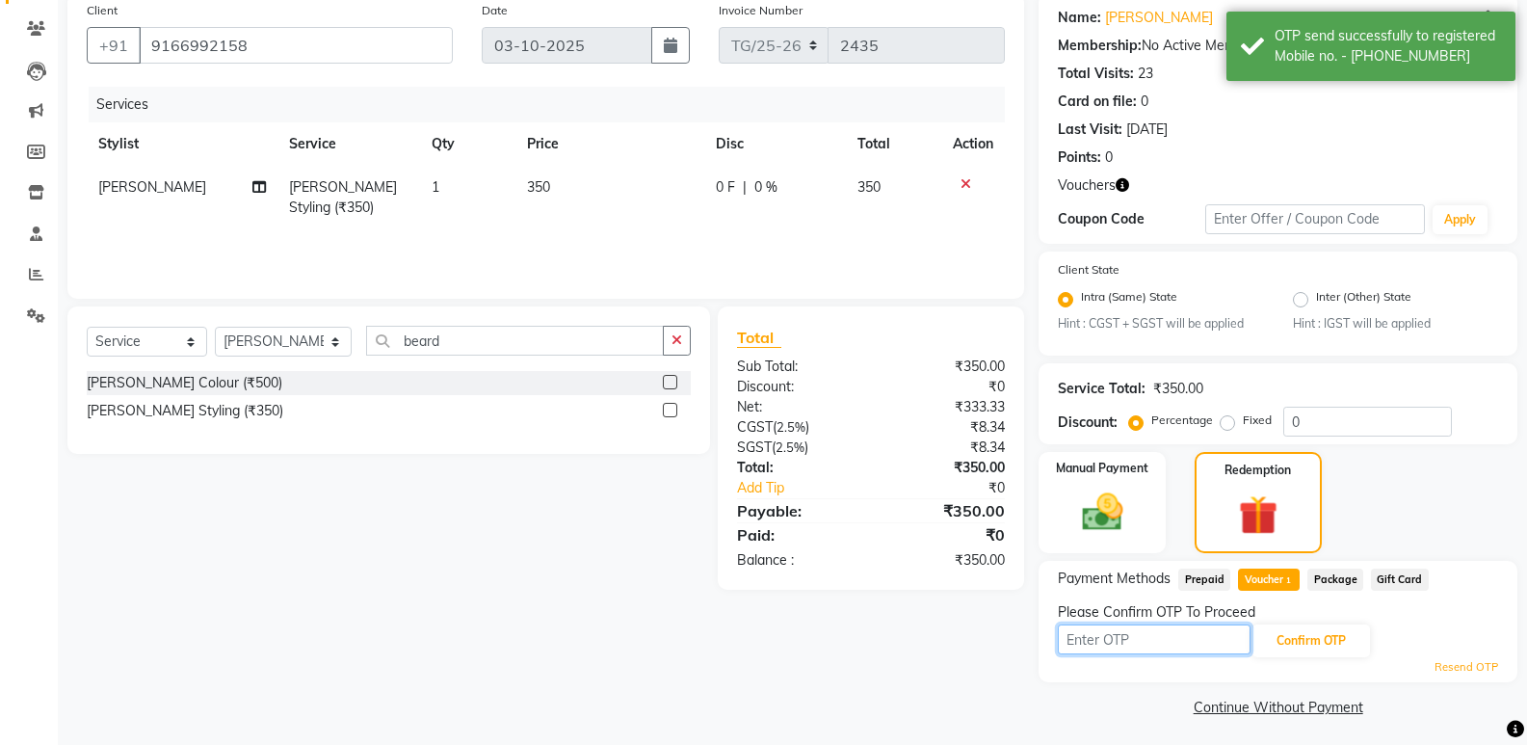
click at [1135, 643] on input "text" at bounding box center [1154, 639] width 193 height 30
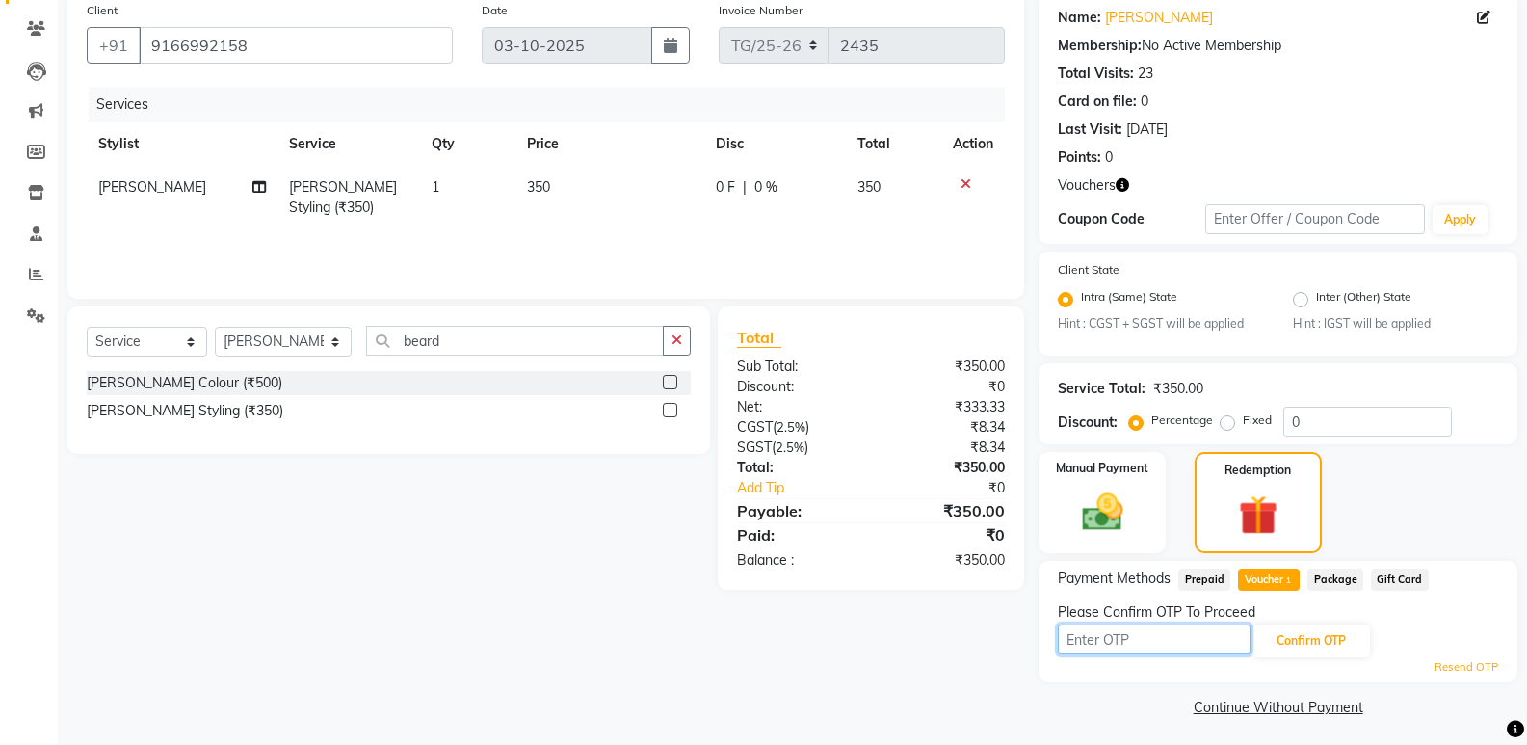
click at [1135, 643] on input "text" at bounding box center [1154, 639] width 193 height 30
type input "3498"
click at [1312, 636] on button "Confirm OTP" at bounding box center [1312, 640] width 118 height 33
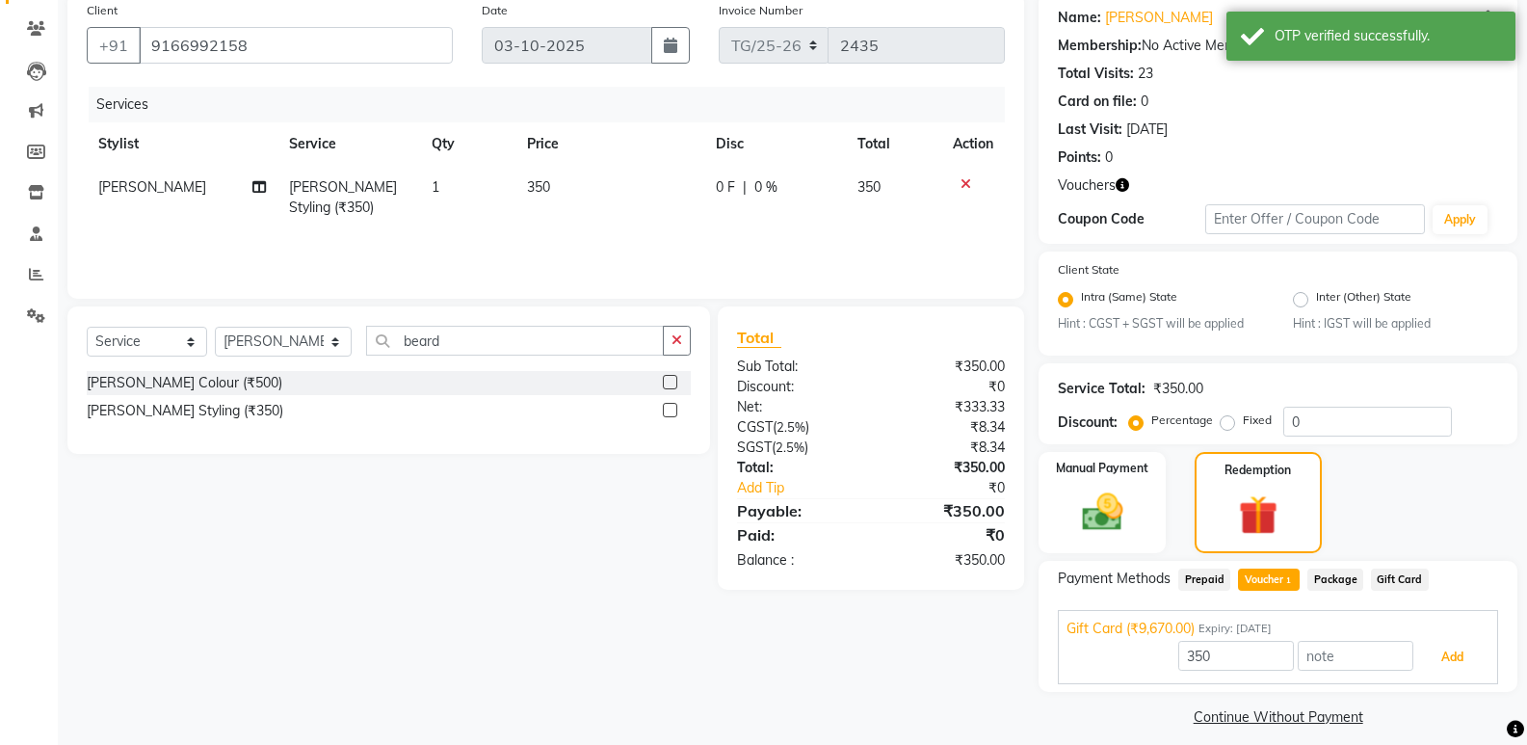
drag, startPoint x: 1434, startPoint y: 655, endPoint x: 1477, endPoint y: 667, distance: 44.9
click at [1439, 655] on button "Add" at bounding box center [1452, 657] width 70 height 33
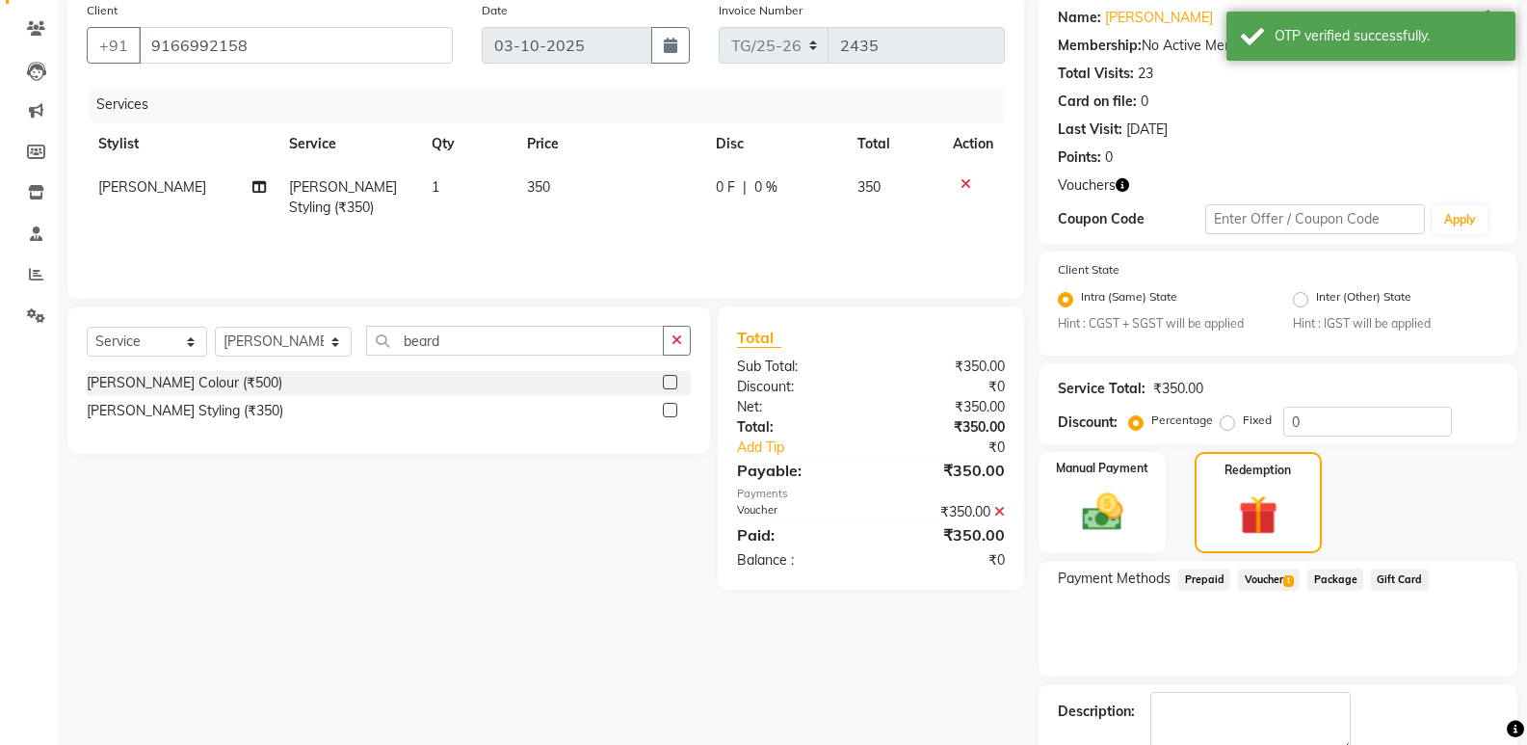
scroll to position [261, 0]
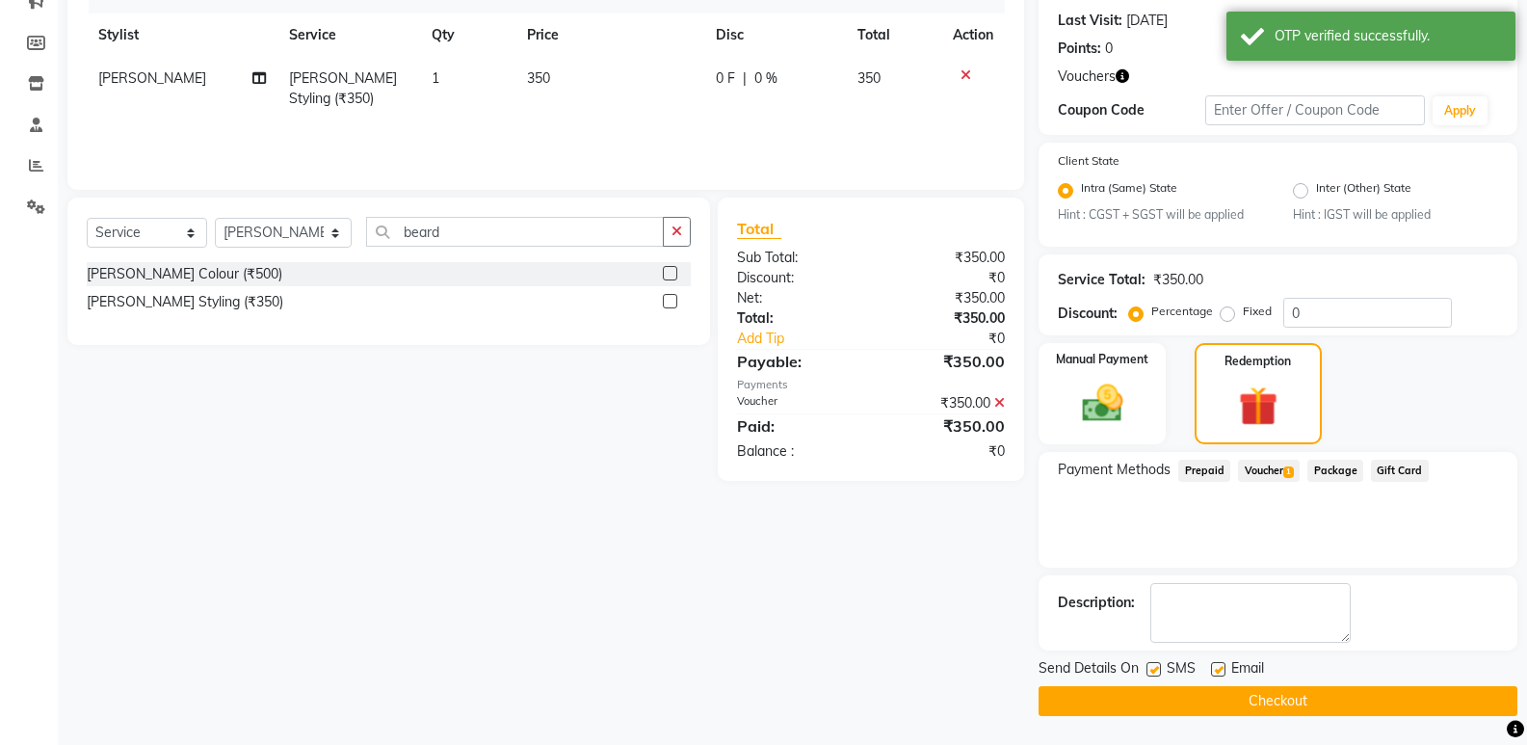
click at [1301, 710] on button "Checkout" at bounding box center [1278, 701] width 479 height 30
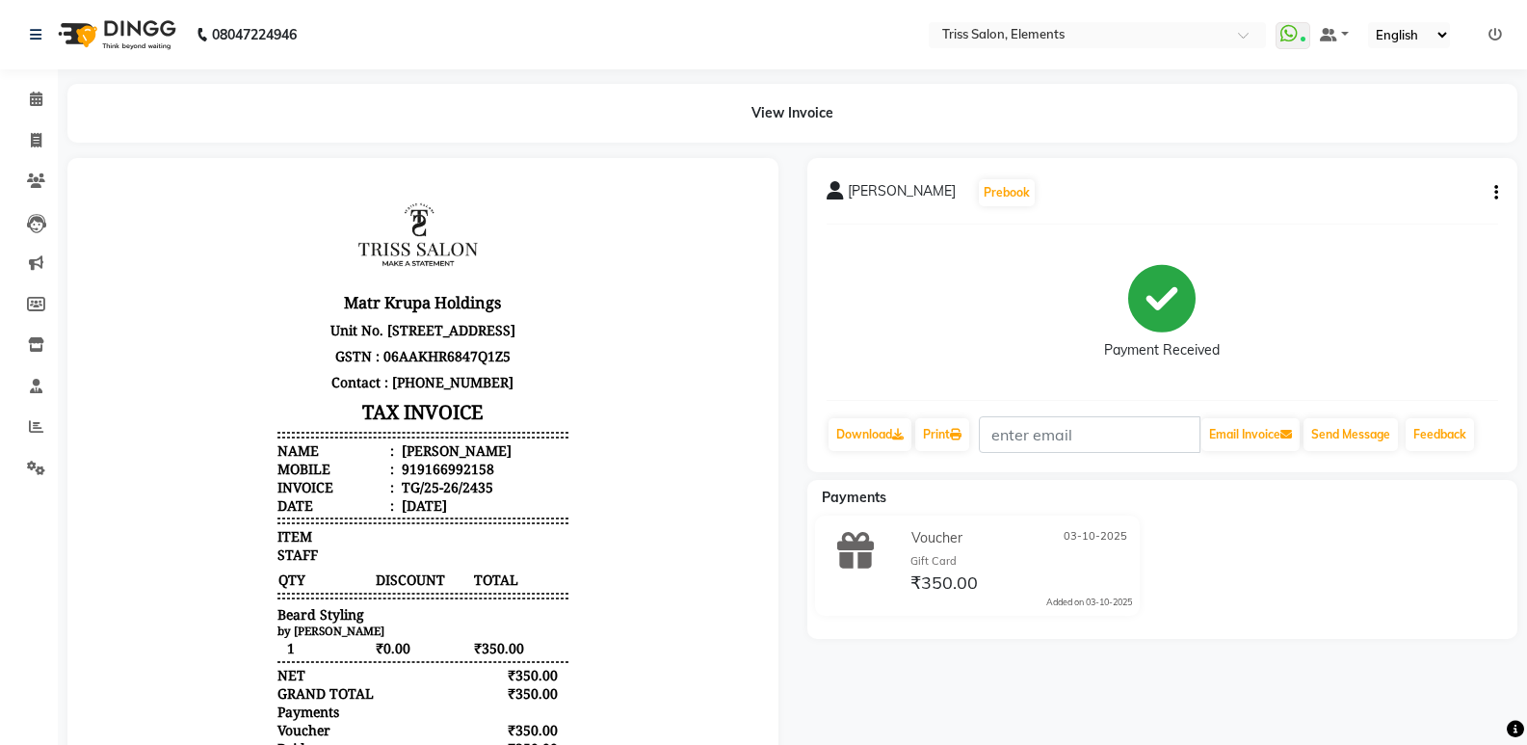
click at [124, 31] on img at bounding box center [115, 35] width 132 height 54
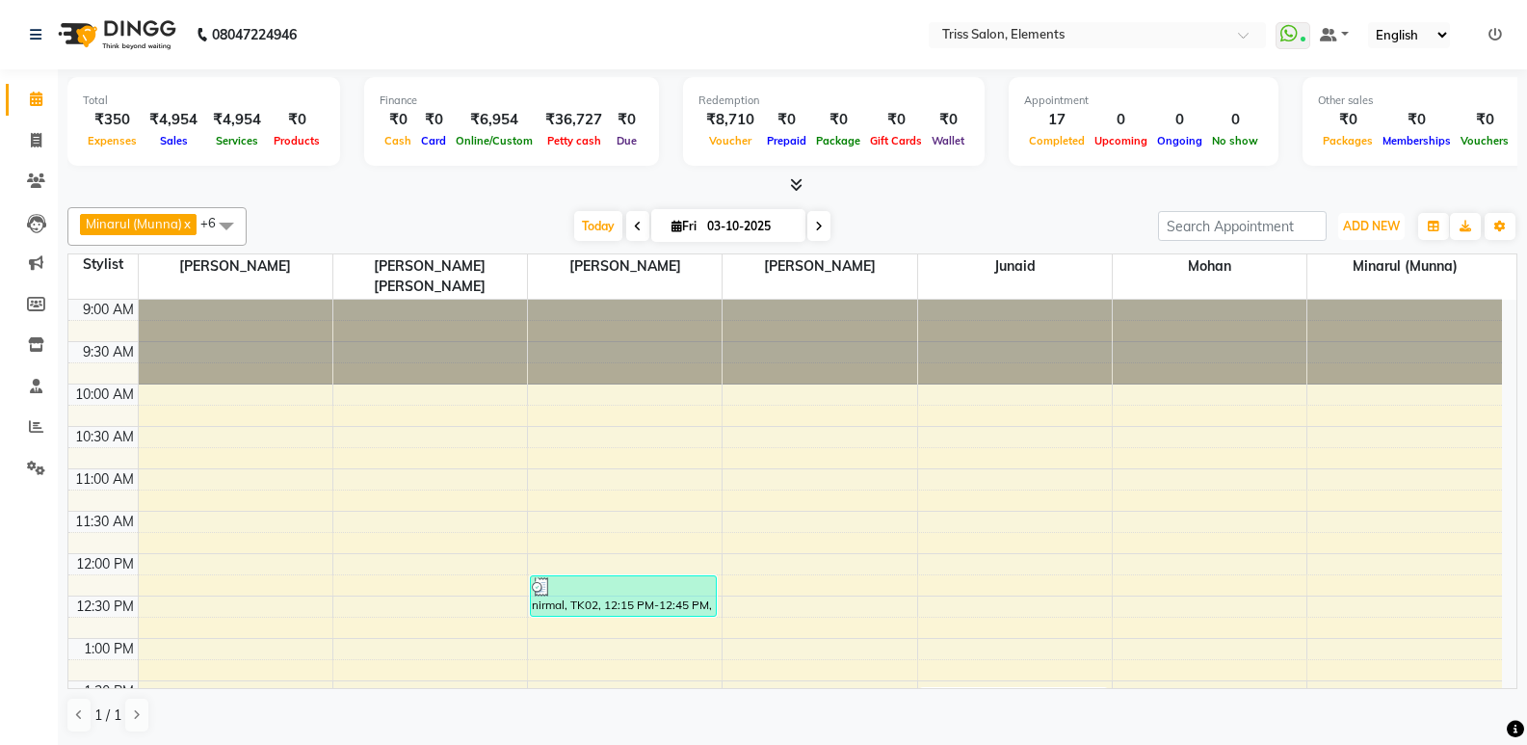
click at [1373, 227] on span "ADD NEW" at bounding box center [1371, 226] width 57 height 14
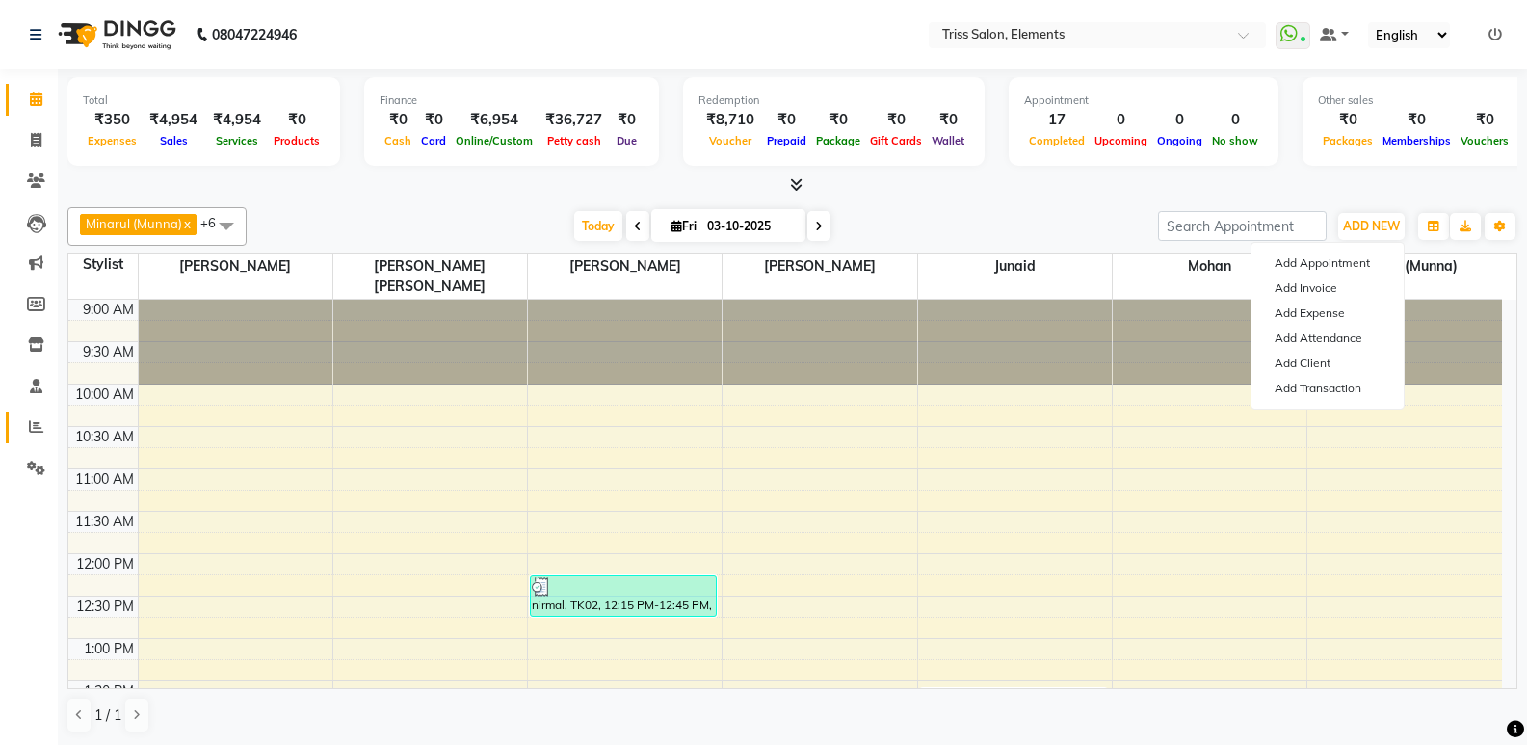
click at [32, 414] on link "Reports" at bounding box center [29, 427] width 46 height 32
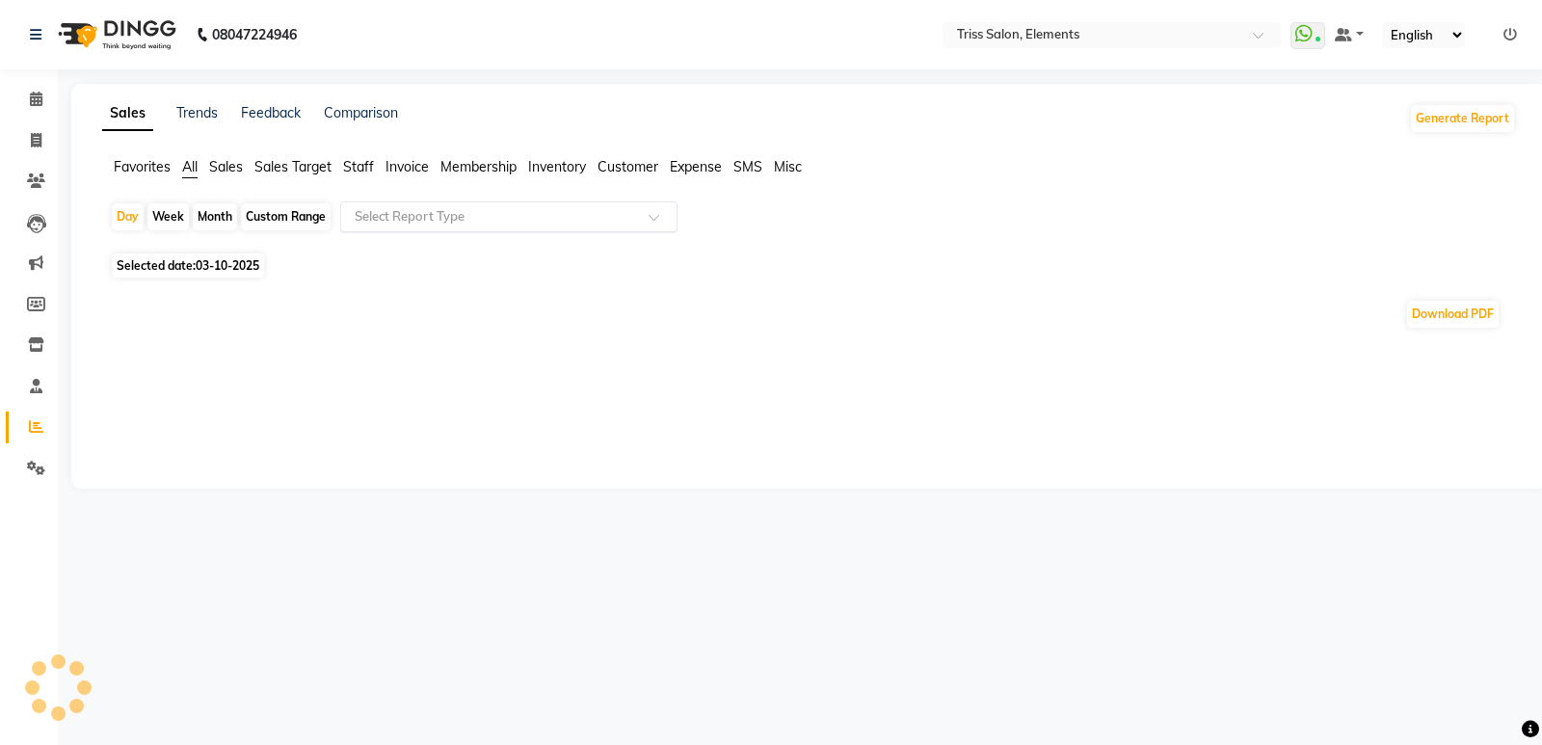
click at [390, 221] on input "text" at bounding box center [490, 216] width 278 height 19
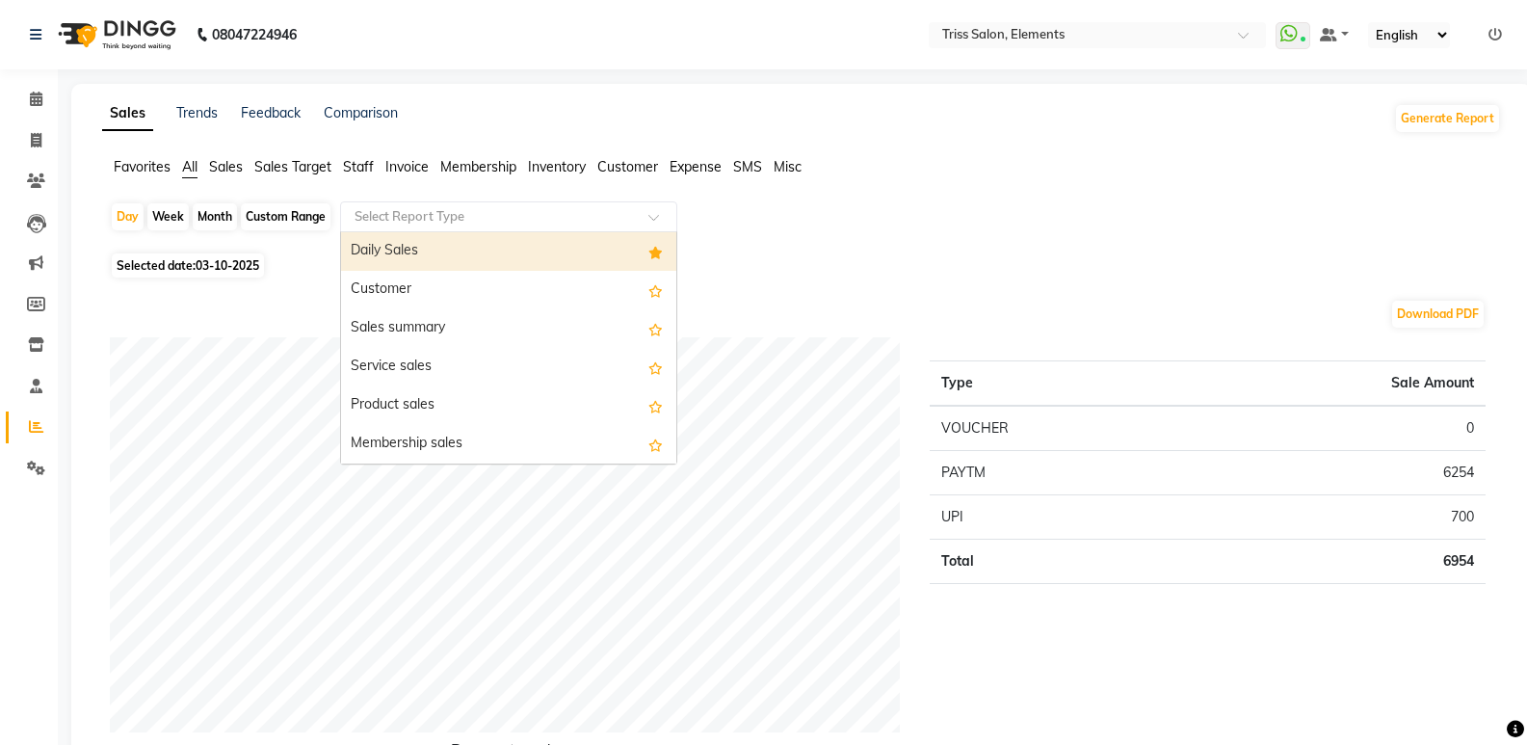
click at [383, 247] on div "Daily Sales" at bounding box center [508, 251] width 335 height 39
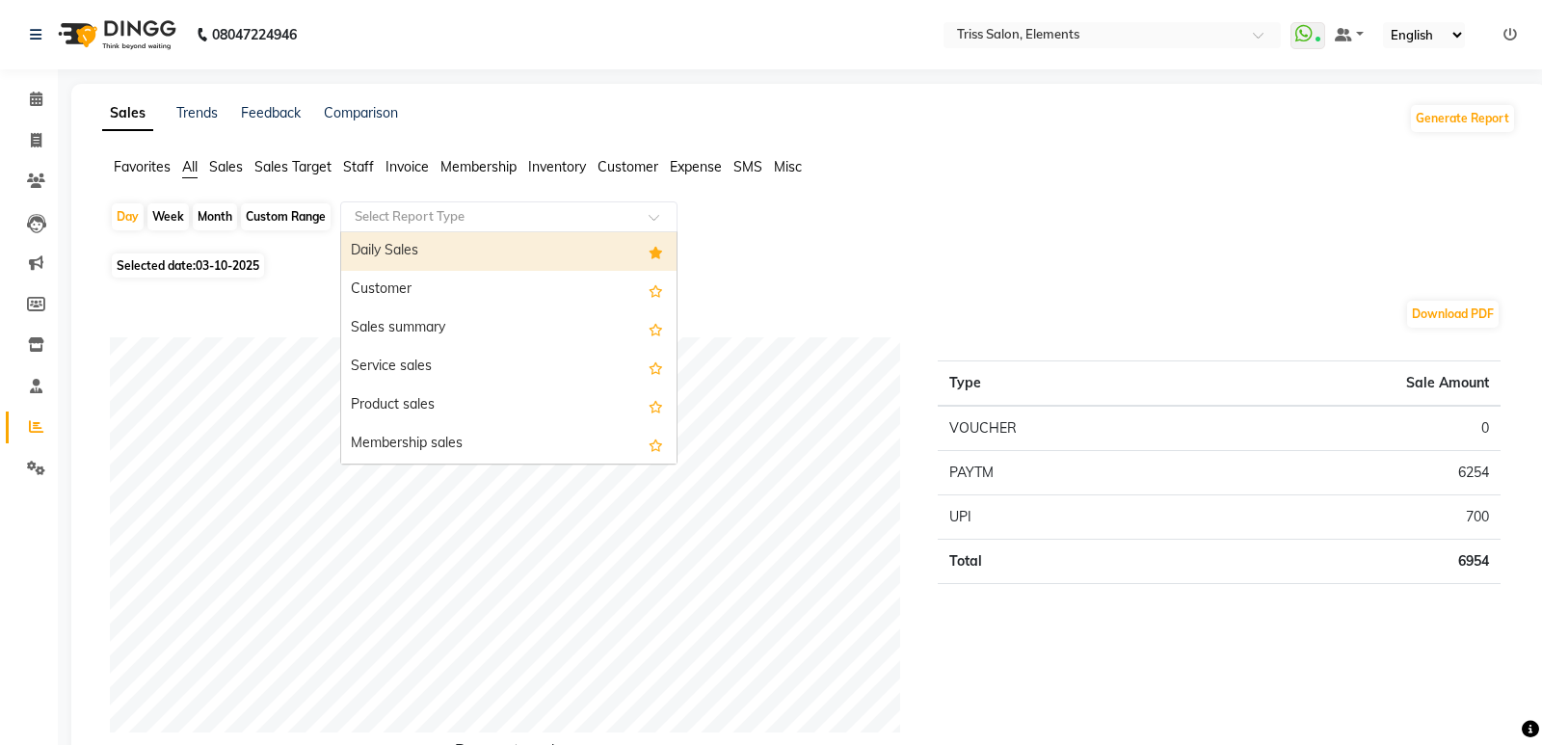
select select "full_report"
select select "csv"
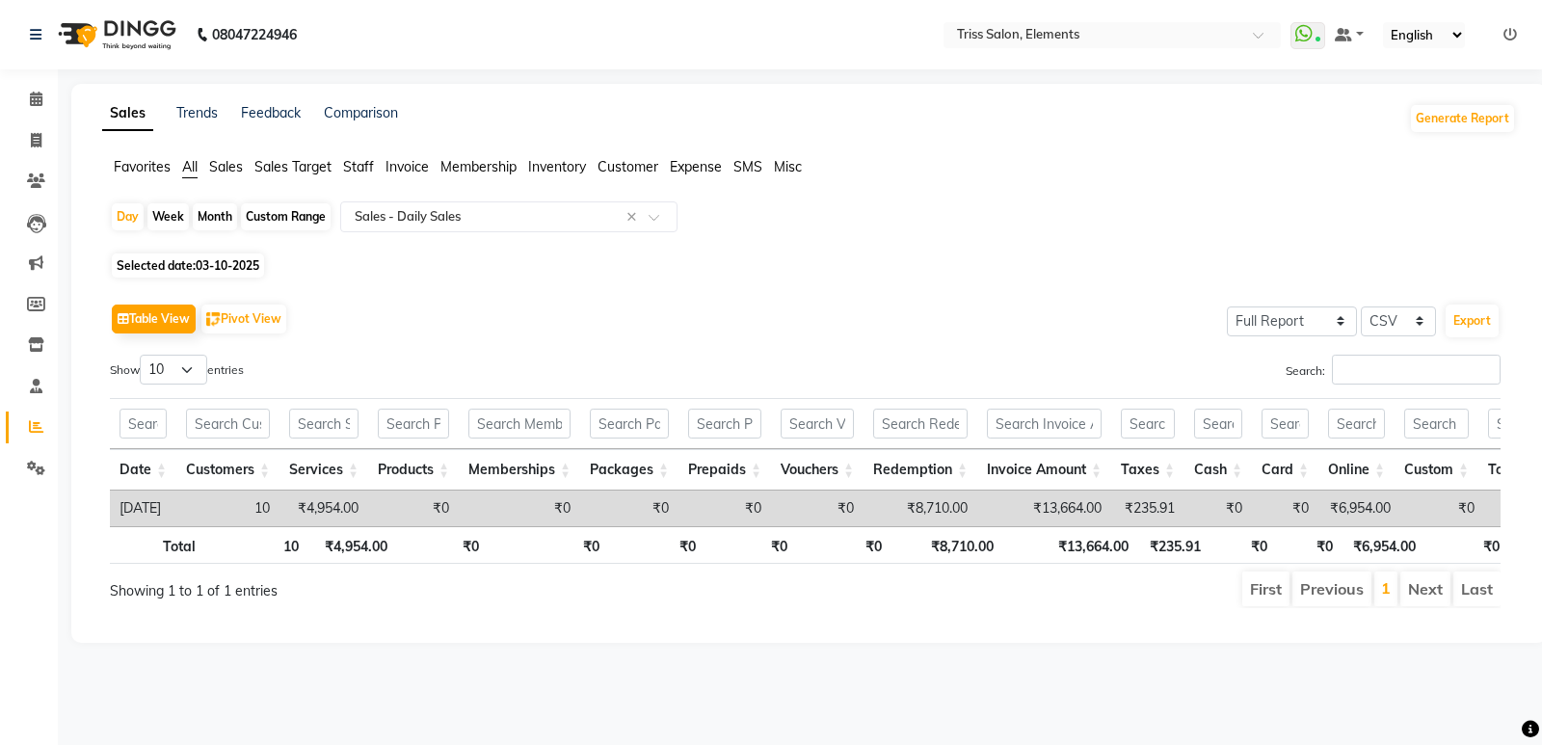
click at [45, 156] on li "Invoice" at bounding box center [29, 140] width 58 height 41
click at [43, 144] on span at bounding box center [36, 141] width 34 height 22
select select "service"
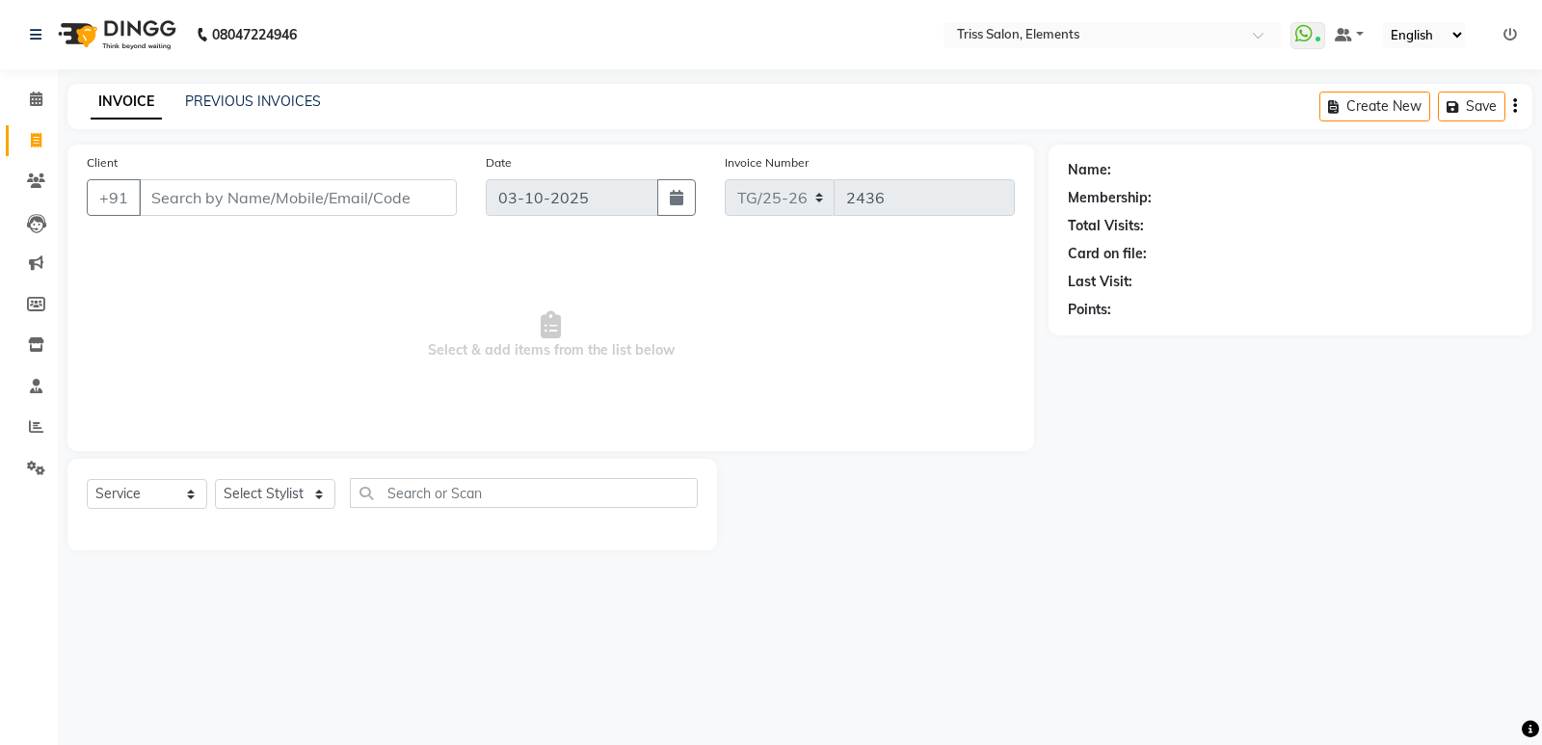
click at [171, 40] on img at bounding box center [115, 35] width 132 height 54
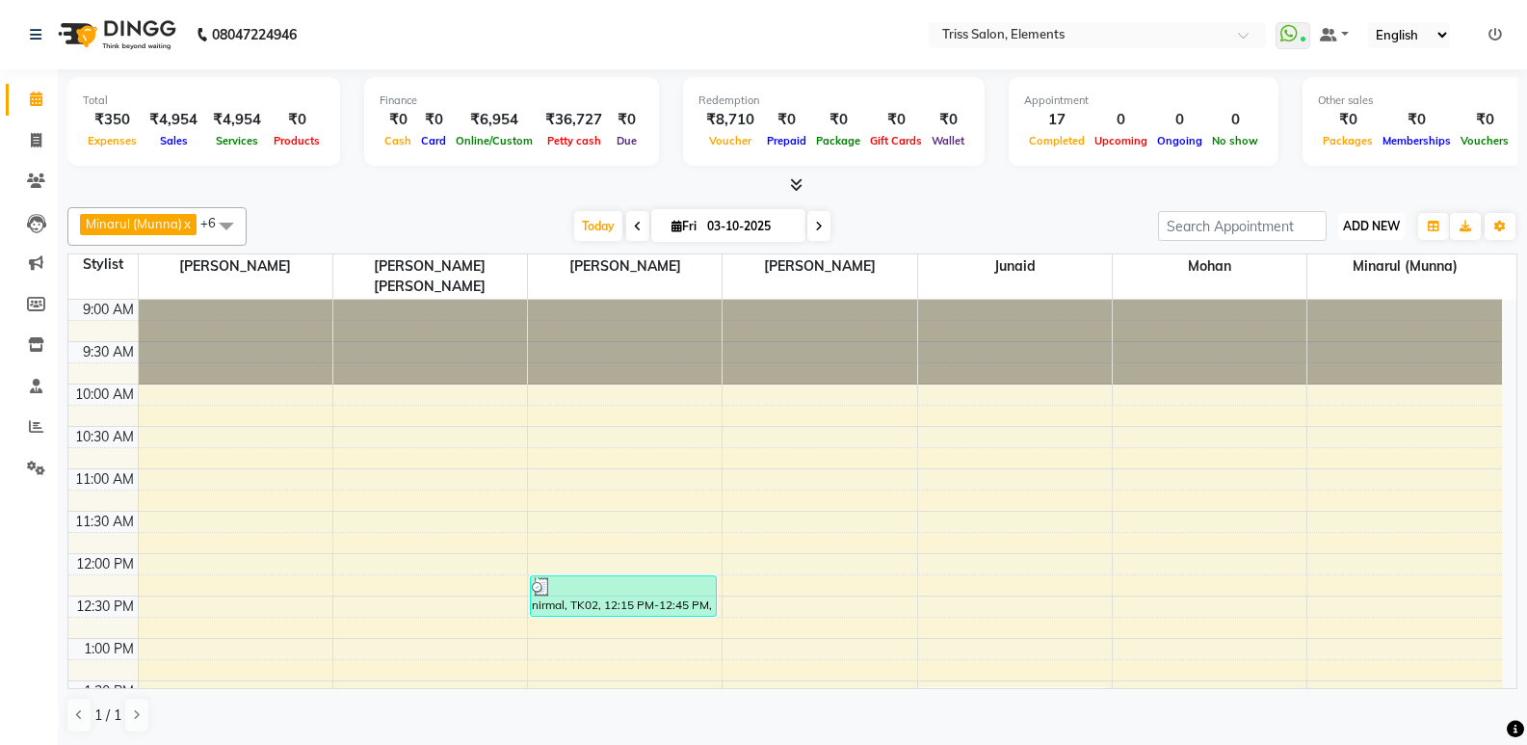
click at [1391, 229] on span "ADD NEW" at bounding box center [1371, 226] width 57 height 14
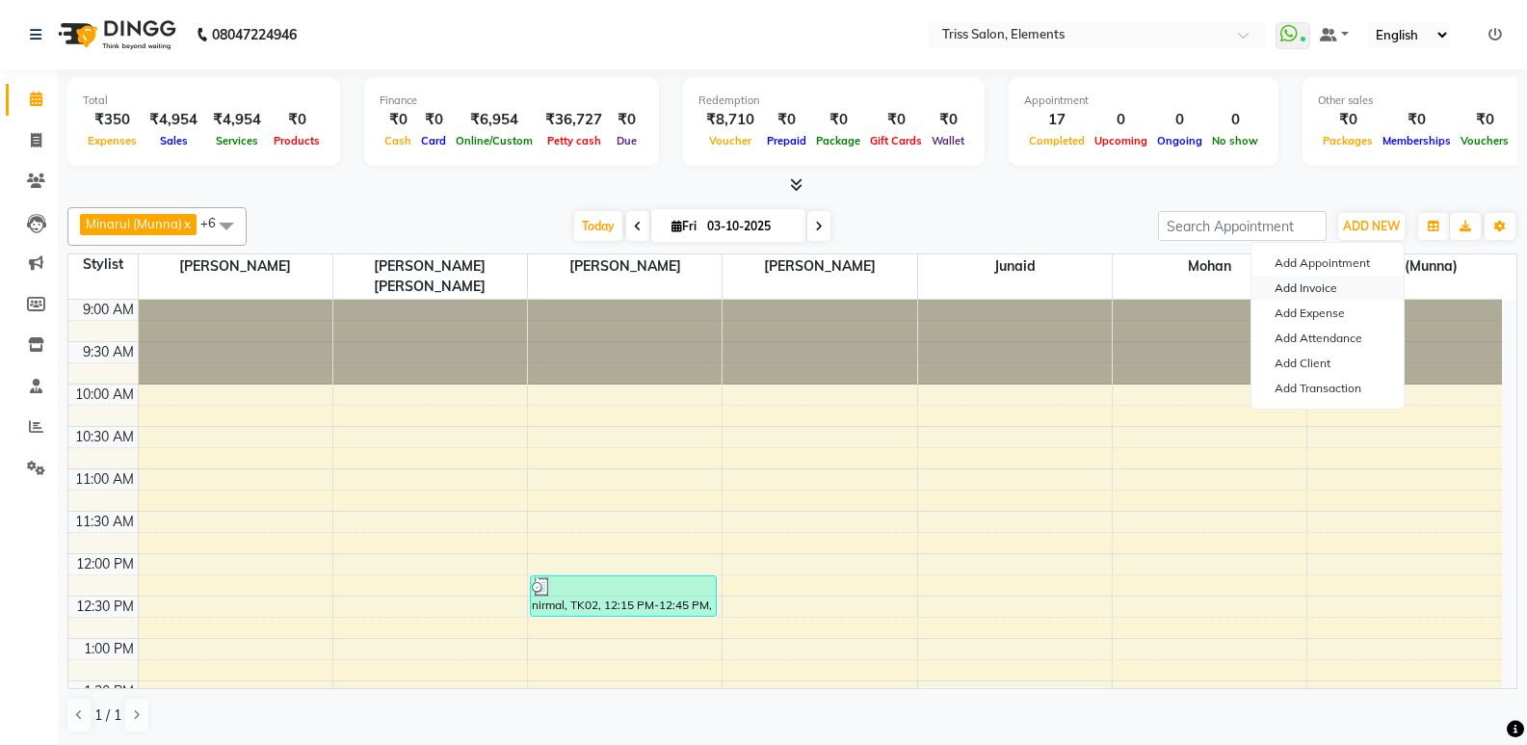
click at [1326, 286] on link "Add Invoice" at bounding box center [1328, 288] width 152 height 25
select select "service"
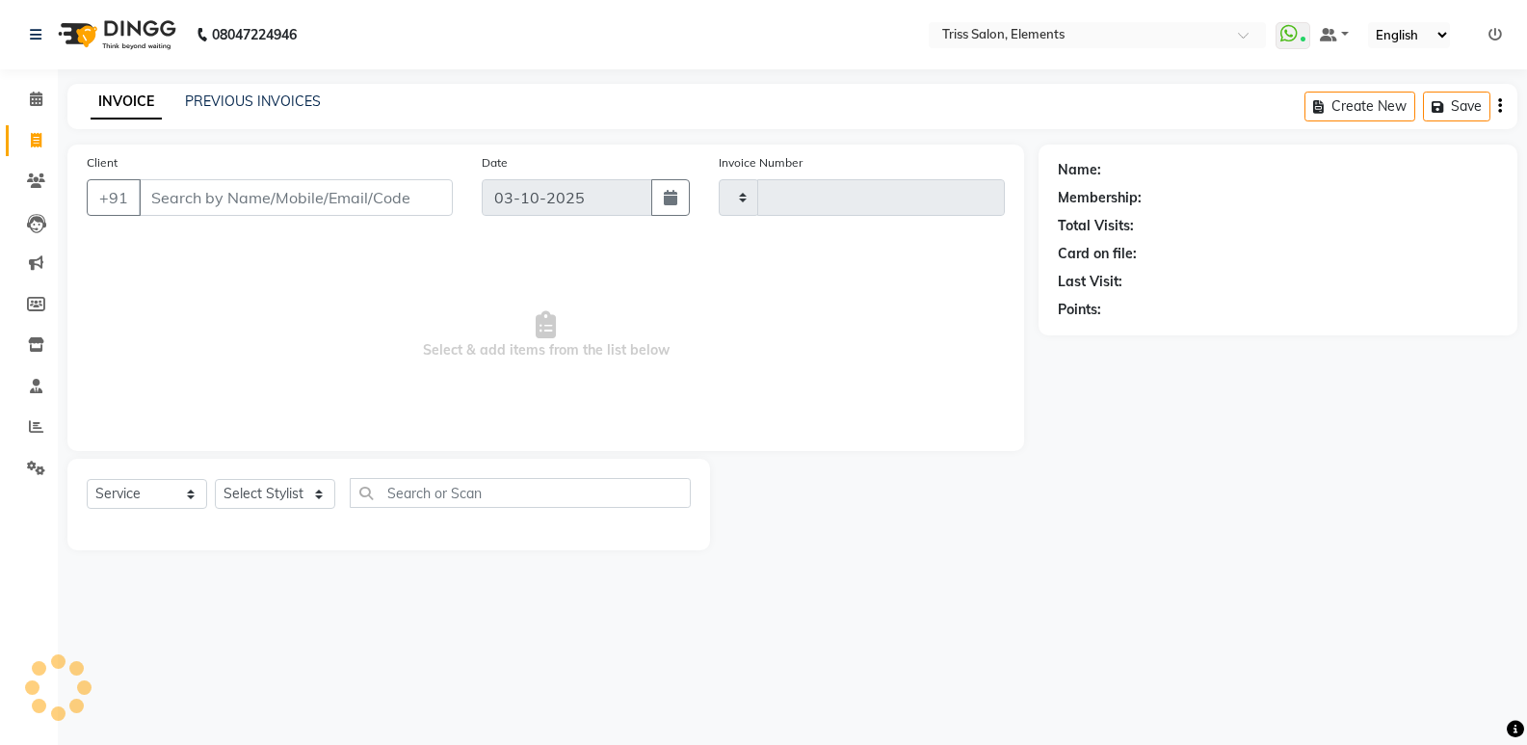
type input "2436"
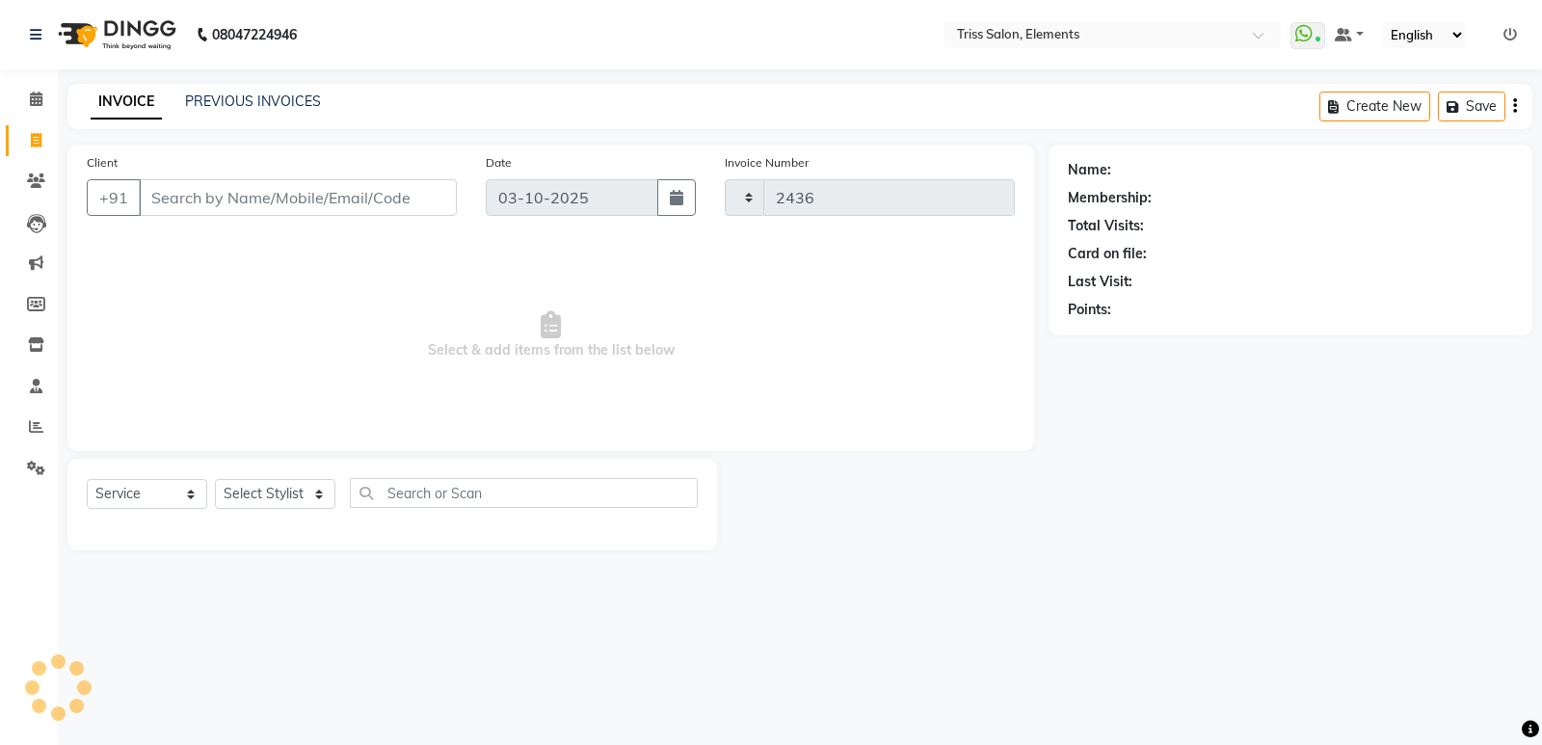
select select "4303"
click at [141, 44] on img at bounding box center [115, 35] width 132 height 54
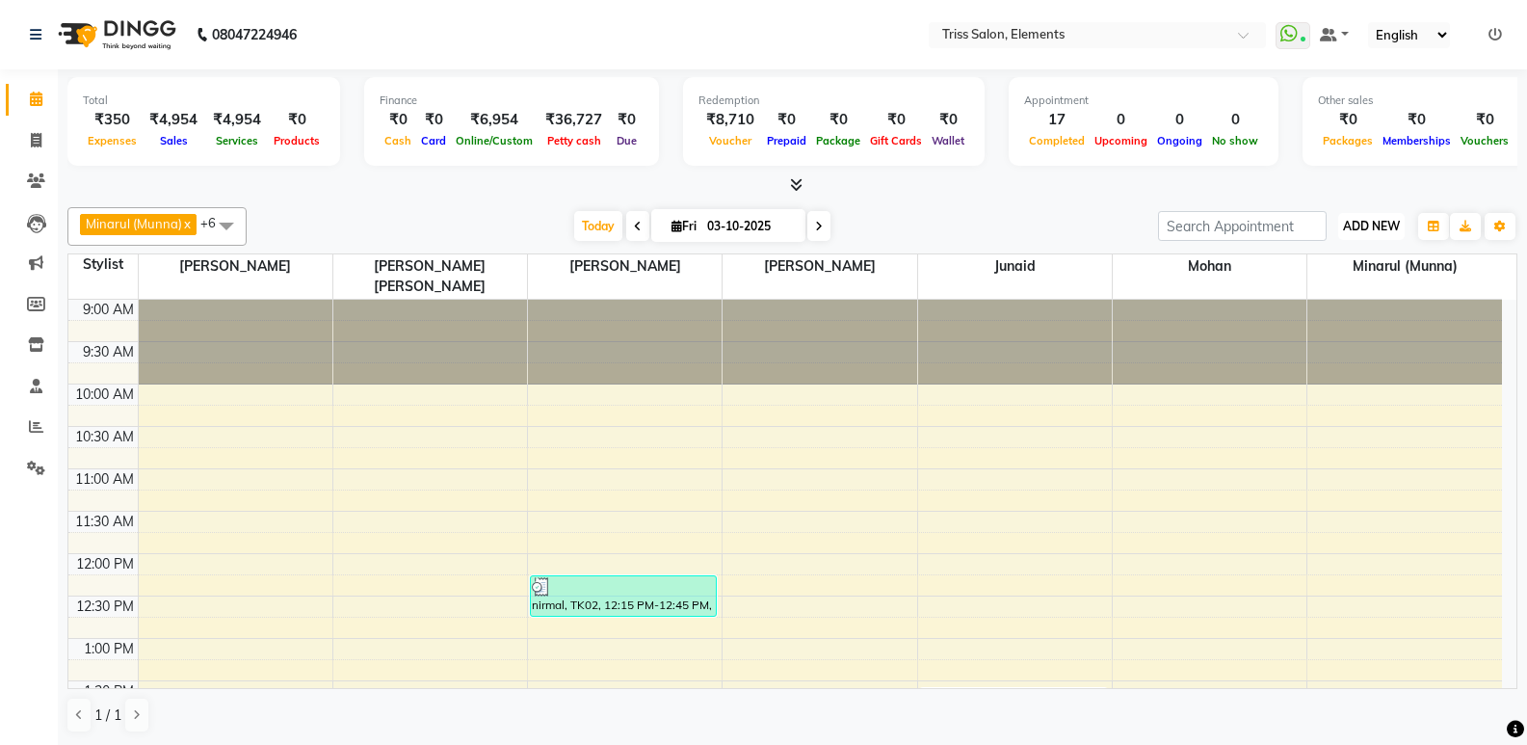
click at [1379, 227] on span "ADD NEW" at bounding box center [1371, 226] width 57 height 14
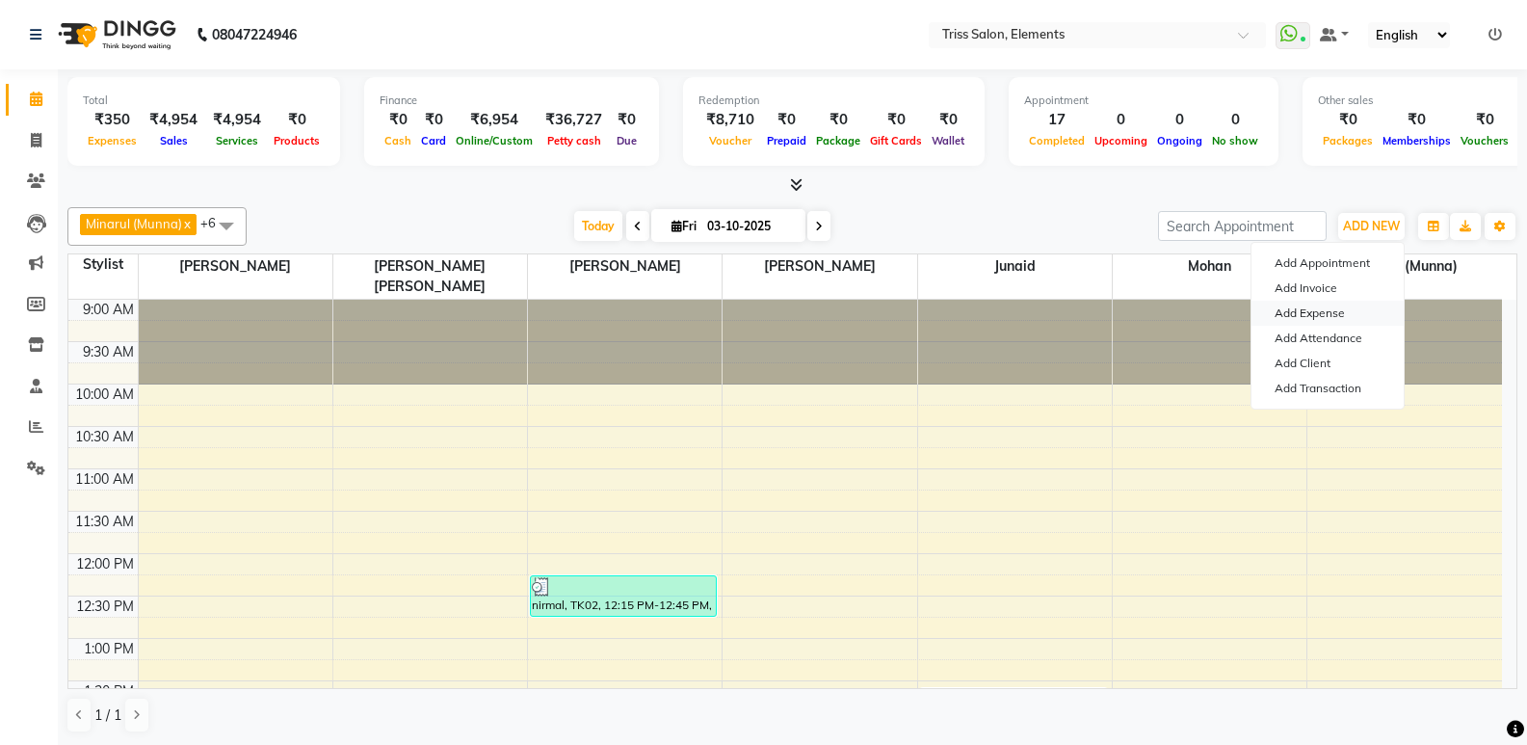
click at [1327, 316] on link "Add Expense" at bounding box center [1328, 313] width 152 height 25
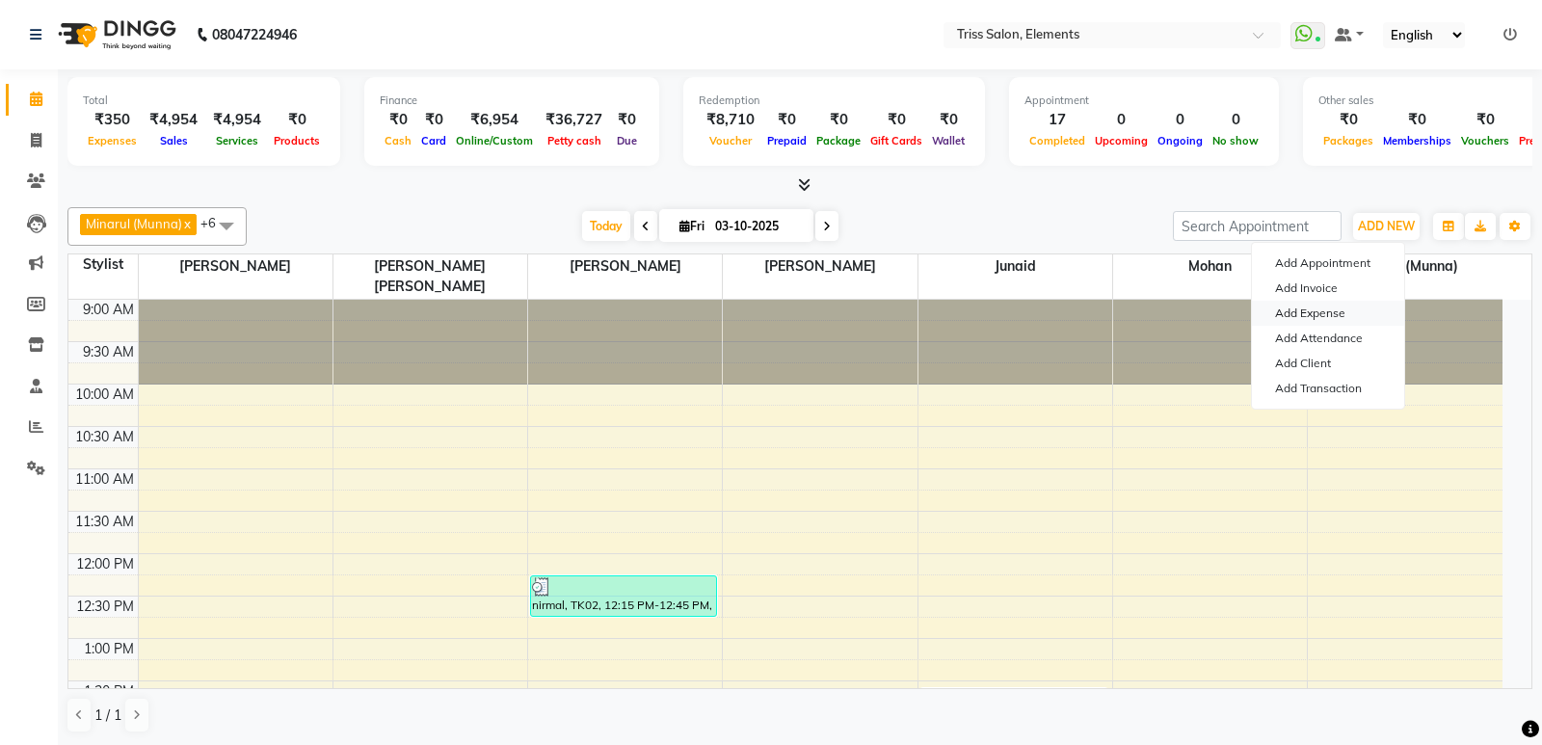
select select "1"
select select "2499"
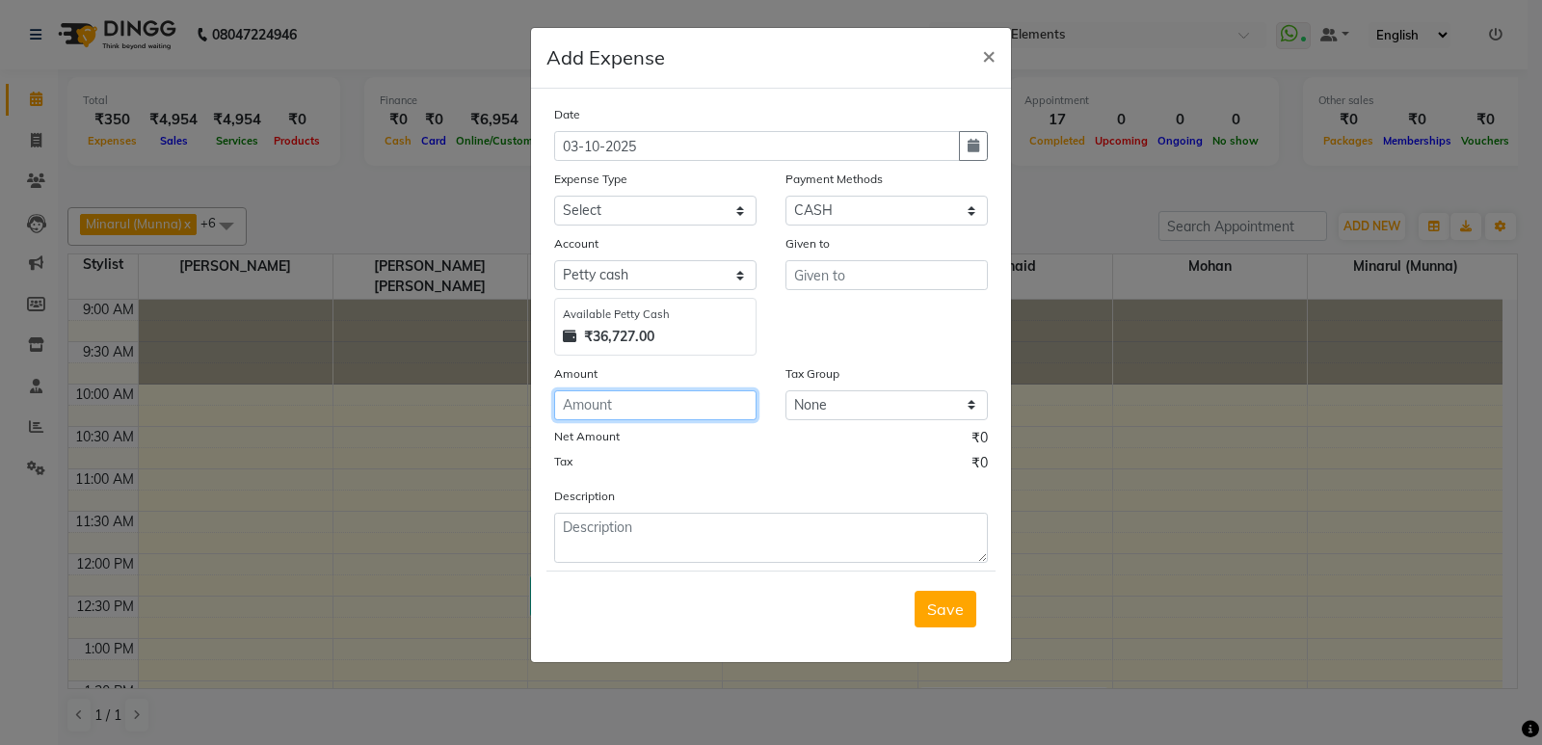
click at [645, 398] on input "number" at bounding box center [655, 405] width 202 height 30
type input "105"
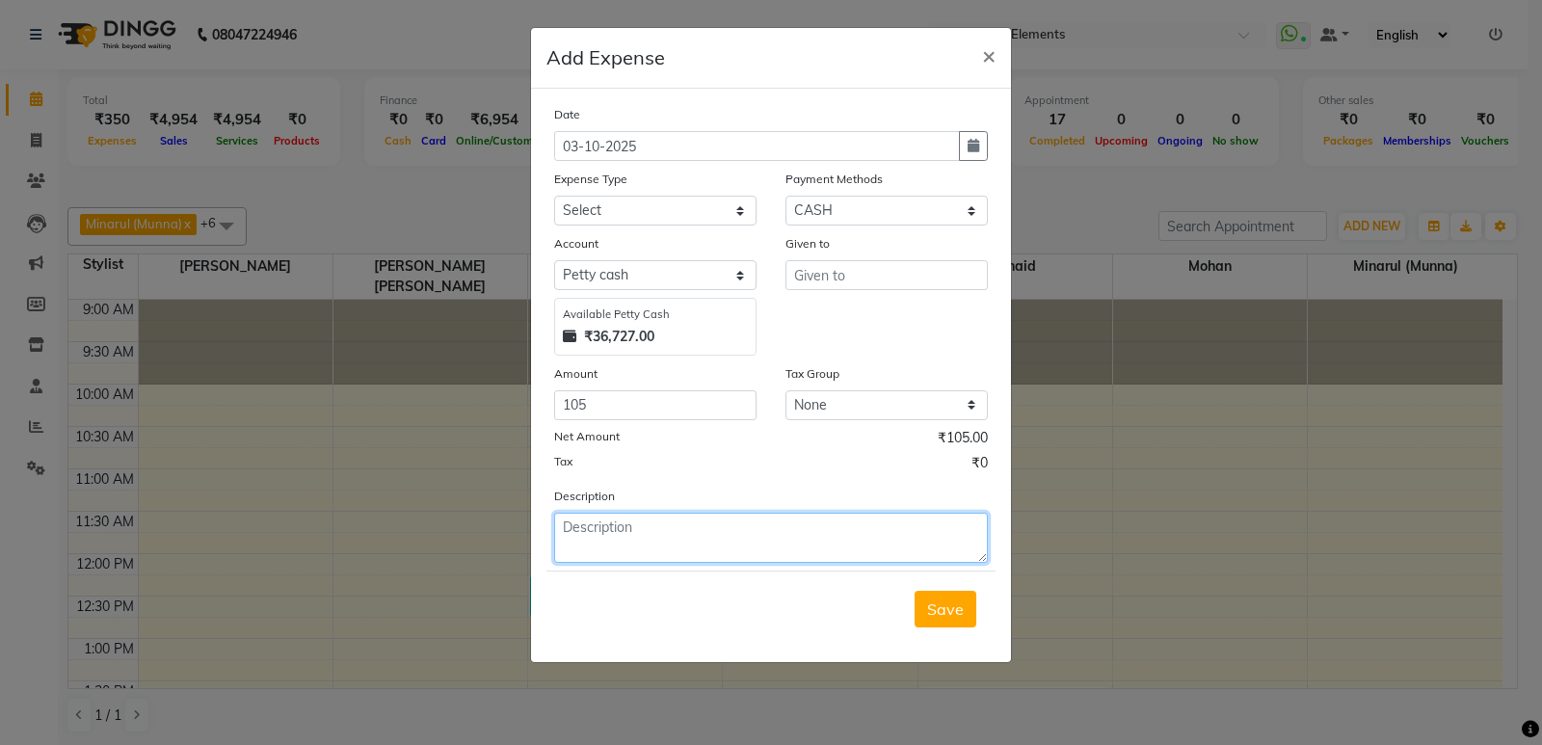
click at [644, 529] on textarea at bounding box center [771, 538] width 434 height 50
type textarea "Milk"
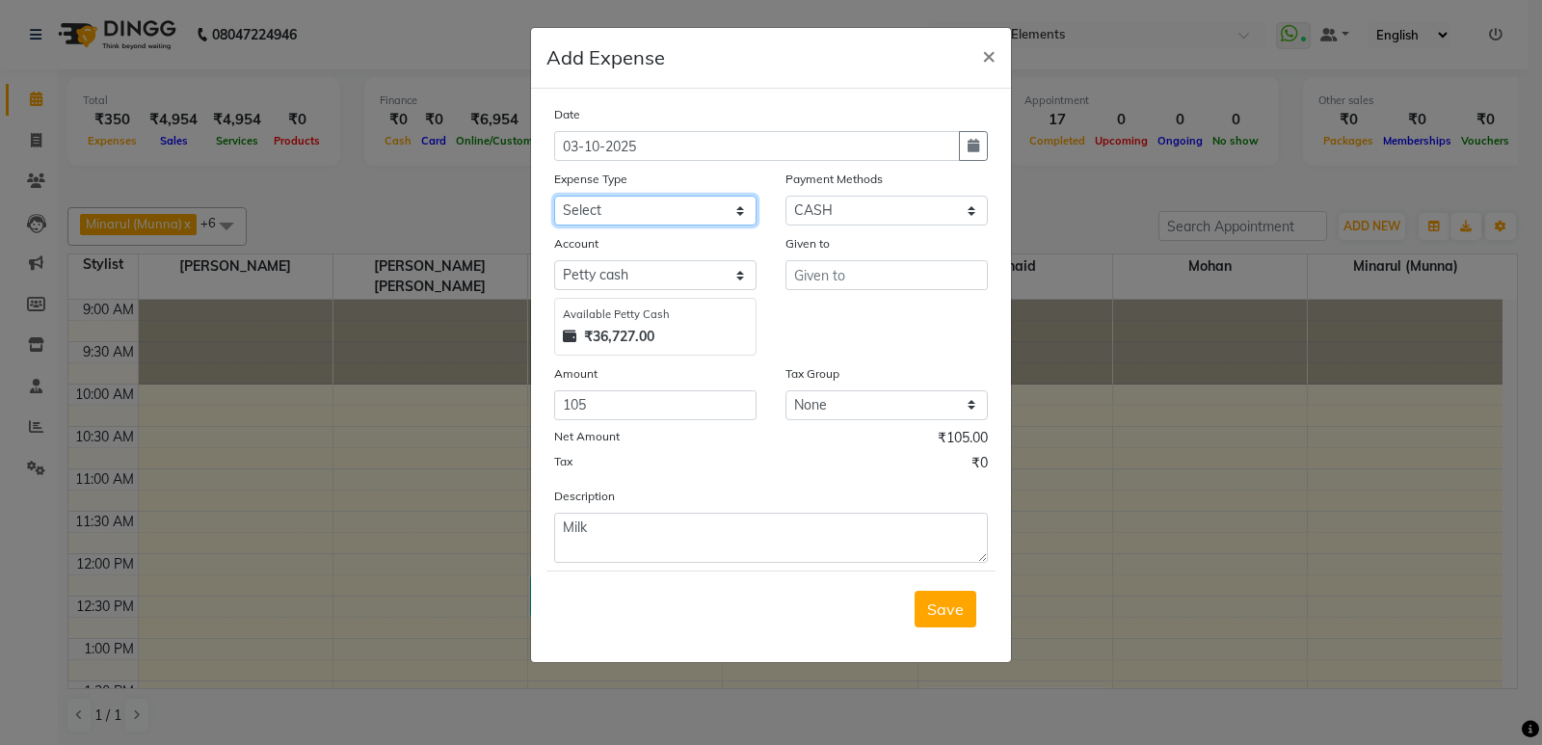
click at [656, 204] on select "Select Bank Deposit Cash Handover CLIENT TIP TO STAFF Client Welfare Conveyance…" at bounding box center [655, 211] width 202 height 30
select select "1120"
click at [554, 196] on select "Select Bank Deposit Cash Handover CLIENT TIP TO STAFF Client Welfare Conveyance…" at bounding box center [655, 211] width 202 height 30
click at [858, 274] on input "text" at bounding box center [886, 275] width 202 height 30
type input "Karan"
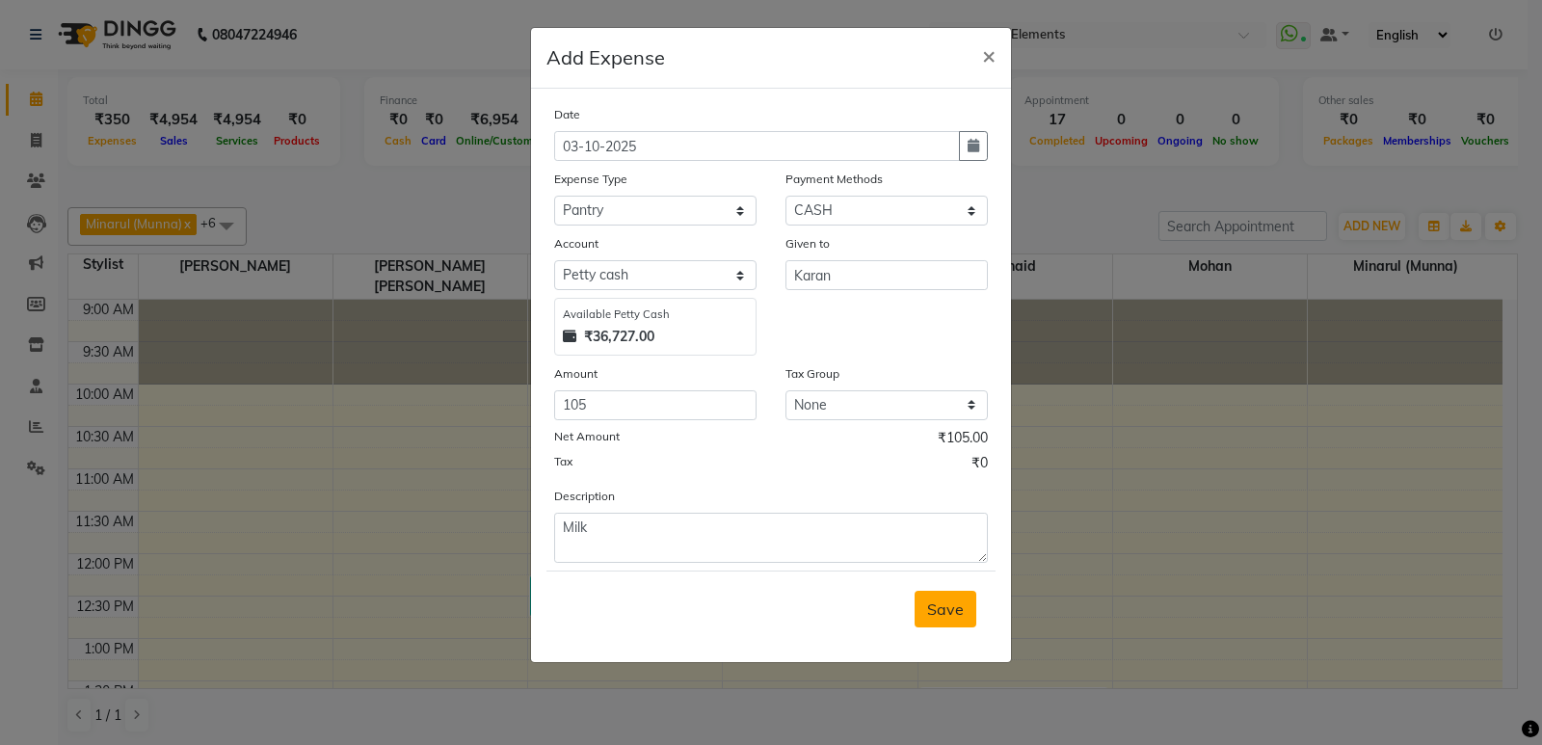
click at [927, 601] on button "Save" at bounding box center [945, 609] width 62 height 37
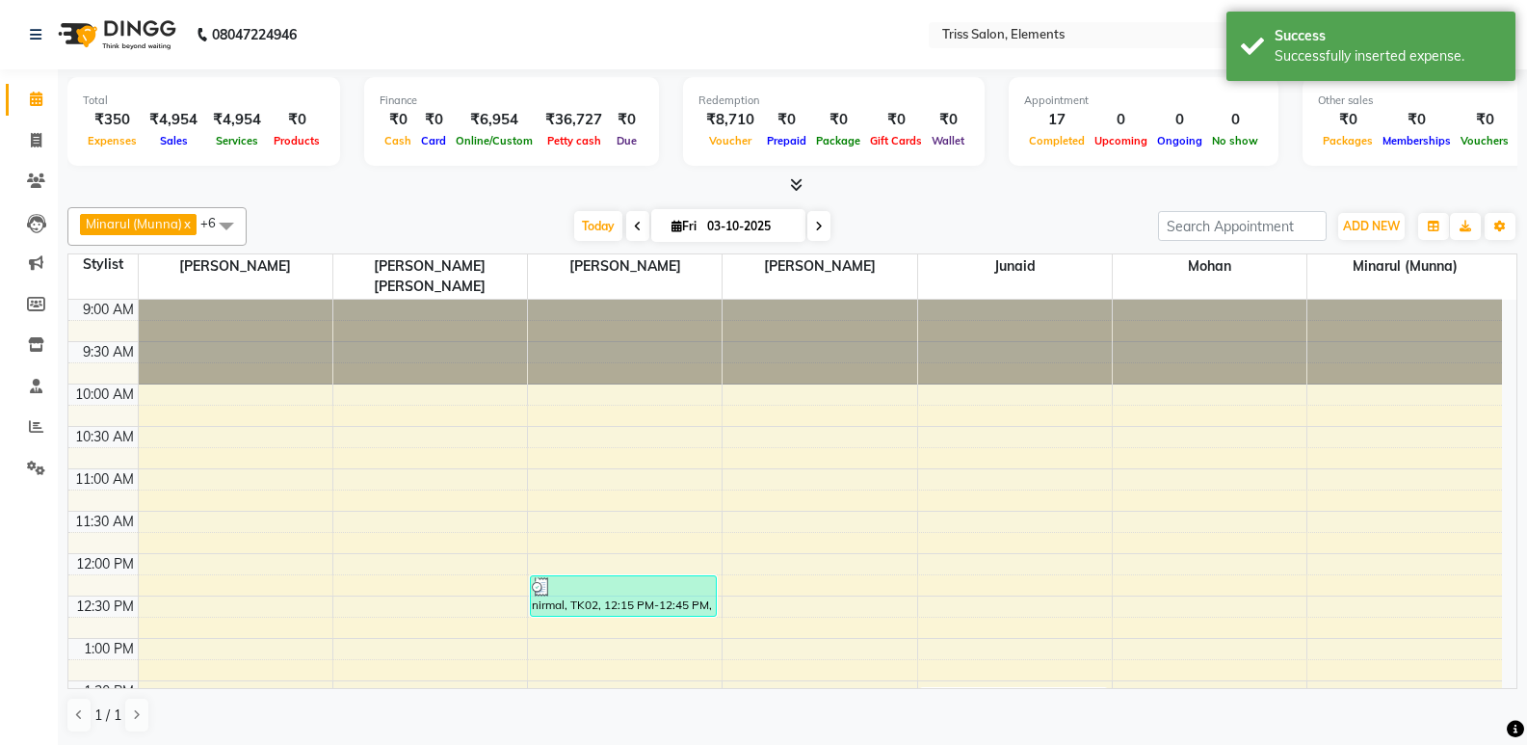
scroll to position [1, 0]
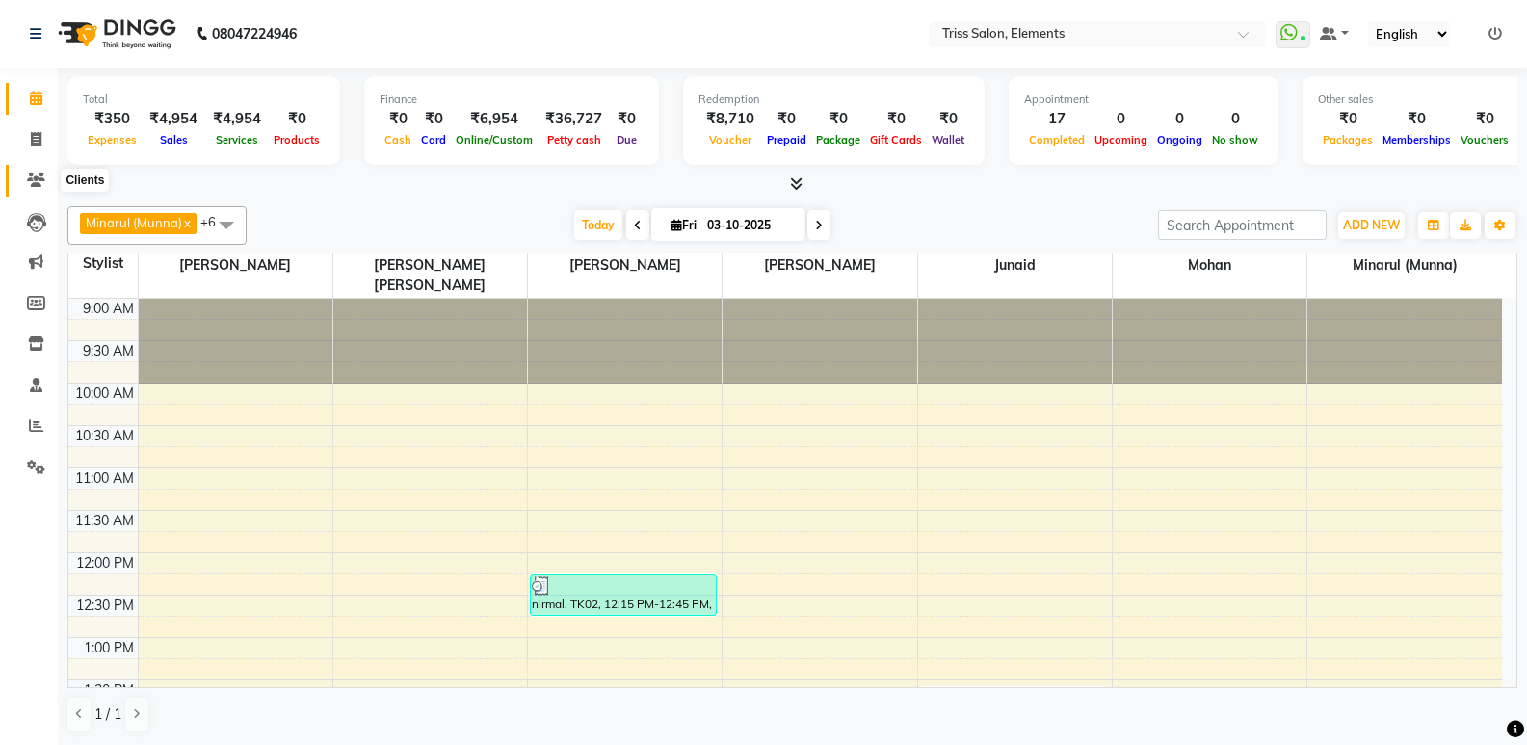
click at [43, 183] on icon at bounding box center [36, 179] width 18 height 14
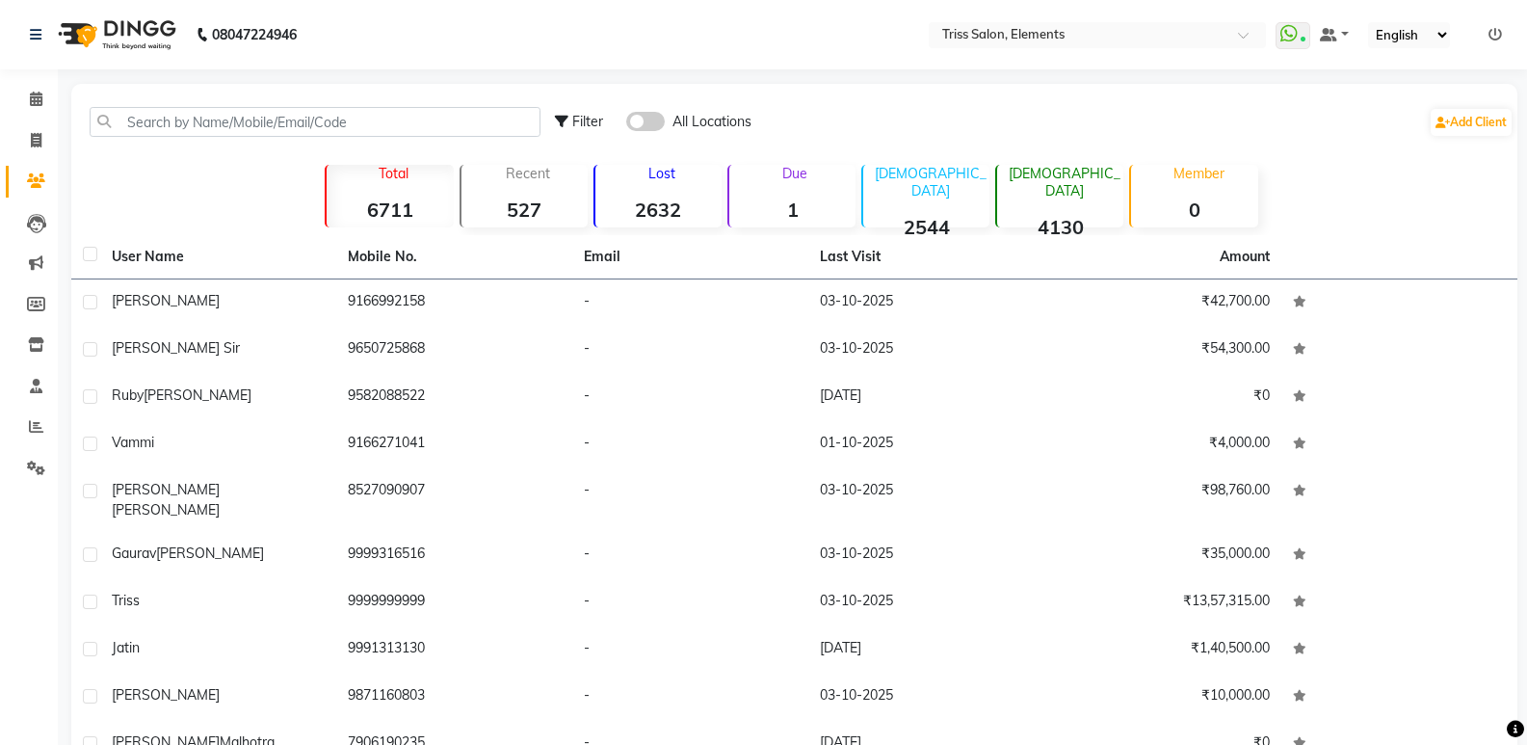
click at [151, 51] on img at bounding box center [115, 35] width 132 height 54
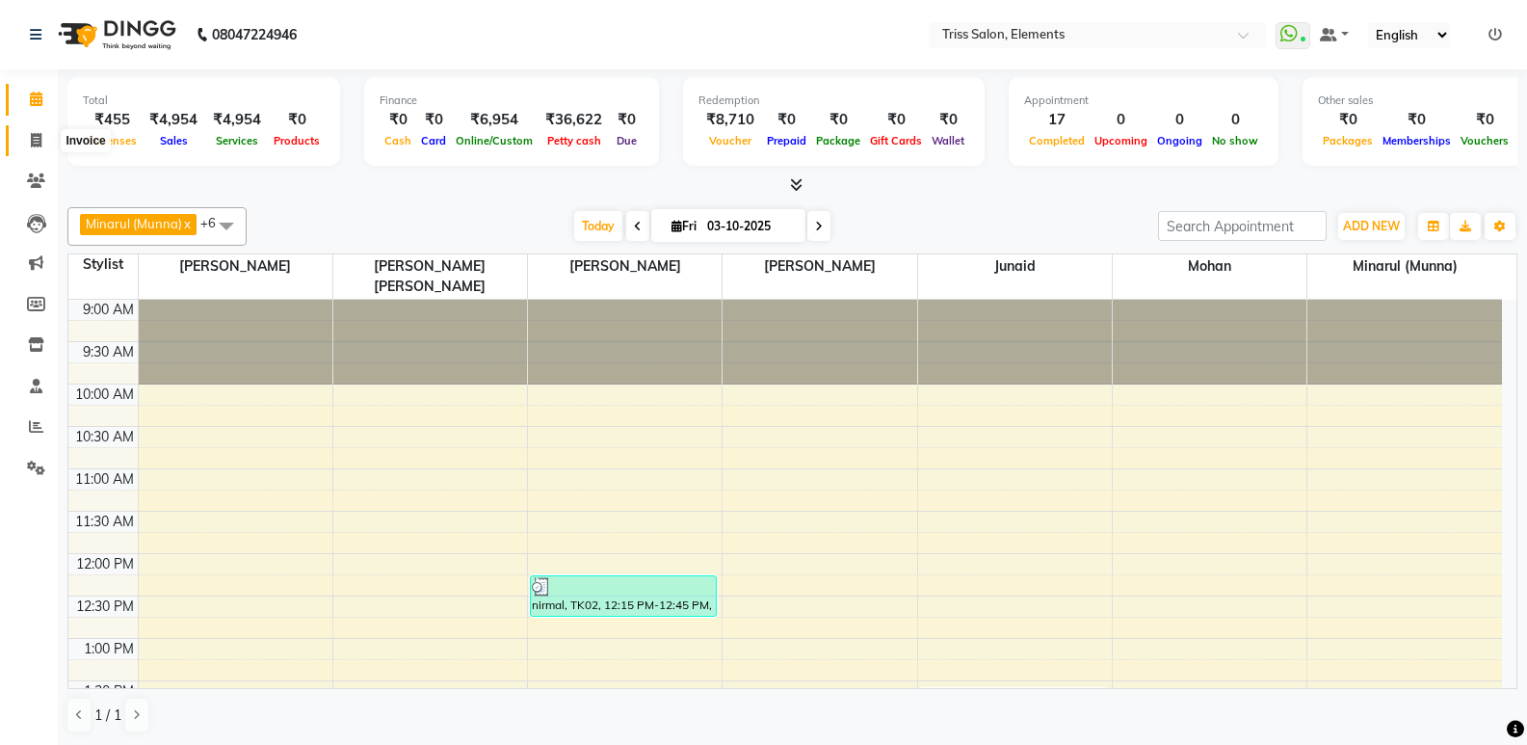
click at [21, 136] on span at bounding box center [36, 141] width 34 height 22
select select "service"
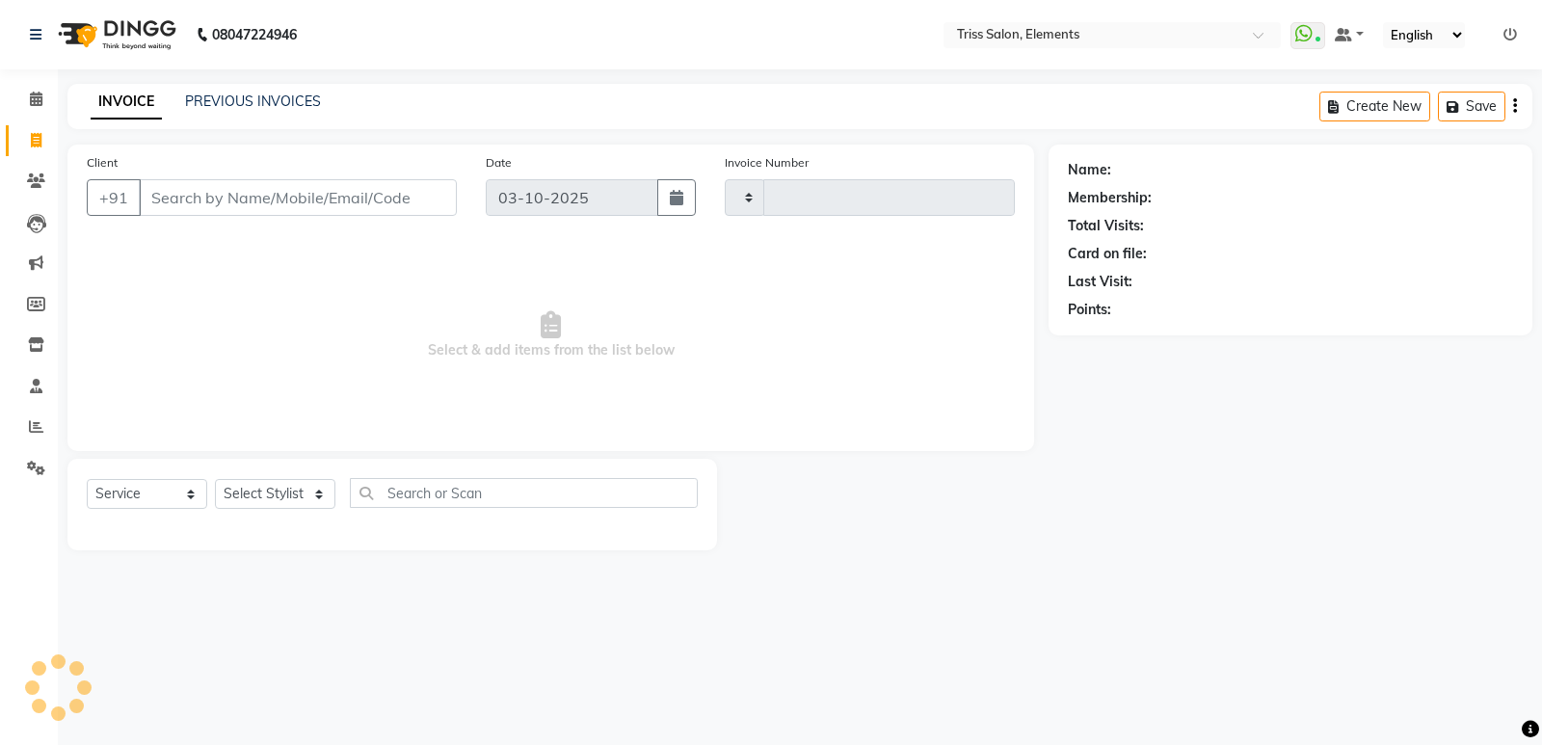
type input "2436"
select select "4303"
click at [144, 31] on img at bounding box center [115, 35] width 132 height 54
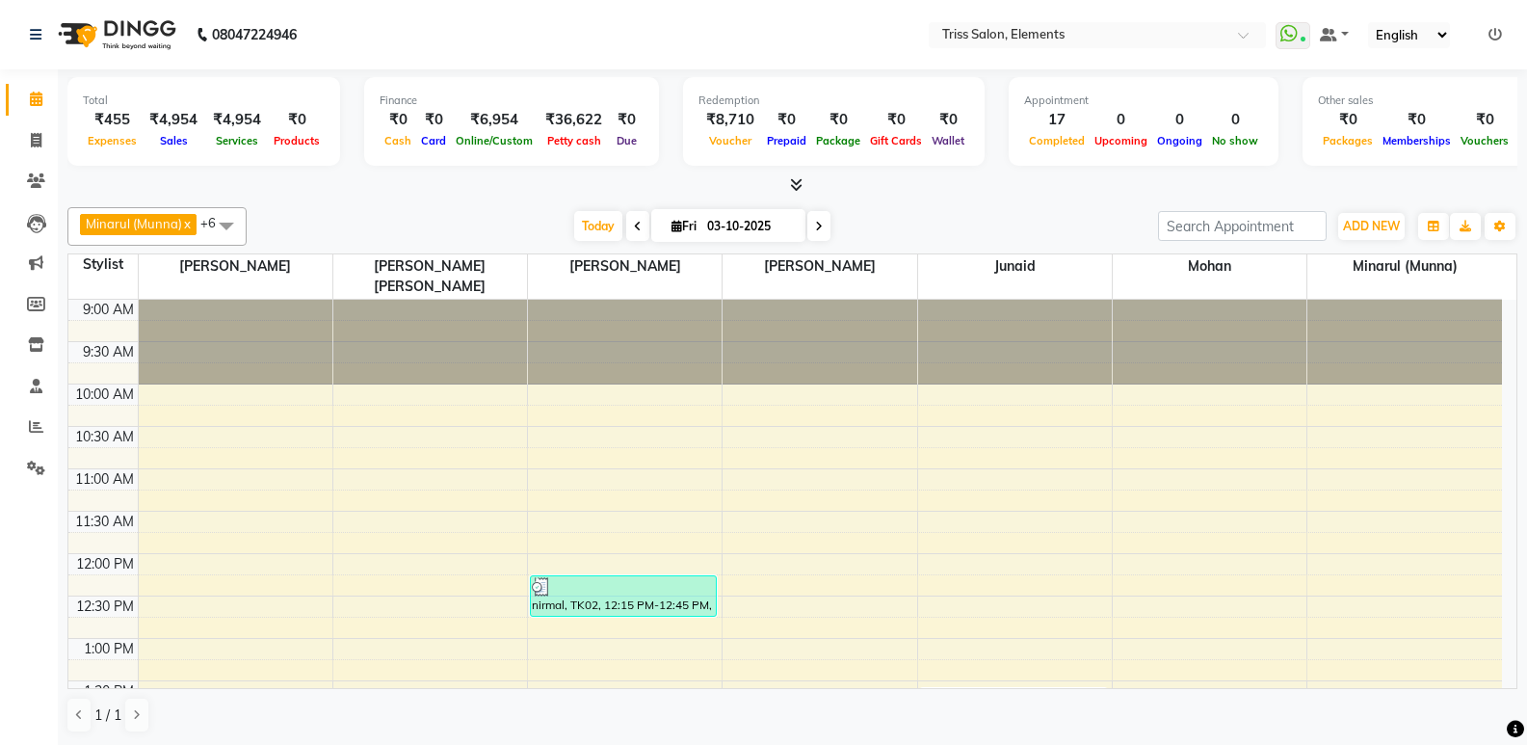
click at [798, 178] on icon at bounding box center [796, 184] width 13 height 14
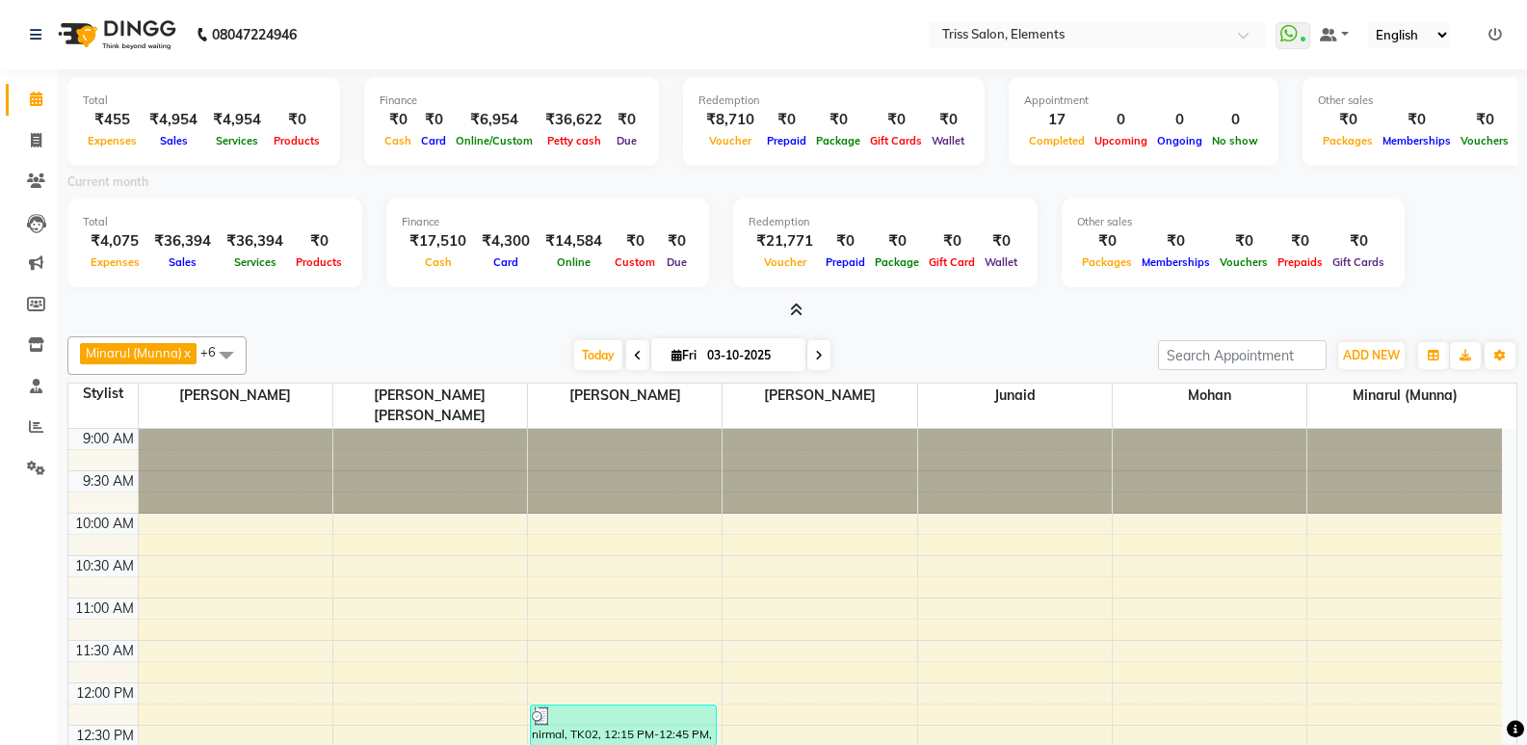
click at [1021, 219] on div "Redemption ₹21,771 Voucher ₹0 Prepaid ₹0 Package ₹0 Gift Card ₹0 Wallet" at bounding box center [885, 242] width 304 height 89
drag, startPoint x: 47, startPoint y: 133, endPoint x: 122, endPoint y: 66, distance: 100.3
click at [48, 132] on span at bounding box center [36, 141] width 34 height 22
select select "service"
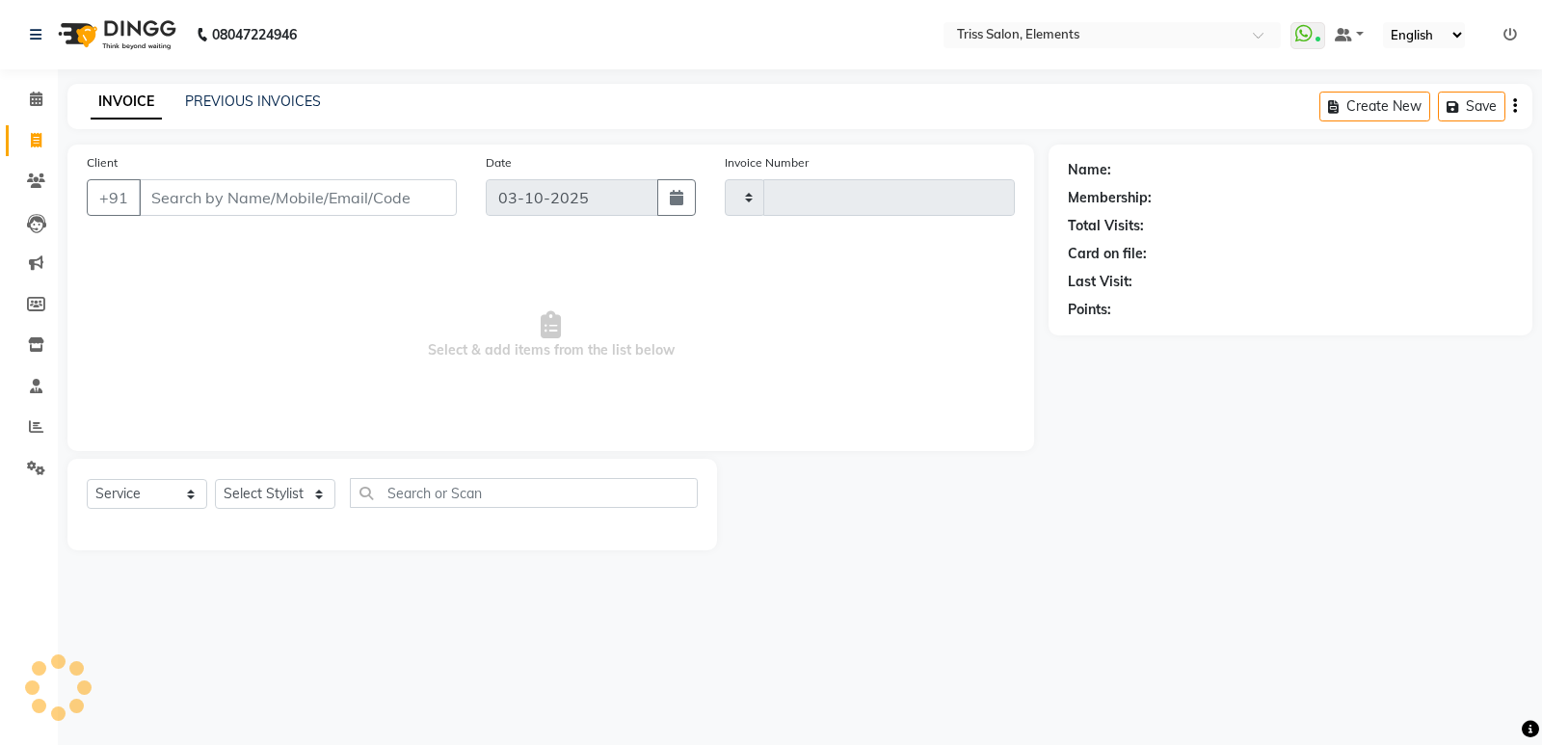
type input "2437"
select select "4303"
click at [135, 40] on img at bounding box center [115, 35] width 132 height 54
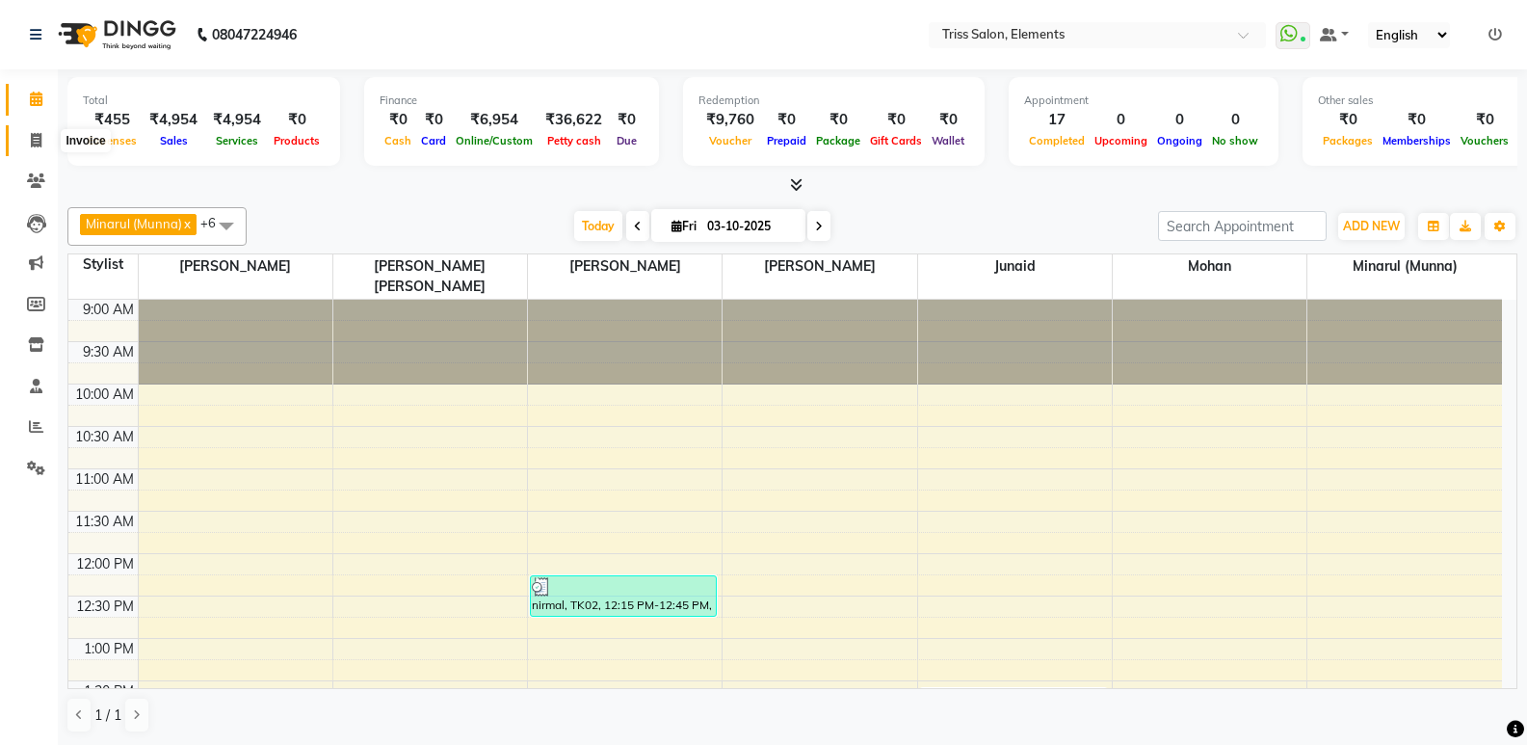
click at [29, 139] on span at bounding box center [36, 141] width 34 height 22
select select "service"
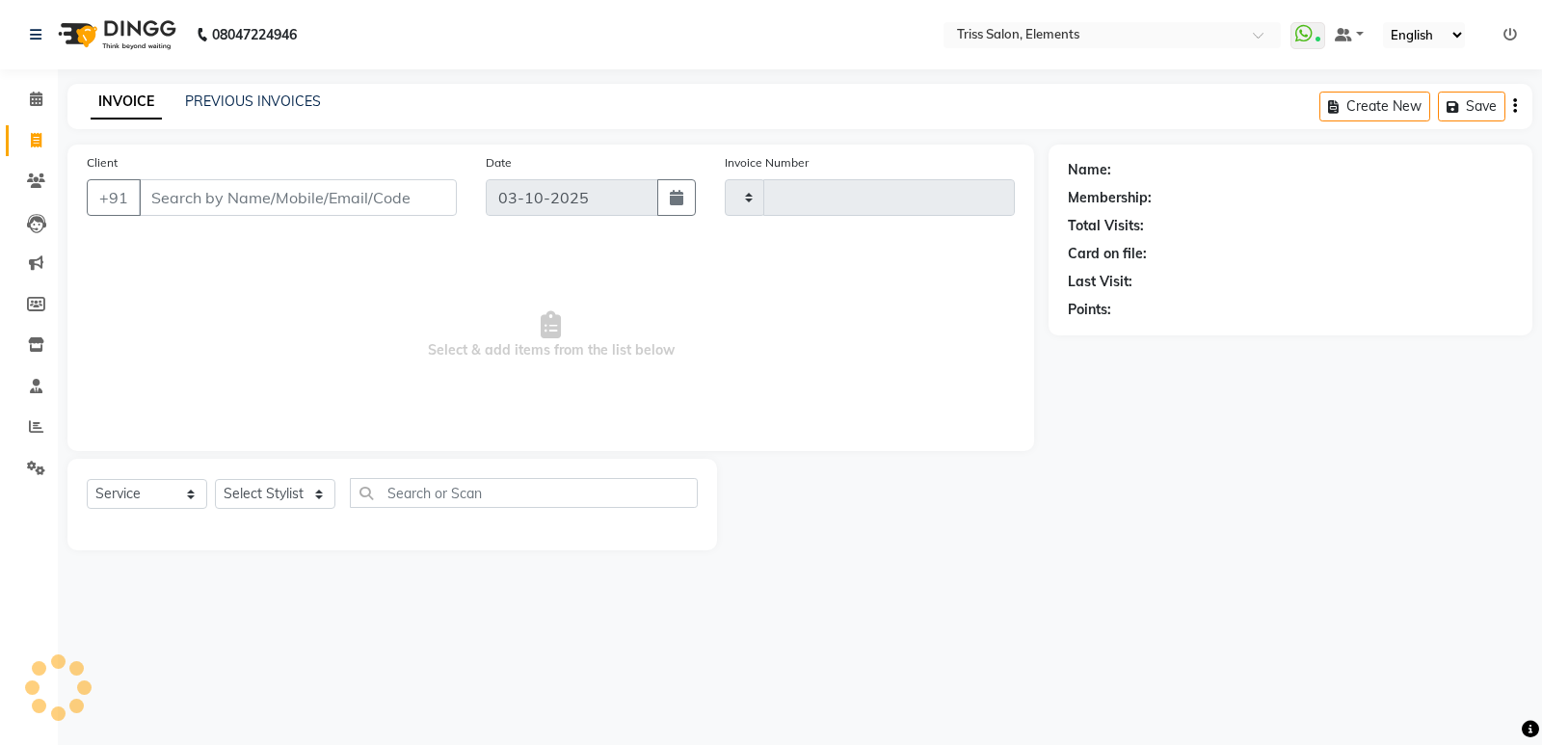
type input "2437"
select select "4303"
click at [162, 42] on img at bounding box center [115, 35] width 132 height 54
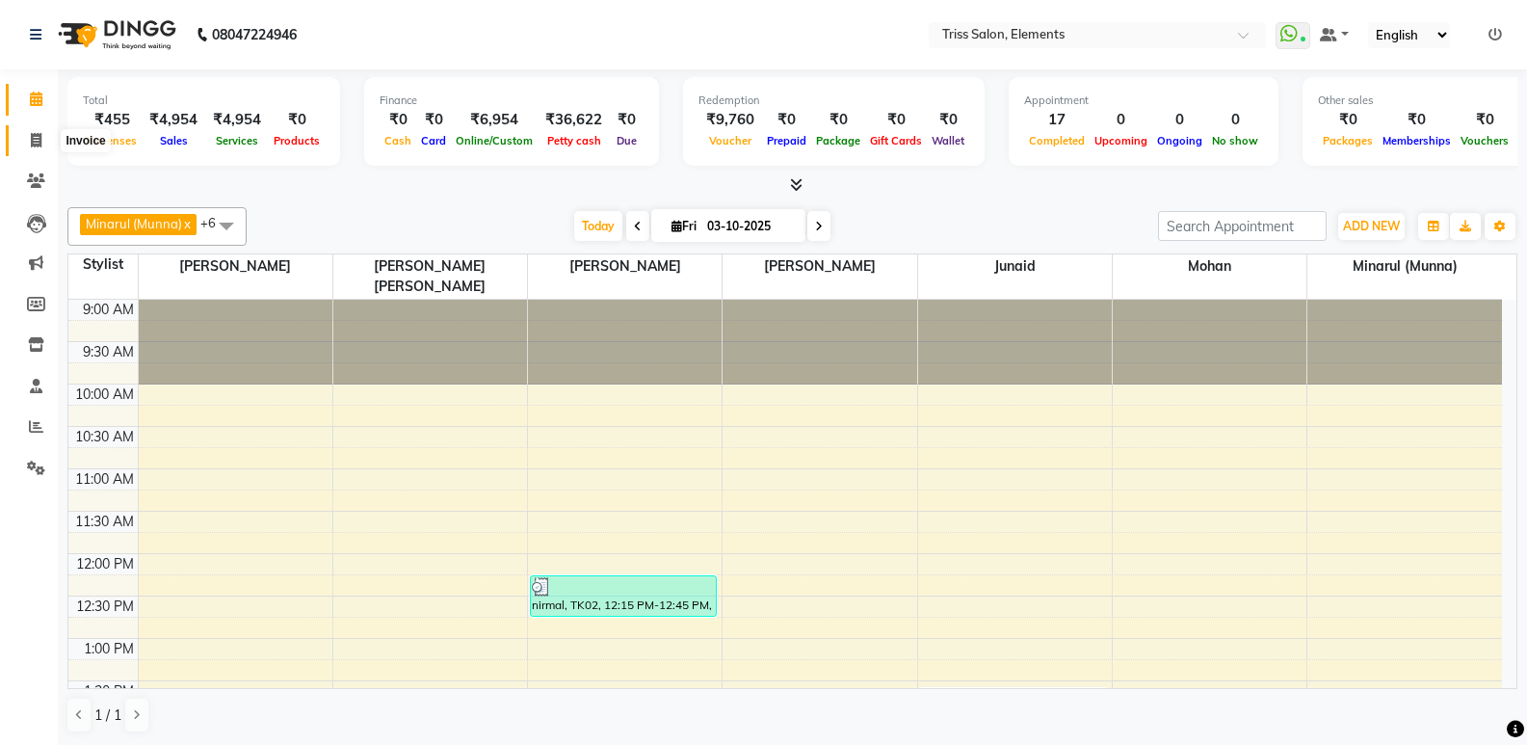
click at [37, 146] on icon at bounding box center [36, 140] width 11 height 14
select select "service"
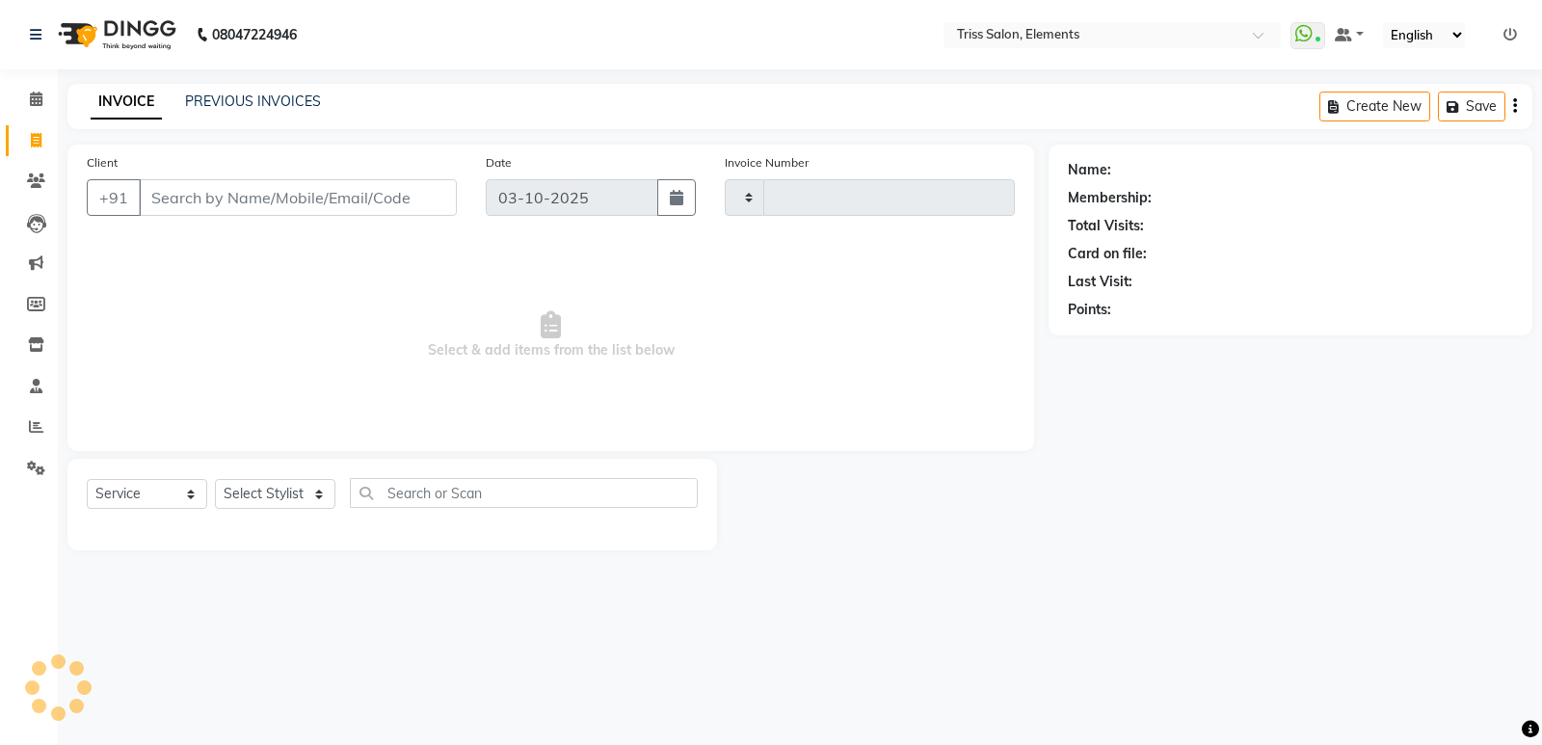
type input "2437"
select select "4303"
click at [179, 36] on img at bounding box center [115, 35] width 132 height 54
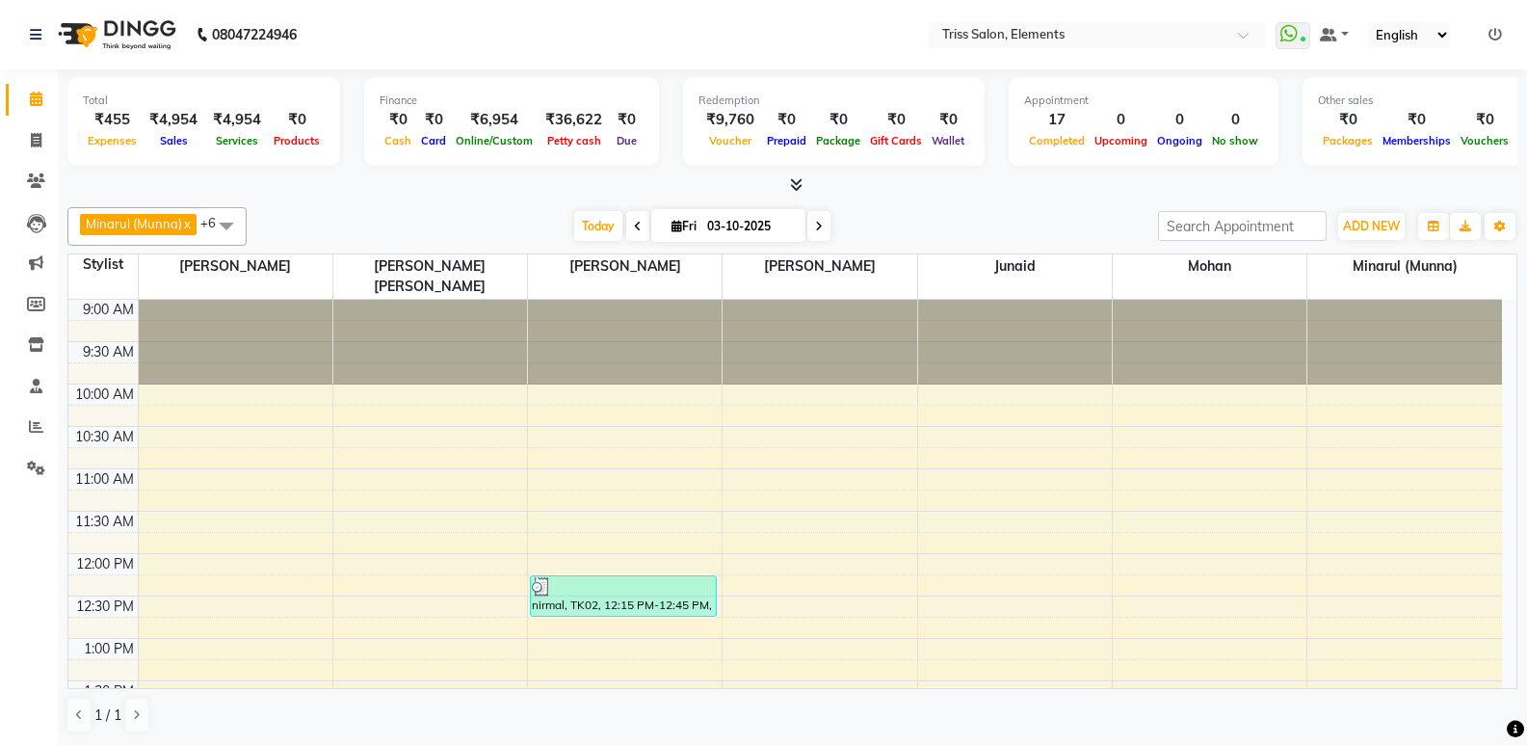
click at [792, 183] on icon at bounding box center [796, 184] width 13 height 14
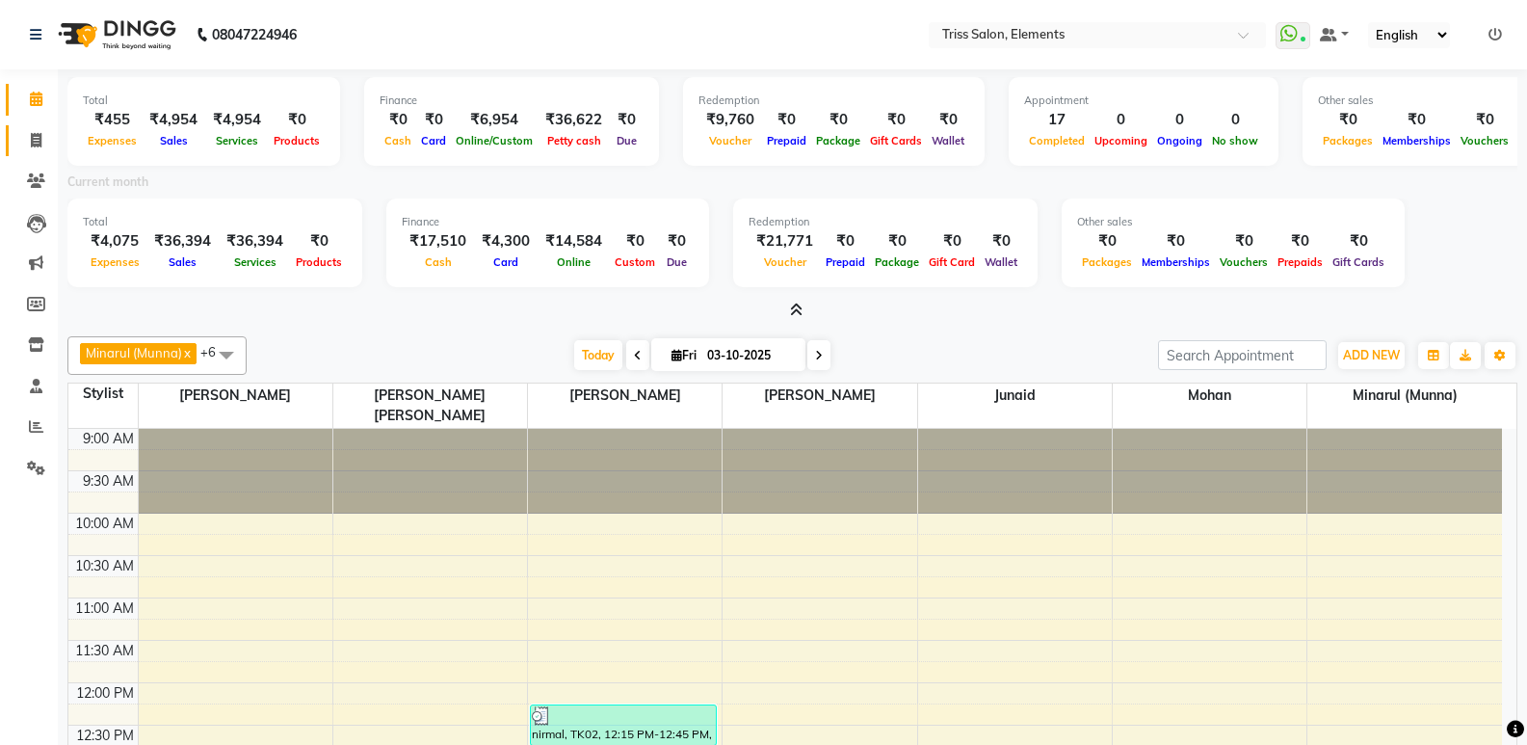
click at [16, 139] on link "Invoice" at bounding box center [29, 141] width 46 height 32
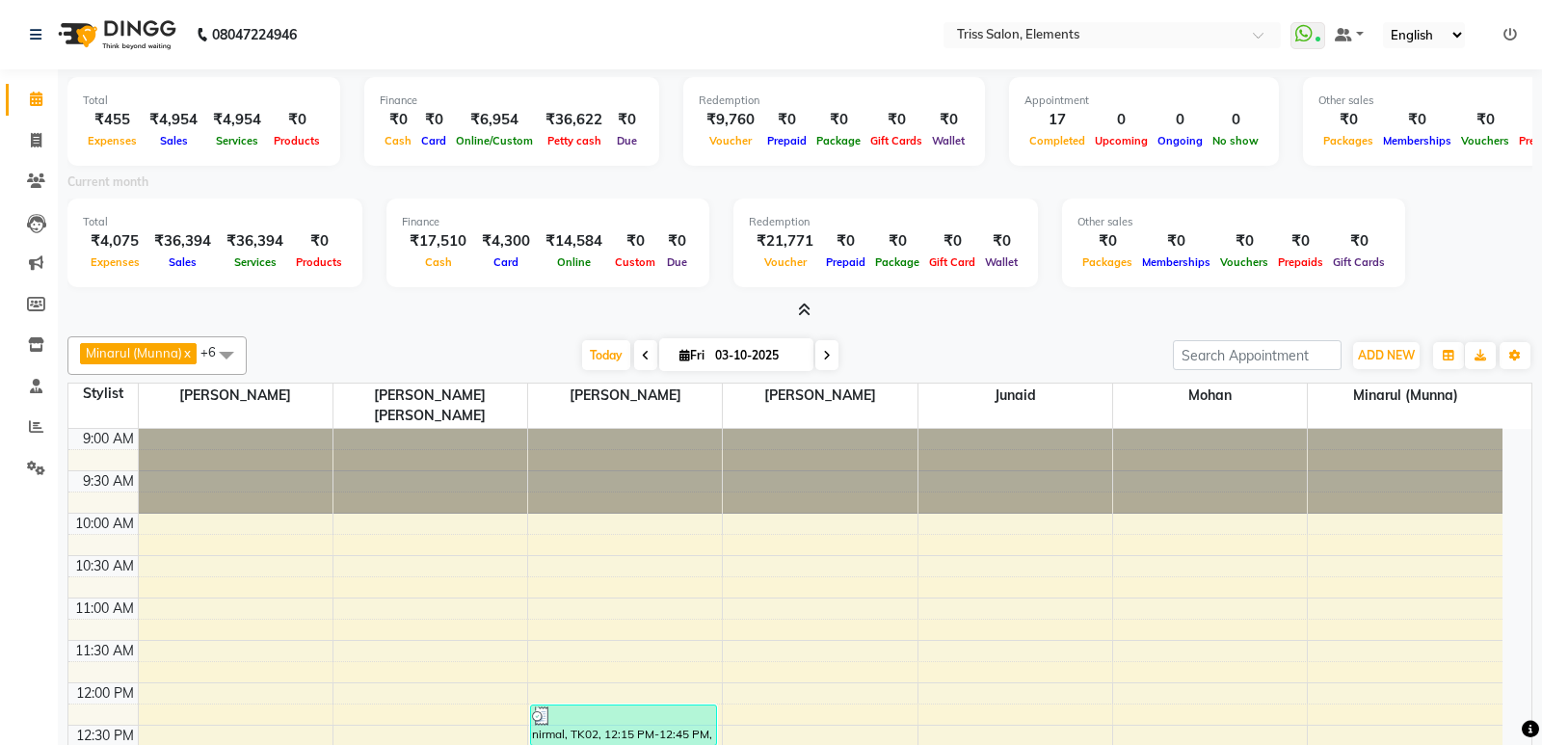
select select "service"
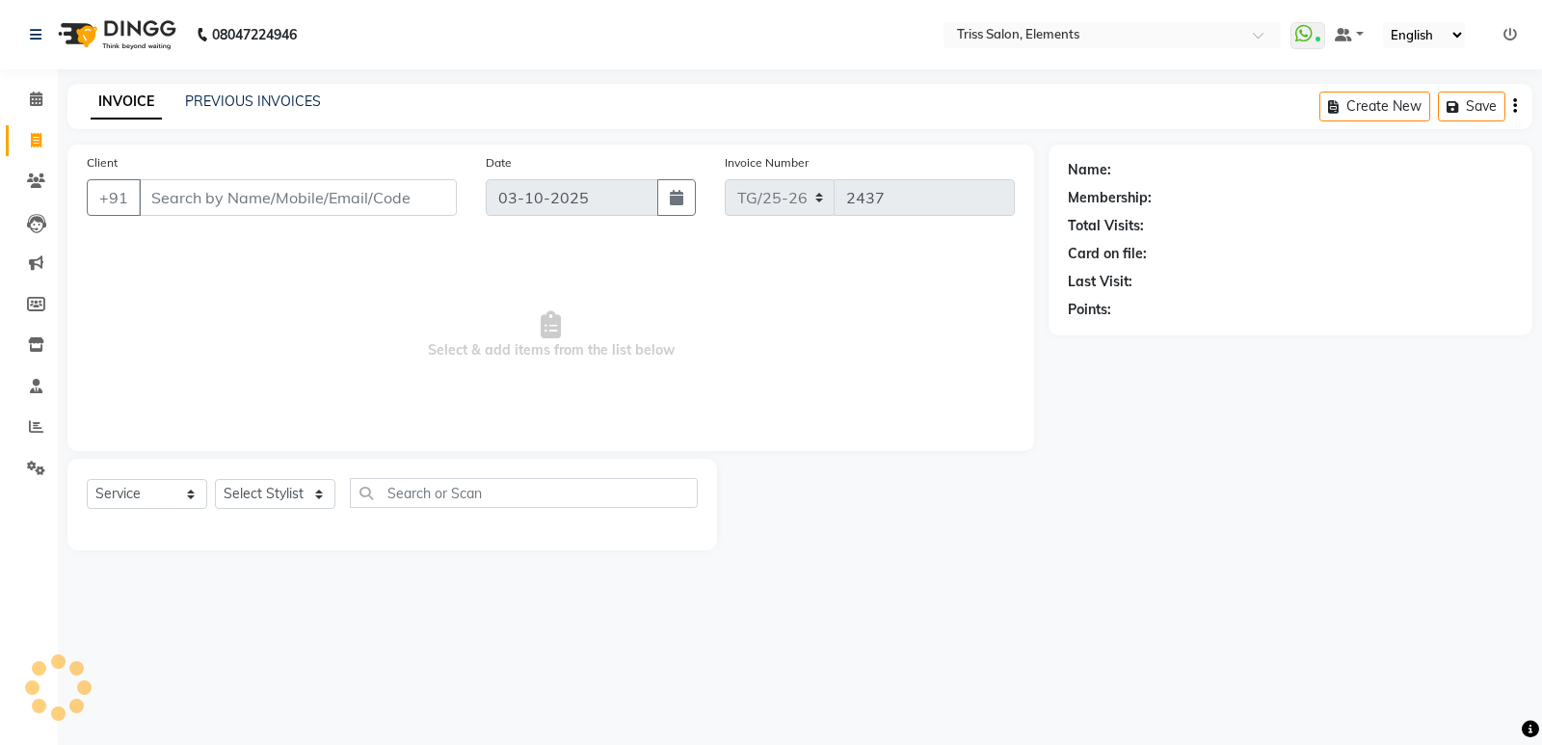
click at [145, 44] on img at bounding box center [115, 35] width 132 height 54
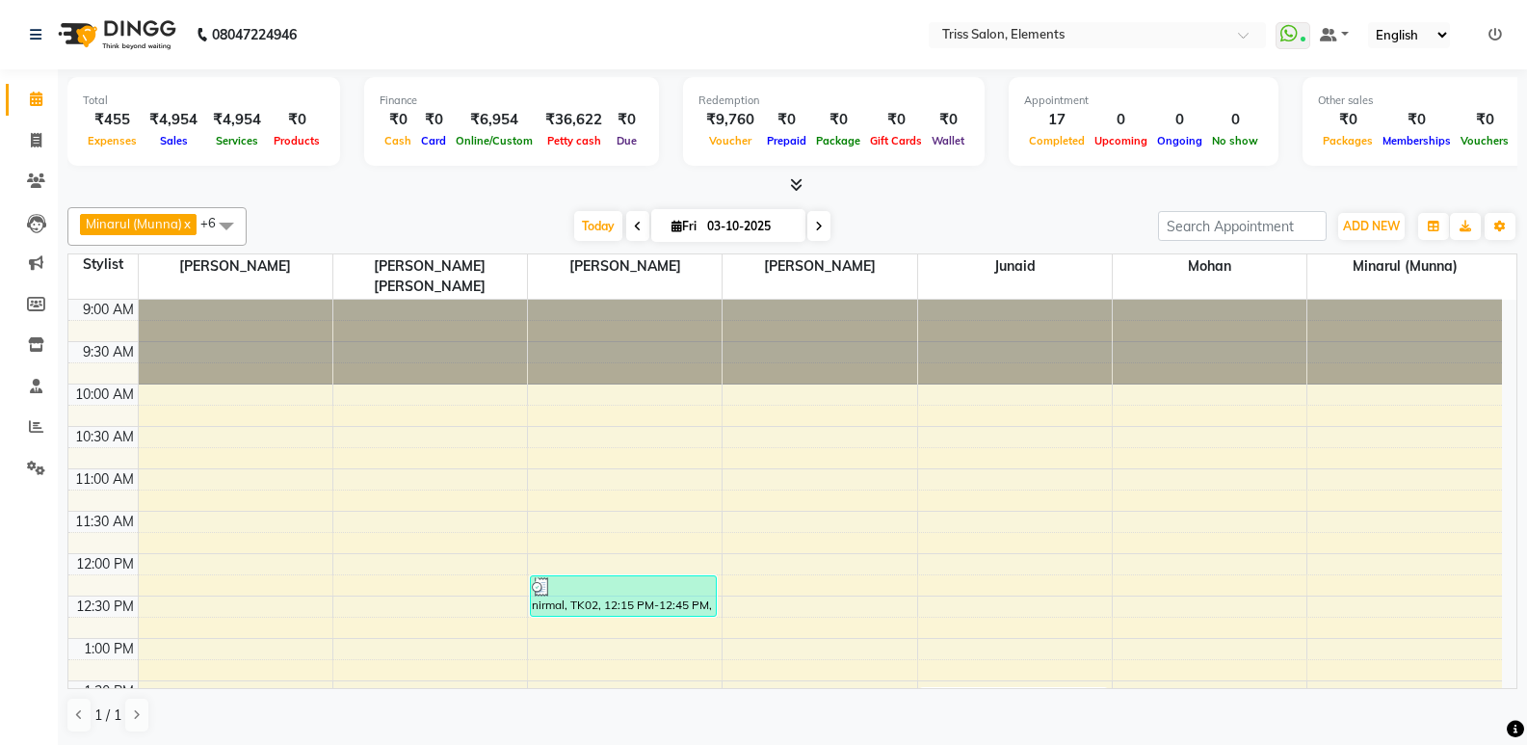
click at [796, 186] on icon at bounding box center [796, 184] width 13 height 14
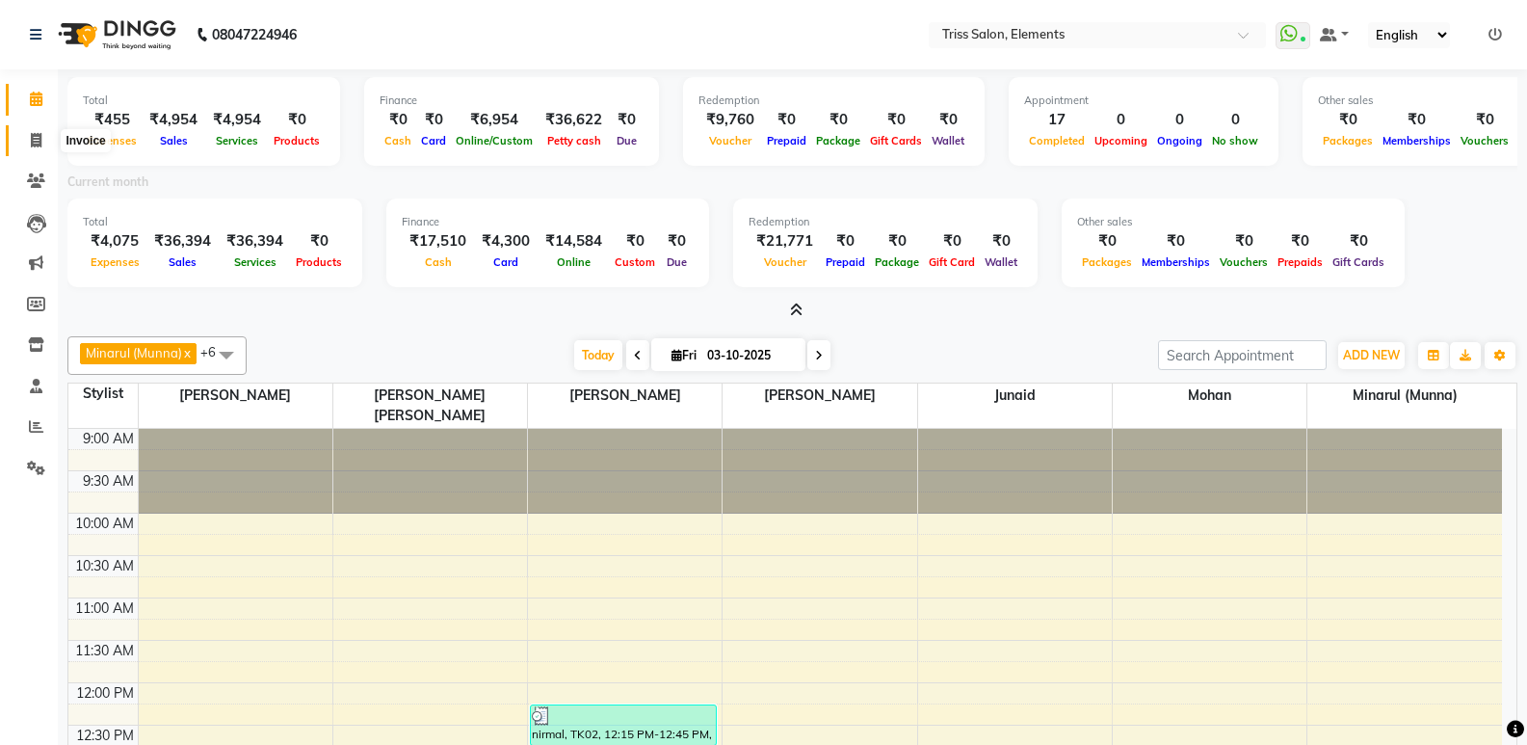
click at [49, 145] on span at bounding box center [36, 141] width 34 height 22
select select "service"
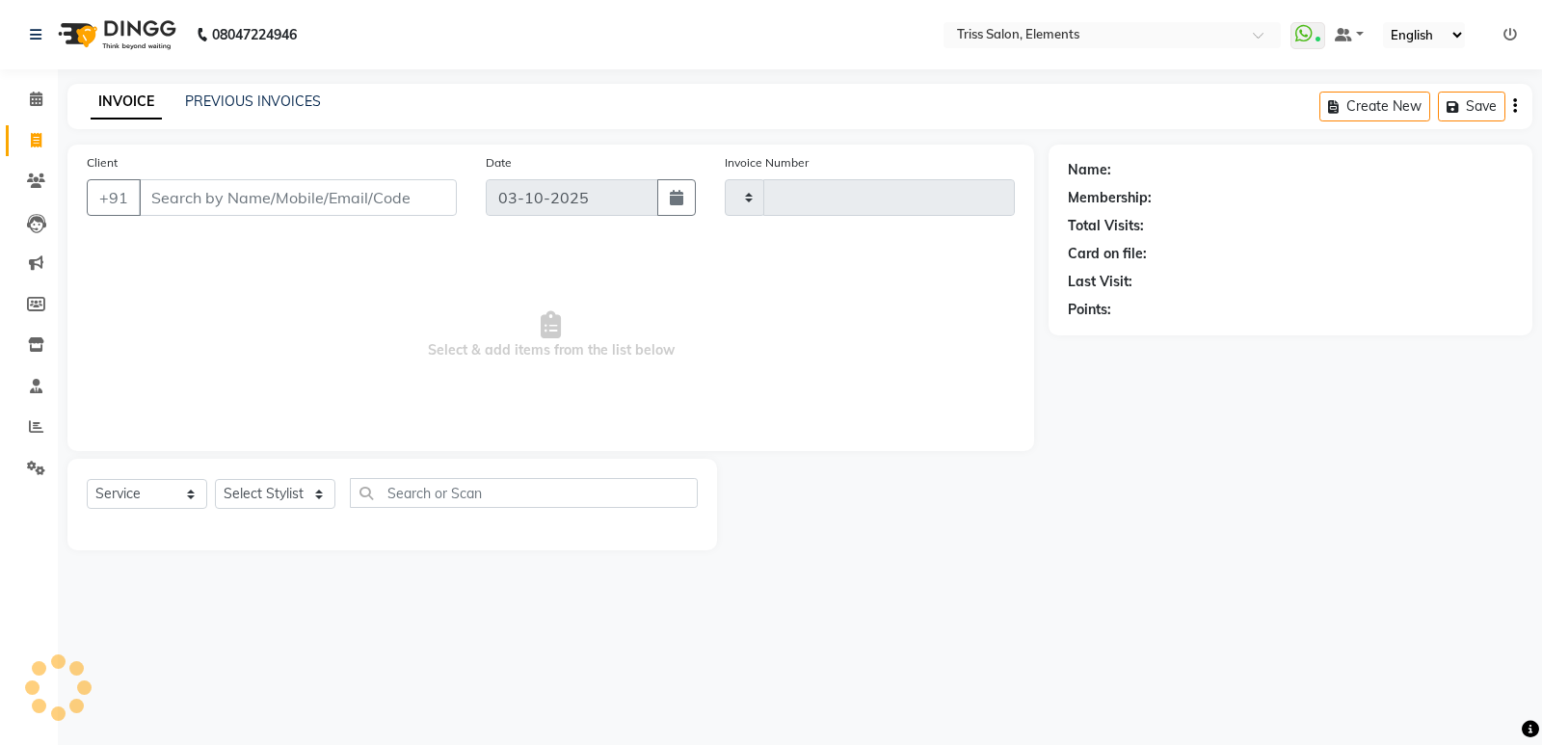
type input "2437"
select select "4303"
drag, startPoint x: 138, startPoint y: 38, endPoint x: 124, endPoint y: 52, distance: 19.8
click at [138, 38] on img at bounding box center [115, 35] width 132 height 54
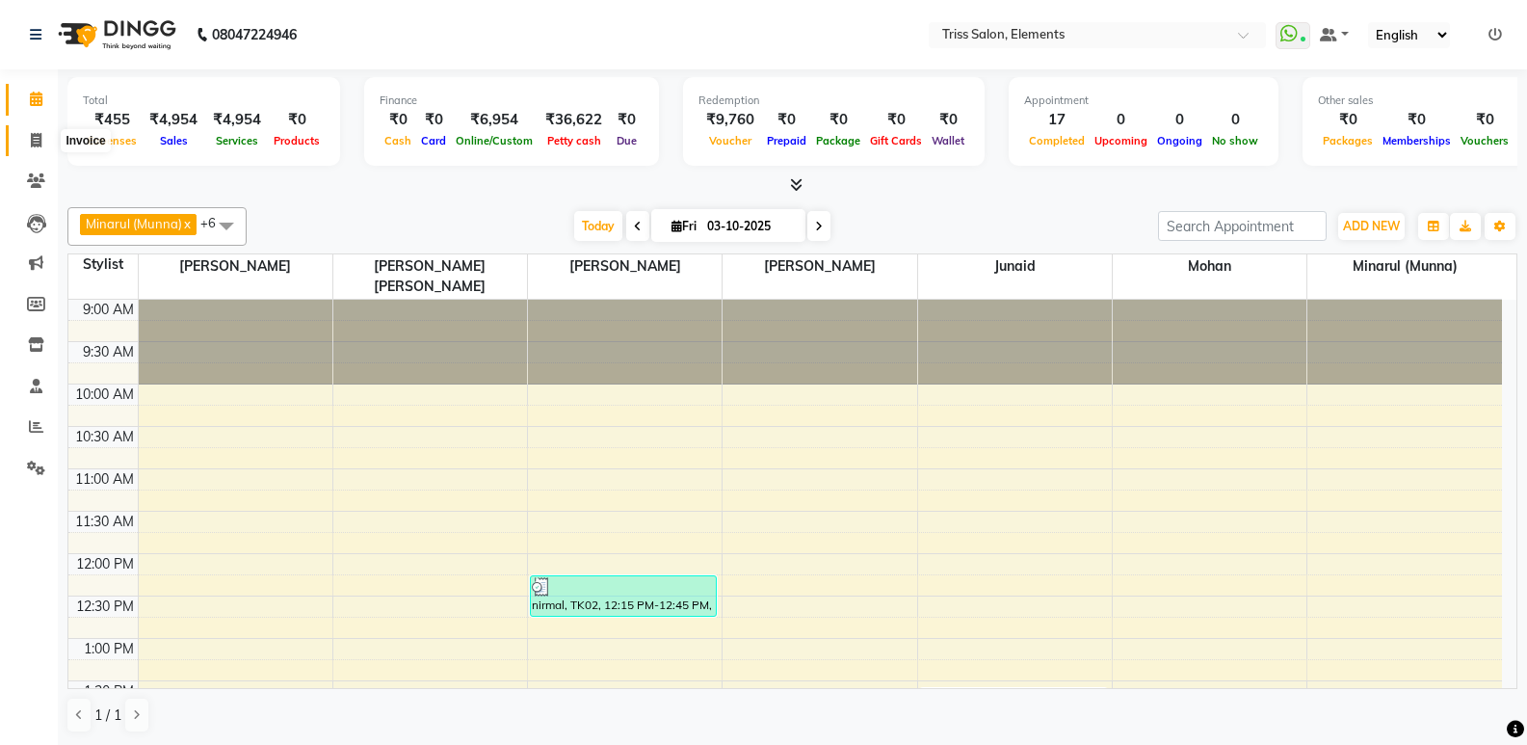
click at [34, 138] on icon at bounding box center [36, 140] width 11 height 14
select select "service"
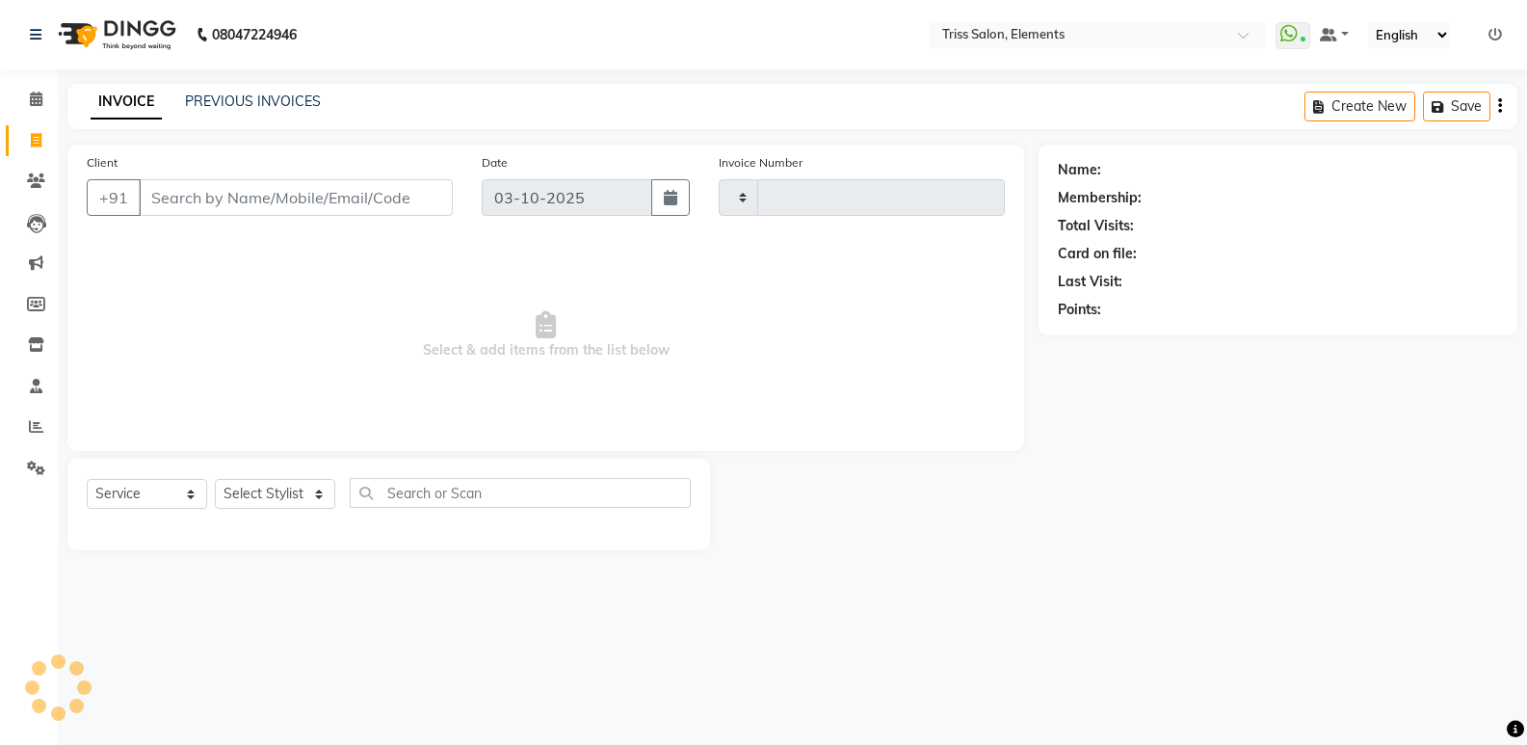
type input "2437"
select select "4303"
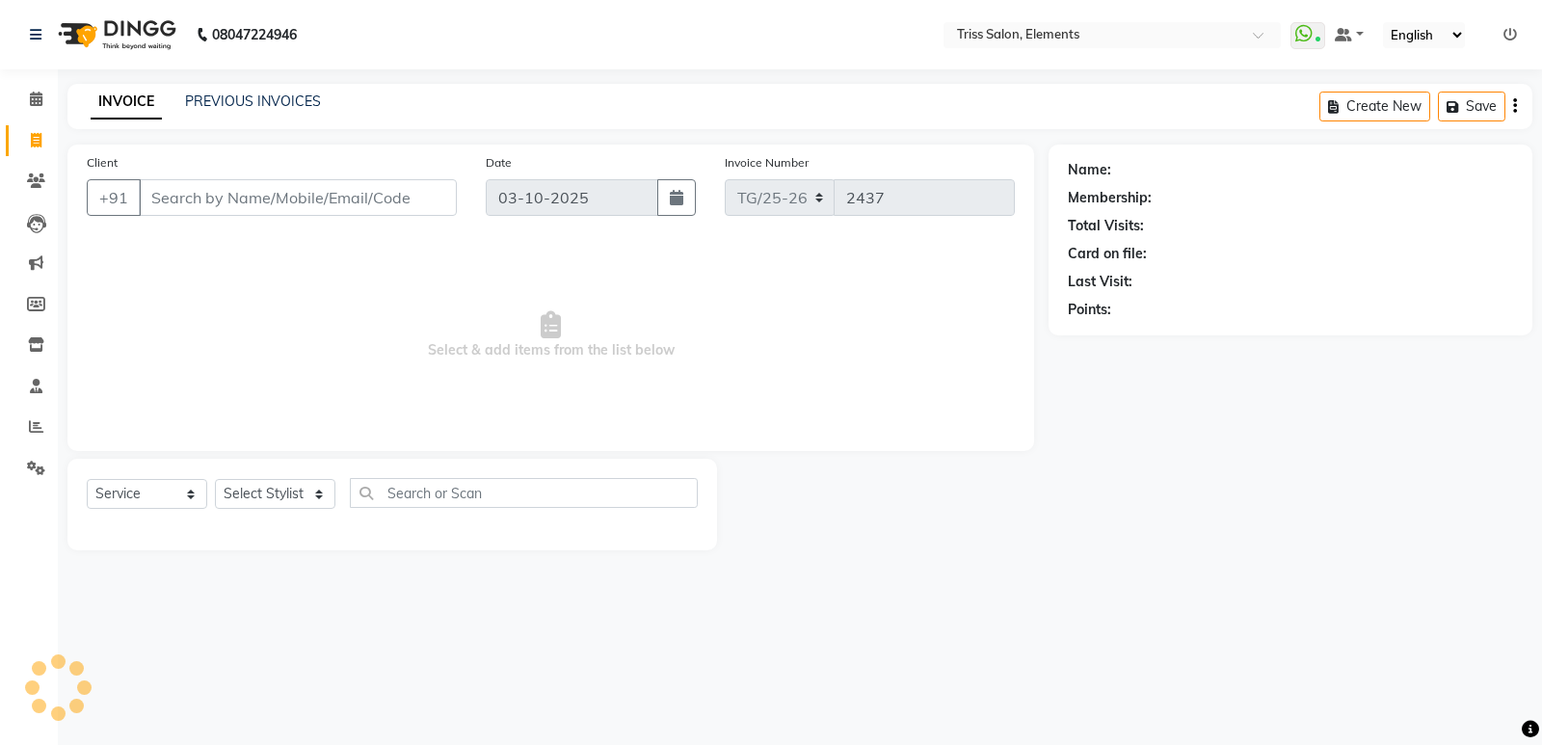
click at [132, 14] on img at bounding box center [115, 35] width 132 height 54
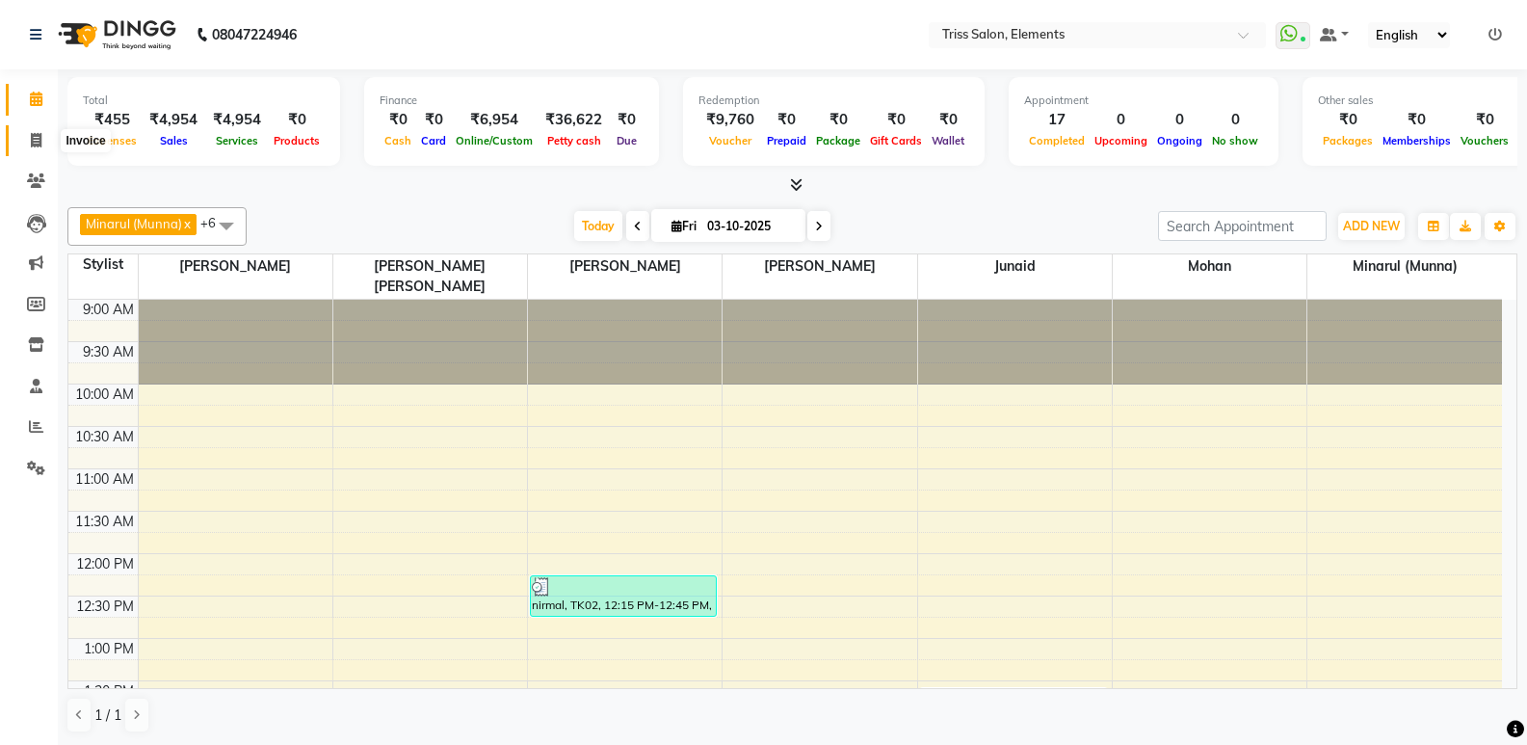
drag, startPoint x: 26, startPoint y: 132, endPoint x: 54, endPoint y: 116, distance: 32.4
click at [27, 132] on span at bounding box center [36, 141] width 34 height 22
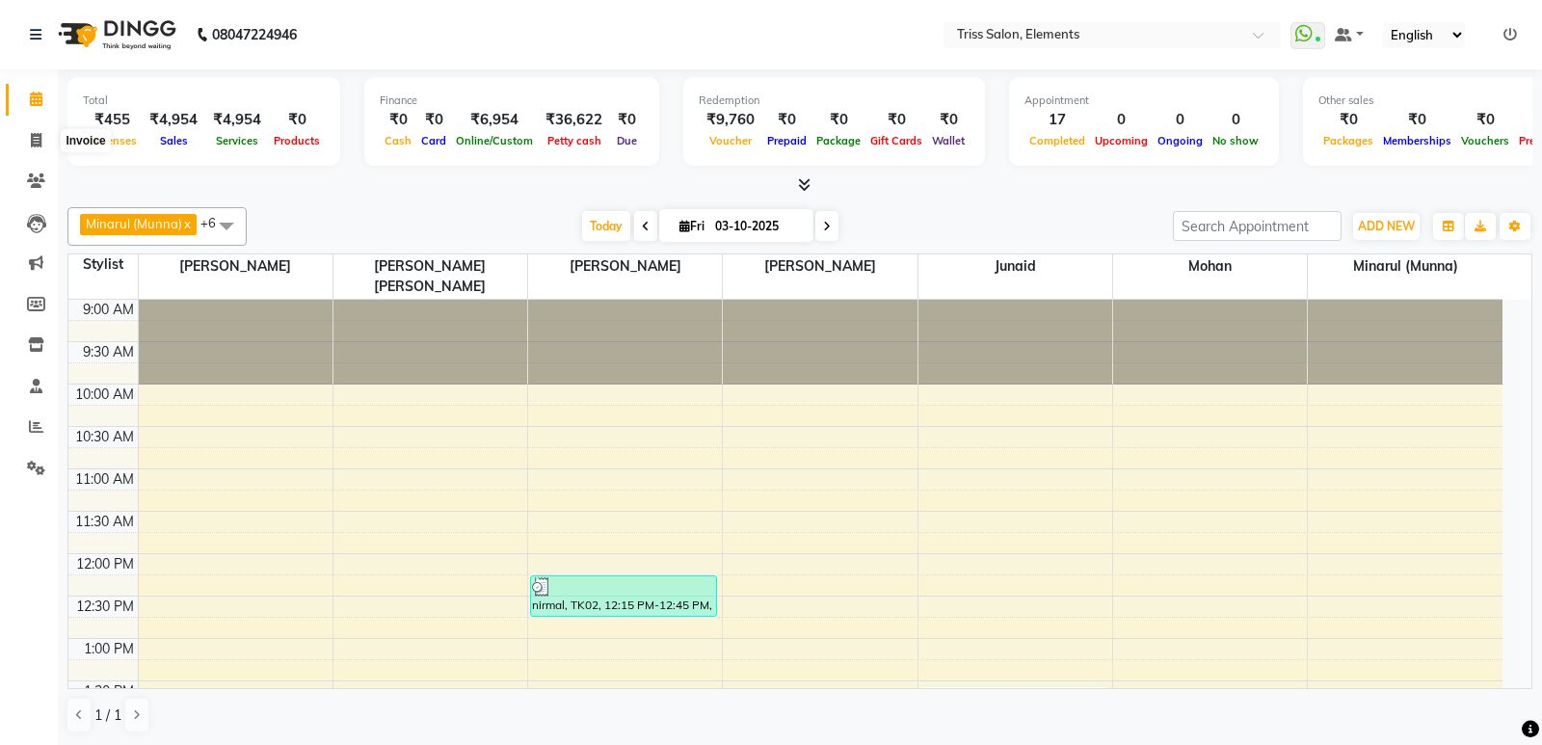
select select "service"
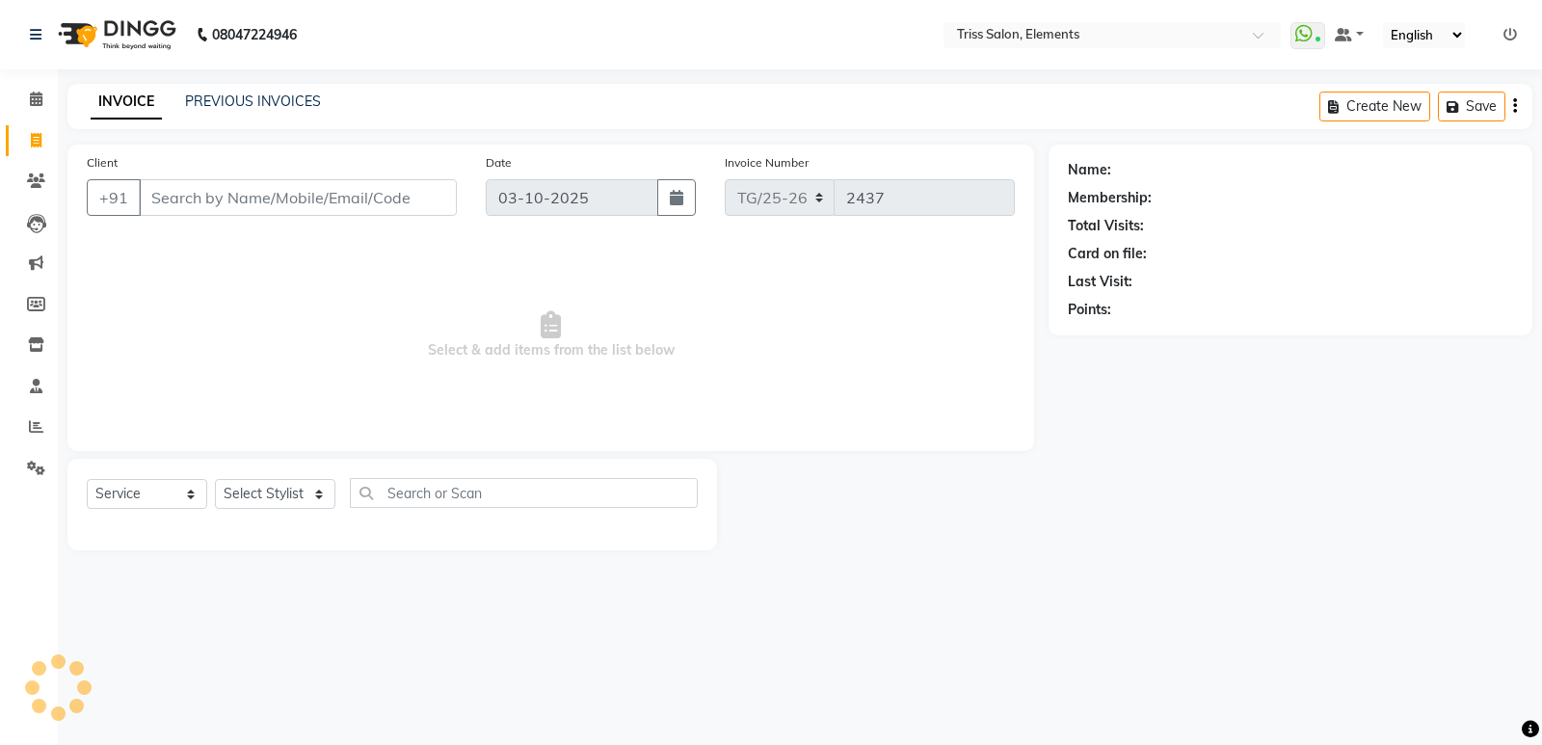
click at [133, 34] on img at bounding box center [115, 35] width 132 height 54
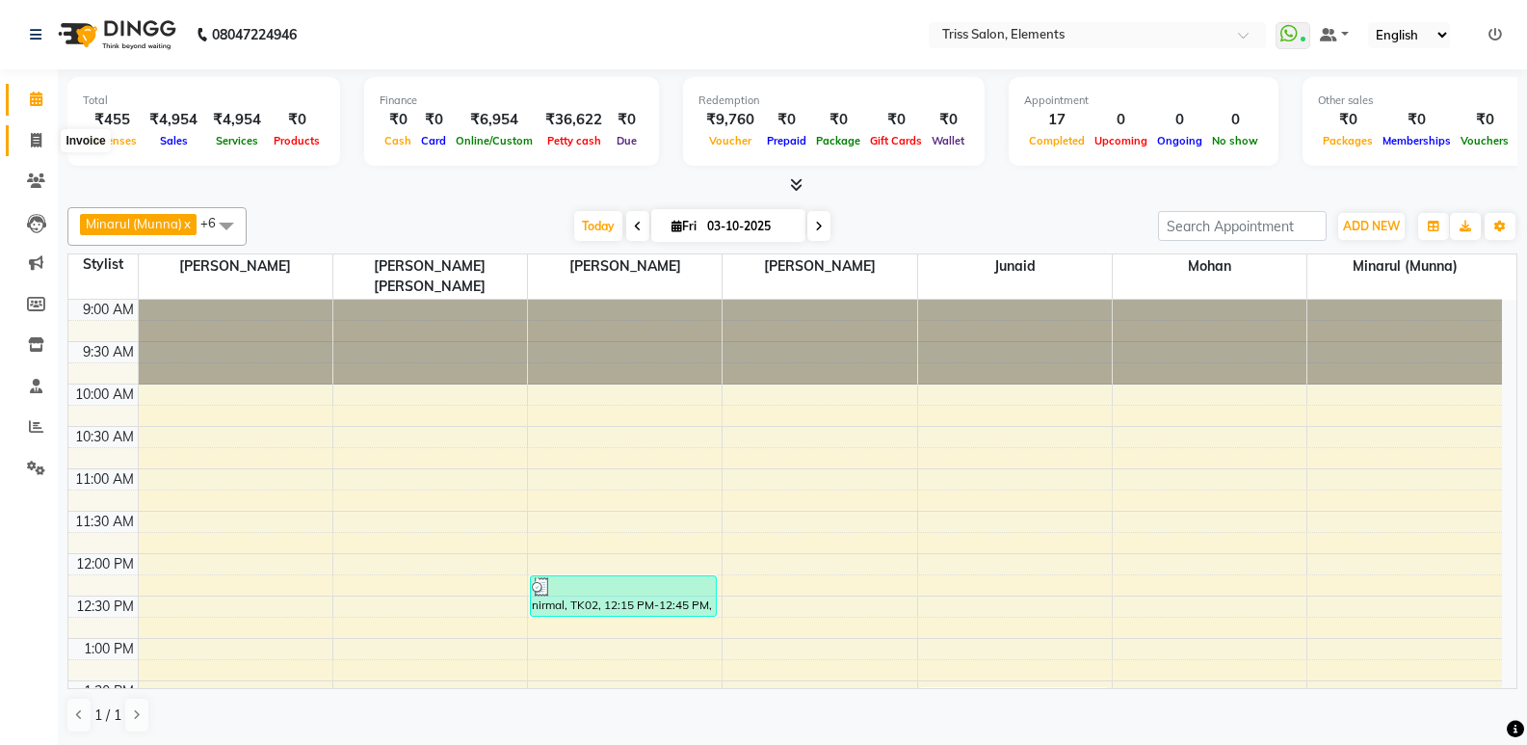
click at [41, 142] on icon at bounding box center [36, 140] width 11 height 14
select select "service"
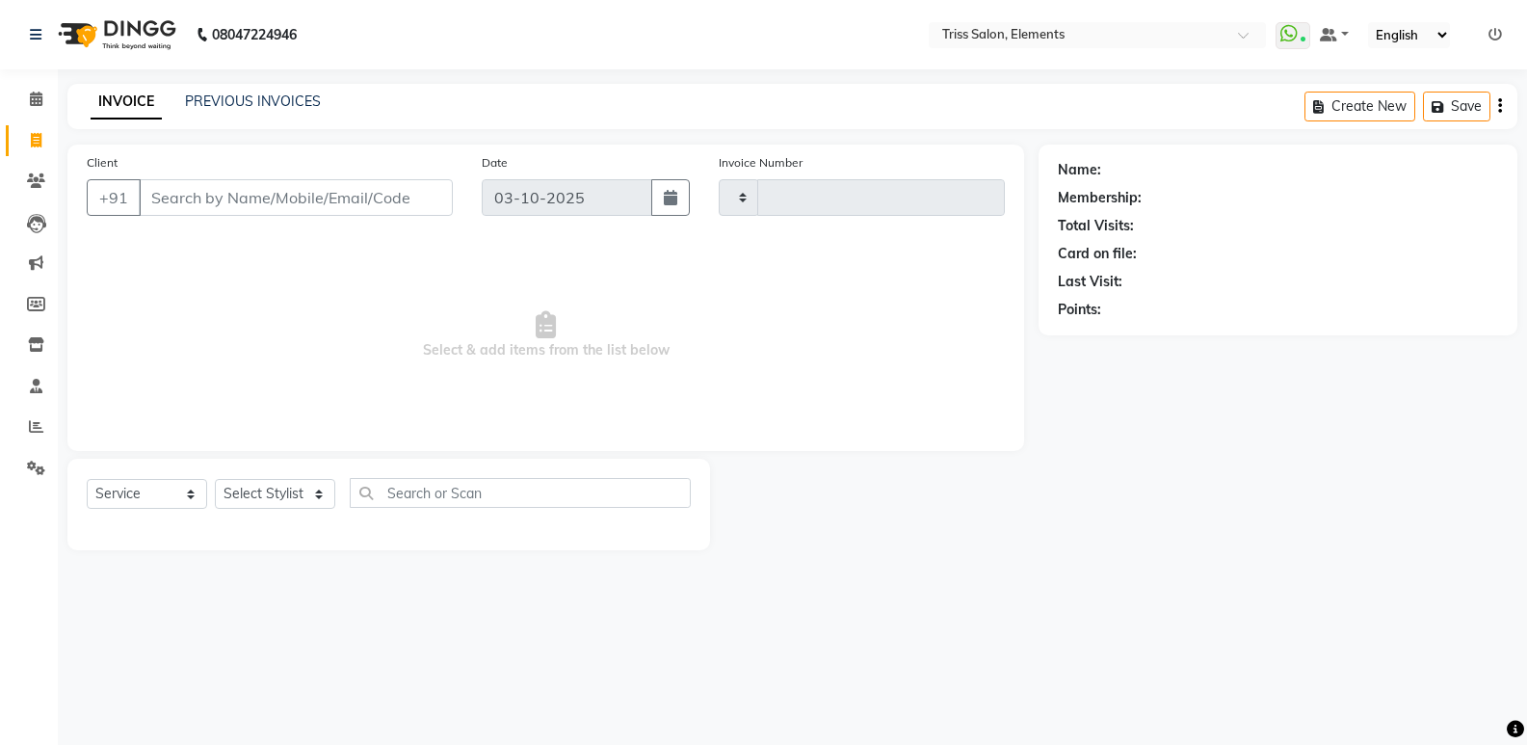
type input "2437"
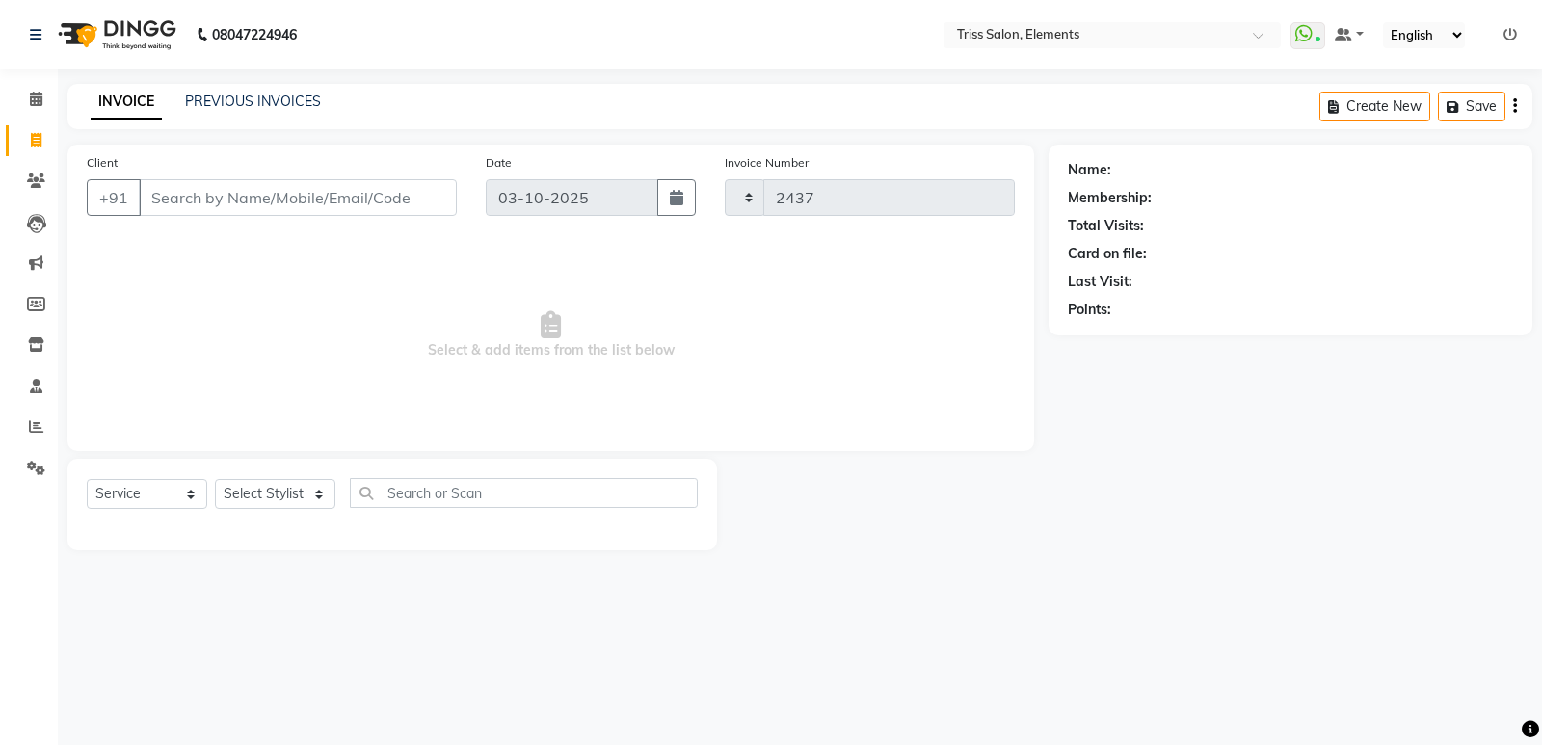
select select "4303"
click at [138, 36] on img at bounding box center [115, 35] width 132 height 54
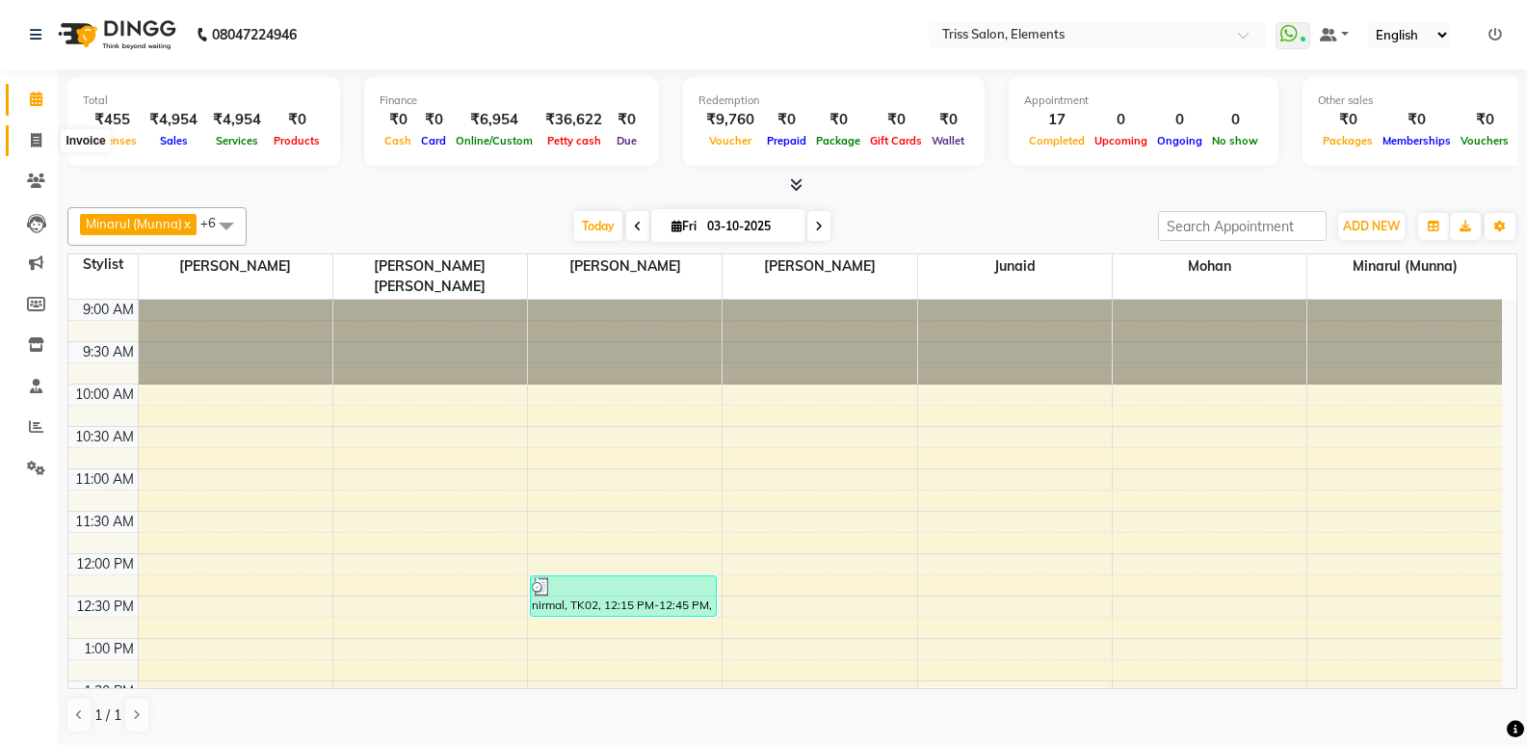
click at [36, 145] on icon at bounding box center [36, 140] width 11 height 14
select select "service"
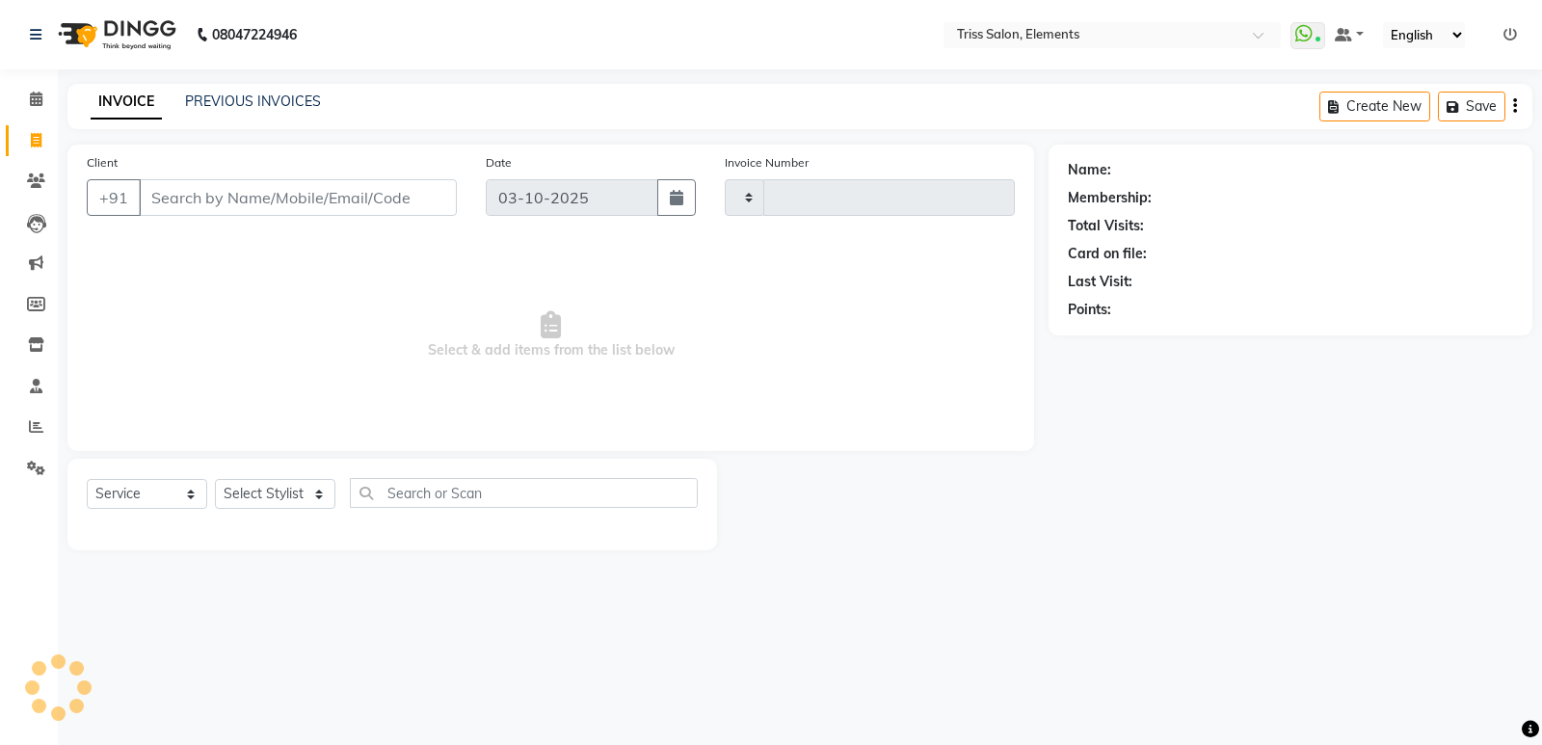
type input "2437"
select select "4303"
click at [158, 21] on img at bounding box center [115, 35] width 132 height 54
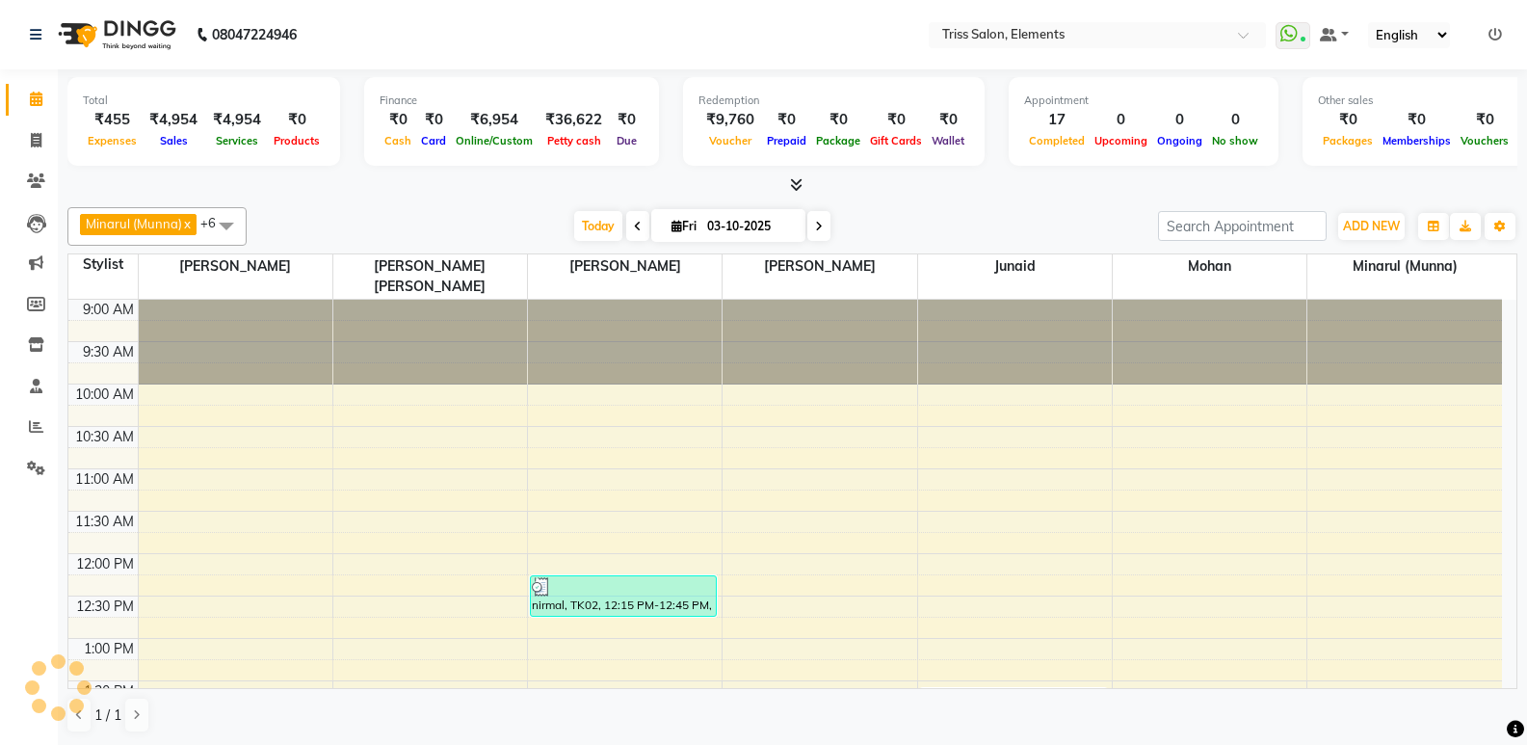
scroll to position [656, 0]
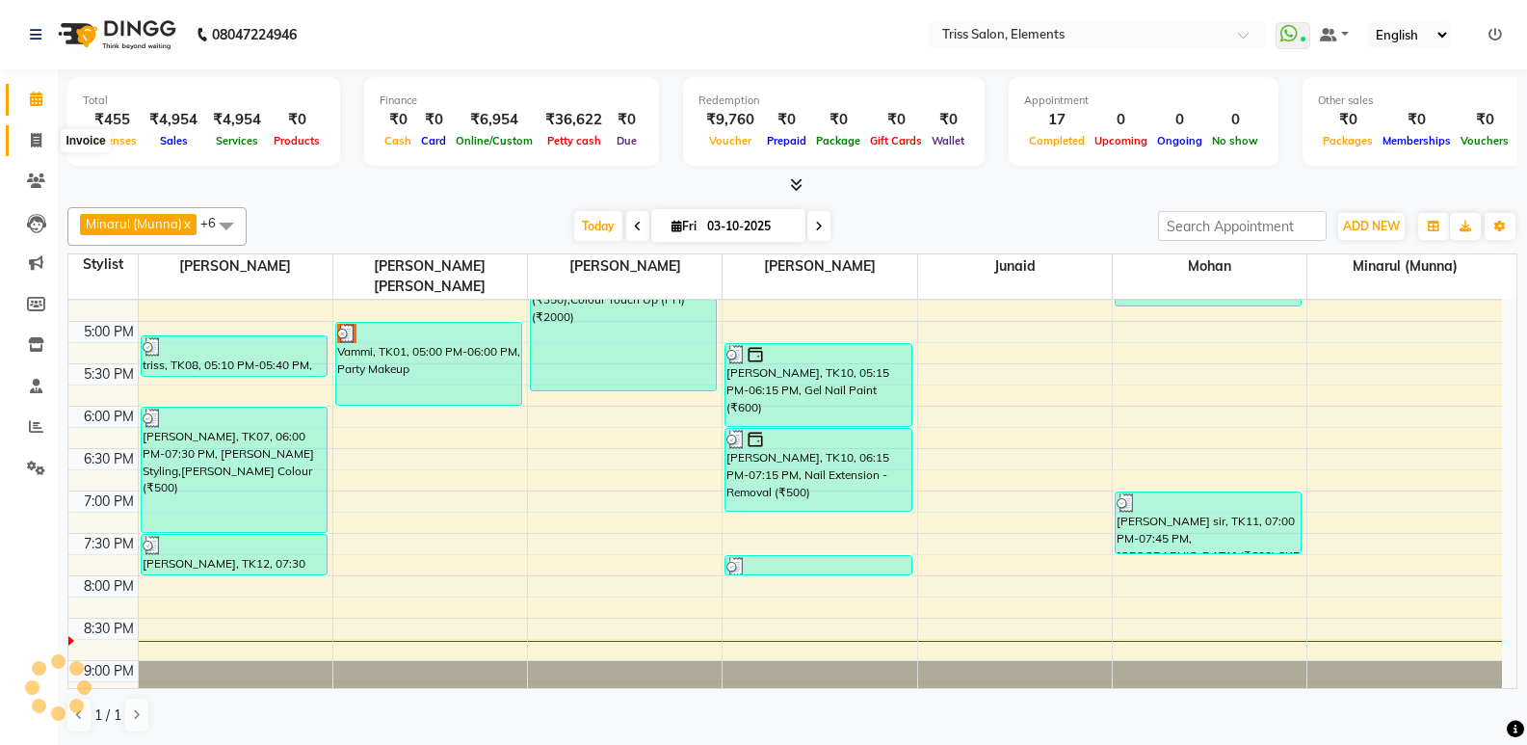
click at [37, 139] on icon at bounding box center [36, 140] width 11 height 14
select select "service"
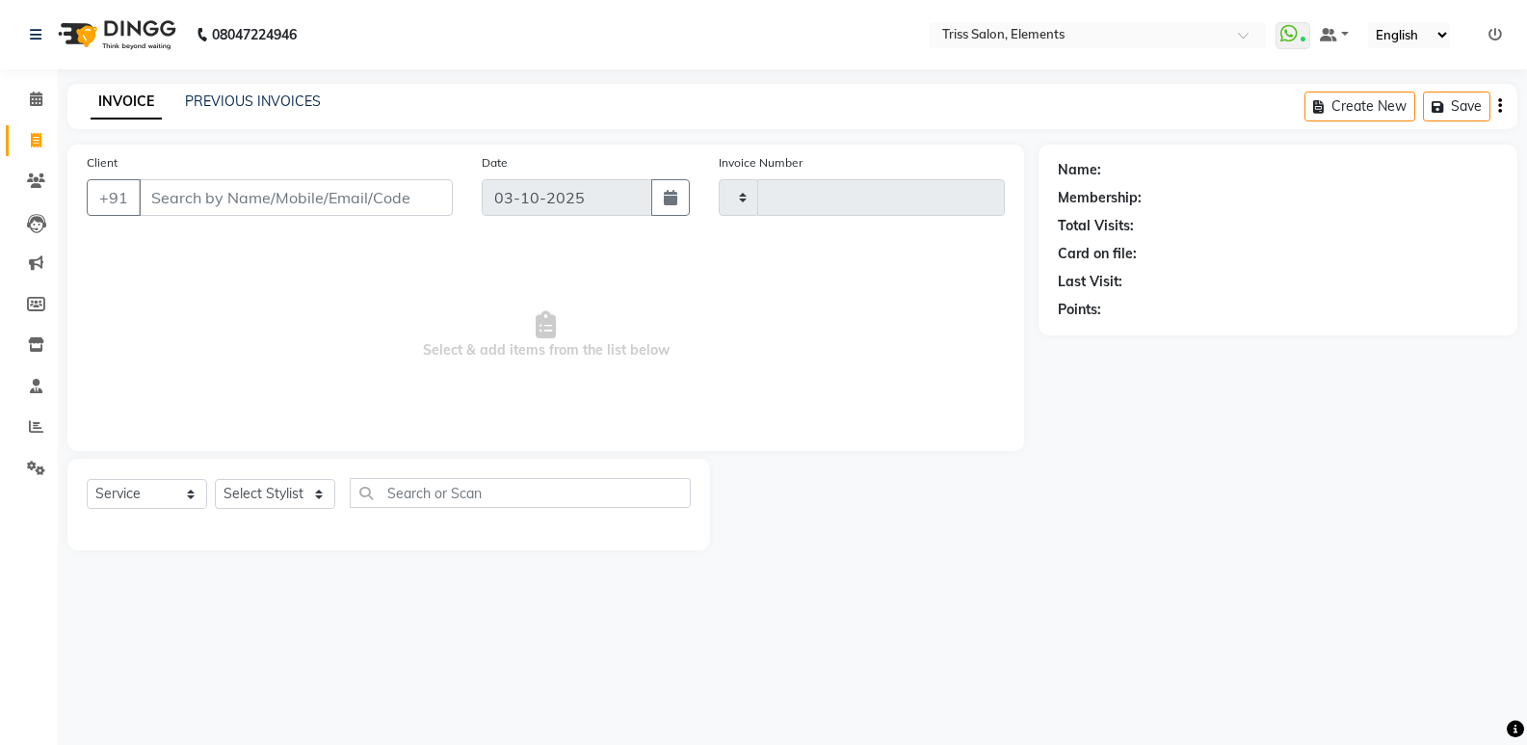
type input "2437"
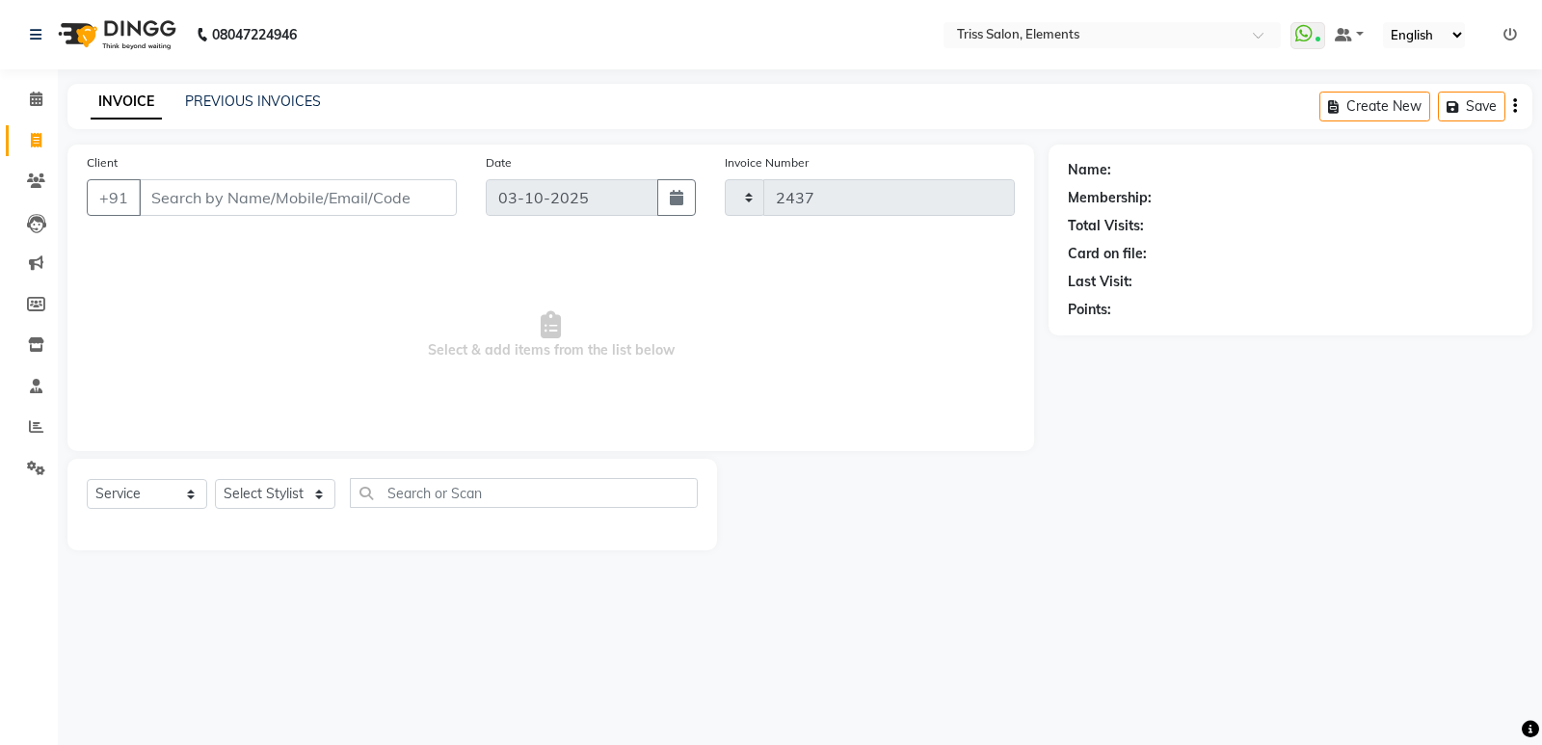
select select "4303"
click at [89, 58] on img at bounding box center [115, 35] width 132 height 54
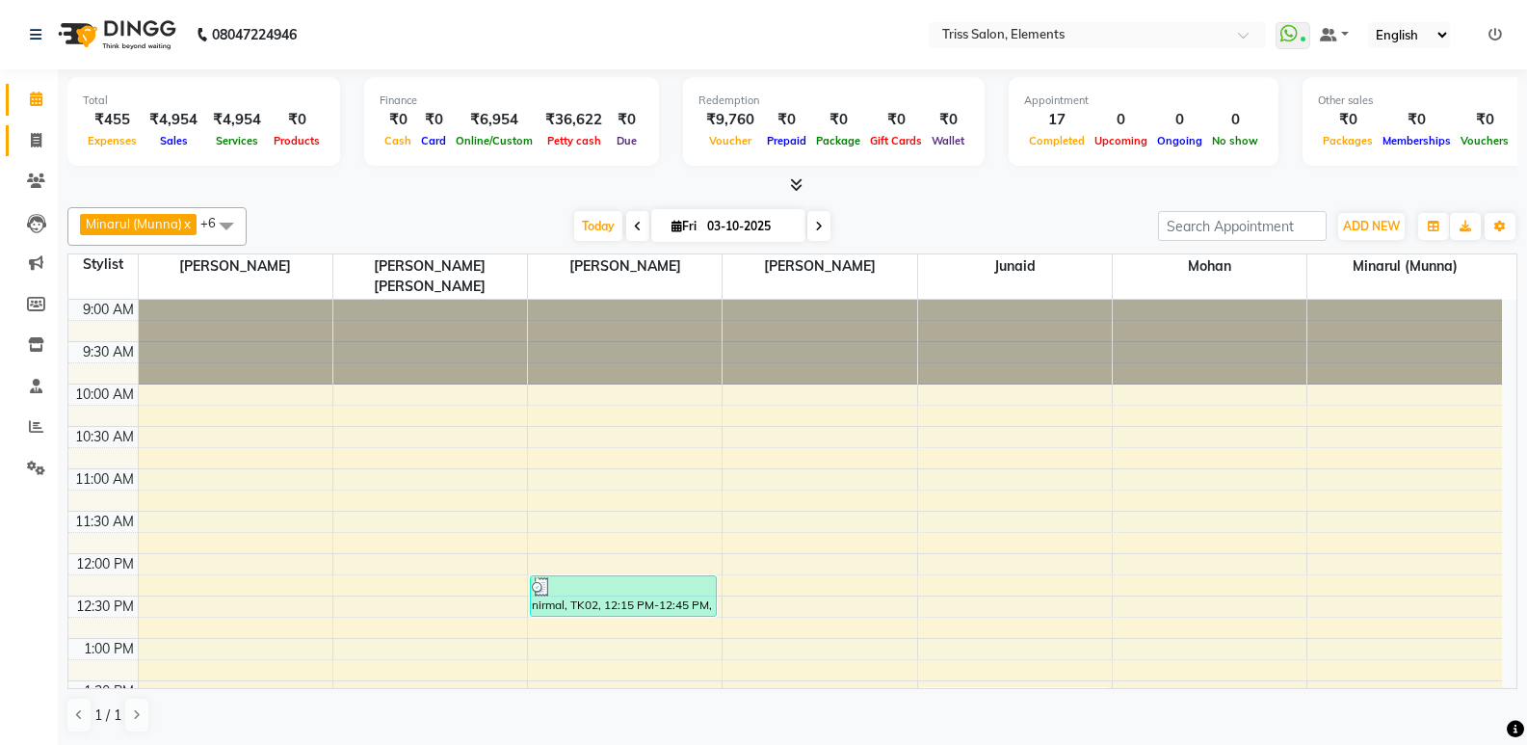
click at [41, 127] on link "Invoice" at bounding box center [29, 141] width 46 height 32
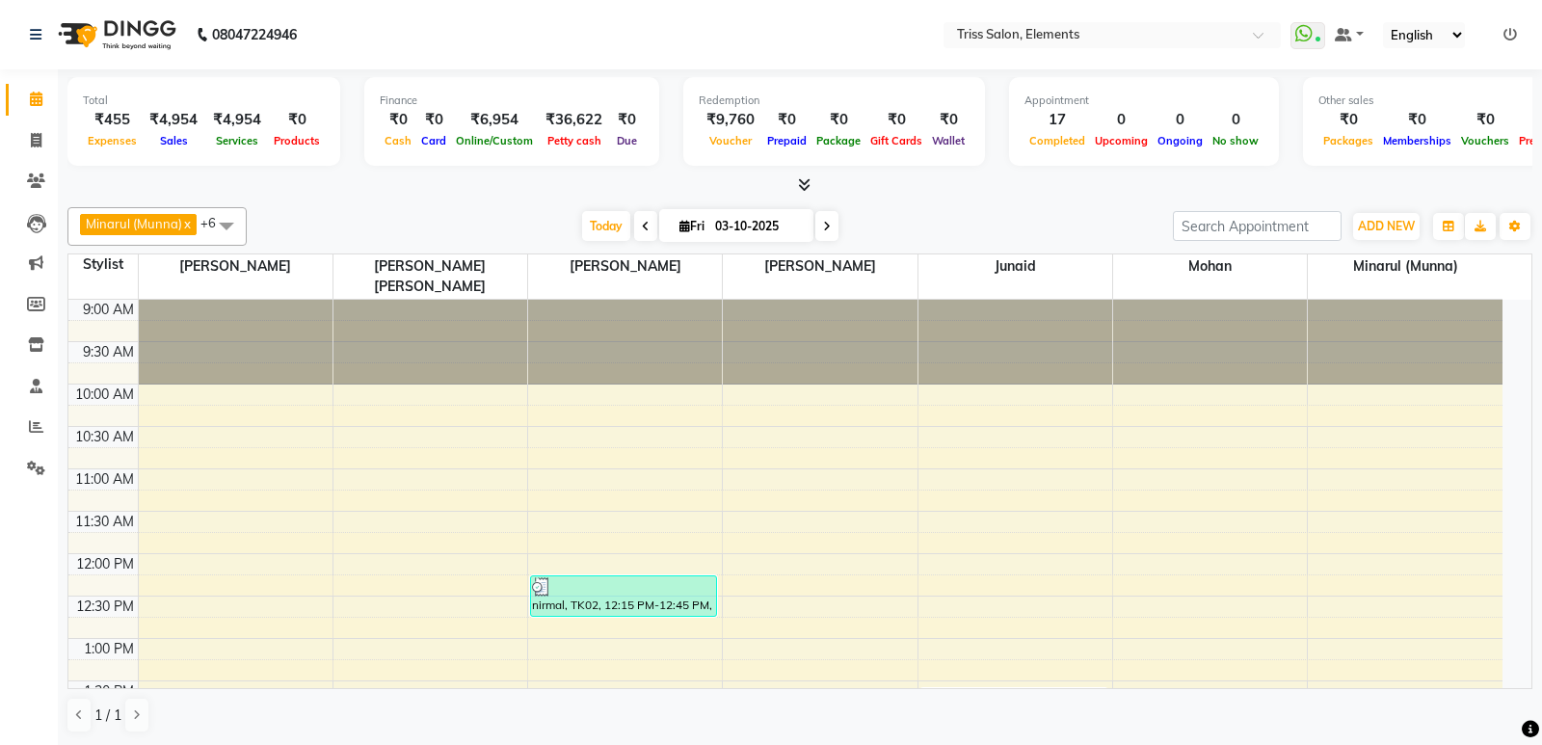
select select "service"
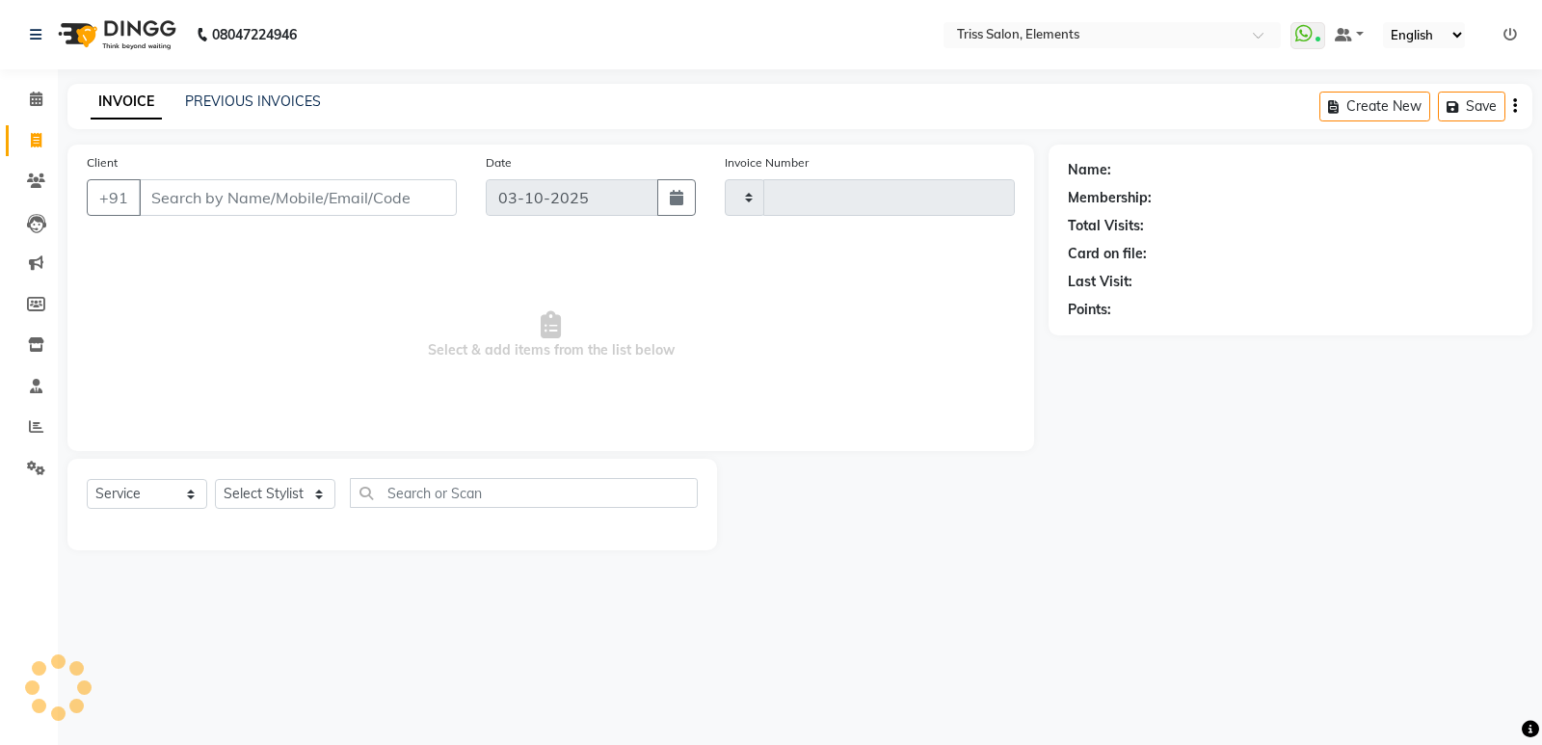
type input "2437"
click at [111, 41] on img at bounding box center [115, 35] width 132 height 54
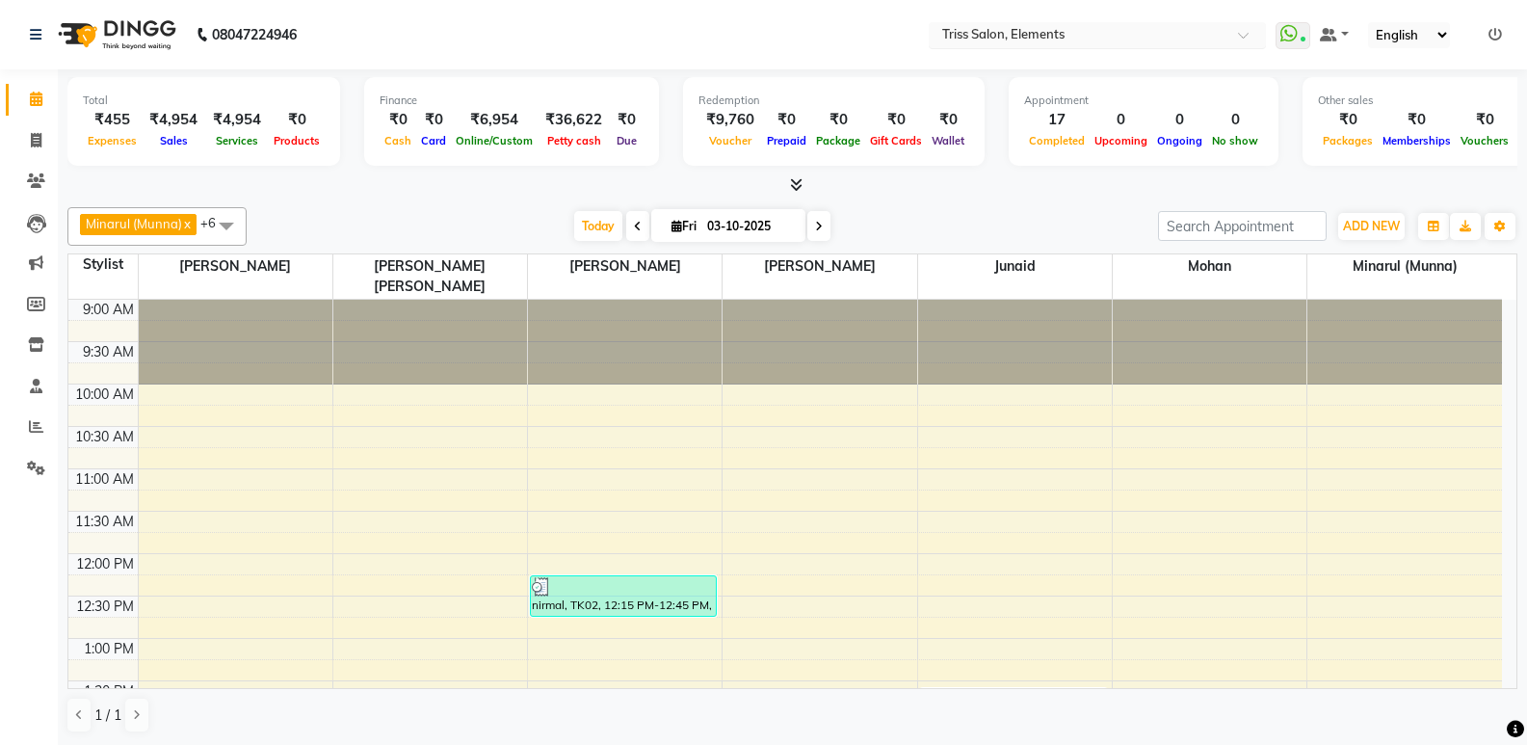
click at [1056, 39] on input "text" at bounding box center [1078, 36] width 279 height 19
click at [773, 35] on nav "08047224946 Select Location × Triss Salon, Elements Triss Salon, Elements Whats…" at bounding box center [763, 34] width 1527 height 69
drag, startPoint x: 790, startPoint y: 174, endPoint x: 798, endPoint y: 184, distance: 12.3
click at [791, 177] on div "Total ₹455 Expenses ₹4,954 Sales ₹4,954 Services ₹0 Products Finance ₹0 Cash ₹0…" at bounding box center [792, 132] width 1450 height 126
click at [798, 184] on icon at bounding box center [796, 184] width 13 height 14
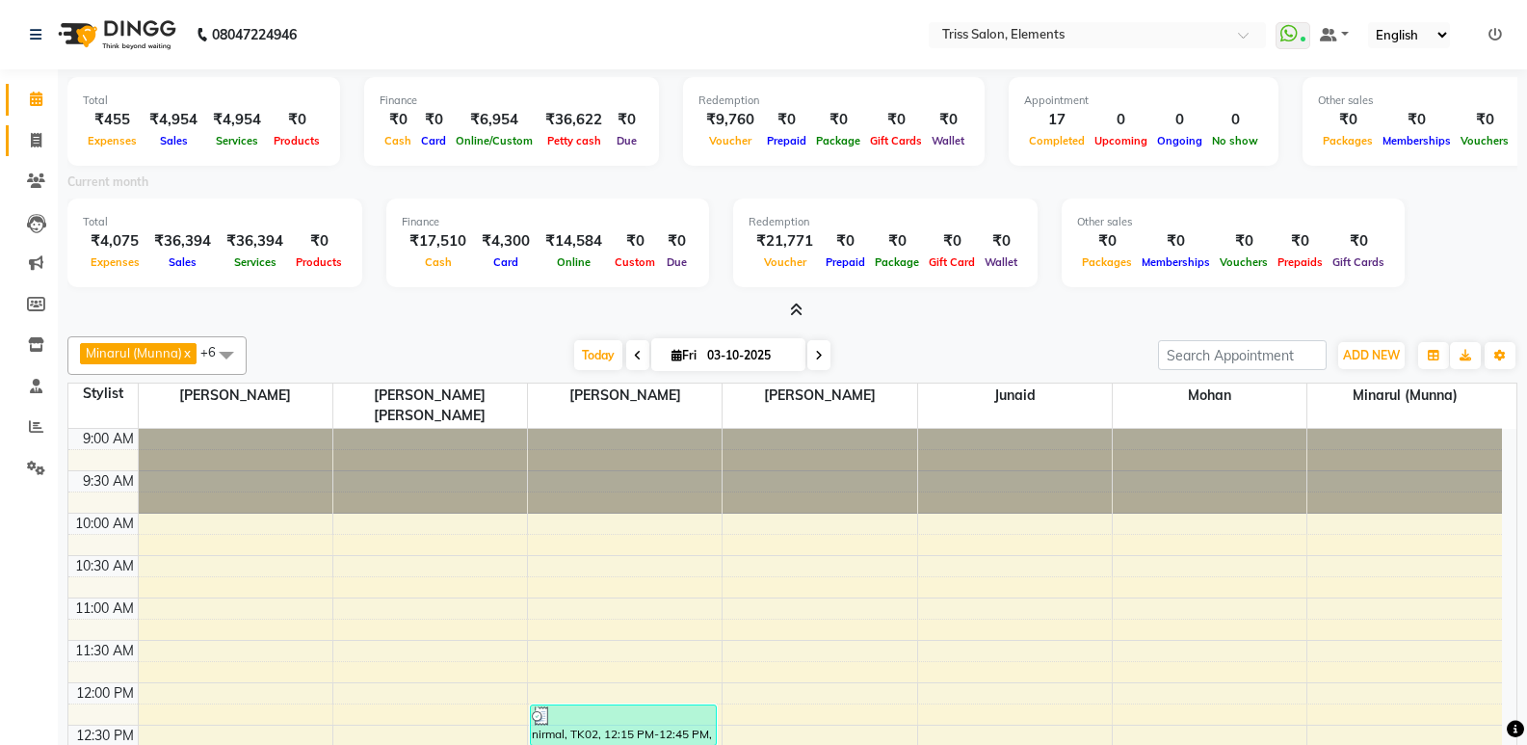
click at [13, 138] on link "Invoice" at bounding box center [29, 141] width 46 height 32
select select "service"
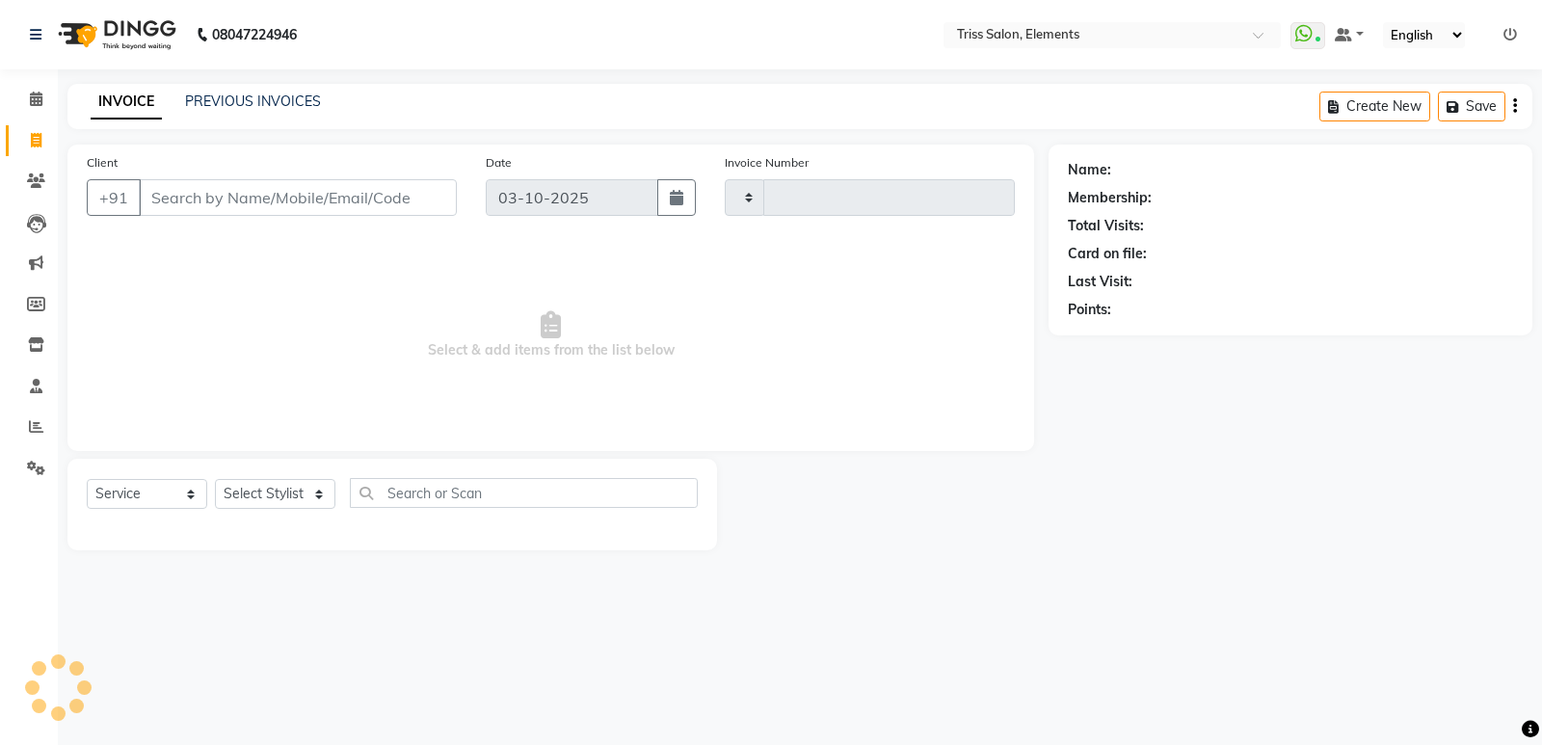
type input "2437"
select select "4303"
click at [118, 52] on img at bounding box center [115, 35] width 132 height 54
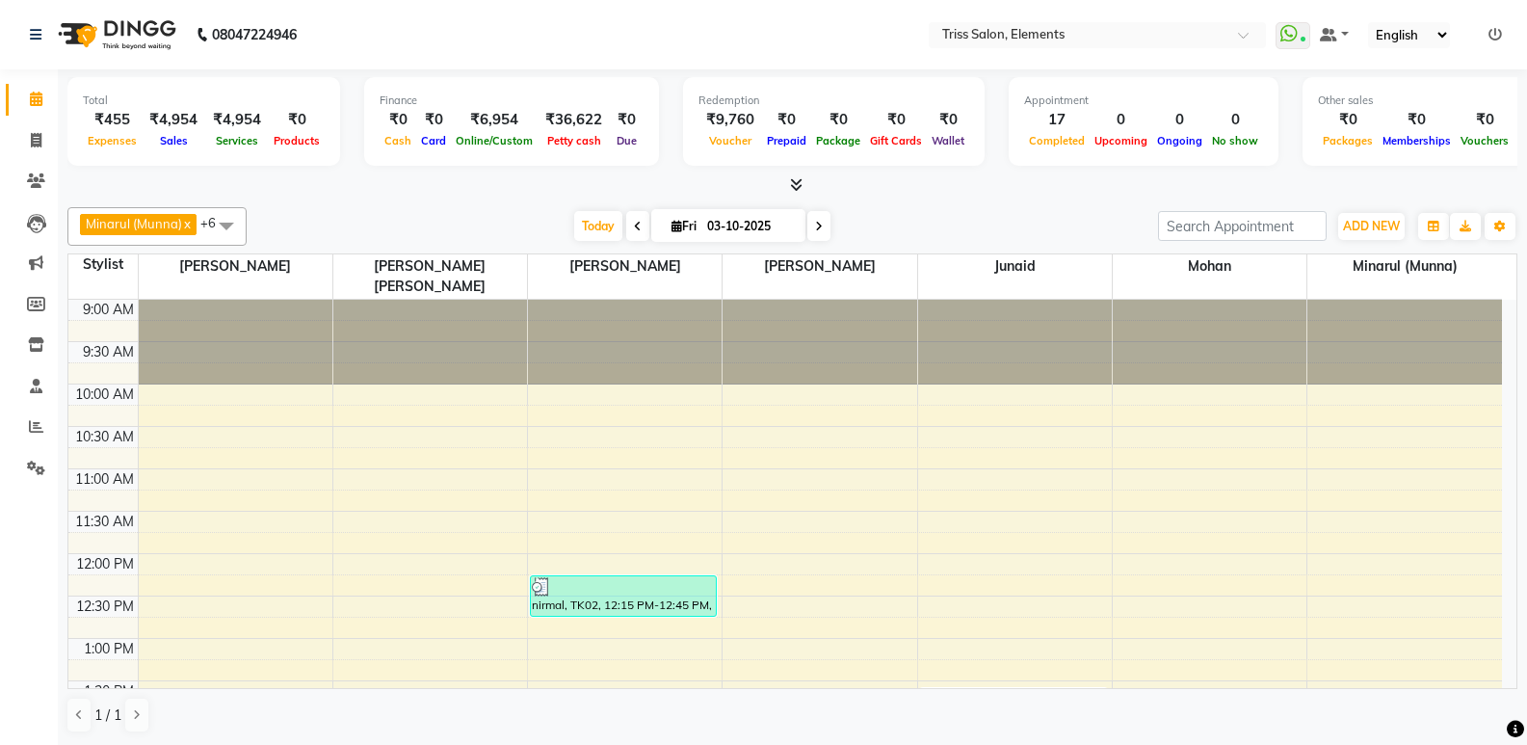
click at [790, 190] on icon at bounding box center [796, 184] width 13 height 14
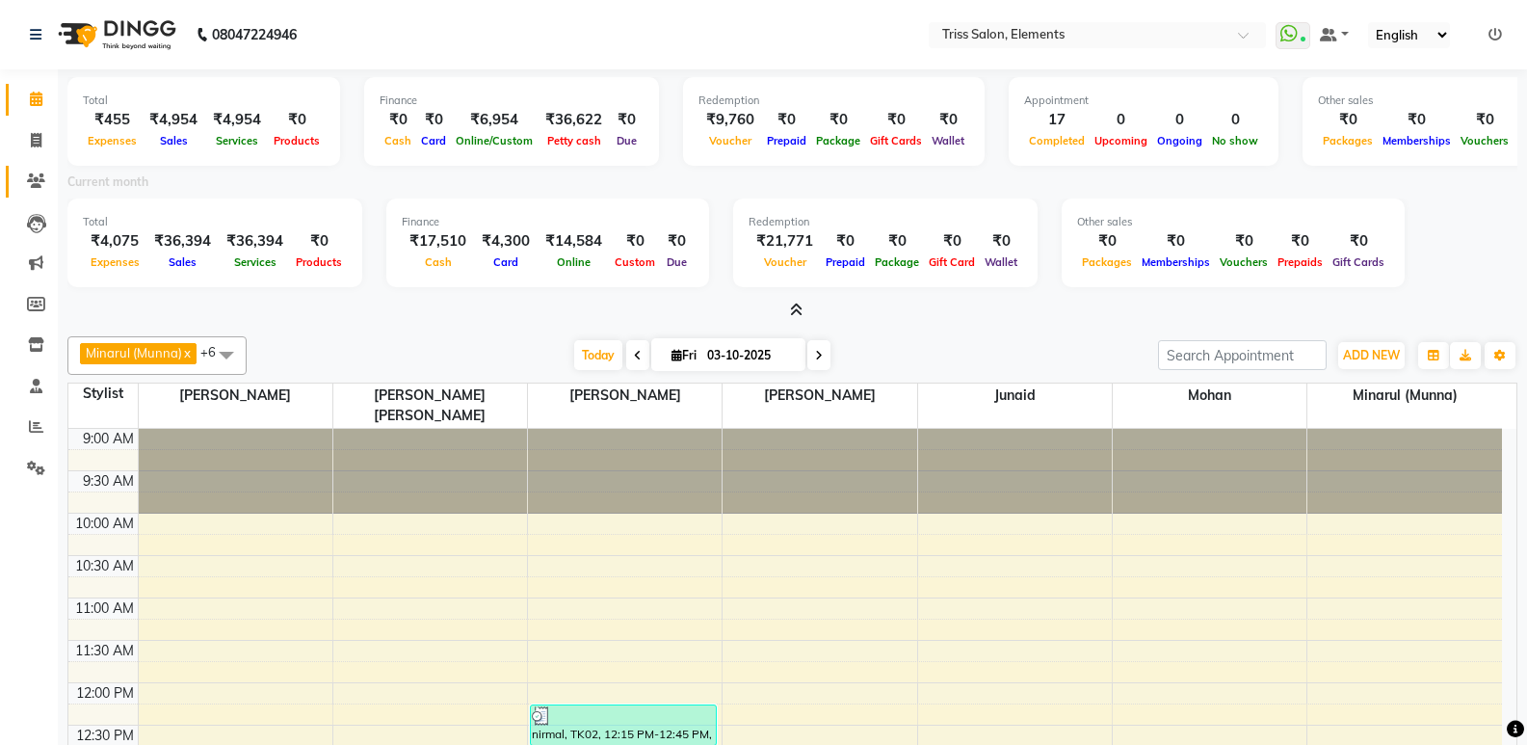
click at [14, 183] on link "Clients" at bounding box center [29, 182] width 46 height 32
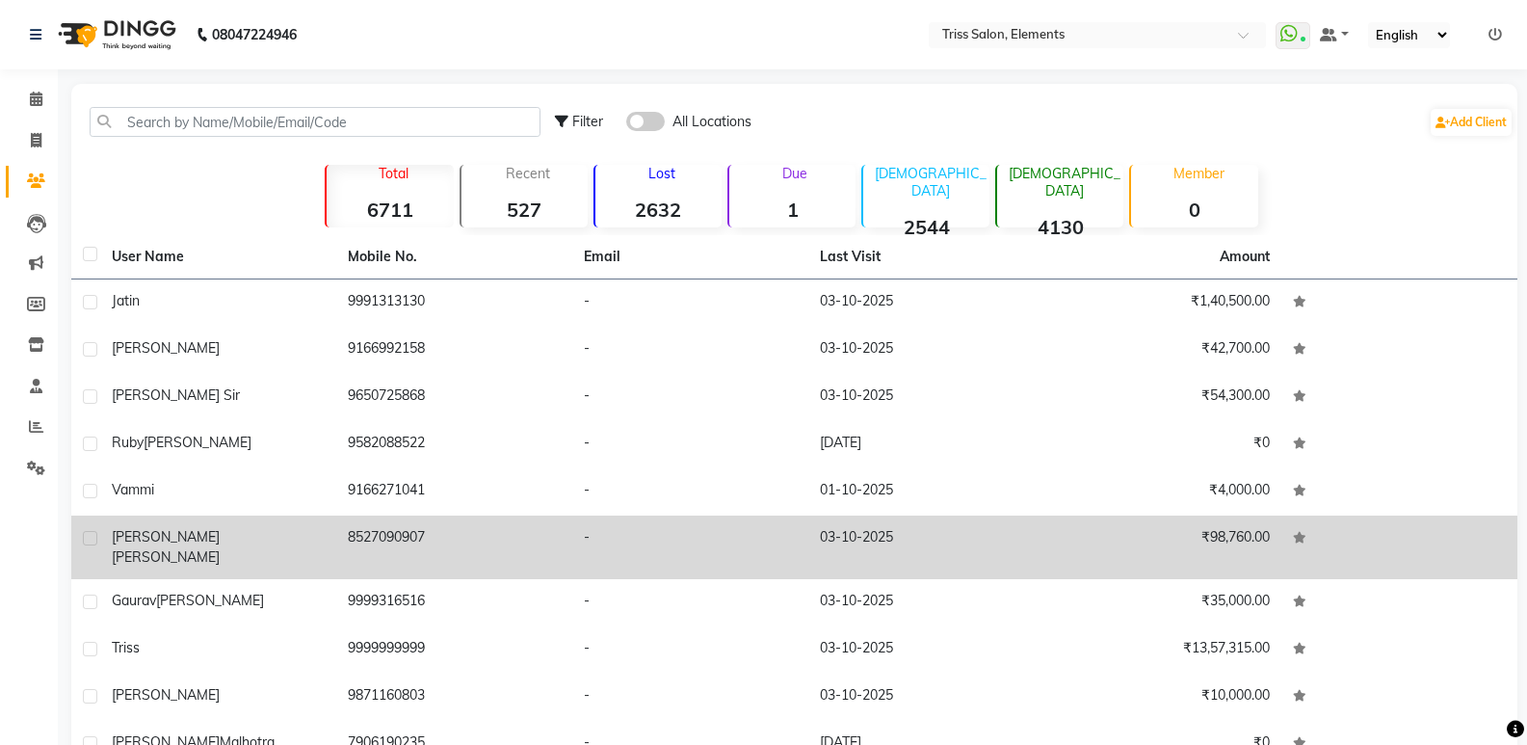
click at [351, 538] on td "8527090907" at bounding box center [454, 548] width 236 height 64
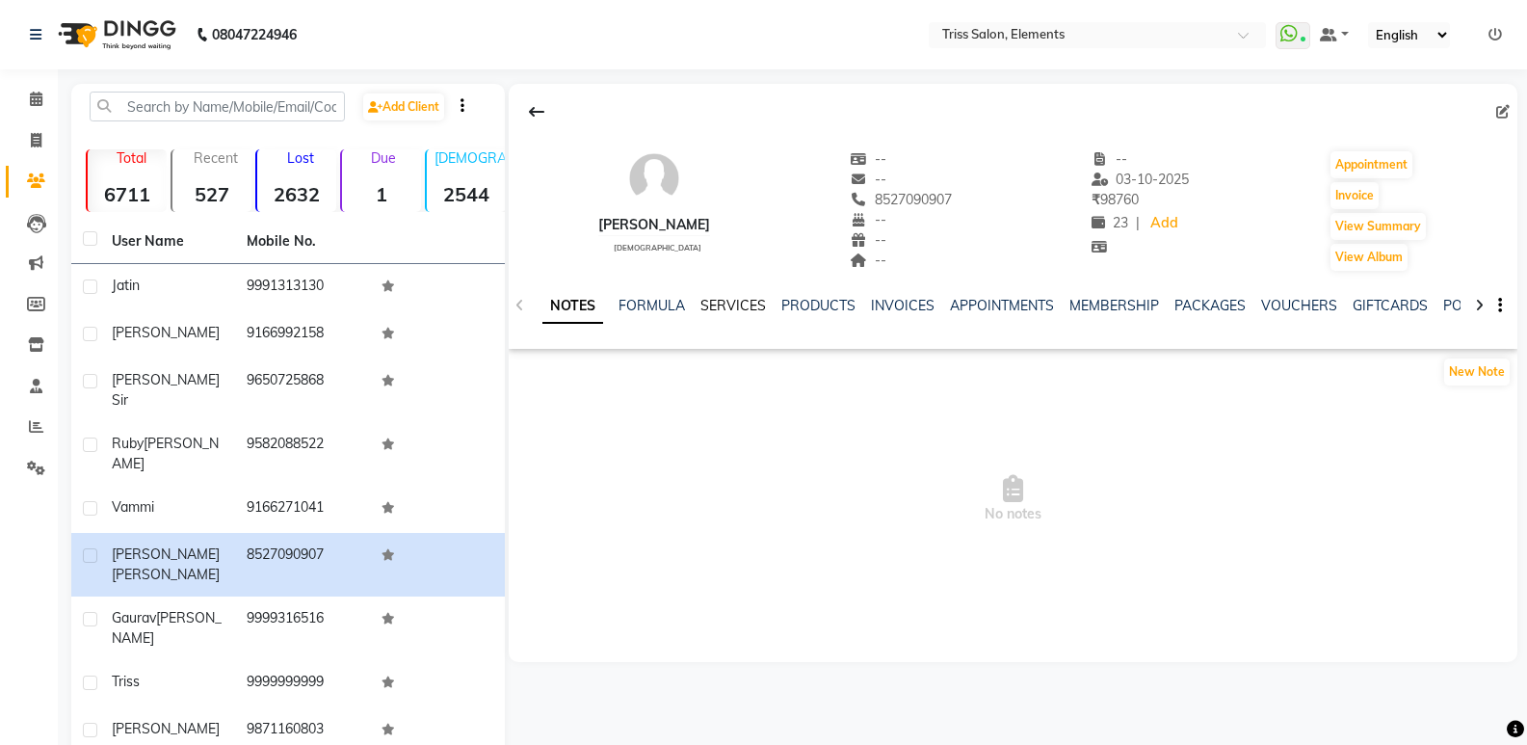
click at [738, 309] on link "SERVICES" at bounding box center [734, 305] width 66 height 17
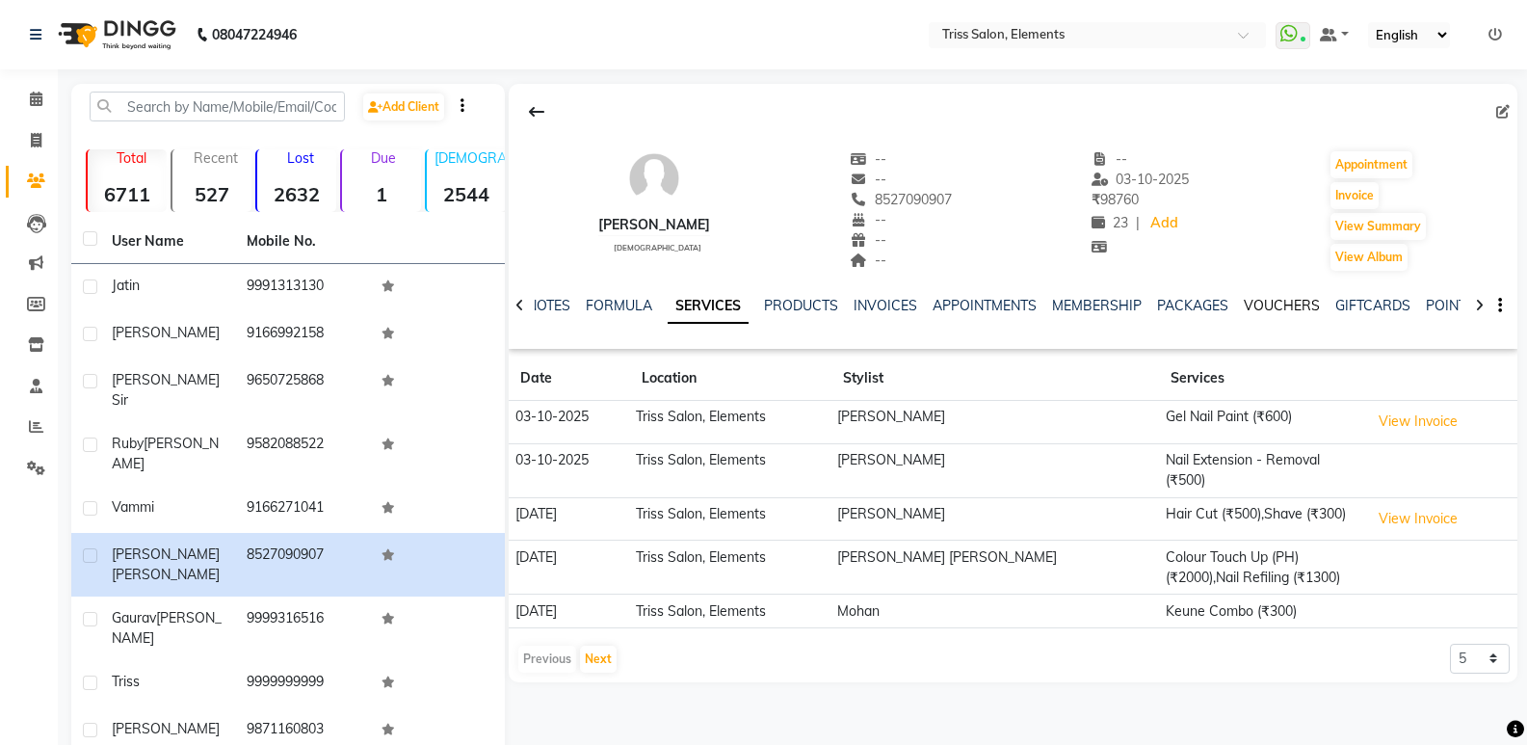
click at [1285, 303] on link "VOUCHERS" at bounding box center [1282, 305] width 76 height 17
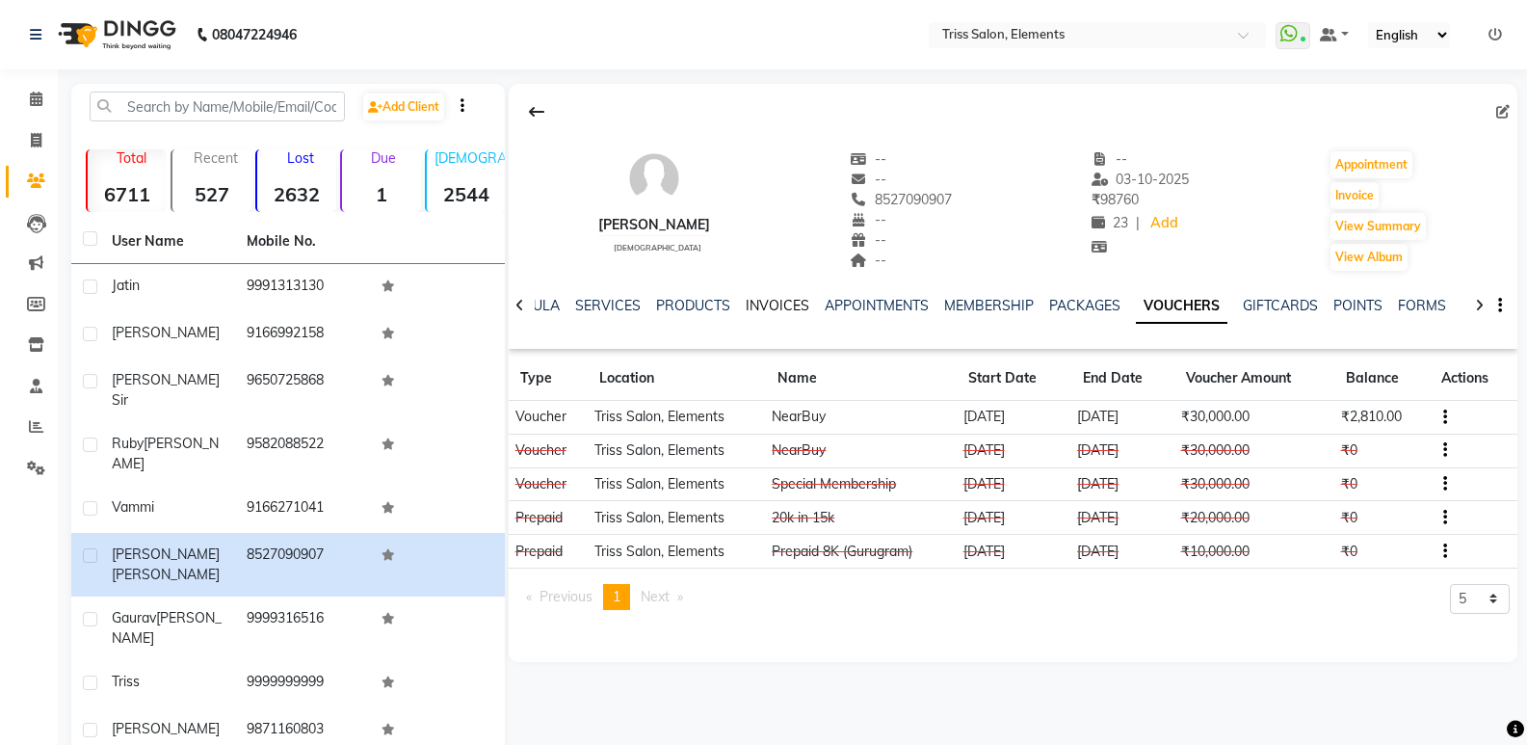
click at [767, 310] on link "INVOICES" at bounding box center [778, 305] width 64 height 17
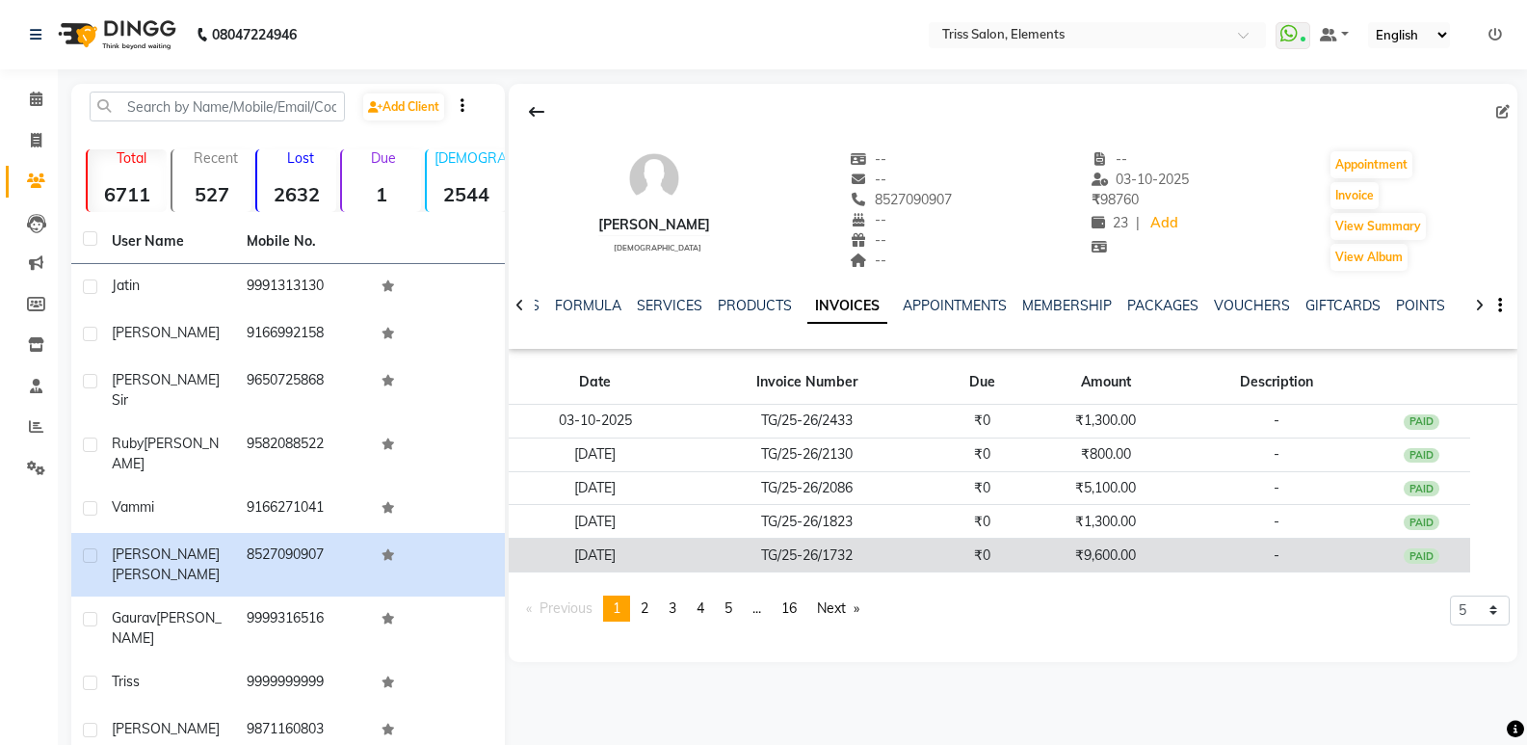
click at [1080, 555] on td "₹9,600.00" at bounding box center [1106, 556] width 148 height 34
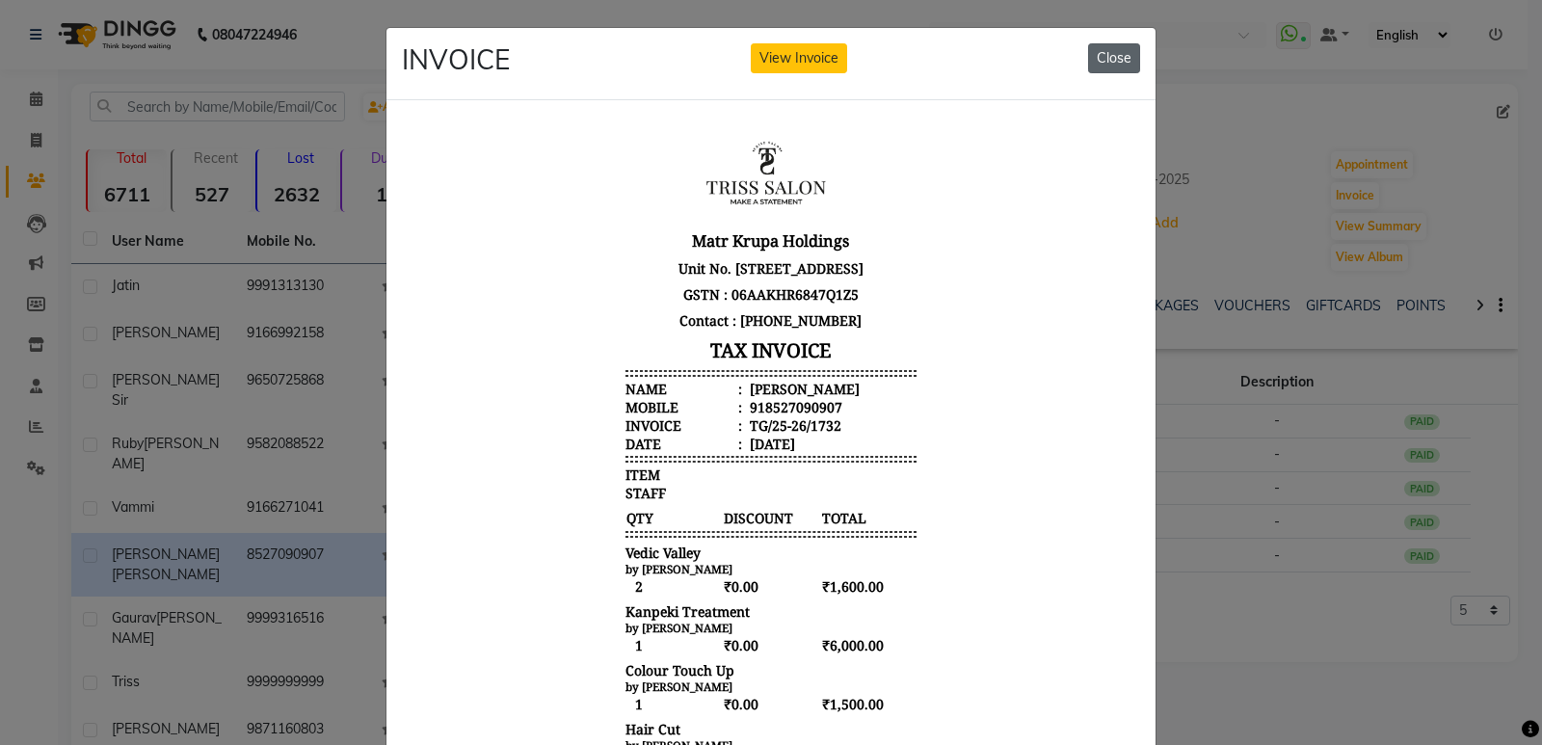
click at [1124, 61] on button "Close" at bounding box center [1114, 58] width 52 height 30
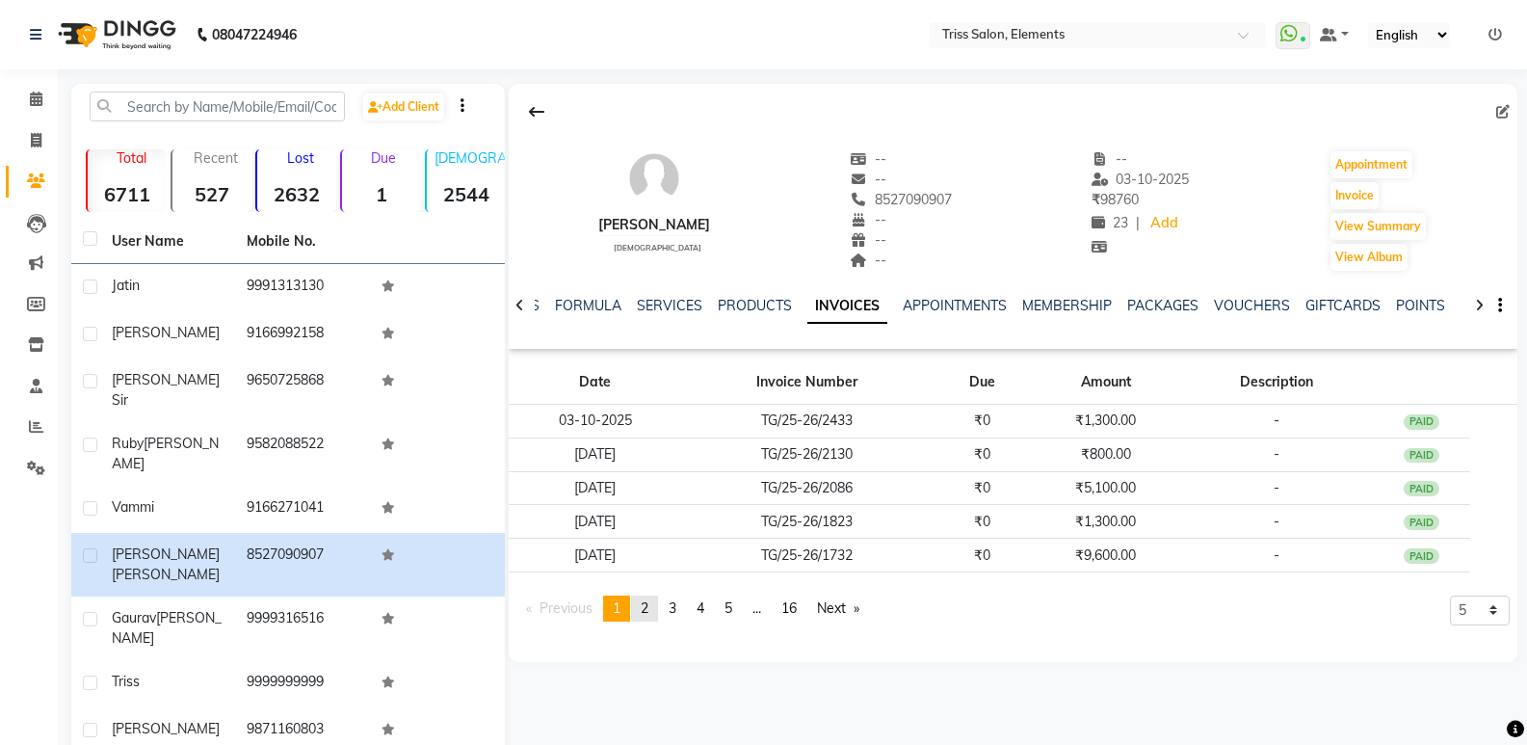
click at [648, 606] on span "2" at bounding box center [645, 607] width 8 height 17
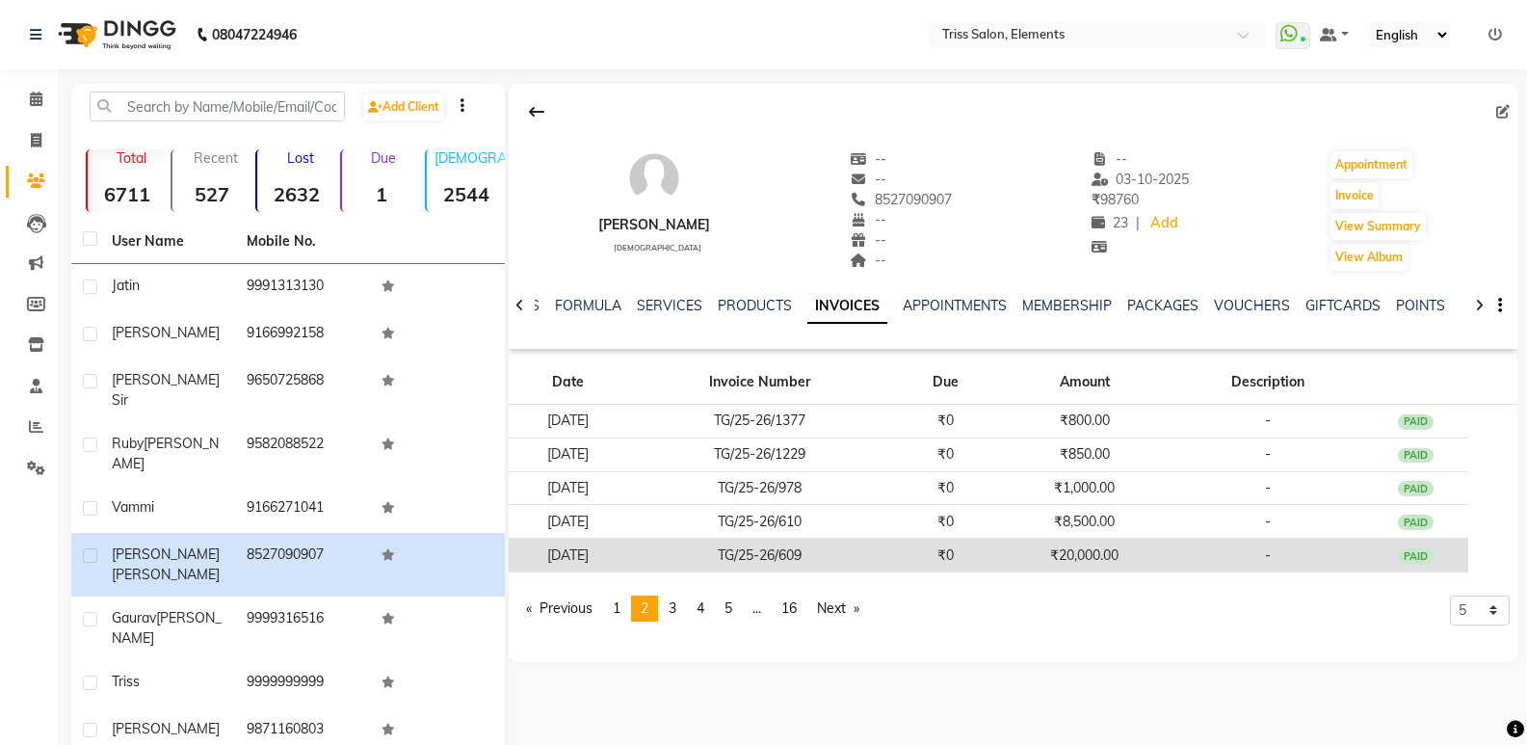
click at [879, 563] on td "TG/25-26/609" at bounding box center [759, 556] width 266 height 34
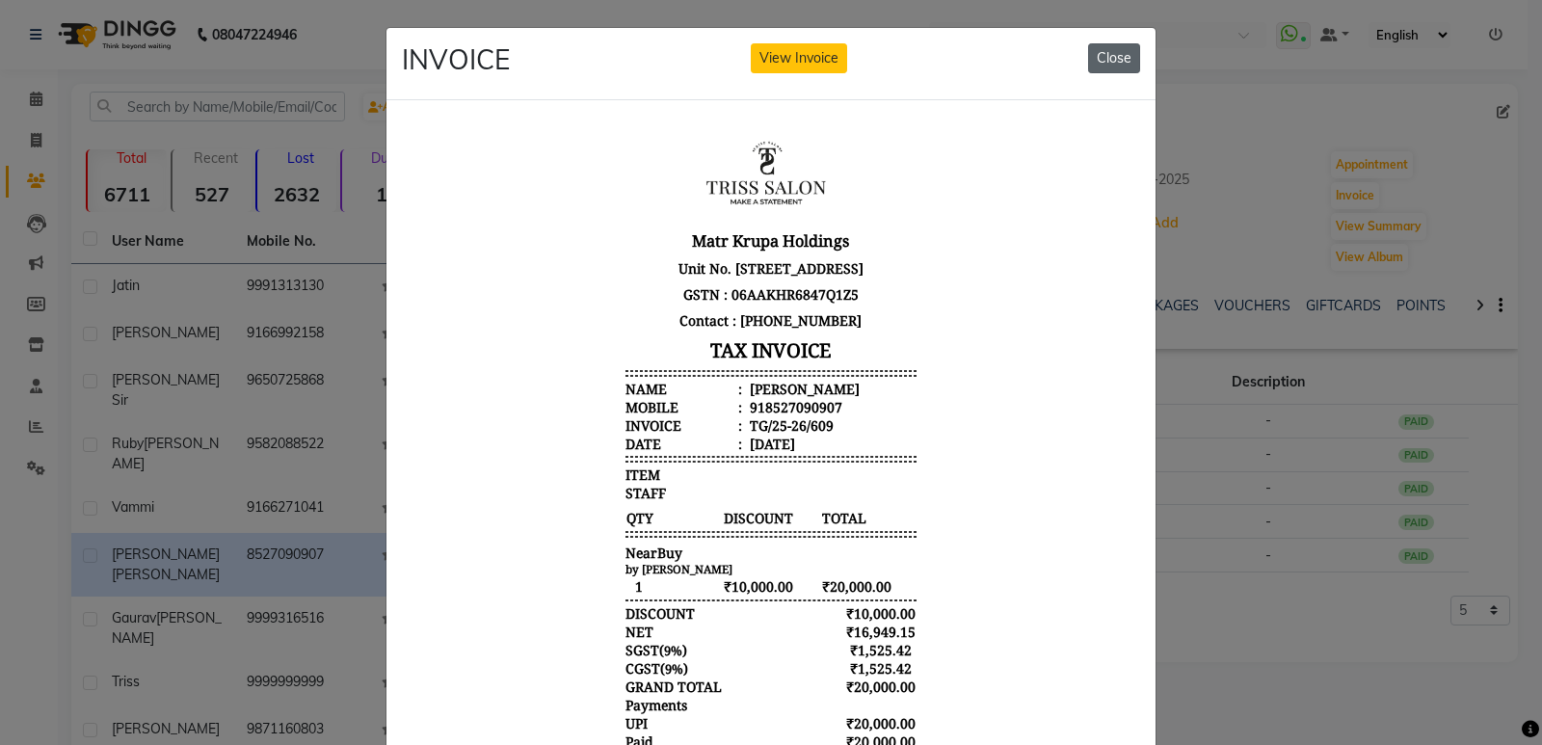
click at [1097, 54] on button "Close" at bounding box center [1114, 58] width 52 height 30
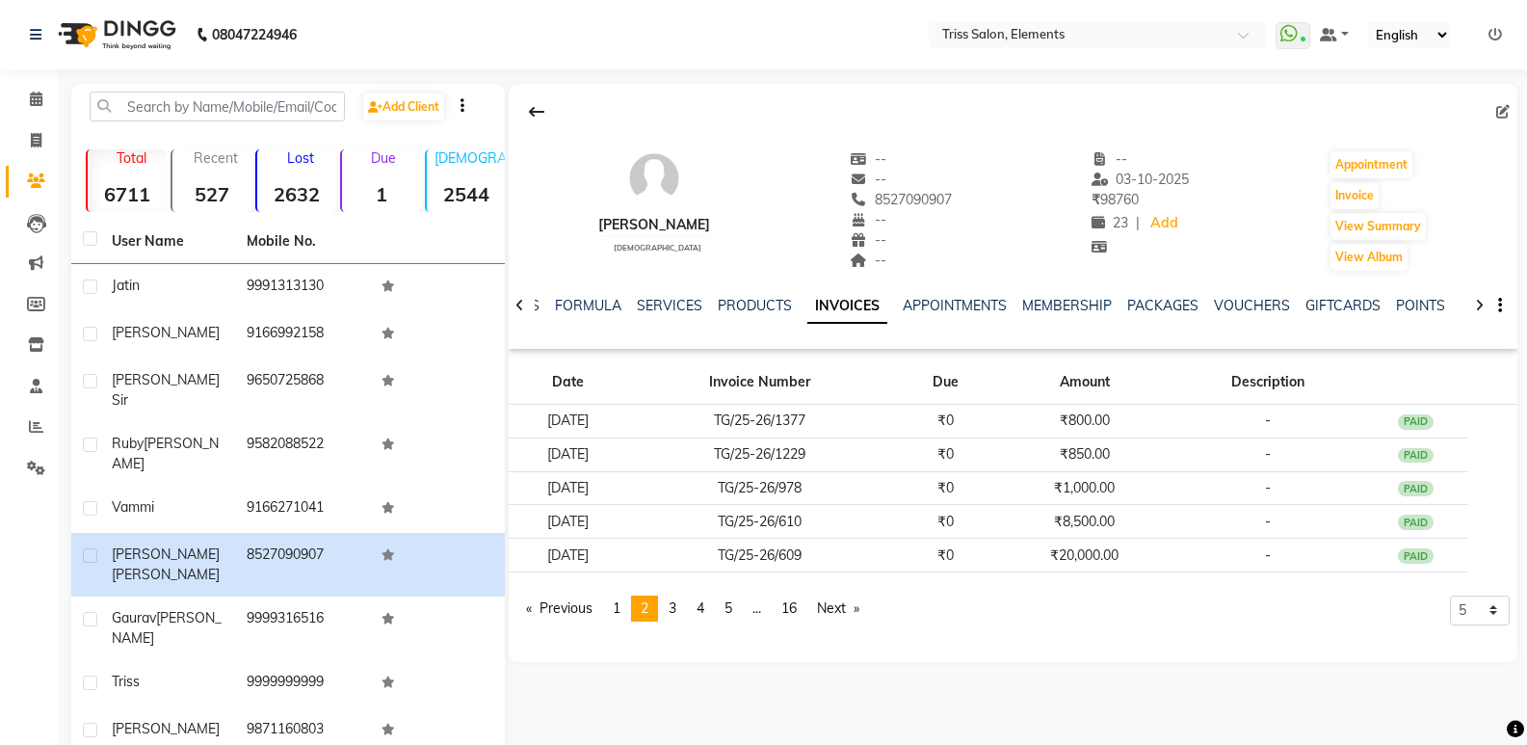
click at [1228, 314] on div "VOUCHERS" at bounding box center [1252, 306] width 76 height 20
click at [1234, 301] on link "VOUCHERS" at bounding box center [1252, 305] width 76 height 17
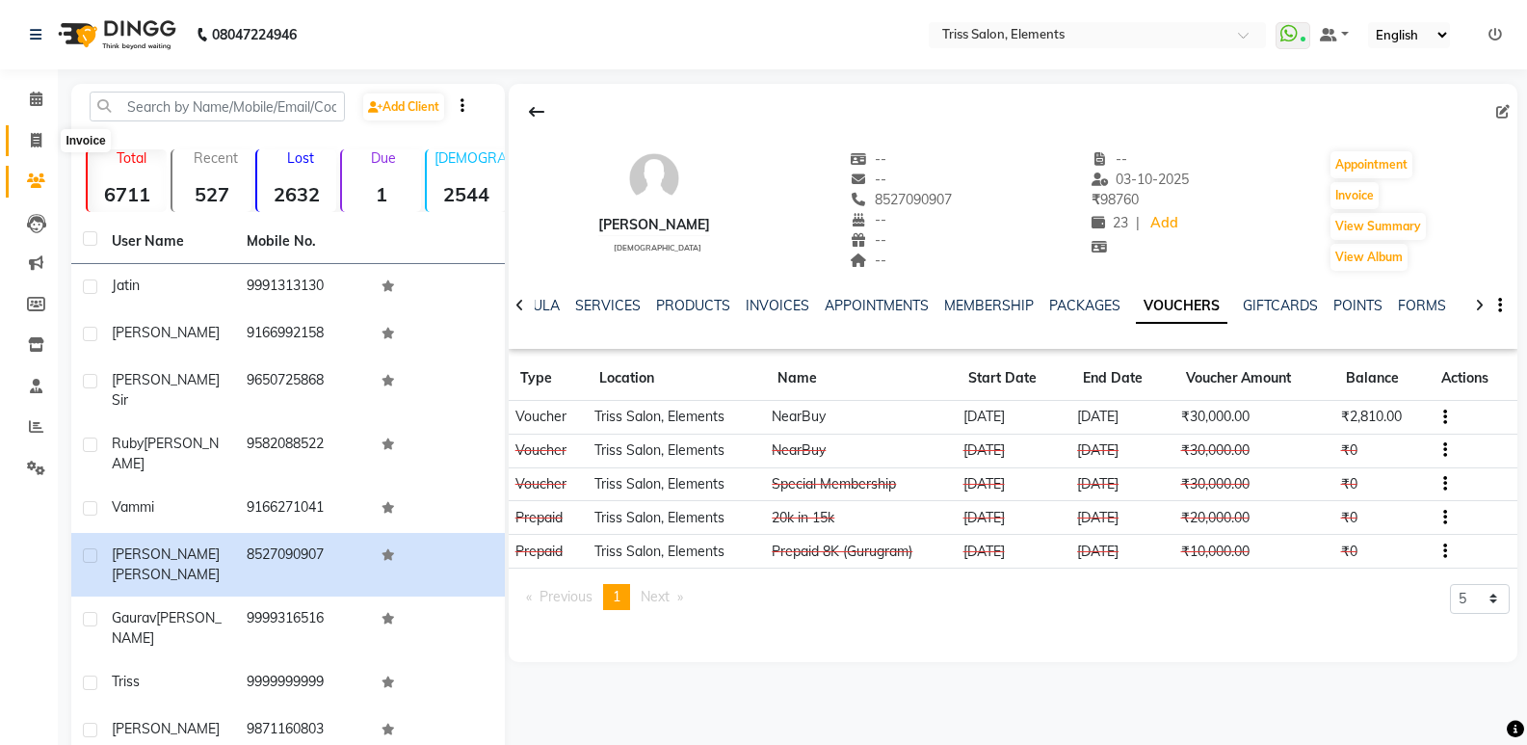
click at [31, 143] on icon at bounding box center [36, 140] width 11 height 14
select select "service"
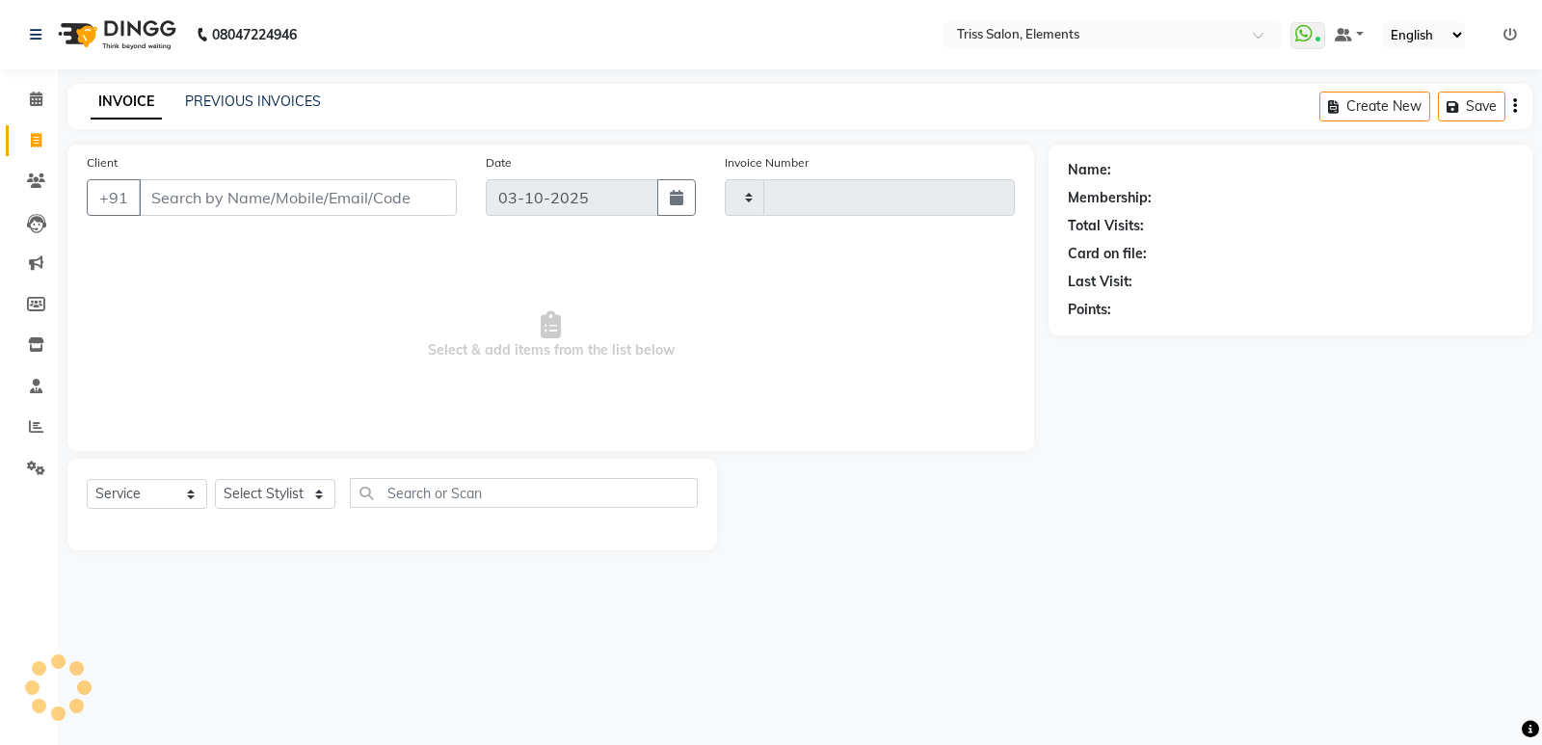
type input "2437"
select select "4303"
drag, startPoint x: 119, startPoint y: 45, endPoint x: 0, endPoint y: 134, distance: 148.8
click at [118, 45] on img at bounding box center [115, 35] width 132 height 54
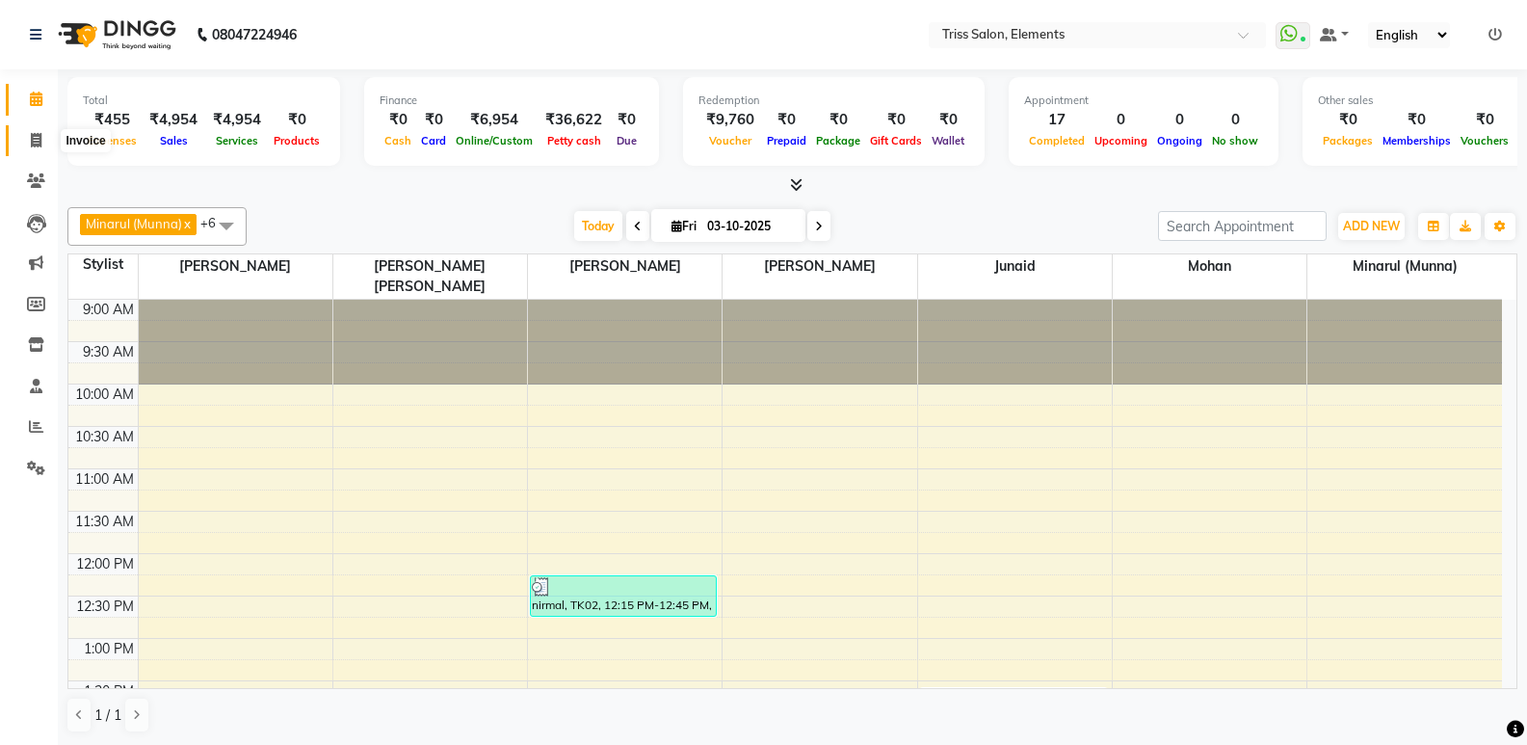
click at [37, 142] on icon at bounding box center [36, 140] width 11 height 14
select select "service"
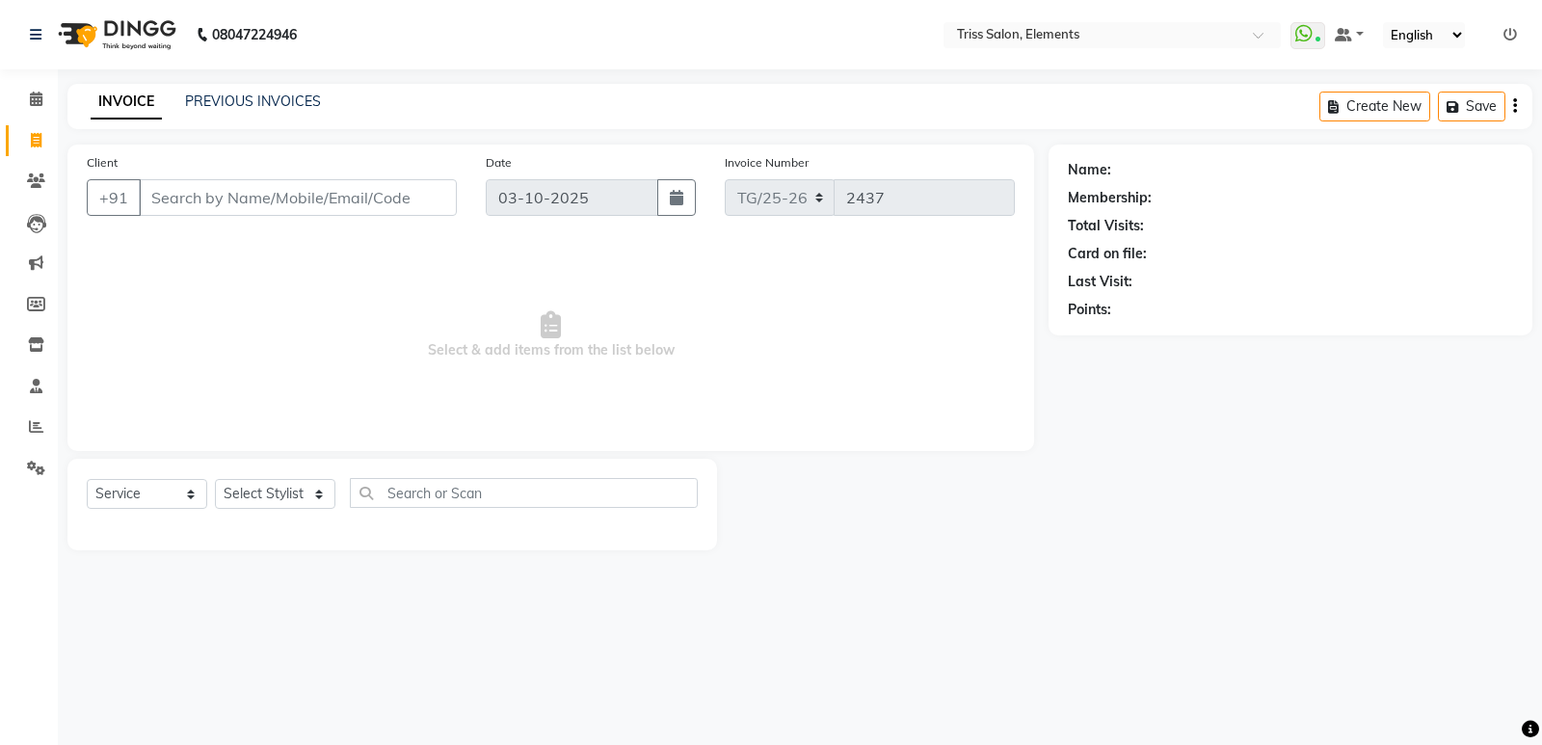
click at [105, 40] on img at bounding box center [115, 35] width 132 height 54
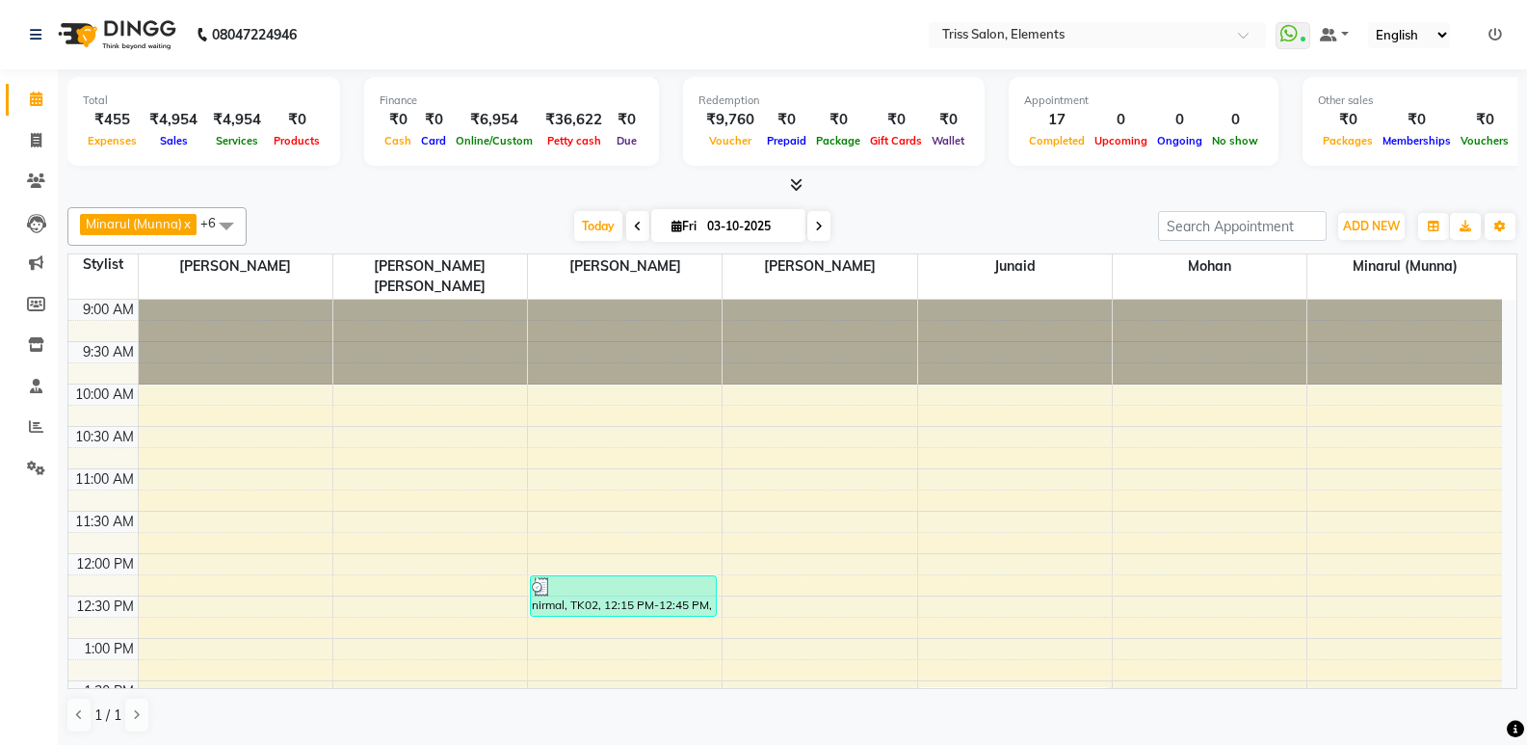
click at [45, 120] on li "Invoice" at bounding box center [29, 140] width 58 height 41
click at [39, 130] on span at bounding box center [36, 141] width 34 height 22
select select "service"
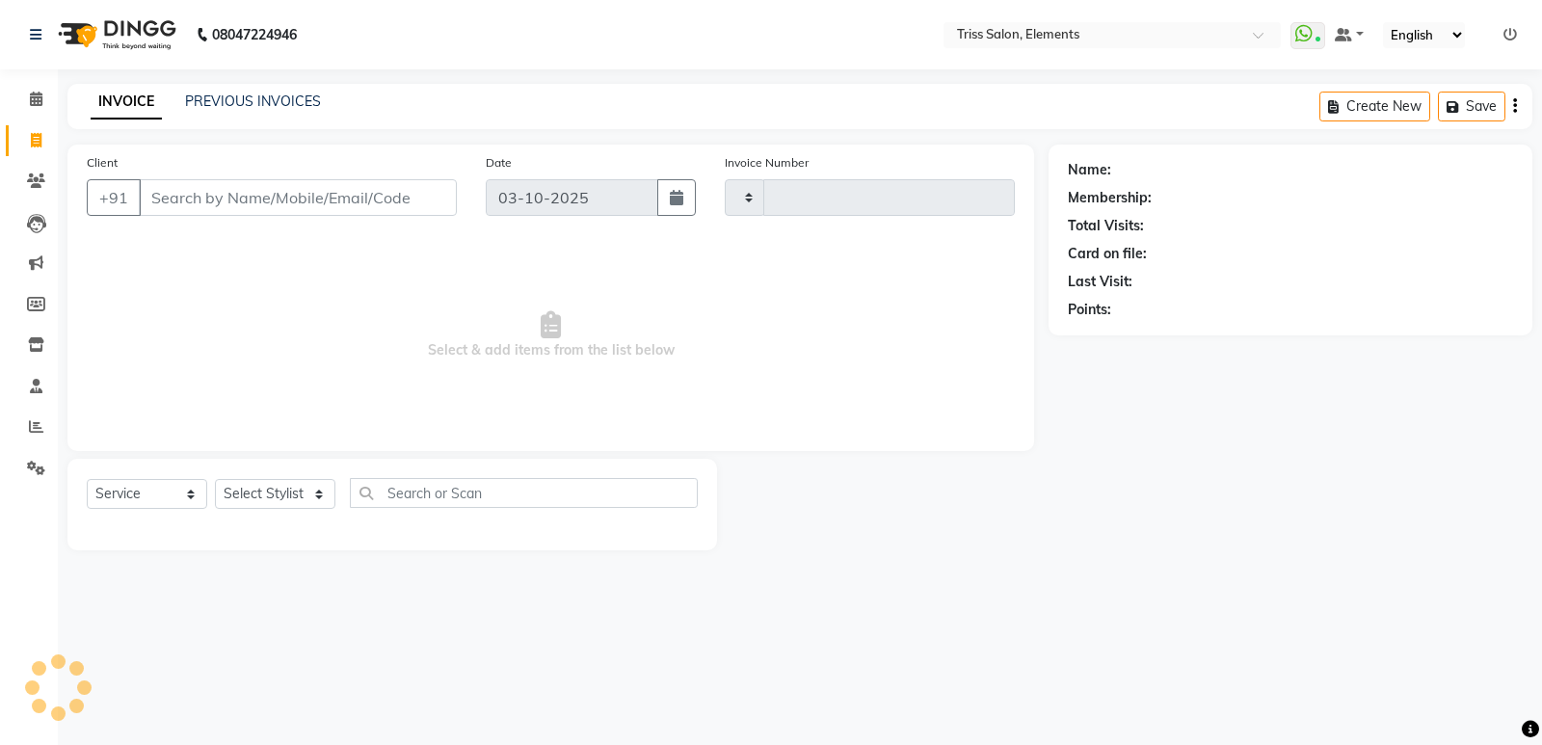
type input "2437"
select select "4303"
click at [102, 47] on img at bounding box center [115, 35] width 132 height 54
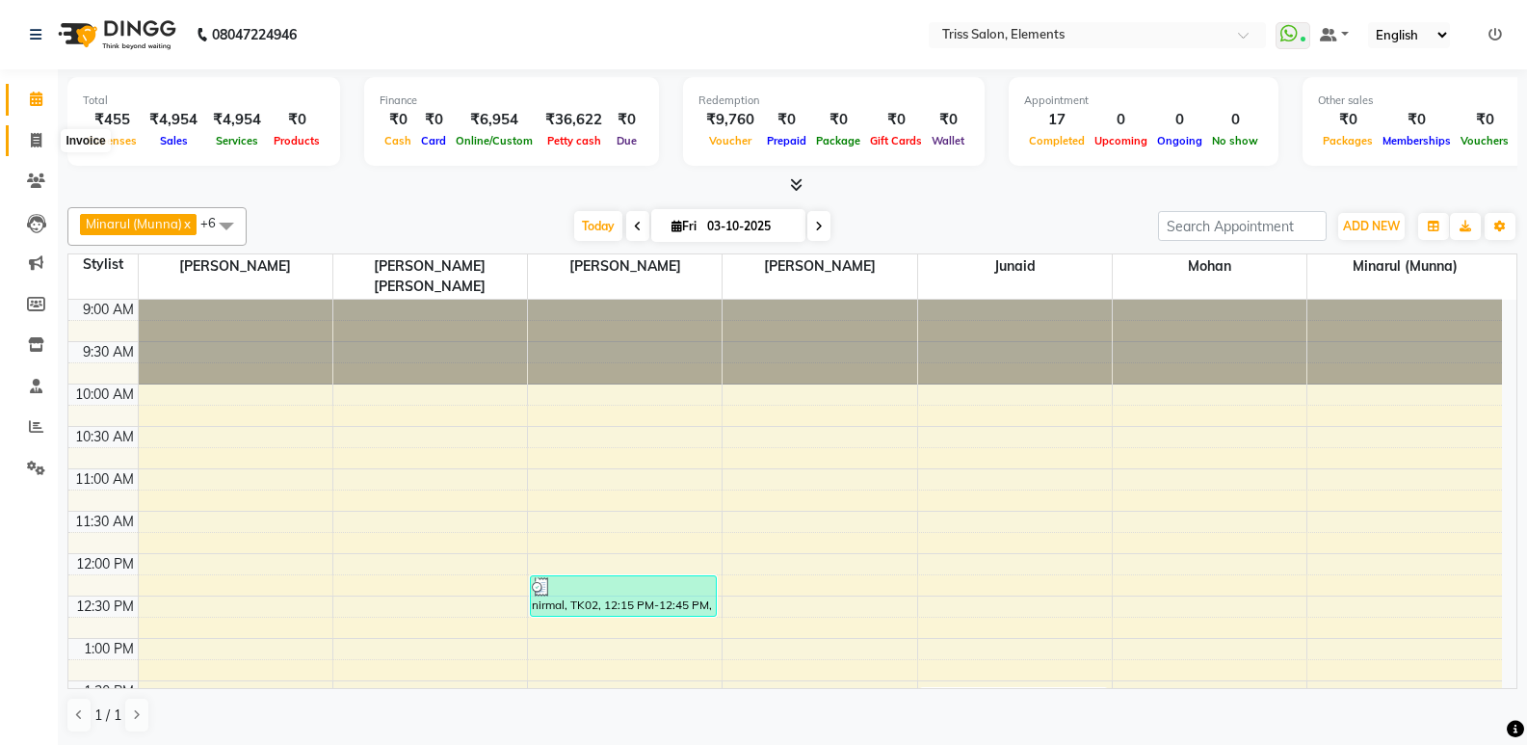
click at [26, 148] on span at bounding box center [36, 141] width 34 height 22
select select "service"
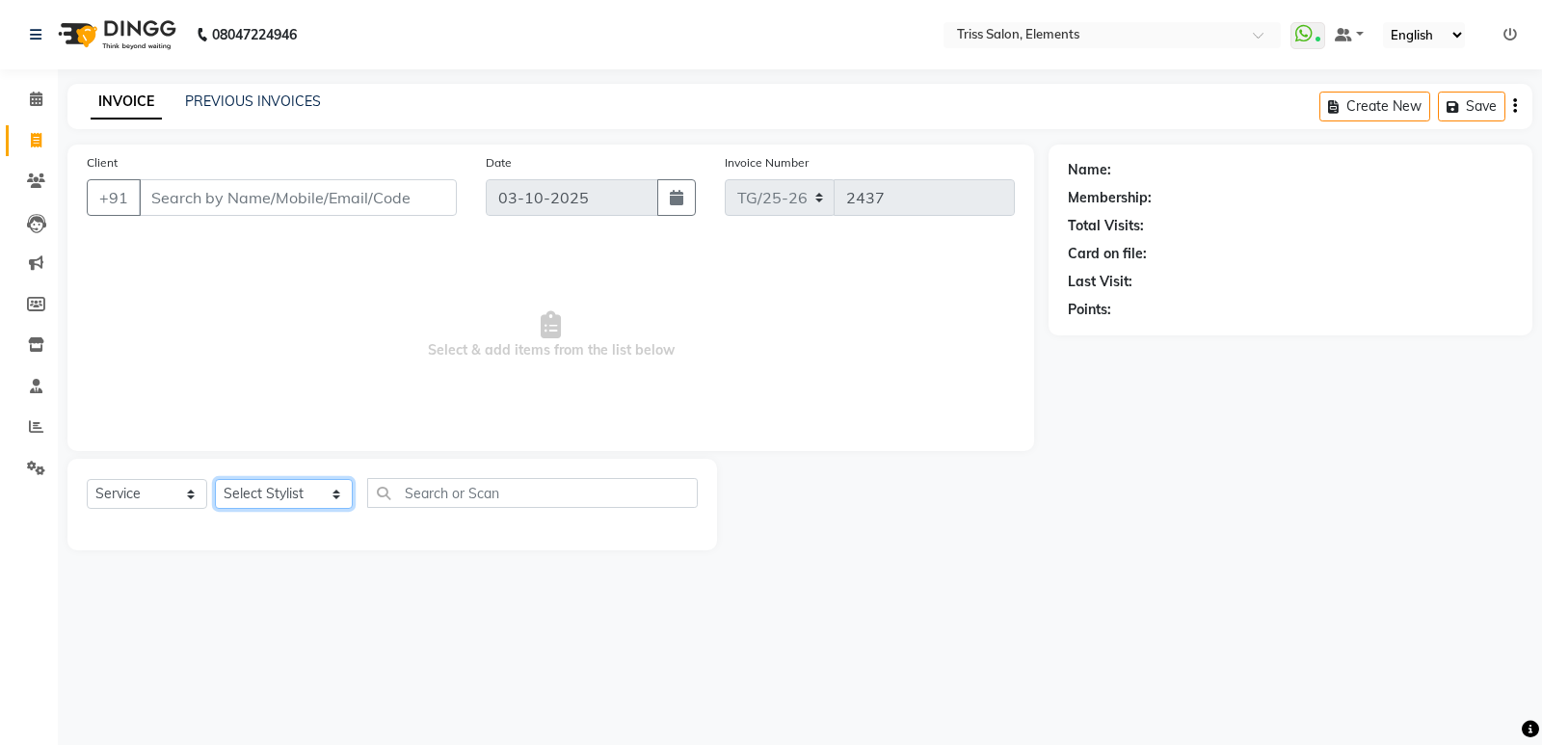
click at [285, 498] on select "Select Stylist Ankit (Viraj) Junaid Minarul (Munna) Mohan Pankaj Dilip Jangde P…" at bounding box center [284, 494] width 138 height 30
select select "93511"
click at [215, 479] on select "Select Stylist Ankit (Viraj) Junaid Minarul (Munna) Mohan Pankaj Dilip Jangde P…" at bounding box center [284, 494] width 138 height 30
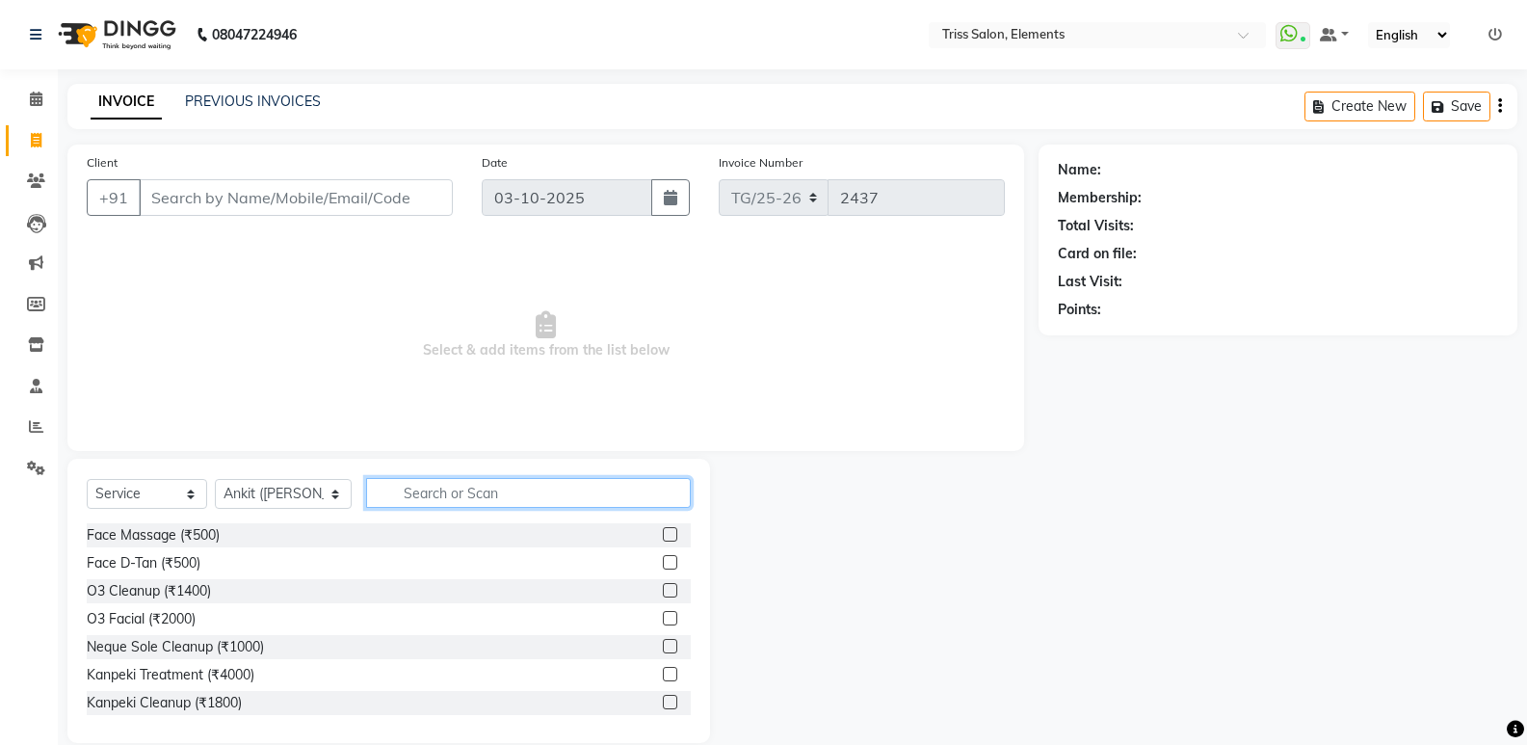
click at [424, 491] on input "text" at bounding box center [528, 493] width 325 height 30
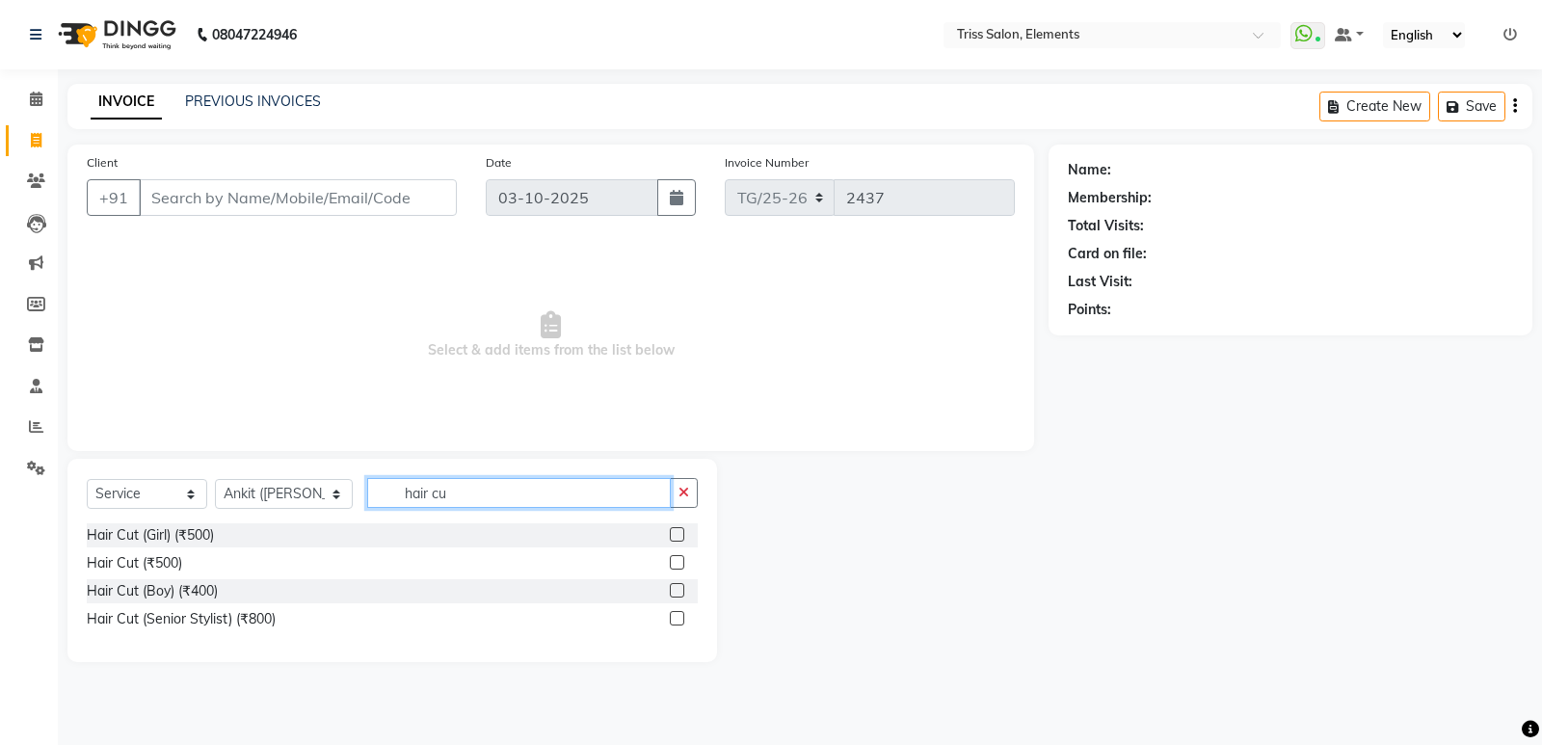
type input "hair cu"
drag, startPoint x: 677, startPoint y: 559, endPoint x: 580, endPoint y: 522, distance: 104.0
click at [676, 559] on label at bounding box center [677, 562] width 14 height 14
click at [676, 559] on input "checkbox" at bounding box center [676, 563] width 13 height 13
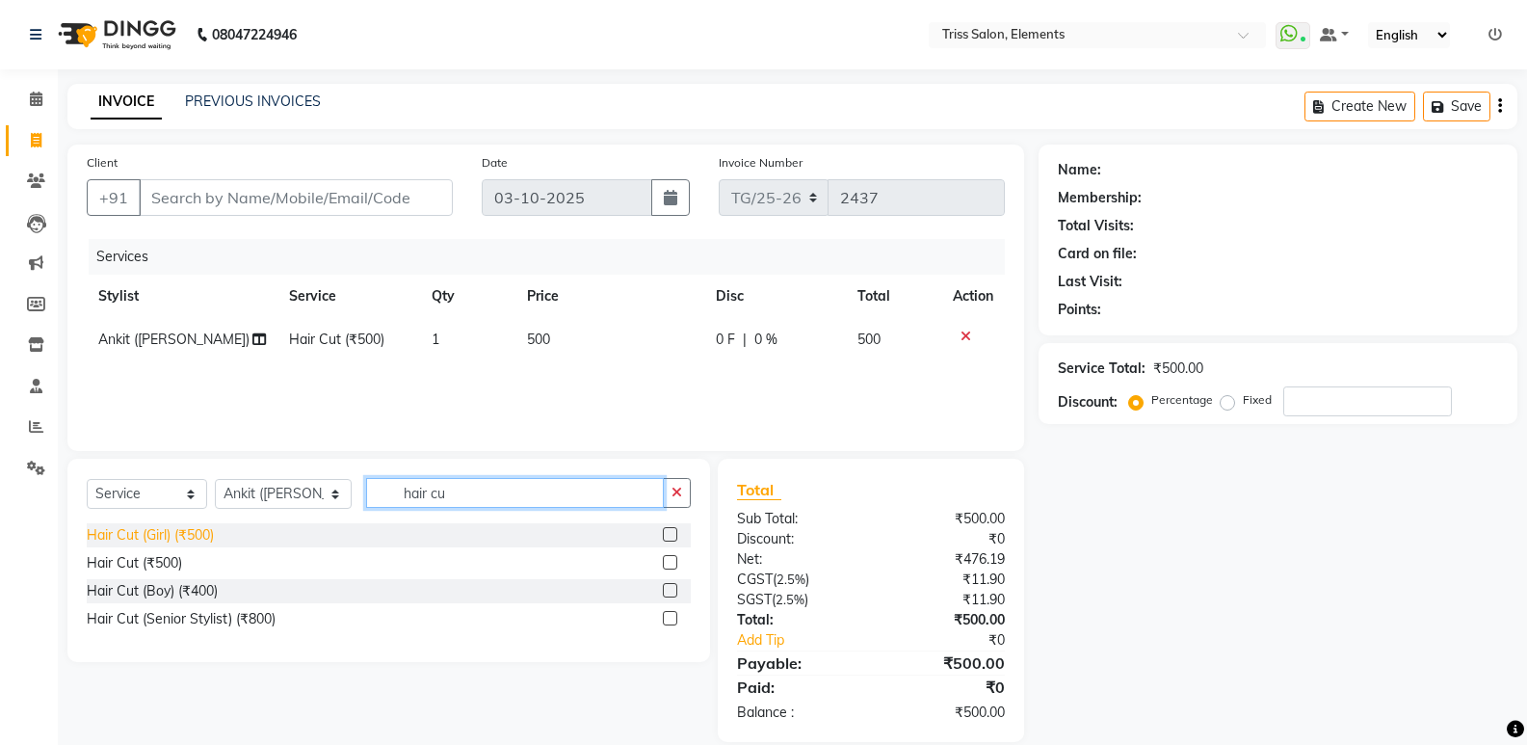
checkbox input "false"
drag, startPoint x: 506, startPoint y: 487, endPoint x: 118, endPoint y: 556, distance: 394.5
click at [129, 554] on div "Select Service Product Membership Package Voucher Prepaid Gift Card Select Styl…" at bounding box center [388, 560] width 643 height 203
type input "comb"
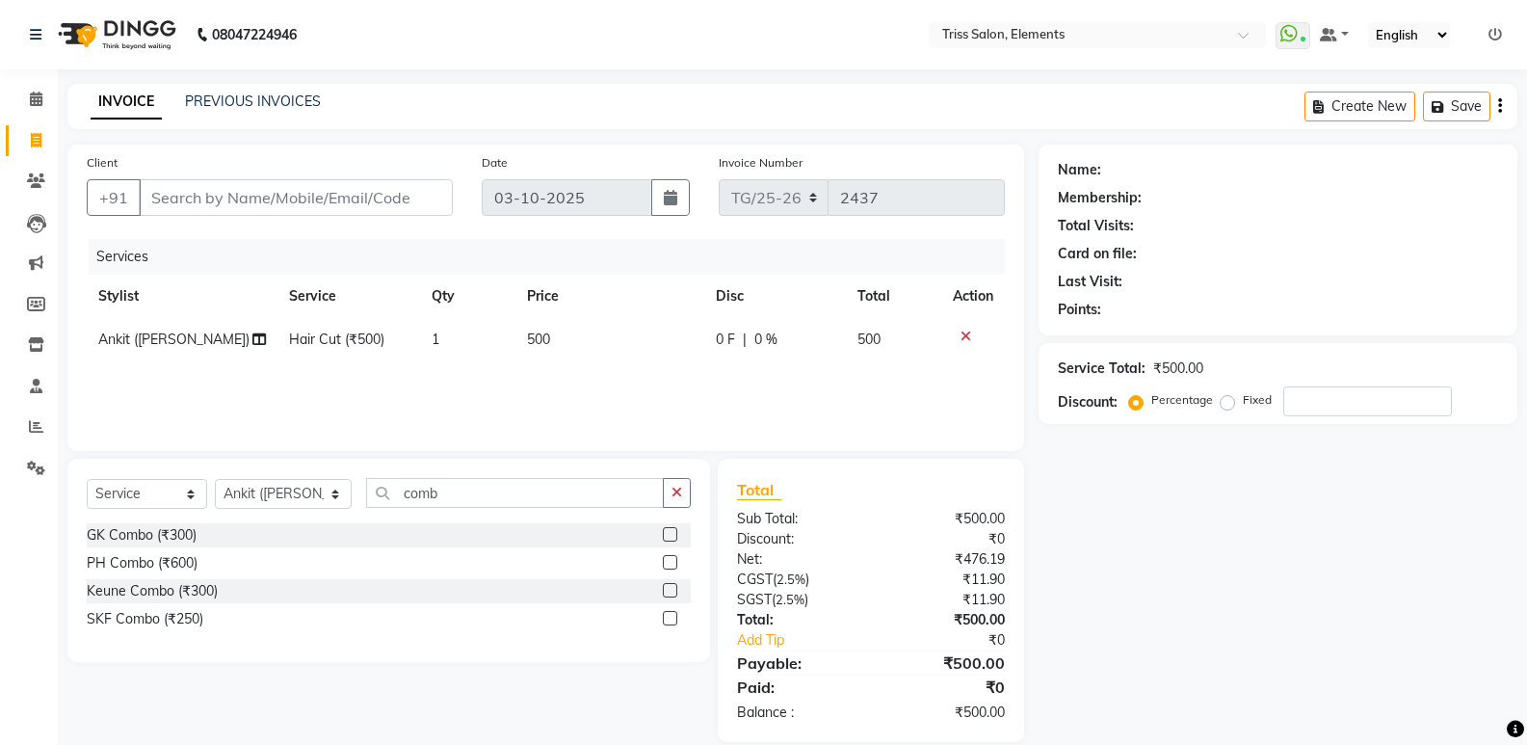
drag, startPoint x: 666, startPoint y: 615, endPoint x: 571, endPoint y: 505, distance: 144.9
click at [664, 611] on label at bounding box center [670, 618] width 14 height 14
click at [664, 613] on input "checkbox" at bounding box center [669, 619] width 13 height 13
drag, startPoint x: 525, startPoint y: 412, endPoint x: 591, endPoint y: 378, distance: 74.1
click at [542, 404] on div "Services Stylist Service Qty Price Disc Total Action Ankit (Viraj) Hair Cut (₹5…" at bounding box center [546, 335] width 918 height 193
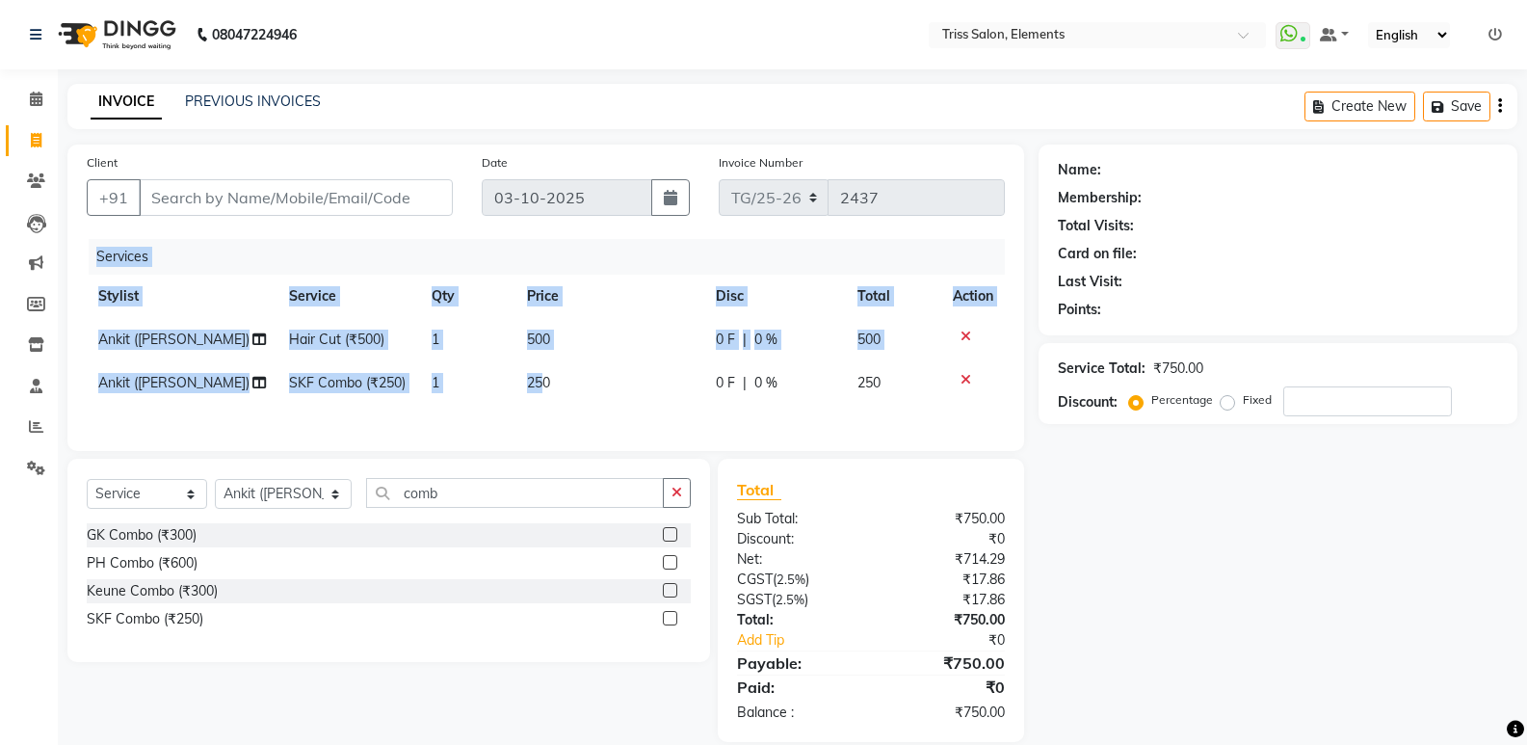
checkbox input "false"
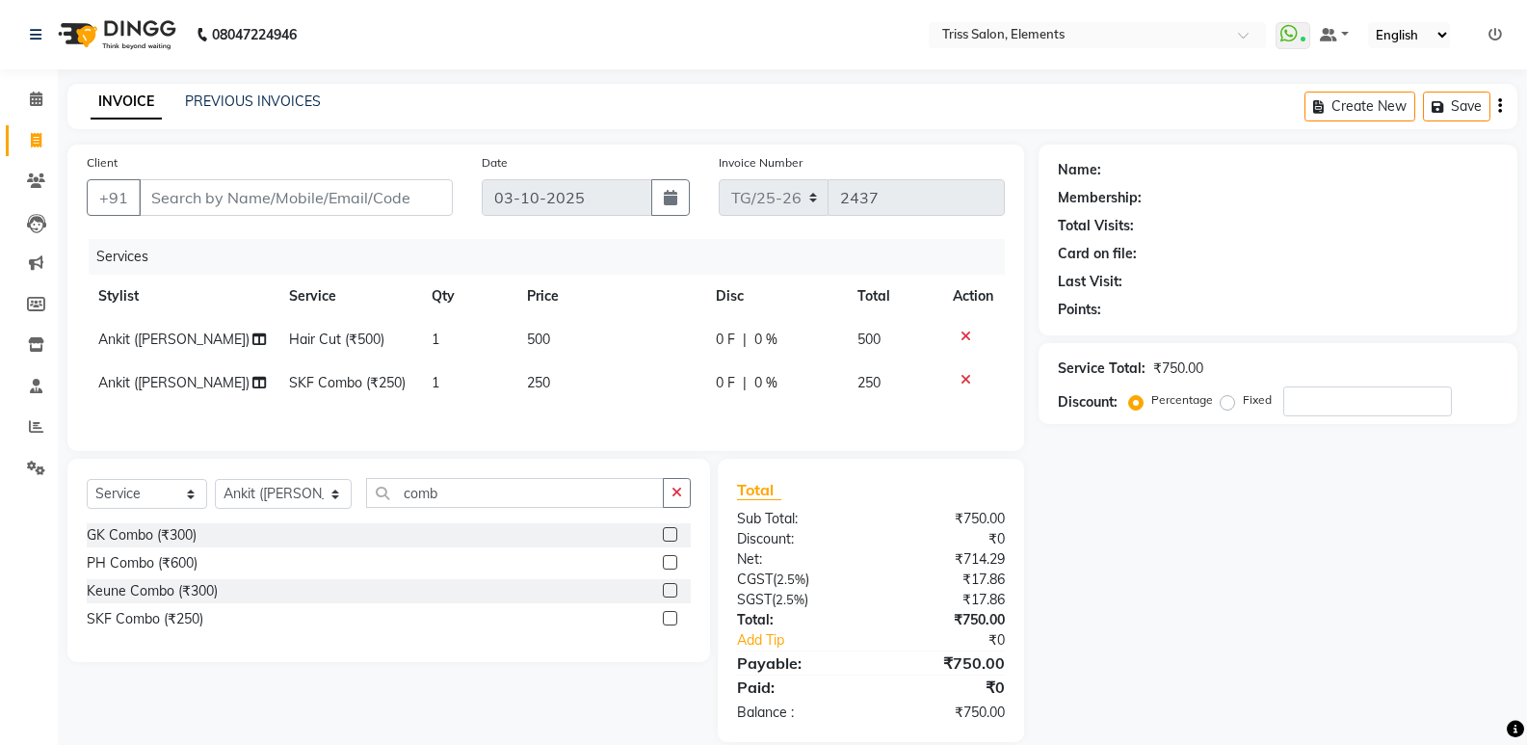
click at [592, 376] on td "250" at bounding box center [610, 382] width 189 height 43
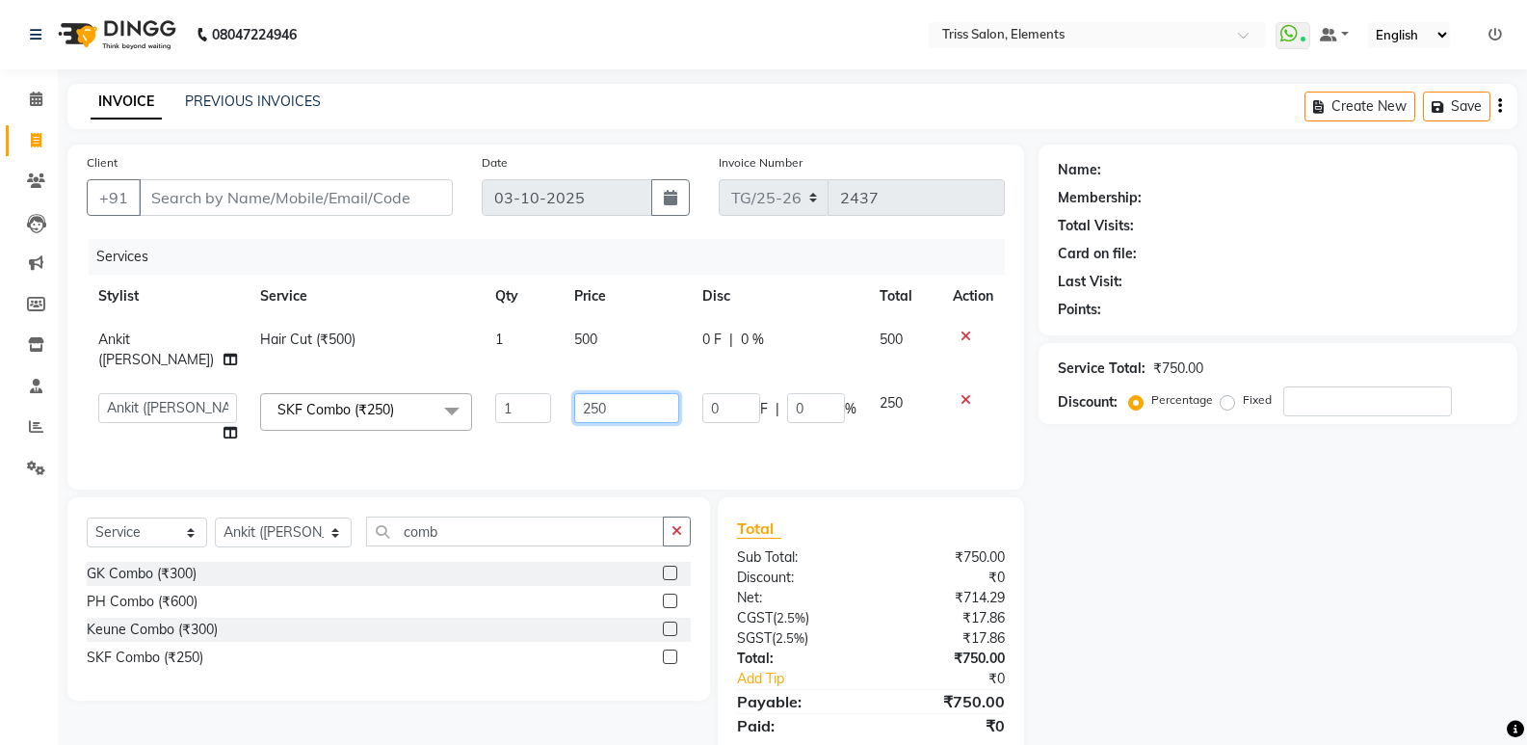
drag, startPoint x: 600, startPoint y: 394, endPoint x: 399, endPoint y: 436, distance: 205.8
click at [410, 435] on div "Services Stylist Service Qty Price Disc Total Action Ankit (Viraj) Hair Cut (₹5…" at bounding box center [546, 354] width 918 height 231
type input "350"
click at [965, 393] on icon at bounding box center [966, 399] width 11 height 13
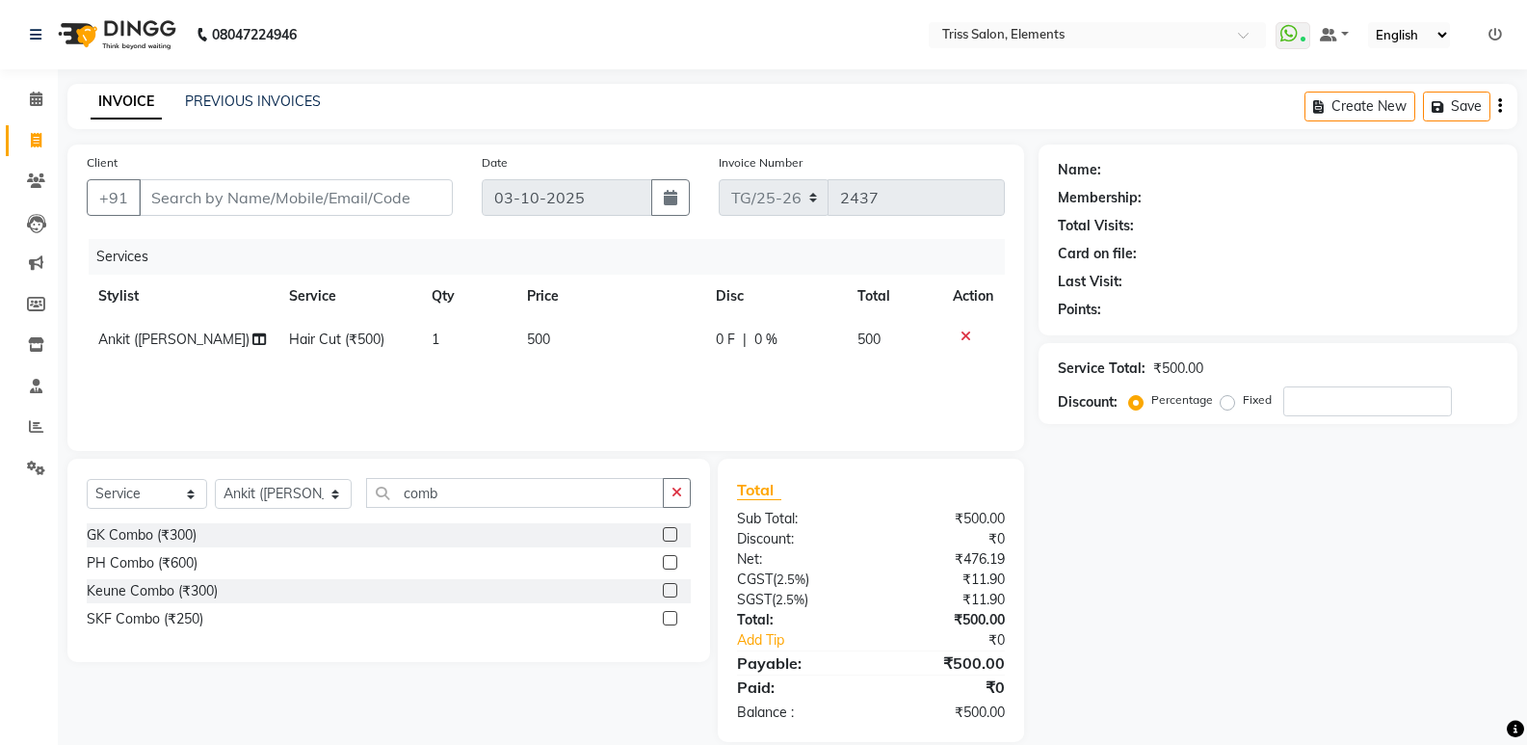
click at [673, 619] on label at bounding box center [670, 618] width 14 height 14
click at [673, 619] on input "checkbox" at bounding box center [669, 619] width 13 height 13
checkbox input "false"
click at [668, 593] on label at bounding box center [670, 590] width 14 height 14
click at [668, 593] on input "checkbox" at bounding box center [669, 591] width 13 height 13
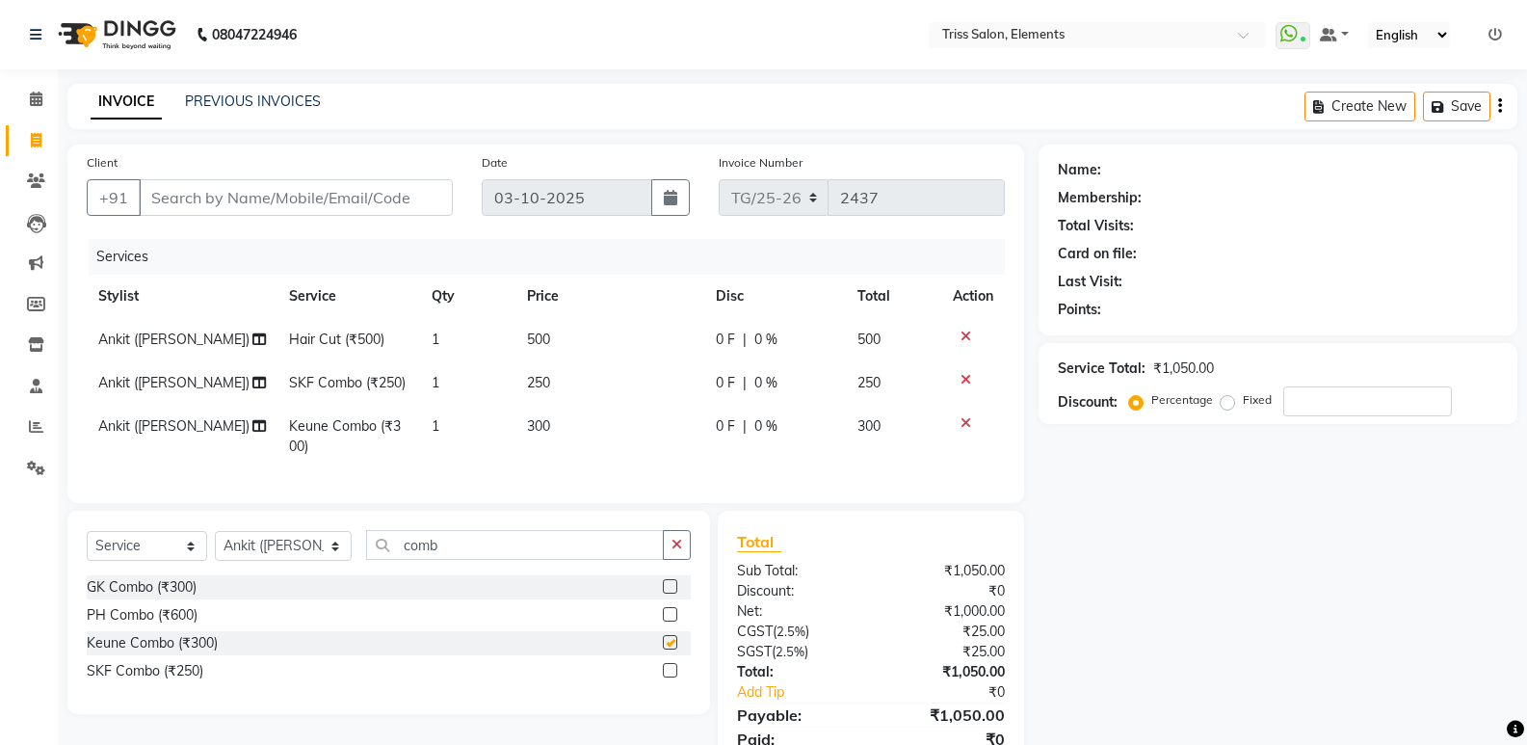
checkbox input "false"
click at [611, 400] on td "250" at bounding box center [610, 382] width 189 height 43
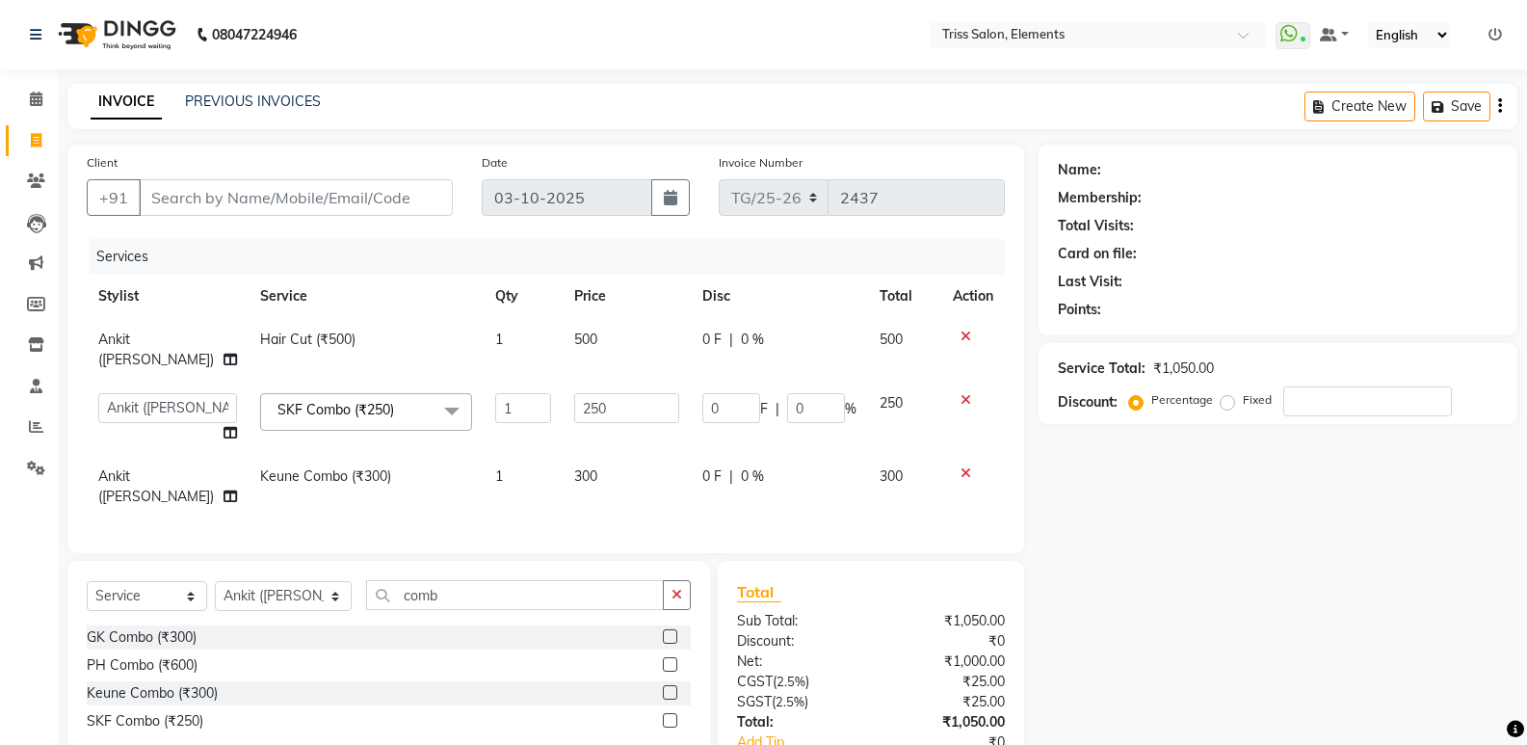
click at [605, 455] on td "300" at bounding box center [627, 487] width 128 height 64
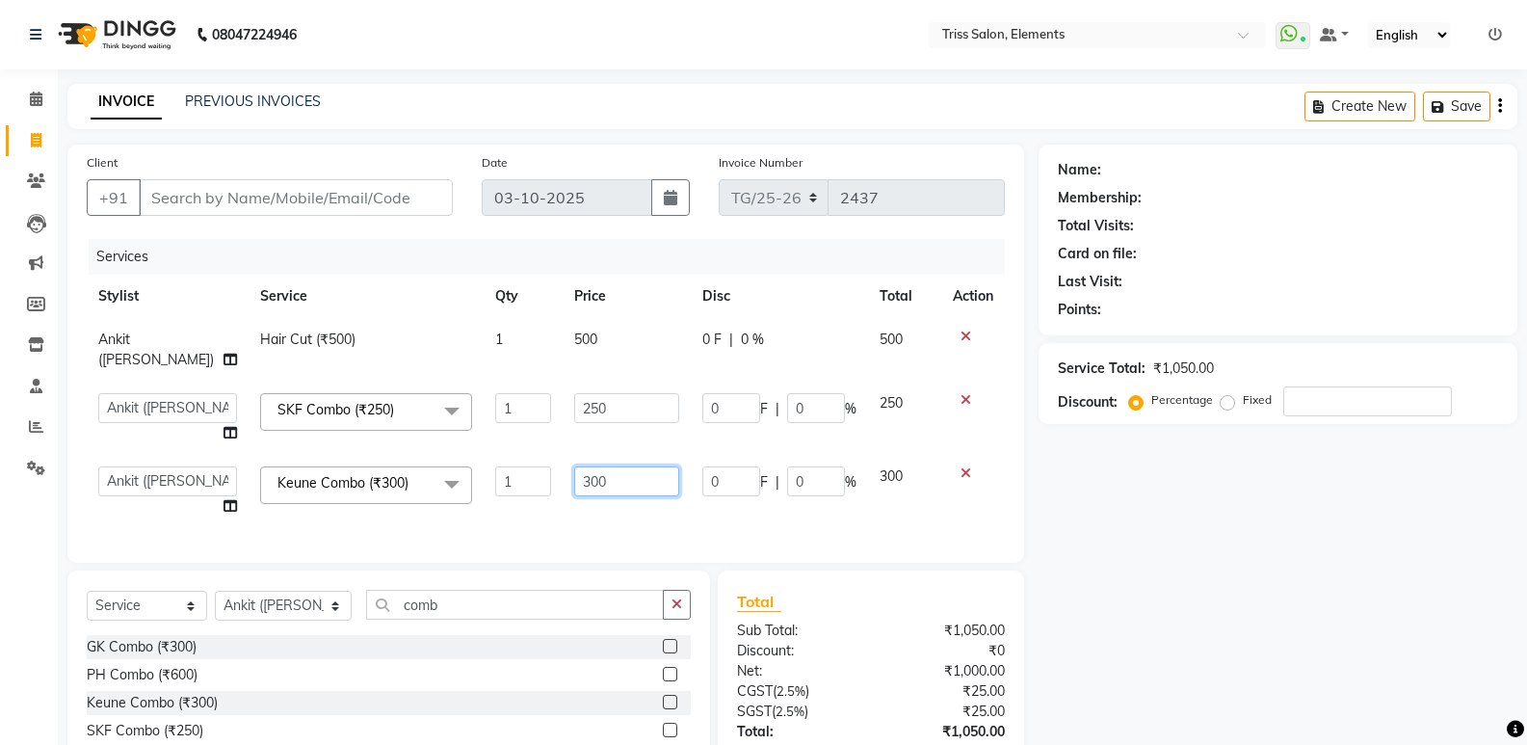
drag, startPoint x: 605, startPoint y: 449, endPoint x: 504, endPoint y: 475, distance: 104.5
click at [505, 474] on tr "Ankit (Viraj) Junaid Minarul (Munna) Mohan Pankaj Dilip Jangde Priya Varma Salm…" at bounding box center [546, 491] width 918 height 73
drag, startPoint x: 563, startPoint y: 467, endPoint x: 589, endPoint y: 461, distance: 26.9
click at [574, 466] on input "300" at bounding box center [626, 481] width 105 height 30
drag, startPoint x: 592, startPoint y: 461, endPoint x: 516, endPoint y: 474, distance: 77.3
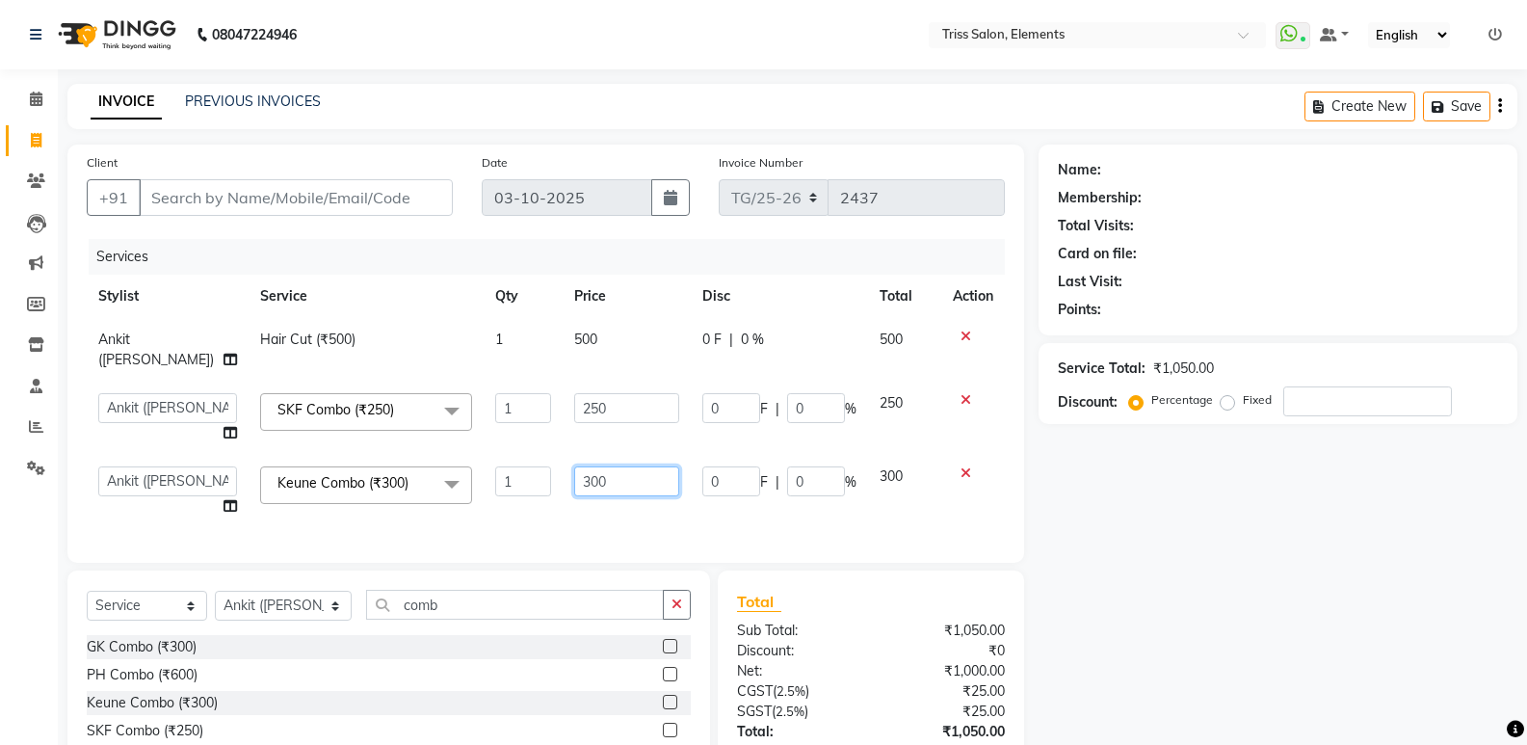
click at [518, 474] on tr "Ankit (Viraj) Junaid Minarul (Munna) Mohan Pankaj Dilip Jangde Priya Varma Salm…" at bounding box center [546, 491] width 918 height 73
type input "400"
drag, startPoint x: 585, startPoint y: 403, endPoint x: 596, endPoint y: 390, distance: 17.0
click at [590, 398] on td "250" at bounding box center [627, 418] width 128 height 73
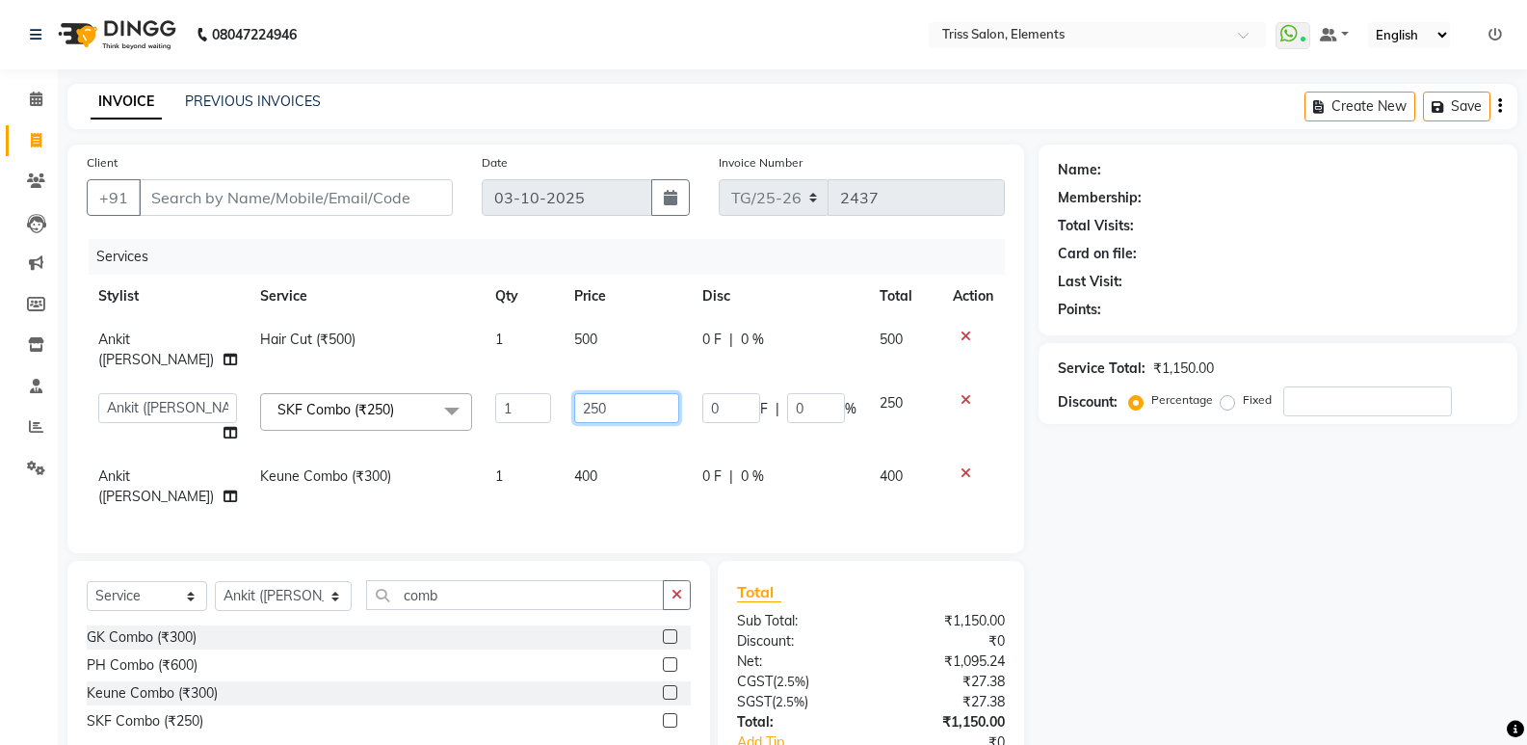
drag, startPoint x: 596, startPoint y: 389, endPoint x: 556, endPoint y: 384, distance: 40.9
click at [574, 393] on input "250" at bounding box center [626, 408] width 105 height 30
type input "350"
click at [724, 425] on tbody "Ankit (Viraj) Hair Cut (₹500) 1 500 0 F | 0 % 500 Ankit (Viraj) Junaid Minarul …" at bounding box center [546, 418] width 918 height 200
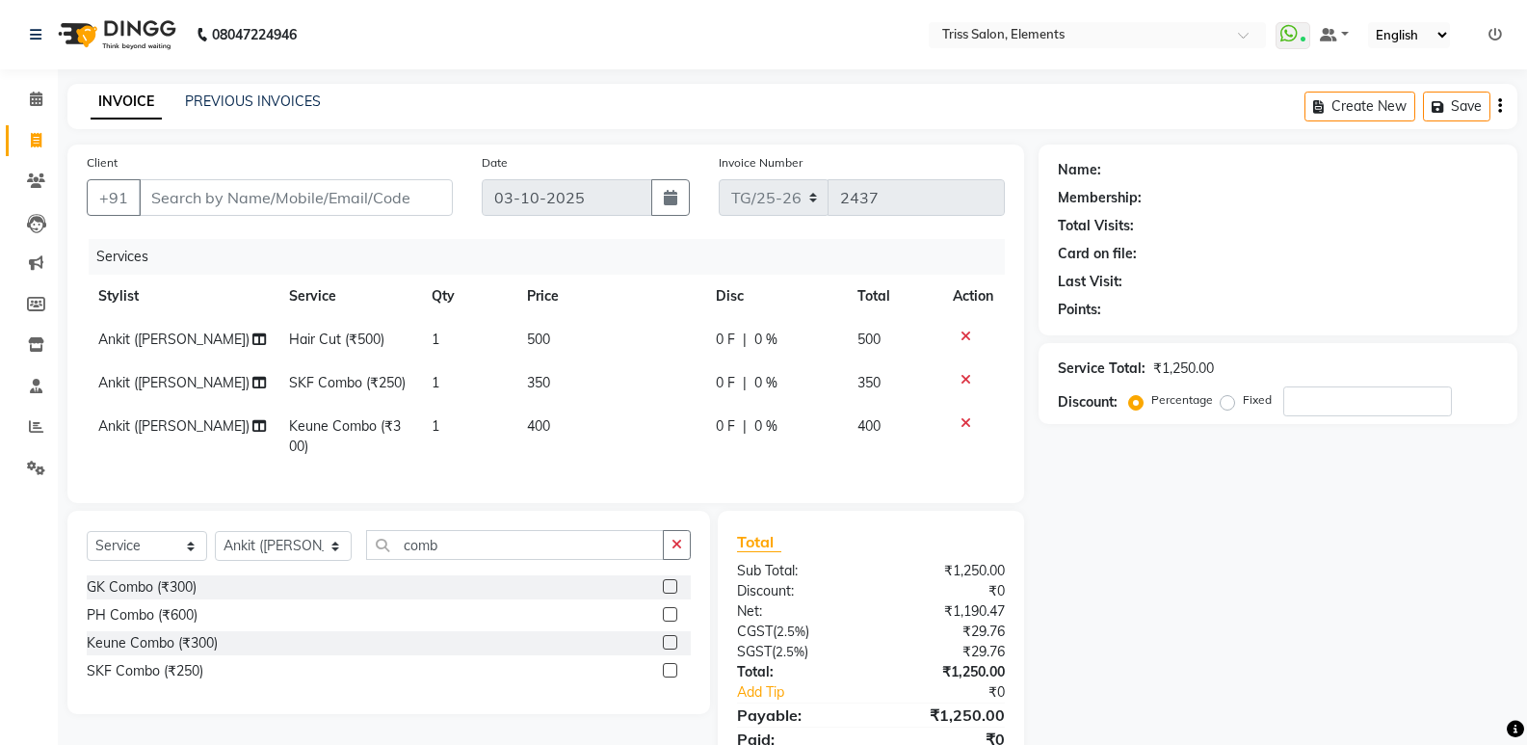
click at [959, 381] on div at bounding box center [973, 379] width 40 height 13
click at [965, 381] on icon at bounding box center [966, 379] width 11 height 13
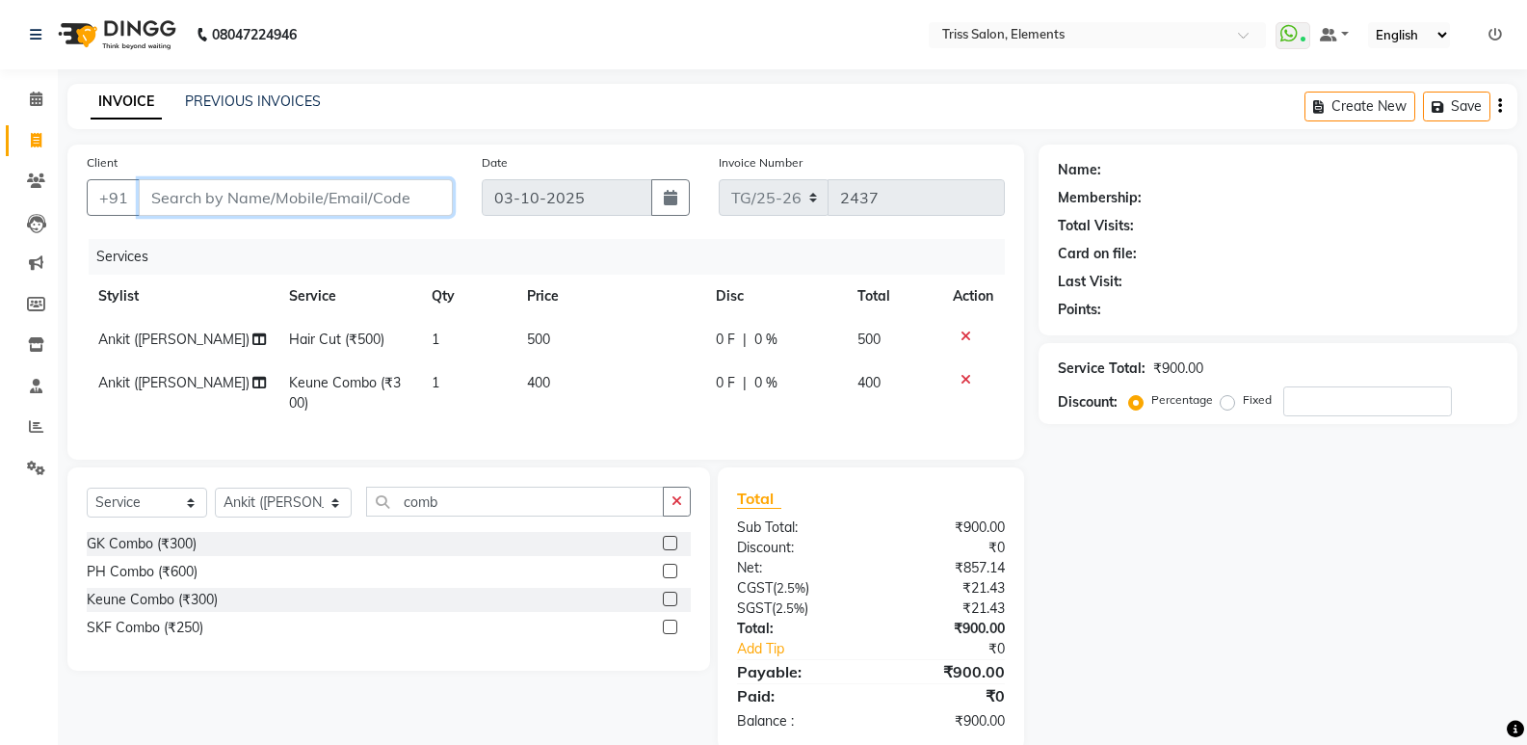
click at [277, 199] on input "Client" at bounding box center [296, 197] width 314 height 37
click at [195, 191] on input "Client" at bounding box center [296, 197] width 314 height 37
type input "9"
type input "0"
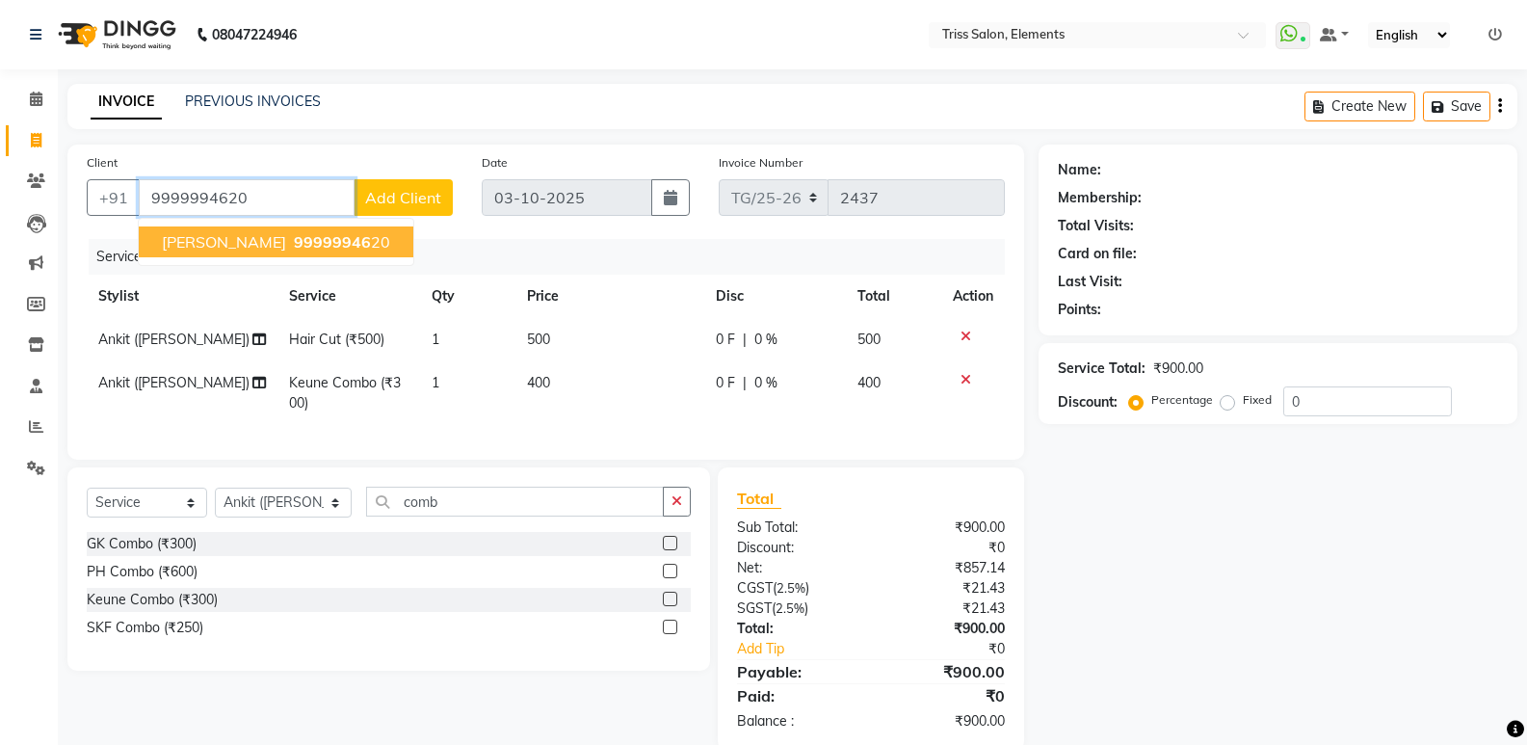
type input "9999994620"
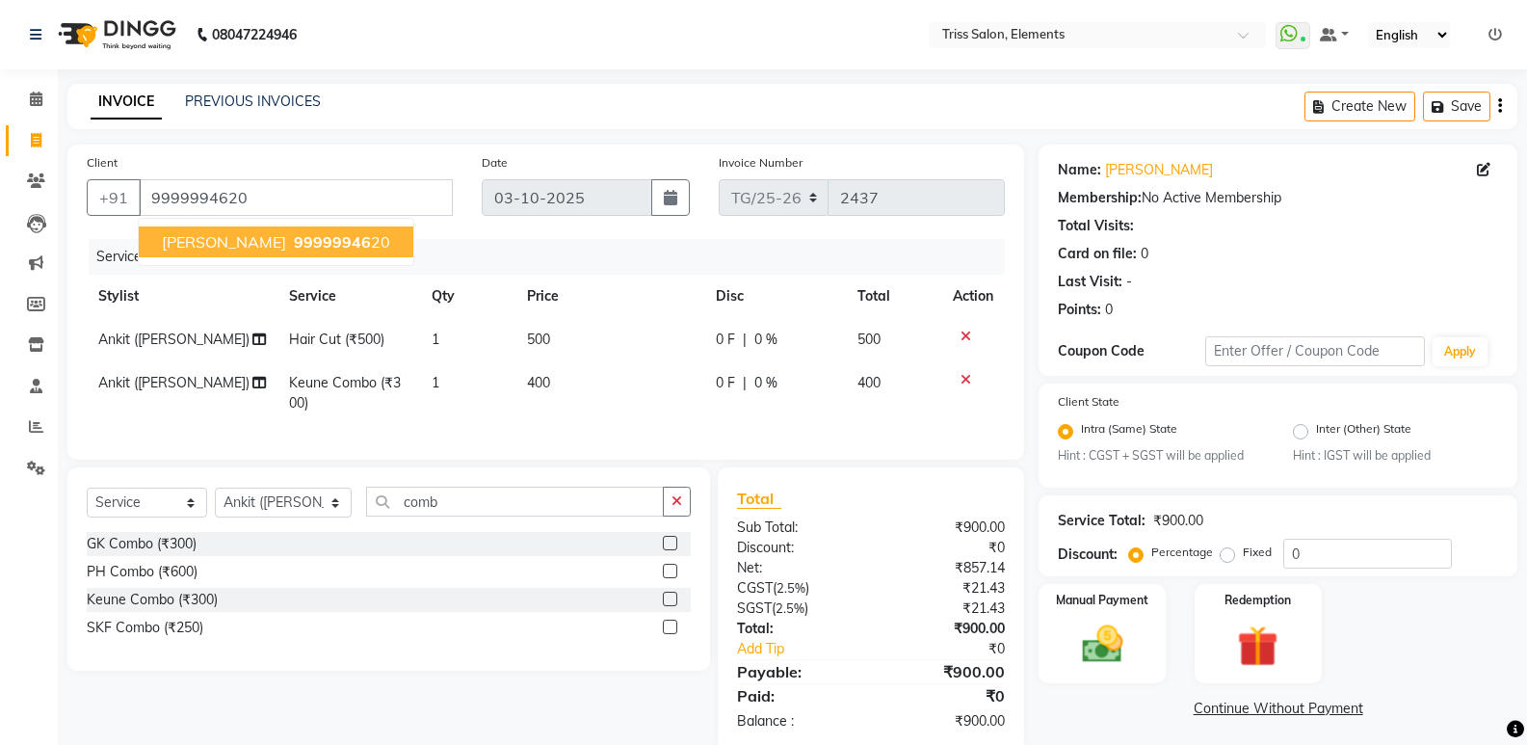
click at [195, 249] on span "Mr Pardeep" at bounding box center [224, 241] width 124 height 19
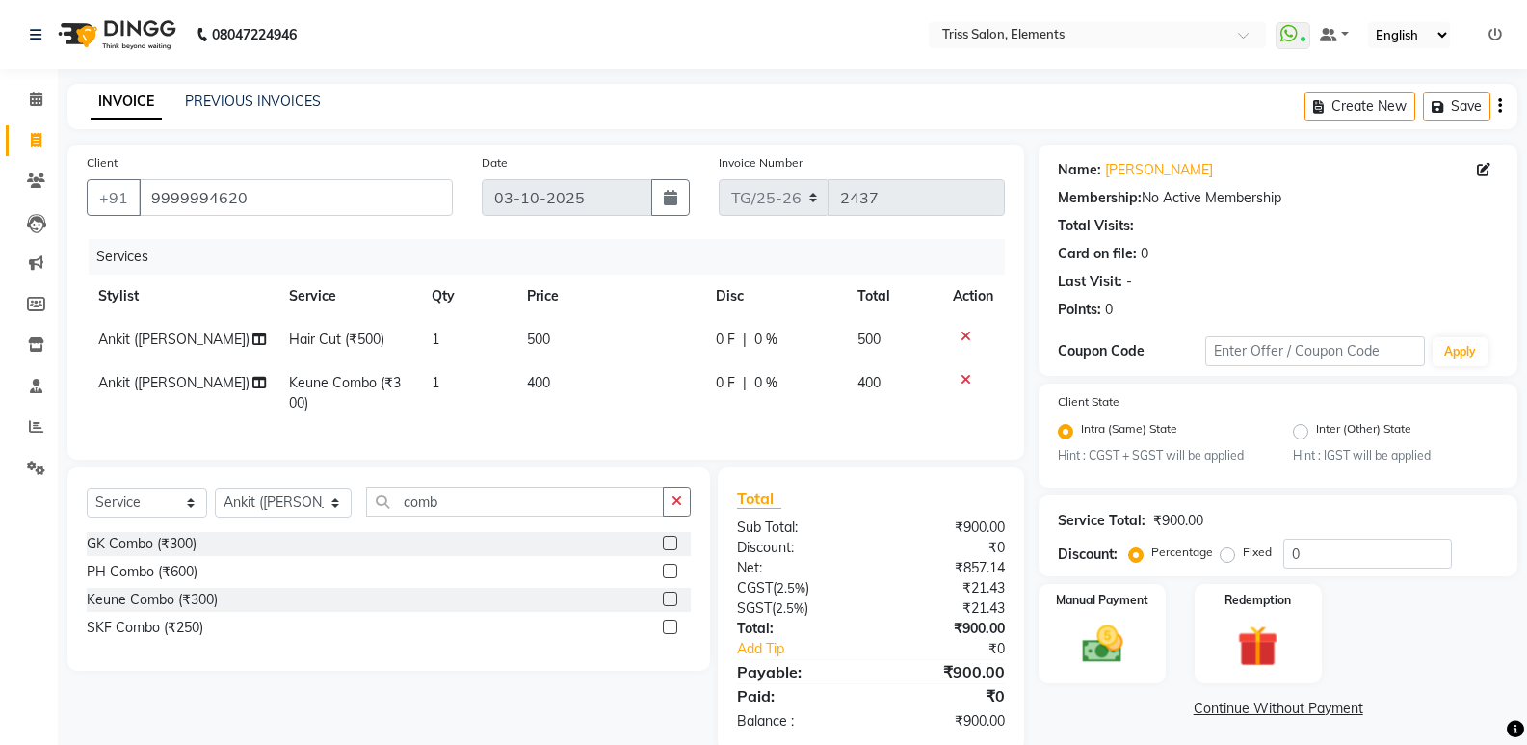
scroll to position [49, 0]
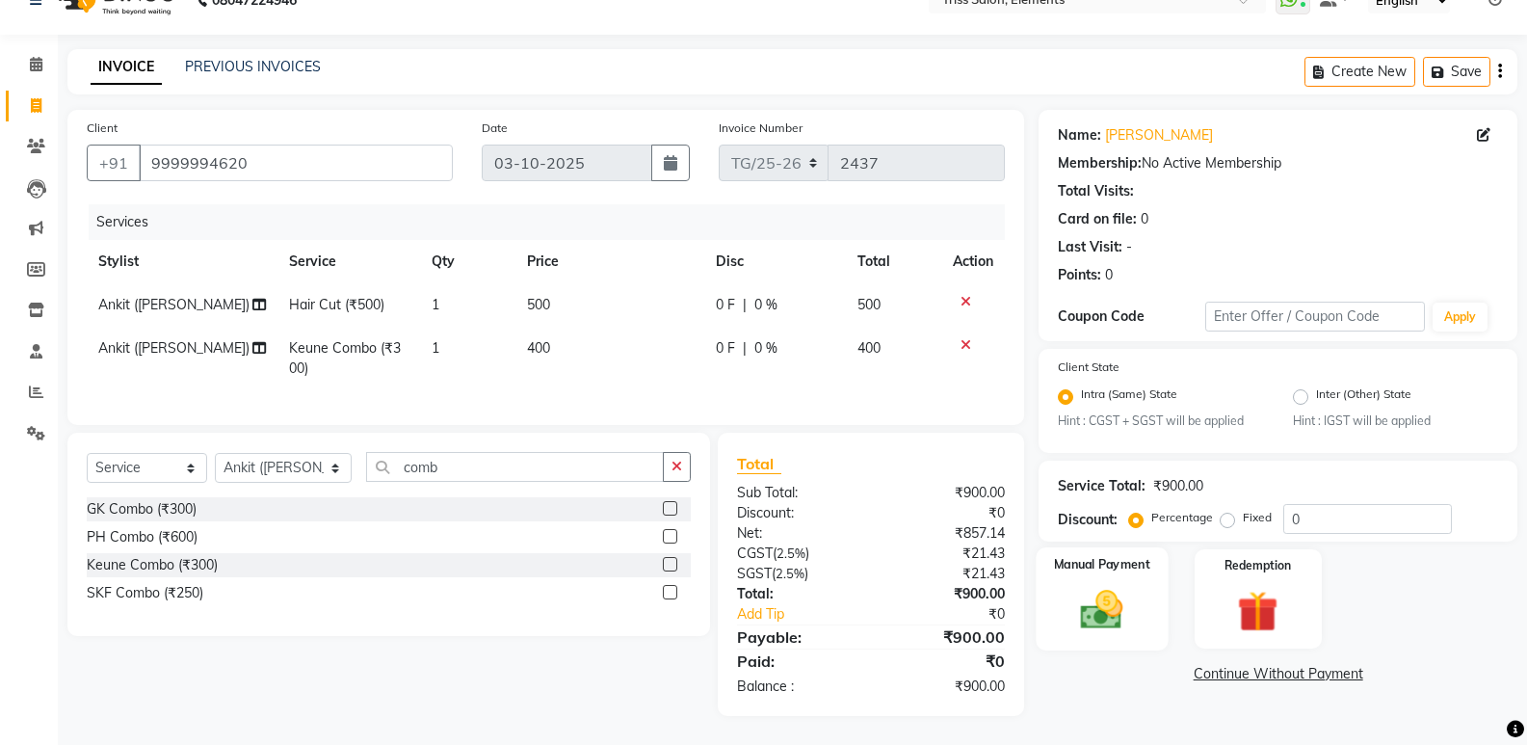
click at [1100, 590] on img at bounding box center [1102, 610] width 68 height 49
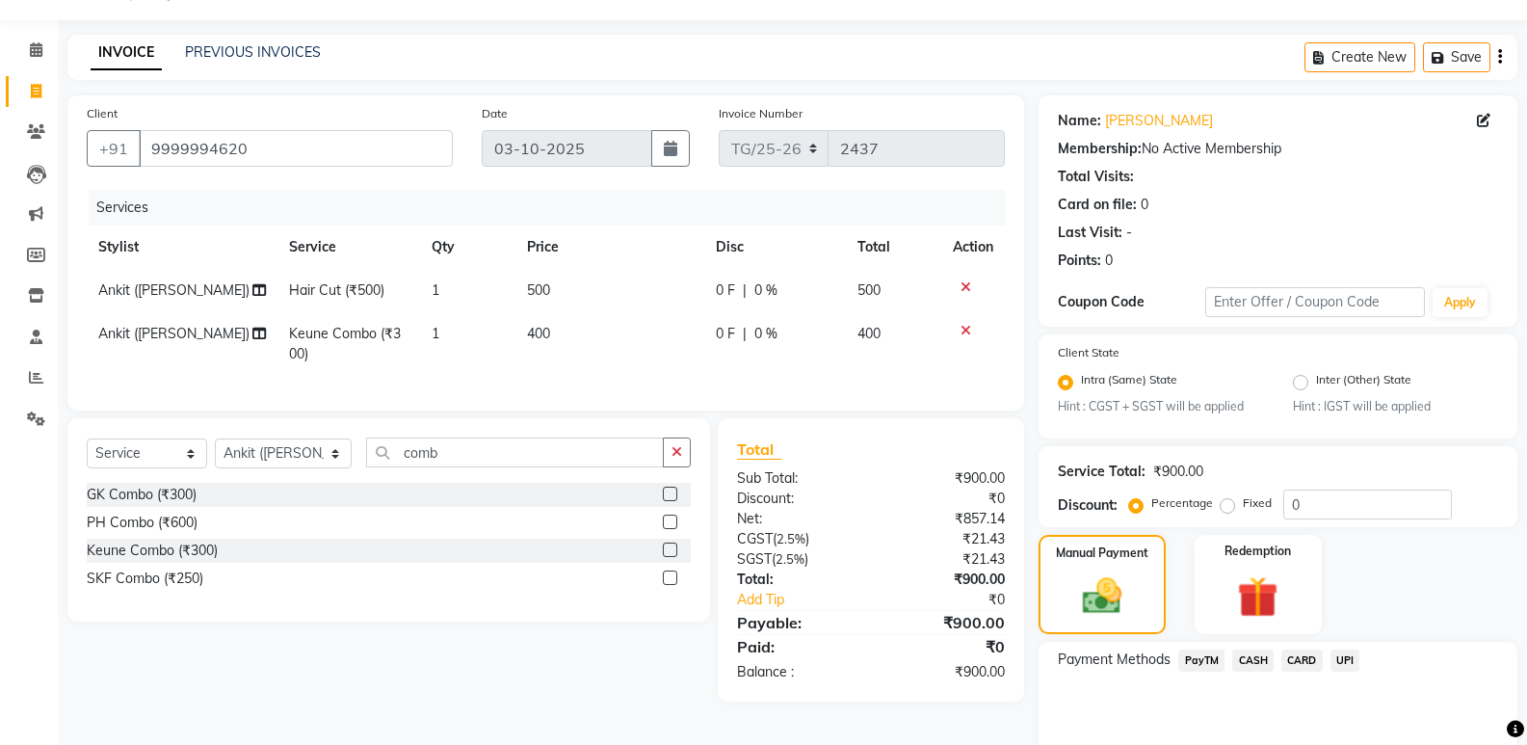
click at [1310, 664] on span "CARD" at bounding box center [1302, 660] width 41 height 22
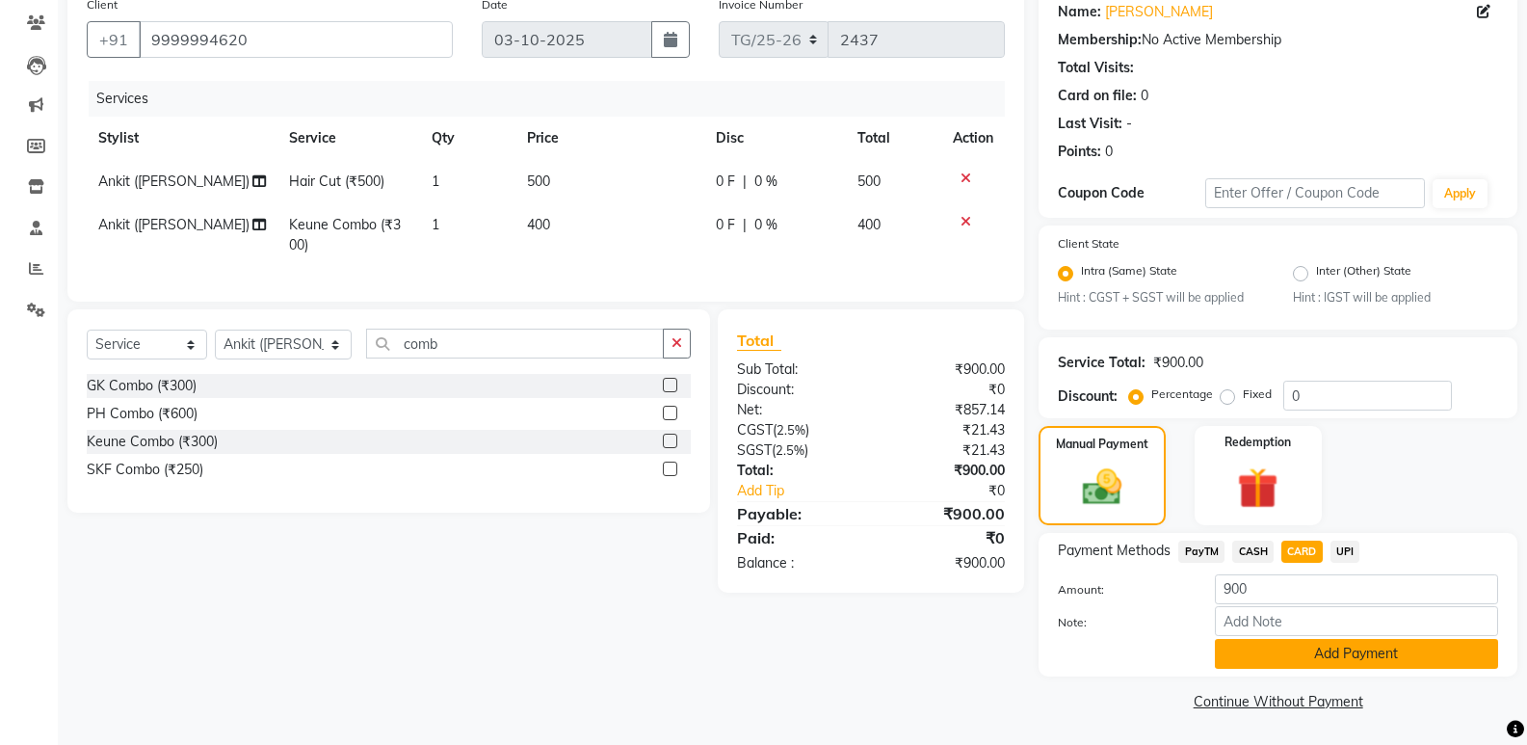
click at [1382, 660] on button "Add Payment" at bounding box center [1356, 654] width 283 height 30
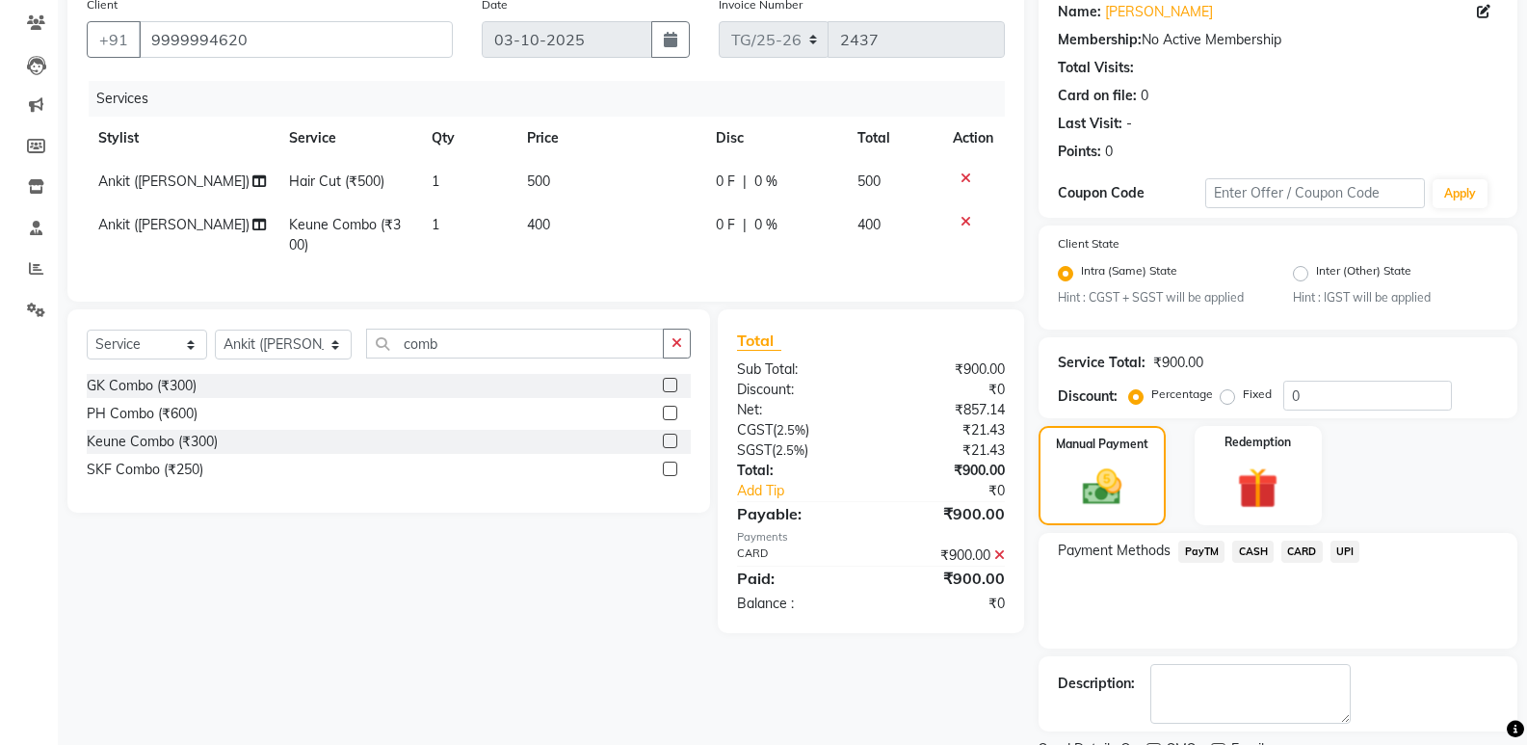
scroll to position [239, 0]
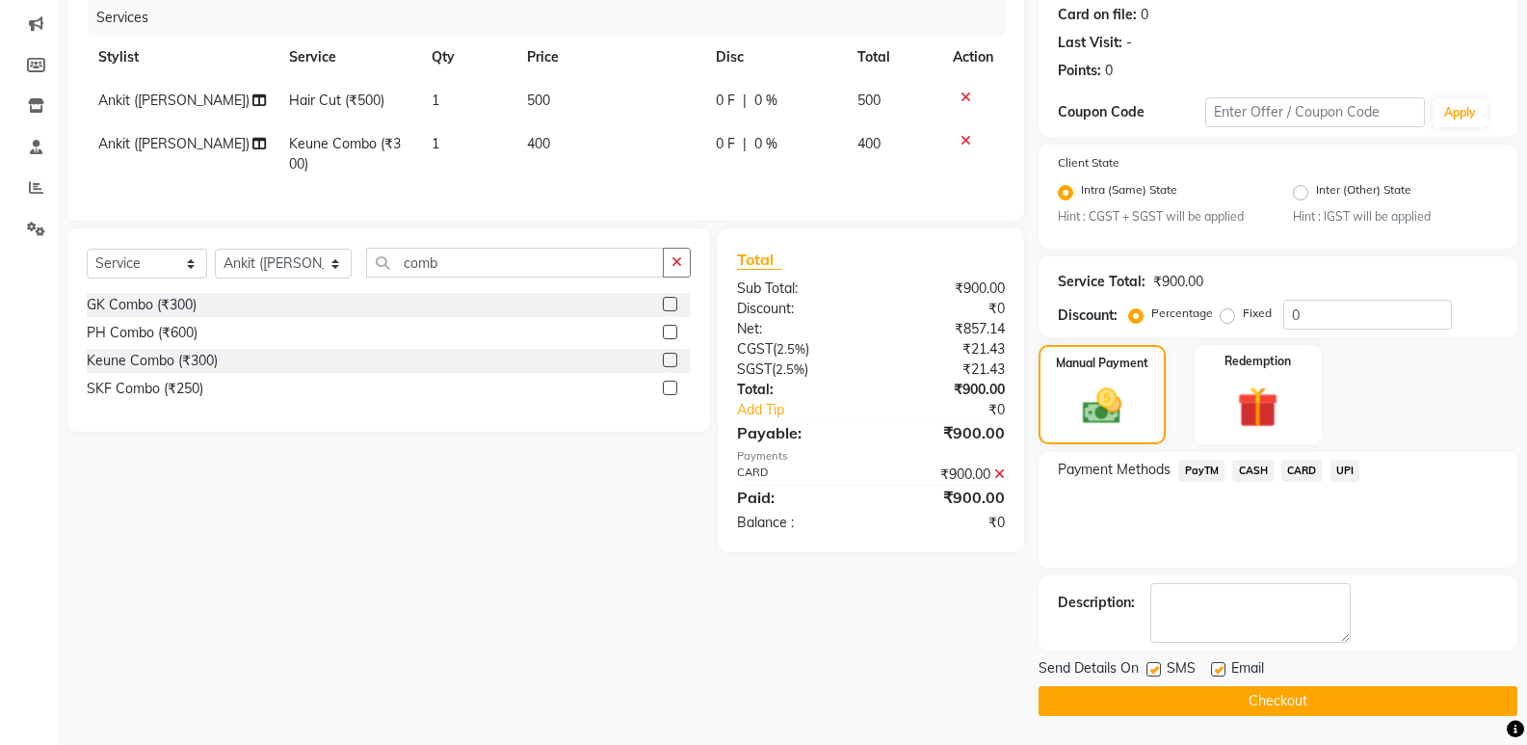
click at [1327, 714] on button "Checkout" at bounding box center [1278, 701] width 479 height 30
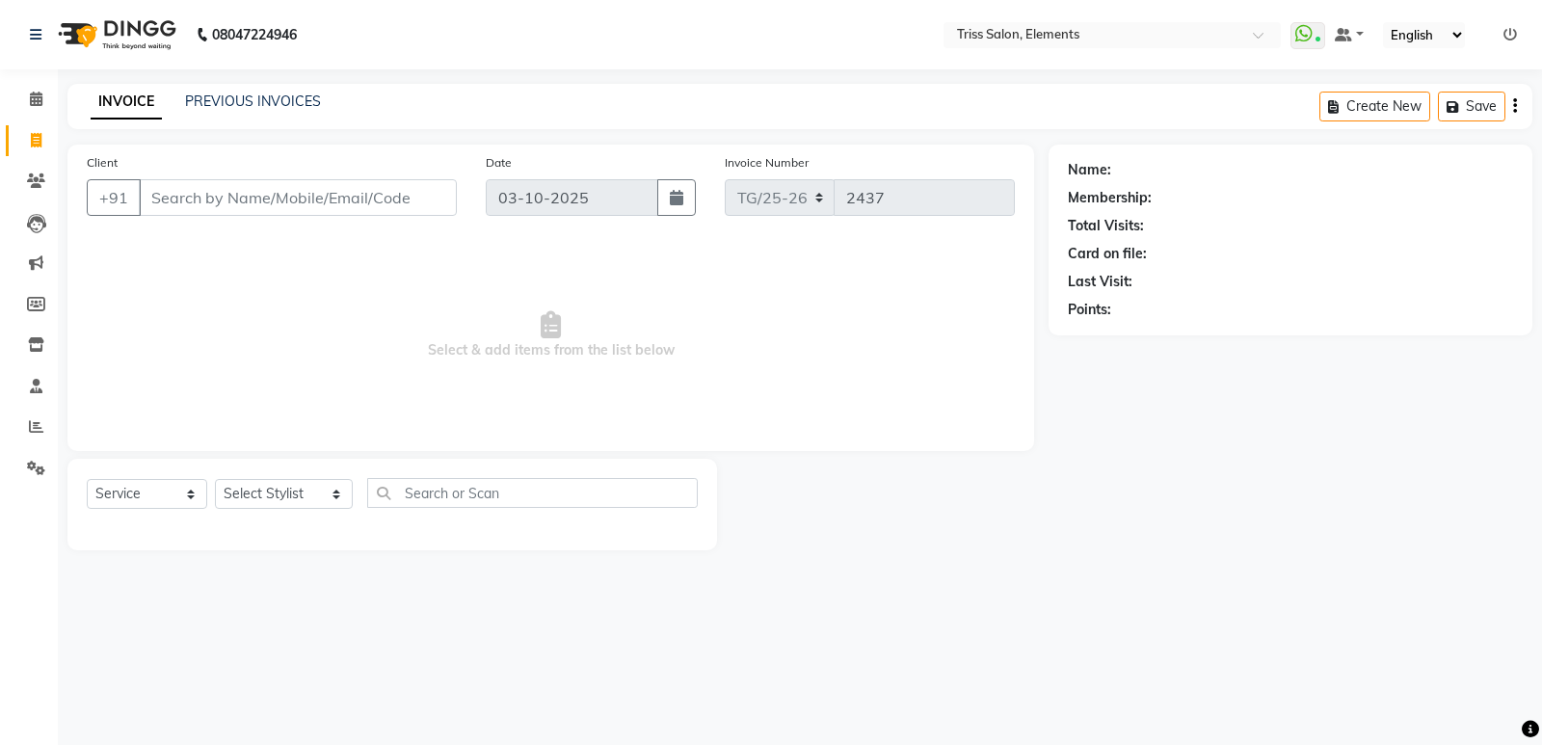
select select "service"
click at [37, 173] on icon at bounding box center [36, 180] width 18 height 14
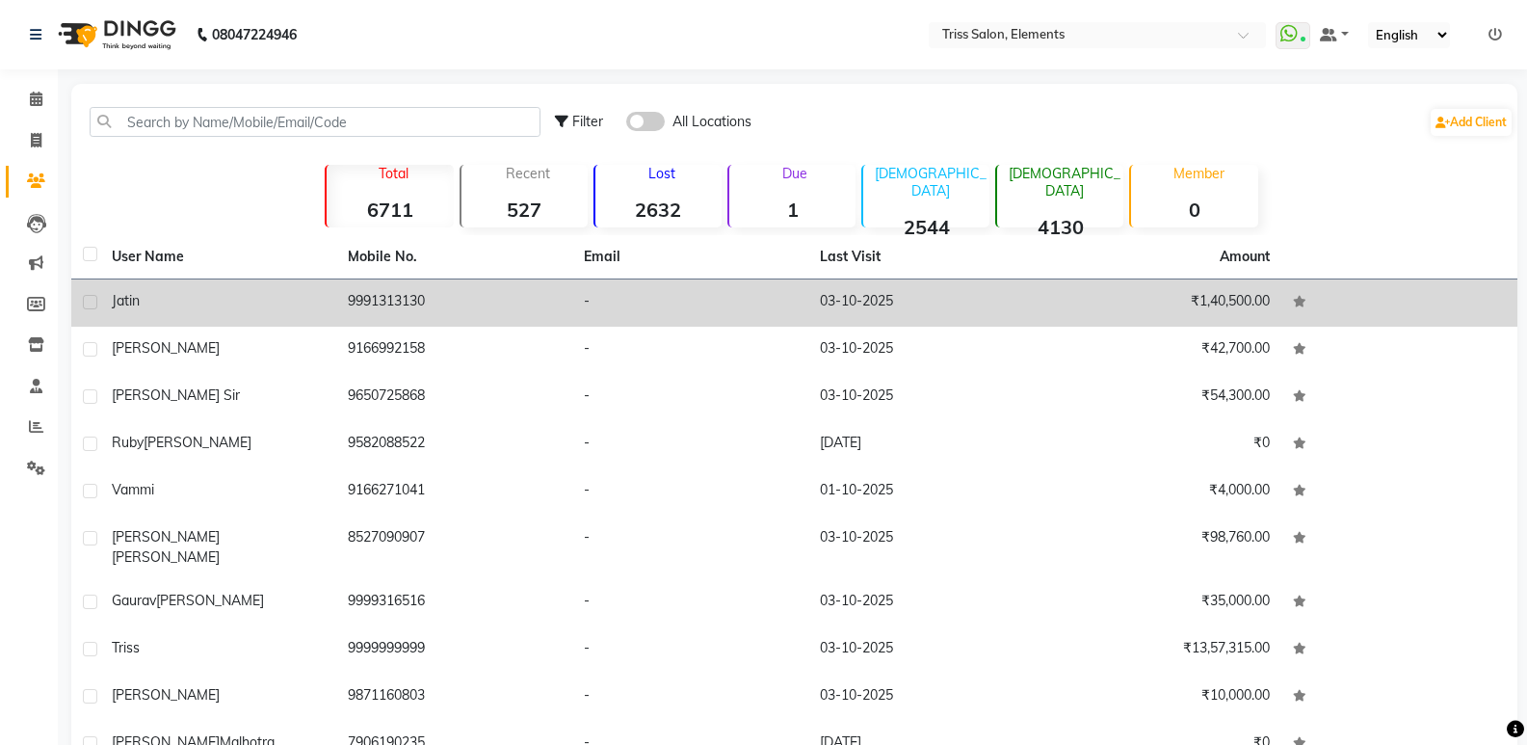
click at [414, 298] on td "9991313130" at bounding box center [454, 302] width 236 height 47
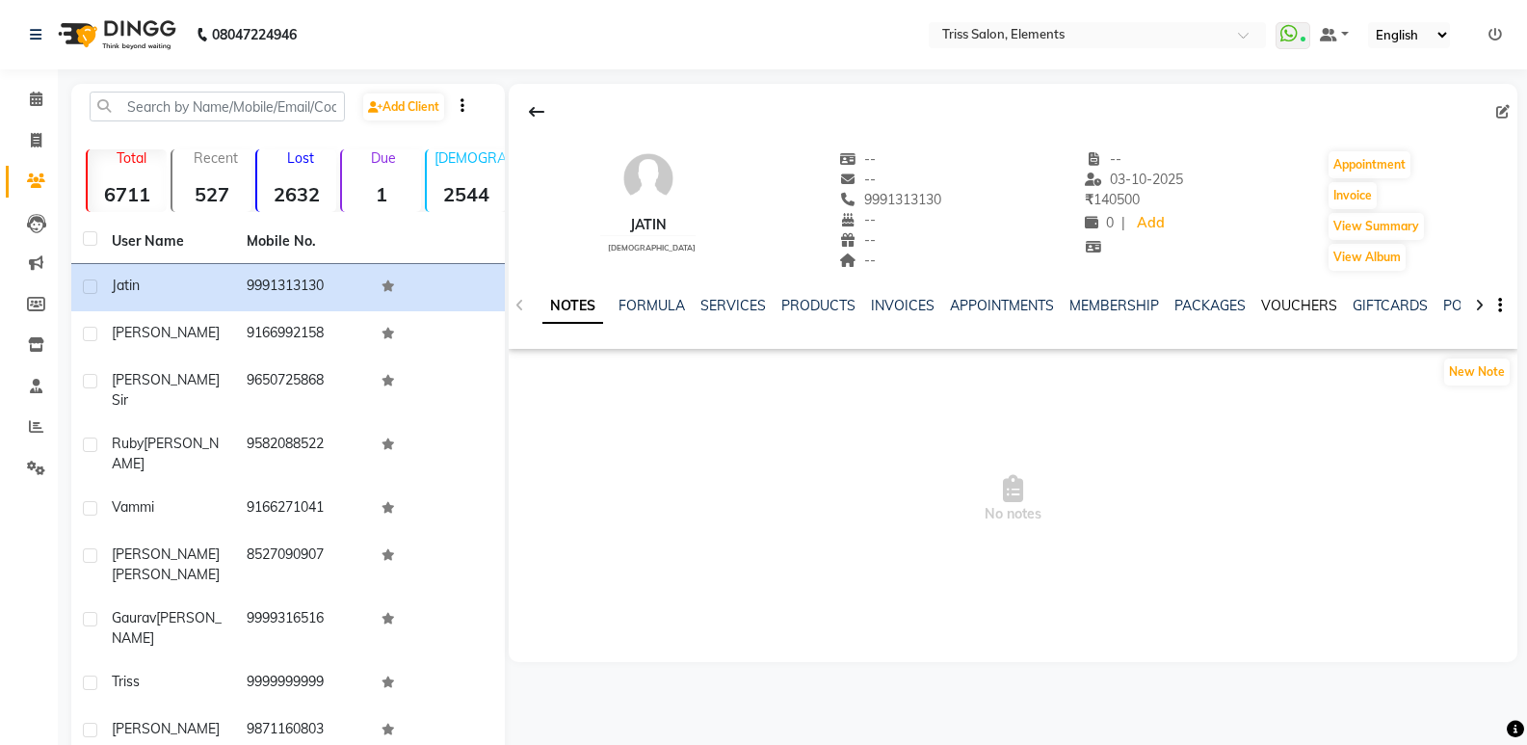
click at [1294, 313] on link "VOUCHERS" at bounding box center [1299, 305] width 76 height 17
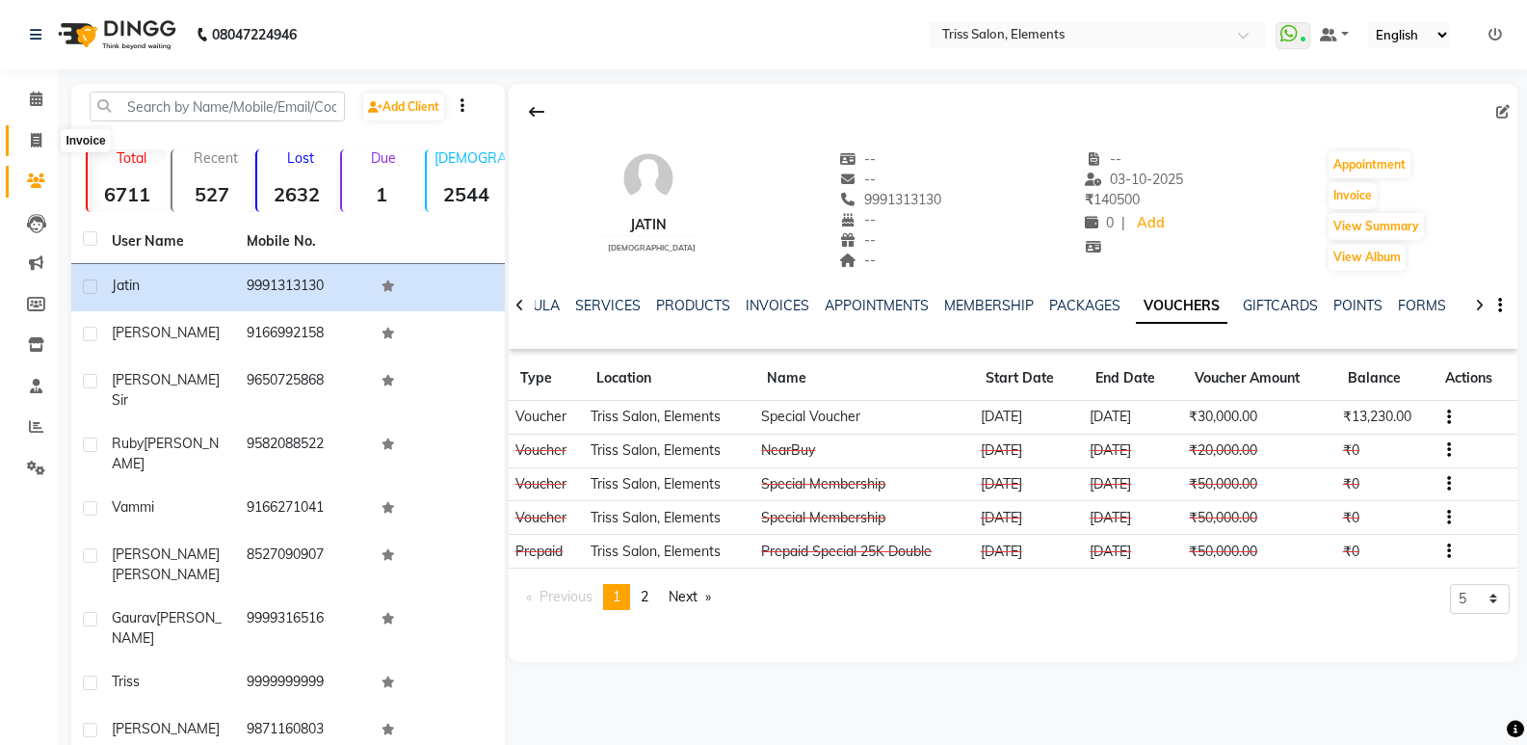
click at [38, 145] on icon at bounding box center [36, 140] width 11 height 14
select select "service"
